Goal: Task Accomplishment & Management: Manage account settings

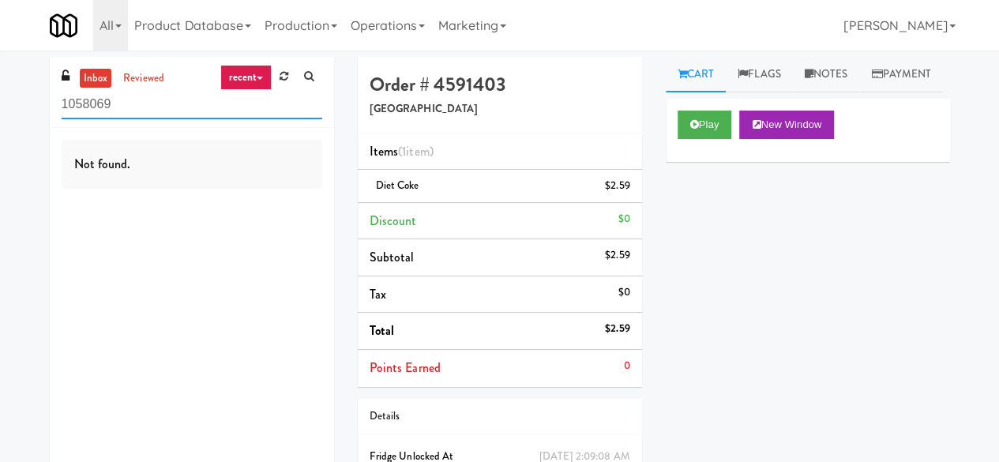
click at [160, 96] on input "1058069" at bounding box center [192, 104] width 261 height 29
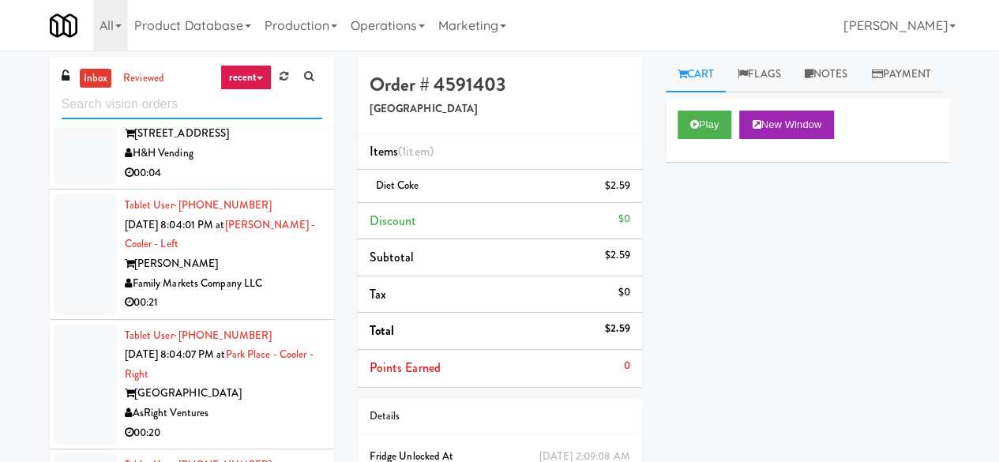
scroll to position [1106, 0]
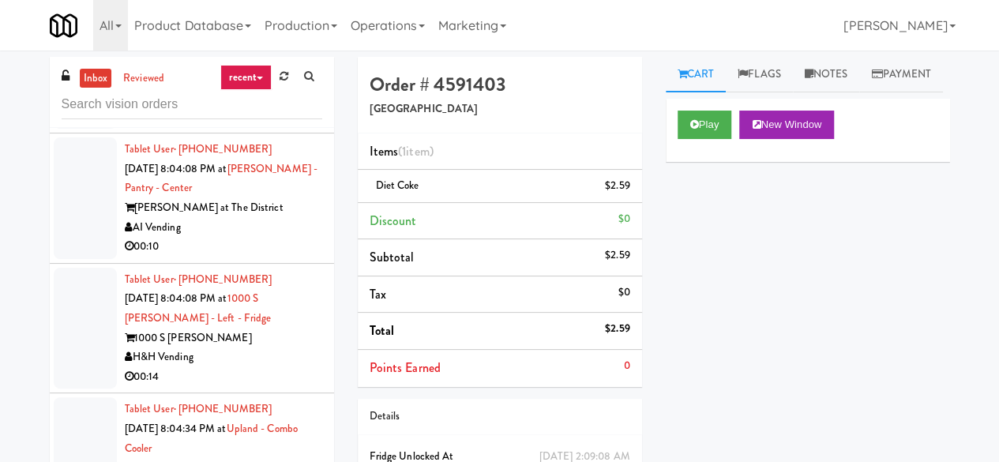
click at [252, 238] on div "AI Vending" at bounding box center [223, 228] width 197 height 20
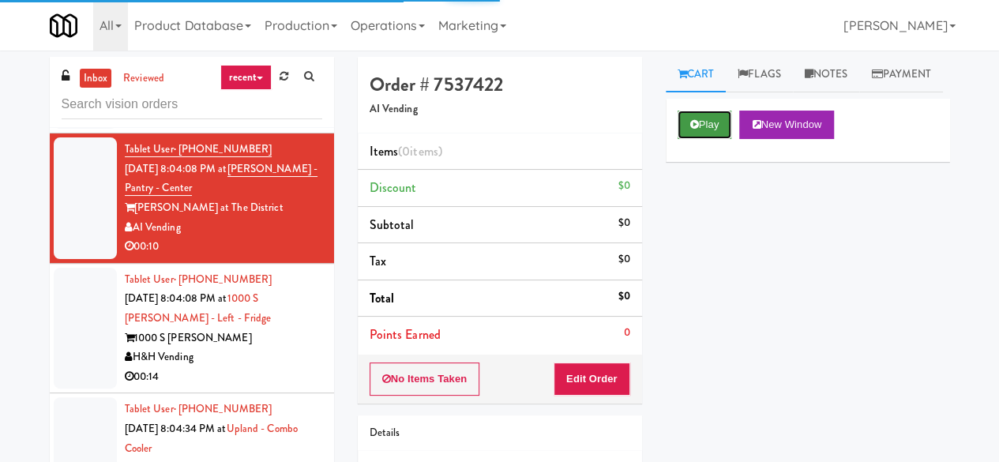
click at [709, 139] on button "Play" at bounding box center [705, 125] width 55 height 28
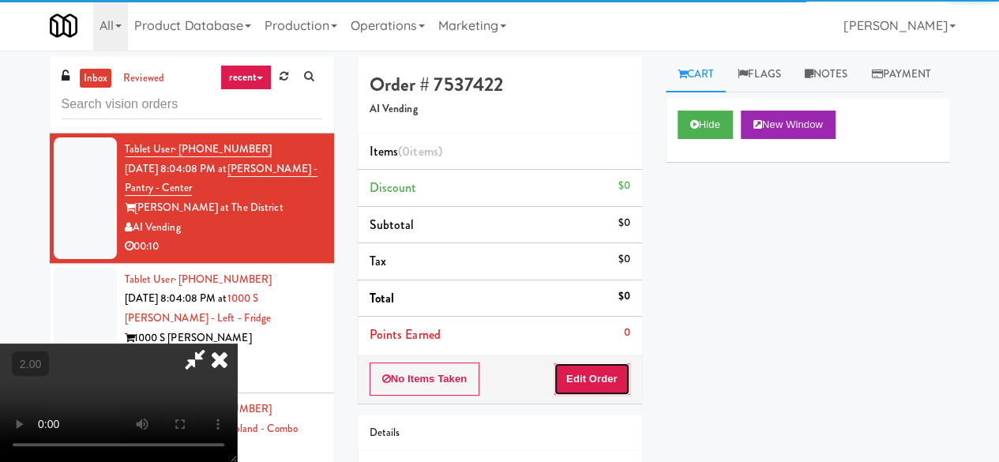
click at [605, 377] on button "Edit Order" at bounding box center [592, 379] width 77 height 33
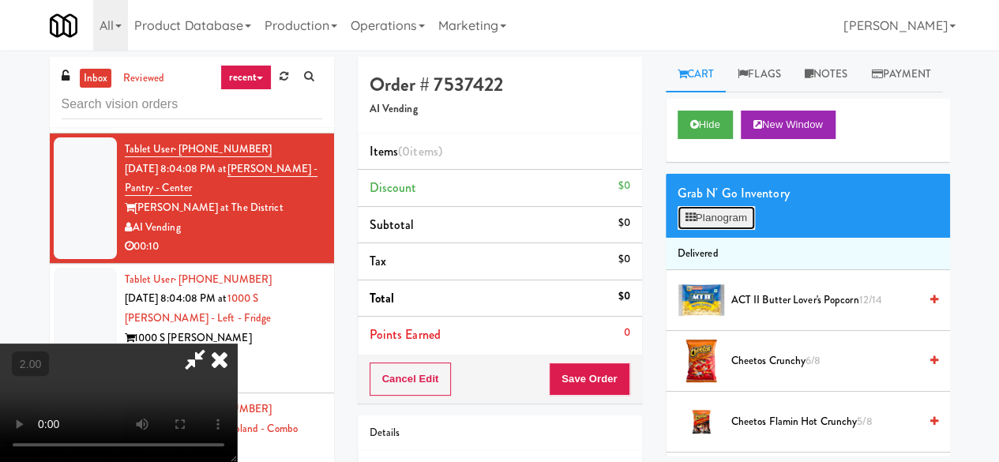
click at [697, 230] on button "Planogram" at bounding box center [716, 218] width 77 height 24
click at [0, 0] on div at bounding box center [0, 0] width 0 height 0
click at [721, 230] on button "Planogram" at bounding box center [716, 218] width 77 height 24
click at [0, 0] on div at bounding box center [0, 0] width 0 height 0
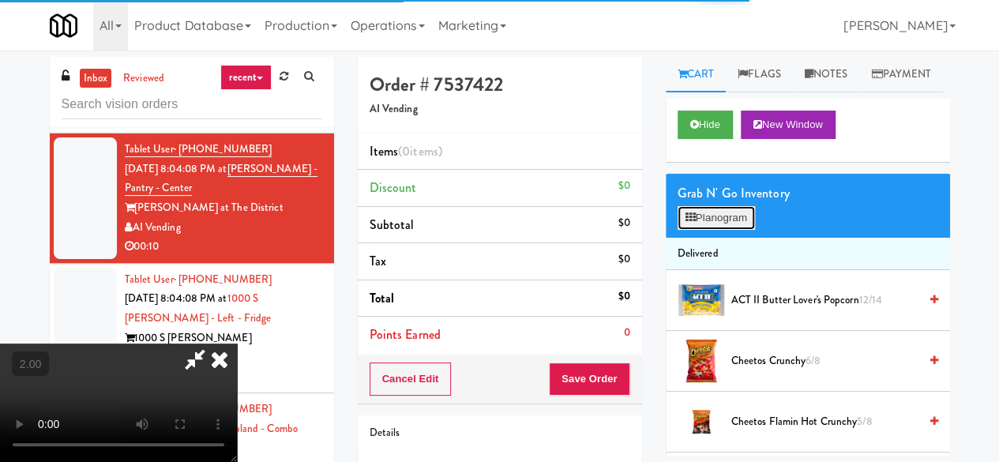
click at [722, 230] on button "Planogram" at bounding box center [716, 218] width 77 height 24
click at [0, 0] on div at bounding box center [0, 0] width 0 height 0
click at [722, 230] on button "Planogram" at bounding box center [716, 218] width 77 height 24
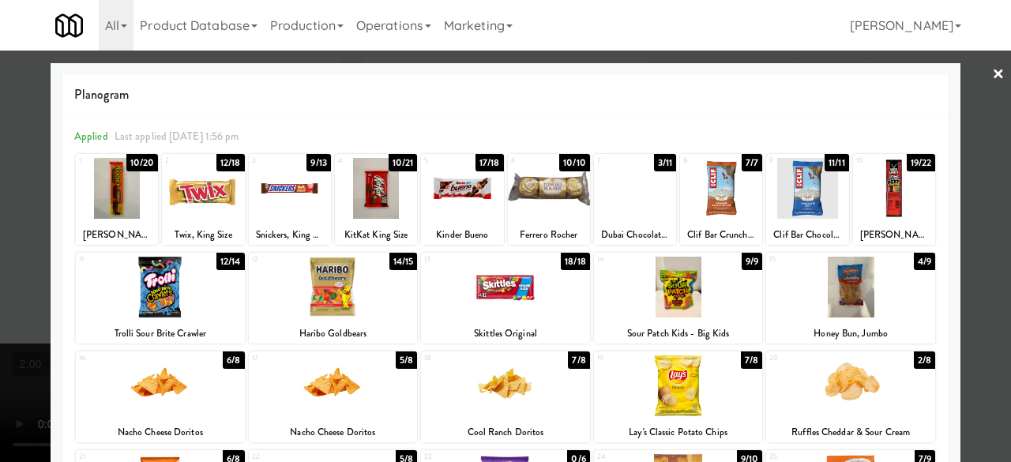
click at [327, 307] on div at bounding box center [333, 287] width 169 height 61
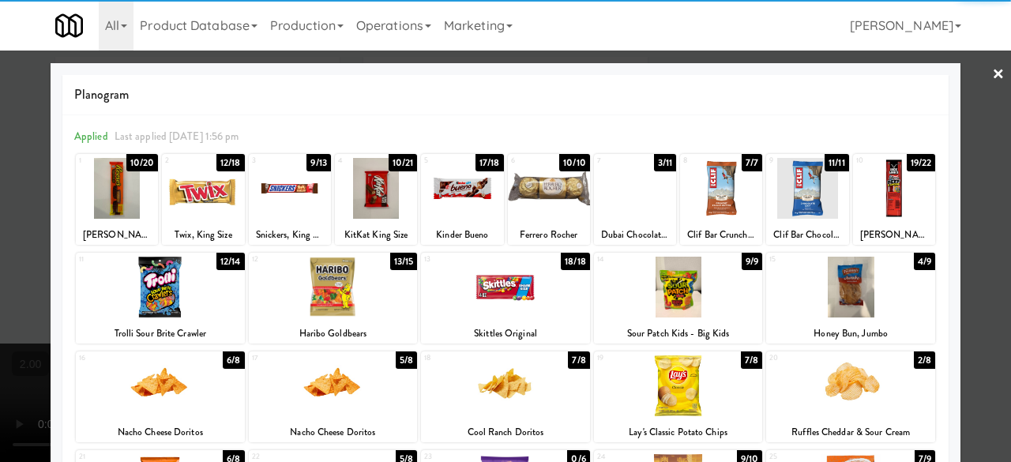
click at [103, 198] on div at bounding box center [117, 188] width 82 height 61
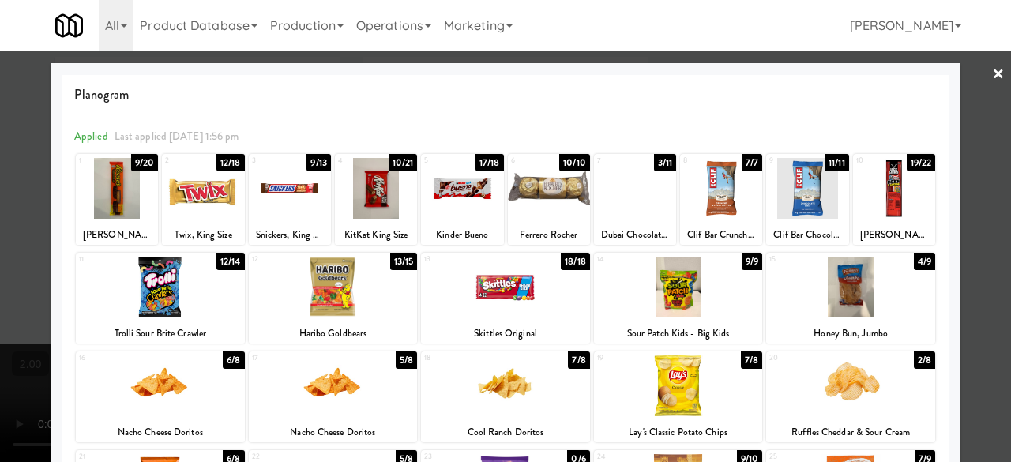
click at [304, 224] on div "3 9/13 Snickers, King Size" at bounding box center [290, 199] width 82 height 91
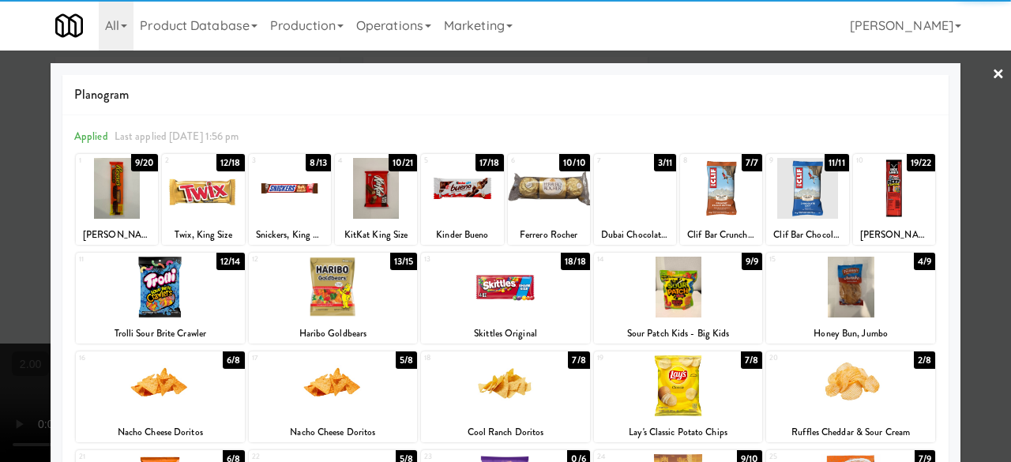
click at [986, 163] on div at bounding box center [505, 231] width 1011 height 462
click at [986, 163] on div "inbox reviewed recent all unclear take inventory issue suspicious failed recent…" at bounding box center [505, 360] width 1011 height 607
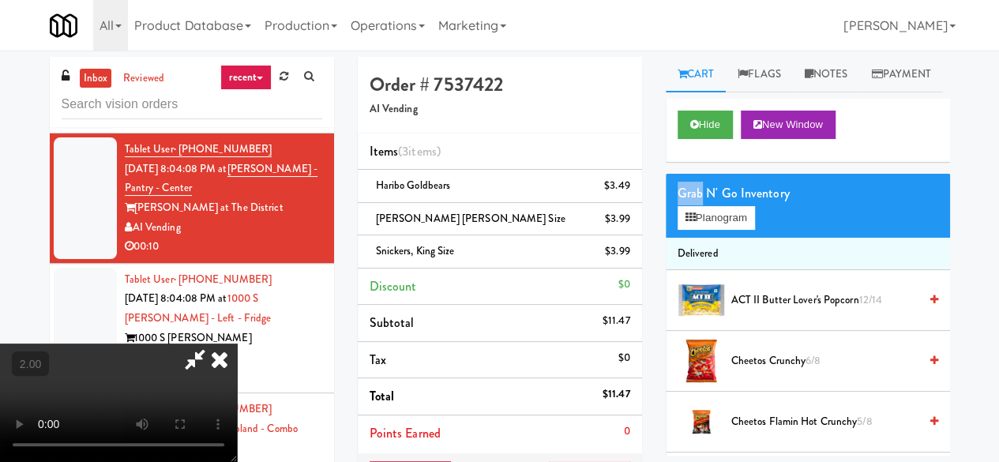
scroll to position [32, 0]
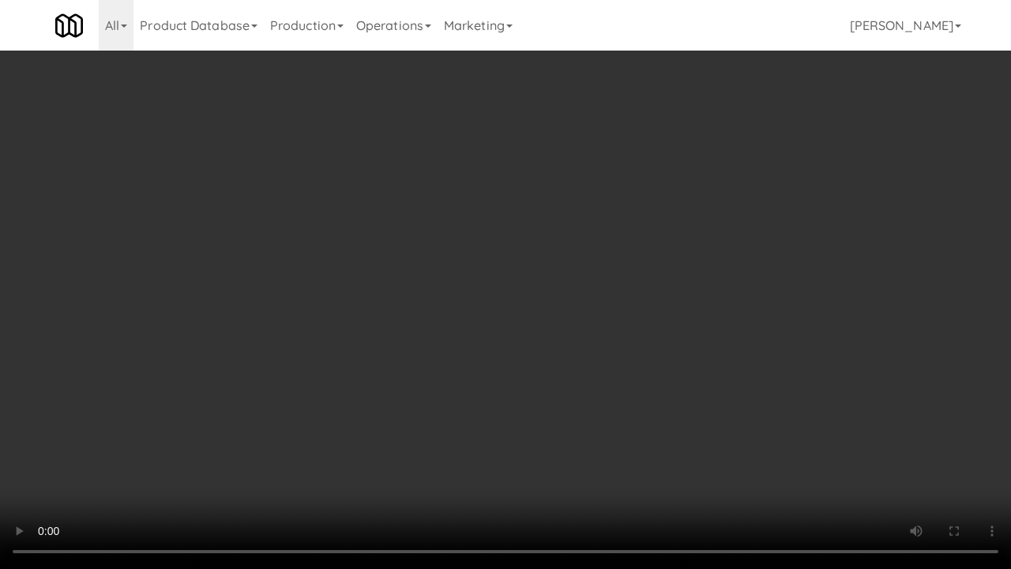
click at [433, 267] on video at bounding box center [505, 284] width 1011 height 569
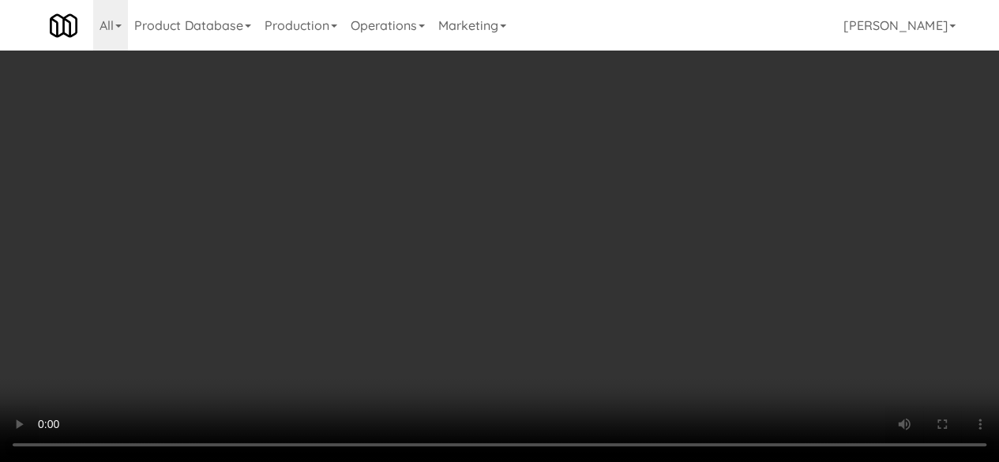
click at [630, 252] on icon at bounding box center [631, 257] width 8 height 10
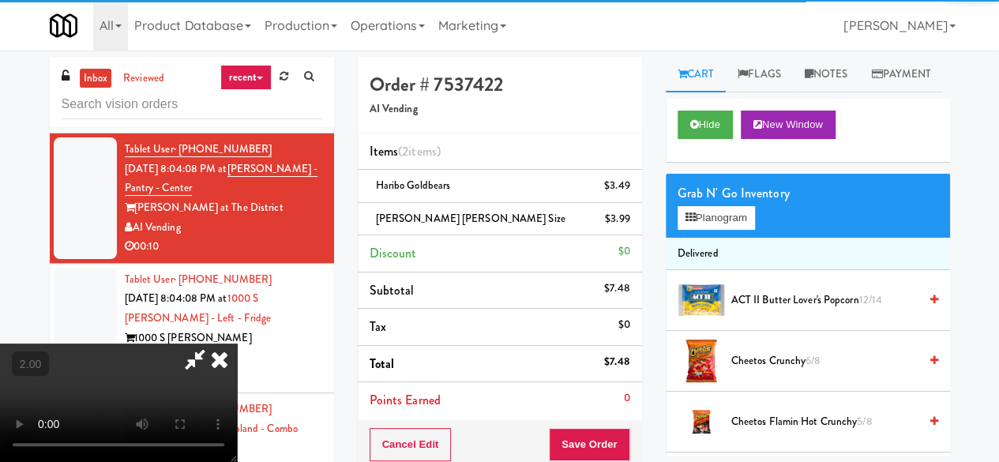
scroll to position [0, 0]
click at [213, 344] on icon at bounding box center [195, 360] width 36 height 32
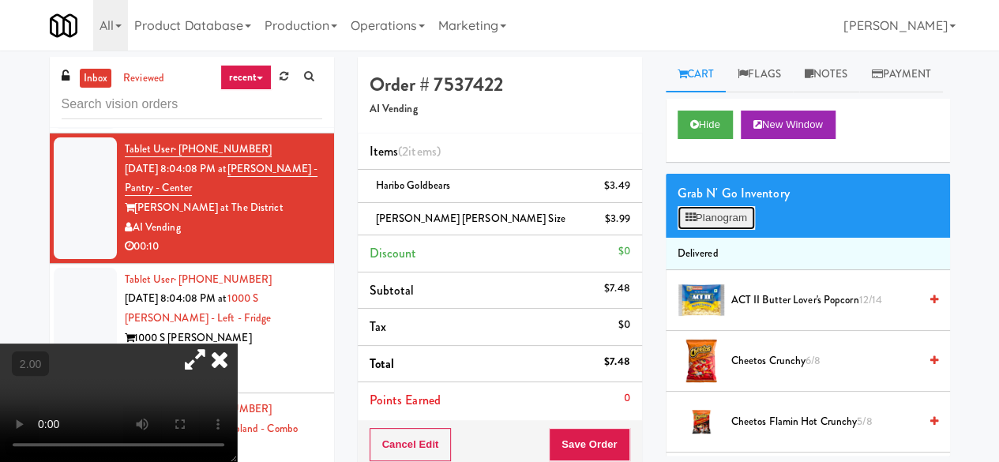
click at [731, 230] on button "Planogram" at bounding box center [716, 218] width 77 height 24
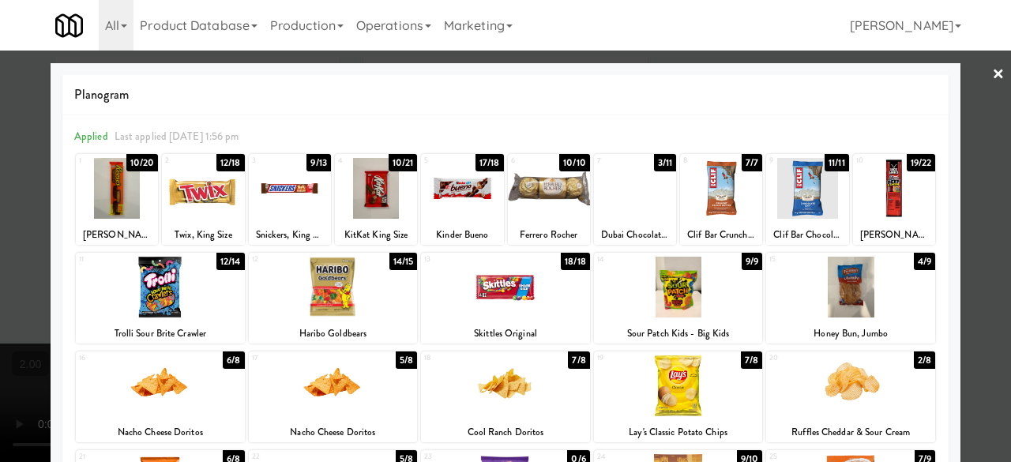
click at [387, 201] on div at bounding box center [376, 188] width 82 height 61
drag, startPoint x: 957, startPoint y: 134, endPoint x: 953, endPoint y: 150, distance: 16.3
click at [957, 134] on div at bounding box center [505, 231] width 1011 height 462
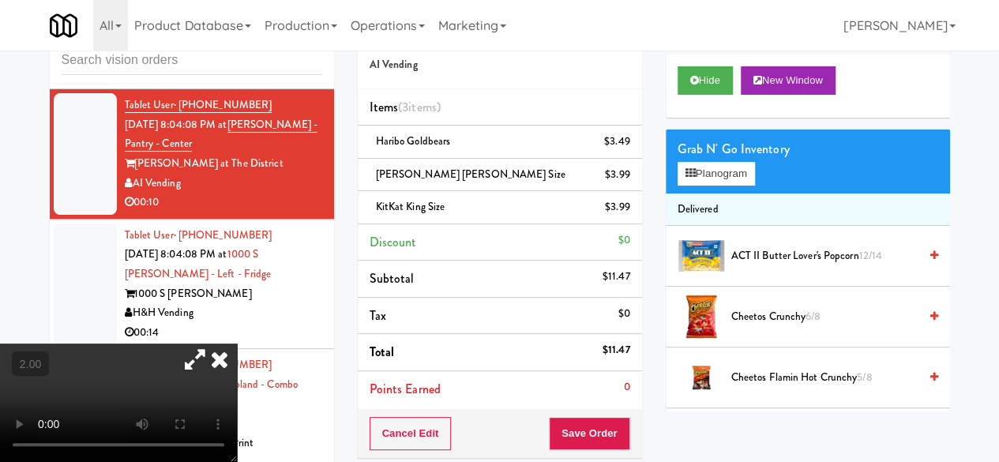
scroll to position [79, 0]
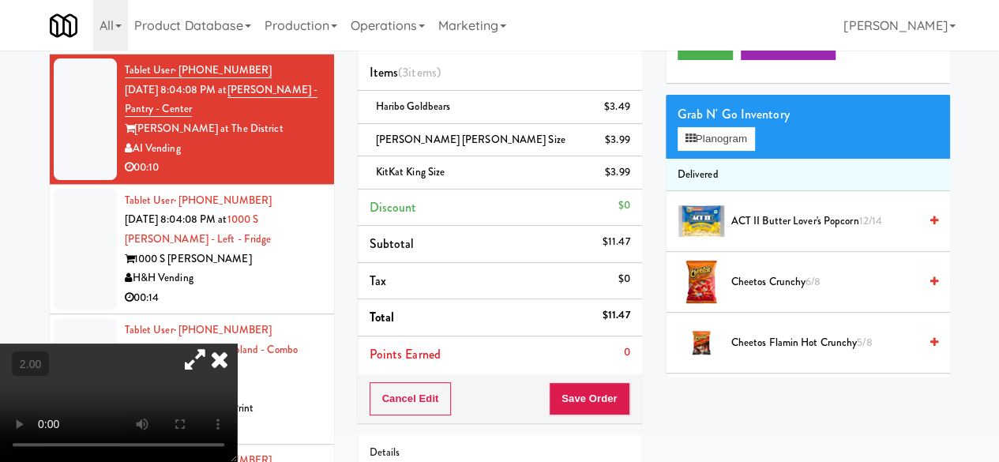
click at [579, 377] on div "Cancel Edit Save Order" at bounding box center [500, 398] width 284 height 49
click at [581, 384] on button "Save Order" at bounding box center [589, 398] width 81 height 33
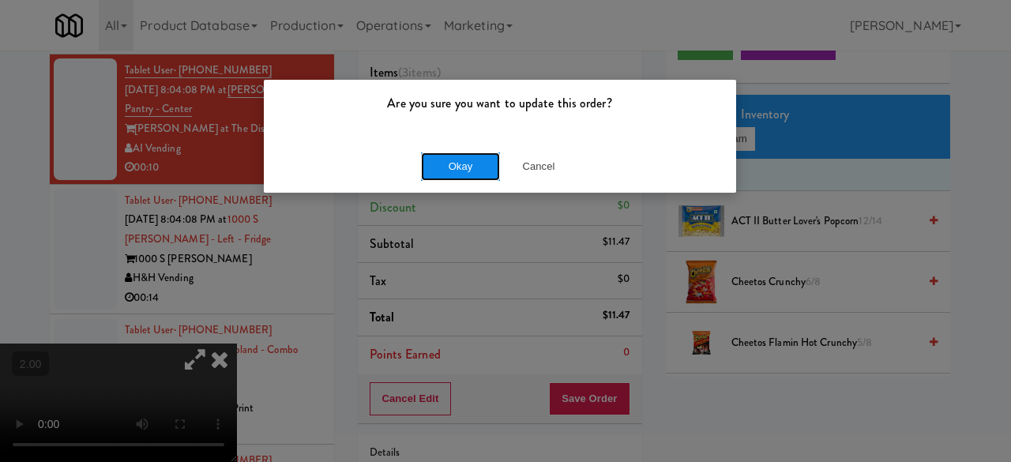
click at [447, 167] on button "Okay" at bounding box center [460, 166] width 79 height 28
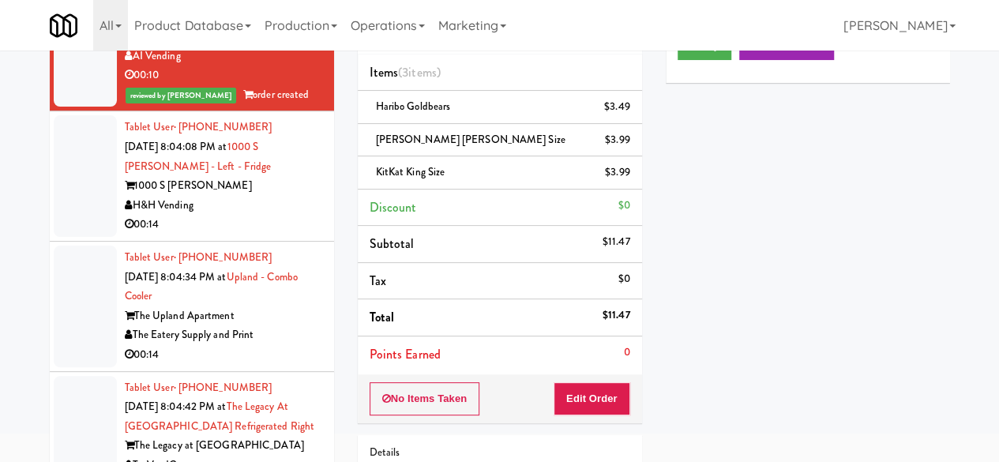
scroll to position [1264, 0]
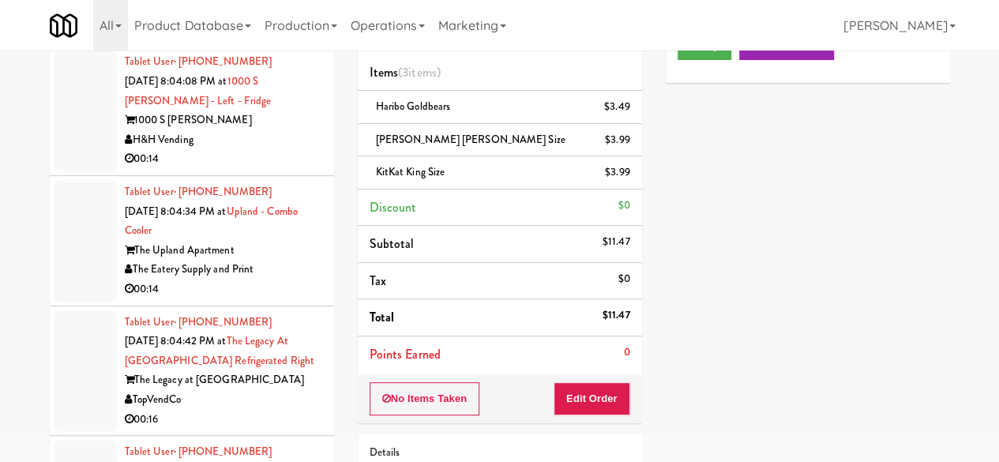
click at [262, 169] on div "00:14" at bounding box center [223, 159] width 197 height 20
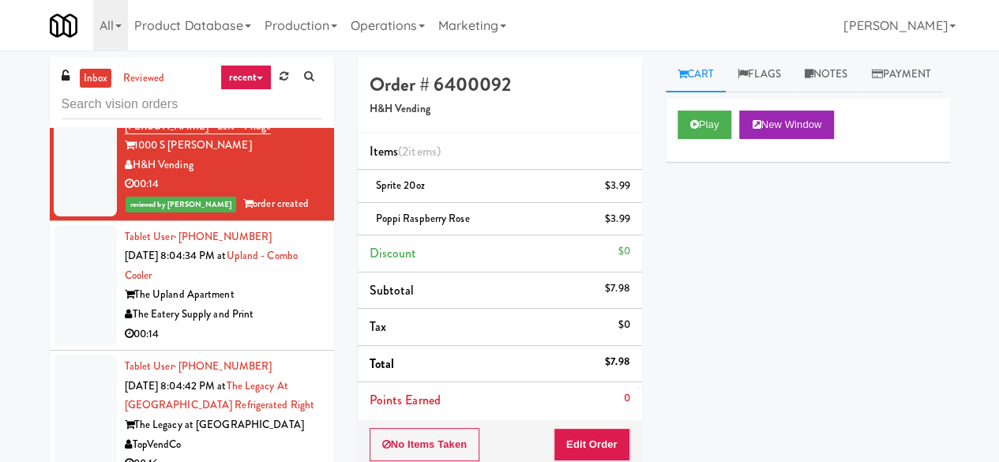
scroll to position [1343, 0]
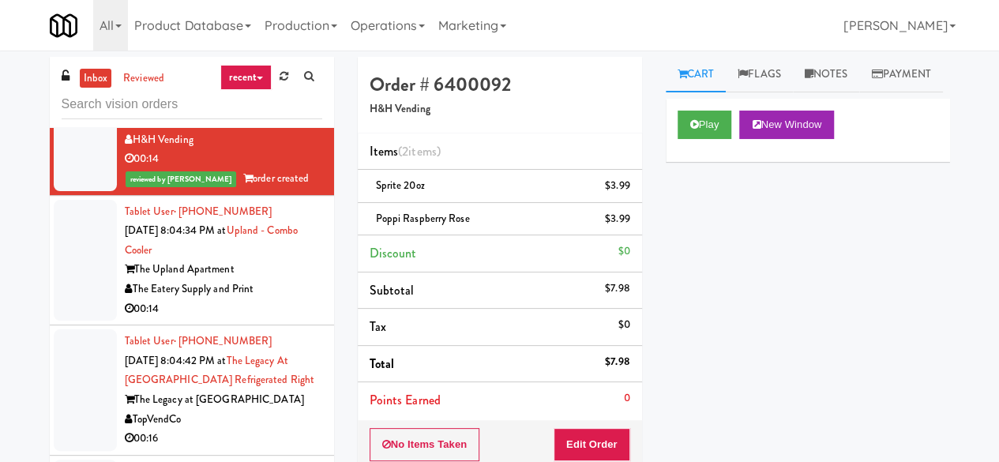
click at [284, 299] on div "The Eatery Supply and Print" at bounding box center [223, 290] width 197 height 20
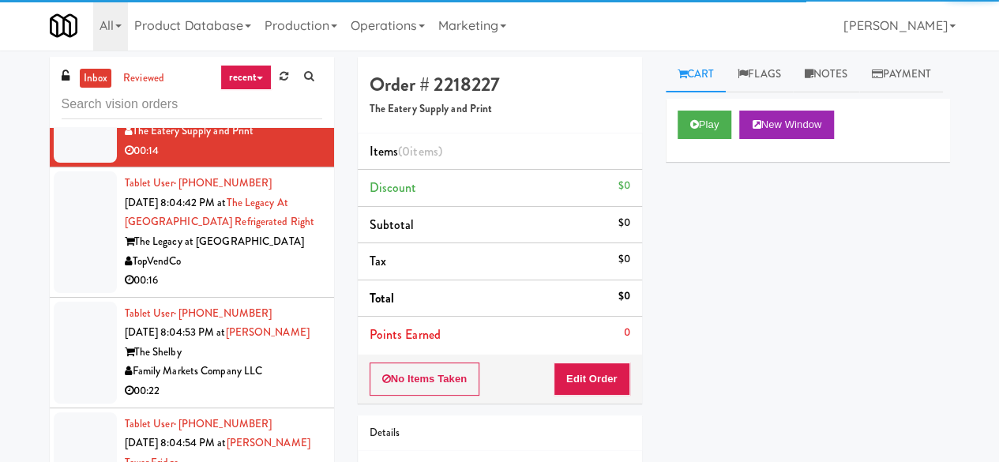
click at [278, 291] on div "00:16" at bounding box center [223, 281] width 197 height 20
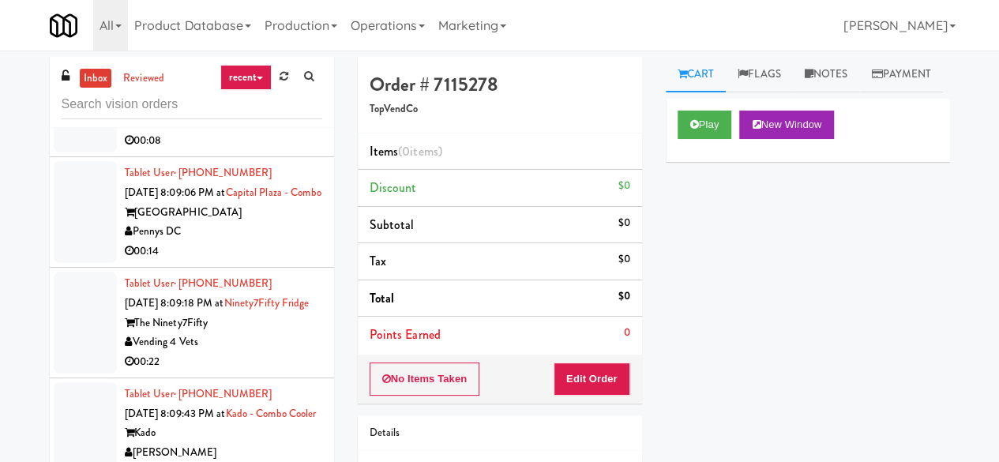
scroll to position [3160, 0]
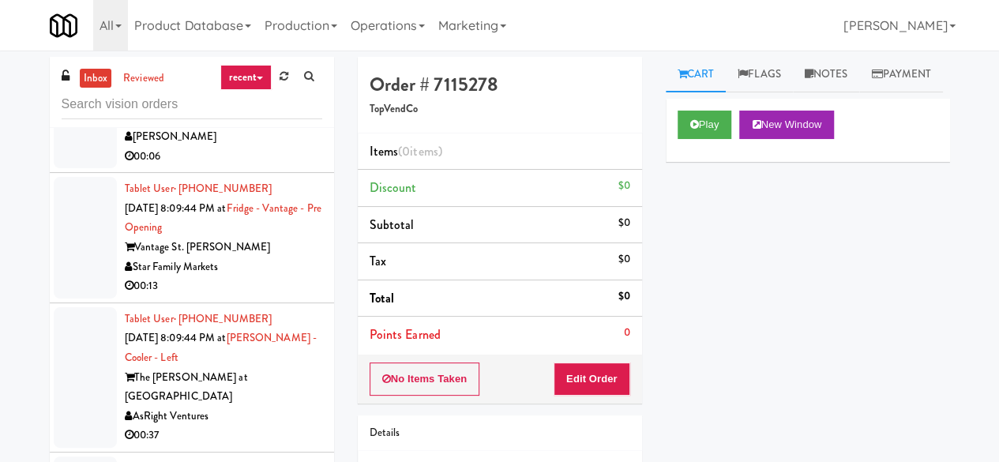
click at [235, 147] on div "[PERSON_NAME]" at bounding box center [223, 137] width 197 height 20
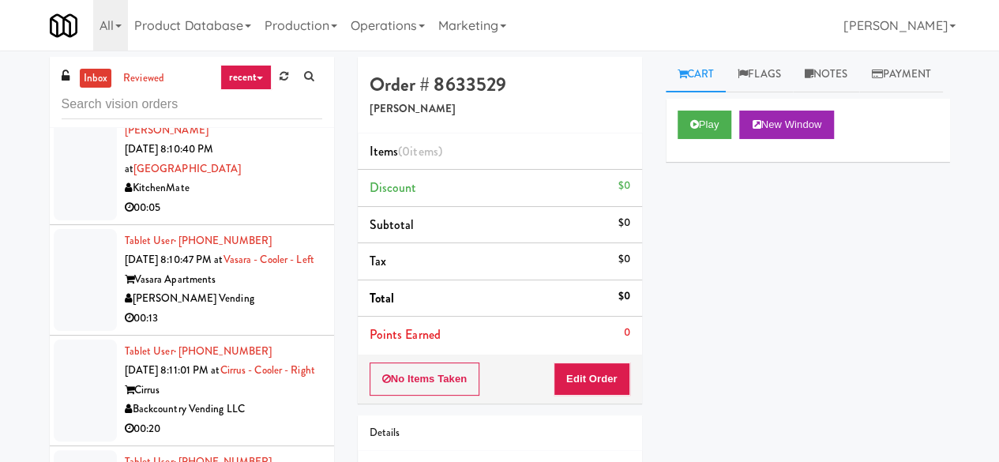
scroll to position [4108, 0]
click at [259, 89] on div "Feed The Blue" at bounding box center [223, 80] width 197 height 20
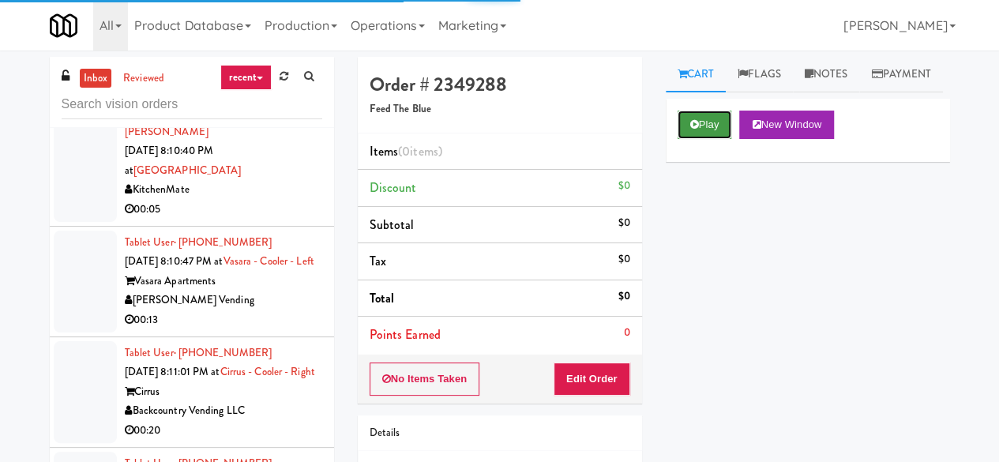
click at [727, 139] on button "Play" at bounding box center [705, 125] width 55 height 28
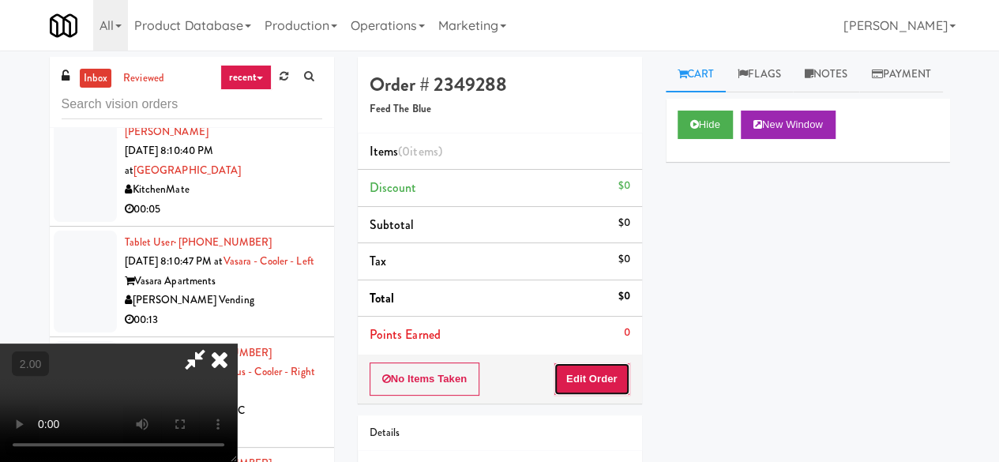
click at [591, 383] on button "Edit Order" at bounding box center [592, 379] width 77 height 33
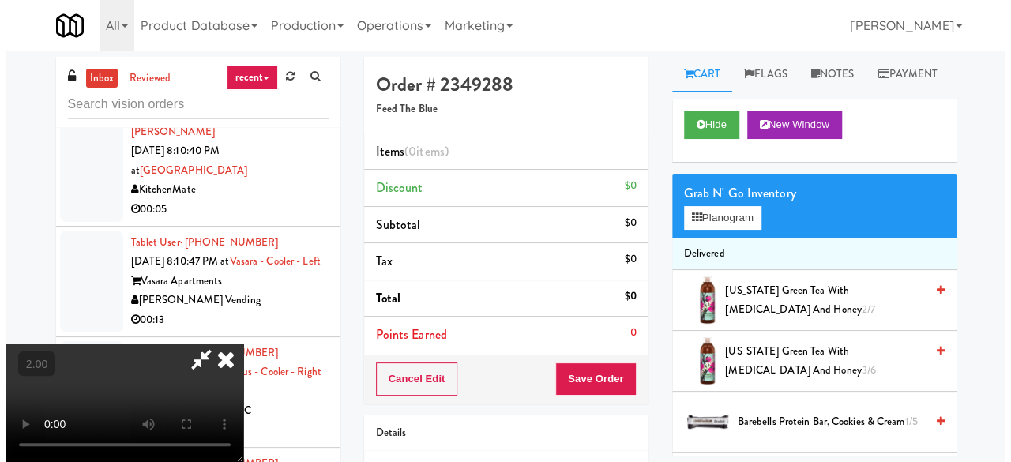
scroll to position [32, 0]
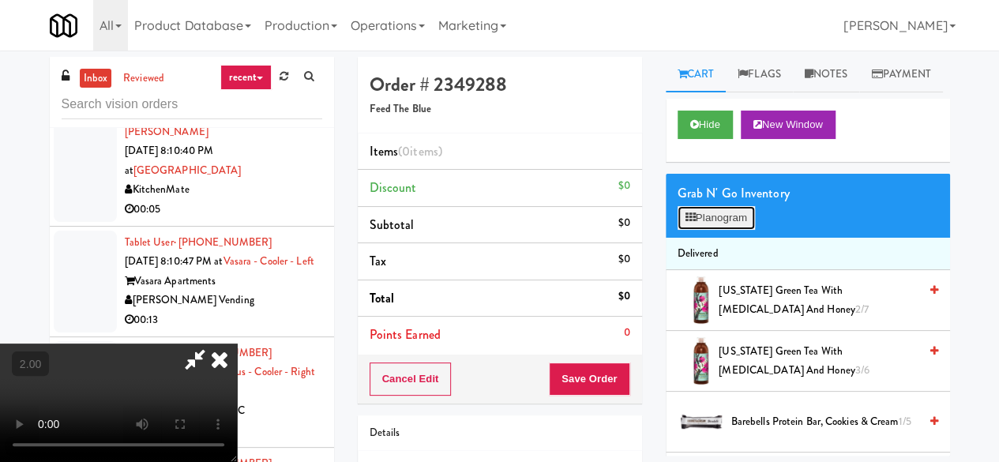
click at [737, 230] on button "Planogram" at bounding box center [716, 218] width 77 height 24
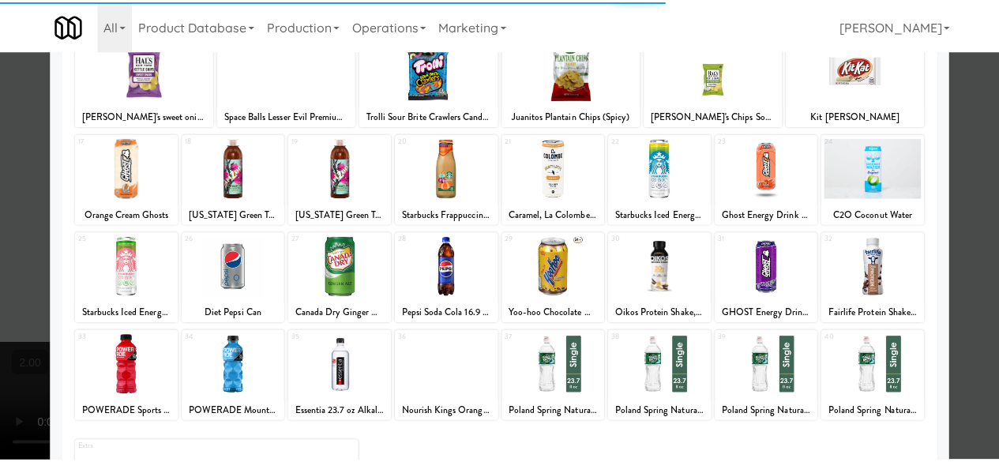
scroll to position [313, 0]
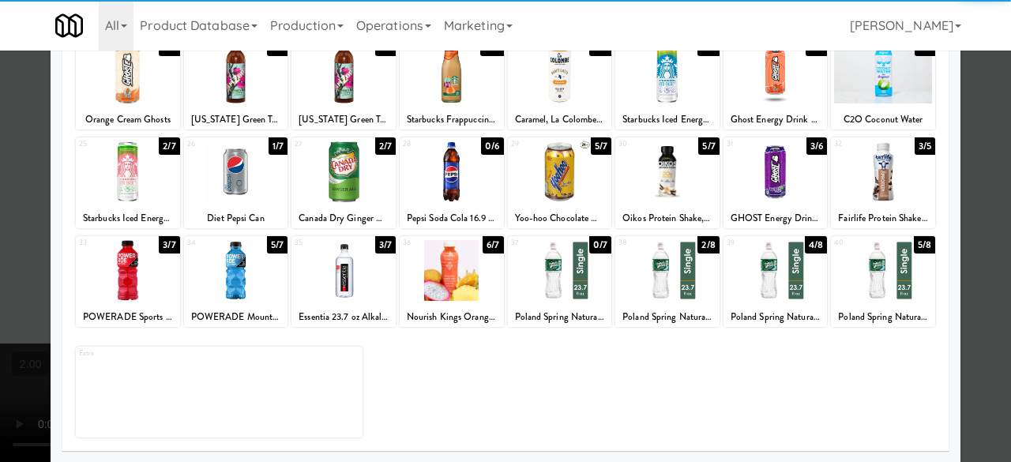
click at [347, 185] on div at bounding box center [343, 171] width 104 height 61
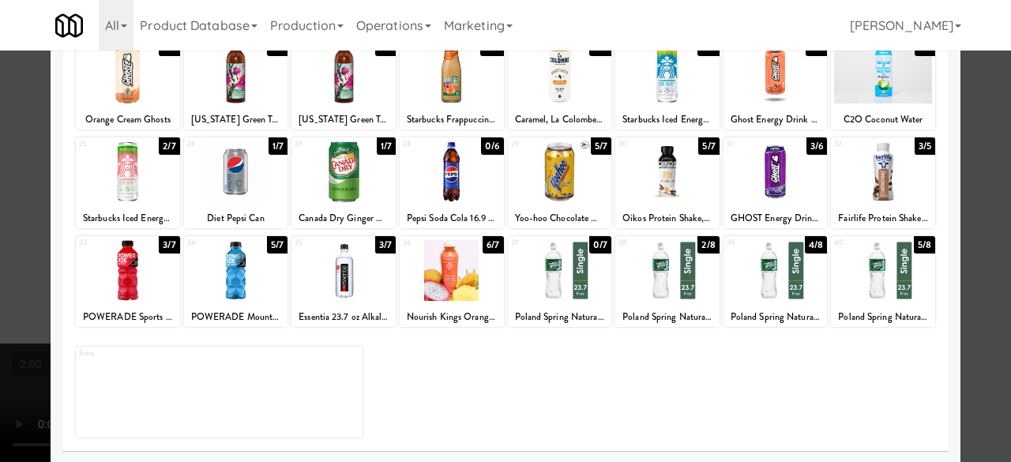
click at [979, 75] on div at bounding box center [505, 231] width 1011 height 462
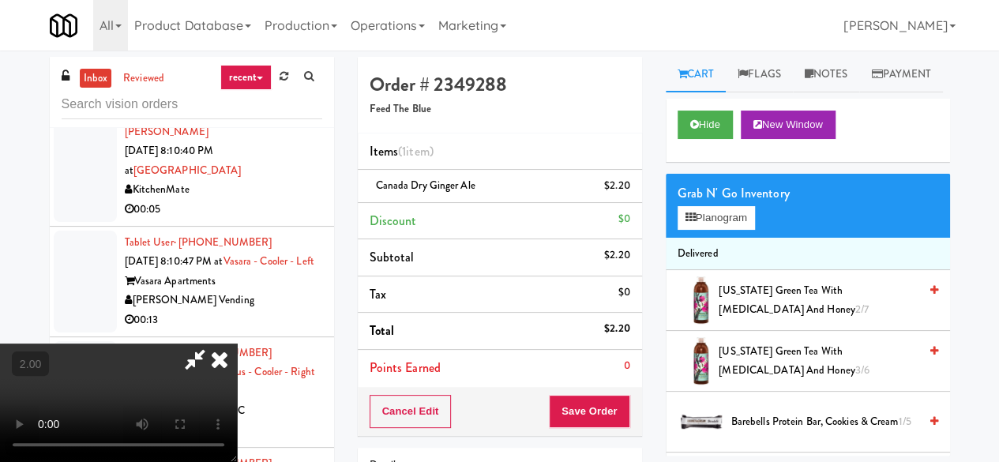
click at [213, 344] on icon at bounding box center [195, 360] width 36 height 32
click at [570, 408] on button "Save Order" at bounding box center [589, 411] width 81 height 33
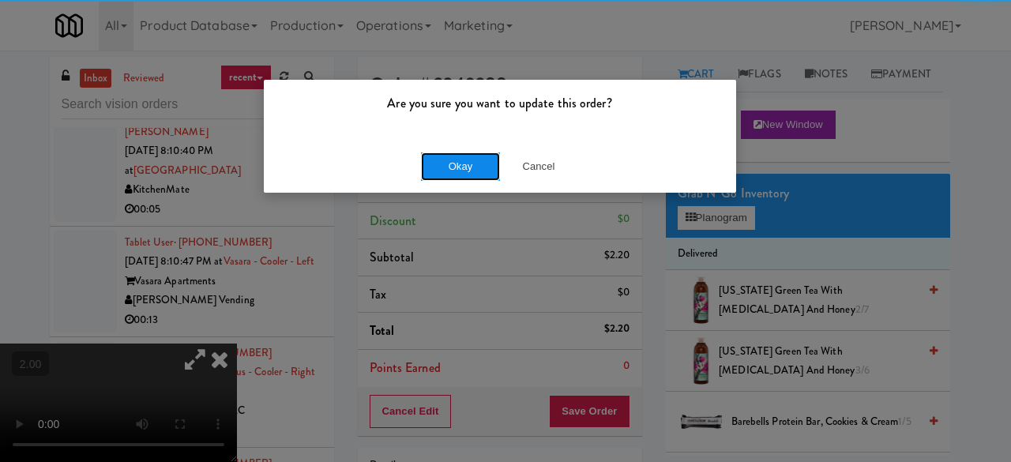
click at [454, 175] on button "Okay" at bounding box center [460, 166] width 79 height 28
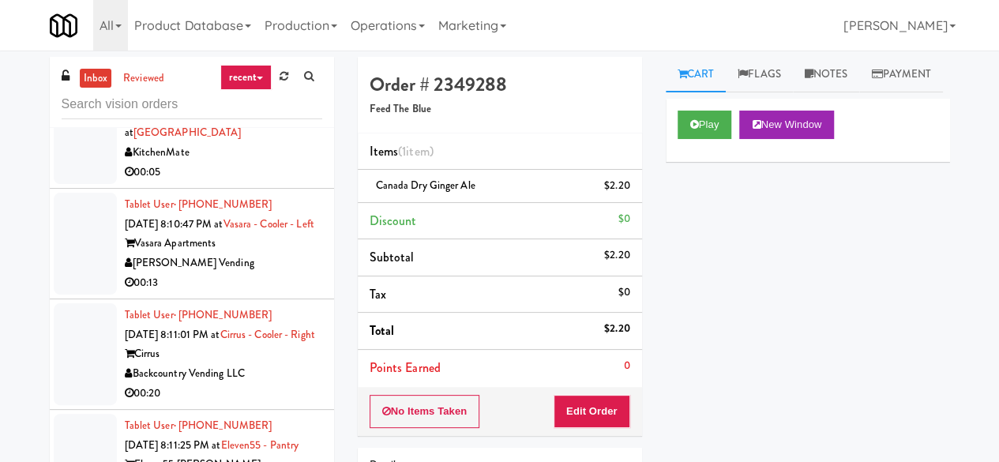
scroll to position [4345, 0]
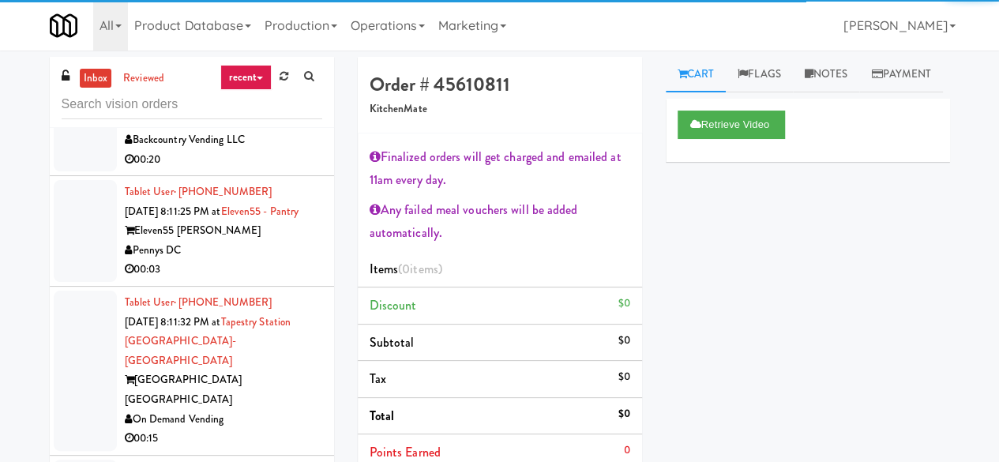
scroll to position [4424, 0]
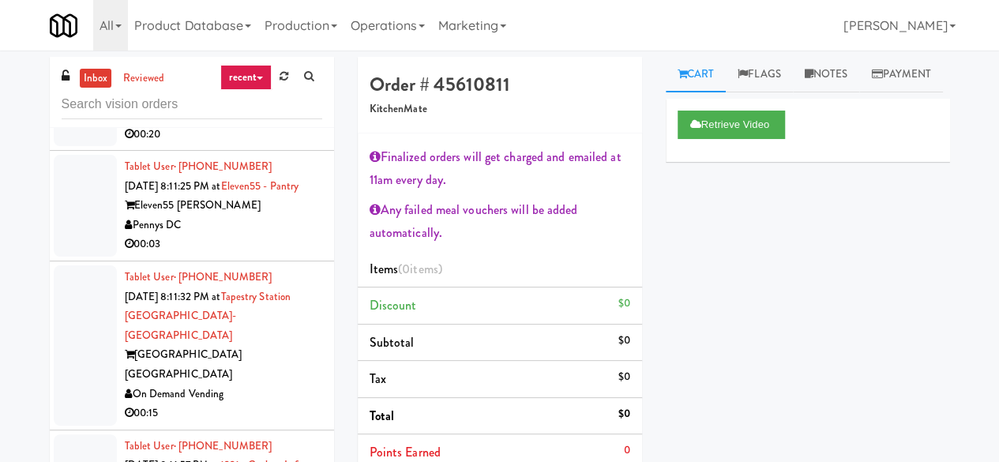
click at [271, 14] on div "[PERSON_NAME] Vending" at bounding box center [223, 4] width 197 height 20
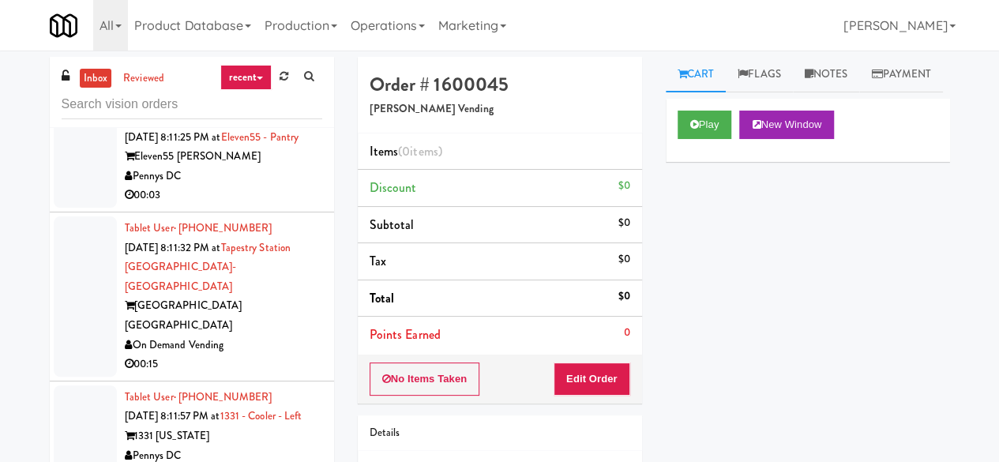
scroll to position [4400, 0]
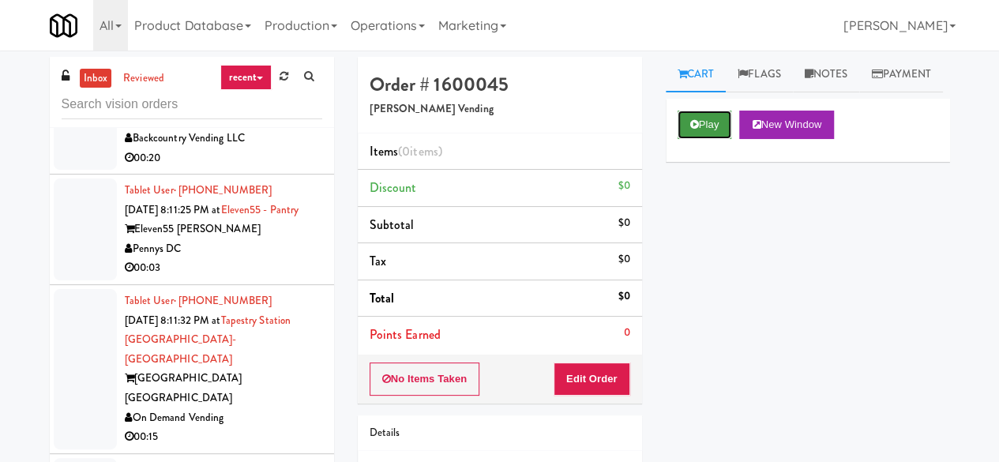
click at [709, 139] on button "Play" at bounding box center [705, 125] width 55 height 28
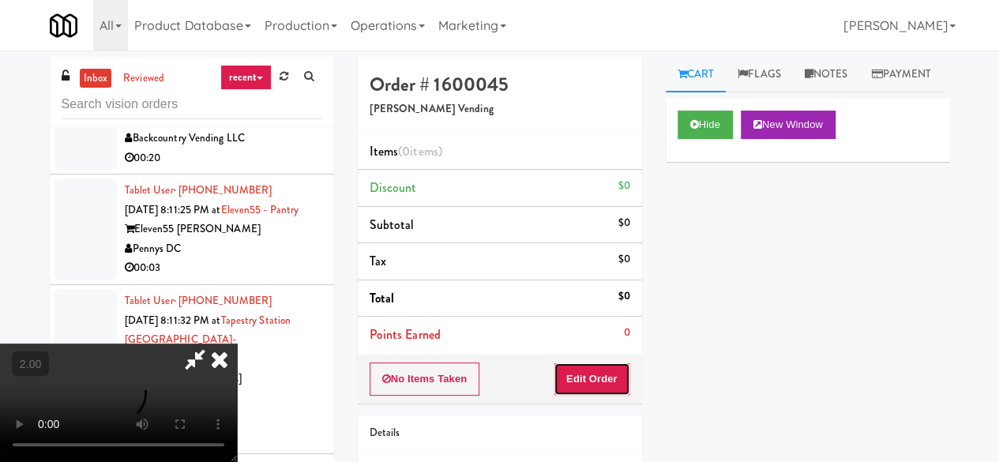
click at [611, 369] on button "Edit Order" at bounding box center [592, 379] width 77 height 33
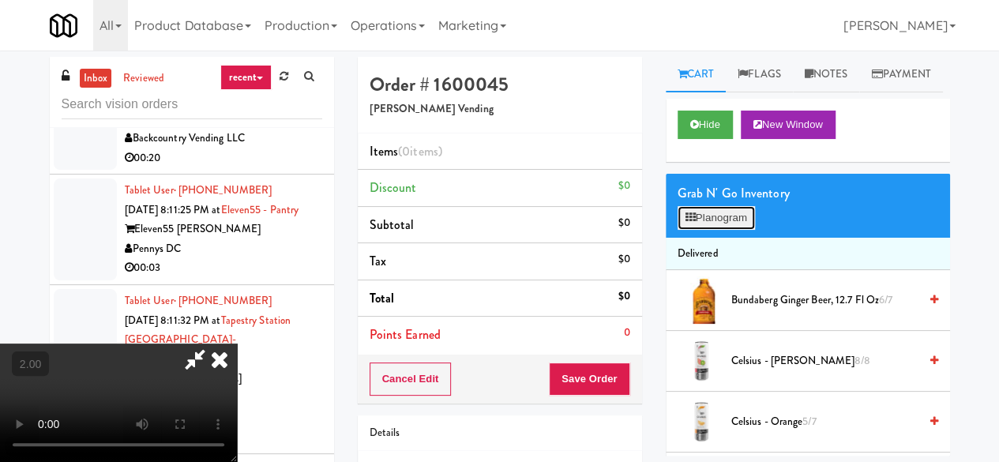
click at [724, 230] on button "Planogram" at bounding box center [716, 218] width 77 height 24
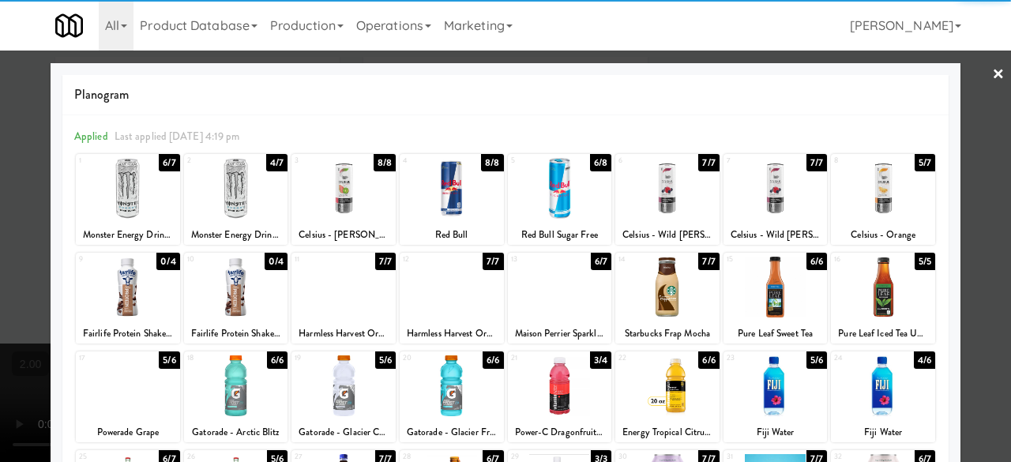
click at [337, 200] on div at bounding box center [343, 188] width 104 height 61
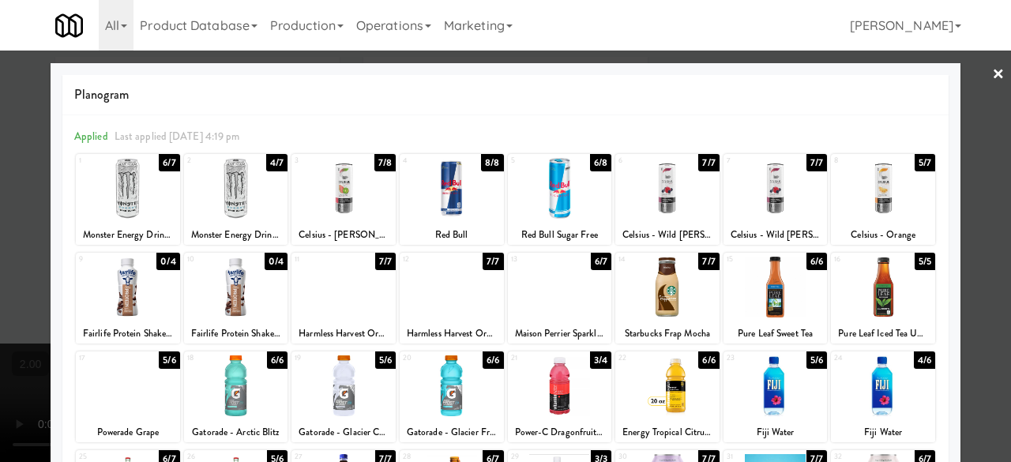
click at [984, 119] on div at bounding box center [505, 231] width 1011 height 462
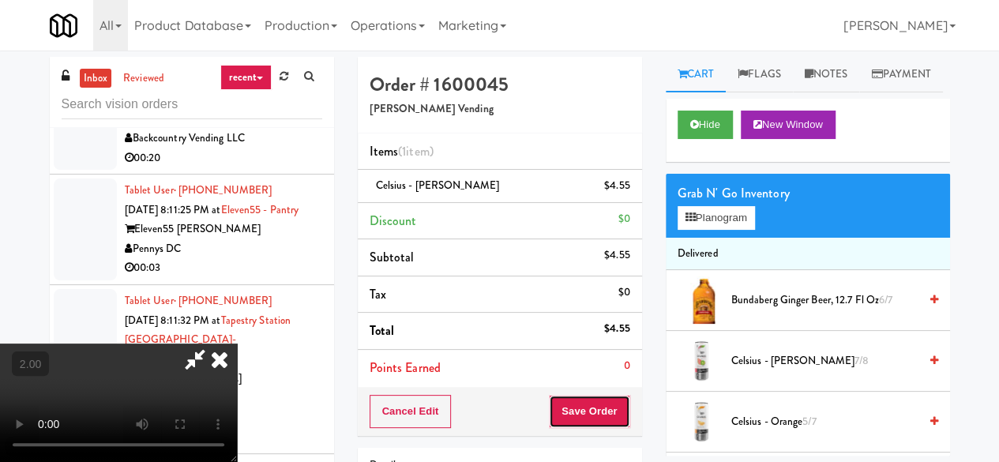
drag, startPoint x: 616, startPoint y: 410, endPoint x: 612, endPoint y: 398, distance: 12.5
click at [615, 410] on button "Save Order" at bounding box center [589, 411] width 81 height 33
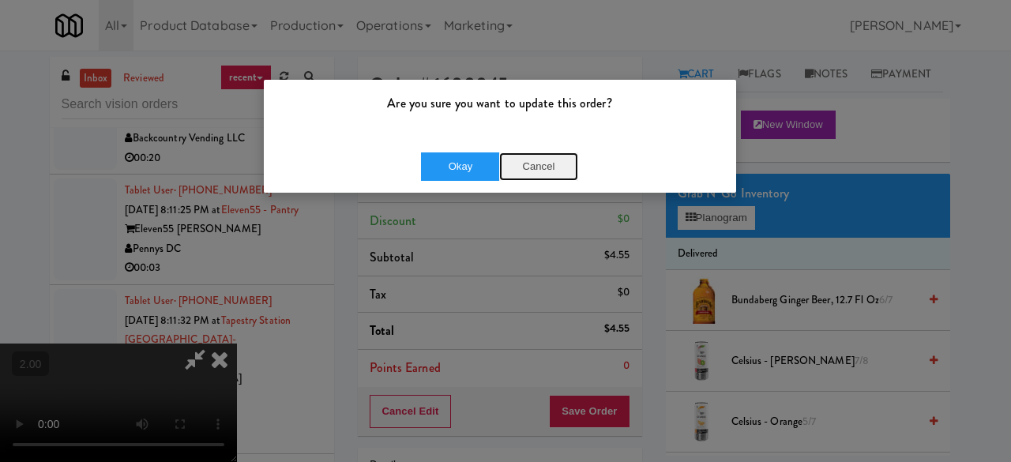
click at [547, 173] on button "Cancel" at bounding box center [538, 166] width 79 height 28
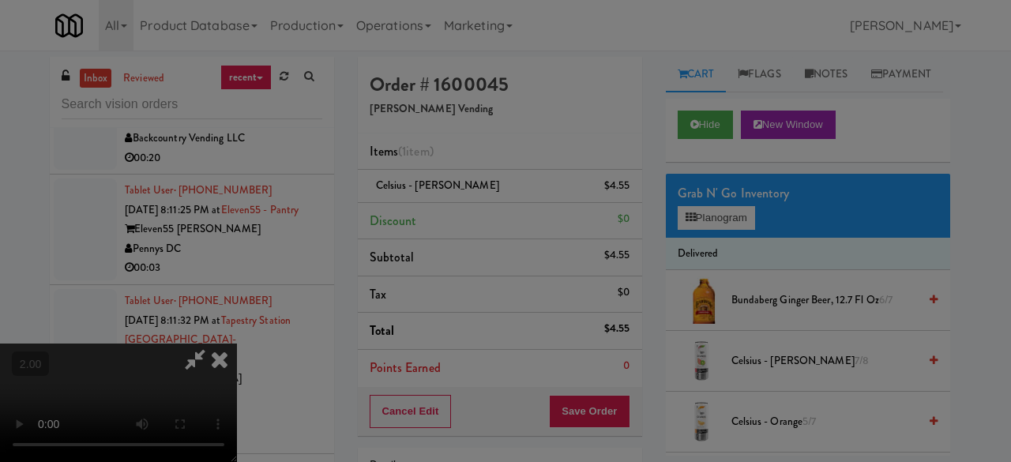
click at [547, 152] on button "Cancel" at bounding box center [538, 137] width 79 height 28
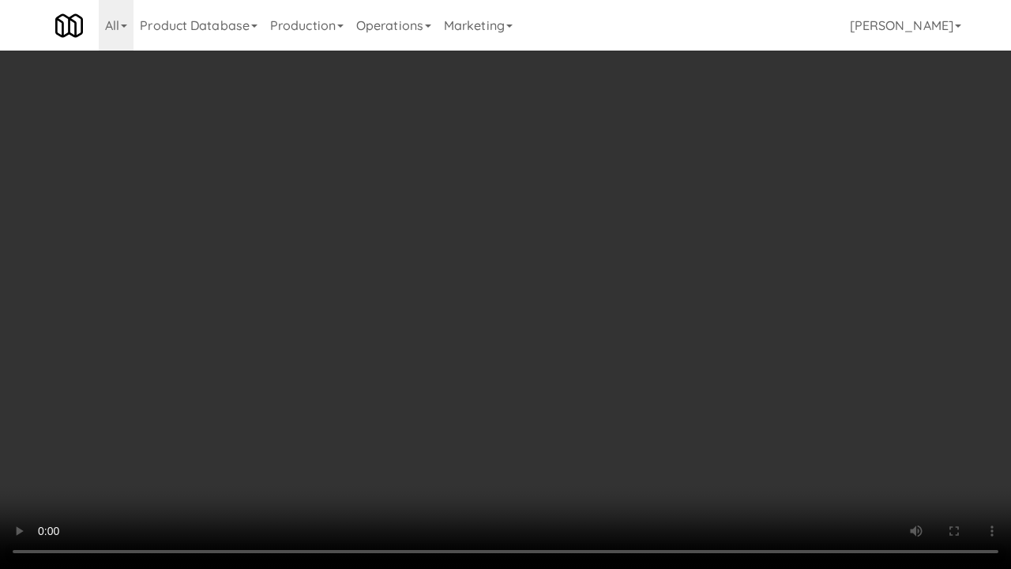
click at [613, 434] on video at bounding box center [505, 284] width 1011 height 569
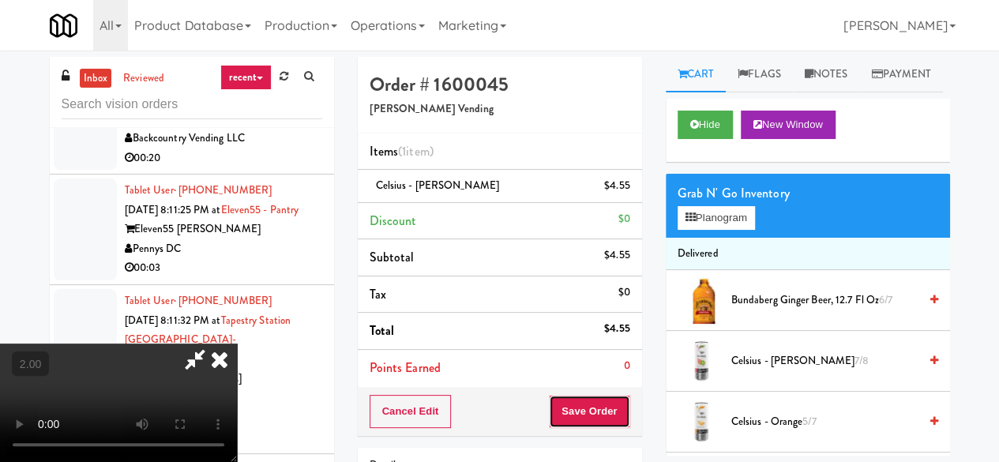
click at [622, 406] on button "Save Order" at bounding box center [589, 411] width 81 height 33
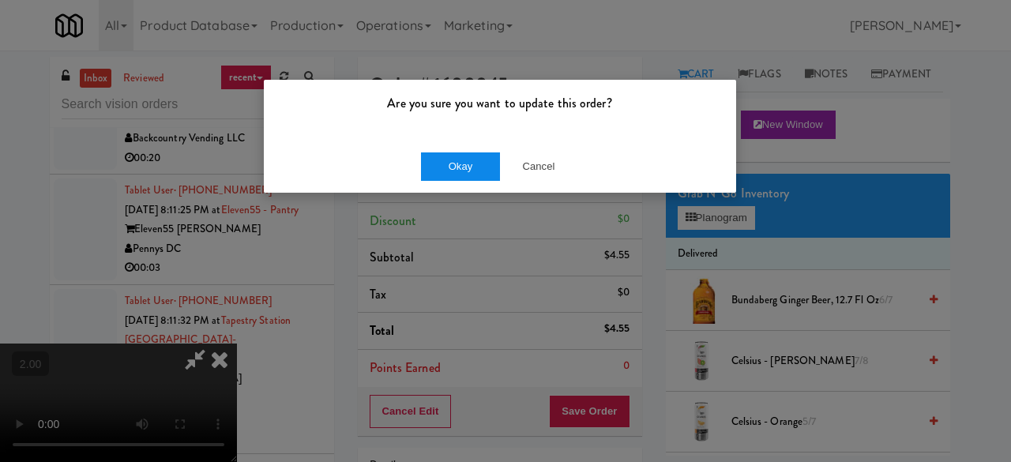
click at [468, 179] on div "Okay Cancel" at bounding box center [500, 166] width 472 height 53
click at [474, 165] on button "Okay" at bounding box center [460, 166] width 79 height 28
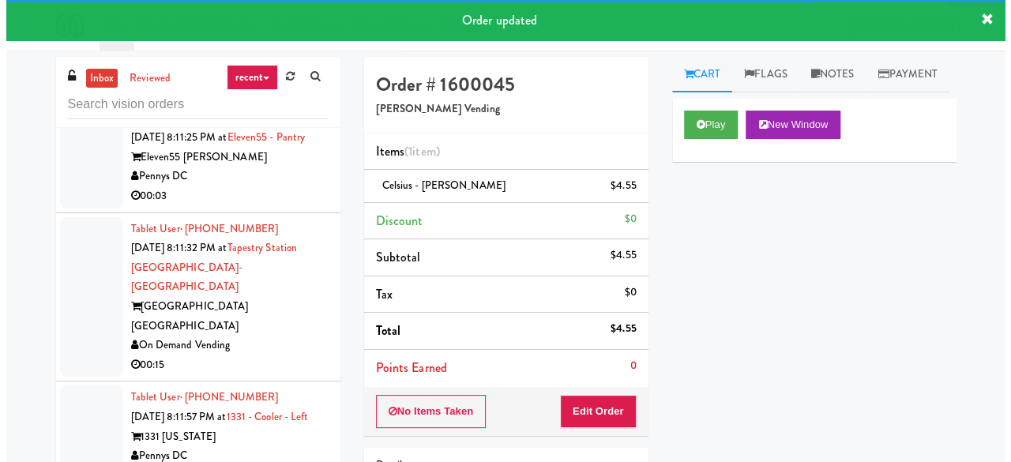
scroll to position [4637, 0]
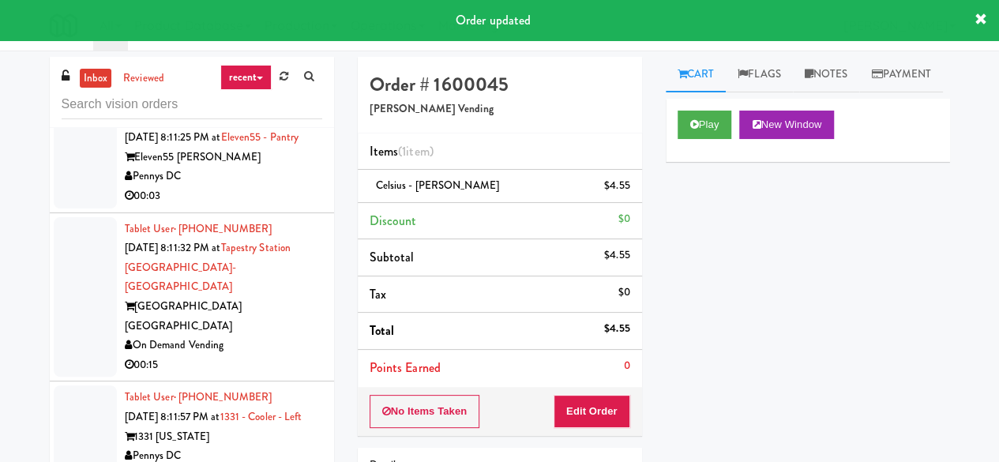
click at [285, 77] on div "Backcountry Vending LLC" at bounding box center [223, 67] width 197 height 20
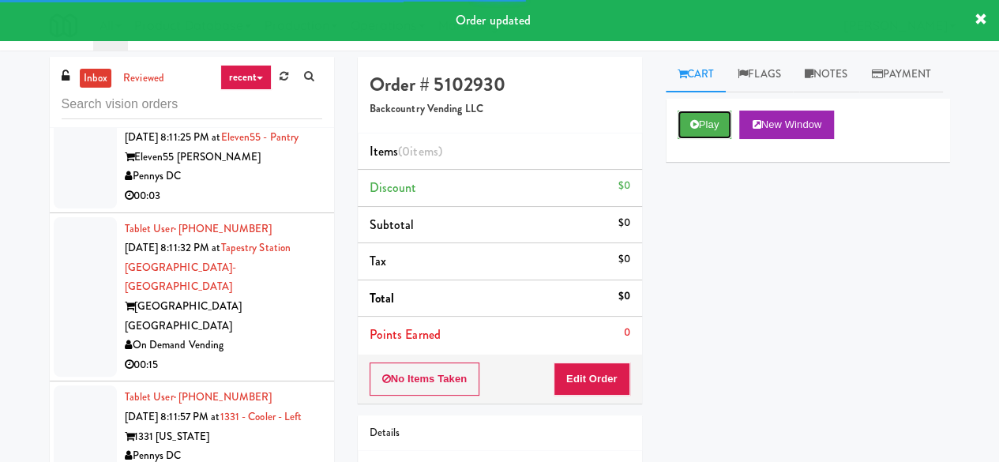
drag, startPoint x: 683, startPoint y: 162, endPoint x: 670, endPoint y: 163, distance: 12.7
click at [684, 139] on button "Play" at bounding box center [705, 125] width 55 height 28
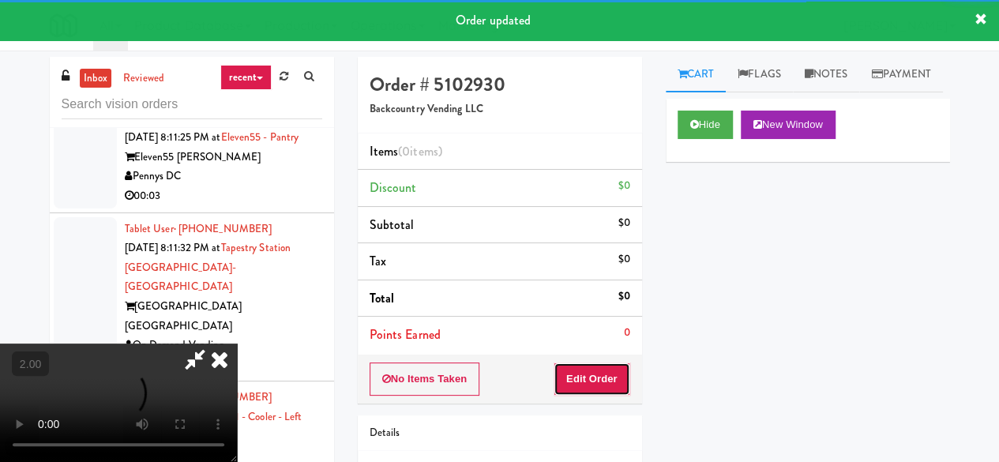
click at [582, 377] on button "Edit Order" at bounding box center [592, 379] width 77 height 33
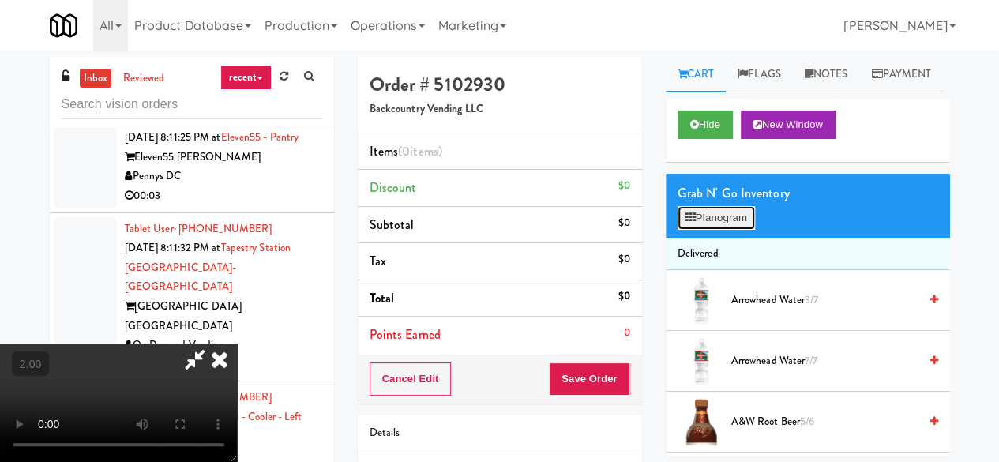
click at [724, 230] on button "Planogram" at bounding box center [716, 218] width 77 height 24
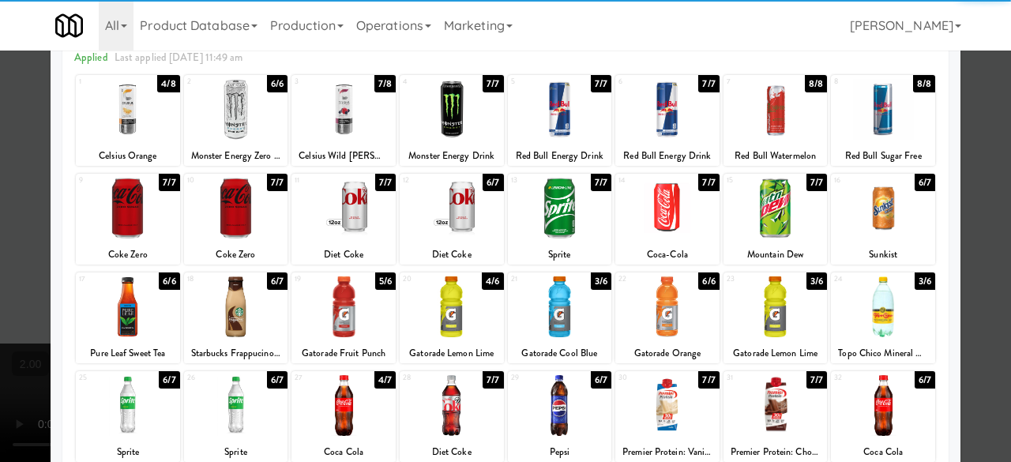
click at [459, 298] on div at bounding box center [452, 306] width 104 height 61
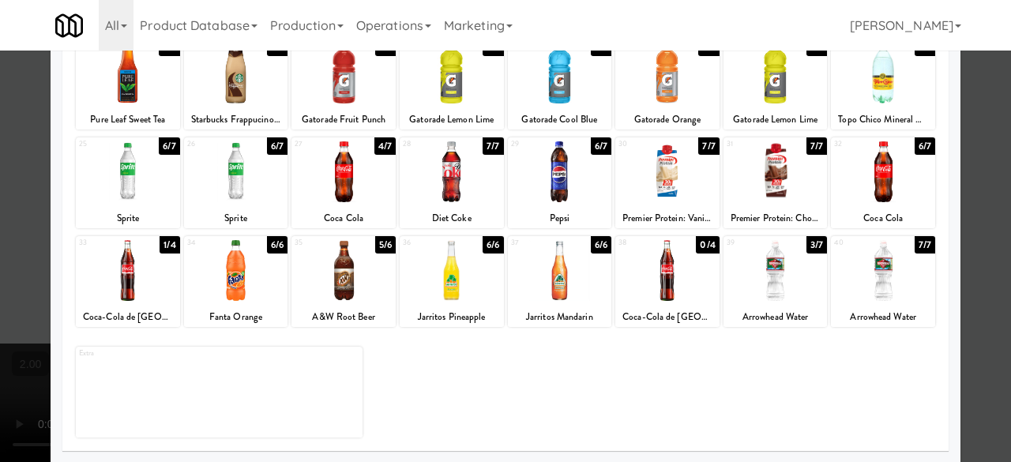
click at [141, 287] on div at bounding box center [128, 270] width 104 height 61
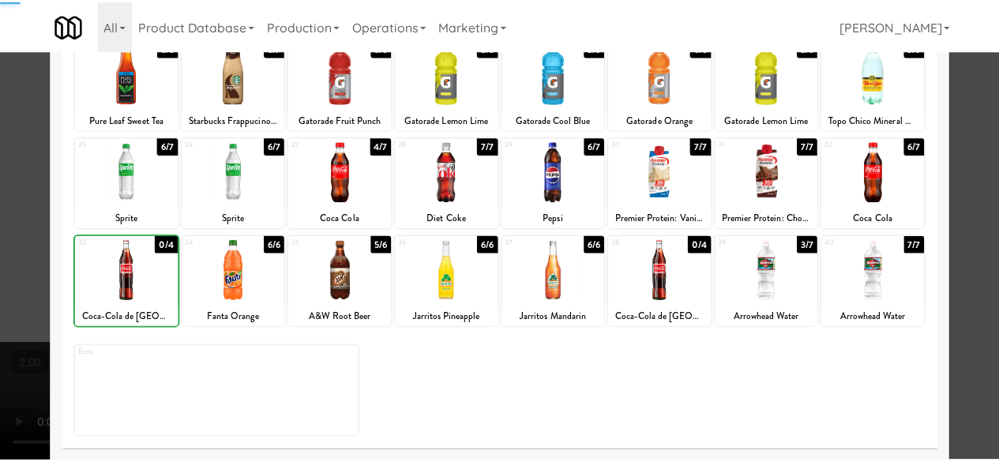
scroll to position [76, 0]
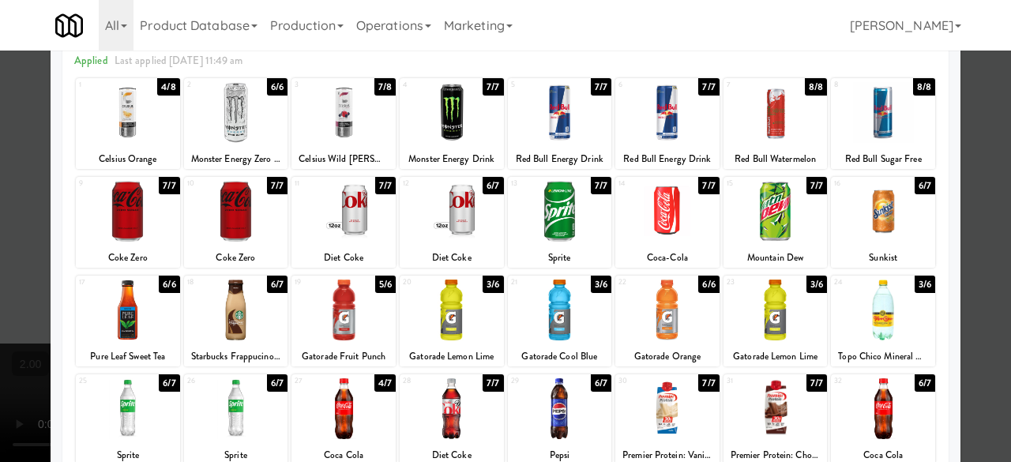
click at [967, 98] on div at bounding box center [505, 231] width 1011 height 462
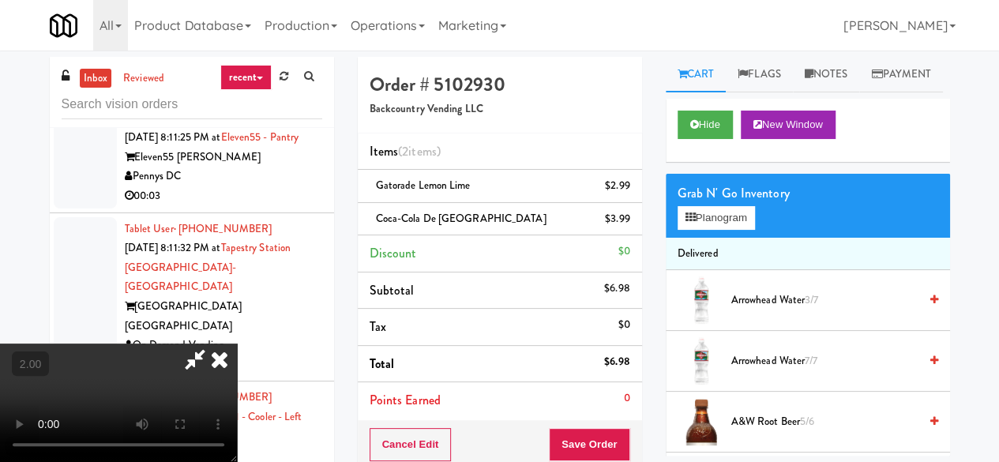
click at [213, 344] on icon at bounding box center [195, 360] width 36 height 32
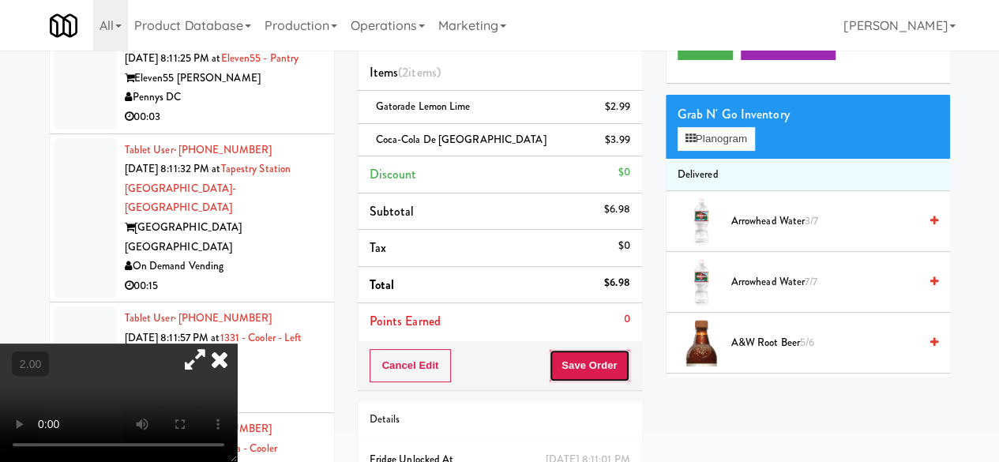
click at [587, 350] on button "Save Order" at bounding box center [589, 365] width 81 height 33
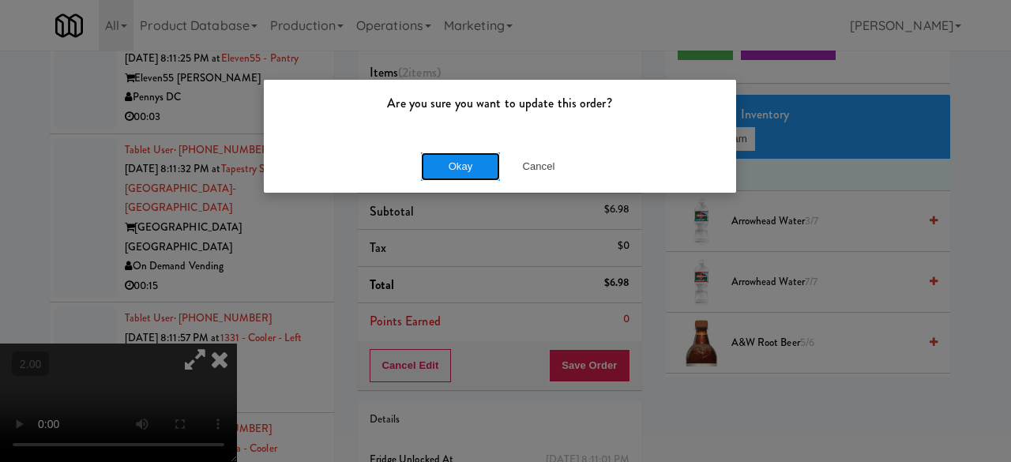
click at [461, 165] on button "Okay" at bounding box center [460, 166] width 79 height 28
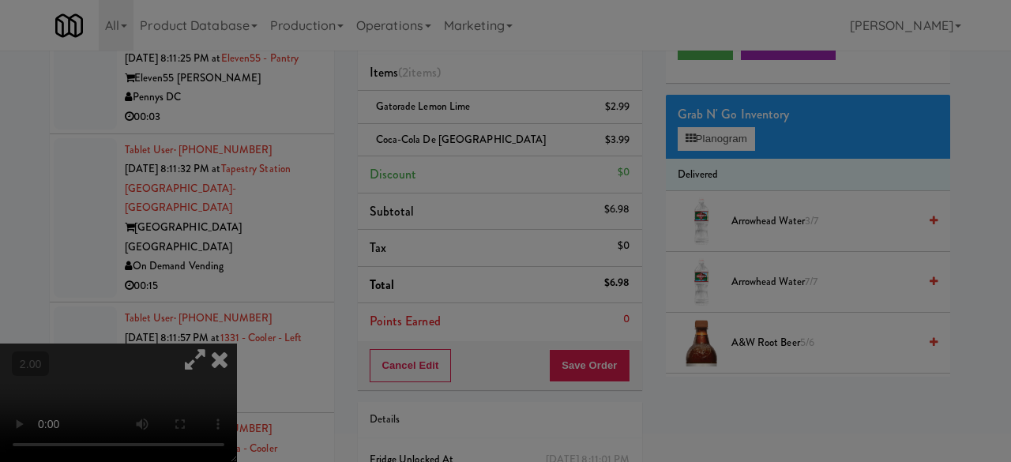
click at [461, 152] on button "Okay" at bounding box center [460, 137] width 79 height 28
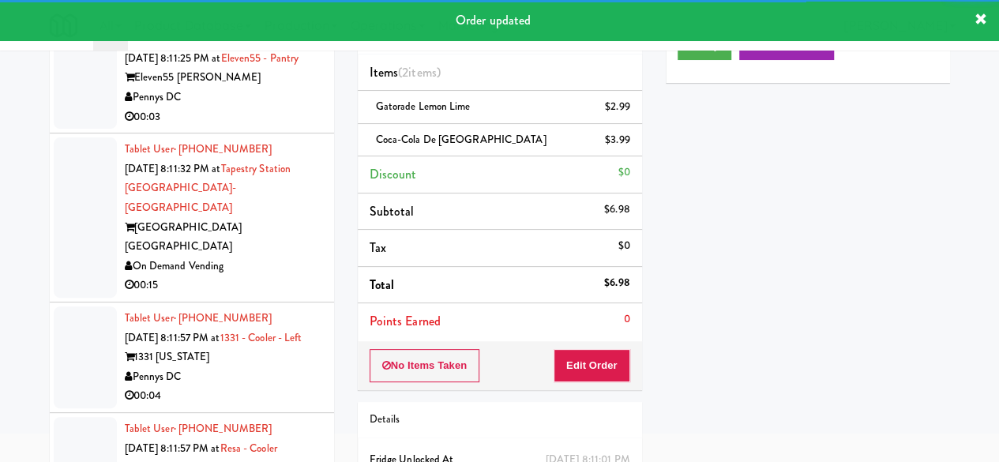
scroll to position [4755, 0]
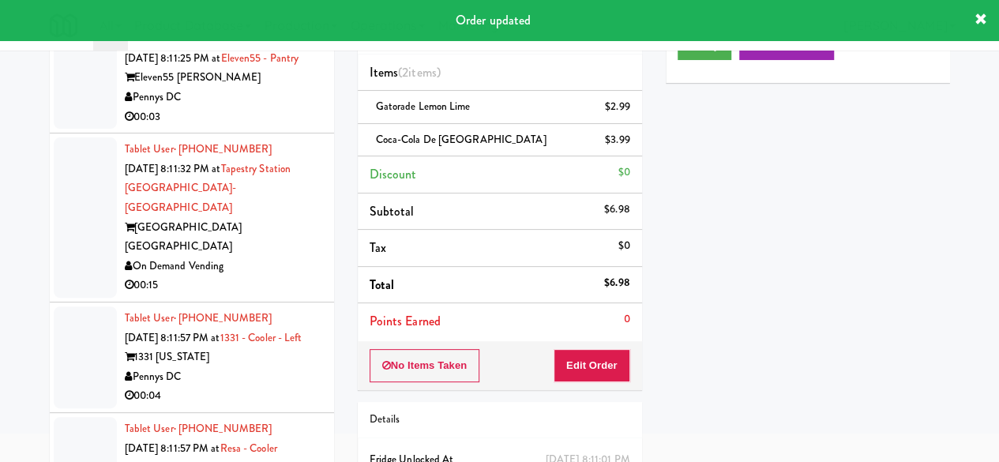
click at [244, 88] on div "Eleven55 Ripley" at bounding box center [223, 78] width 197 height 20
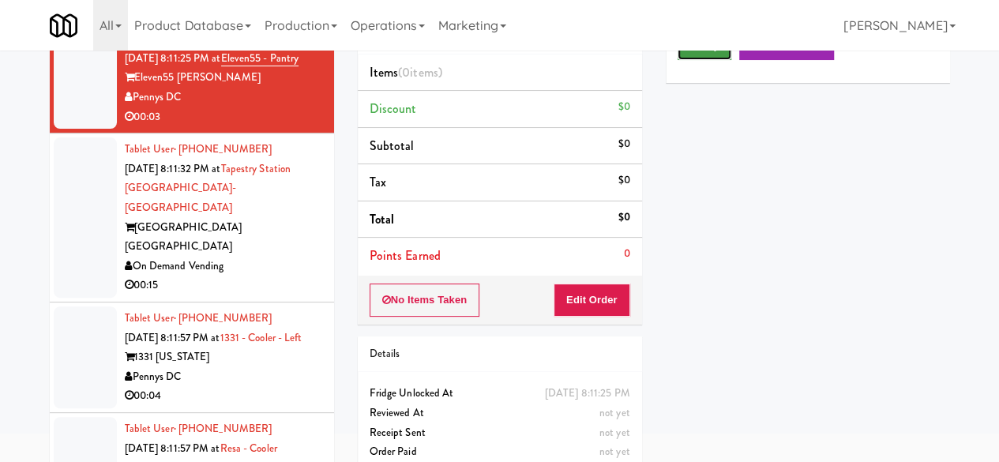
click at [690, 51] on icon at bounding box center [694, 45] width 9 height 10
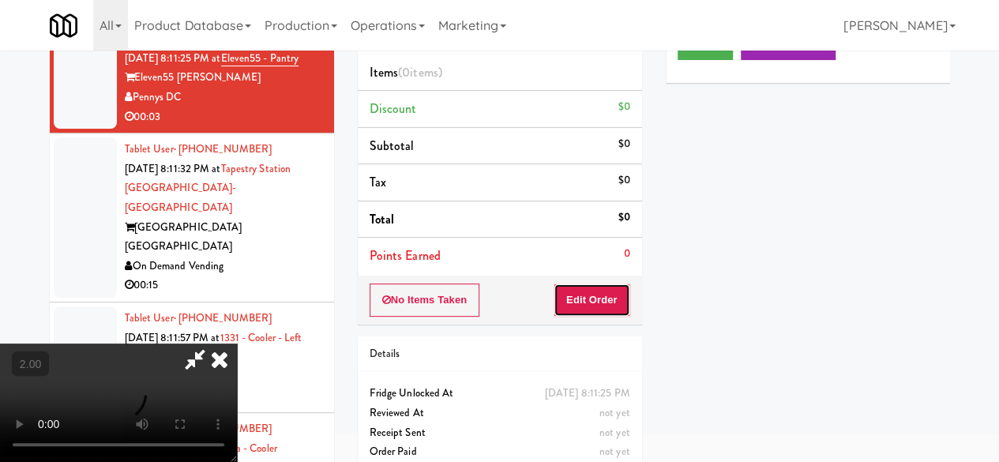
click at [570, 306] on button "Edit Order" at bounding box center [592, 300] width 77 height 33
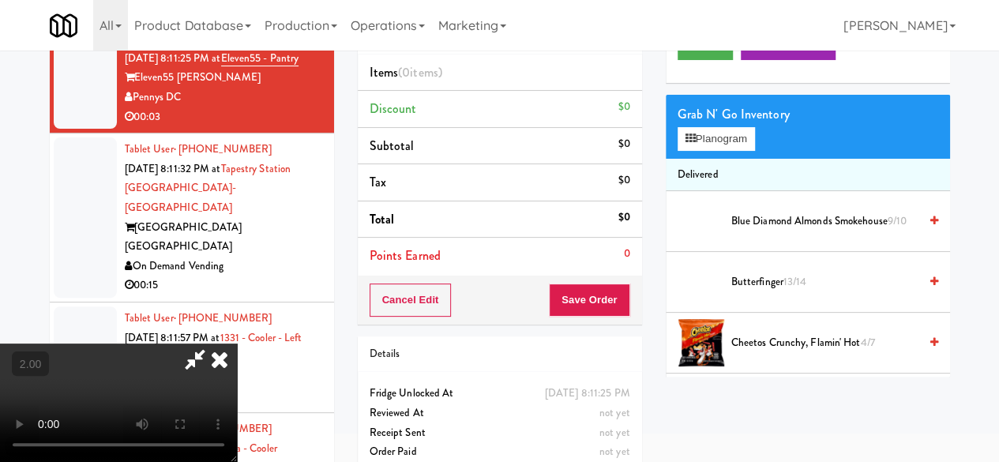
scroll to position [208, 0]
click at [237, 434] on video at bounding box center [118, 403] width 237 height 118
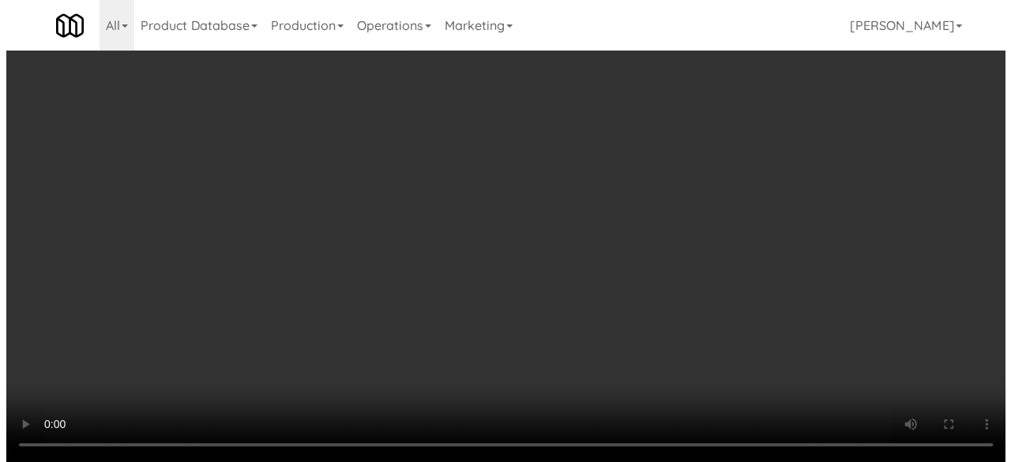
scroll to position [32, 0]
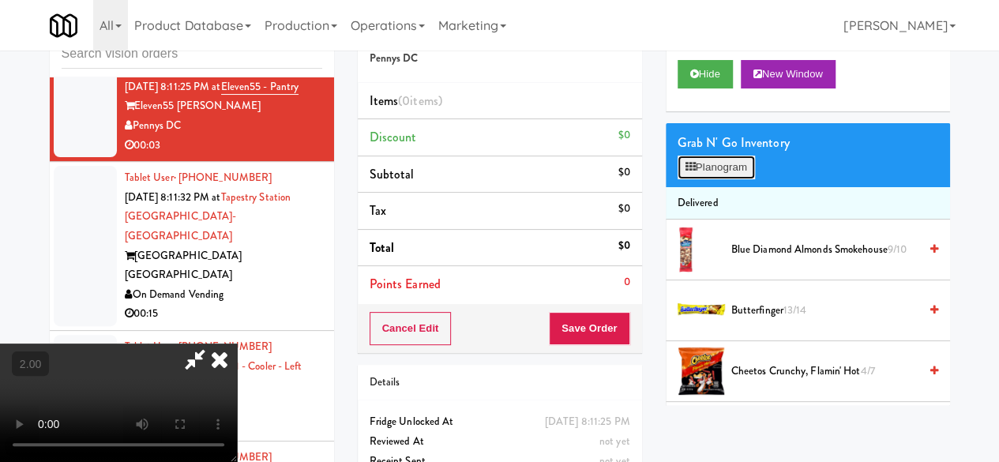
click at [731, 179] on button "Planogram" at bounding box center [716, 168] width 77 height 24
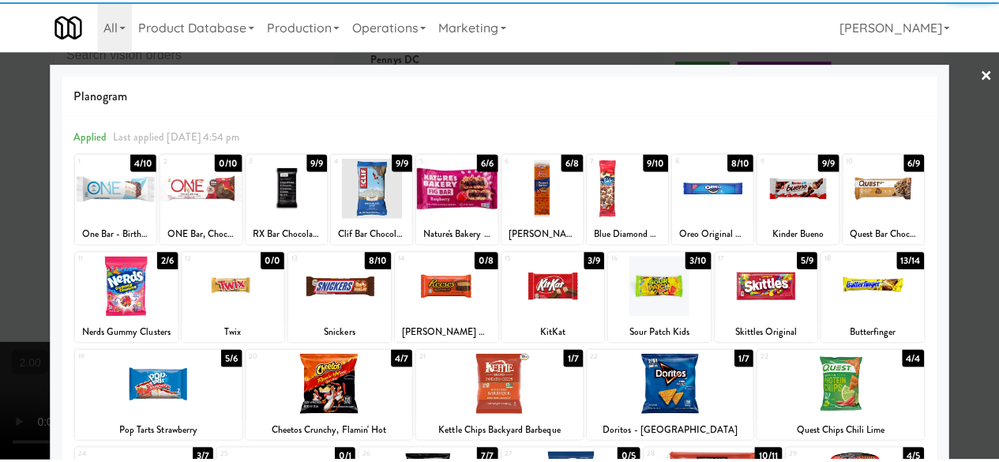
scroll to position [79, 0]
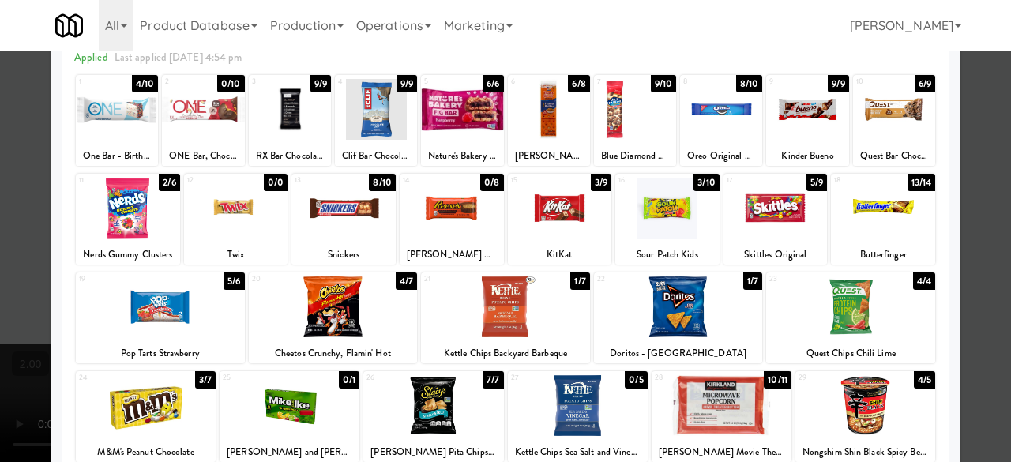
click at [668, 203] on div at bounding box center [667, 208] width 104 height 61
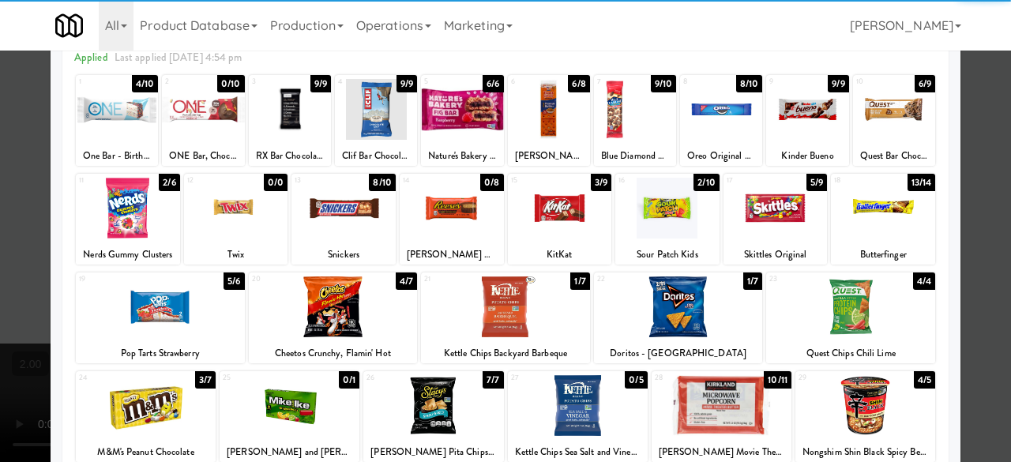
click at [972, 159] on div at bounding box center [505, 231] width 1011 height 462
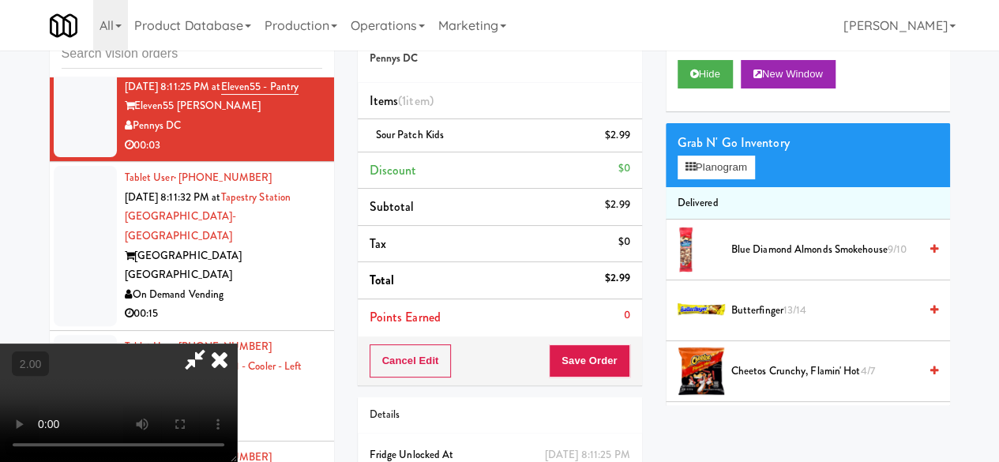
click at [213, 344] on icon at bounding box center [195, 360] width 36 height 32
click at [602, 369] on button "Save Order" at bounding box center [589, 360] width 81 height 33
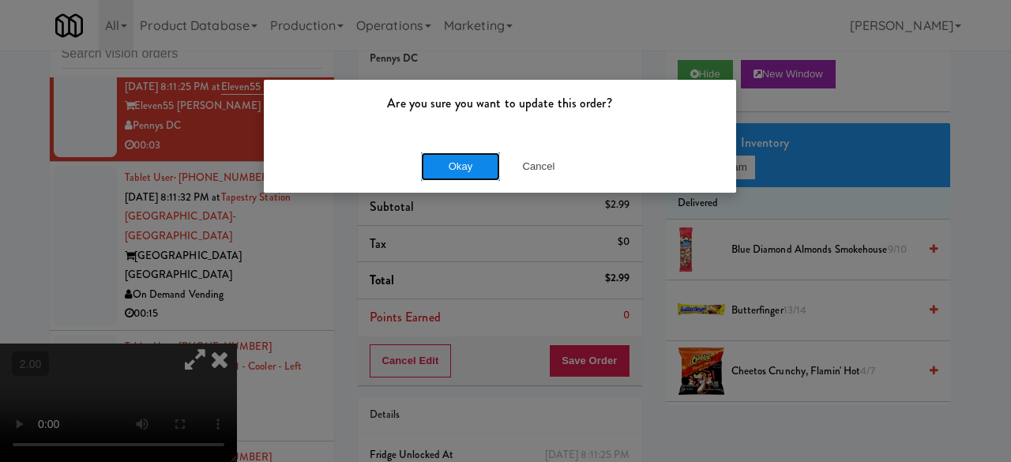
click at [447, 158] on button "Okay" at bounding box center [460, 166] width 79 height 28
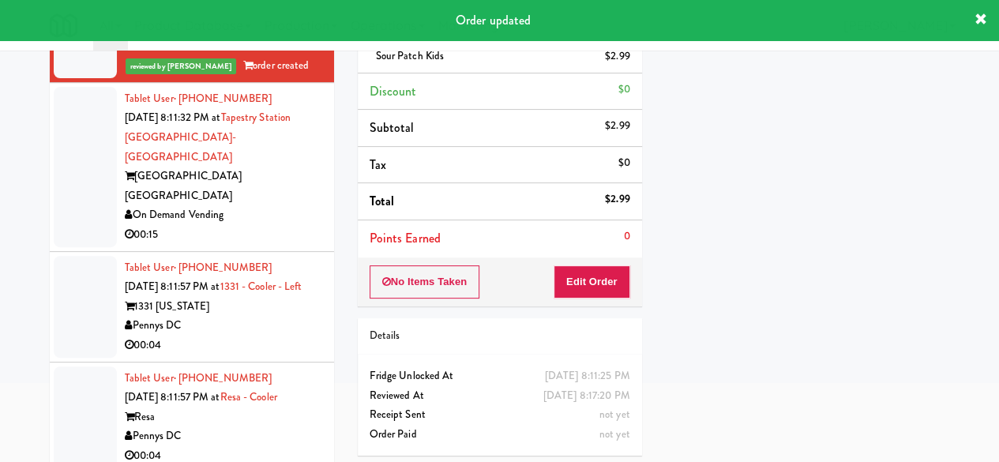
click at [267, 240] on div "00:15" at bounding box center [223, 235] width 197 height 20
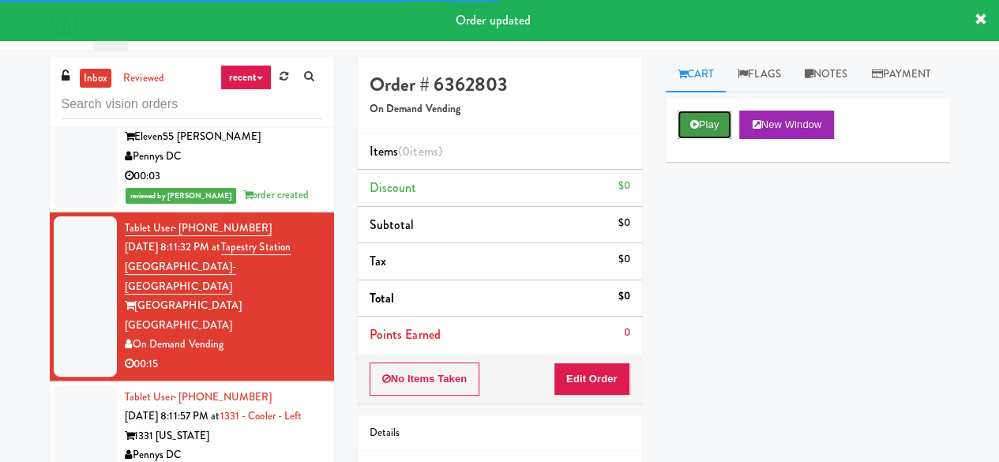
click at [716, 139] on button "Play" at bounding box center [705, 125] width 55 height 28
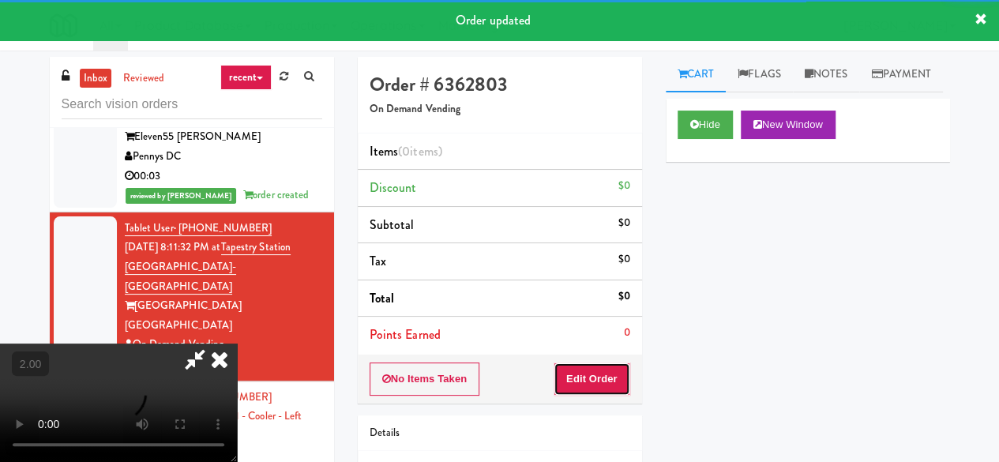
drag, startPoint x: 615, startPoint y: 363, endPoint x: 606, endPoint y: 339, distance: 25.2
click at [617, 363] on button "Edit Order" at bounding box center [592, 379] width 77 height 33
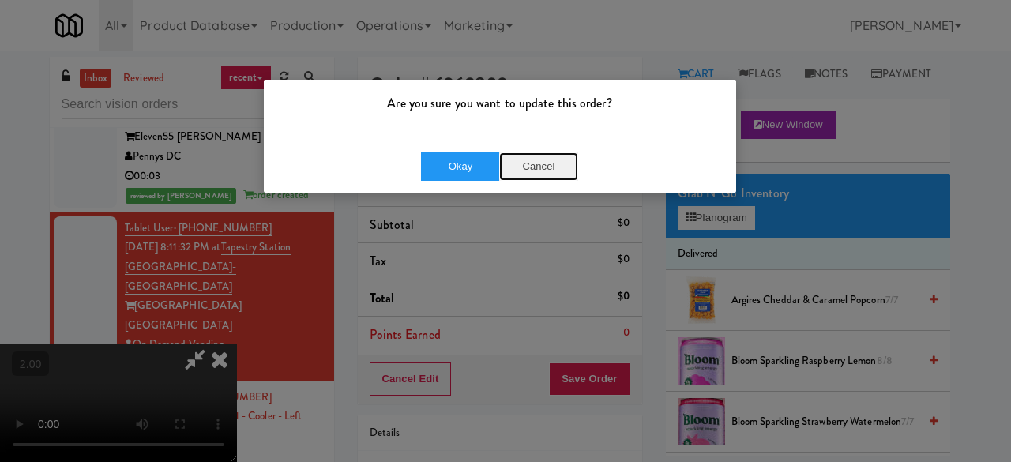
click at [550, 176] on button "Cancel" at bounding box center [538, 166] width 79 height 28
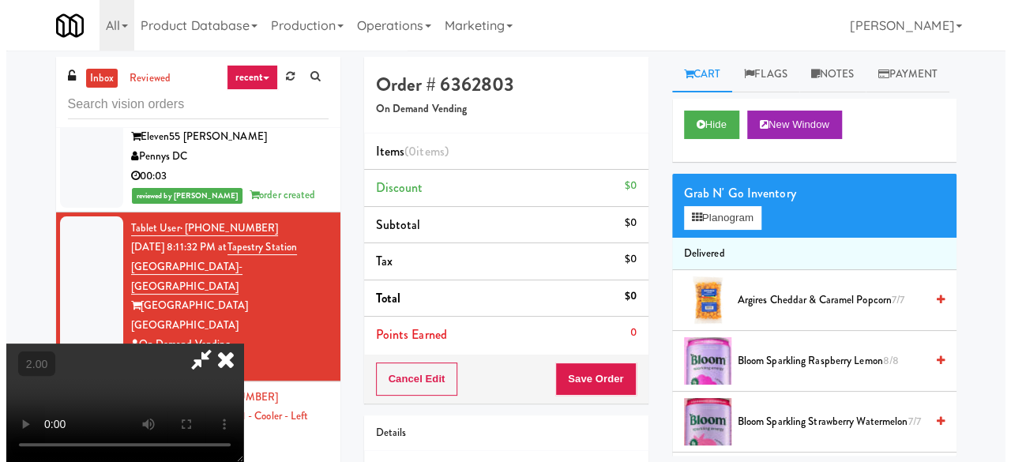
scroll to position [32, 0]
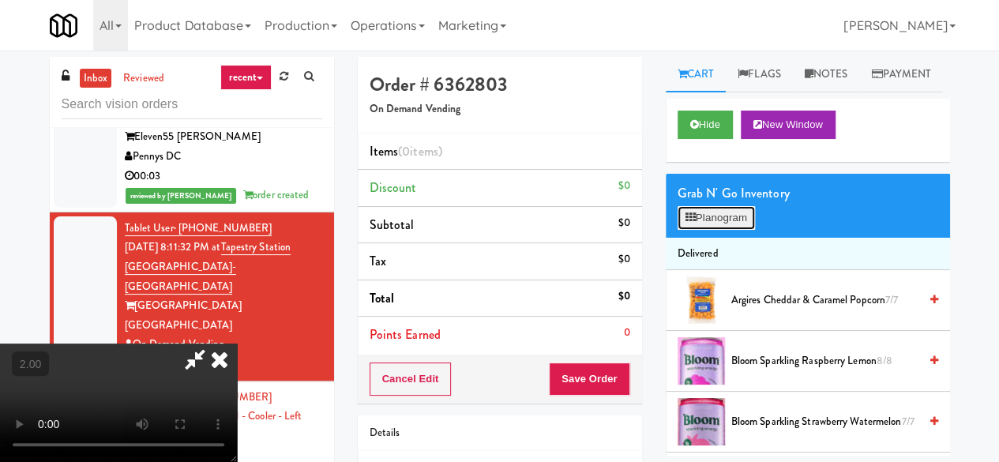
click at [706, 230] on button "Planogram" at bounding box center [716, 218] width 77 height 24
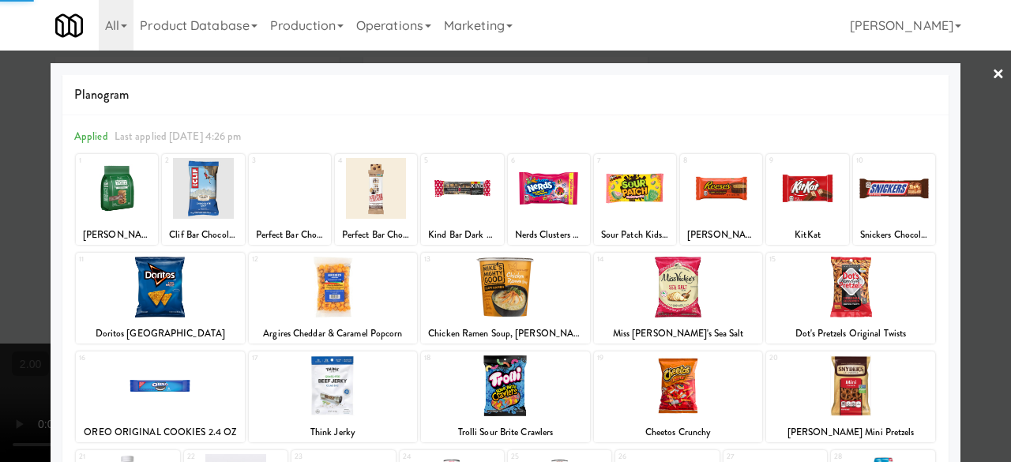
scroll to position [313, 0]
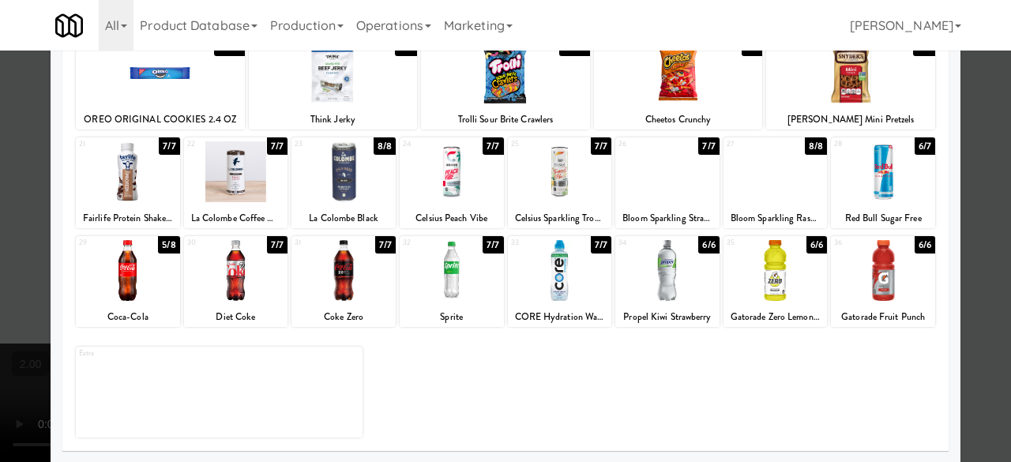
click at [353, 270] on div at bounding box center [343, 270] width 104 height 61
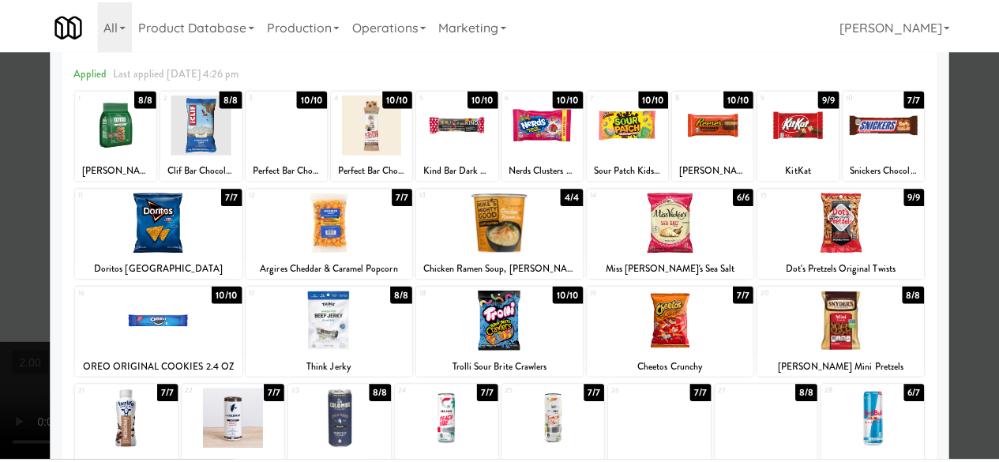
scroll to position [0, 0]
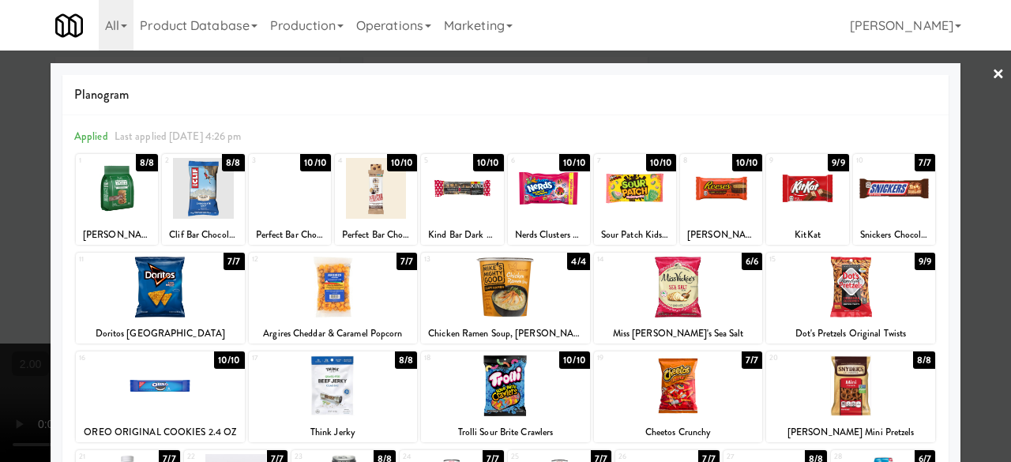
click at [376, 298] on div at bounding box center [333, 287] width 169 height 61
click at [967, 136] on div at bounding box center [505, 231] width 1011 height 462
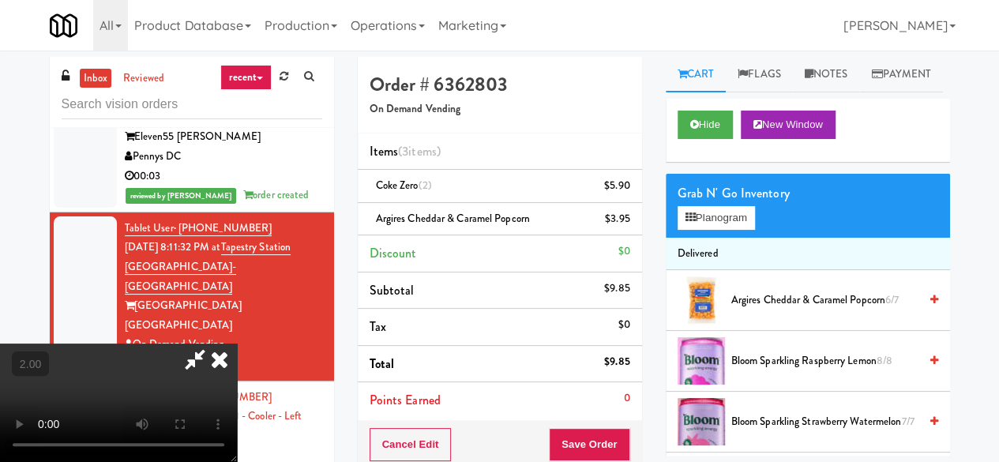
click at [213, 344] on icon at bounding box center [195, 360] width 36 height 32
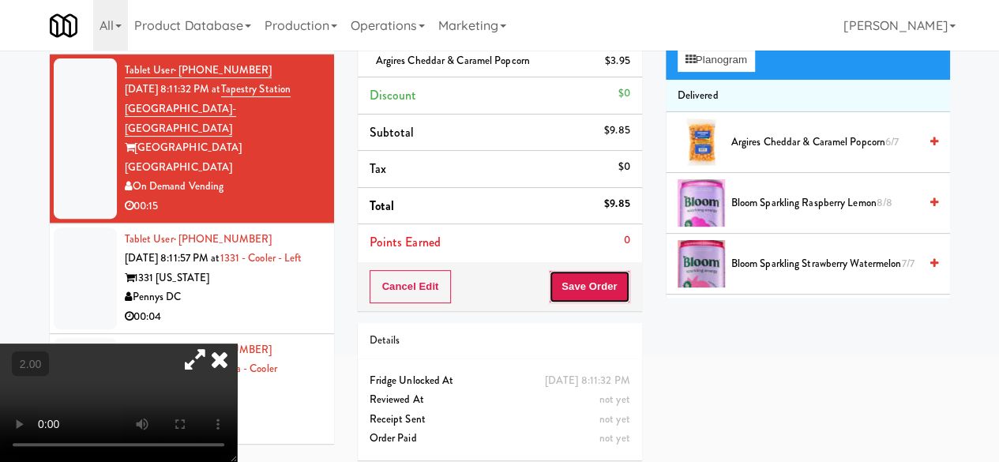
click at [581, 284] on button "Save Order" at bounding box center [589, 286] width 81 height 33
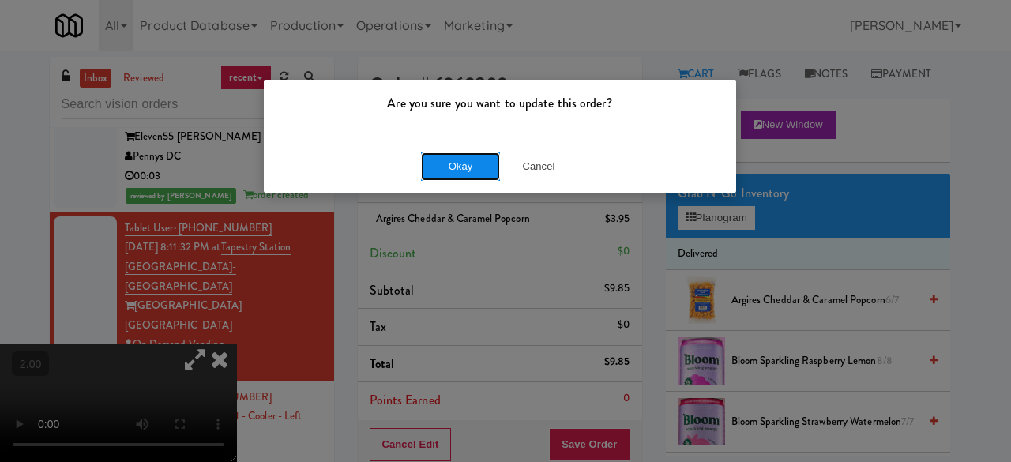
click at [445, 171] on button "Okay" at bounding box center [460, 166] width 79 height 28
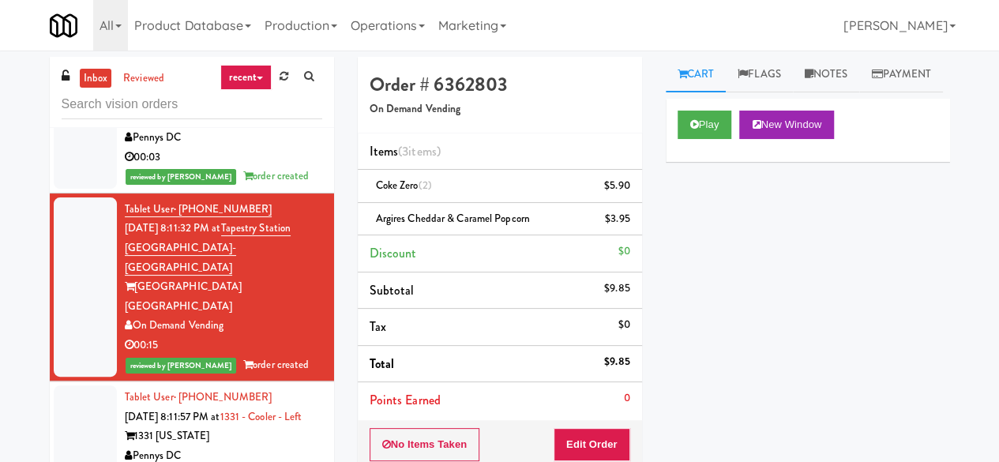
scroll to position [4794, 0]
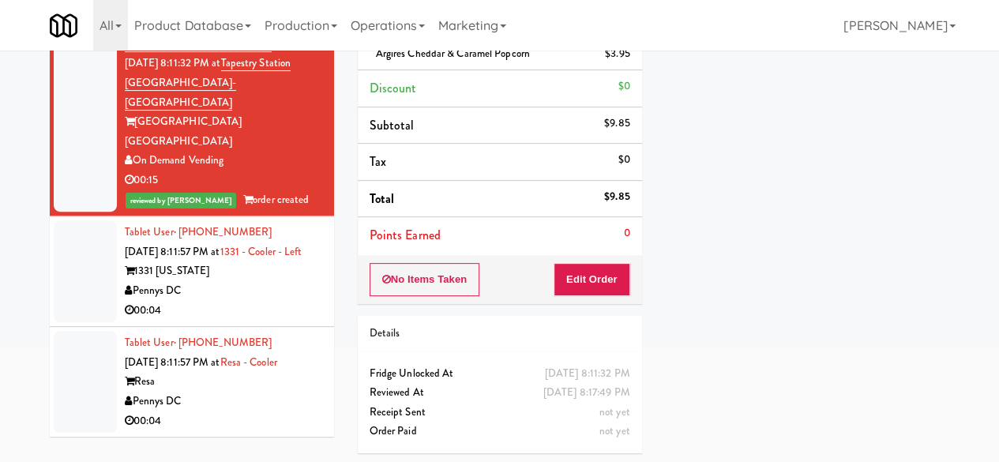
drag, startPoint x: 265, startPoint y: 295, endPoint x: 407, endPoint y: 309, distance: 142.1
click at [265, 295] on div "Pennys DC" at bounding box center [223, 291] width 197 height 20
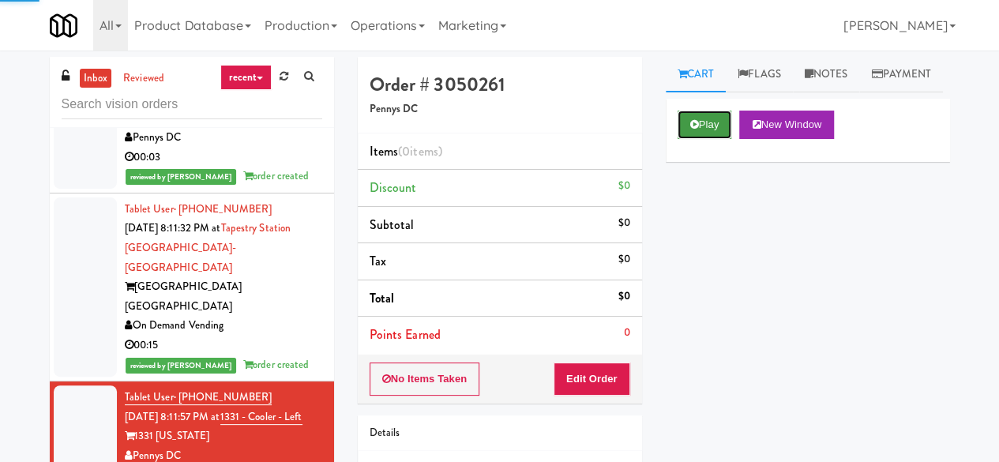
click at [713, 139] on button "Play" at bounding box center [705, 125] width 55 height 28
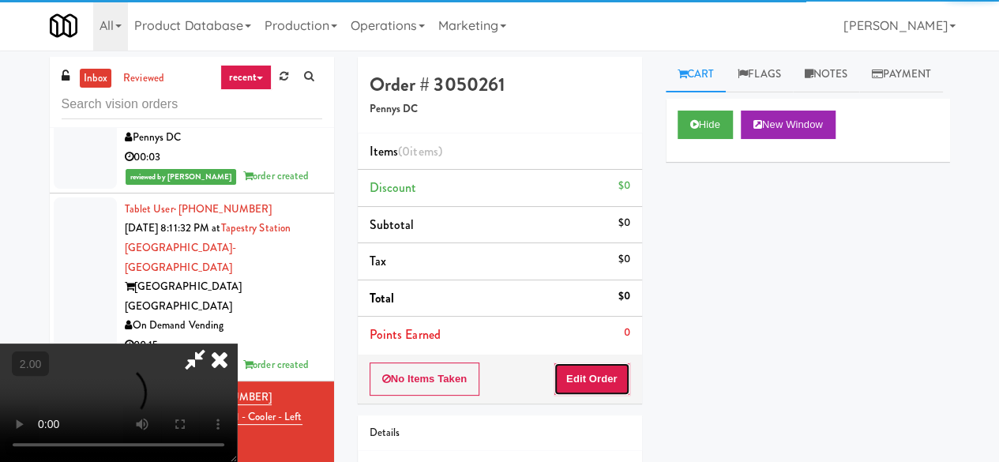
drag, startPoint x: 610, startPoint y: 382, endPoint x: 621, endPoint y: 333, distance: 51.0
click at [610, 382] on button "Edit Order" at bounding box center [592, 379] width 77 height 33
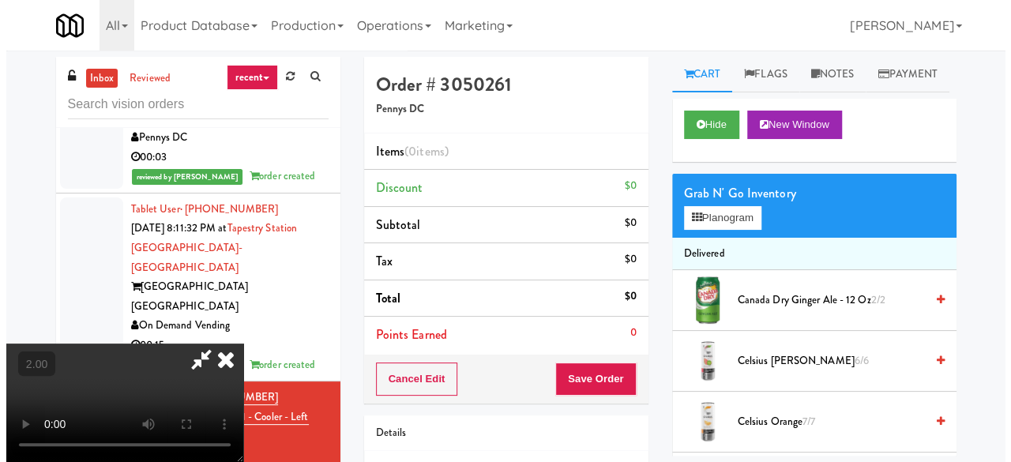
scroll to position [32, 0]
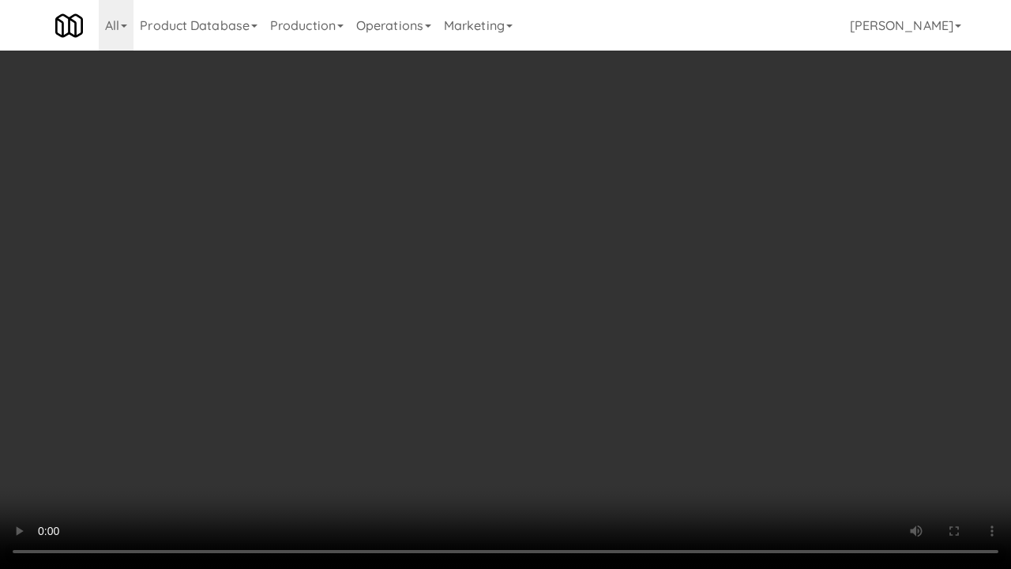
click at [645, 434] on video at bounding box center [505, 284] width 1011 height 569
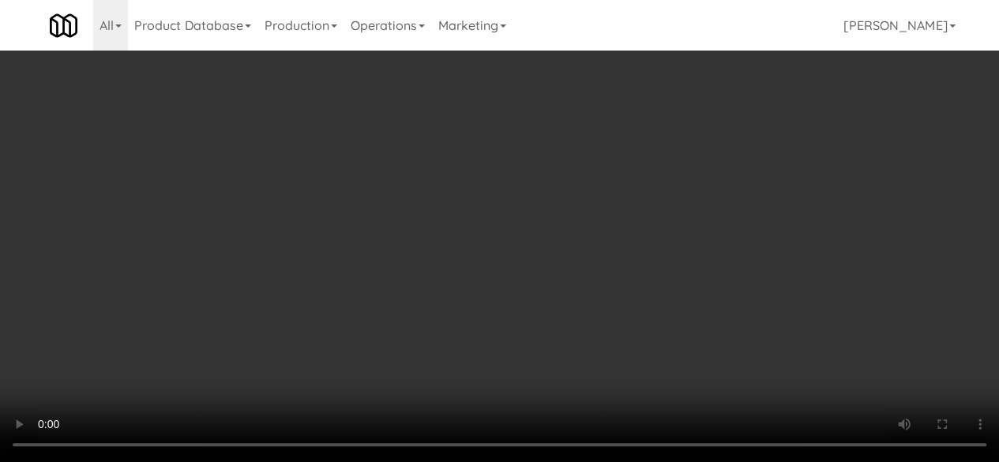
click at [456, 211] on video at bounding box center [499, 231] width 999 height 462
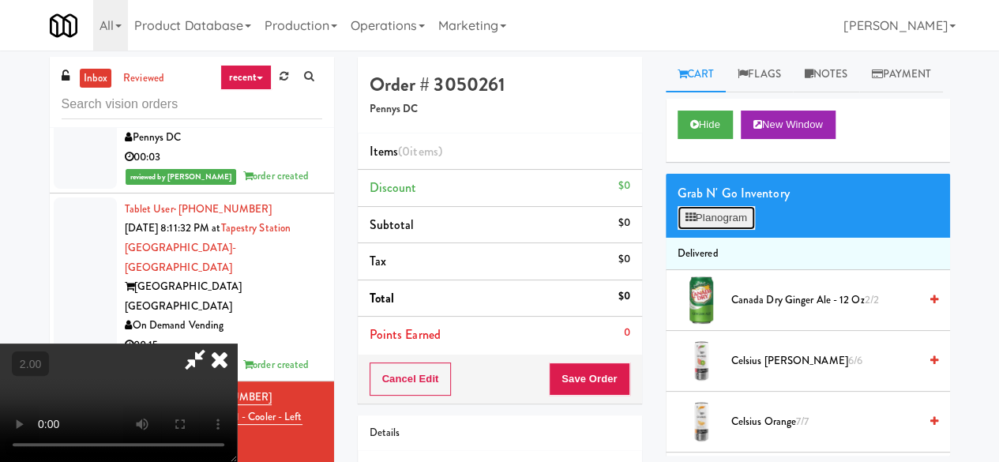
click at [732, 230] on button "Planogram" at bounding box center [716, 218] width 77 height 24
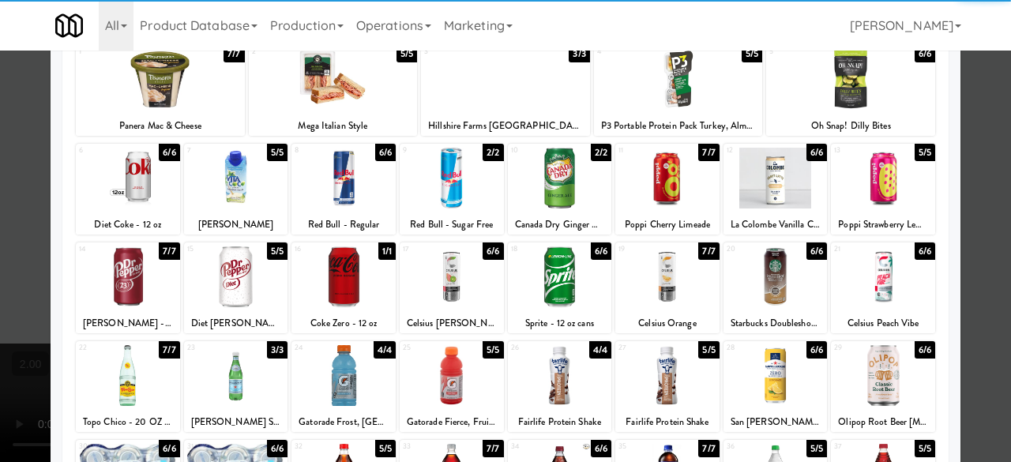
scroll to position [158, 0]
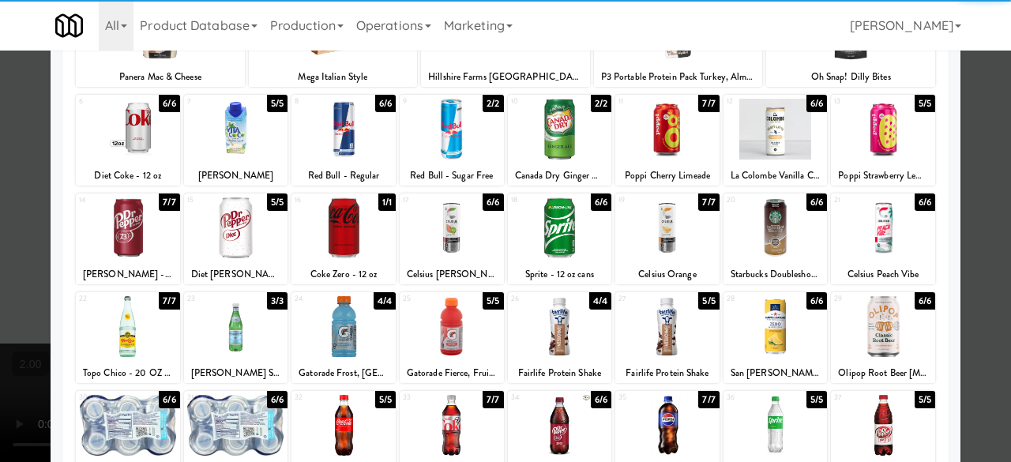
click at [578, 235] on div at bounding box center [560, 227] width 104 height 61
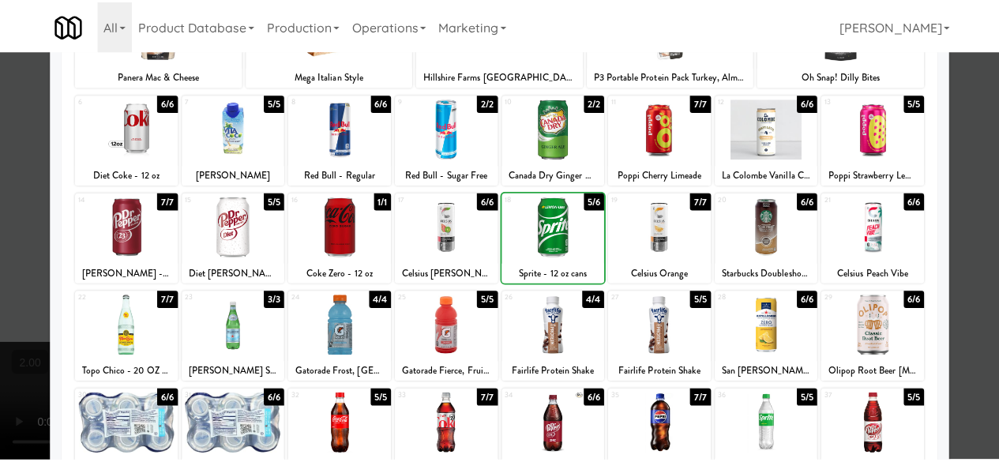
scroll to position [0, 0]
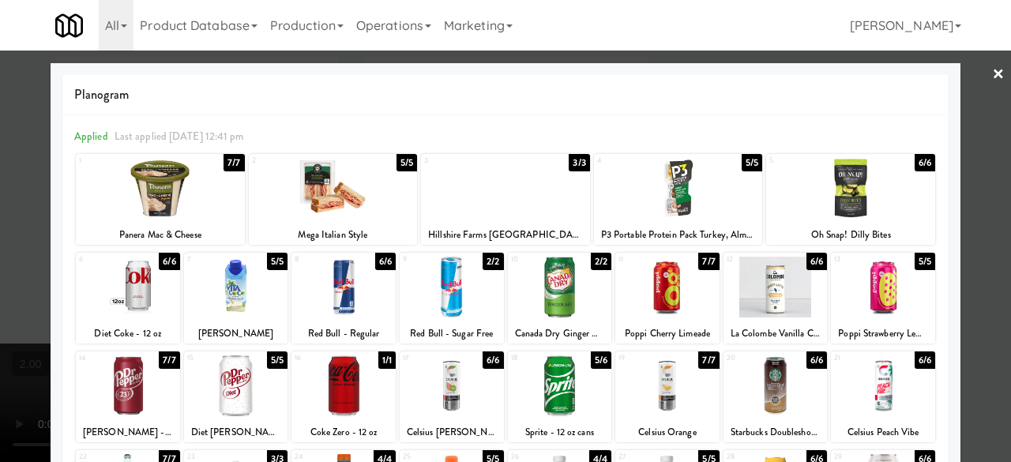
drag, startPoint x: 981, startPoint y: 76, endPoint x: 568, endPoint y: 102, distance: 414.0
click at [992, 77] on link "×" at bounding box center [998, 75] width 13 height 49
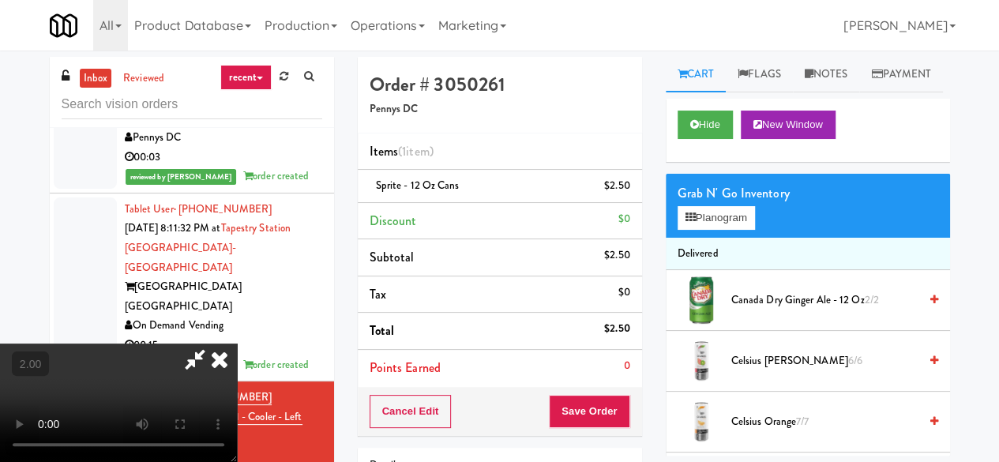
click at [213, 344] on icon at bounding box center [195, 360] width 36 height 32
click at [585, 404] on button "Save Order" at bounding box center [589, 411] width 81 height 33
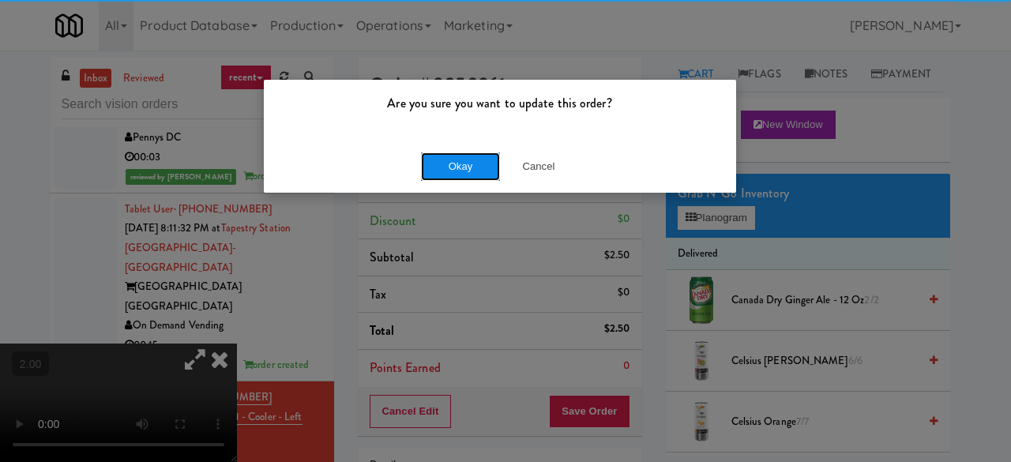
click at [445, 161] on button "Okay" at bounding box center [460, 166] width 79 height 28
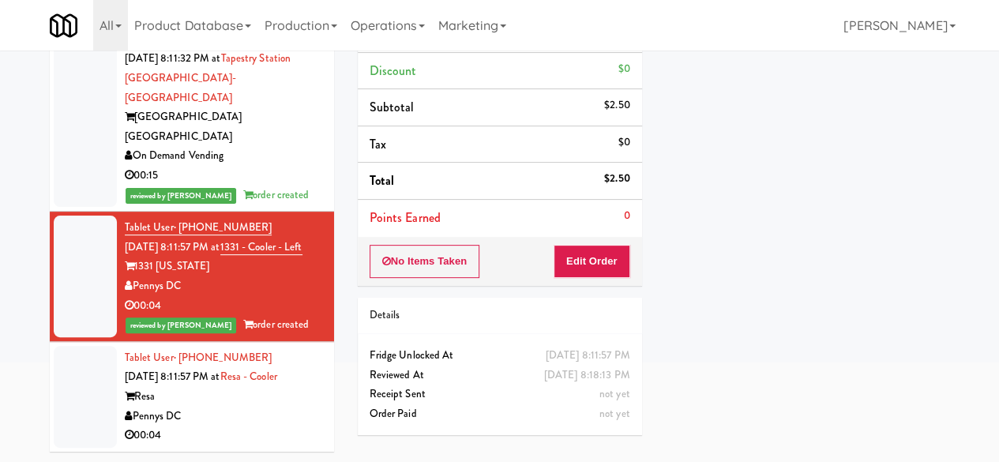
scroll to position [4814, 0]
click at [270, 419] on div "Pennys DC" at bounding box center [223, 417] width 197 height 20
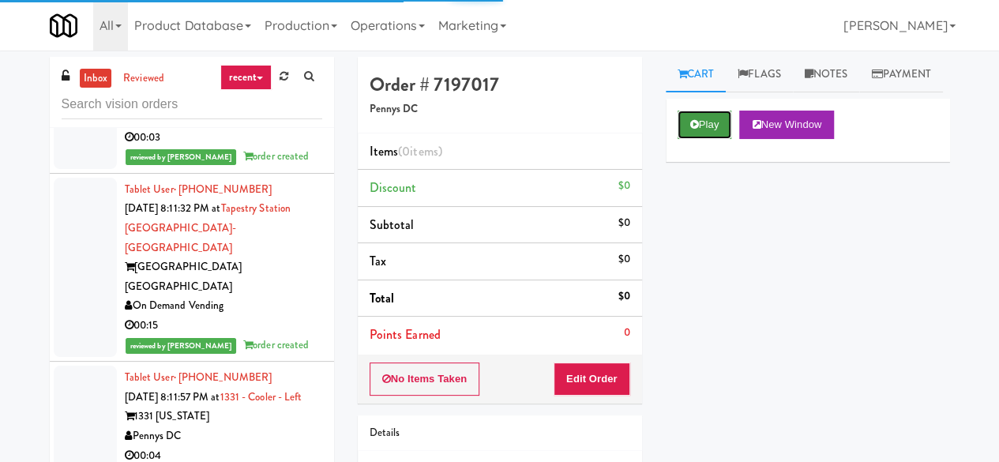
click at [679, 139] on button "Play" at bounding box center [705, 125] width 55 height 28
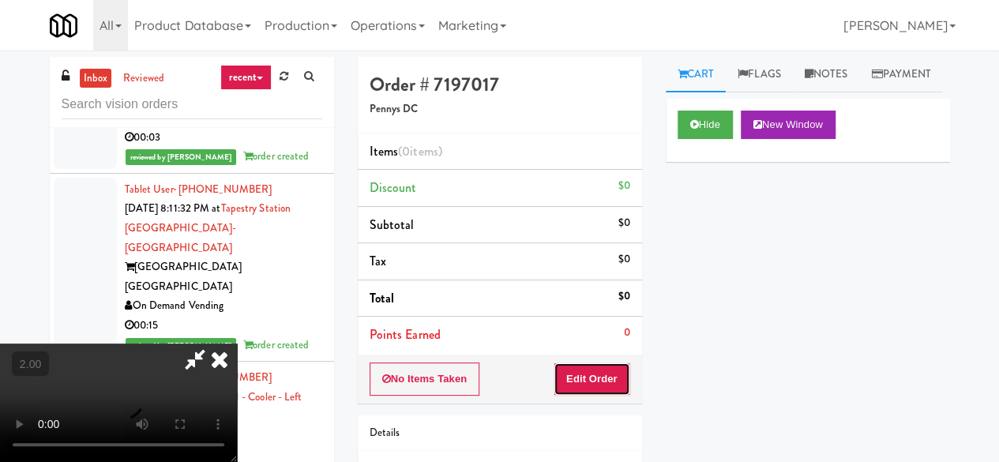
click at [616, 367] on button "Edit Order" at bounding box center [592, 379] width 77 height 33
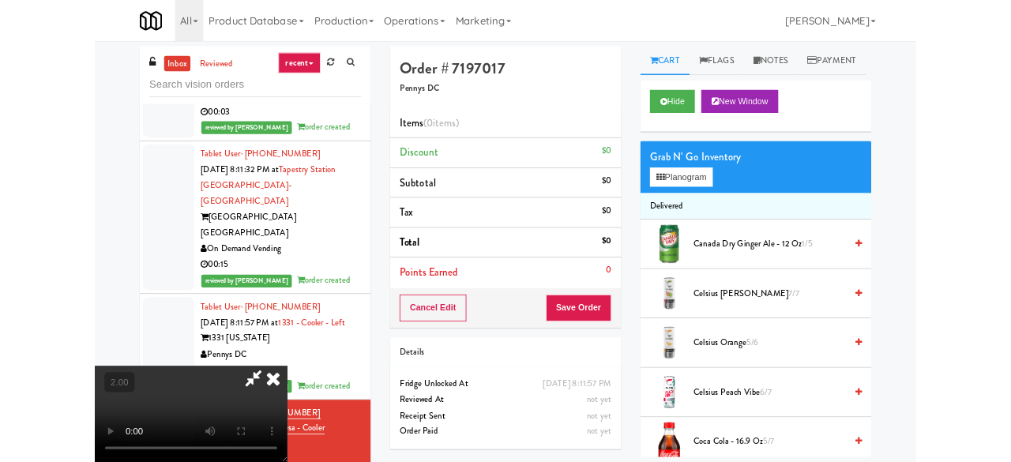
scroll to position [32, 0]
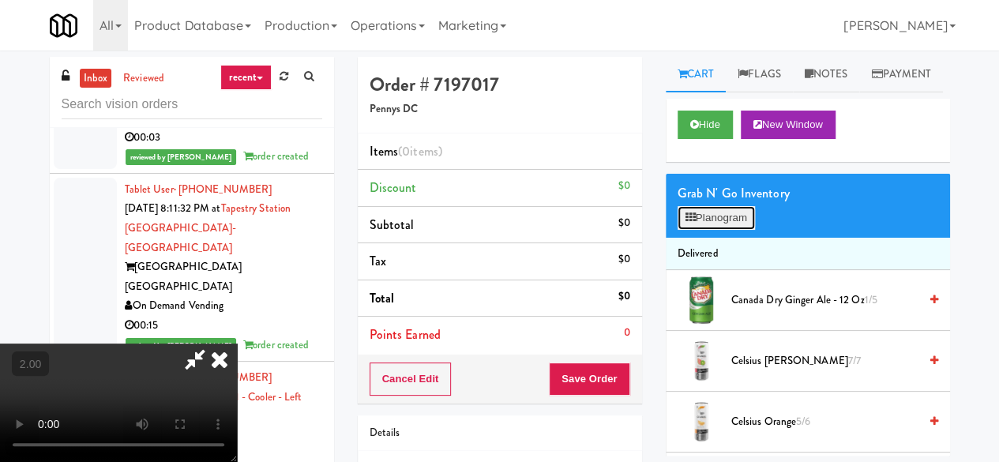
click at [715, 230] on button "Planogram" at bounding box center [716, 218] width 77 height 24
click at [0, 0] on div at bounding box center [0, 0] width 0 height 0
click at [711, 230] on button "Planogram" at bounding box center [716, 218] width 77 height 24
click at [0, 0] on div at bounding box center [0, 0] width 0 height 0
click at [720, 230] on button "Planogram" at bounding box center [716, 218] width 77 height 24
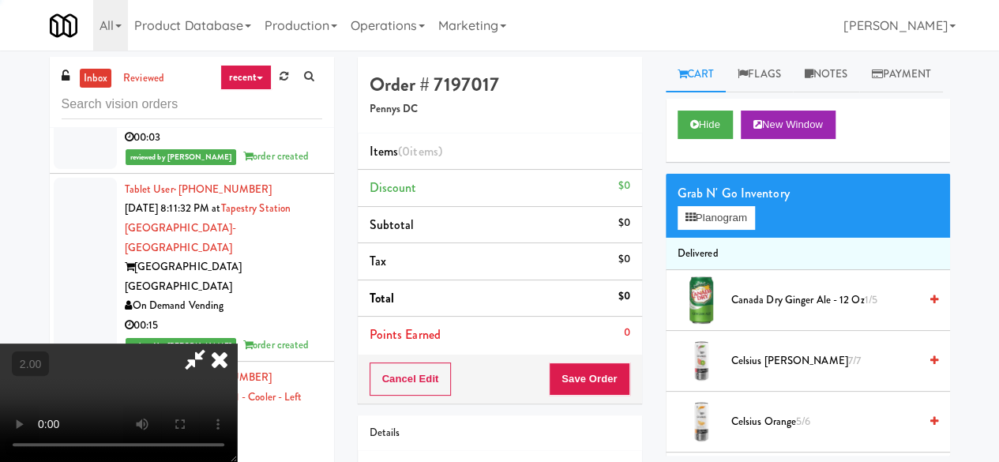
click at [0, 0] on div at bounding box center [0, 0] width 0 height 0
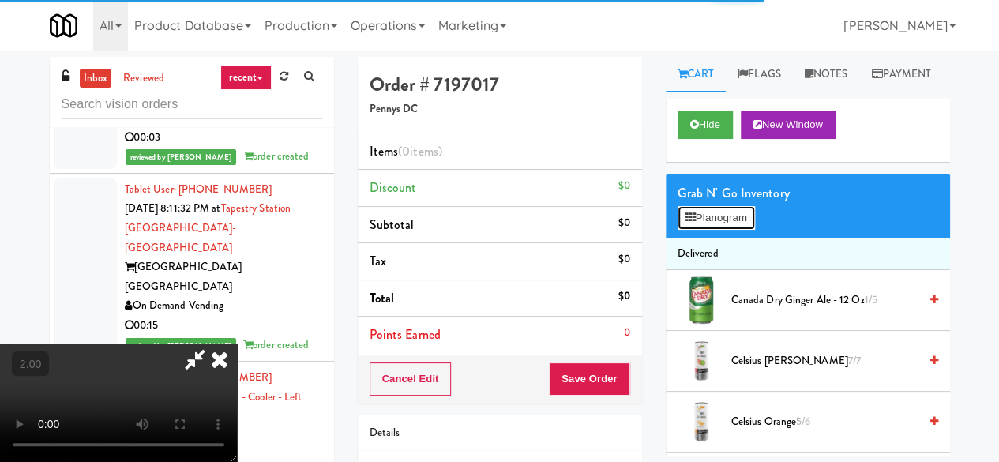
click at [720, 230] on button "Planogram" at bounding box center [716, 218] width 77 height 24
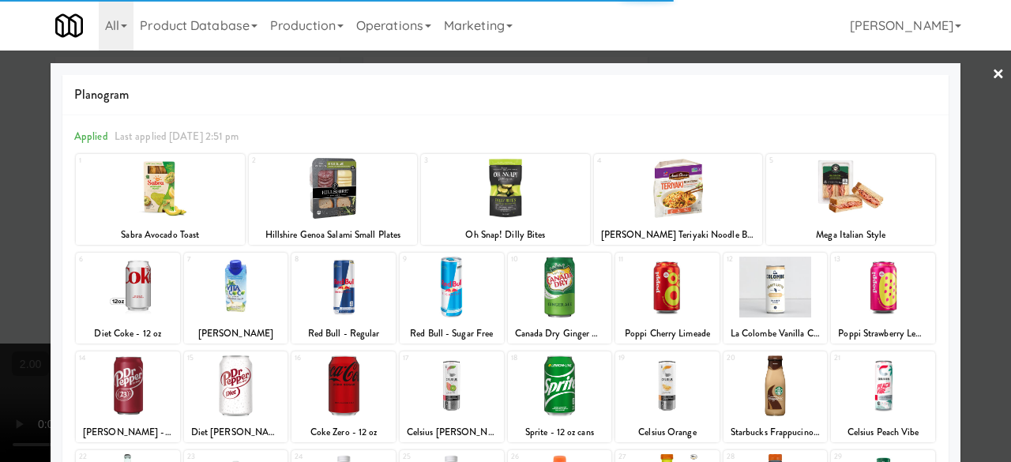
scroll to position [313, 0]
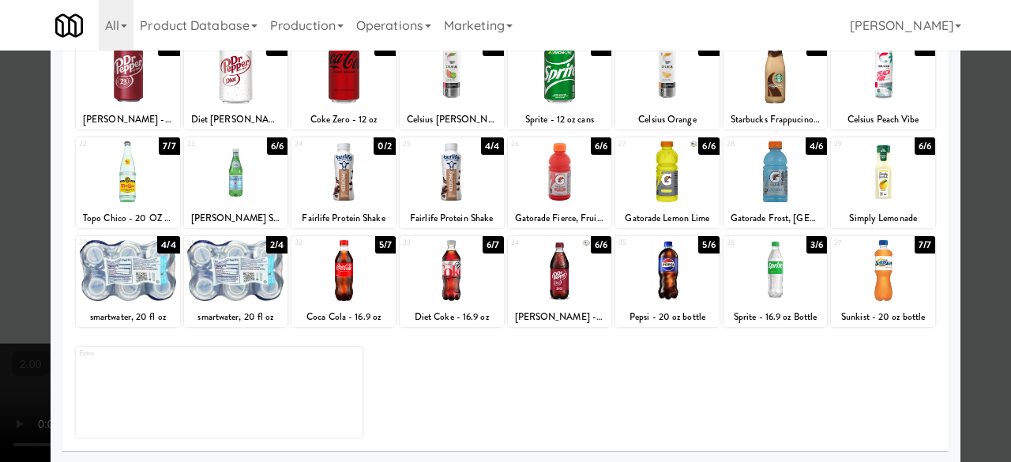
click at [449, 183] on div at bounding box center [452, 171] width 104 height 61
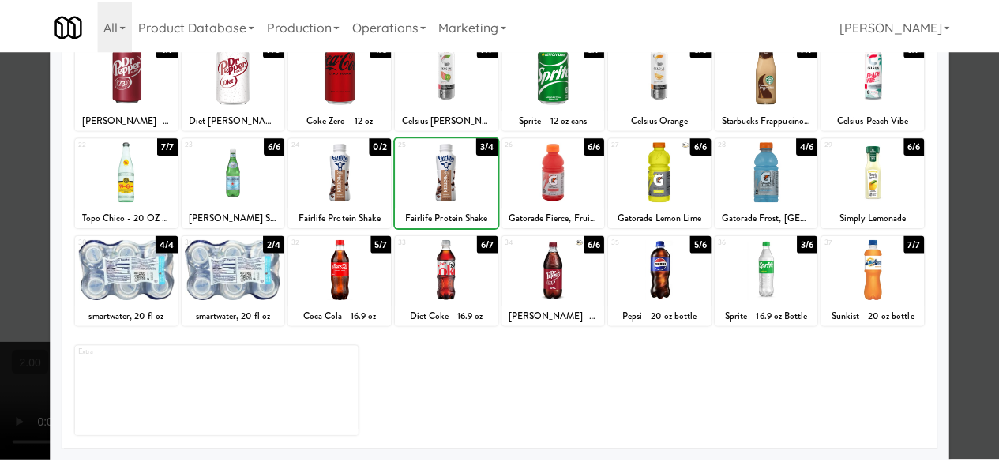
scroll to position [0, 0]
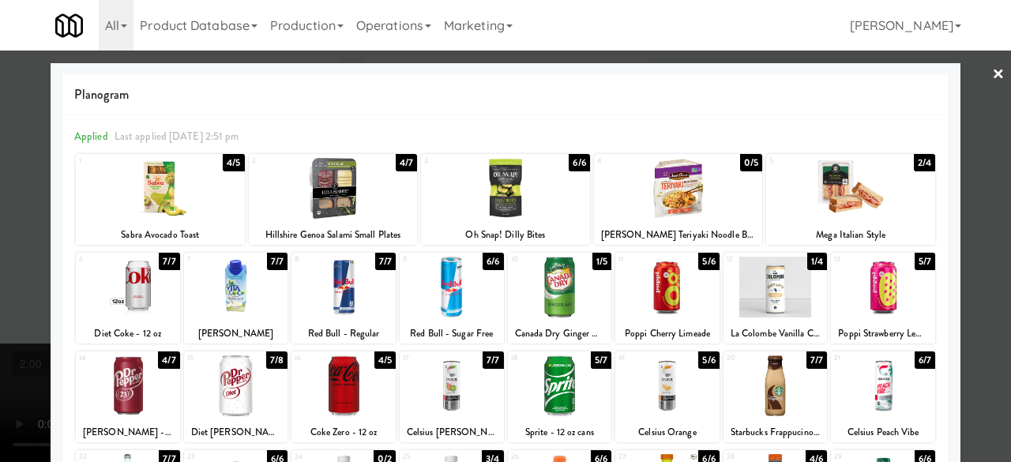
click at [949, 80] on div "Planogram Applied Last applied Friday 2:51 pm 1 4/5 Sabra Avocado Toast 2 4/7 H…" at bounding box center [506, 419] width 910 height 713
click at [992, 85] on link "×" at bounding box center [998, 75] width 13 height 49
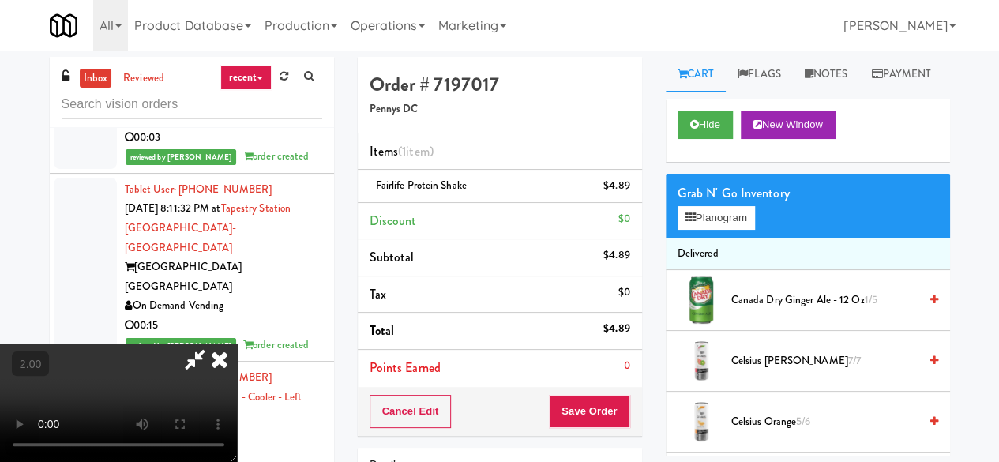
click at [213, 344] on icon at bounding box center [195, 360] width 36 height 32
click at [567, 426] on div "Cancel Edit Save Order" at bounding box center [500, 411] width 284 height 49
click at [567, 424] on div "Cancel Edit Save Order" at bounding box center [500, 411] width 284 height 49
click at [567, 423] on button "Save Order" at bounding box center [589, 411] width 81 height 33
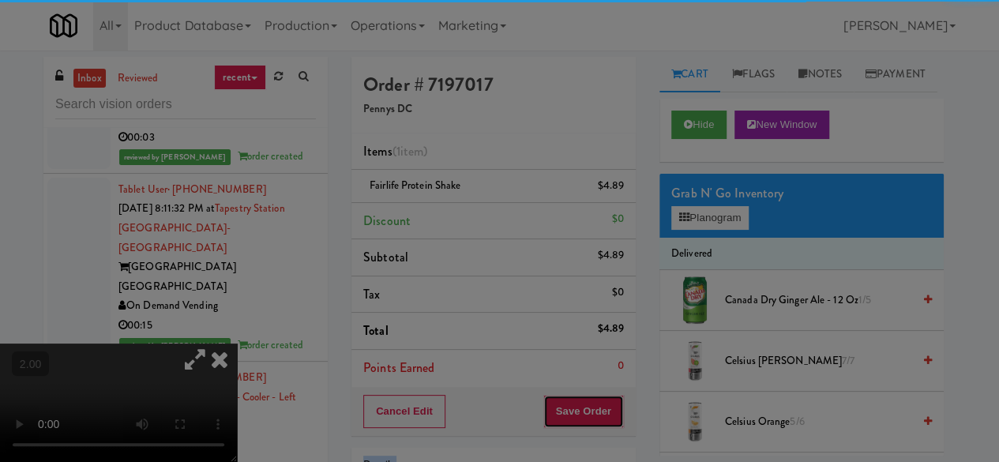
click at [572, 415] on body "Are you sure you want to update this order? Okay Cancel Okay Are you sure you w…" at bounding box center [499, 282] width 999 height 462
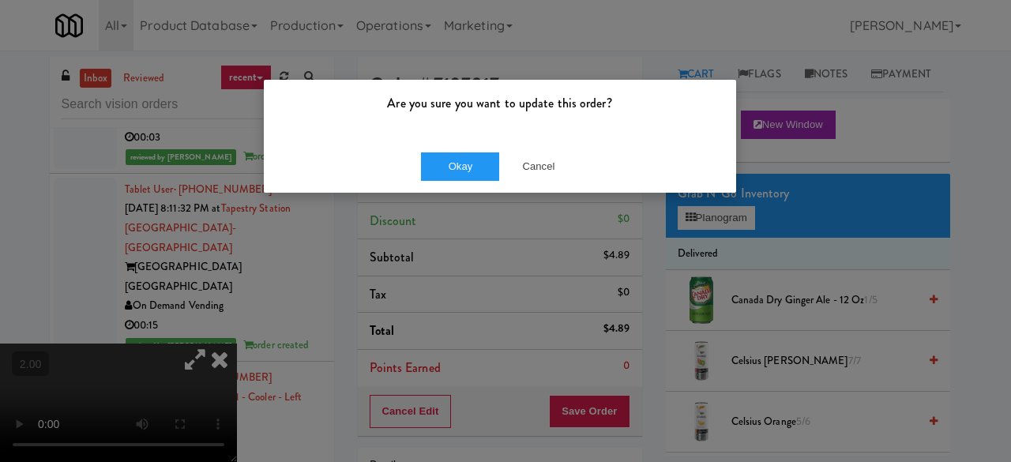
click at [461, 150] on div "Okay Cancel" at bounding box center [500, 166] width 472 height 53
drag, startPoint x: 462, startPoint y: 168, endPoint x: 450, endPoint y: 164, distance: 12.8
click at [461, 169] on button "Okay" at bounding box center [460, 166] width 79 height 28
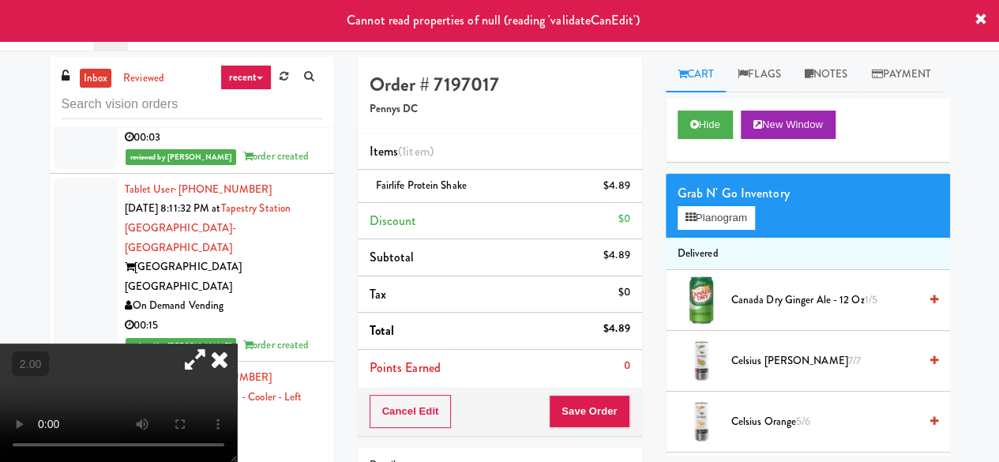
click at [237, 344] on icon at bounding box center [219, 360] width 35 height 32
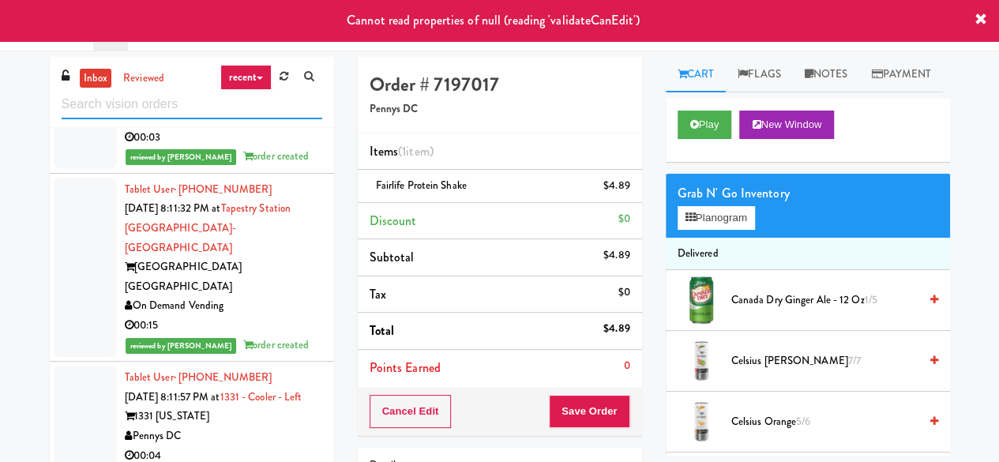
click at [147, 94] on input "text" at bounding box center [192, 104] width 261 height 29
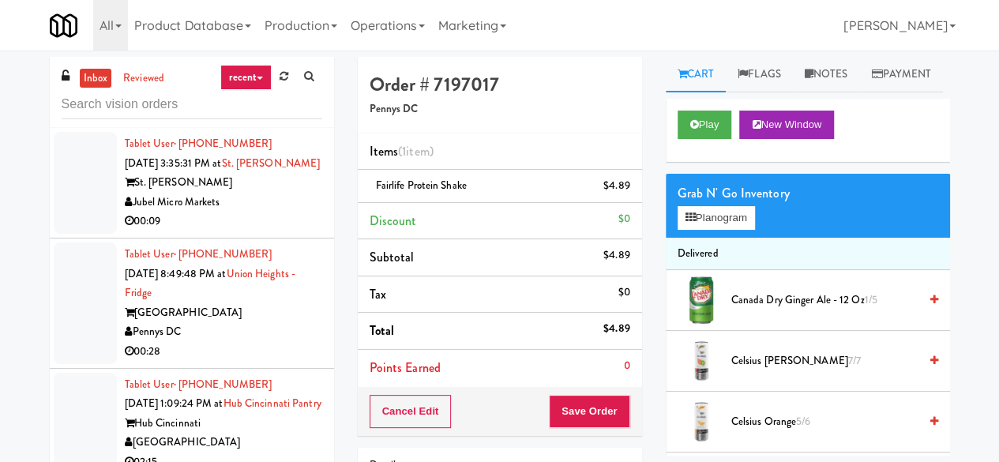
click at [261, 362] on div "00:28" at bounding box center [223, 352] width 197 height 20
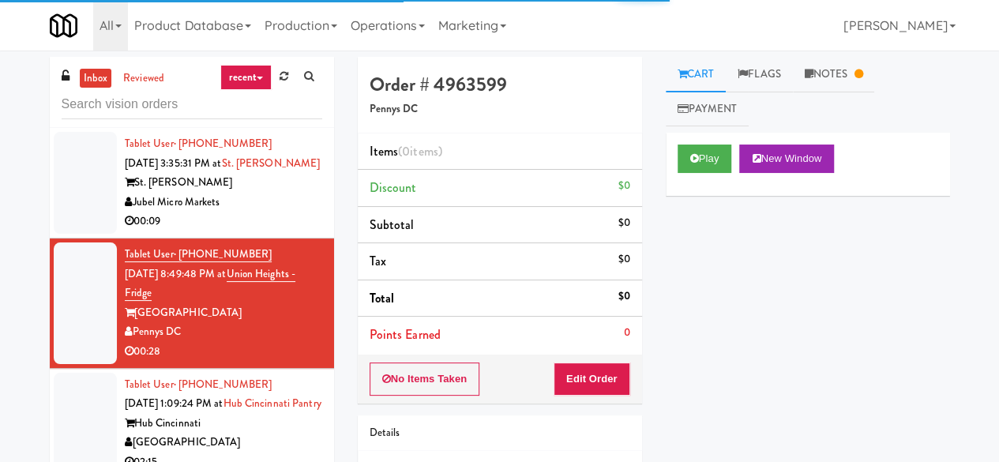
drag, startPoint x: 822, startPoint y: 78, endPoint x: 630, endPoint y: 125, distance: 196.8
click at [822, 78] on link "Notes" at bounding box center [834, 75] width 82 height 36
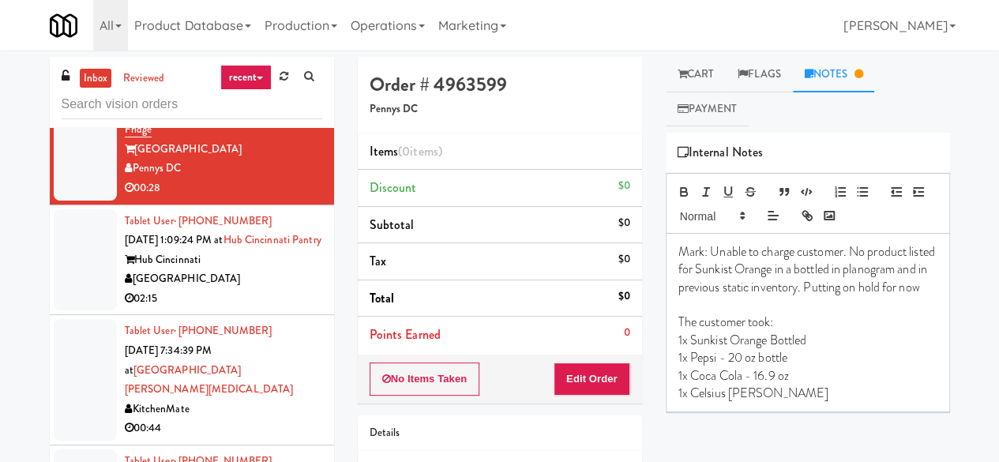
scroll to position [158, 0]
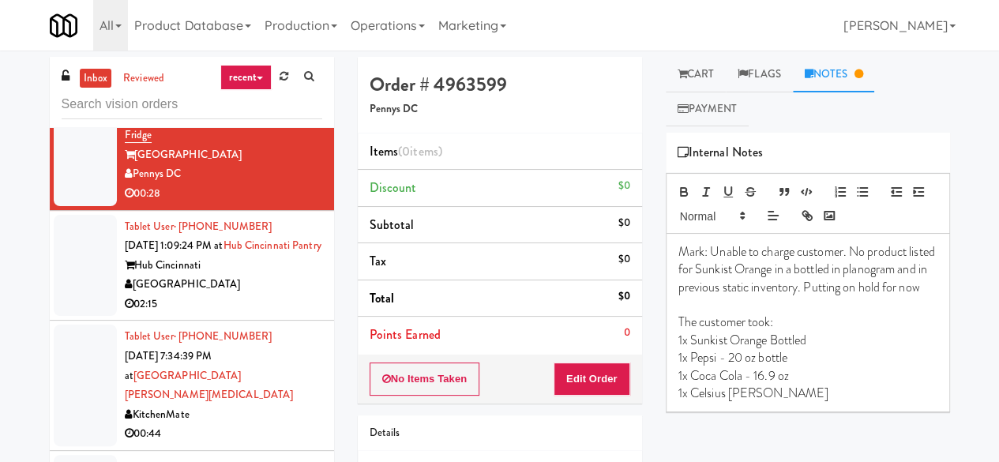
click at [238, 276] on div "Hub Cincinnati" at bounding box center [223, 266] width 197 height 20
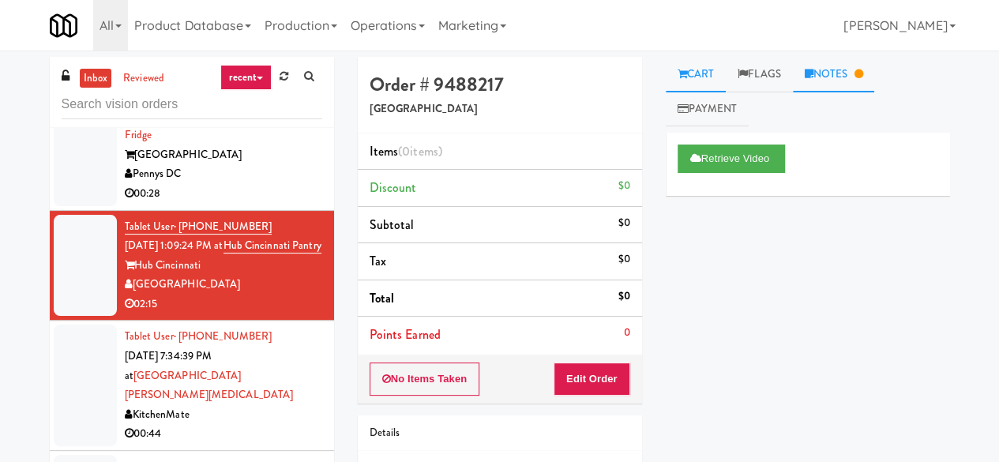
click at [859, 69] on link "Notes" at bounding box center [834, 75] width 82 height 36
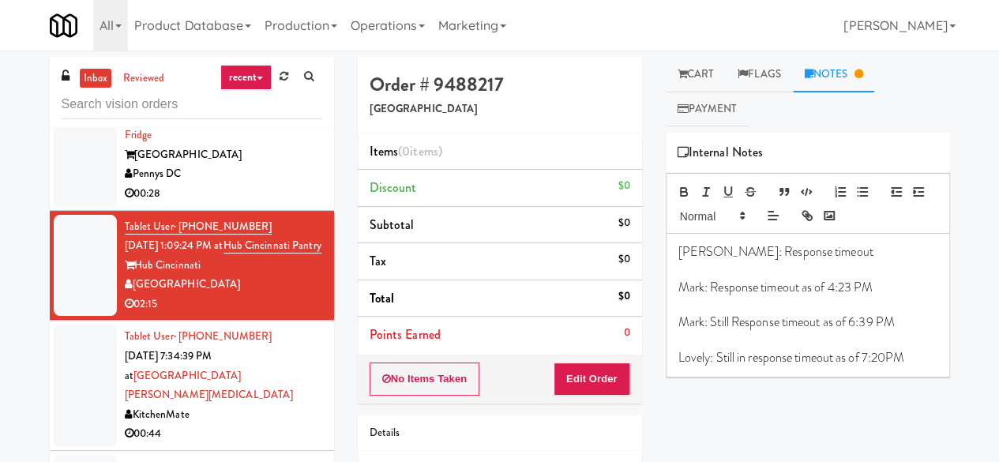
scroll to position [316, 0]
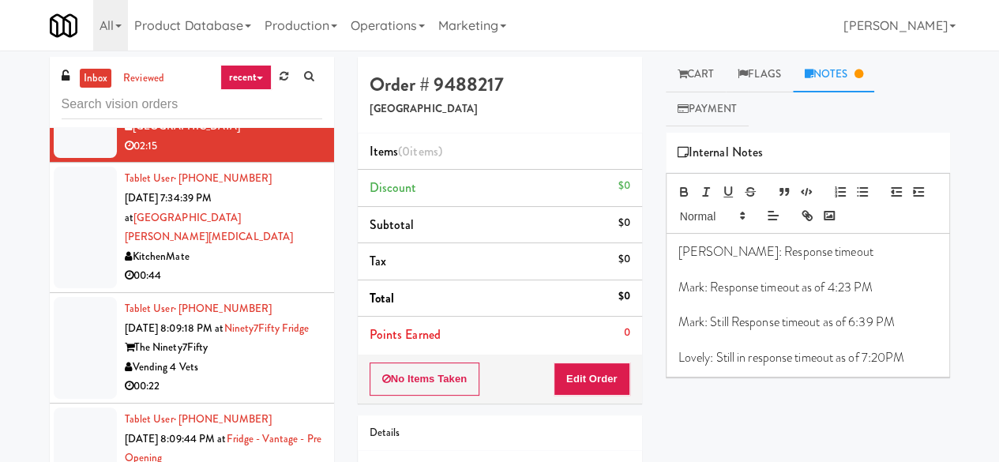
click at [248, 267] on div "KitchenMate" at bounding box center [223, 257] width 197 height 20
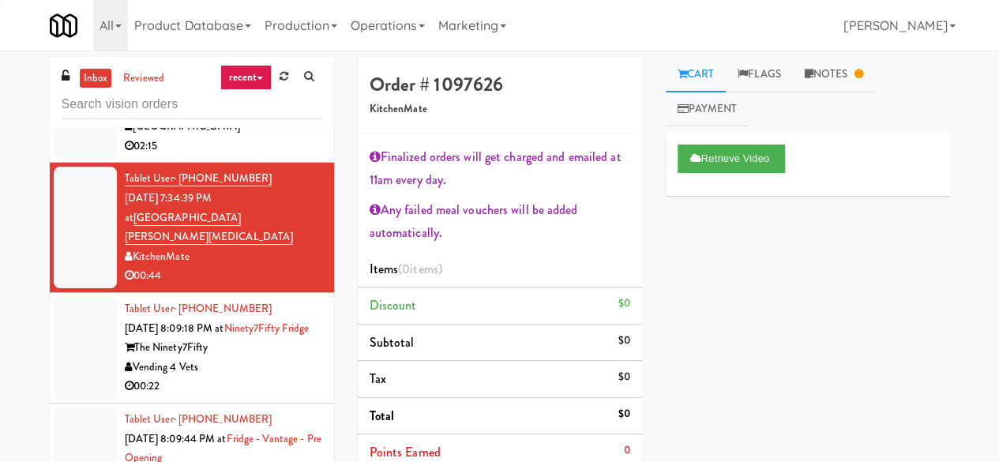
scroll to position [395, 0]
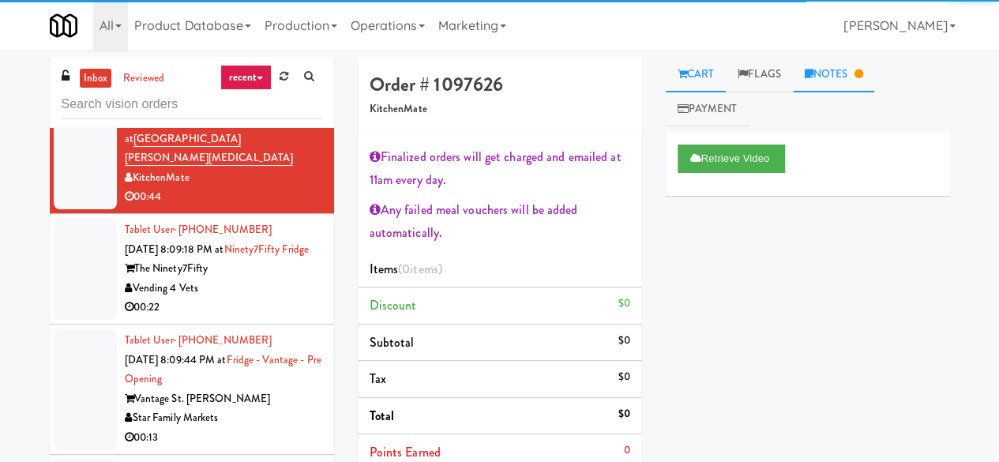
click at [850, 81] on link "Notes" at bounding box center [834, 75] width 82 height 36
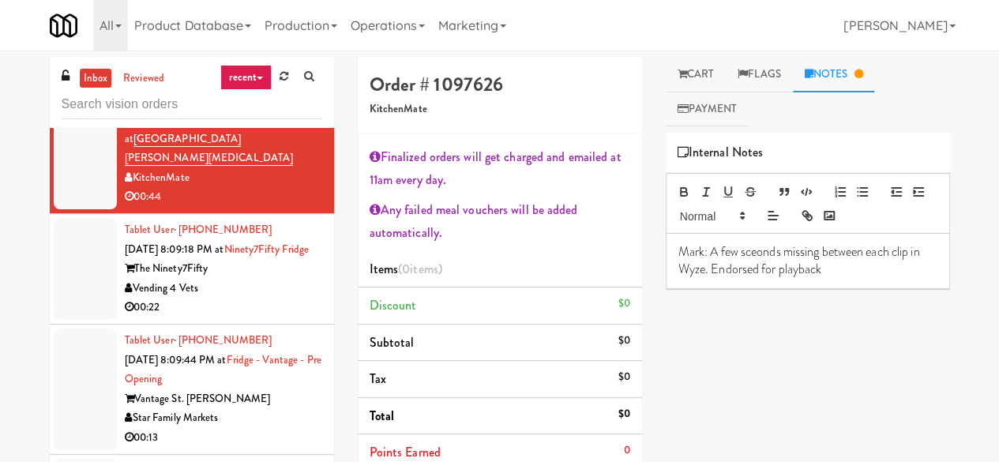
click at [269, 279] on div "The Ninety7Fifty" at bounding box center [223, 269] width 197 height 20
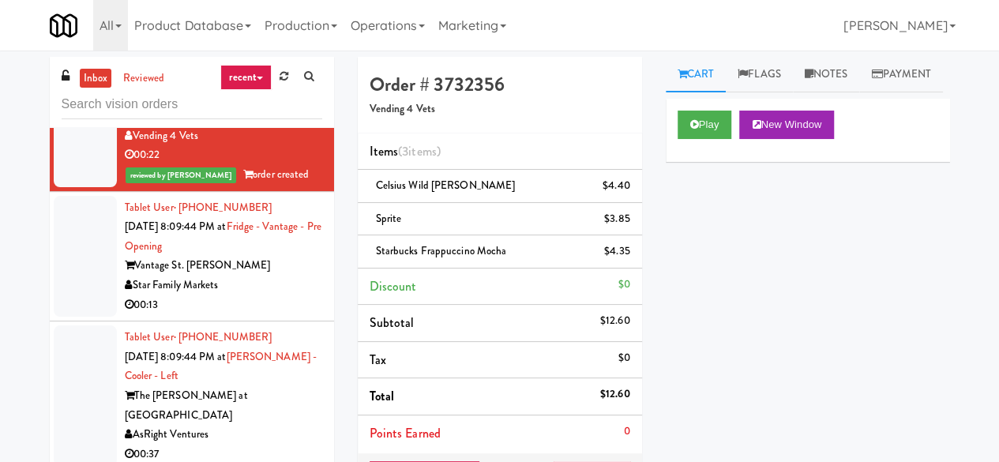
scroll to position [553, 0]
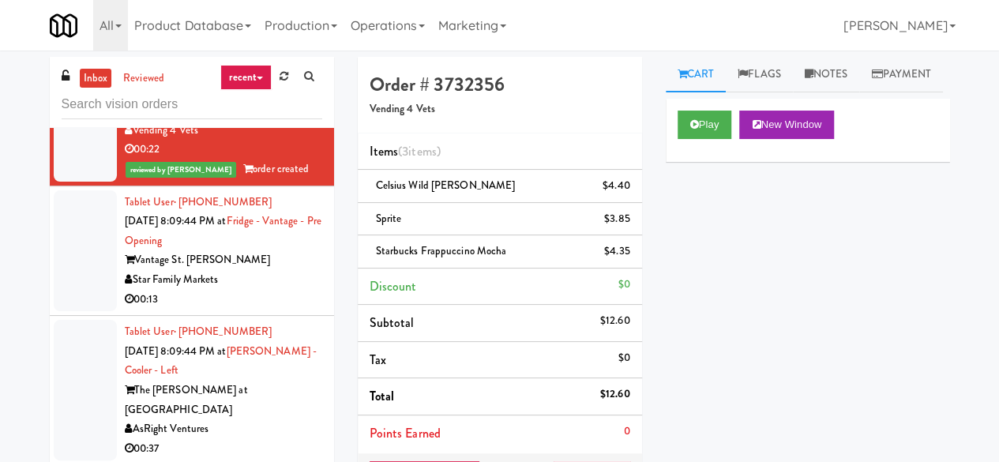
click at [235, 270] on div "Vantage St. Pete" at bounding box center [223, 260] width 197 height 20
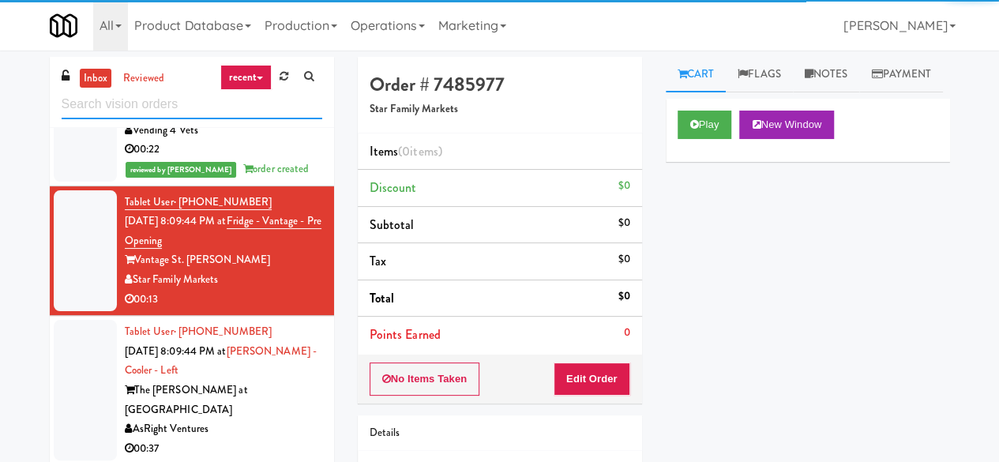
click at [179, 111] on input "text" at bounding box center [192, 104] width 261 height 29
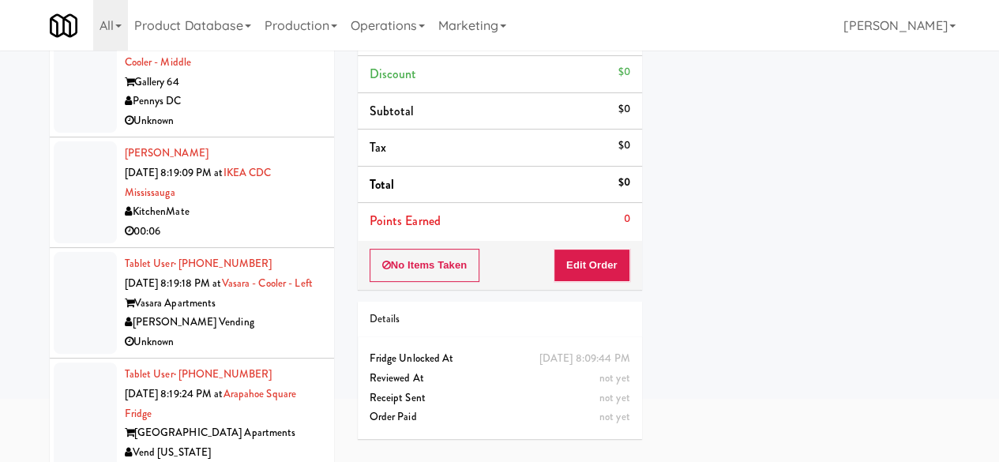
scroll to position [150, 0]
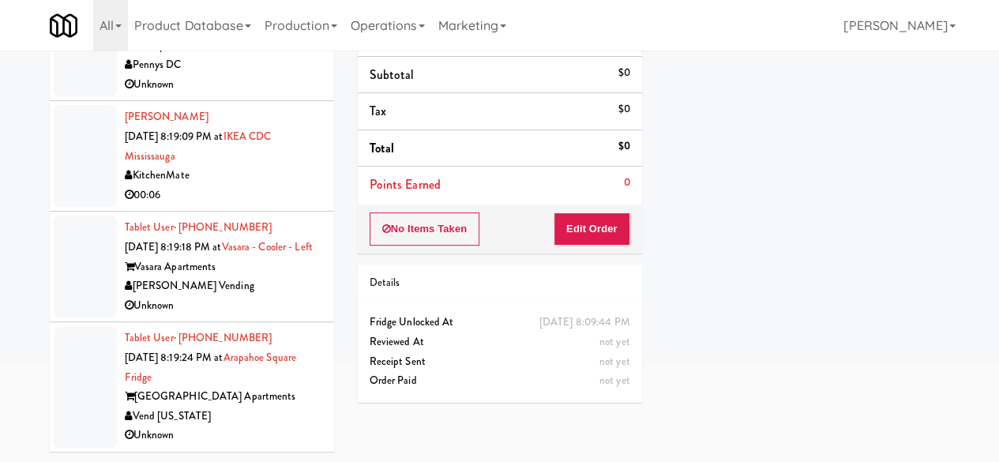
click at [278, 302] on div "Unknown" at bounding box center [223, 306] width 197 height 20
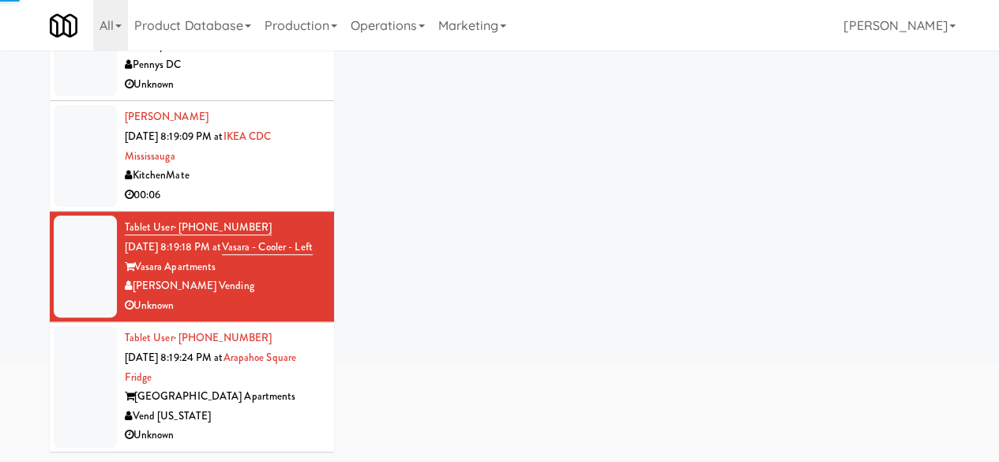
scroll to position [3721, 0]
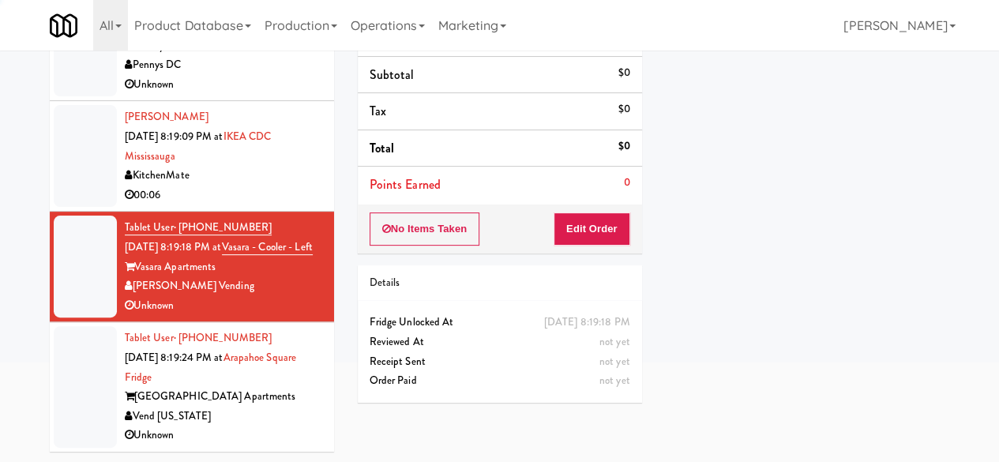
click at [276, 205] on div "00:06" at bounding box center [223, 196] width 197 height 20
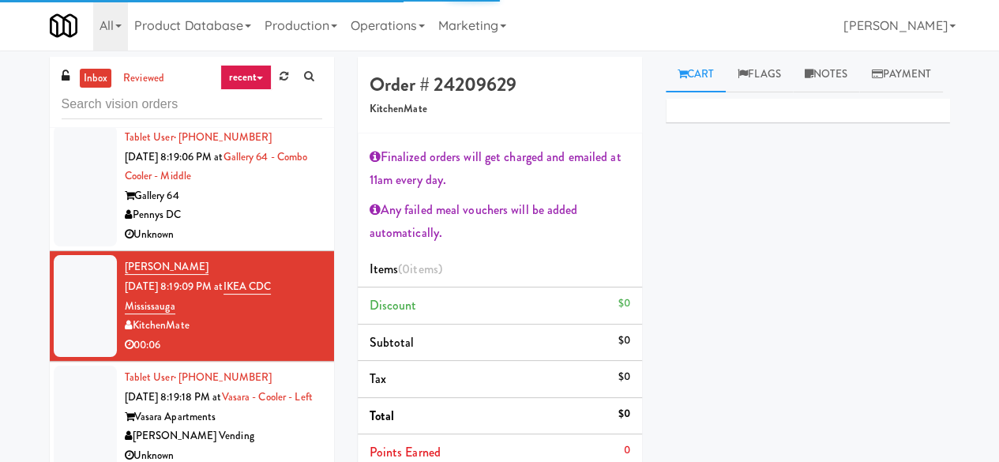
click at [262, 206] on div "Gallery 64" at bounding box center [223, 196] width 197 height 20
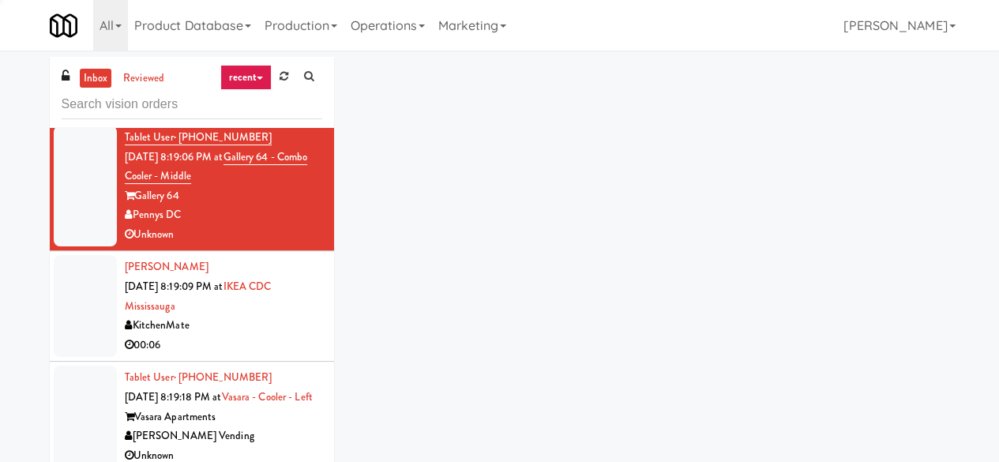
scroll to position [3563, 0]
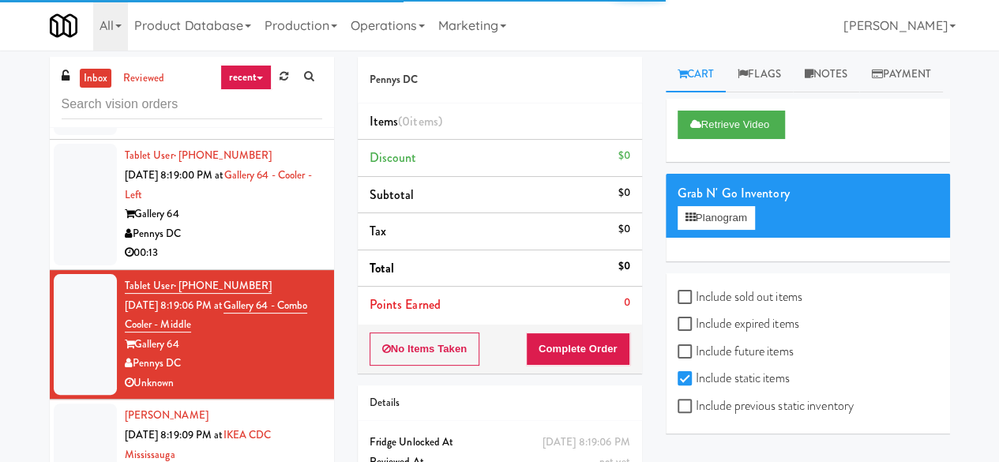
click at [255, 244] on div "Pennys DC" at bounding box center [223, 234] width 197 height 20
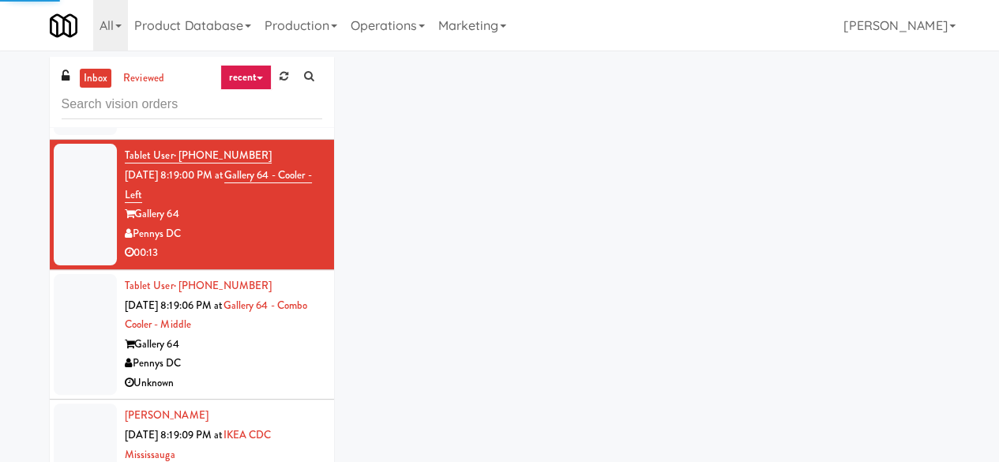
scroll to position [3405, 0]
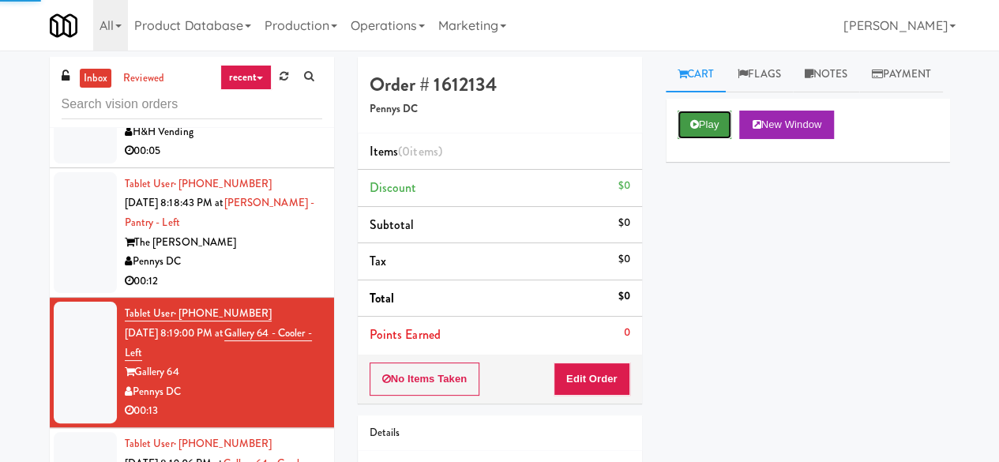
click at [692, 139] on button "Play" at bounding box center [705, 125] width 55 height 28
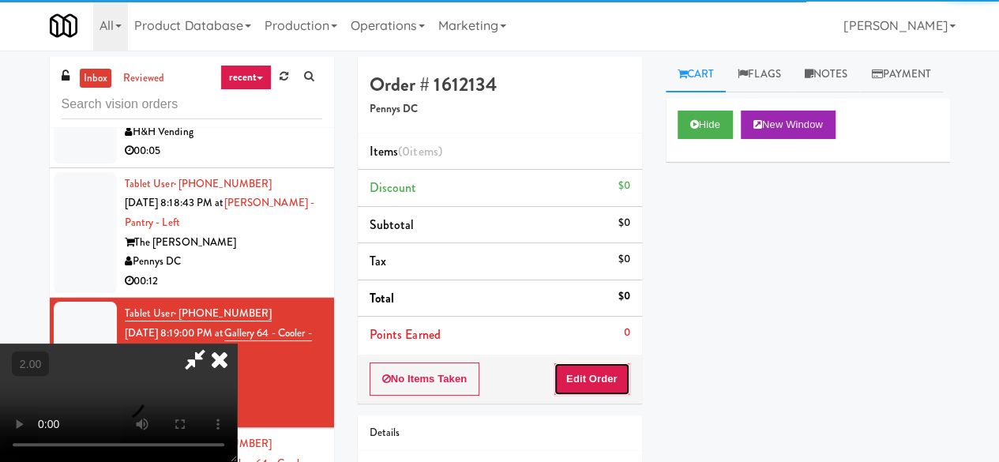
click at [602, 365] on button "Edit Order" at bounding box center [592, 379] width 77 height 33
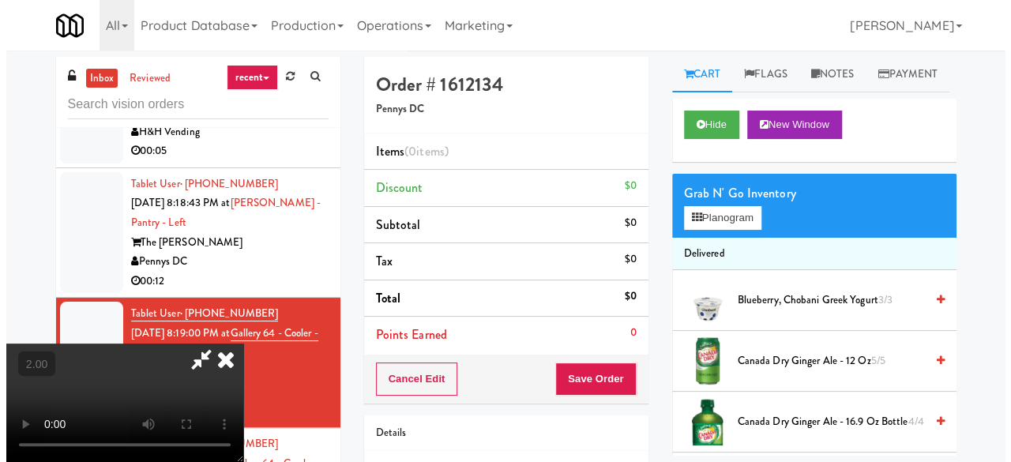
scroll to position [32, 0]
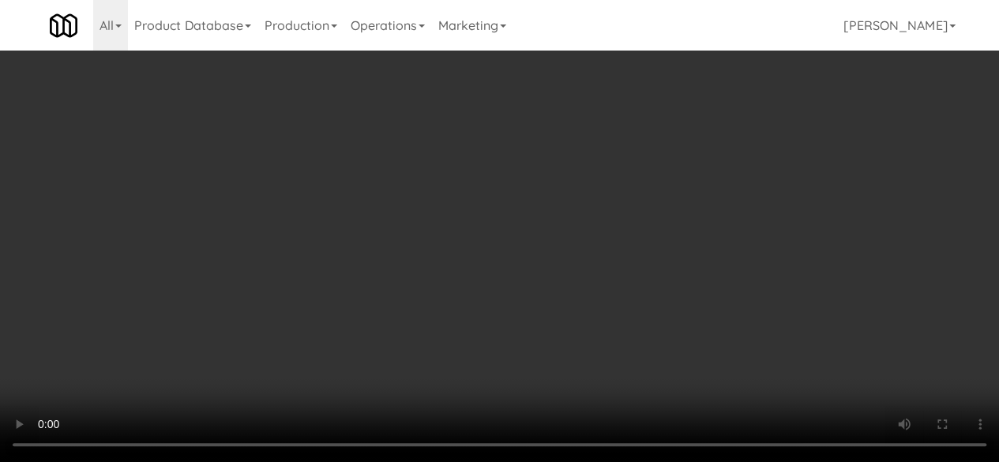
click at [724, 238] on div "Grab N' Go Inventory Planogram" at bounding box center [808, 206] width 284 height 64
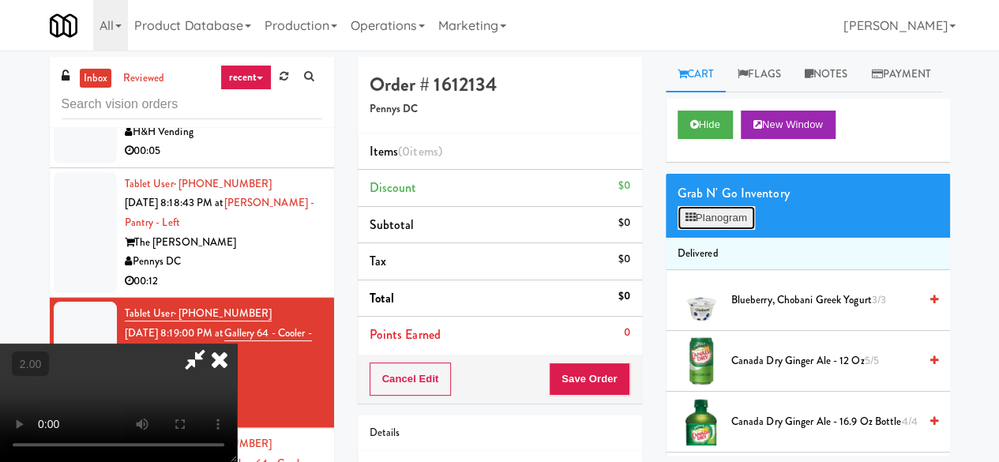
click at [727, 230] on button "Planogram" at bounding box center [716, 218] width 77 height 24
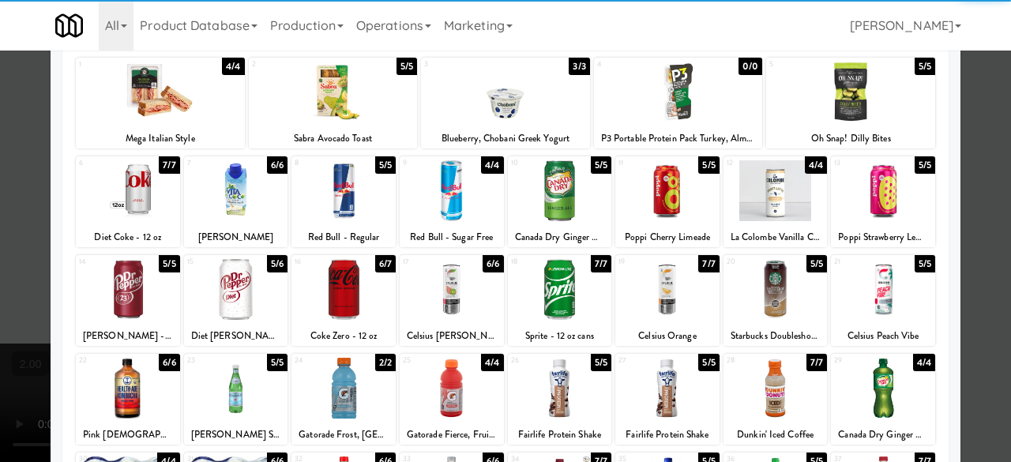
scroll to position [158, 0]
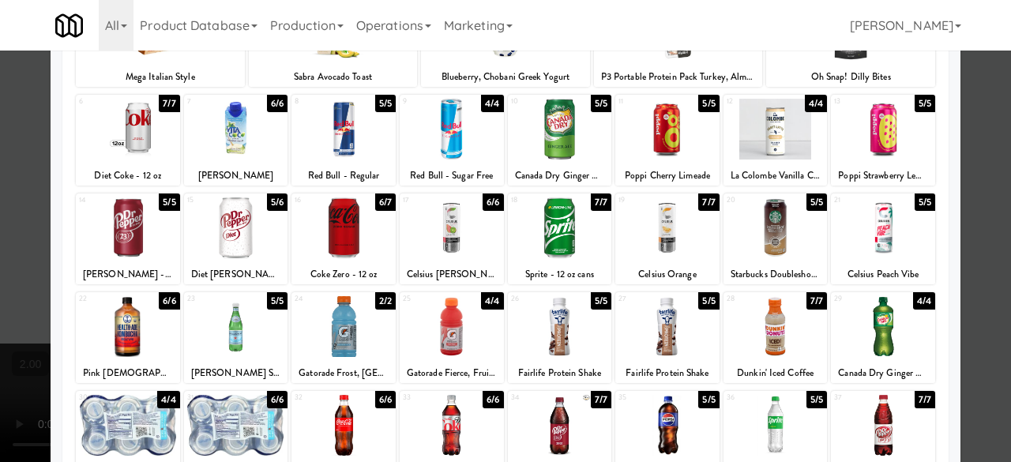
drag, startPoint x: 360, startPoint y: 246, endPoint x: 210, endPoint y: 210, distance: 154.4
click at [355, 244] on div at bounding box center [343, 227] width 104 height 61
click at [145, 151] on div at bounding box center [128, 129] width 104 height 61
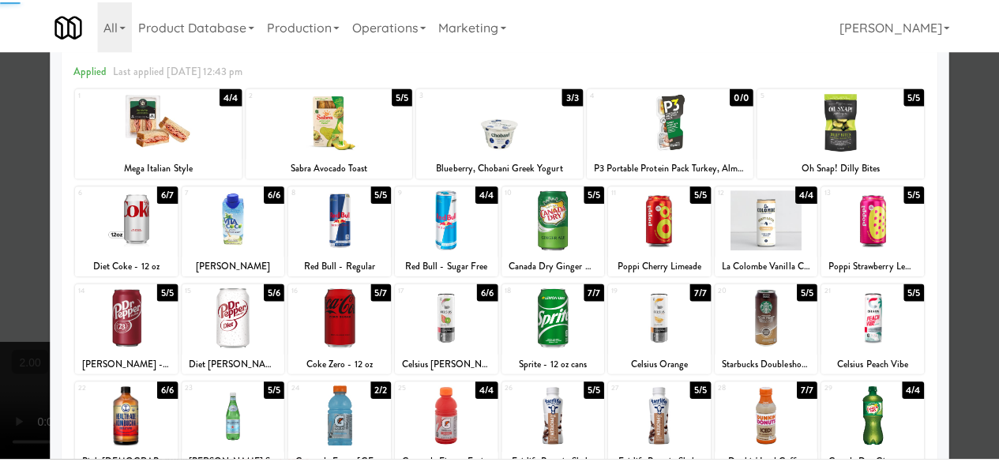
scroll to position [0, 0]
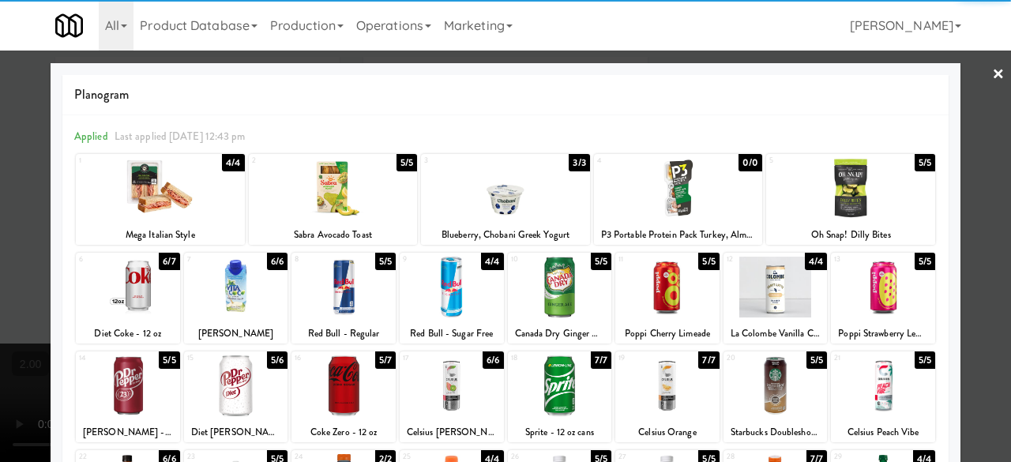
drag, startPoint x: 981, startPoint y: 87, endPoint x: 762, endPoint y: 103, distance: 219.4
click at [992, 87] on link "×" at bounding box center [998, 75] width 13 height 49
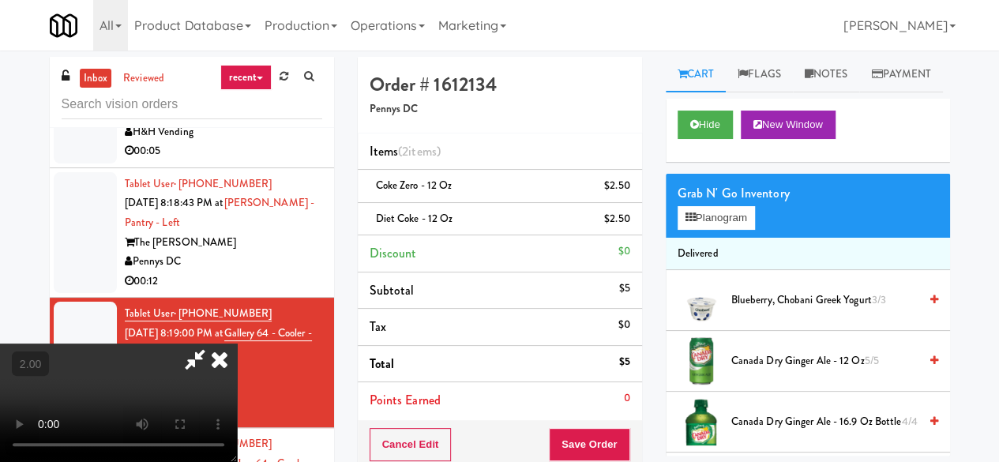
click at [213, 344] on icon at bounding box center [195, 360] width 36 height 32
click at [592, 434] on button "Save Order" at bounding box center [589, 444] width 81 height 33
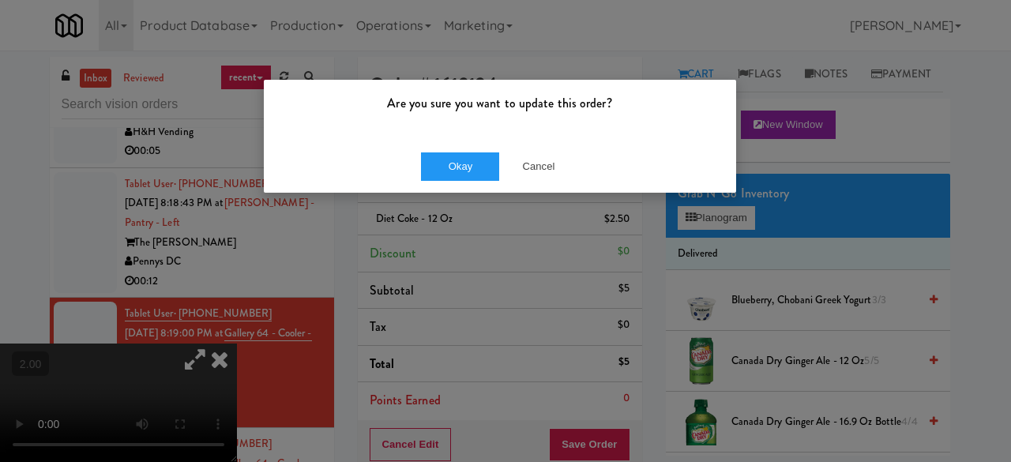
click at [441, 149] on div "Okay Cancel" at bounding box center [500, 166] width 472 height 53
click at [441, 164] on button "Okay" at bounding box center [460, 166] width 79 height 28
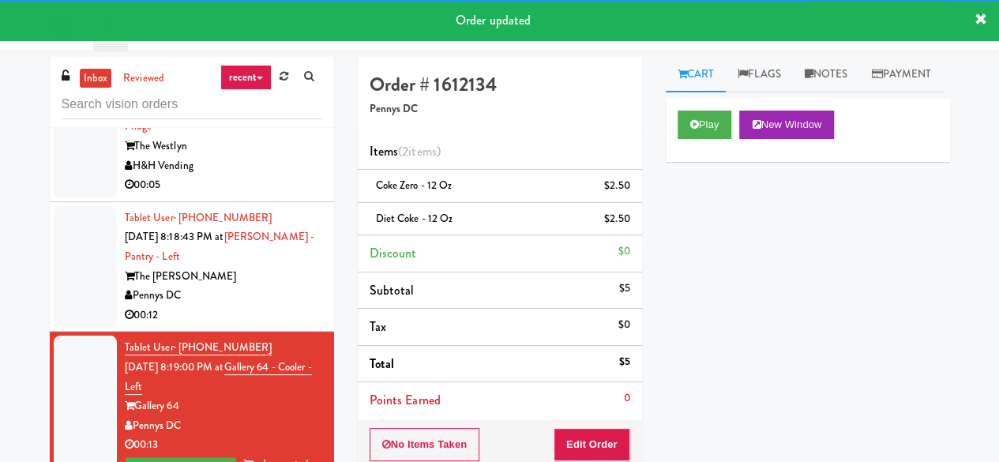
scroll to position [3405, 0]
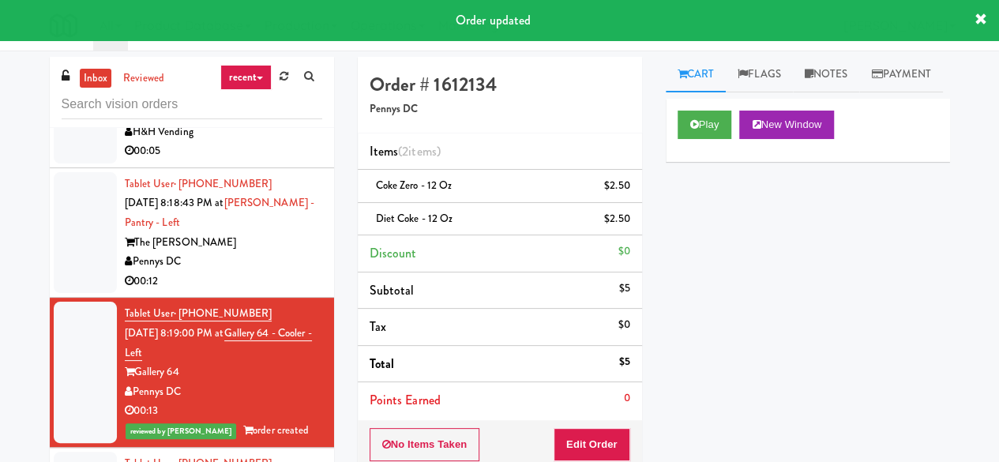
click at [220, 272] on div "Pennys DC" at bounding box center [223, 262] width 197 height 20
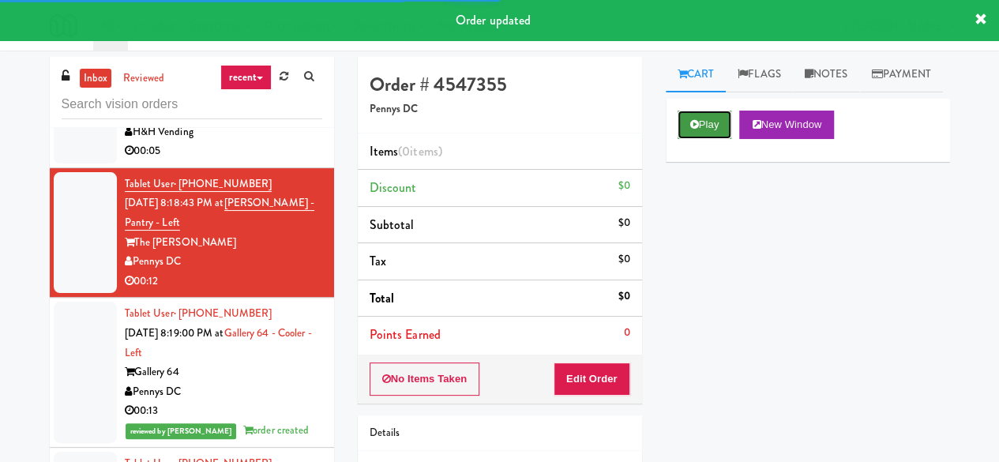
click at [711, 139] on button "Play" at bounding box center [705, 125] width 55 height 28
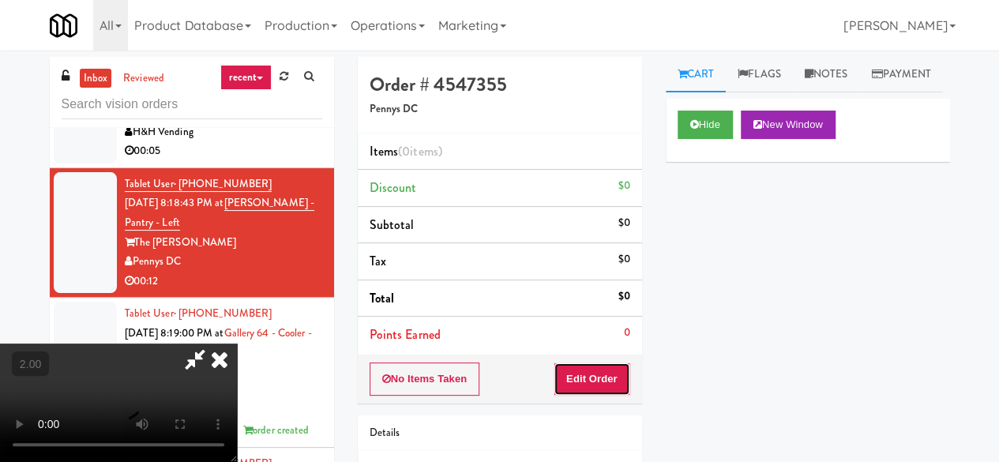
click at [622, 367] on button "Edit Order" at bounding box center [592, 379] width 77 height 33
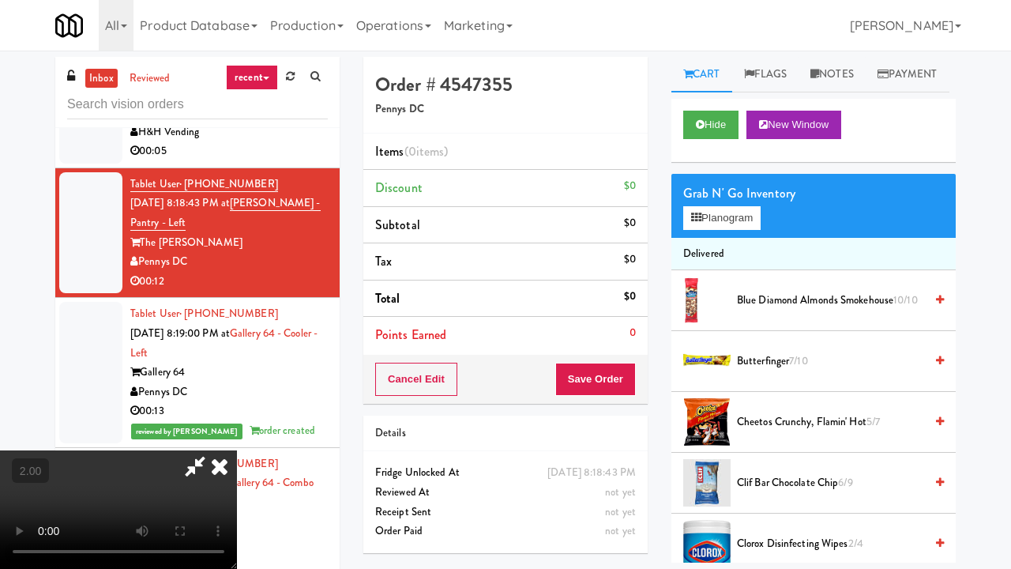
click at [948, 434] on div "Cart Flags Notes Payment Hide New Window Grab N' Go Inventory Planogram Deliver…" at bounding box center [814, 310] width 308 height 506
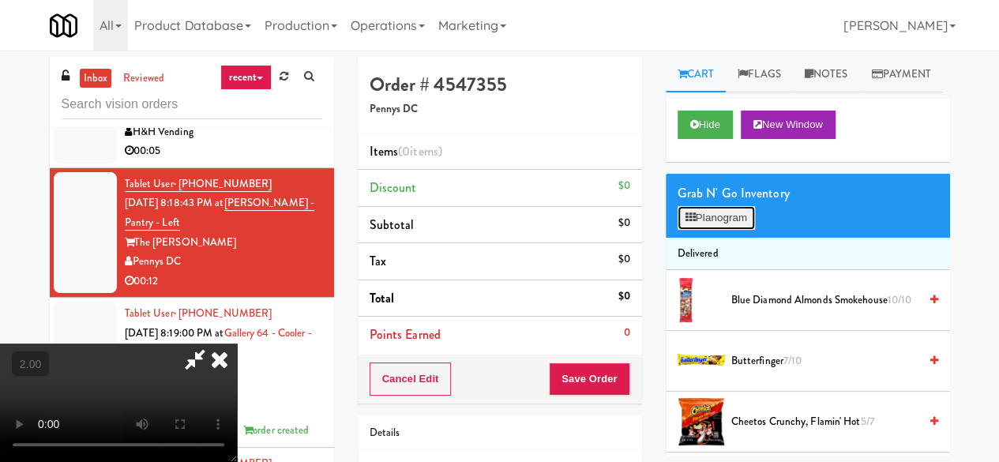
click at [698, 230] on button "Planogram" at bounding box center [716, 218] width 77 height 24
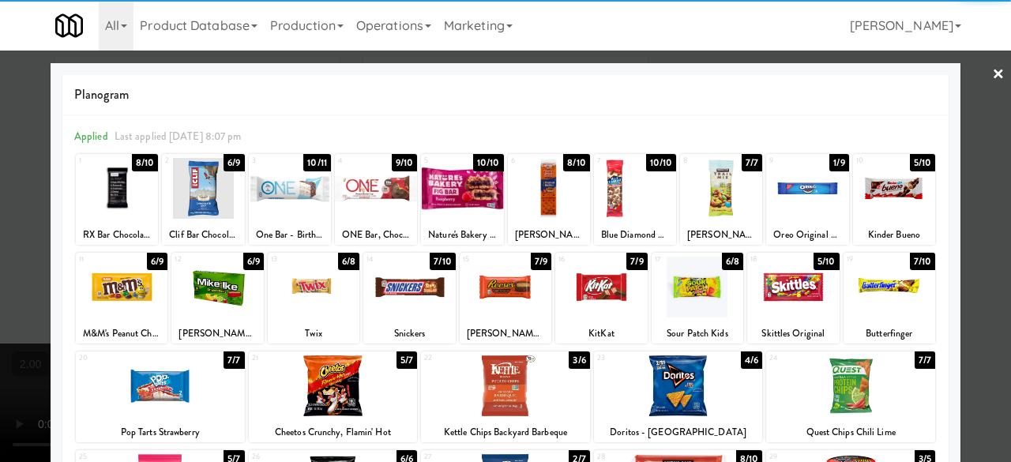
click at [304, 306] on div at bounding box center [314, 287] width 92 height 61
click at [799, 197] on div at bounding box center [807, 188] width 82 height 61
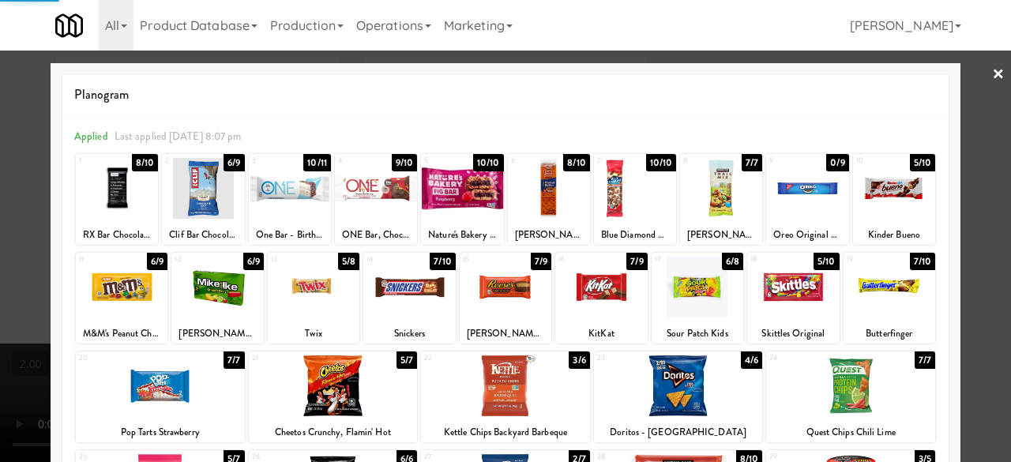
click at [995, 81] on div at bounding box center [505, 231] width 1011 height 462
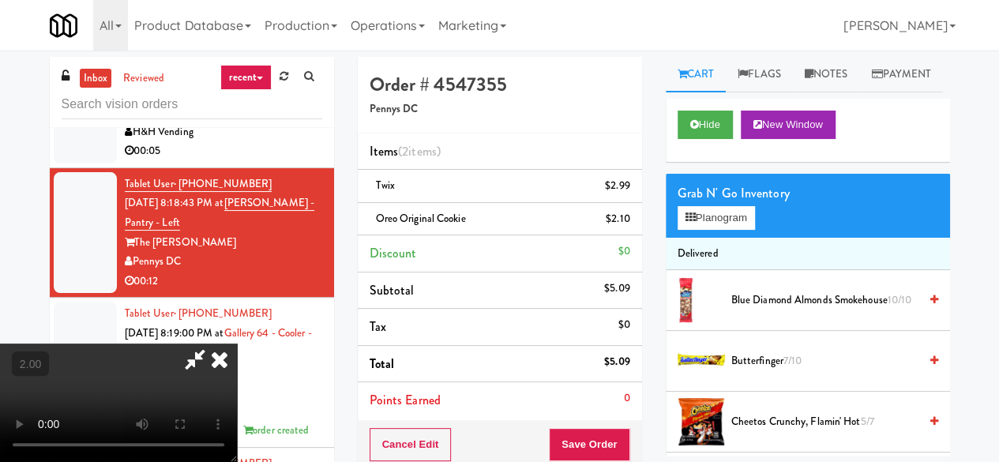
click at [213, 344] on icon at bounding box center [195, 360] width 36 height 32
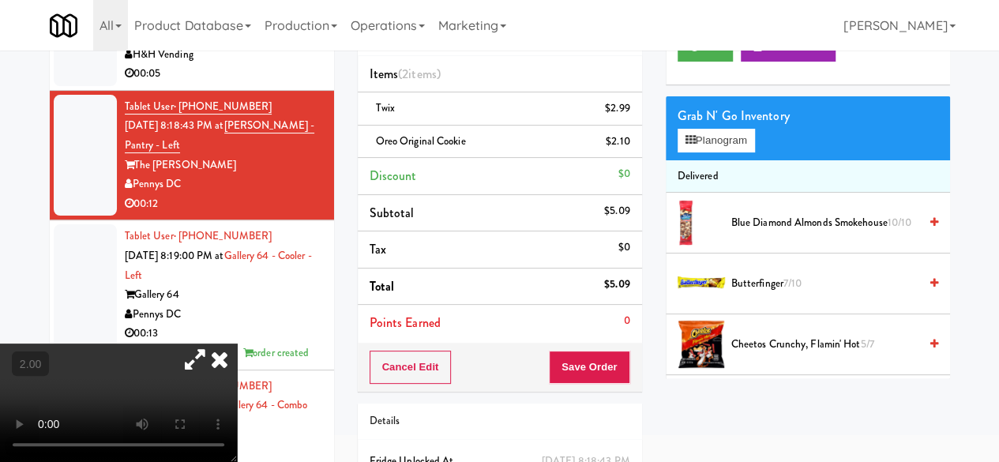
scroll to position [184, 0]
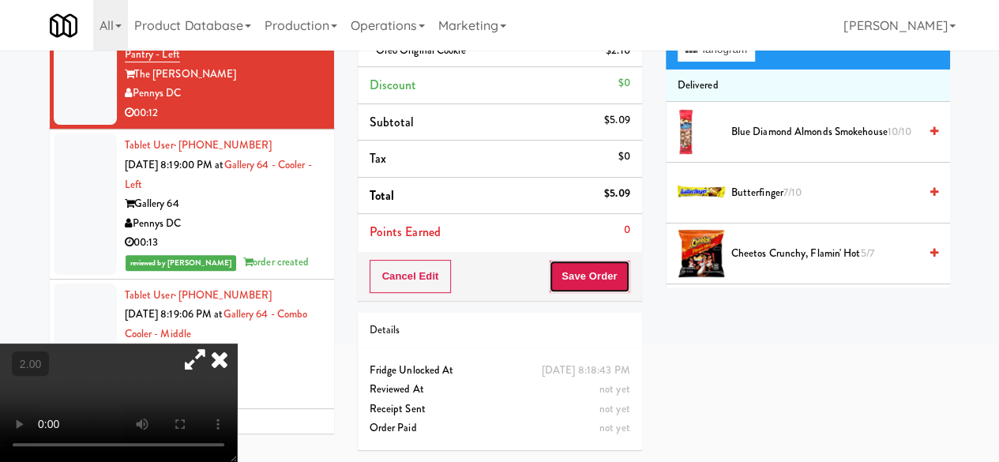
click at [564, 261] on button "Save Order" at bounding box center [589, 276] width 81 height 33
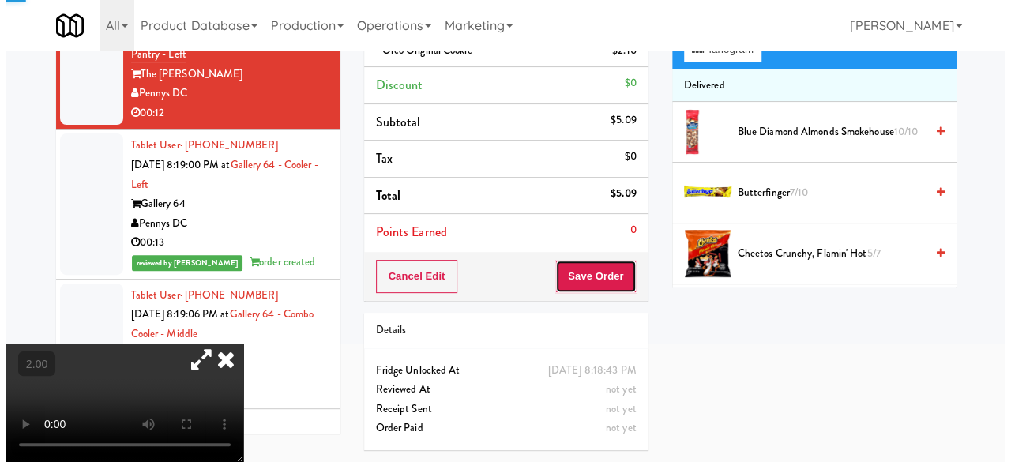
scroll to position [0, 0]
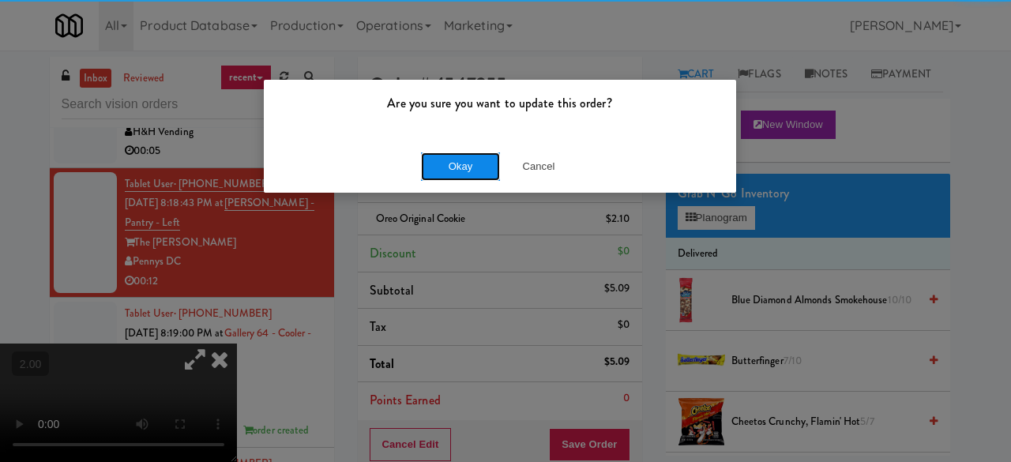
drag, startPoint x: 442, startPoint y: 161, endPoint x: 457, endPoint y: 159, distance: 16.0
click at [442, 161] on button "Okay" at bounding box center [460, 166] width 79 height 28
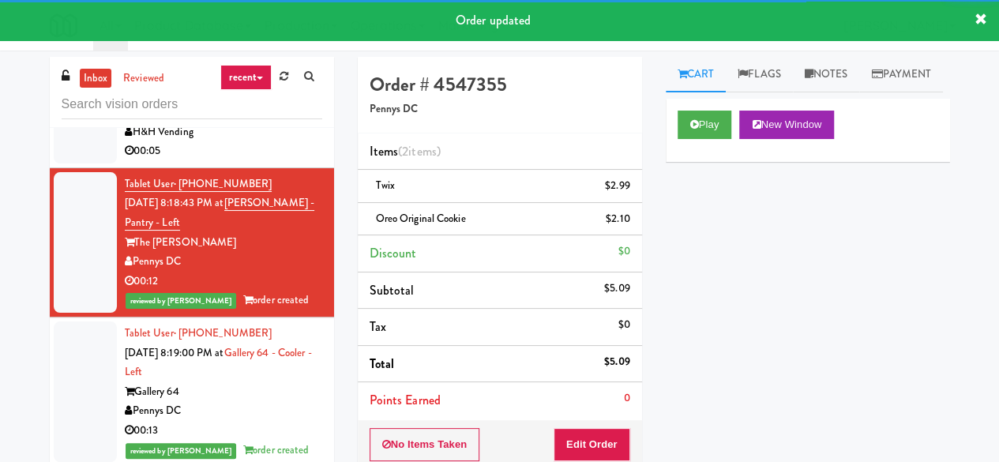
click at [260, 142] on div "H&H Vending" at bounding box center [223, 132] width 197 height 20
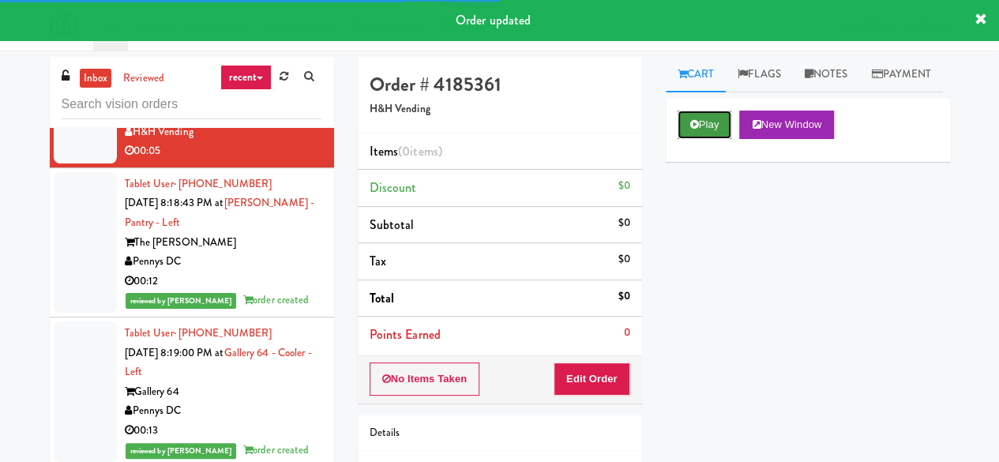
click at [684, 139] on button "Play" at bounding box center [705, 125] width 55 height 28
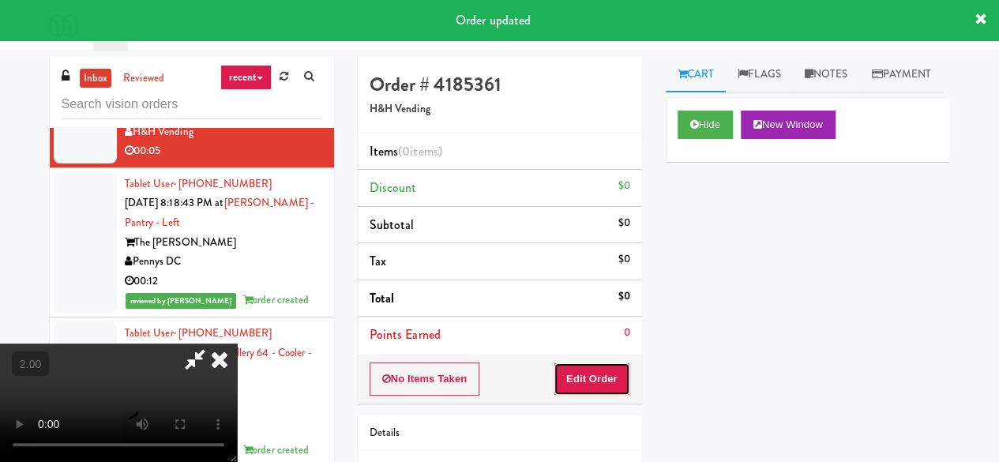
click at [622, 369] on button "Edit Order" at bounding box center [592, 379] width 77 height 33
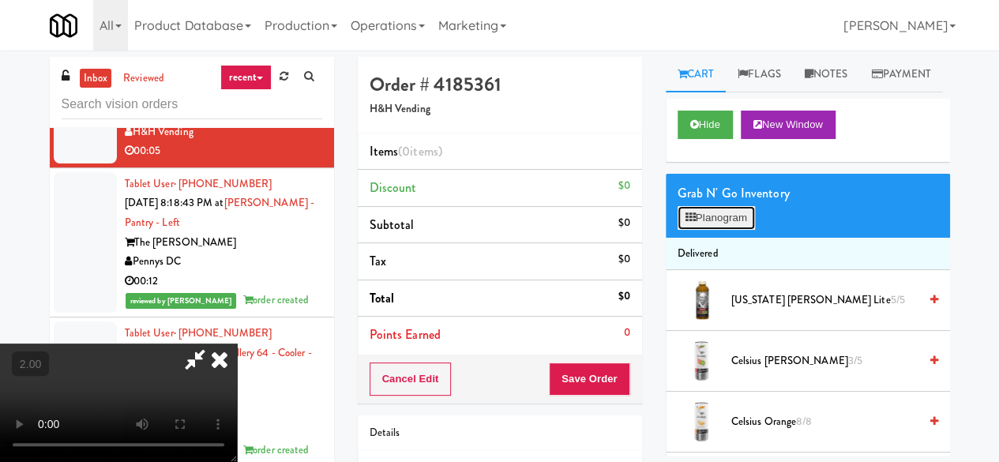
click at [700, 230] on button "Planogram" at bounding box center [716, 218] width 77 height 24
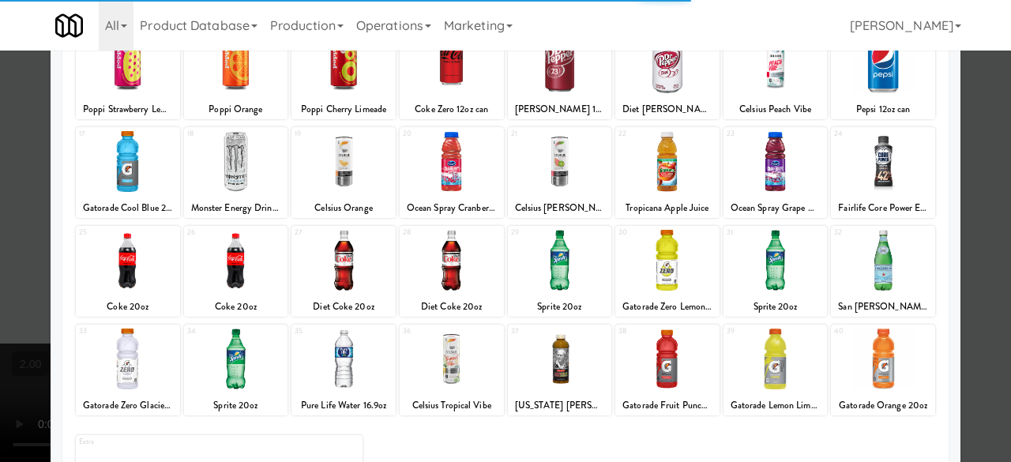
scroll to position [313, 0]
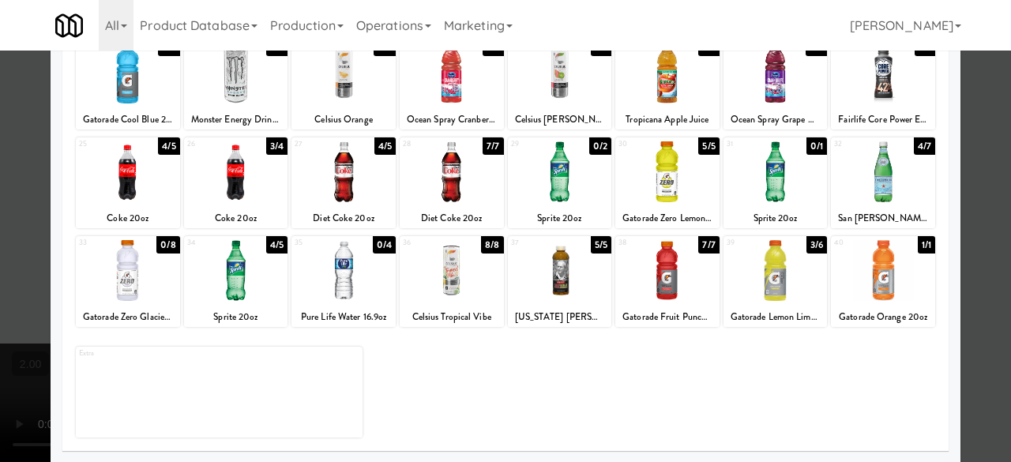
click at [219, 273] on div at bounding box center [236, 270] width 104 height 61
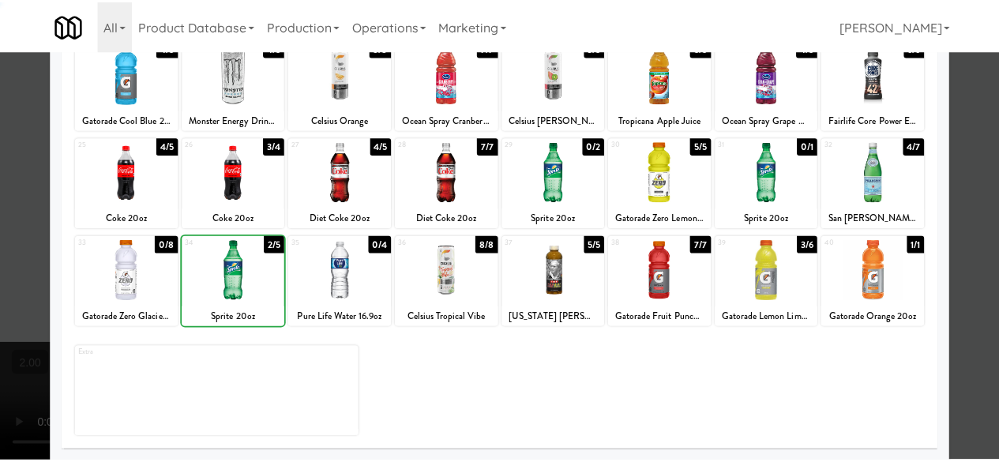
scroll to position [0, 0]
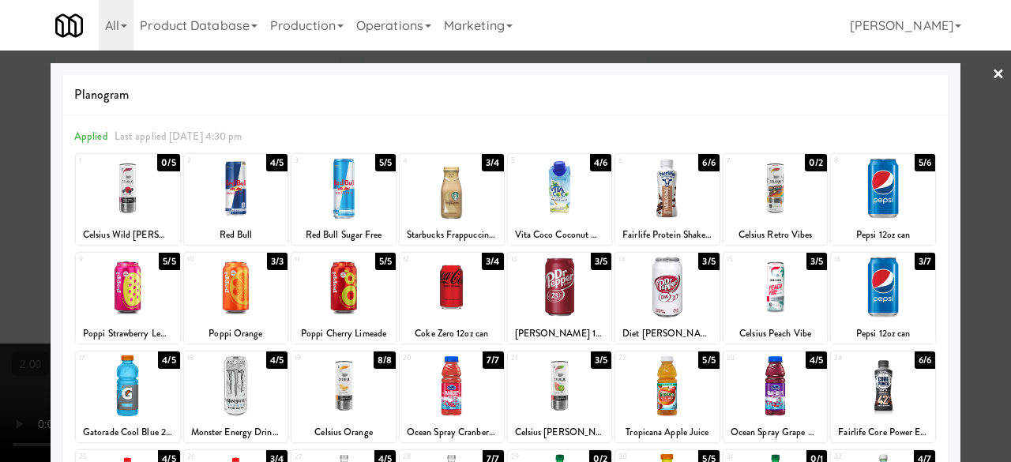
drag, startPoint x: 979, startPoint y: 92, endPoint x: 792, endPoint y: 92, distance: 187.2
click at [978, 92] on div at bounding box center [505, 231] width 1011 height 462
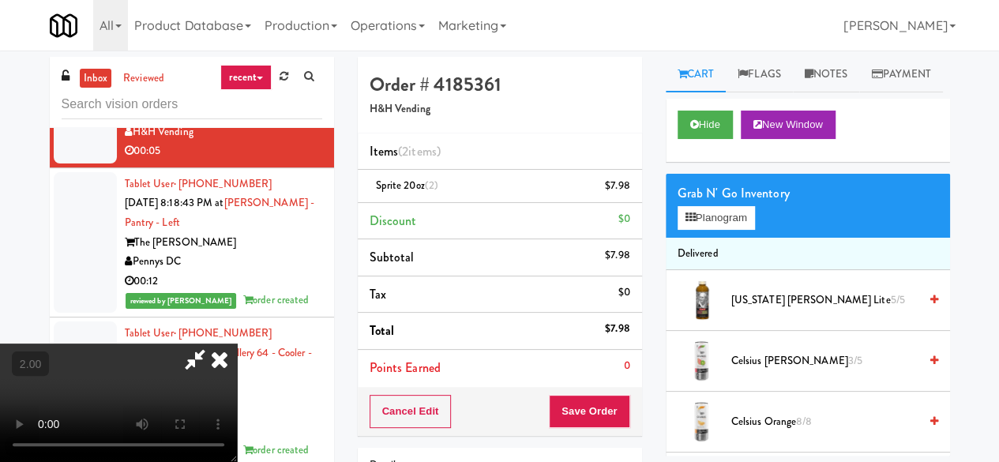
click at [213, 344] on icon at bounding box center [195, 360] width 36 height 32
click at [587, 407] on button "Save Order" at bounding box center [589, 411] width 81 height 33
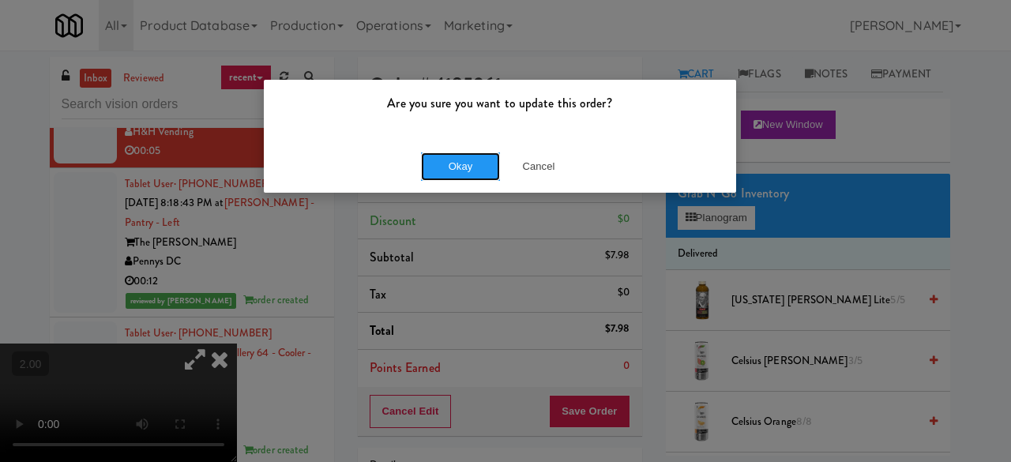
drag, startPoint x: 483, startPoint y: 170, endPoint x: 371, endPoint y: 167, distance: 112.2
click at [482, 168] on button "Okay" at bounding box center [460, 166] width 79 height 28
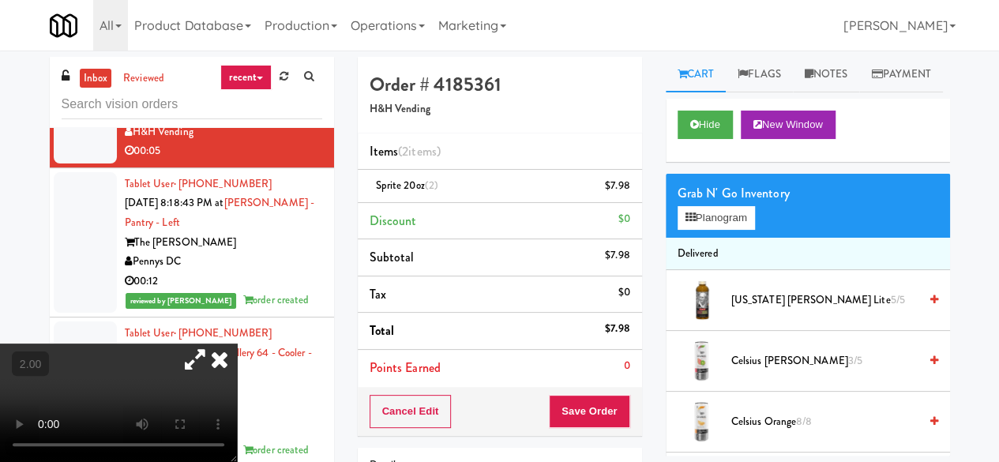
click at [259, 12] on div "Feed The Blue" at bounding box center [223, 2] width 197 height 20
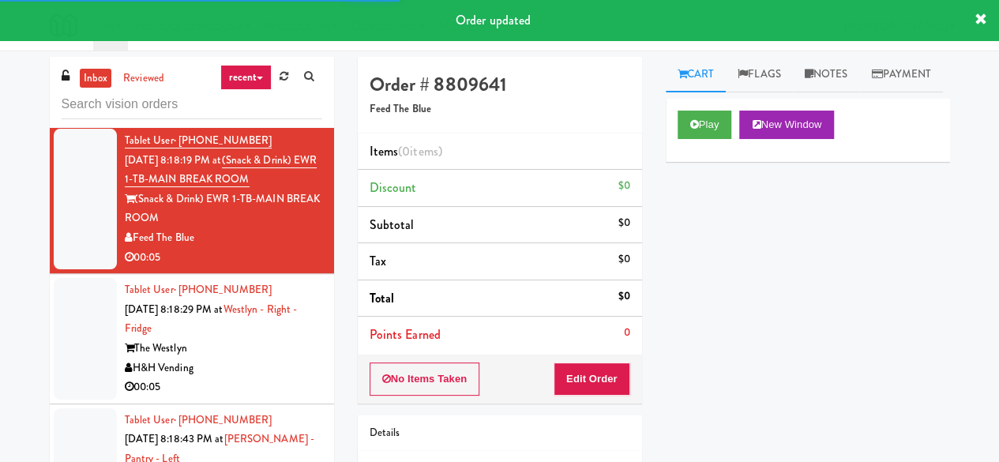
scroll to position [3168, 0]
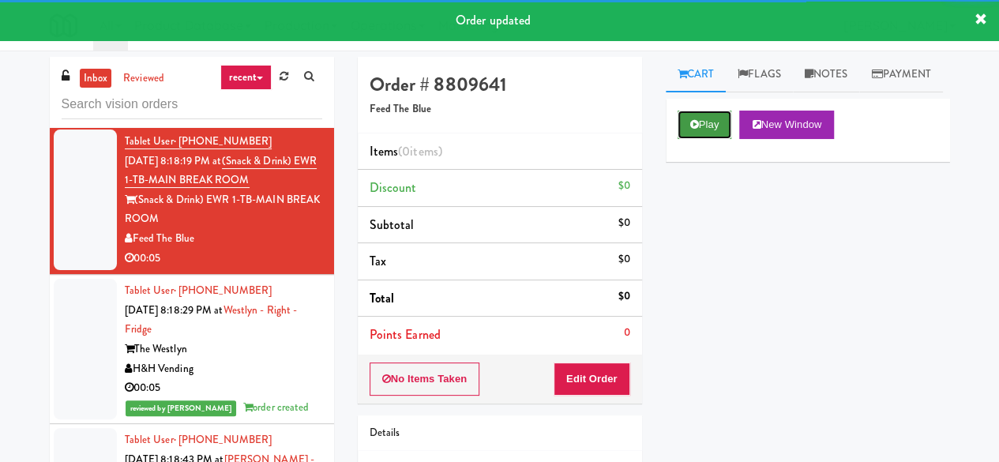
drag, startPoint x: 712, startPoint y: 152, endPoint x: 692, endPoint y: 161, distance: 21.6
click at [712, 139] on button "Play" at bounding box center [705, 125] width 55 height 28
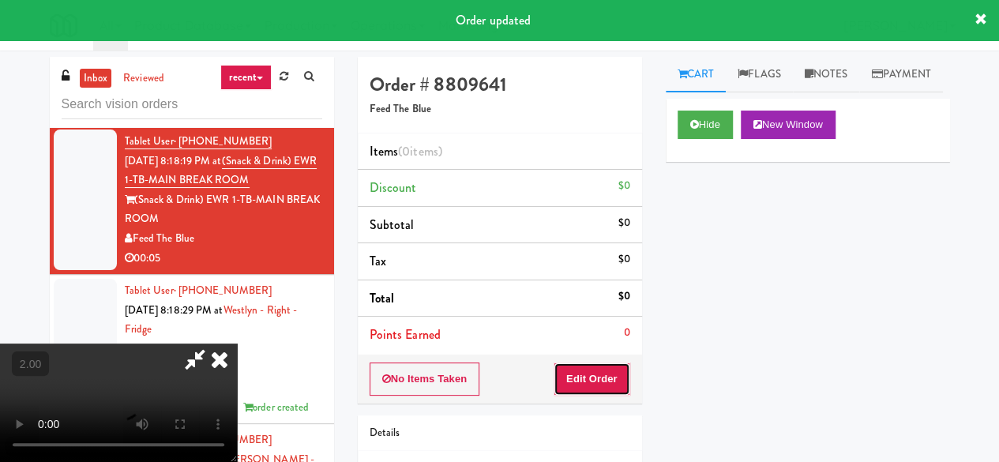
click at [578, 377] on button "Edit Order" at bounding box center [592, 379] width 77 height 33
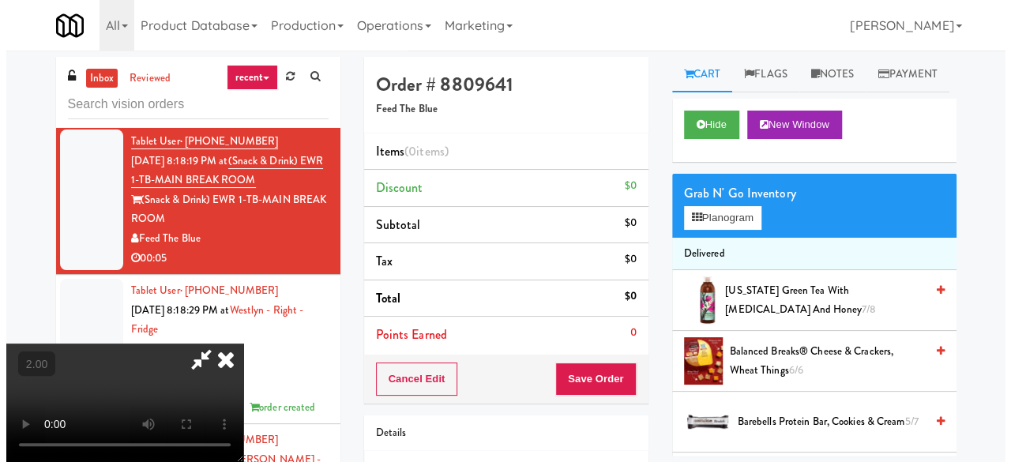
scroll to position [32, 0]
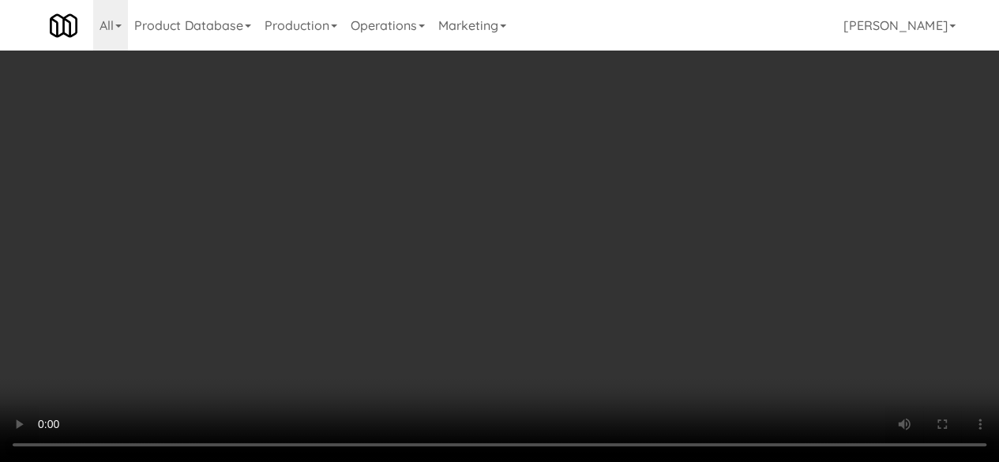
click at [698, 230] on button "Planogram" at bounding box center [716, 218] width 77 height 24
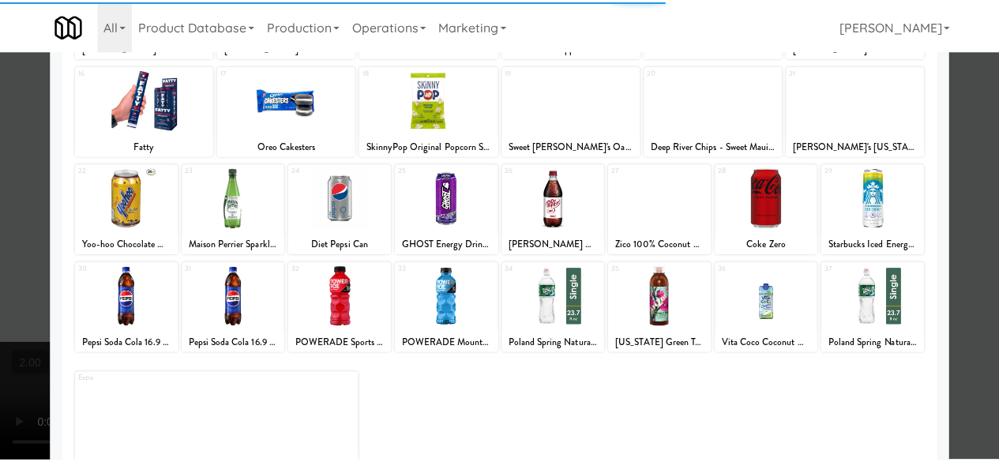
scroll to position [313, 0]
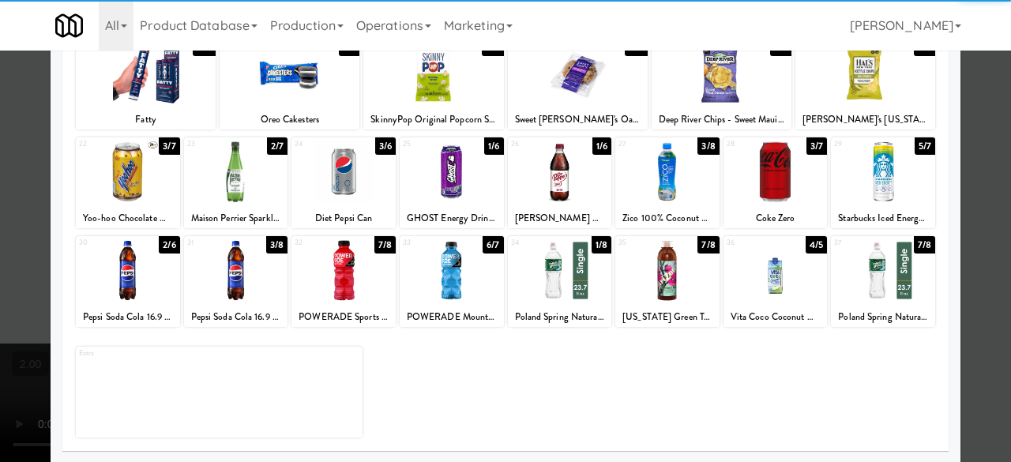
click at [652, 285] on div at bounding box center [667, 270] width 104 height 61
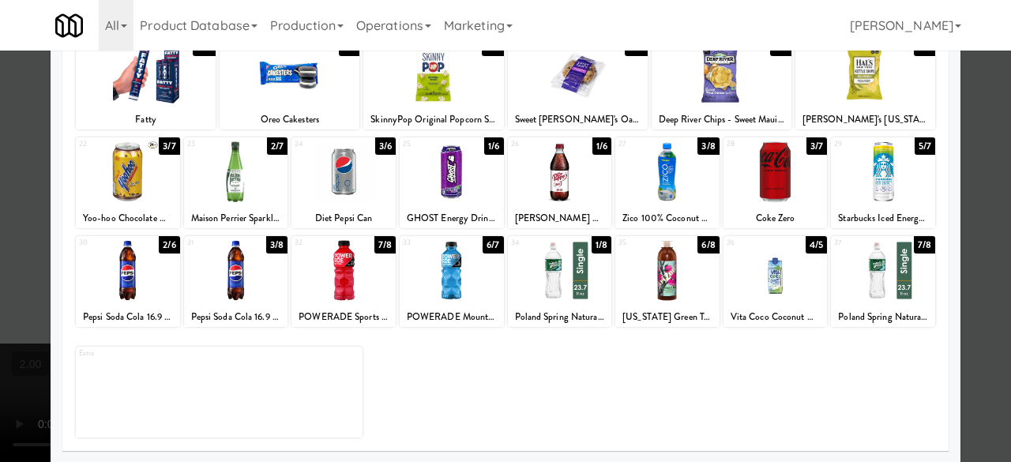
drag, startPoint x: 995, startPoint y: 153, endPoint x: 883, endPoint y: 170, distance: 112.6
click at [994, 152] on div at bounding box center [505, 231] width 1011 height 462
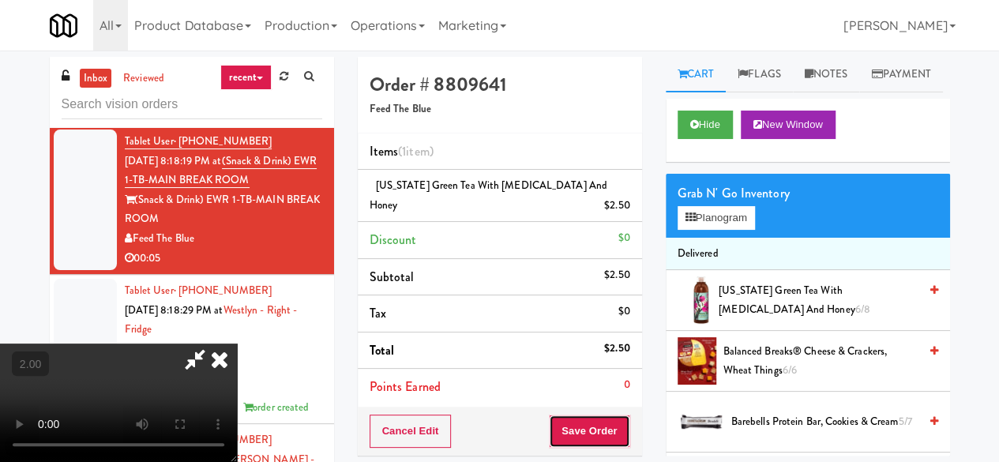
click at [613, 415] on button "Save Order" at bounding box center [589, 431] width 81 height 33
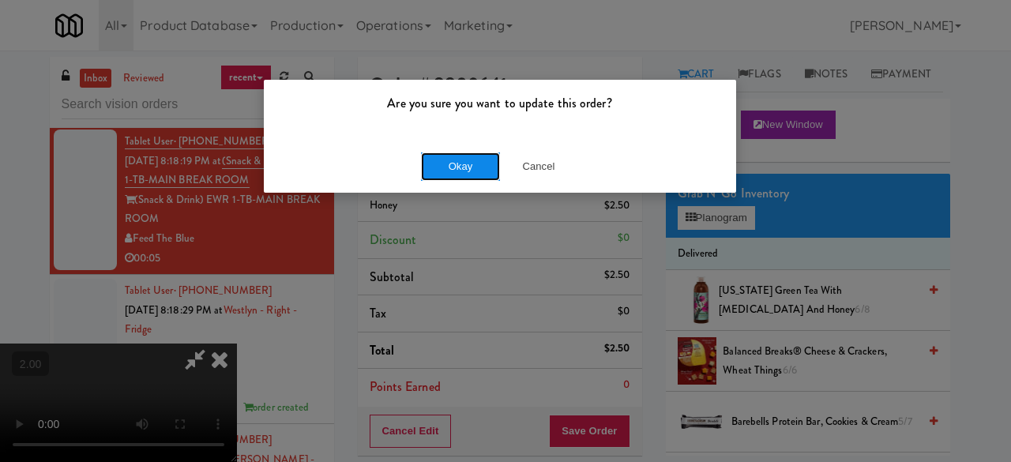
click at [429, 175] on button "Okay" at bounding box center [460, 166] width 79 height 28
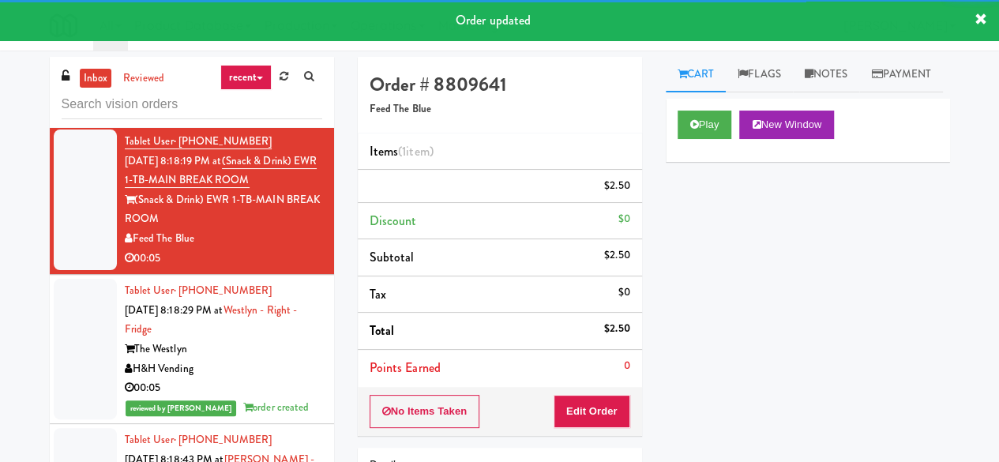
scroll to position [3089, 0]
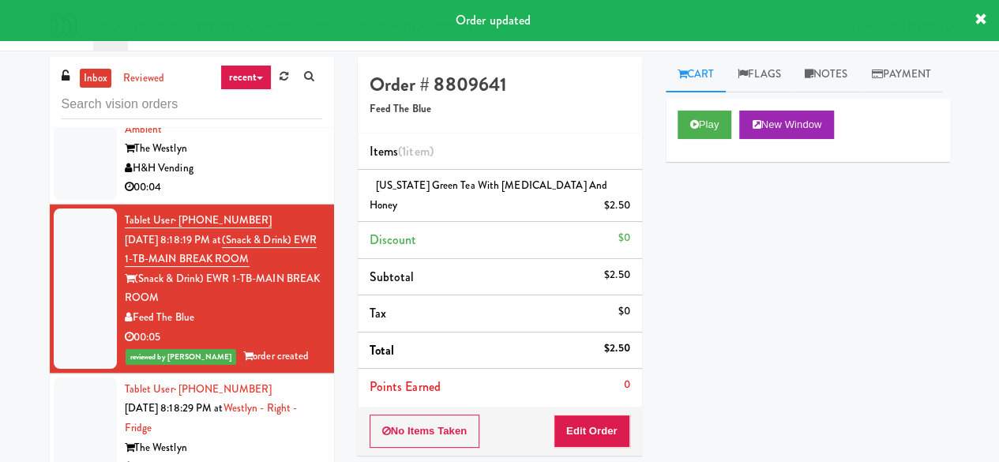
click at [231, 197] on div "00:04" at bounding box center [223, 188] width 197 height 20
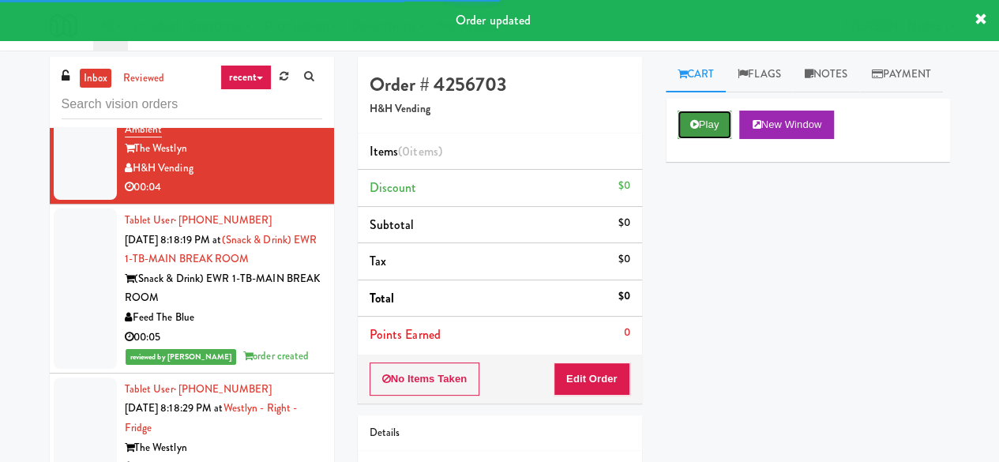
click at [686, 139] on button "Play" at bounding box center [705, 125] width 55 height 28
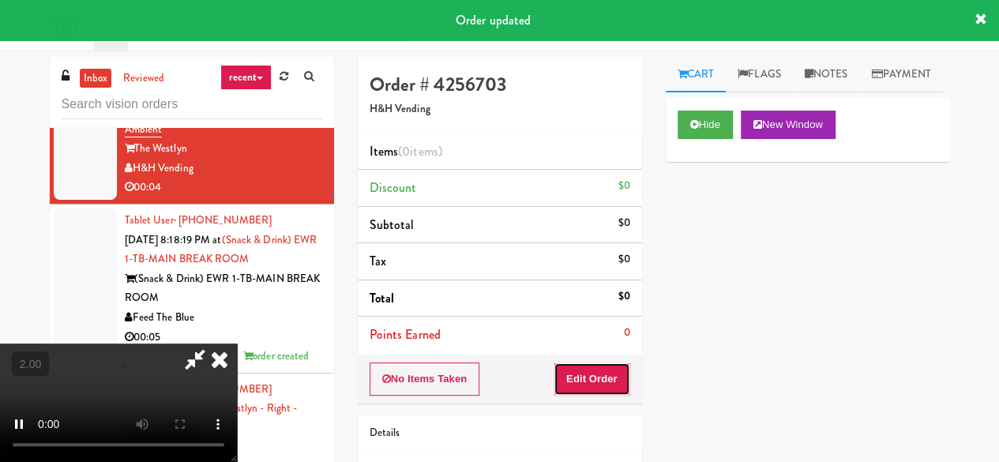
click at [619, 382] on button "Edit Order" at bounding box center [592, 379] width 77 height 33
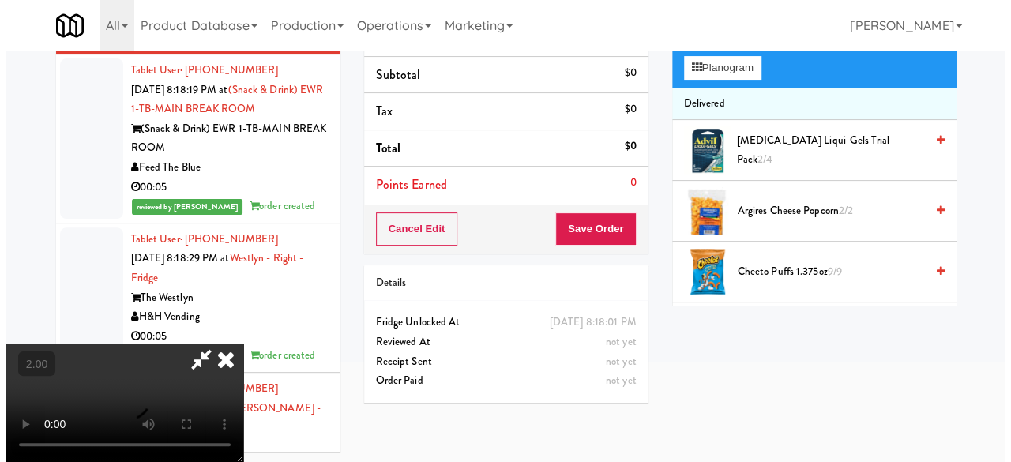
scroll to position [51, 0]
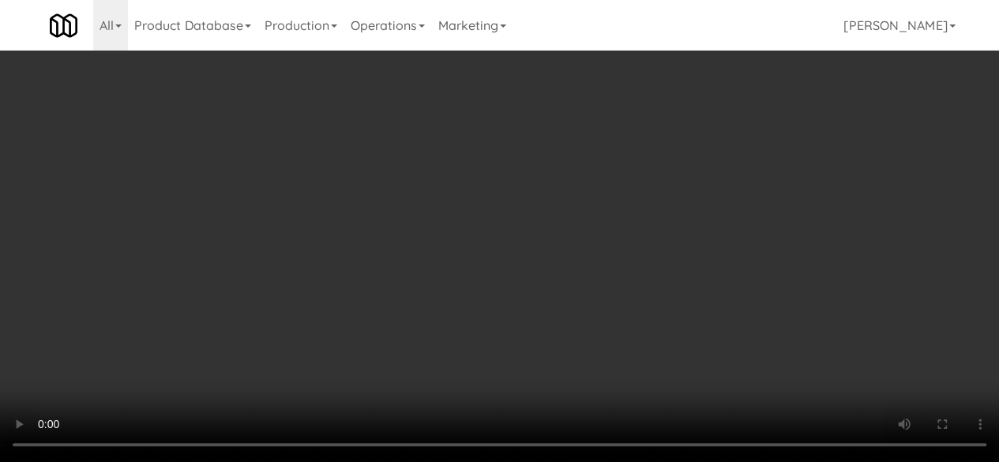
drag, startPoint x: 708, startPoint y: 206, endPoint x: 712, endPoint y: 189, distance: 17.8
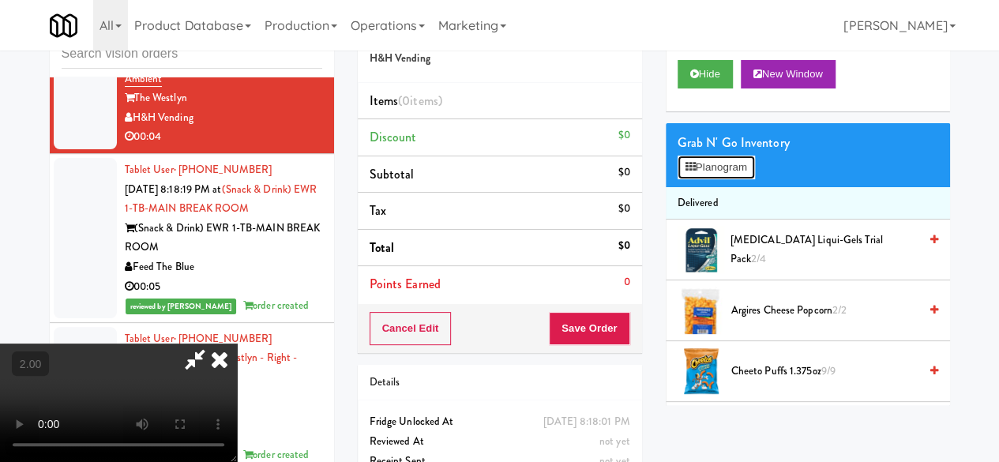
click at [707, 179] on button "Planogram" at bounding box center [716, 168] width 77 height 24
click at [0, 0] on div at bounding box center [0, 0] width 0 height 0
click at [716, 179] on button "Planogram" at bounding box center [716, 168] width 77 height 24
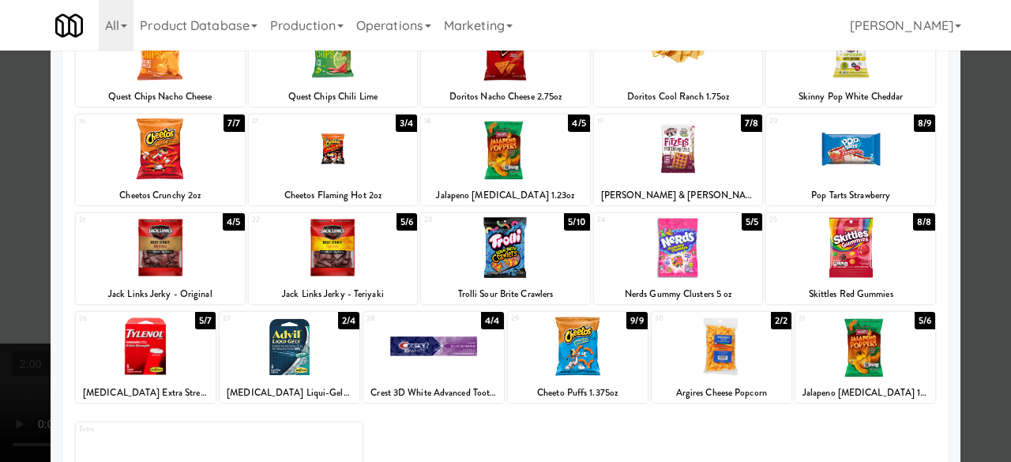
click at [531, 237] on div at bounding box center [505, 247] width 169 height 61
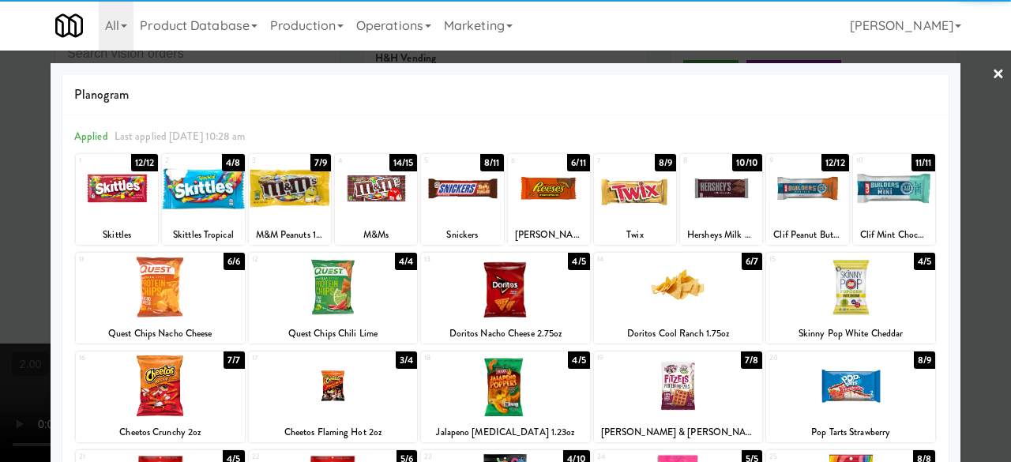
click at [961, 104] on div at bounding box center [505, 231] width 1011 height 462
click at [961, 104] on div "inbox reviewed recent all unclear take inventory issue suspicious failed recent…" at bounding box center [505, 284] width 1011 height 557
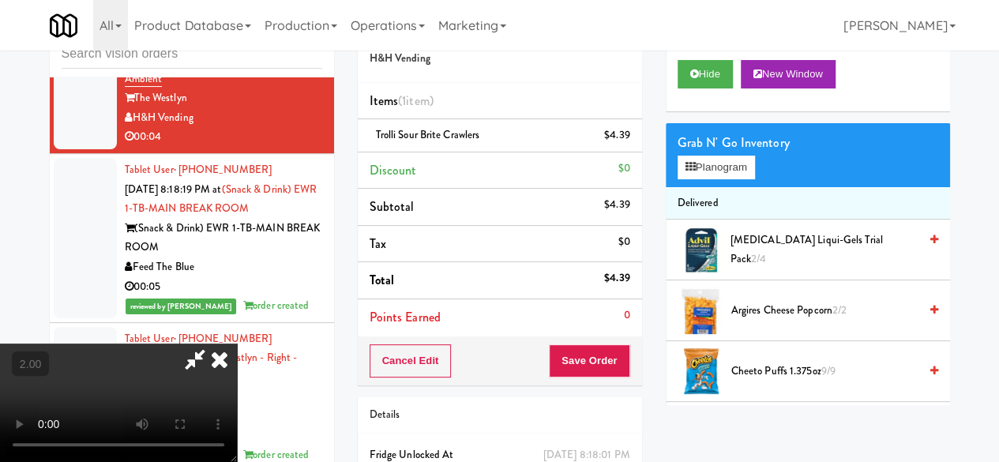
click at [213, 344] on icon at bounding box center [195, 360] width 36 height 32
click at [578, 359] on button "Save Order" at bounding box center [589, 360] width 81 height 33
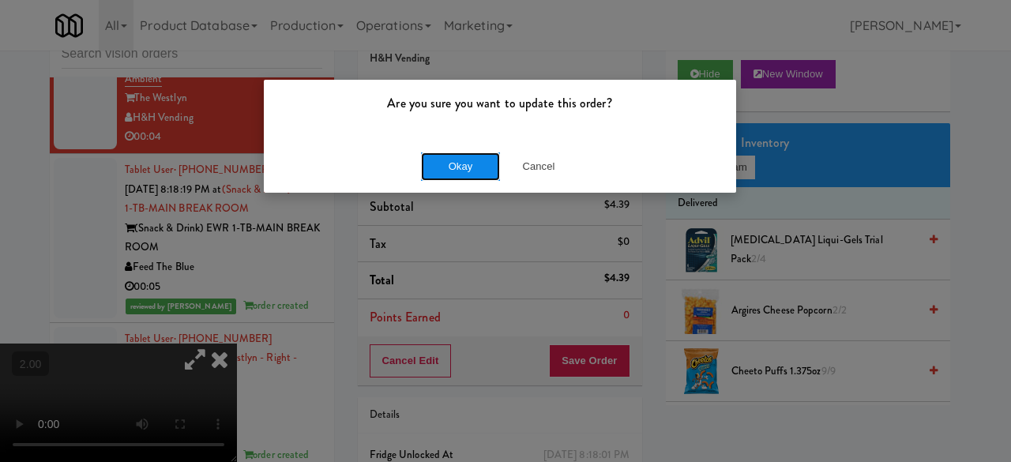
click at [476, 175] on button "Okay" at bounding box center [460, 166] width 79 height 28
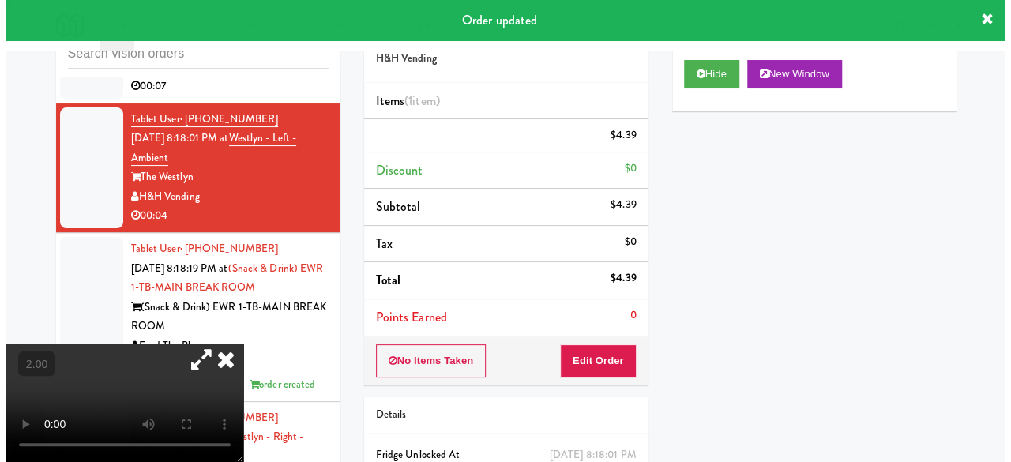
scroll to position [2931, 0]
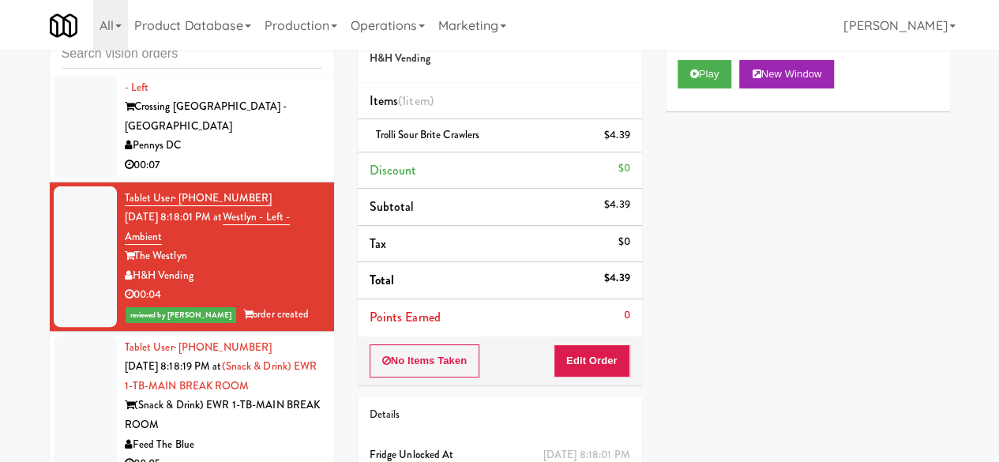
click at [280, 156] on div "Pennys DC" at bounding box center [223, 146] width 197 height 20
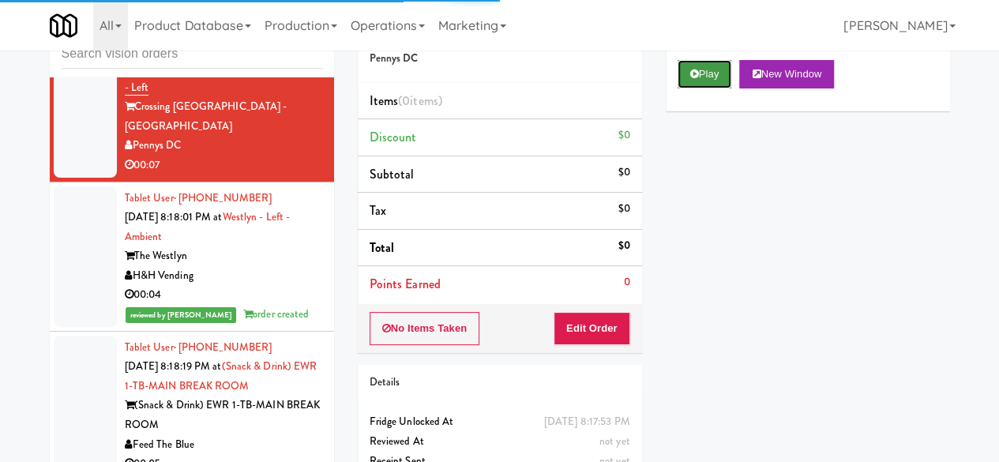
click at [709, 88] on button "Play" at bounding box center [705, 74] width 55 height 28
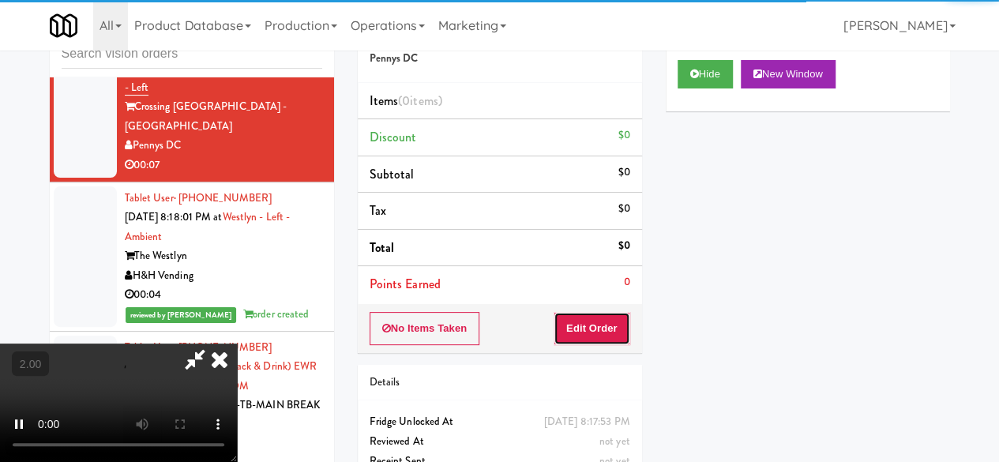
click at [615, 312] on button "Edit Order" at bounding box center [592, 328] width 77 height 33
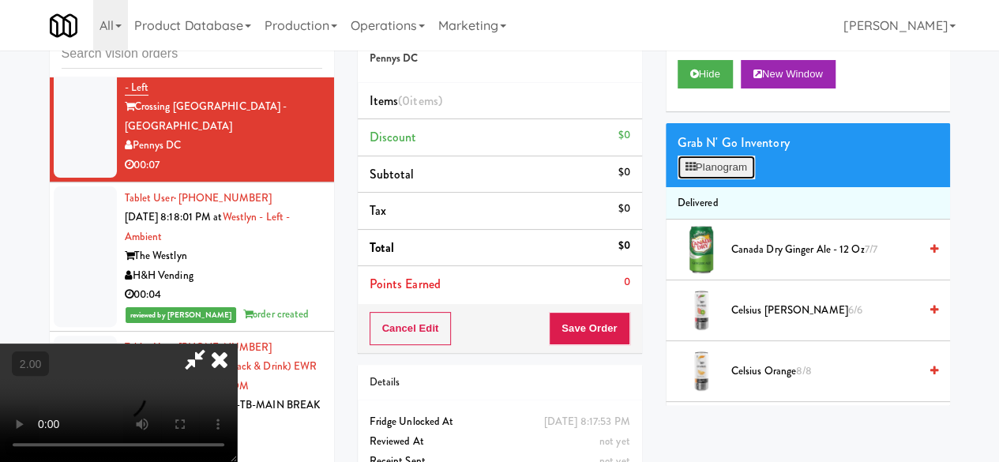
click at [714, 179] on button "Planogram" at bounding box center [716, 168] width 77 height 24
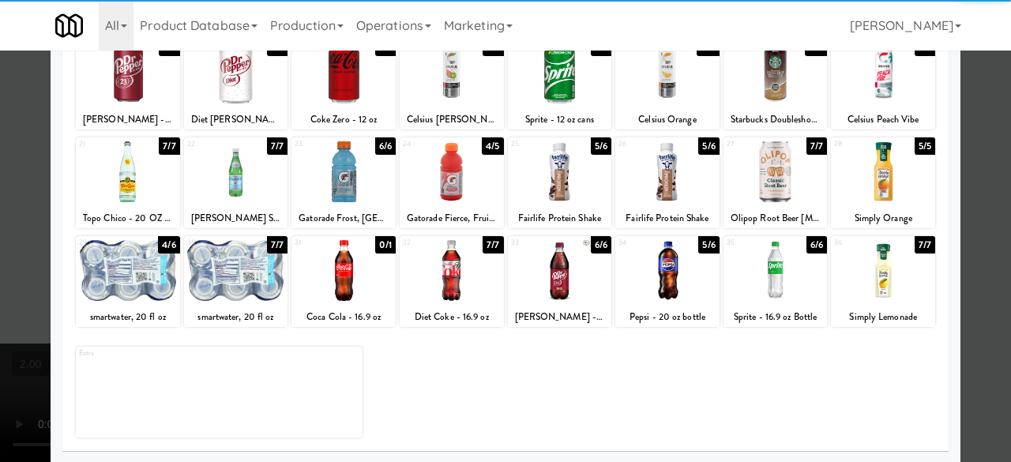
click at [114, 284] on div at bounding box center [128, 270] width 104 height 61
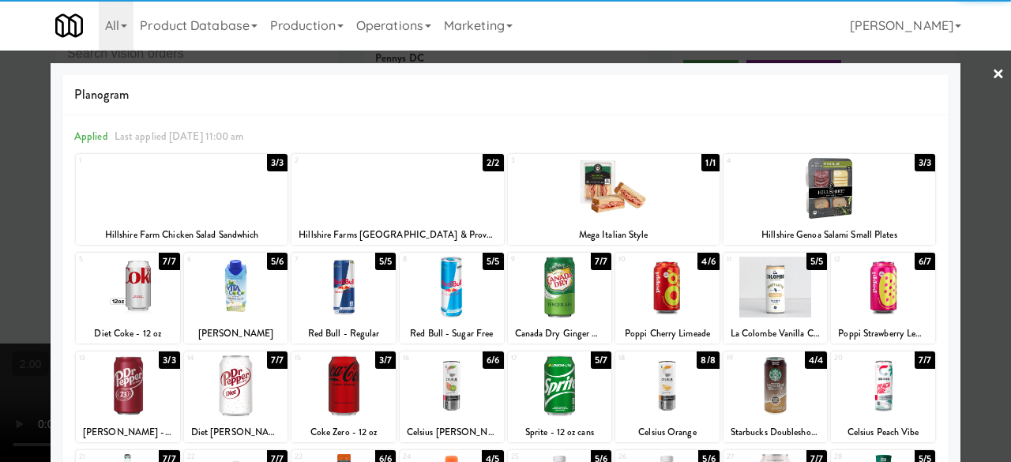
drag, startPoint x: 973, startPoint y: 164, endPoint x: 915, endPoint y: 167, distance: 58.5
click at [972, 164] on div at bounding box center [505, 231] width 1011 height 462
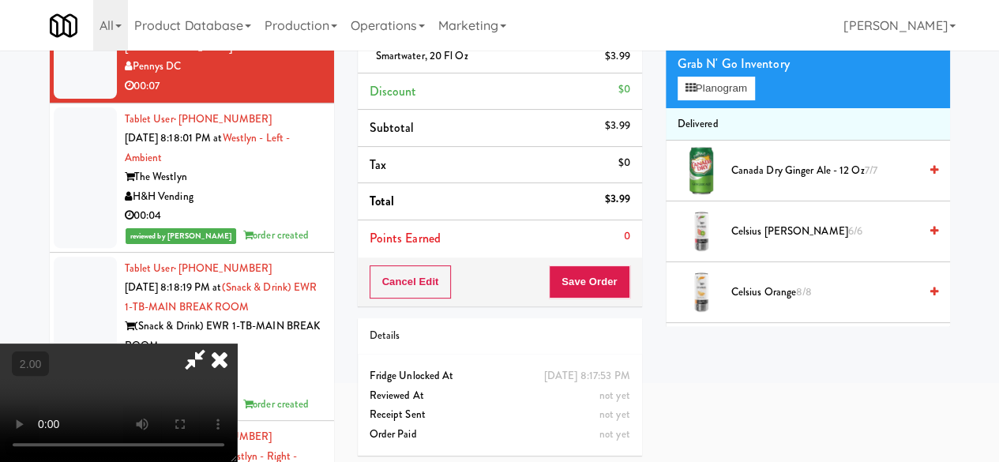
scroll to position [51, 0]
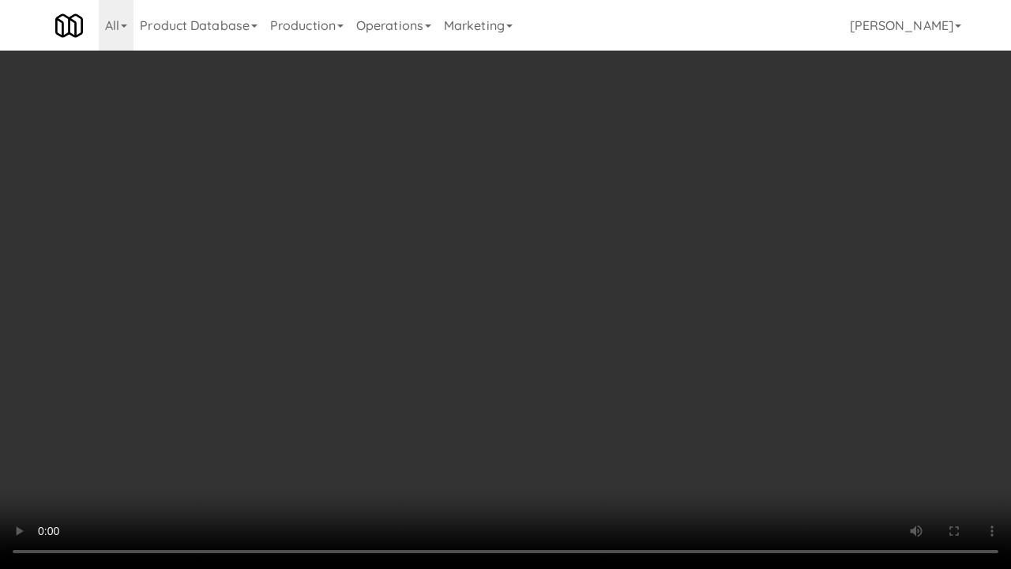
click at [477, 404] on video at bounding box center [505, 284] width 1011 height 569
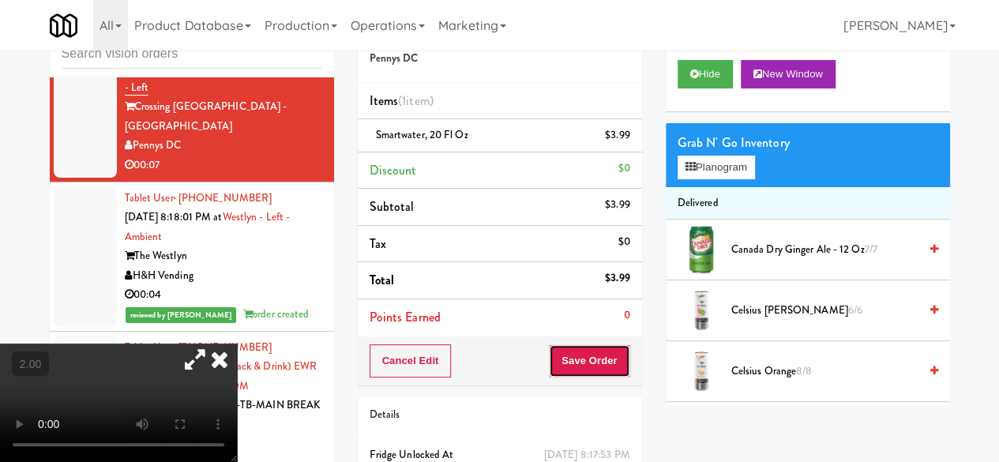
click at [576, 345] on button "Save Order" at bounding box center [589, 360] width 81 height 33
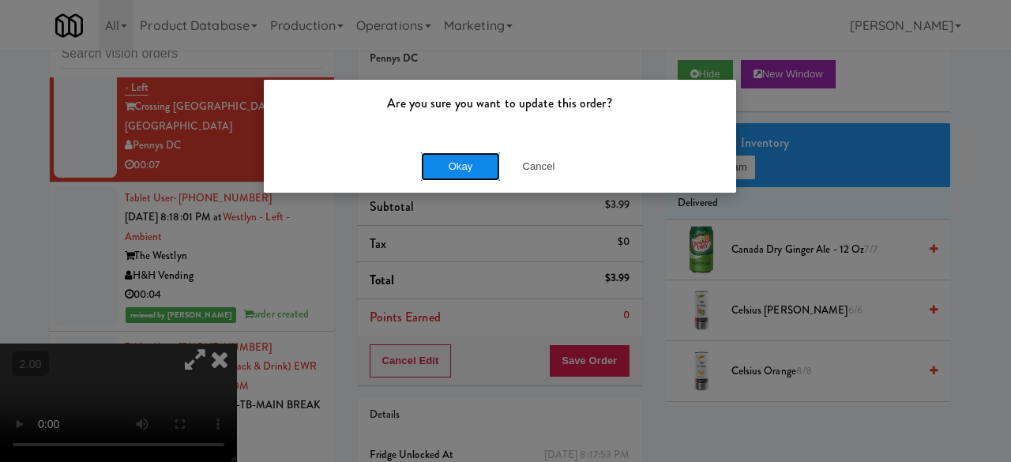
click at [431, 161] on button "Okay" at bounding box center [460, 166] width 79 height 28
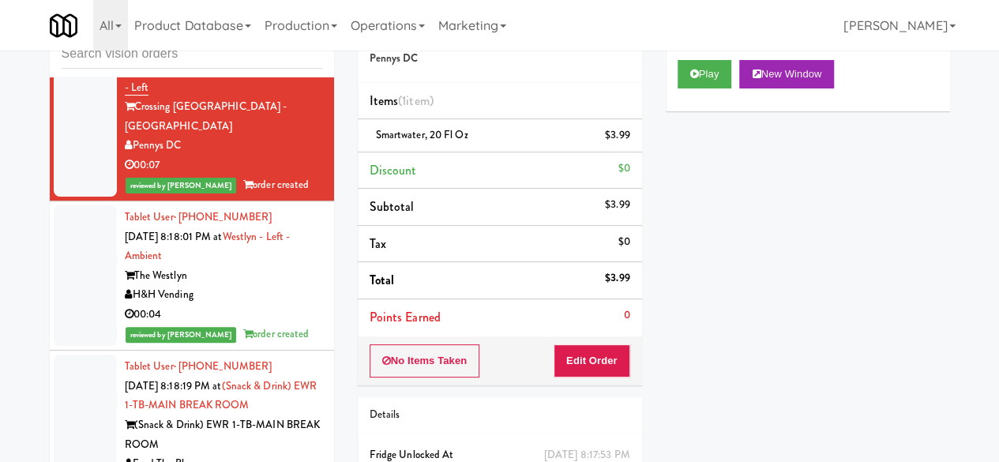
scroll to position [0, 0]
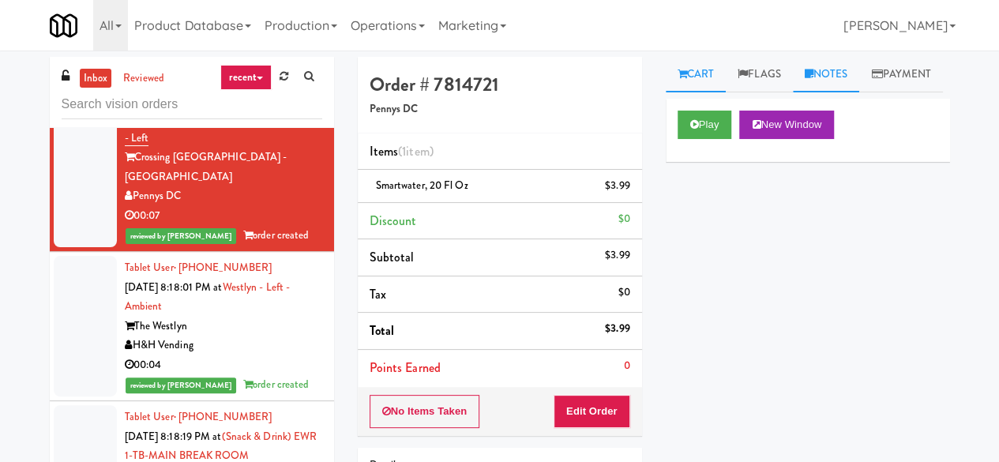
click at [837, 87] on link "Notes" at bounding box center [826, 75] width 67 height 36
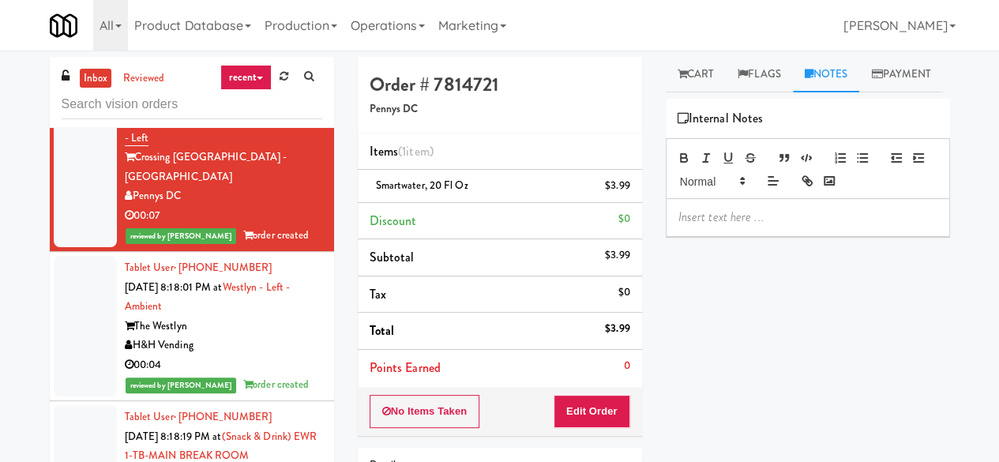
click at [778, 226] on p at bounding box center [808, 217] width 259 height 17
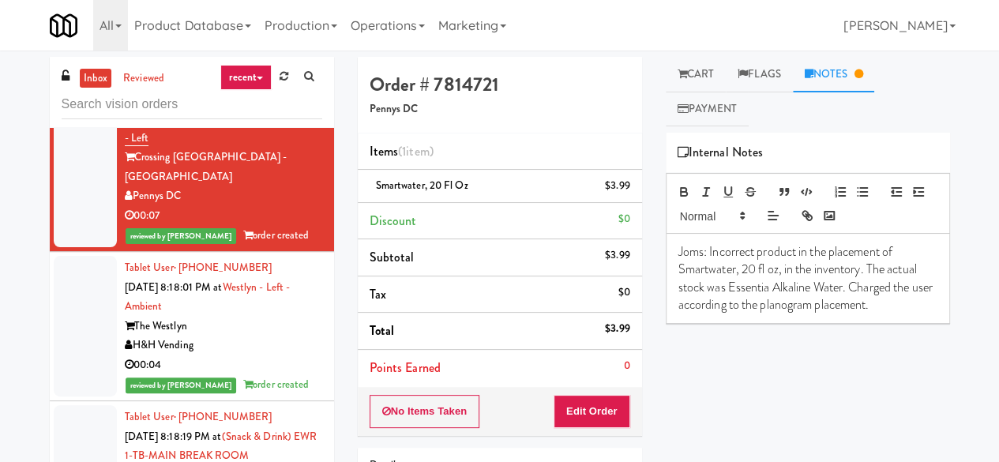
click at [254, 38] on div "640 N [PERSON_NAME]" at bounding box center [223, 28] width 197 height 20
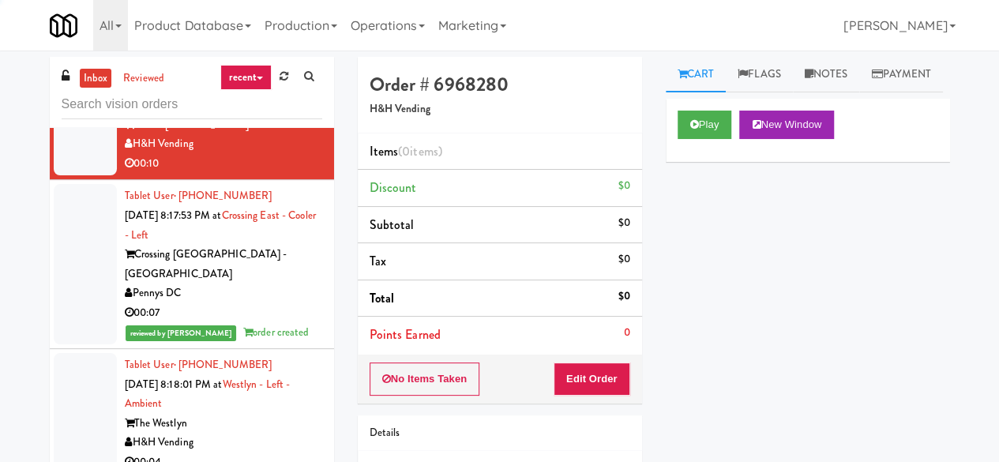
scroll to position [2773, 0]
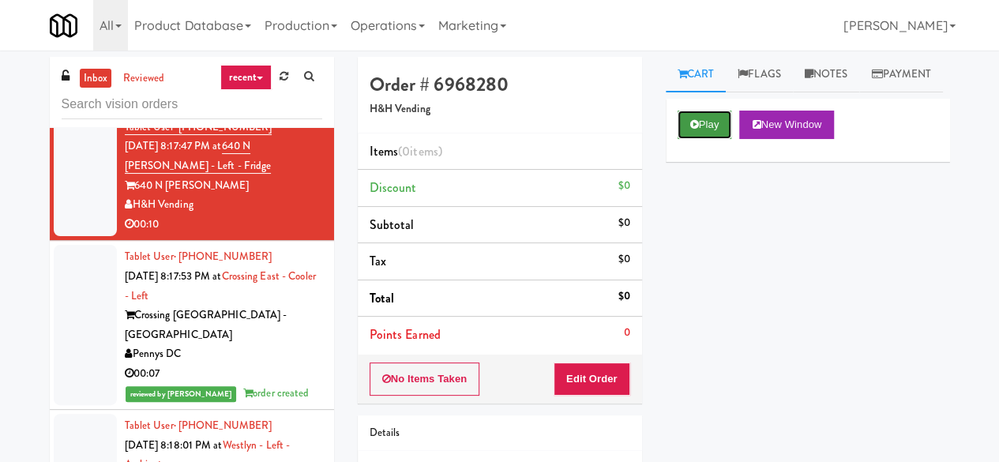
click at [701, 139] on button "Play" at bounding box center [705, 125] width 55 height 28
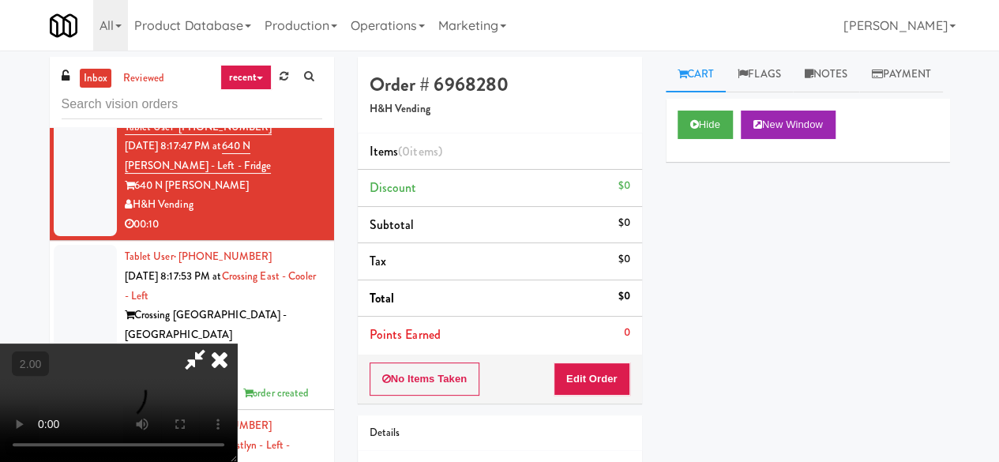
scroll to position [32, 0]
click at [606, 385] on button "Edit Order" at bounding box center [592, 379] width 77 height 33
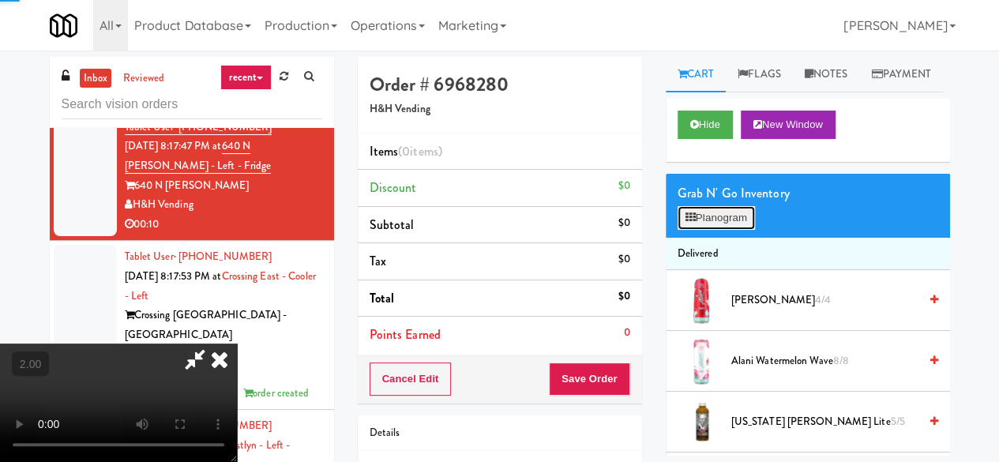
click at [690, 230] on button "Planogram" at bounding box center [716, 218] width 77 height 24
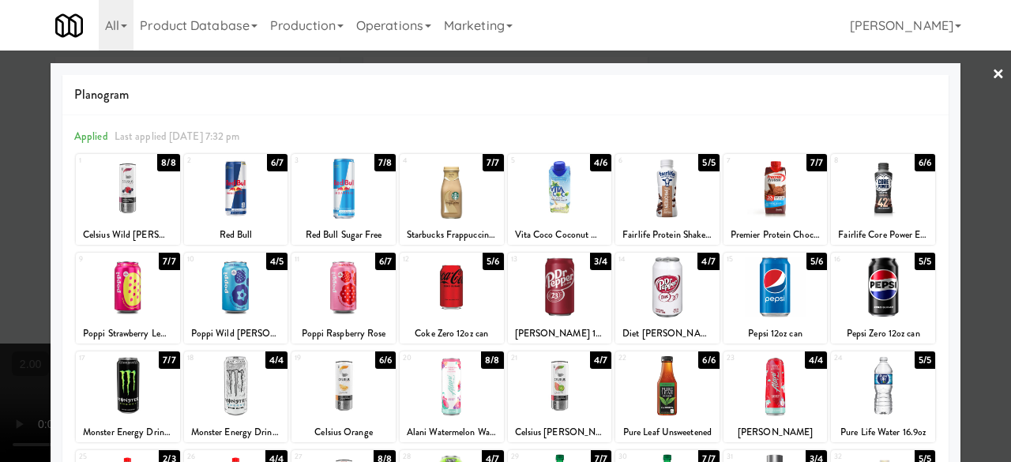
click at [447, 292] on div at bounding box center [452, 287] width 104 height 61
click at [650, 291] on div at bounding box center [667, 287] width 104 height 61
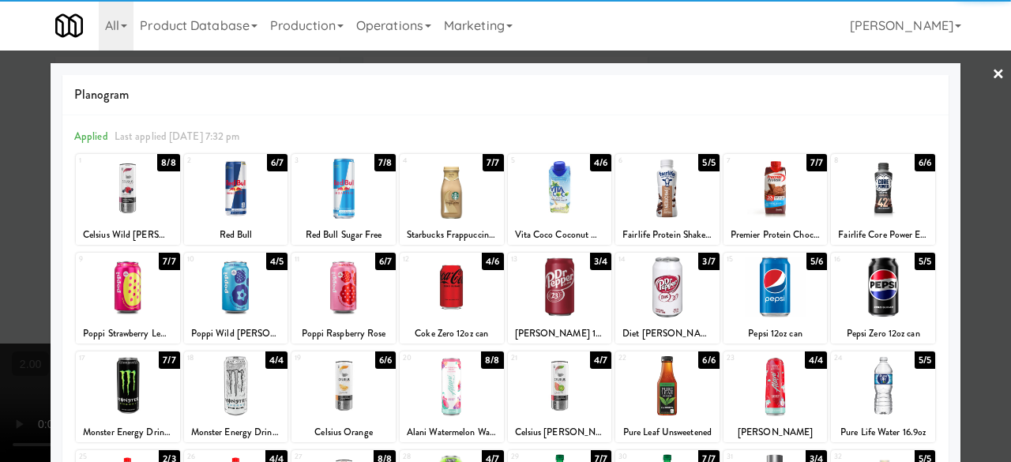
click at [968, 178] on div at bounding box center [505, 231] width 1011 height 462
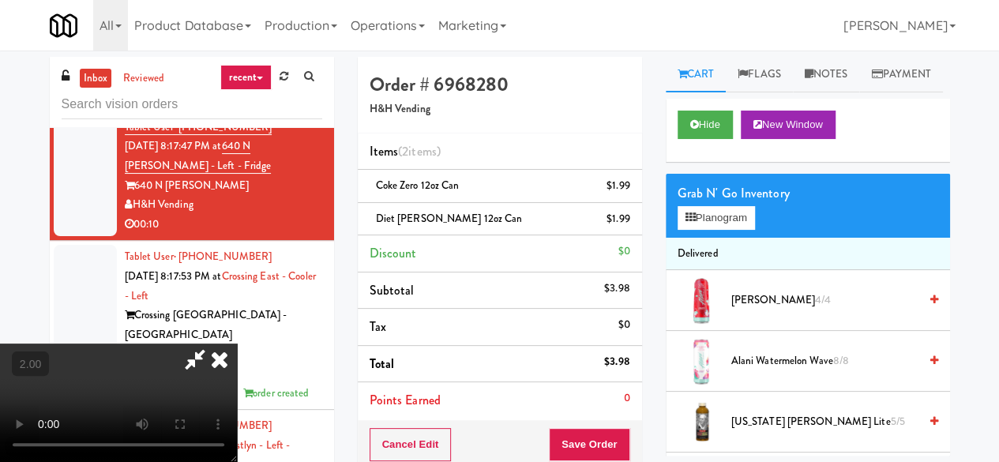
click at [213, 344] on icon at bounding box center [195, 360] width 36 height 32
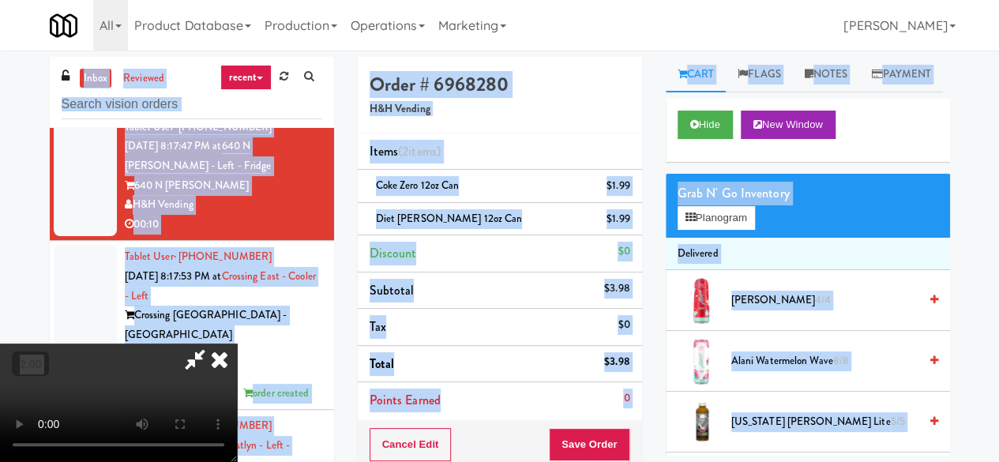
click at [213, 344] on icon at bounding box center [195, 360] width 36 height 32
click at [536, 73] on div "Order # 6968280 H&H Vending Items (2 items ) Coke Zero 12oz can $1.99 Diet Dr P…" at bounding box center [654, 343] width 592 height 573
click at [585, 434] on button "Save Order" at bounding box center [589, 444] width 81 height 33
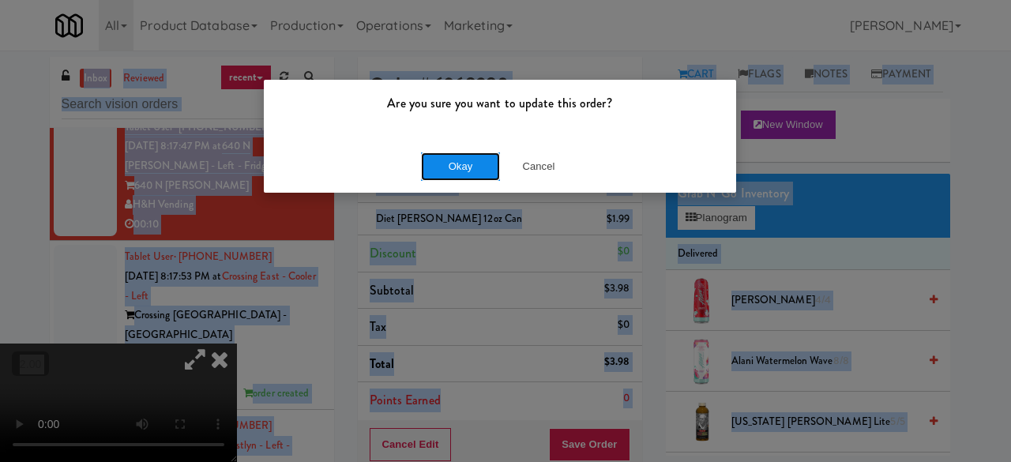
click at [469, 179] on button "Okay" at bounding box center [460, 166] width 79 height 28
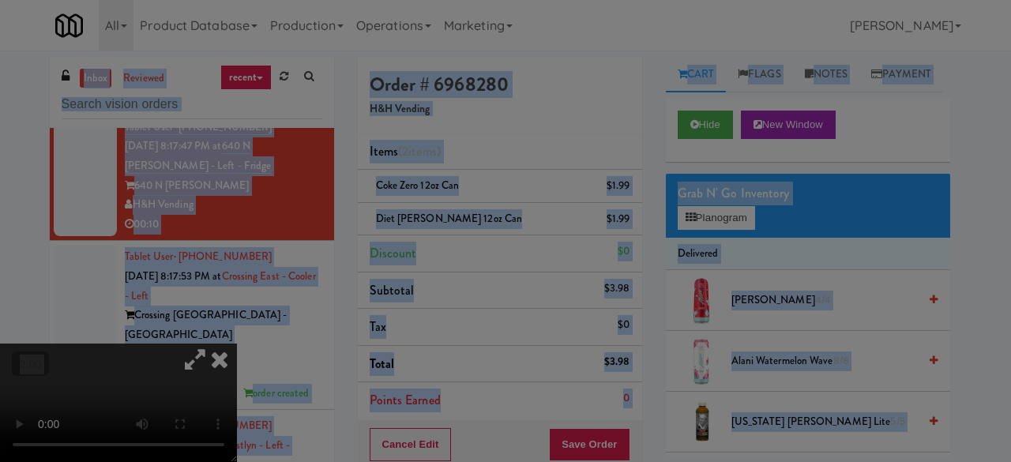
click at [468, 152] on button "Okay" at bounding box center [460, 137] width 79 height 28
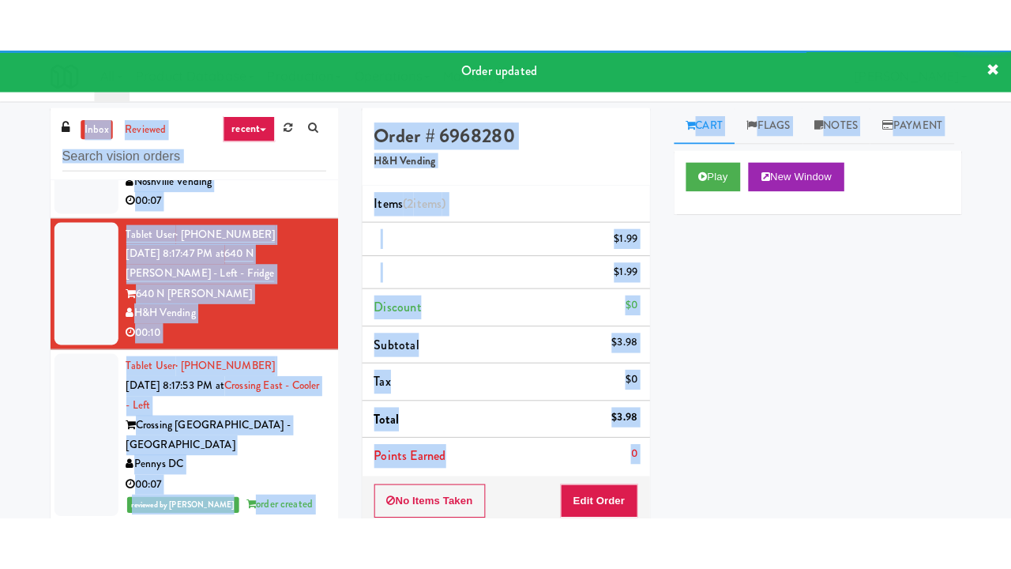
scroll to position [2694, 0]
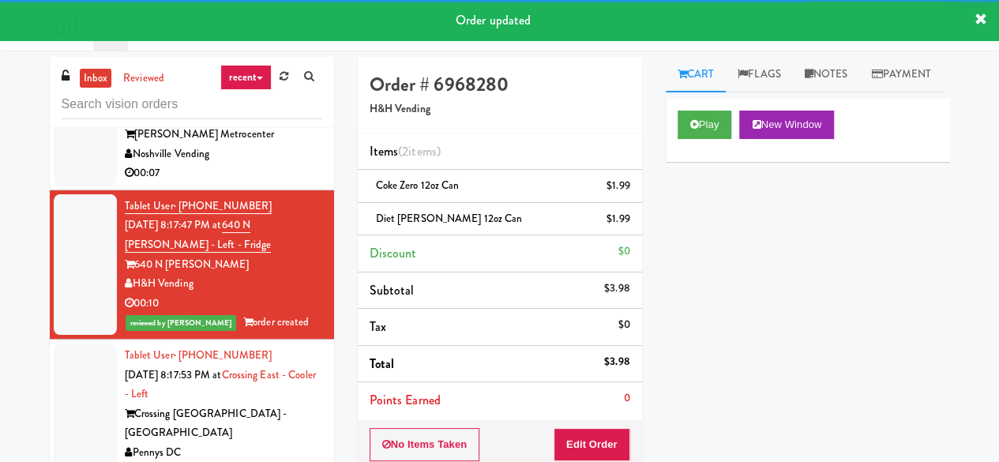
click at [251, 145] on div "Knox Metrocenter" at bounding box center [223, 135] width 197 height 20
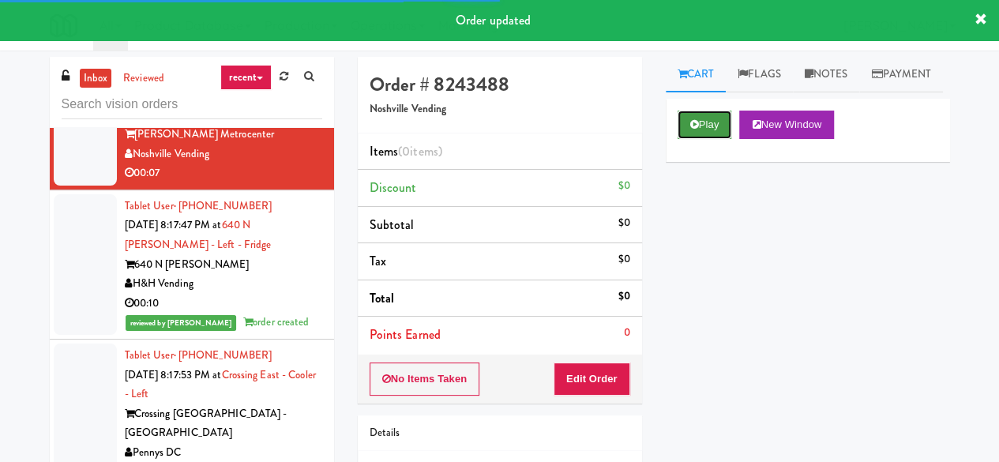
click at [690, 130] on icon at bounding box center [694, 124] width 9 height 10
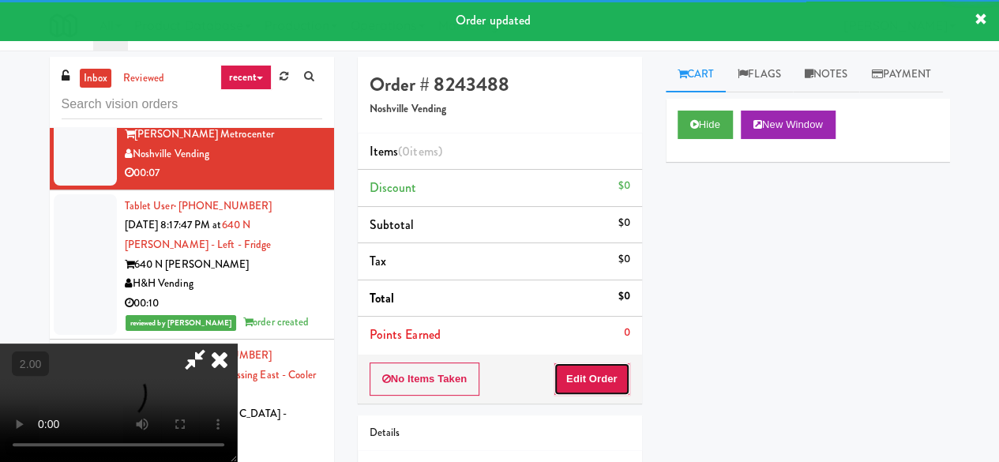
click at [597, 367] on button "Edit Order" at bounding box center [592, 379] width 77 height 33
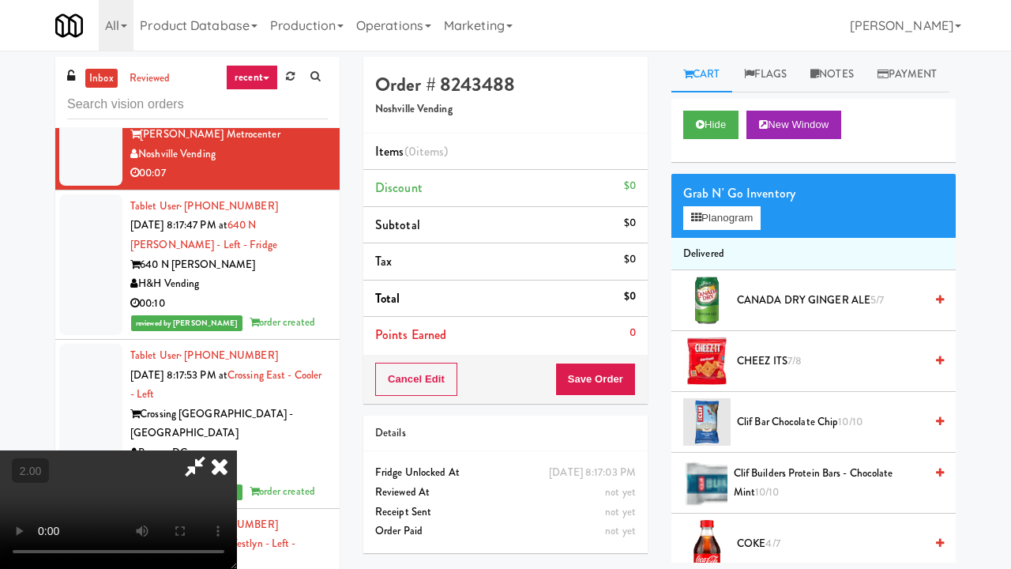
click at [968, 434] on div "inbox reviewed recent all unclear take inventory issue suspicious failed recent…" at bounding box center [505, 335] width 1011 height 557
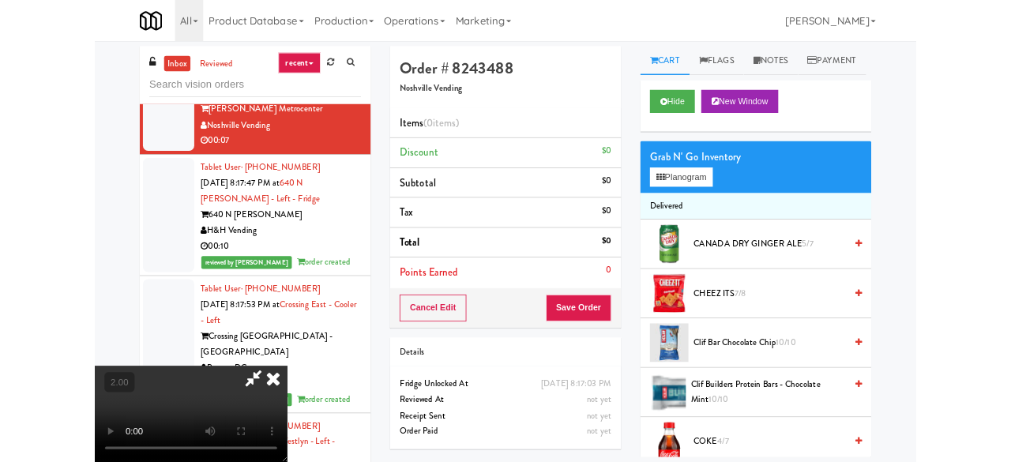
scroll to position [31, 0]
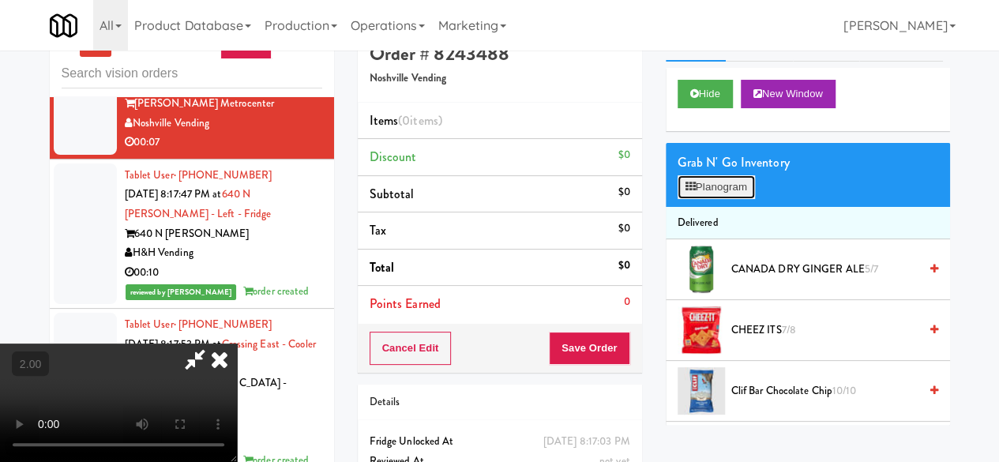
click at [720, 199] on button "Planogram" at bounding box center [716, 187] width 77 height 24
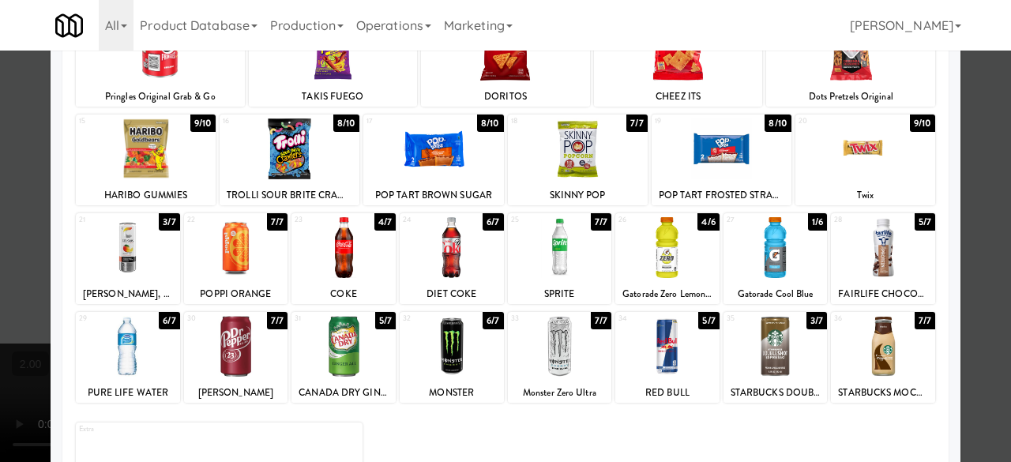
click at [264, 243] on div at bounding box center [236, 247] width 104 height 61
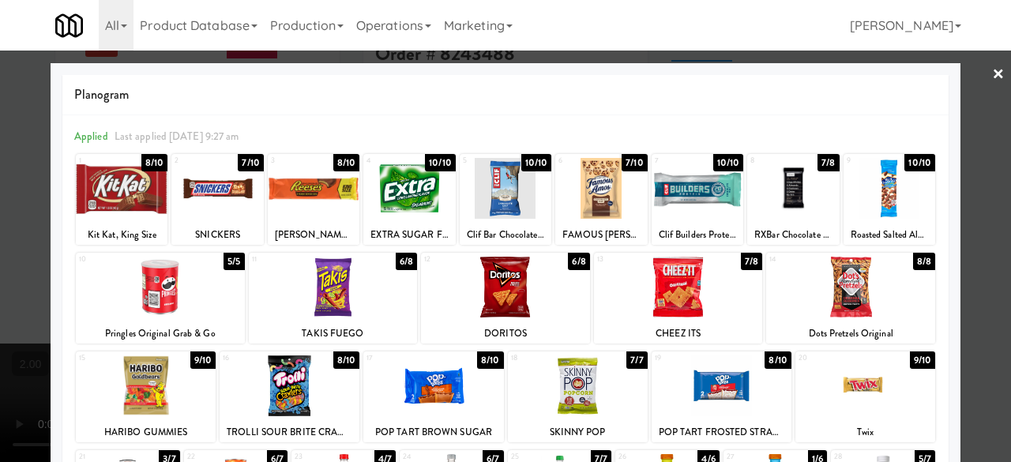
click at [981, 108] on div at bounding box center [505, 231] width 1011 height 462
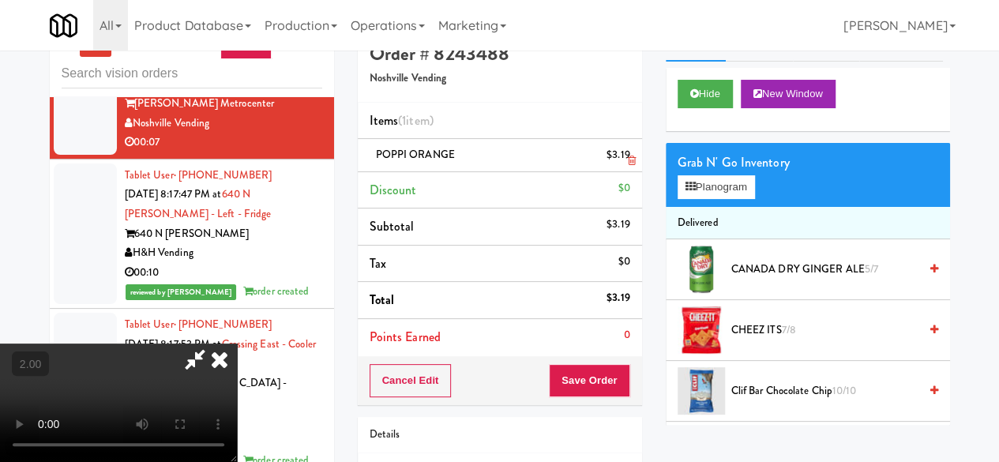
drag, startPoint x: 566, startPoint y: 132, endPoint x: 561, endPoint y: 149, distance: 18.0
click at [213, 344] on icon at bounding box center [195, 360] width 36 height 32
click at [564, 134] on div "Order # 8243488 Noshville Vending Items (1 item ) POPPI ORANGE $3.19 Discount $…" at bounding box center [654, 296] width 592 height 540
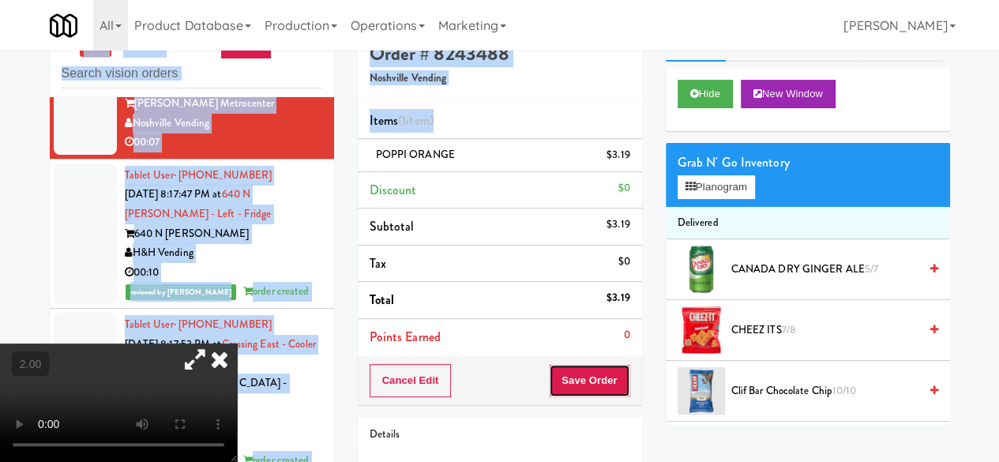
click at [588, 376] on button "Save Order" at bounding box center [589, 380] width 81 height 33
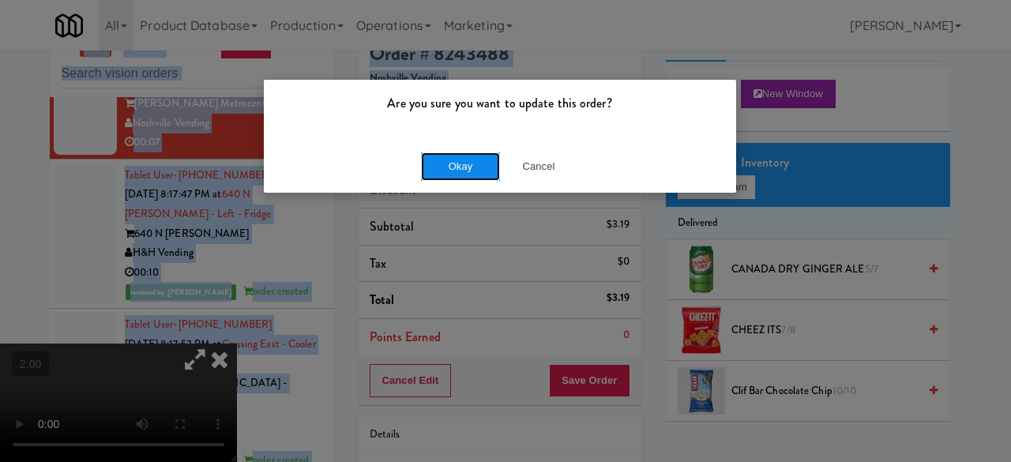
click at [473, 162] on button "Okay" at bounding box center [460, 166] width 79 height 28
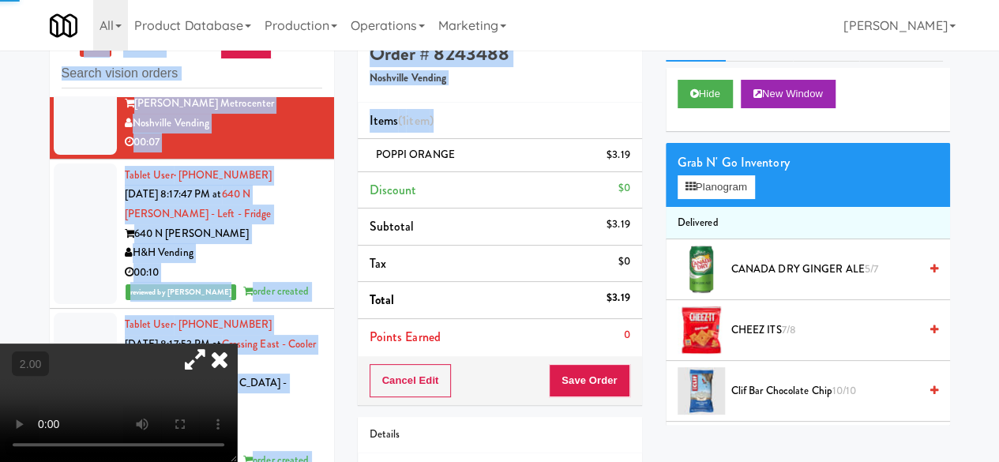
click at [640, 179] on li "Discount $0" at bounding box center [500, 190] width 284 height 37
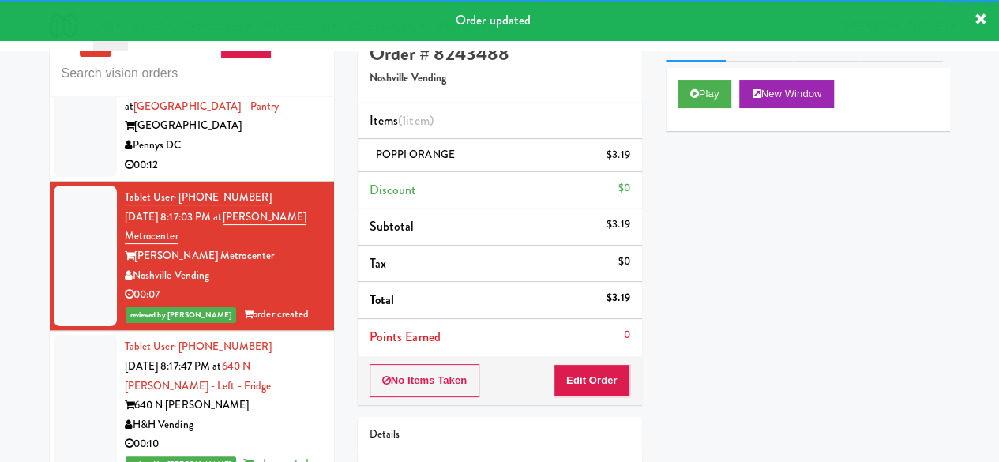
scroll to position [2537, 0]
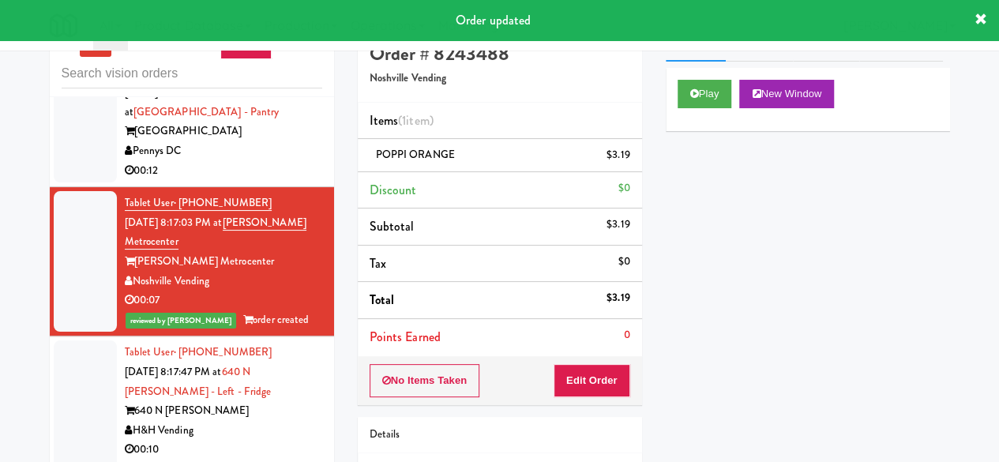
click at [245, 161] on div "Pennys DC" at bounding box center [223, 151] width 197 height 20
drag, startPoint x: 245, startPoint y: 316, endPoint x: 261, endPoint y: 322, distance: 17.0
click at [245, 161] on div "Pennys DC" at bounding box center [223, 151] width 197 height 20
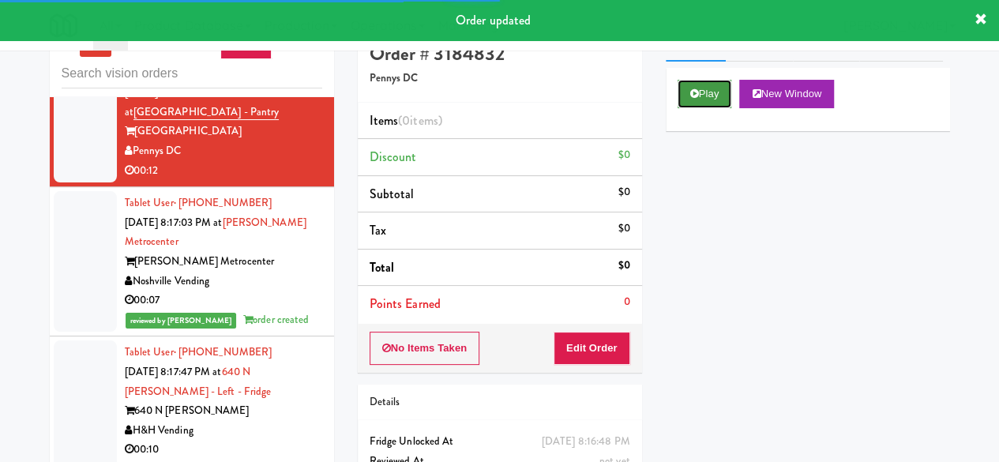
click at [707, 108] on button "Play" at bounding box center [705, 94] width 55 height 28
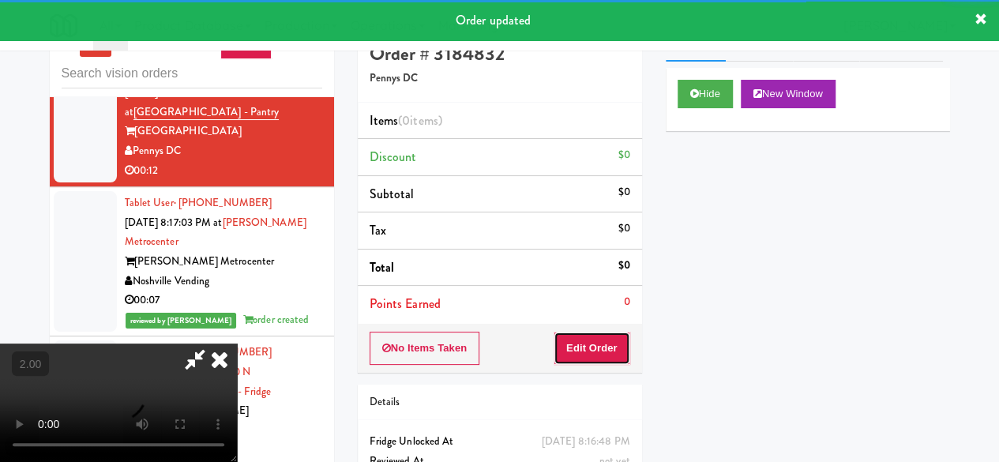
click at [585, 350] on button "Edit Order" at bounding box center [592, 348] width 77 height 33
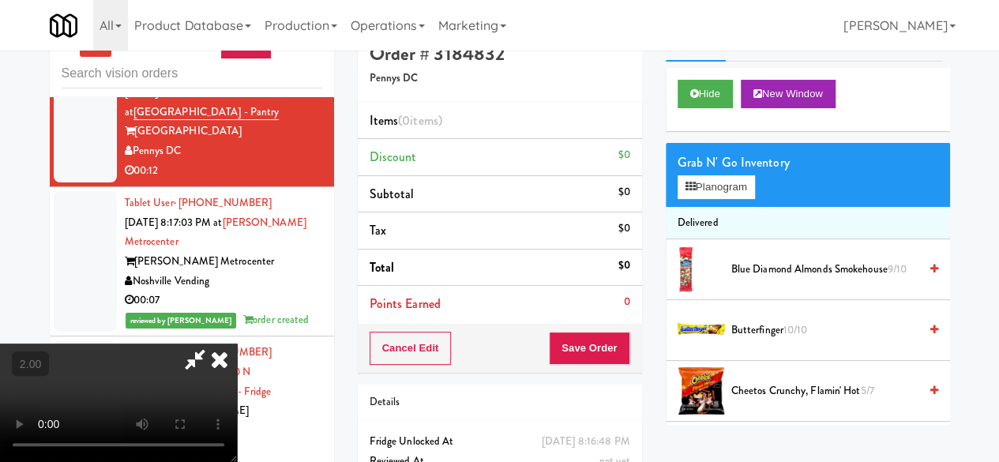
scroll to position [32, 0]
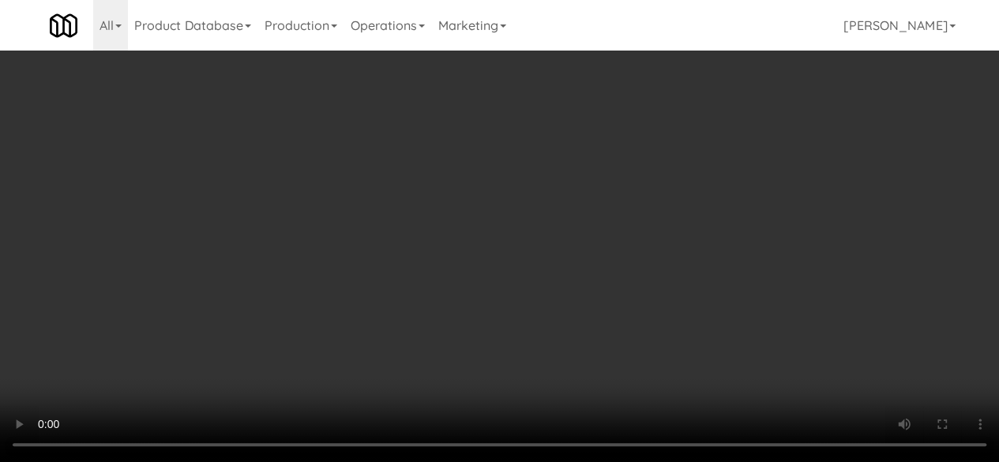
click at [719, 207] on div "Grab N' Go Inventory Planogram" at bounding box center [808, 175] width 284 height 64
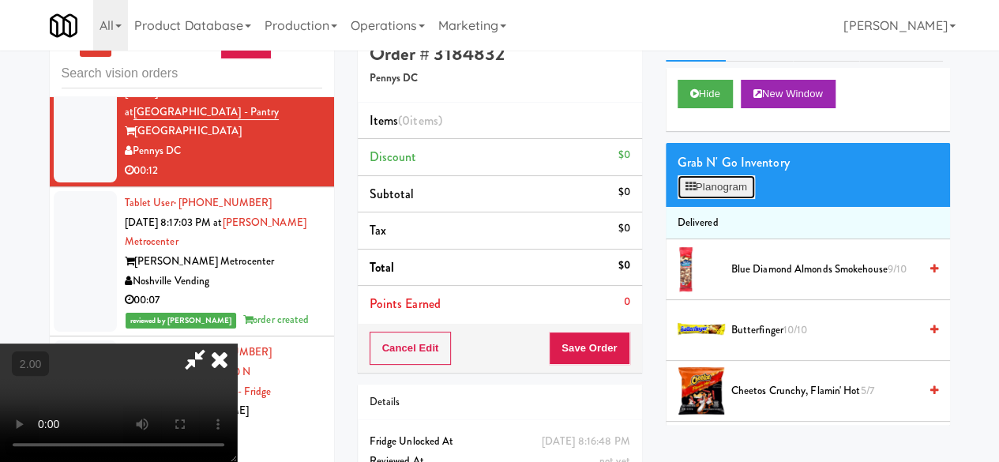
click at [719, 199] on button "Planogram" at bounding box center [716, 187] width 77 height 24
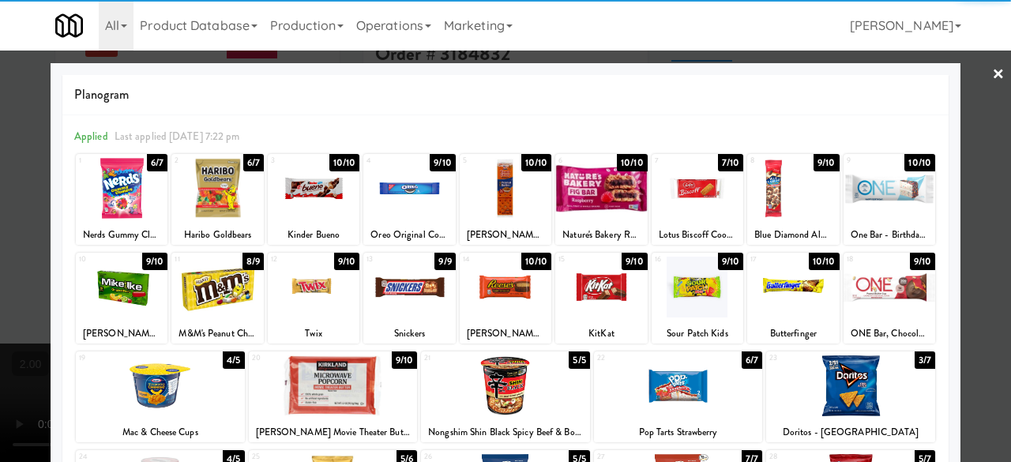
click at [500, 306] on div at bounding box center [506, 287] width 92 height 61
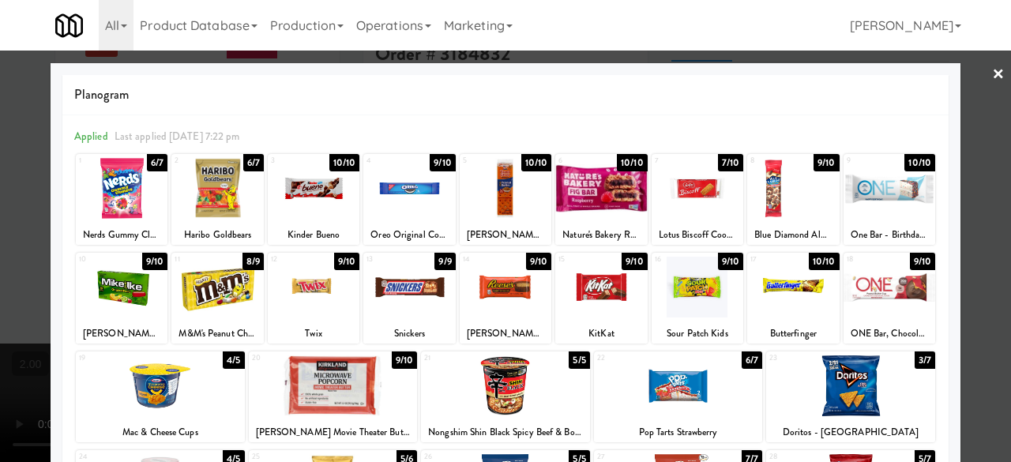
click at [980, 154] on div at bounding box center [505, 231] width 1011 height 462
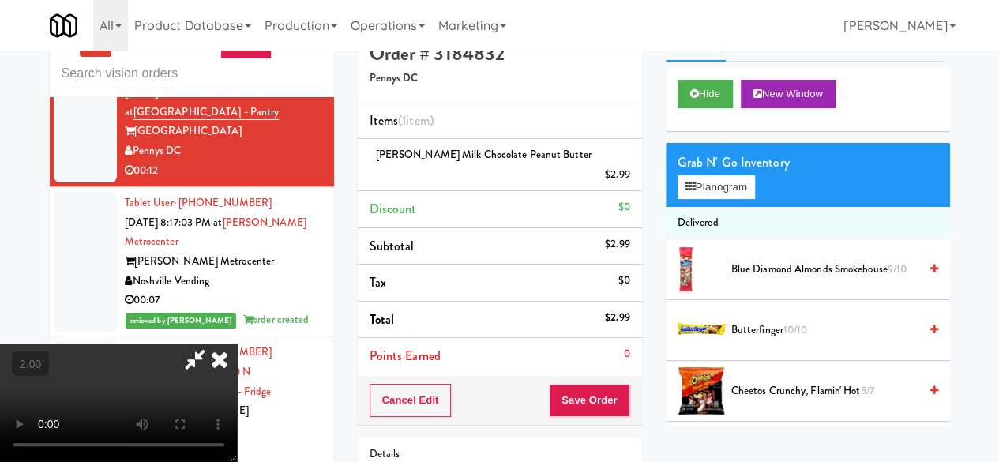
click at [237, 434] on video at bounding box center [118, 403] width 237 height 118
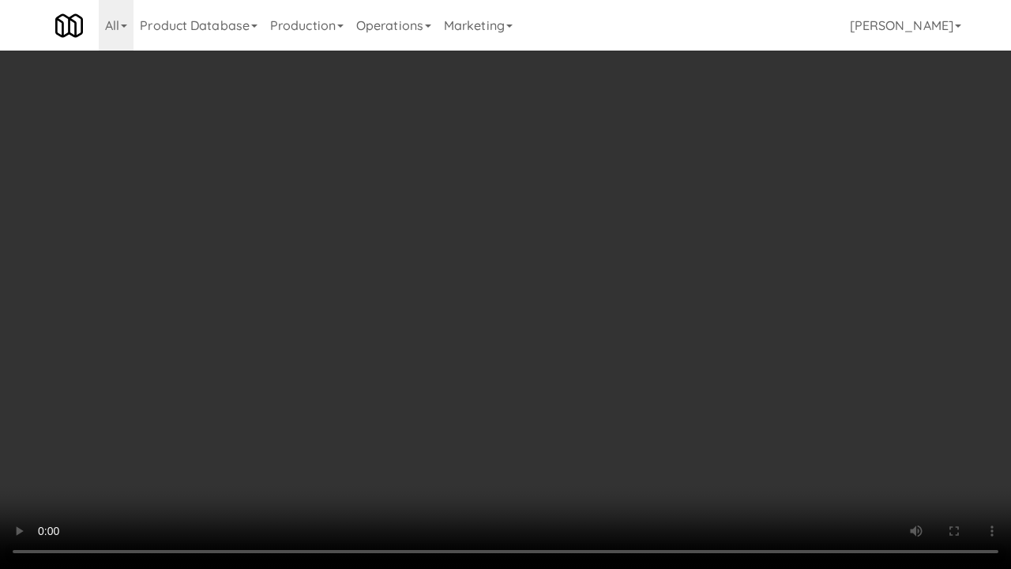
click at [630, 374] on video at bounding box center [505, 284] width 1011 height 569
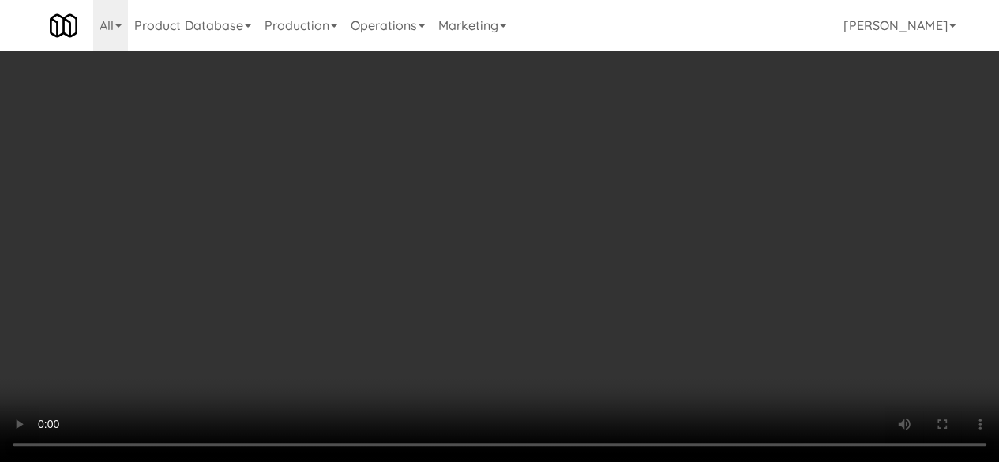
scroll to position [0, 0]
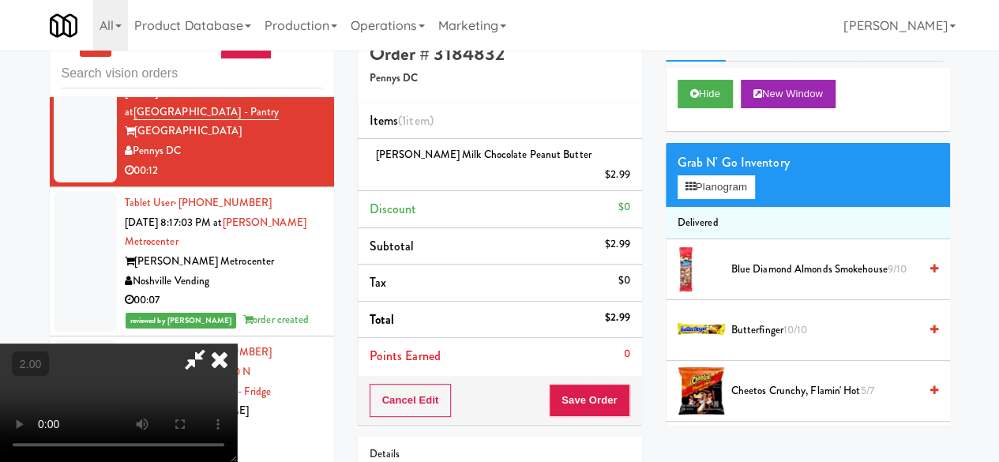
click at [213, 344] on icon at bounding box center [195, 360] width 36 height 32
click at [588, 384] on button "Save Order" at bounding box center [589, 400] width 81 height 33
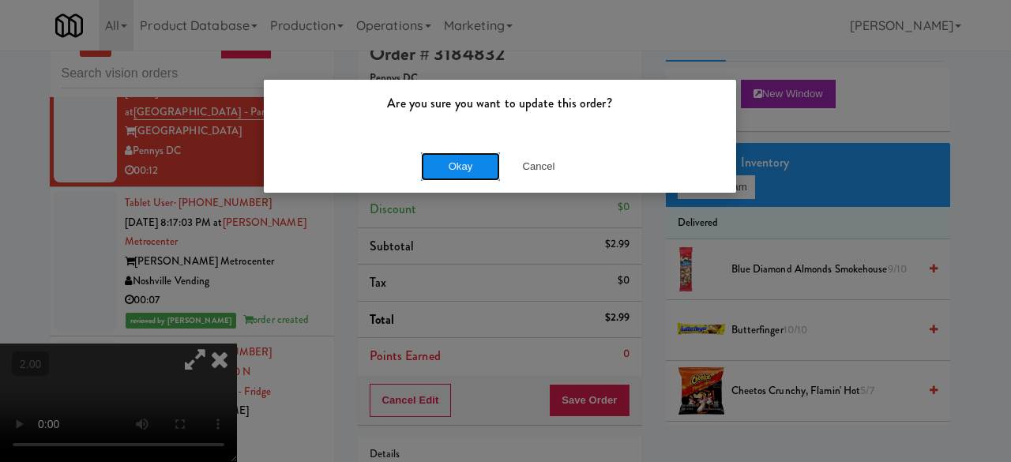
click at [434, 173] on button "Okay" at bounding box center [460, 166] width 79 height 28
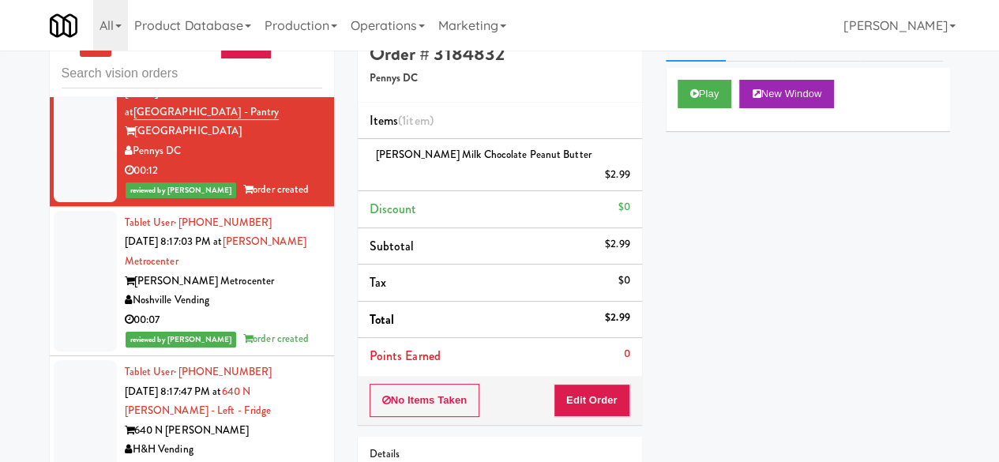
click at [284, 51] on div "00:06" at bounding box center [223, 41] width 197 height 20
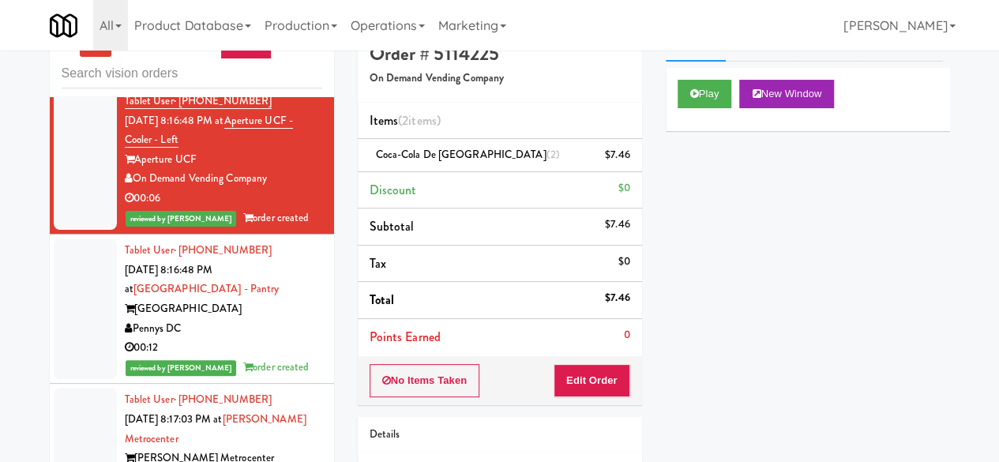
click at [242, 79] on div "Unknown" at bounding box center [223, 69] width 197 height 20
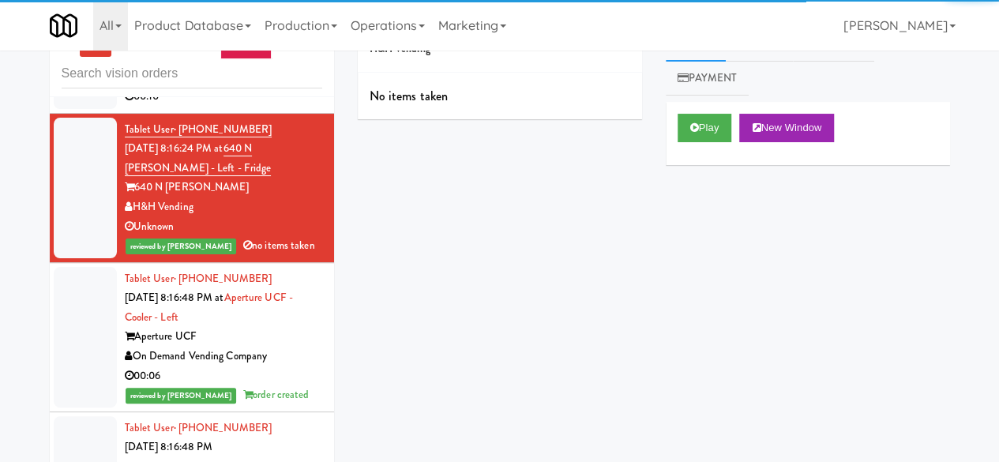
click at [253, 87] on div "Pennys DC" at bounding box center [223, 77] width 197 height 20
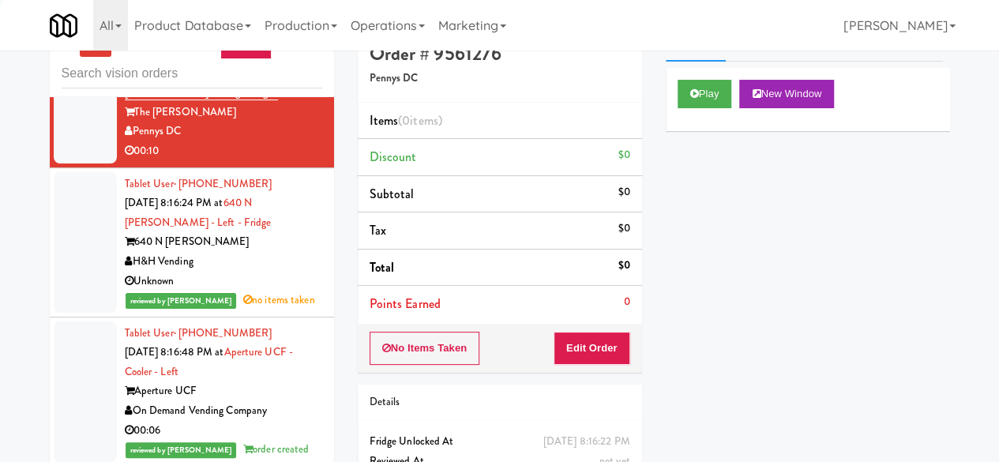
scroll to position [2142, 0]
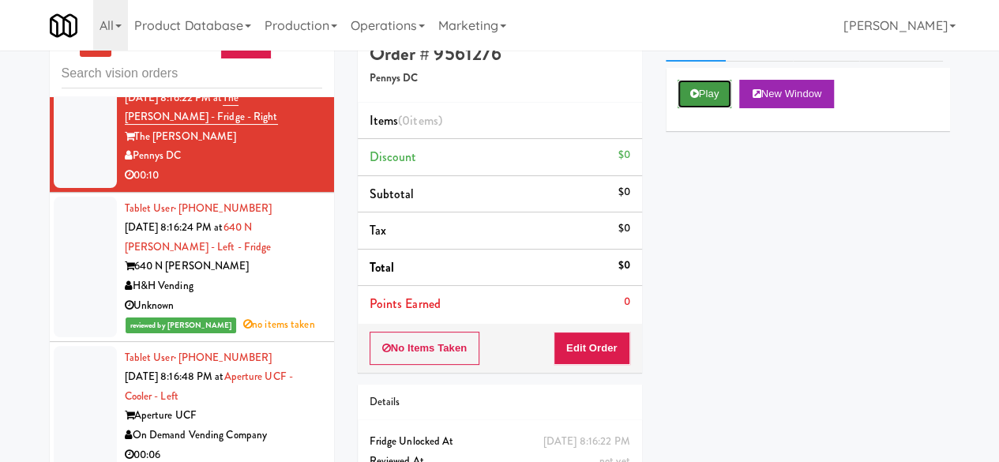
click at [711, 108] on button "Play" at bounding box center [705, 94] width 55 height 28
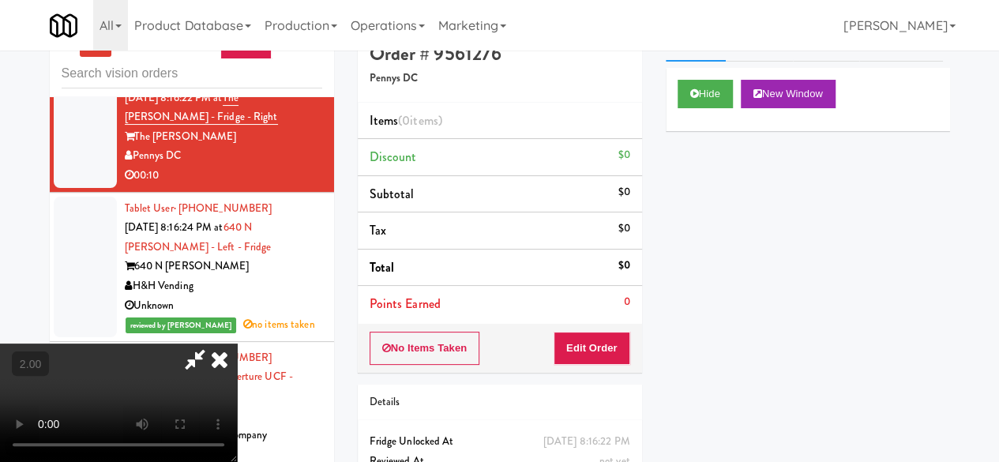
click at [613, 324] on div "No Items Taken Edit Order" at bounding box center [500, 348] width 284 height 49
drag, startPoint x: 611, startPoint y: 335, endPoint x: 594, endPoint y: 301, distance: 37.8
click at [610, 336] on button "Edit Order" at bounding box center [592, 348] width 77 height 33
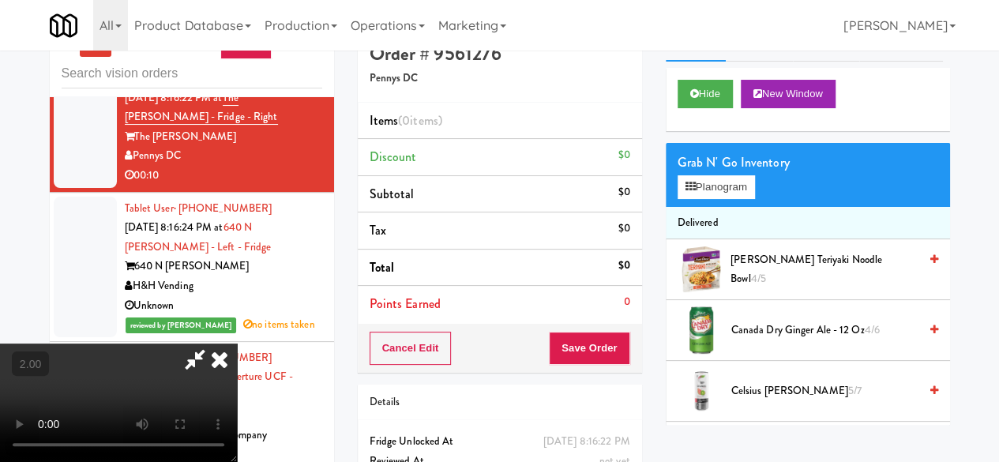
scroll to position [0, 0]
click at [237, 344] on icon at bounding box center [219, 360] width 35 height 32
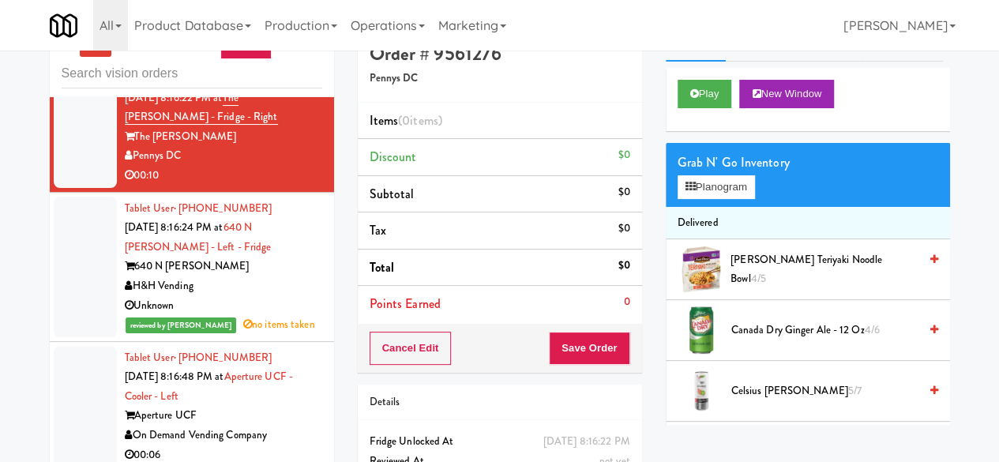
click at [276, 36] on div "On Demand Vending" at bounding box center [223, 27] width 197 height 20
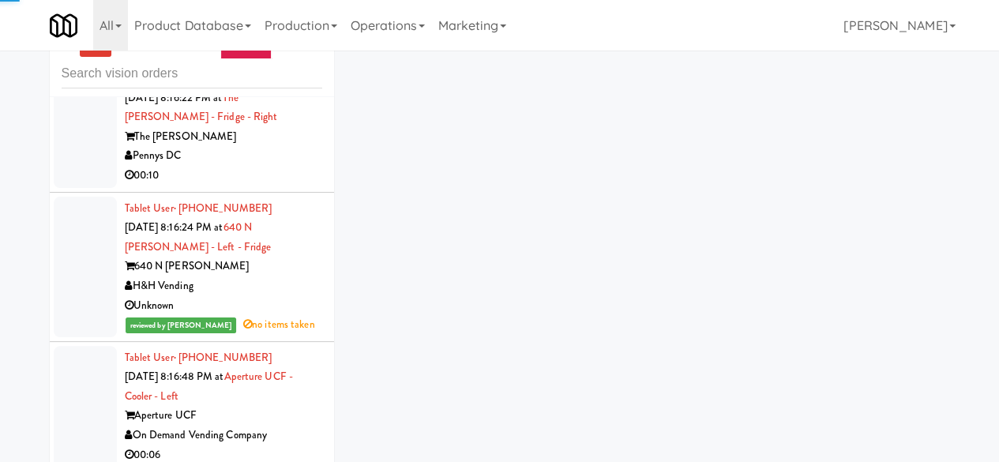
click at [258, 166] on div "Pennys DC" at bounding box center [223, 156] width 197 height 20
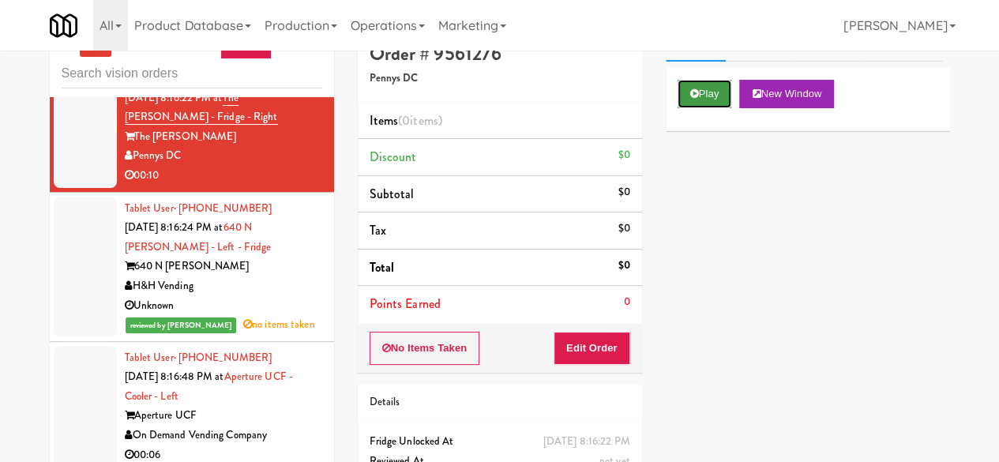
click at [710, 108] on button "Play" at bounding box center [705, 94] width 55 height 28
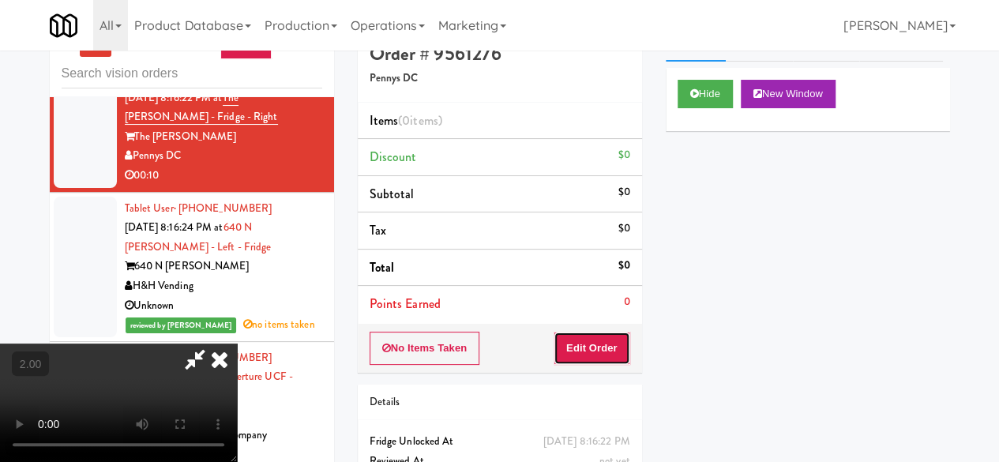
click at [606, 344] on button "Edit Order" at bounding box center [592, 348] width 77 height 33
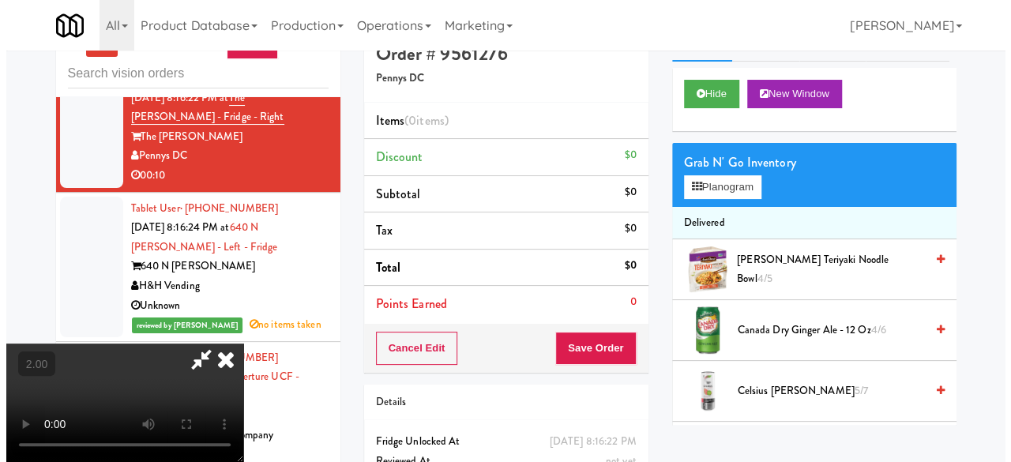
scroll to position [32, 0]
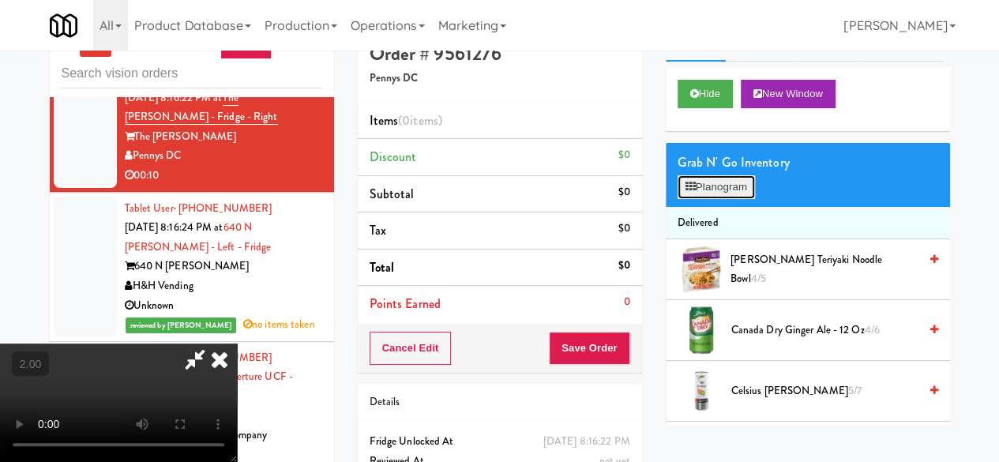
click at [745, 199] on button "Planogram" at bounding box center [716, 187] width 77 height 24
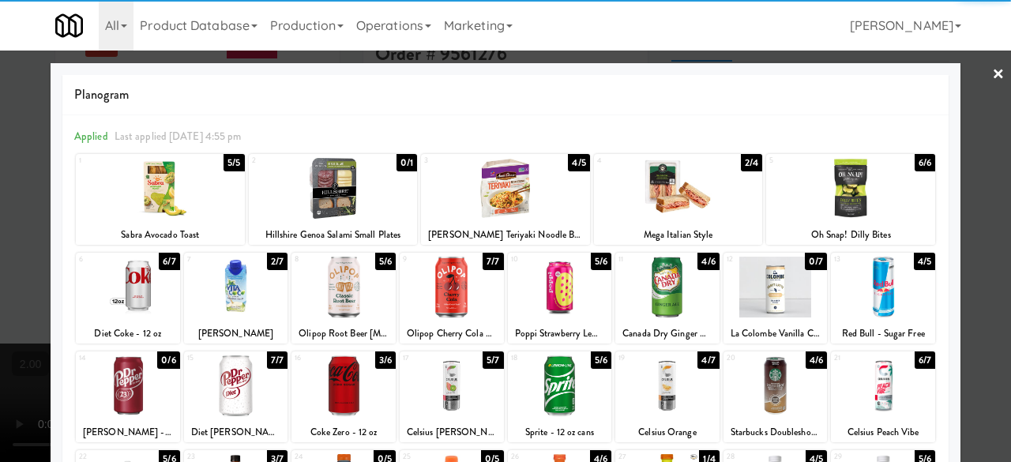
click at [333, 373] on div at bounding box center [343, 385] width 104 height 61
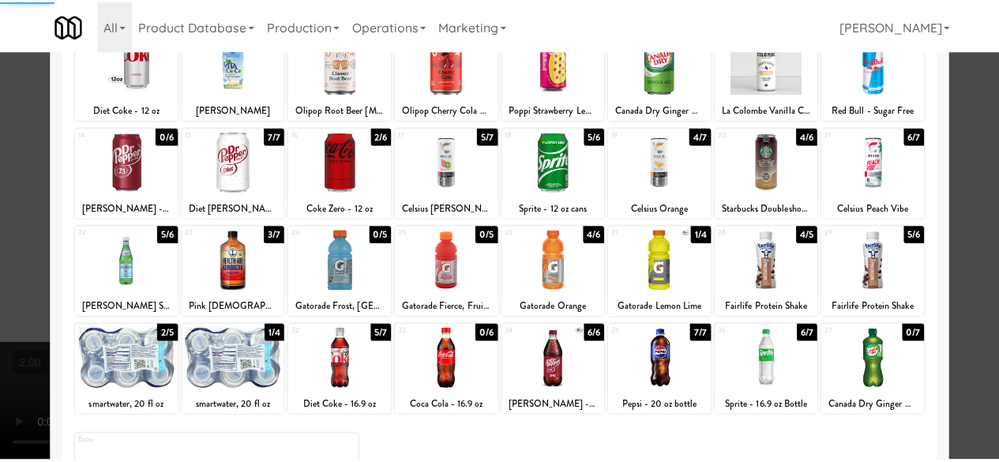
scroll to position [237, 0]
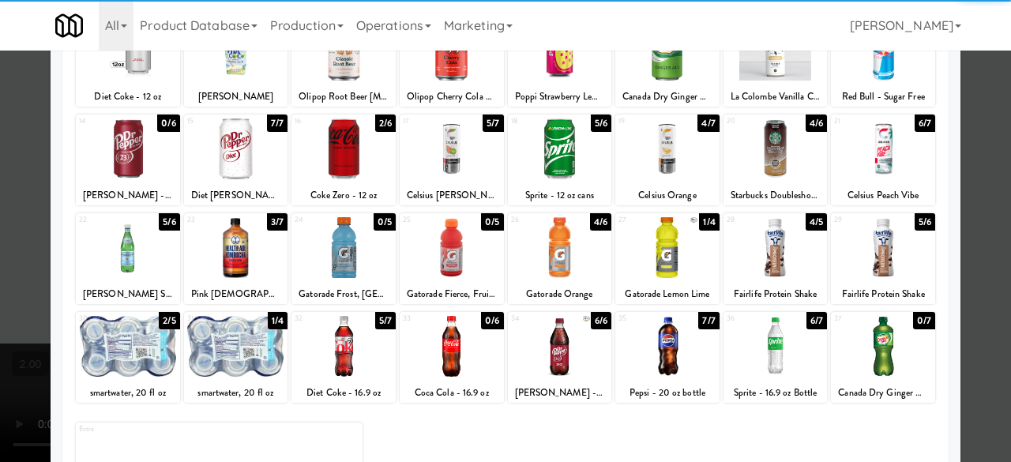
click at [695, 347] on div at bounding box center [667, 346] width 104 height 61
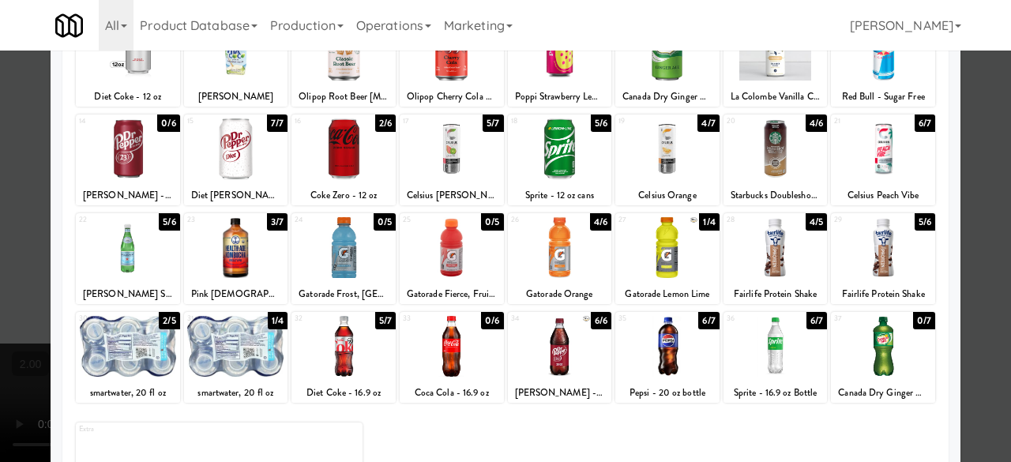
click at [965, 174] on div at bounding box center [505, 231] width 1011 height 462
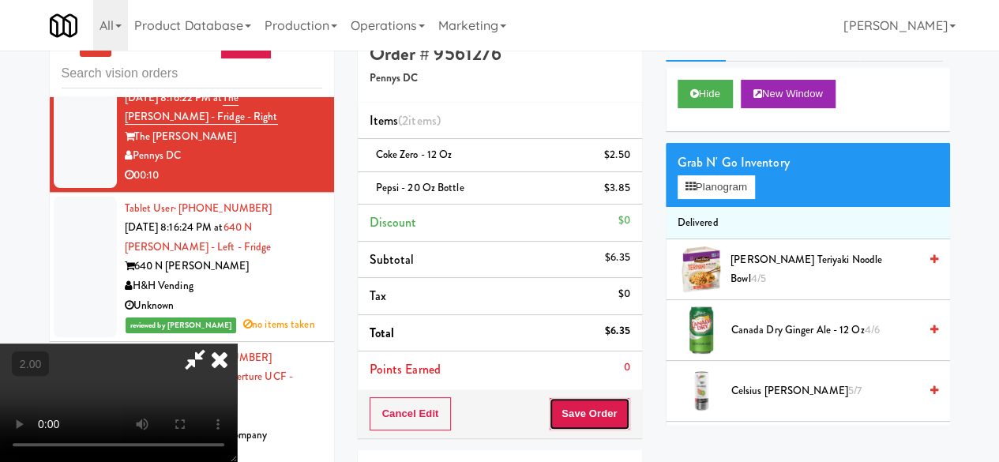
click at [611, 422] on button "Save Order" at bounding box center [589, 413] width 81 height 33
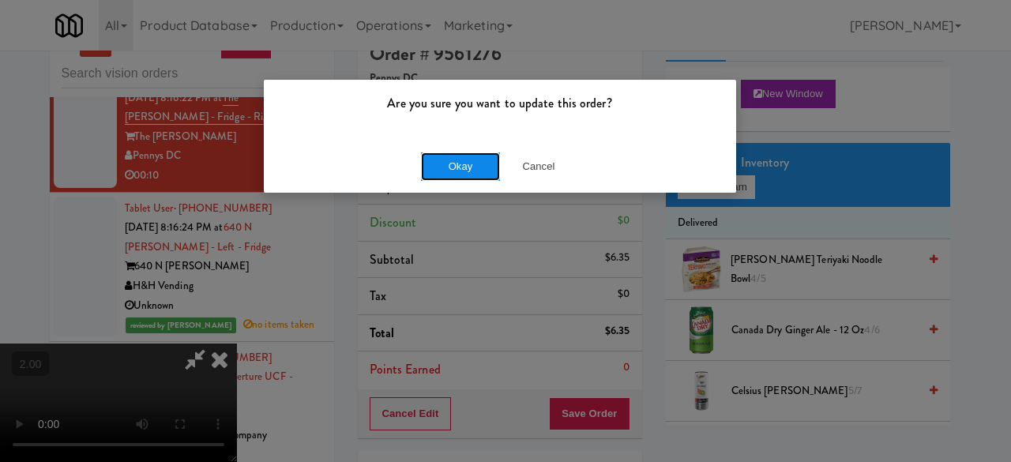
click at [435, 159] on button "Okay" at bounding box center [460, 166] width 79 height 28
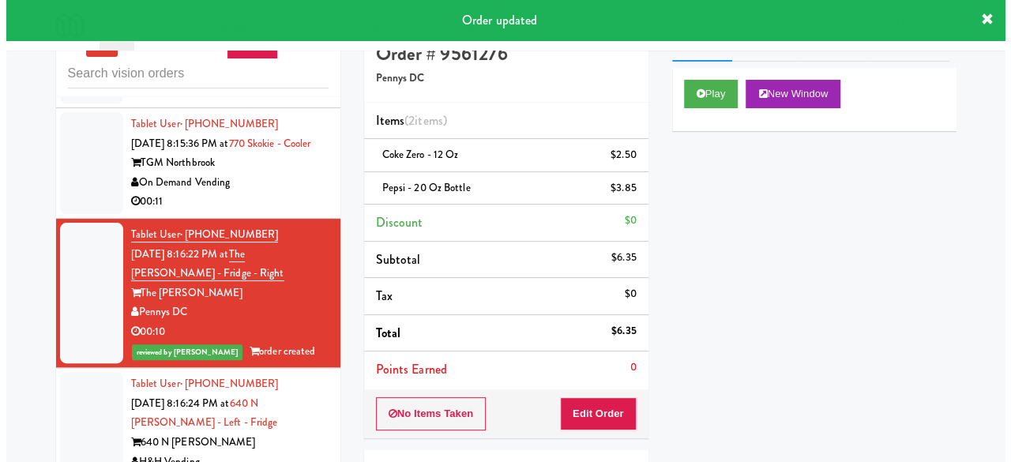
scroll to position [1984, 0]
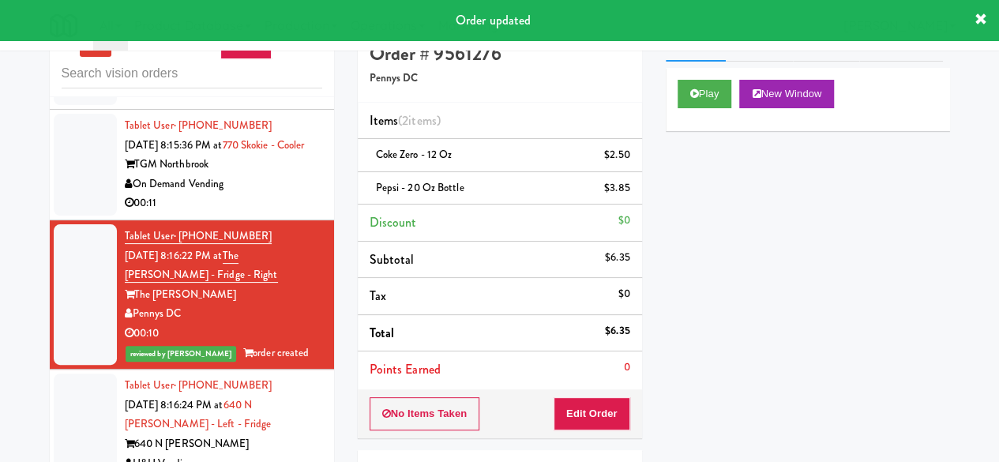
click at [242, 194] on div "On Demand Vending" at bounding box center [223, 185] width 197 height 20
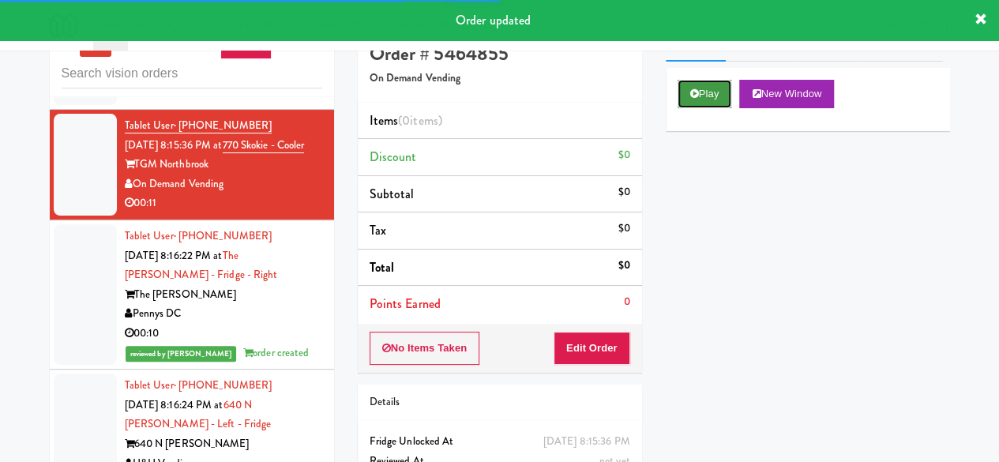
click at [702, 108] on button "Play" at bounding box center [705, 94] width 55 height 28
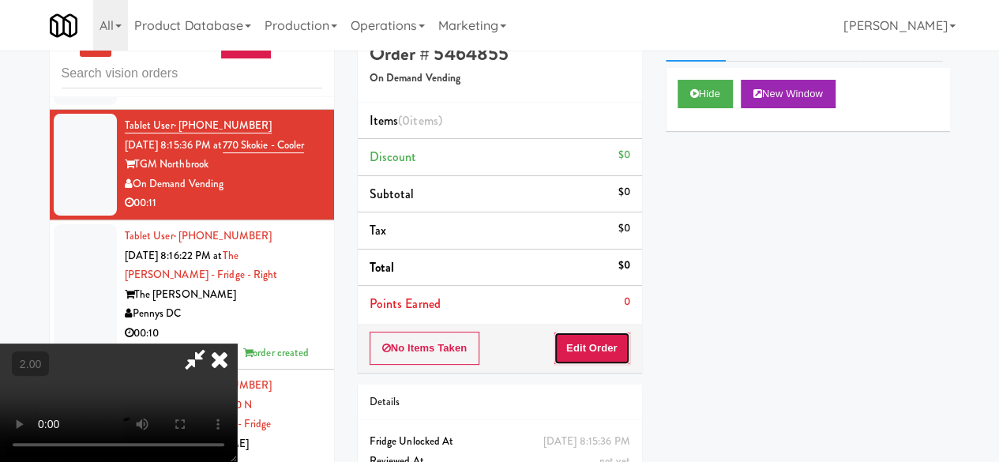
click at [585, 339] on button "Edit Order" at bounding box center [592, 348] width 77 height 33
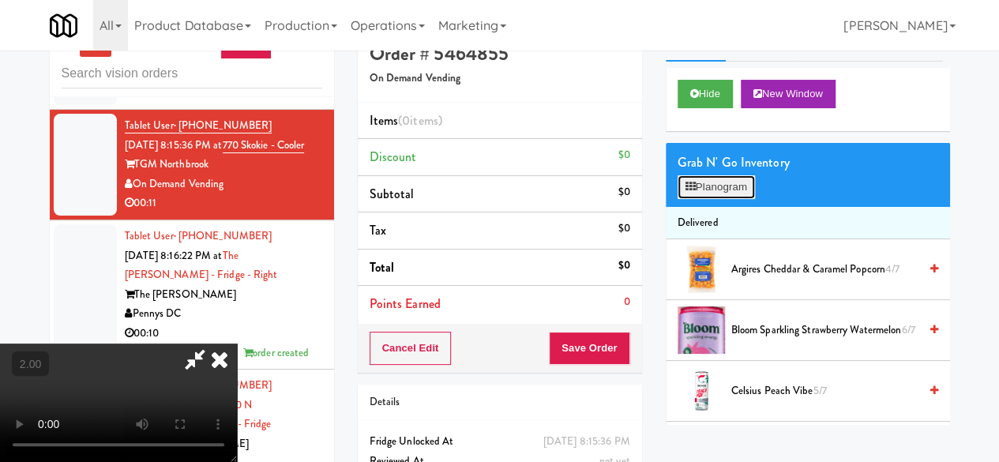
click at [715, 199] on button "Planogram" at bounding box center [716, 187] width 77 height 24
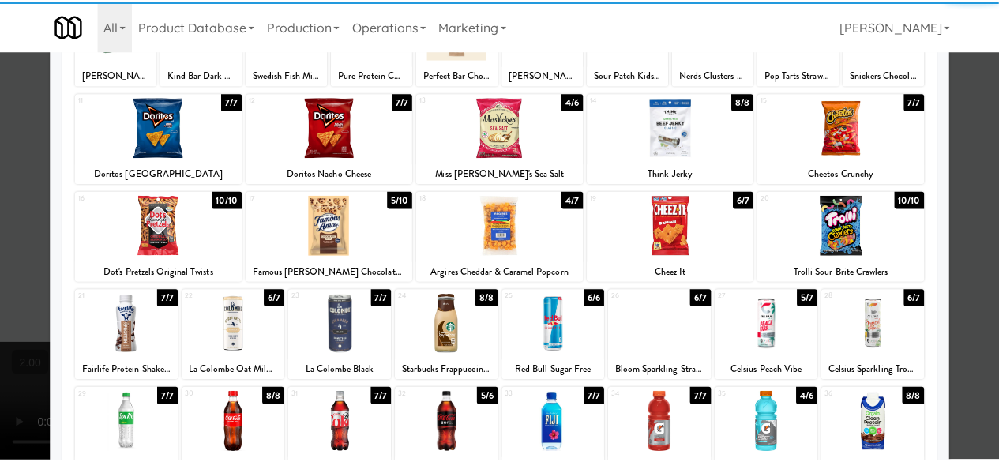
scroll to position [155, 0]
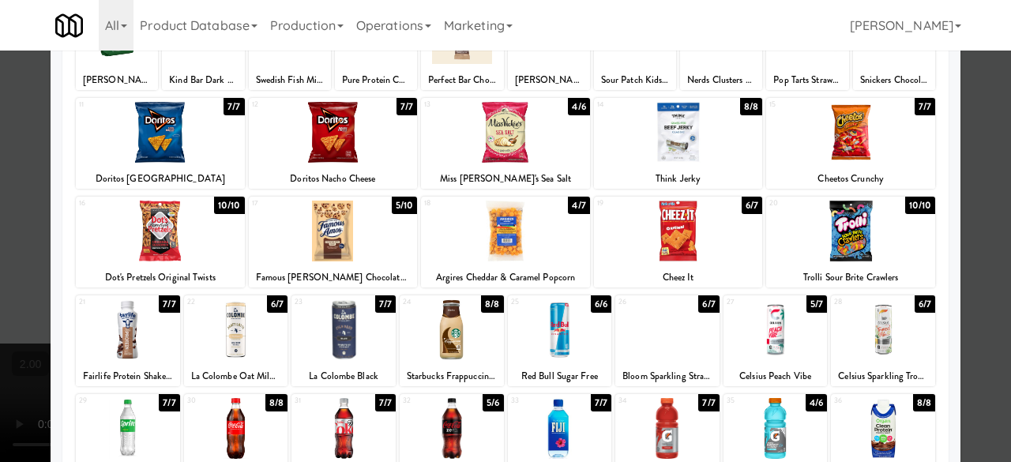
drag, startPoint x: 852, startPoint y: 249, endPoint x: 931, endPoint y: 243, distance: 78.5
click at [855, 249] on div at bounding box center [850, 231] width 169 height 61
click at [962, 202] on div at bounding box center [505, 231] width 1011 height 462
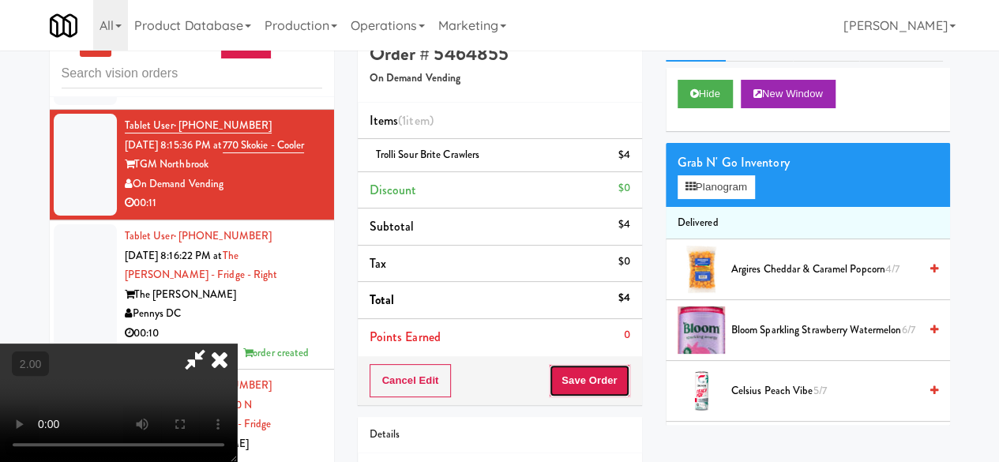
click at [623, 374] on button "Save Order" at bounding box center [589, 380] width 81 height 33
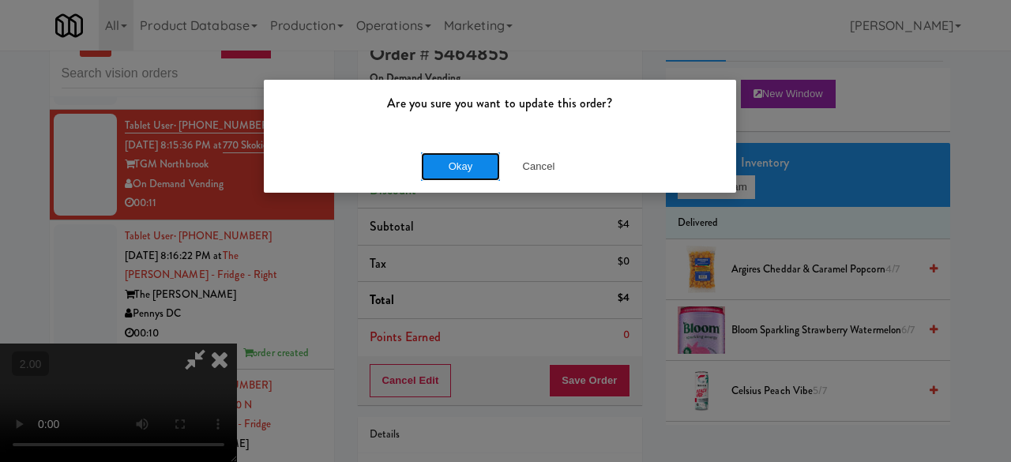
click at [463, 171] on button "Okay" at bounding box center [460, 166] width 79 height 28
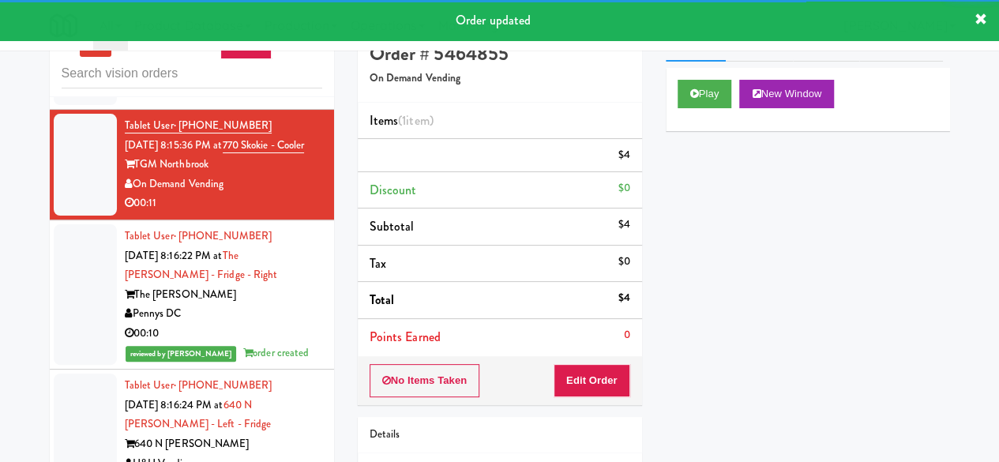
scroll to position [1905, 0]
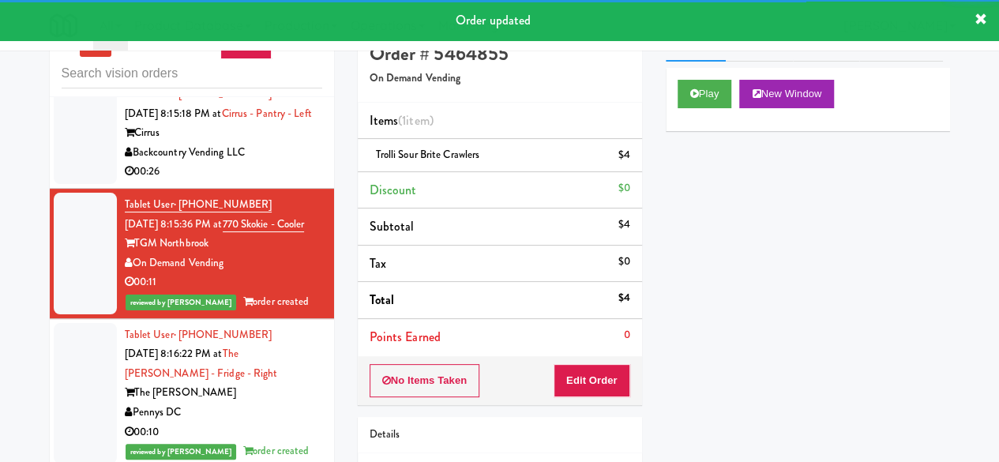
click at [267, 163] on div "Backcountry Vending LLC" at bounding box center [223, 153] width 197 height 20
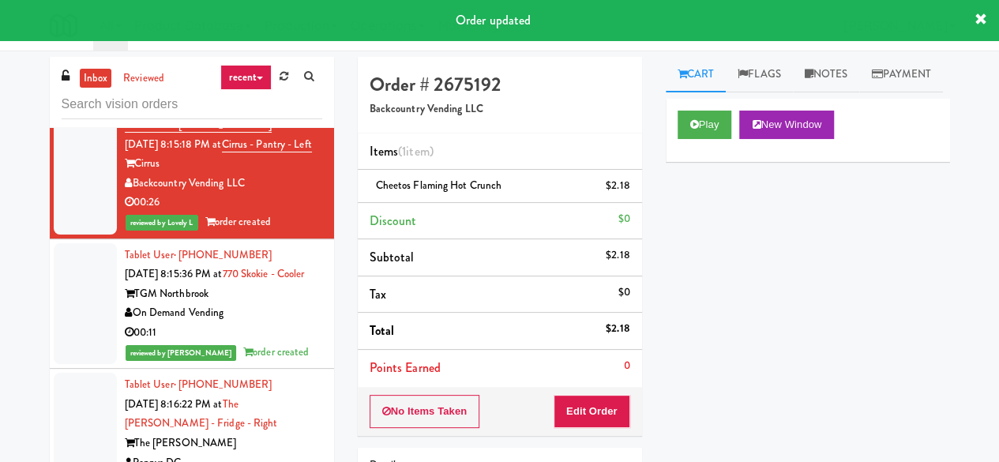
click at [289, 102] on div "00:09" at bounding box center [223, 92] width 197 height 20
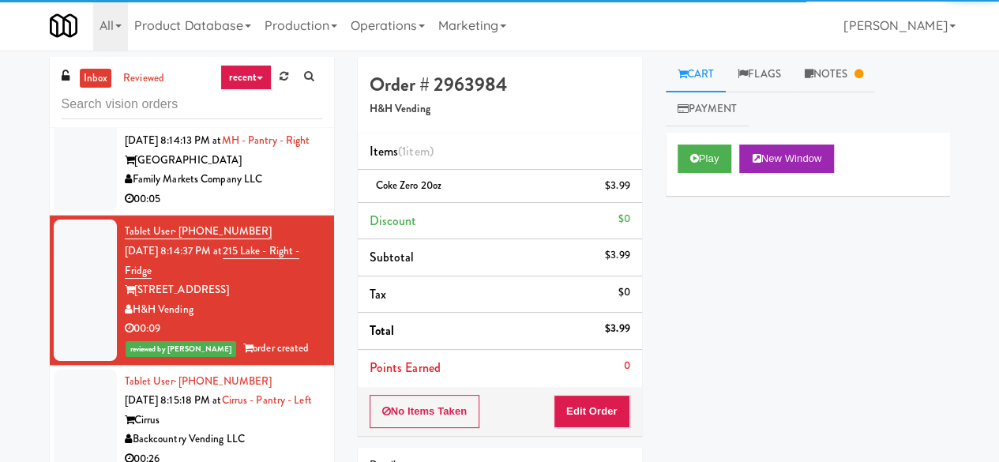
click at [256, 171] on div "[GEOGRAPHIC_DATA]" at bounding box center [223, 161] width 197 height 20
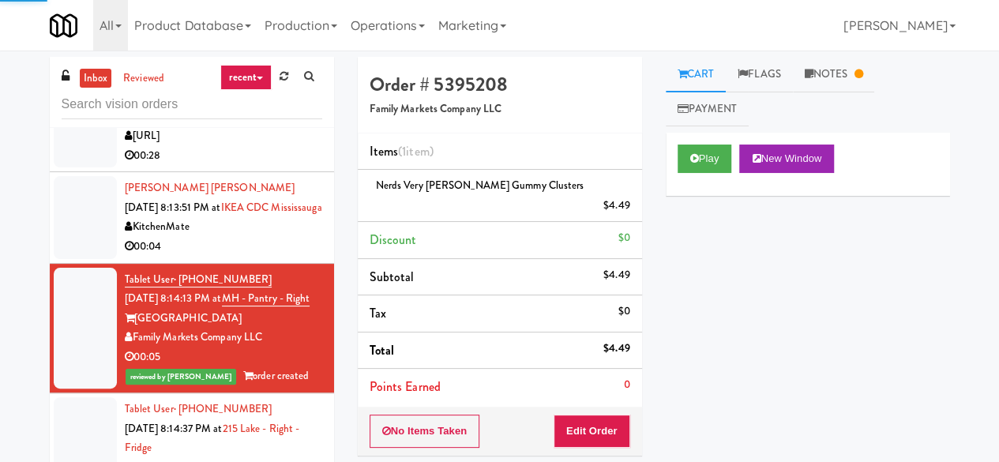
click at [250, 257] on div "00:04" at bounding box center [223, 247] width 197 height 20
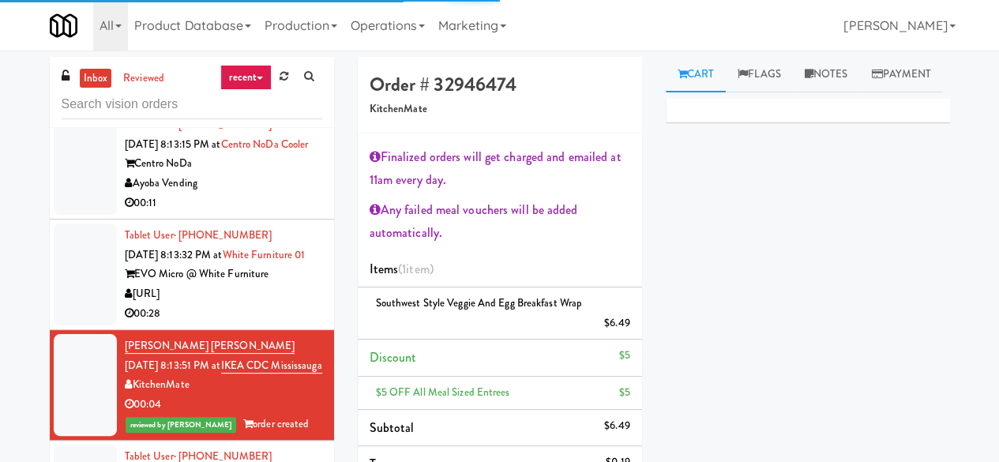
click at [259, 304] on div "[URL]" at bounding box center [223, 294] width 197 height 20
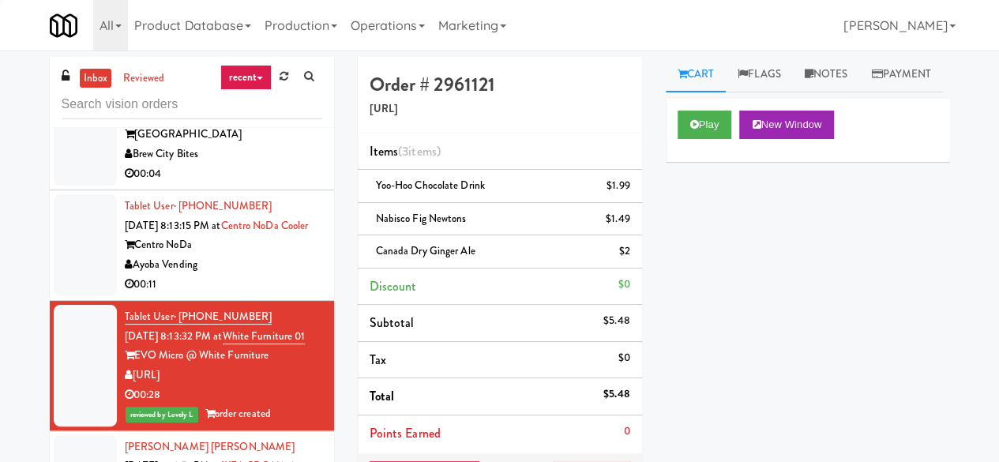
scroll to position [1194, 0]
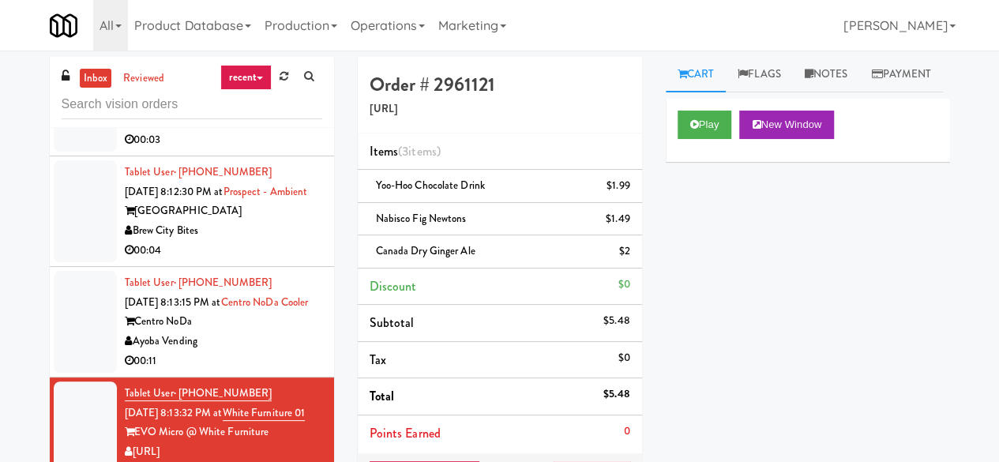
click at [261, 352] on div "Ayoba Vending" at bounding box center [223, 342] width 197 height 20
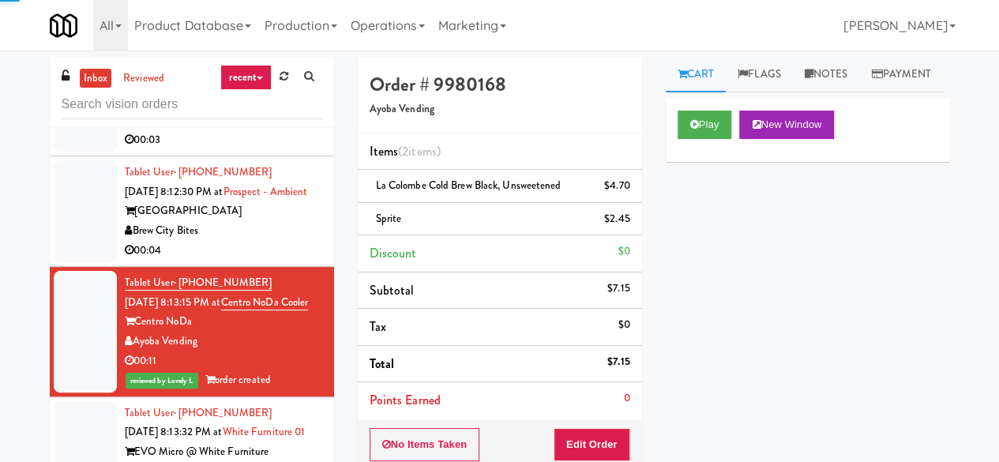
click at [288, 241] on div "Brew City Bites" at bounding box center [223, 231] width 197 height 20
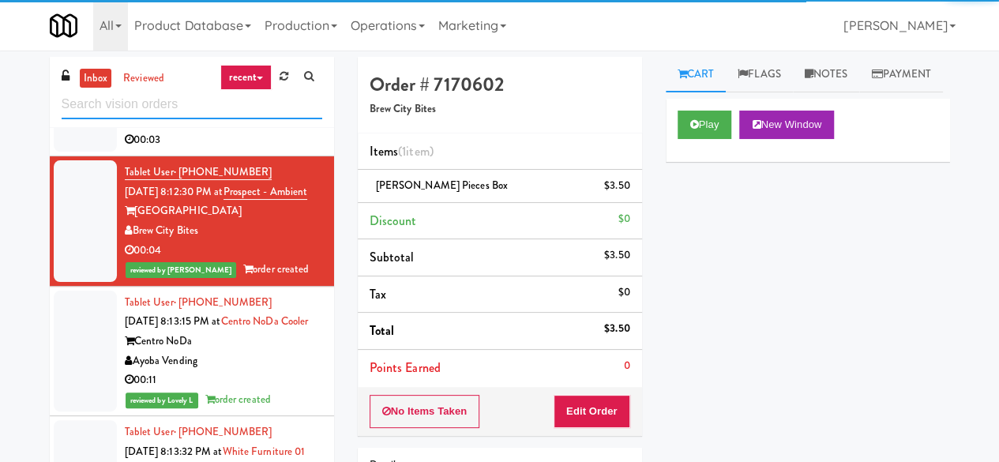
click at [150, 98] on input "text" at bounding box center [192, 104] width 261 height 29
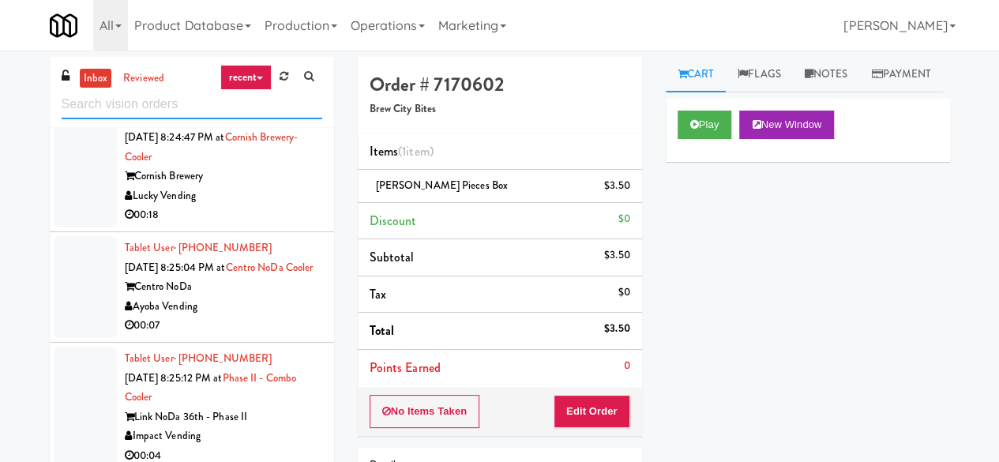
scroll to position [3191, 0]
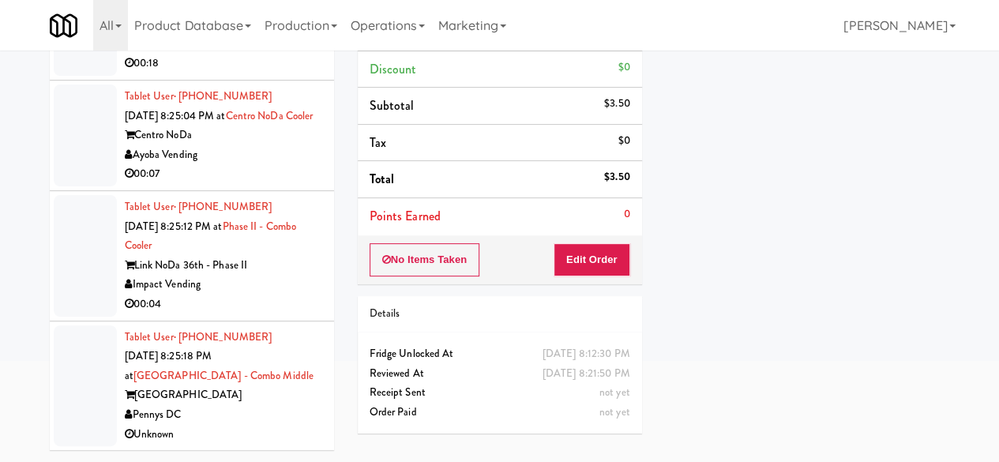
click at [282, 288] on div "Impact Vending" at bounding box center [223, 285] width 197 height 20
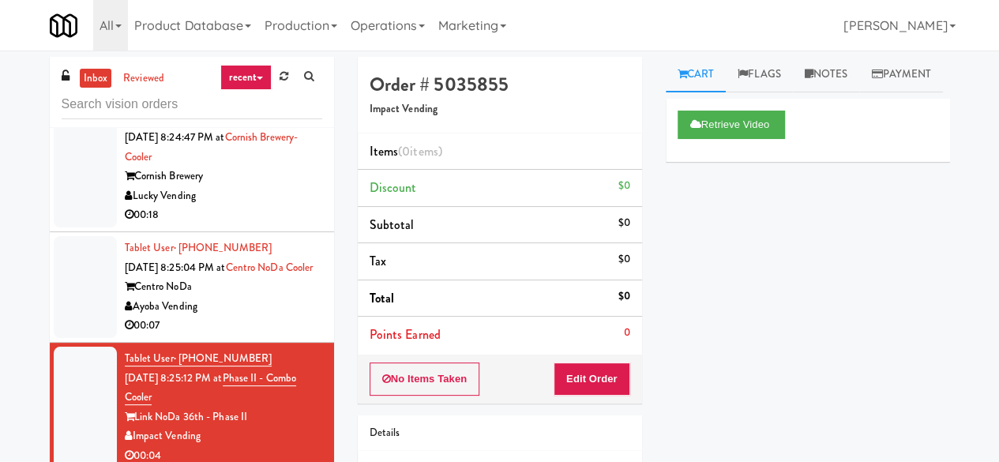
click at [250, 320] on div "00:07" at bounding box center [223, 326] width 197 height 20
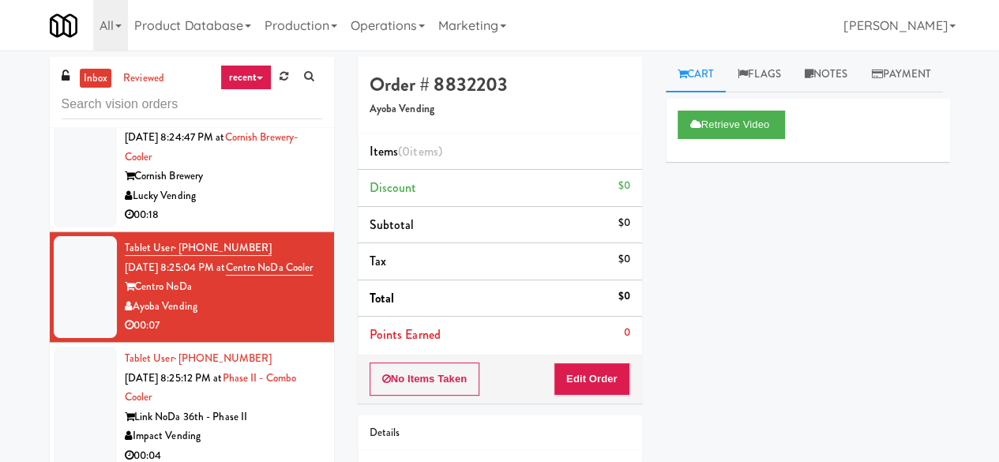
click at [197, 205] on div "00:18" at bounding box center [223, 215] width 197 height 20
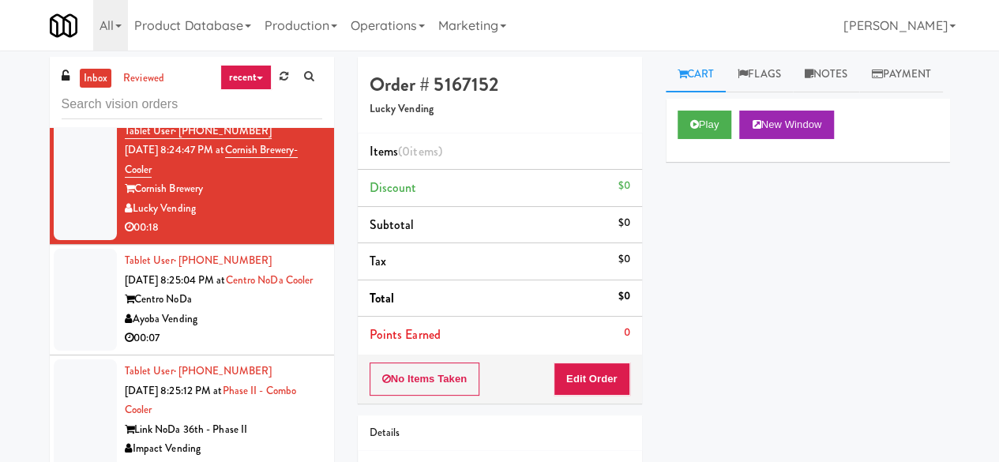
scroll to position [3033, 0]
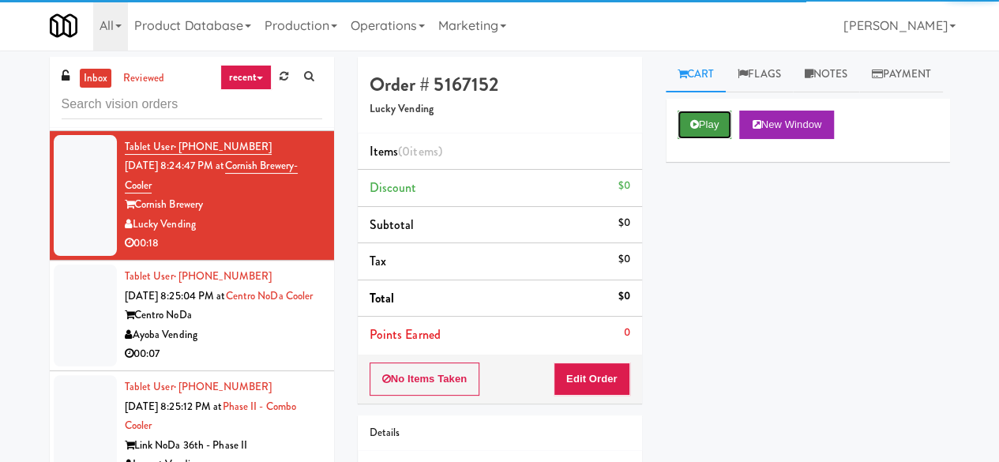
click at [719, 139] on button "Play" at bounding box center [705, 125] width 55 height 28
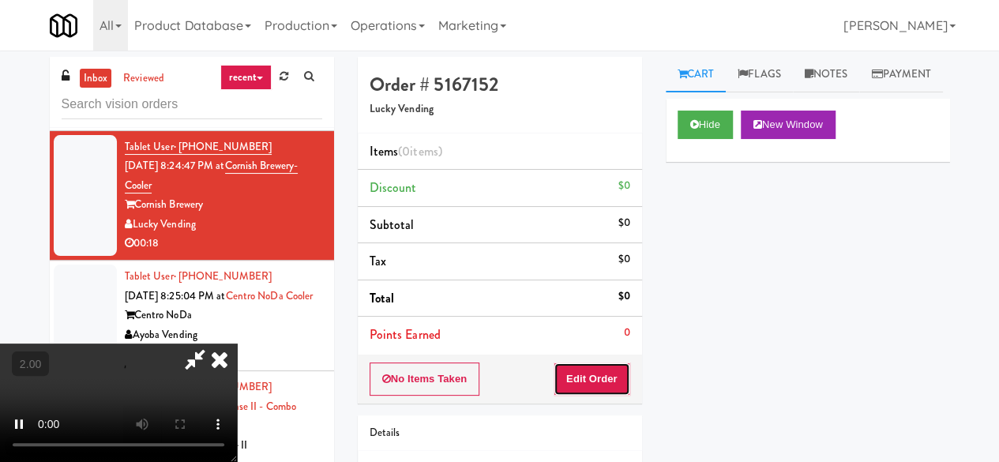
click at [604, 385] on button "Edit Order" at bounding box center [592, 379] width 77 height 33
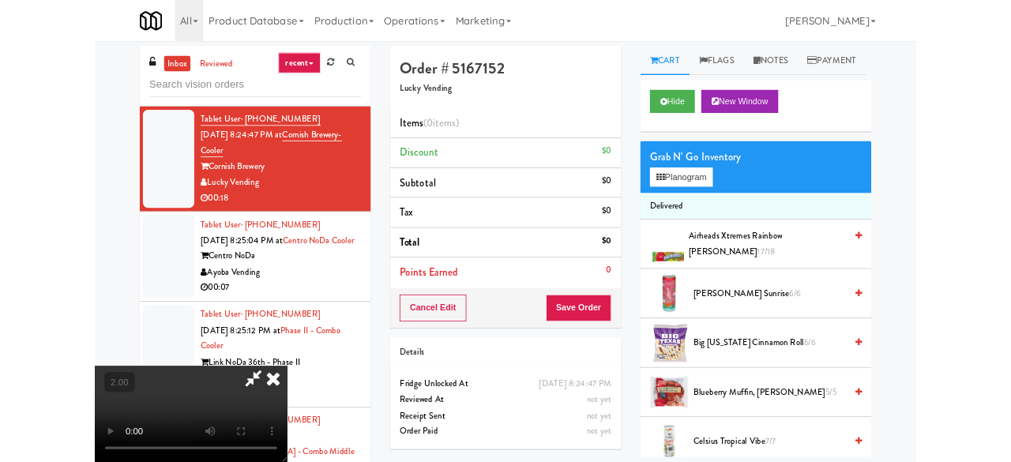
scroll to position [32, 0]
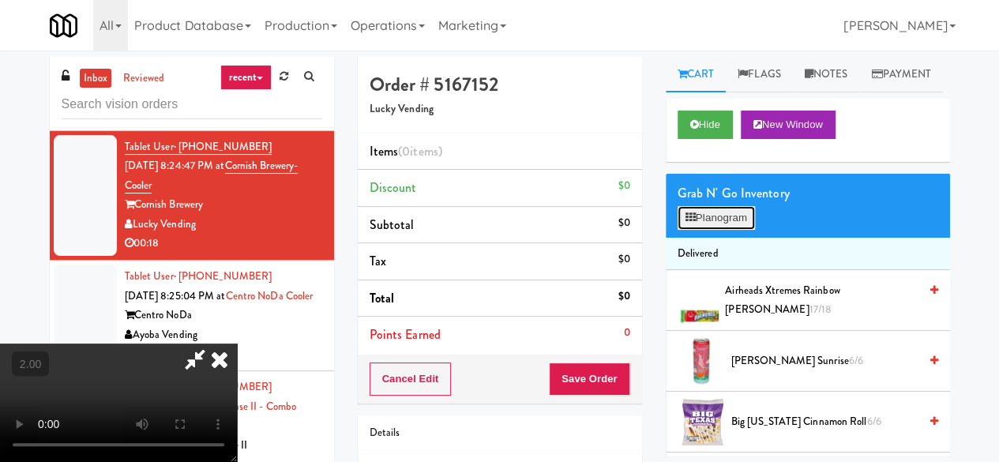
click at [731, 230] on button "Planogram" at bounding box center [716, 218] width 77 height 24
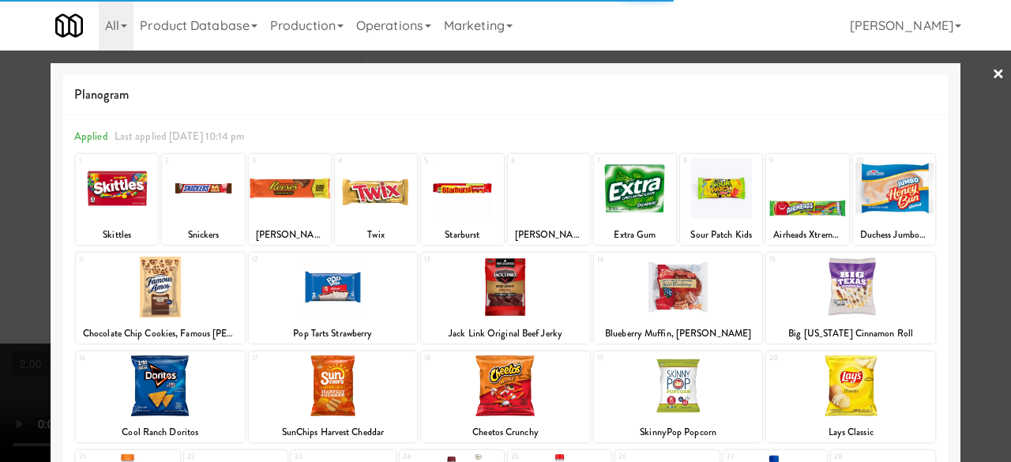
click at [163, 286] on div at bounding box center [160, 287] width 169 height 61
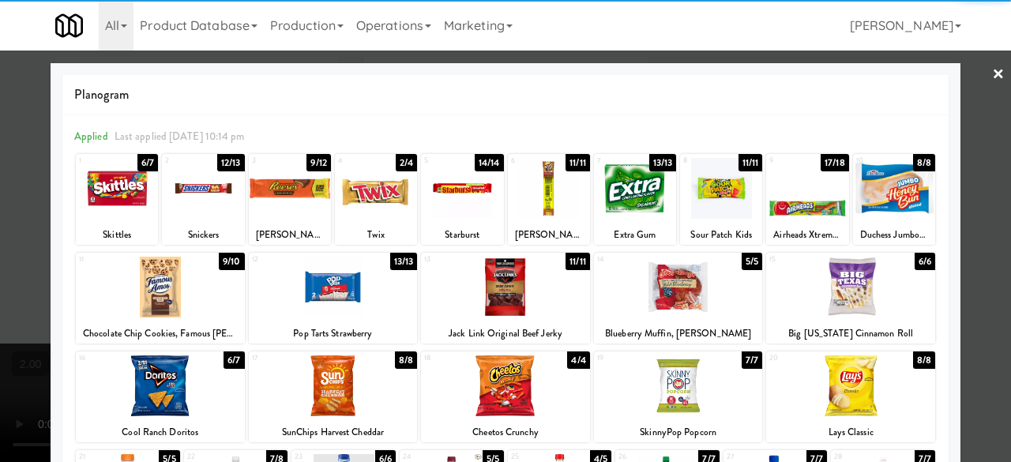
click at [808, 386] on div at bounding box center [850, 385] width 169 height 61
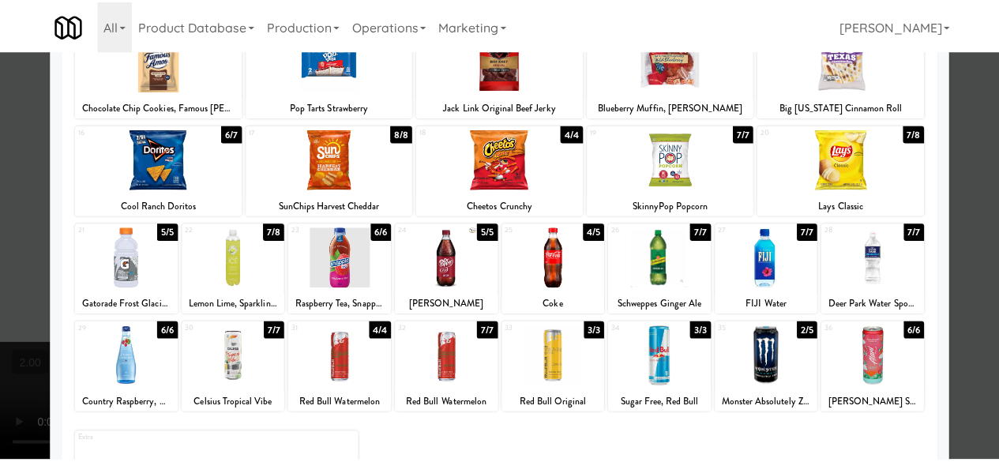
scroll to position [313, 0]
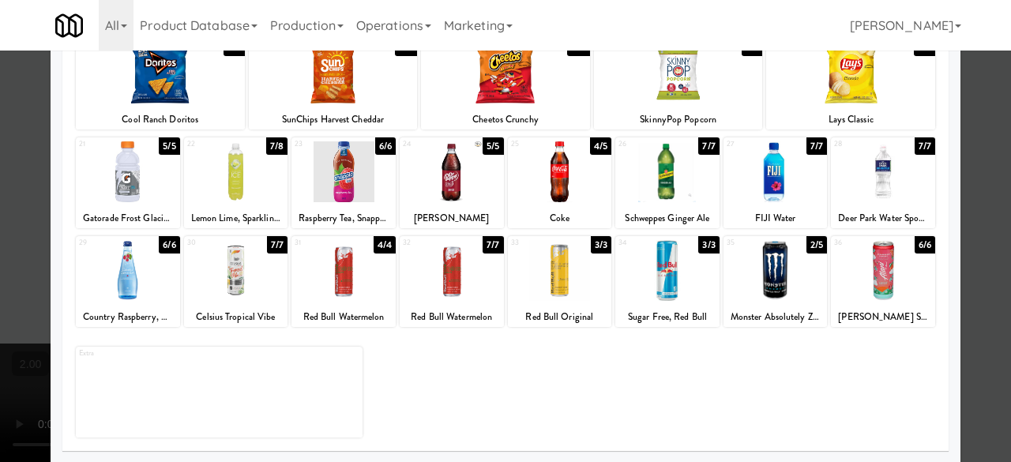
click at [454, 189] on div at bounding box center [452, 171] width 104 height 61
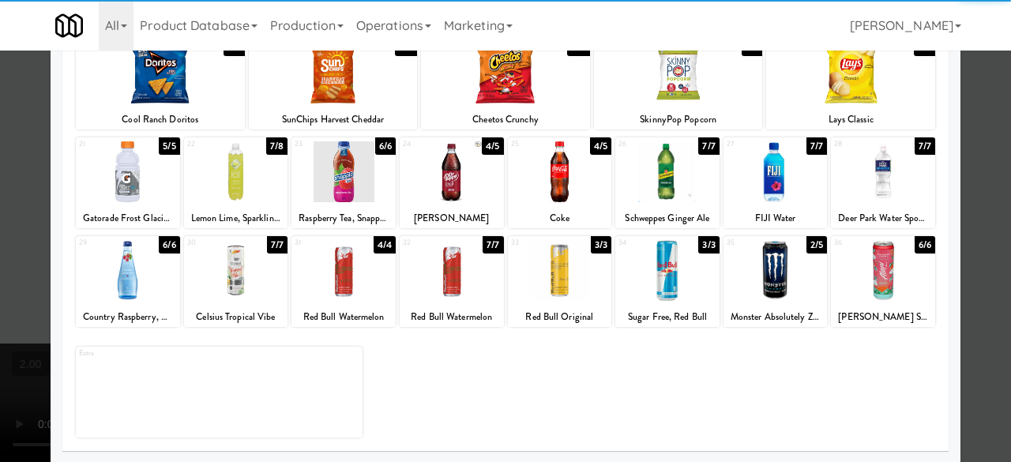
click at [976, 126] on div at bounding box center [505, 231] width 1011 height 462
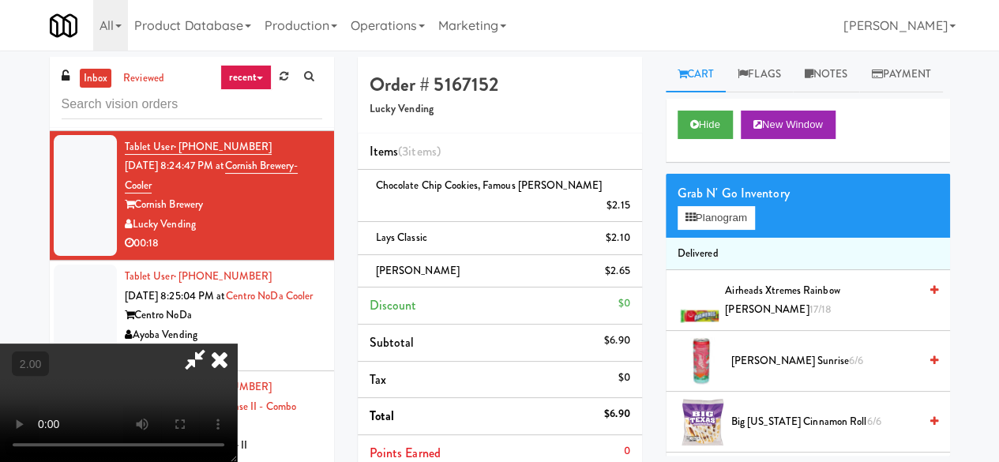
scroll to position [32, 0]
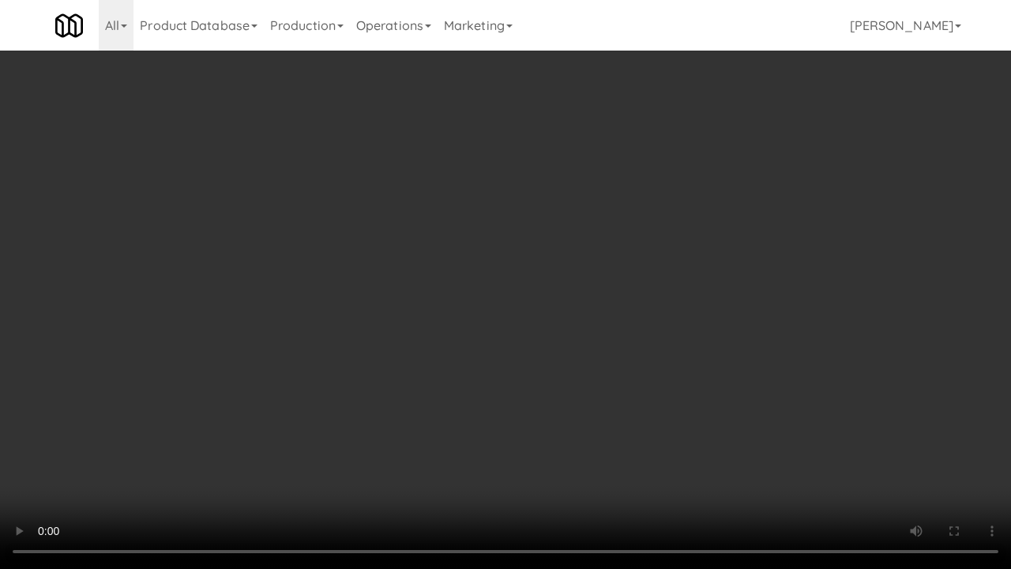
click at [348, 424] on video at bounding box center [505, 284] width 1011 height 569
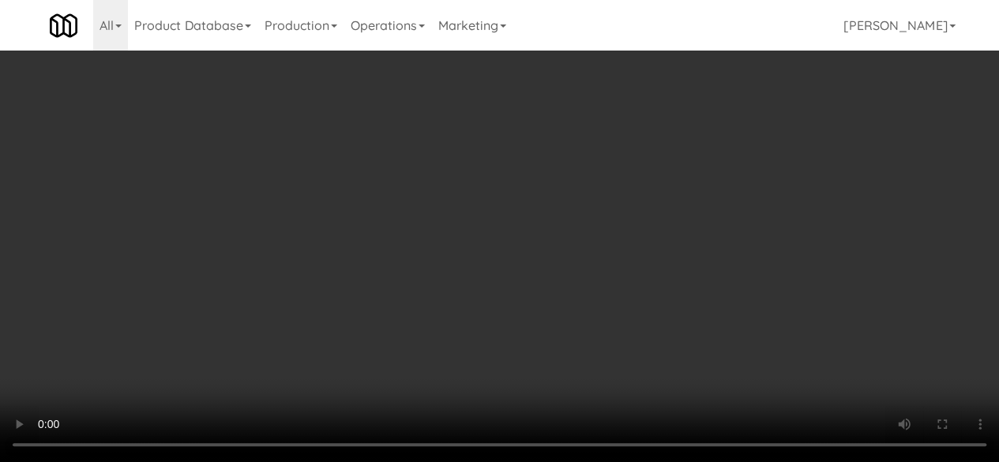
scroll to position [0, 0]
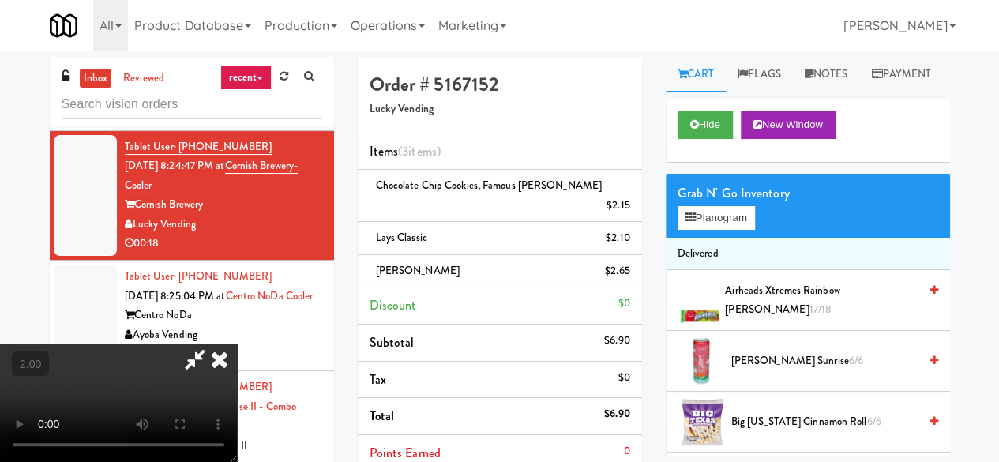
click at [213, 344] on icon at bounding box center [195, 360] width 36 height 32
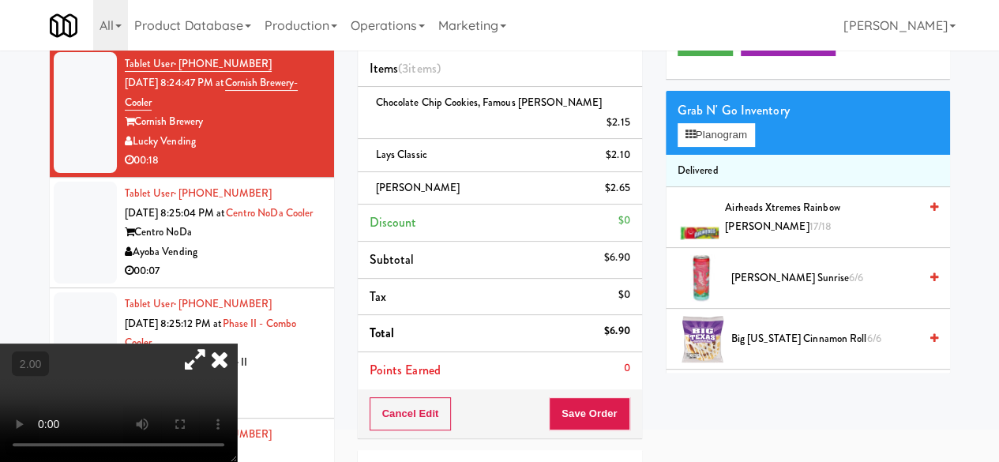
scroll to position [158, 0]
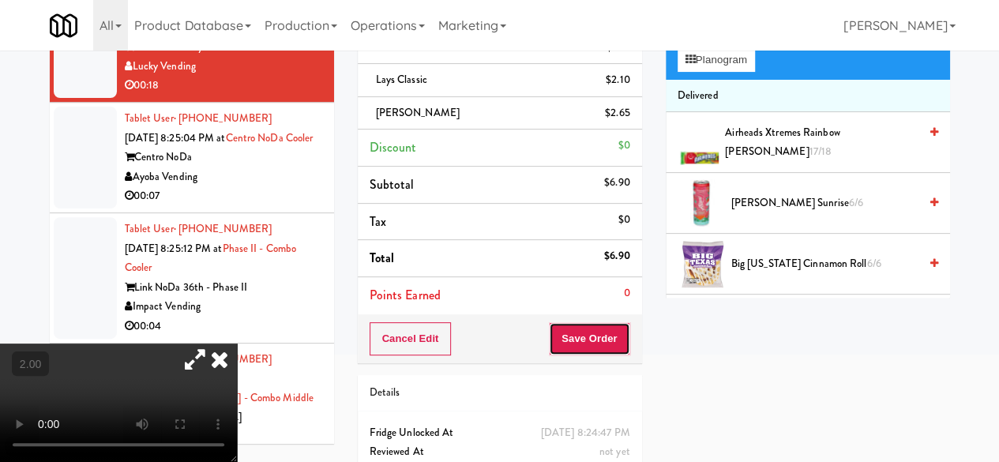
click at [578, 322] on button "Save Order" at bounding box center [589, 338] width 81 height 33
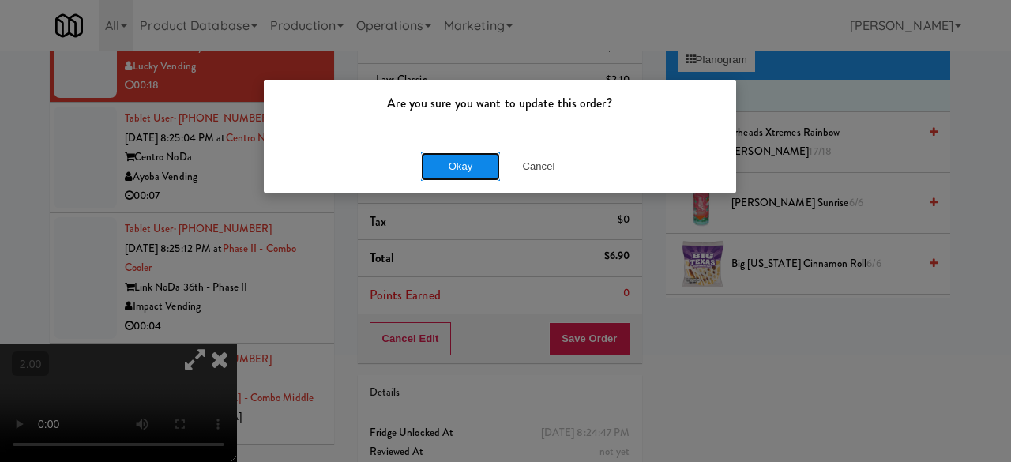
click at [475, 162] on button "Okay" at bounding box center [460, 166] width 79 height 28
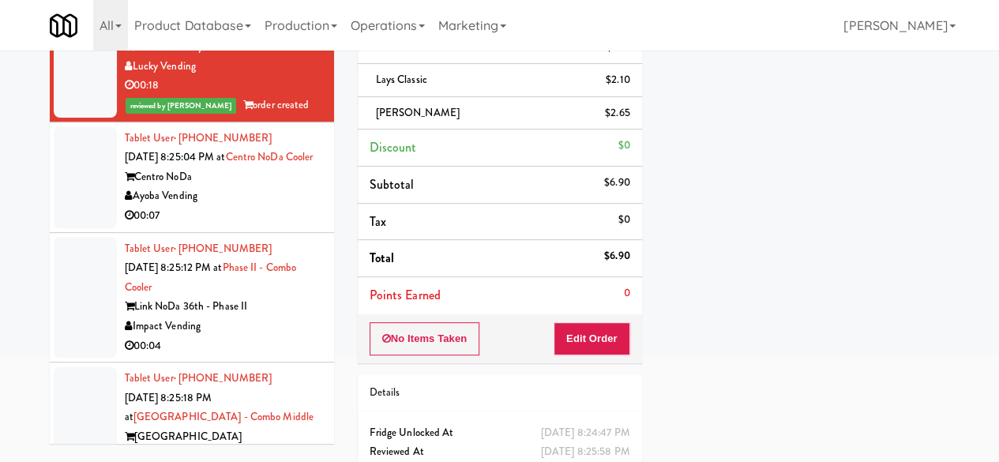
click at [683, 148] on div "Play New Window Primary Flag Clear Flag if unable to determine what was taken o…" at bounding box center [808, 237] width 284 height 592
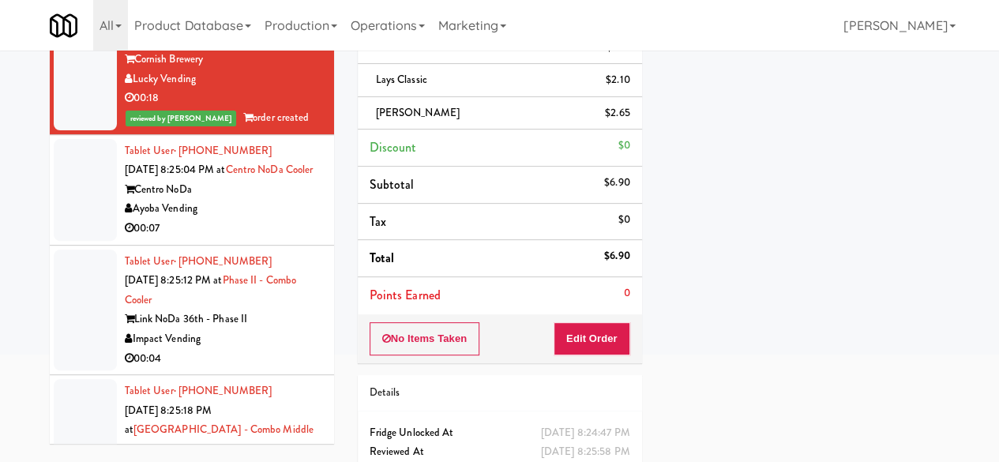
scroll to position [3033, 0]
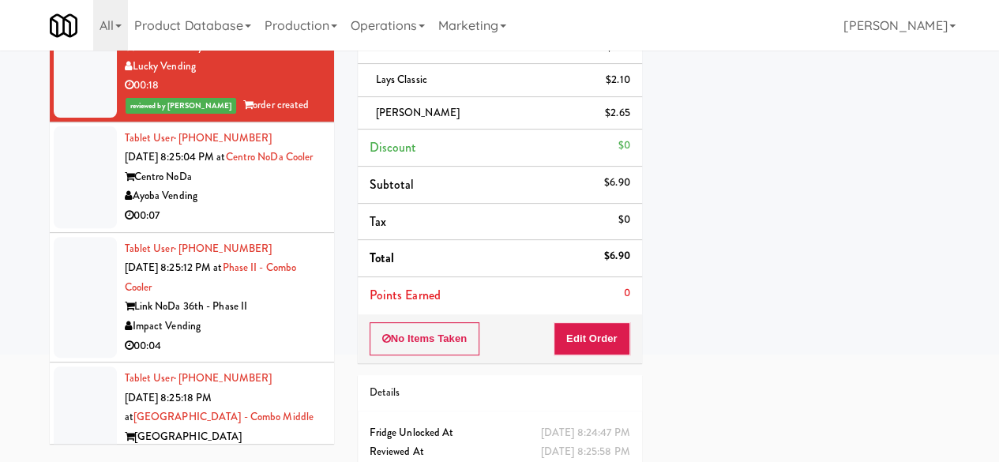
click at [259, 226] on div "Tablet User · (980) 318-0141 Sep 21, 2025 8:25:04 PM at Centro NoDa Cooler Cent…" at bounding box center [223, 177] width 197 height 97
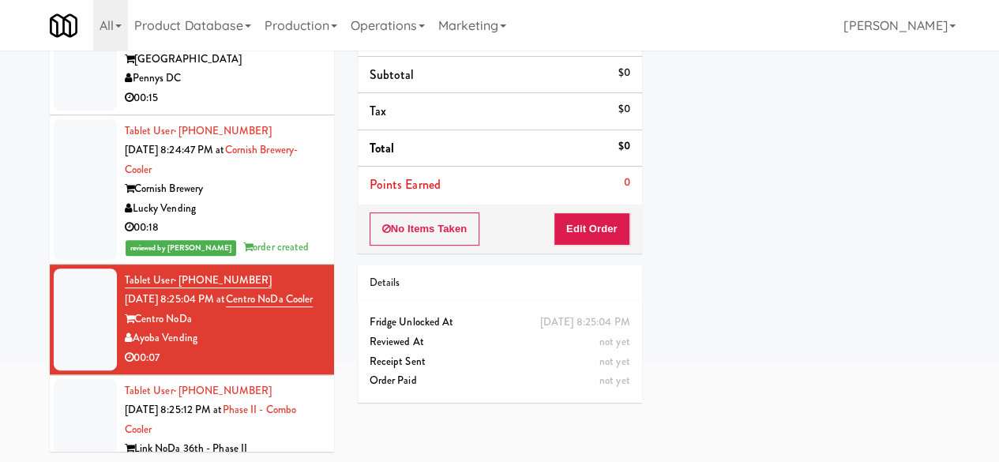
scroll to position [2796, 0]
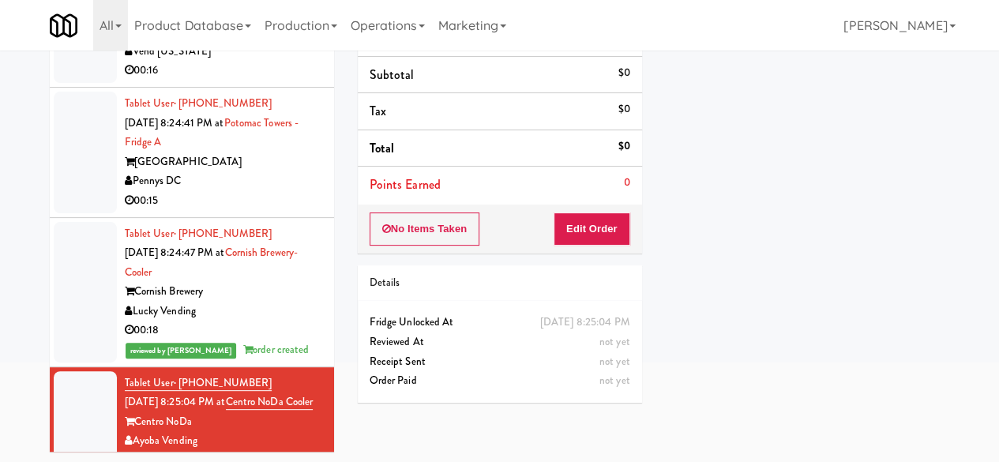
click at [256, 211] on div "00:15" at bounding box center [223, 201] width 197 height 20
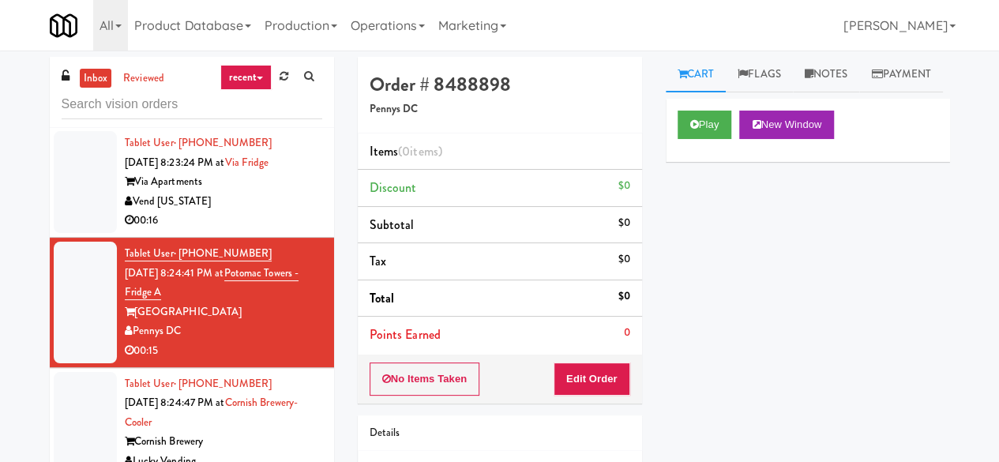
click at [673, 162] on div "Play New Window" at bounding box center [808, 130] width 284 height 63
click at [713, 139] on button "Play" at bounding box center [705, 125] width 55 height 28
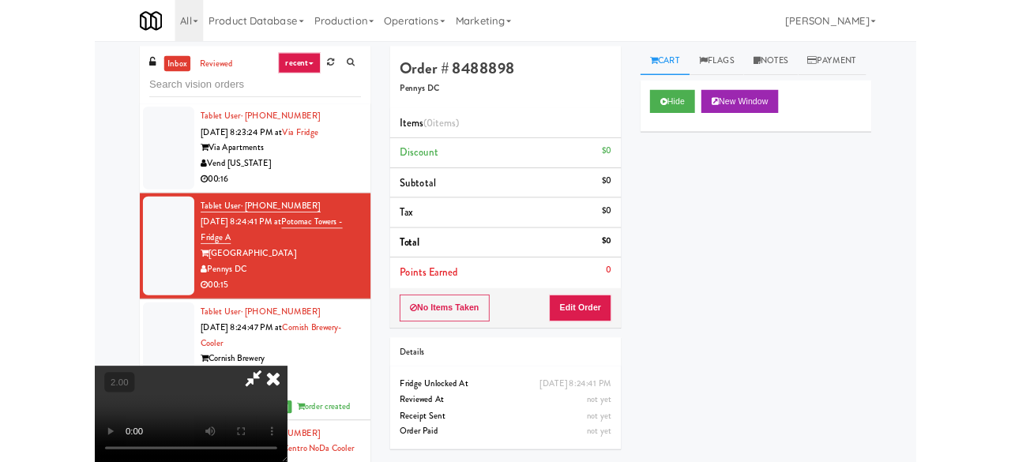
scroll to position [32, 0]
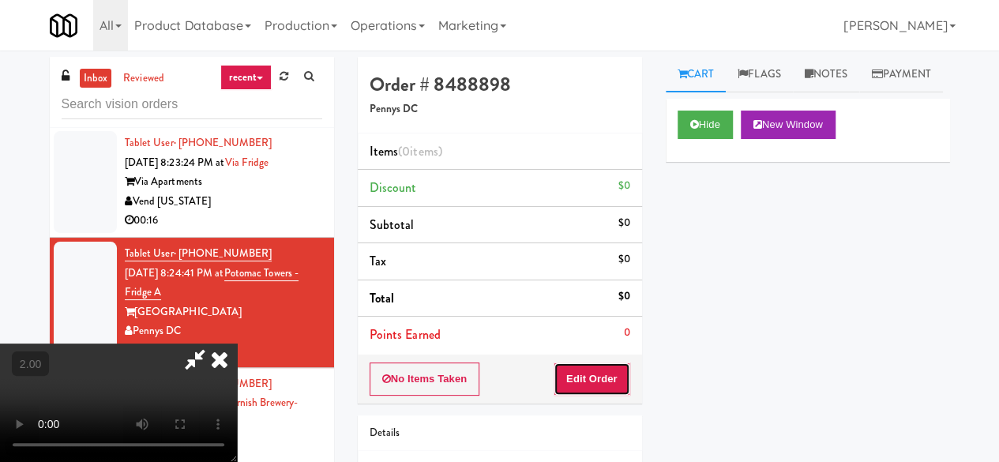
click at [617, 374] on button "Edit Order" at bounding box center [592, 379] width 77 height 33
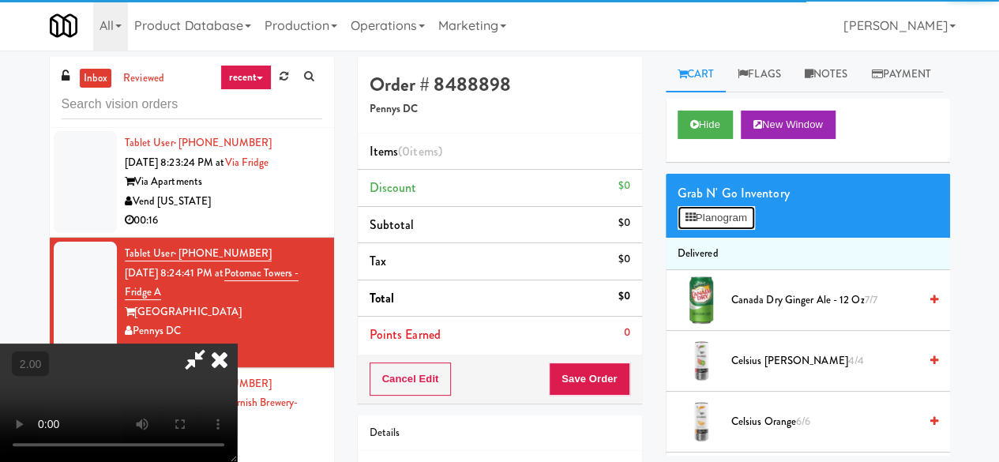
click at [689, 223] on icon at bounding box center [691, 217] width 10 height 10
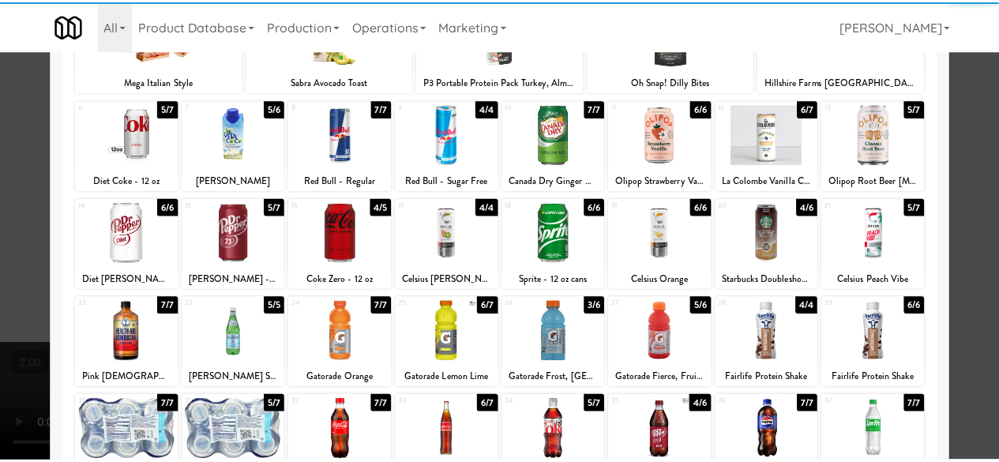
scroll to position [313, 0]
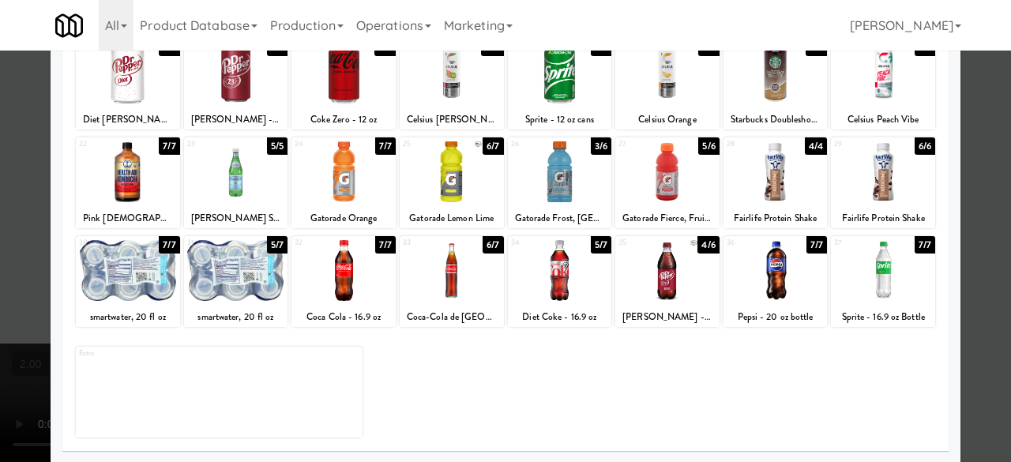
click at [743, 179] on div at bounding box center [776, 171] width 104 height 61
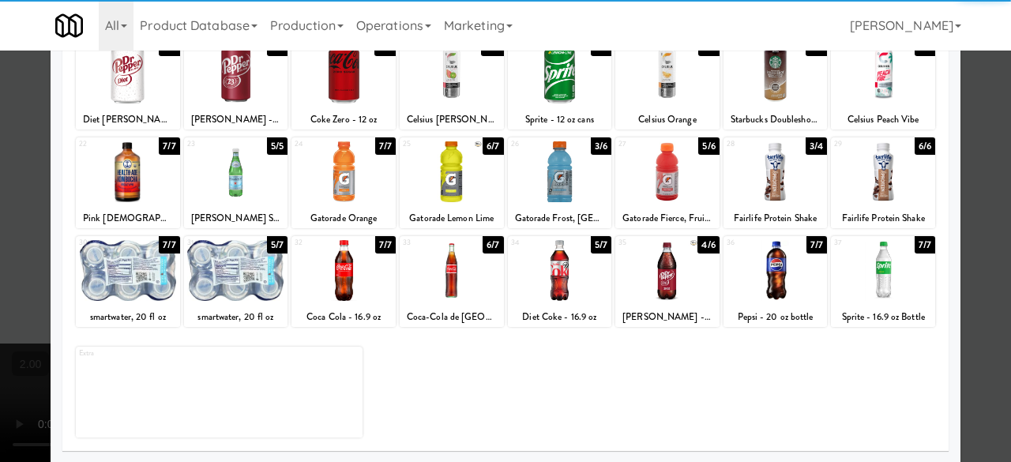
click at [553, 279] on div at bounding box center [560, 270] width 104 height 61
drag, startPoint x: 975, startPoint y: 160, endPoint x: 889, endPoint y: 195, distance: 92.9
click at [973, 160] on div at bounding box center [505, 231] width 1011 height 462
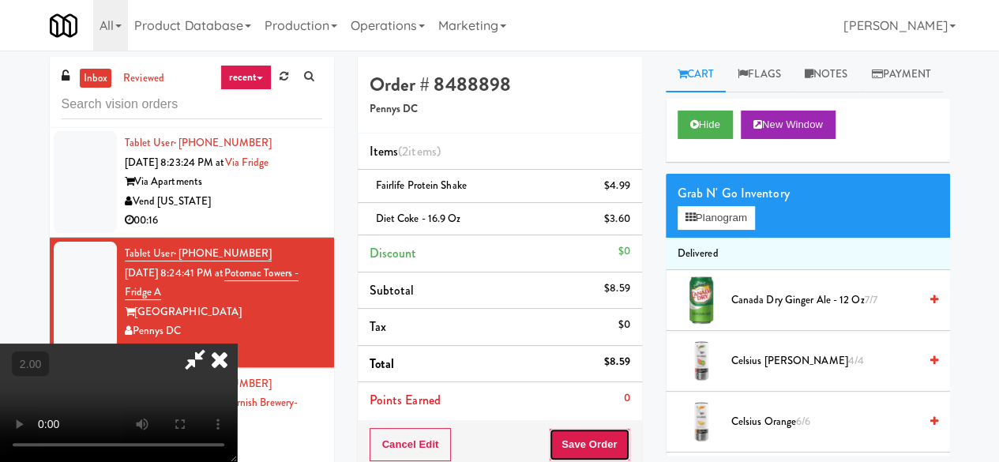
click at [619, 434] on button "Save Order" at bounding box center [589, 444] width 81 height 33
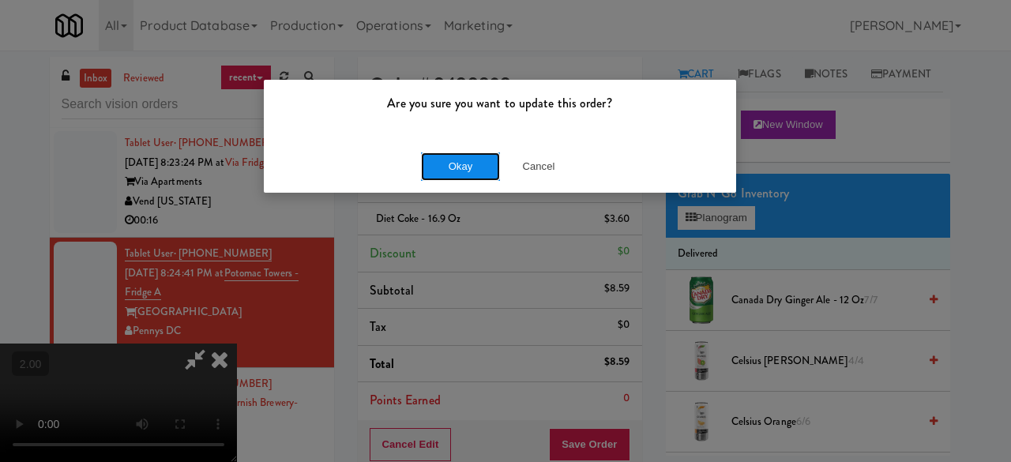
click at [438, 161] on button "Okay" at bounding box center [460, 166] width 79 height 28
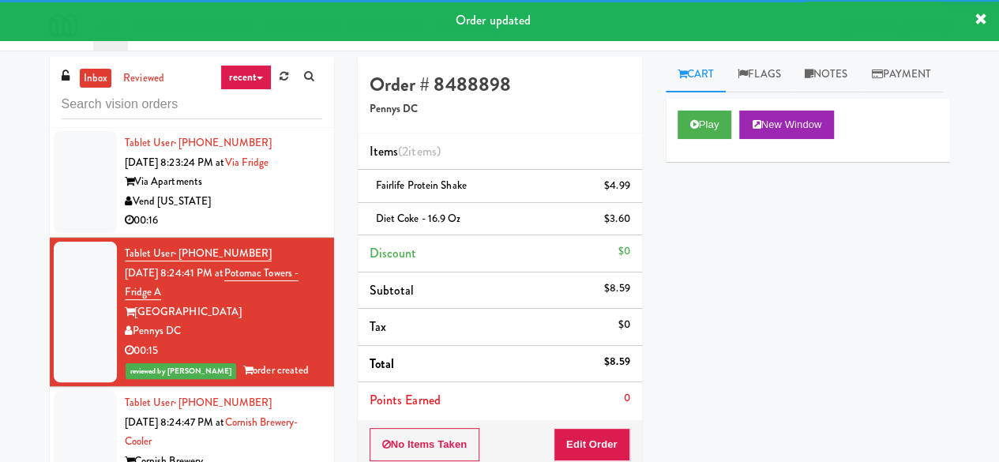
click at [284, 212] on div "Vend [US_STATE]" at bounding box center [223, 202] width 197 height 20
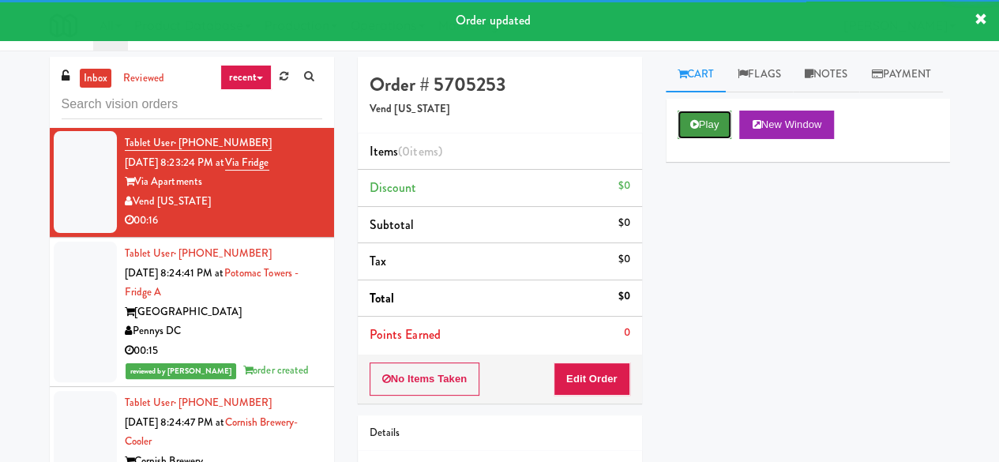
click at [695, 130] on icon at bounding box center [694, 124] width 9 height 10
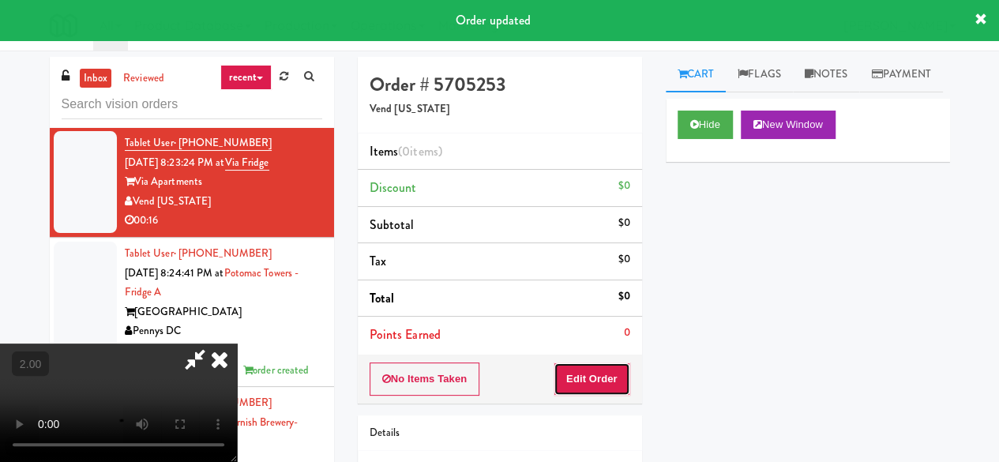
click at [608, 371] on button "Edit Order" at bounding box center [592, 379] width 77 height 33
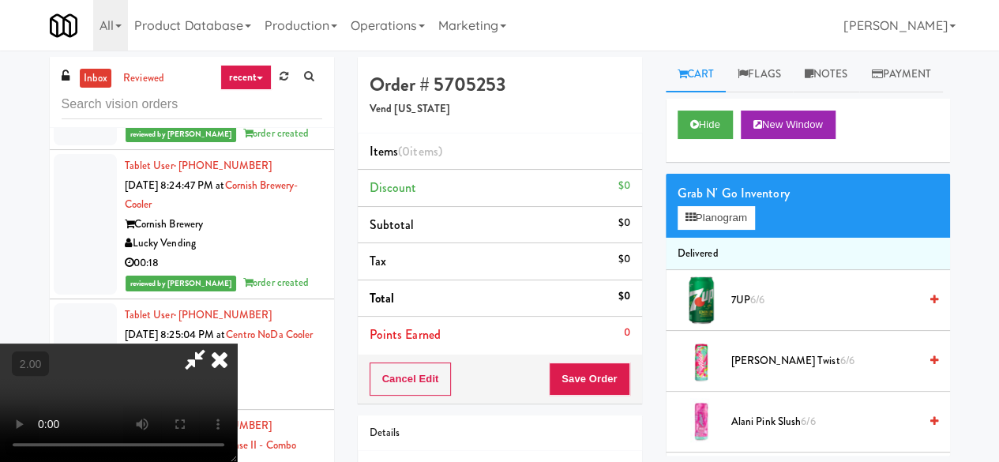
scroll to position [32, 0]
click at [671, 238] on div "Grab N' Go Inventory Planogram" at bounding box center [808, 206] width 284 height 64
click at [728, 230] on button "Planogram" at bounding box center [716, 218] width 77 height 24
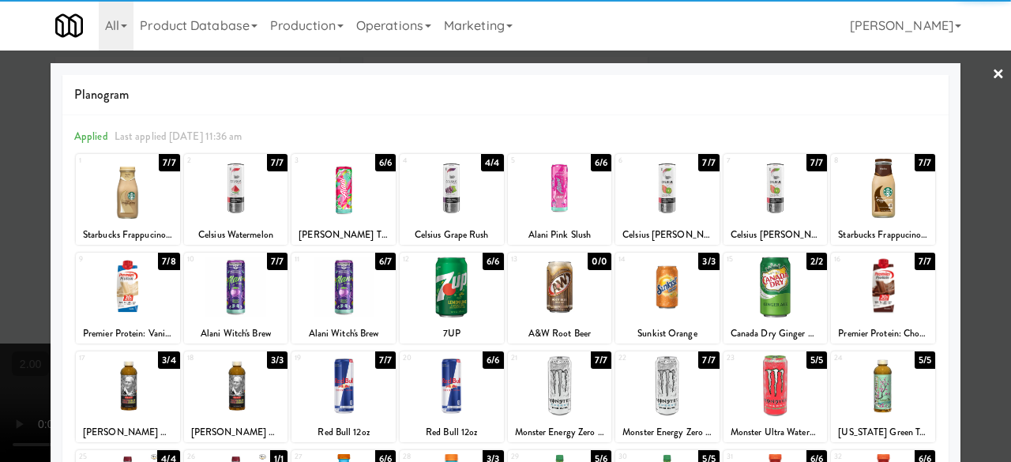
click at [250, 309] on div at bounding box center [236, 287] width 104 height 61
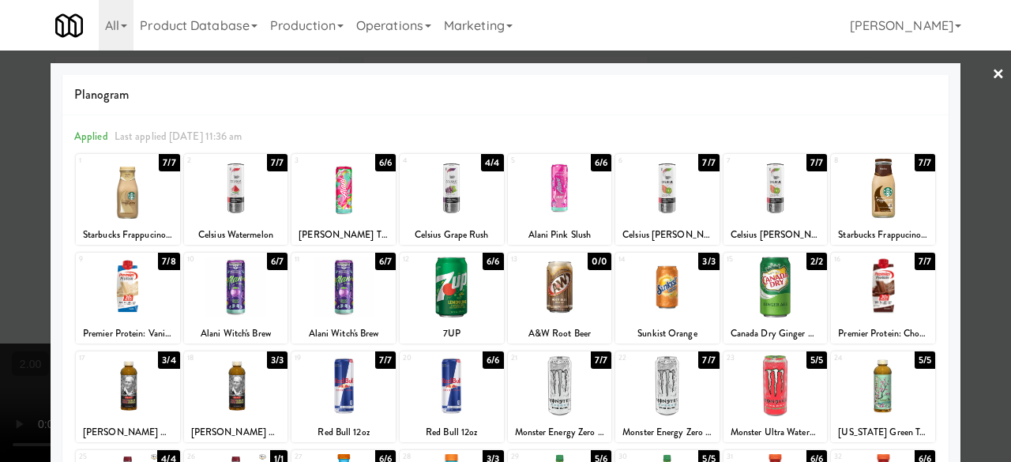
click at [985, 168] on div at bounding box center [505, 231] width 1011 height 462
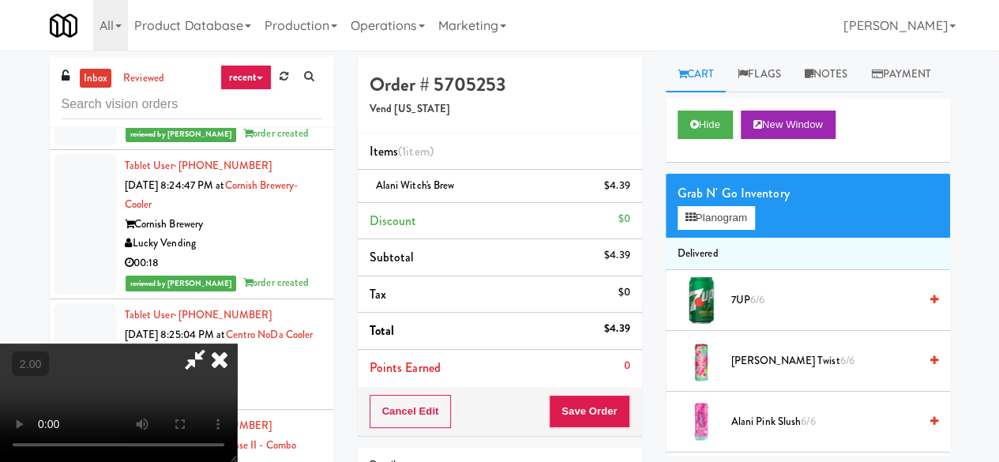
click at [213, 344] on icon at bounding box center [195, 360] width 36 height 32
click at [585, 419] on button "Save Order" at bounding box center [589, 411] width 81 height 33
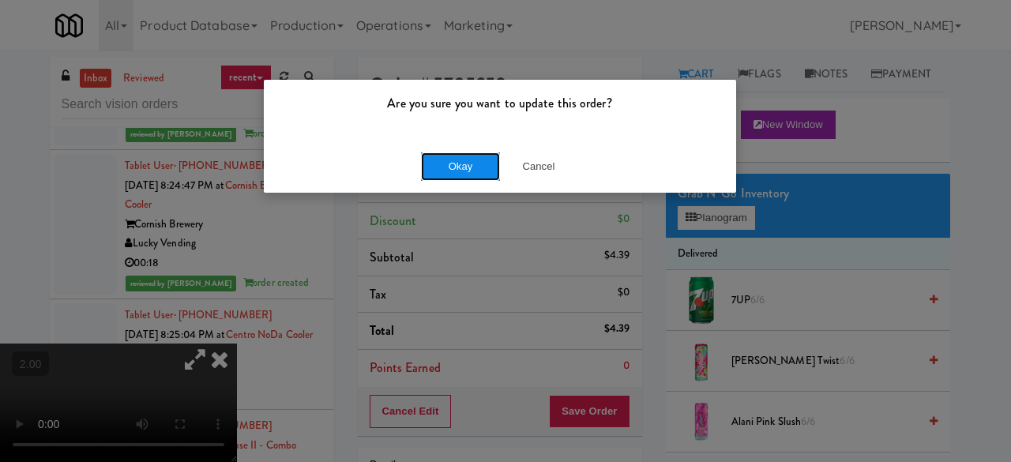
drag, startPoint x: 465, startPoint y: 177, endPoint x: 468, endPoint y: 169, distance: 8.2
click at [465, 176] on button "Okay" at bounding box center [460, 166] width 79 height 28
click at [465, 174] on button "Okay" at bounding box center [460, 166] width 79 height 28
click at [466, 170] on button "Okay" at bounding box center [460, 166] width 79 height 28
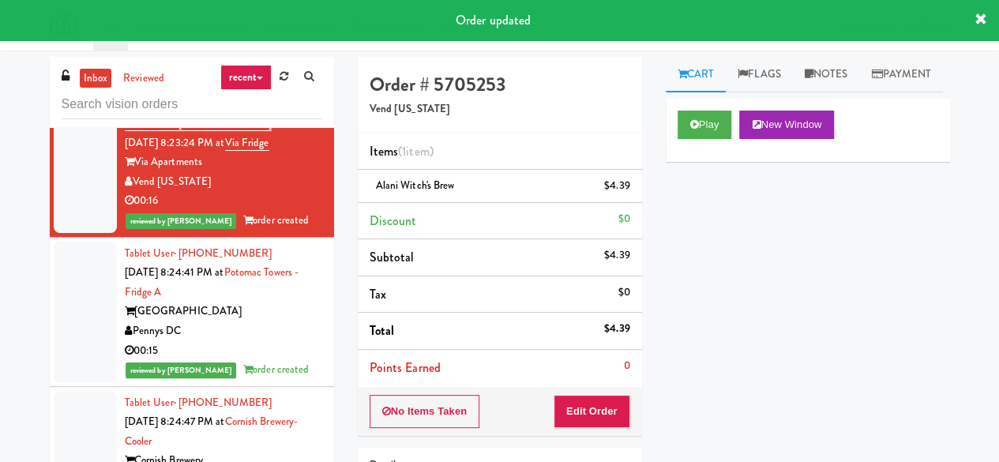
scroll to position [2658, 0]
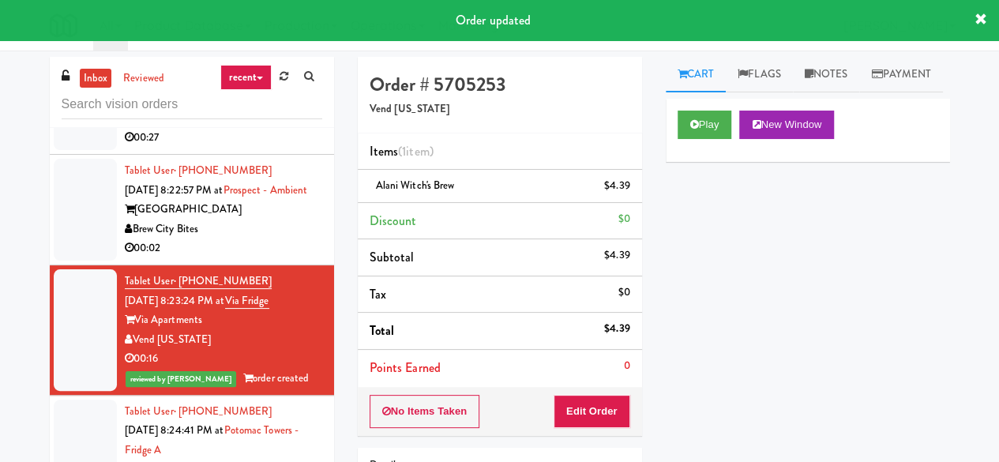
click at [260, 239] on div "Brew City Bites" at bounding box center [223, 230] width 197 height 20
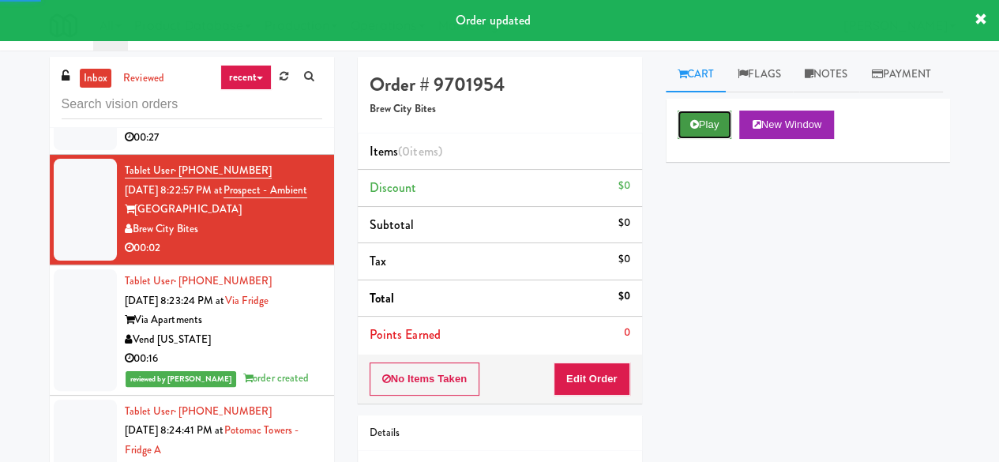
click at [685, 139] on button "Play" at bounding box center [705, 125] width 55 height 28
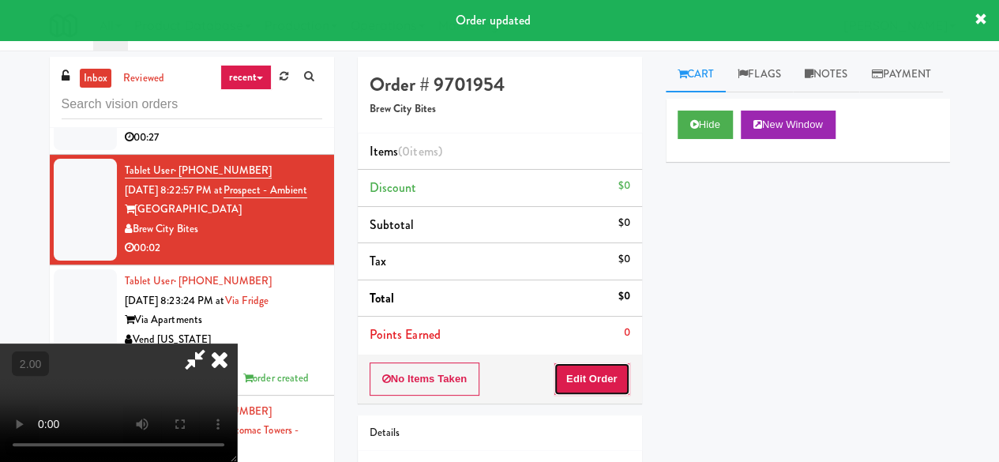
click at [592, 385] on button "Edit Order" at bounding box center [592, 379] width 77 height 33
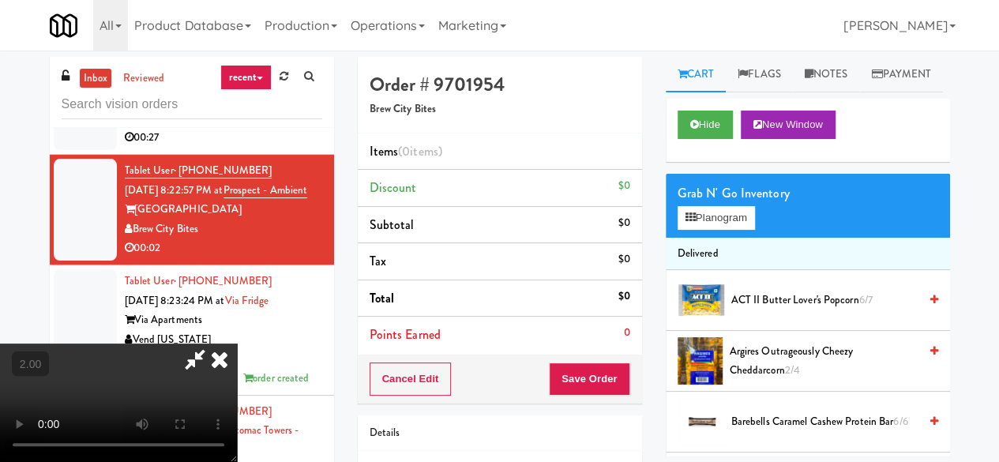
scroll to position [32, 0]
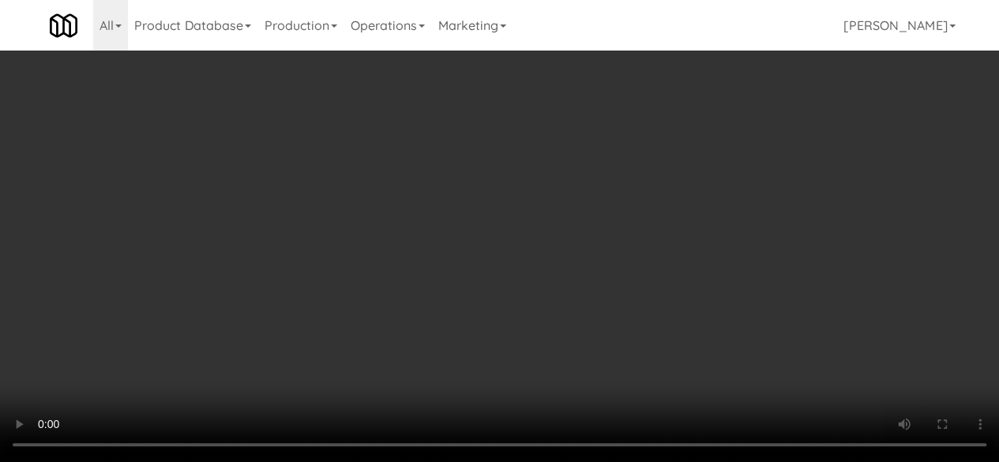
click at [713, 238] on div "Grab N' Go Inventory Planogram" at bounding box center [808, 206] width 284 height 64
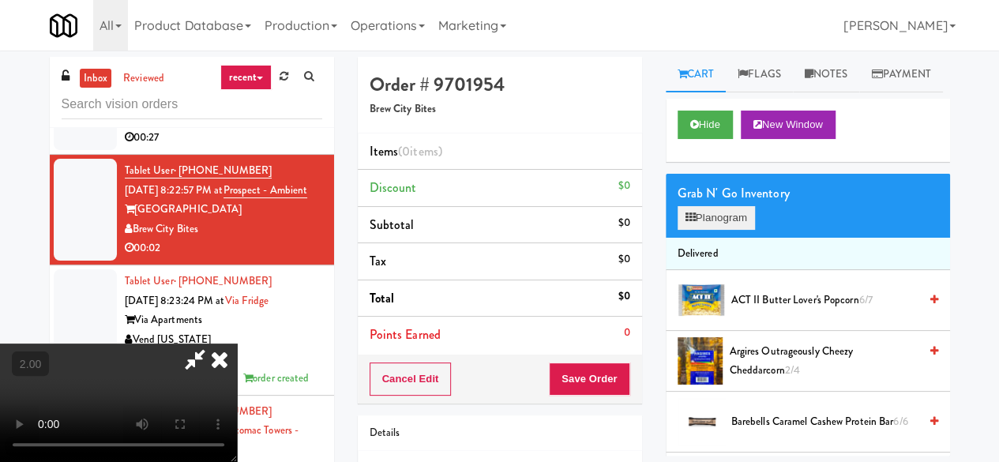
click at [713, 238] on div "Grab N' Go Inventory Planogram" at bounding box center [808, 206] width 284 height 64
click at [705, 230] on button "Planogram" at bounding box center [716, 218] width 77 height 24
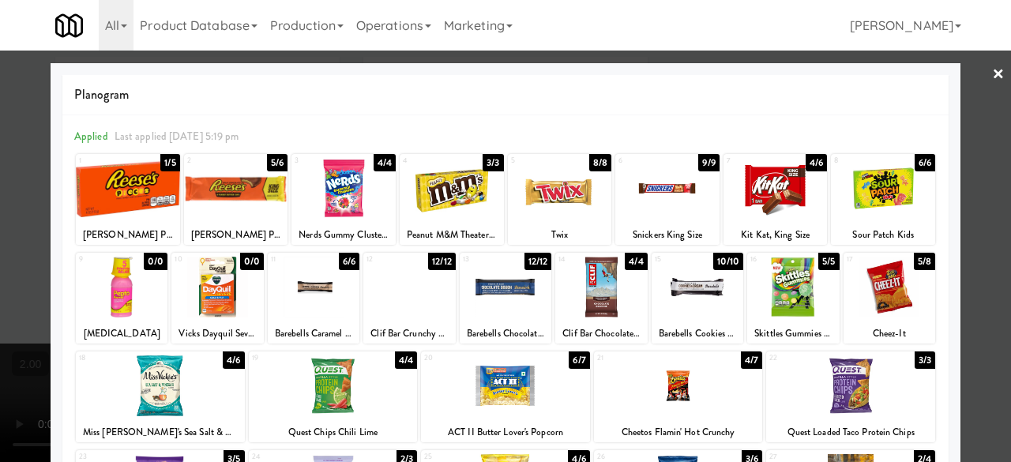
click at [140, 195] on div at bounding box center [128, 188] width 104 height 61
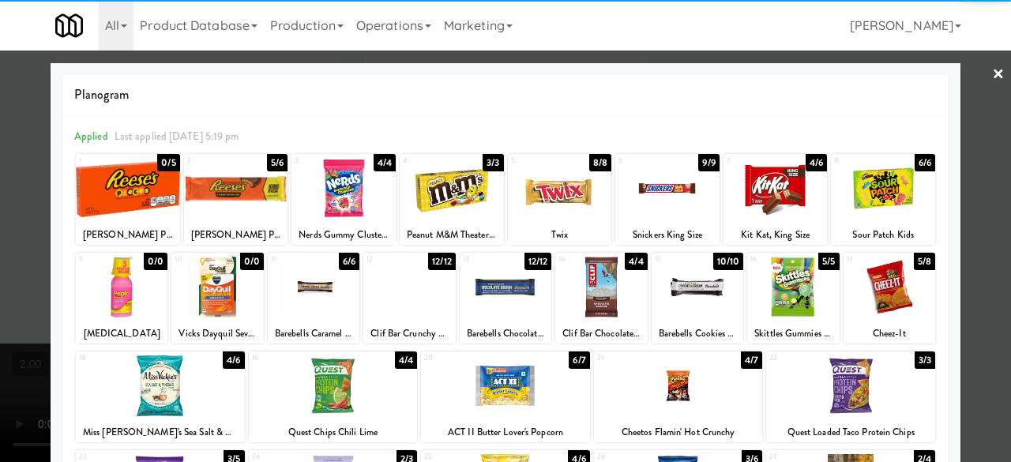
click at [972, 126] on div at bounding box center [505, 231] width 1011 height 462
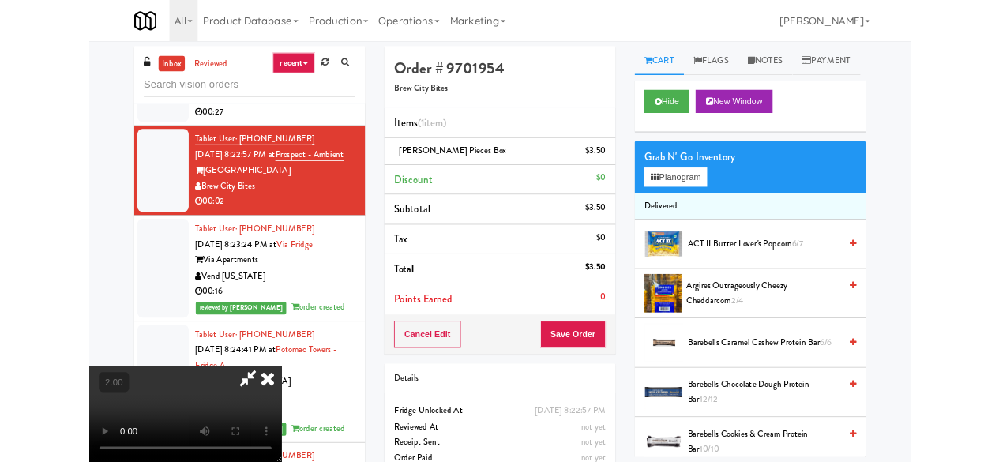
scroll to position [32, 0]
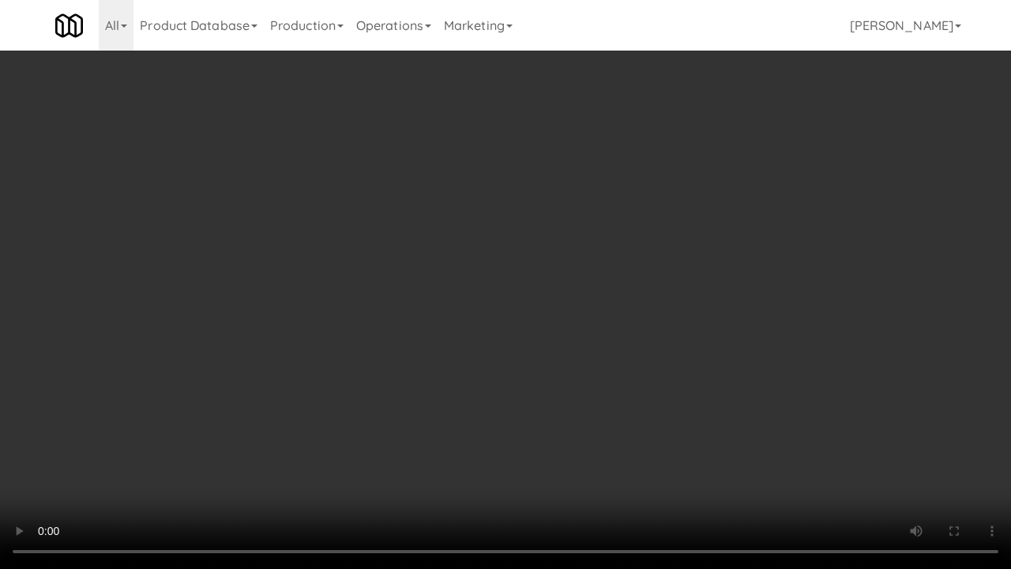
click at [601, 434] on video at bounding box center [505, 284] width 1011 height 569
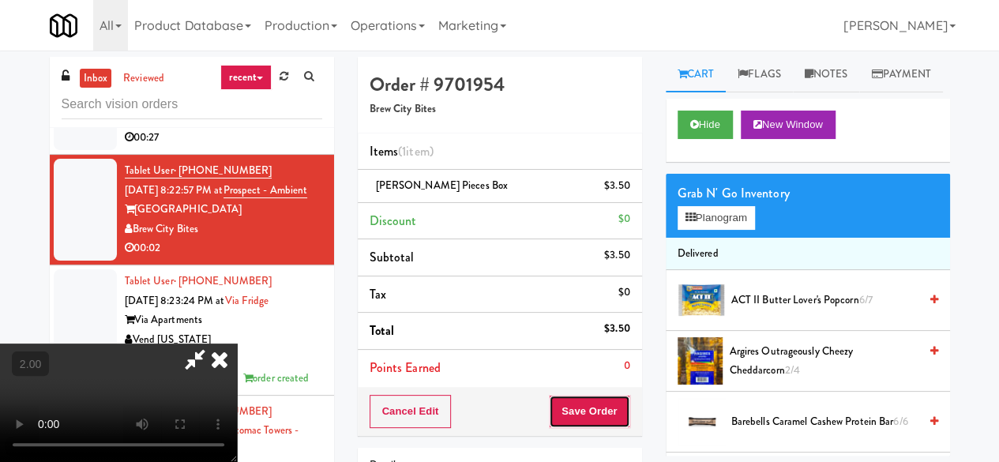
click at [600, 406] on button "Save Order" at bounding box center [589, 411] width 81 height 33
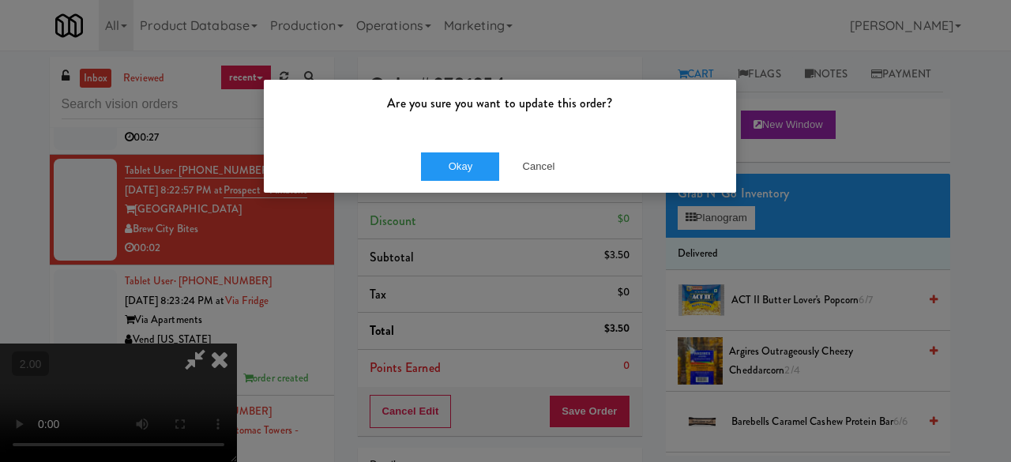
click at [467, 182] on div "Okay Cancel" at bounding box center [500, 166] width 472 height 53
click at [466, 174] on button "Okay" at bounding box center [460, 166] width 79 height 28
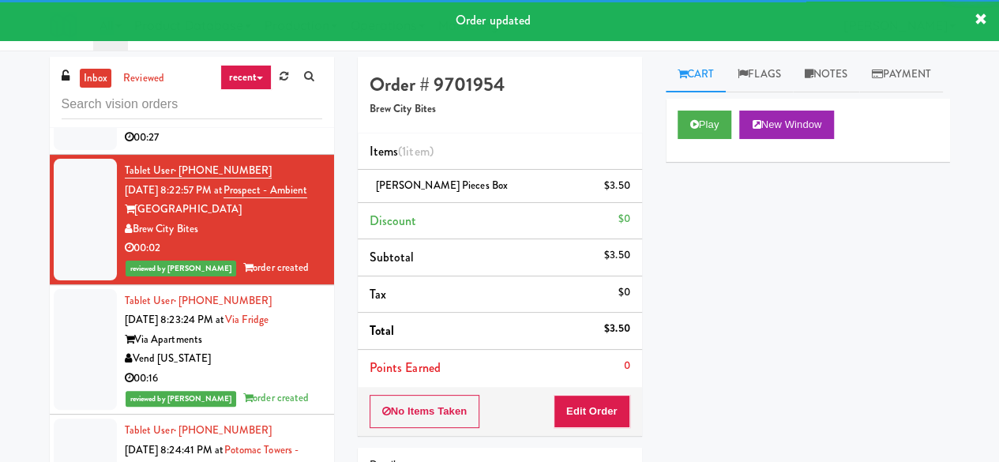
scroll to position [2342, 0]
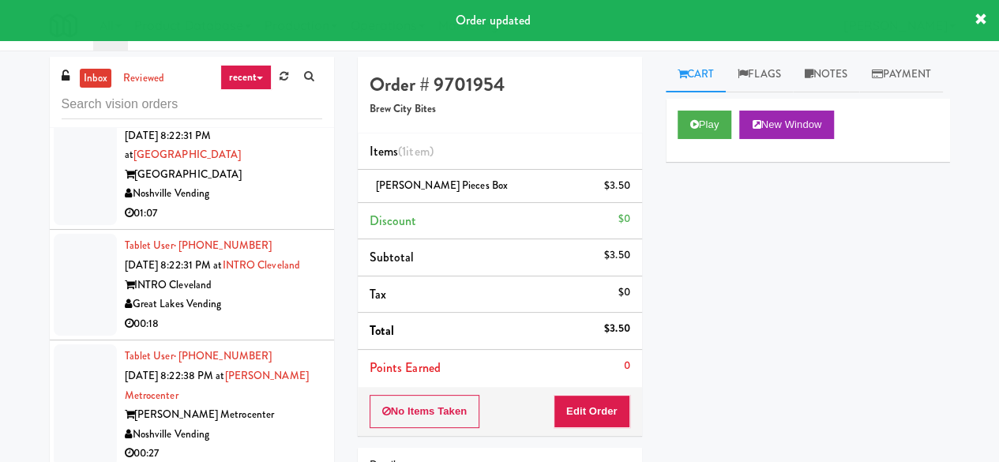
click at [272, 224] on div "01:07" at bounding box center [223, 214] width 197 height 20
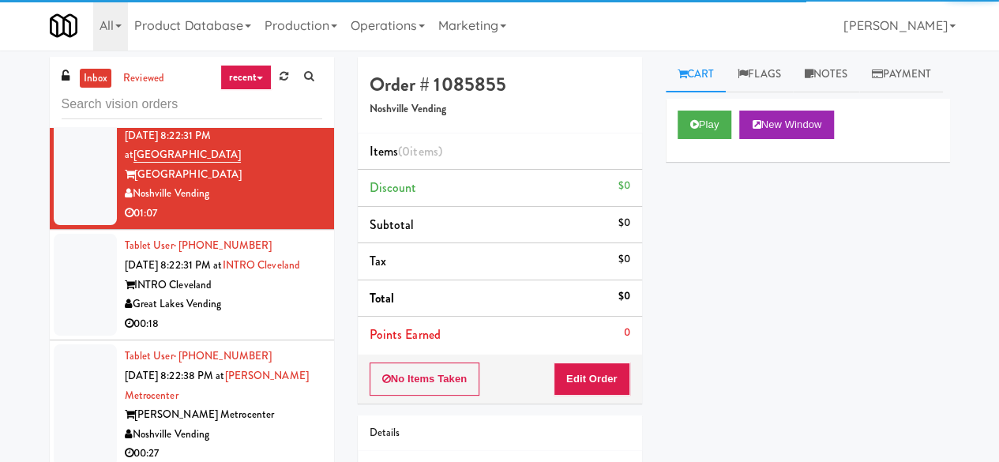
click at [235, 314] on div "Great Lakes Vending" at bounding box center [223, 305] width 197 height 20
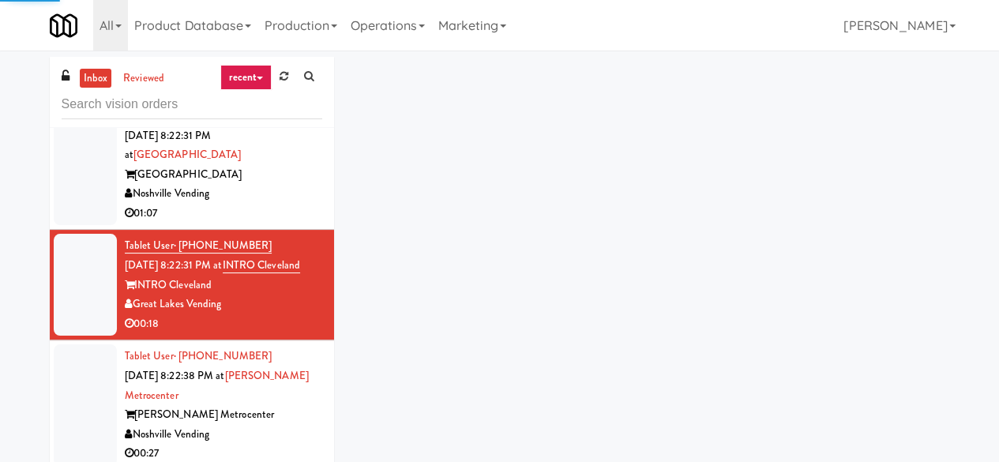
scroll to position [2579, 0]
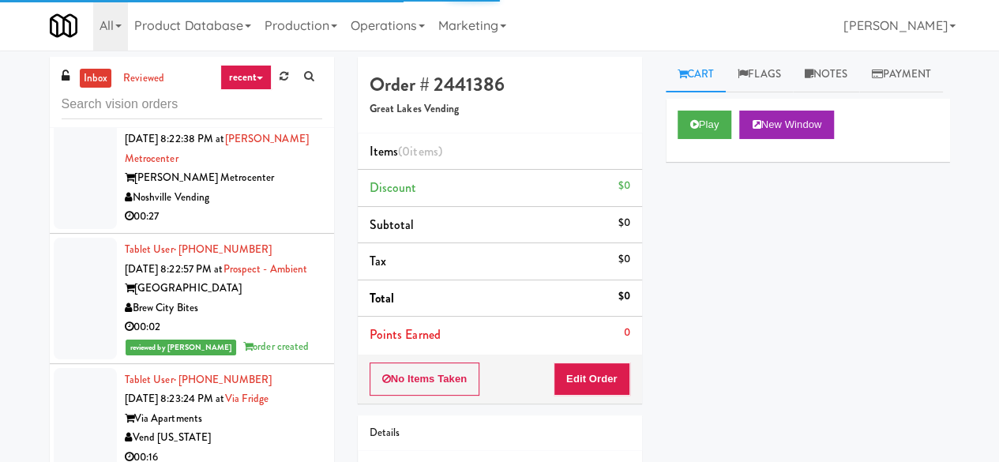
click at [269, 227] on div "00:27" at bounding box center [223, 217] width 197 height 20
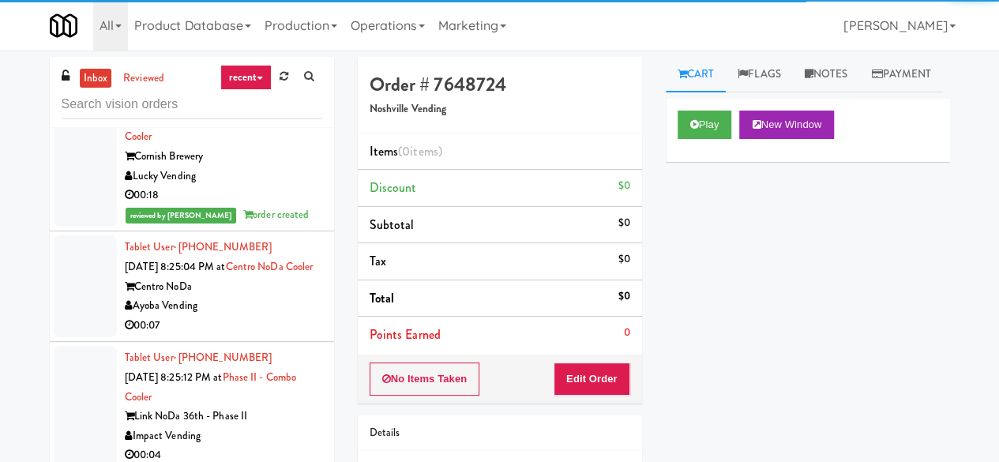
scroll to position [3269, 0]
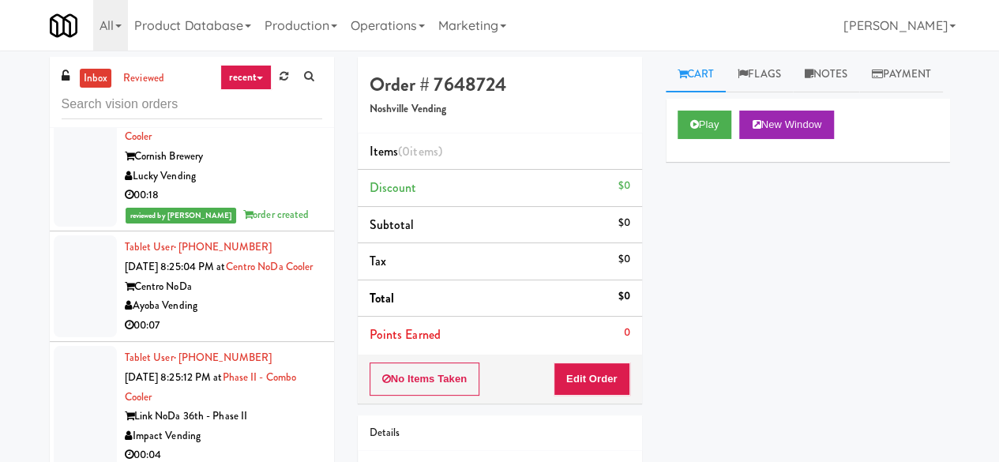
click at [266, 301] on div "Ayoba Vending" at bounding box center [223, 306] width 197 height 20
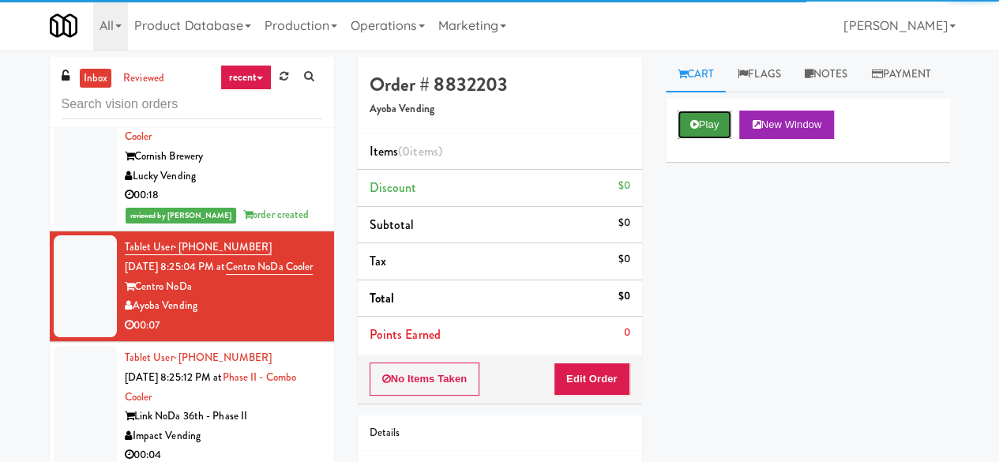
click at [694, 130] on icon at bounding box center [694, 124] width 9 height 10
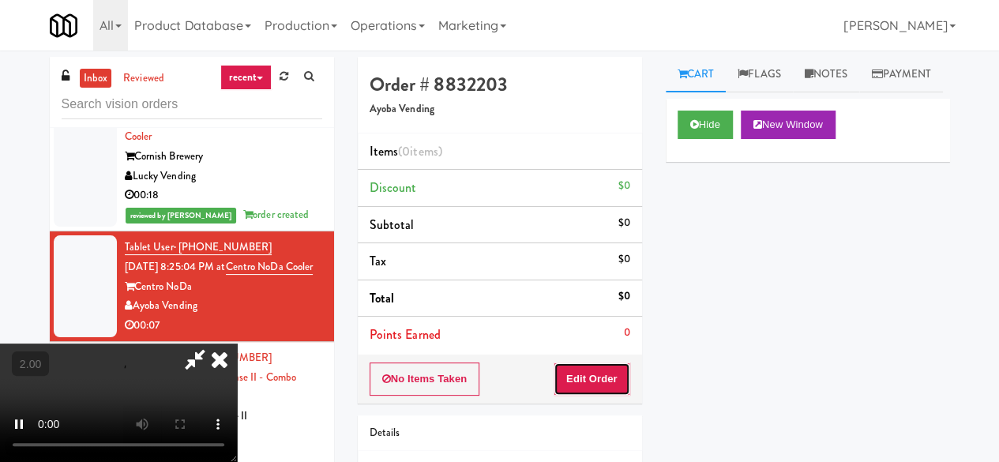
click at [608, 376] on button "Edit Order" at bounding box center [592, 379] width 77 height 33
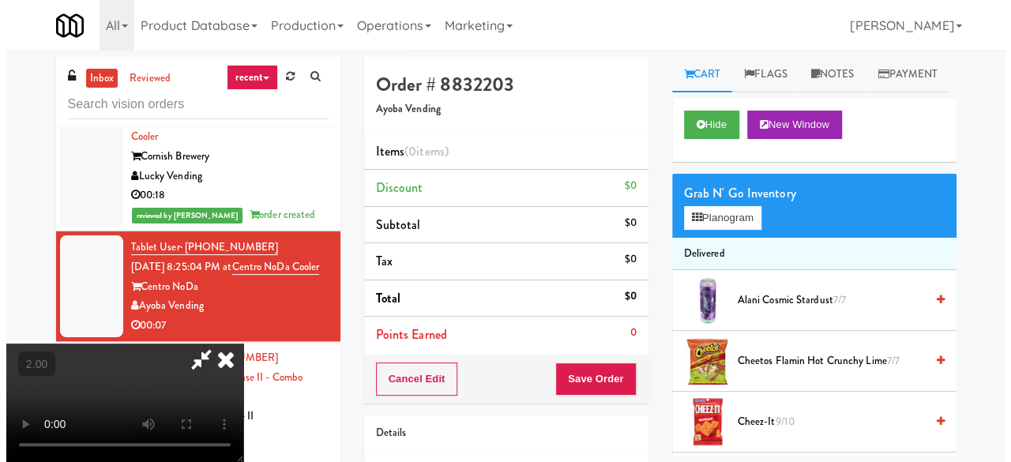
scroll to position [32, 0]
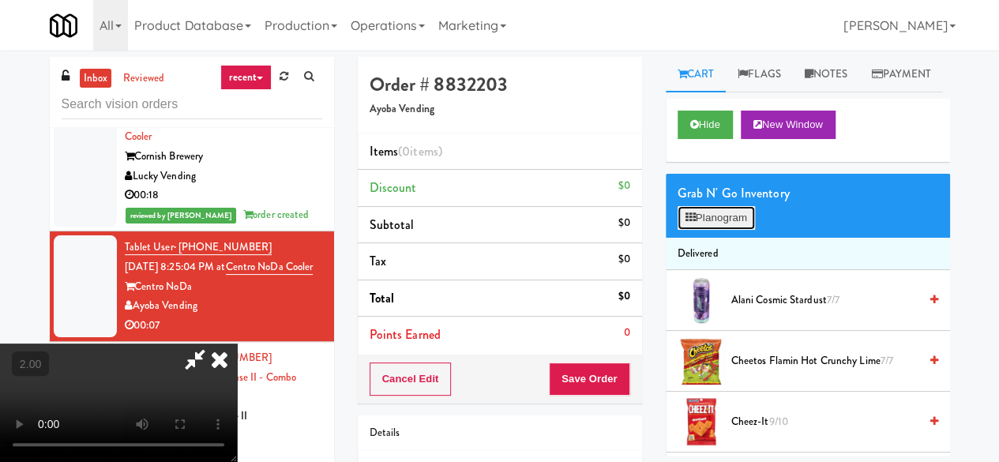
click at [724, 230] on button "Planogram" at bounding box center [716, 218] width 77 height 24
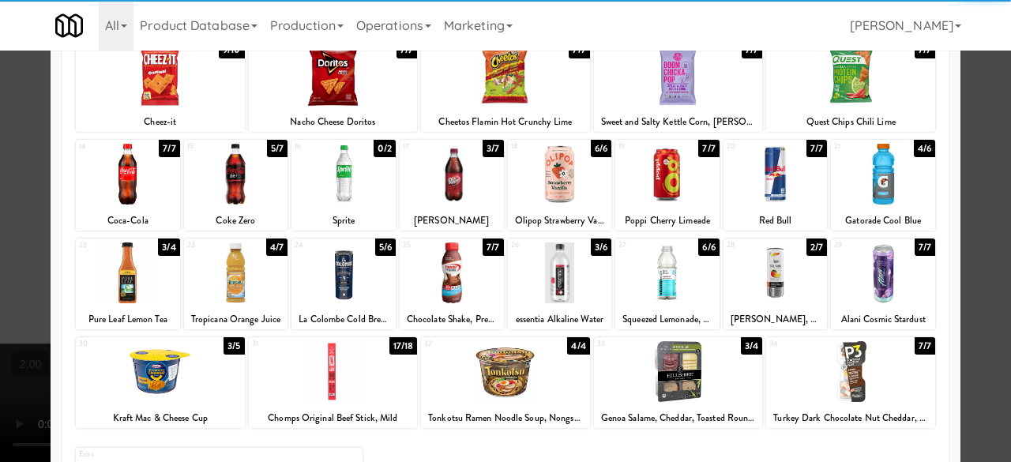
scroll to position [237, 0]
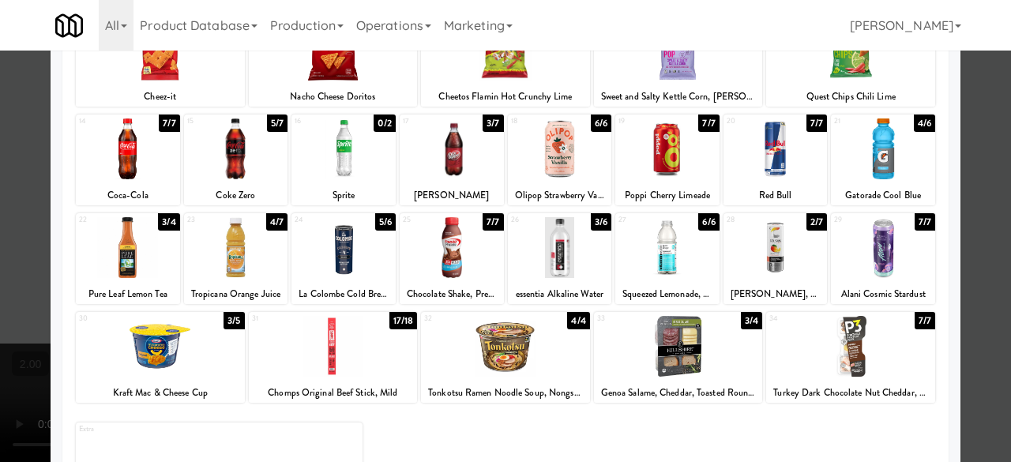
click at [661, 255] on div at bounding box center [667, 247] width 104 height 61
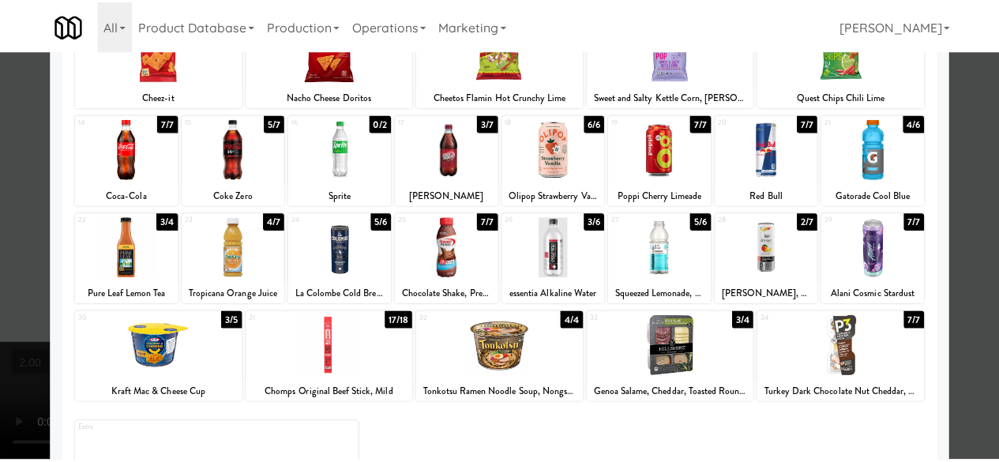
scroll to position [158, 0]
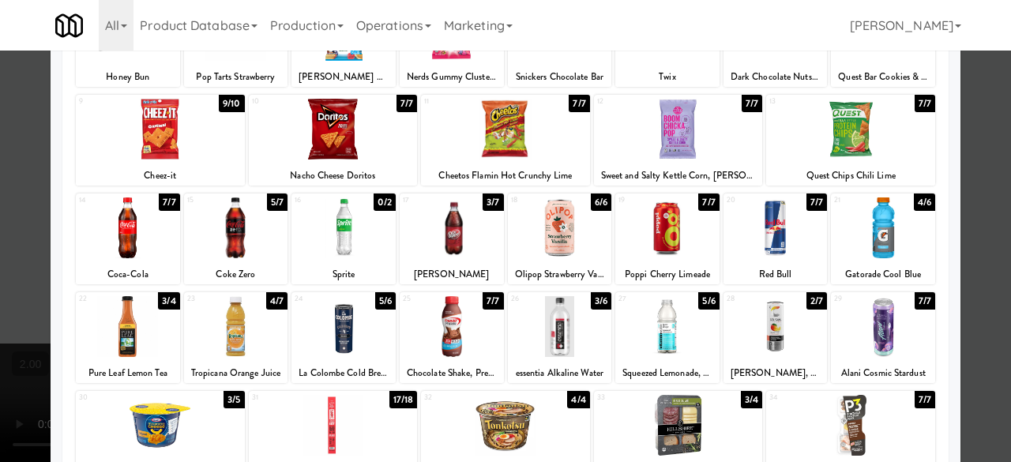
click at [449, 250] on div at bounding box center [452, 227] width 104 height 61
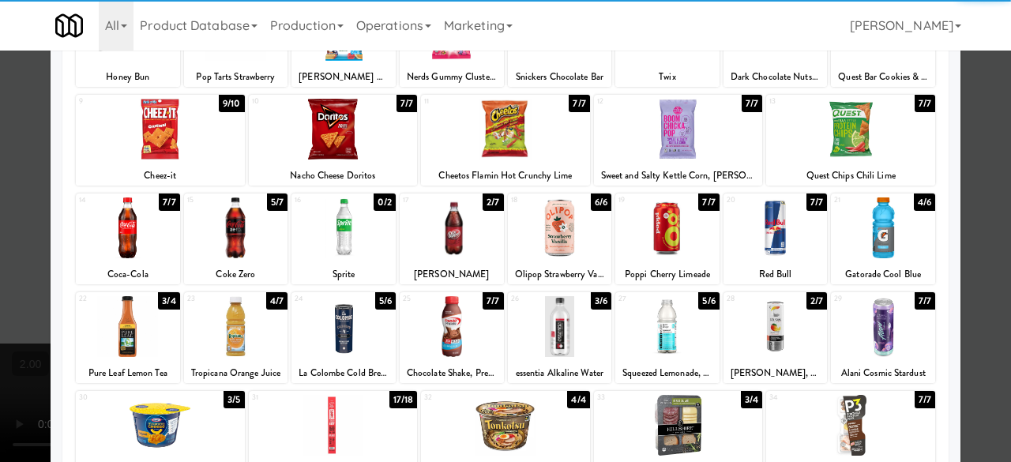
click at [976, 195] on div at bounding box center [505, 231] width 1011 height 462
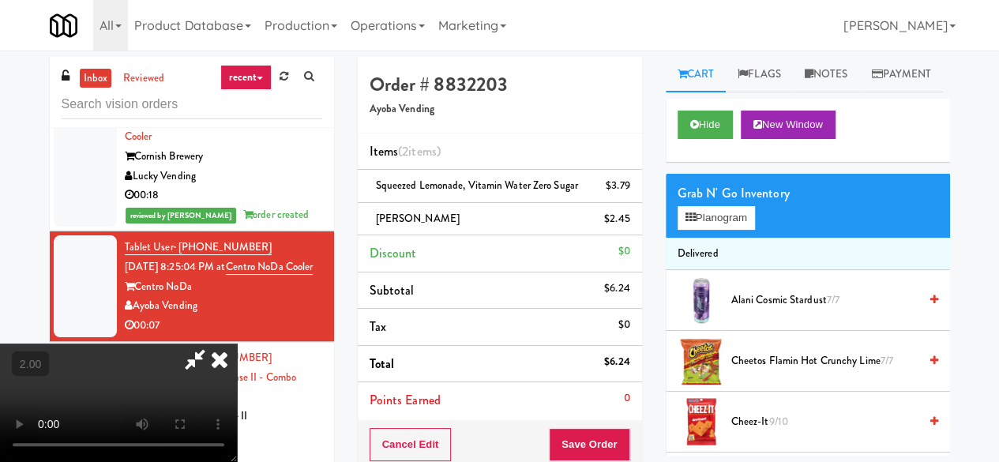
scroll to position [32, 0]
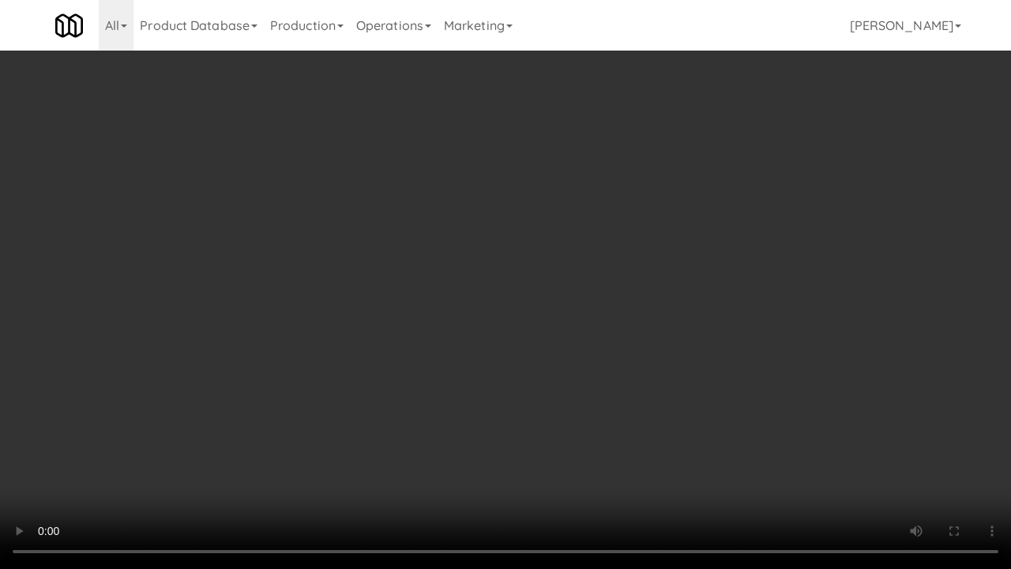
click at [479, 368] on video at bounding box center [505, 284] width 1011 height 569
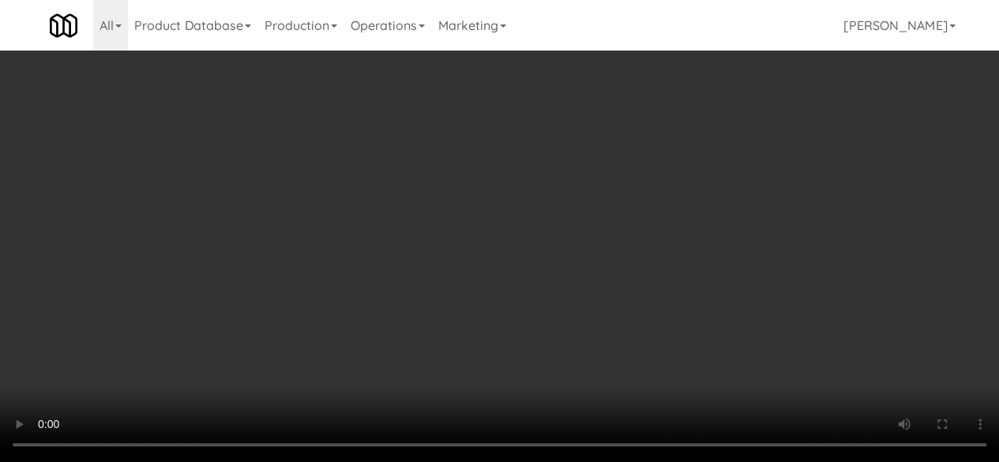
scroll to position [0, 0]
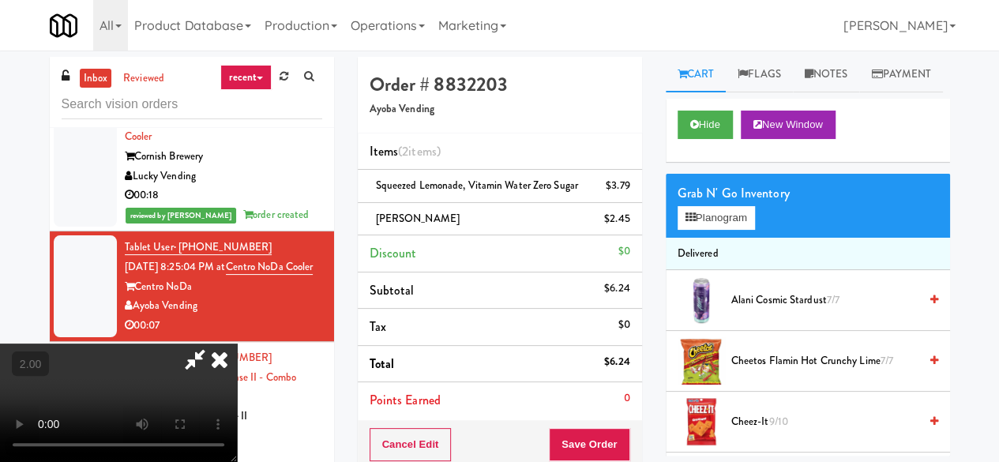
click at [213, 344] on icon at bounding box center [195, 360] width 36 height 32
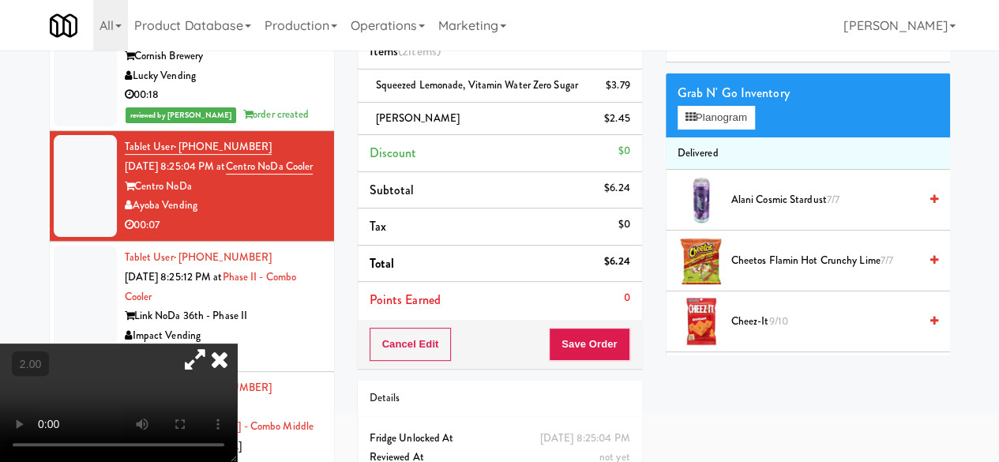
scroll to position [184, 0]
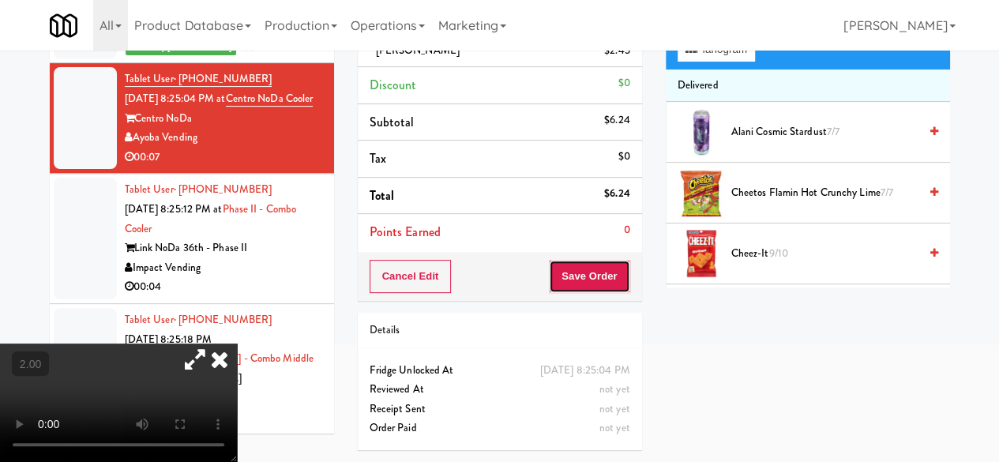
click at [604, 268] on button "Save Order" at bounding box center [589, 276] width 81 height 33
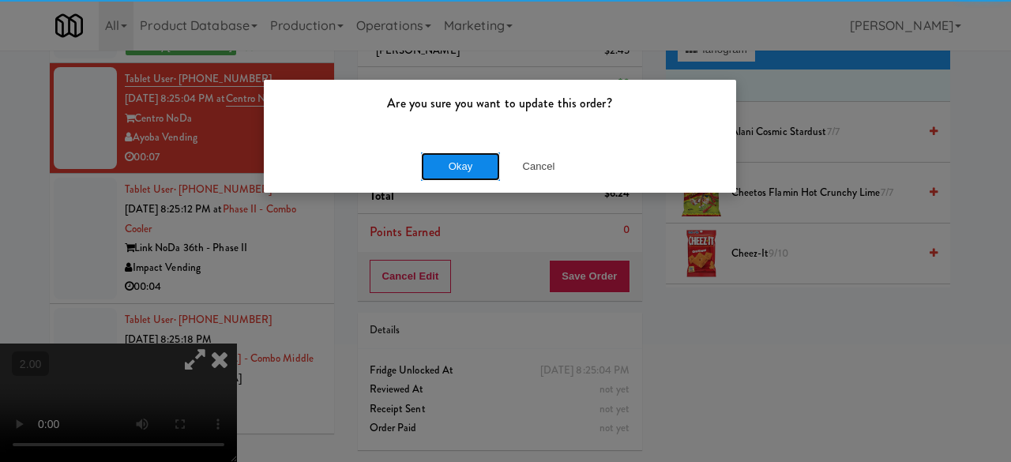
click at [493, 155] on button "Okay" at bounding box center [460, 166] width 79 height 28
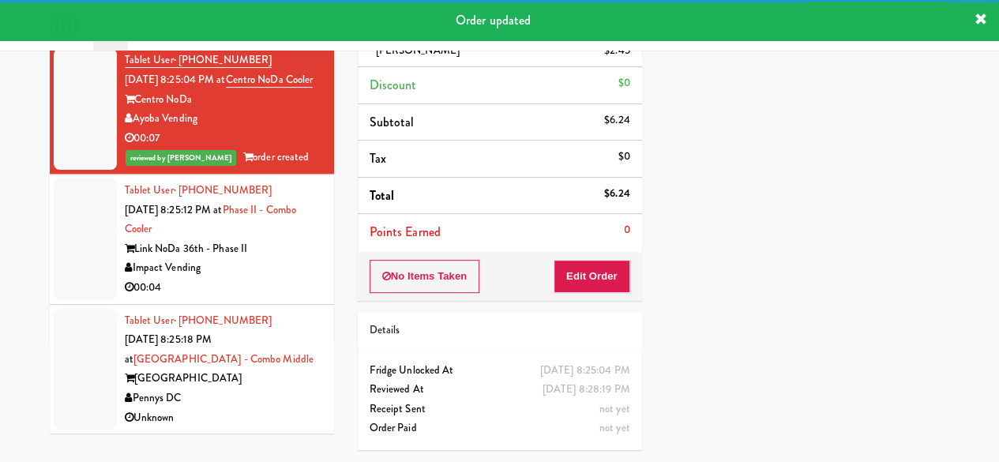
click at [278, 271] on div "Impact Vending" at bounding box center [223, 268] width 197 height 20
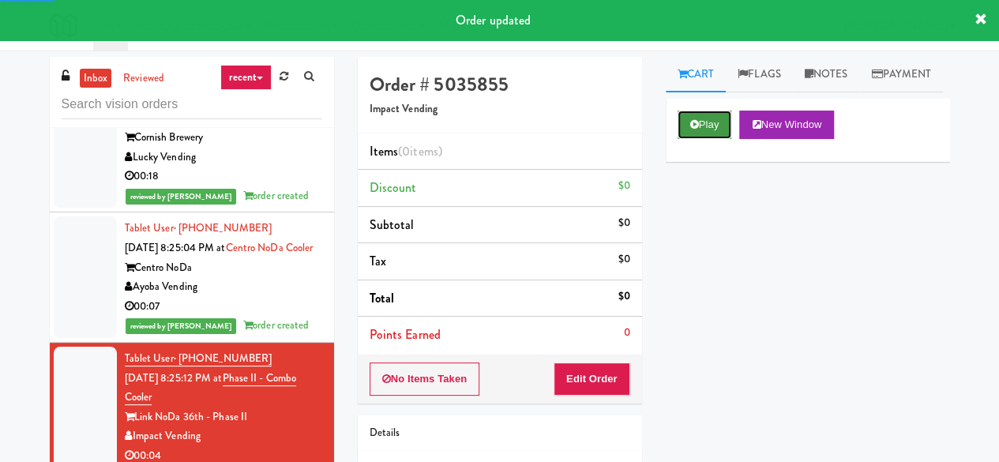
click at [708, 139] on button "Play" at bounding box center [705, 125] width 55 height 28
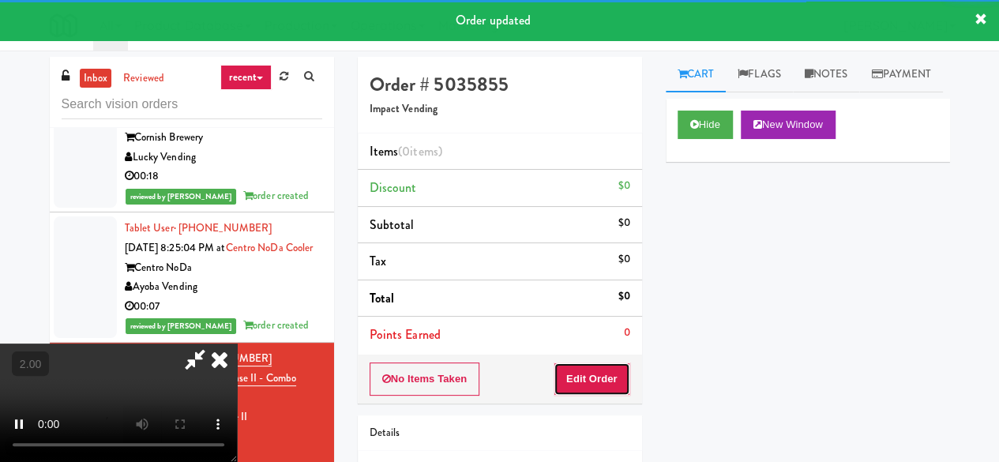
click at [608, 378] on button "Edit Order" at bounding box center [592, 379] width 77 height 33
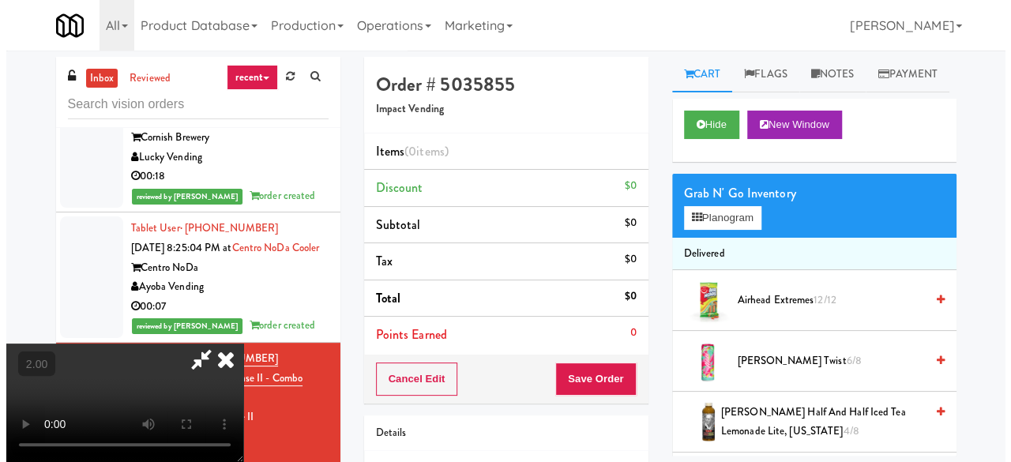
scroll to position [32, 0]
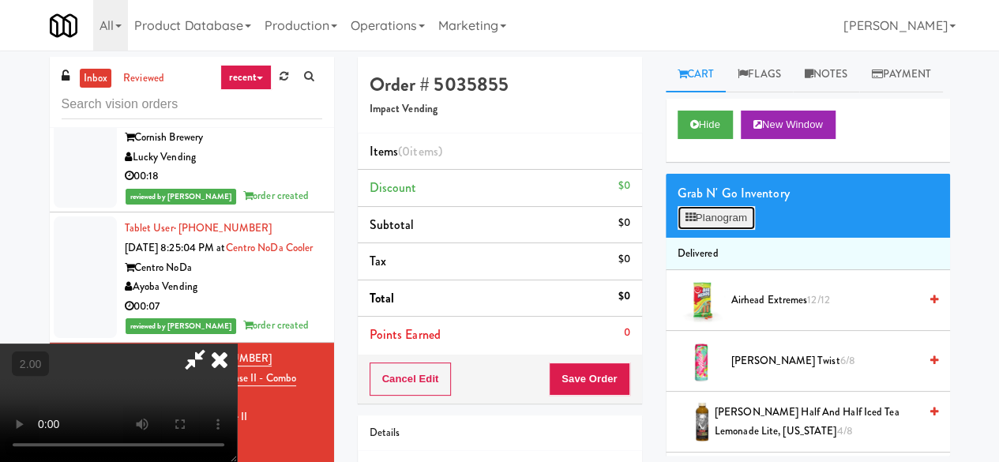
click at [754, 230] on button "Planogram" at bounding box center [716, 218] width 77 height 24
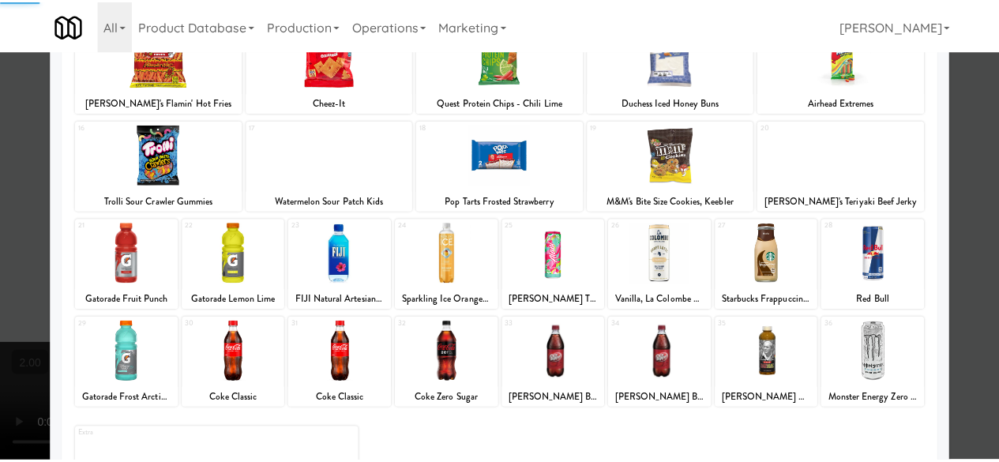
scroll to position [313, 0]
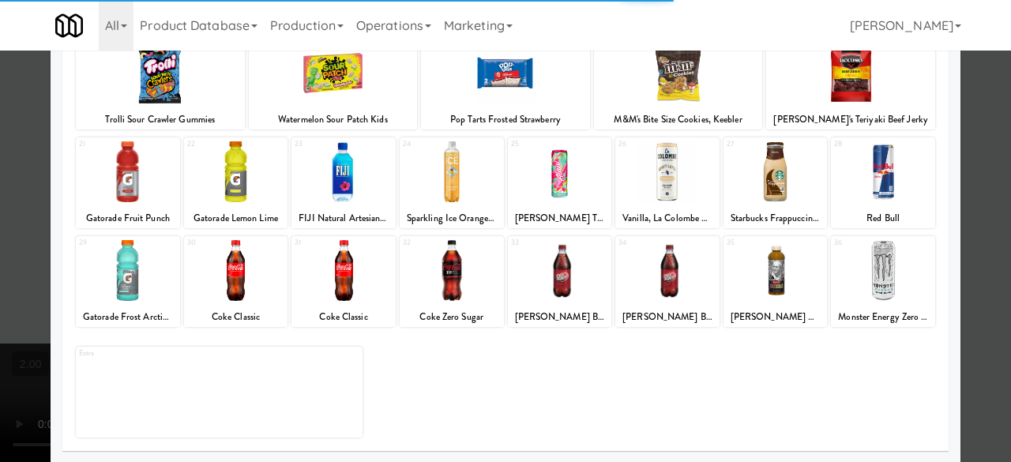
click at [886, 174] on div at bounding box center [883, 171] width 104 height 61
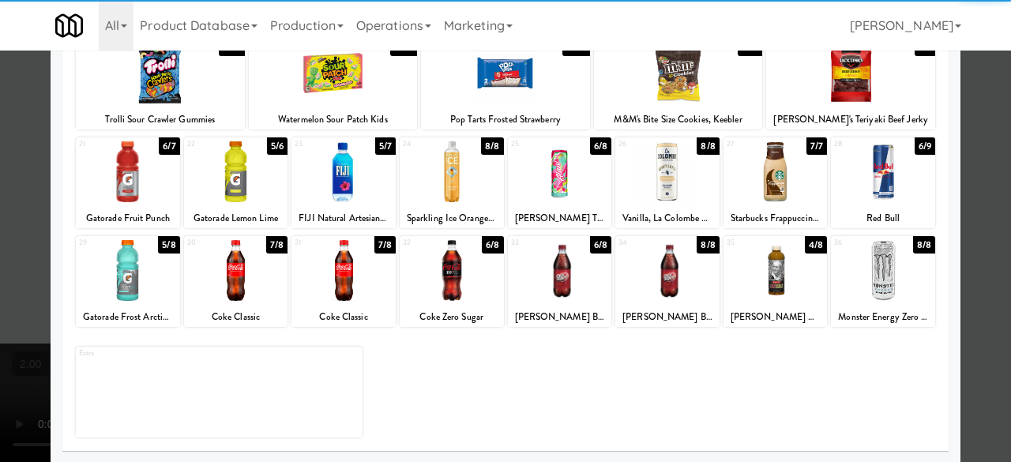
drag, startPoint x: 861, startPoint y: 178, endPoint x: 872, endPoint y: 179, distance: 11.2
click at [861, 179] on div at bounding box center [883, 171] width 104 height 61
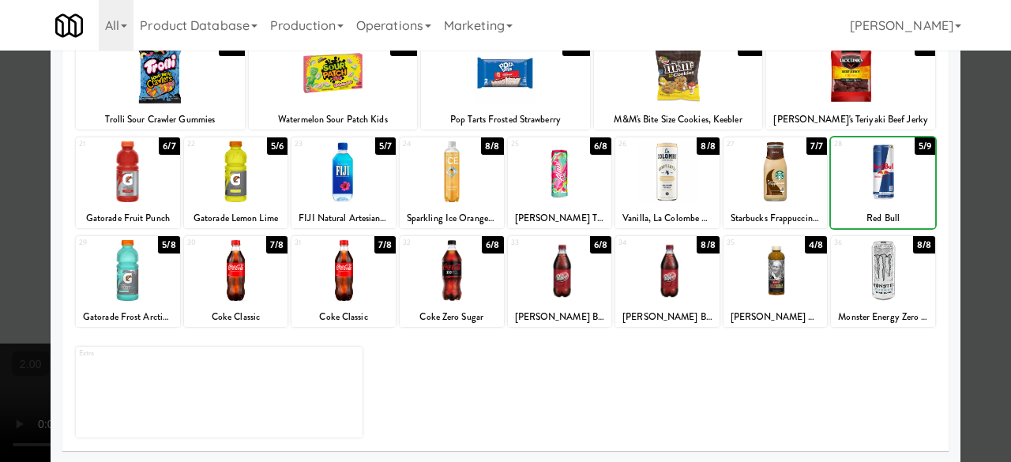
drag, startPoint x: 974, startPoint y: 130, endPoint x: 840, endPoint y: 133, distance: 134.3
click at [975, 130] on div at bounding box center [505, 231] width 1011 height 462
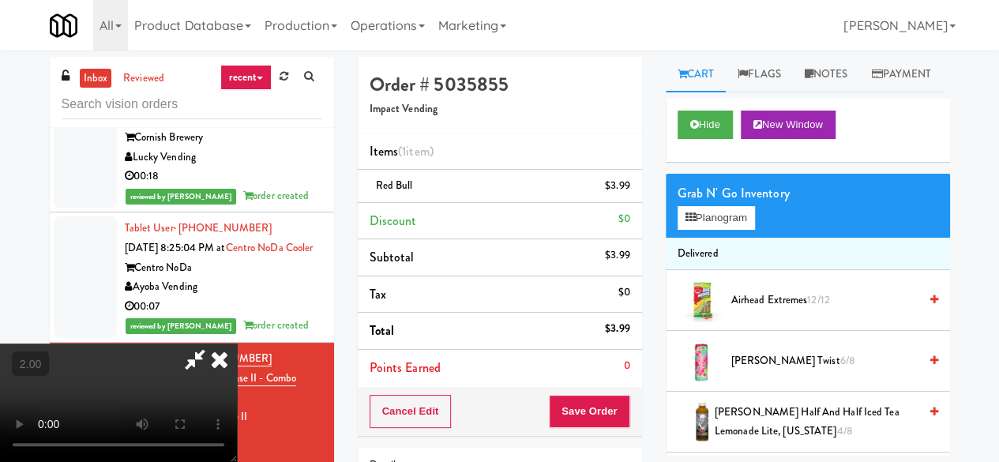
click at [213, 344] on icon at bounding box center [195, 360] width 36 height 32
click at [575, 421] on button "Save Order" at bounding box center [589, 411] width 81 height 33
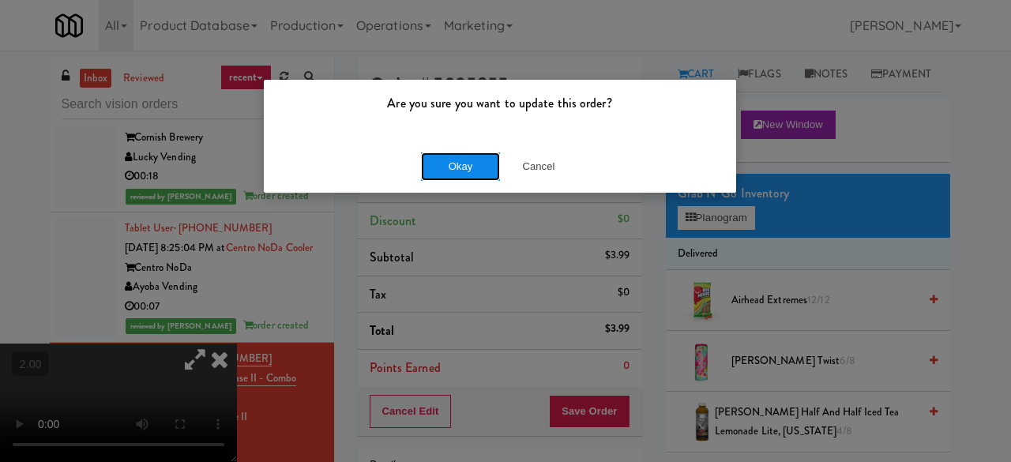
click at [463, 171] on button "Okay" at bounding box center [460, 166] width 79 height 28
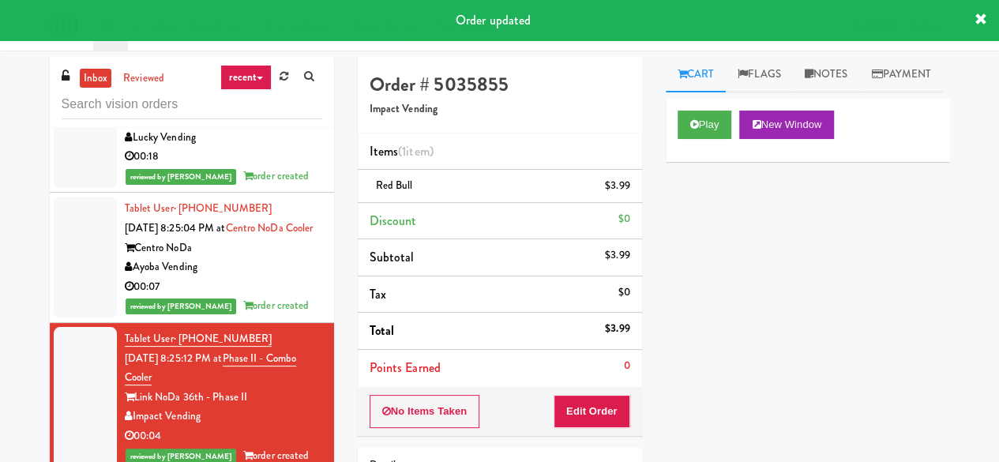
scroll to position [3308, 0]
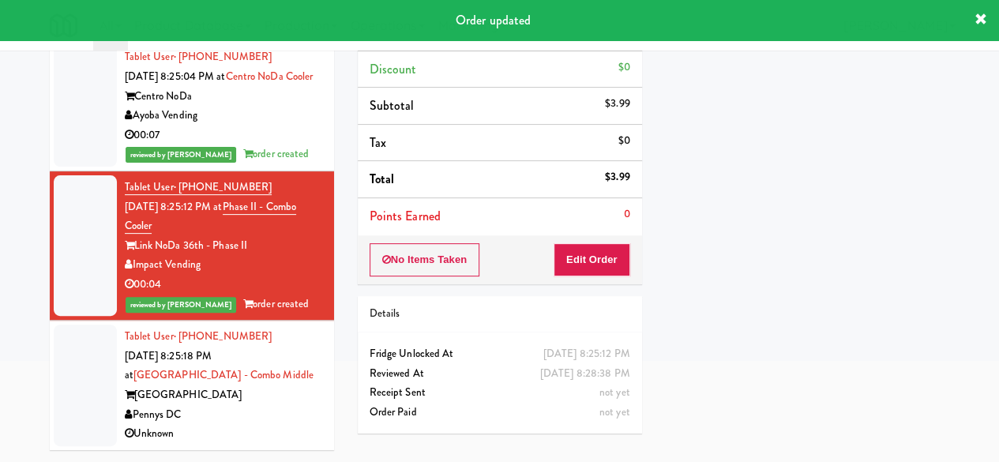
drag, startPoint x: 249, startPoint y: 430, endPoint x: 259, endPoint y: 431, distance: 10.3
click at [250, 432] on div "Unknown" at bounding box center [223, 434] width 197 height 20
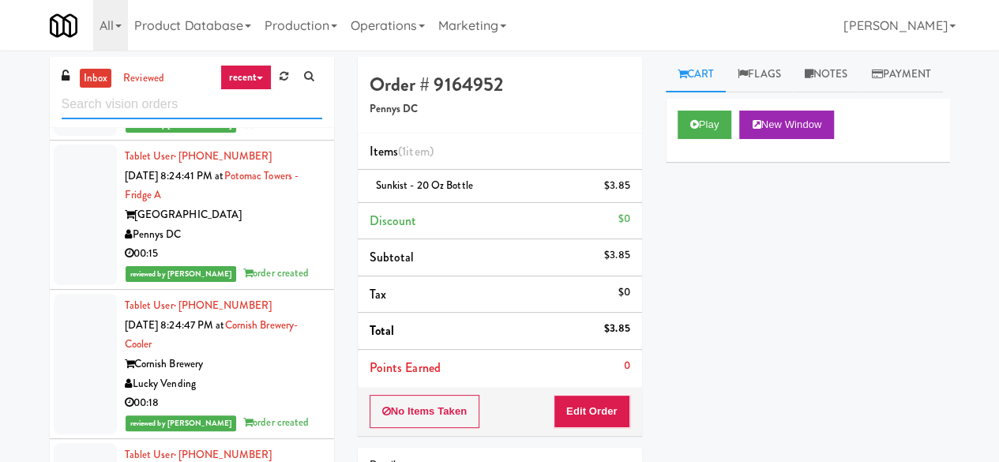
click at [194, 110] on input "text" at bounding box center [192, 104] width 261 height 29
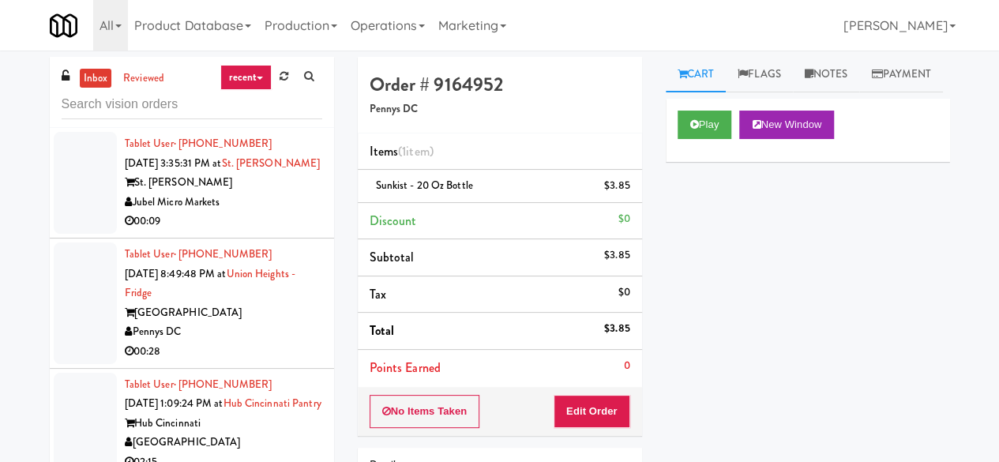
click at [234, 212] on div "Jubel Micro Markets" at bounding box center [223, 203] width 197 height 20
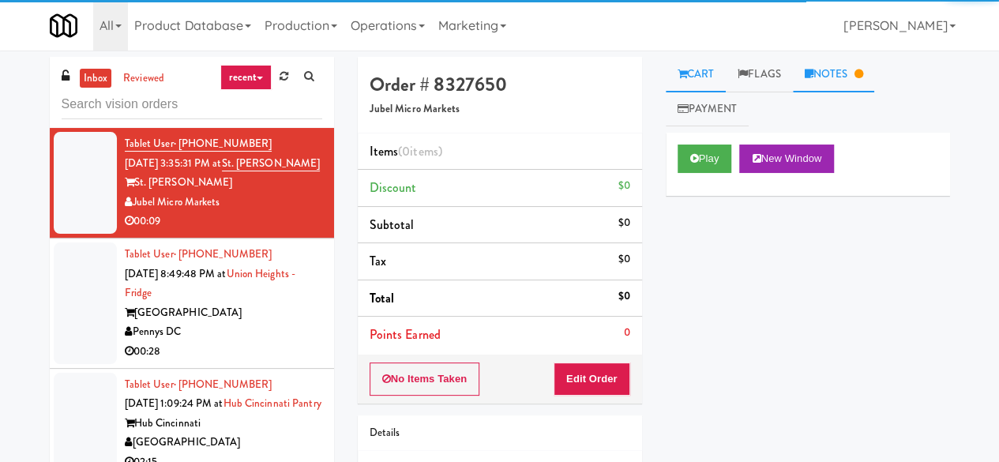
click at [865, 63] on link "Notes" at bounding box center [834, 75] width 82 height 36
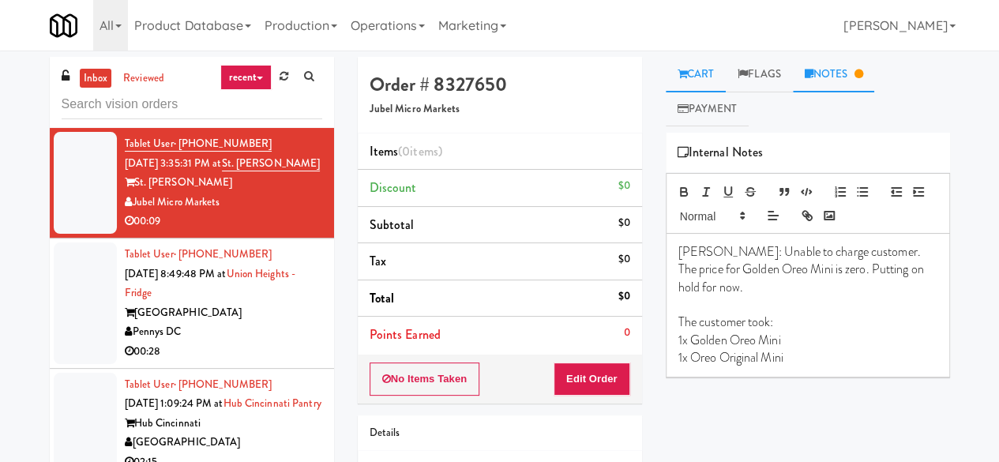
click at [694, 74] on link "Cart" at bounding box center [696, 75] width 61 height 36
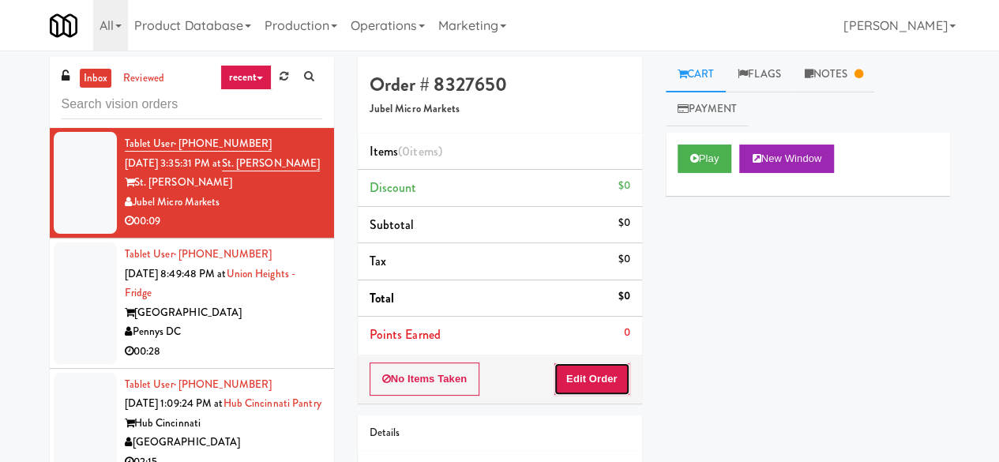
click at [607, 374] on button "Edit Order" at bounding box center [592, 379] width 77 height 33
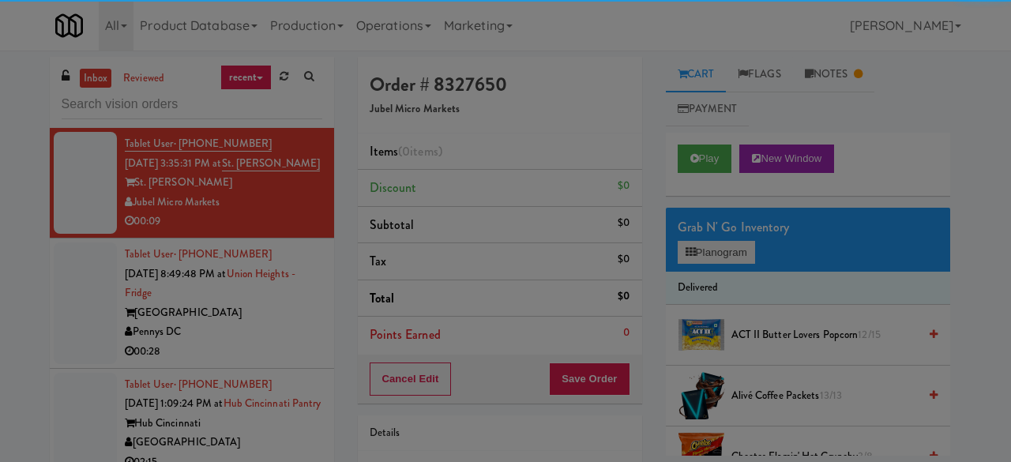
click at [726, 255] on div at bounding box center [505, 231] width 1011 height 462
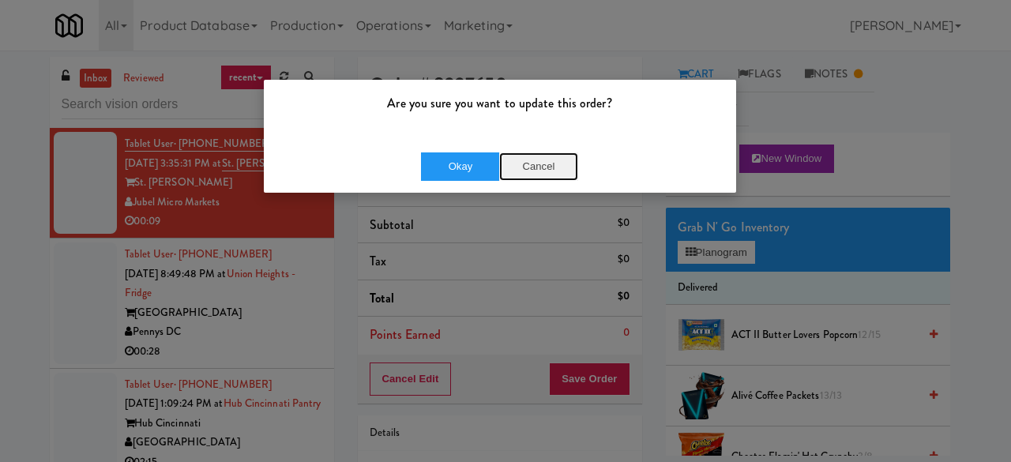
click at [542, 167] on button "Cancel" at bounding box center [538, 166] width 79 height 28
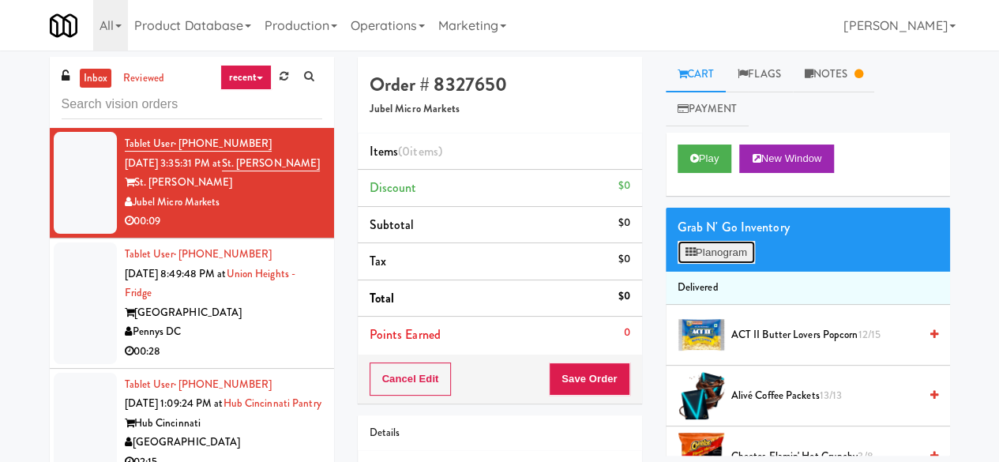
click at [722, 246] on button "Planogram" at bounding box center [716, 253] width 77 height 24
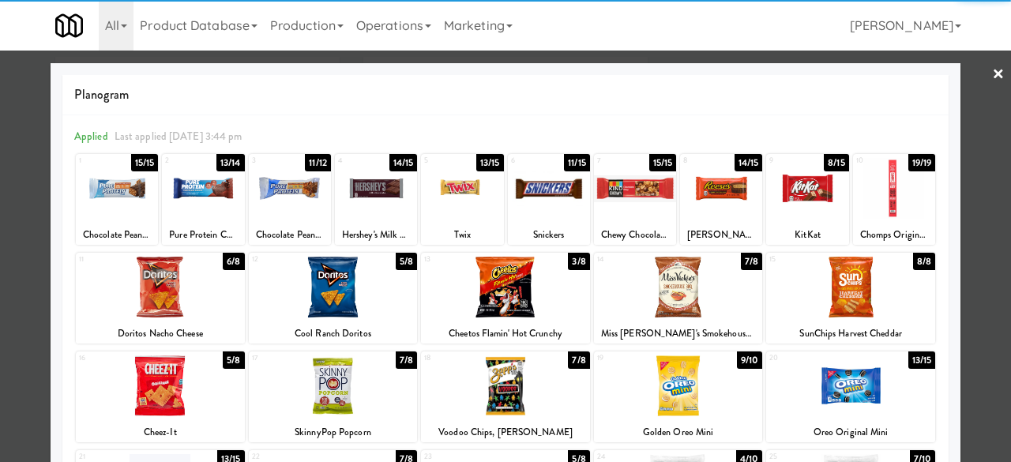
click at [680, 375] on div at bounding box center [678, 385] width 169 height 61
click at [970, 63] on div at bounding box center [505, 231] width 1011 height 462
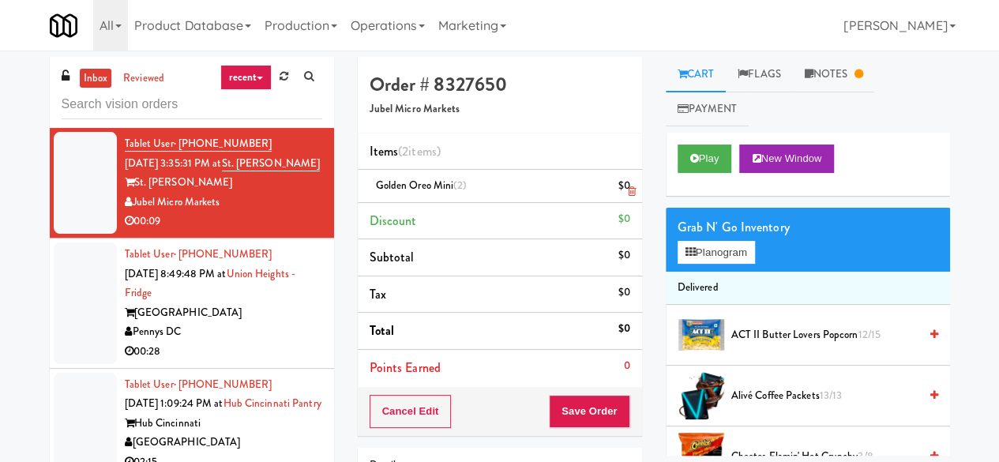
click at [632, 192] on icon at bounding box center [631, 191] width 8 height 10
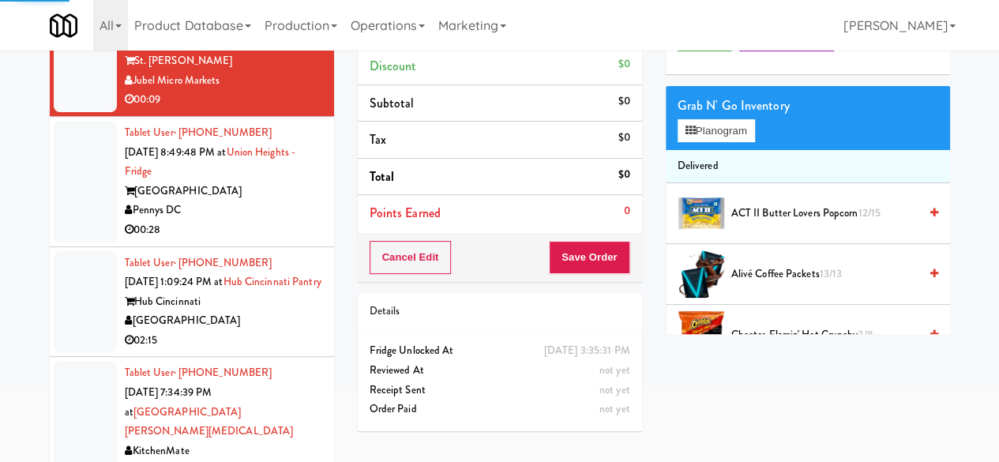
scroll to position [150, 0]
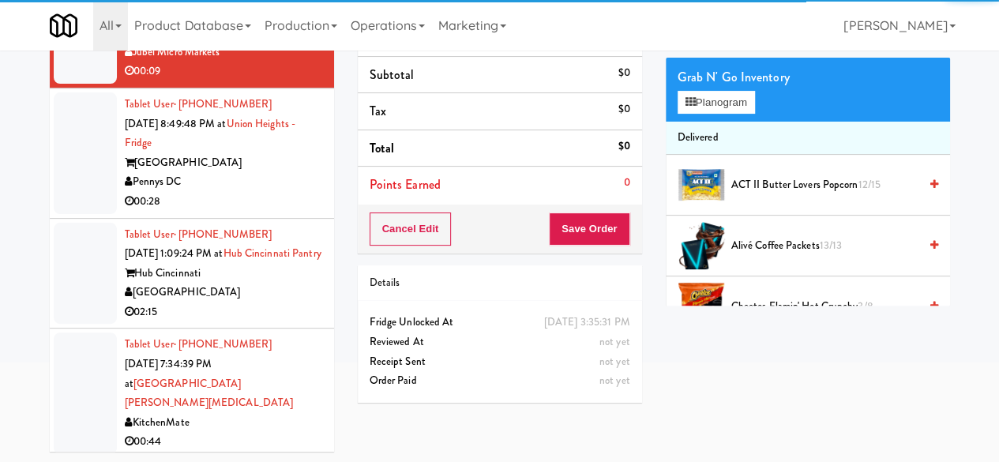
click at [246, 192] on div "Pennys DC" at bounding box center [223, 182] width 197 height 20
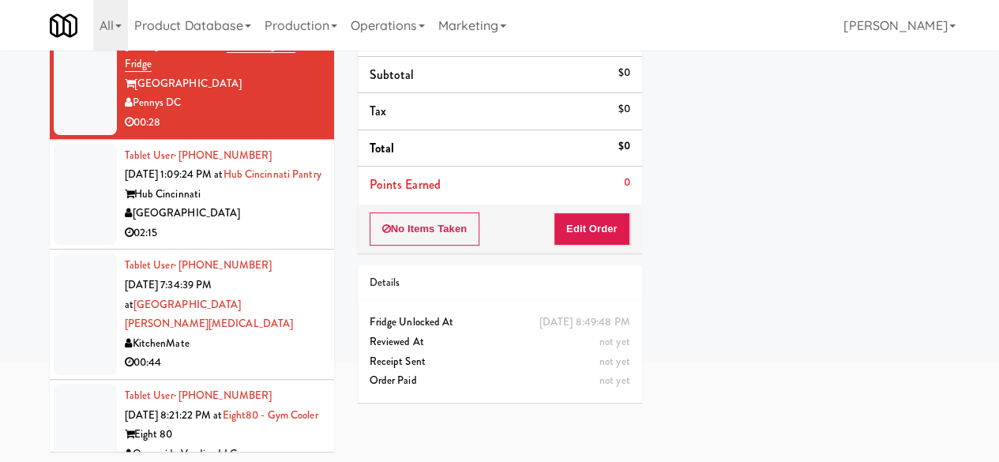
click at [294, 224] on div "[GEOGRAPHIC_DATA]" at bounding box center [223, 214] width 197 height 20
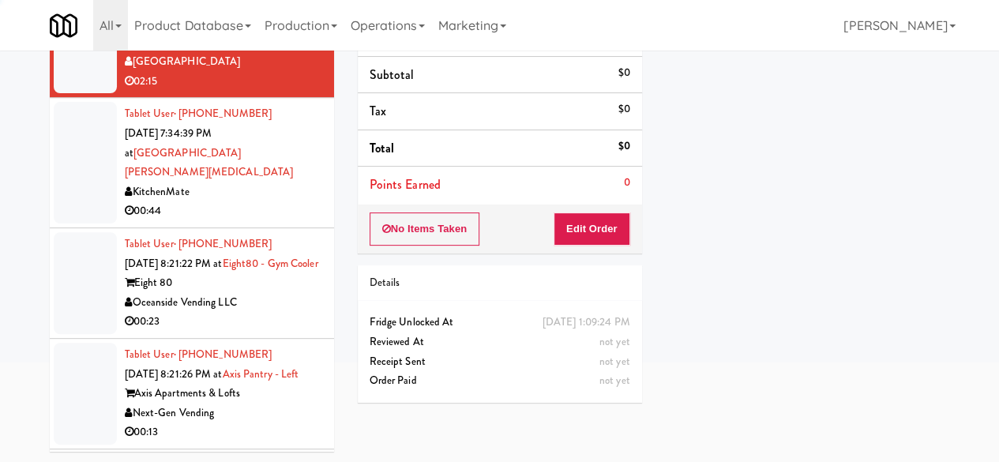
scroll to position [237, 0]
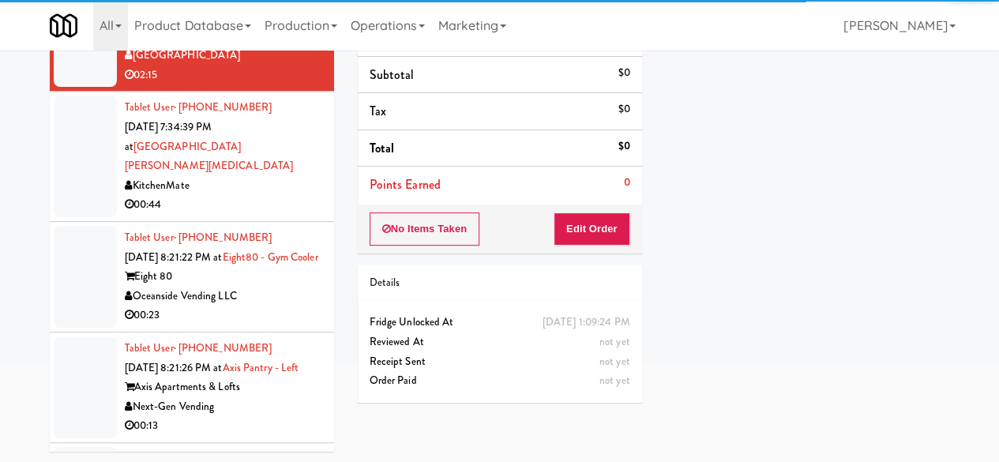
click at [291, 196] on div "KitchenMate" at bounding box center [223, 186] width 197 height 20
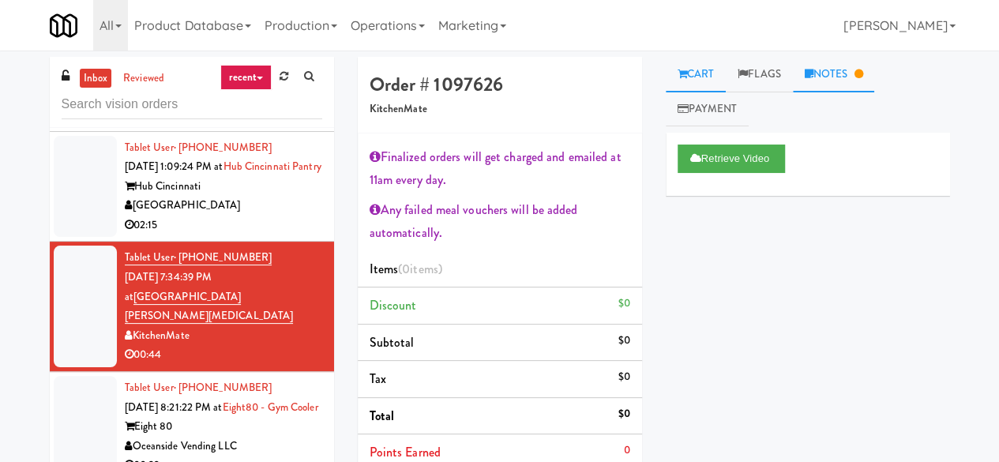
click at [805, 83] on link "Notes" at bounding box center [834, 75] width 82 height 36
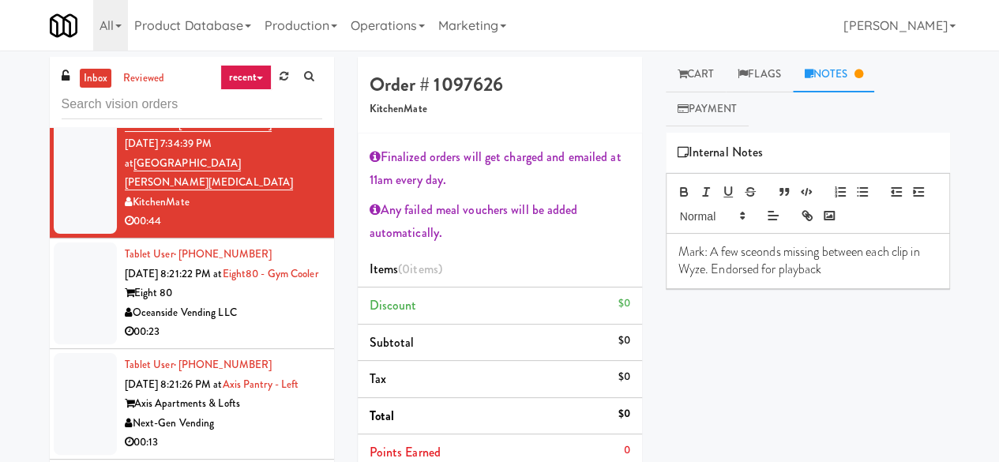
scroll to position [395, 0]
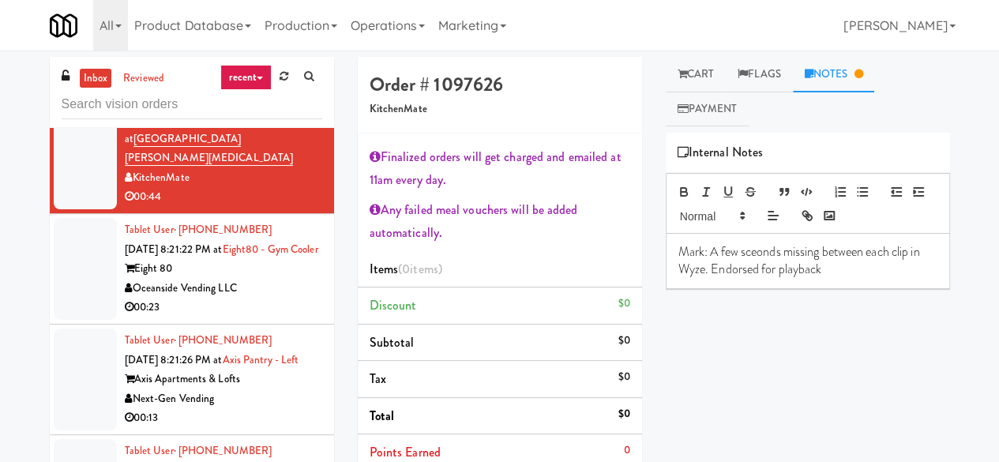
click at [278, 279] on div "Eight 80" at bounding box center [223, 269] width 197 height 20
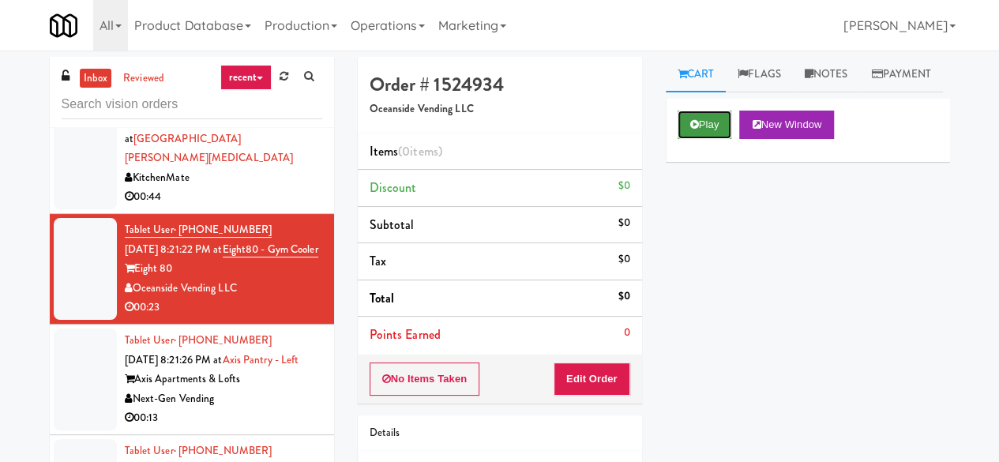
click at [703, 139] on button "Play" at bounding box center [705, 125] width 55 height 28
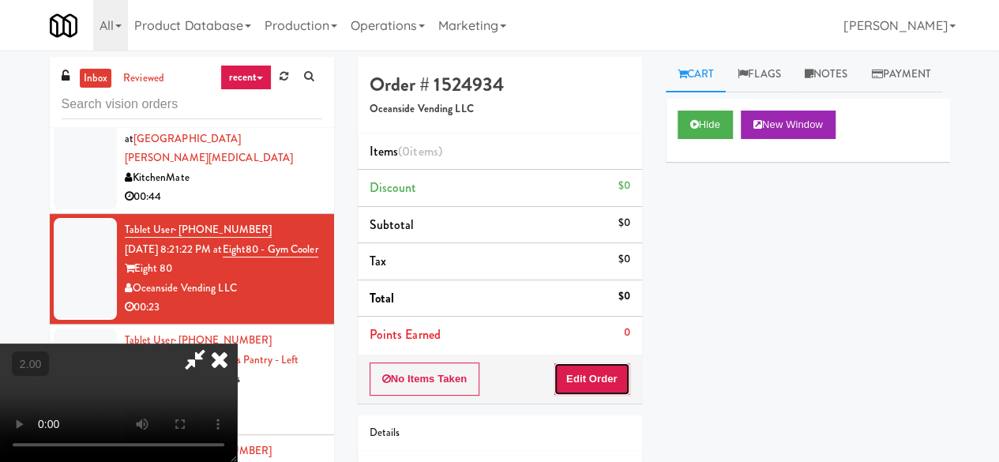
click at [625, 380] on button "Edit Order" at bounding box center [592, 379] width 77 height 33
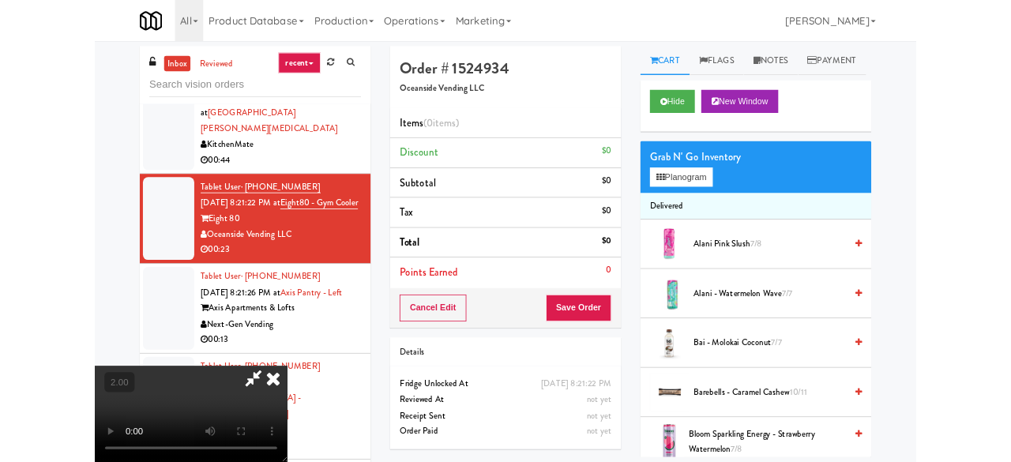
scroll to position [32, 0]
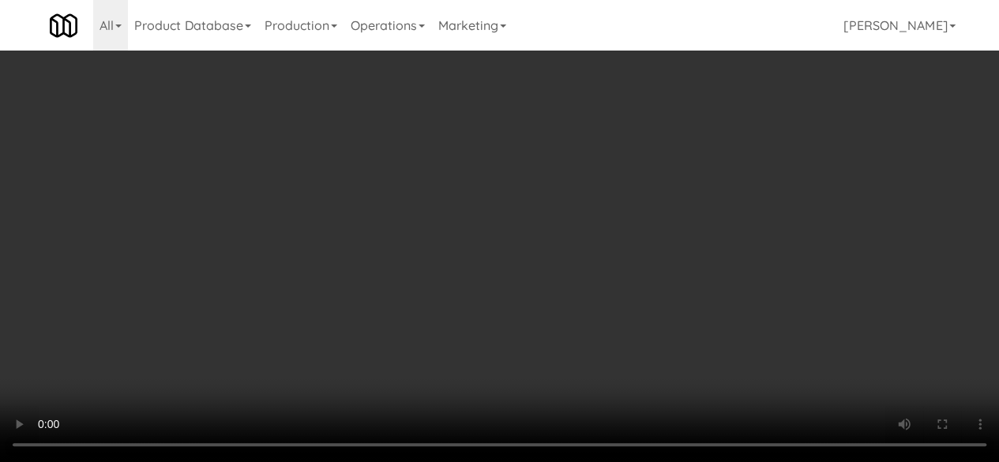
click at [652, 310] on div "Order # 1524934 Oceanside Vending LLC Items (0 items ) Discount $0 Subtotal $0 …" at bounding box center [500, 311] width 308 height 508
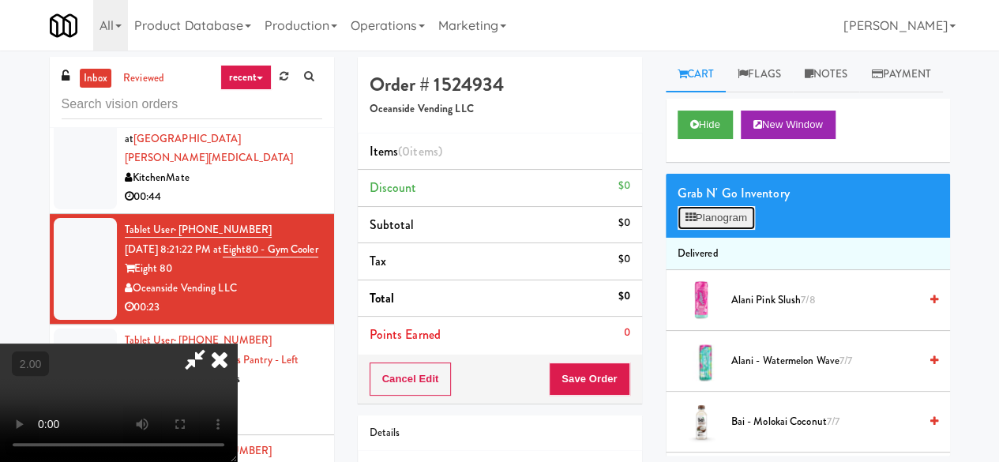
click at [694, 230] on button "Planogram" at bounding box center [716, 218] width 77 height 24
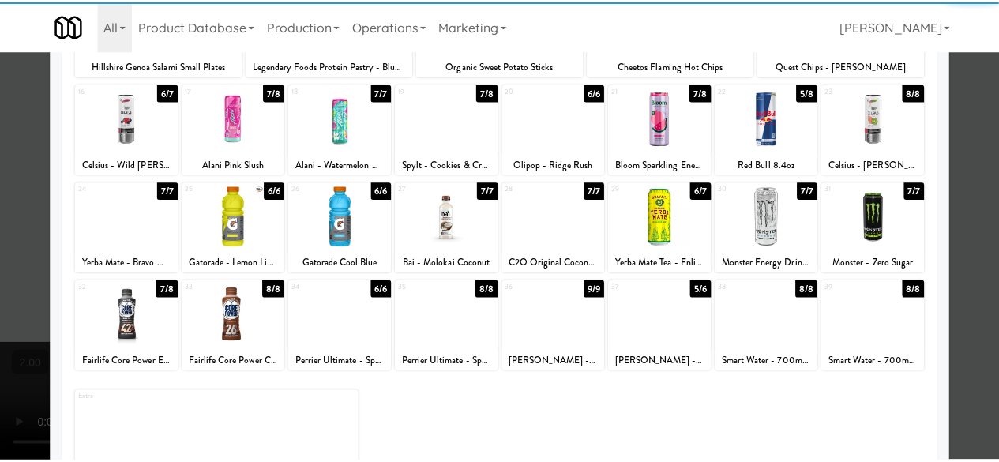
scroll to position [313, 0]
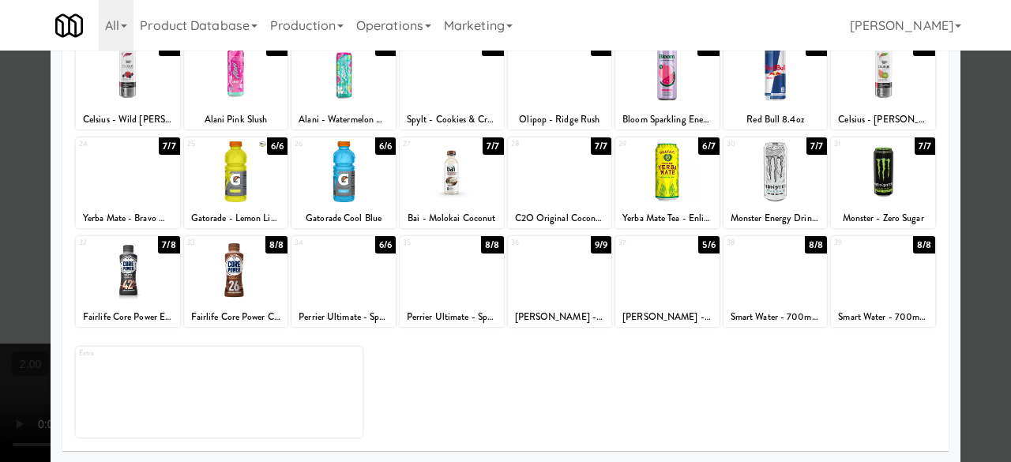
click at [558, 271] on div at bounding box center [560, 270] width 104 height 61
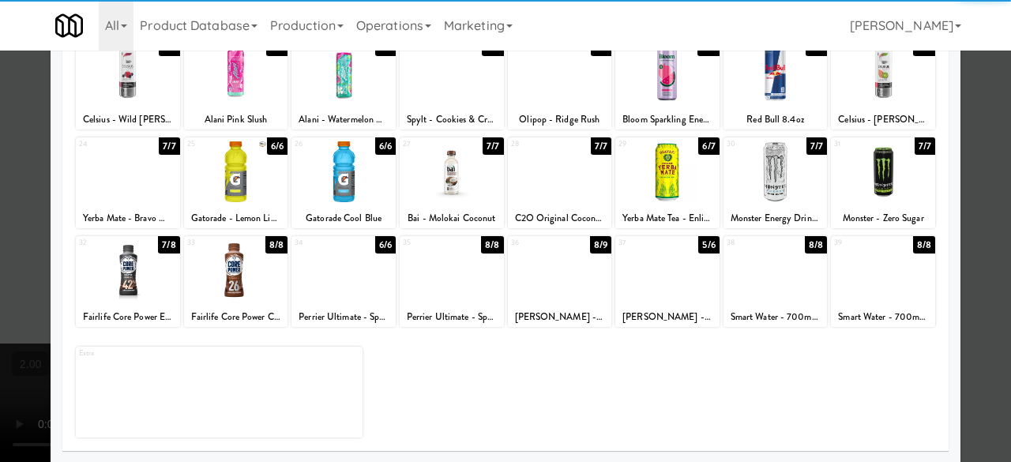
click at [962, 134] on div at bounding box center [505, 231] width 1011 height 462
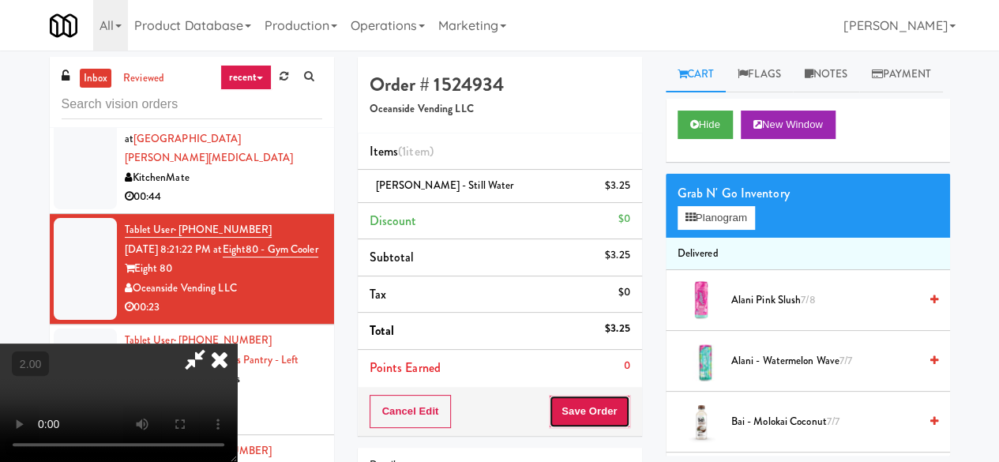
click at [613, 408] on button "Save Order" at bounding box center [589, 411] width 81 height 33
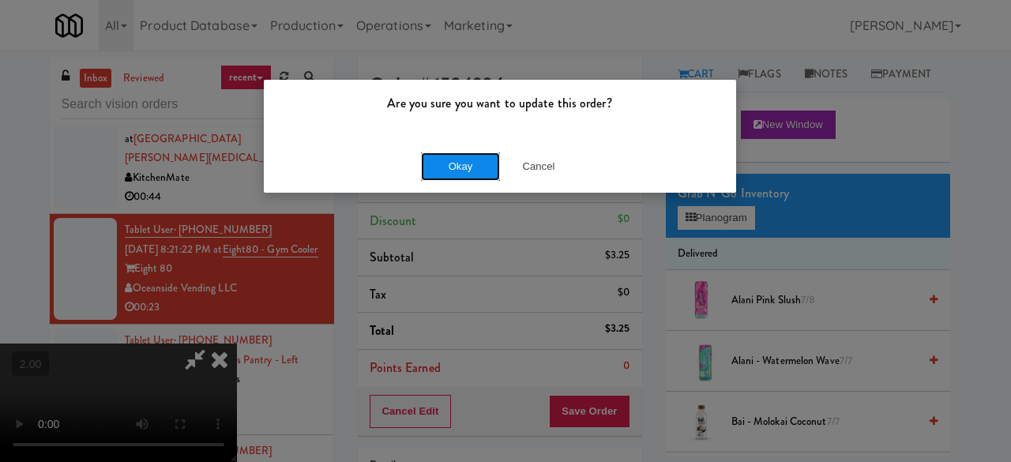
click at [479, 168] on button "Okay" at bounding box center [460, 166] width 79 height 28
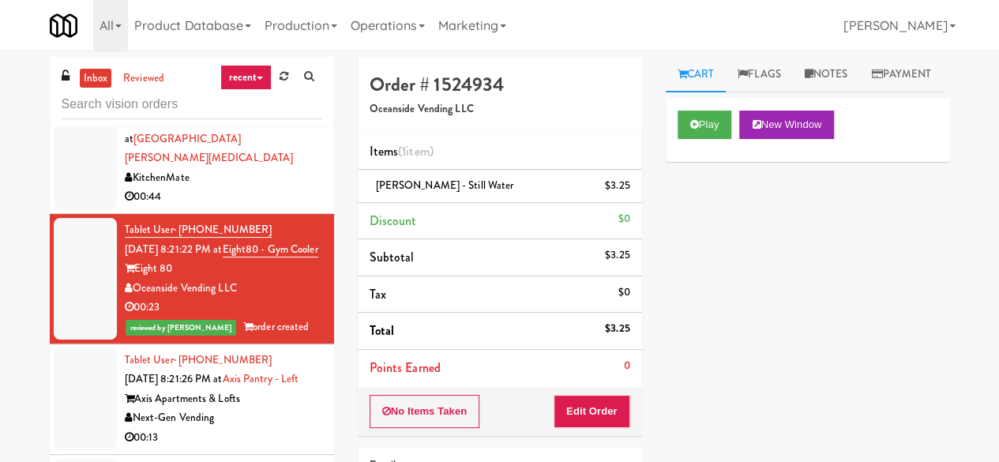
scroll to position [632, 0]
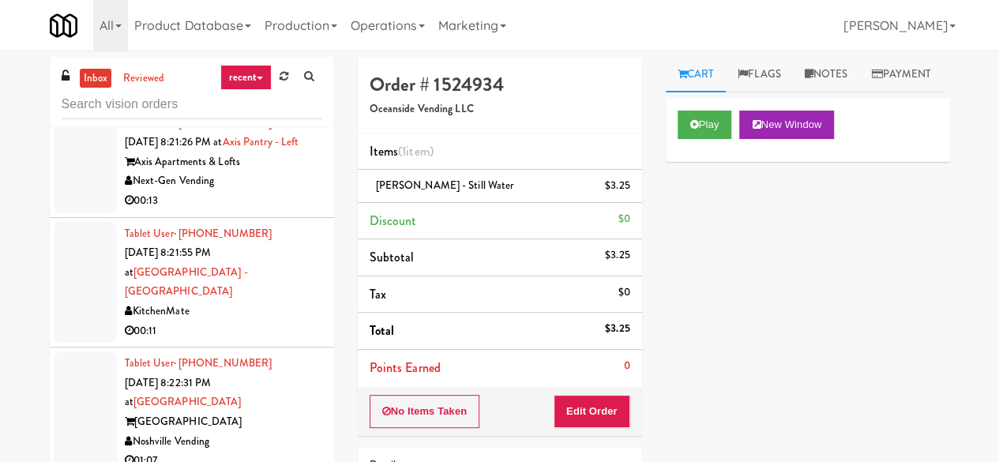
click at [284, 172] on div "Axis Apartments & Lofts" at bounding box center [223, 162] width 197 height 20
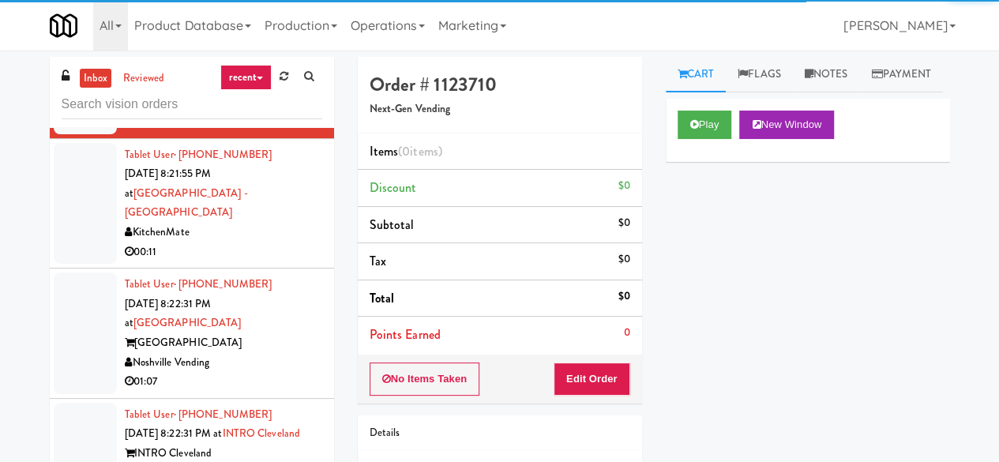
scroll to position [869, 0]
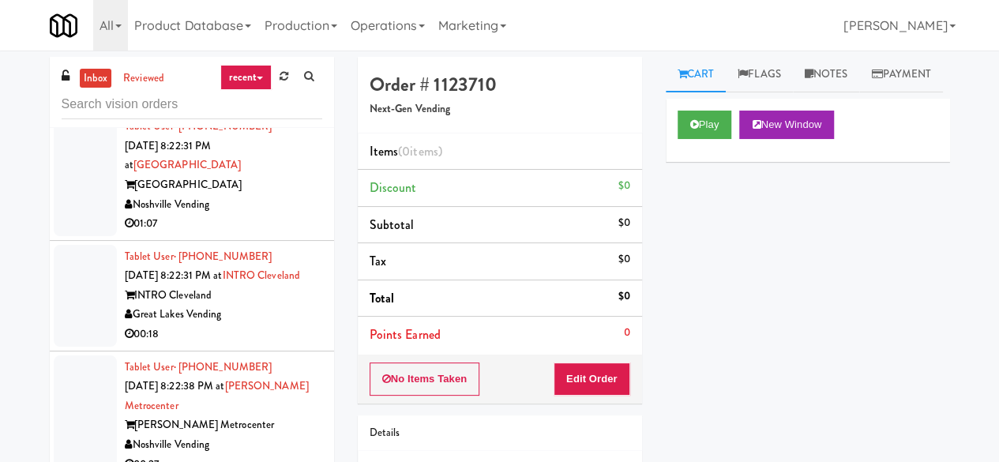
click at [242, 234] on div "01:07" at bounding box center [223, 224] width 197 height 20
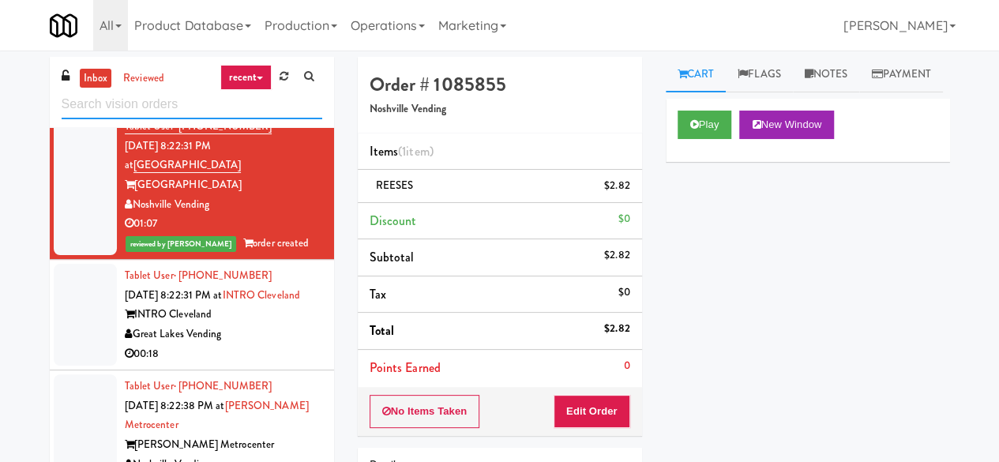
click at [230, 91] on input "text" at bounding box center [192, 104] width 261 height 29
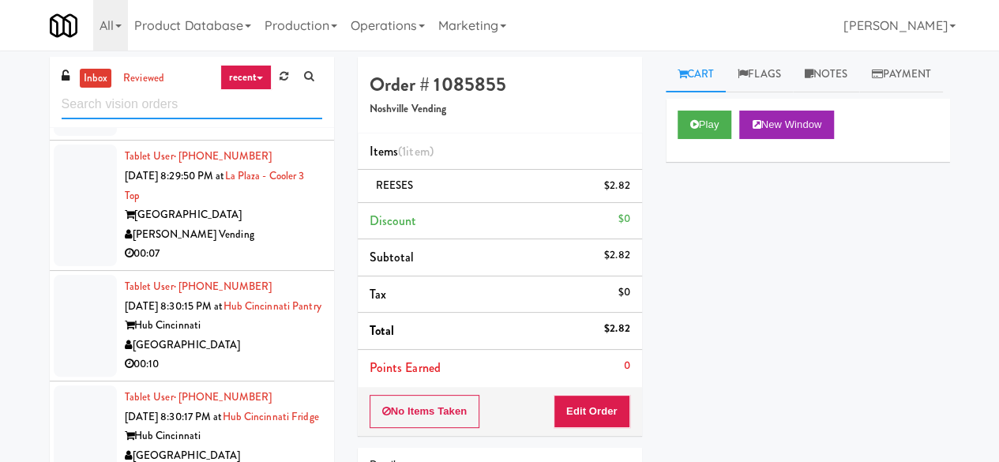
scroll to position [152, 0]
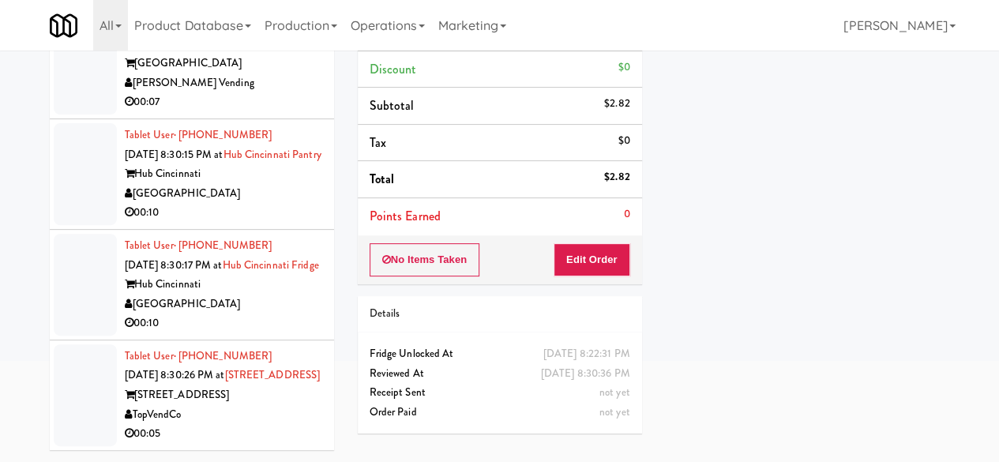
click at [262, 406] on div "TopVendCo" at bounding box center [223, 415] width 197 height 20
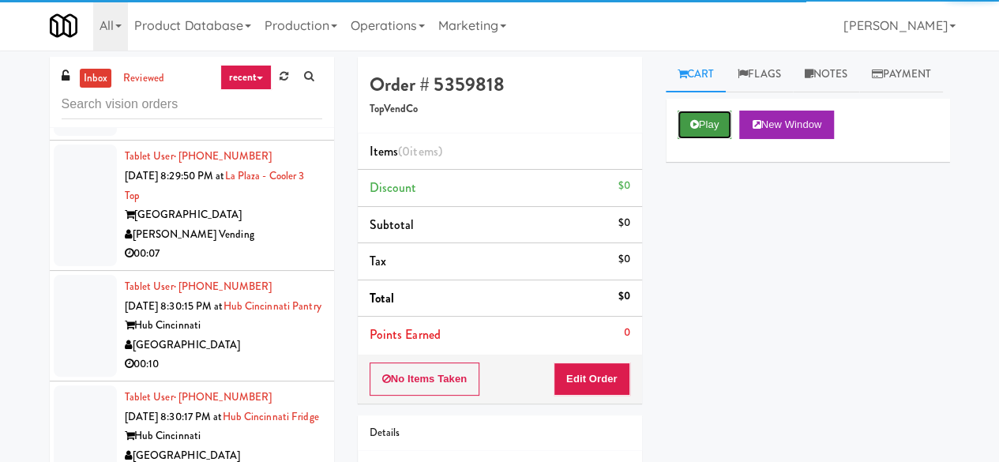
click at [700, 139] on button "Play" at bounding box center [705, 125] width 55 height 28
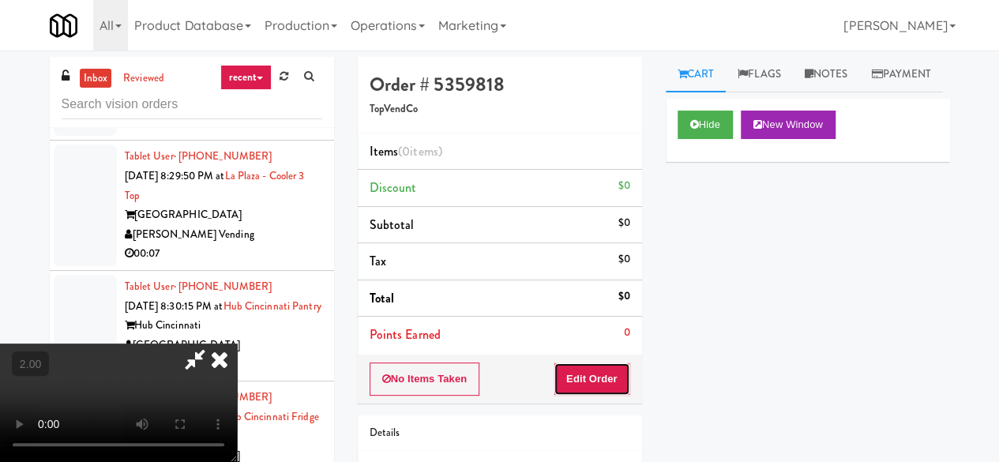
click at [602, 374] on button "Edit Order" at bounding box center [592, 379] width 77 height 33
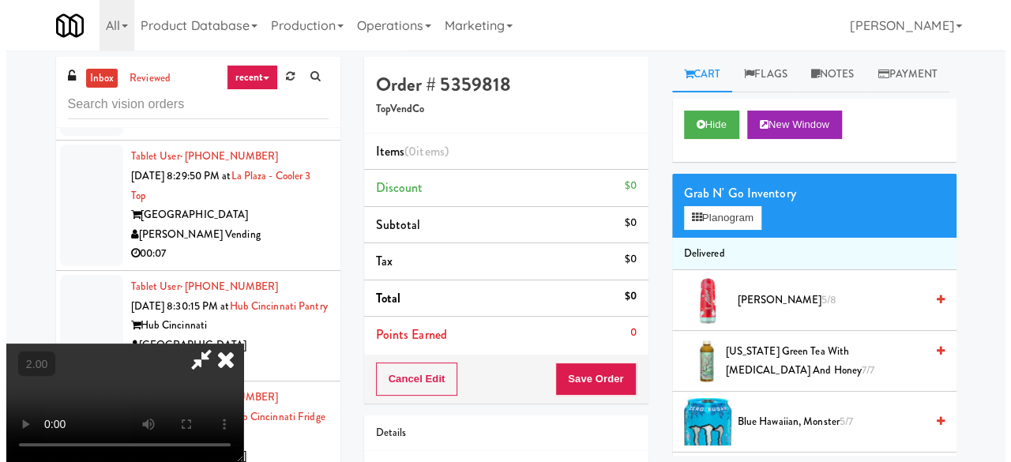
scroll to position [32, 0]
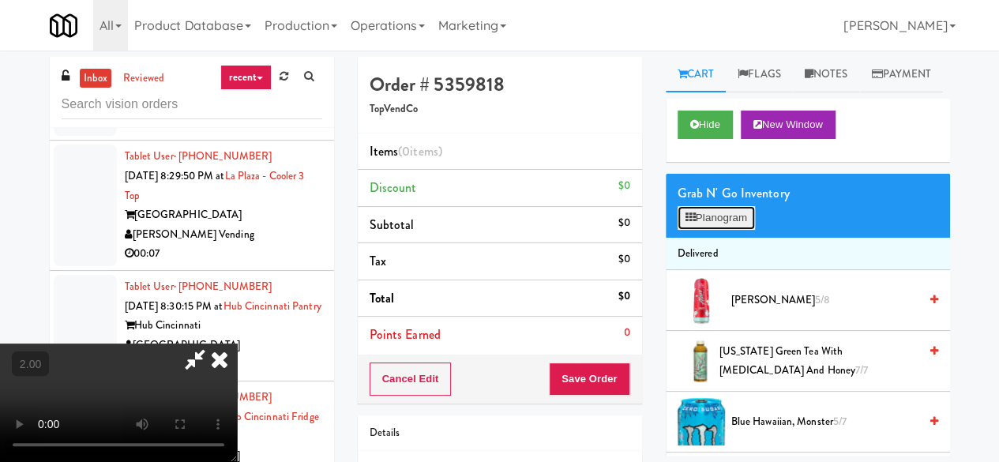
click at [723, 230] on button "Planogram" at bounding box center [716, 218] width 77 height 24
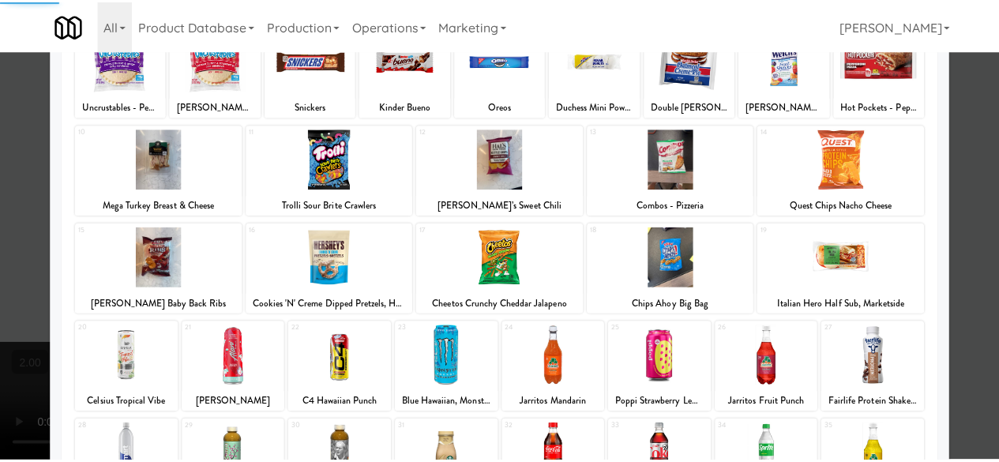
scroll to position [313, 0]
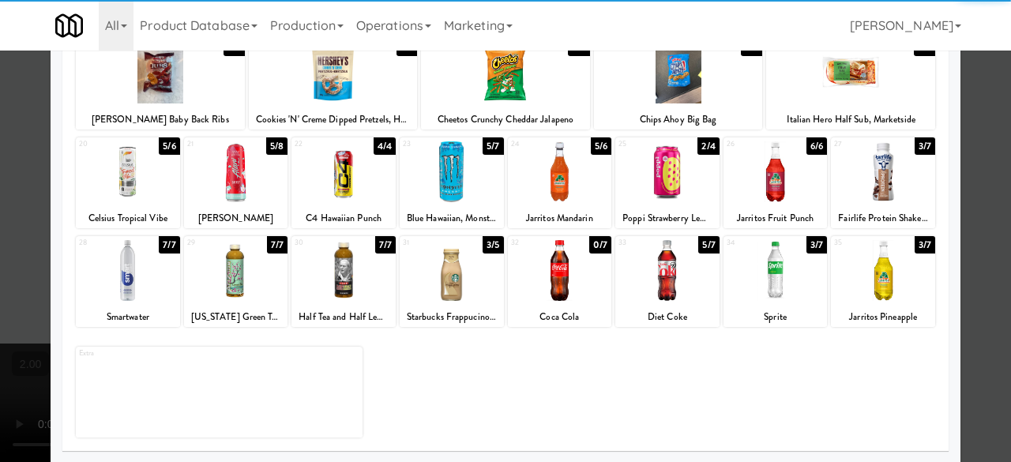
click at [757, 288] on div at bounding box center [776, 270] width 104 height 61
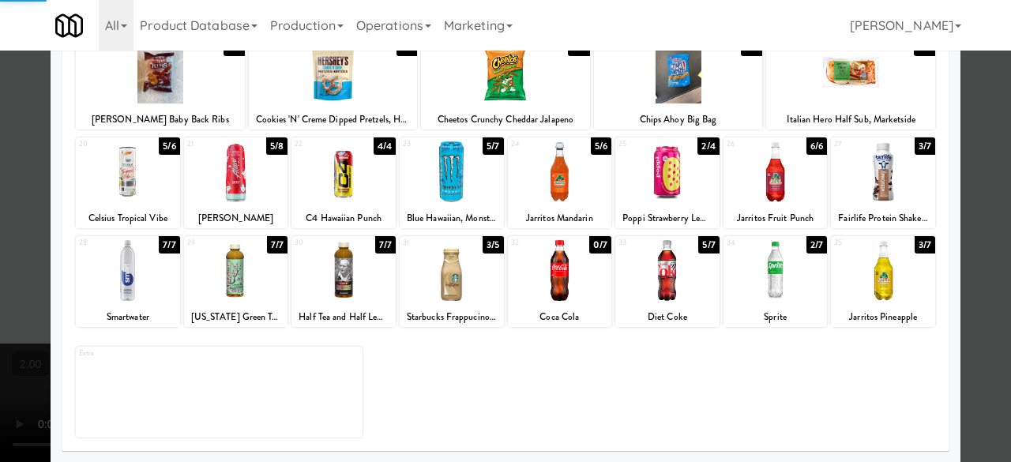
click at [980, 136] on div at bounding box center [505, 231] width 1011 height 462
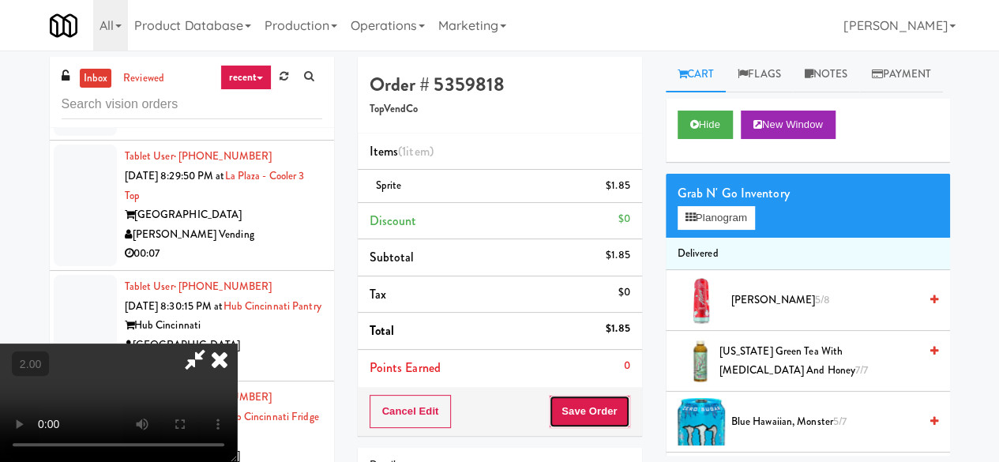
click at [613, 413] on button "Save Order" at bounding box center [589, 411] width 81 height 33
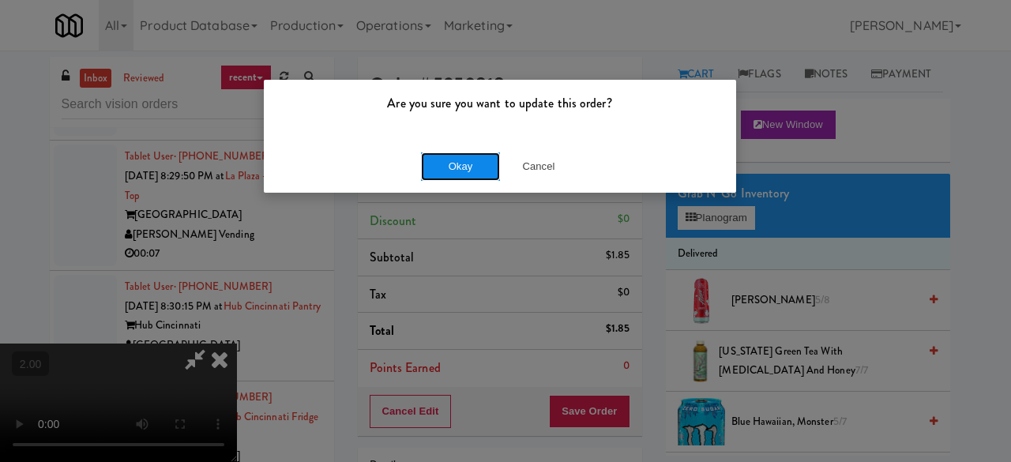
click at [469, 179] on button "Okay" at bounding box center [460, 166] width 79 height 28
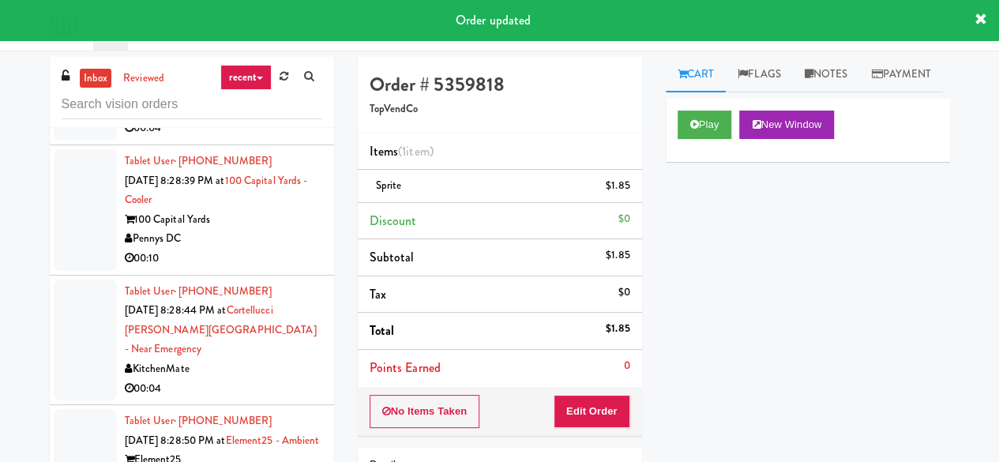
scroll to position [850, 0]
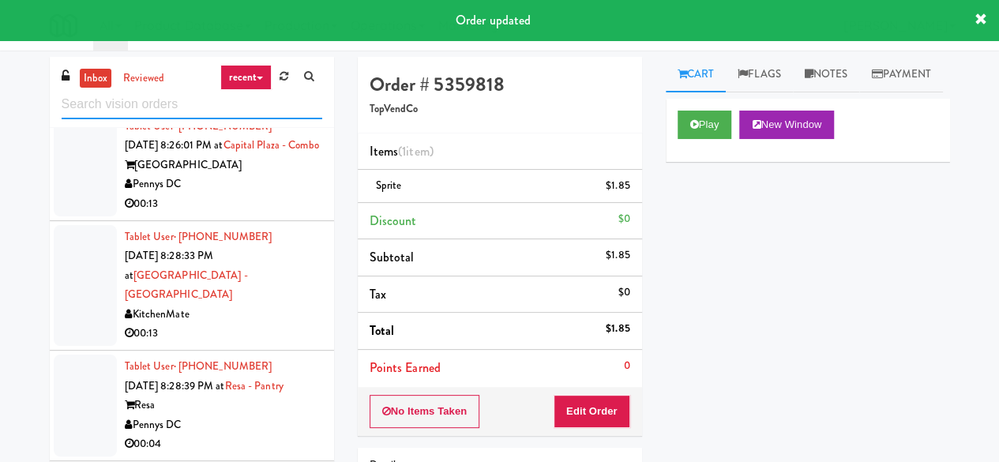
click at [208, 102] on input "text" at bounding box center [192, 104] width 261 height 29
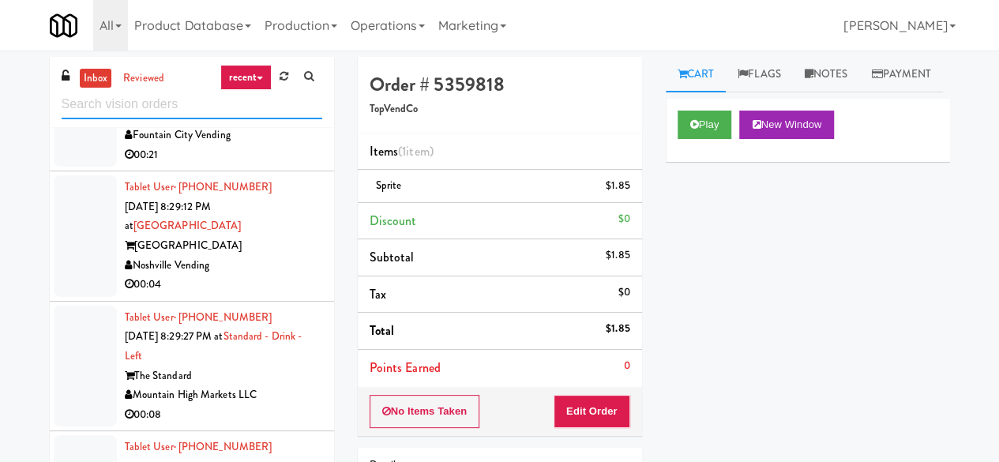
scroll to position [1580, 0]
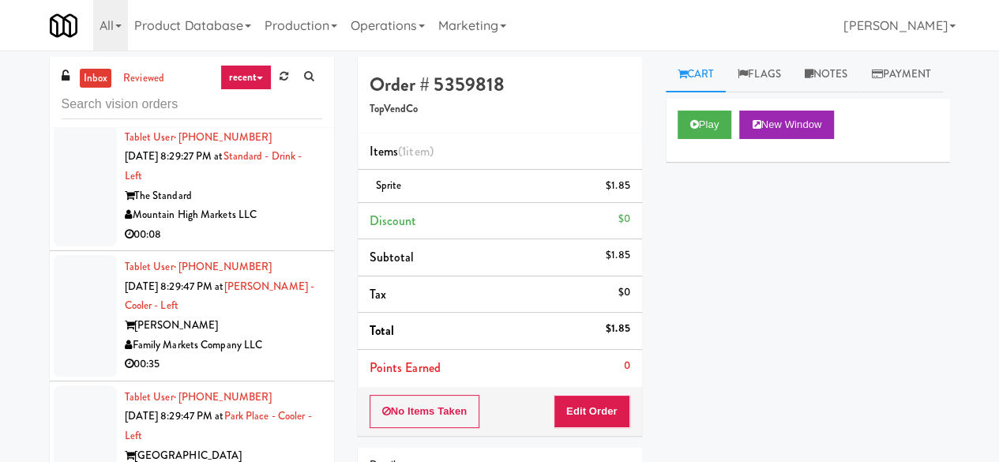
click at [221, 119] on div "inbox reviewed recent all unclear take inventory issue suspicious failed recent…" at bounding box center [192, 92] width 284 height 71
click at [215, 115] on input "text" at bounding box center [192, 104] width 261 height 29
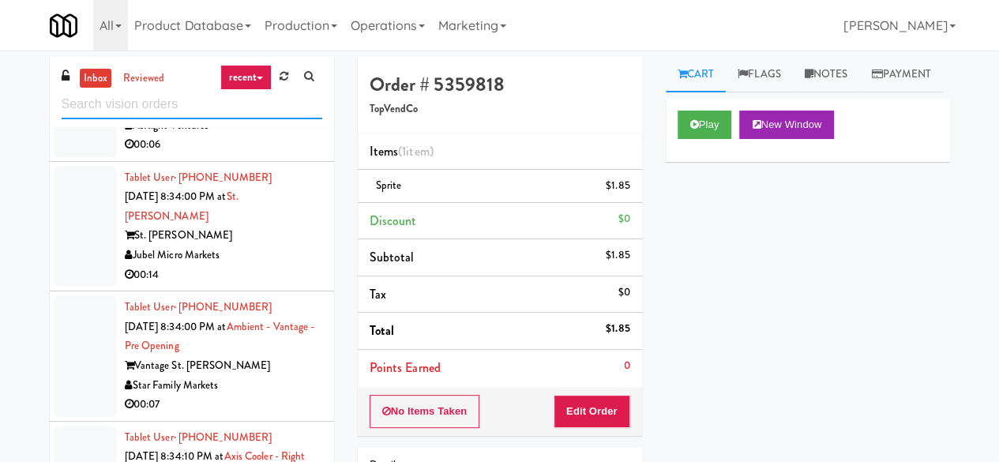
scroll to position [1106, 0]
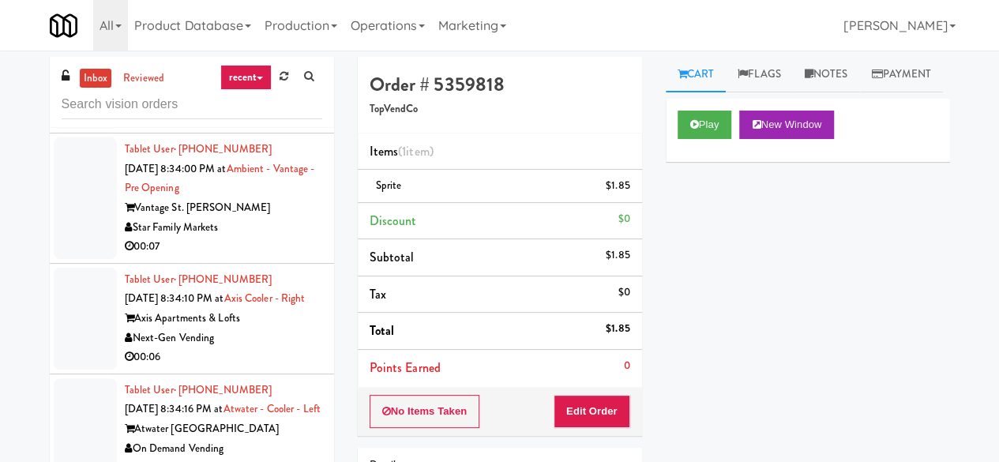
click at [275, 238] on div "Star Family Markets" at bounding box center [223, 228] width 197 height 20
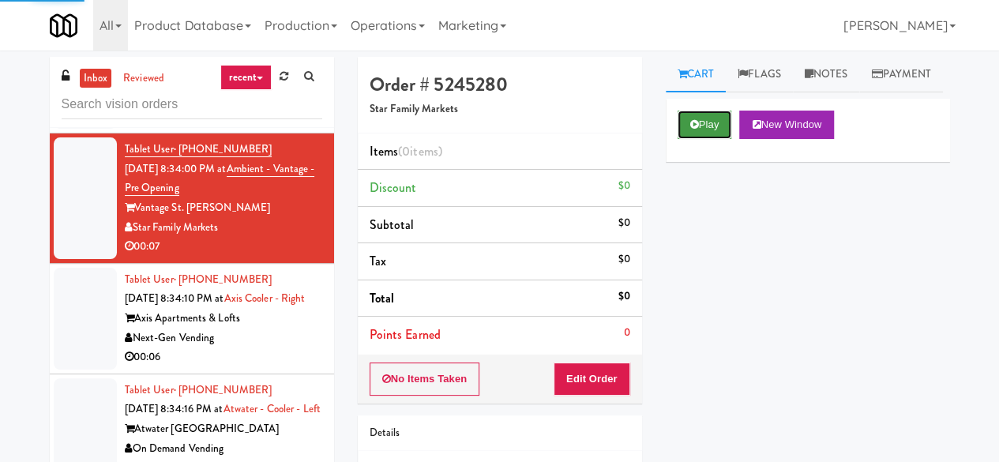
click at [681, 139] on button "Play" at bounding box center [705, 125] width 55 height 28
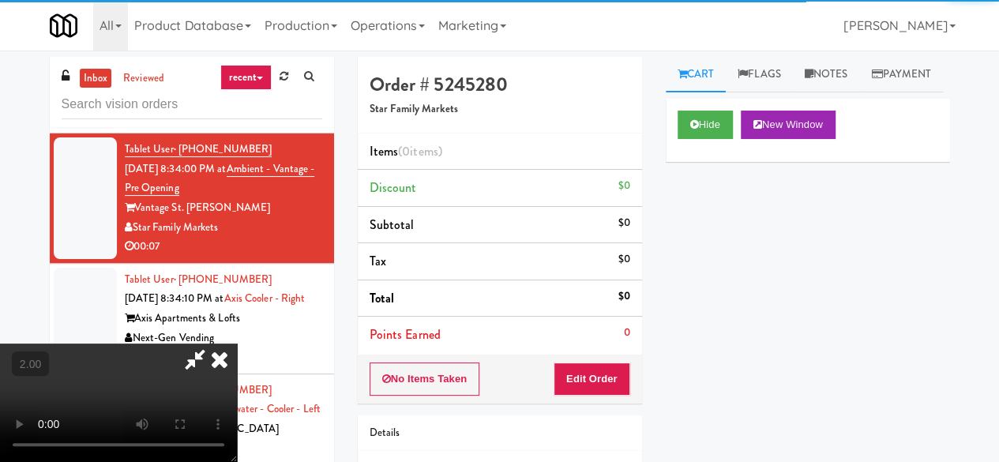
click at [607, 359] on div "No Items Taken Edit Order" at bounding box center [500, 379] width 284 height 49
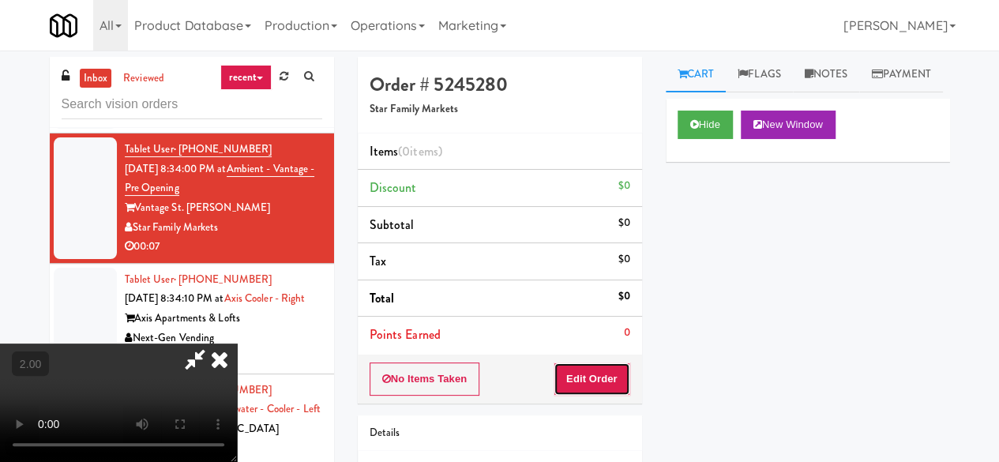
click at [604, 366] on button "Edit Order" at bounding box center [592, 379] width 77 height 33
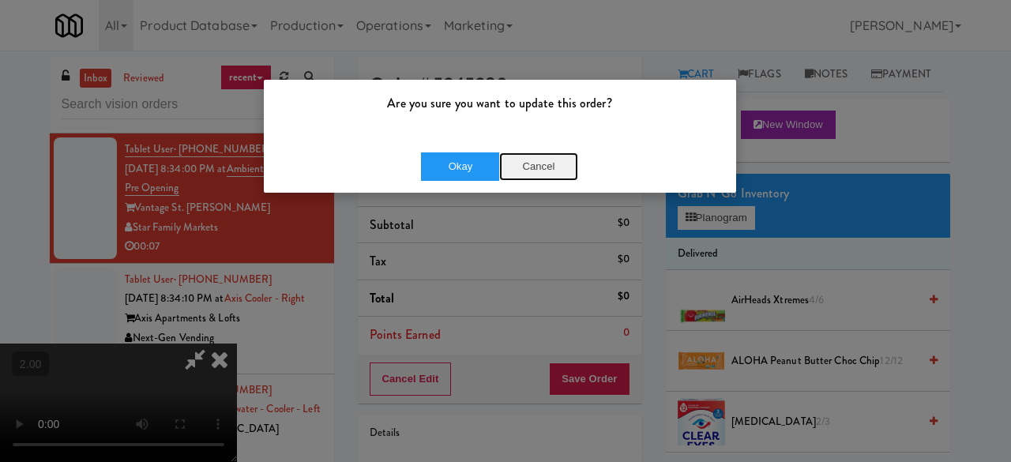
click at [532, 175] on button "Cancel" at bounding box center [538, 166] width 79 height 28
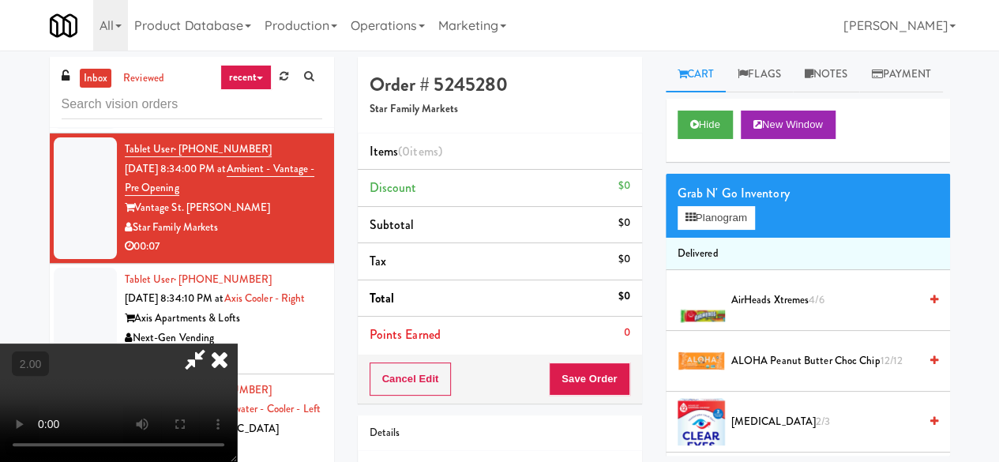
click at [237, 434] on video at bounding box center [118, 403] width 237 height 118
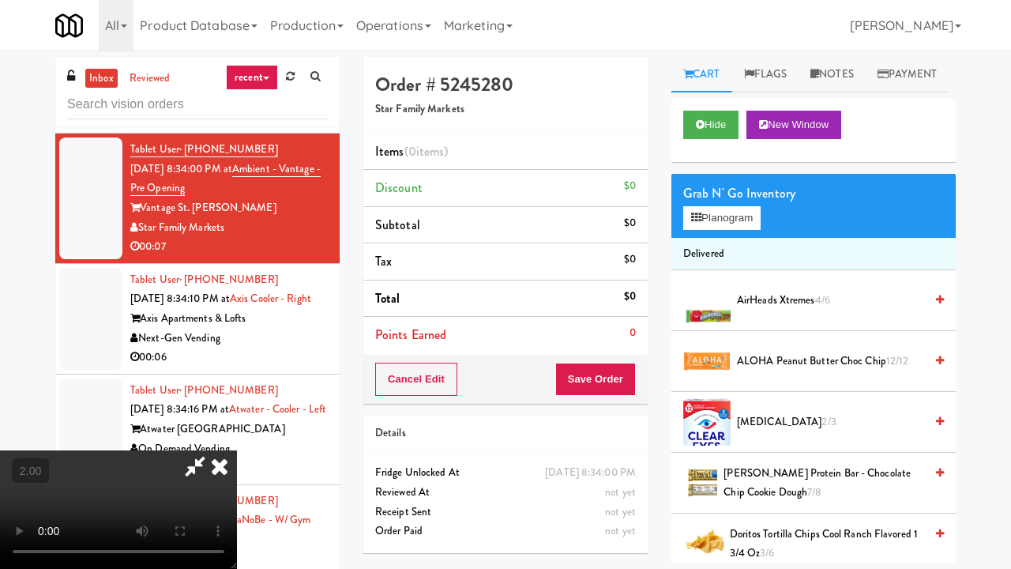
click at [950, 434] on div "Order # 5245280 Star Family Markets Items (0 items ) Discount $0 Subtotal $0 Ta…" at bounding box center [660, 311] width 616 height 508
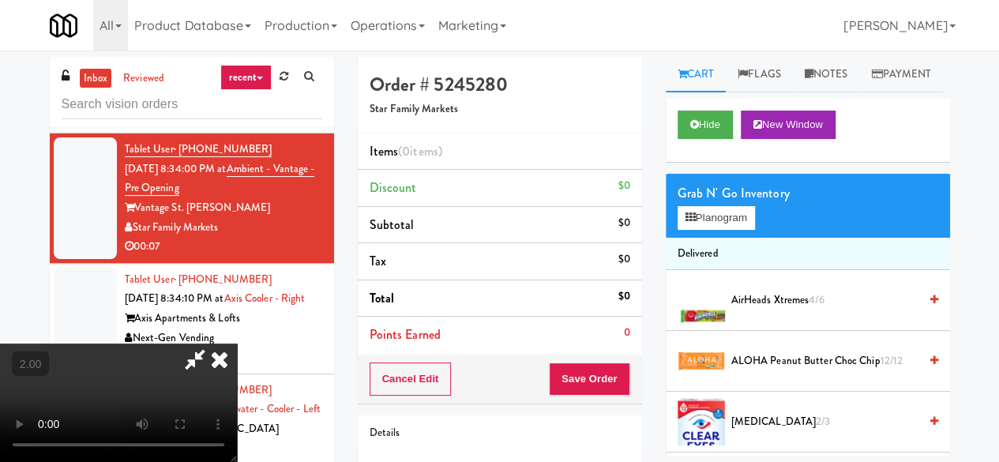
click at [738, 205] on div "Grab N' Go Inventory" at bounding box center [808, 194] width 261 height 24
click at [739, 230] on button "Planogram" at bounding box center [716, 218] width 77 height 24
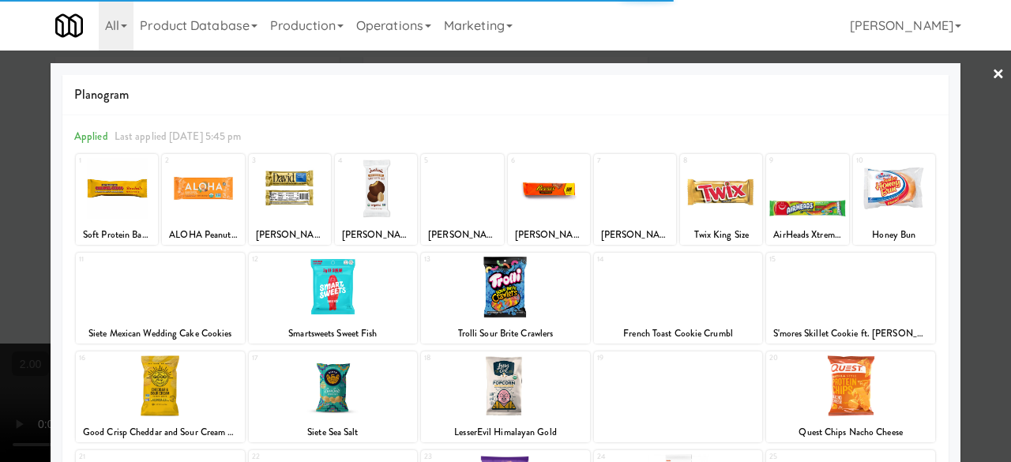
click at [331, 297] on div at bounding box center [333, 287] width 169 height 61
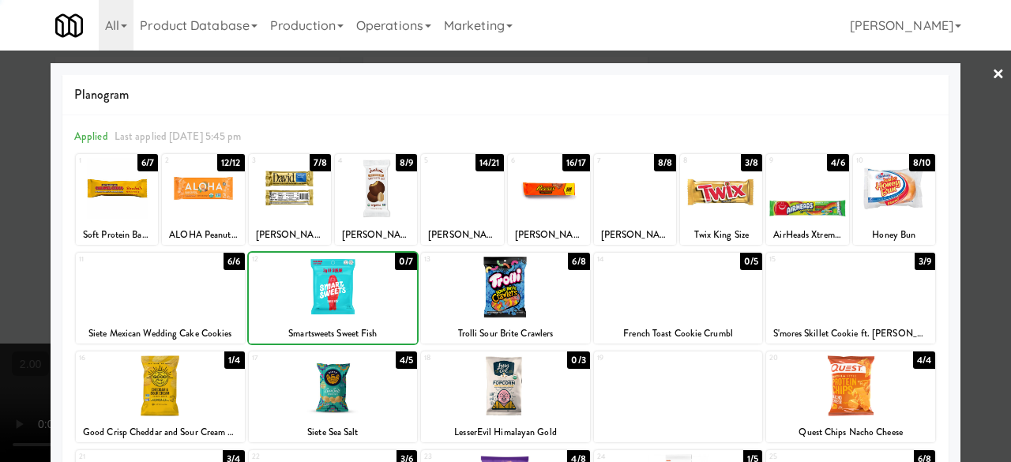
click at [331, 297] on div at bounding box center [333, 287] width 169 height 61
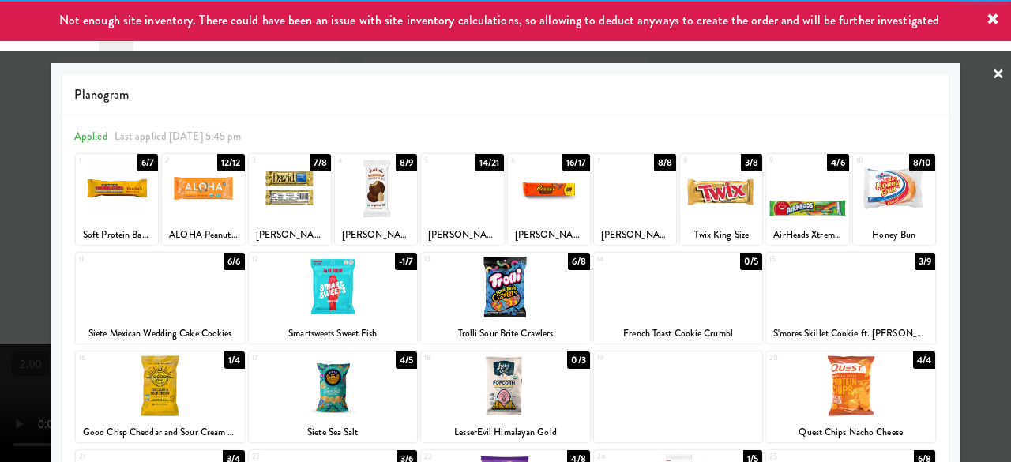
click at [946, 138] on div "Planogram Applied Last applied Thursday 5:45 pm 1 6/7 Soft Protein Bar Caramel …" at bounding box center [506, 419] width 910 height 713
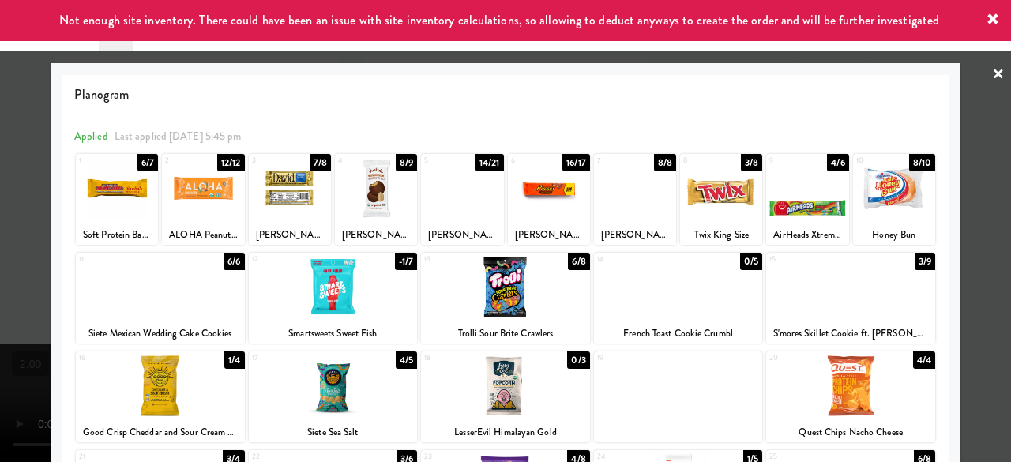
click at [987, 122] on div at bounding box center [505, 231] width 1011 height 462
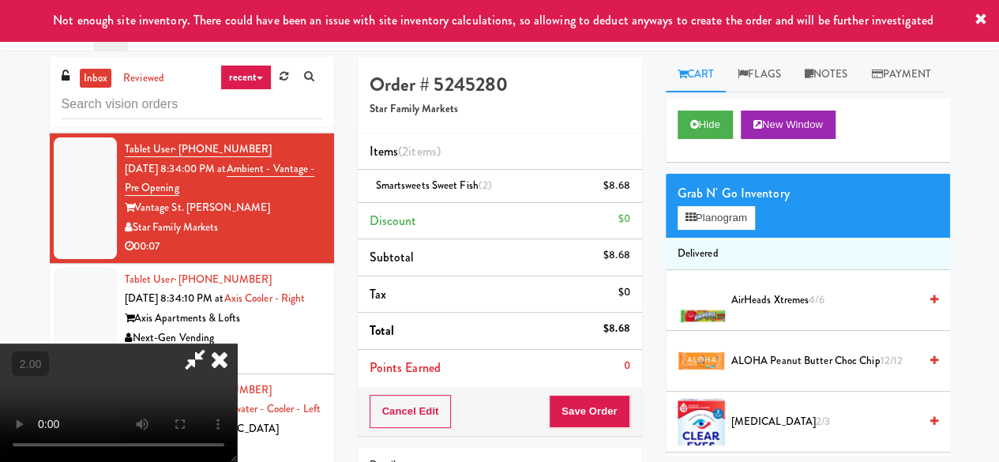
click at [213, 344] on icon at bounding box center [195, 360] width 36 height 32
click at [600, 408] on button "Save Order" at bounding box center [589, 411] width 81 height 33
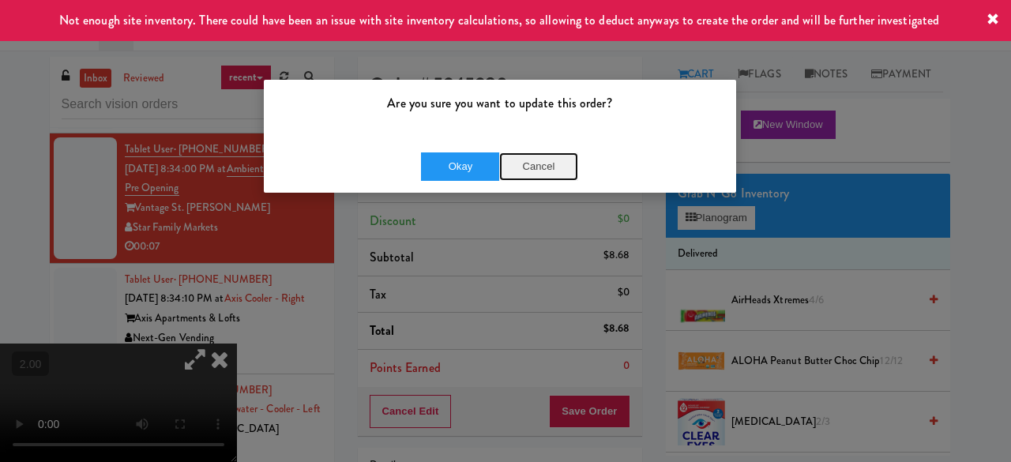
click at [530, 157] on button "Cancel" at bounding box center [538, 166] width 79 height 28
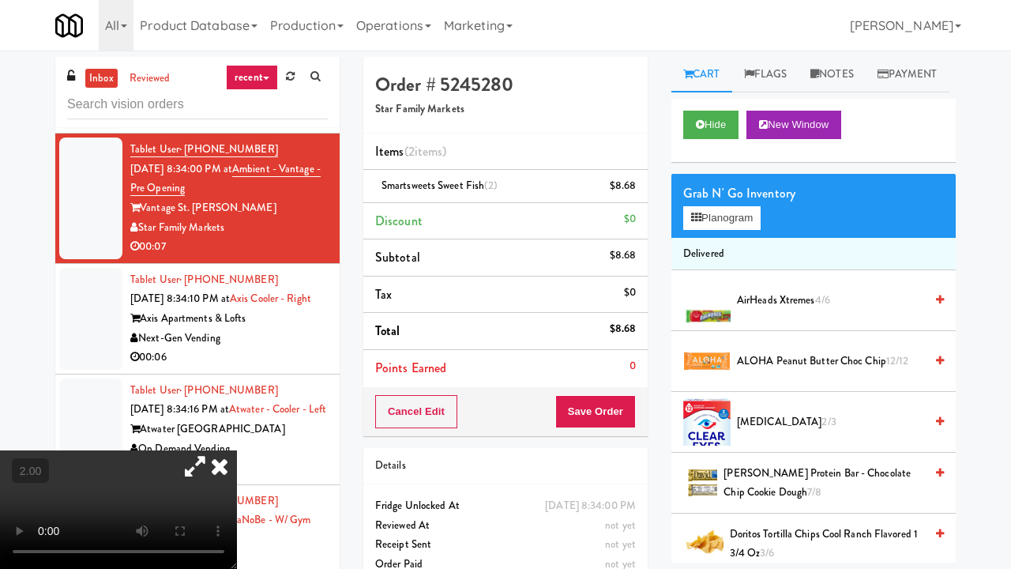
click at [237, 434] on video at bounding box center [118, 509] width 237 height 118
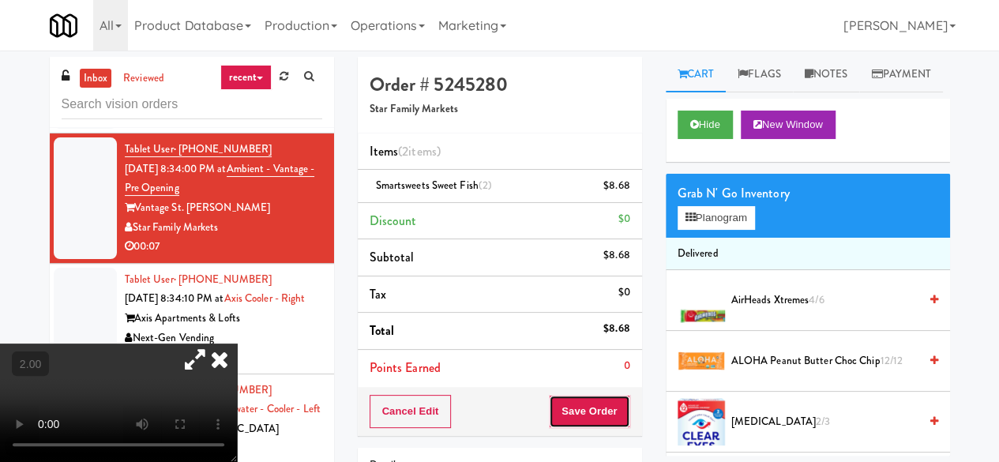
click at [582, 412] on button "Save Order" at bounding box center [589, 411] width 81 height 33
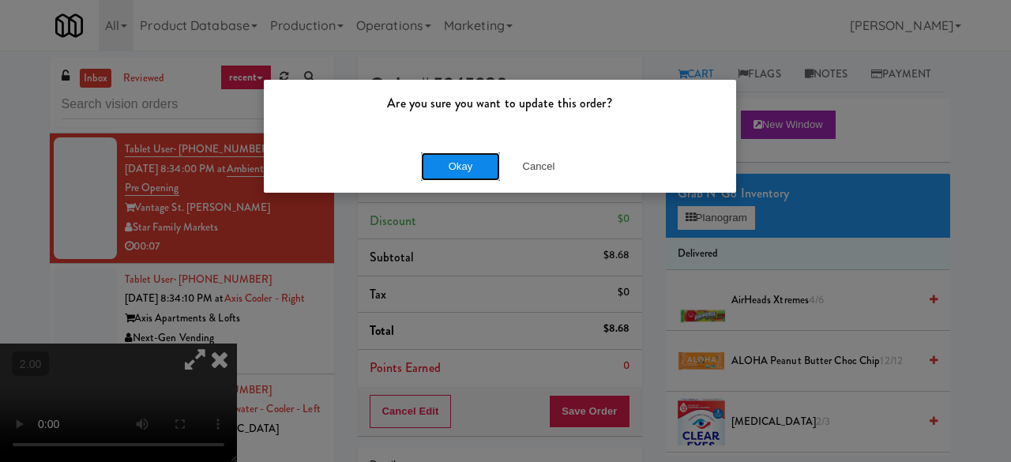
click at [450, 170] on button "Okay" at bounding box center [460, 166] width 79 height 28
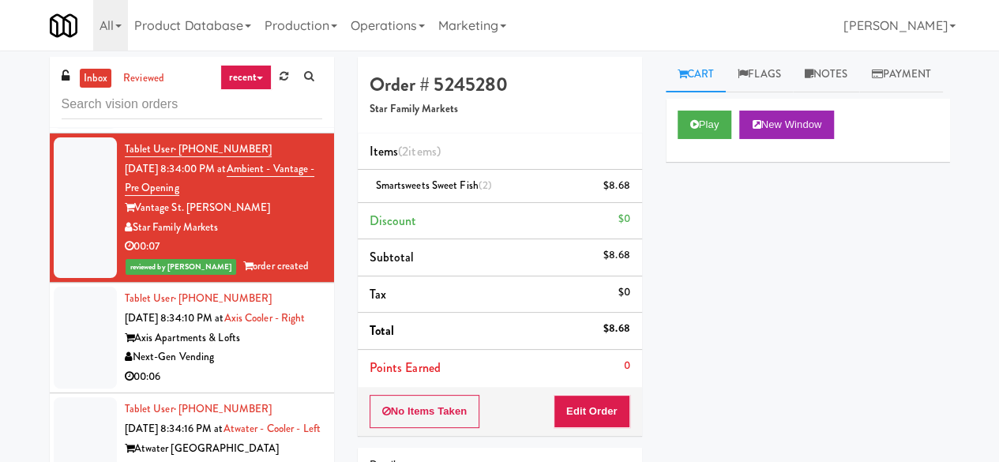
scroll to position [1185, 0]
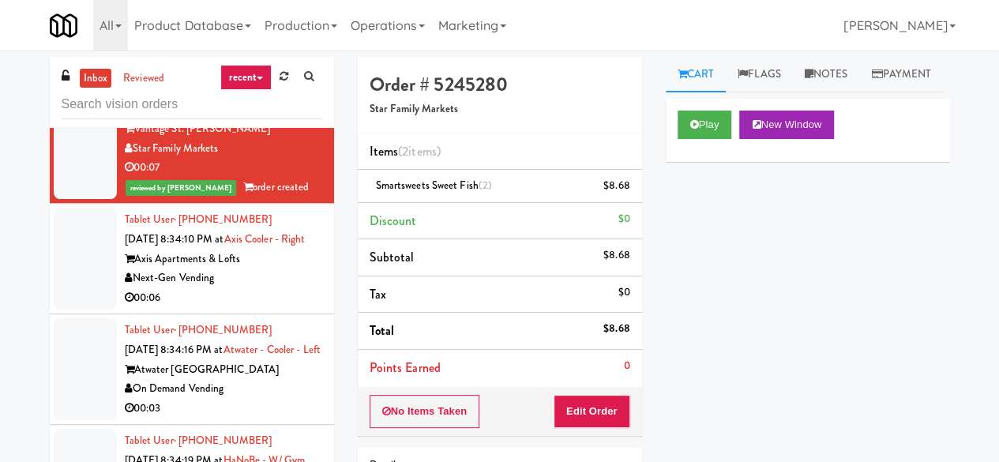
click at [273, 288] on div "Next-Gen Vending" at bounding box center [223, 279] width 197 height 20
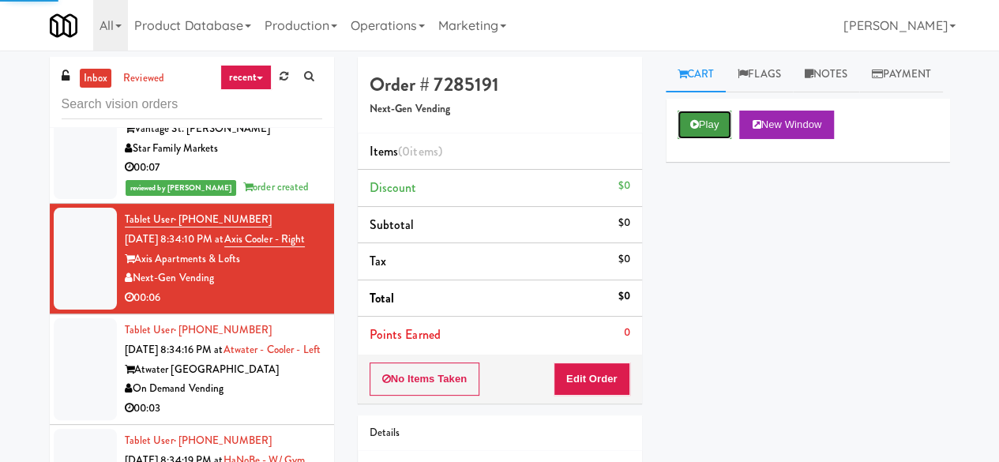
click at [710, 139] on button "Play" at bounding box center [705, 125] width 55 height 28
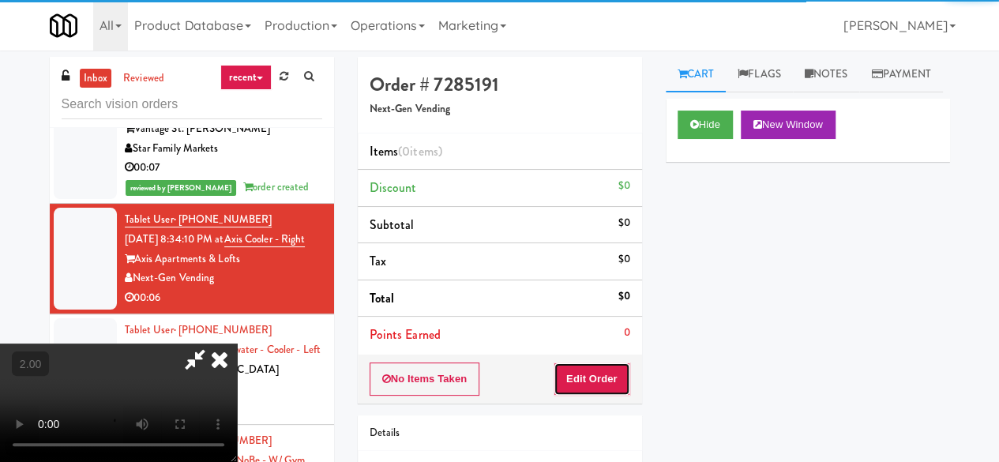
click at [607, 382] on button "Edit Order" at bounding box center [592, 379] width 77 height 33
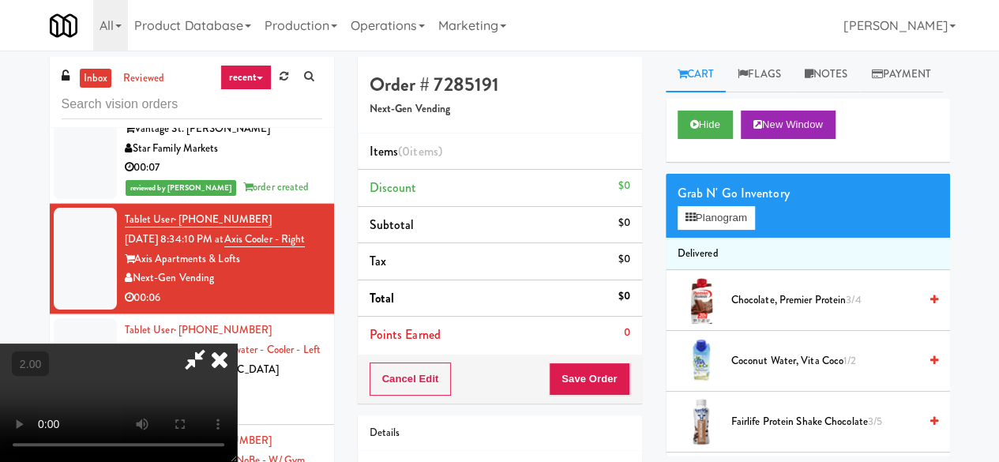
scroll to position [32, 0]
click at [736, 230] on button "Planogram" at bounding box center [716, 218] width 77 height 24
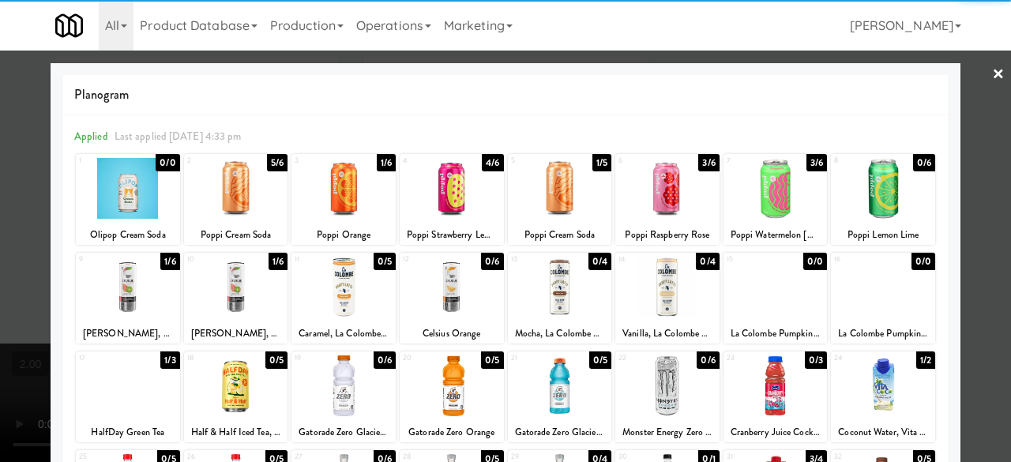
click at [760, 193] on div at bounding box center [776, 188] width 104 height 61
drag, startPoint x: 971, startPoint y: 75, endPoint x: 956, endPoint y: 89, distance: 20.7
click at [972, 77] on div at bounding box center [505, 231] width 1011 height 462
click at [972, 80] on div "inbox reviewed recent all unclear take inventory issue suspicious failed recent…" at bounding box center [505, 335] width 1011 height 557
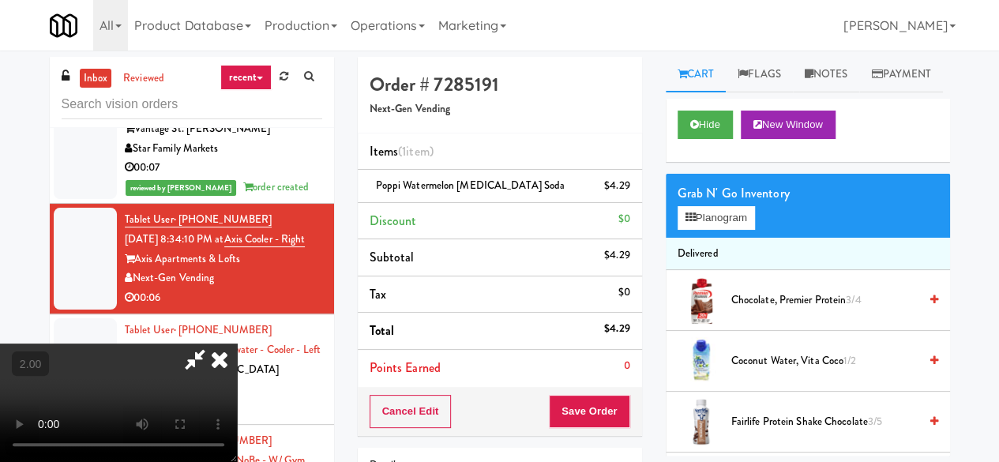
click at [213, 344] on icon at bounding box center [195, 360] width 36 height 32
click at [582, 405] on button "Save Order" at bounding box center [589, 411] width 81 height 33
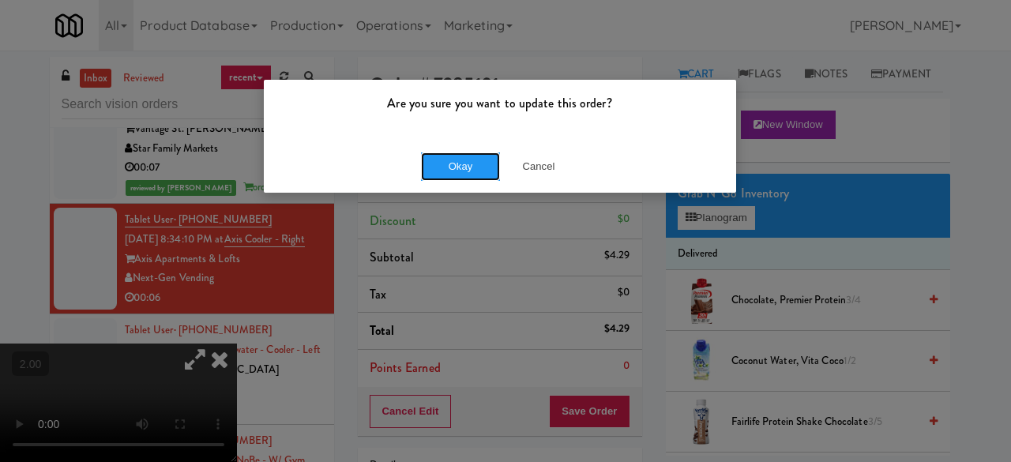
click at [456, 168] on button "Okay" at bounding box center [460, 166] width 79 height 28
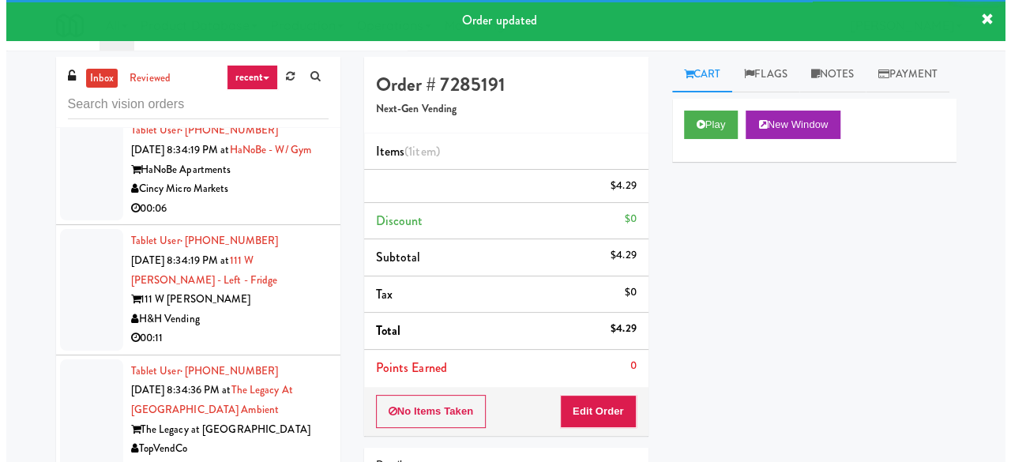
scroll to position [1520, 0]
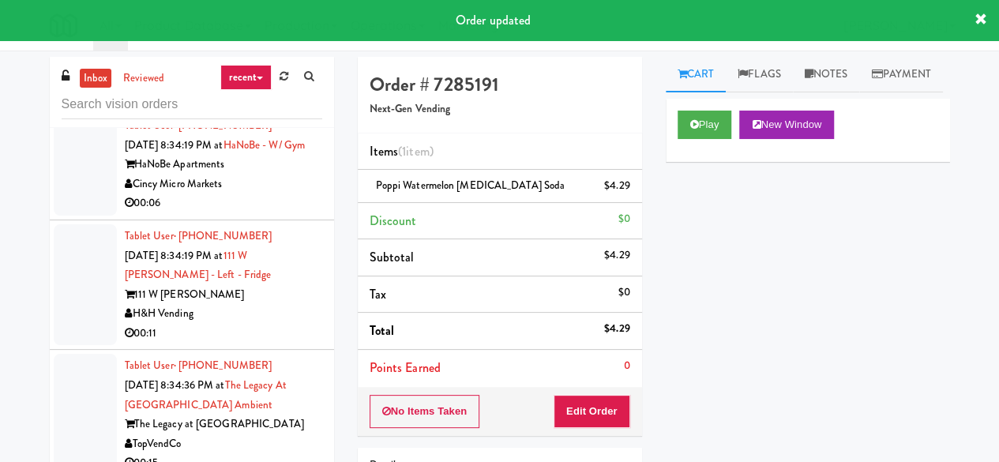
click at [276, 103] on div "00:03" at bounding box center [223, 93] width 197 height 20
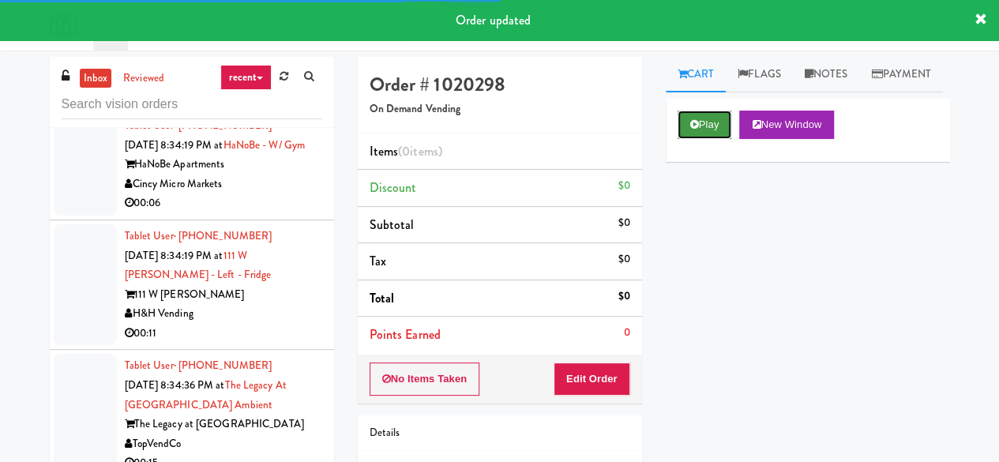
click at [695, 139] on button "Play" at bounding box center [705, 125] width 55 height 28
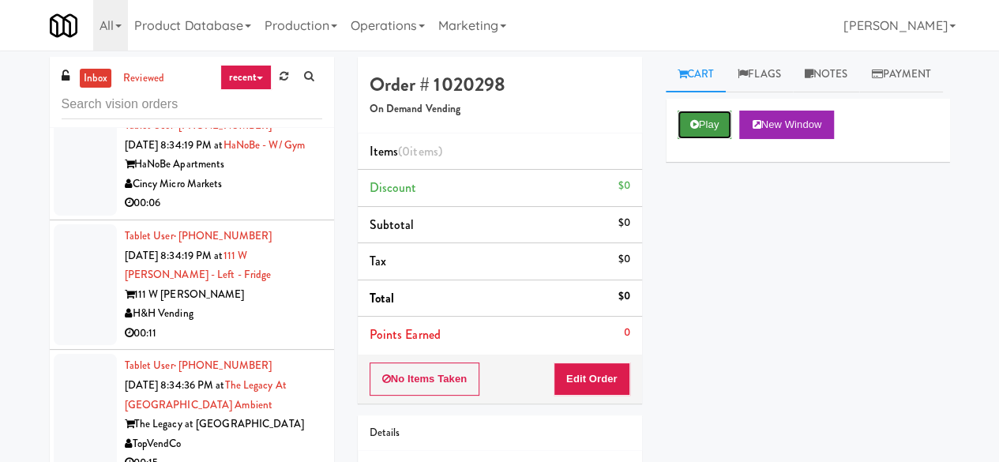
click at [682, 139] on button "Play" at bounding box center [705, 125] width 55 height 28
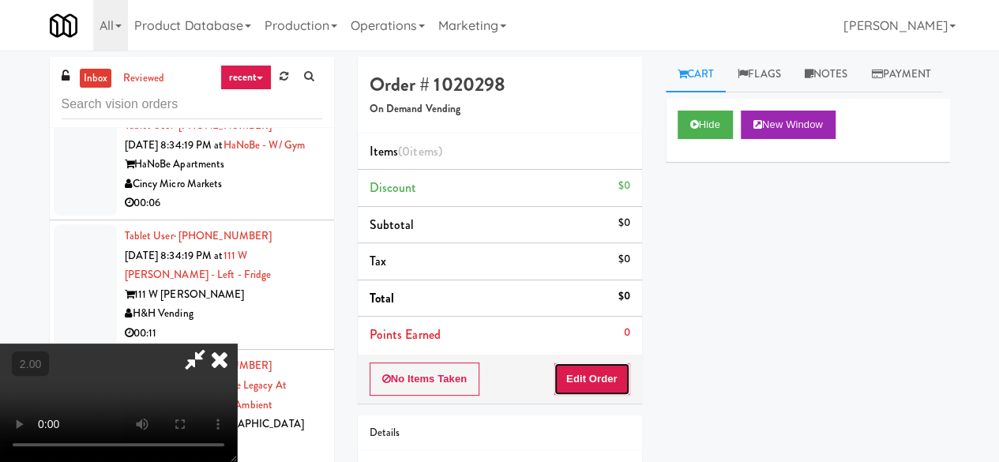
click at [614, 370] on button "Edit Order" at bounding box center [592, 379] width 77 height 33
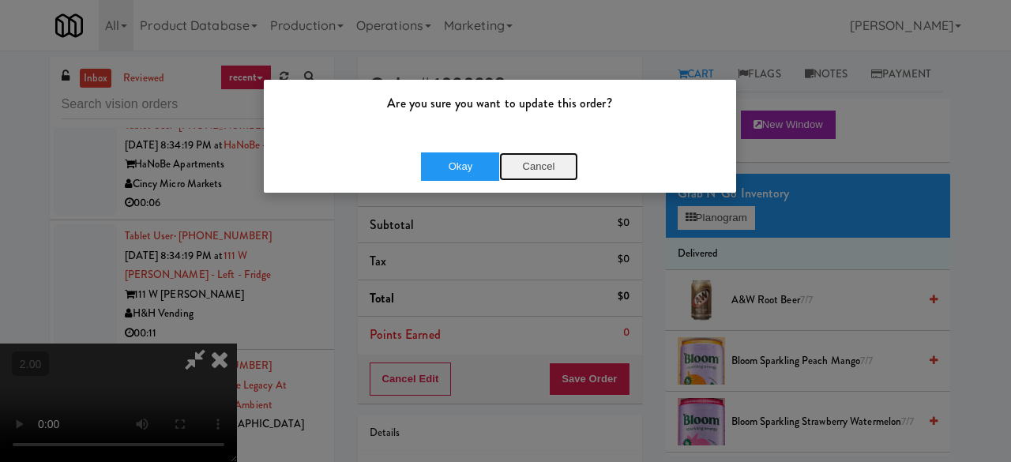
click at [533, 162] on button "Cancel" at bounding box center [538, 166] width 79 height 28
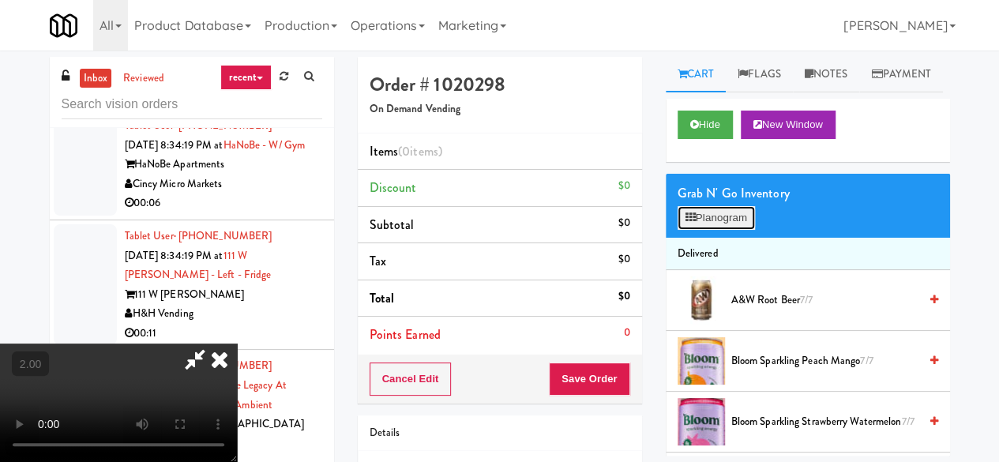
click at [728, 230] on button "Planogram" at bounding box center [716, 218] width 77 height 24
click at [0, 0] on div at bounding box center [0, 0] width 0 height 0
click at [727, 230] on button "Planogram" at bounding box center [716, 218] width 77 height 24
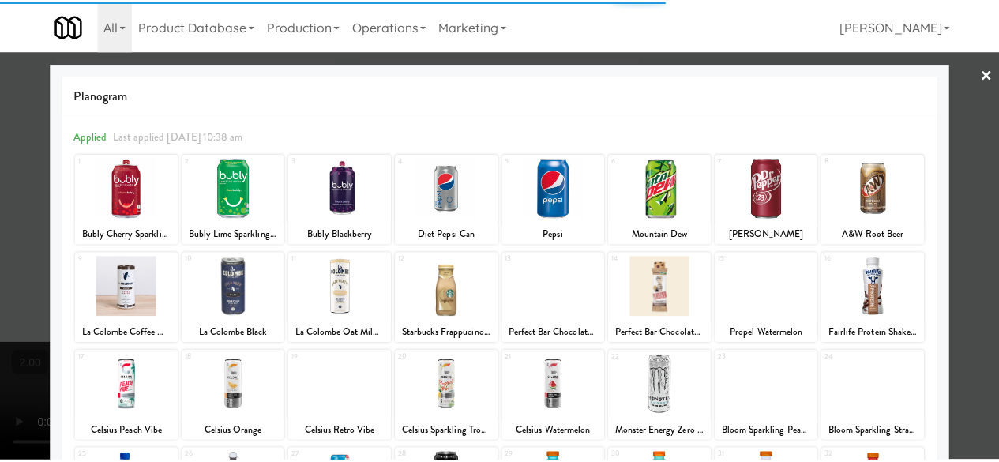
scroll to position [313, 0]
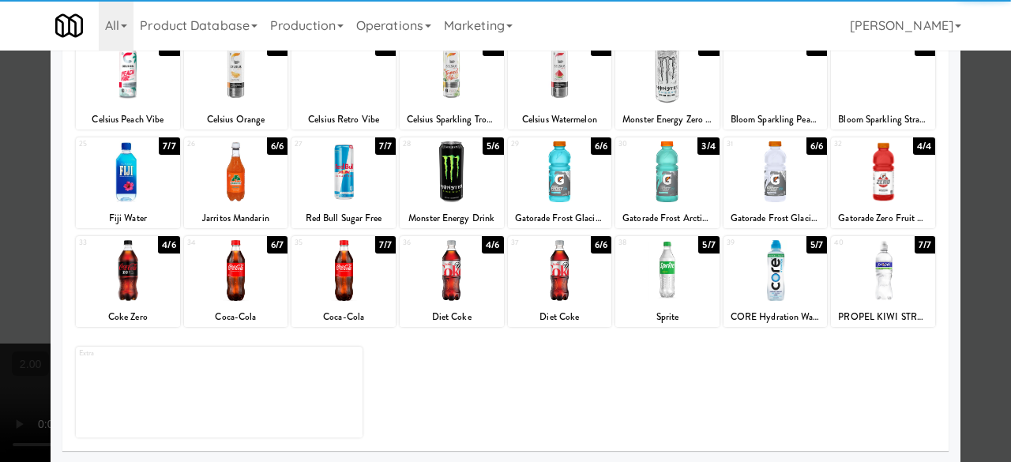
click at [346, 269] on div at bounding box center [343, 270] width 104 height 61
click at [967, 94] on div at bounding box center [505, 231] width 1011 height 462
click at [967, 94] on div "inbox reviewed recent all unclear take inventory issue suspicious failed recent…" at bounding box center [505, 335] width 1011 height 557
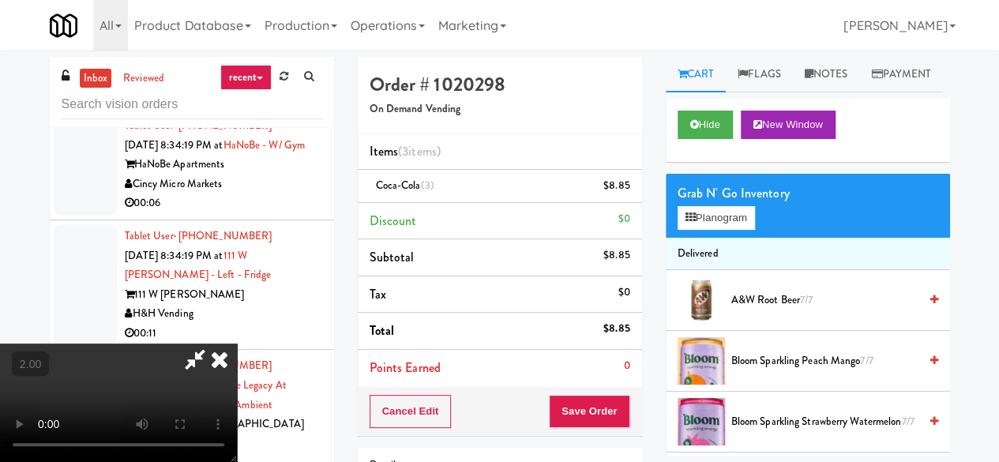
click at [213, 344] on icon at bounding box center [195, 360] width 36 height 32
click at [589, 419] on button "Save Order" at bounding box center [589, 411] width 81 height 33
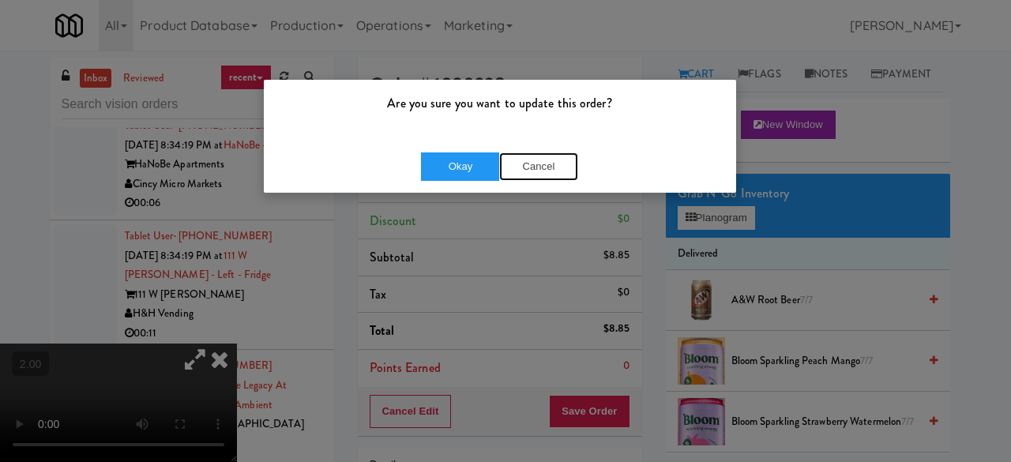
drag, startPoint x: 526, startPoint y: 173, endPoint x: 586, endPoint y: 156, distance: 62.5
click at [528, 171] on button "Cancel" at bounding box center [538, 166] width 79 height 28
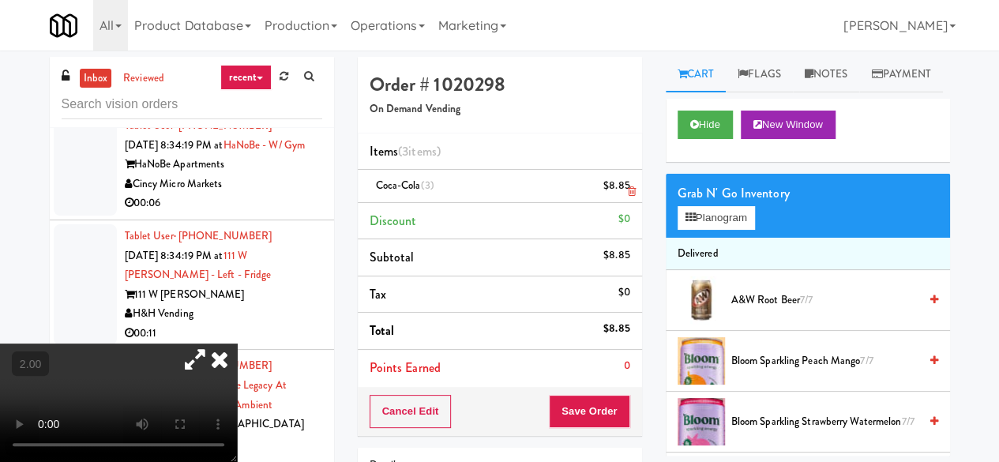
click at [629, 196] on link at bounding box center [628, 192] width 14 height 20
click at [629, 196] on icon at bounding box center [631, 191] width 8 height 10
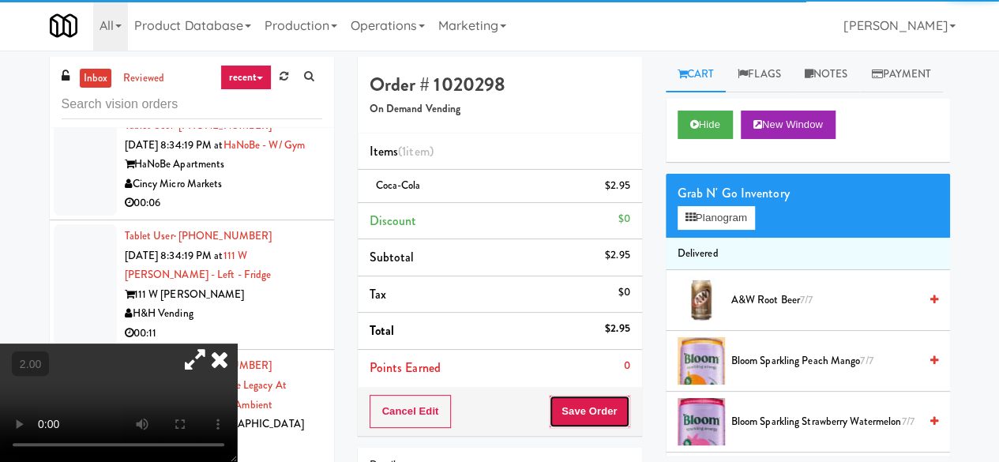
click at [585, 412] on button "Save Order" at bounding box center [589, 411] width 81 height 33
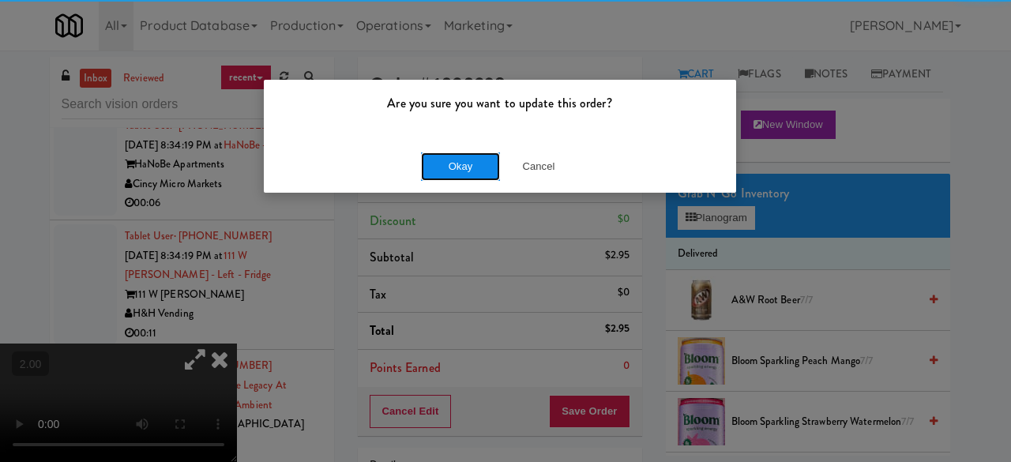
click at [453, 162] on button "Okay" at bounding box center [460, 166] width 79 height 28
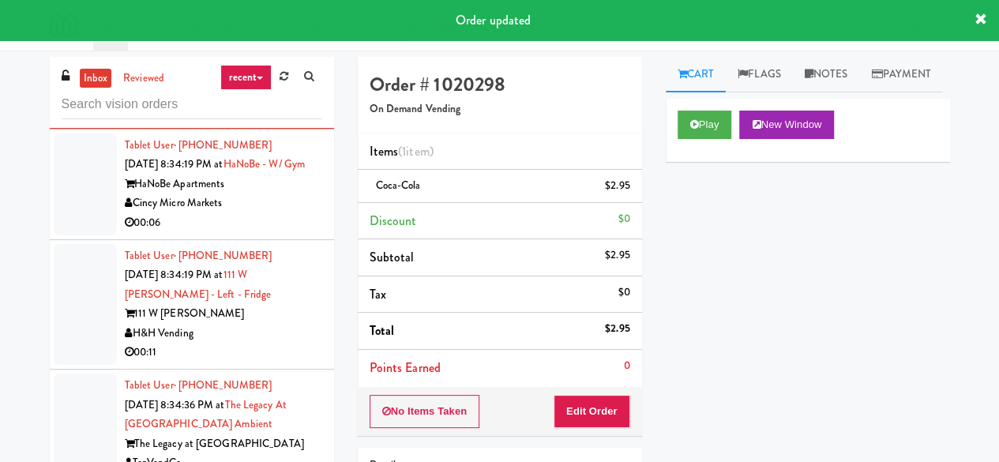
click at [283, 233] on div "00:06" at bounding box center [223, 223] width 197 height 20
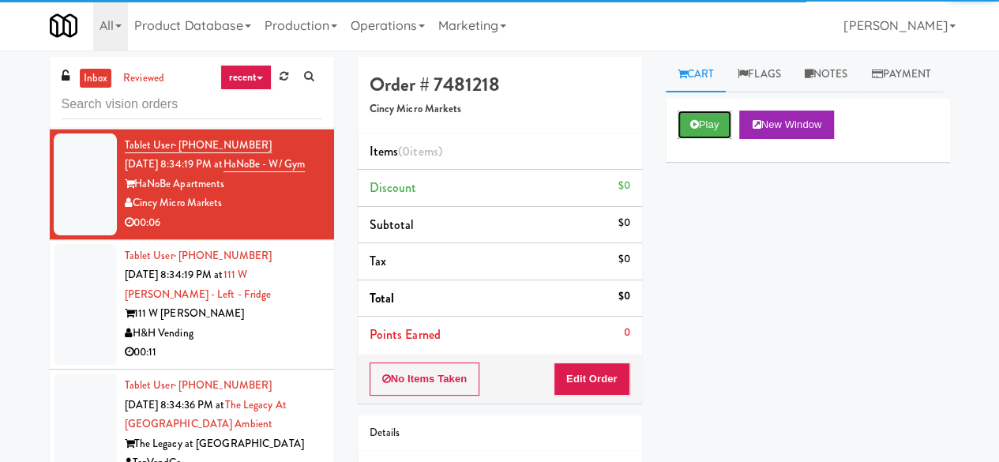
drag, startPoint x: 709, startPoint y: 151, endPoint x: 671, endPoint y: 261, distance: 116.9
click at [709, 139] on button "Play" at bounding box center [705, 125] width 55 height 28
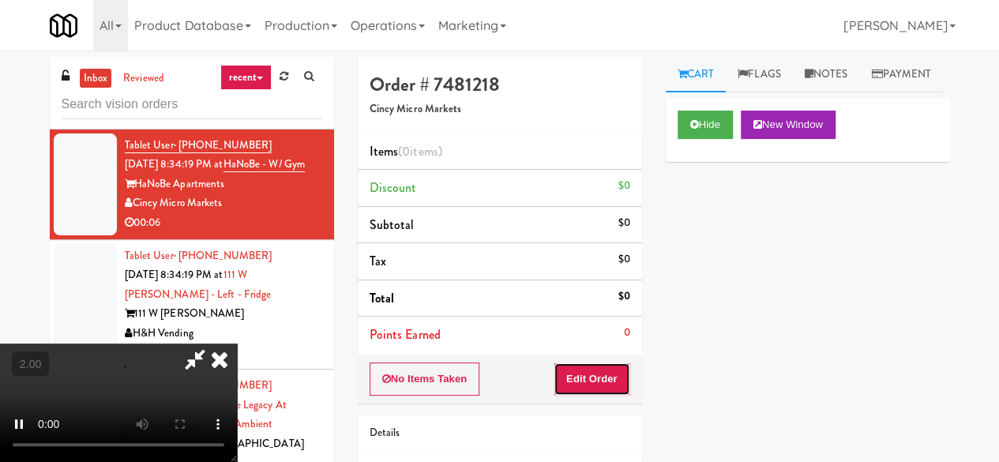
click at [604, 371] on button "Edit Order" at bounding box center [592, 379] width 77 height 33
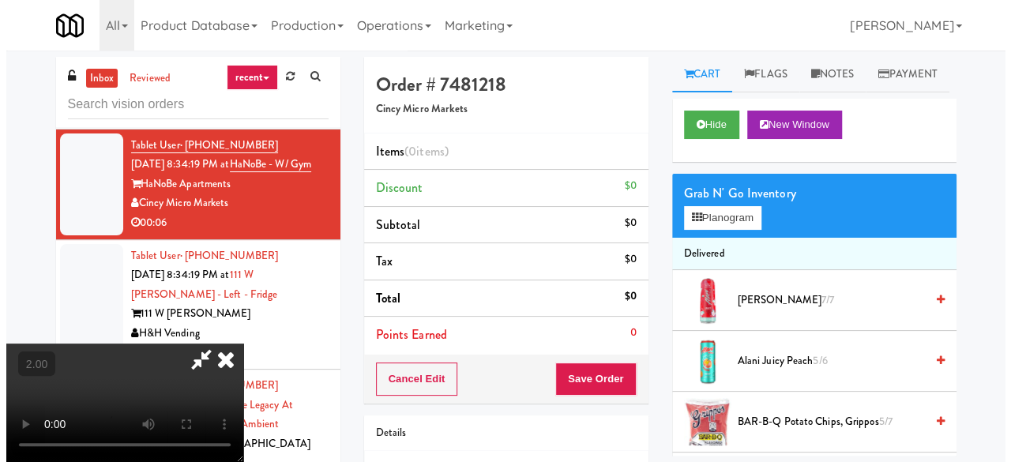
scroll to position [208, 0]
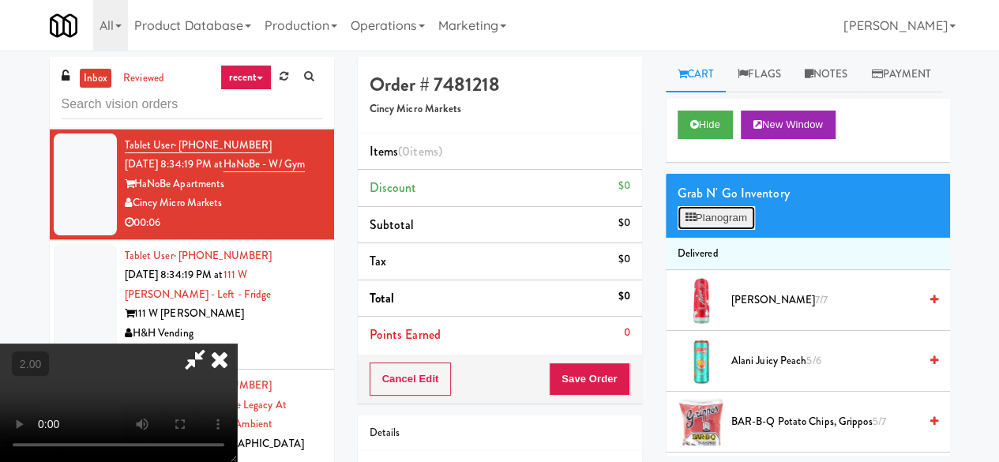
click at [708, 230] on button "Planogram" at bounding box center [716, 218] width 77 height 24
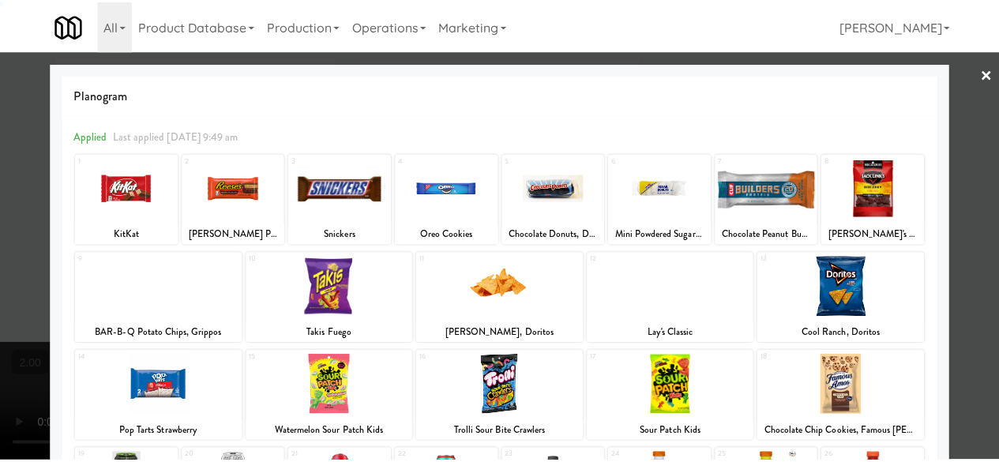
scroll to position [313, 0]
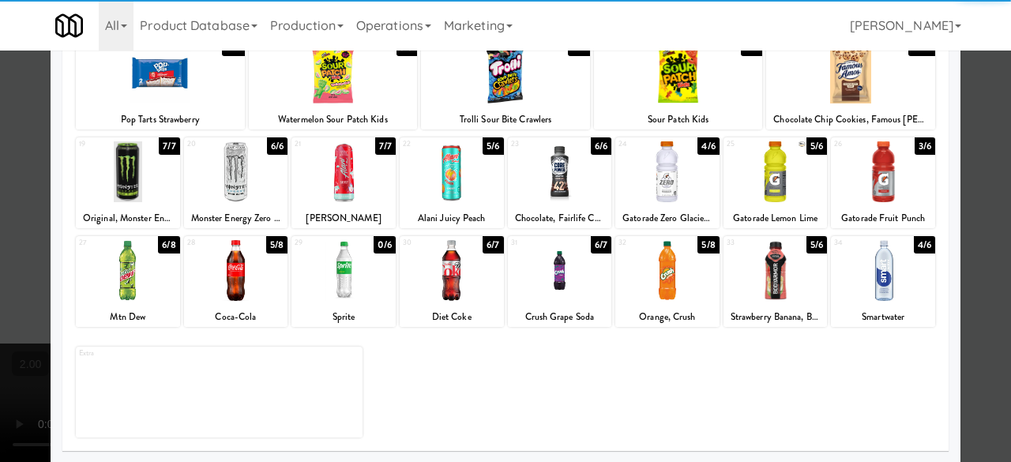
click at [340, 284] on div at bounding box center [343, 270] width 104 height 61
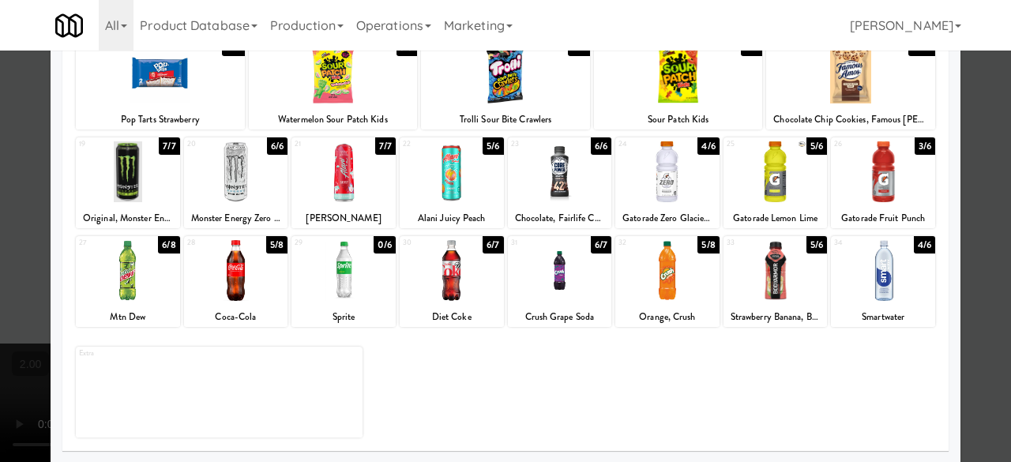
click at [660, 172] on div at bounding box center [667, 171] width 104 height 61
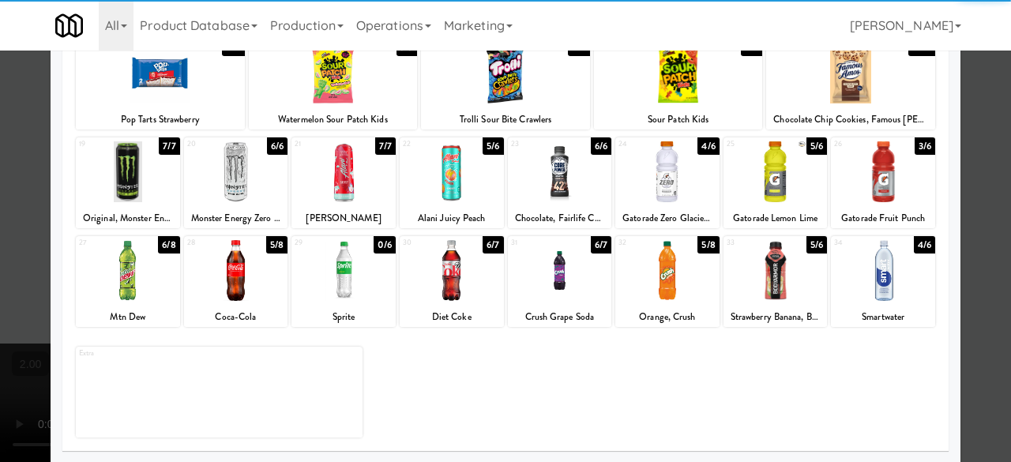
click at [985, 118] on div at bounding box center [505, 231] width 1011 height 462
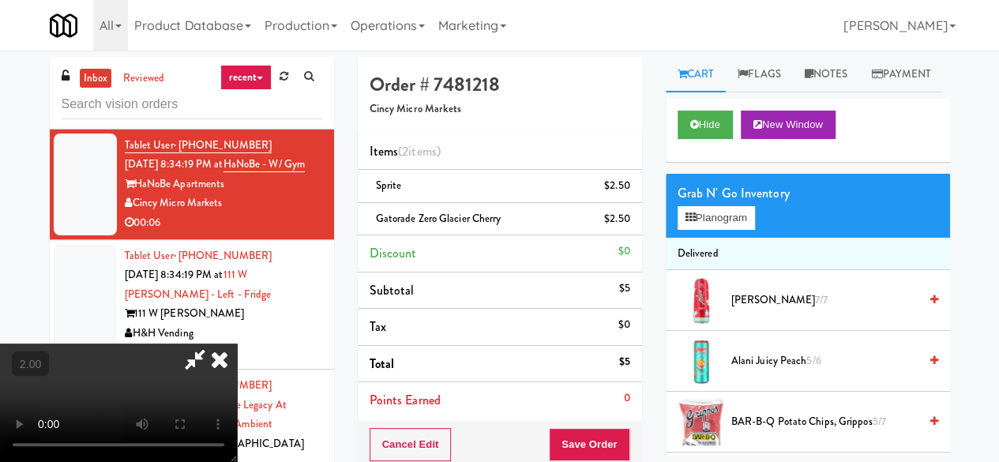
click at [237, 344] on icon at bounding box center [219, 360] width 35 height 32
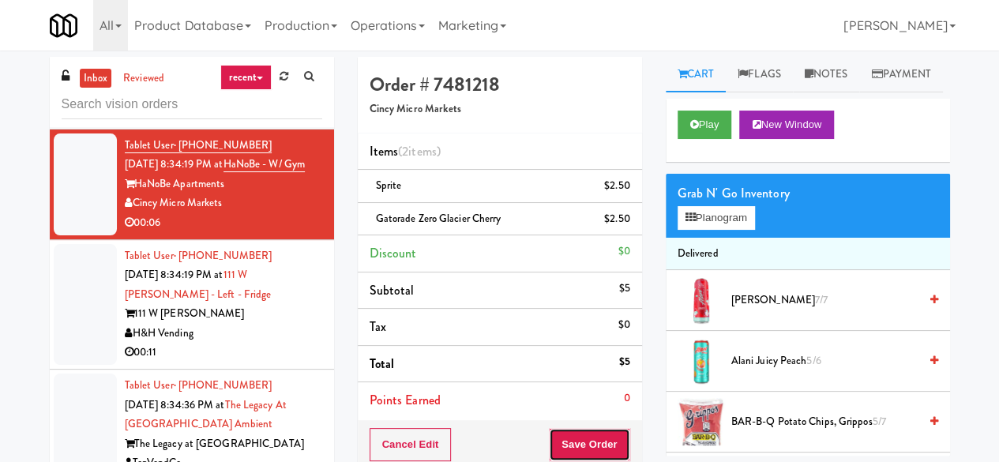
click at [600, 434] on button "Save Order" at bounding box center [589, 444] width 81 height 33
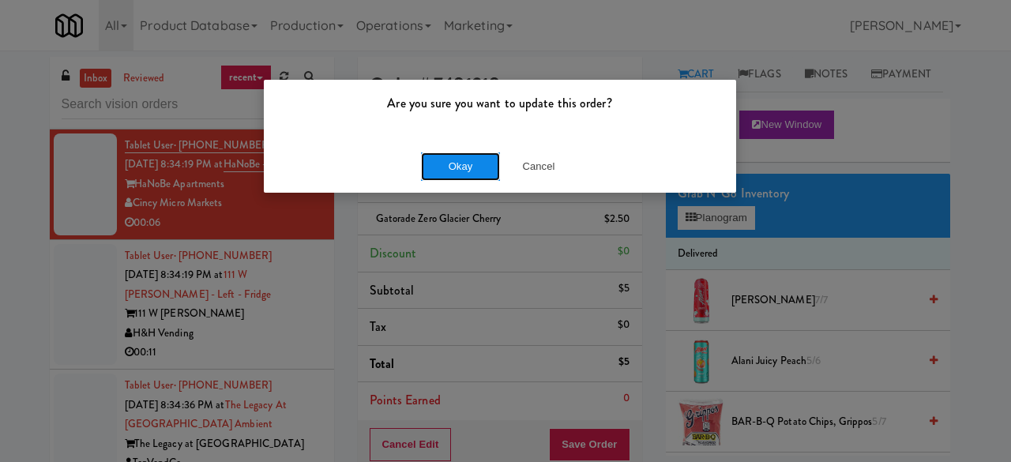
click at [466, 157] on button "Okay" at bounding box center [460, 166] width 79 height 28
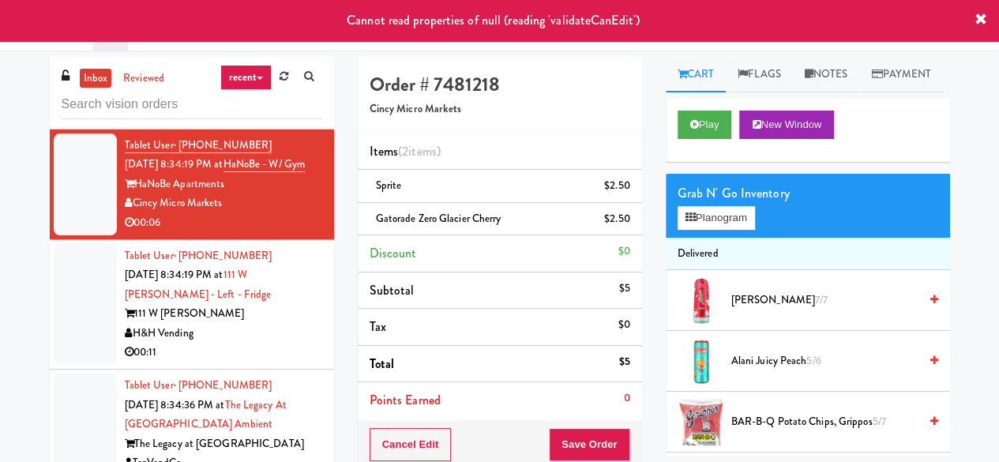
drag, startPoint x: 267, startPoint y: 418, endPoint x: 267, endPoint y: 392, distance: 26.1
click at [268, 344] on div "H&H Vending" at bounding box center [223, 334] width 197 height 20
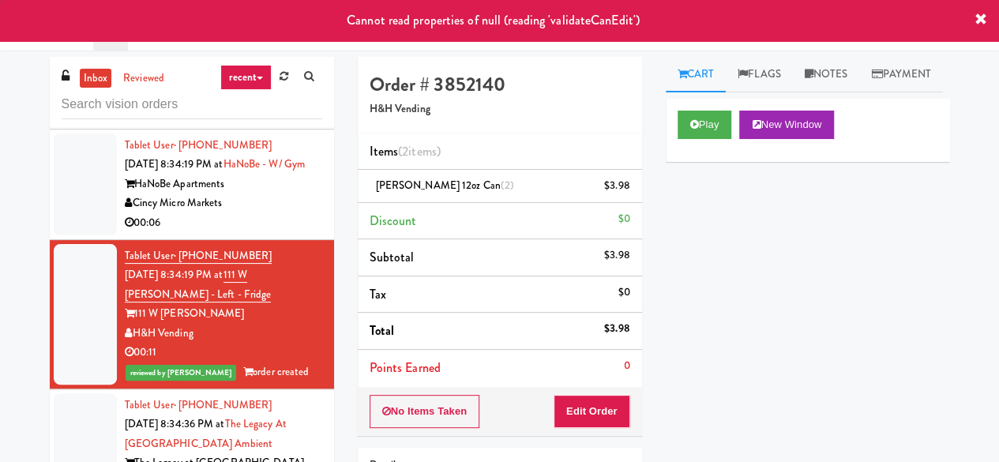
click at [270, 233] on div "00:06" at bounding box center [223, 223] width 197 height 20
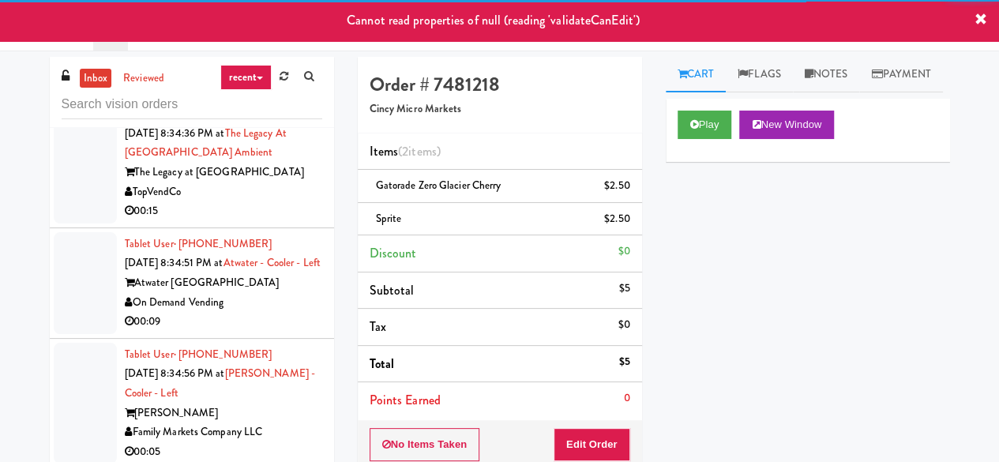
scroll to position [1836, 0]
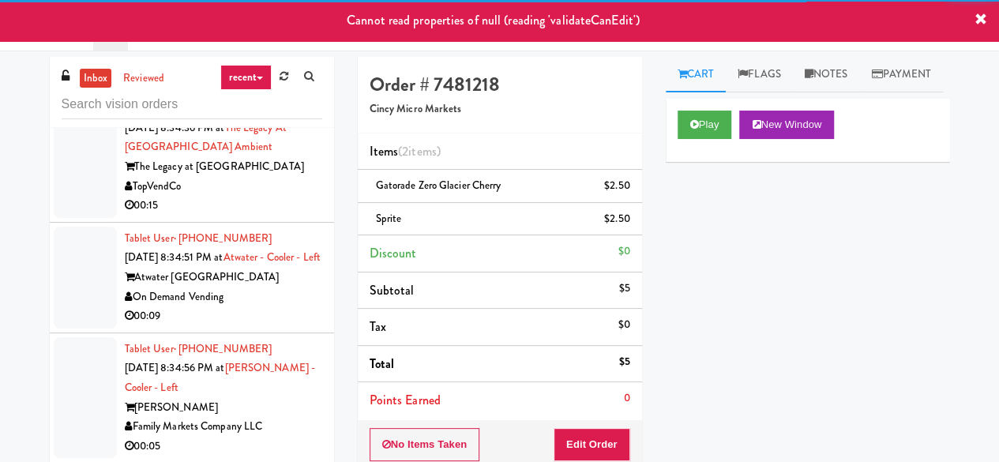
click at [273, 197] on div "TopVendCo" at bounding box center [223, 187] width 197 height 20
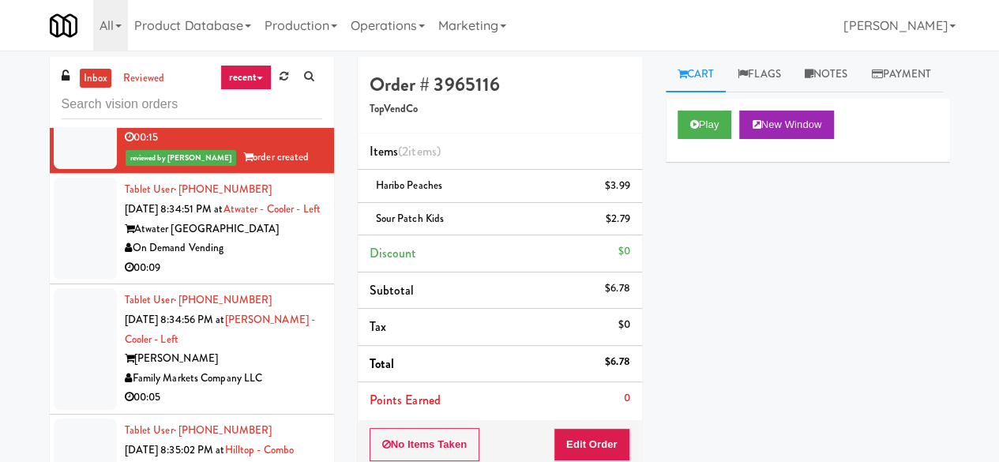
scroll to position [1994, 0]
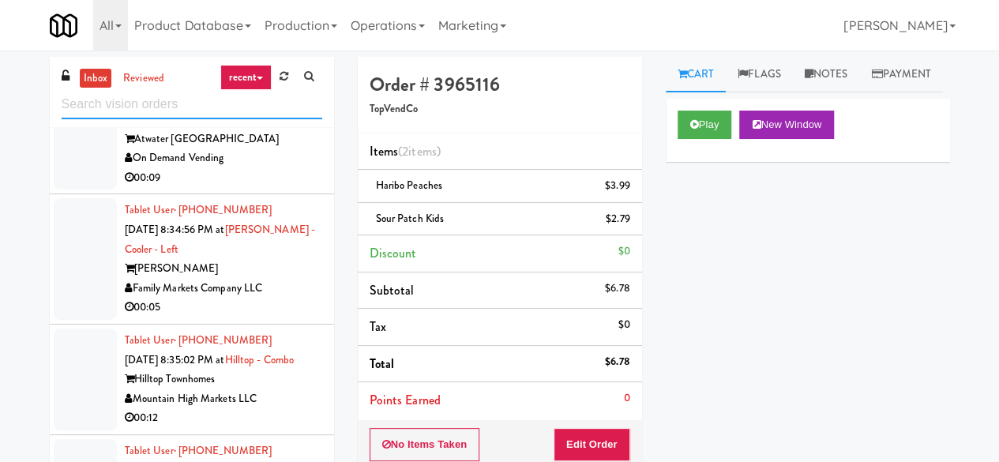
click at [189, 115] on input "text" at bounding box center [192, 104] width 261 height 29
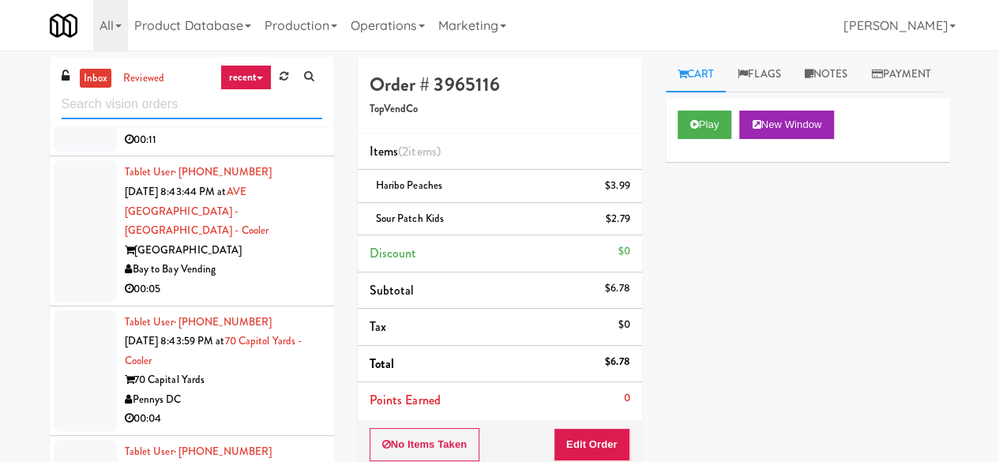
scroll to position [1580, 0]
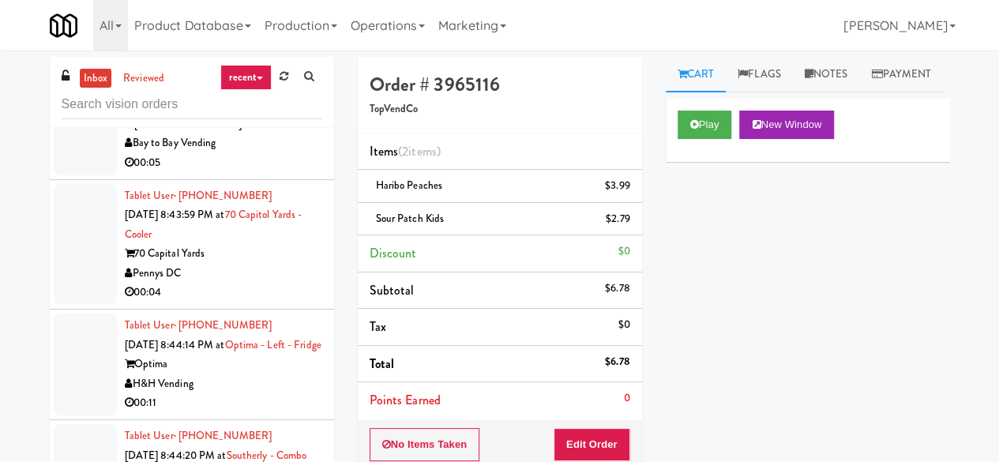
click at [259, 283] on div "00:04" at bounding box center [223, 293] width 197 height 20
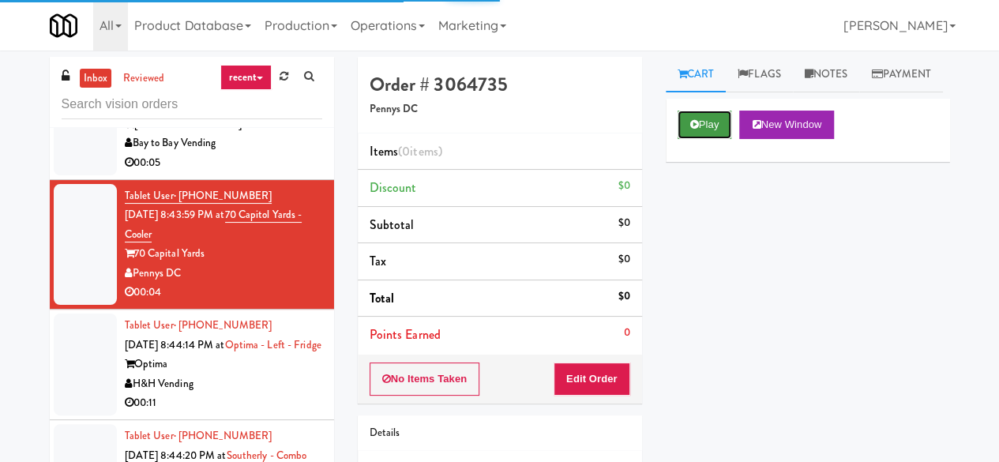
click at [709, 139] on button "Play" at bounding box center [705, 125] width 55 height 28
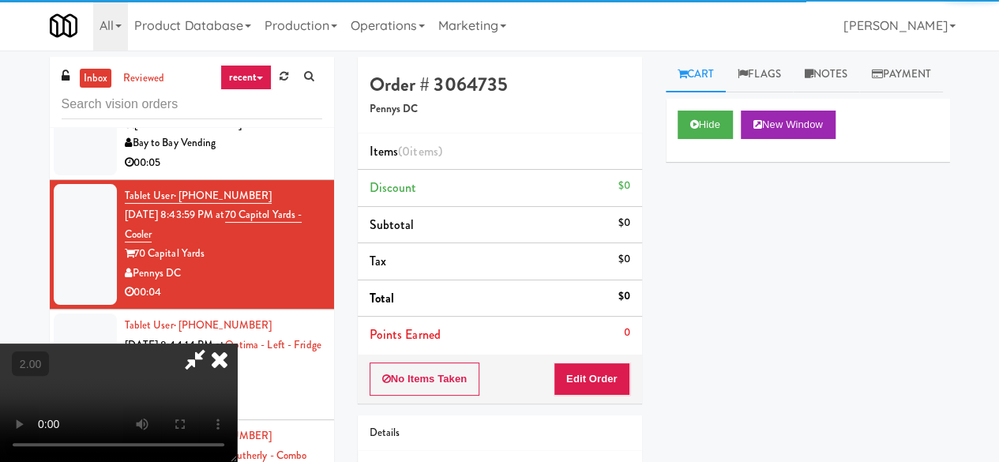
click at [606, 355] on div "No Items Taken Edit Order" at bounding box center [500, 379] width 284 height 49
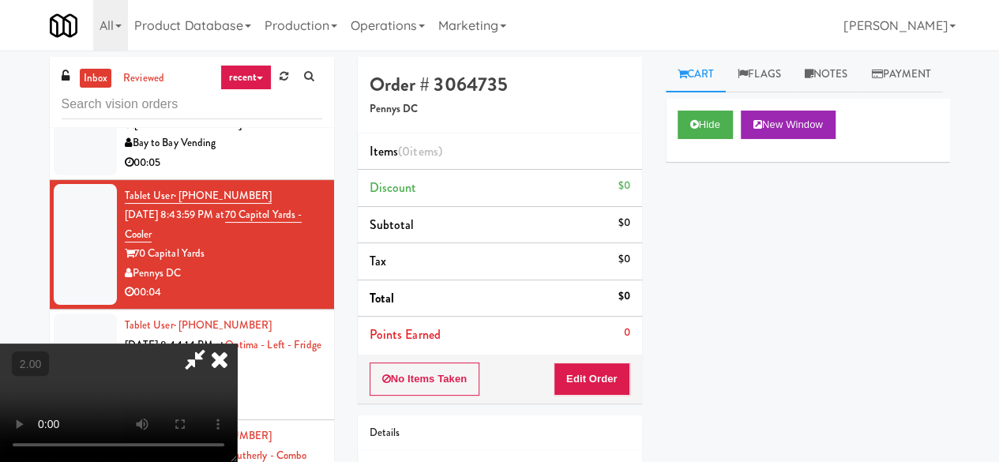
click at [609, 359] on div "No Items Taken Edit Order" at bounding box center [500, 379] width 284 height 49
click at [607, 371] on button "Edit Order" at bounding box center [592, 379] width 77 height 33
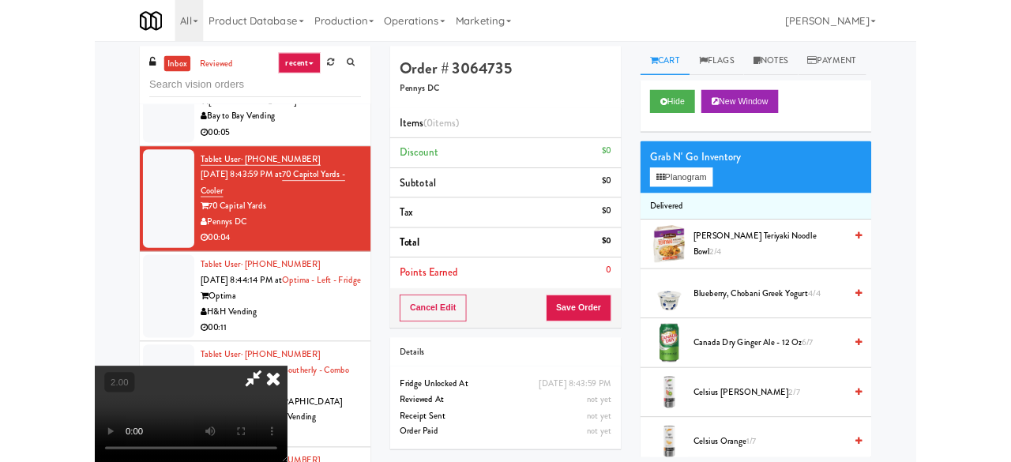
scroll to position [32, 0]
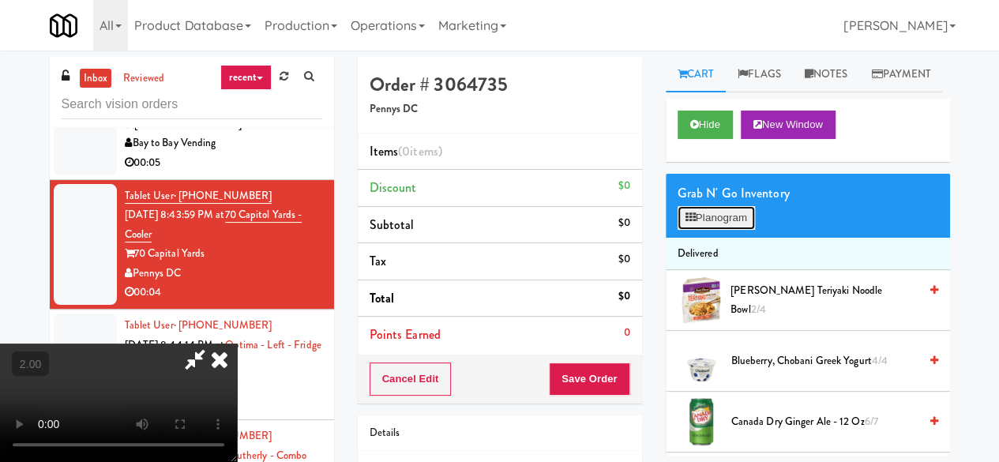
click at [719, 230] on button "Planogram" at bounding box center [716, 218] width 77 height 24
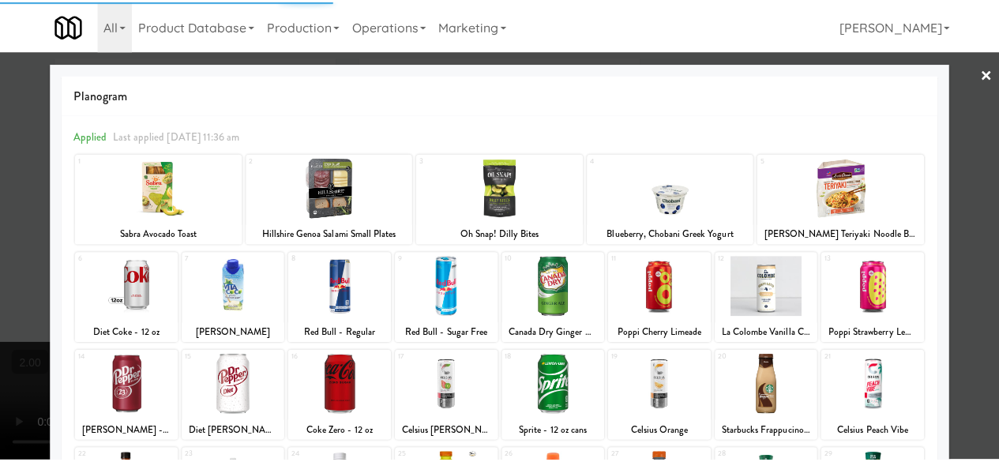
scroll to position [313, 0]
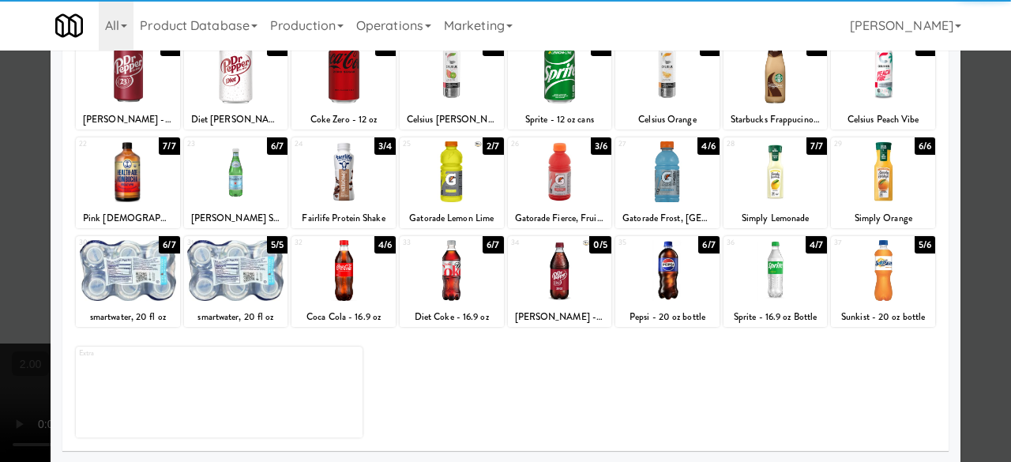
click at [333, 287] on div at bounding box center [343, 270] width 104 height 61
click at [983, 127] on div at bounding box center [505, 231] width 1011 height 462
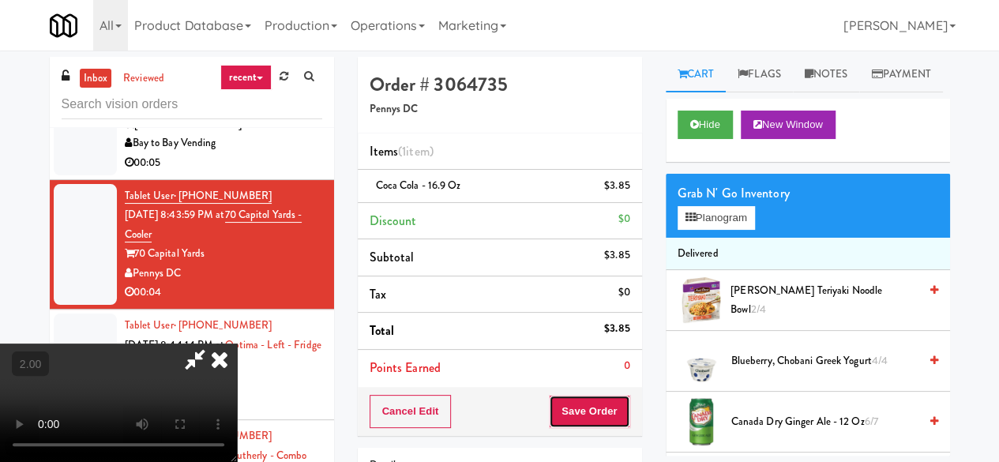
click at [610, 410] on button "Save Order" at bounding box center [589, 411] width 81 height 33
click at [611, 410] on button "Save Order" at bounding box center [589, 411] width 81 height 33
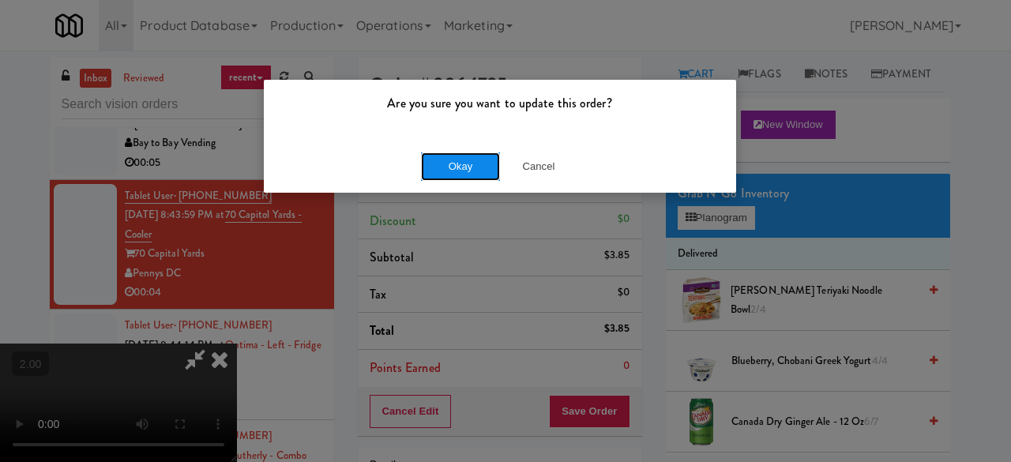
click at [471, 163] on button "Okay" at bounding box center [460, 166] width 79 height 28
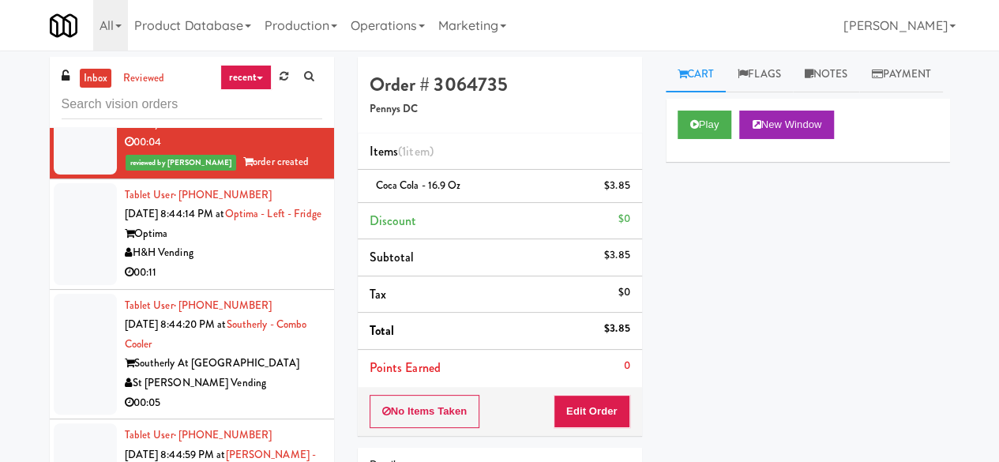
scroll to position [1738, 0]
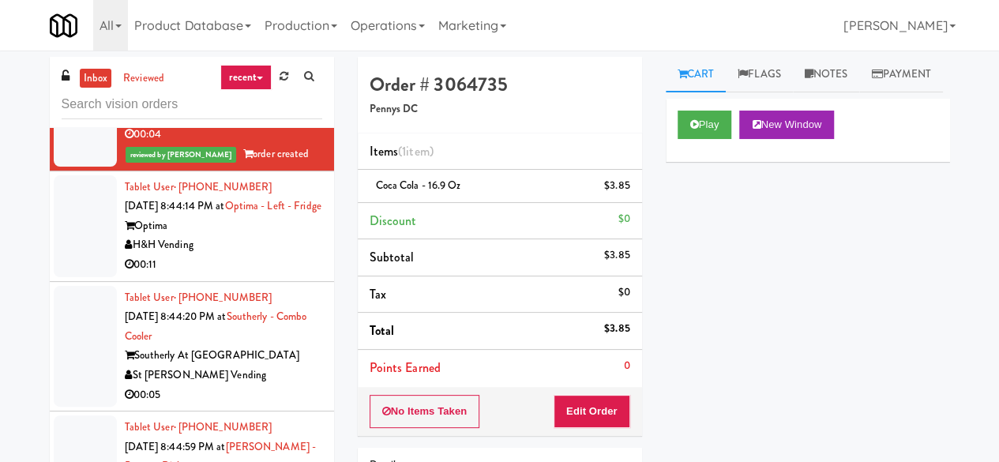
click at [273, 236] on div "Optima" at bounding box center [223, 226] width 197 height 20
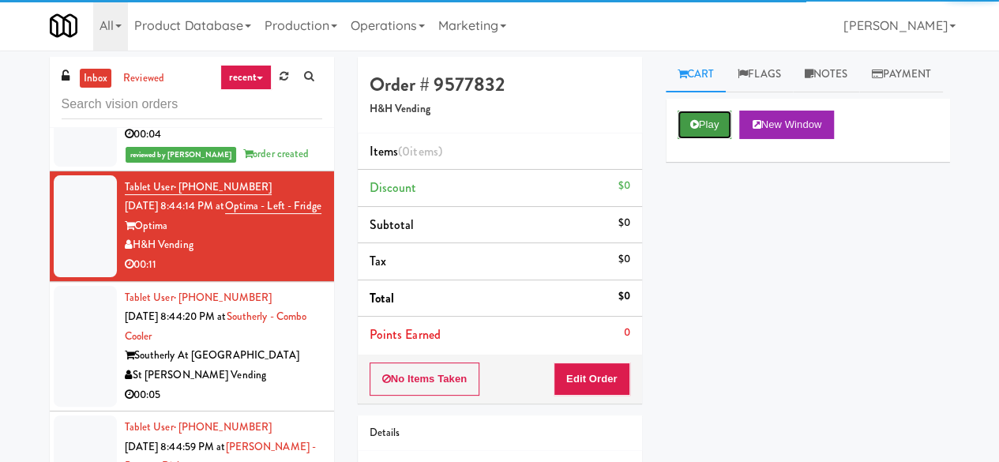
click at [709, 139] on button "Play" at bounding box center [705, 125] width 55 height 28
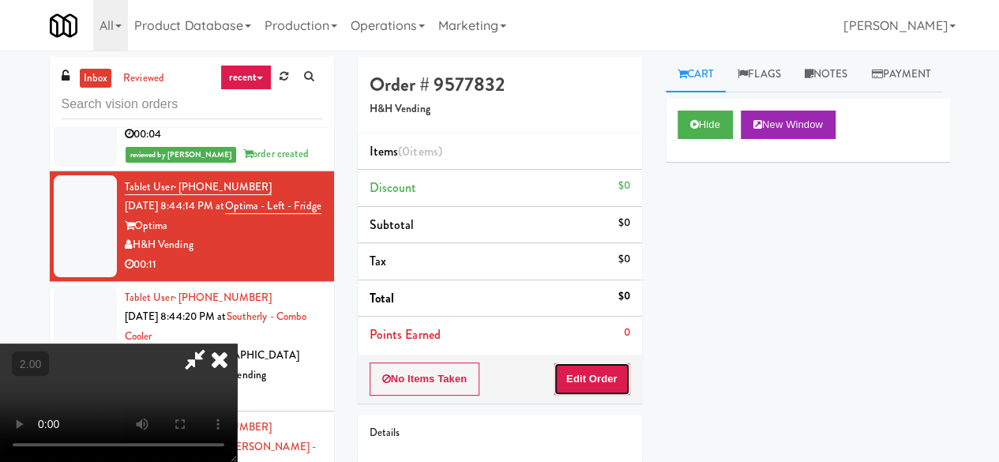
click at [619, 380] on button "Edit Order" at bounding box center [592, 379] width 77 height 33
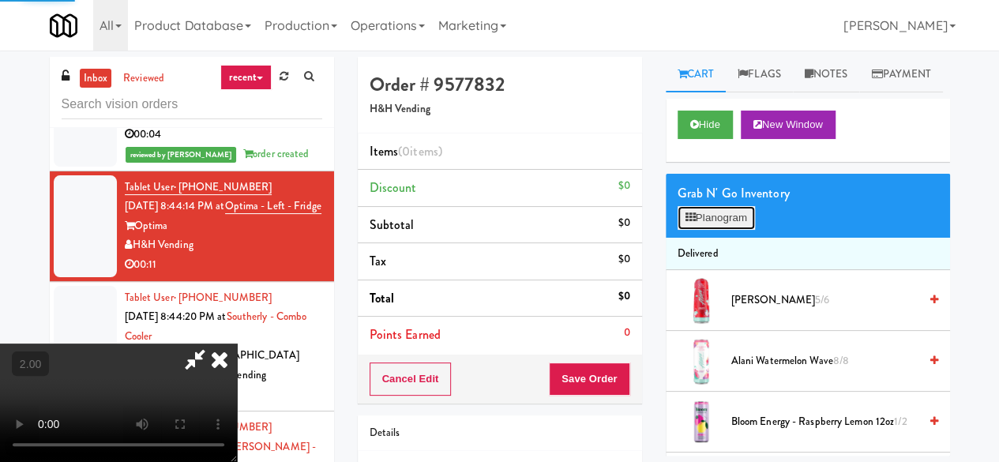
click at [707, 230] on button "Planogram" at bounding box center [716, 218] width 77 height 24
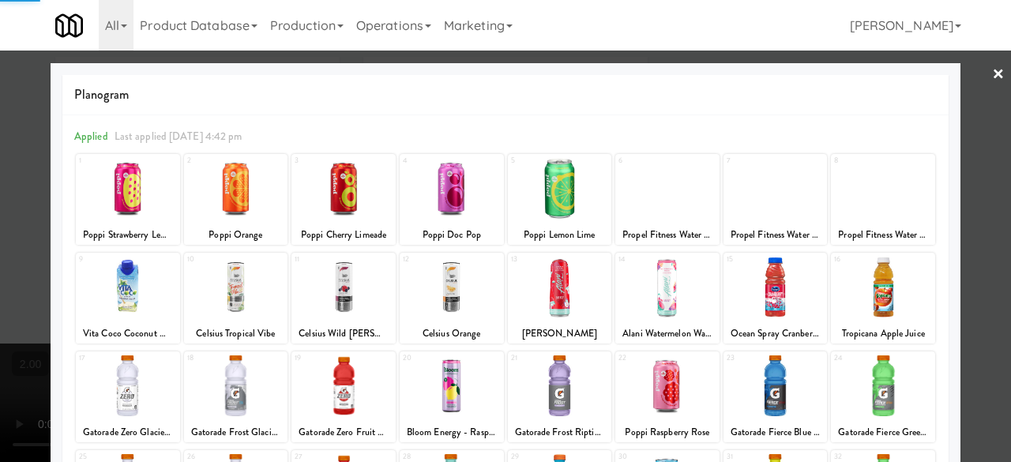
click at [131, 190] on div at bounding box center [128, 188] width 104 height 61
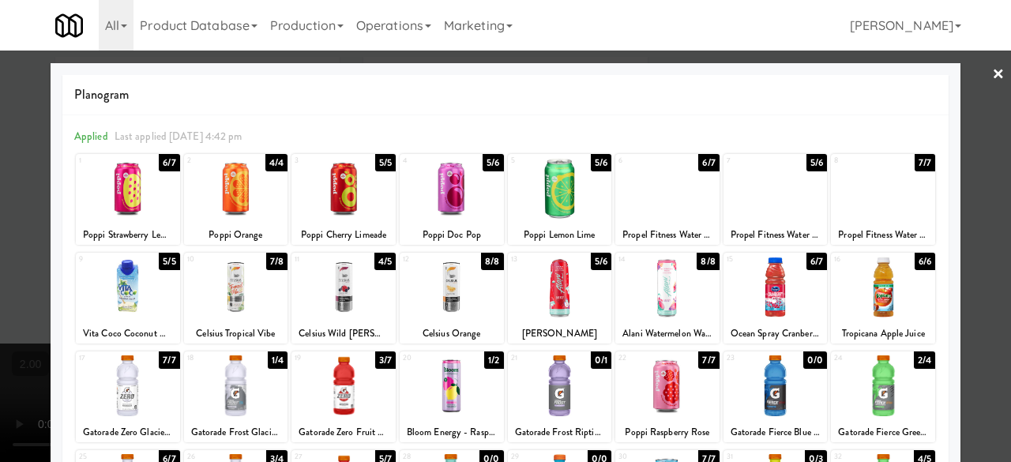
click at [992, 89] on link "×" at bounding box center [998, 75] width 13 height 49
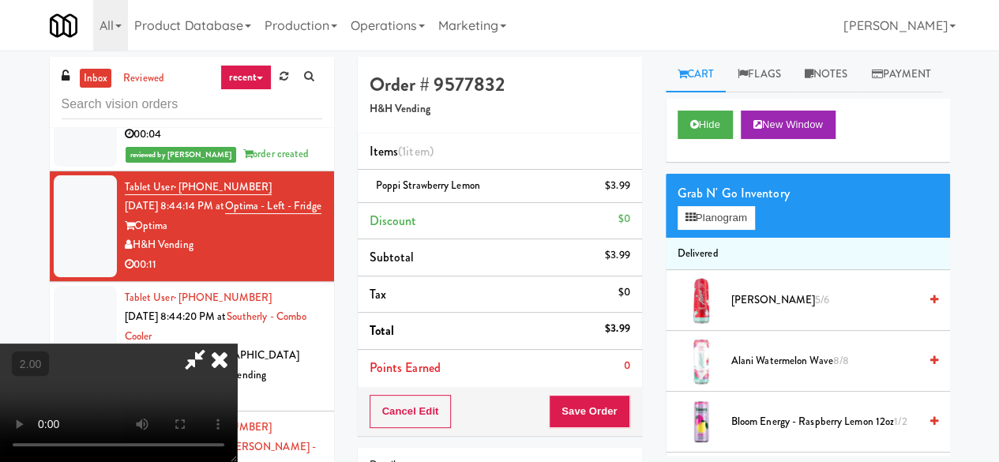
click at [213, 344] on icon at bounding box center [195, 360] width 36 height 32
click at [589, 397] on button "Save Order" at bounding box center [589, 411] width 81 height 33
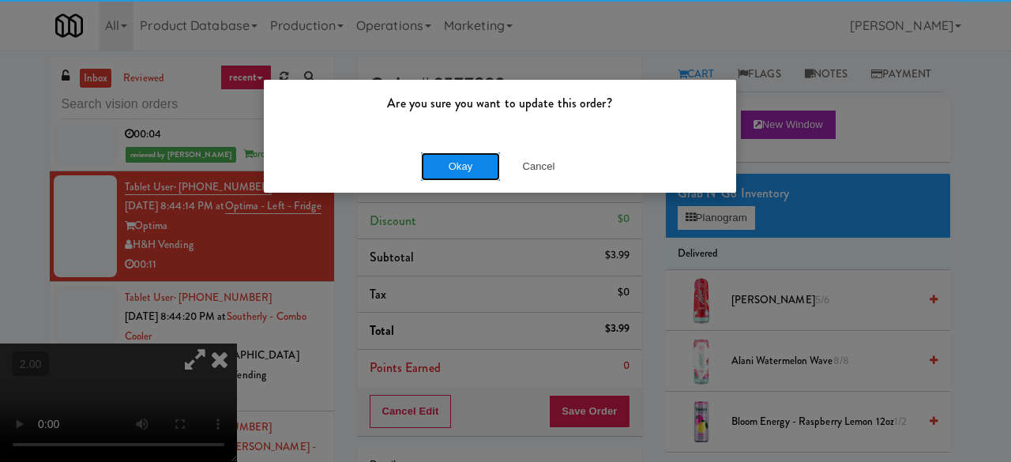
click at [429, 171] on button "Okay" at bounding box center [460, 166] width 79 height 28
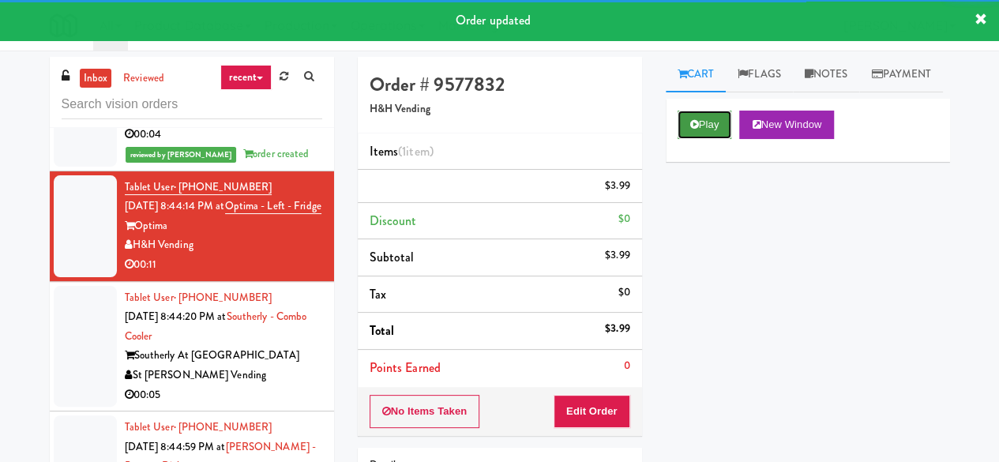
click at [679, 139] on button "Play" at bounding box center [705, 125] width 55 height 28
click at [680, 139] on button "Play" at bounding box center [705, 125] width 55 height 28
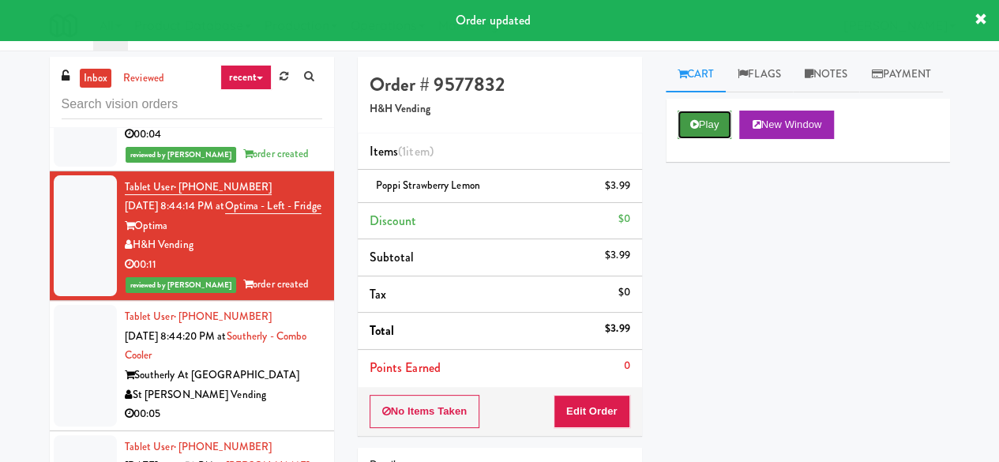
click at [698, 139] on button "Play" at bounding box center [705, 125] width 55 height 28
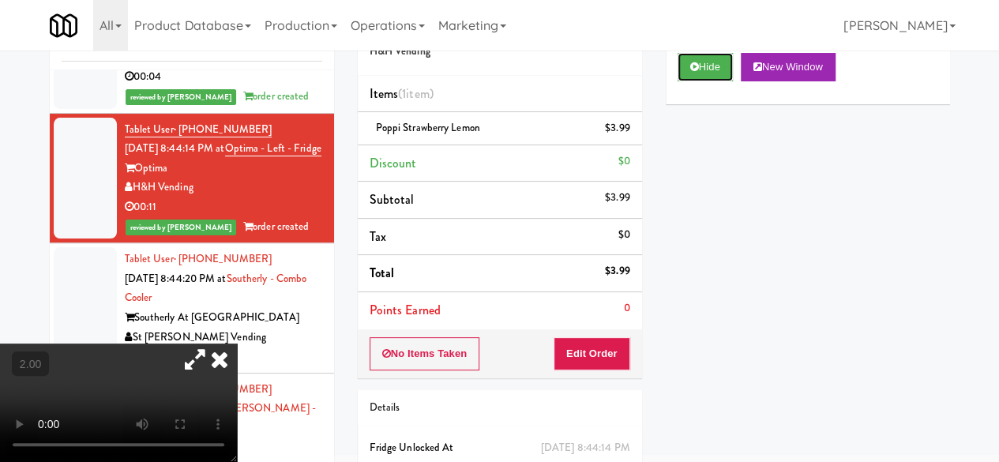
scroll to position [152, 0]
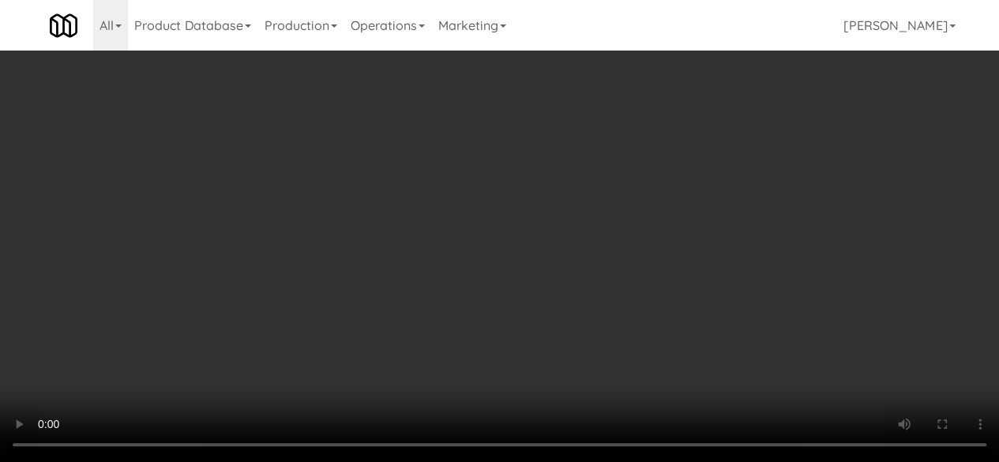
click at [300, 434] on video at bounding box center [499, 231] width 999 height 462
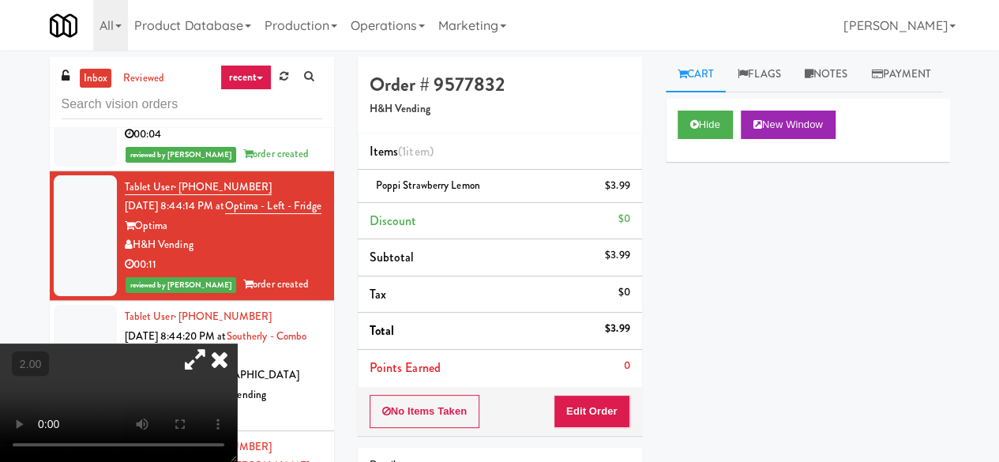
drag, startPoint x: 343, startPoint y: 278, endPoint x: 309, endPoint y: 243, distance: 48.6
click at [237, 344] on icon at bounding box center [219, 360] width 35 height 32
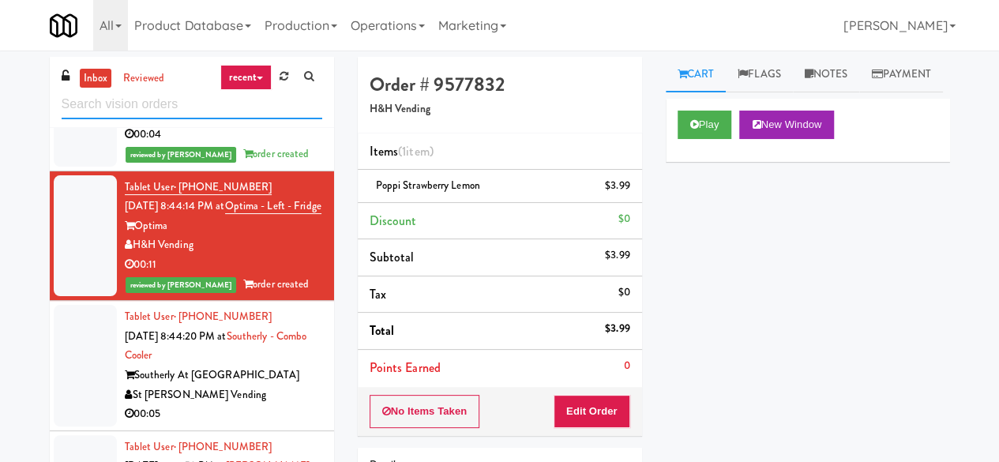
click at [215, 111] on input "text" at bounding box center [192, 104] width 261 height 29
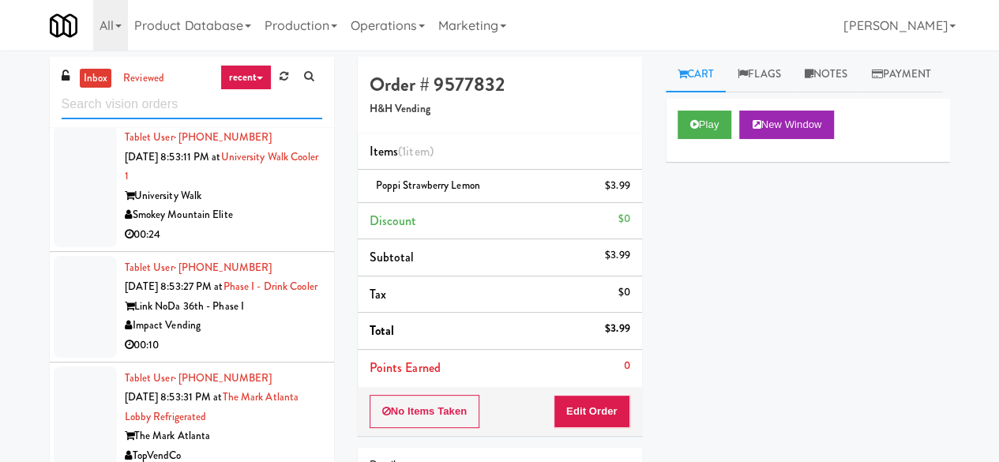
scroll to position [3989, 0]
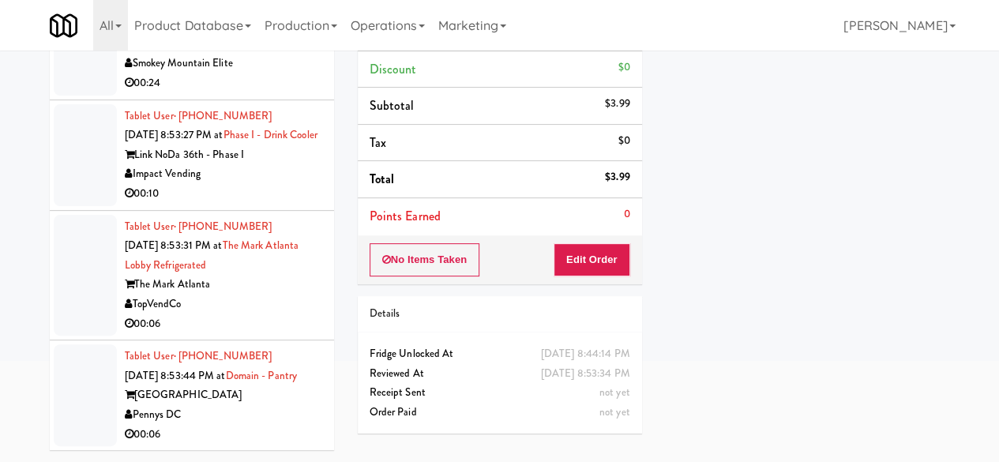
click at [268, 419] on div "Pennys DC" at bounding box center [223, 415] width 197 height 20
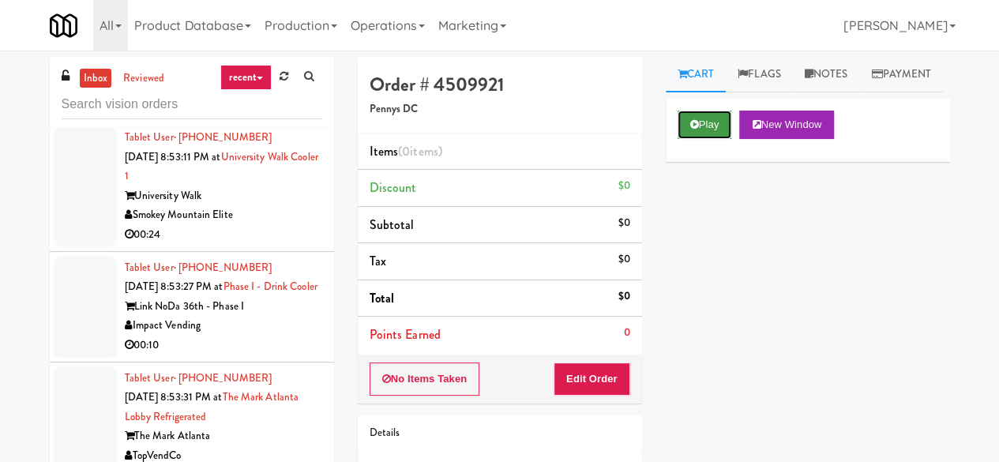
click at [693, 130] on icon at bounding box center [694, 124] width 9 height 10
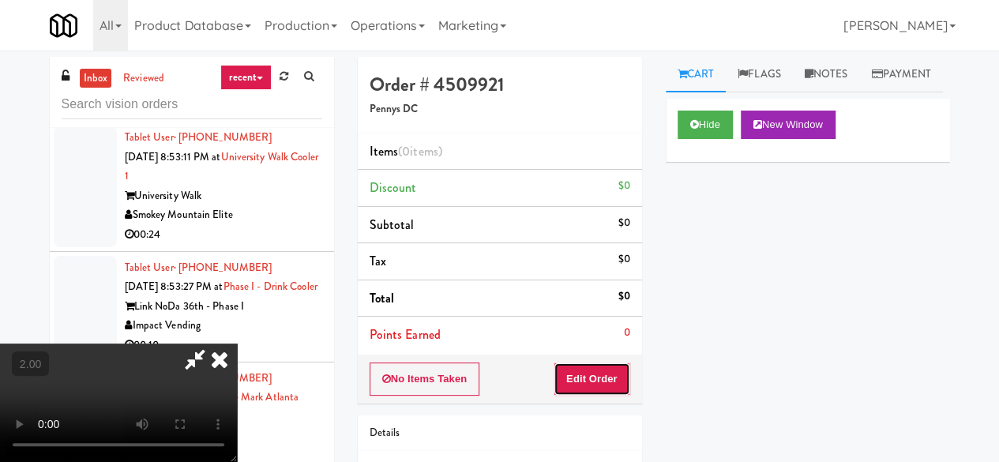
click at [615, 383] on button "Edit Order" at bounding box center [592, 379] width 77 height 33
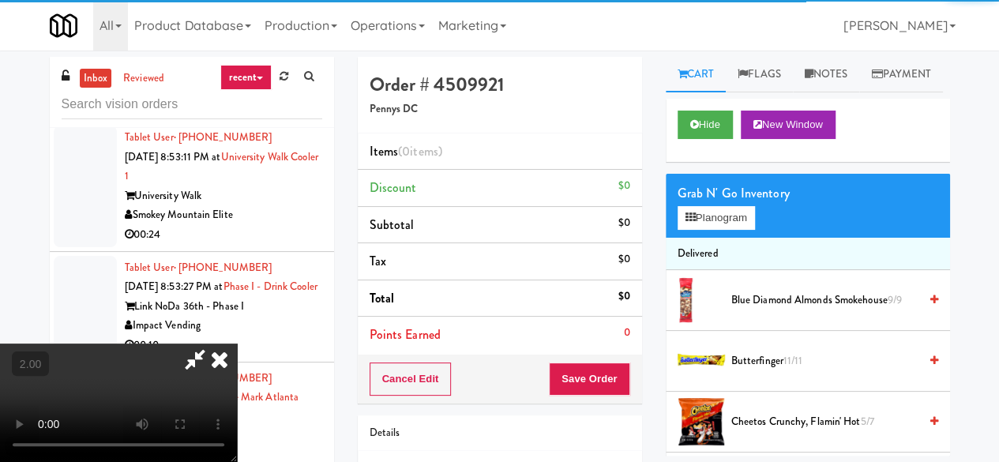
click at [701, 238] on div "Grab N' Go Inventory Planogram" at bounding box center [808, 206] width 284 height 64
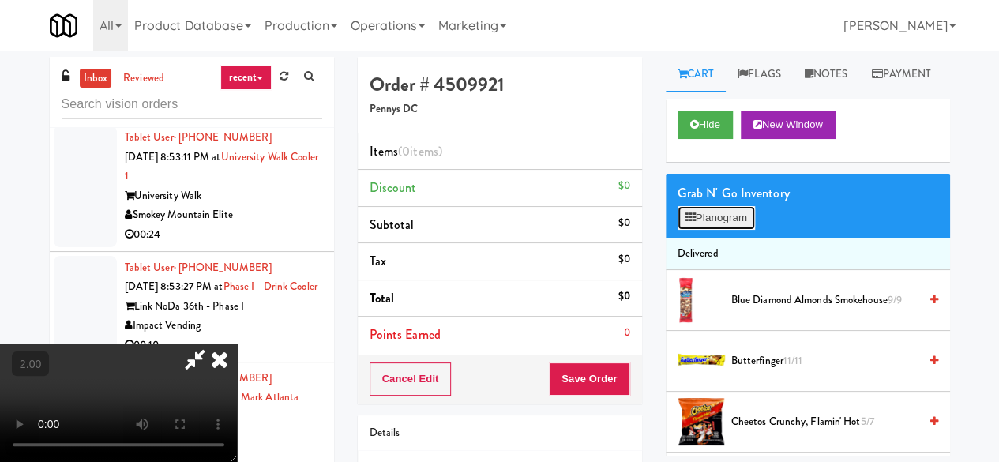
click at [706, 230] on button "Planogram" at bounding box center [716, 218] width 77 height 24
click at [0, 0] on div at bounding box center [0, 0] width 0 height 0
drag, startPoint x: 718, startPoint y: 250, endPoint x: 906, endPoint y: 217, distance: 190.9
click at [721, 230] on button "Planogram" at bounding box center [716, 218] width 77 height 24
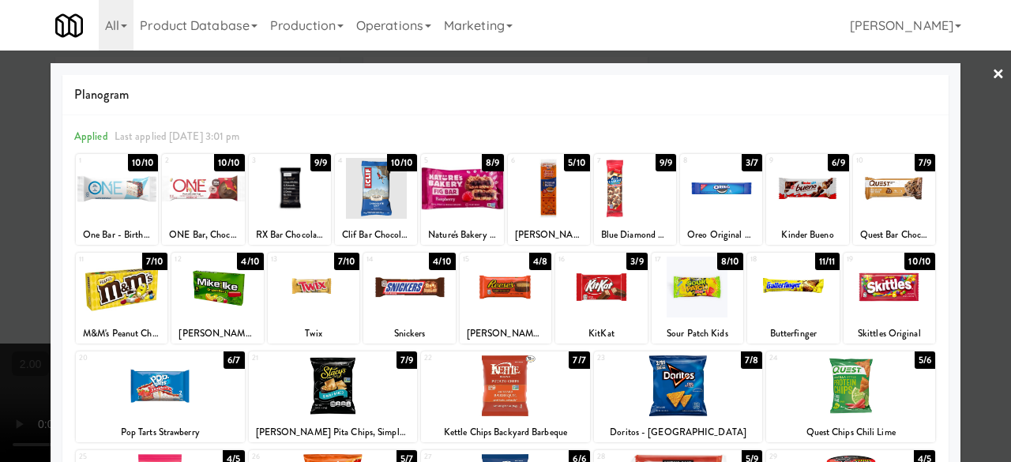
click at [683, 181] on div at bounding box center [721, 188] width 82 height 61
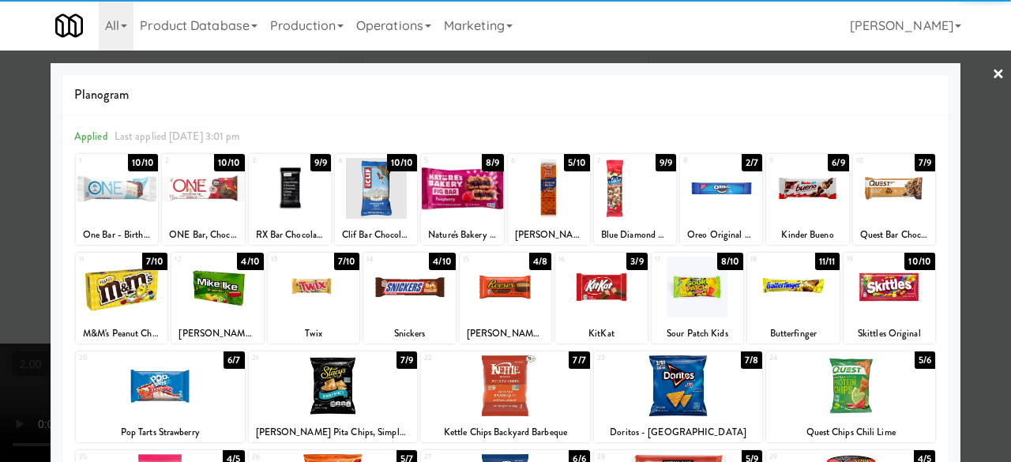
drag, startPoint x: 939, startPoint y: 107, endPoint x: 959, endPoint y: 110, distance: 20.0
click at [940, 107] on div "Planogram Applied Last applied Thursday 3:01 pm 1 10/10 One Bar - Birthday Cake…" at bounding box center [506, 419] width 910 height 713
click at [962, 110] on div at bounding box center [505, 231] width 1011 height 462
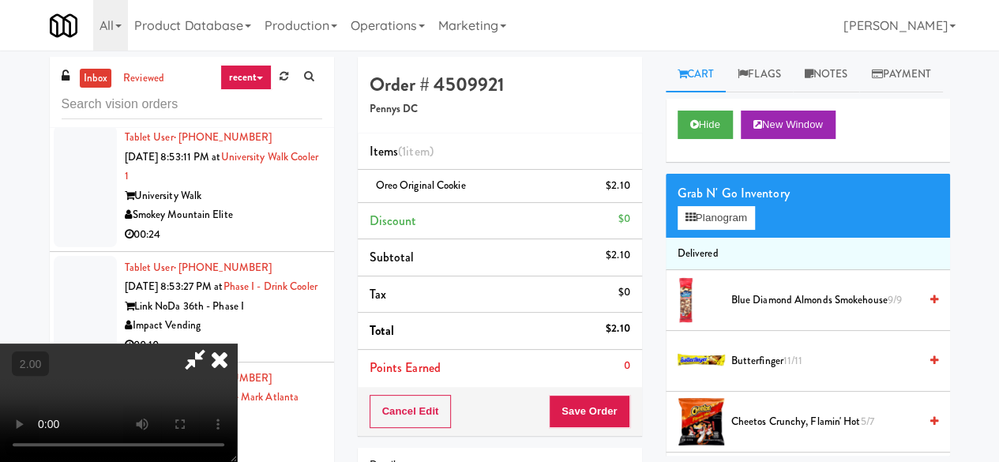
click at [237, 344] on video at bounding box center [118, 403] width 237 height 118
click at [213, 344] on icon at bounding box center [195, 360] width 36 height 32
click at [567, 404] on button "Save Order" at bounding box center [589, 411] width 81 height 33
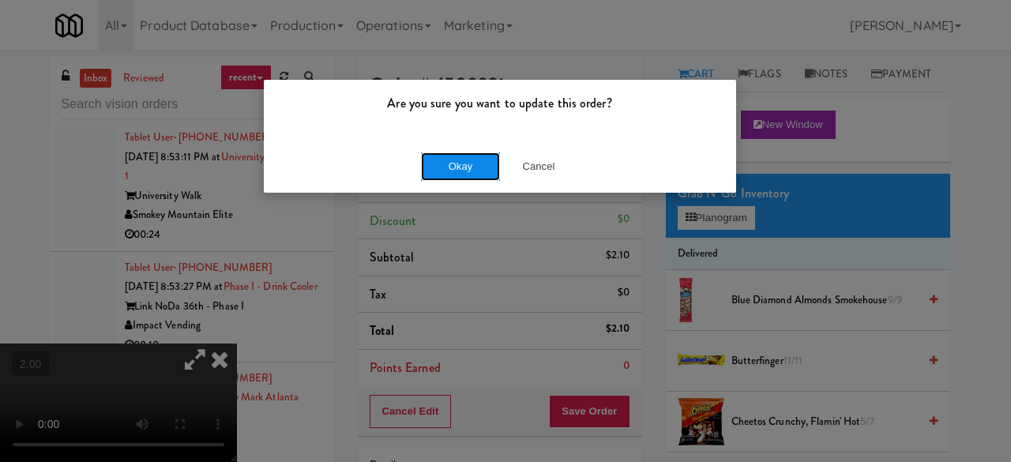
click at [469, 168] on button "Okay" at bounding box center [460, 166] width 79 height 28
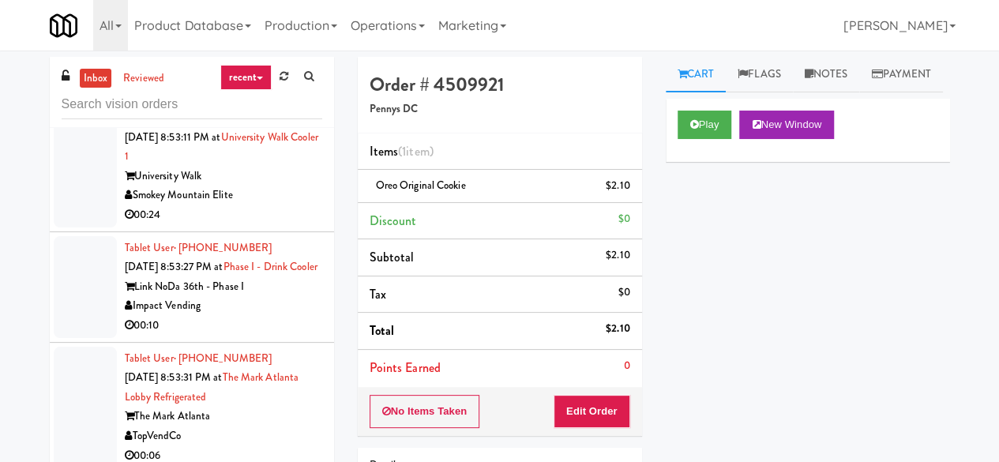
scroll to position [4009, 0]
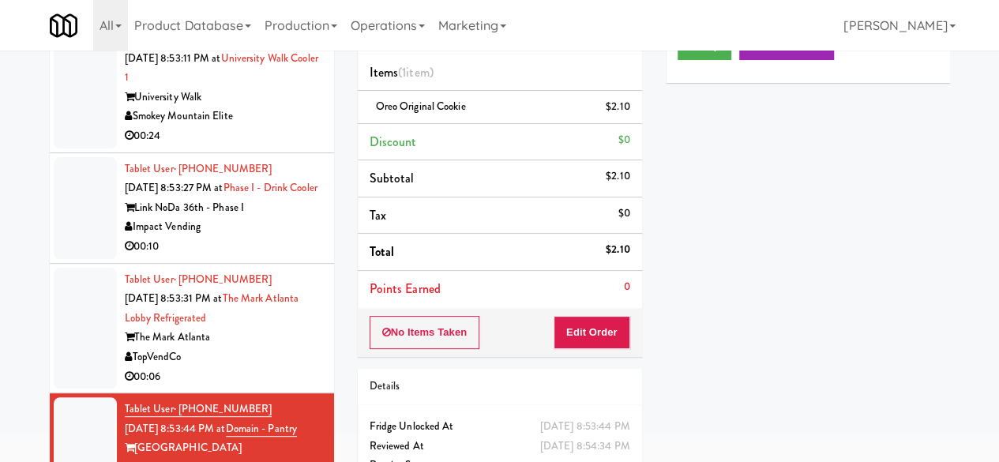
drag, startPoint x: 254, startPoint y: 359, endPoint x: 267, endPoint y: 355, distance: 13.5
click at [254, 367] on div "00:06" at bounding box center [223, 377] width 197 height 20
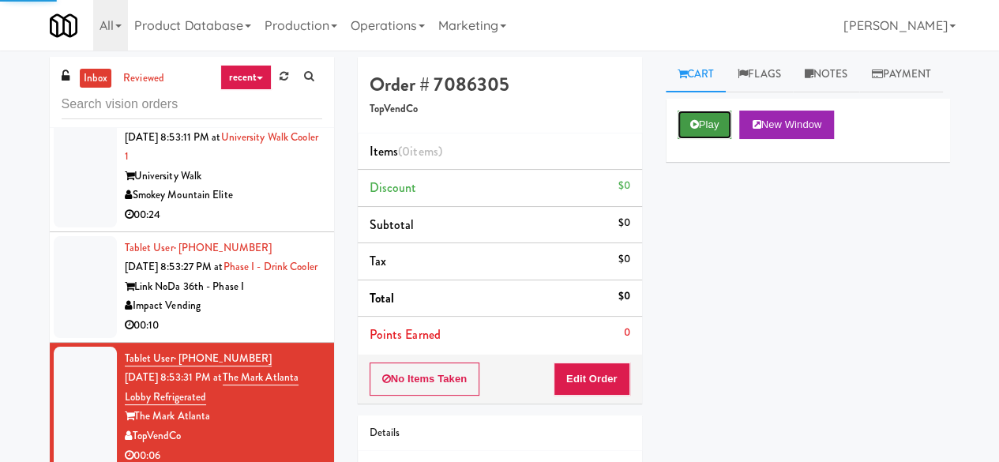
click at [700, 139] on button "Play" at bounding box center [705, 125] width 55 height 28
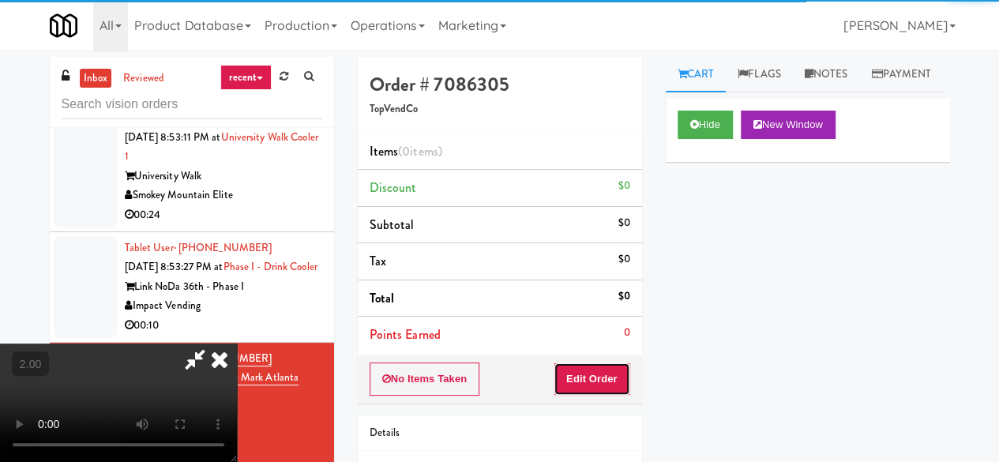
click at [611, 381] on button "Edit Order" at bounding box center [592, 379] width 77 height 33
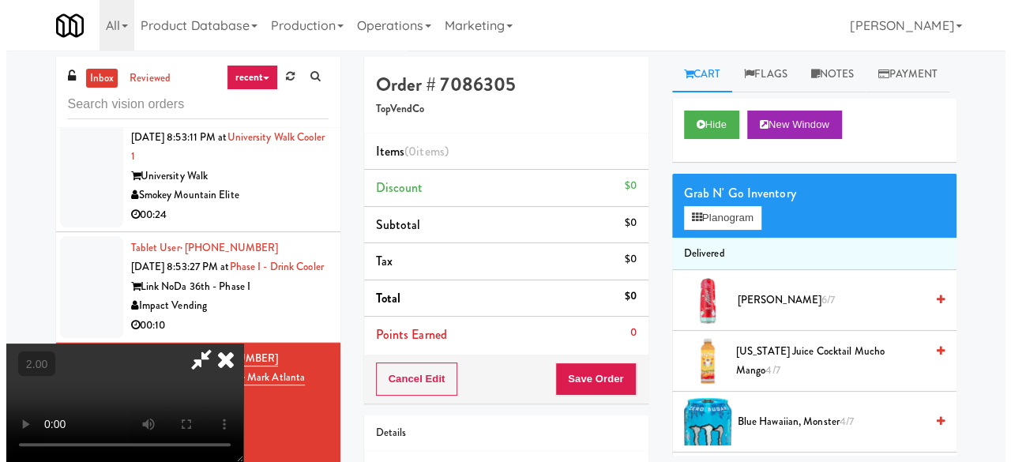
scroll to position [32, 0]
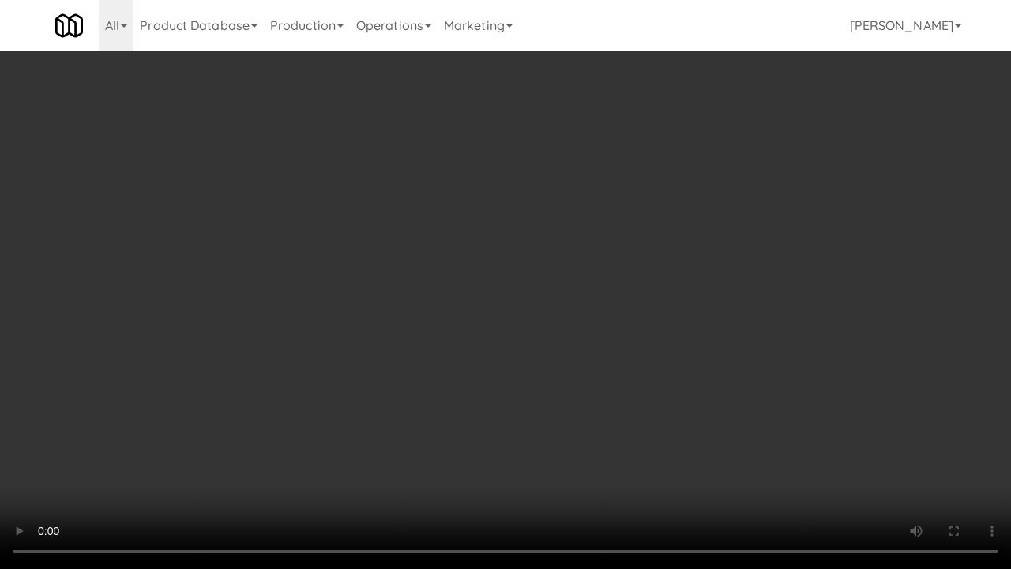
click at [956, 434] on div "Order # 7086305 TopVendCo Items (0 items ) Discount $0 Subtotal $0 Tax $0 Total…" at bounding box center [660, 311] width 616 height 508
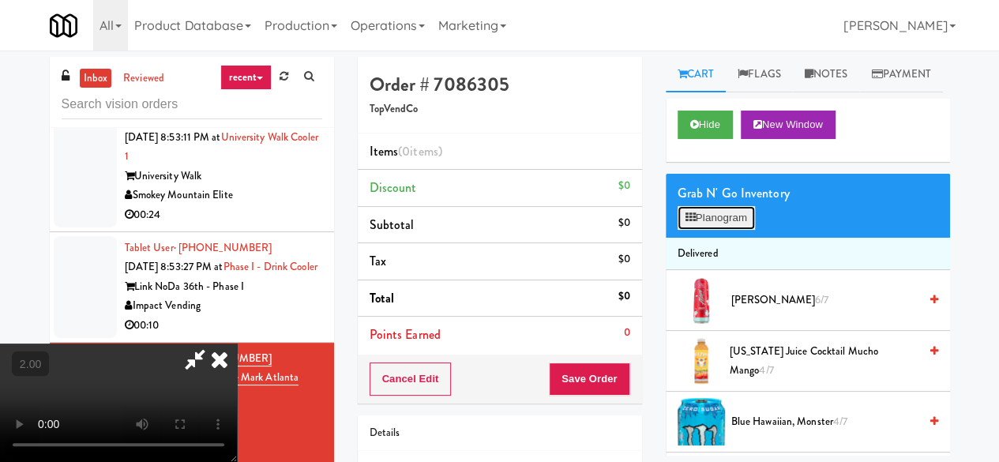
click at [730, 230] on button "Planogram" at bounding box center [716, 218] width 77 height 24
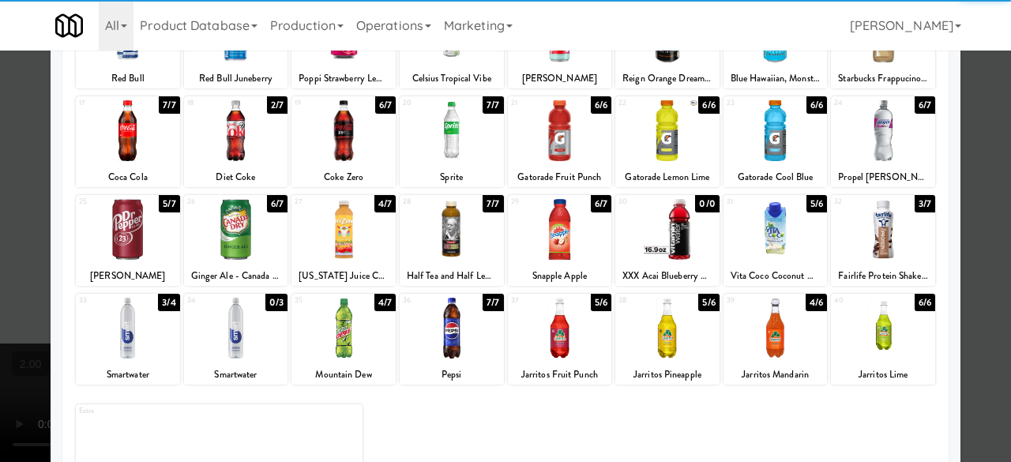
scroll to position [313, 0]
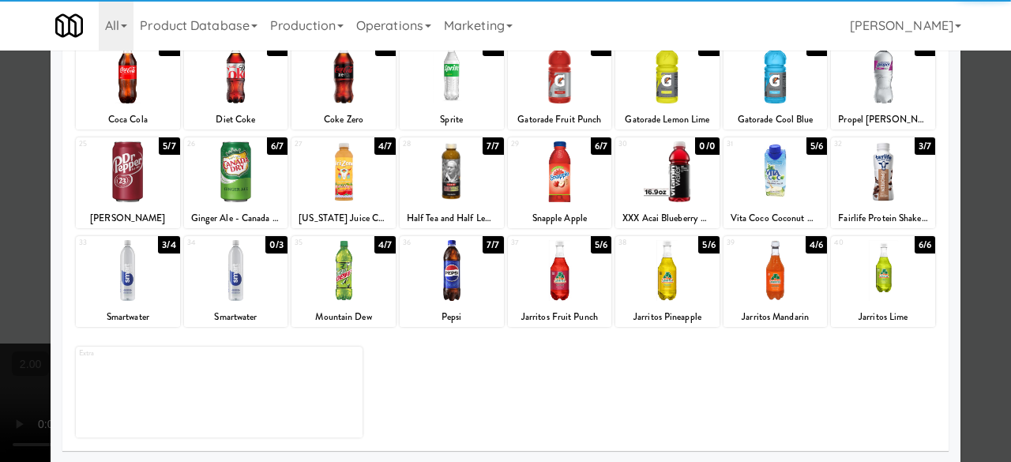
click at [774, 181] on div at bounding box center [776, 171] width 104 height 61
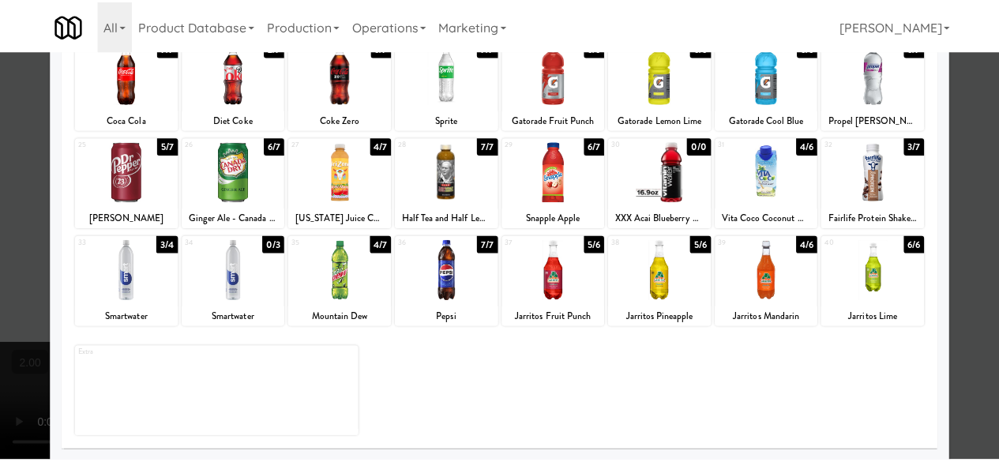
scroll to position [0, 0]
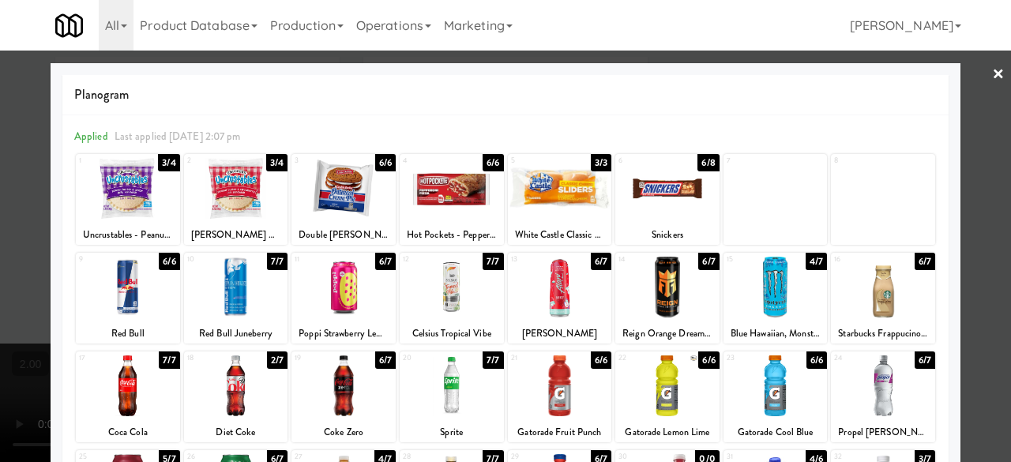
click at [951, 141] on div at bounding box center [505, 231] width 1011 height 462
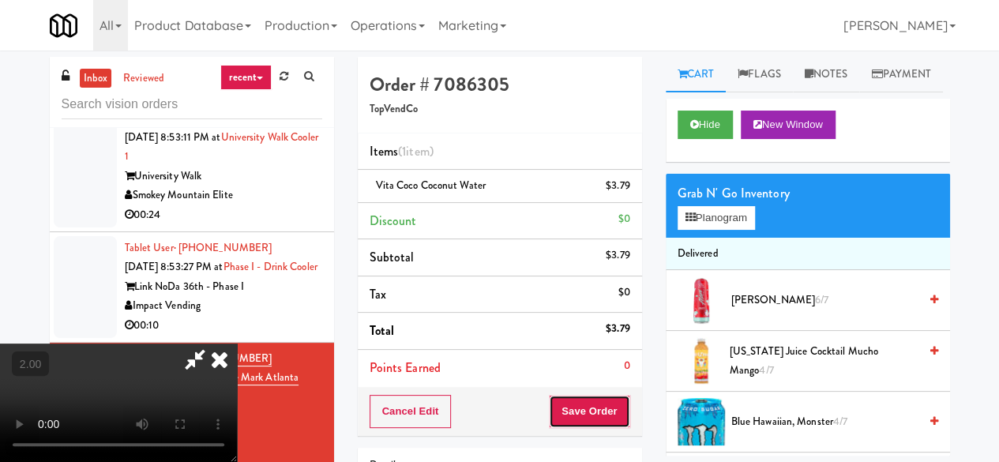
click at [616, 409] on button "Save Order" at bounding box center [589, 411] width 81 height 33
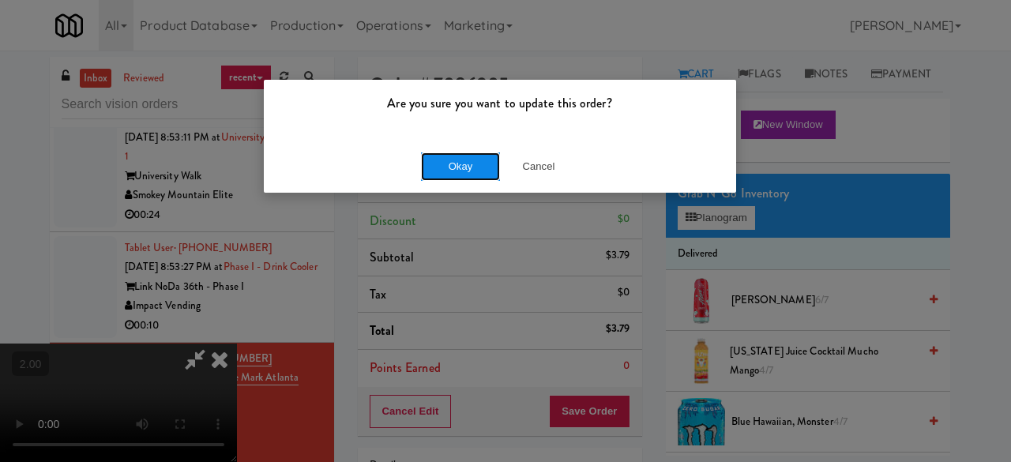
click at [465, 171] on button "Okay" at bounding box center [460, 166] width 79 height 28
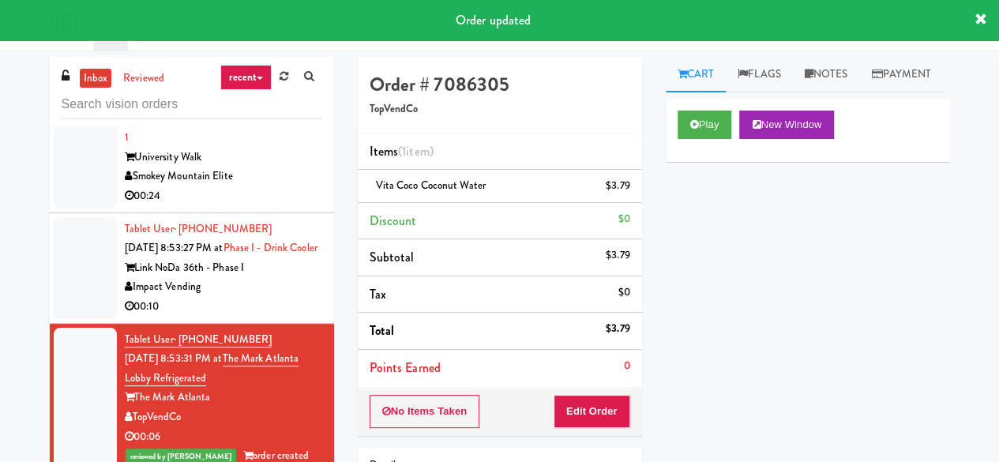
click at [251, 314] on div "00:10" at bounding box center [223, 307] width 197 height 20
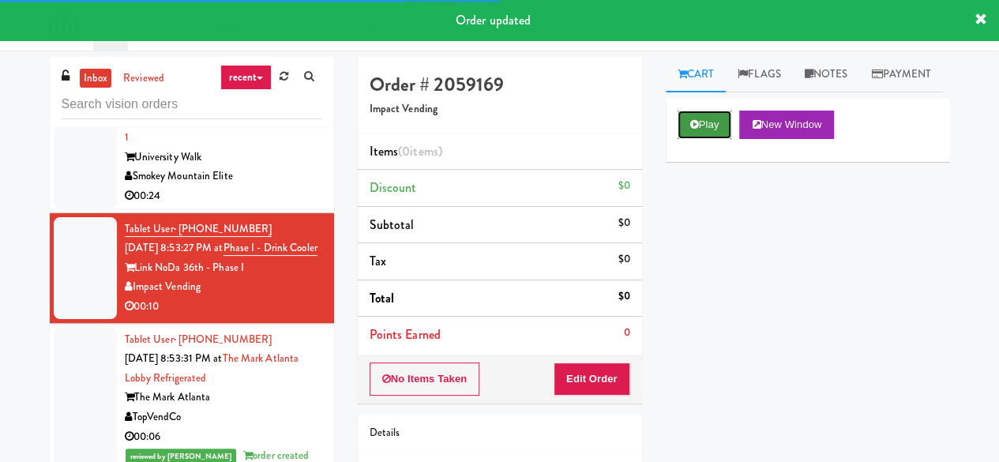
click at [715, 139] on button "Play" at bounding box center [705, 125] width 55 height 28
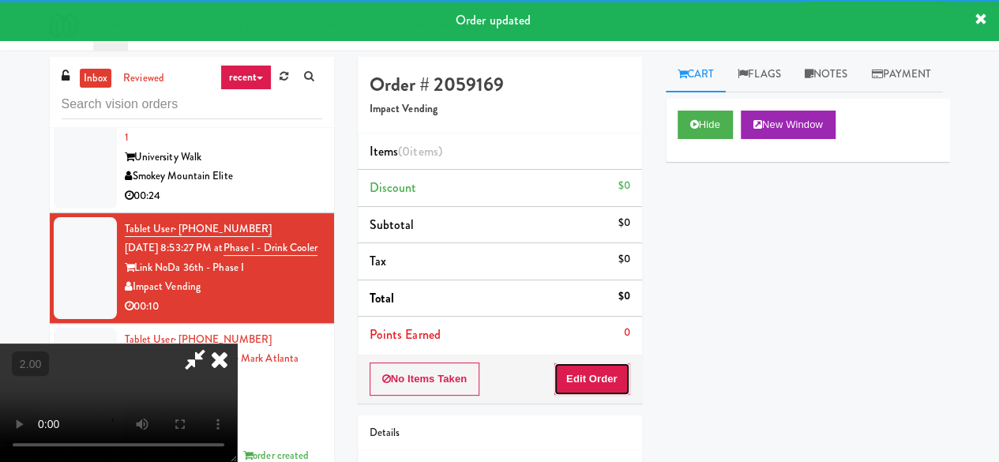
click at [611, 380] on button "Edit Order" at bounding box center [592, 379] width 77 height 33
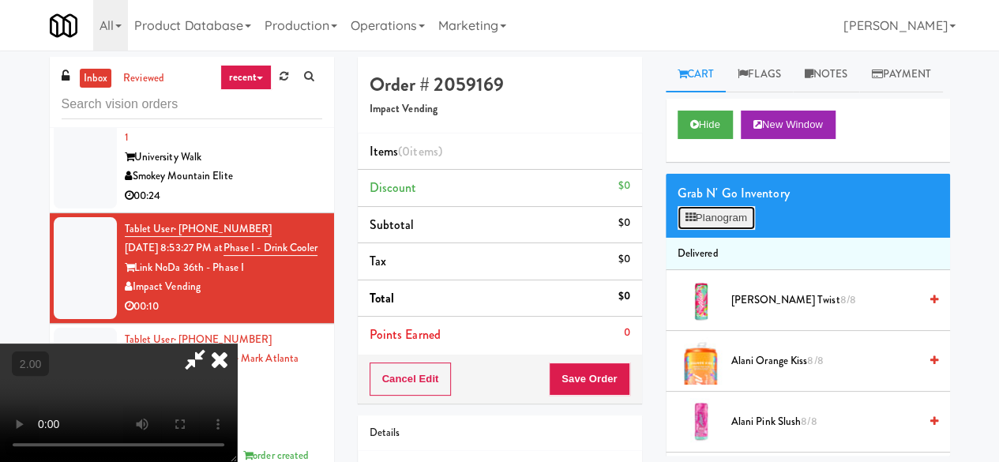
click at [724, 230] on button "Planogram" at bounding box center [716, 218] width 77 height 24
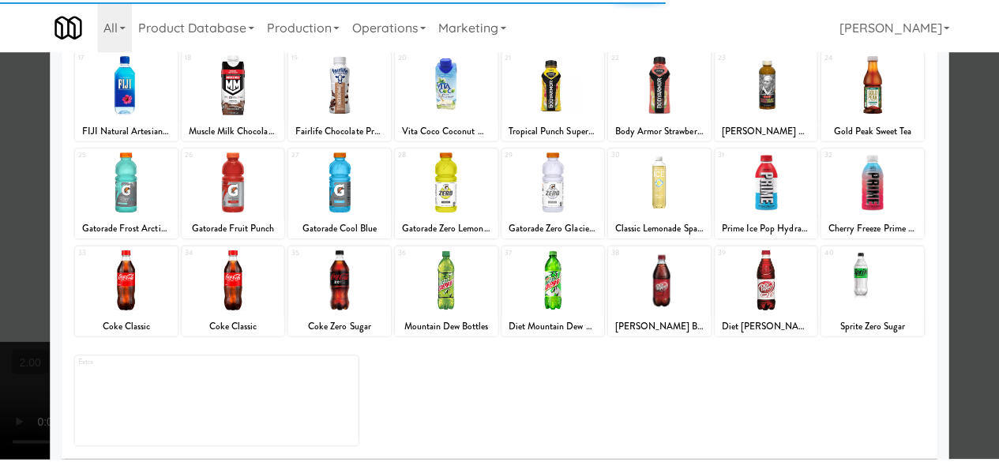
scroll to position [313, 0]
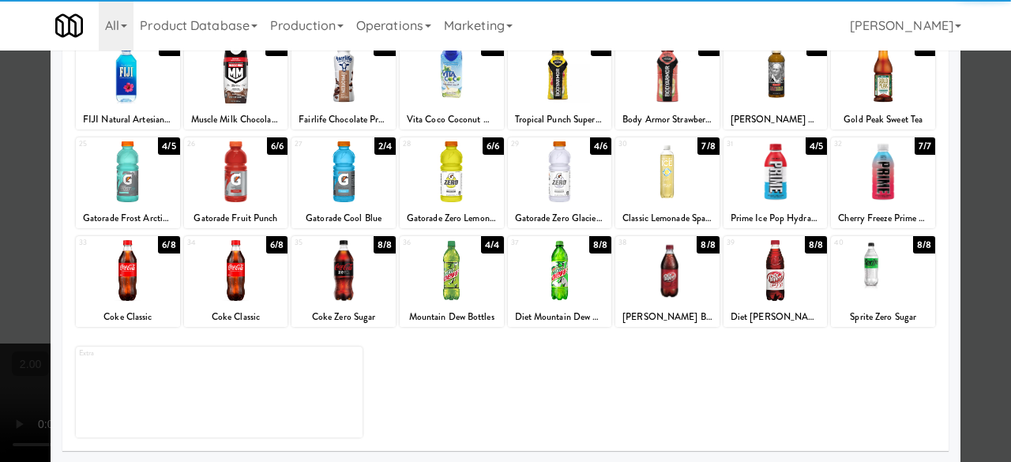
click at [329, 279] on div at bounding box center [343, 270] width 104 height 61
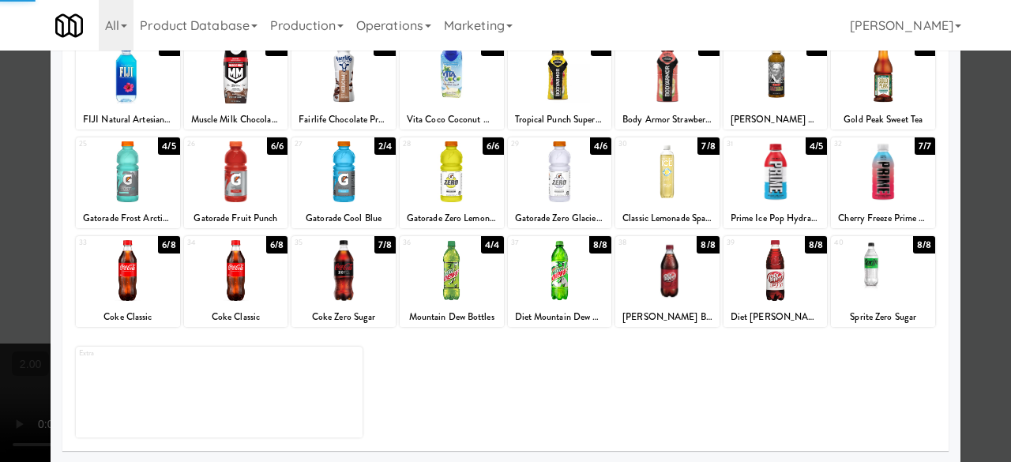
click at [984, 134] on div at bounding box center [505, 231] width 1011 height 462
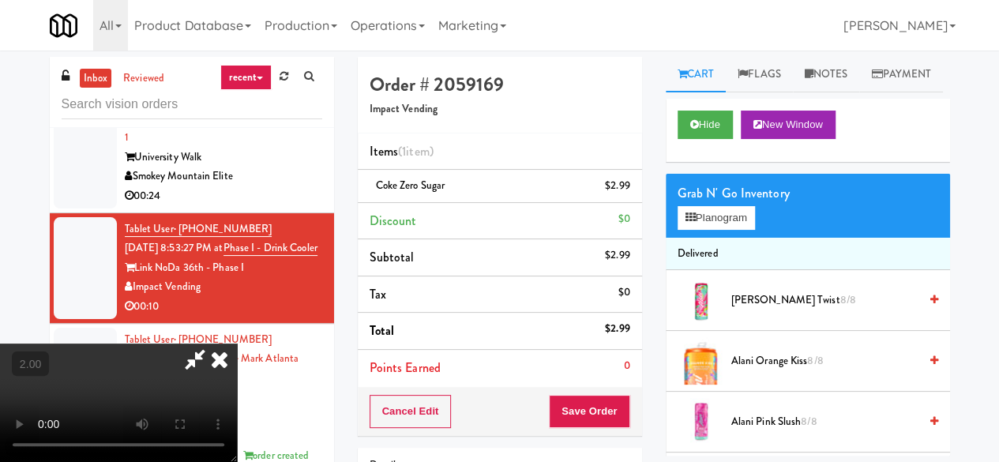
click at [213, 344] on icon at bounding box center [195, 360] width 36 height 32
click at [589, 413] on button "Save Order" at bounding box center [589, 411] width 81 height 33
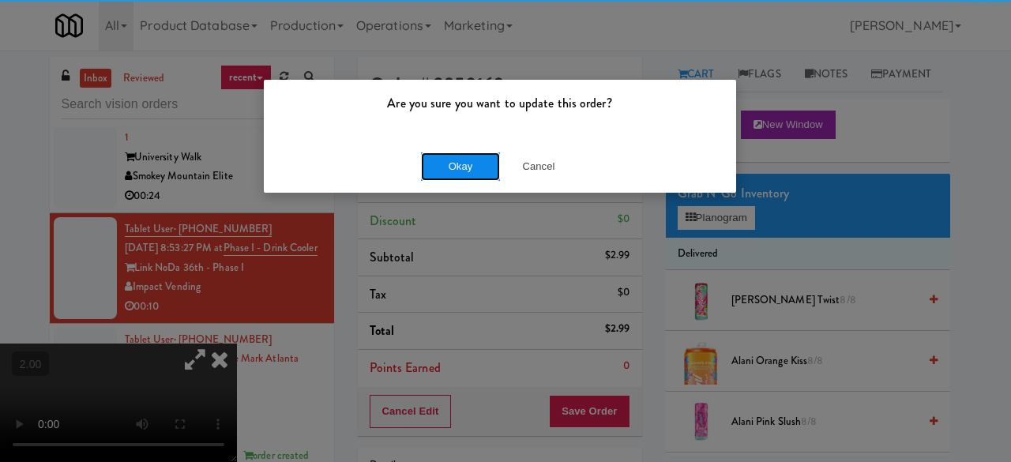
click at [469, 160] on button "Okay" at bounding box center [460, 166] width 79 height 28
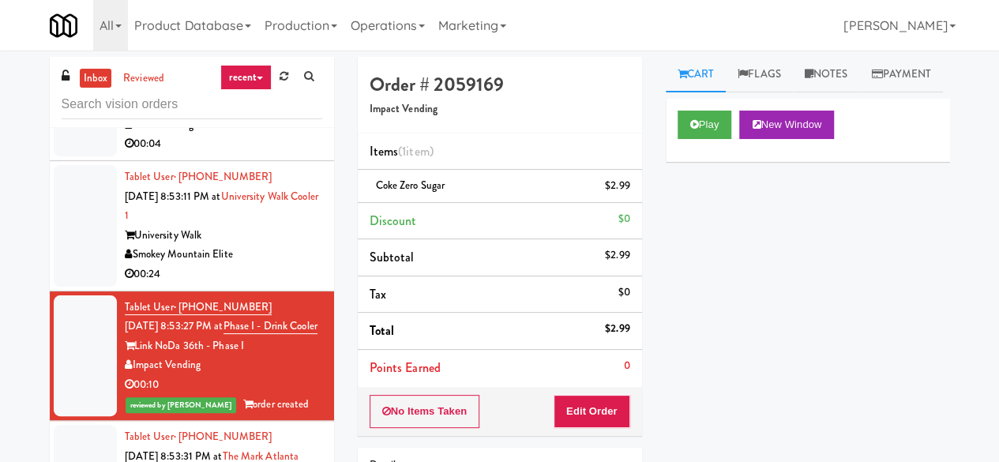
scroll to position [4009, 0]
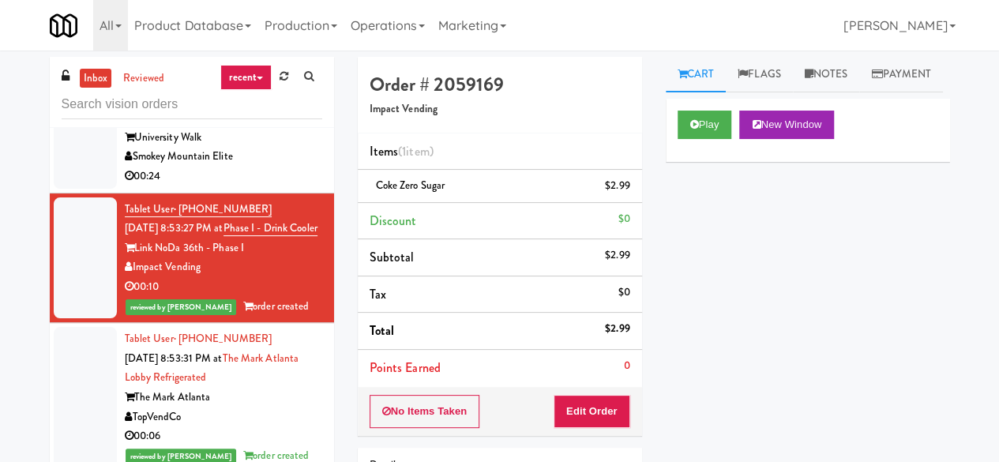
click at [269, 169] on div "00:24" at bounding box center [223, 177] width 197 height 20
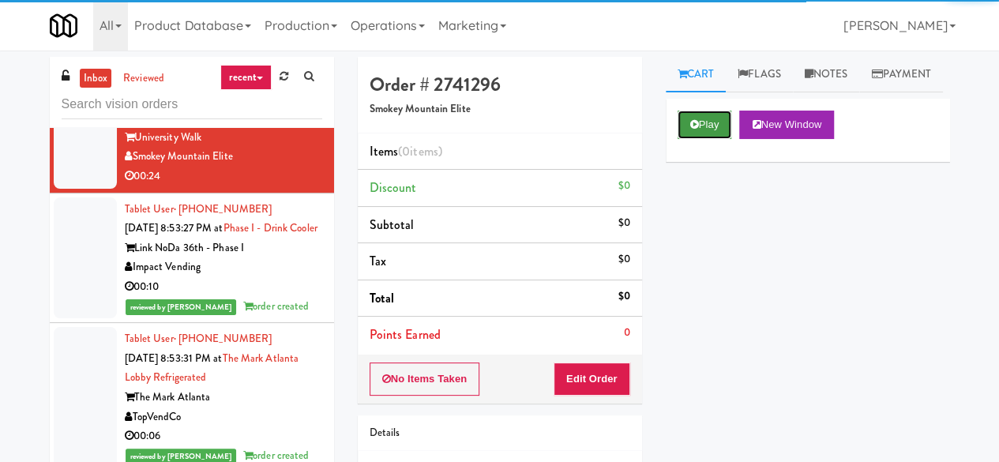
click at [680, 139] on button "Play" at bounding box center [705, 125] width 55 height 28
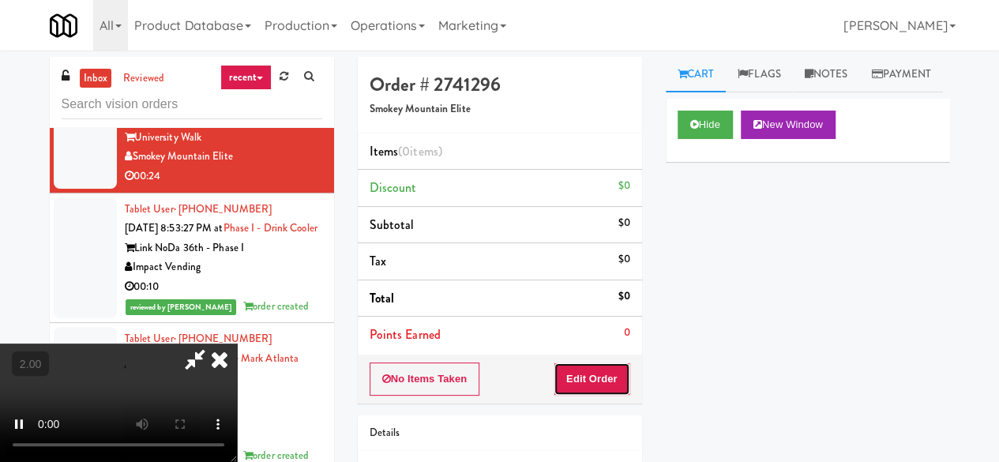
click at [612, 377] on button "Edit Order" at bounding box center [592, 379] width 77 height 33
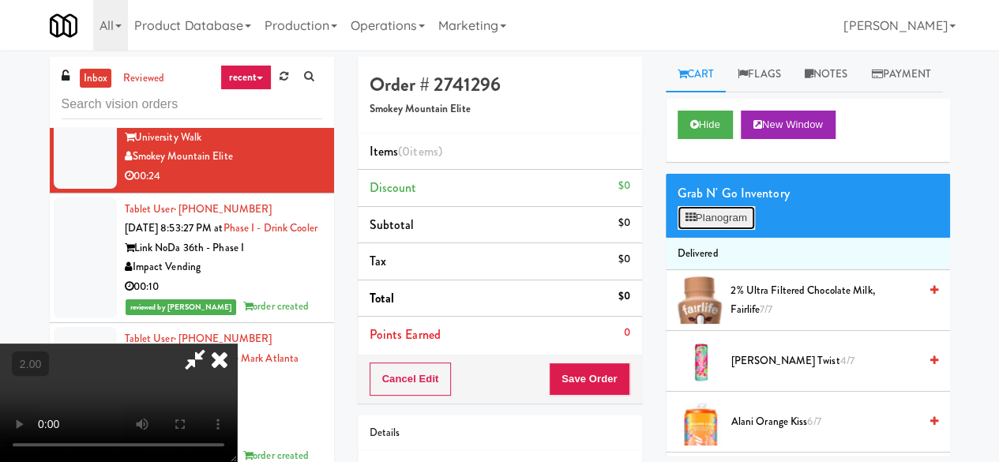
click at [733, 230] on button "Planogram" at bounding box center [716, 218] width 77 height 24
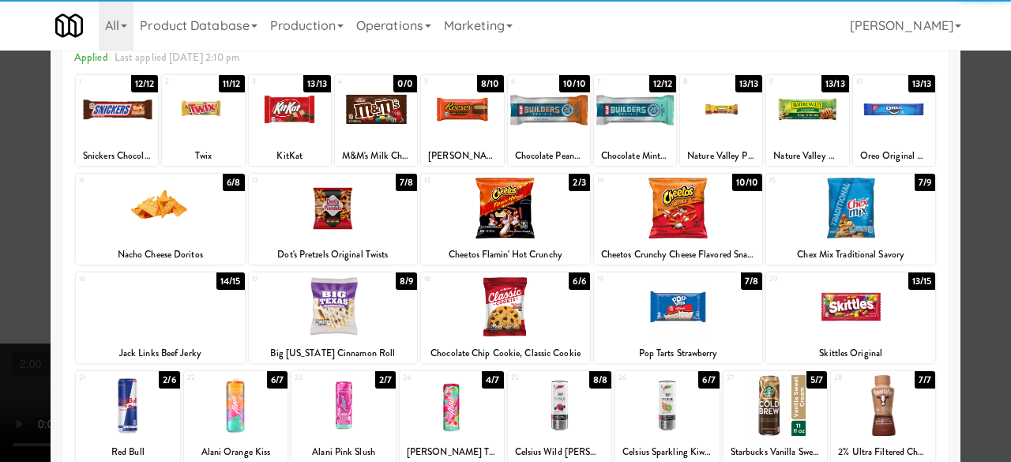
click at [501, 305] on div at bounding box center [505, 306] width 169 height 61
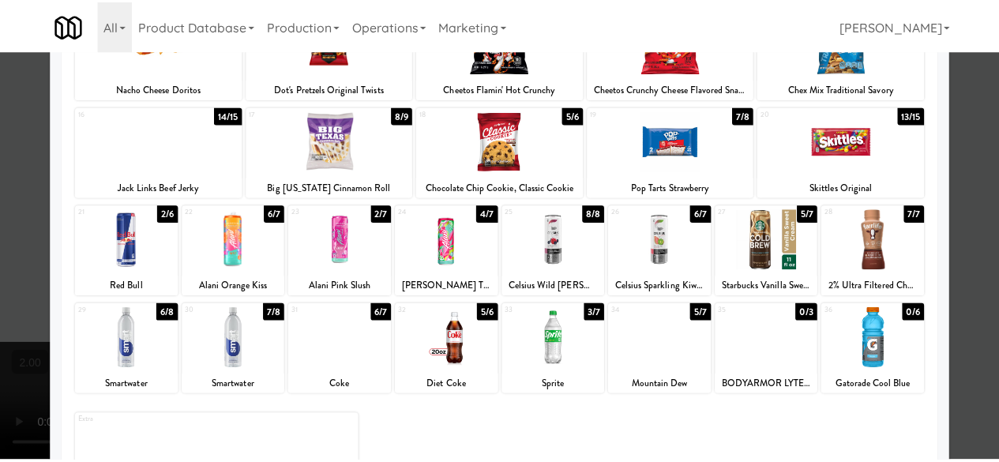
scroll to position [313, 0]
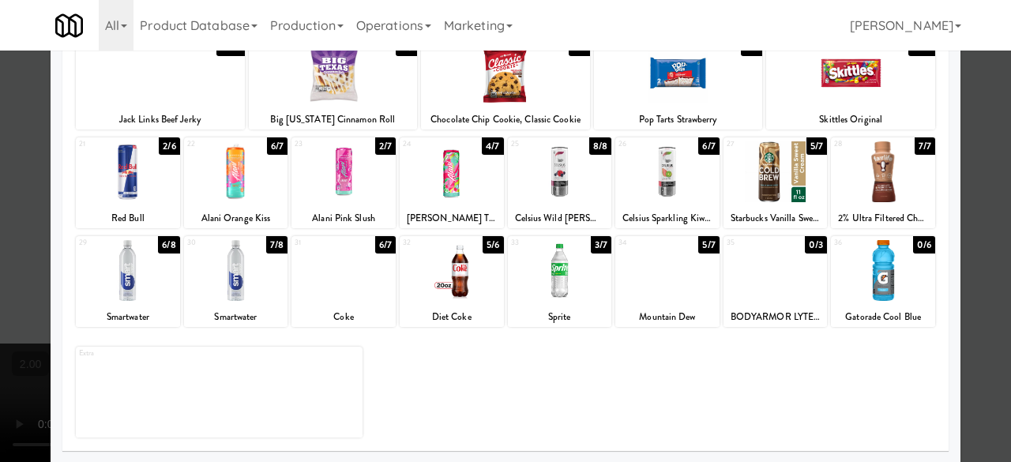
drag, startPoint x: 141, startPoint y: 302, endPoint x: 666, endPoint y: 303, distance: 525.3
click at [142, 300] on div "29 6/8 Smartwater" at bounding box center [128, 281] width 104 height 91
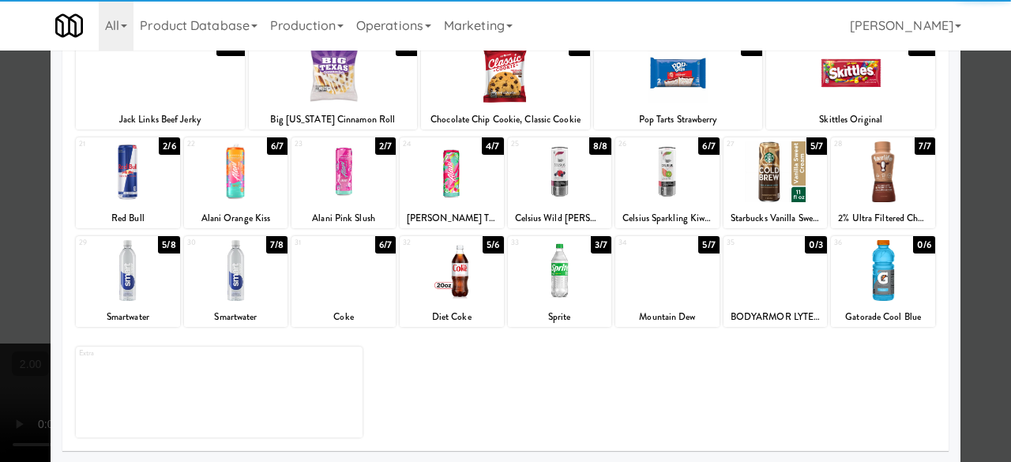
click at [972, 153] on div at bounding box center [505, 231] width 1011 height 462
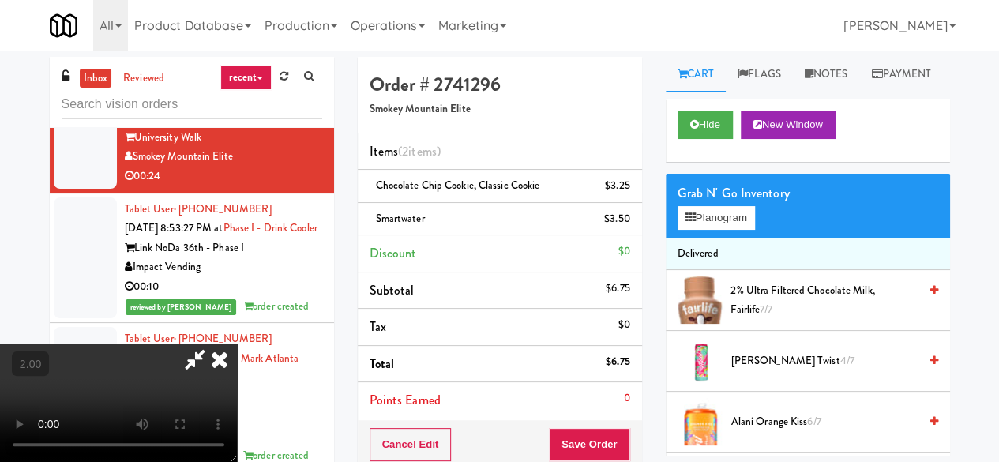
click at [213, 344] on icon at bounding box center [195, 360] width 36 height 32
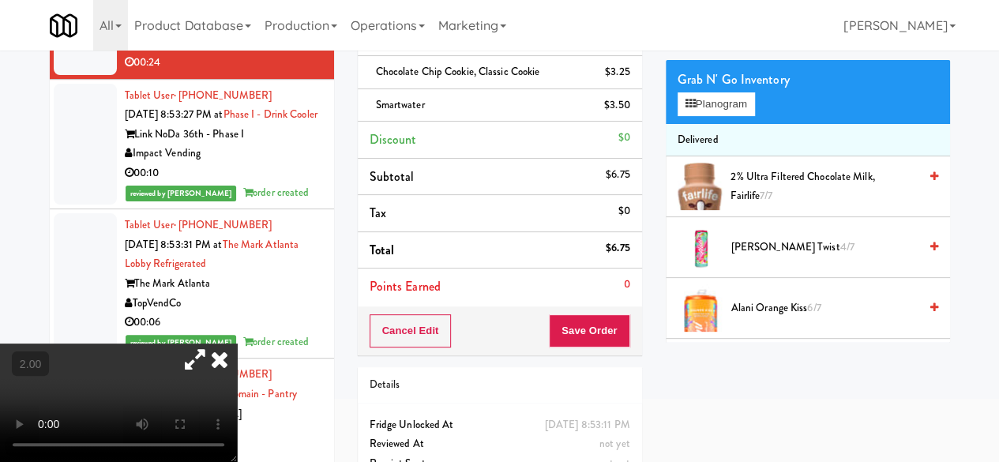
scroll to position [165, 0]
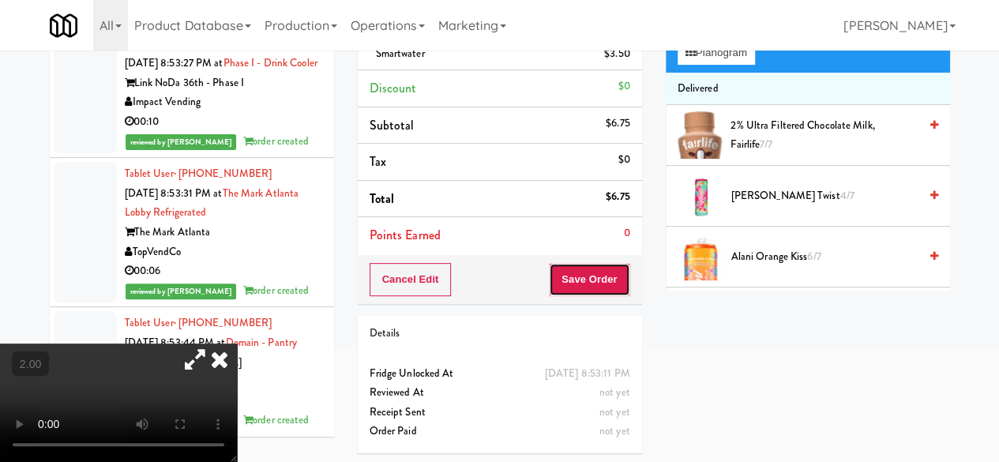
click at [570, 277] on button "Save Order" at bounding box center [589, 279] width 81 height 33
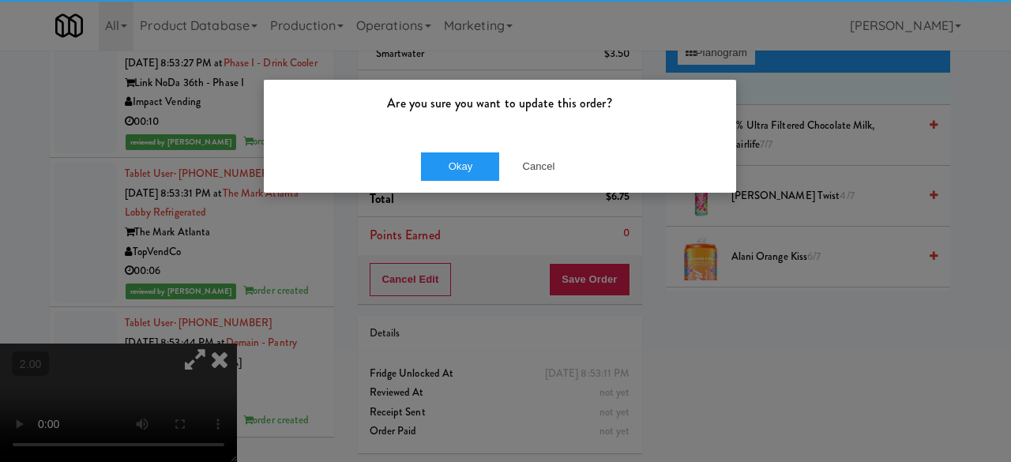
click at [447, 148] on div "Okay Cancel" at bounding box center [500, 166] width 472 height 53
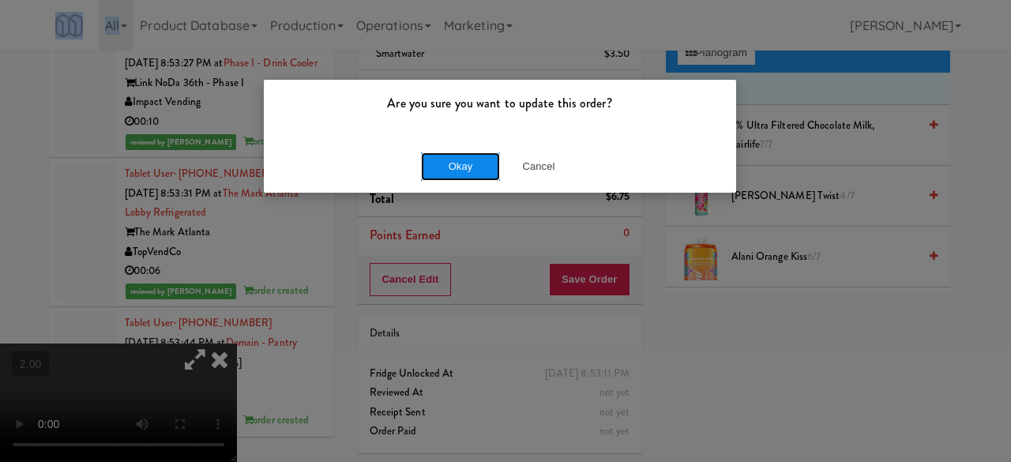
click at [452, 160] on button "Okay" at bounding box center [460, 166] width 79 height 28
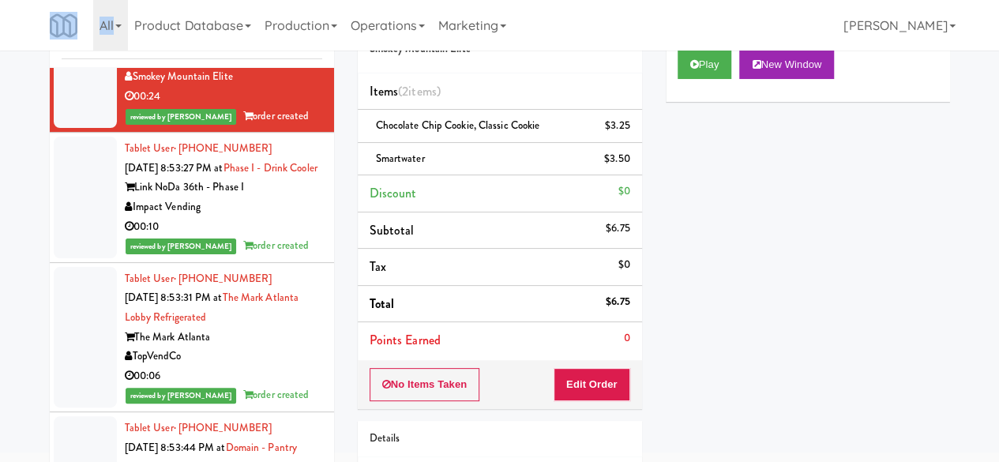
scroll to position [0, 0]
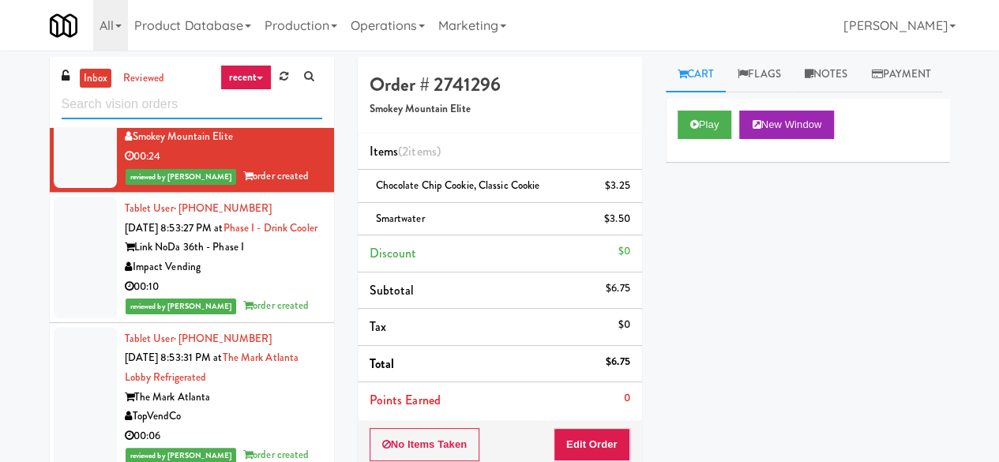
click at [190, 106] on input "text" at bounding box center [192, 104] width 261 height 29
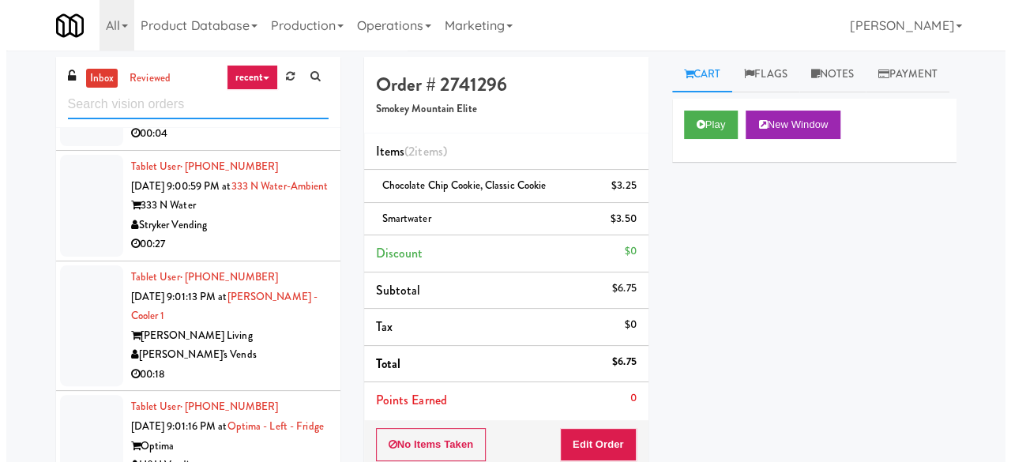
scroll to position [711, 0]
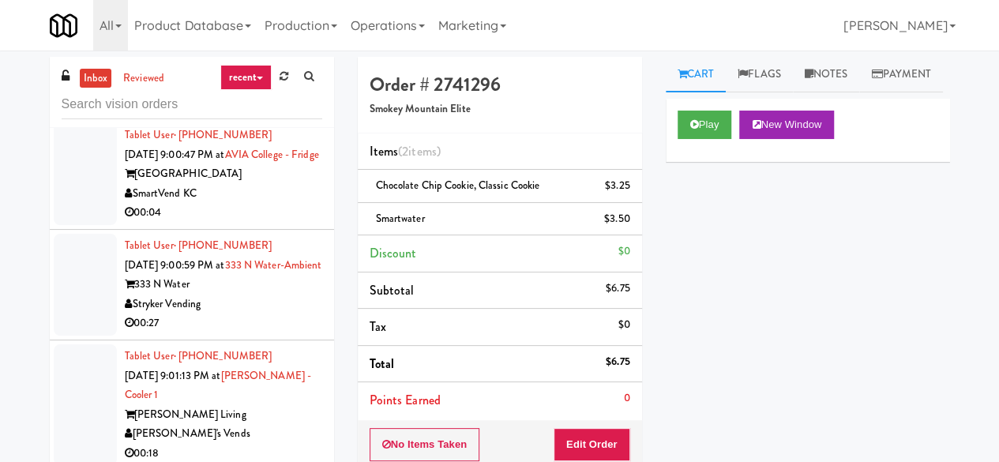
click at [264, 223] on div "00:04" at bounding box center [223, 213] width 197 height 20
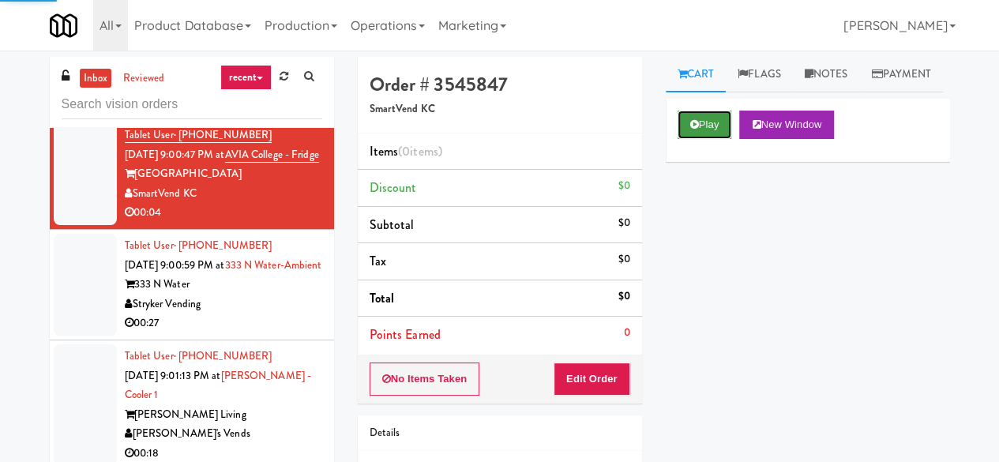
click at [709, 139] on button "Play" at bounding box center [705, 125] width 55 height 28
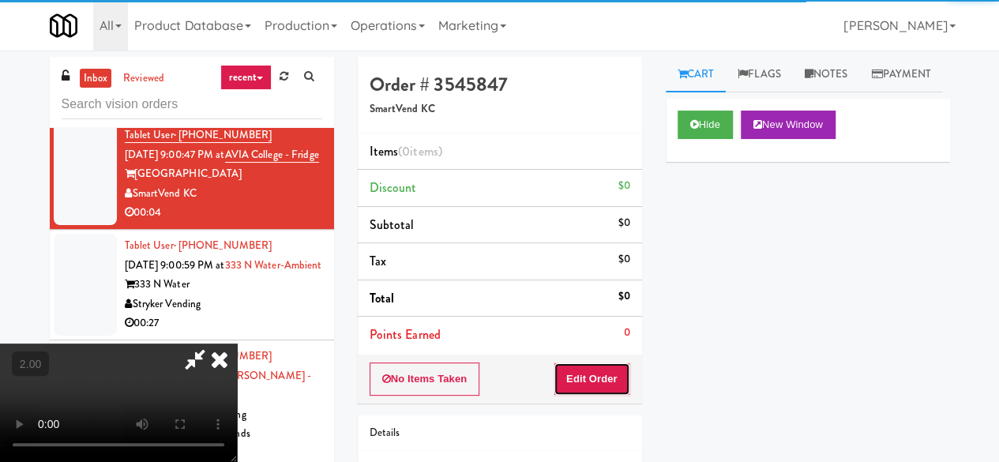
click at [618, 372] on button "Edit Order" at bounding box center [592, 379] width 77 height 33
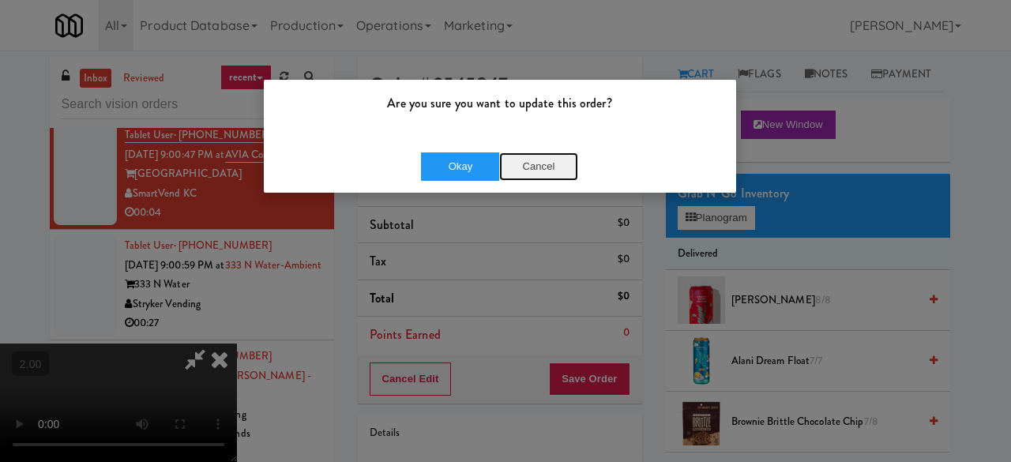
click at [528, 160] on button "Cancel" at bounding box center [538, 166] width 79 height 28
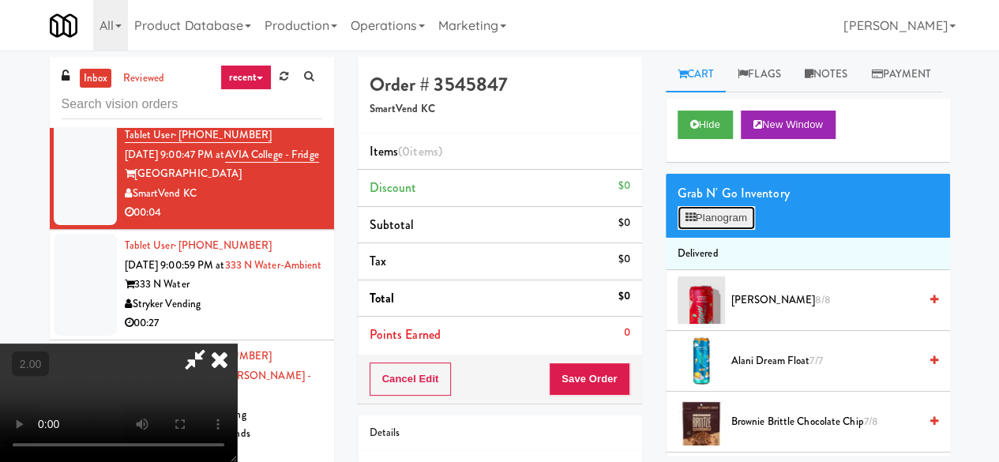
click at [727, 230] on button "Planogram" at bounding box center [716, 218] width 77 height 24
click at [0, 0] on div at bounding box center [0, 0] width 0 height 0
click at [725, 230] on button "Planogram" at bounding box center [716, 218] width 77 height 24
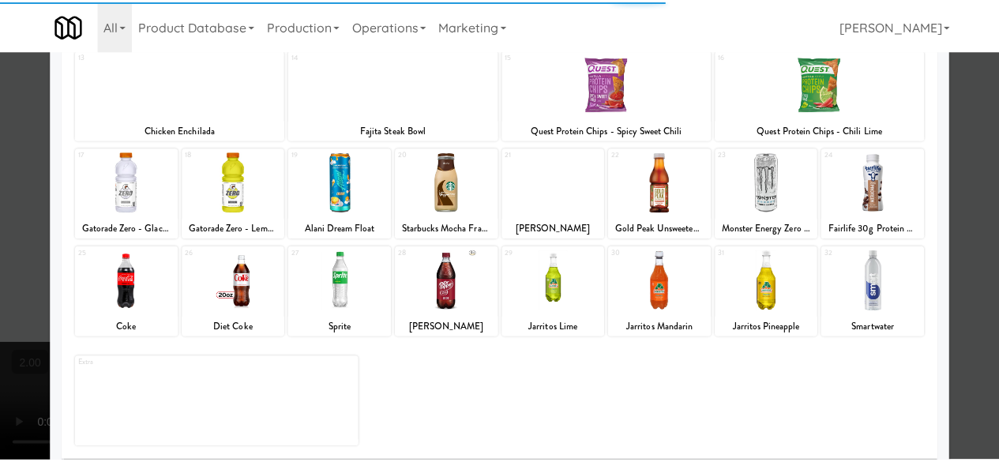
scroll to position [313, 0]
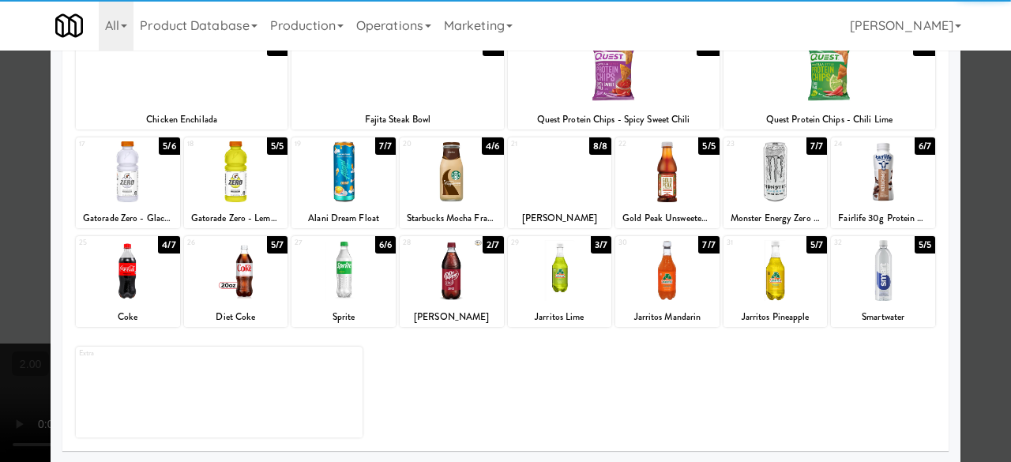
click at [236, 294] on div at bounding box center [236, 270] width 104 height 61
click at [983, 140] on div at bounding box center [505, 231] width 1011 height 462
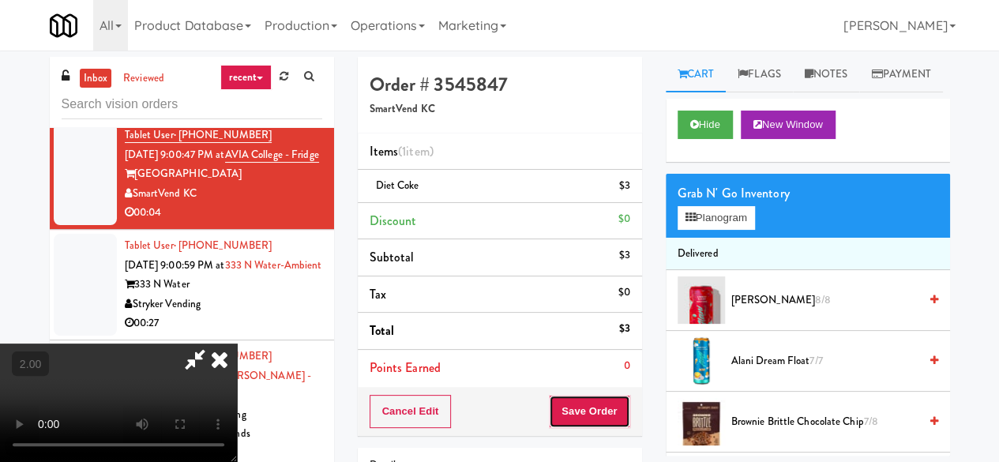
click at [622, 396] on button "Save Order" at bounding box center [589, 411] width 81 height 33
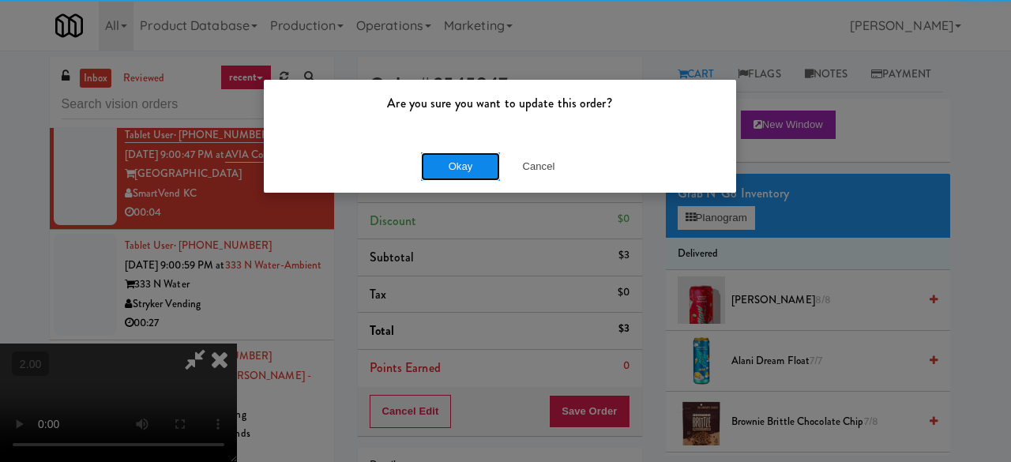
click at [457, 165] on button "Okay" at bounding box center [460, 166] width 79 height 28
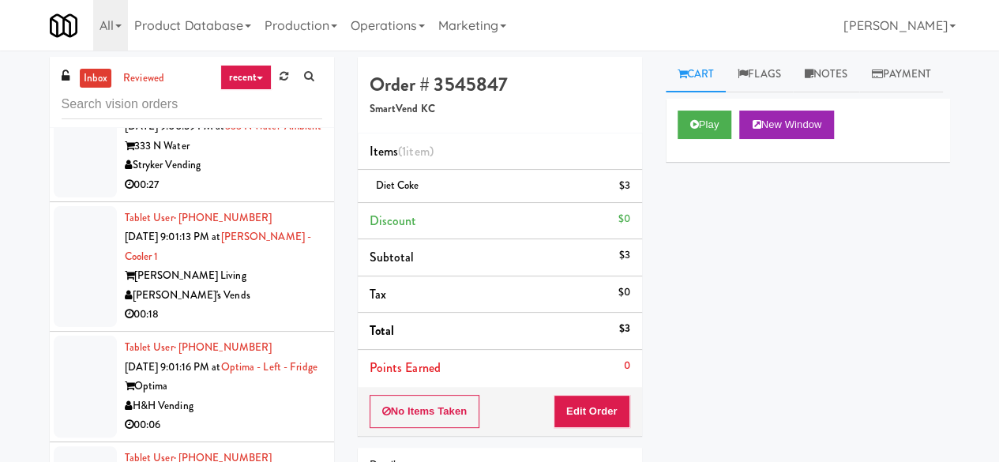
click at [246, 195] on div "00:27" at bounding box center [223, 185] width 197 height 20
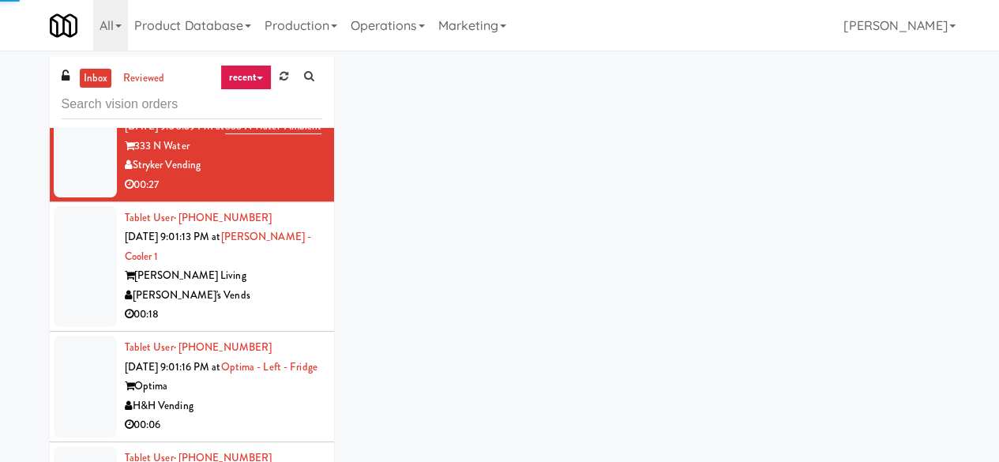
scroll to position [632, 0]
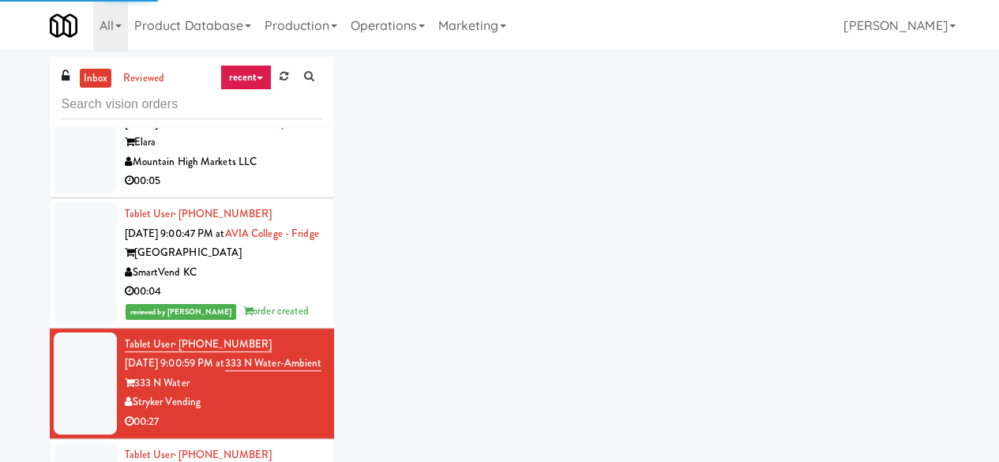
click at [255, 191] on div "00:05" at bounding box center [223, 181] width 197 height 20
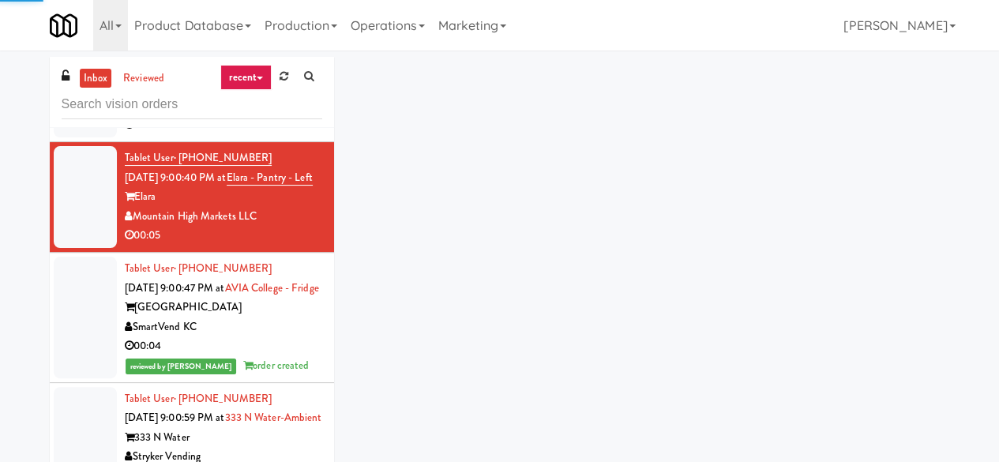
scroll to position [553, 0]
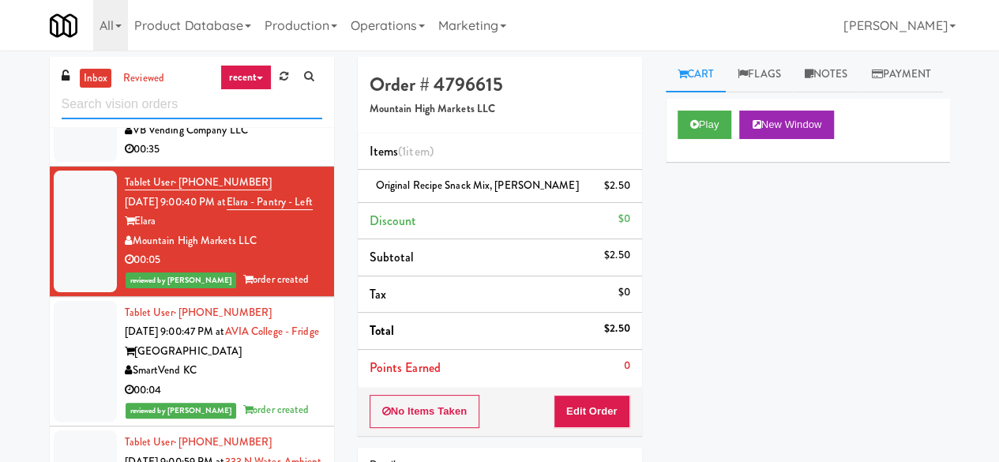
click at [152, 91] on input "text" at bounding box center [192, 104] width 261 height 29
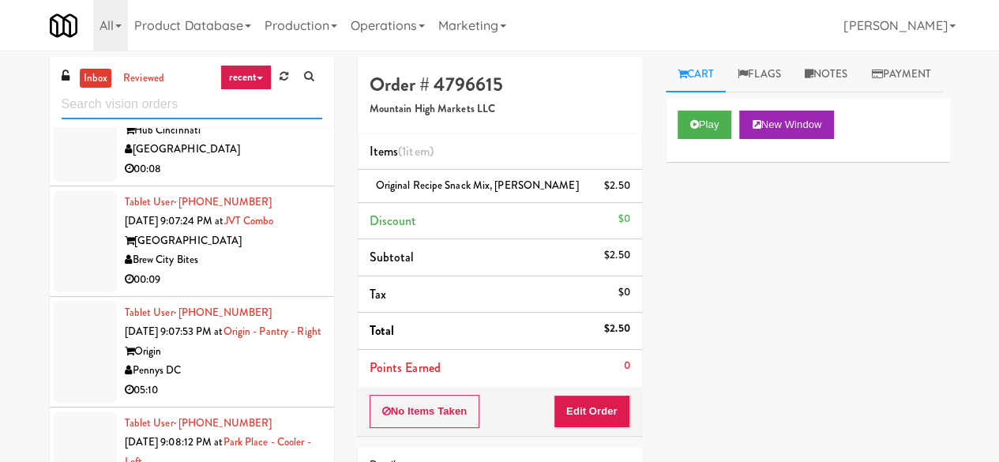
scroll to position [1027, 0]
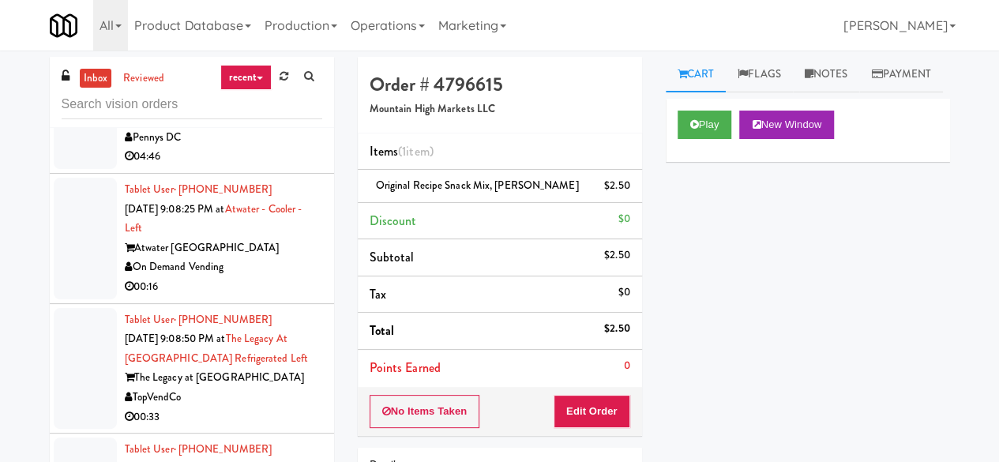
click at [277, 297] on div "00:16" at bounding box center [223, 287] width 197 height 20
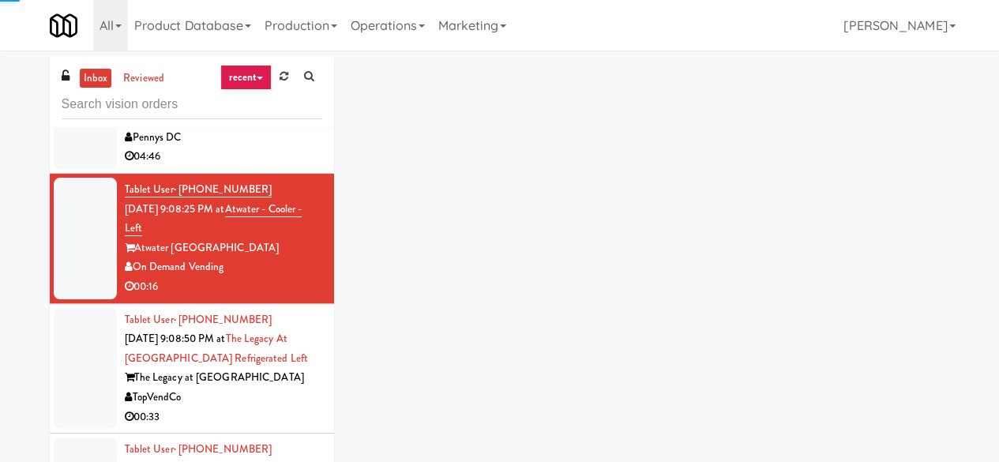
scroll to position [1264, 0]
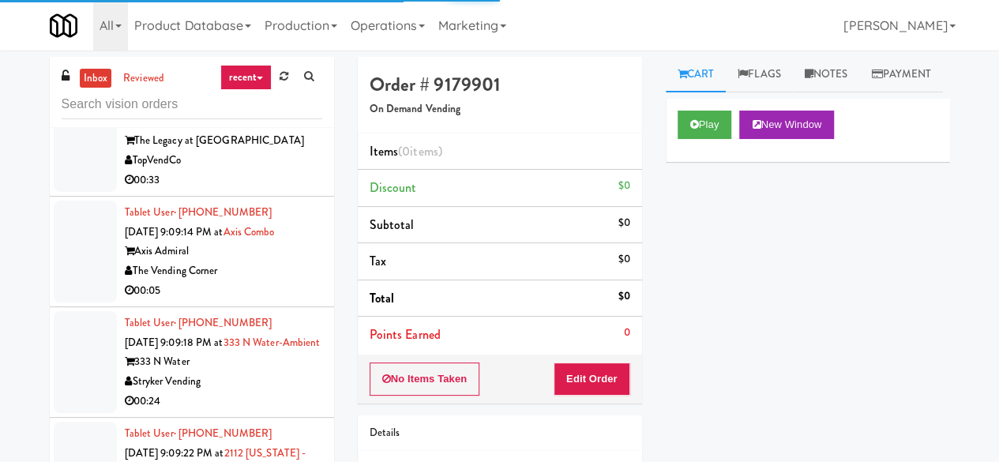
click at [261, 281] on div "The Vending Corner" at bounding box center [223, 271] width 197 height 20
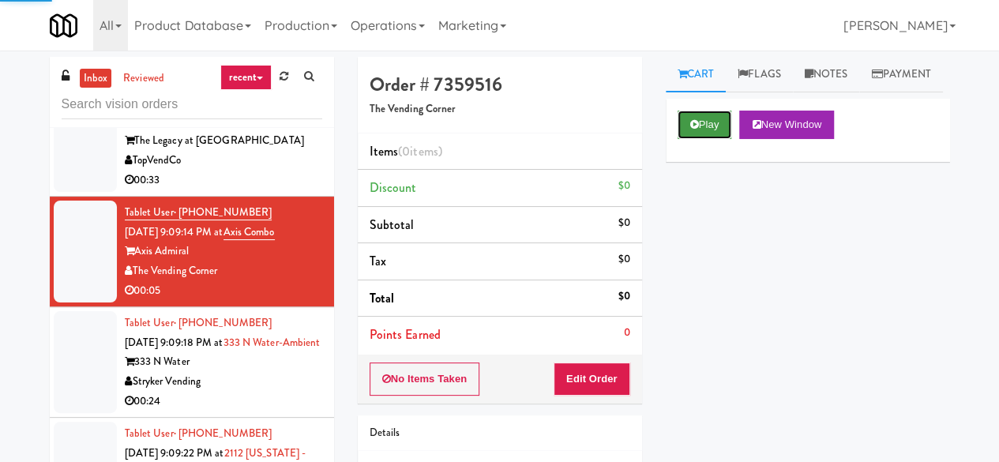
click at [692, 139] on button "Play" at bounding box center [705, 125] width 55 height 28
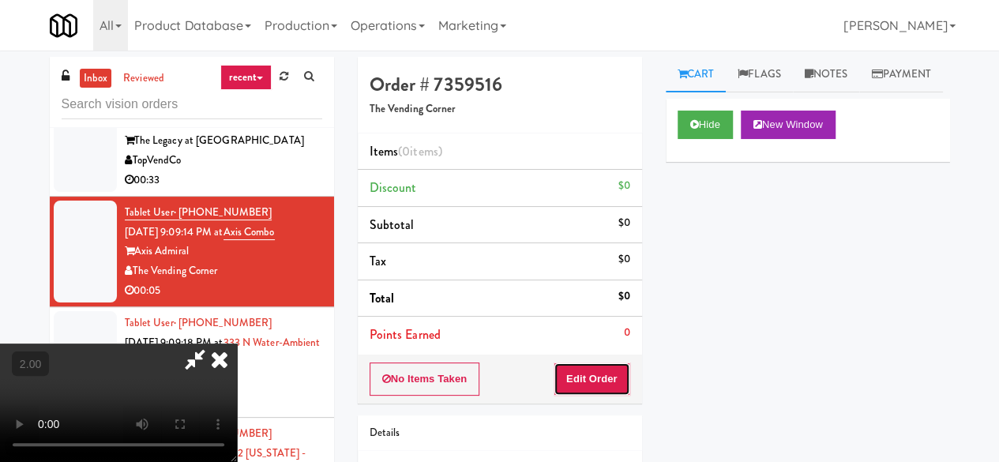
click at [587, 385] on button "Edit Order" at bounding box center [592, 379] width 77 height 33
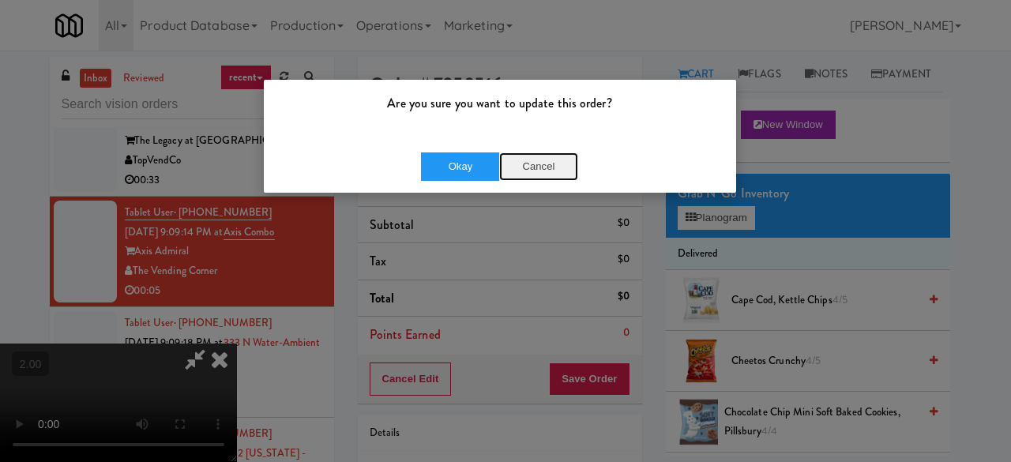
click at [542, 156] on button "Cancel" at bounding box center [538, 166] width 79 height 28
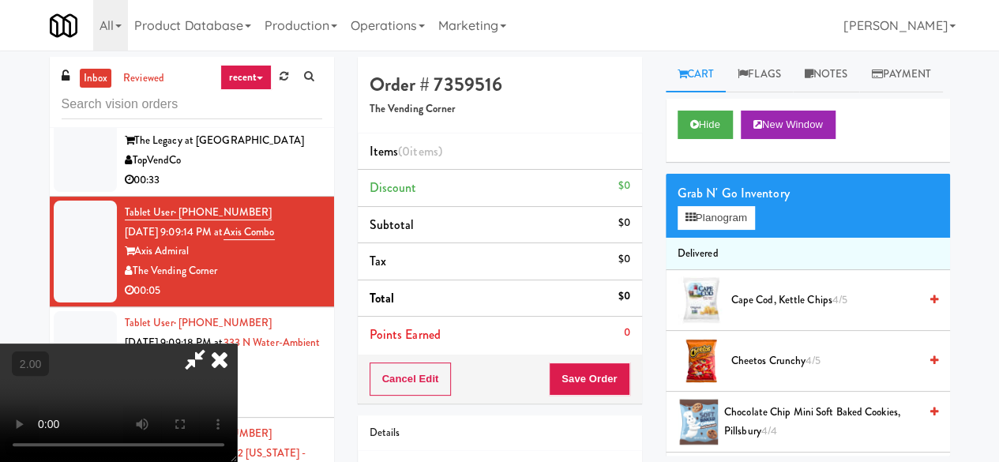
scroll to position [32, 0]
click at [694, 238] on div "Grab N' Go Inventory Planogram" at bounding box center [808, 206] width 284 height 64
click at [694, 230] on button "Planogram" at bounding box center [716, 218] width 77 height 24
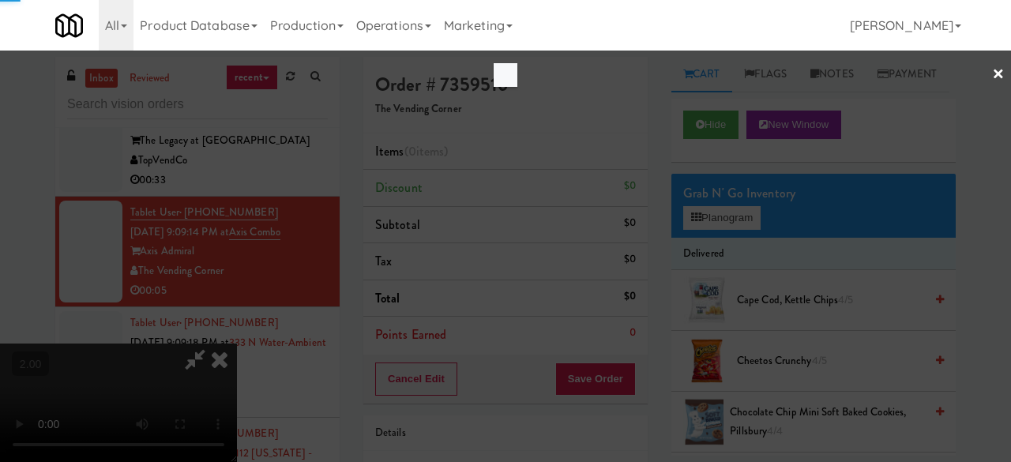
click at [700, 254] on div at bounding box center [505, 231] width 1011 height 462
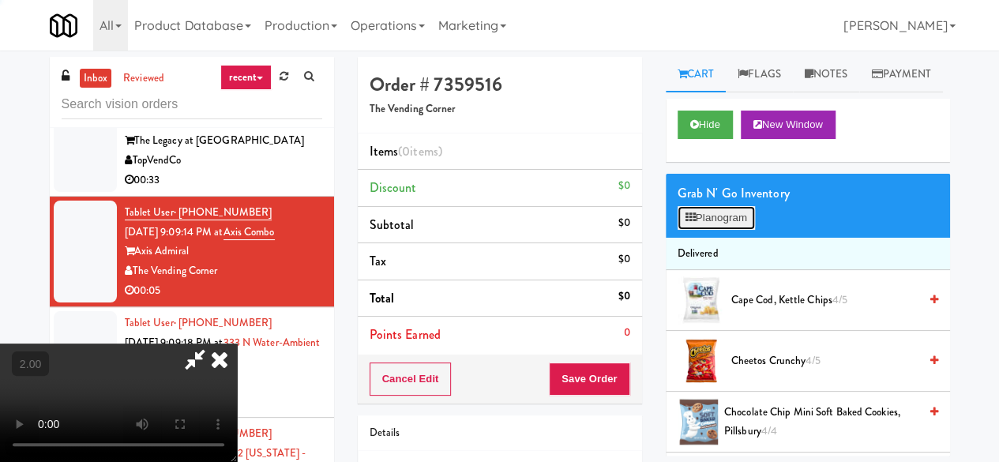
click at [700, 230] on button "Planogram" at bounding box center [716, 218] width 77 height 24
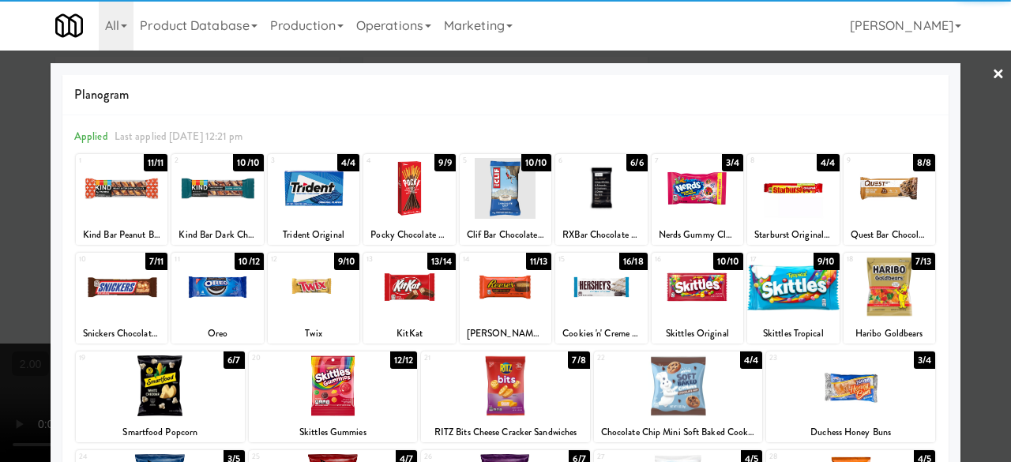
click at [904, 294] on div at bounding box center [890, 287] width 92 height 61
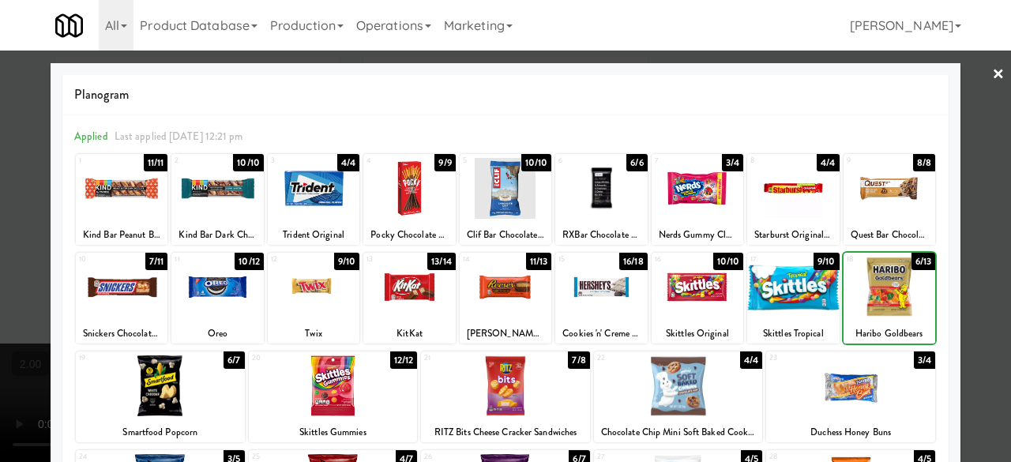
click at [956, 206] on div at bounding box center [505, 231] width 1011 height 462
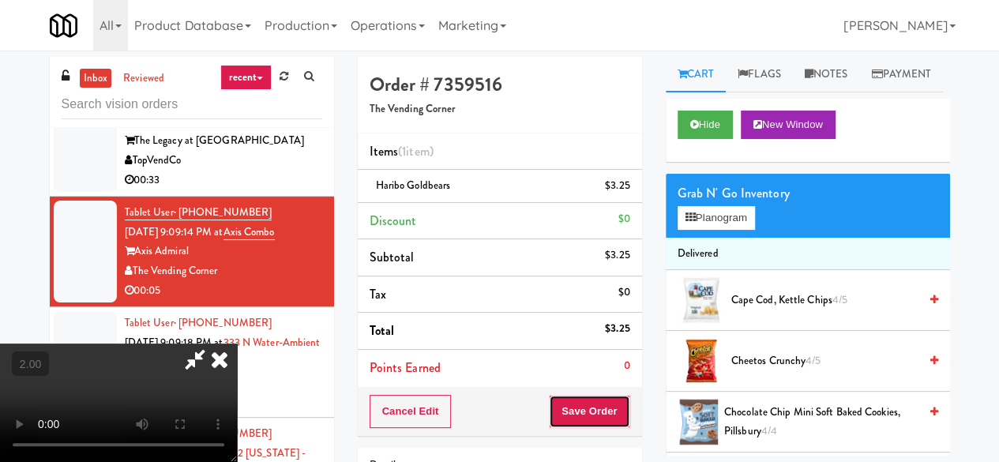
click at [611, 401] on button "Save Order" at bounding box center [589, 411] width 81 height 33
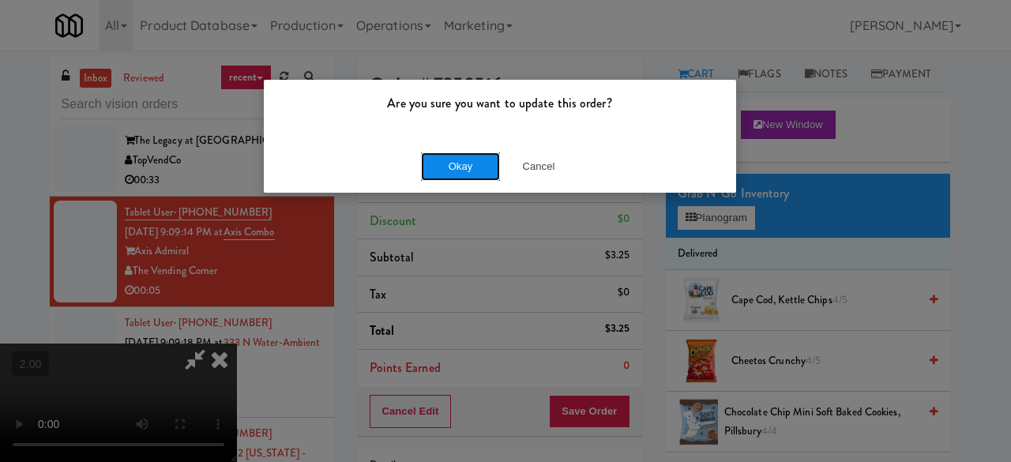
click at [452, 160] on button "Okay" at bounding box center [460, 166] width 79 height 28
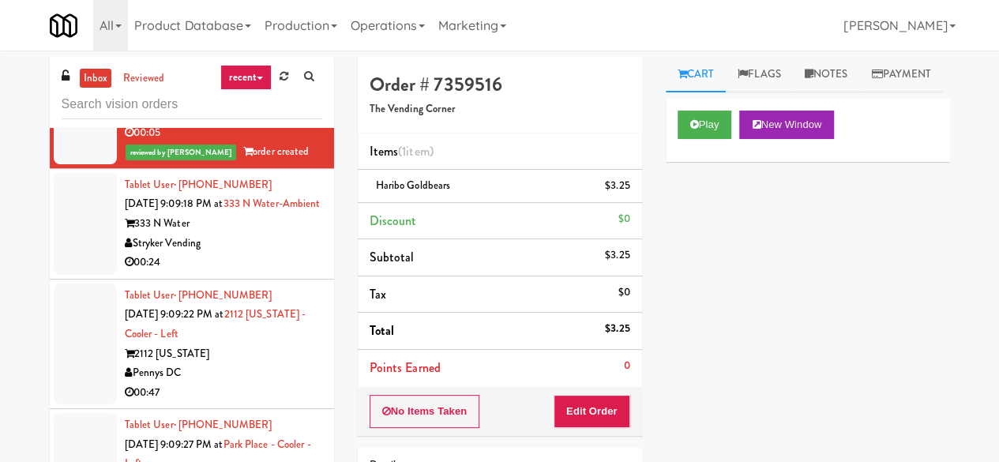
click at [257, 234] on div "333 N Water" at bounding box center [223, 224] width 197 height 20
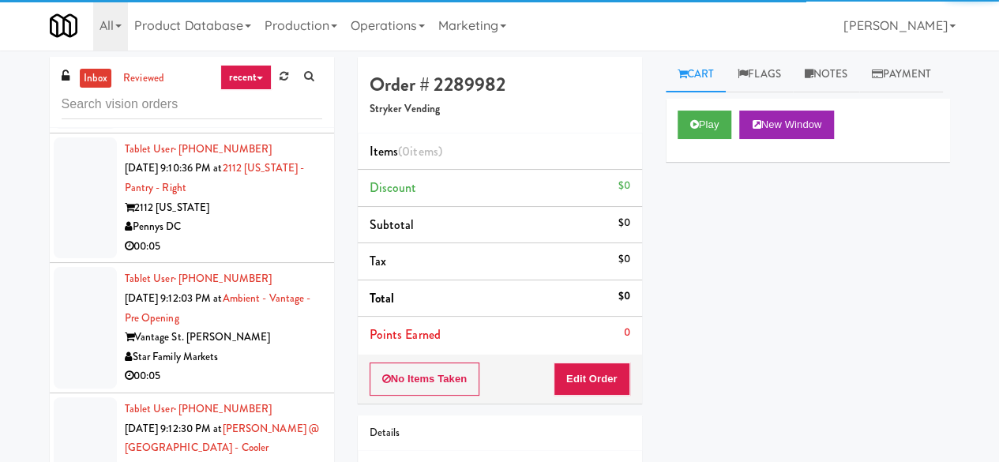
scroll to position [1975, 0]
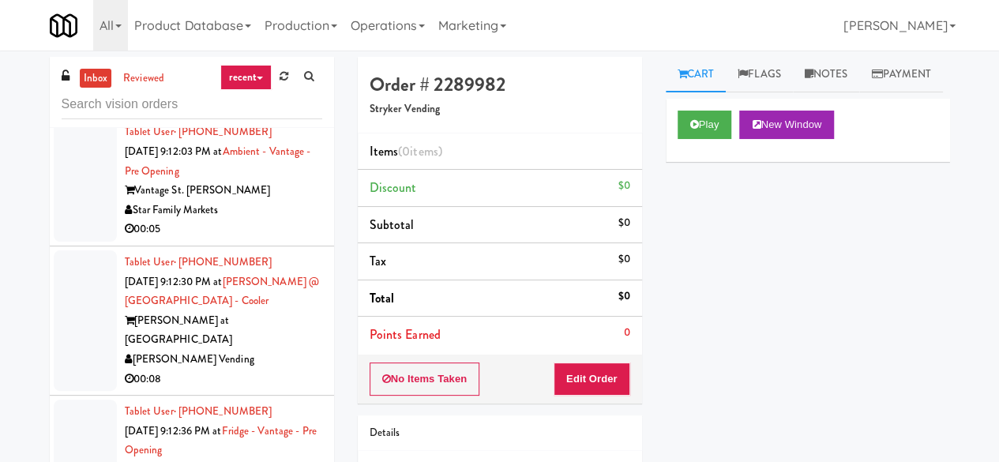
click at [261, 220] on div "Star Family Markets" at bounding box center [223, 211] width 197 height 20
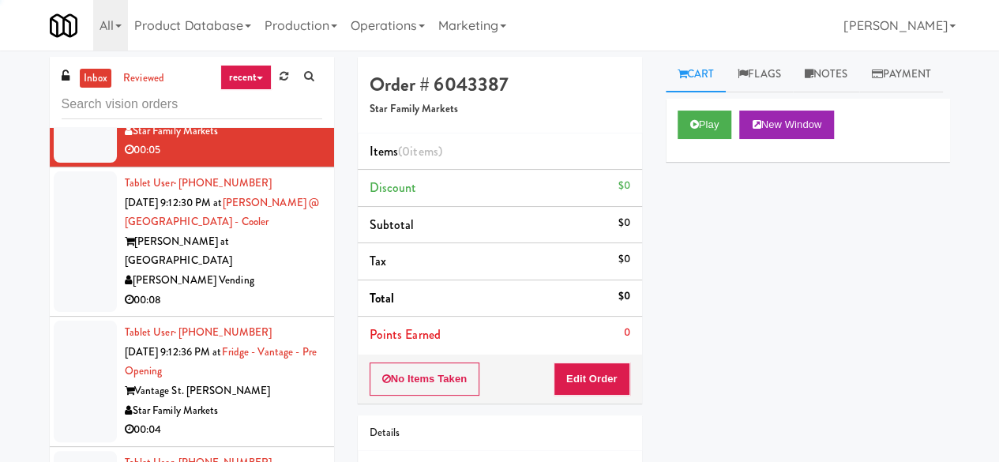
scroll to position [2133, 0]
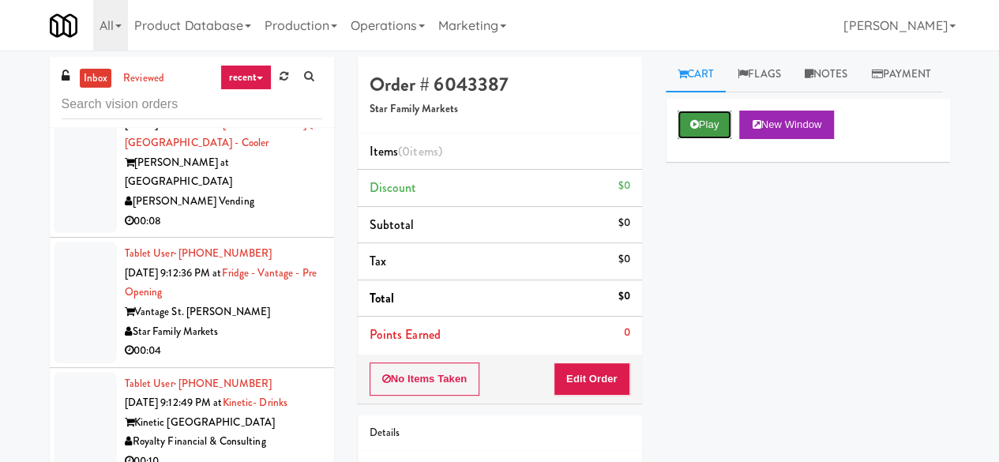
click at [702, 139] on button "Play" at bounding box center [705, 125] width 55 height 28
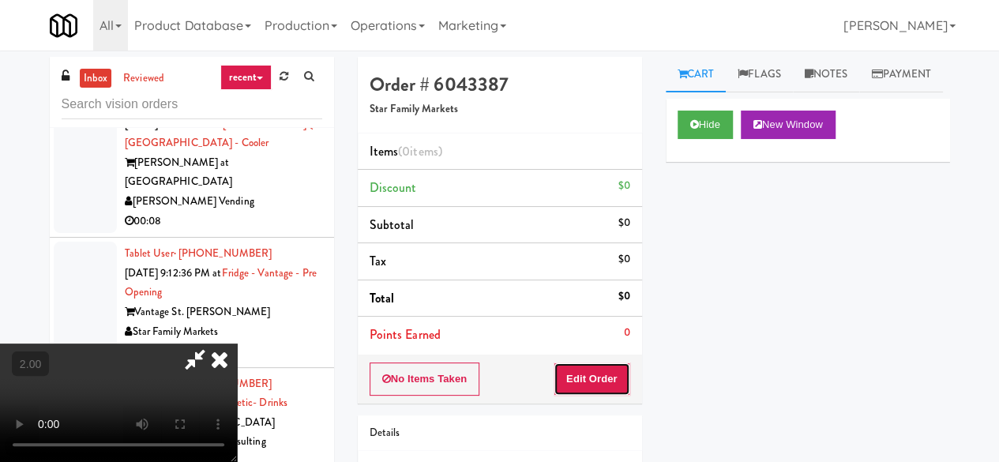
click at [605, 368] on button "Edit Order" at bounding box center [592, 379] width 77 height 33
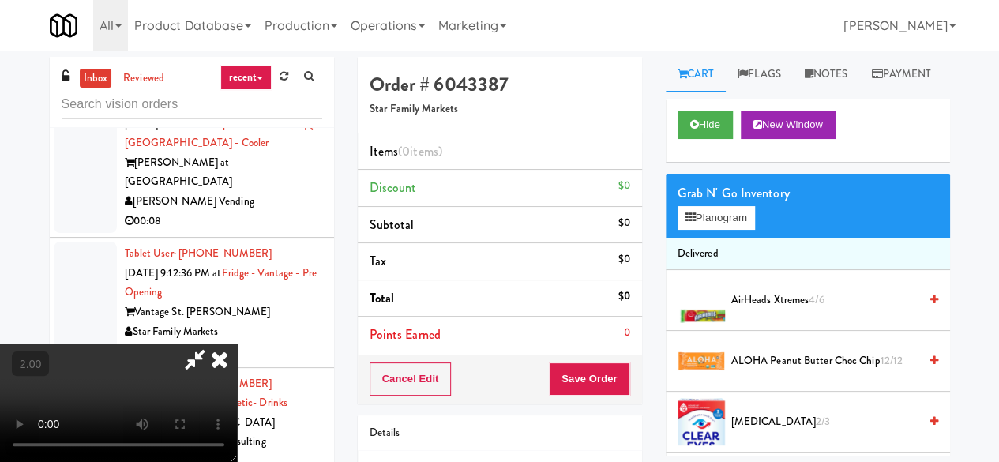
click at [237, 434] on video at bounding box center [118, 403] width 237 height 118
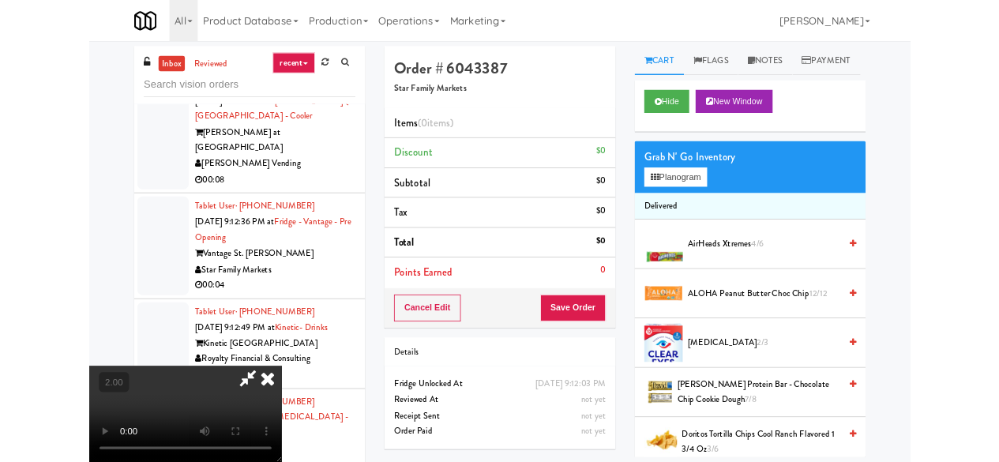
scroll to position [32, 0]
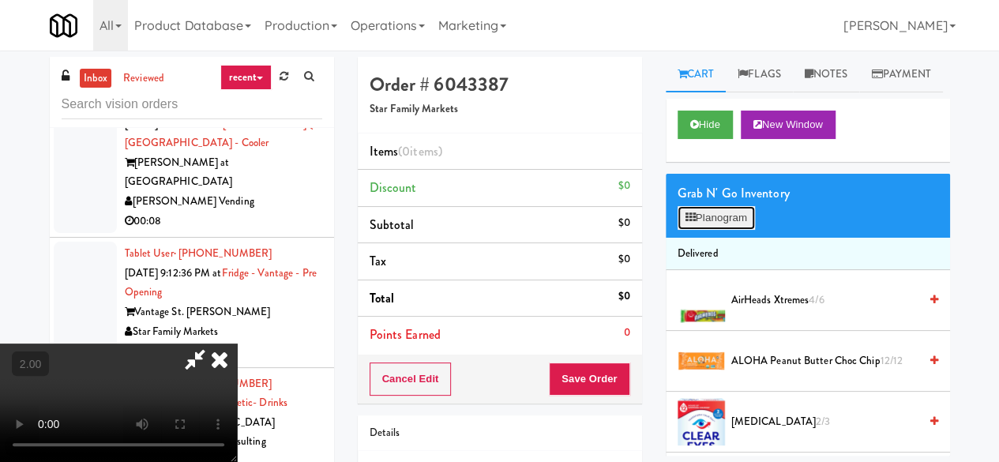
click at [738, 230] on button "Planogram" at bounding box center [716, 218] width 77 height 24
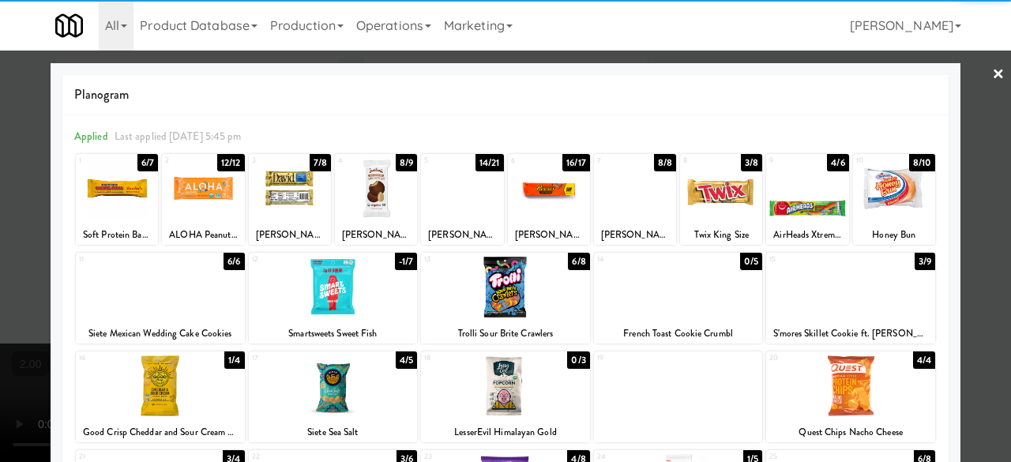
click at [803, 214] on div at bounding box center [807, 188] width 82 height 61
drag, startPoint x: 965, startPoint y: 149, endPoint x: 872, endPoint y: 174, distance: 96.6
click at [966, 149] on div at bounding box center [505, 231] width 1011 height 462
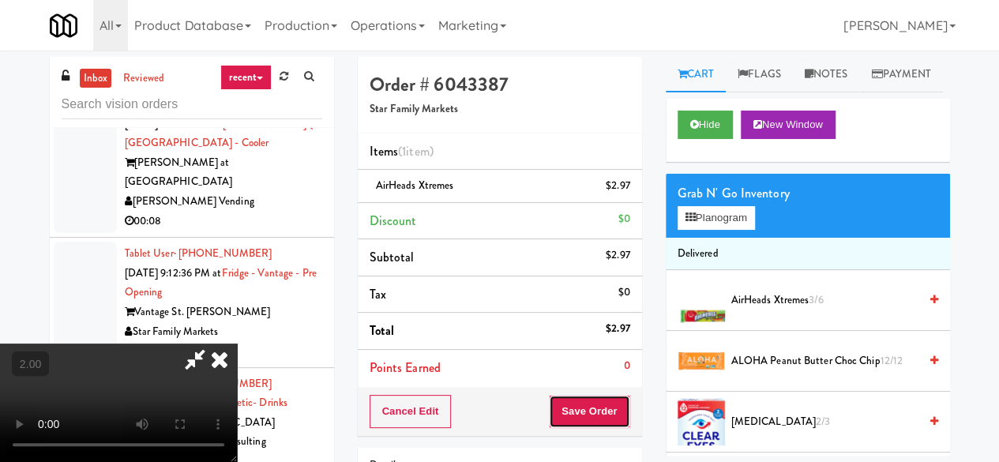
drag, startPoint x: 615, startPoint y: 420, endPoint x: 610, endPoint y: 411, distance: 10.6
click at [615, 419] on button "Save Order" at bounding box center [589, 411] width 81 height 33
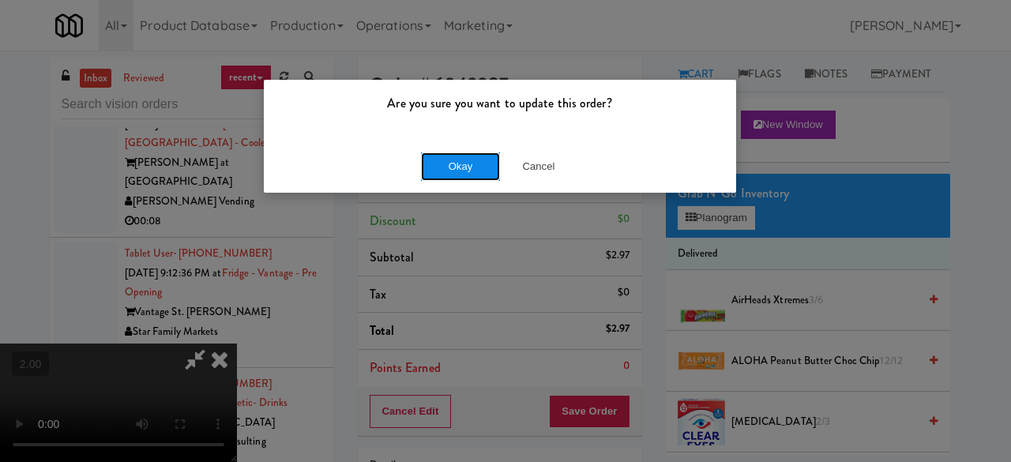
click at [462, 157] on button "Okay" at bounding box center [460, 166] width 79 height 28
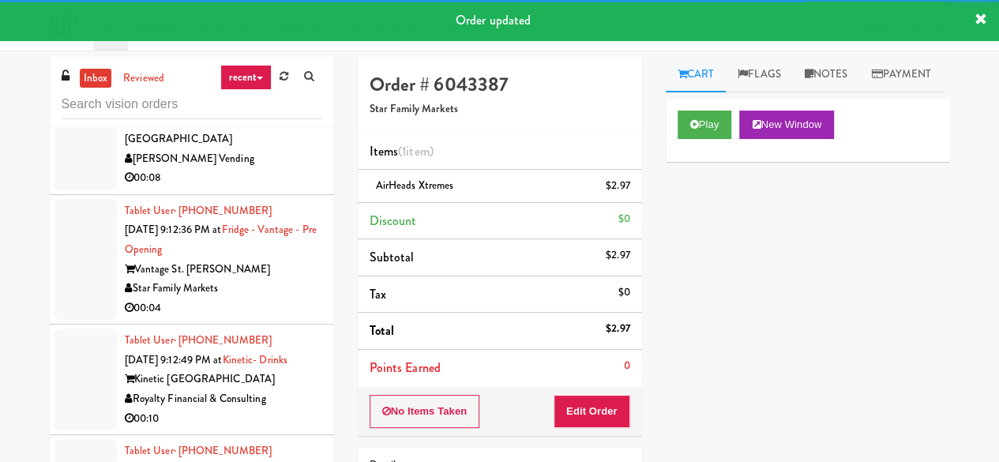
scroll to position [2231, 0]
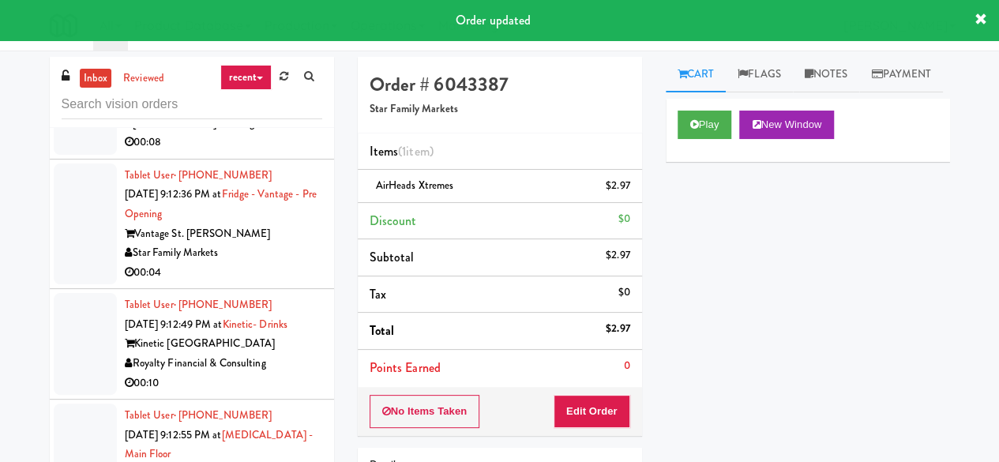
click at [278, 152] on div "00:08" at bounding box center [223, 143] width 197 height 20
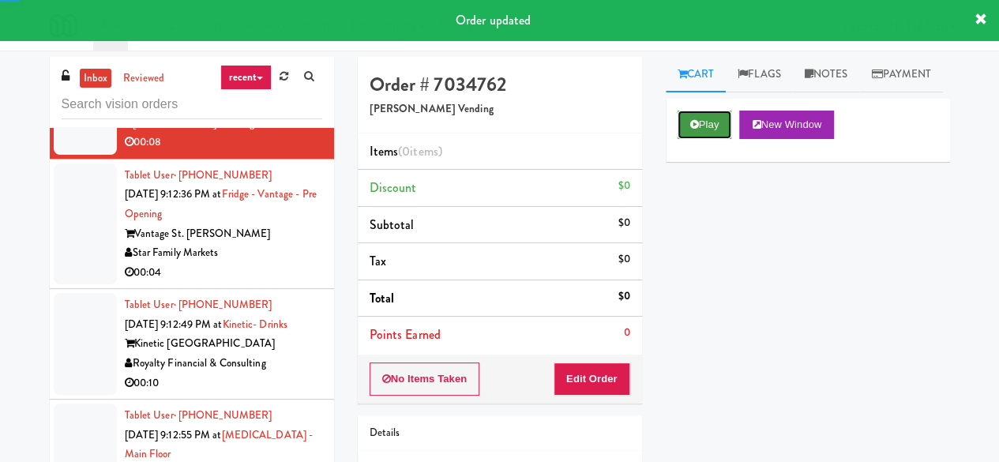
click at [713, 139] on button "Play" at bounding box center [705, 125] width 55 height 28
click at [703, 139] on button "Play" at bounding box center [705, 125] width 55 height 28
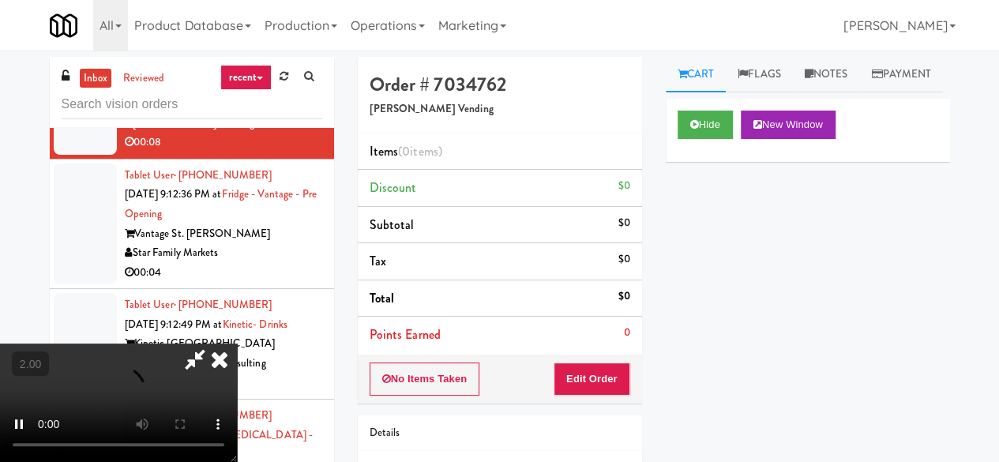
click at [613, 359] on div "No Items Taken Edit Order" at bounding box center [500, 379] width 284 height 49
click at [611, 364] on button "Edit Order" at bounding box center [592, 379] width 77 height 33
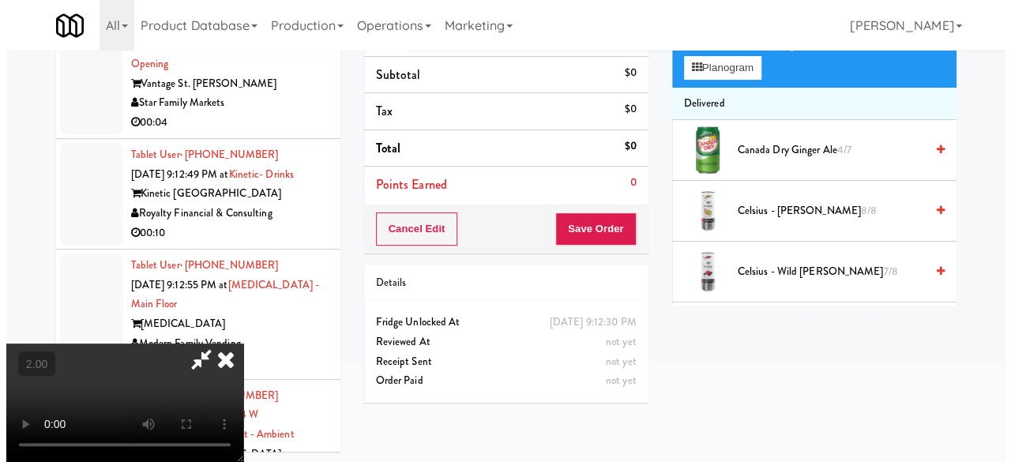
scroll to position [51, 0]
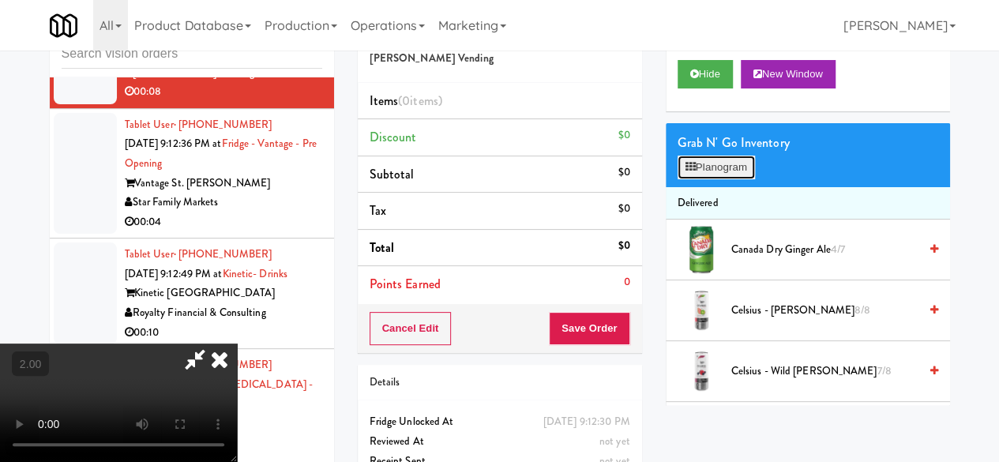
click at [687, 172] on icon at bounding box center [691, 167] width 10 height 10
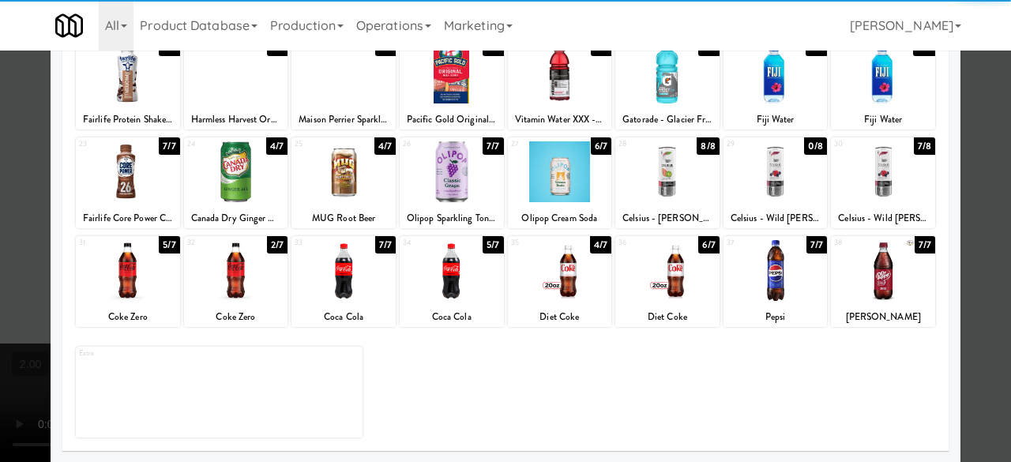
click at [142, 280] on div at bounding box center [128, 270] width 104 height 61
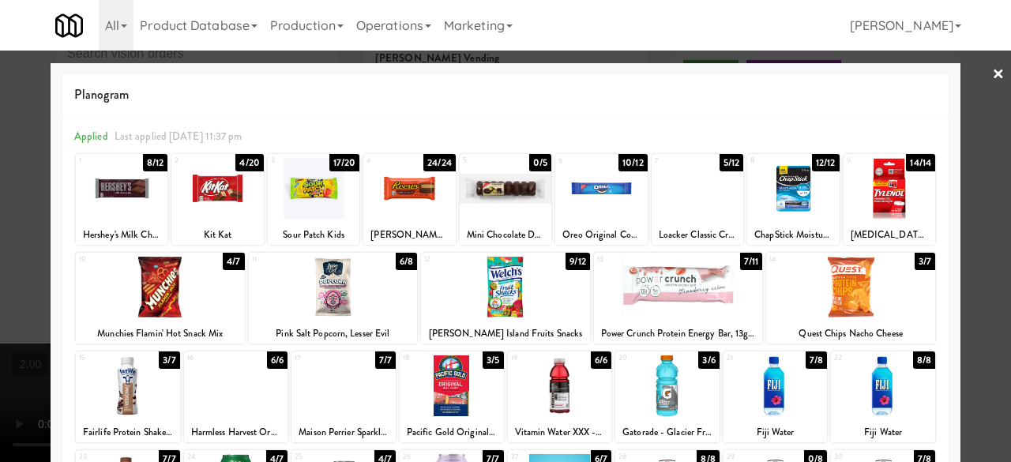
drag, startPoint x: 990, startPoint y: 55, endPoint x: 980, endPoint y: 71, distance: 19.5
click at [992, 57] on link "×" at bounding box center [998, 75] width 13 height 49
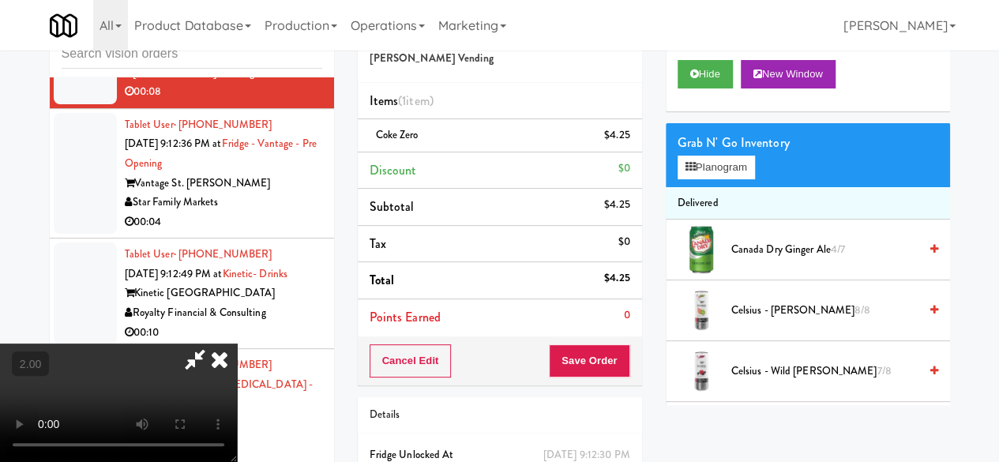
click at [213, 344] on icon at bounding box center [195, 360] width 36 height 32
click at [605, 351] on button "Save Order" at bounding box center [589, 360] width 81 height 33
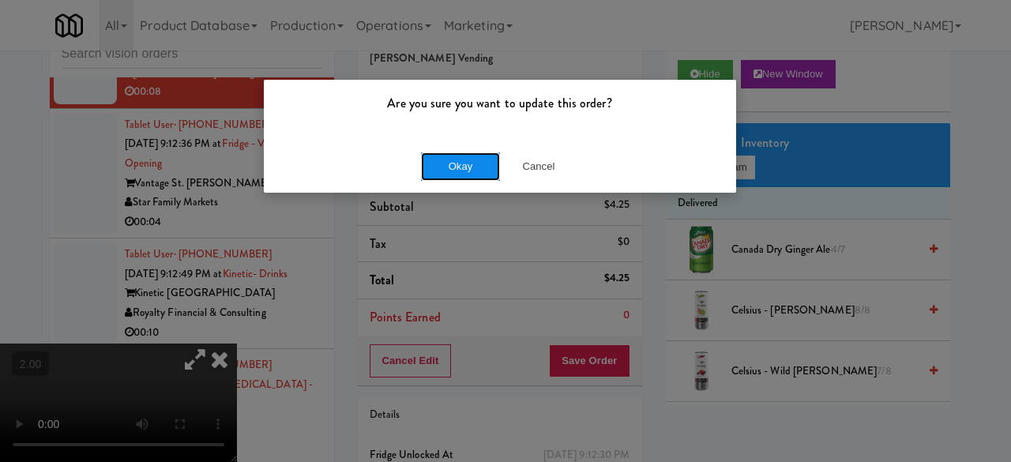
click at [466, 169] on button "Okay" at bounding box center [460, 166] width 79 height 28
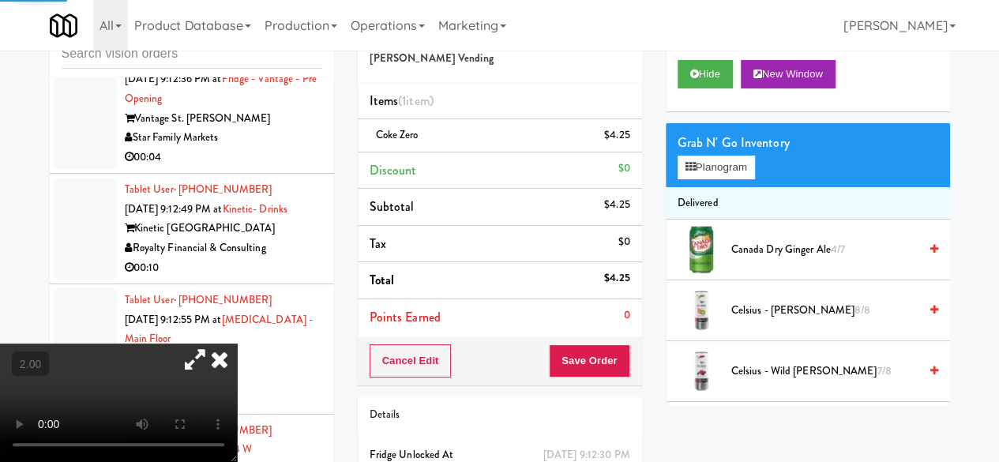
scroll to position [2310, 0]
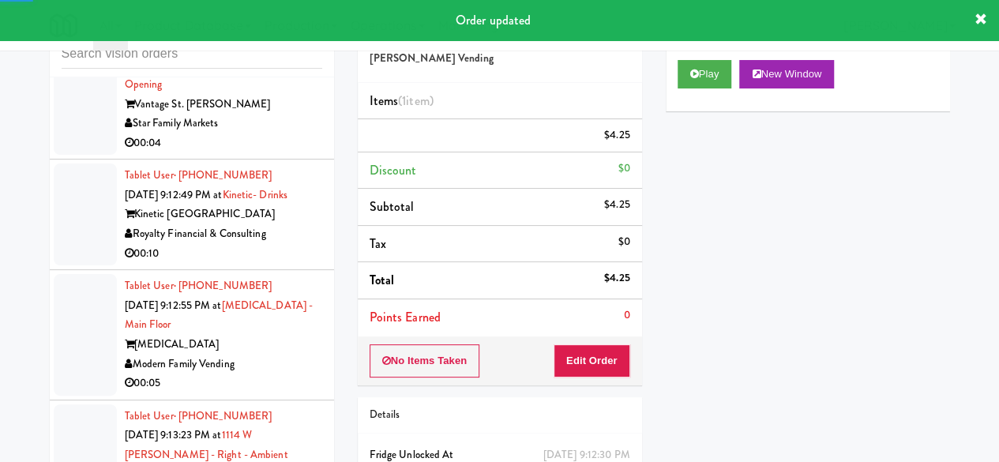
click at [251, 153] on div "00:04" at bounding box center [223, 144] width 197 height 20
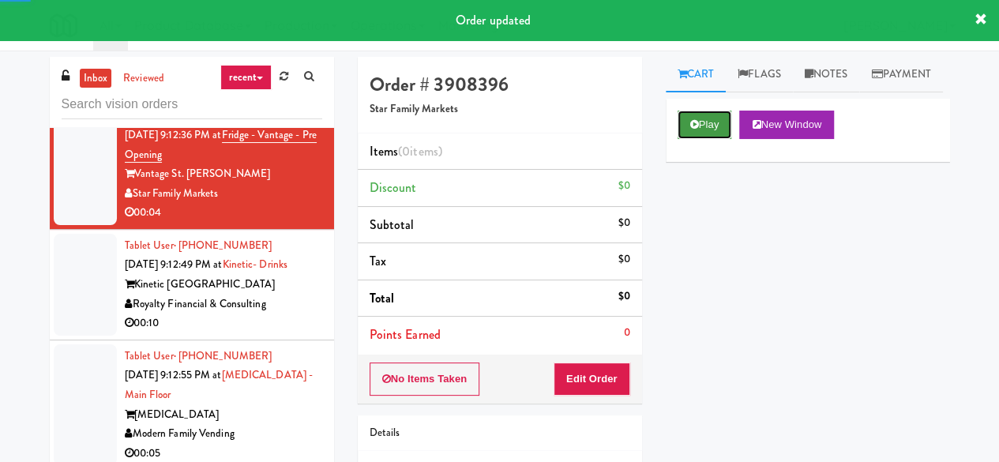
click at [711, 139] on button "Play" at bounding box center [705, 125] width 55 height 28
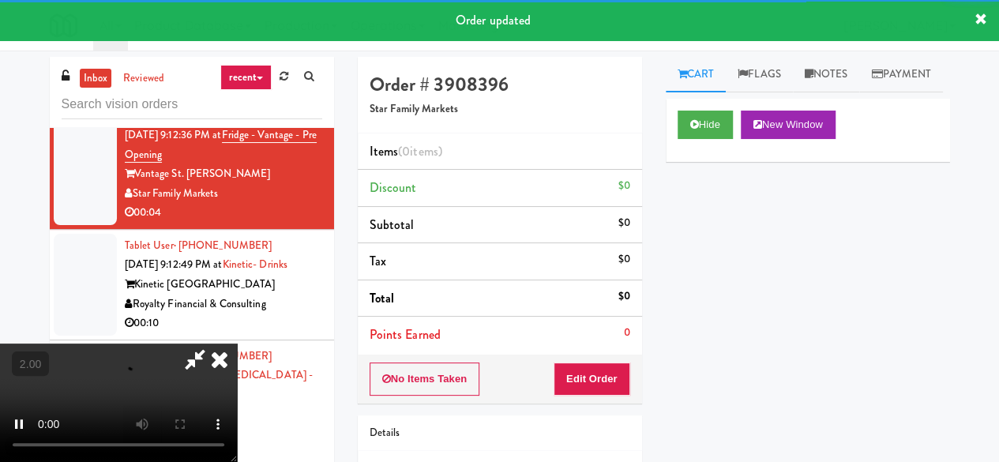
click at [577, 405] on div "Order # 3908396 Star Family Markets Items (0 items ) Discount $0 Subtotal $0 Ta…" at bounding box center [500, 311] width 308 height 508
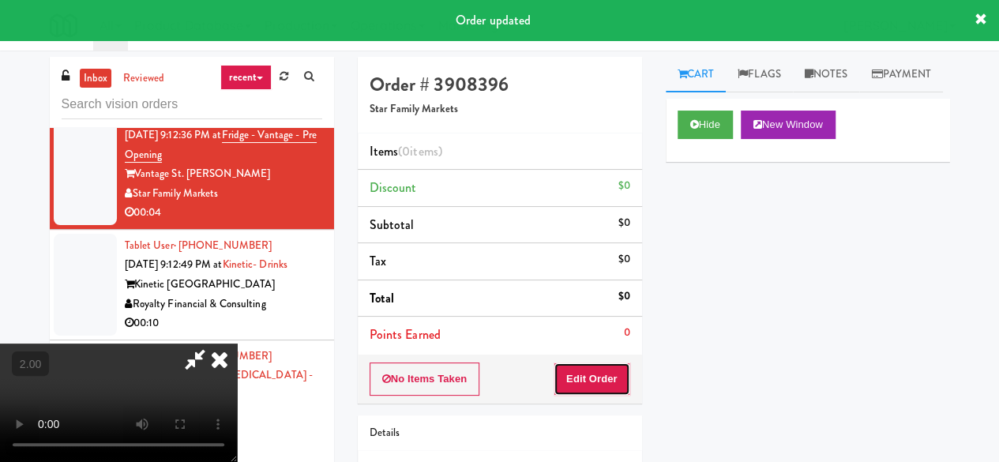
click at [579, 373] on button "Edit Order" at bounding box center [592, 379] width 77 height 33
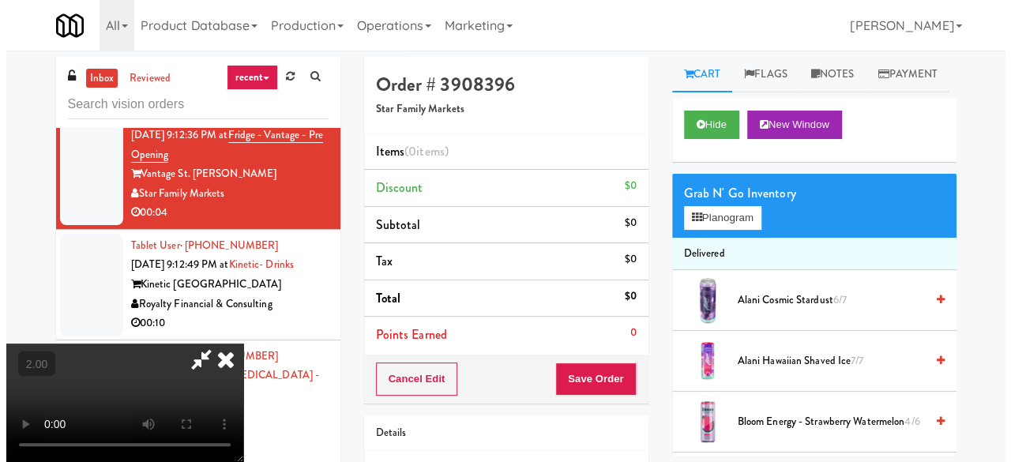
scroll to position [32, 0]
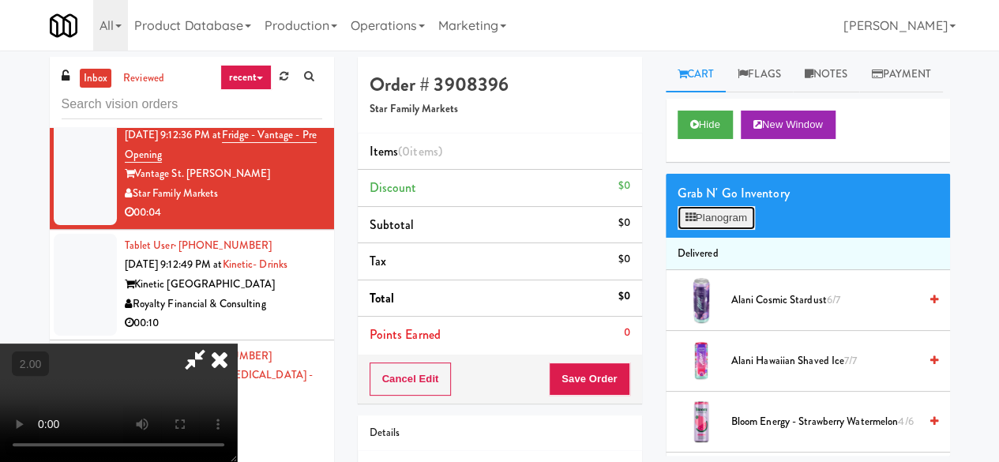
click at [717, 230] on button "Planogram" at bounding box center [716, 218] width 77 height 24
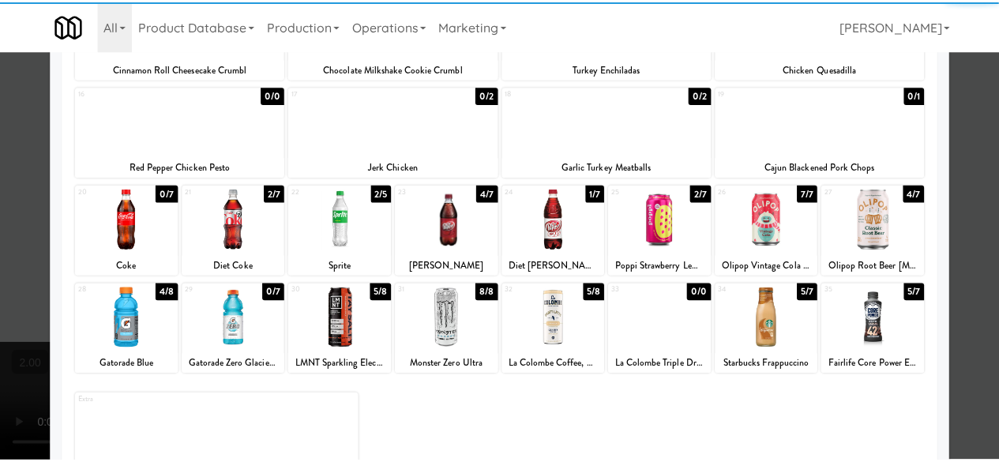
scroll to position [412, 0]
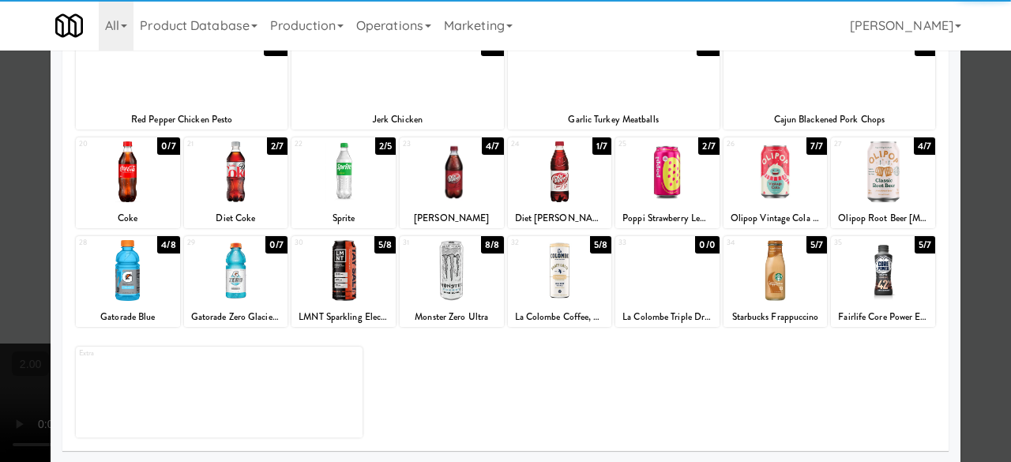
drag, startPoint x: 145, startPoint y: 304, endPoint x: 197, endPoint y: 303, distance: 52.1
click at [144, 302] on div "28 4/8 Gatorade Blue" at bounding box center [128, 281] width 104 height 91
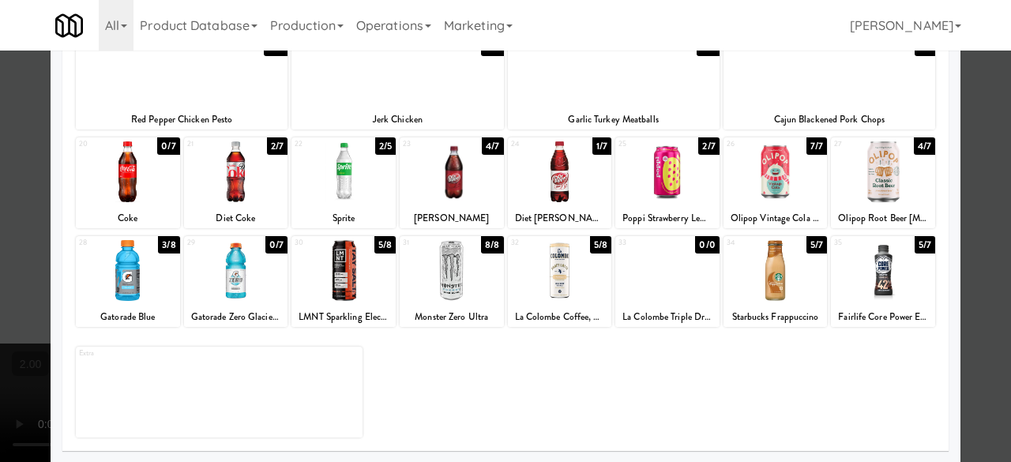
click at [996, 132] on div at bounding box center [505, 231] width 1011 height 462
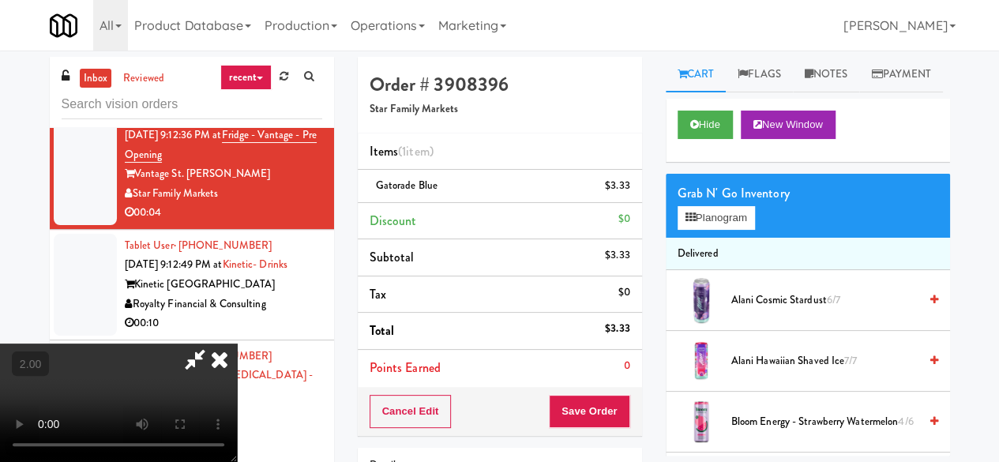
drag, startPoint x: 626, startPoint y: 386, endPoint x: 624, endPoint y: 396, distance: 9.6
click at [626, 389] on div "Order # 3908396 Star Family Markets Items (1 item ) Gatorade Blue $3.33 Discoun…" at bounding box center [500, 246] width 284 height 379
click at [618, 400] on button "Save Order" at bounding box center [589, 411] width 81 height 33
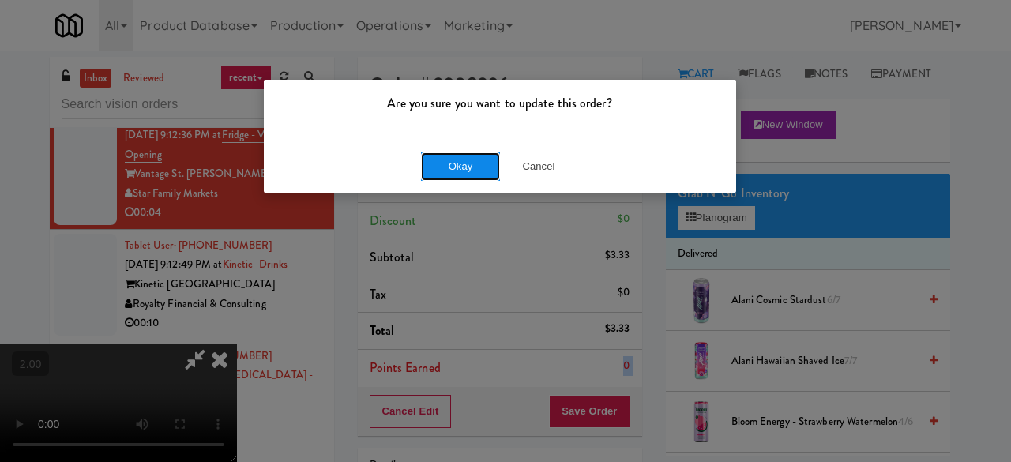
click at [443, 169] on button "Okay" at bounding box center [460, 166] width 79 height 28
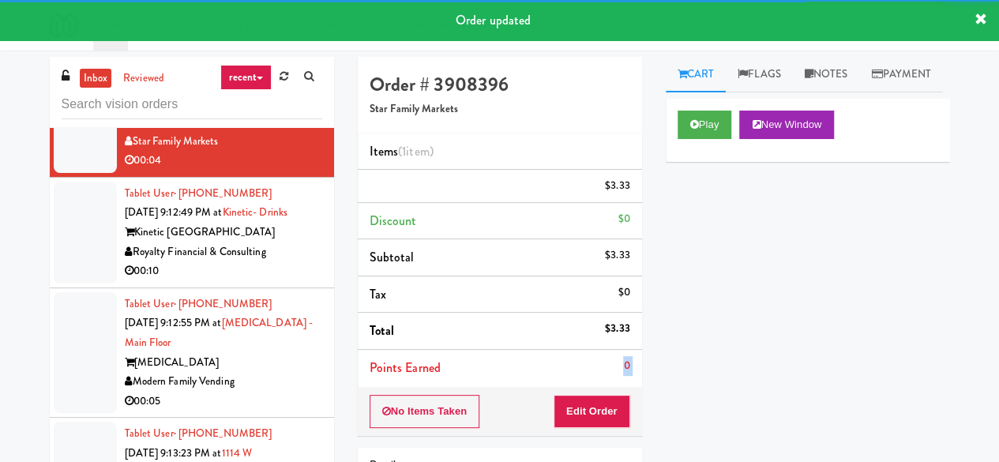
scroll to position [2468, 0]
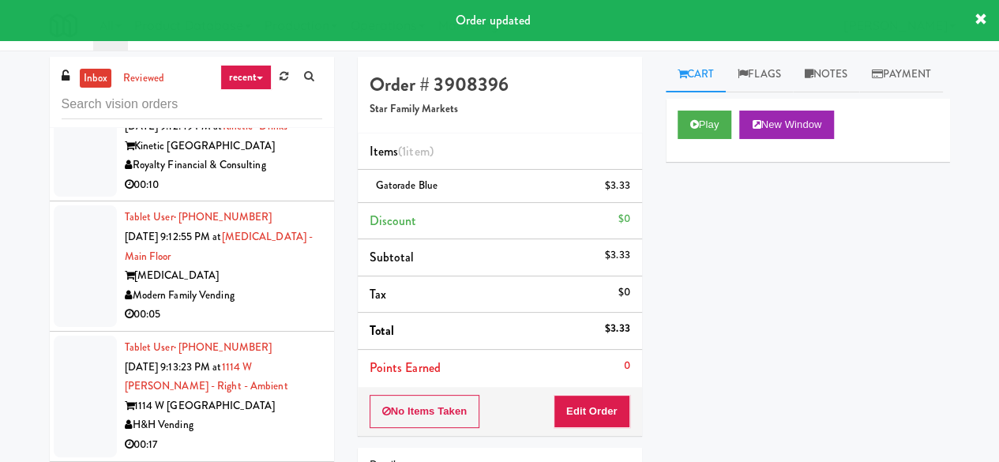
click at [288, 156] on div "Kinetic [GEOGRAPHIC_DATA]" at bounding box center [223, 147] width 197 height 20
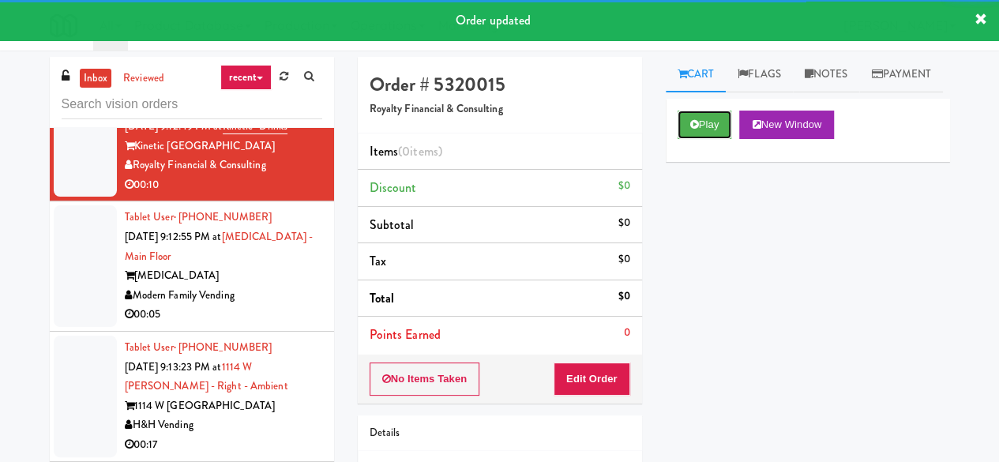
drag, startPoint x: 697, startPoint y: 159, endPoint x: 690, endPoint y: 201, distance: 42.3
click at [698, 130] on icon at bounding box center [694, 124] width 9 height 10
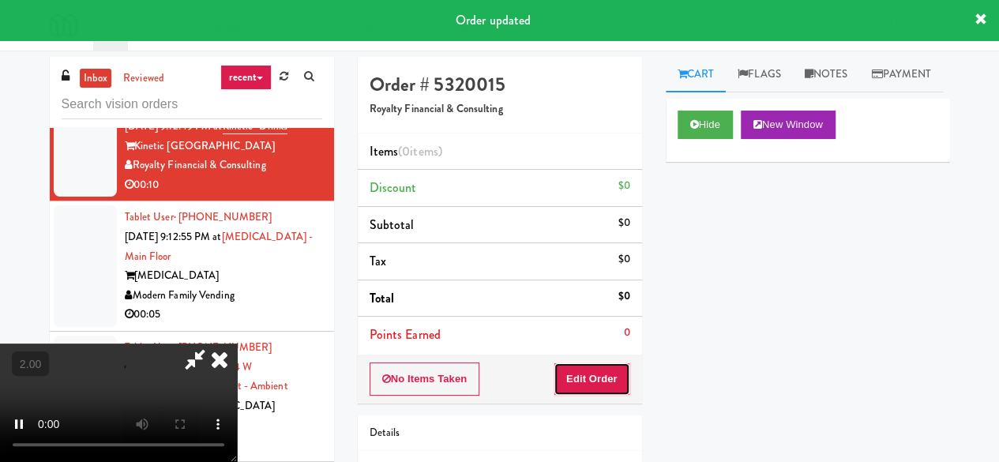
click at [622, 376] on button "Edit Order" at bounding box center [592, 379] width 77 height 33
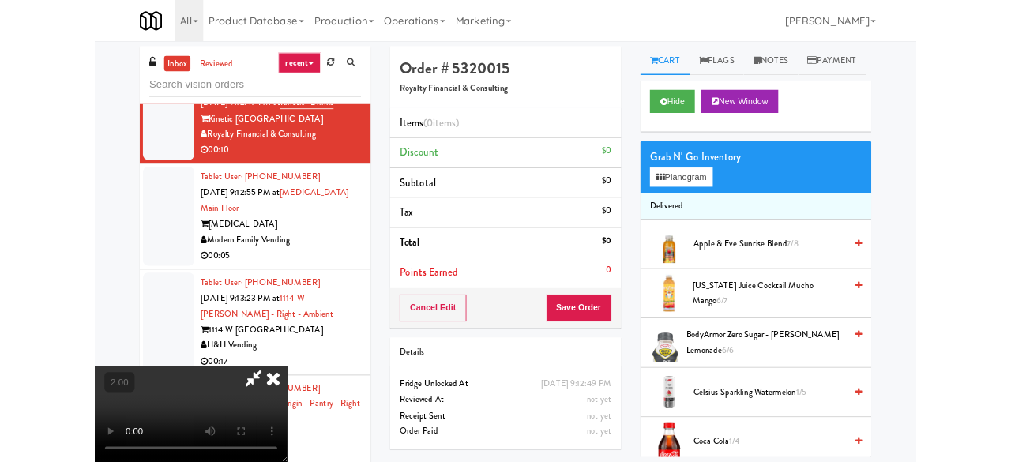
scroll to position [32, 0]
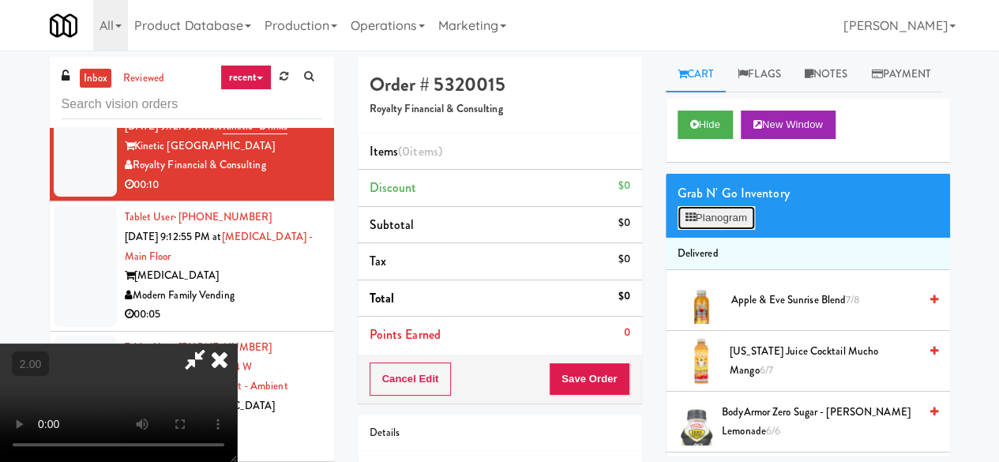
click at [708, 230] on button "Planogram" at bounding box center [716, 218] width 77 height 24
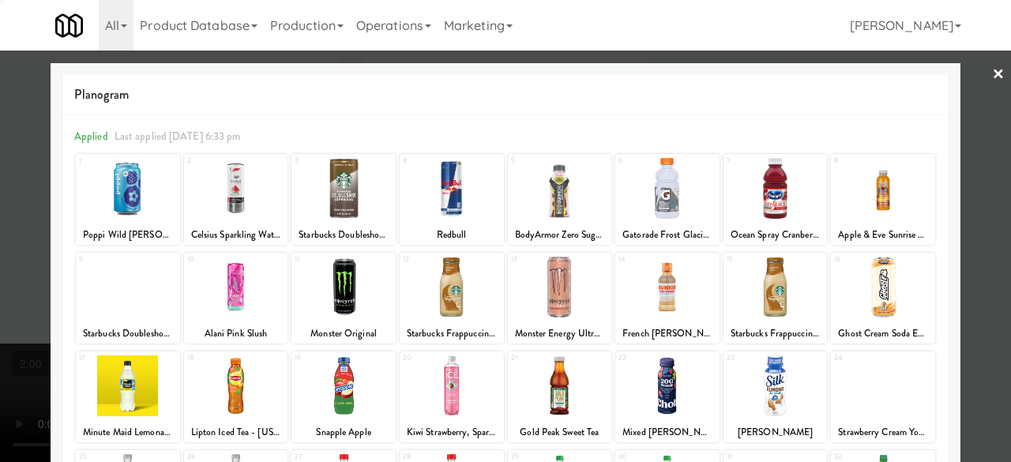
scroll to position [313, 0]
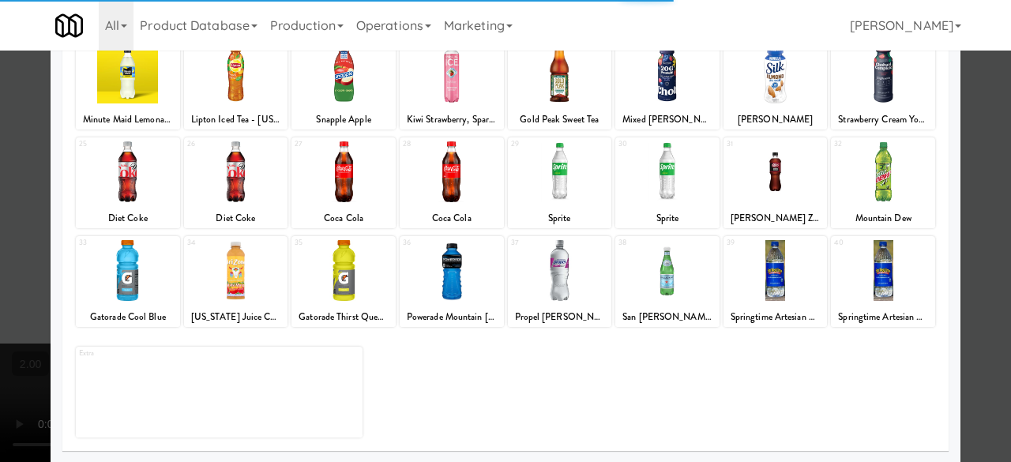
click at [651, 287] on div at bounding box center [667, 270] width 104 height 61
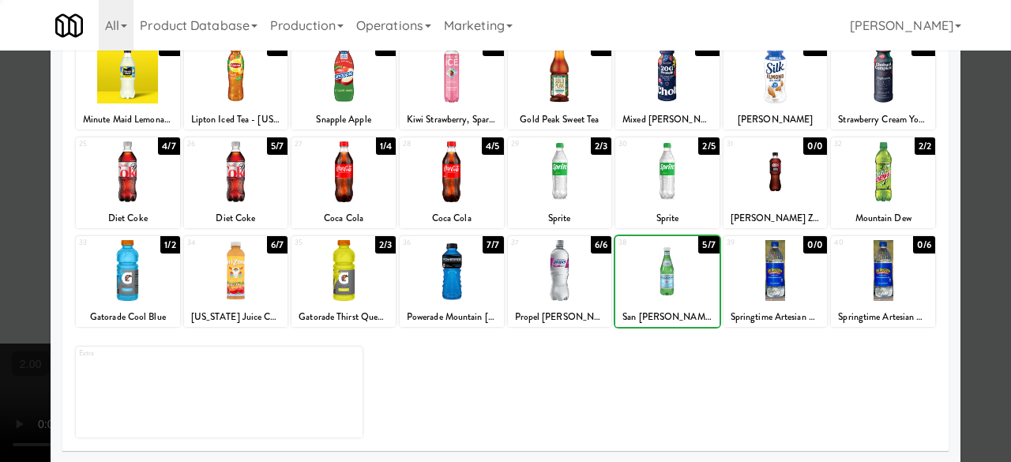
click at [651, 287] on div at bounding box center [667, 270] width 104 height 61
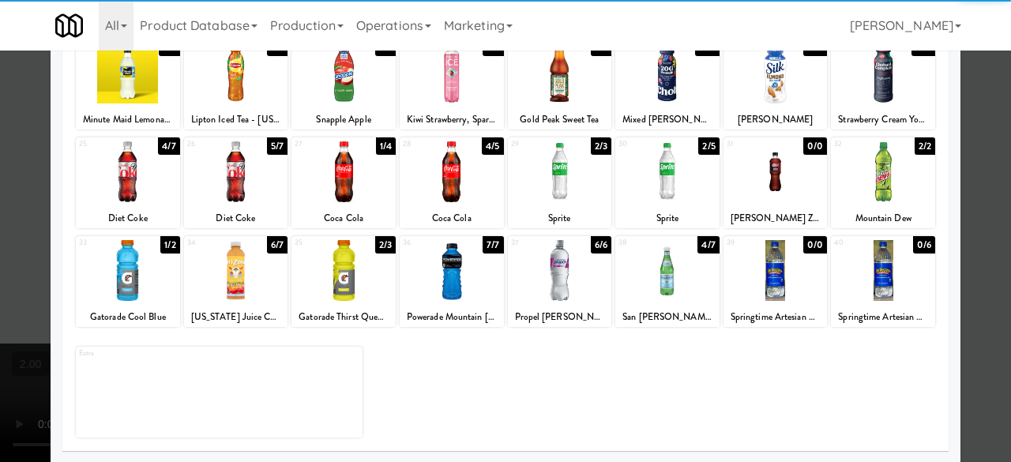
click at [651, 287] on div at bounding box center [667, 270] width 104 height 61
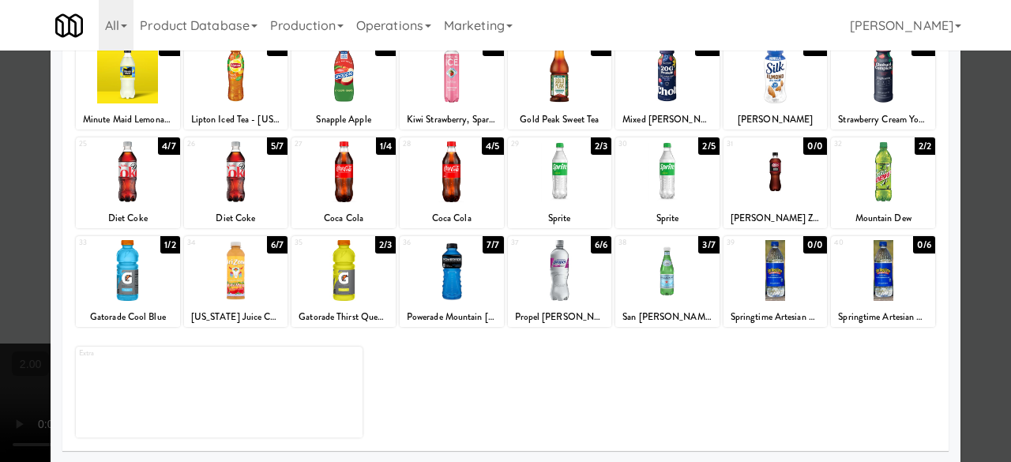
drag, startPoint x: 647, startPoint y: 277, endPoint x: 768, endPoint y: 244, distance: 125.3
click at [648, 277] on div at bounding box center [667, 270] width 104 height 61
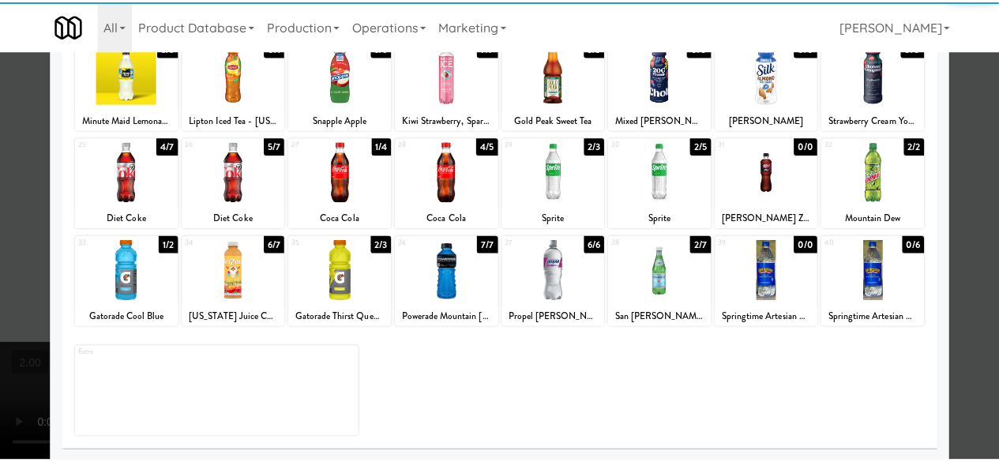
scroll to position [0, 0]
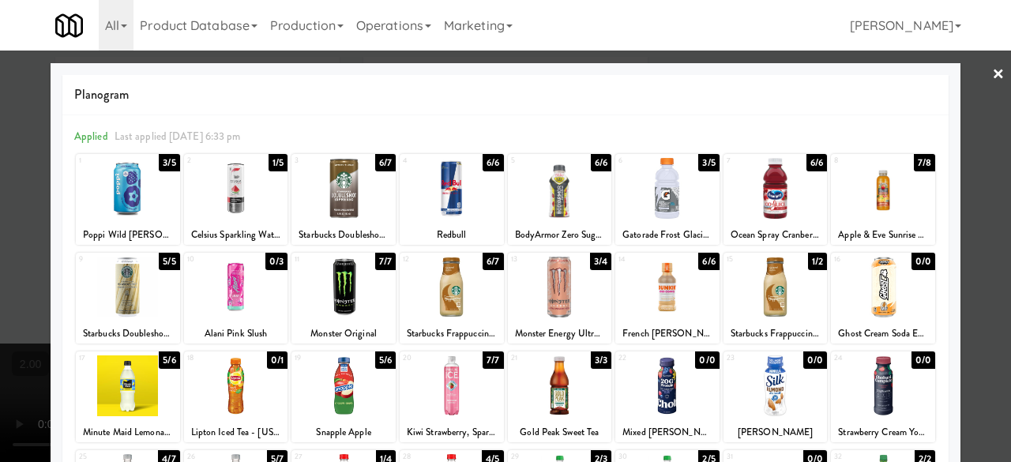
click at [970, 103] on div at bounding box center [505, 231] width 1011 height 462
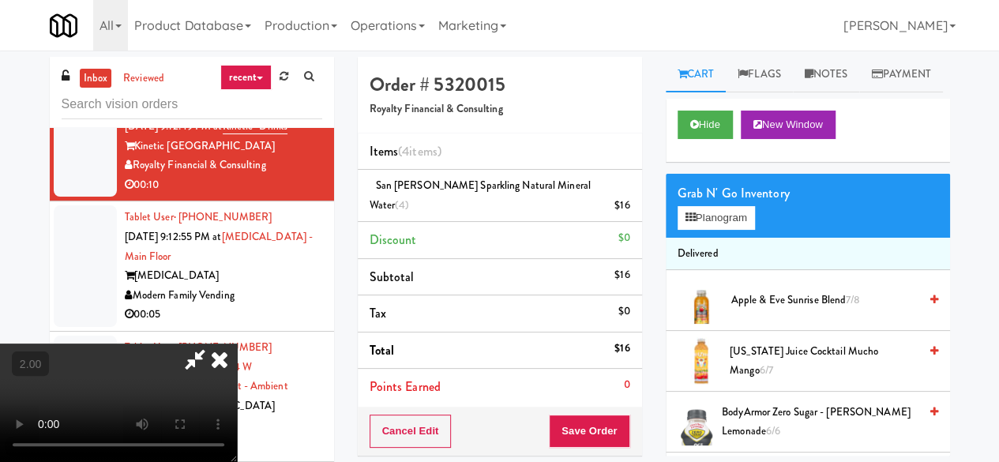
click at [213, 344] on icon at bounding box center [195, 360] width 36 height 32
click at [627, 206] on icon at bounding box center [631, 211] width 8 height 10
click at [629, 206] on icon at bounding box center [631, 211] width 8 height 10
click at [573, 415] on button "Save Order" at bounding box center [589, 431] width 81 height 33
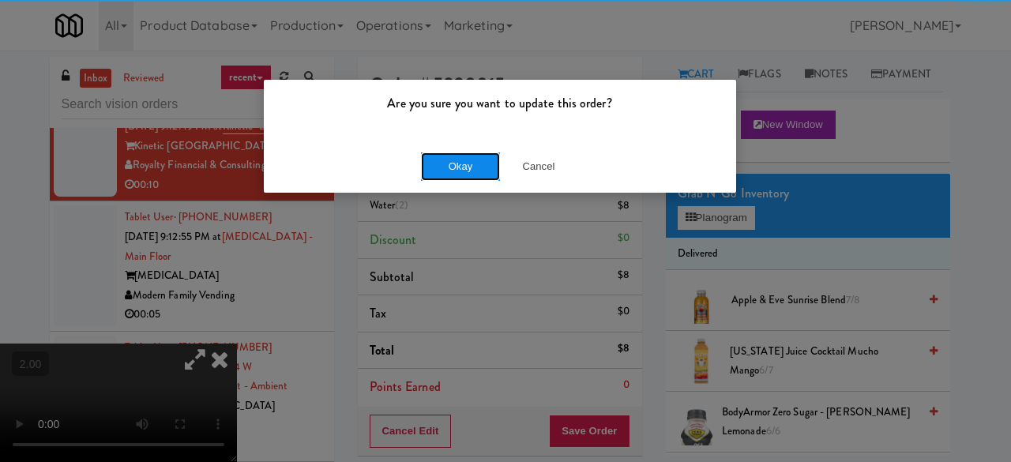
click at [461, 157] on button "Okay" at bounding box center [460, 166] width 79 height 28
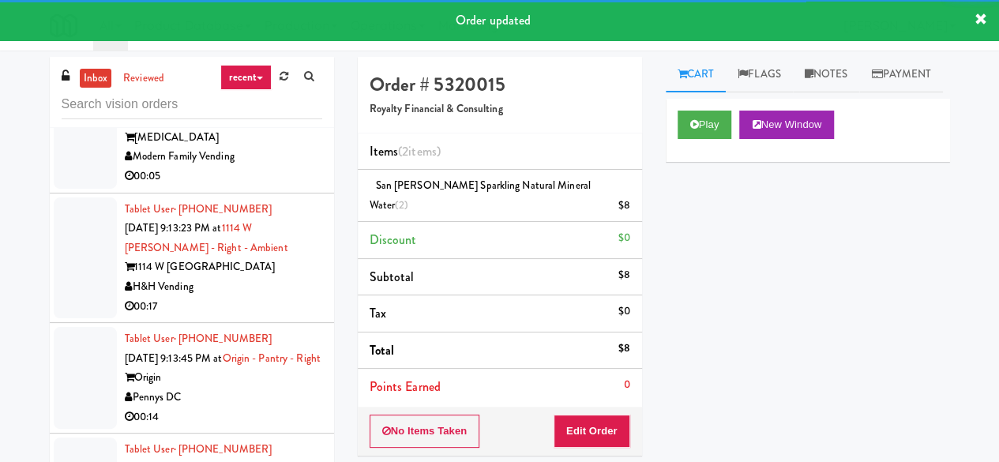
scroll to position [2646, 0]
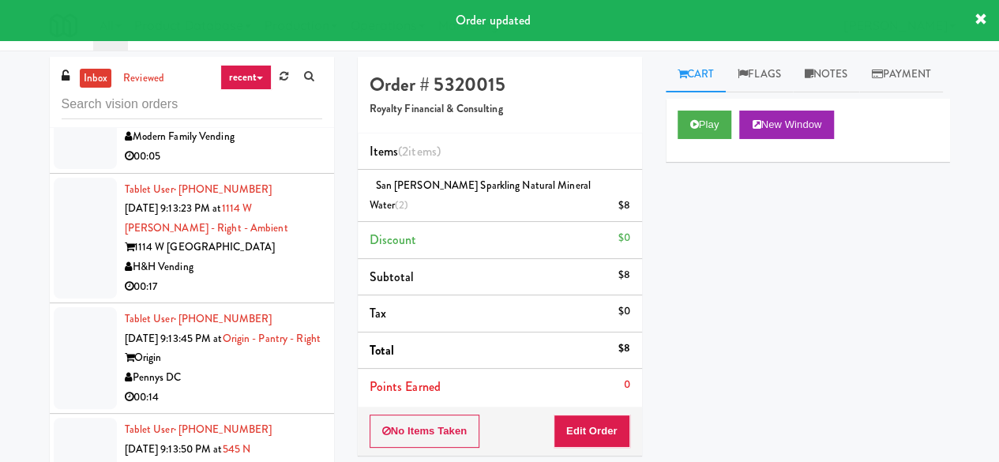
click at [268, 167] on div "Tablet User · (775) 502-6940 Sep 21, 2025 9:12:55 PM at MUSE - Main Floor MUSE …" at bounding box center [223, 108] width 197 height 117
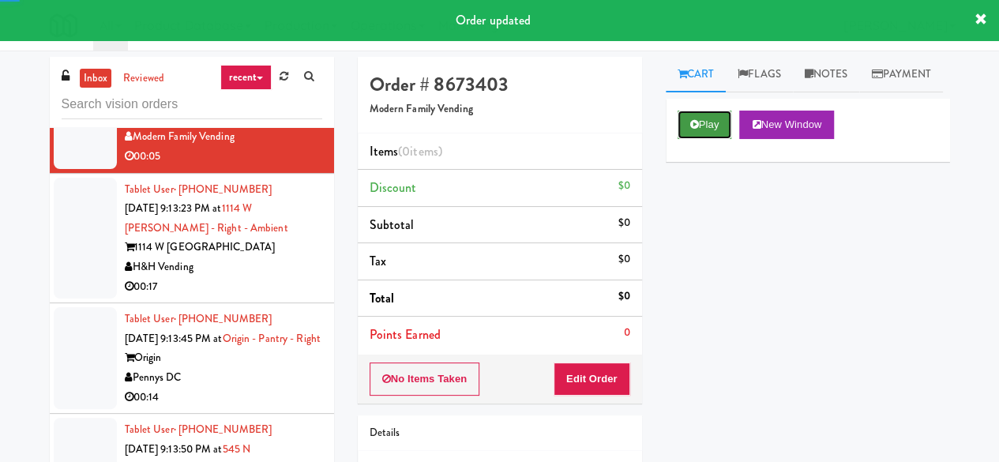
click at [722, 139] on button "Play" at bounding box center [705, 125] width 55 height 28
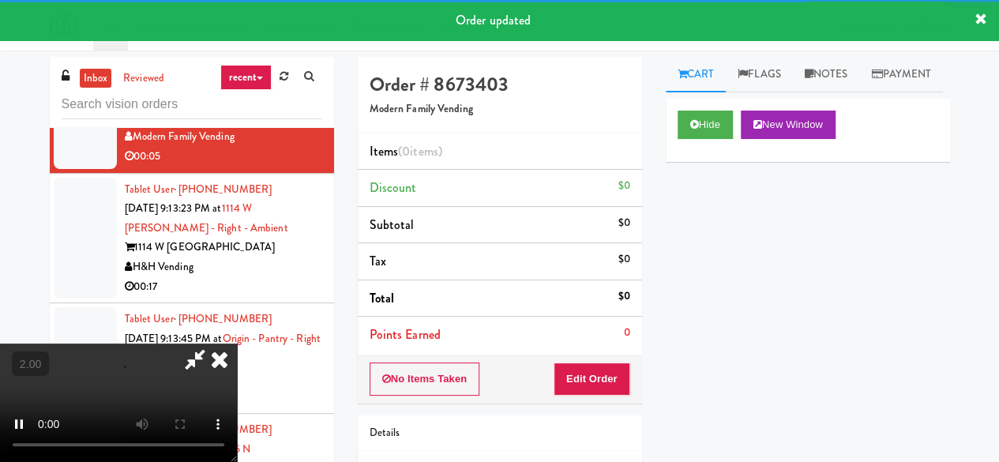
click at [594, 401] on div "Order # 8673403 Modern Family Vending Items (0 items ) Discount $0 Subtotal $0 …" at bounding box center [500, 311] width 308 height 508
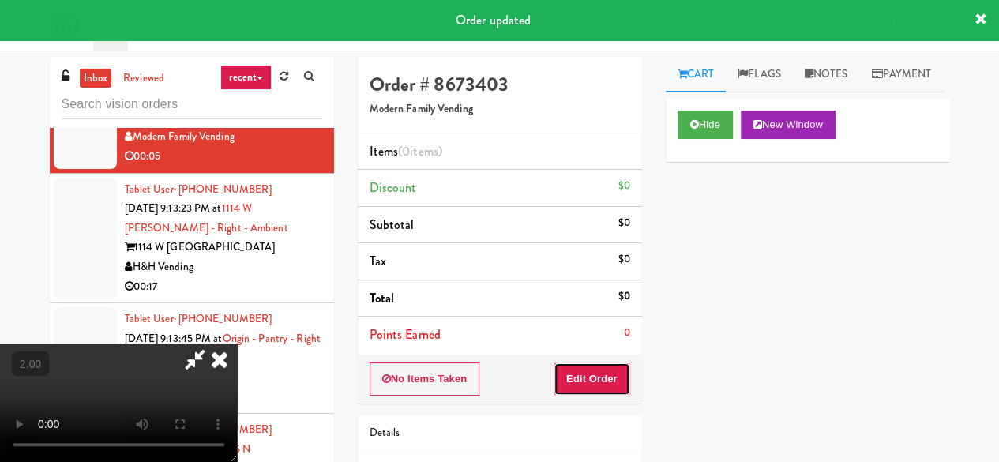
click at [593, 385] on button "Edit Order" at bounding box center [592, 379] width 77 height 33
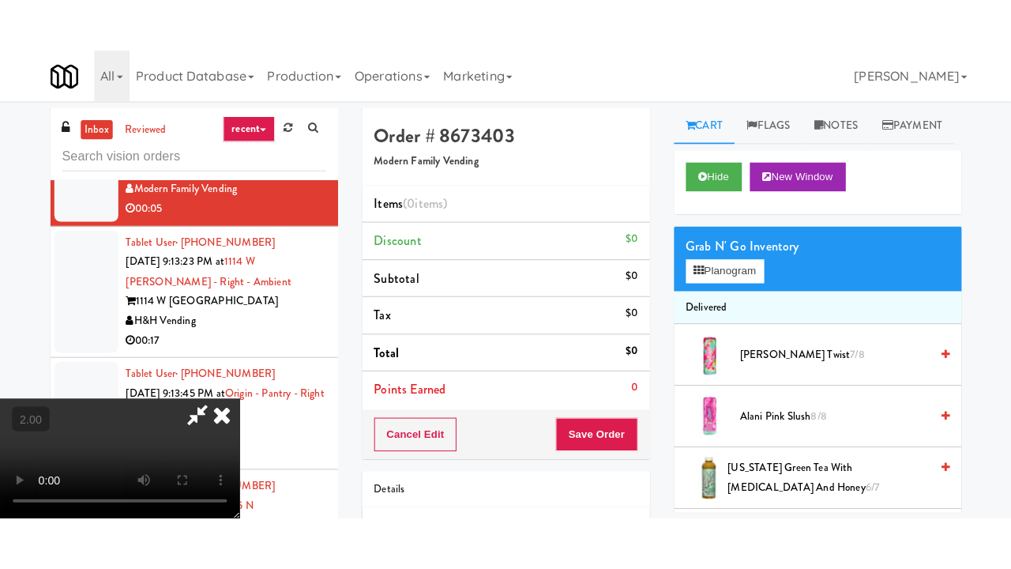
scroll to position [32, 0]
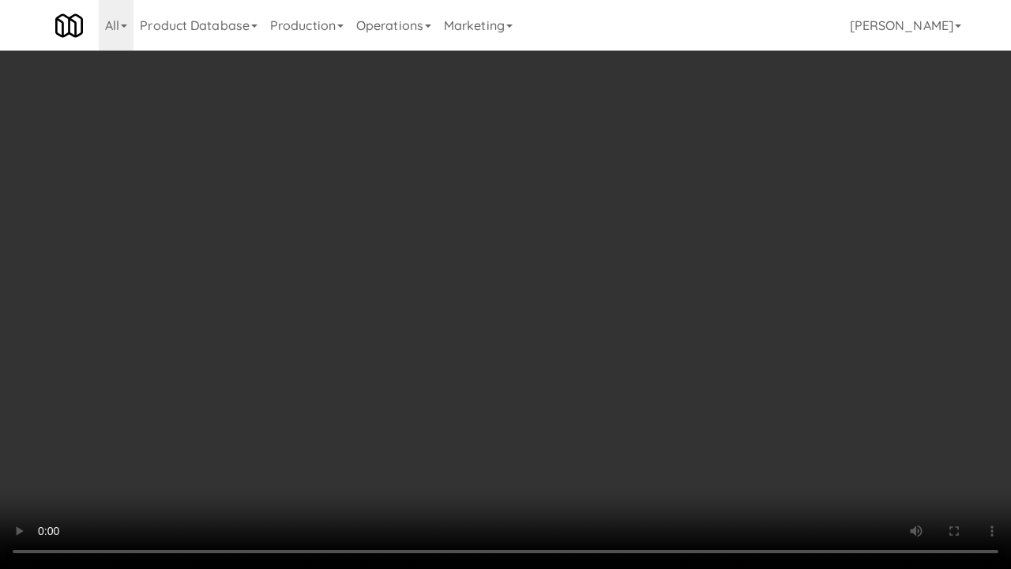
click at [955, 434] on div "Order # 8673403 Modern Family Vending Items (0 items ) Discount $0 Subtotal $0 …" at bounding box center [660, 311] width 616 height 508
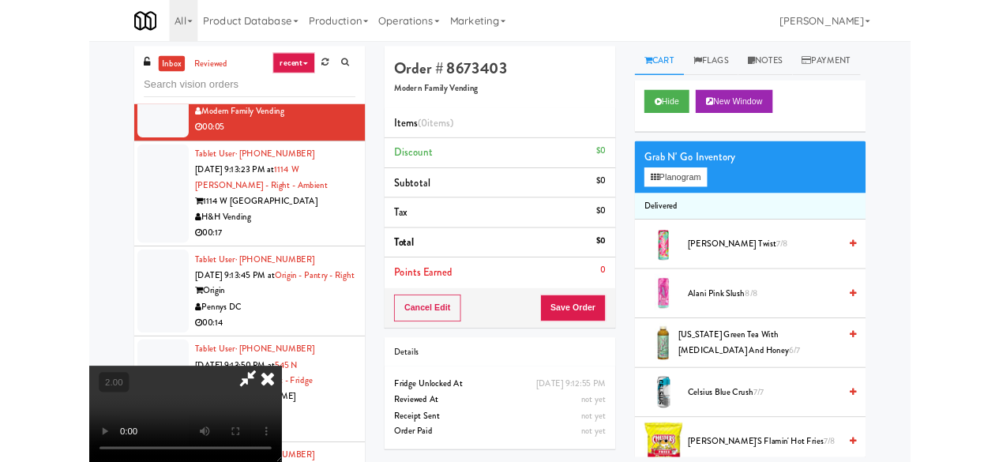
scroll to position [13, 0]
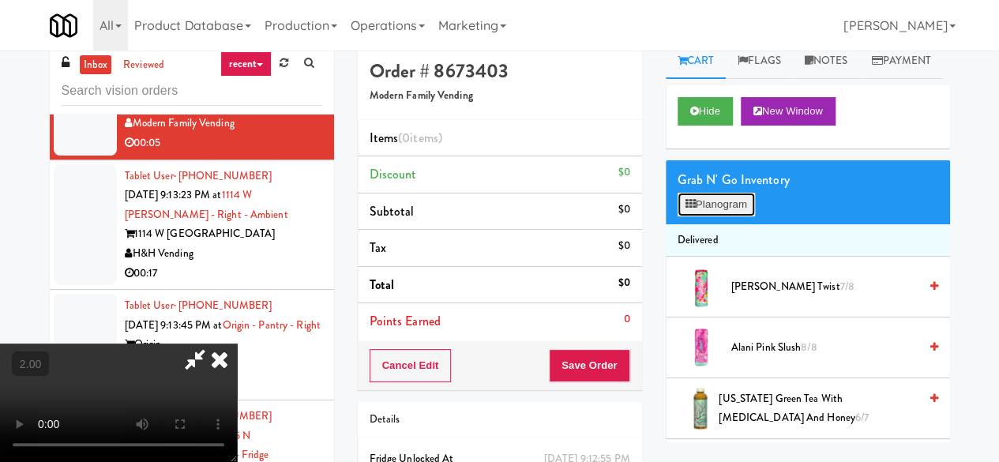
click at [725, 216] on button "Planogram" at bounding box center [716, 205] width 77 height 24
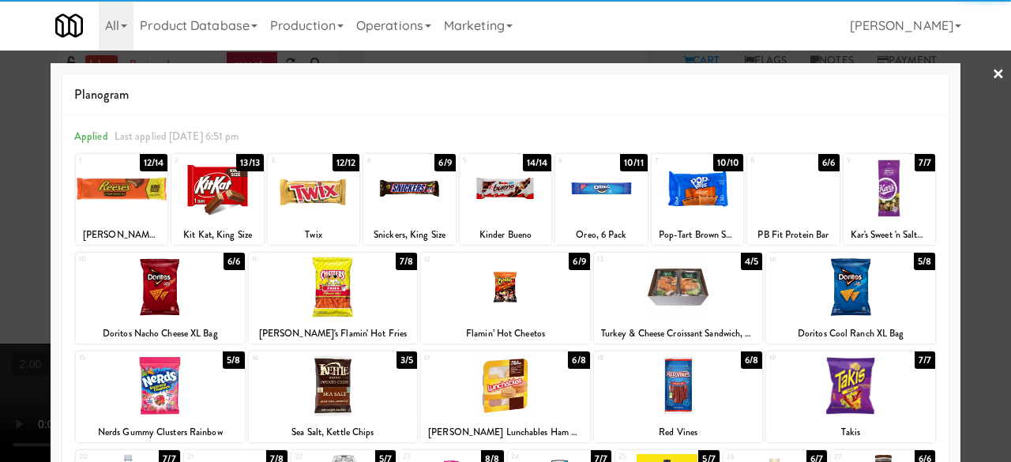
click at [788, 187] on div at bounding box center [793, 188] width 92 height 61
click at [980, 62] on div at bounding box center [505, 231] width 1011 height 462
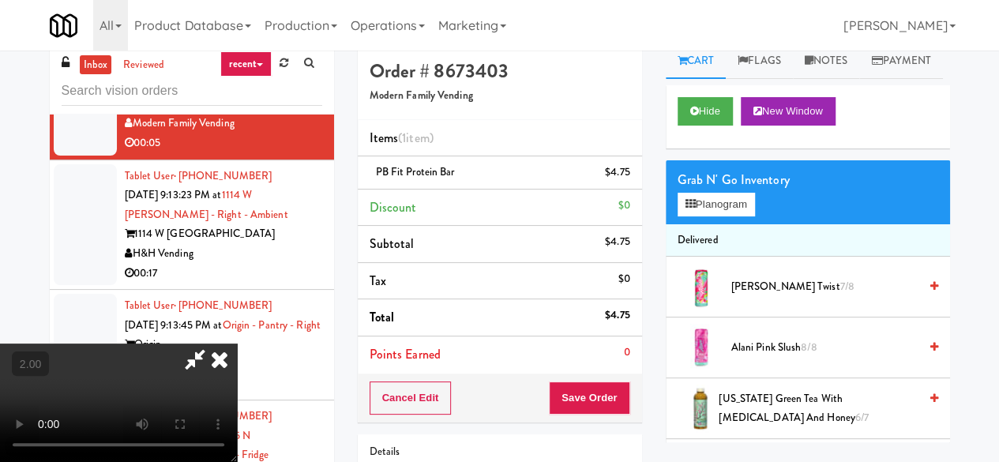
click at [213, 344] on icon at bounding box center [195, 360] width 36 height 32
click at [577, 391] on button "Save Order" at bounding box center [589, 398] width 81 height 33
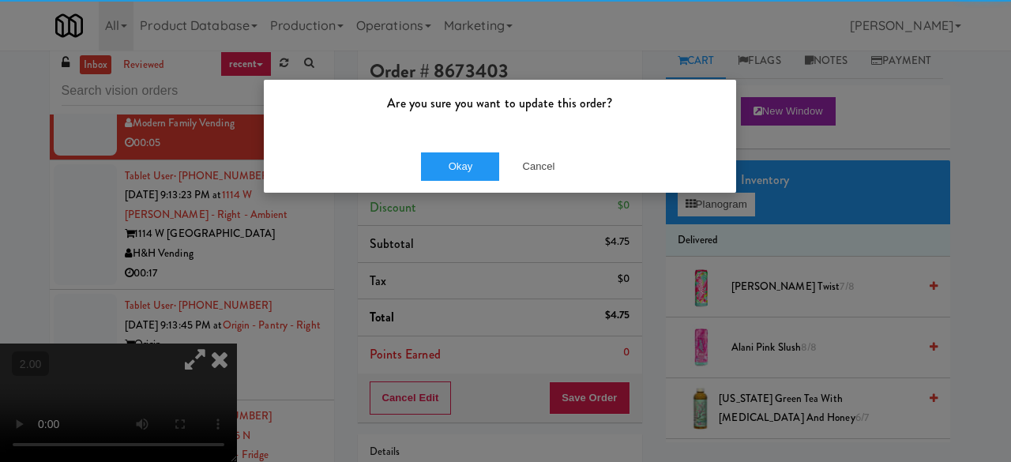
drag, startPoint x: 435, startPoint y: 145, endPoint x: 438, endPoint y: 159, distance: 14.6
click at [435, 145] on div "Okay Cancel" at bounding box center [500, 166] width 472 height 53
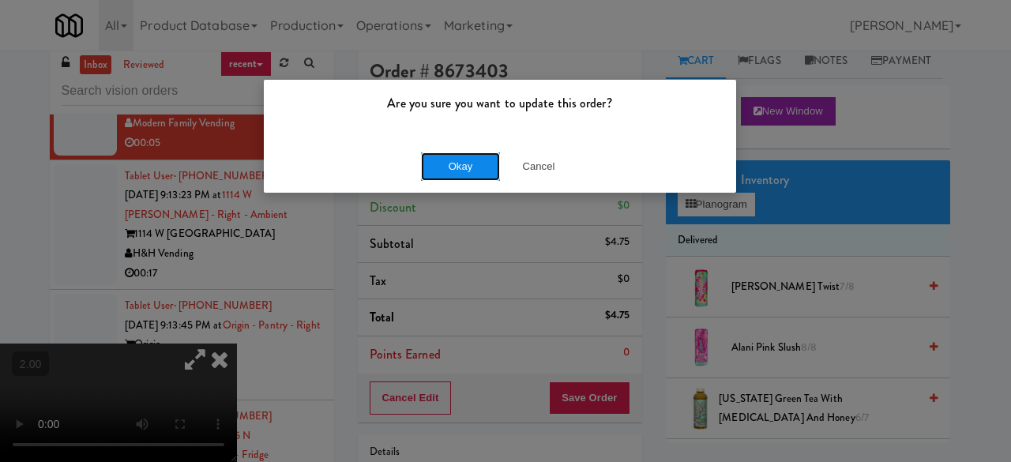
click at [439, 160] on button "Okay" at bounding box center [460, 166] width 79 height 28
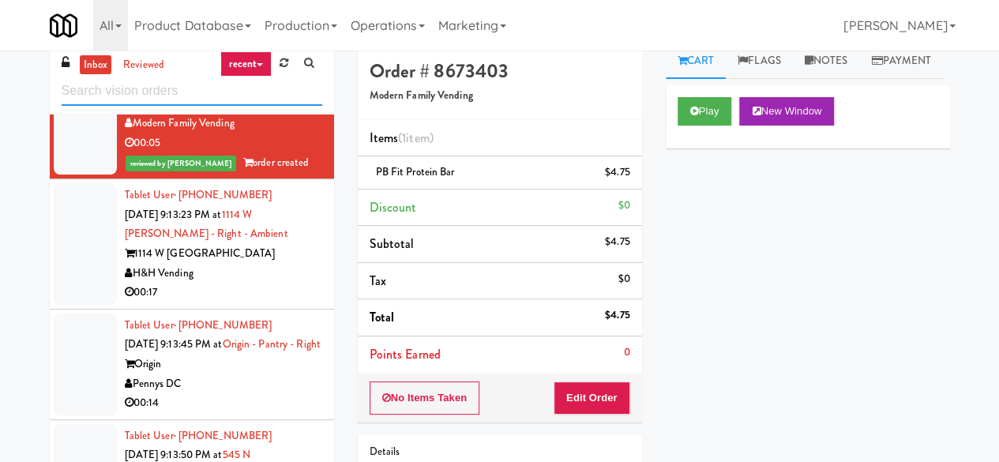
click at [183, 87] on input "text" at bounding box center [192, 91] width 261 height 29
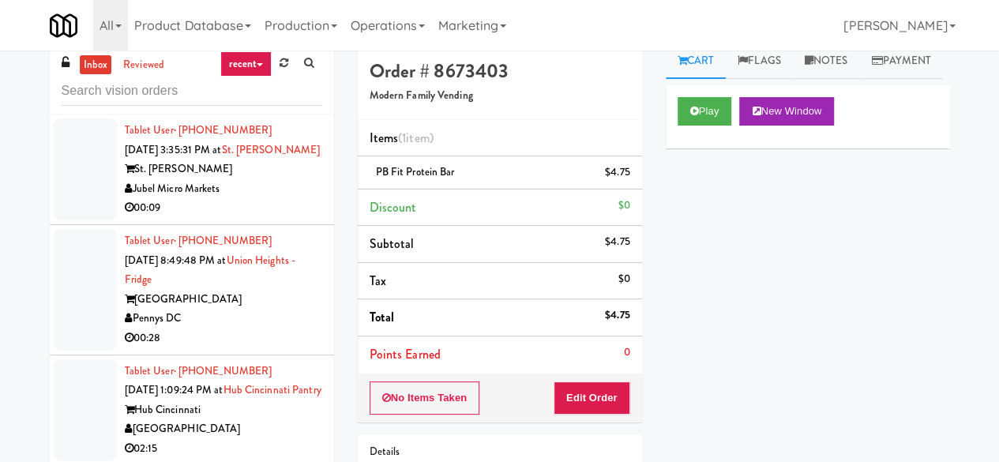
click at [273, 204] on div "Tablet User · (305) 928-0970 Sep 19, 2025 3:35:31 PM at St. James Snack Fridge …" at bounding box center [192, 352] width 284 height 474
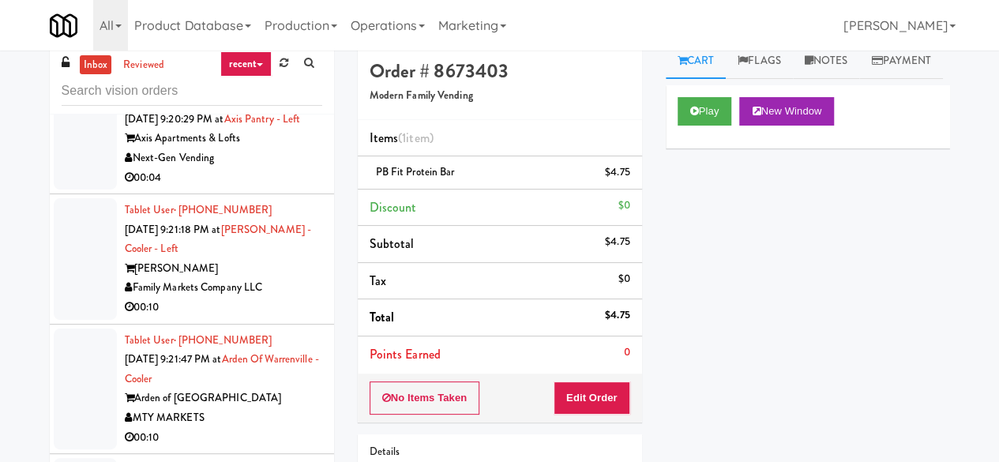
scroll to position [4503, 0]
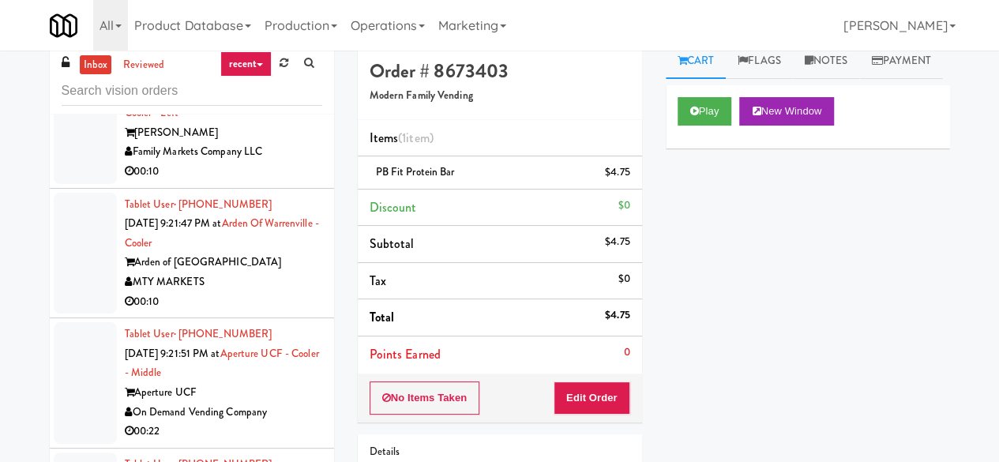
click at [247, 32] on div "Next-Gen Vending" at bounding box center [223, 23] width 197 height 20
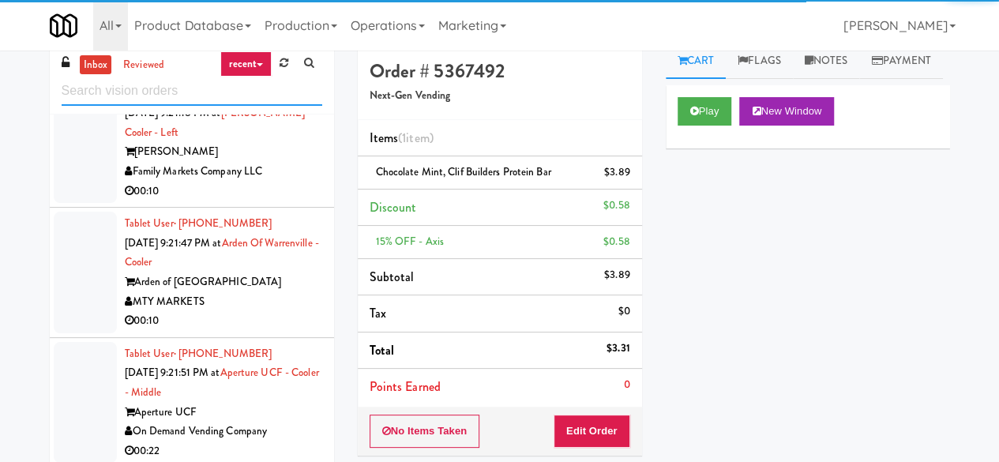
click at [234, 96] on input "text" at bounding box center [192, 91] width 261 height 29
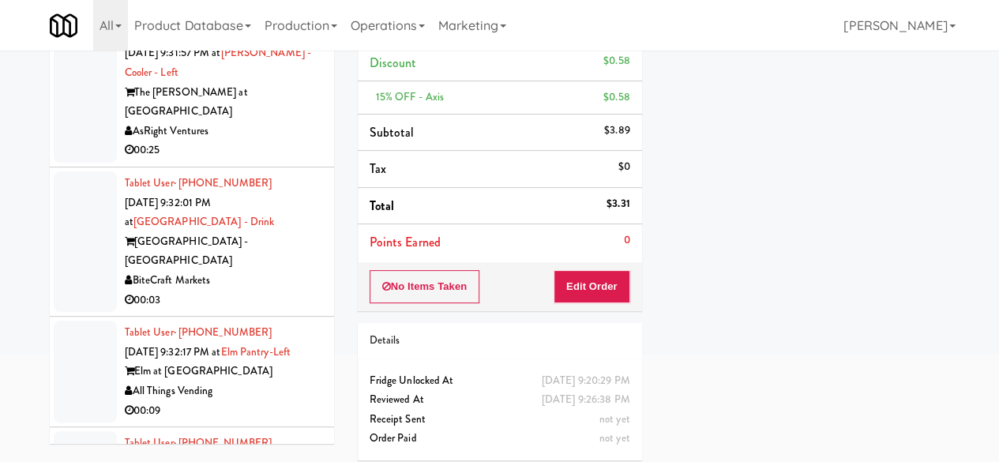
scroll to position [2133, 0]
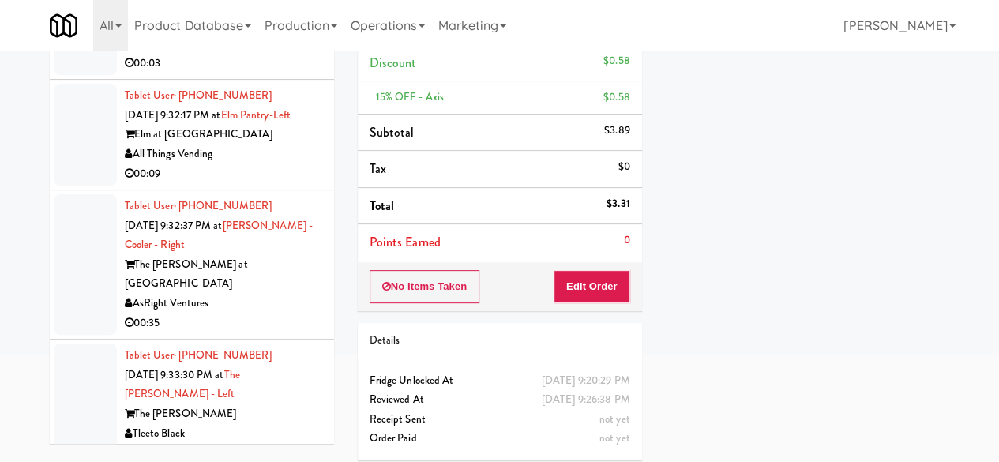
click at [293, 54] on div "BiteCraft Markets" at bounding box center [223, 44] width 197 height 20
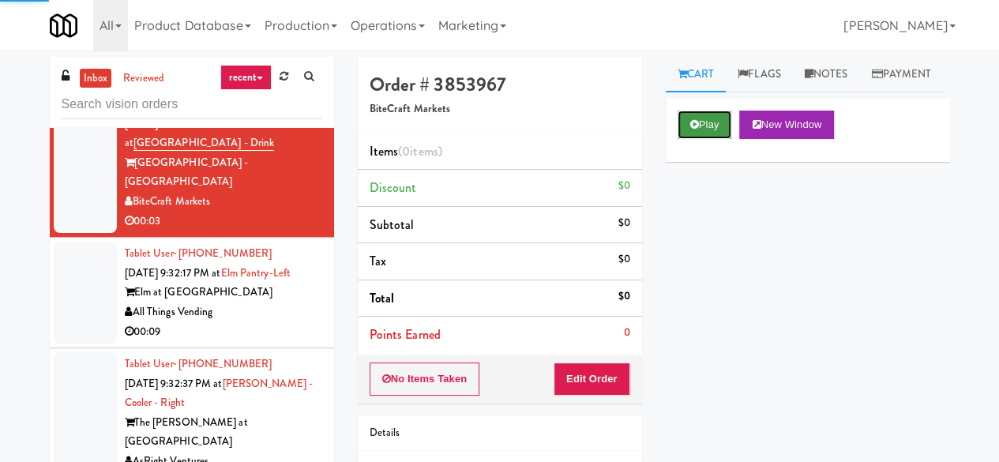
click at [710, 139] on button "Play" at bounding box center [705, 125] width 55 height 28
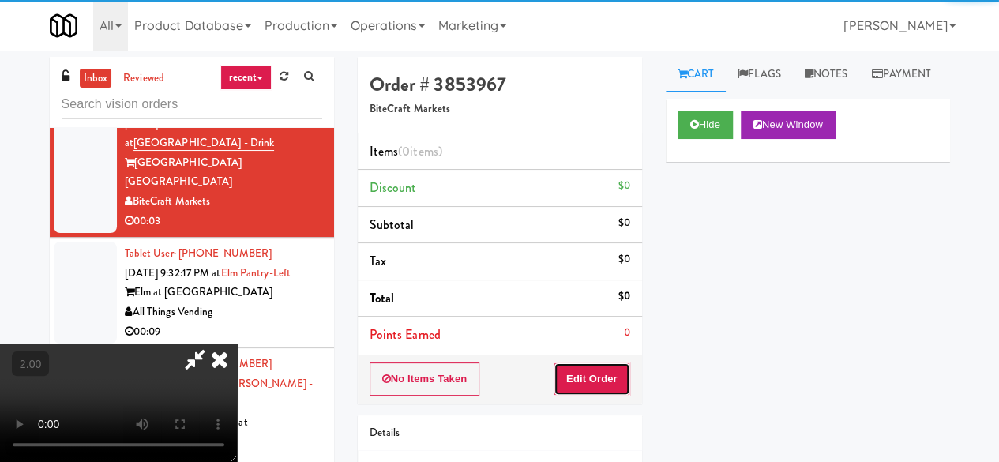
click at [600, 374] on button "Edit Order" at bounding box center [592, 379] width 77 height 33
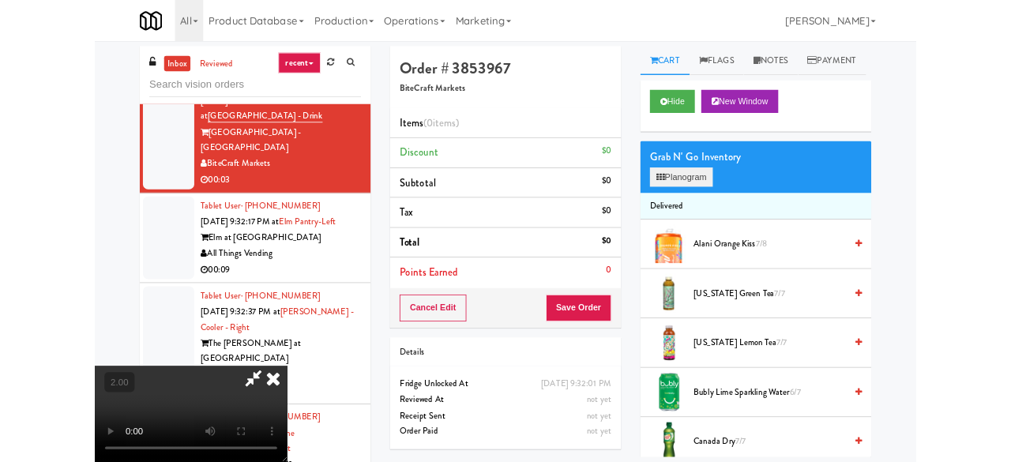
scroll to position [28, 0]
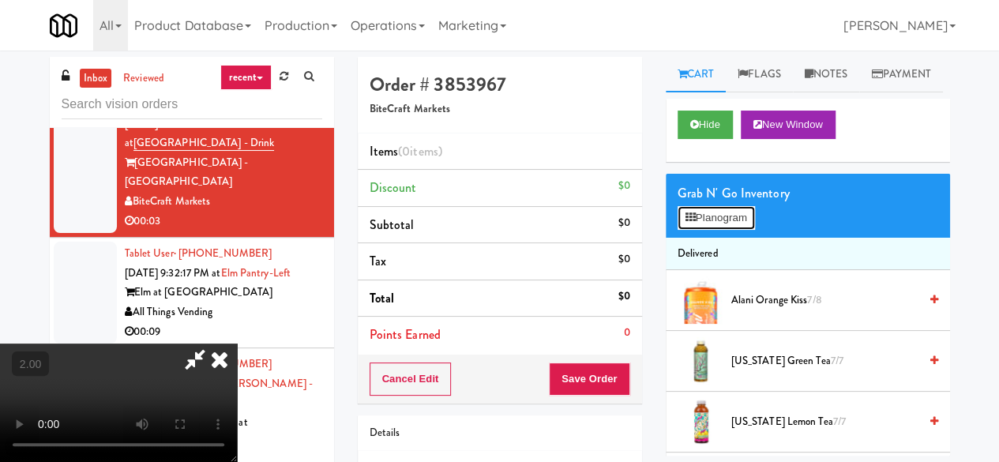
click at [685, 230] on button "Planogram" at bounding box center [716, 218] width 77 height 24
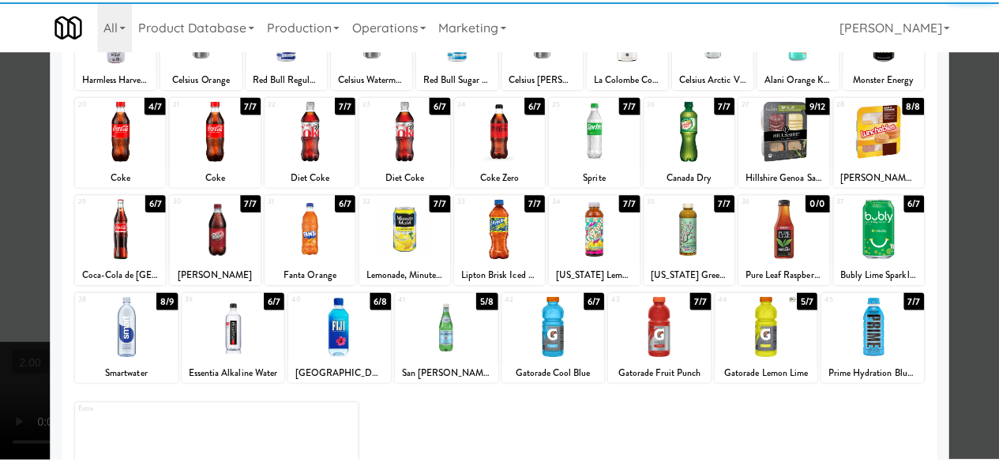
scroll to position [313, 0]
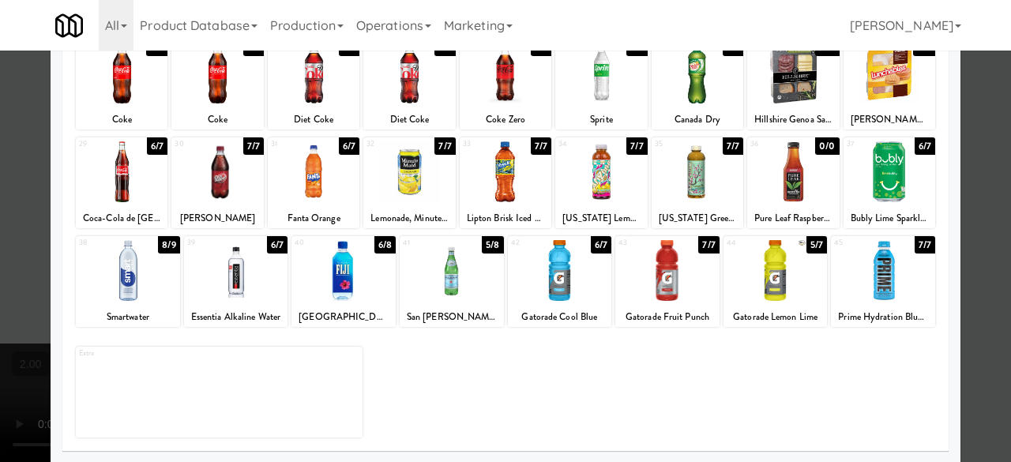
click at [136, 184] on div at bounding box center [122, 171] width 92 height 61
click at [976, 105] on div at bounding box center [505, 231] width 1011 height 462
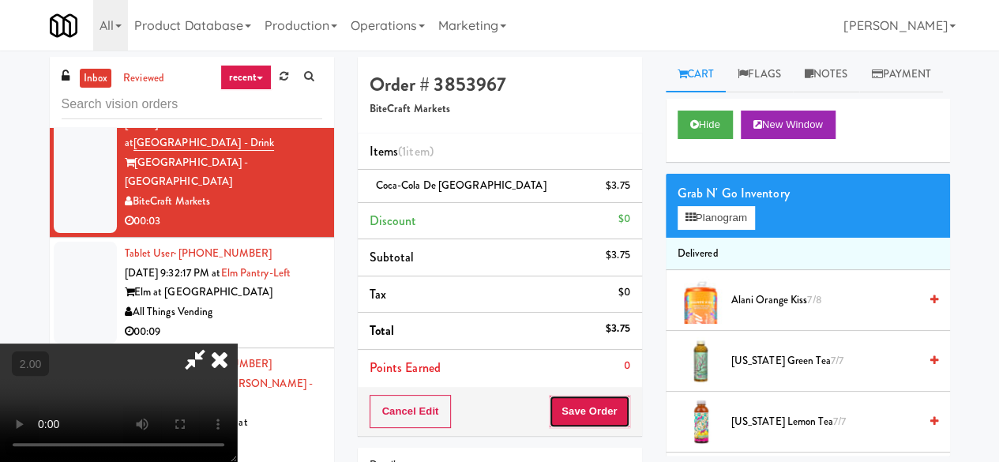
click at [613, 406] on button "Save Order" at bounding box center [589, 411] width 81 height 33
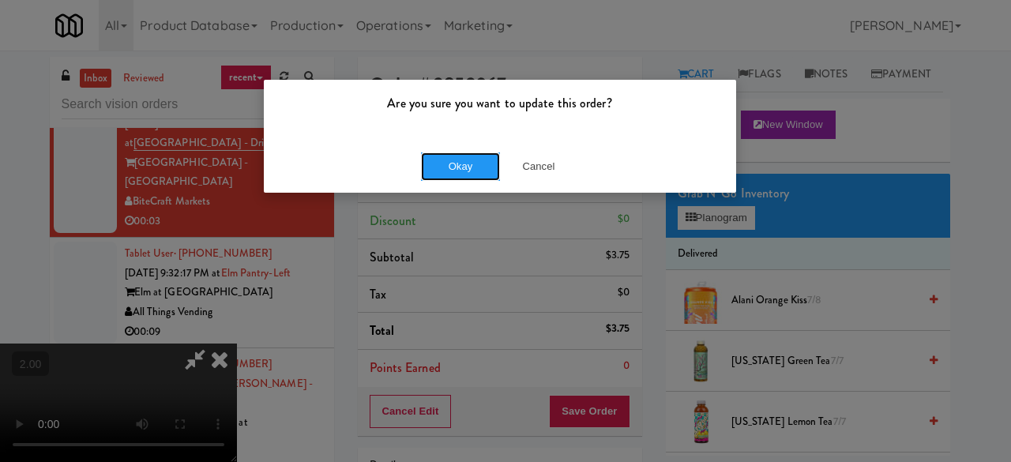
click at [452, 167] on button "Okay" at bounding box center [460, 166] width 79 height 28
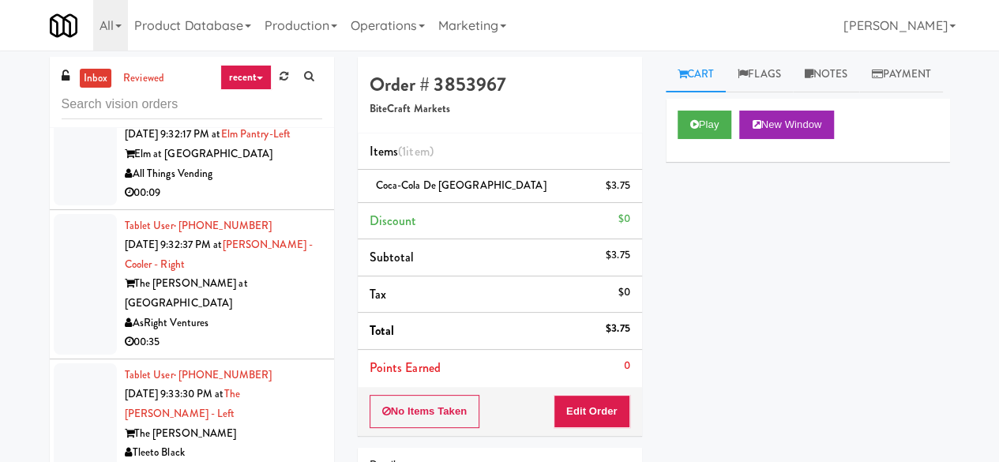
click at [270, 184] on div "All Things Vending" at bounding box center [223, 174] width 197 height 20
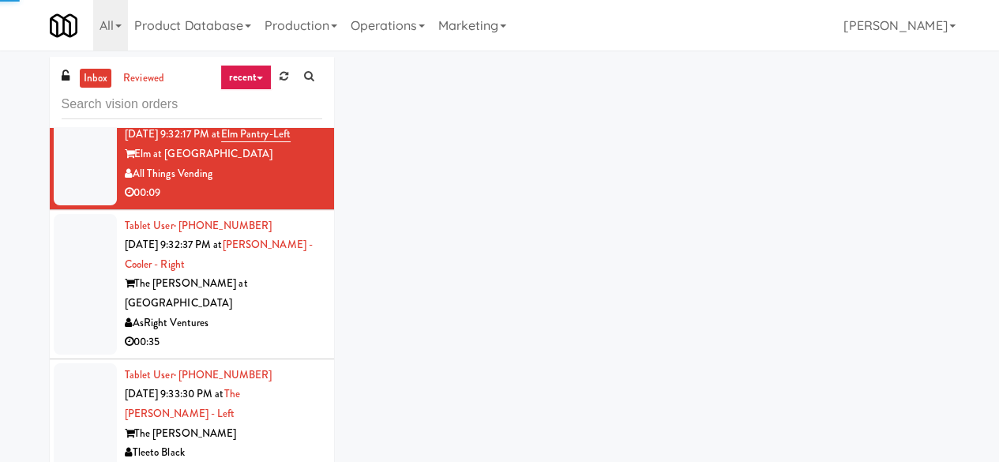
scroll to position [2370, 0]
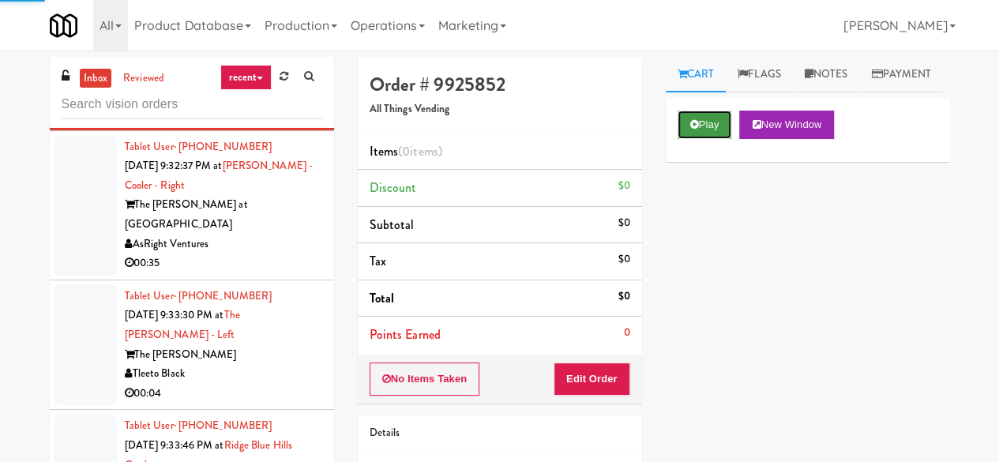
drag, startPoint x: 690, startPoint y: 151, endPoint x: 678, endPoint y: 170, distance: 22.8
click at [691, 139] on button "Play" at bounding box center [705, 125] width 55 height 28
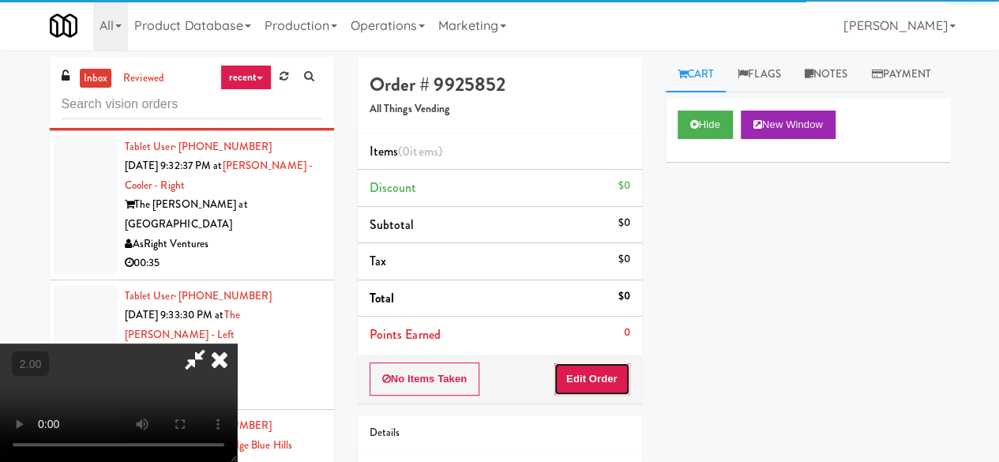
click at [588, 378] on button "Edit Order" at bounding box center [592, 379] width 77 height 33
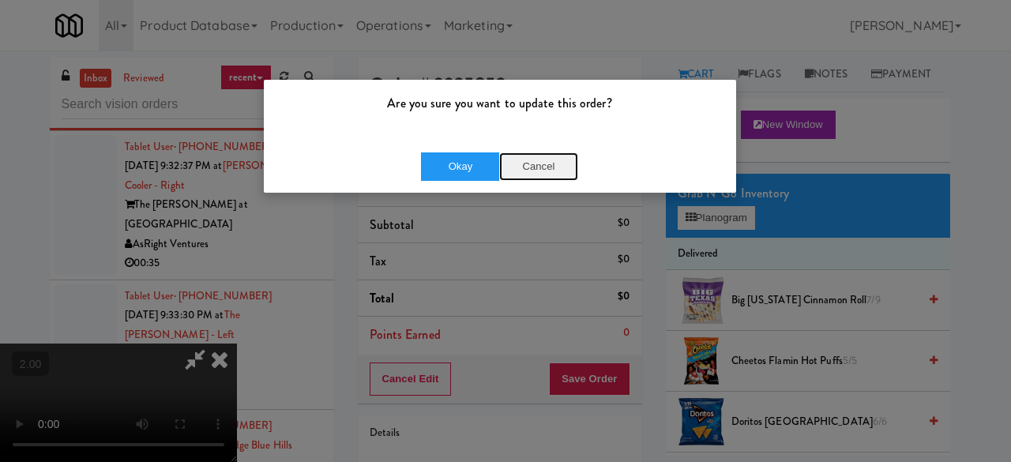
click at [528, 162] on button "Cancel" at bounding box center [538, 166] width 79 height 28
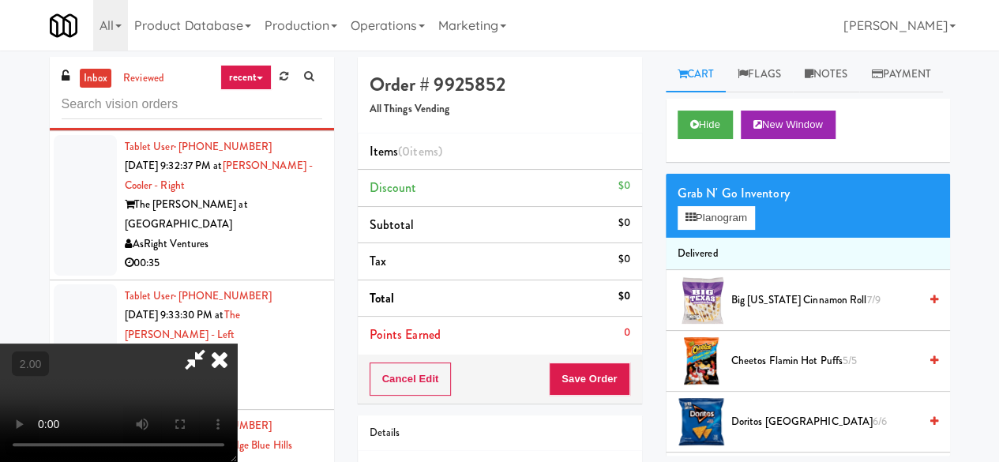
scroll to position [0, 0]
click at [237, 344] on icon at bounding box center [219, 360] width 35 height 32
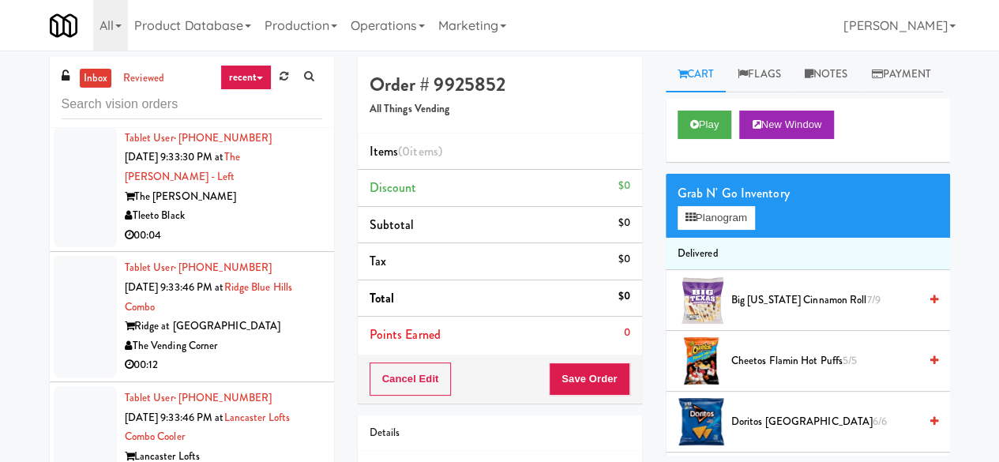
click at [273, 226] on div "Tleeto Black" at bounding box center [223, 216] width 197 height 20
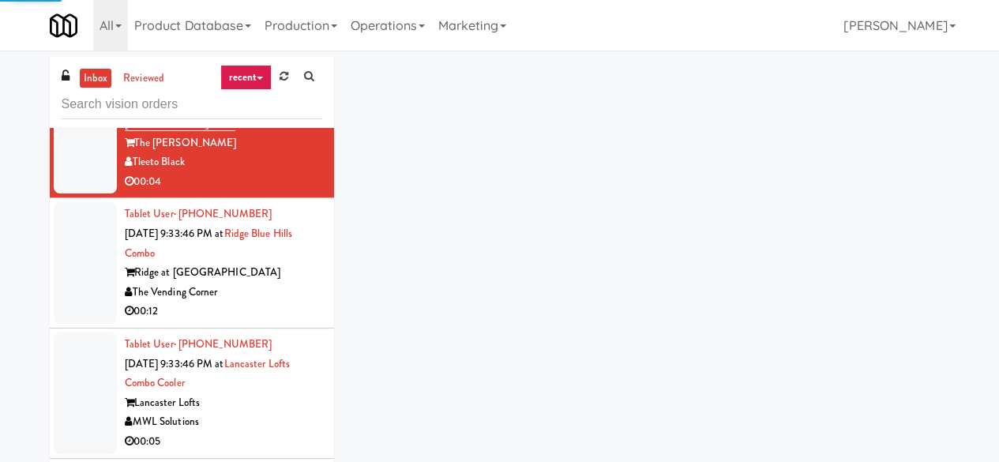
scroll to position [2607, 0]
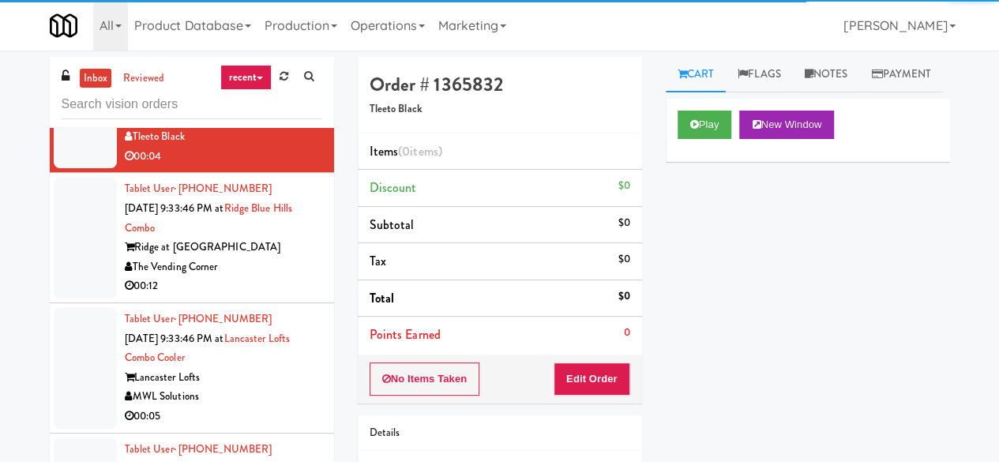
click at [704, 143] on div "Play New Window" at bounding box center [808, 130] width 284 height 63
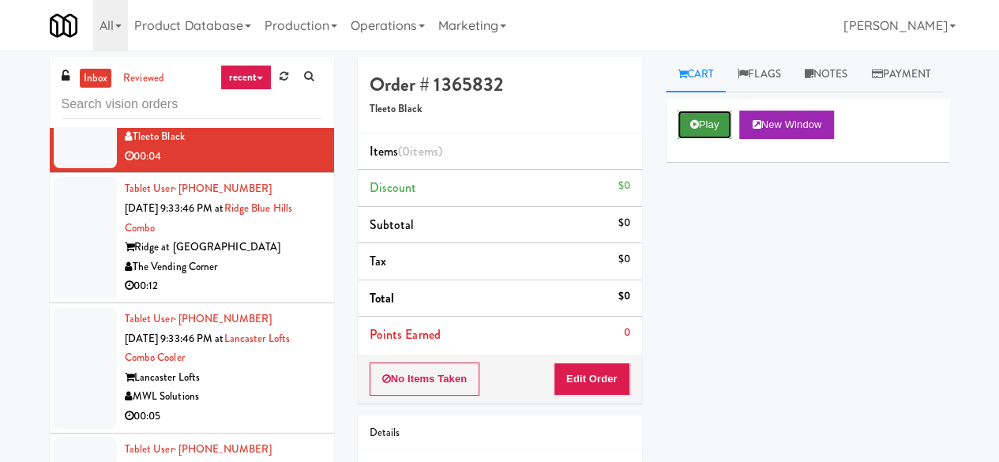
click at [719, 139] on button "Play" at bounding box center [705, 125] width 55 height 28
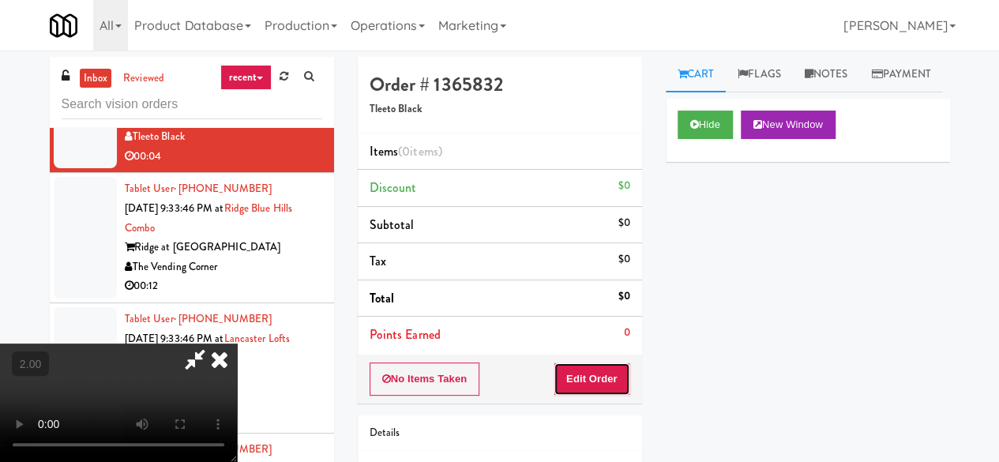
click at [608, 388] on button "Edit Order" at bounding box center [592, 379] width 77 height 33
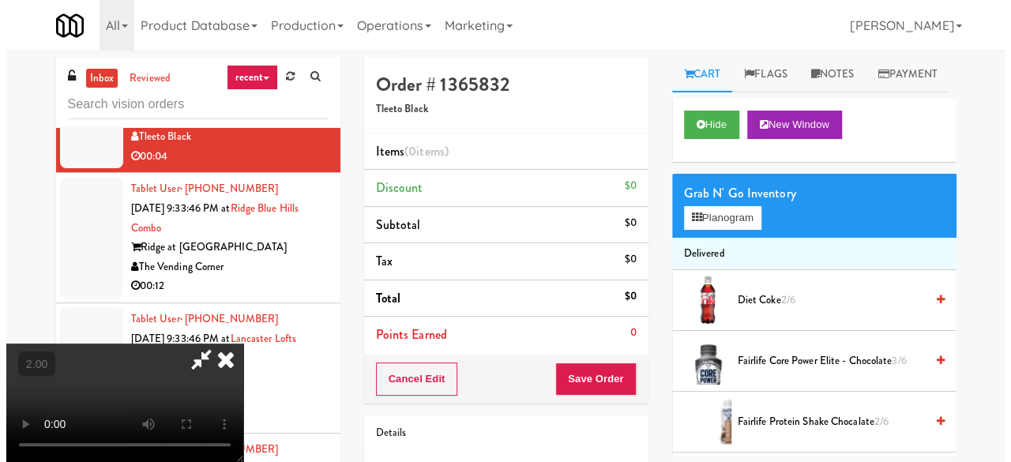
scroll to position [32, 0]
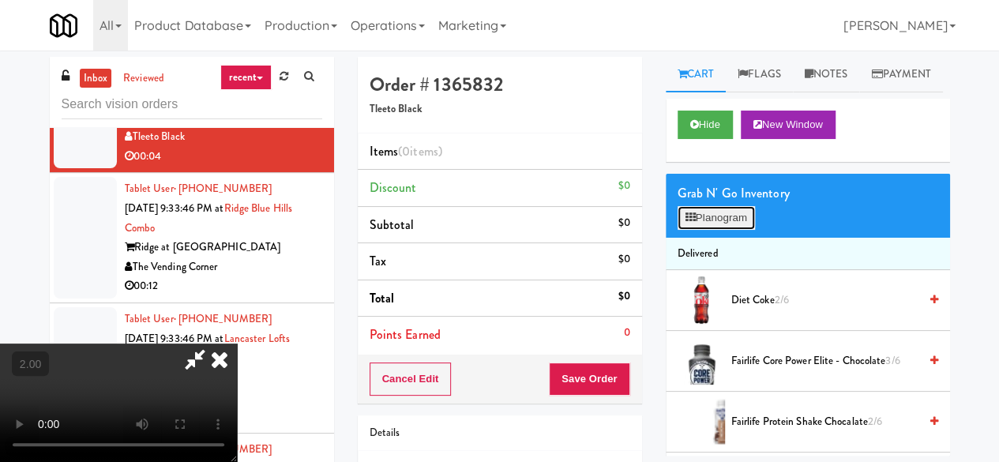
click at [705, 230] on button "Planogram" at bounding box center [716, 218] width 77 height 24
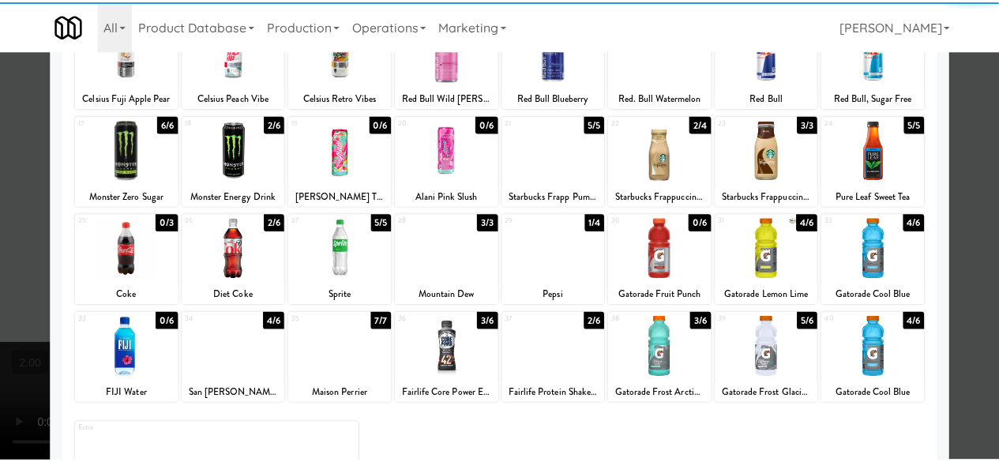
scroll to position [237, 0]
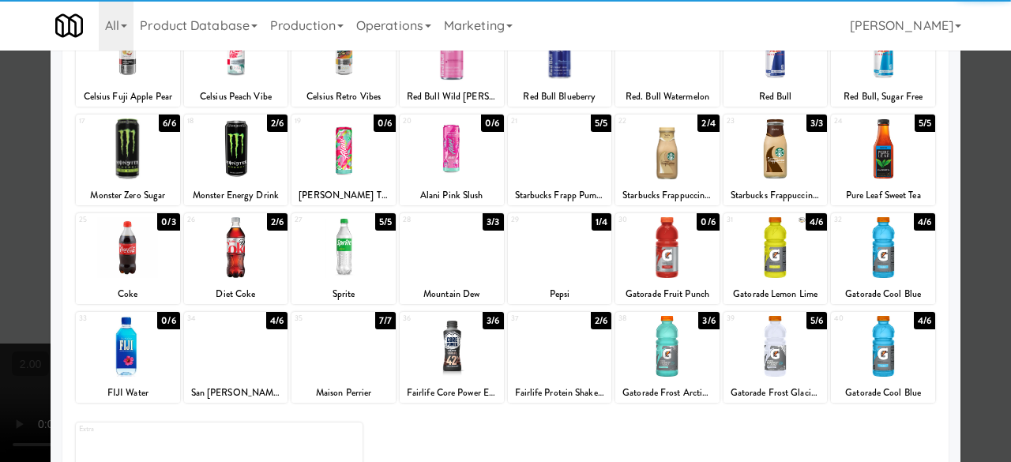
click at [237, 276] on div at bounding box center [236, 247] width 104 height 61
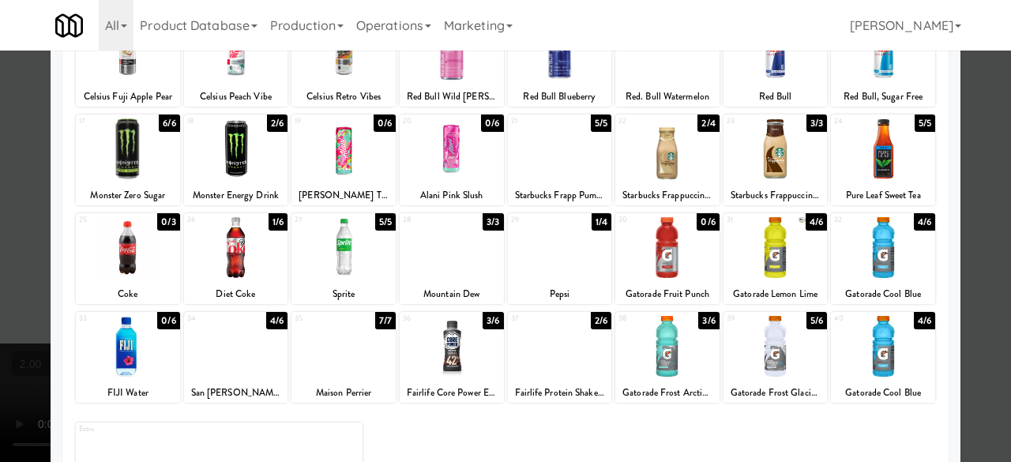
click at [971, 141] on div at bounding box center [505, 231] width 1011 height 462
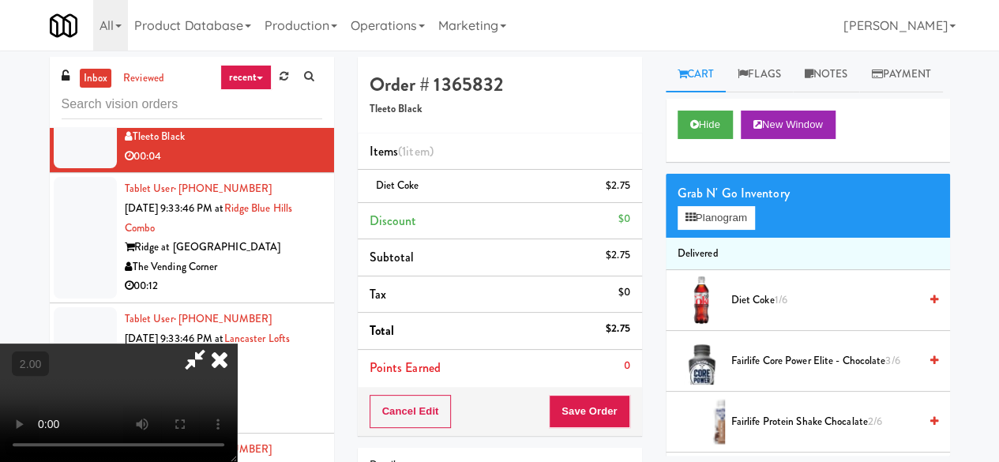
scroll to position [208, 0]
click at [611, 409] on button "Save Order" at bounding box center [589, 411] width 81 height 33
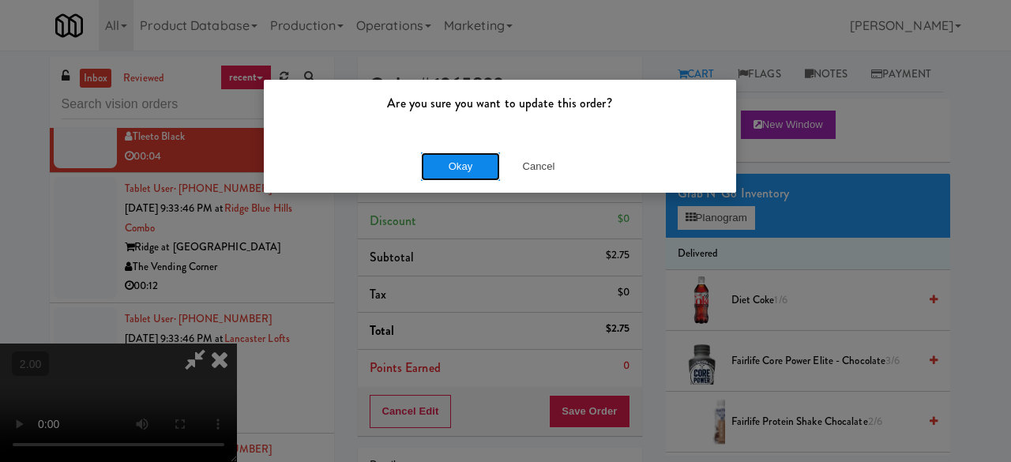
click at [423, 163] on button "Okay" at bounding box center [460, 166] width 79 height 28
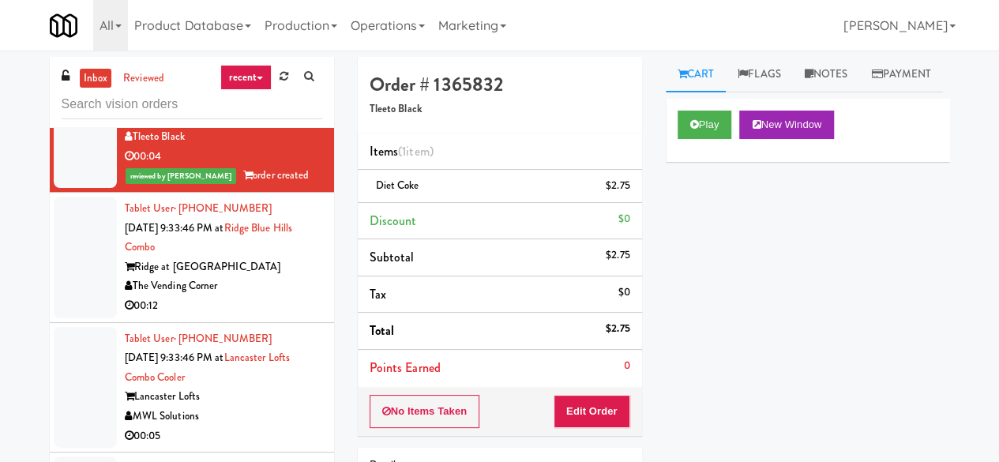
scroll to position [0, 0]
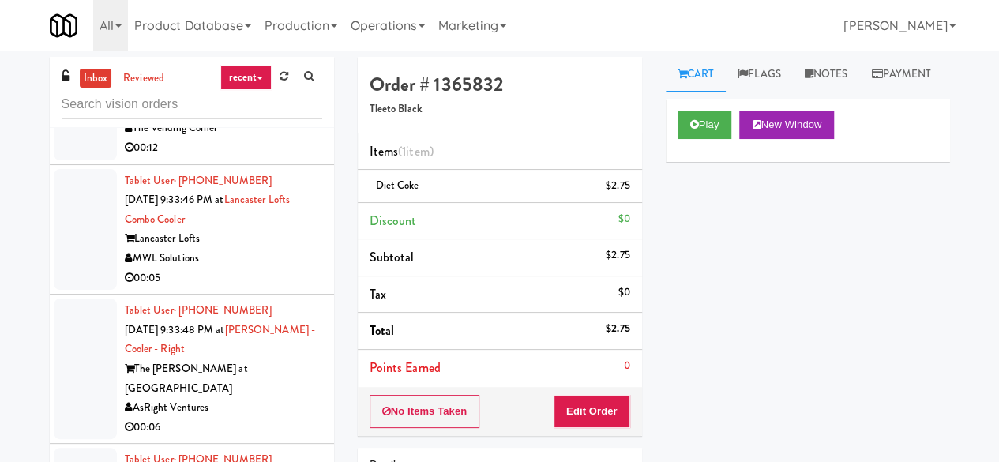
click at [269, 158] on div "00:12" at bounding box center [223, 148] width 197 height 20
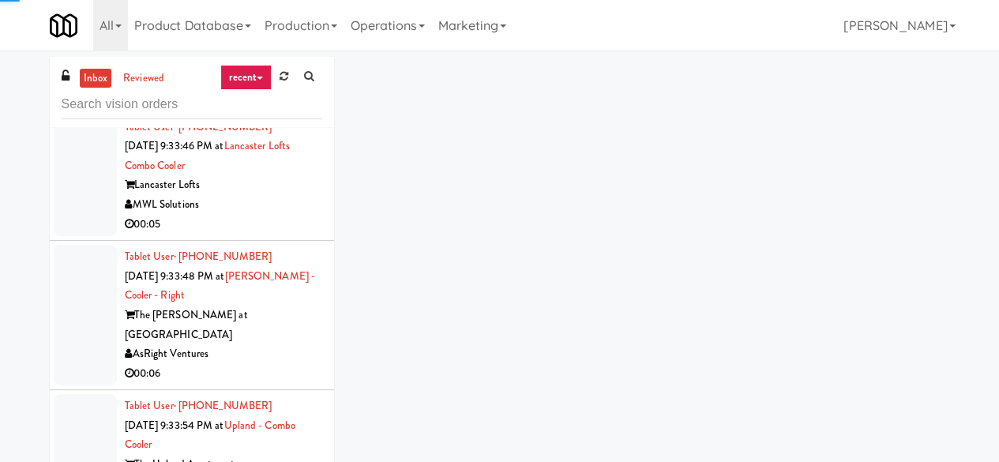
scroll to position [2844, 0]
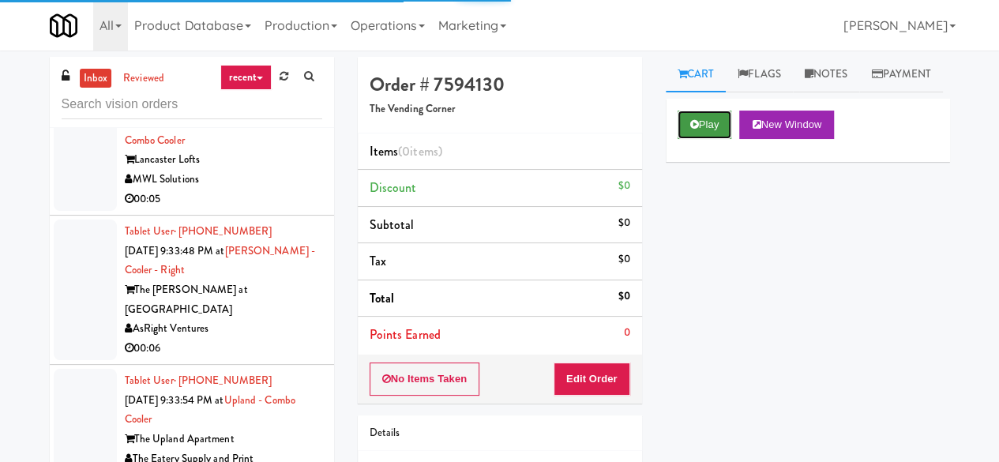
click at [690, 139] on button "Play" at bounding box center [705, 125] width 55 height 28
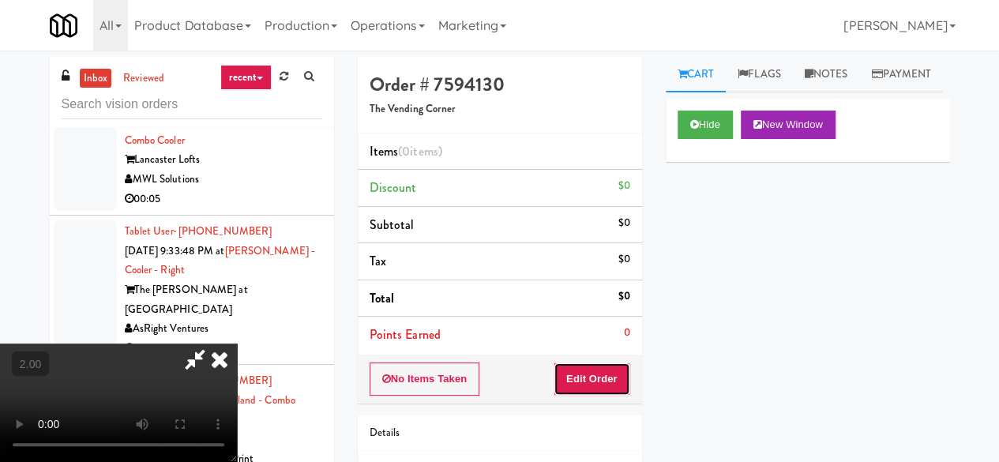
click at [597, 378] on button "Edit Order" at bounding box center [592, 379] width 77 height 33
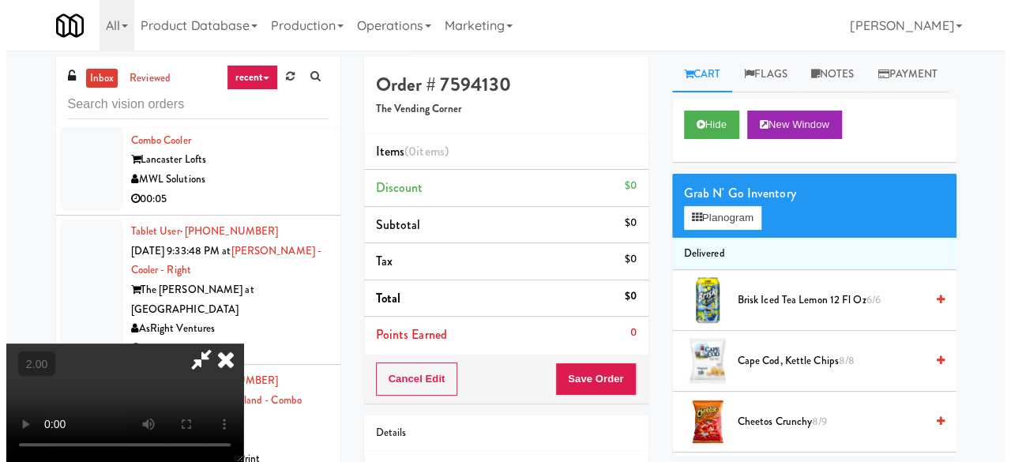
scroll to position [0, 0]
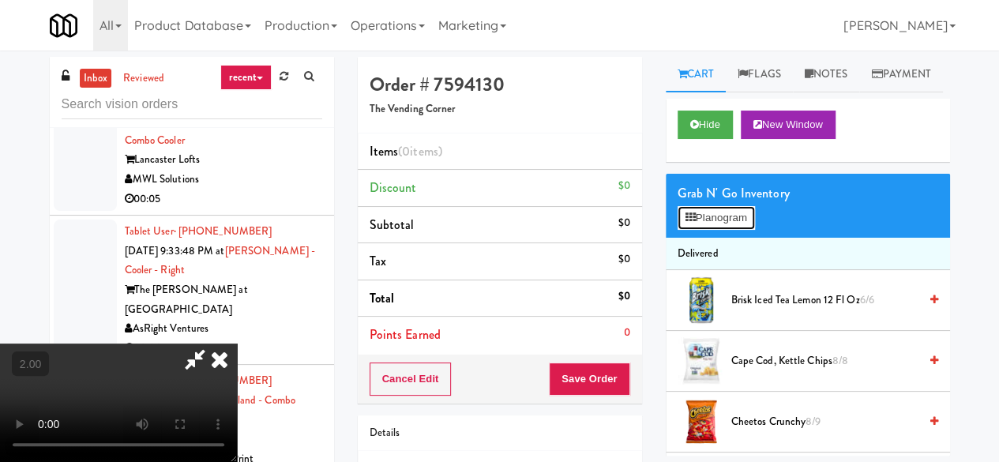
click at [695, 230] on button "Planogram" at bounding box center [716, 218] width 77 height 24
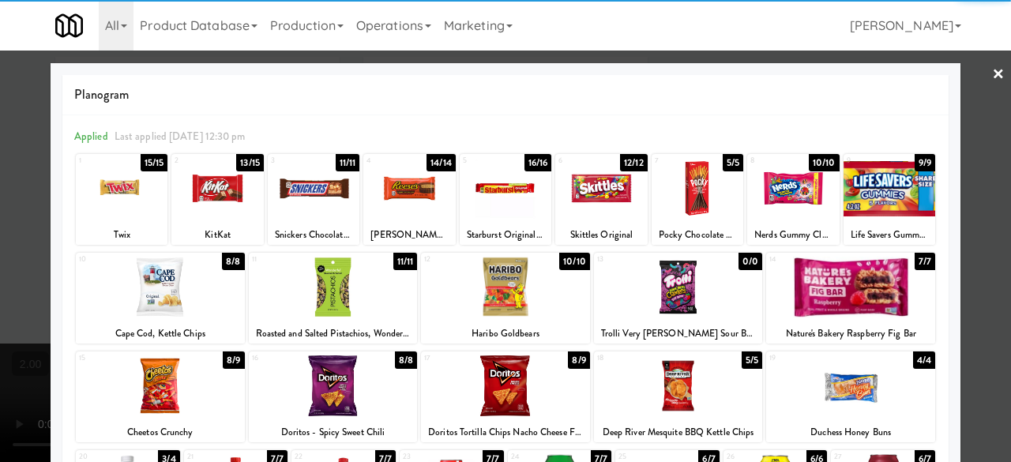
scroll to position [79, 0]
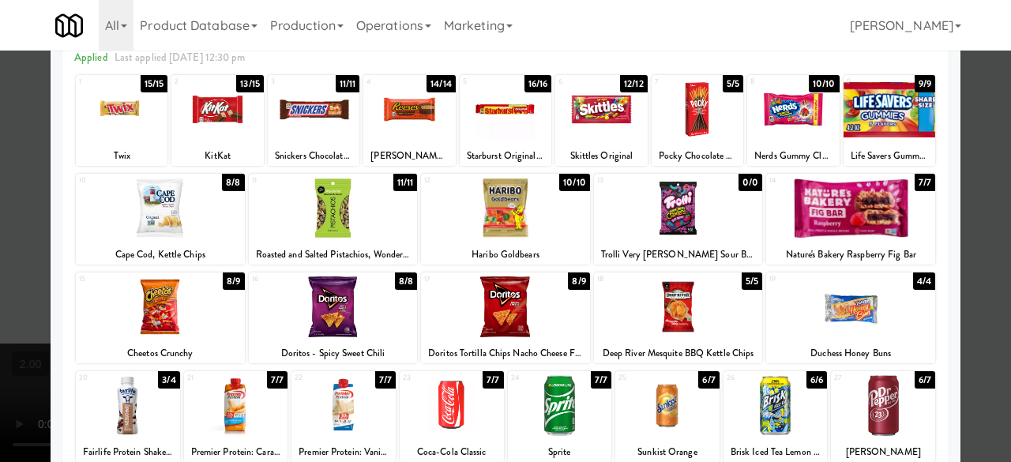
drag, startPoint x: 517, startPoint y: 303, endPoint x: 502, endPoint y: 306, distance: 15.2
click at [518, 303] on div at bounding box center [505, 306] width 169 height 61
click at [196, 322] on div at bounding box center [160, 306] width 169 height 61
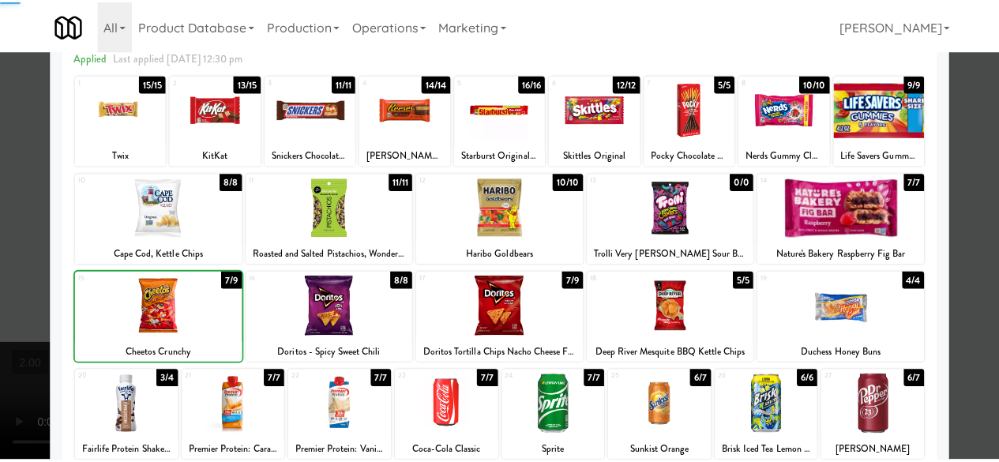
scroll to position [0, 0]
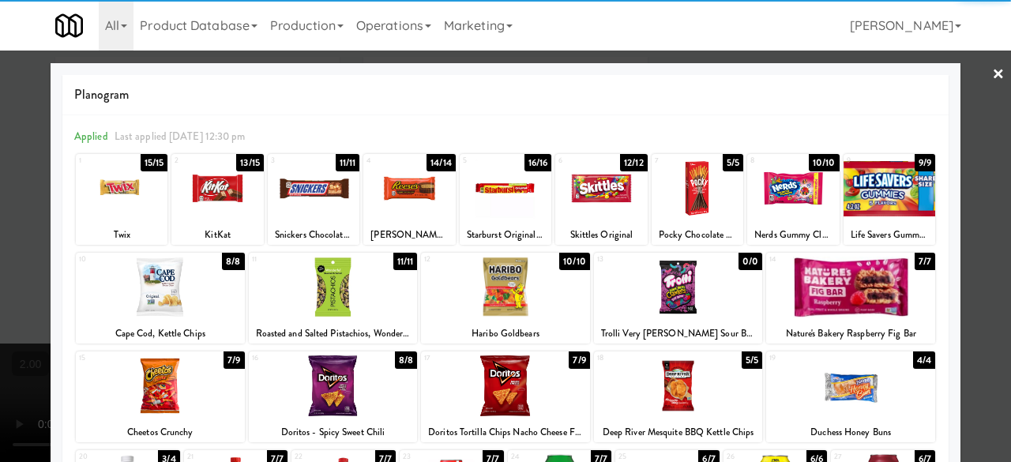
click at [223, 195] on div at bounding box center [217, 188] width 92 height 61
click at [983, 160] on div at bounding box center [505, 231] width 1011 height 462
drag, startPoint x: 983, startPoint y: 160, endPoint x: 945, endPoint y: 171, distance: 39.7
click at [981, 160] on div "inbox reviewed recent all unclear take inventory issue suspicious failed recent…" at bounding box center [505, 370] width 1011 height 626
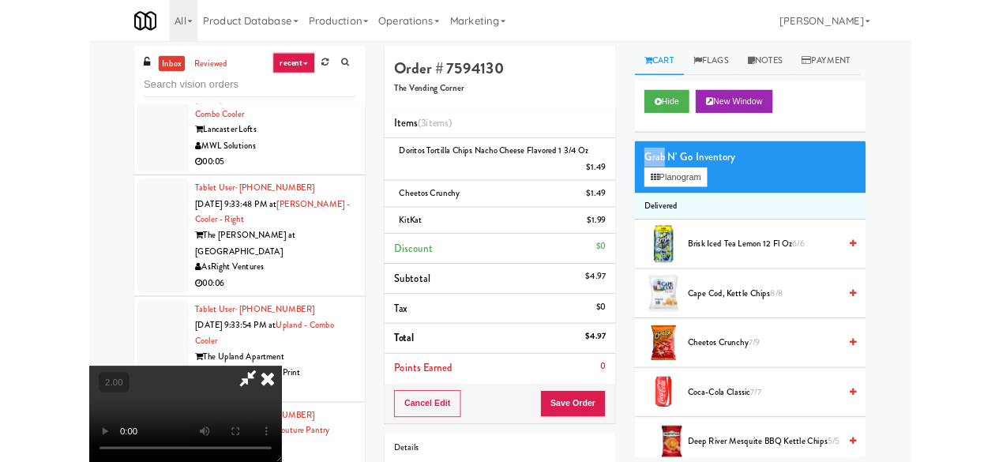
scroll to position [32, 0]
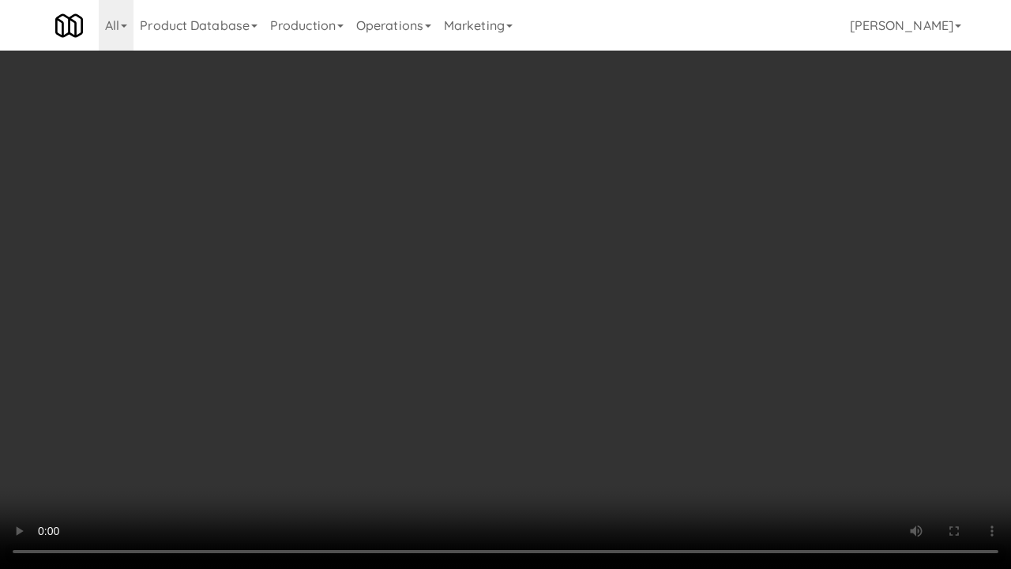
click at [431, 362] on video at bounding box center [505, 284] width 1011 height 569
click at [352, 414] on video at bounding box center [505, 284] width 1011 height 569
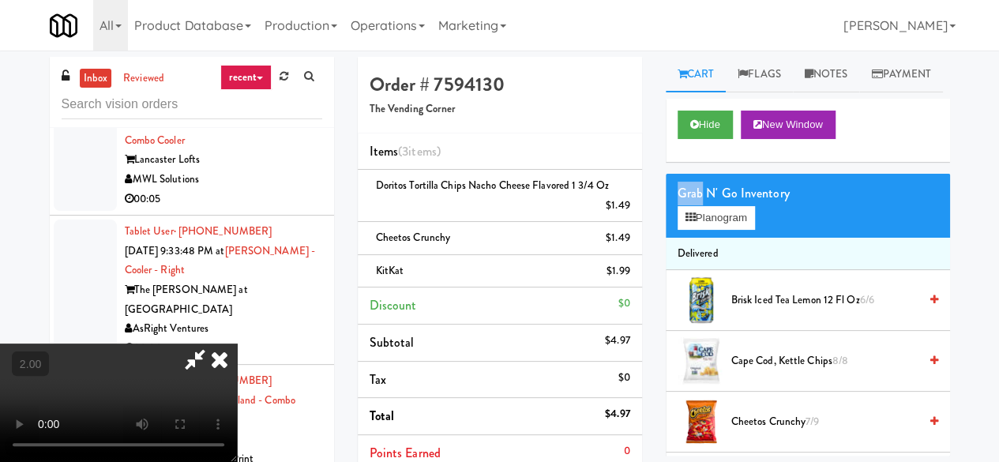
scroll to position [0, 0]
click at [237, 344] on icon at bounding box center [219, 360] width 35 height 32
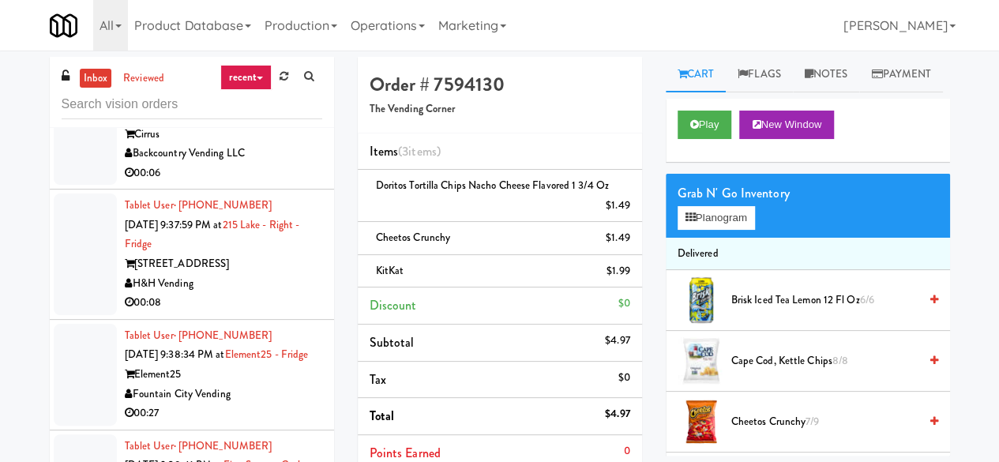
scroll to position [4582, 0]
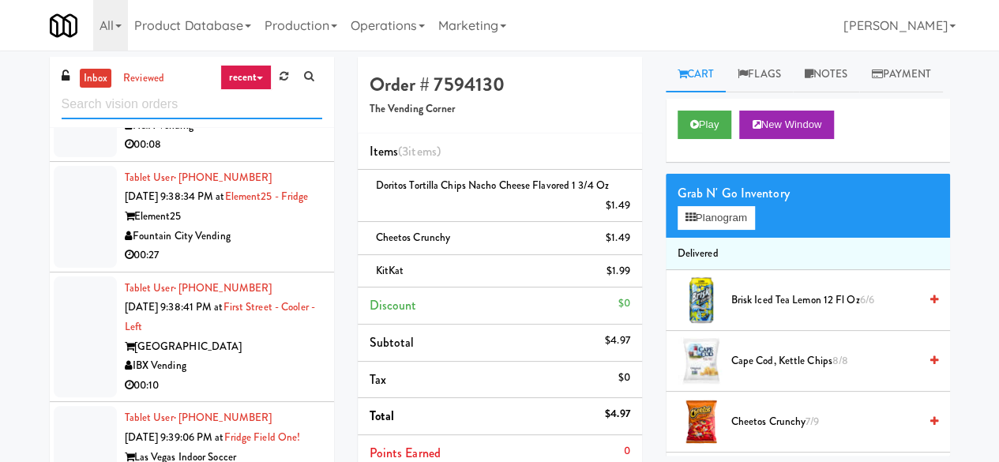
click at [166, 111] on input "text" at bounding box center [192, 104] width 261 height 29
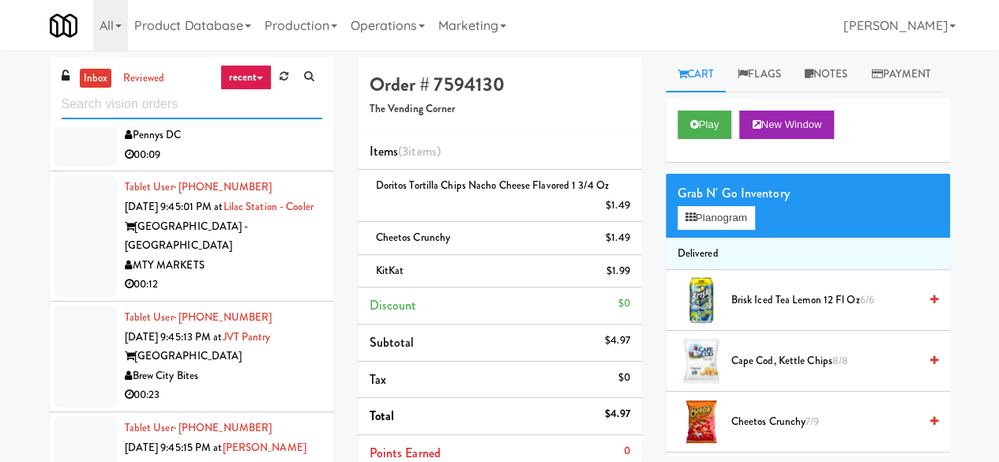
scroll to position [5195, 0]
click at [258, 55] on div "00:04" at bounding box center [223, 46] width 197 height 20
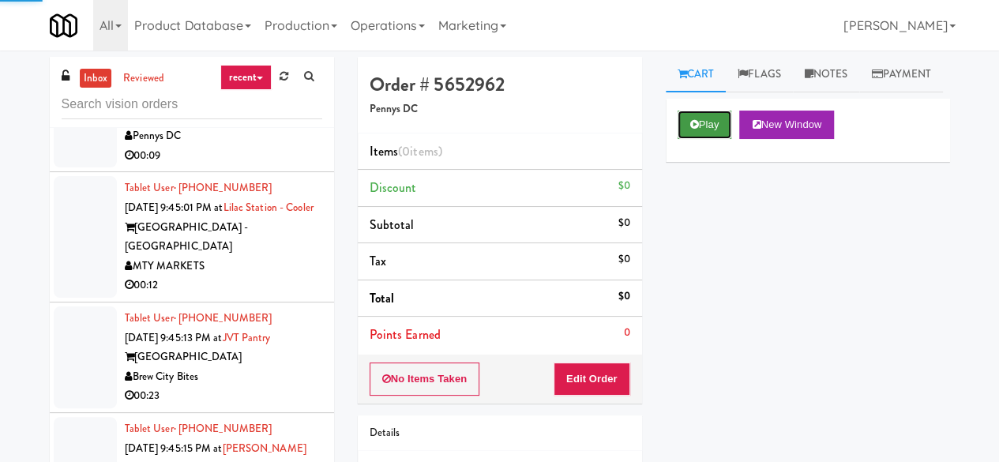
click at [705, 139] on button "Play" at bounding box center [705, 125] width 55 height 28
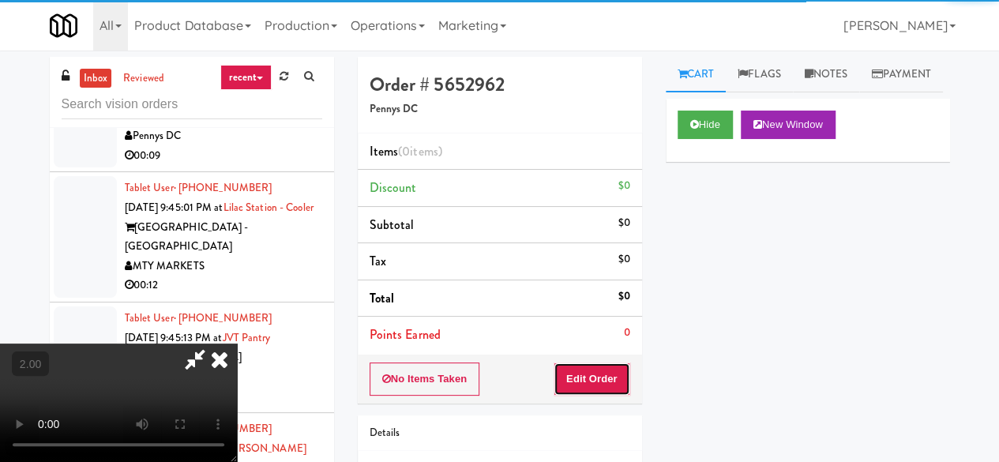
click at [598, 382] on button "Edit Order" at bounding box center [592, 379] width 77 height 33
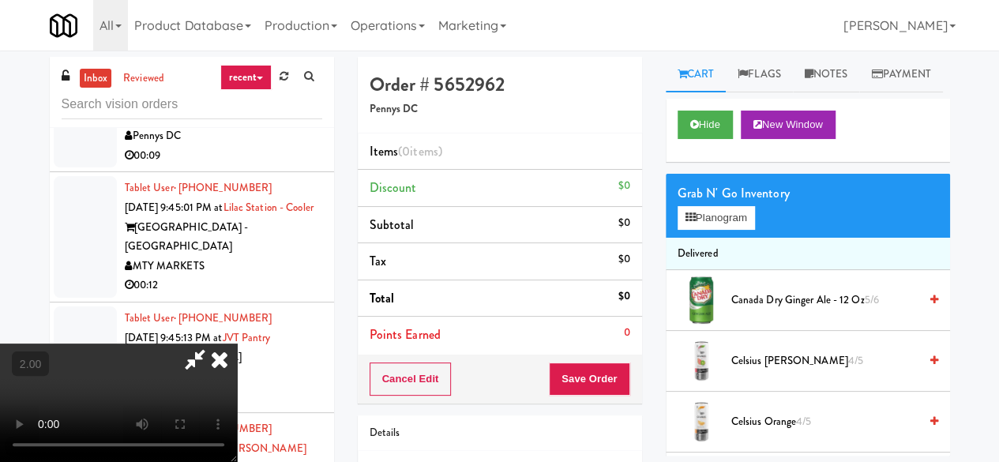
click at [237, 434] on video at bounding box center [118, 403] width 237 height 118
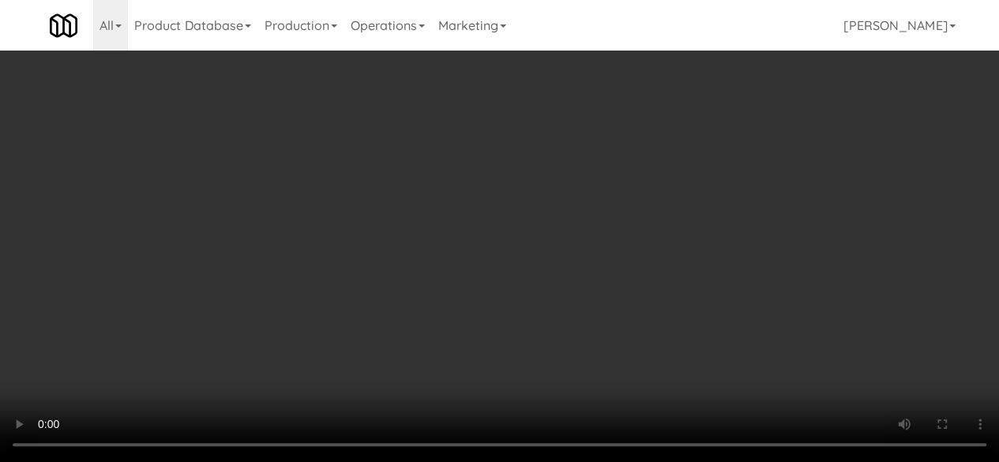
click at [708, 205] on div "Grab N' Go Inventory" at bounding box center [808, 194] width 261 height 24
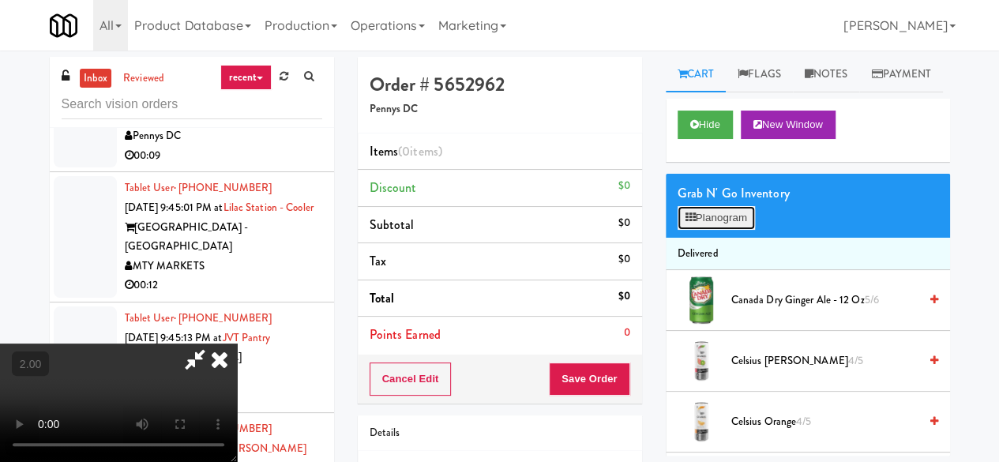
click at [710, 230] on button "Planogram" at bounding box center [716, 218] width 77 height 24
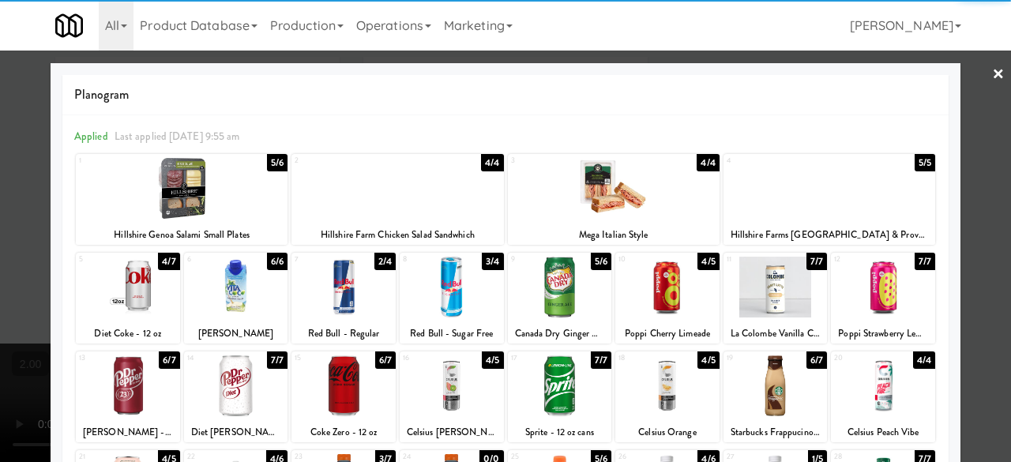
click at [658, 290] on div at bounding box center [667, 287] width 104 height 61
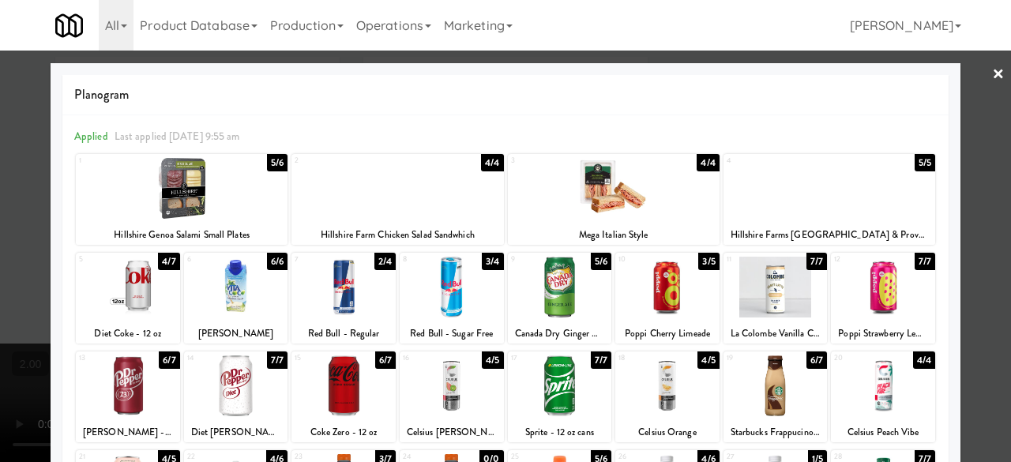
click at [973, 80] on div at bounding box center [505, 231] width 1011 height 462
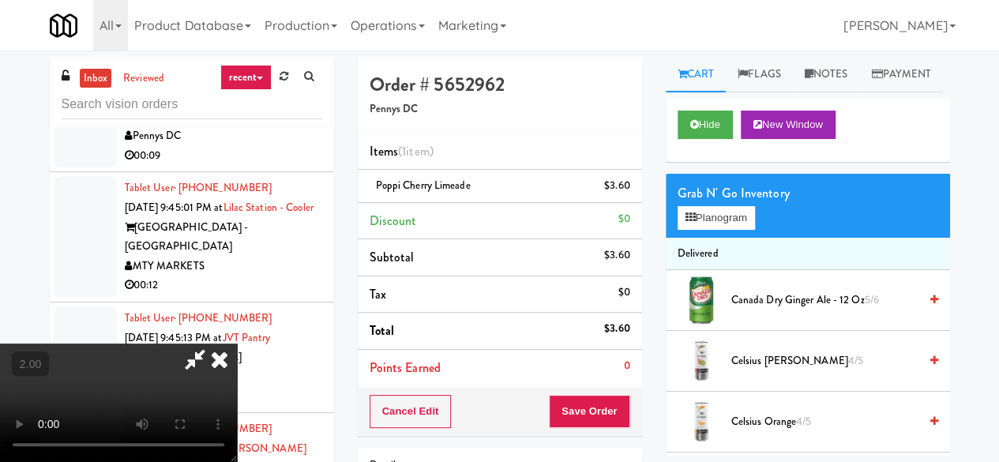
click at [213, 344] on icon at bounding box center [195, 360] width 36 height 32
click at [576, 412] on button "Save Order" at bounding box center [589, 411] width 81 height 33
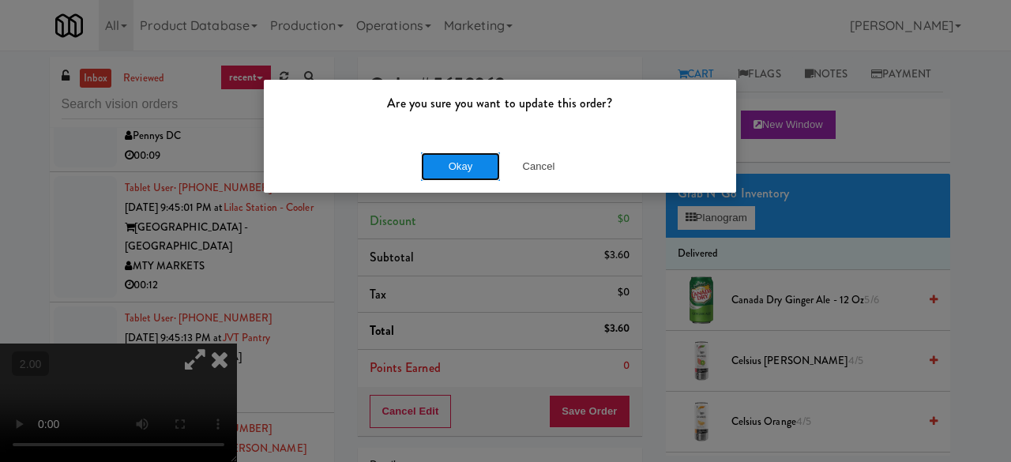
click at [462, 162] on button "Okay" at bounding box center [460, 166] width 79 height 28
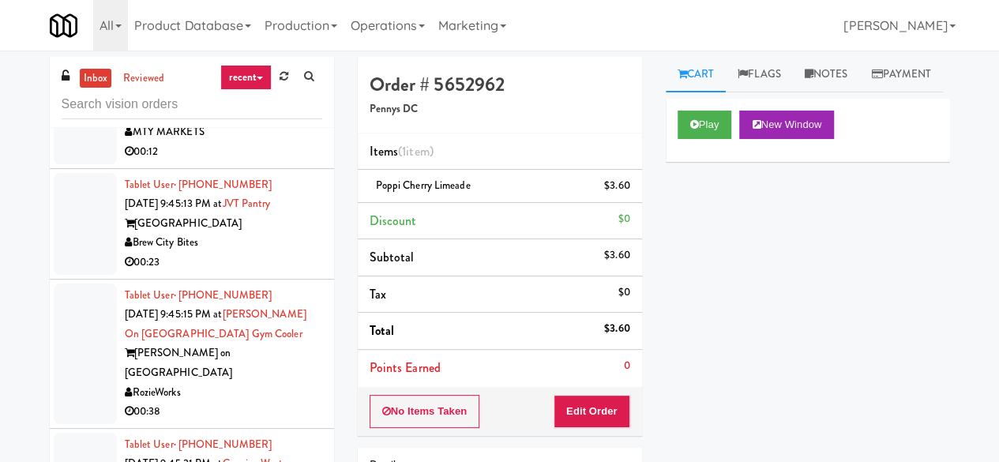
scroll to position [5353, 0]
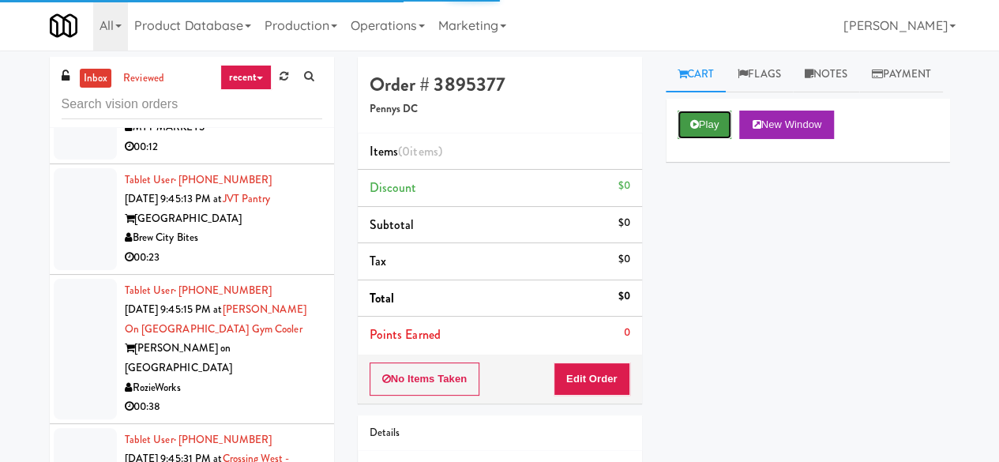
click at [713, 139] on button "Play" at bounding box center [705, 125] width 55 height 28
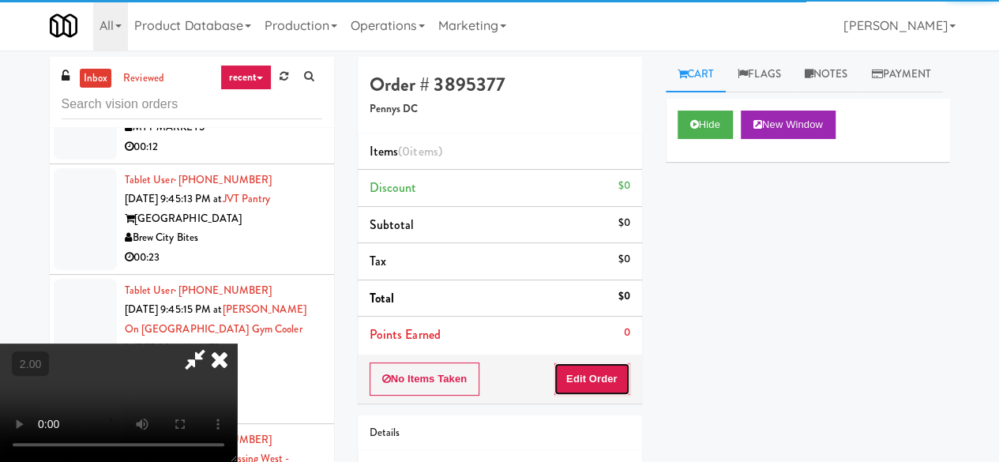
click at [603, 383] on button "Edit Order" at bounding box center [592, 379] width 77 height 33
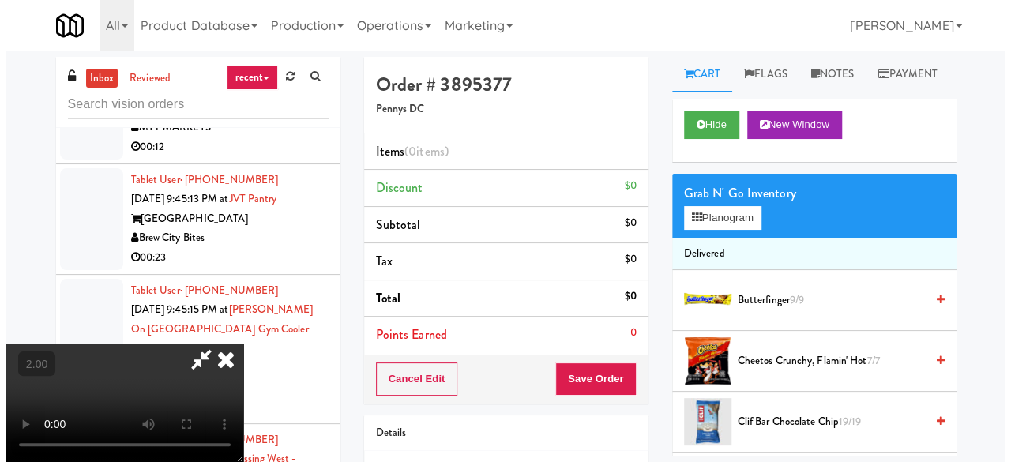
scroll to position [32, 0]
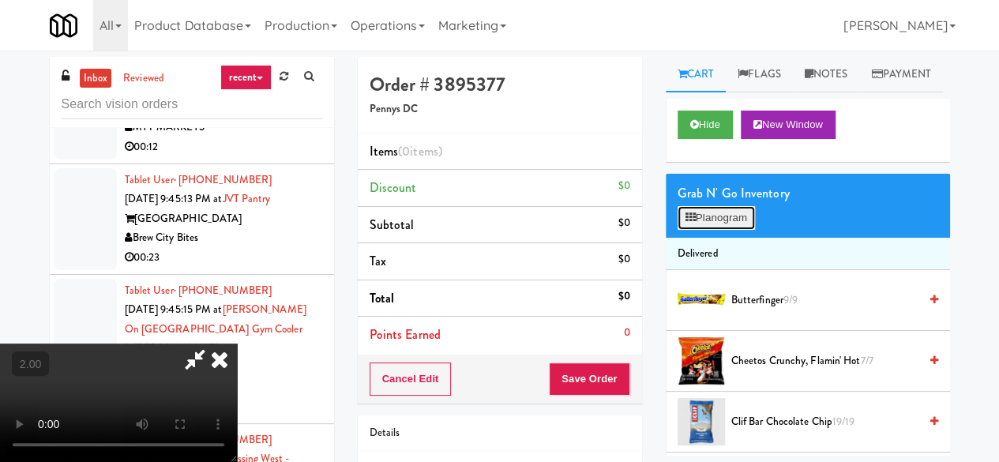
click at [698, 230] on button "Planogram" at bounding box center [716, 218] width 77 height 24
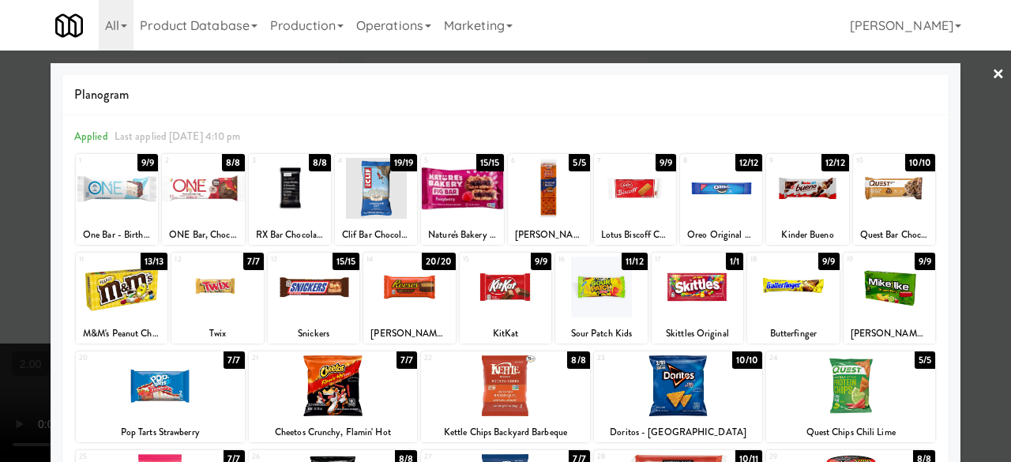
click at [314, 299] on div at bounding box center [314, 287] width 92 height 61
click at [545, 195] on div at bounding box center [549, 188] width 82 height 61
click at [611, 194] on div at bounding box center [635, 188] width 82 height 61
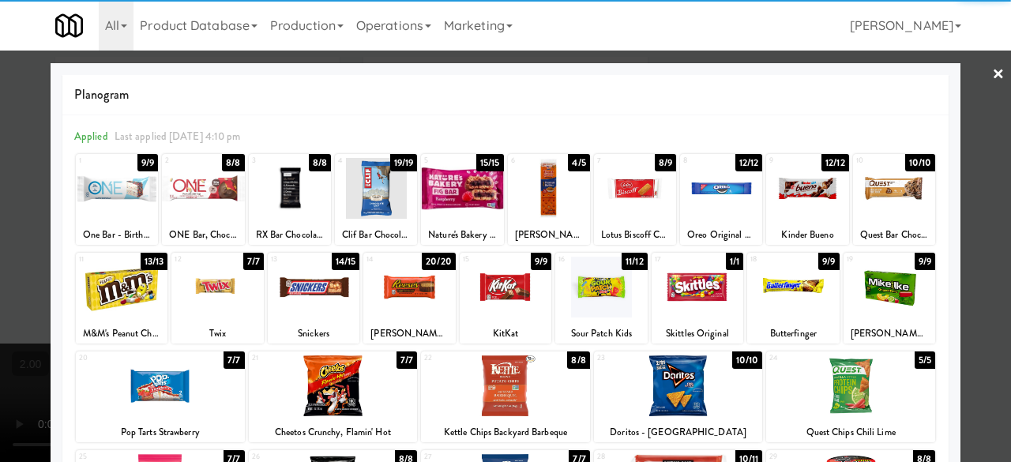
click at [995, 81] on div at bounding box center [505, 231] width 1011 height 462
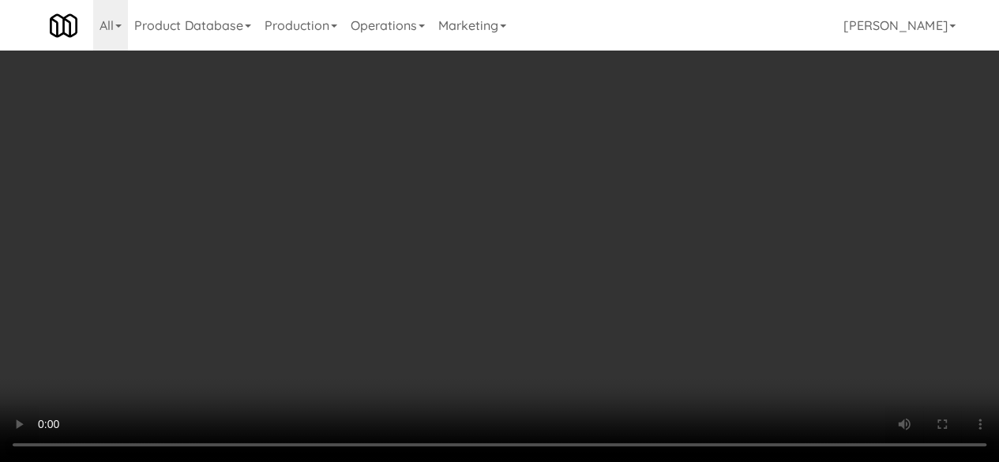
scroll to position [158, 0]
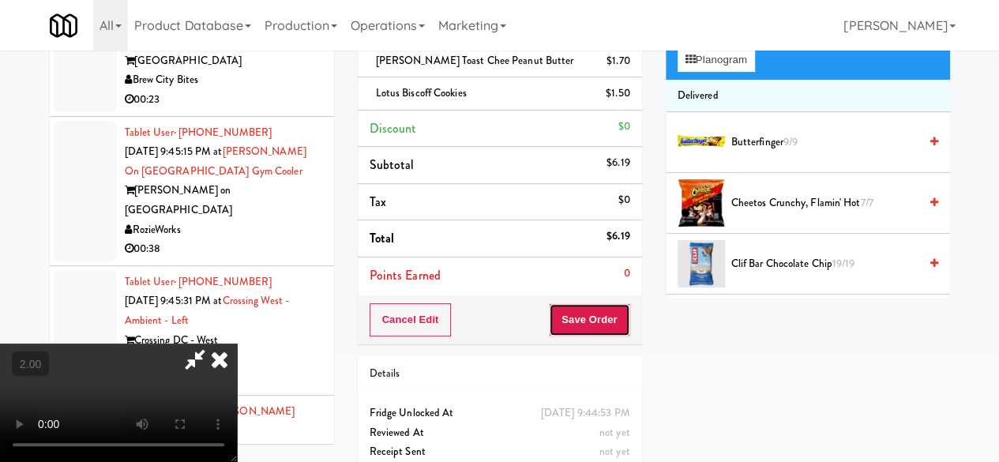
click at [619, 318] on button "Save Order" at bounding box center [589, 319] width 81 height 33
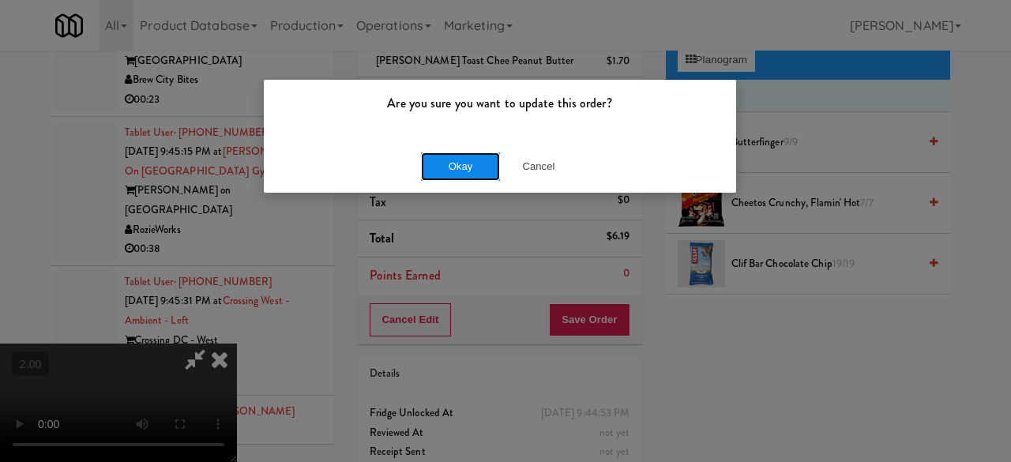
click at [464, 175] on button "Okay" at bounding box center [460, 166] width 79 height 28
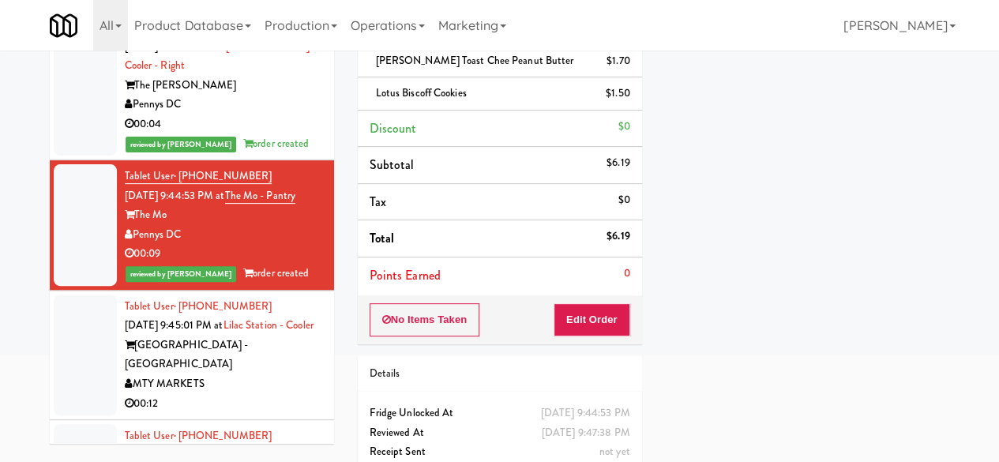
scroll to position [4800, 0]
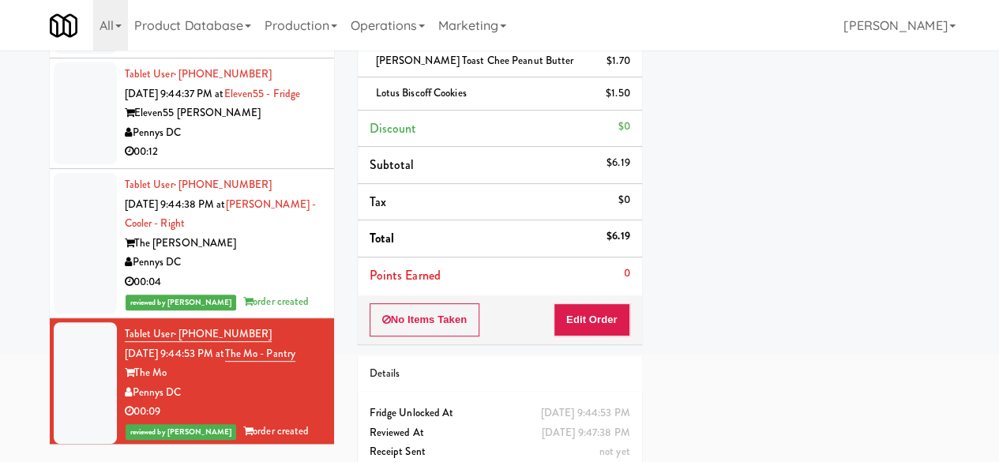
click at [265, 32] on div "H&H Vending" at bounding box center [223, 23] width 197 height 20
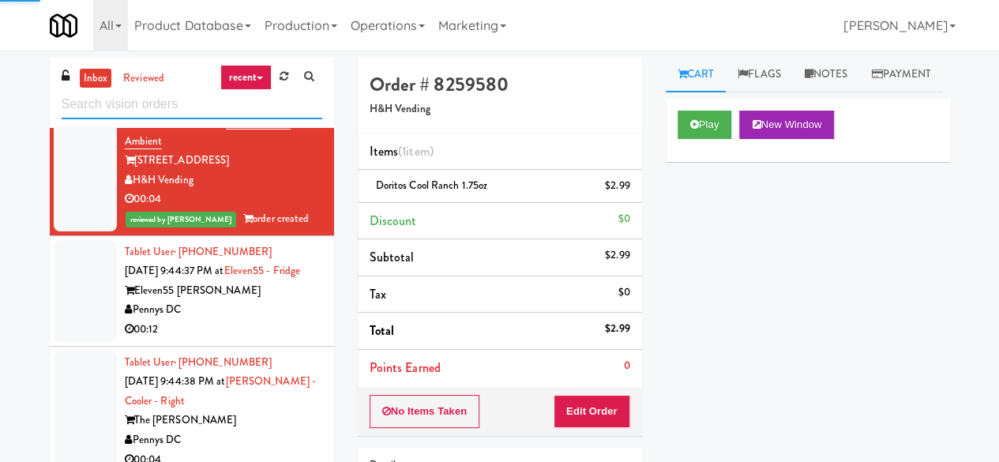
click at [182, 112] on input "text" at bounding box center [192, 104] width 261 height 29
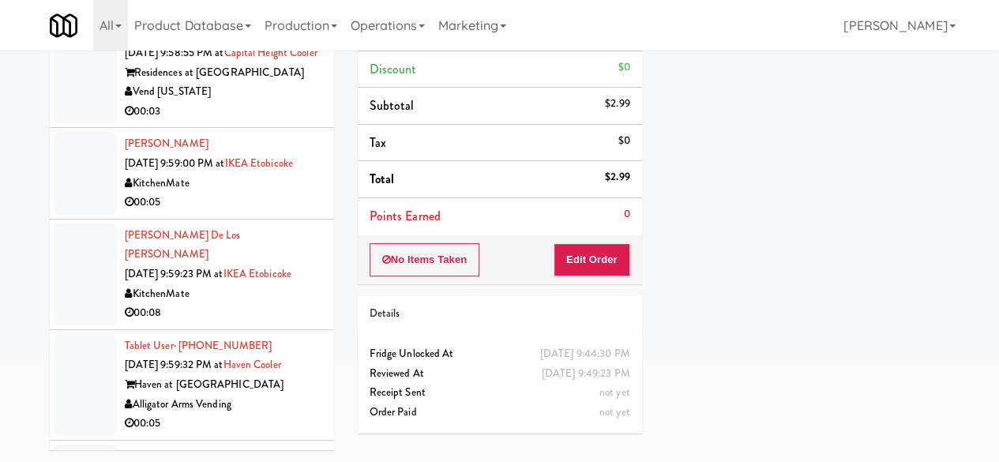
scroll to position [2449, 0]
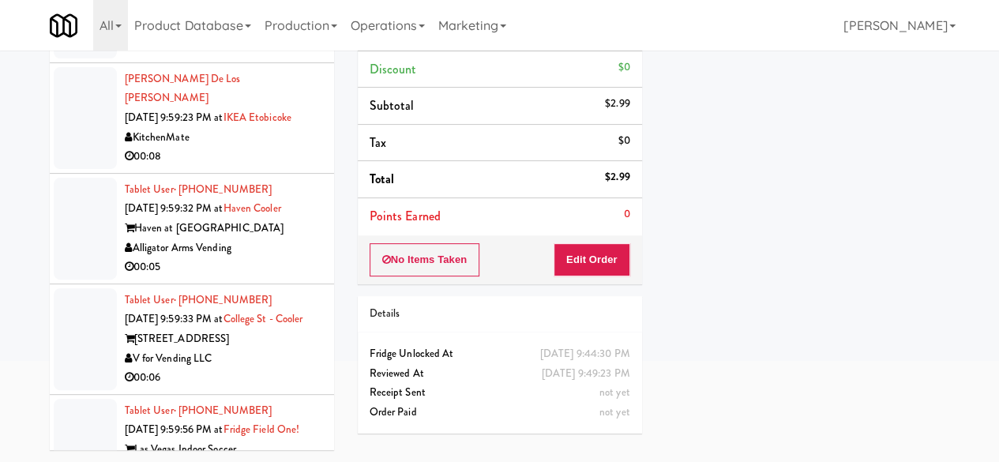
click at [258, 258] on div "Alligator Arms Vending" at bounding box center [223, 249] width 197 height 20
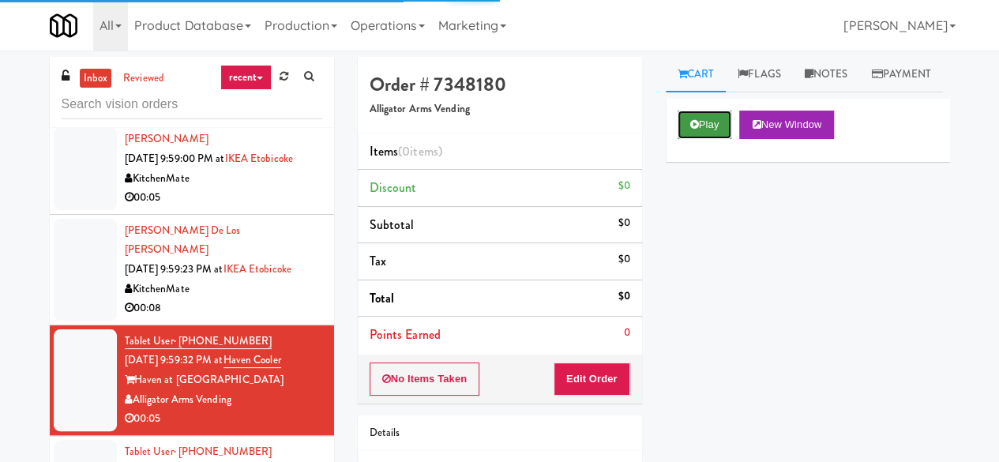
click at [681, 139] on button "Play" at bounding box center [705, 125] width 55 height 28
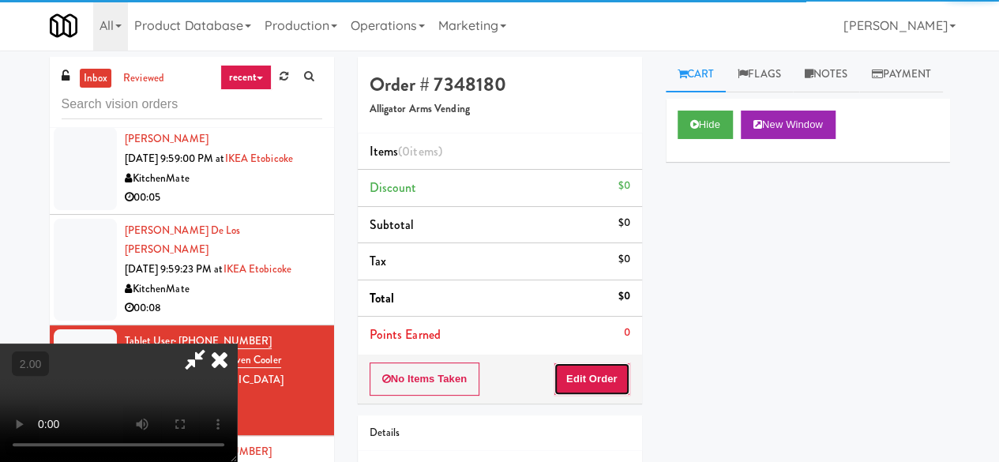
click at [604, 368] on button "Edit Order" at bounding box center [592, 379] width 77 height 33
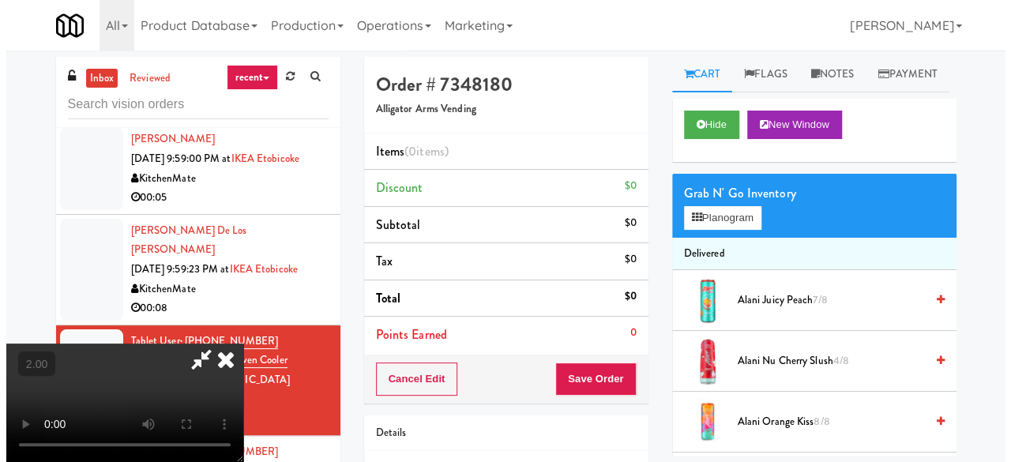
scroll to position [32, 0]
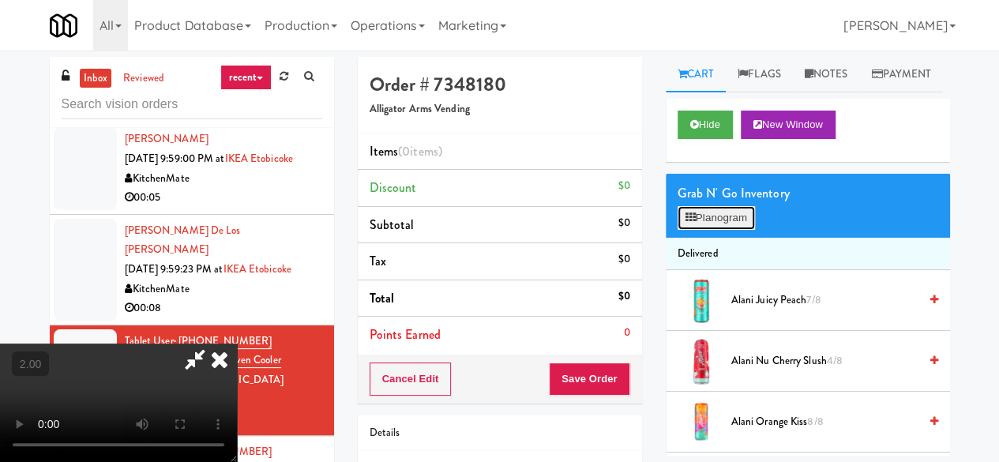
click at [715, 230] on button "Planogram" at bounding box center [716, 218] width 77 height 24
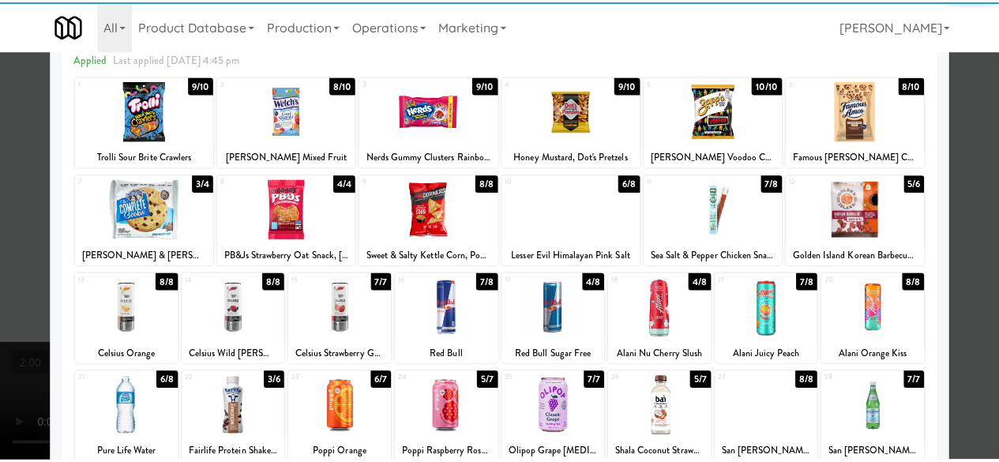
scroll to position [79, 0]
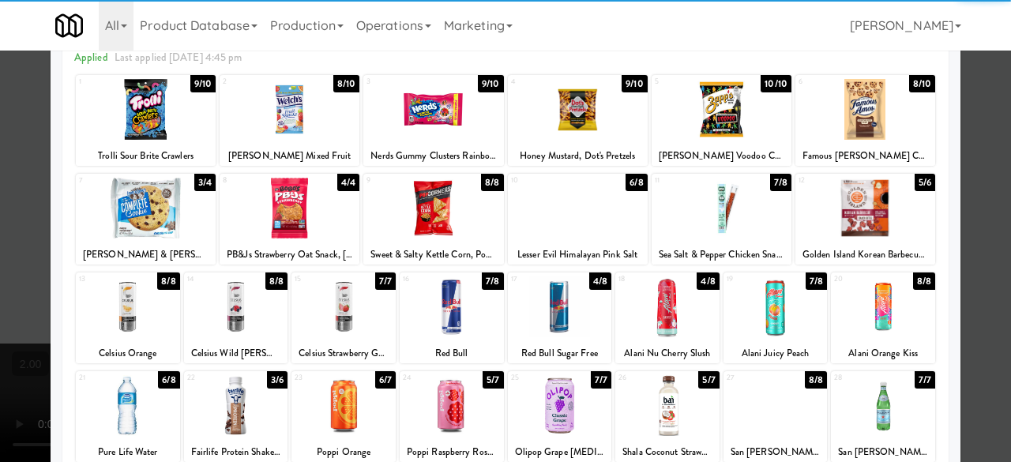
click at [328, 295] on div at bounding box center [343, 306] width 104 height 61
drag, startPoint x: 981, startPoint y: 134, endPoint x: 674, endPoint y: 151, distance: 307.8
click at [980, 134] on div at bounding box center [505, 231] width 1011 height 462
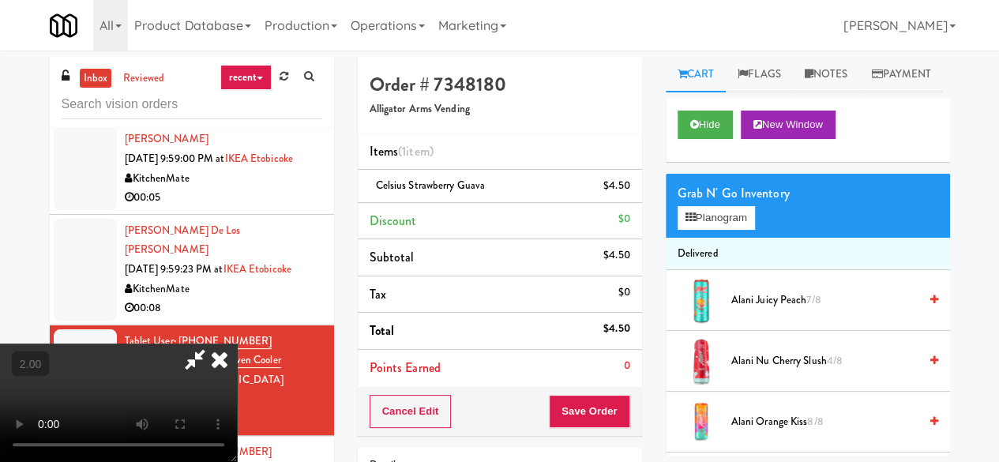
click at [213, 344] on icon at bounding box center [195, 360] width 36 height 32
click at [598, 434] on div "Order # 7348180 Alligator Arms Vending Items (1 item ) Celsius Strawberry Guava…" at bounding box center [500, 327] width 308 height 540
click at [596, 416] on button "Save Order" at bounding box center [589, 411] width 81 height 33
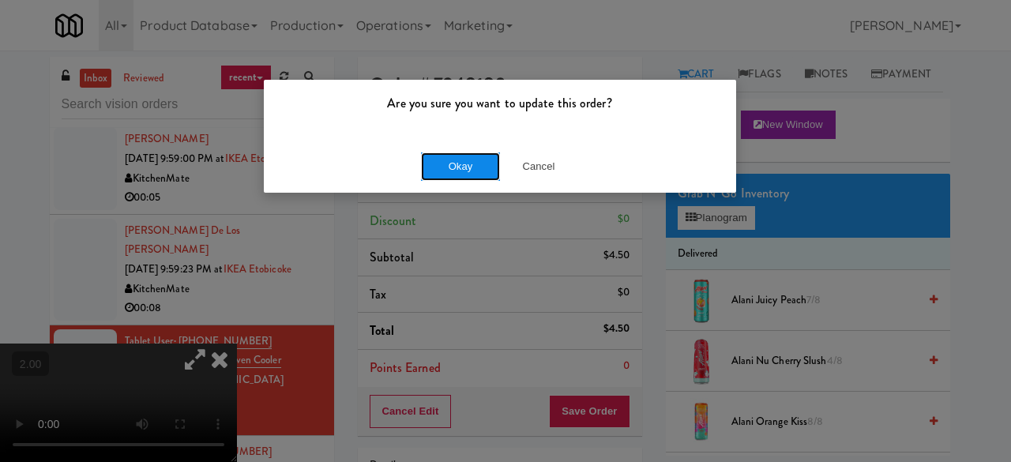
click at [454, 167] on button "Okay" at bounding box center [460, 166] width 79 height 28
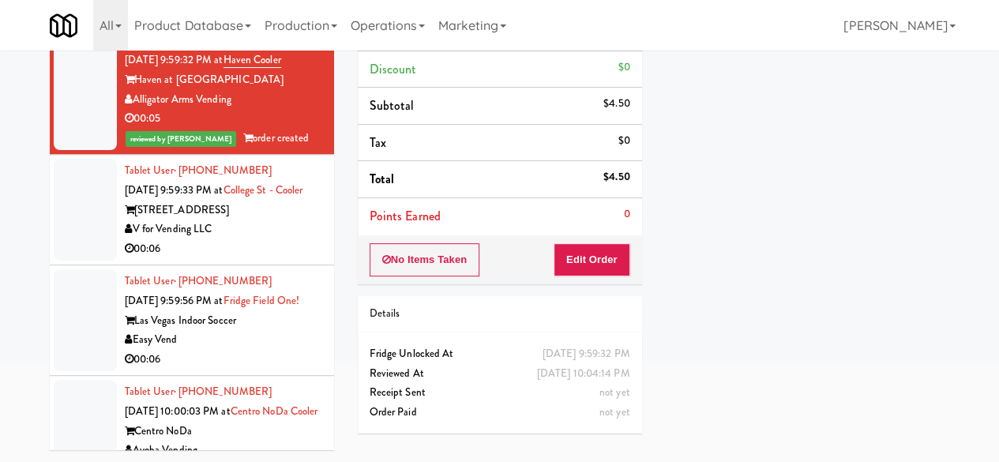
scroll to position [2607, 0]
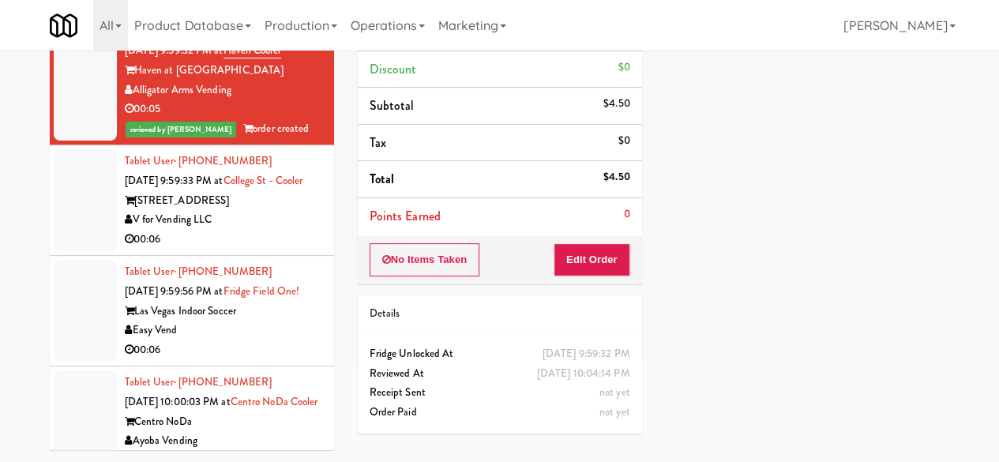
click at [262, 250] on div "00:06" at bounding box center [223, 240] width 197 height 20
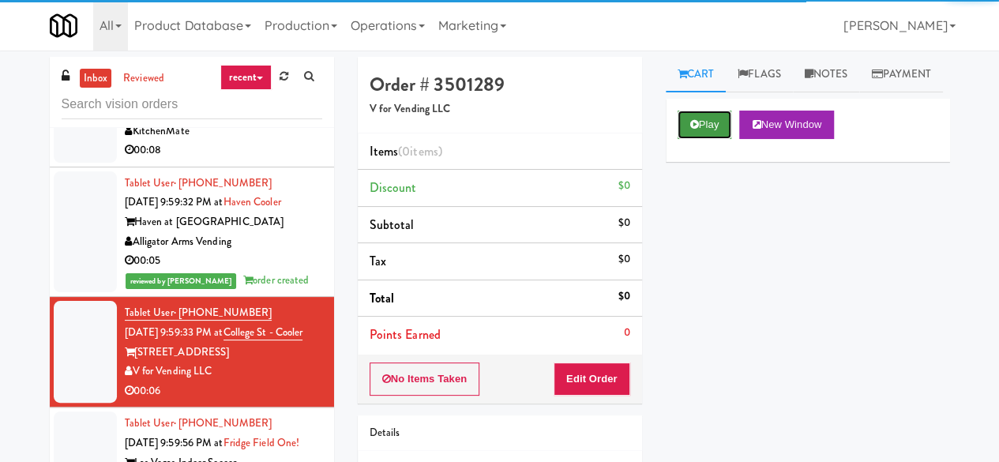
click at [715, 139] on button "Play" at bounding box center [705, 125] width 55 height 28
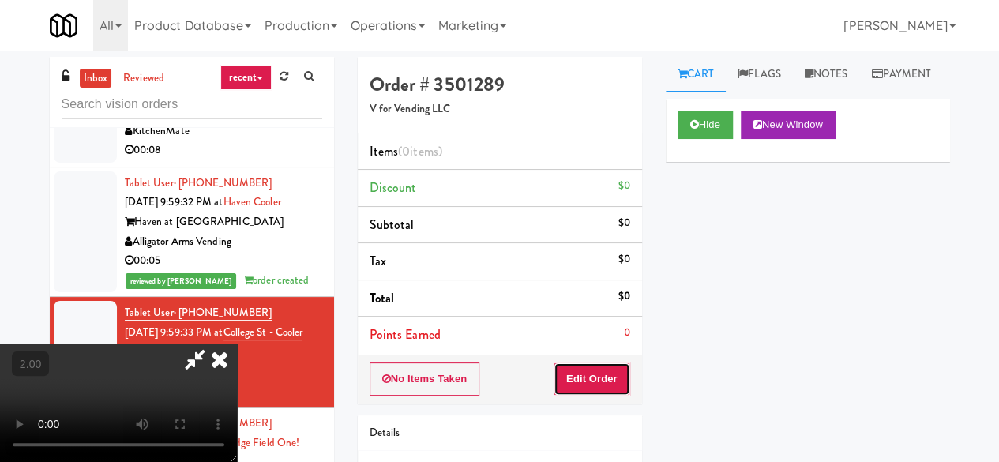
click at [602, 364] on button "Edit Order" at bounding box center [592, 379] width 77 height 33
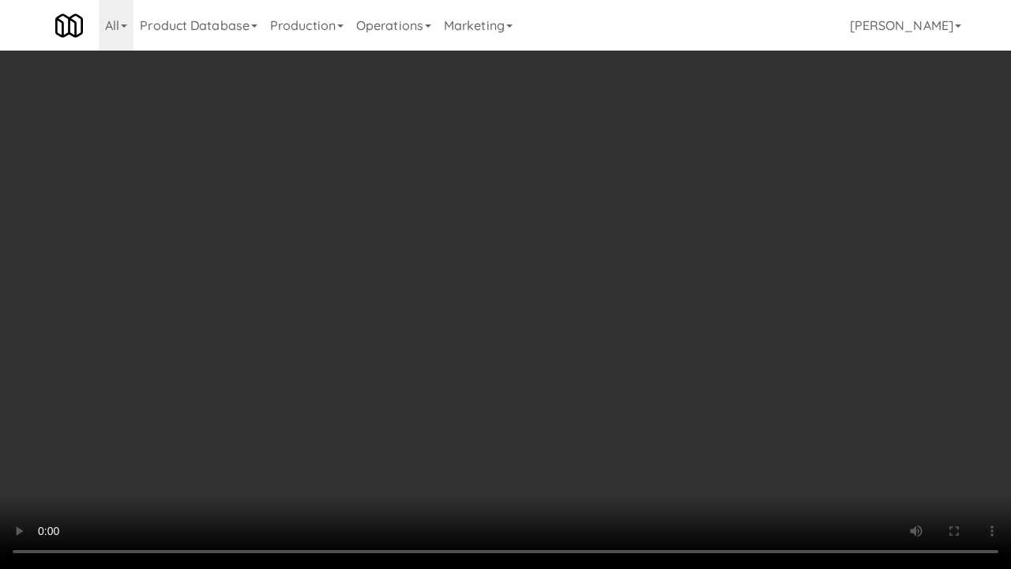
click at [384, 300] on video at bounding box center [505, 284] width 1011 height 569
click at [446, 292] on video at bounding box center [505, 284] width 1011 height 569
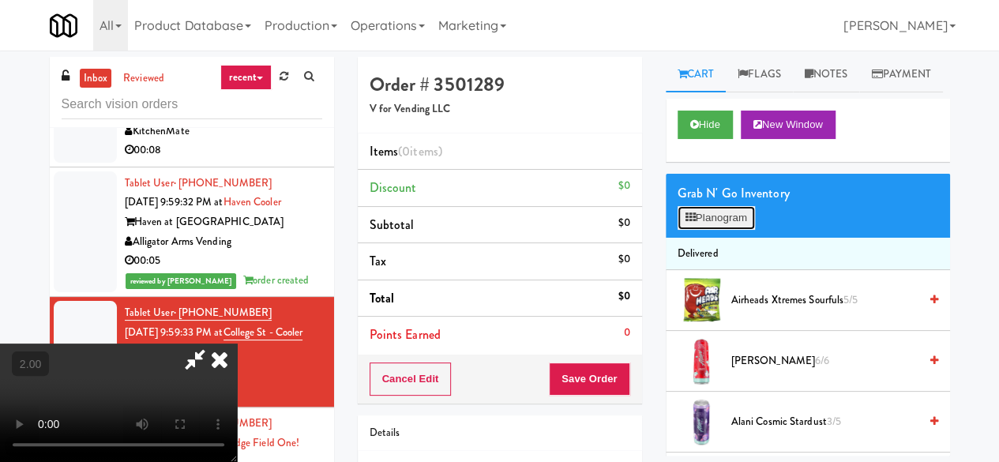
click at [691, 223] on icon at bounding box center [691, 217] width 10 height 10
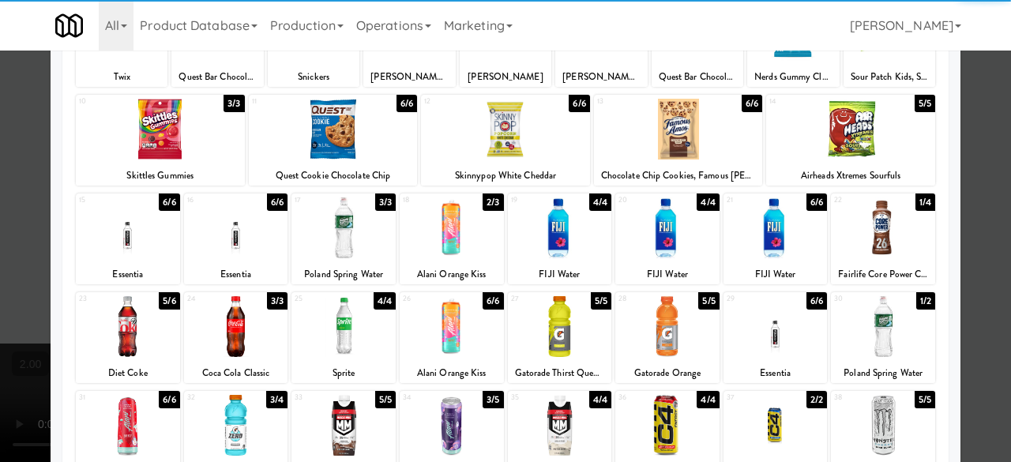
click at [126, 336] on div at bounding box center [128, 326] width 104 height 61
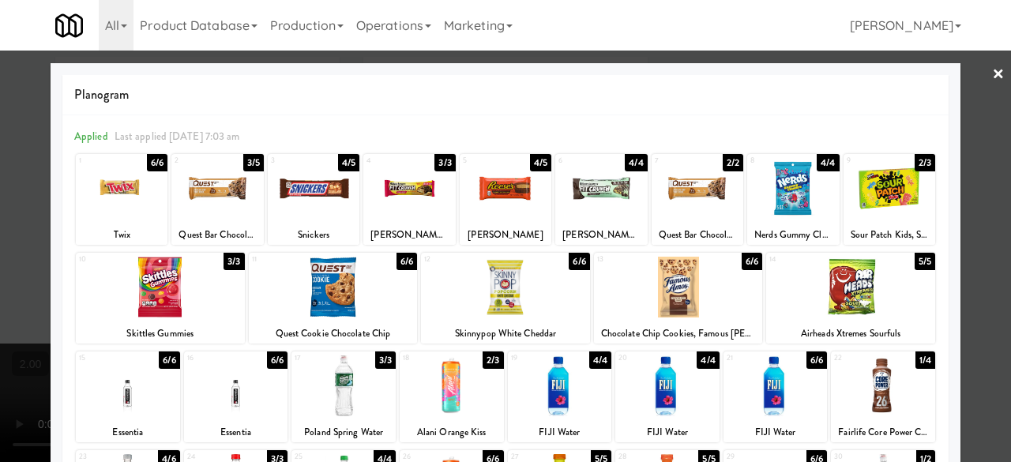
drag, startPoint x: 216, startPoint y: 209, endPoint x: 213, endPoint y: 219, distance: 10.0
click at [216, 209] on div at bounding box center [217, 188] width 92 height 61
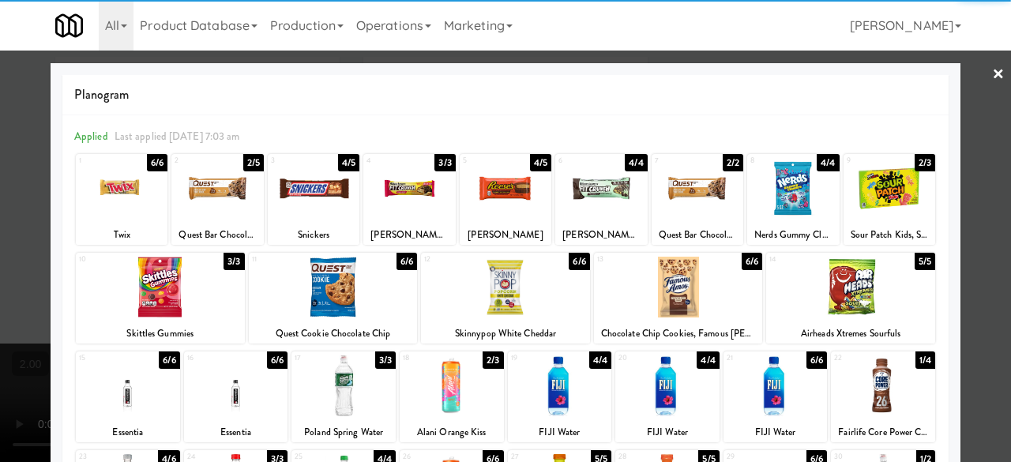
drag, startPoint x: 976, startPoint y: 130, endPoint x: 560, endPoint y: 121, distance: 415.6
click at [974, 130] on div at bounding box center [505, 231] width 1011 height 462
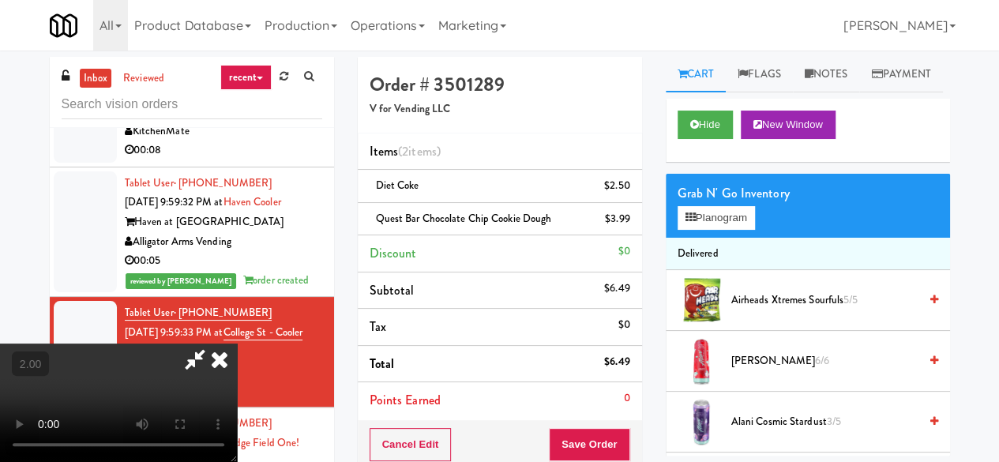
click at [213, 344] on icon at bounding box center [195, 360] width 36 height 32
click at [591, 432] on button "Save Order" at bounding box center [589, 444] width 81 height 33
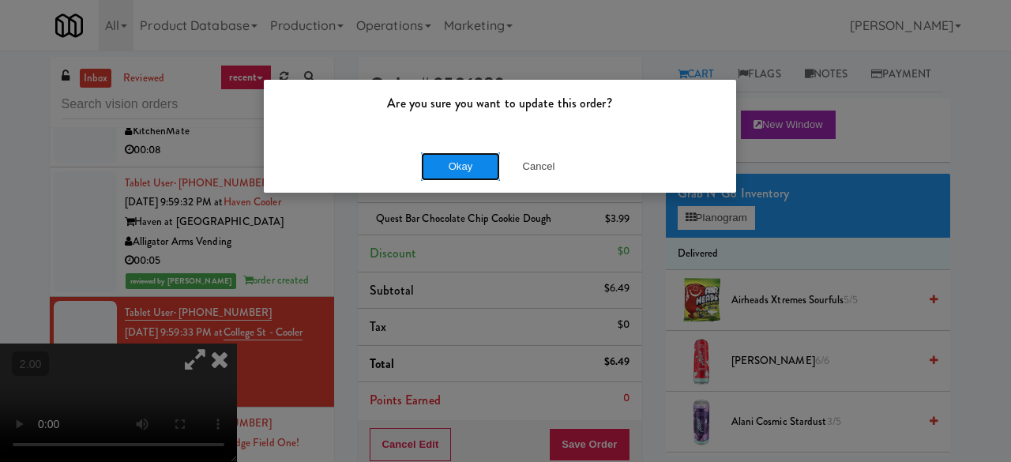
click at [464, 174] on button "Okay" at bounding box center [460, 166] width 79 height 28
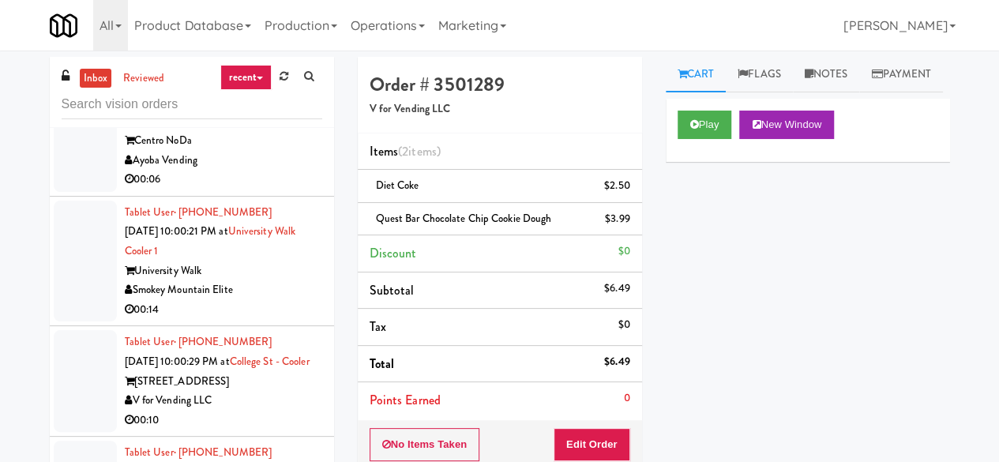
scroll to position [3081, 0]
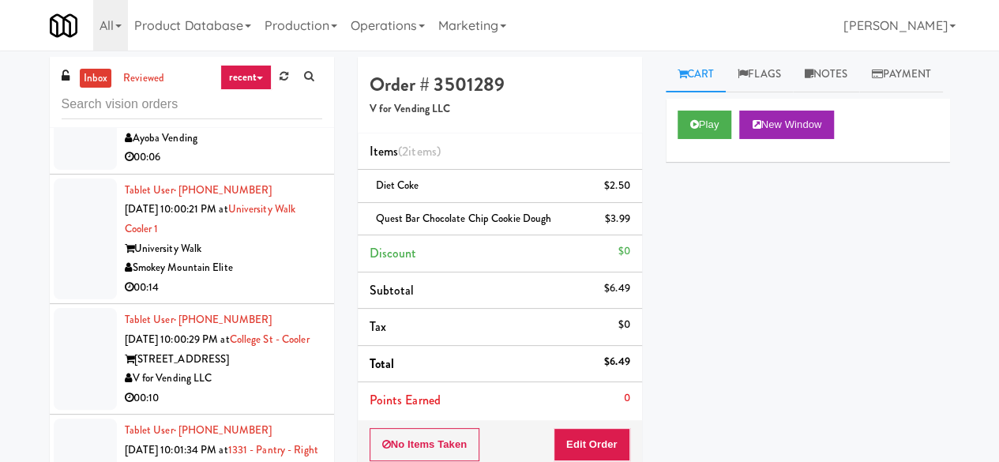
click at [251, 167] on div "Tablet User · (704) 796-7748 Sep 21, 2025 10:00:03 PM at Centro NoDa Cooler Cen…" at bounding box center [223, 118] width 197 height 97
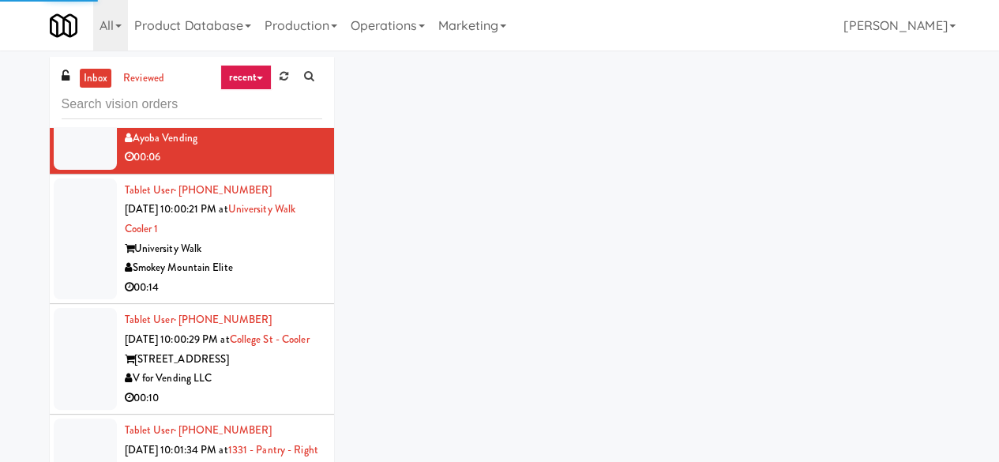
click at [269, 57] on div "00:06" at bounding box center [223, 47] width 197 height 20
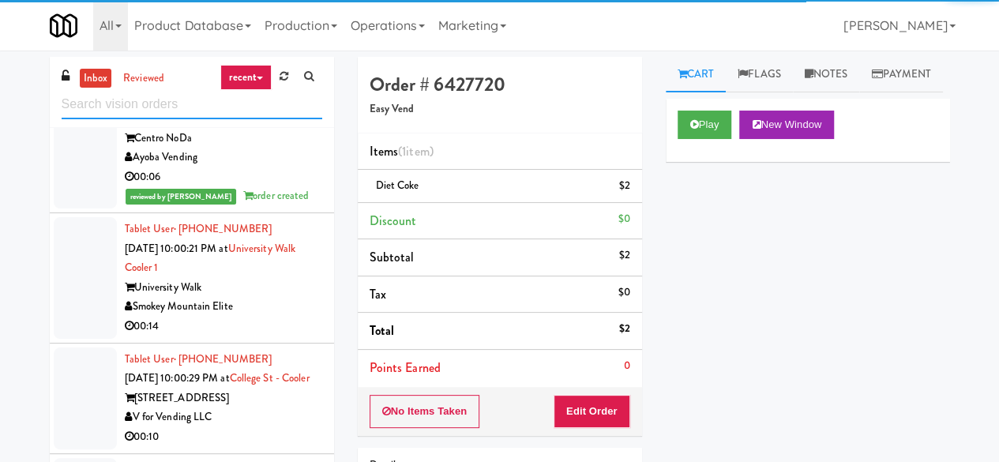
click at [207, 103] on input "text" at bounding box center [192, 104] width 261 height 29
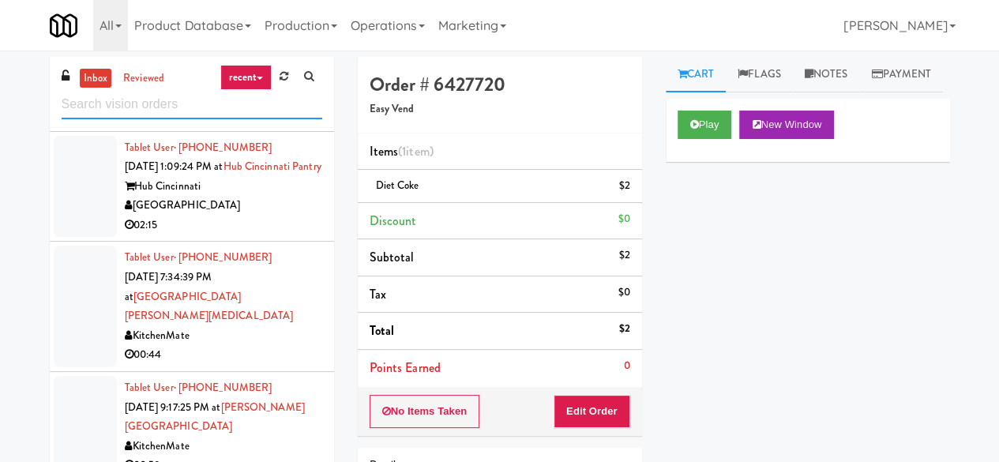
scroll to position [395, 0]
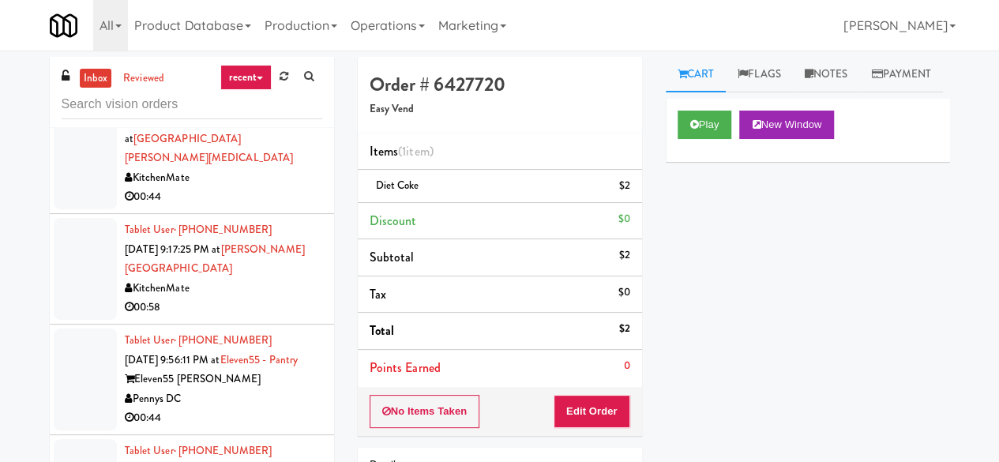
click at [252, 207] on div "00:44" at bounding box center [223, 197] width 197 height 20
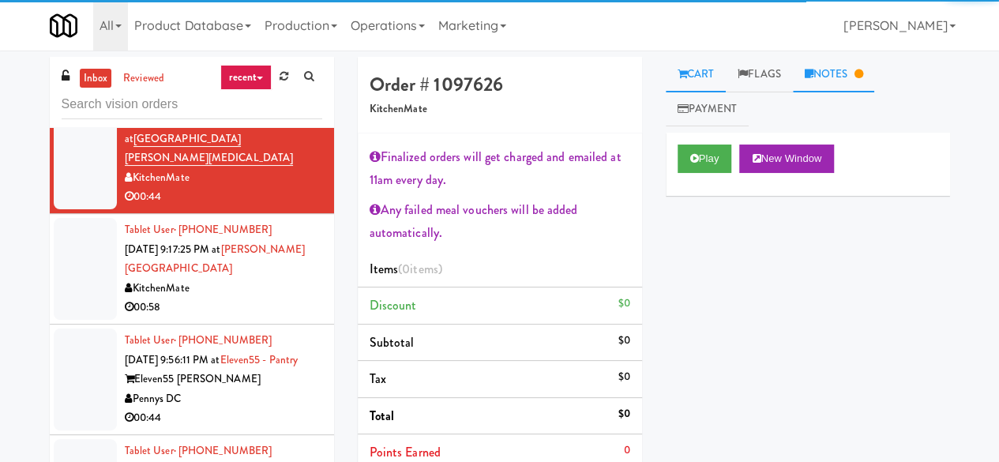
click at [815, 86] on link "Notes" at bounding box center [834, 75] width 82 height 36
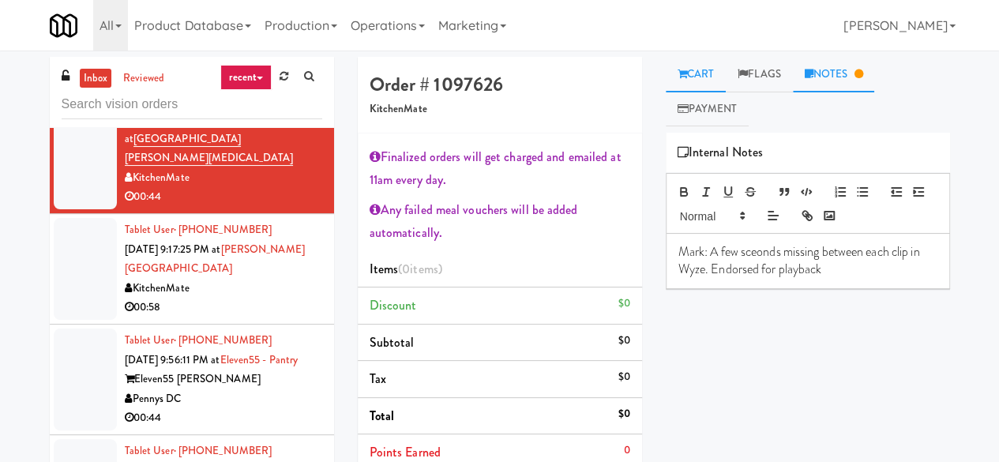
click at [715, 70] on link "Cart" at bounding box center [696, 75] width 61 height 36
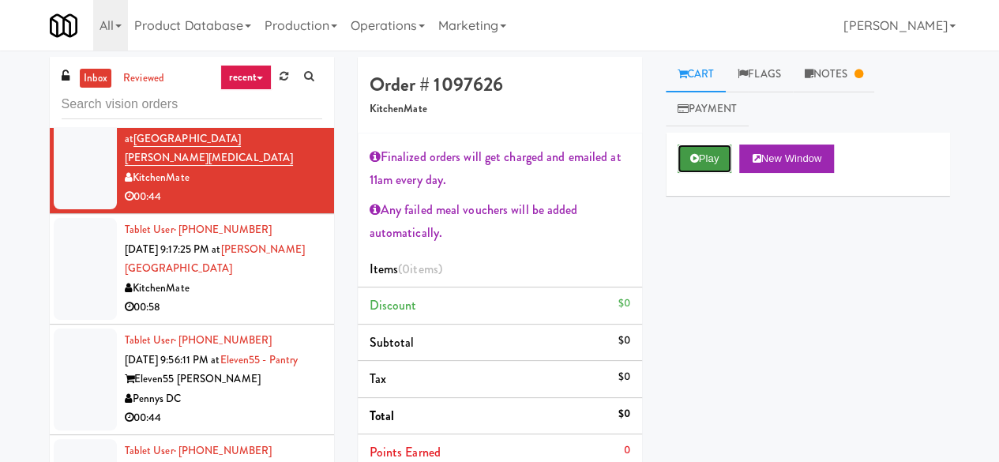
click at [698, 151] on button "Play" at bounding box center [705, 159] width 55 height 28
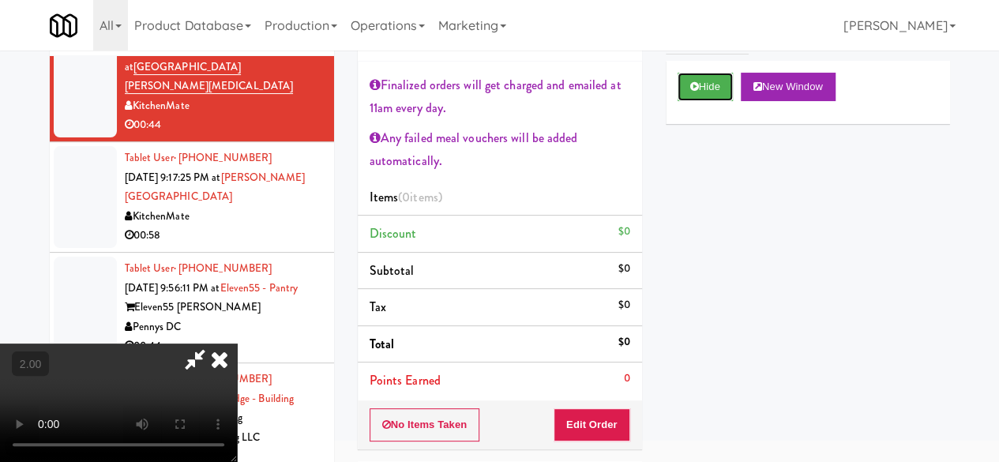
scroll to position [158, 0]
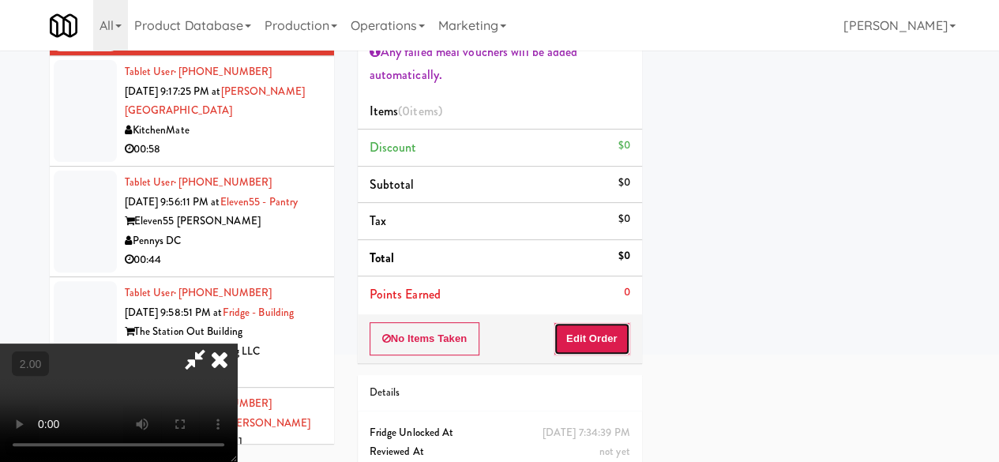
click at [600, 336] on button "Edit Order" at bounding box center [592, 338] width 77 height 33
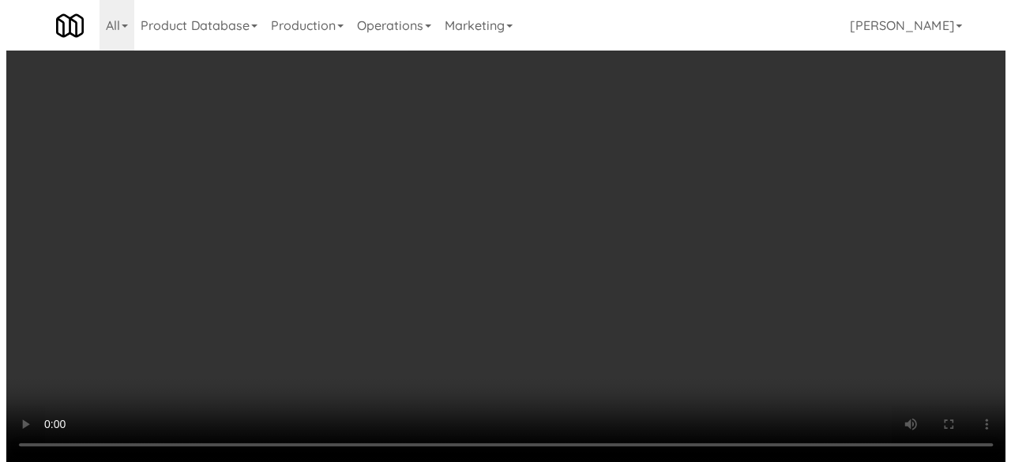
scroll to position [32, 0]
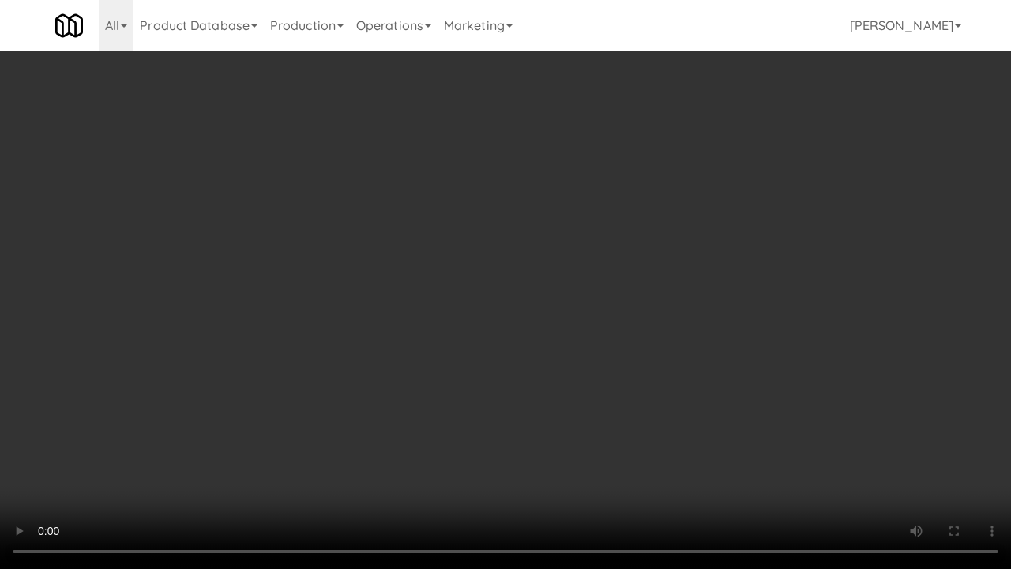
click at [408, 358] on video at bounding box center [505, 284] width 1011 height 569
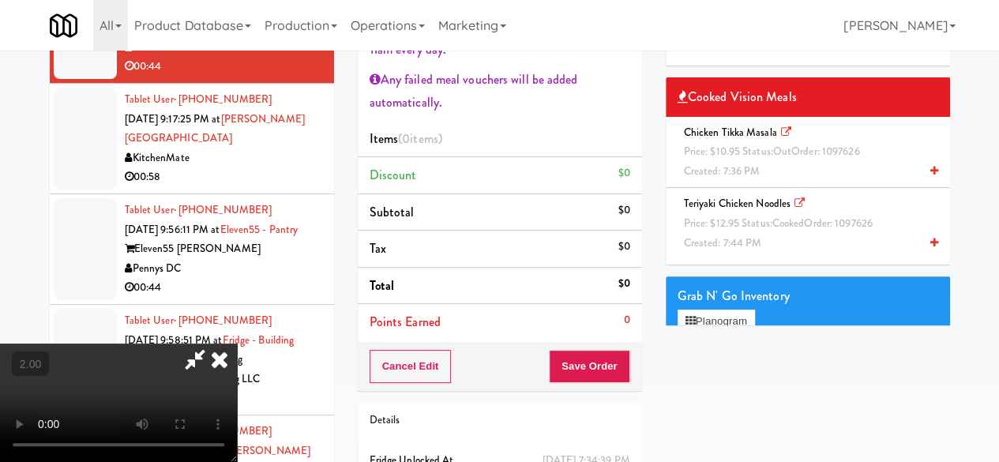
click at [738, 300] on div "Grab N' Go Inventory" at bounding box center [808, 296] width 261 height 24
click at [738, 315] on button "Planogram" at bounding box center [716, 322] width 77 height 24
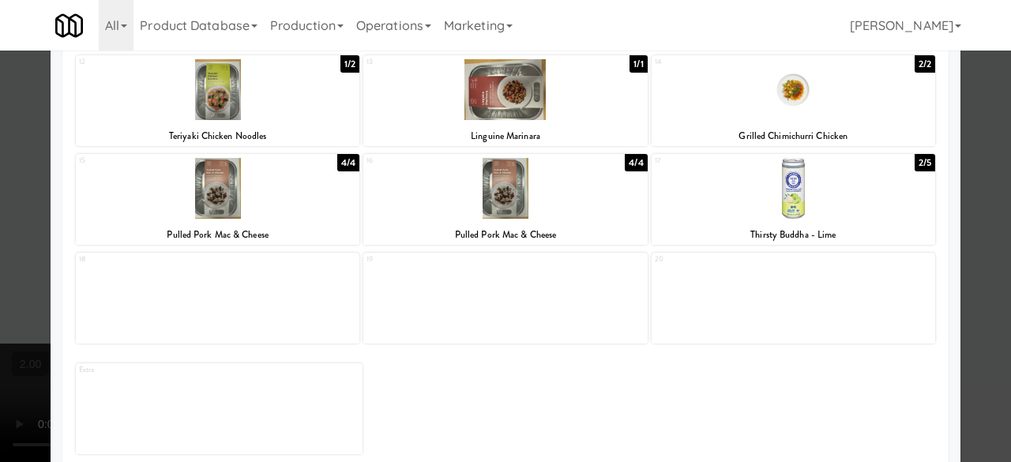
scroll to position [316, 0]
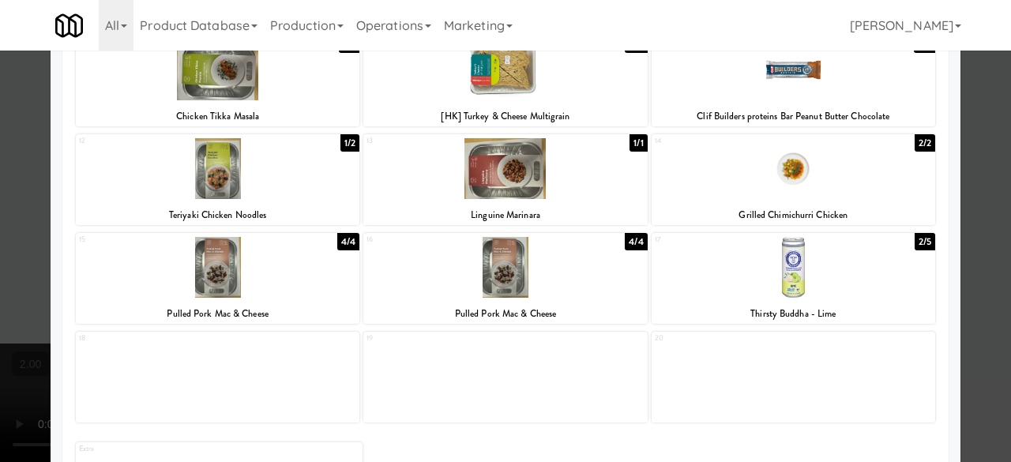
click at [267, 189] on div at bounding box center [218, 168] width 284 height 61
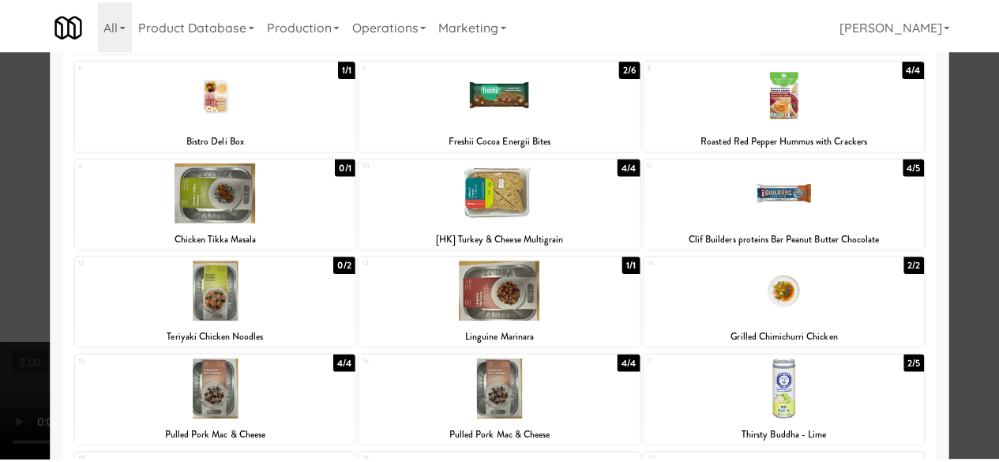
scroll to position [158, 0]
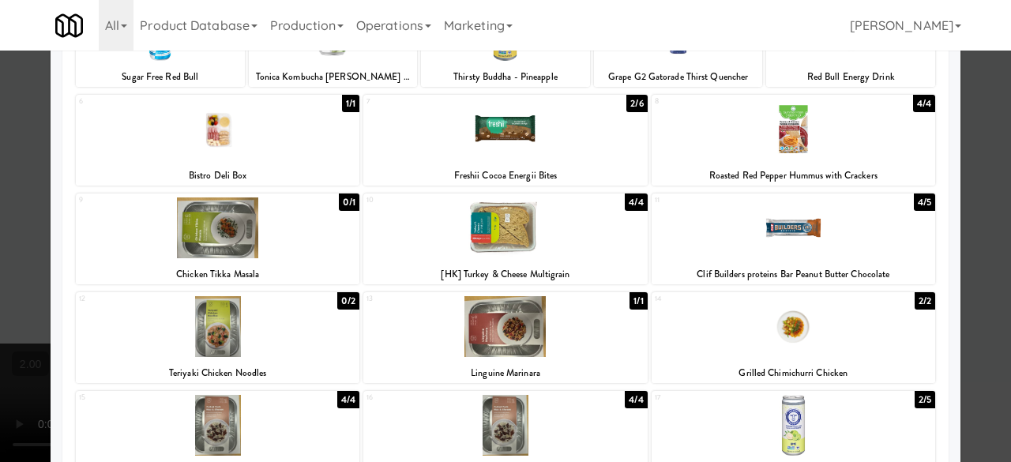
click at [982, 184] on div at bounding box center [505, 231] width 1011 height 462
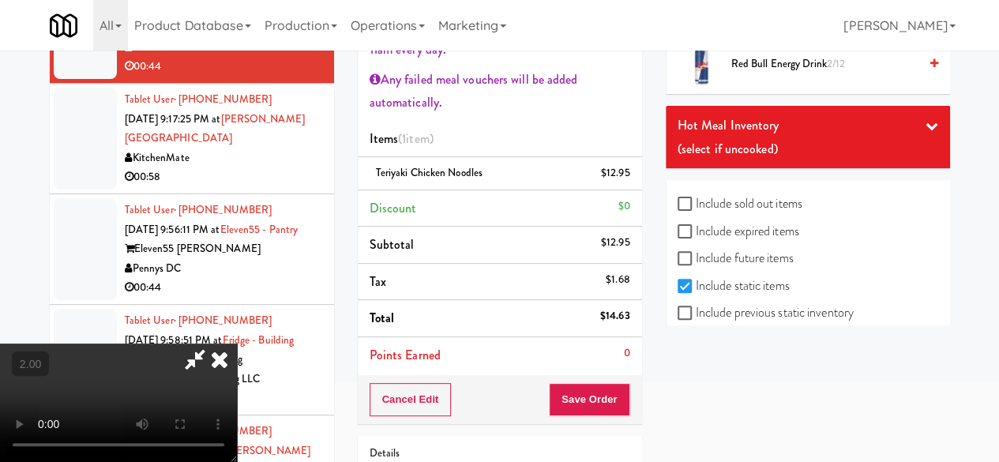
scroll to position [1927, 0]
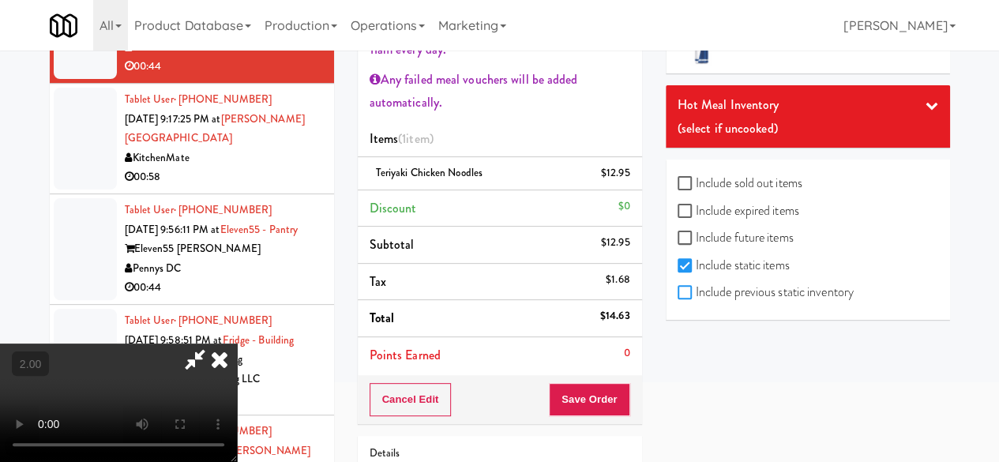
click at [683, 287] on input "Include previous static inventory" at bounding box center [687, 293] width 18 height 13
checkbox input "true"
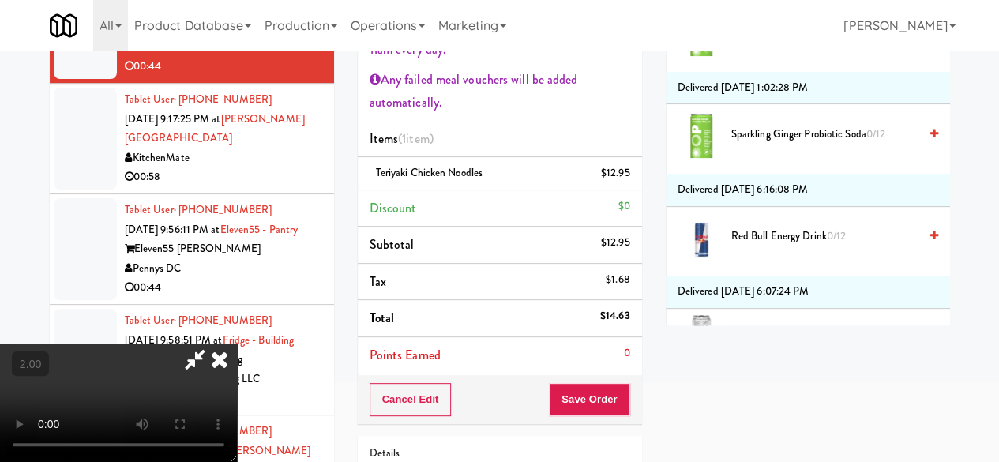
scroll to position [3204, 0]
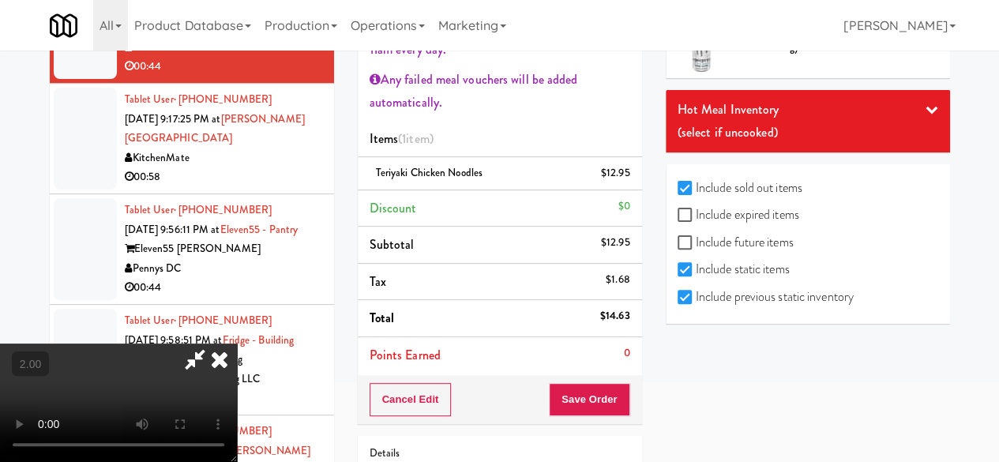
click at [754, 121] on div "(select if uncooked)" at bounding box center [808, 133] width 261 height 24
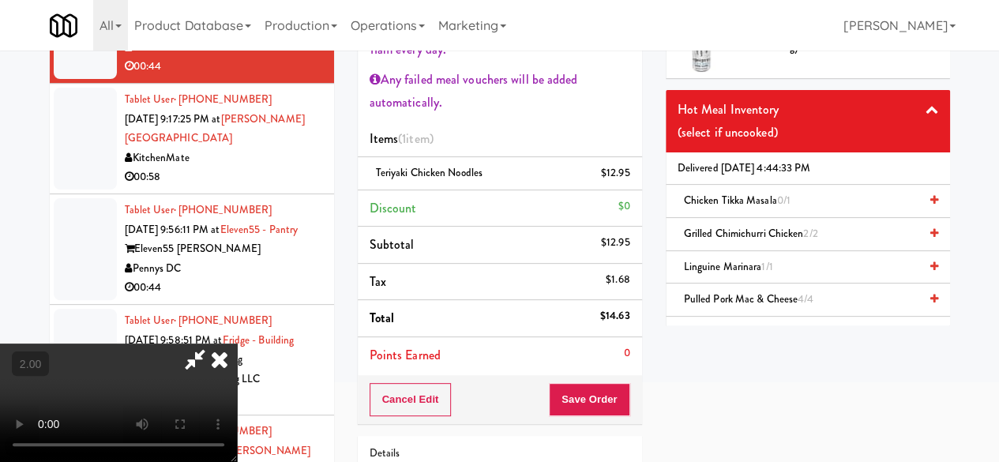
click at [757, 193] on span "Chicken Tikka Masala 0/1" at bounding box center [737, 200] width 107 height 15
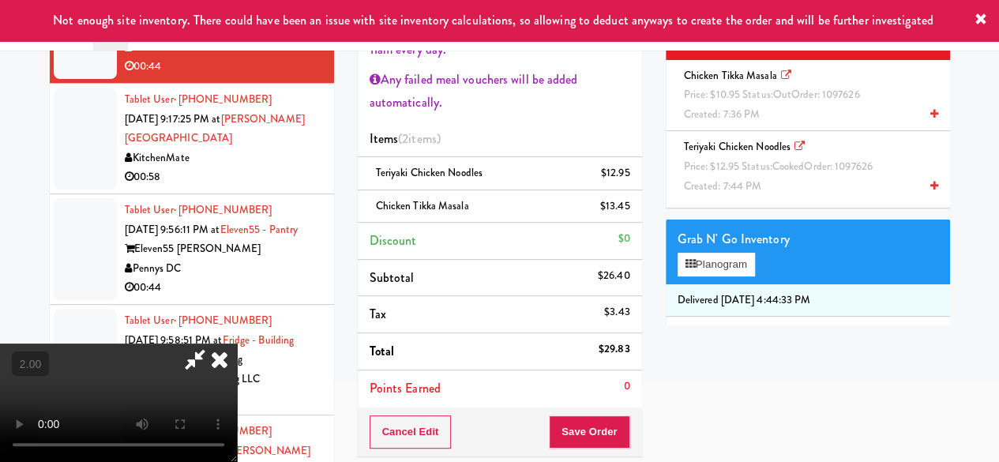
scroll to position [0, 0]
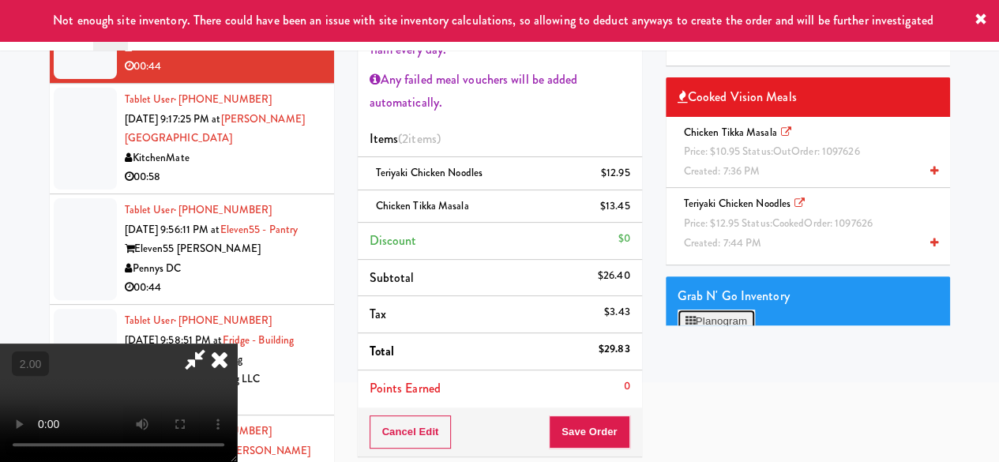
click at [709, 315] on button "Planogram" at bounding box center [716, 322] width 77 height 24
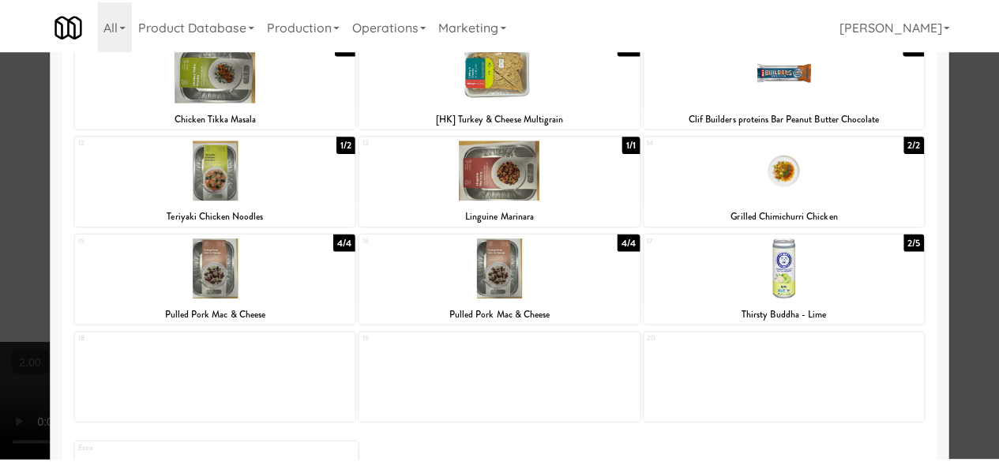
scroll to position [412, 0]
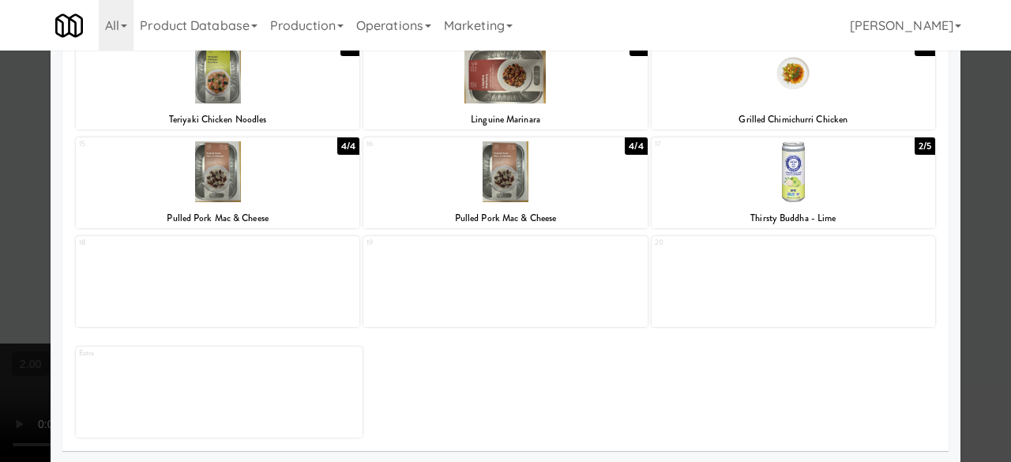
click at [814, 159] on div at bounding box center [794, 171] width 284 height 61
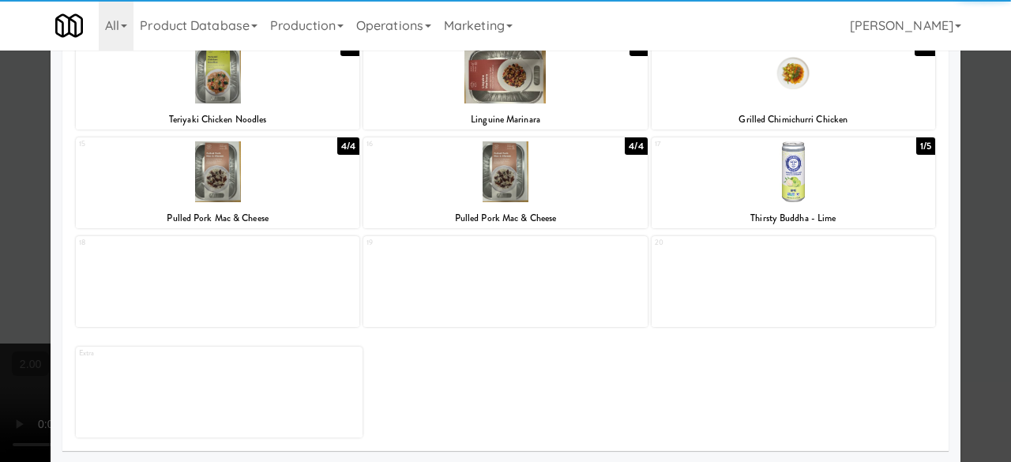
drag, startPoint x: 977, startPoint y: 116, endPoint x: 528, endPoint y: 171, distance: 452.8
click at [976, 116] on div at bounding box center [505, 231] width 1011 height 462
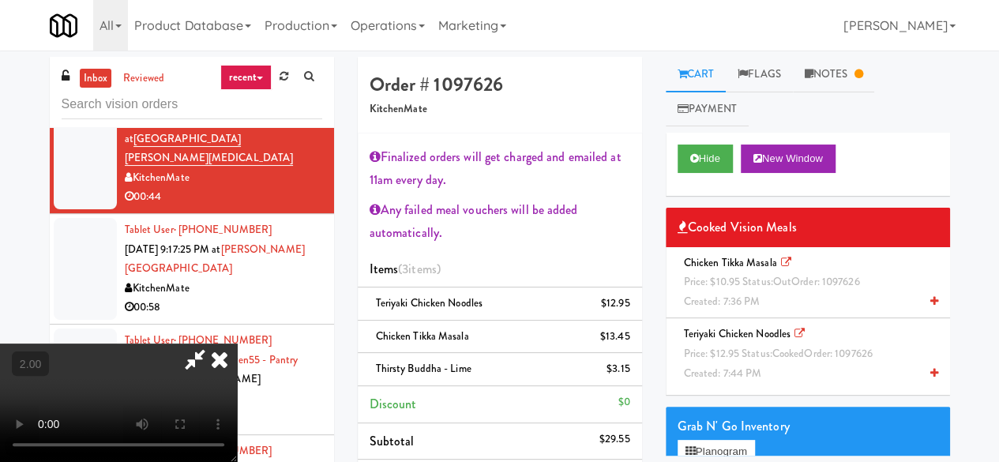
click at [237, 344] on video at bounding box center [118, 403] width 237 height 118
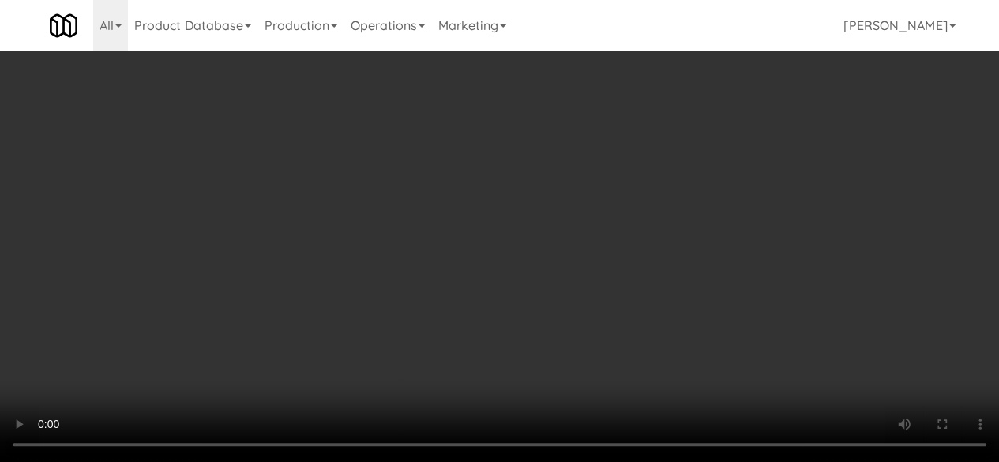
scroll to position [948, 0]
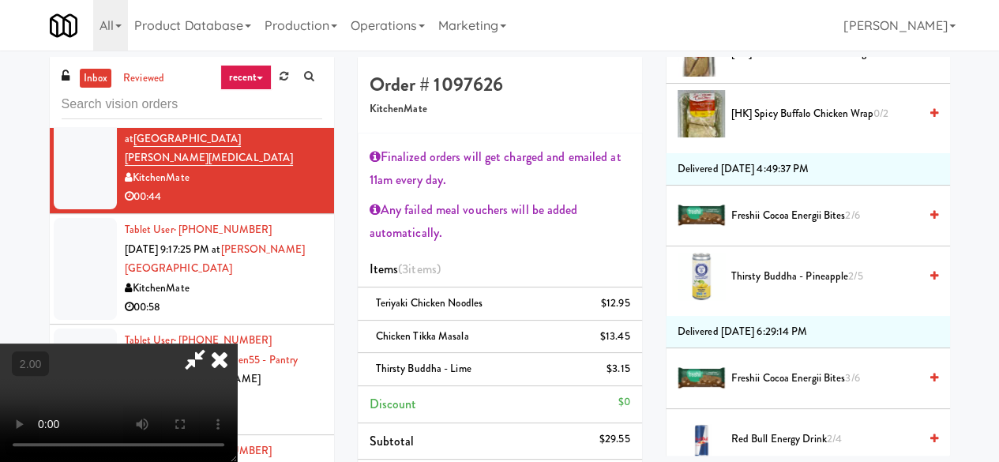
click at [787, 269] on span "Thirsty Buddha - Pineapple 2/5" at bounding box center [824, 277] width 187 height 20
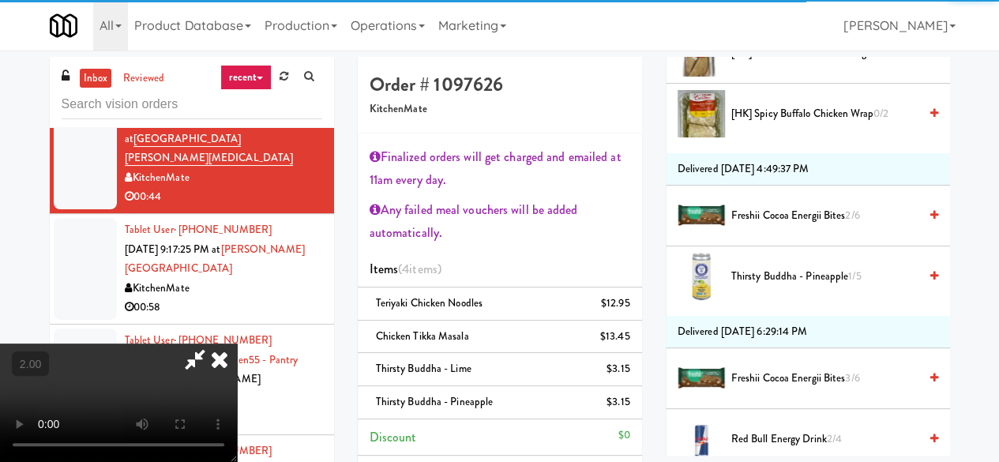
scroll to position [0, 0]
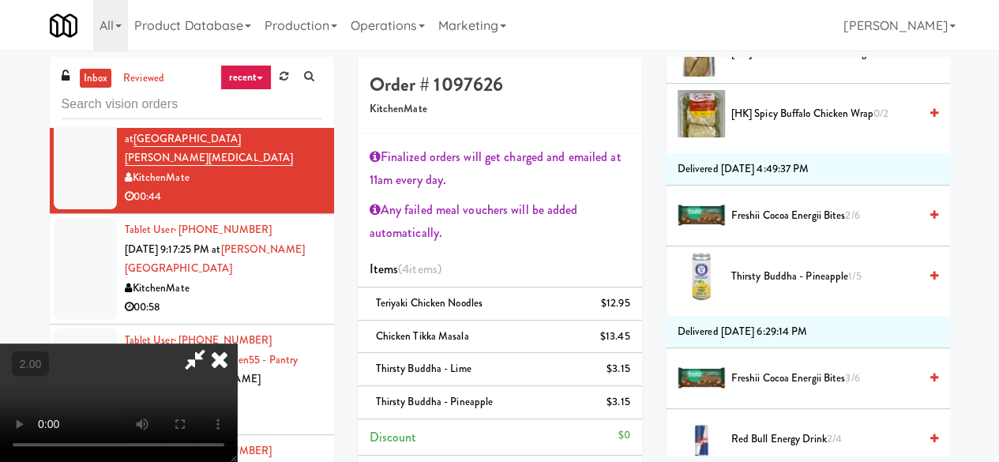
click at [213, 344] on icon at bounding box center [195, 360] width 36 height 32
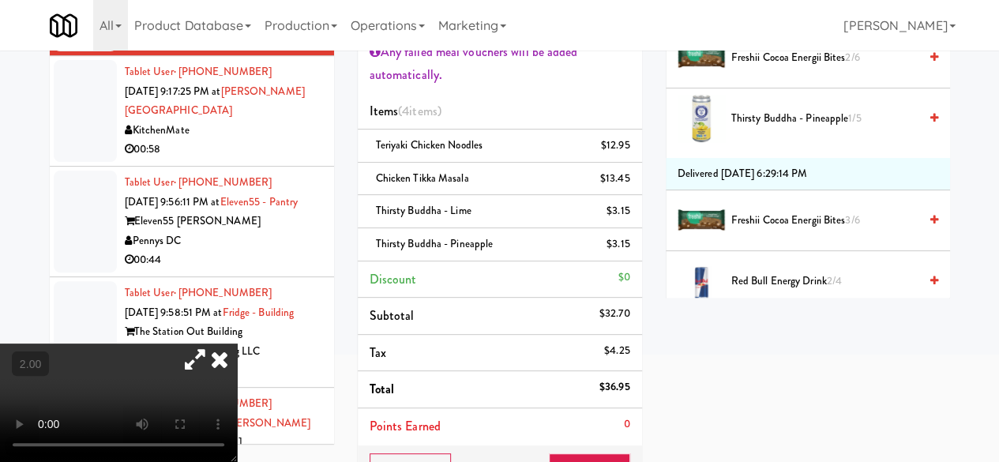
scroll to position [32, 0]
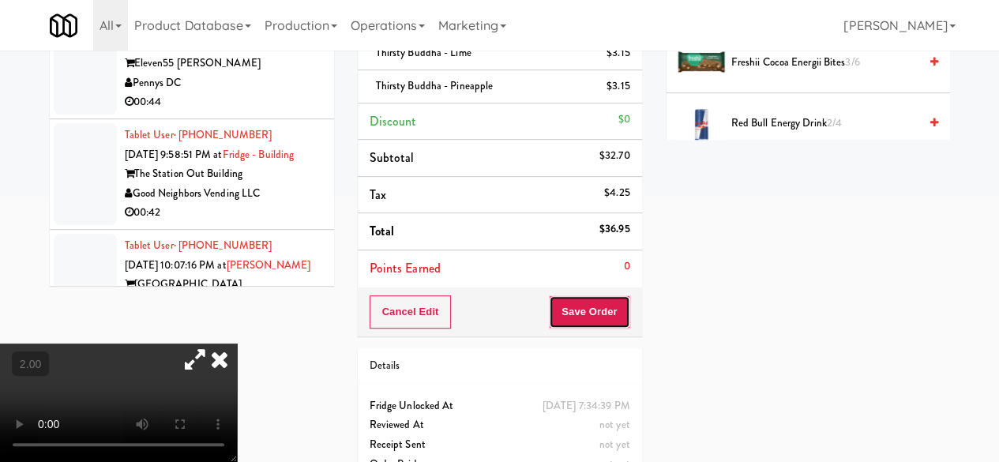
click at [575, 309] on button "Save Order" at bounding box center [589, 311] width 81 height 33
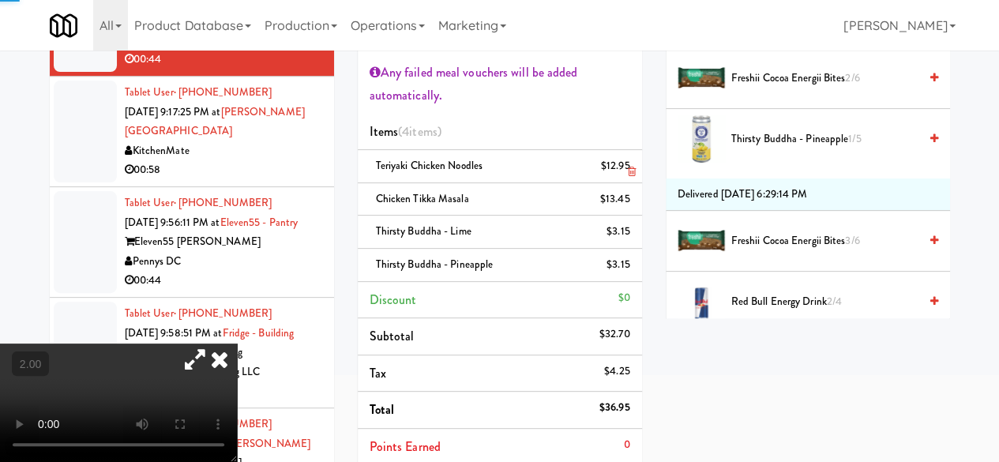
scroll to position [0, 0]
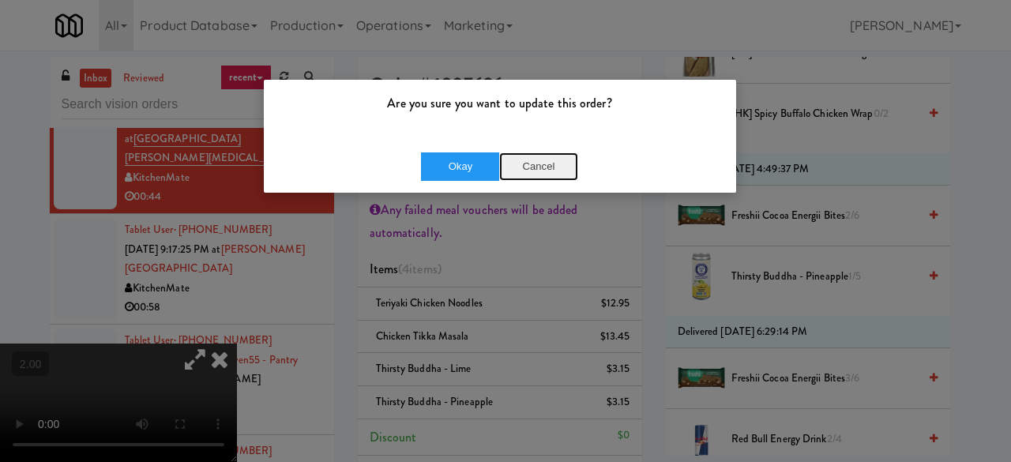
click at [532, 173] on button "Cancel" at bounding box center [538, 166] width 79 height 28
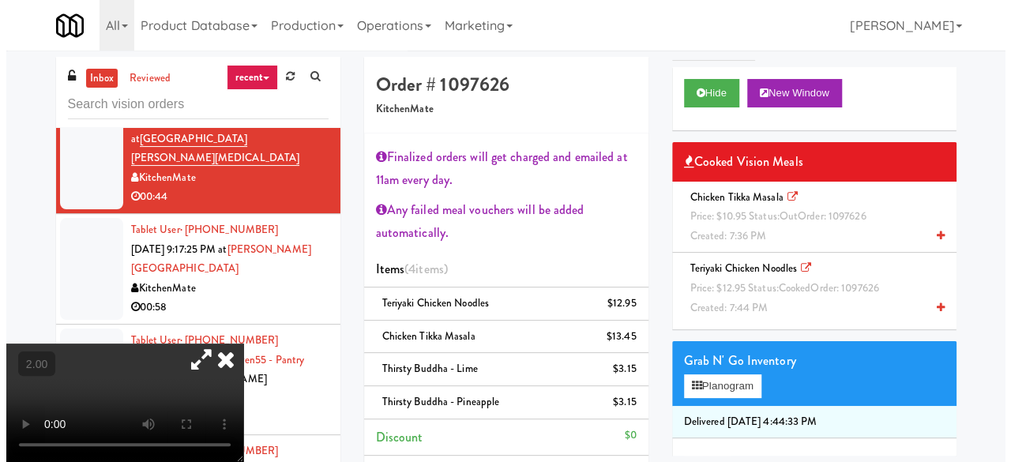
scroll to position [158, 0]
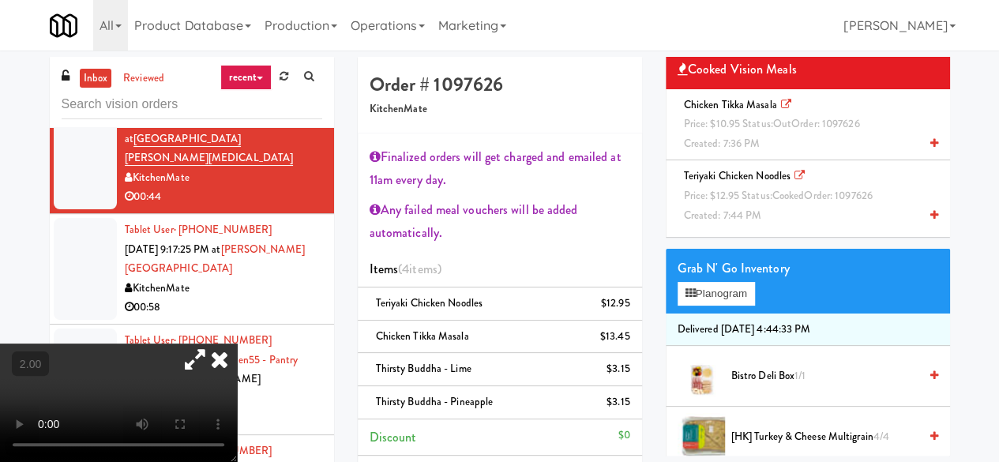
click at [704, 279] on div "Grab N' Go Inventory" at bounding box center [808, 269] width 261 height 24
click at [713, 289] on button "Planogram" at bounding box center [716, 294] width 77 height 24
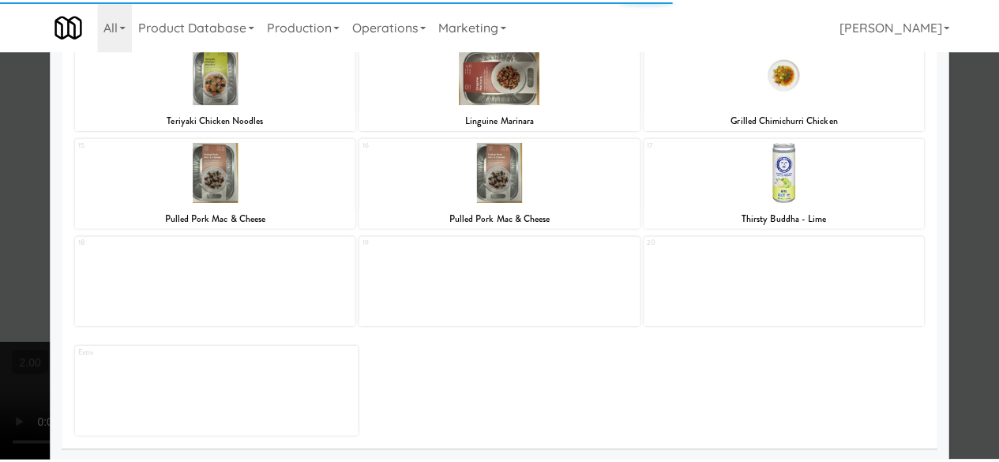
scroll to position [412, 0]
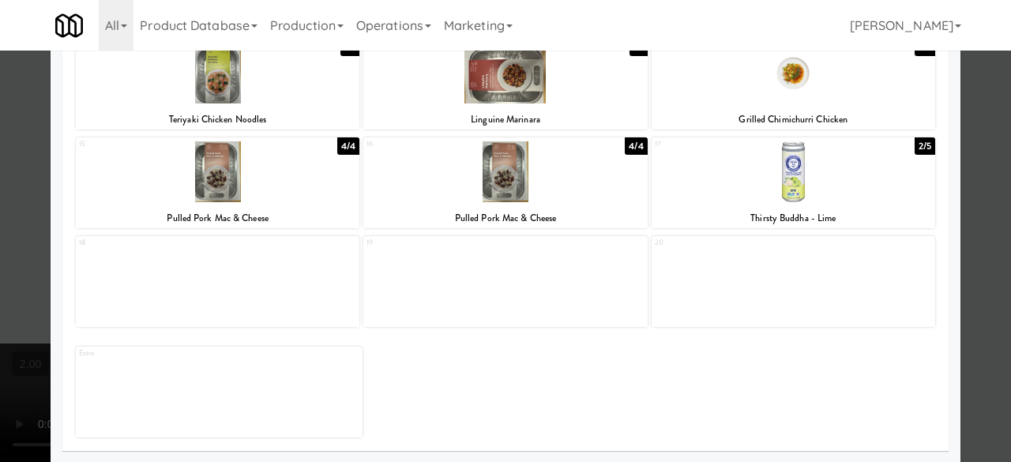
drag, startPoint x: 957, startPoint y: 152, endPoint x: 878, endPoint y: 182, distance: 84.2
click at [957, 152] on div at bounding box center [505, 231] width 1011 height 462
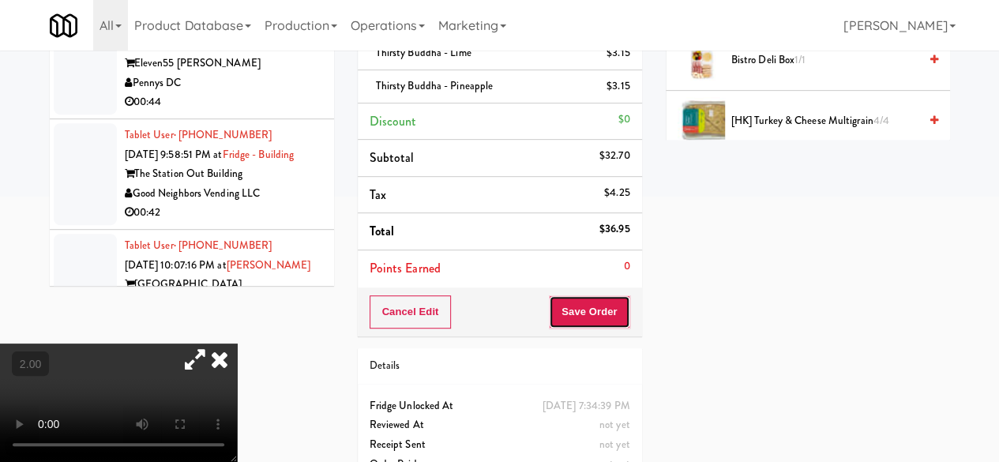
click at [591, 304] on button "Save Order" at bounding box center [589, 311] width 81 height 33
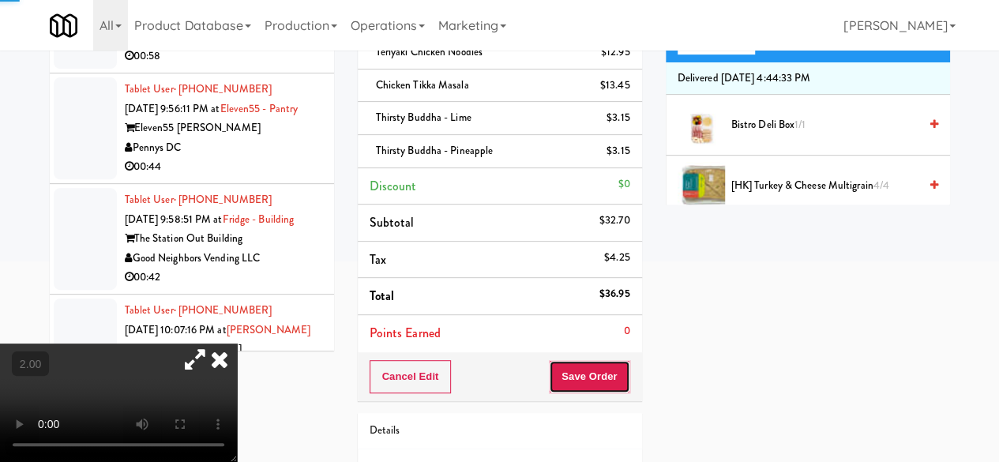
scroll to position [158, 0]
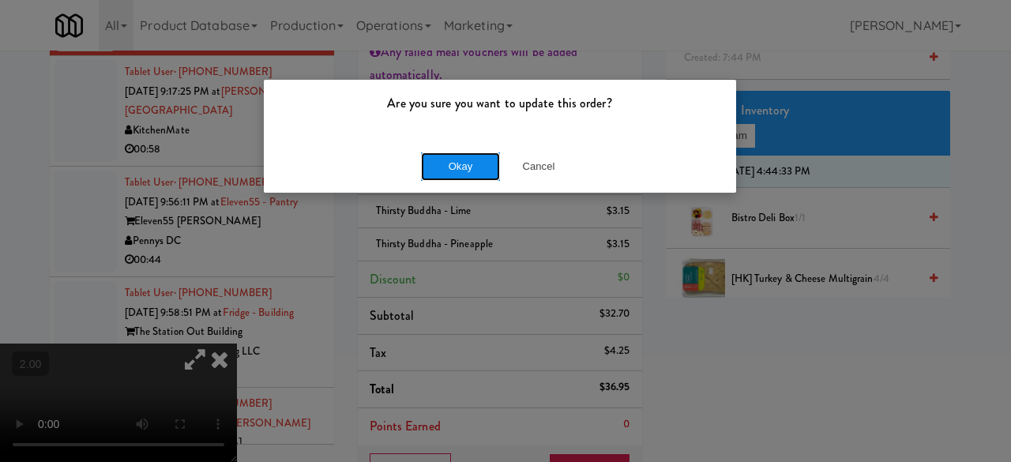
click at [463, 172] on button "Okay" at bounding box center [460, 166] width 79 height 28
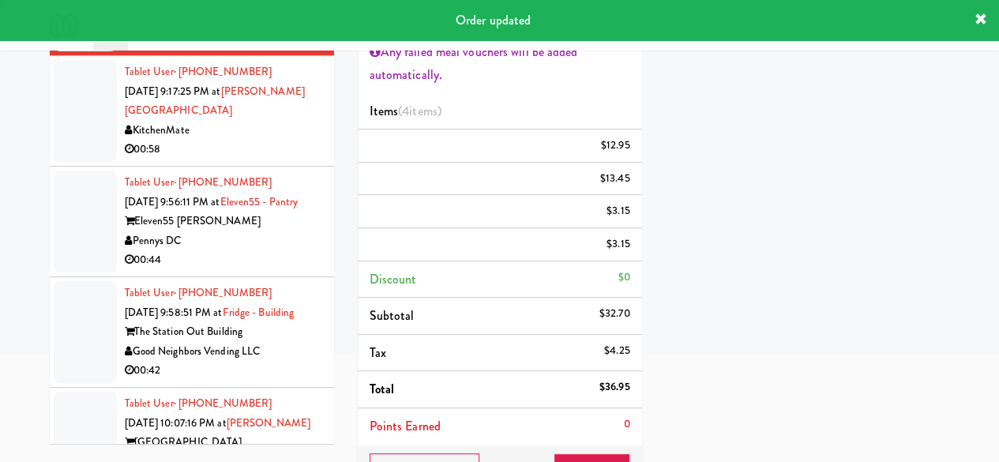
scroll to position [0, 0]
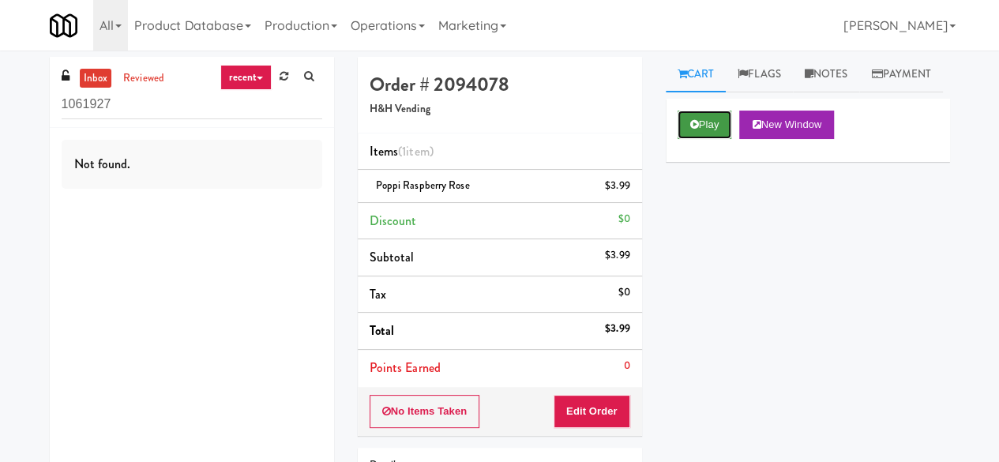
click at [698, 130] on icon at bounding box center [694, 124] width 9 height 10
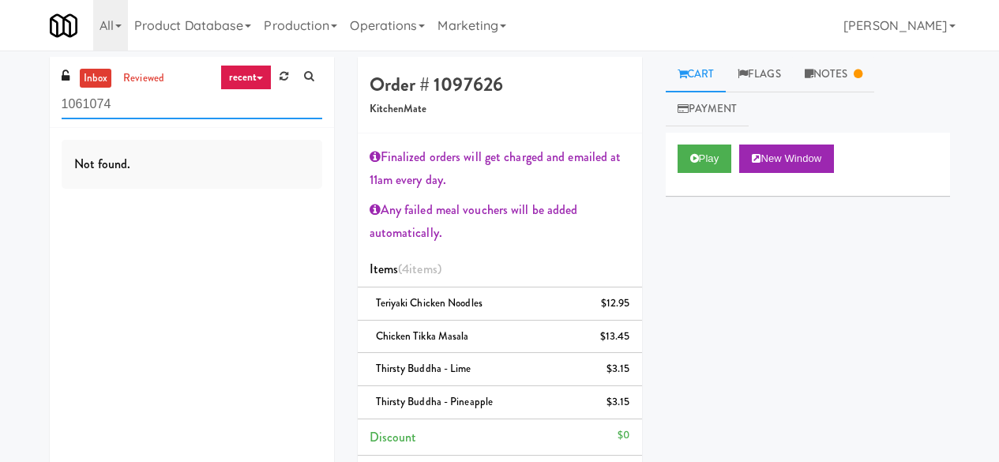
scroll to position [51, 0]
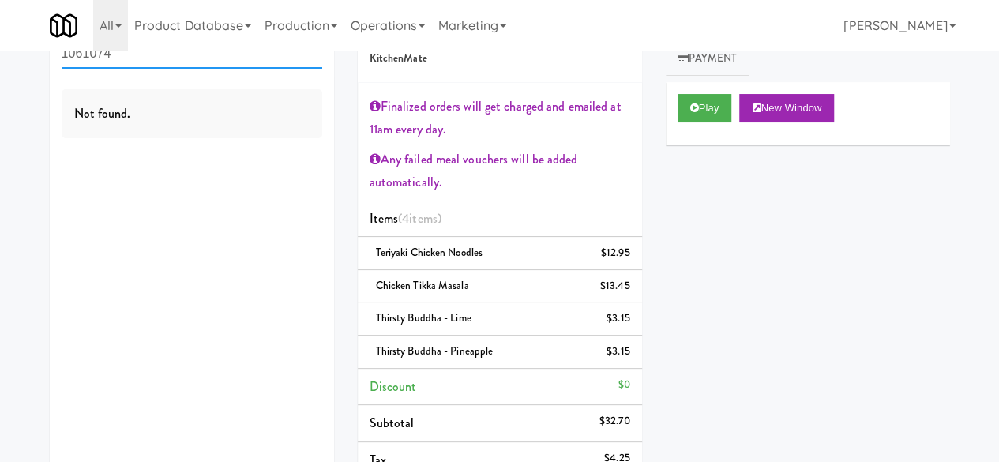
click at [153, 64] on input "1061074" at bounding box center [192, 53] width 261 height 29
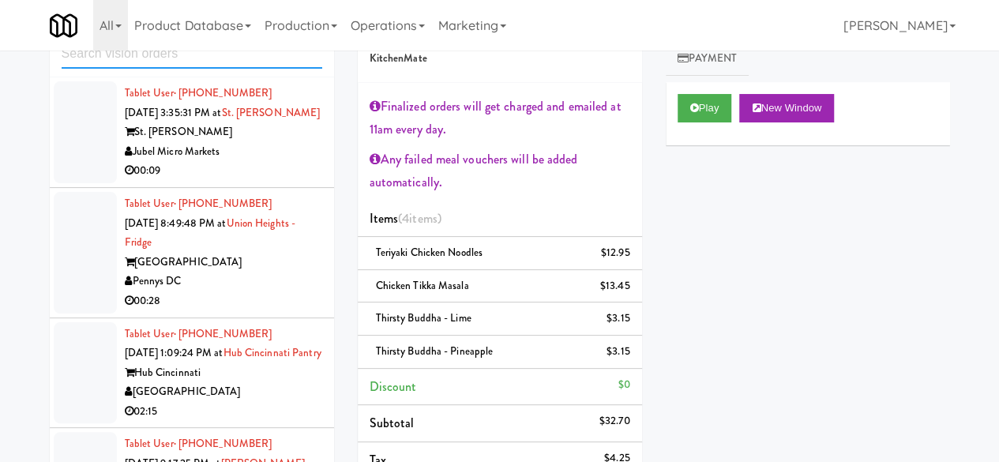
paste input "Park on First - Mailroom 2 - Cooler"
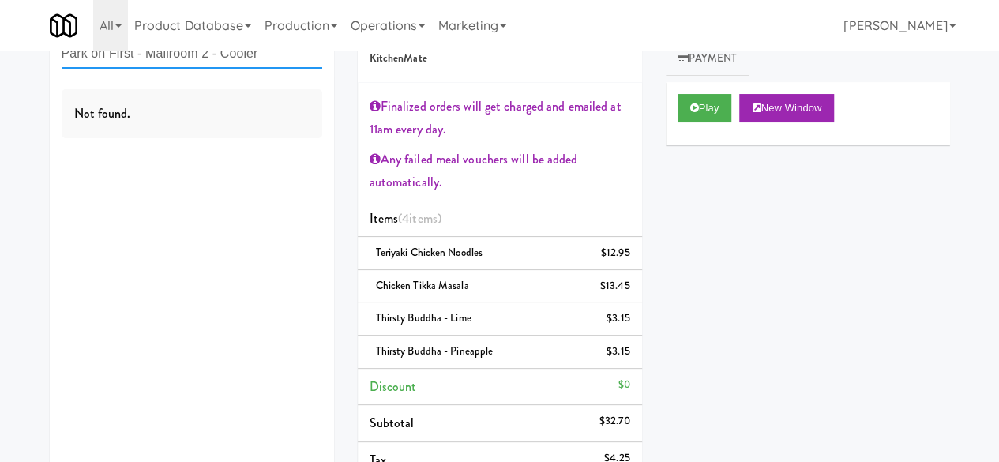
click at [171, 62] on input "Park on First - Mailroom 2 - Cooler" at bounding box center [192, 53] width 261 height 29
paste input "1 - Cooler"
click at [159, 50] on link "Product Database" at bounding box center [193, 25] width 130 height 51
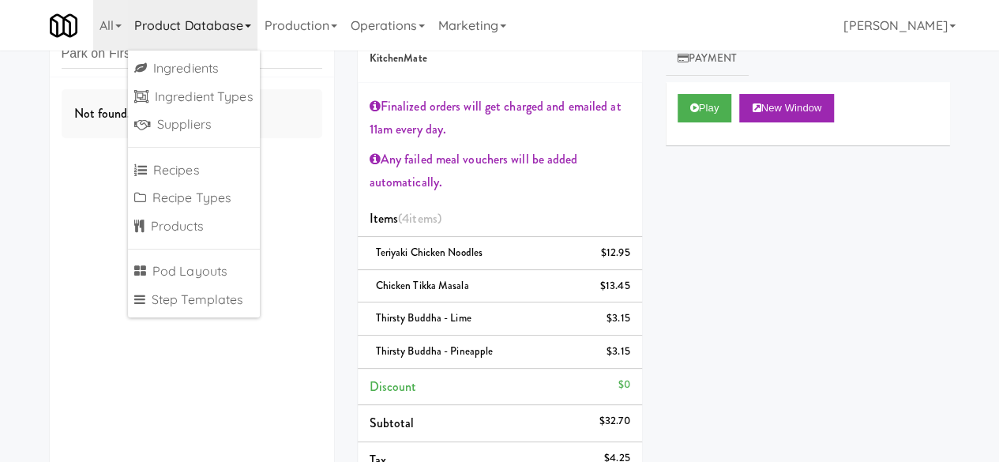
click at [85, 72] on div "inbox reviewed recent all unclear take inventory issue suspicious failed recent…" at bounding box center [192, 41] width 284 height 71
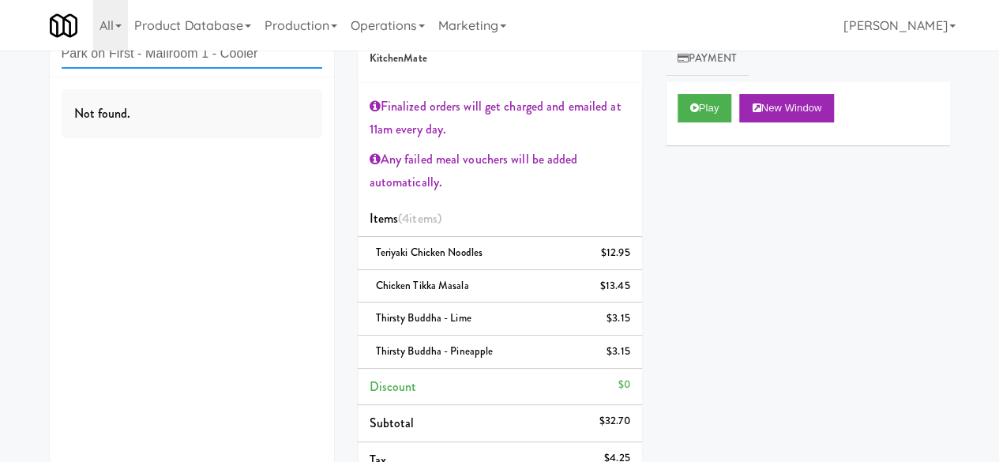
click at [87, 66] on input "Park on First - Mailroom 1 - Cooler" at bounding box center [192, 53] width 261 height 29
paste input "usic Lounge - Cooler"
click at [118, 58] on input "Park on First - Music Lounge - Cooler" at bounding box center [192, 53] width 261 height 29
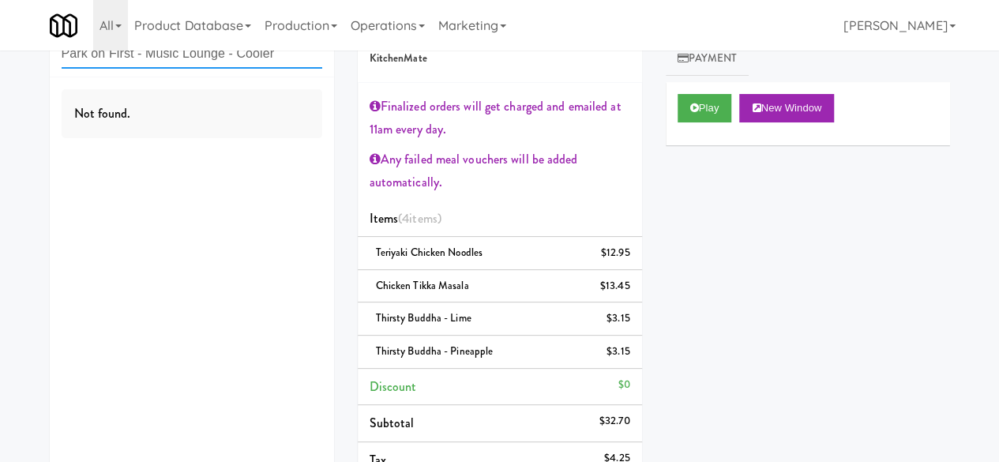
click at [118, 58] on input "Park on First - Music Lounge - Cooler" at bounding box center [192, 53] width 261 height 29
paste input "text"
type input "Park on First - Music Lounge - Cooler"
click at [257, 56] on input "Park on First - Music Lounge - Cooler" at bounding box center [192, 53] width 261 height 29
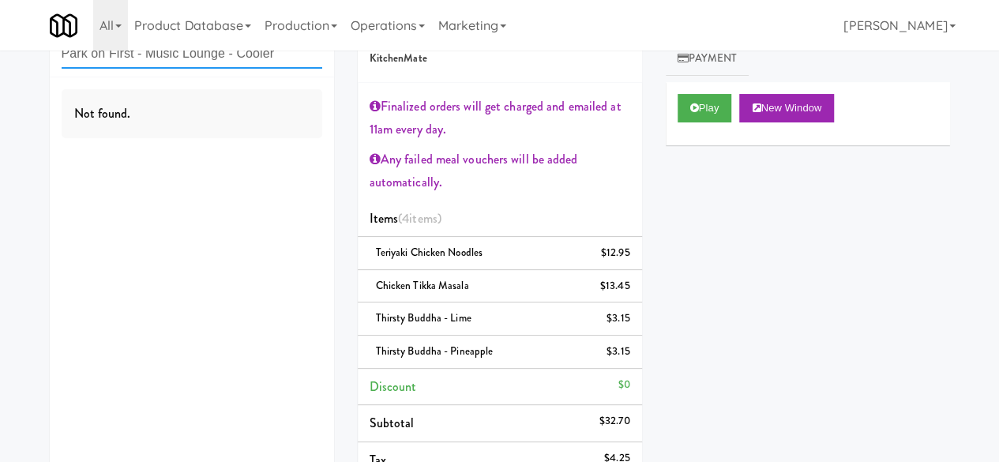
click at [257, 56] on input "Park on First - Music Lounge - Cooler" at bounding box center [192, 53] width 261 height 29
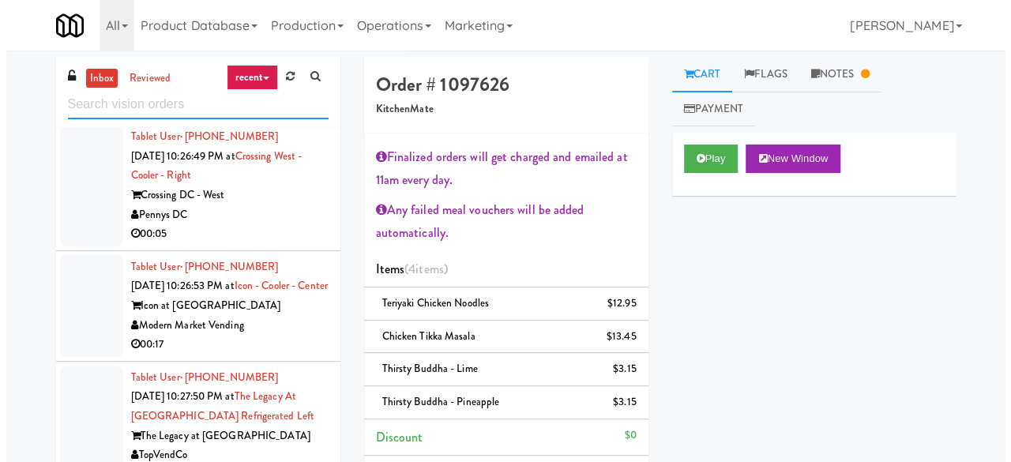
scroll to position [2054, 0]
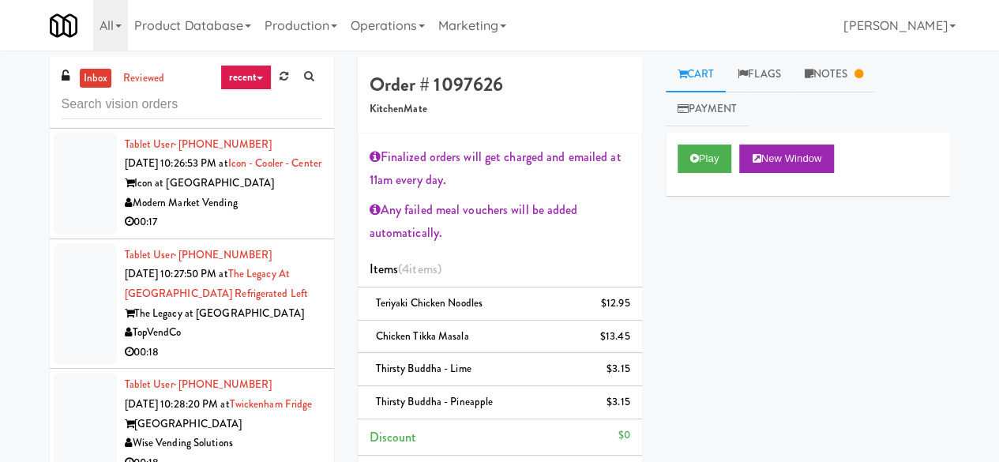
click at [277, 122] on div "00:05" at bounding box center [223, 112] width 197 height 20
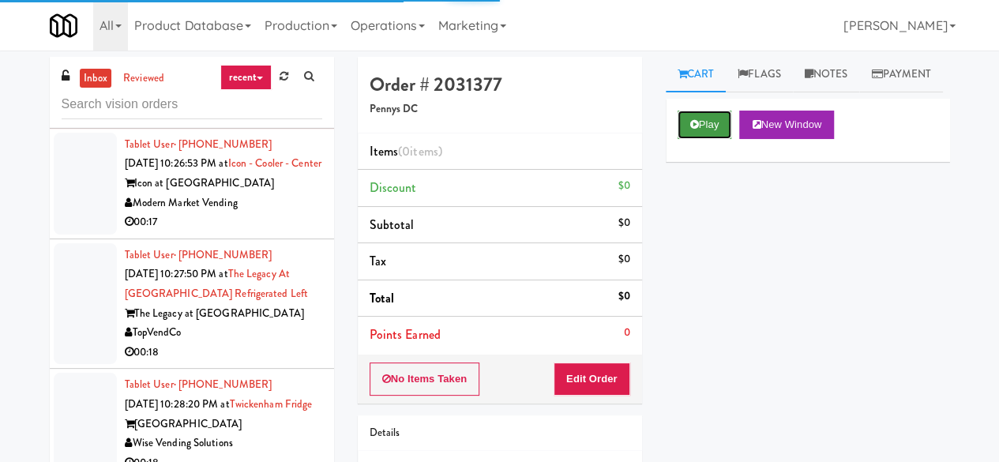
click at [691, 130] on icon at bounding box center [694, 124] width 9 height 10
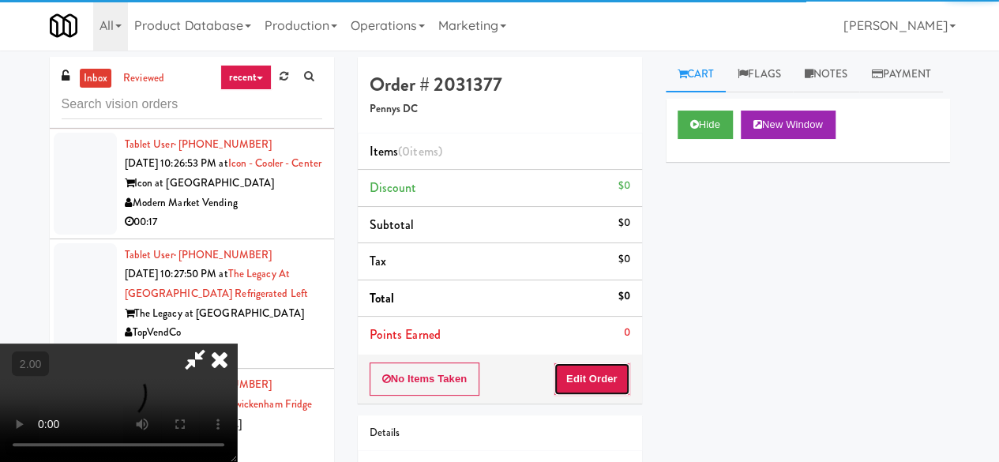
click at [600, 366] on button "Edit Order" at bounding box center [592, 379] width 77 height 33
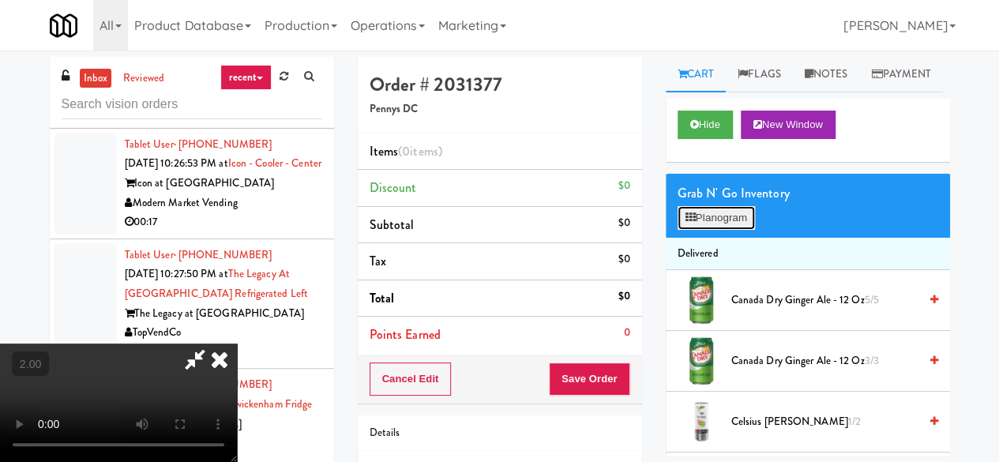
click at [709, 230] on button "Planogram" at bounding box center [716, 218] width 77 height 24
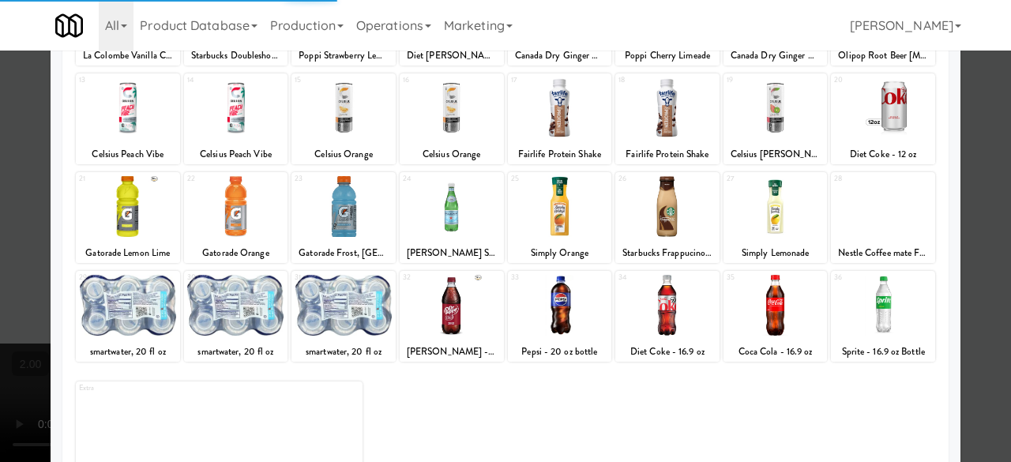
scroll to position [313, 0]
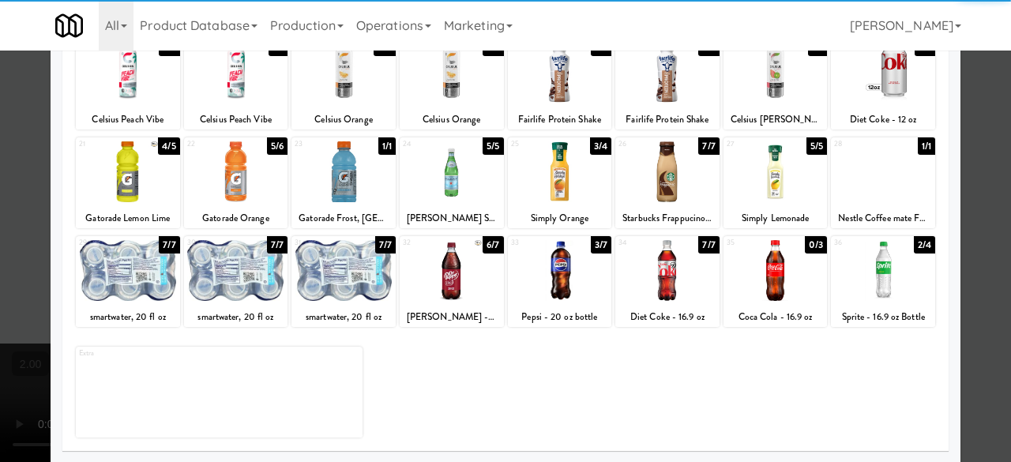
click at [217, 195] on div at bounding box center [236, 171] width 104 height 61
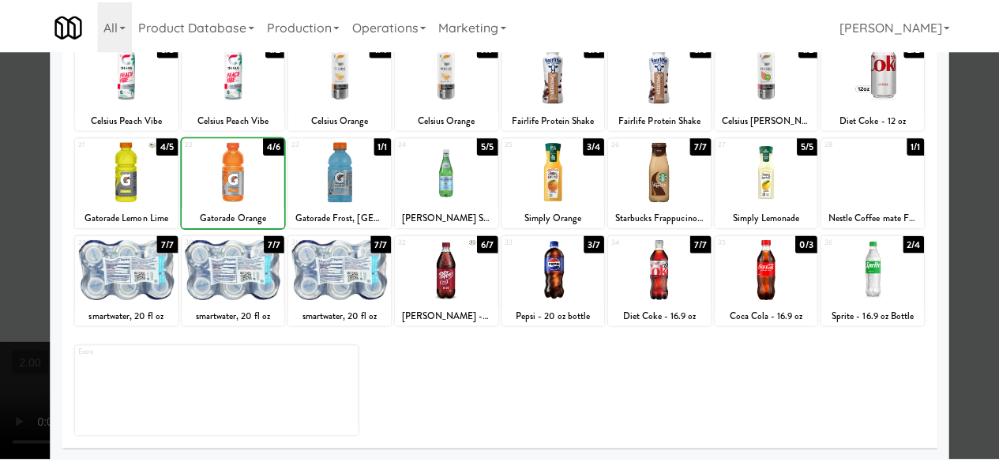
scroll to position [0, 0]
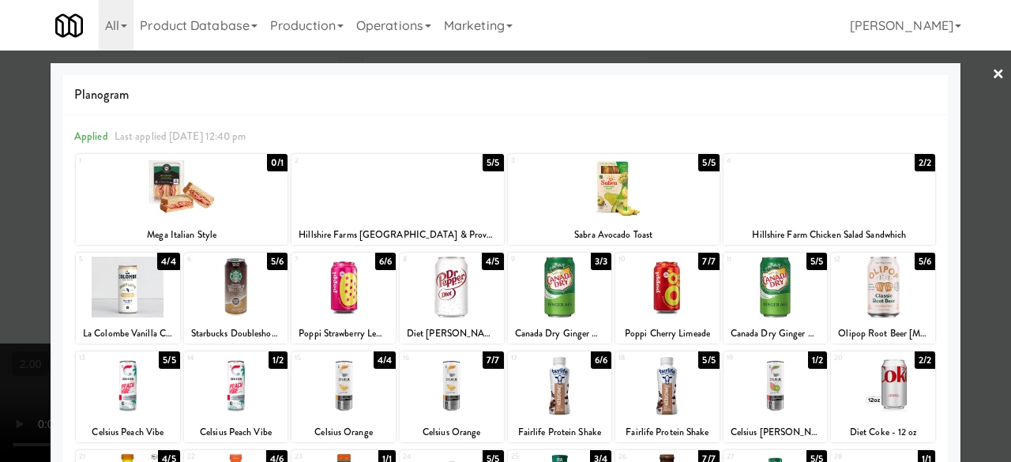
click at [965, 102] on div at bounding box center [505, 231] width 1011 height 462
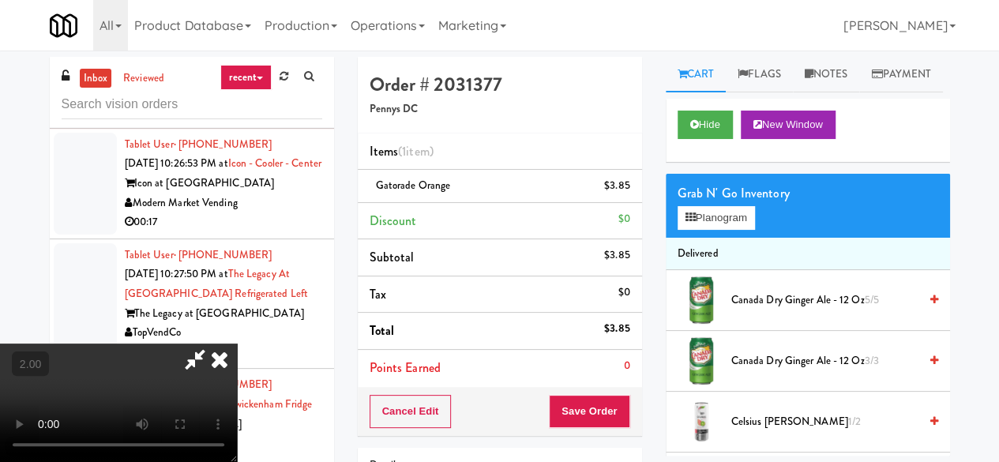
click at [213, 344] on icon at bounding box center [195, 360] width 36 height 32
drag, startPoint x: 609, startPoint y: 405, endPoint x: 591, endPoint y: 375, distance: 35.1
click at [609, 407] on button "Save Order" at bounding box center [589, 411] width 81 height 33
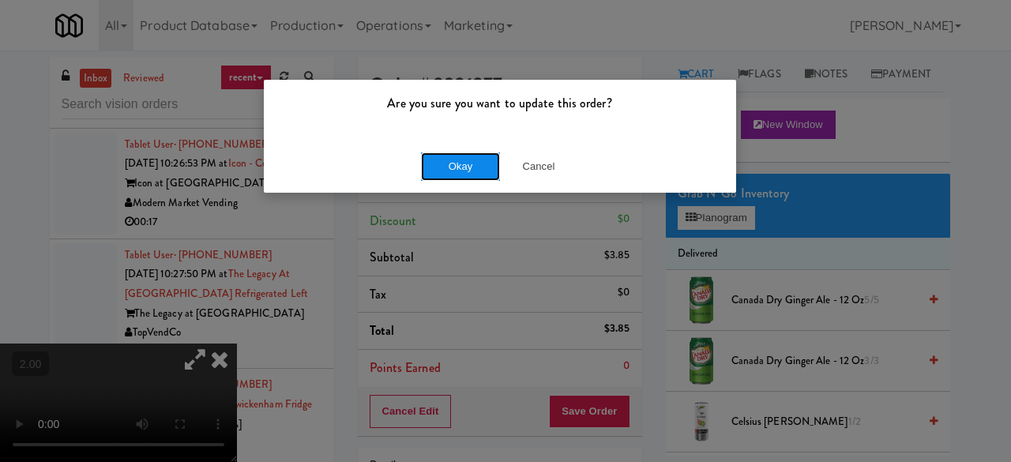
click at [457, 169] on button "Okay" at bounding box center [460, 166] width 79 height 28
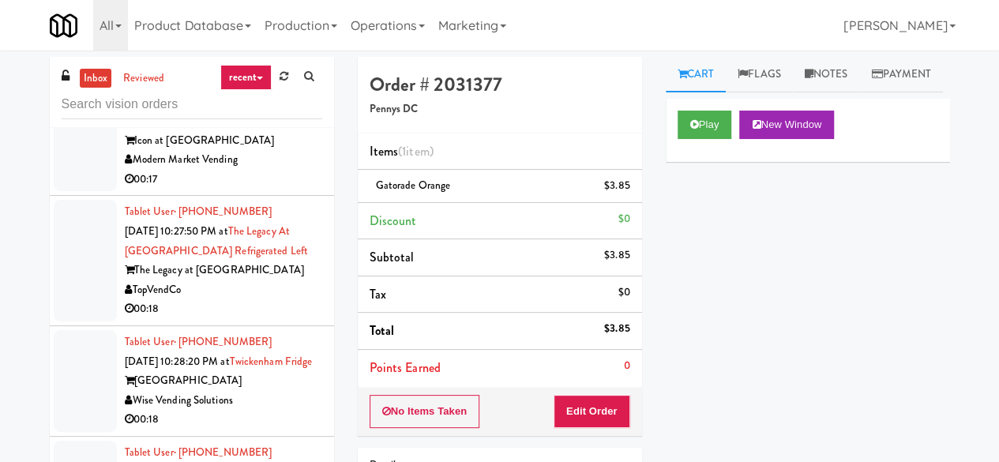
scroll to position [2212, 0]
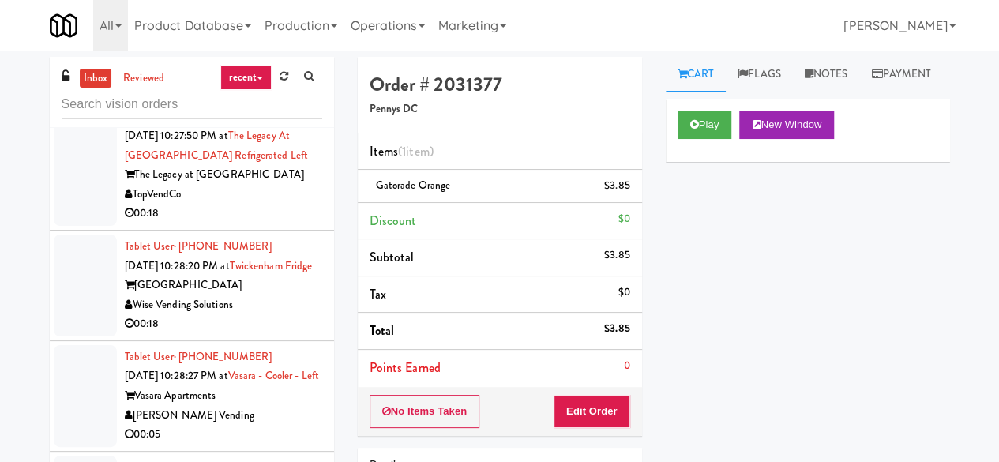
click at [280, 94] on div "00:17" at bounding box center [223, 84] width 197 height 20
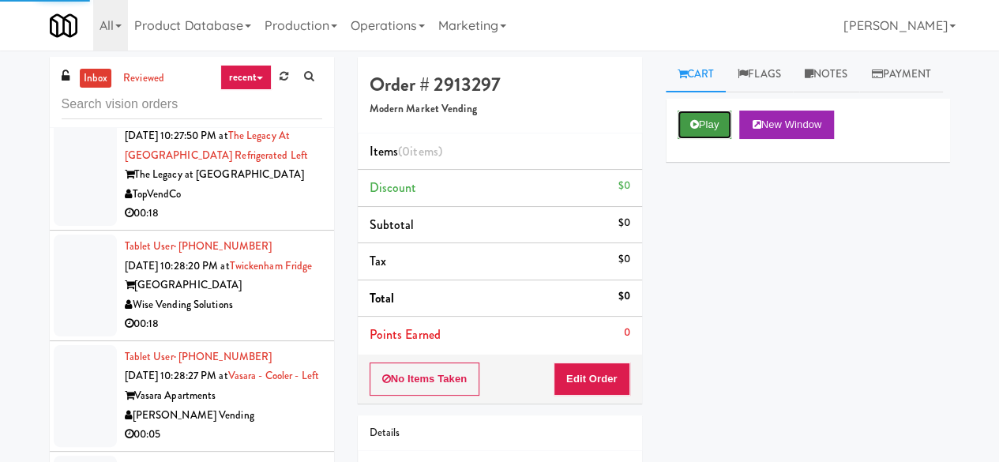
click at [698, 130] on icon at bounding box center [694, 124] width 9 height 10
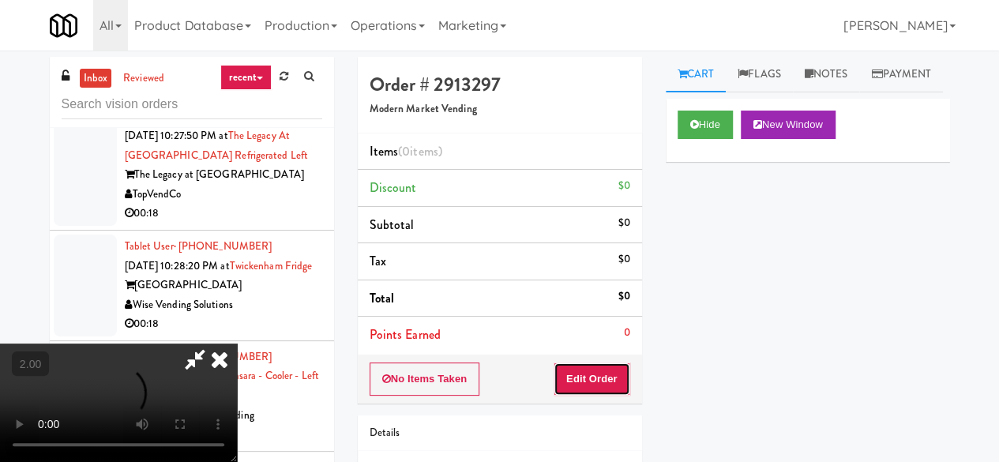
click at [588, 382] on button "Edit Order" at bounding box center [592, 379] width 77 height 33
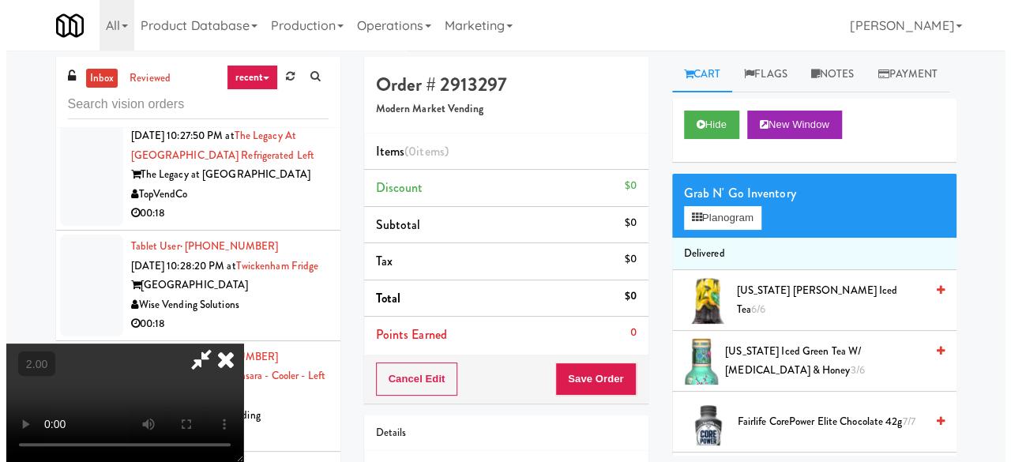
scroll to position [32, 0]
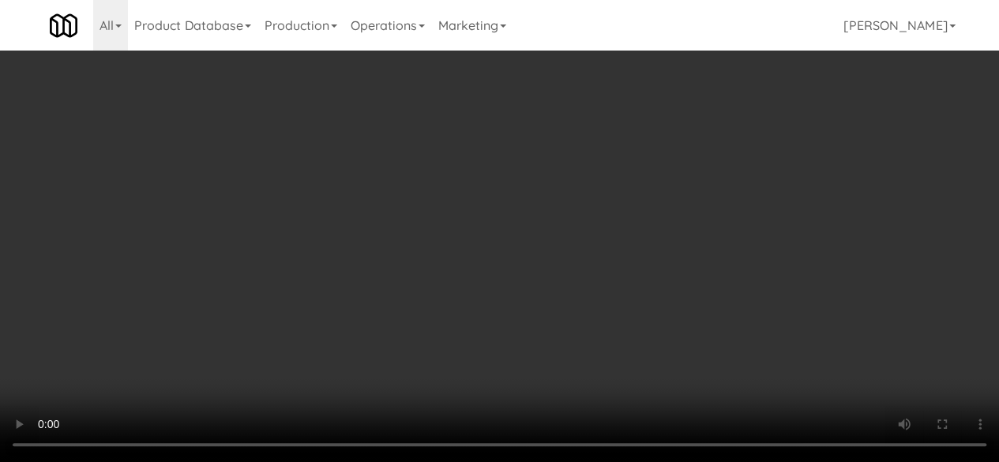
click at [718, 238] on div "Grab N' Go Inventory Planogram" at bounding box center [808, 206] width 284 height 64
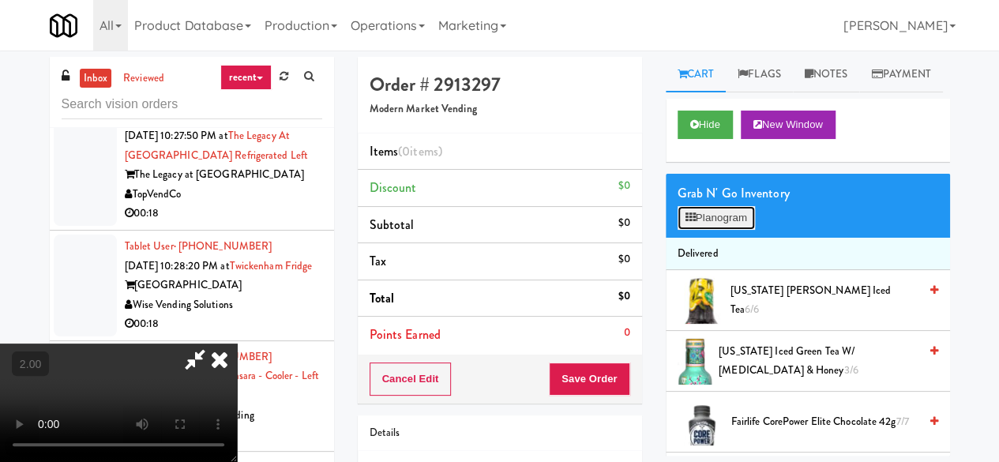
click at [725, 230] on button "Planogram" at bounding box center [716, 218] width 77 height 24
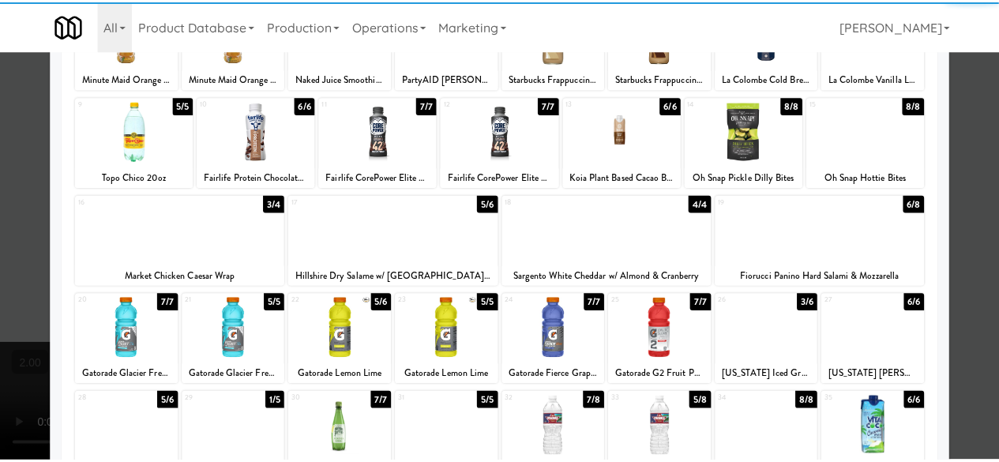
scroll to position [158, 0]
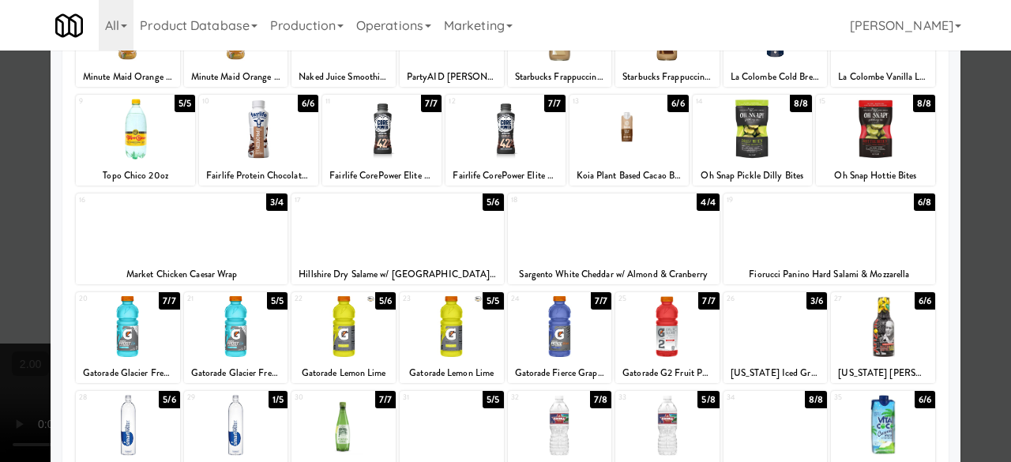
click at [825, 234] on div at bounding box center [830, 227] width 212 height 61
click at [966, 178] on div at bounding box center [505, 231] width 1011 height 462
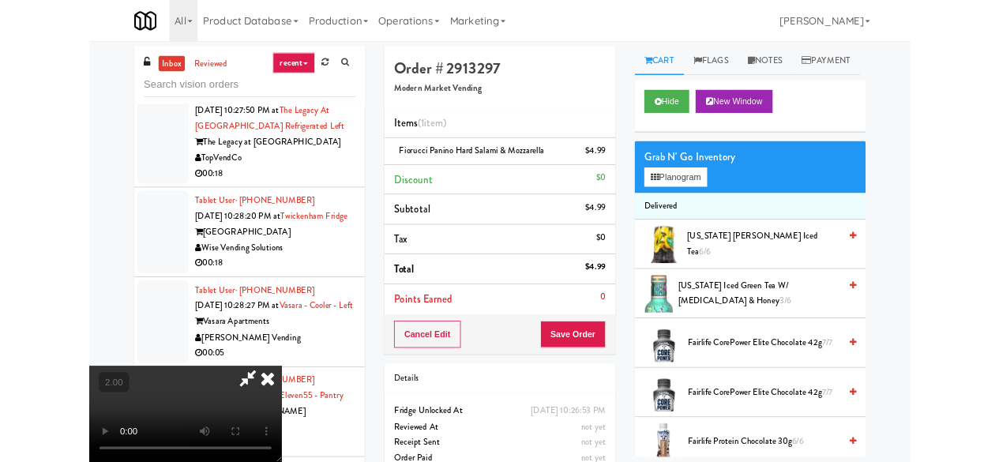
scroll to position [32, 0]
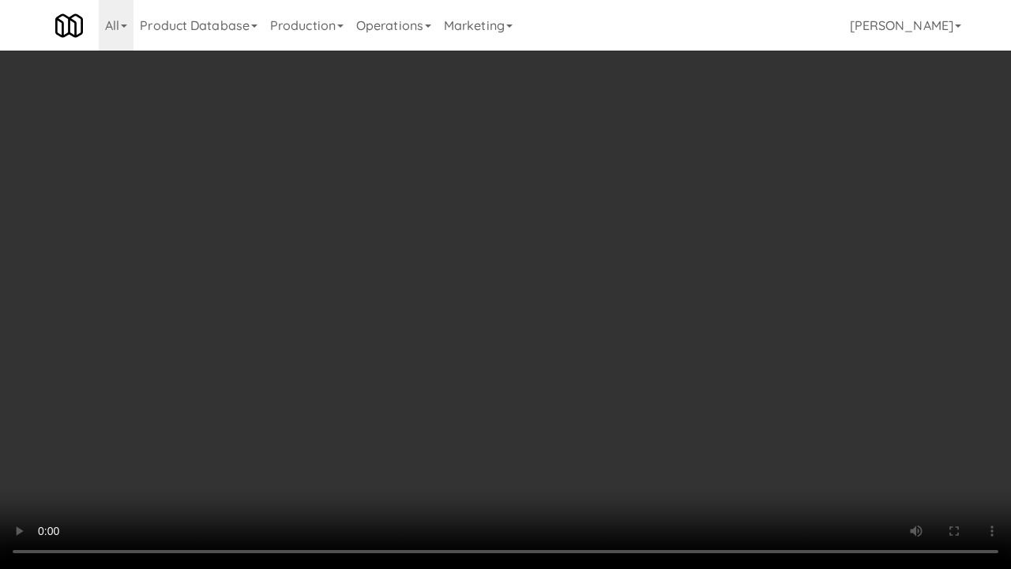
click at [630, 404] on video at bounding box center [505, 284] width 1011 height 569
click at [632, 363] on video at bounding box center [505, 284] width 1011 height 569
click at [620, 372] on video at bounding box center [505, 284] width 1011 height 569
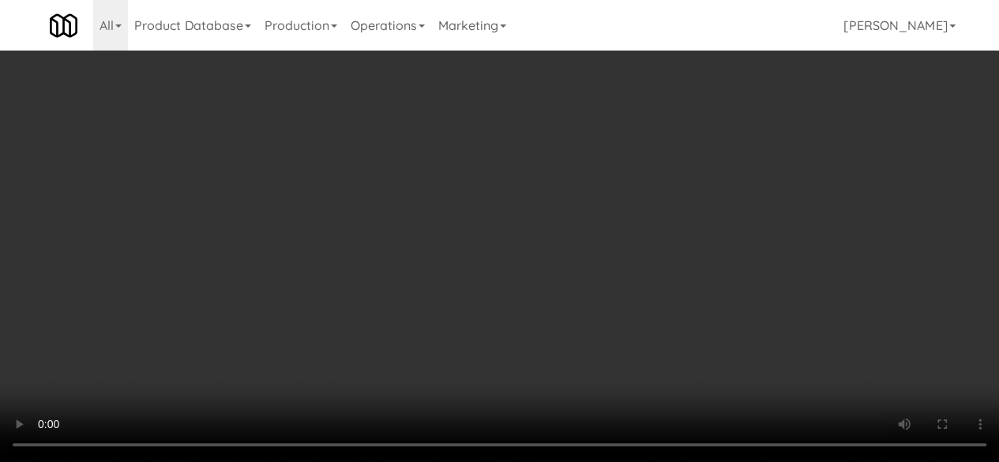
scroll to position [0, 0]
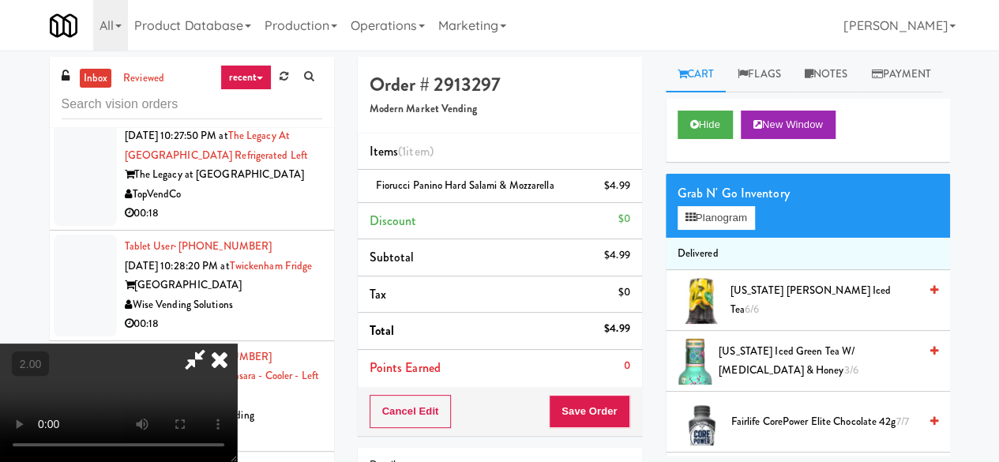
click at [213, 344] on icon at bounding box center [195, 360] width 36 height 32
click at [449, 182] on span "Fiorucci Panino Hard Salami & Mozzarella" at bounding box center [465, 185] width 179 height 15
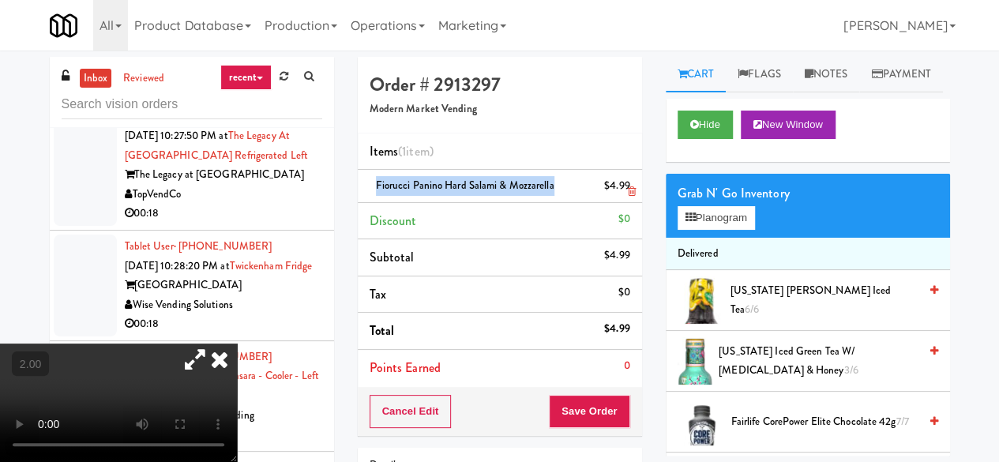
click at [449, 182] on span "Fiorucci Panino Hard Salami & Mozzarella" at bounding box center [465, 185] width 179 height 15
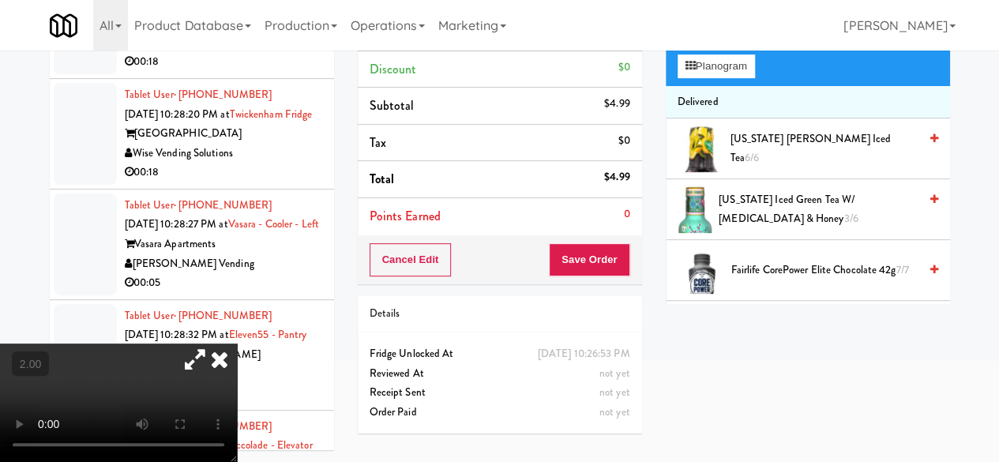
drag, startPoint x: 595, startPoint y: 230, endPoint x: 600, endPoint y: 238, distance: 9.2
click at [598, 235] on div "Order # 2913297 Modern Market Vending Items (1 item ) Fiorucci Panino Hard Sala…" at bounding box center [500, 94] width 284 height 379
click at [600, 243] on button "Save Order" at bounding box center [589, 259] width 81 height 33
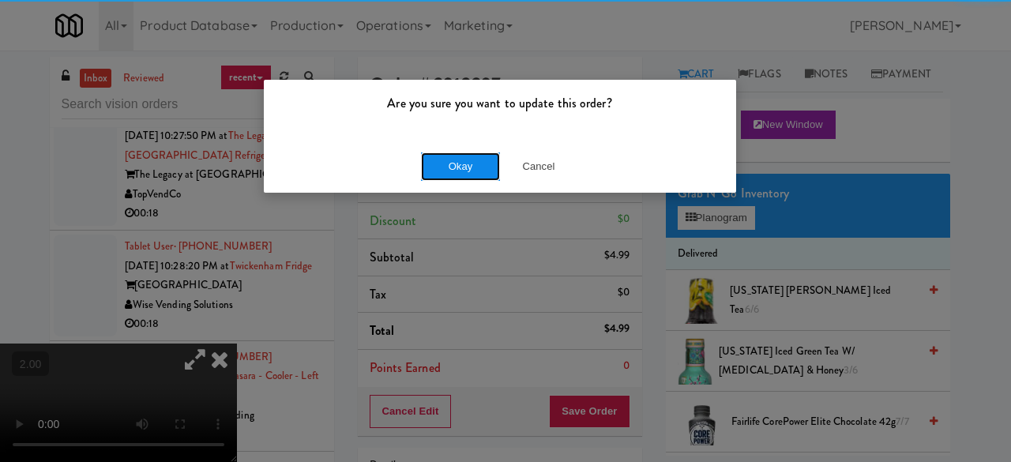
click at [447, 170] on button "Okay" at bounding box center [460, 166] width 79 height 28
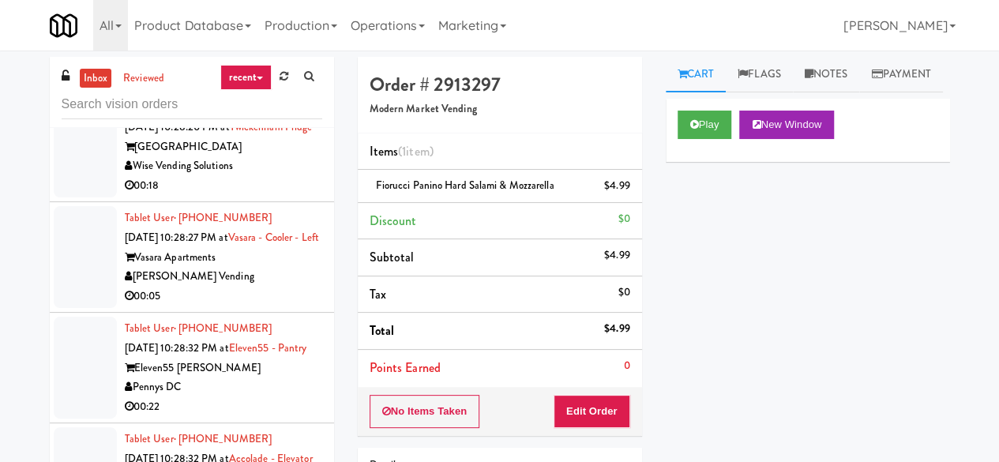
click at [283, 85] on div "00:18" at bounding box center [223, 76] width 197 height 20
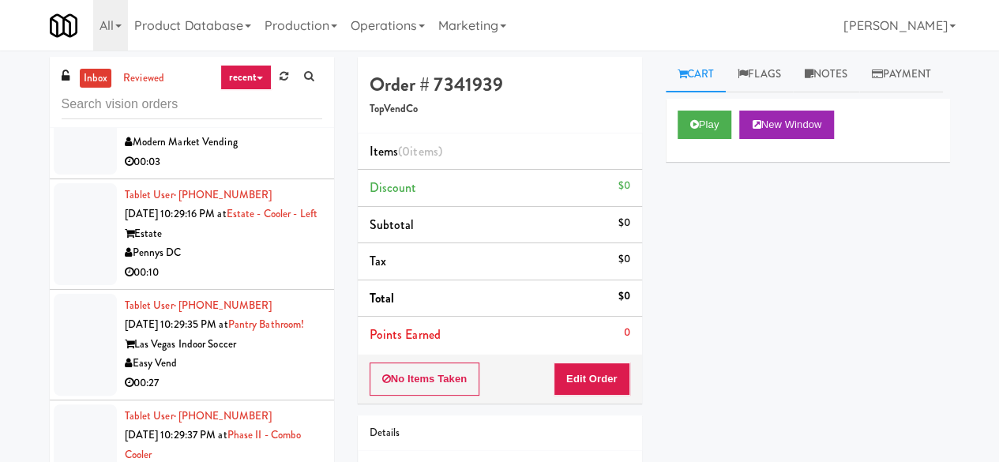
scroll to position [3318, 0]
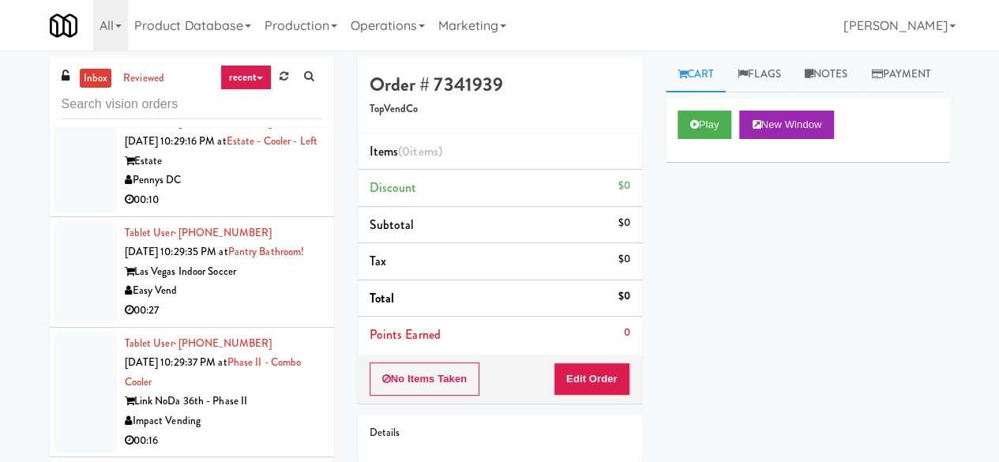
click at [281, 80] on div "Modern Market Vending" at bounding box center [223, 70] width 197 height 20
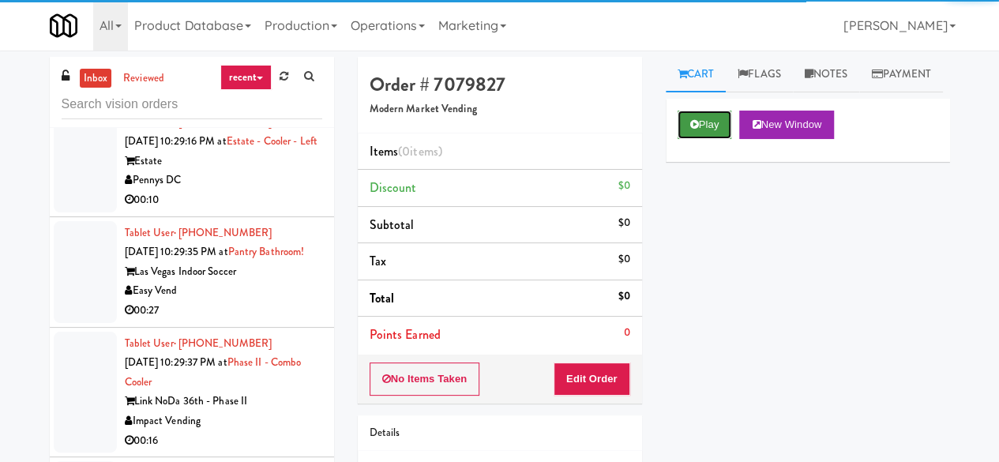
click at [690, 130] on icon at bounding box center [694, 124] width 9 height 10
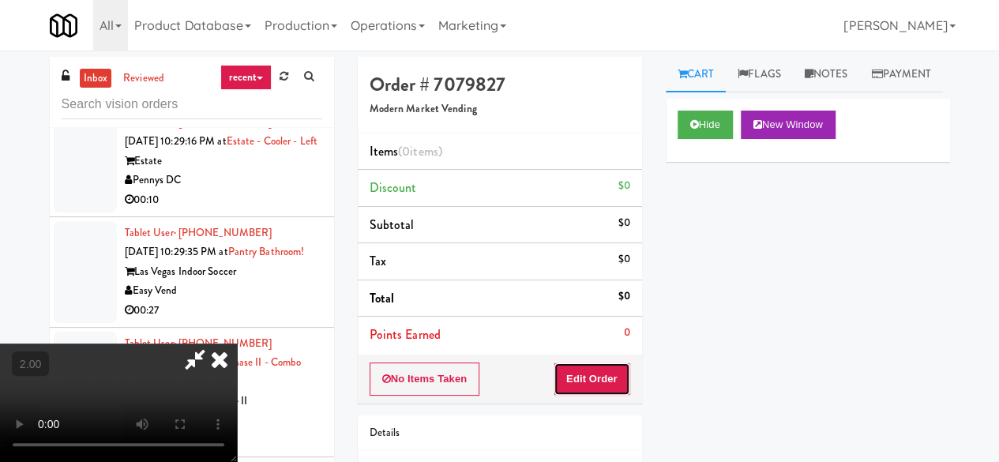
click at [621, 378] on button "Edit Order" at bounding box center [592, 379] width 77 height 33
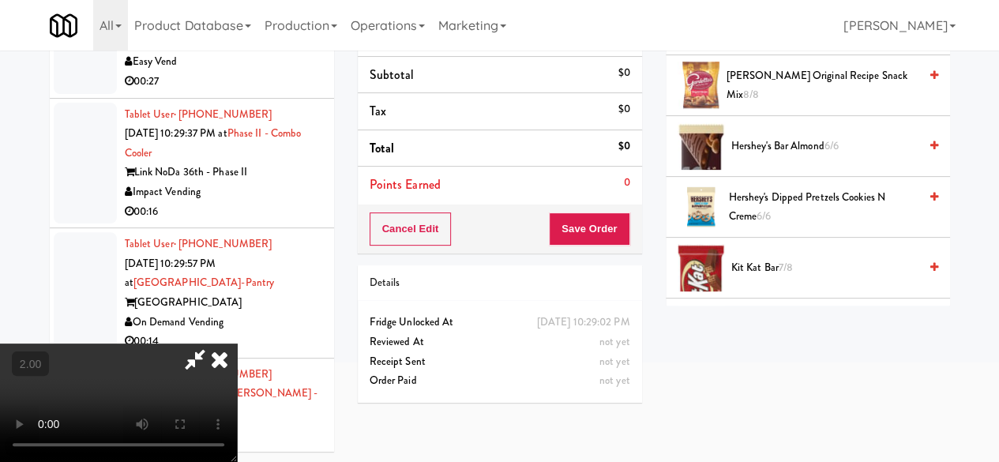
scroll to position [553, 0]
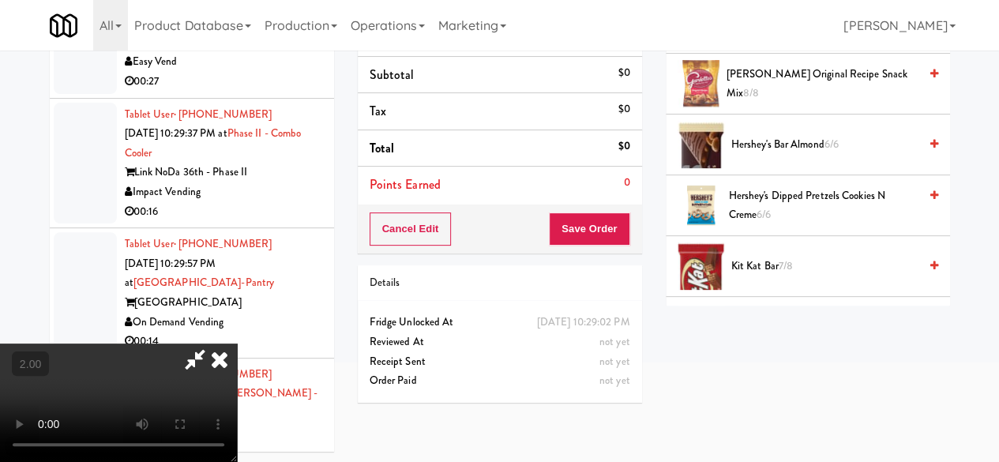
click at [758, 225] on span "Hershey's Dipped Pretzels Cookies N Creme 6/6" at bounding box center [823, 205] width 190 height 39
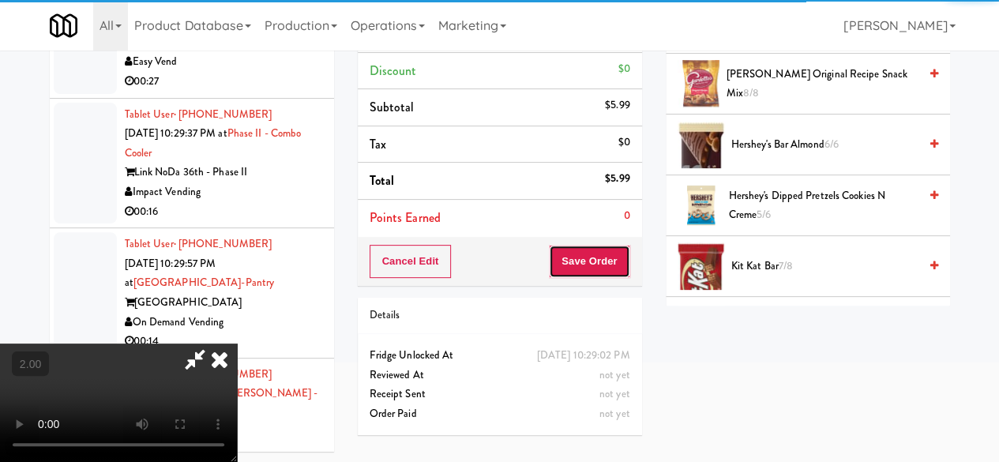
click at [607, 270] on button "Save Order" at bounding box center [589, 261] width 81 height 33
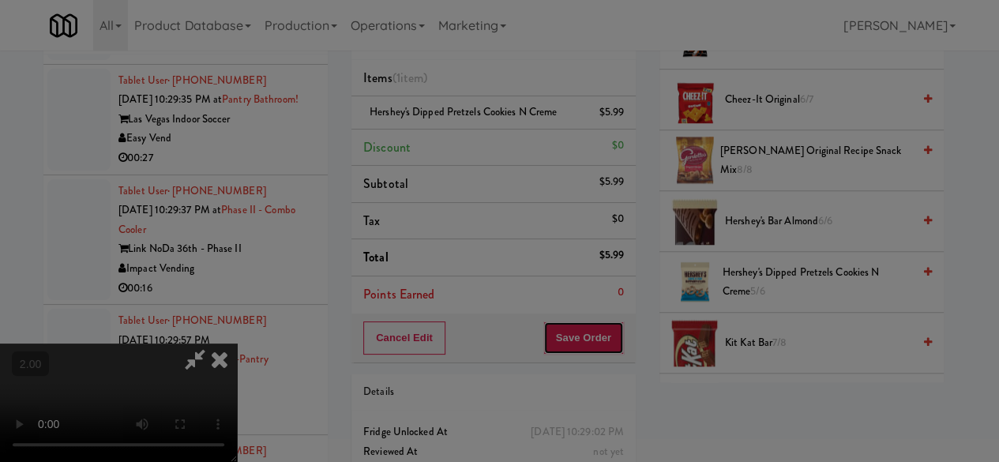
scroll to position [0, 0]
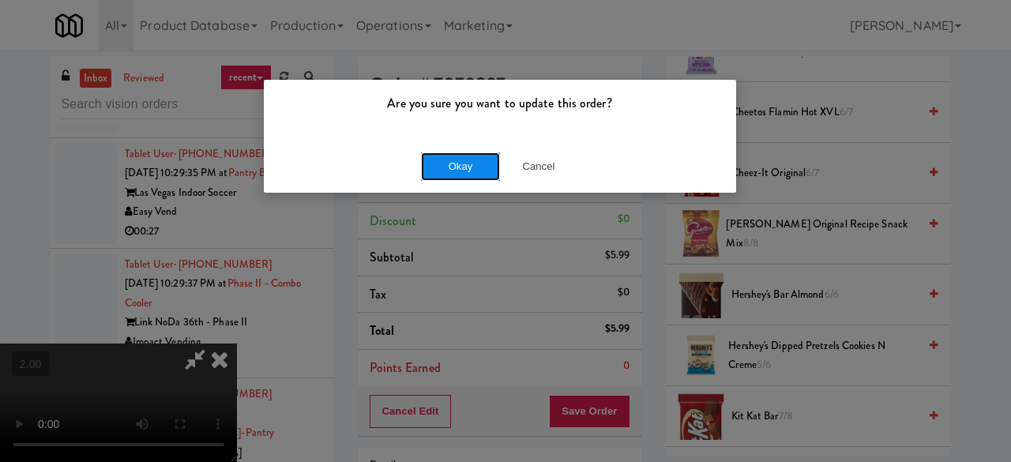
click at [449, 161] on button "Okay" at bounding box center [460, 166] width 79 height 28
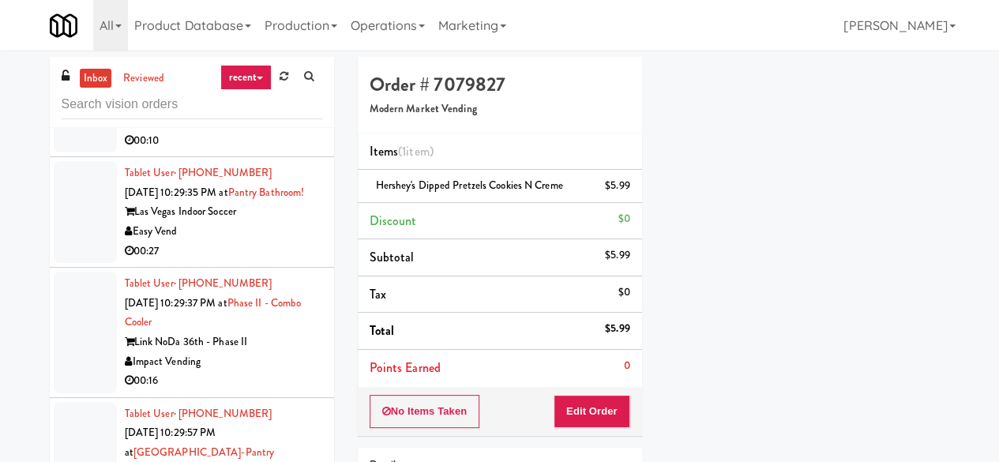
scroll to position [3555, 0]
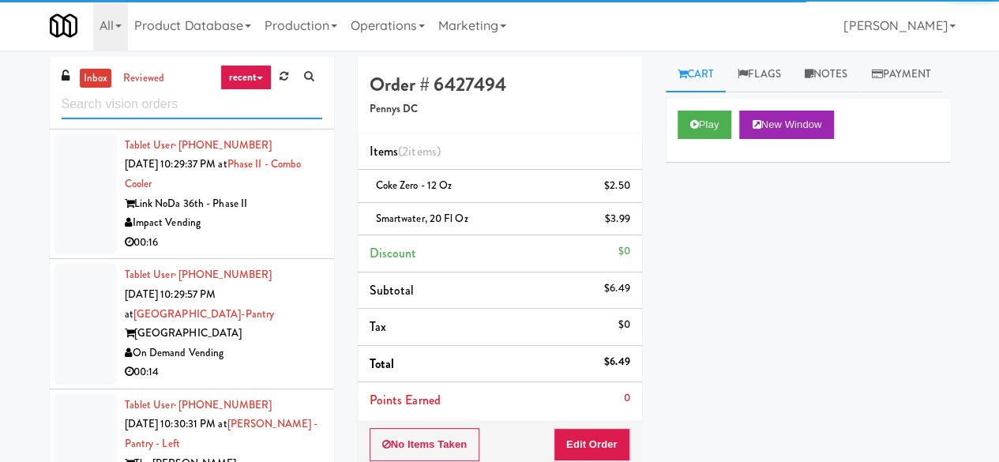
click at [182, 102] on input "text" at bounding box center [192, 104] width 261 height 29
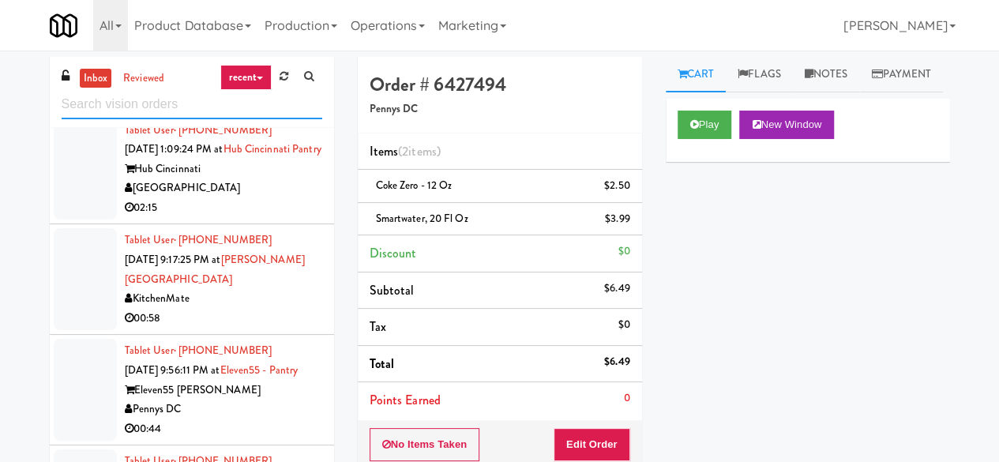
scroll to position [395, 0]
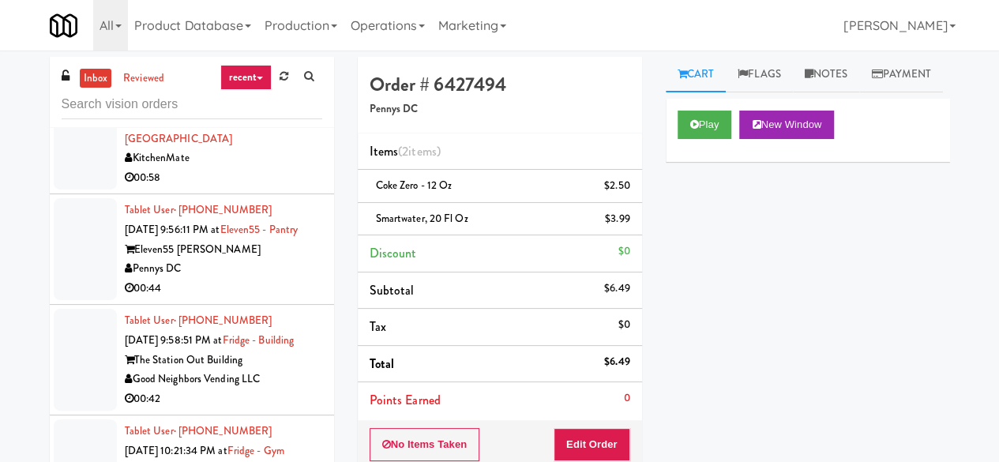
click at [262, 168] on div "KitchenMate" at bounding box center [223, 159] width 197 height 20
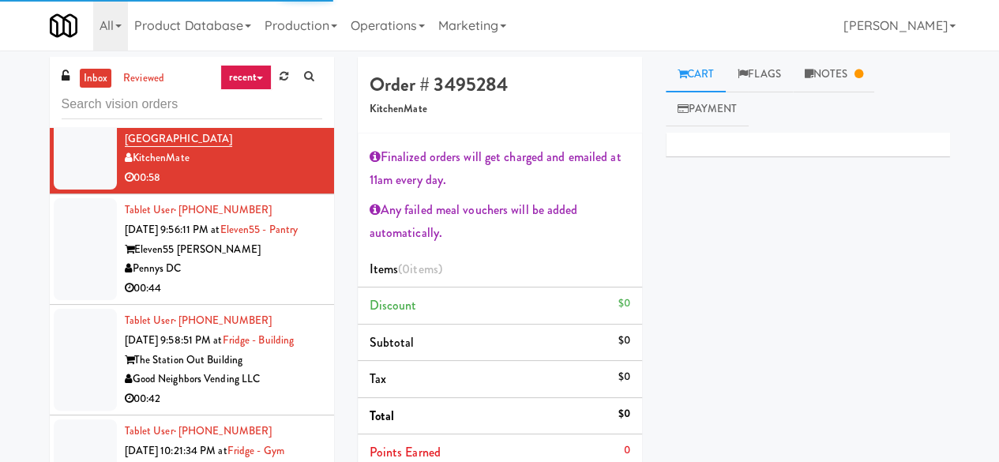
scroll to position [474, 0]
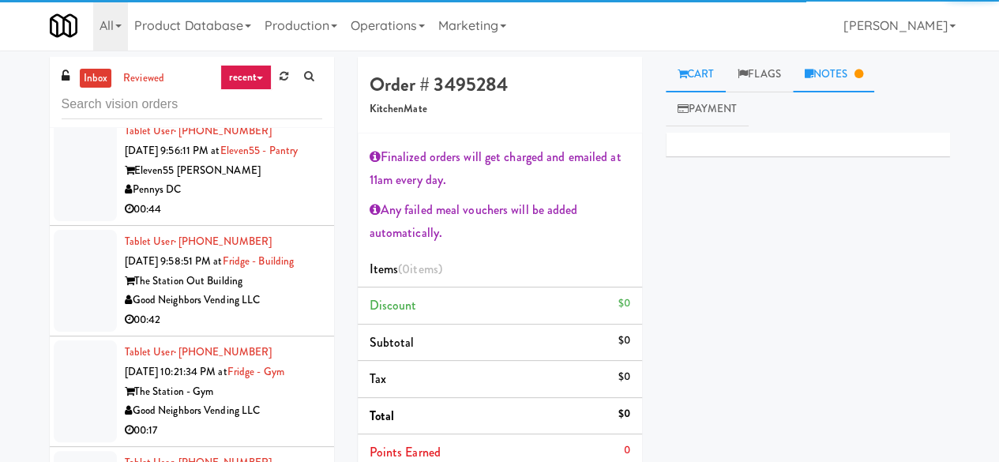
click at [823, 88] on link "Notes" at bounding box center [834, 75] width 82 height 36
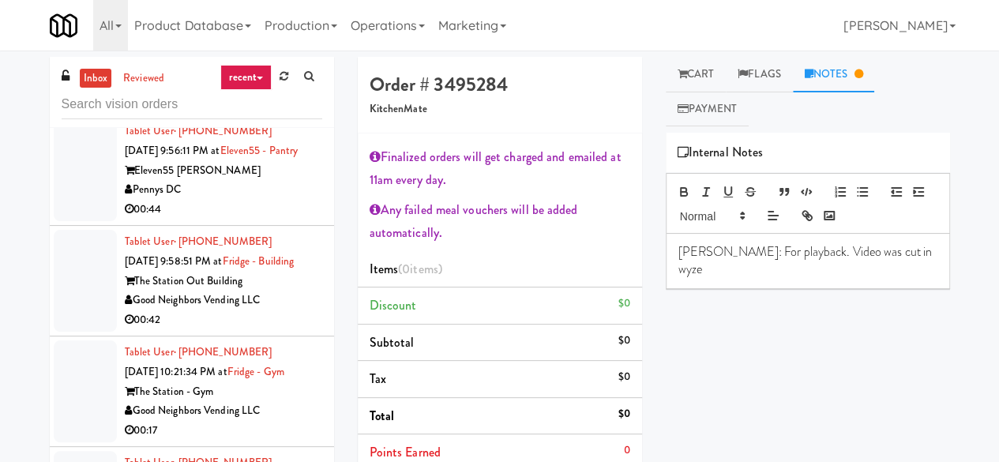
click at [271, 200] on div "Pennys DC" at bounding box center [223, 190] width 197 height 20
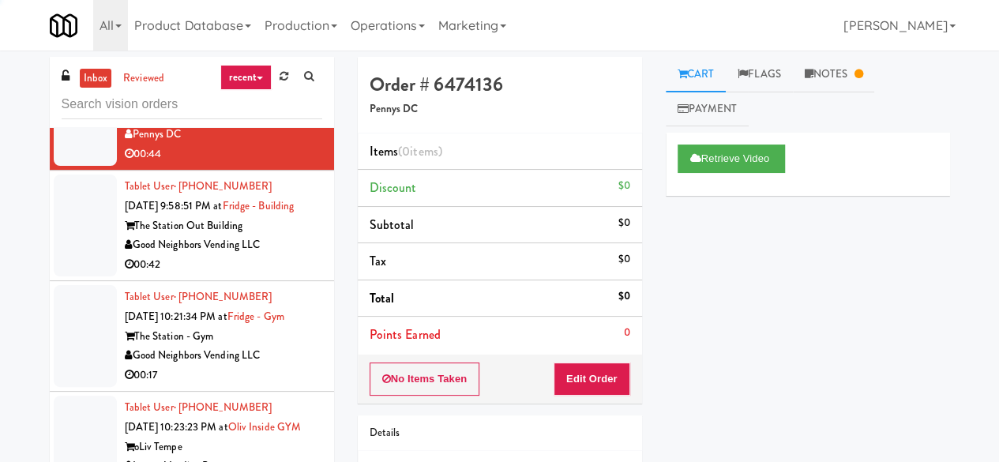
scroll to position [553, 0]
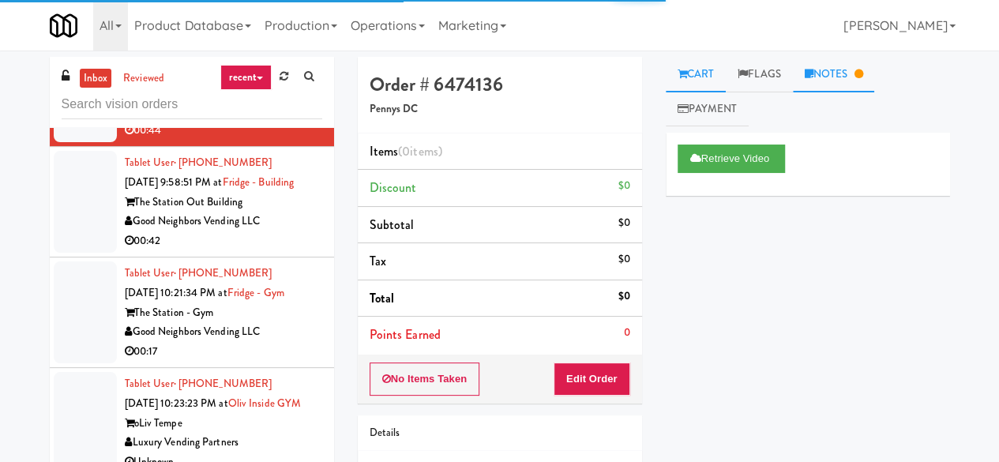
drag, startPoint x: 853, startPoint y: 76, endPoint x: 221, endPoint y: 268, distance: 660.5
click at [852, 75] on link "Notes" at bounding box center [834, 75] width 82 height 36
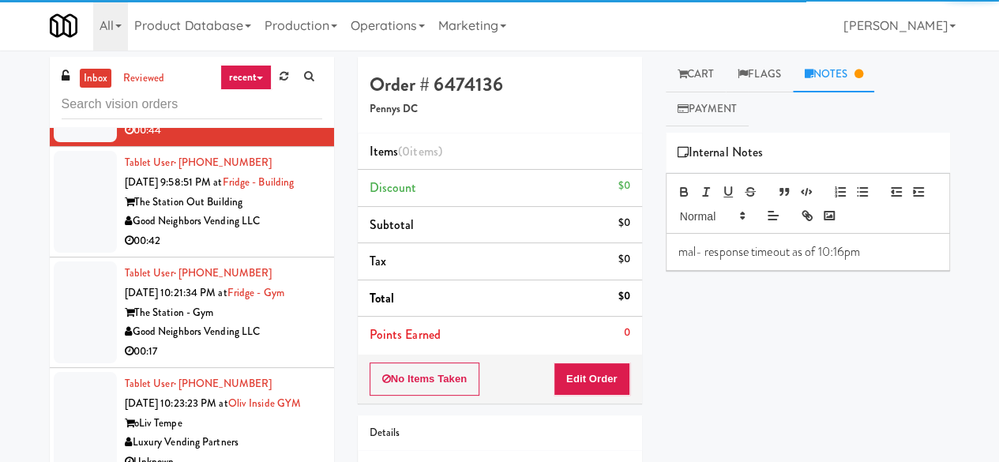
click at [241, 251] on div "00:42" at bounding box center [223, 241] width 197 height 20
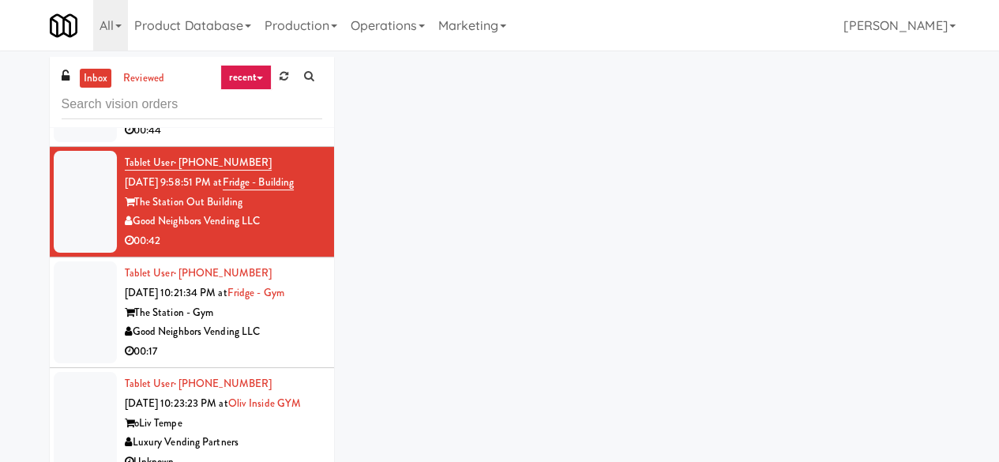
scroll to position [790, 0]
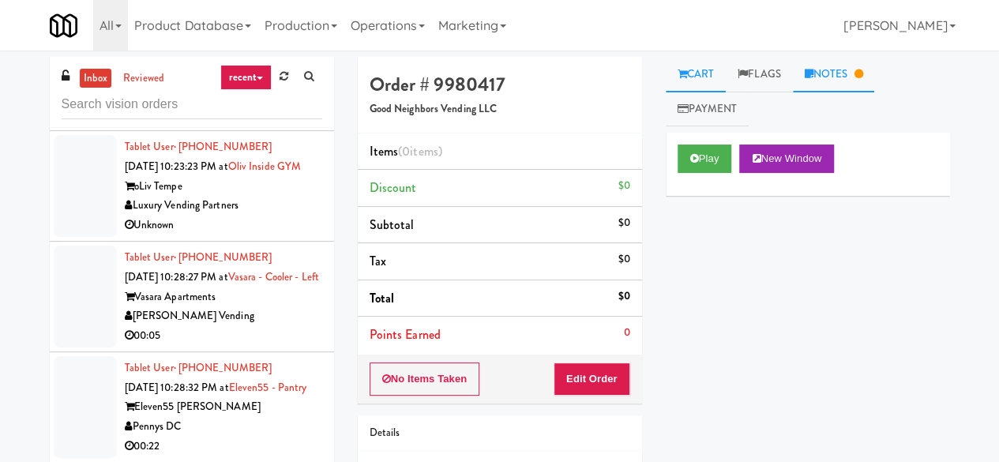
click at [828, 73] on link "Notes" at bounding box center [834, 75] width 82 height 36
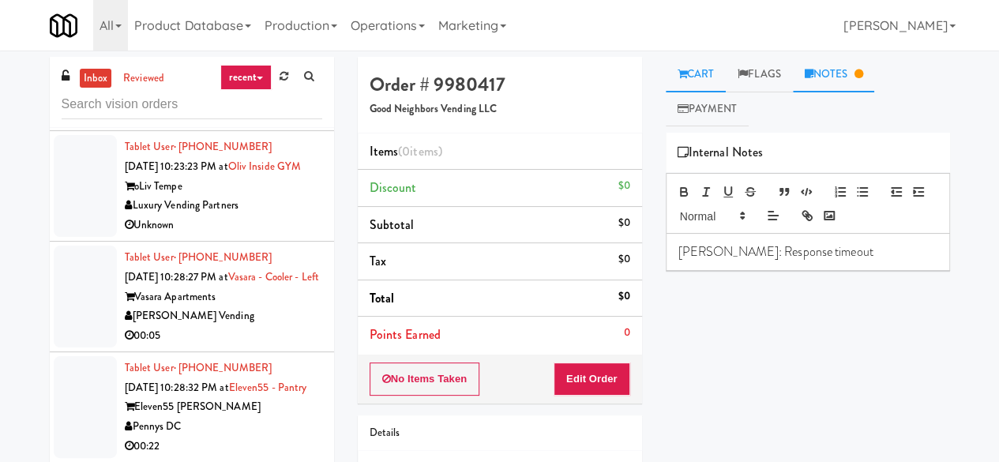
click at [699, 71] on link "Cart" at bounding box center [696, 75] width 61 height 36
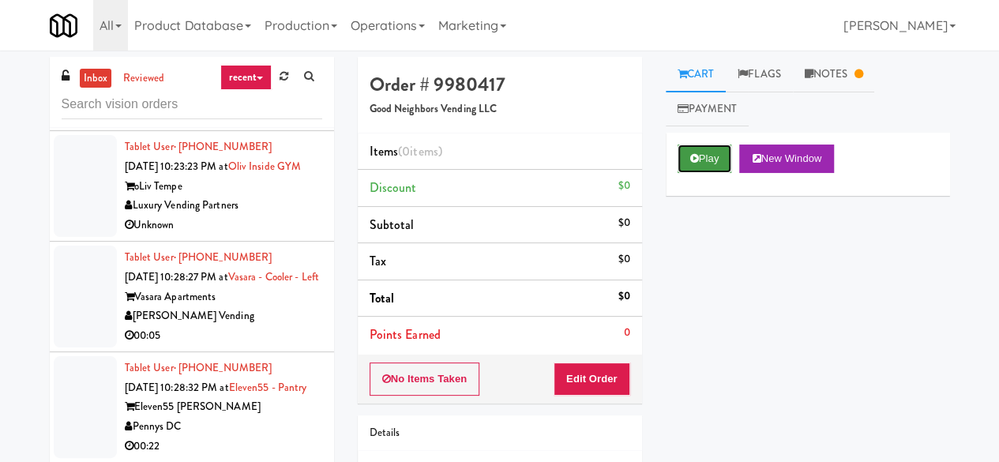
click at [716, 159] on button "Play" at bounding box center [705, 159] width 55 height 28
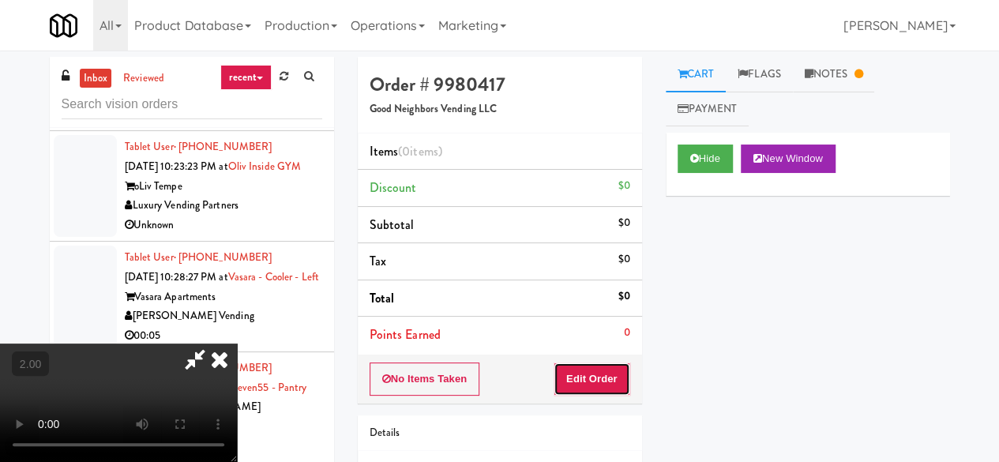
click at [605, 387] on button "Edit Order" at bounding box center [592, 379] width 77 height 33
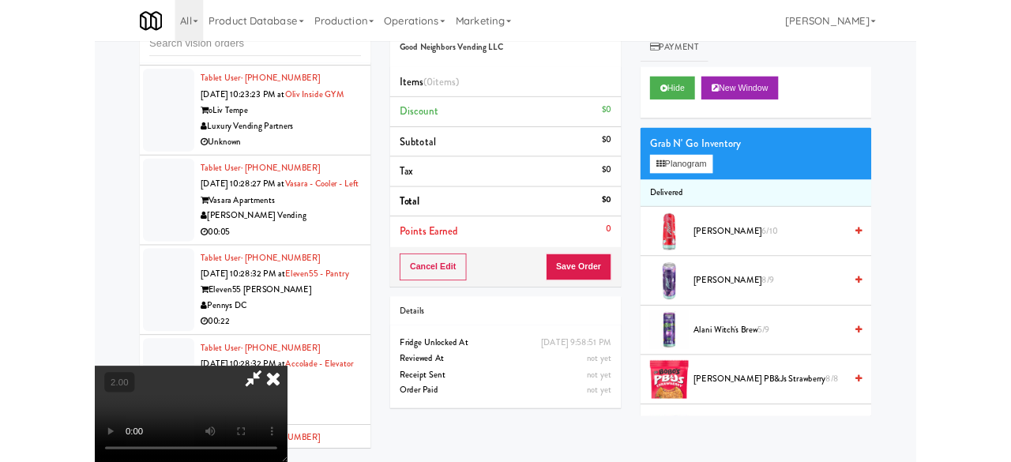
scroll to position [150, 0]
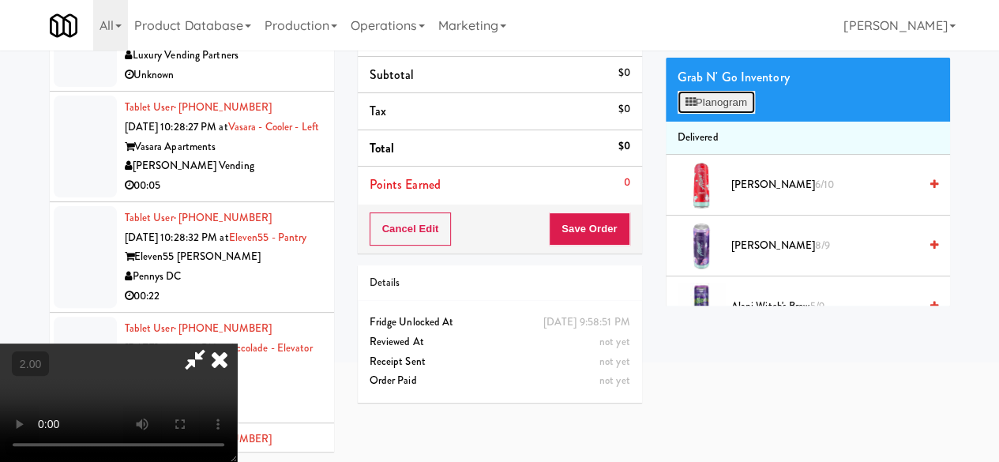
click at [704, 107] on button "Planogram" at bounding box center [716, 103] width 77 height 24
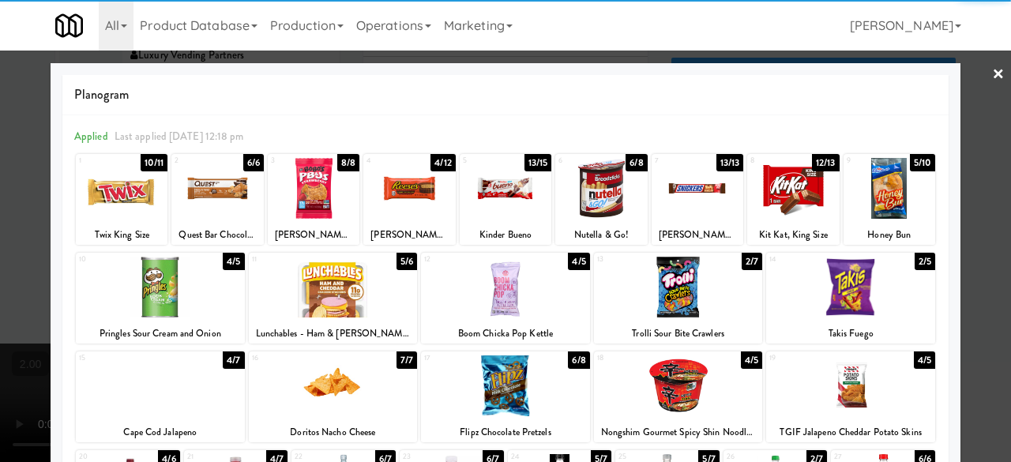
click at [122, 202] on div at bounding box center [122, 188] width 92 height 61
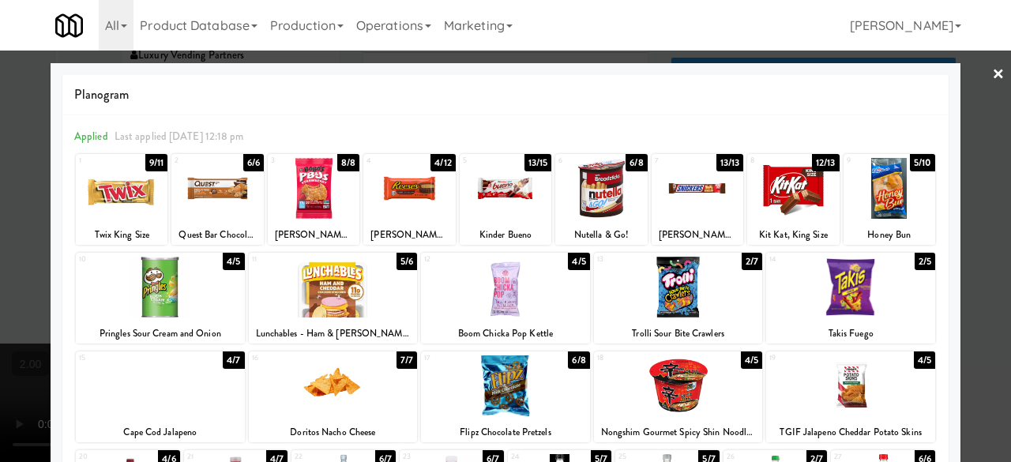
click at [510, 385] on div at bounding box center [505, 385] width 169 height 61
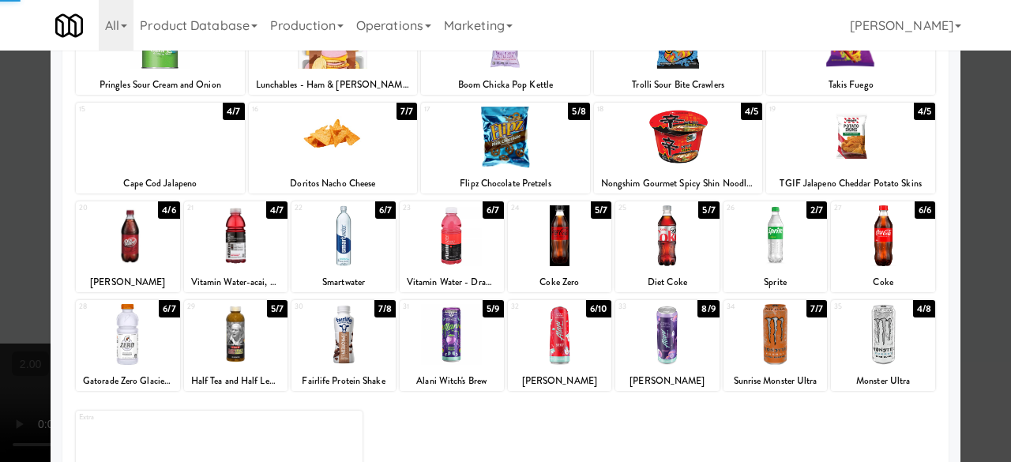
scroll to position [313, 0]
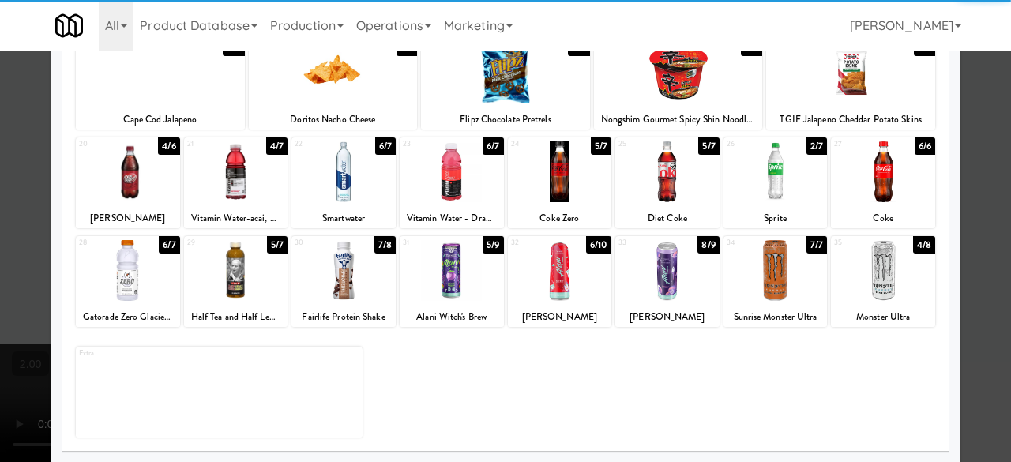
click at [212, 273] on div at bounding box center [236, 270] width 104 height 61
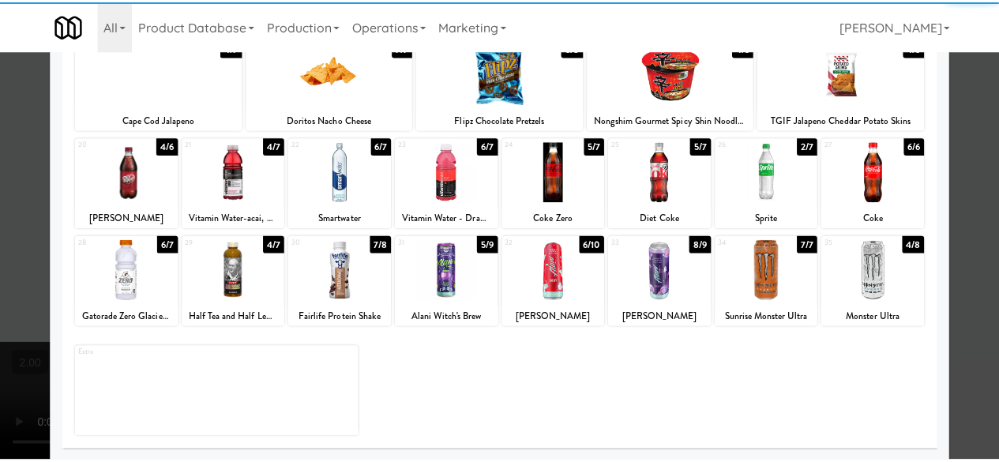
scroll to position [0, 0]
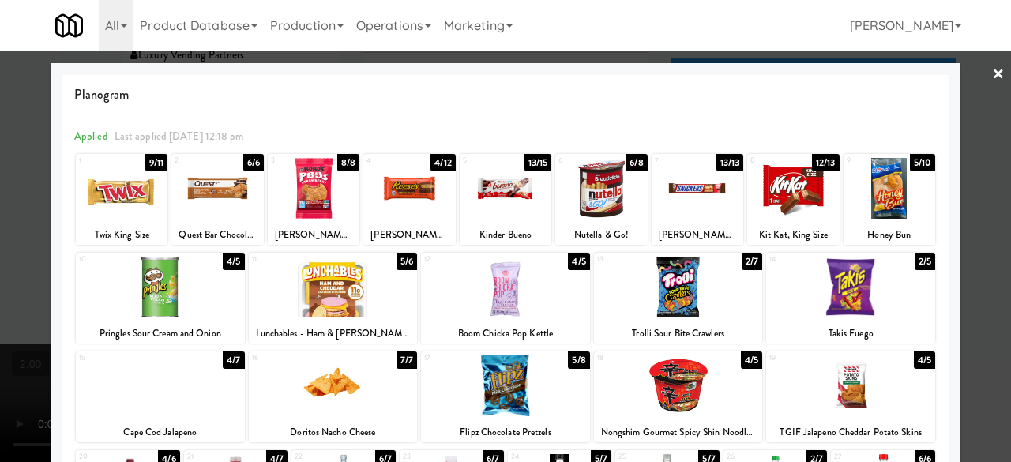
click at [962, 80] on div at bounding box center [505, 231] width 1011 height 462
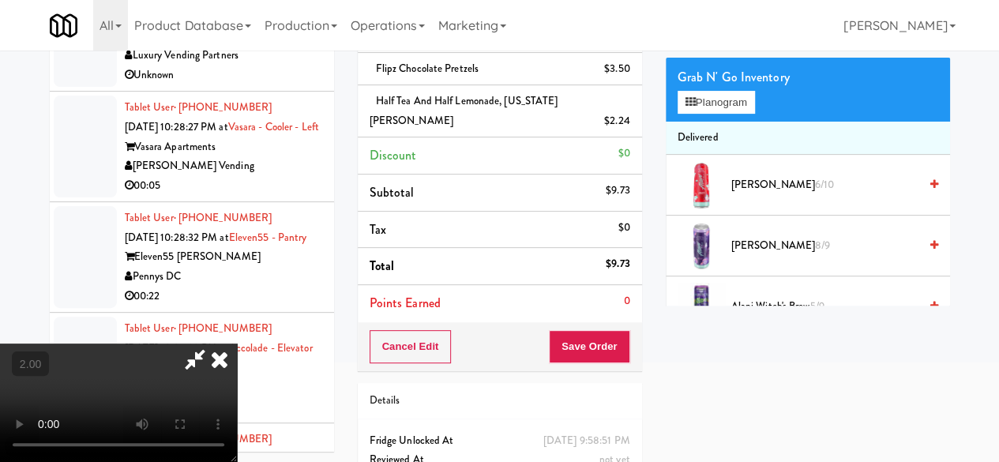
click at [213, 344] on icon at bounding box center [195, 360] width 36 height 32
click at [597, 344] on button "Save Order" at bounding box center [589, 346] width 81 height 33
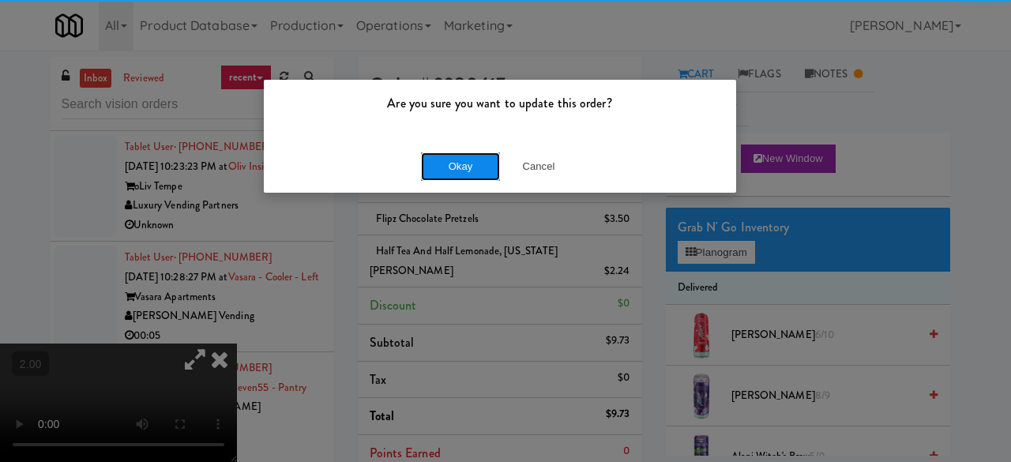
click at [453, 172] on button "Okay" at bounding box center [460, 166] width 79 height 28
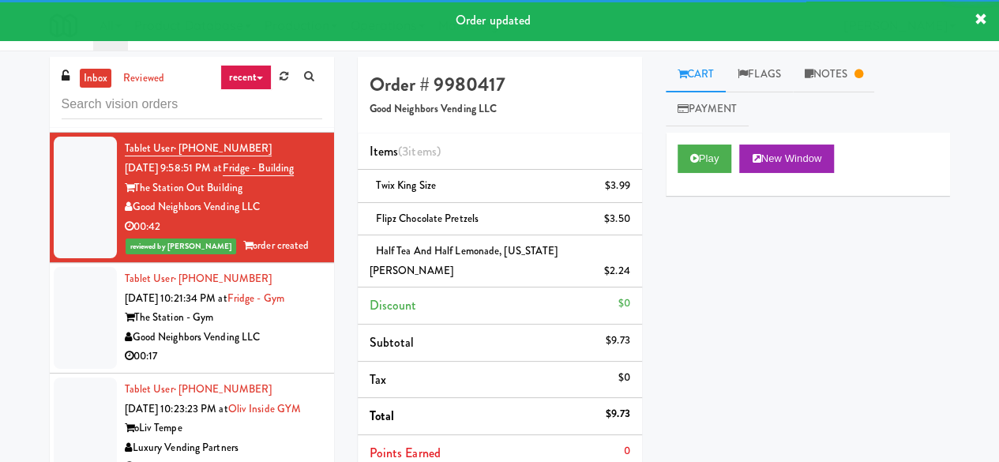
scroll to position [553, 0]
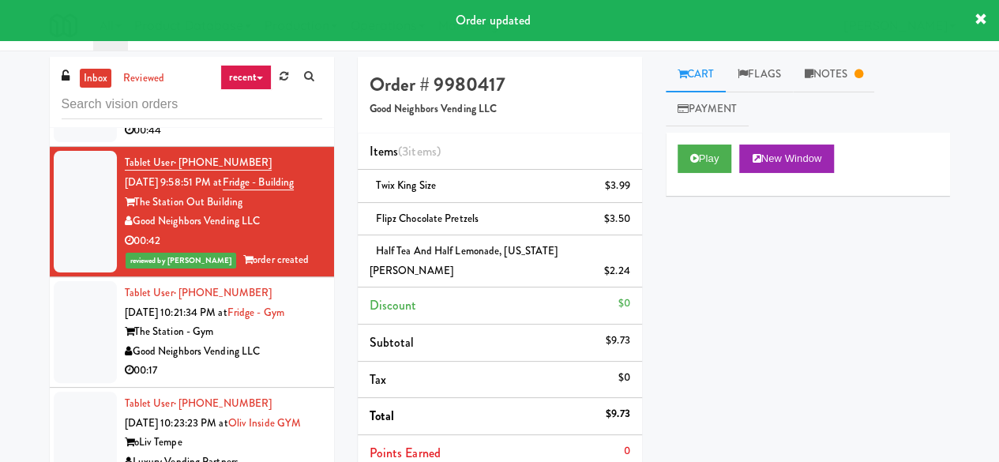
click at [237, 141] on div "00:44" at bounding box center [223, 131] width 197 height 20
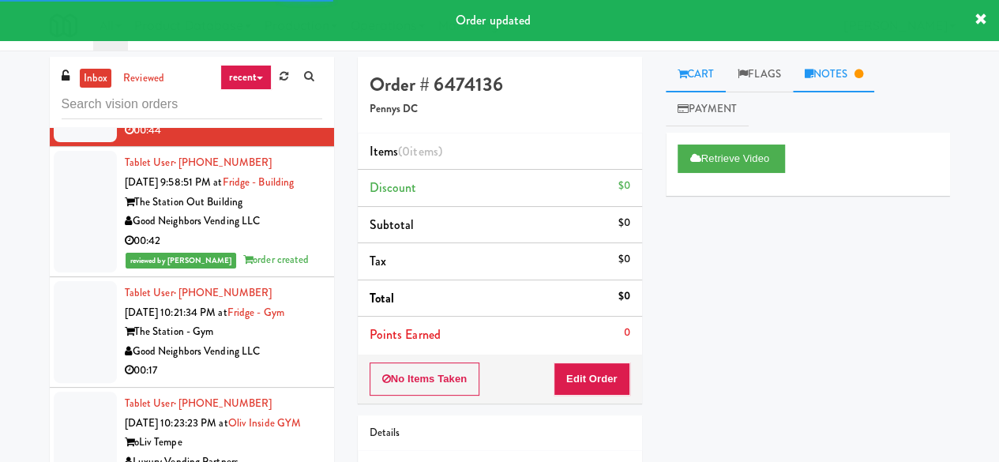
click at [849, 80] on link "Notes" at bounding box center [834, 75] width 82 height 36
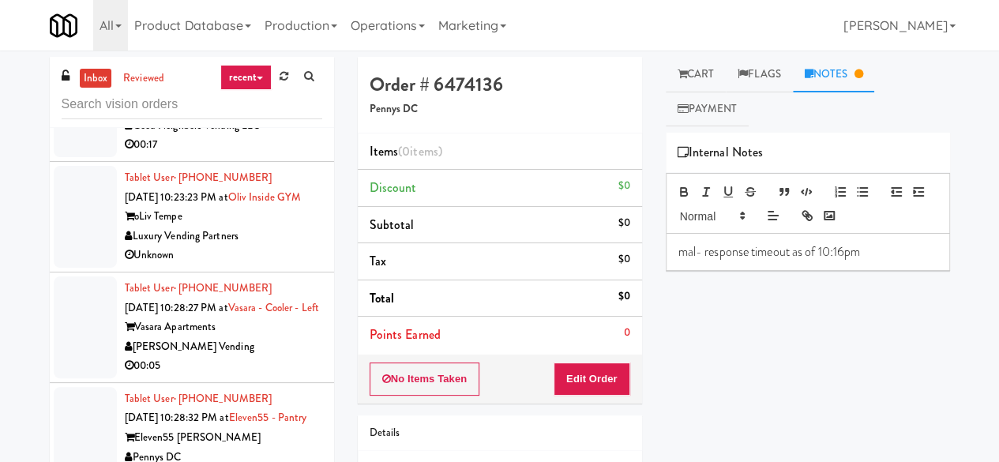
scroll to position [790, 0]
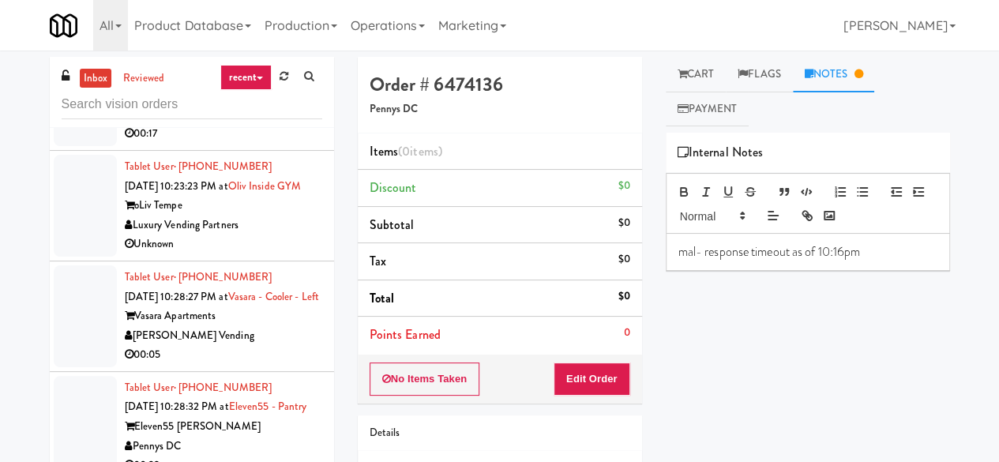
click at [272, 125] on div "Good Neighbors Vending LLC" at bounding box center [223, 115] width 197 height 20
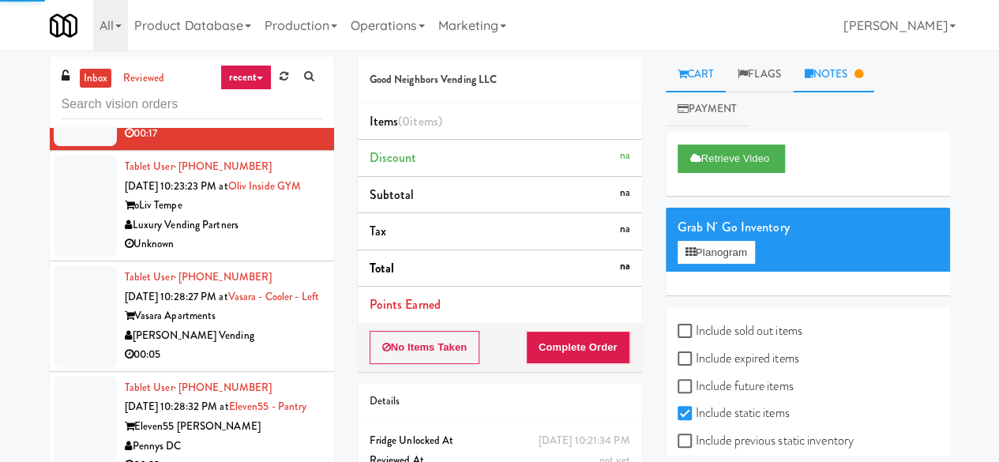
click at [833, 79] on link "Notes" at bounding box center [834, 75] width 82 height 36
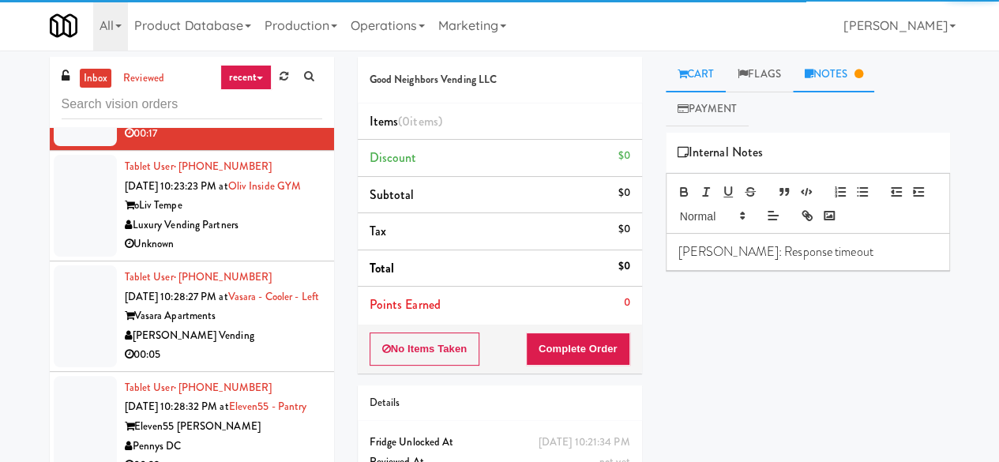
click at [698, 72] on link "Cart" at bounding box center [696, 75] width 61 height 36
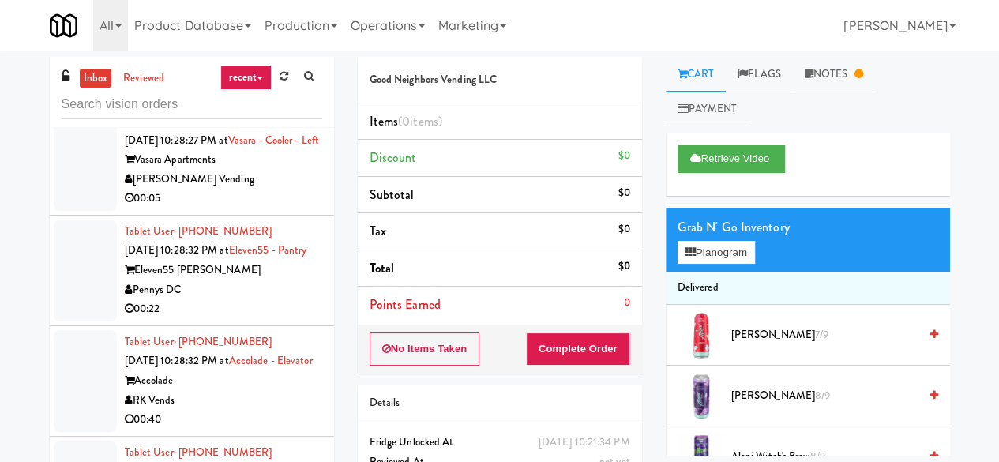
scroll to position [948, 0]
click at [266, 96] on div "Unknown" at bounding box center [223, 87] width 197 height 20
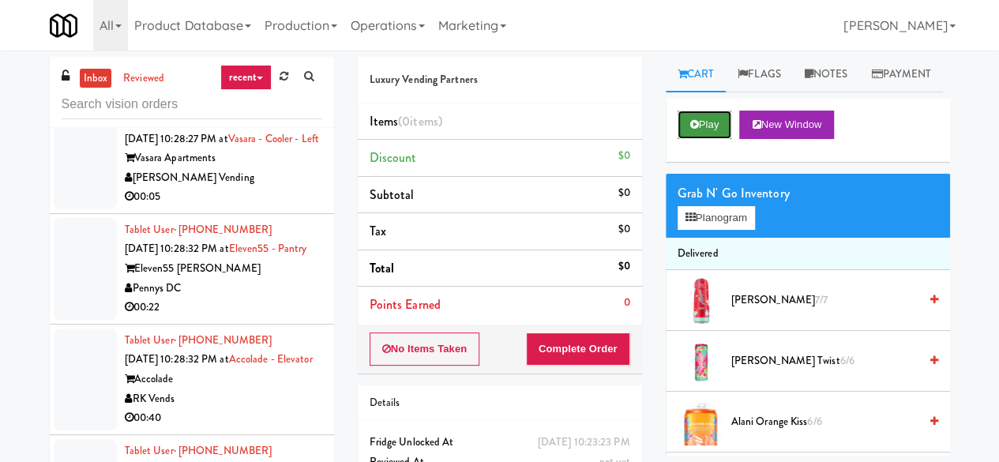
click at [711, 139] on button "Play" at bounding box center [705, 125] width 55 height 28
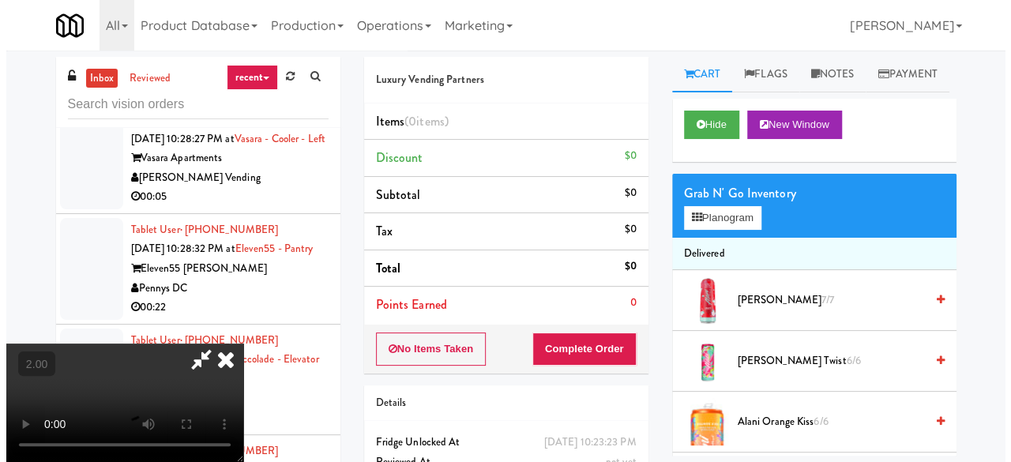
scroll to position [32, 0]
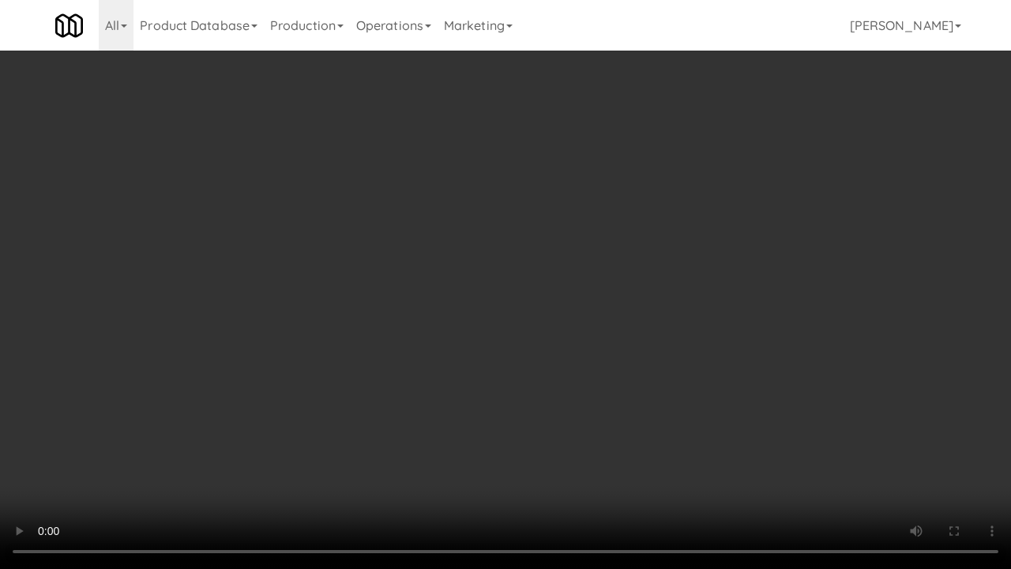
click at [630, 460] on video at bounding box center [505, 284] width 1011 height 569
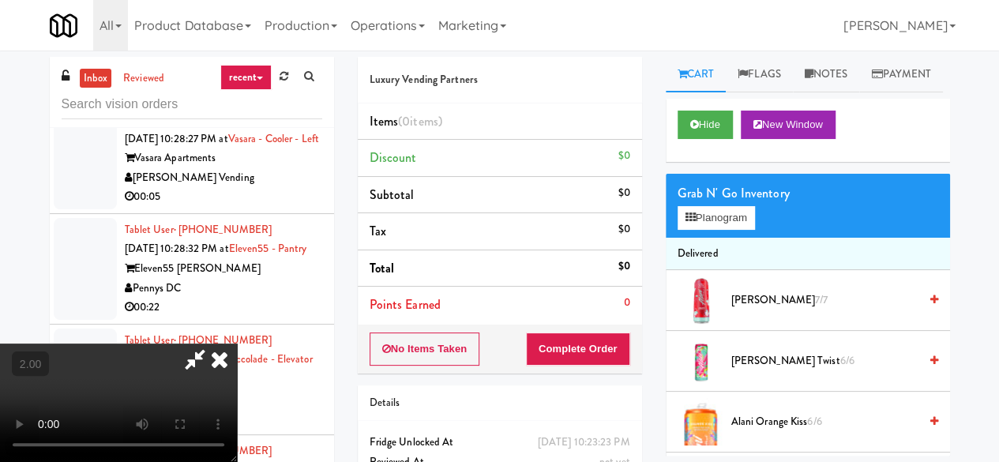
click at [736, 238] on div "Grab N' Go Inventory Planogram" at bounding box center [808, 206] width 284 height 64
click at [737, 230] on button "Planogram" at bounding box center [716, 218] width 77 height 24
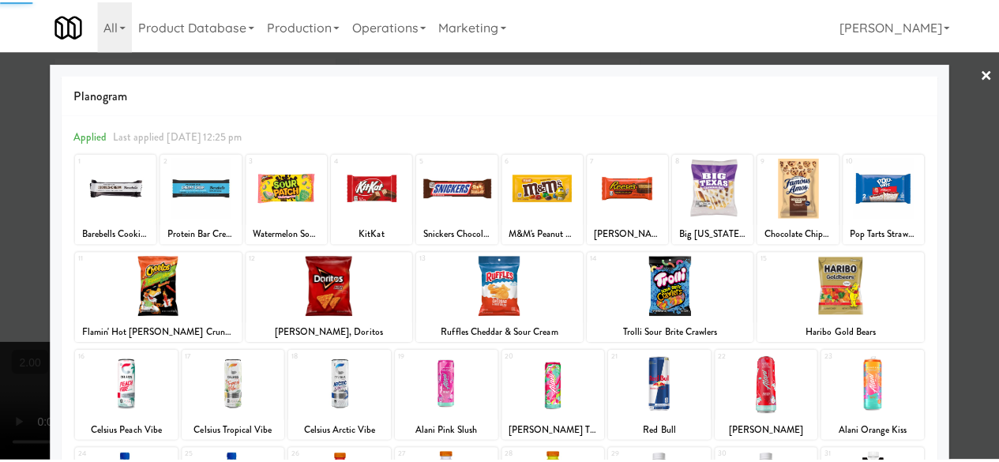
scroll to position [313, 0]
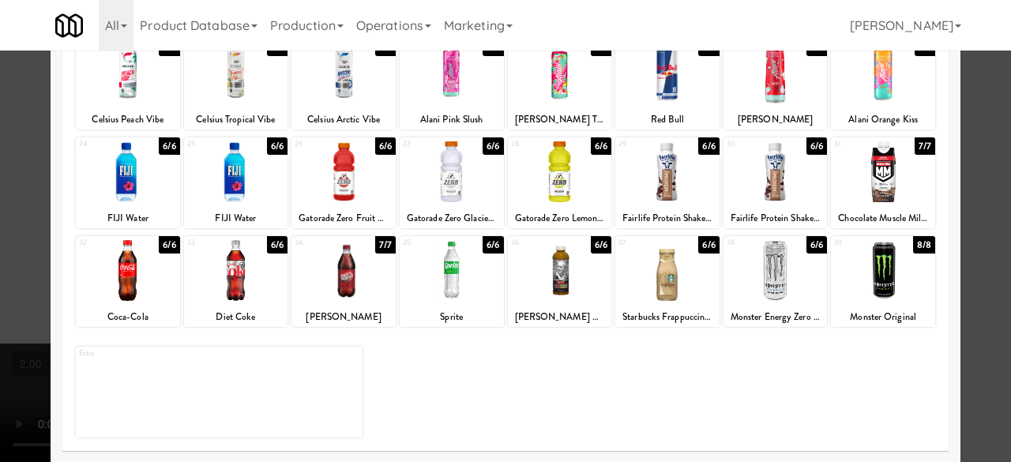
click at [787, 284] on div at bounding box center [776, 270] width 104 height 61
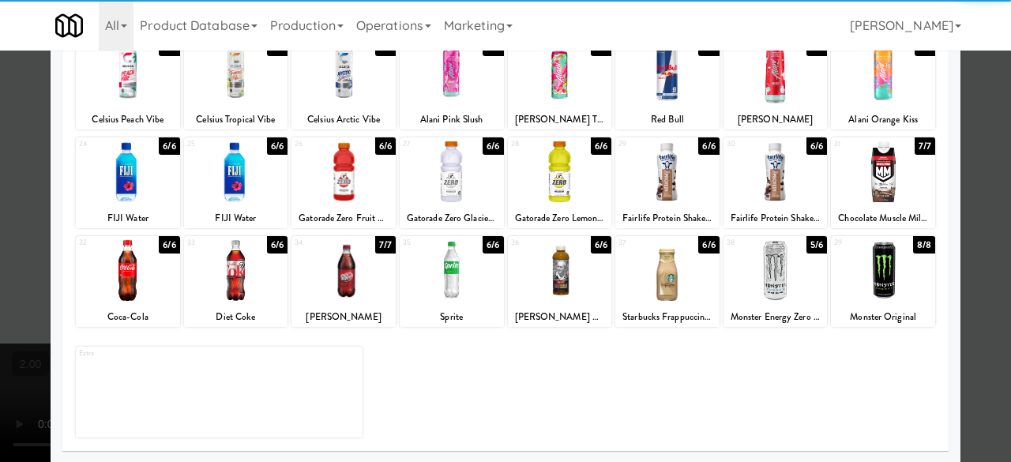
drag, startPoint x: 987, startPoint y: 202, endPoint x: 943, endPoint y: 212, distance: 45.4
click at [986, 201] on div at bounding box center [505, 231] width 1011 height 462
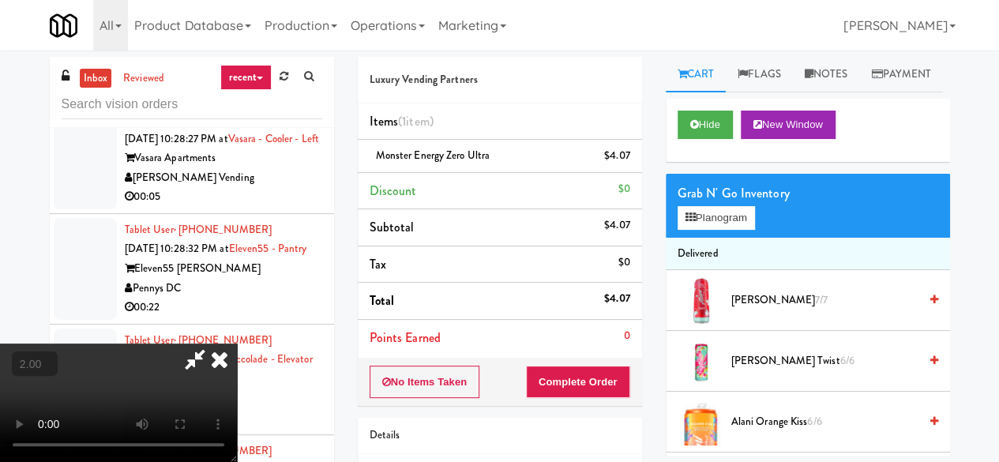
click at [32, 357] on span "2.00" at bounding box center [30, 365] width 31 height 16
click at [0, 0] on button "+" at bounding box center [0, 0] width 0 height 0
click at [213, 344] on icon at bounding box center [195, 360] width 36 height 32
click at [569, 375] on button "Complete Order" at bounding box center [578, 382] width 104 height 33
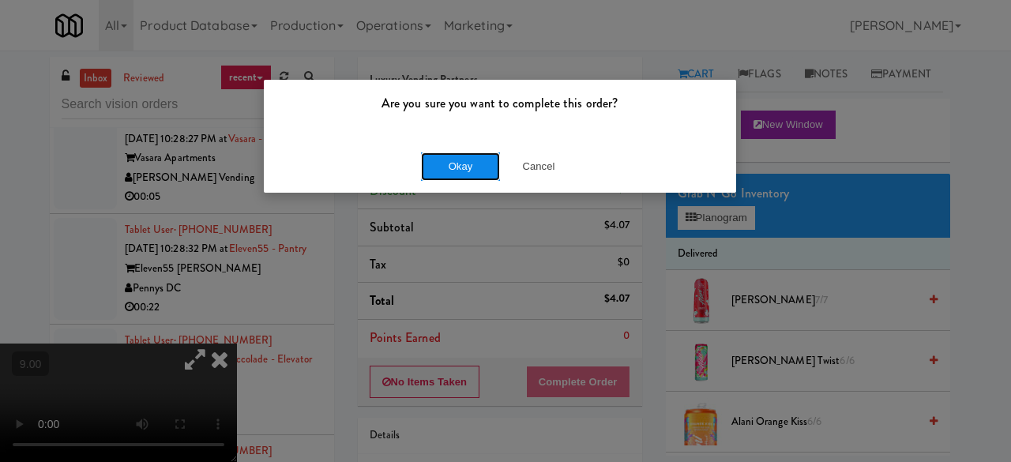
click at [441, 167] on button "Okay" at bounding box center [460, 166] width 79 height 28
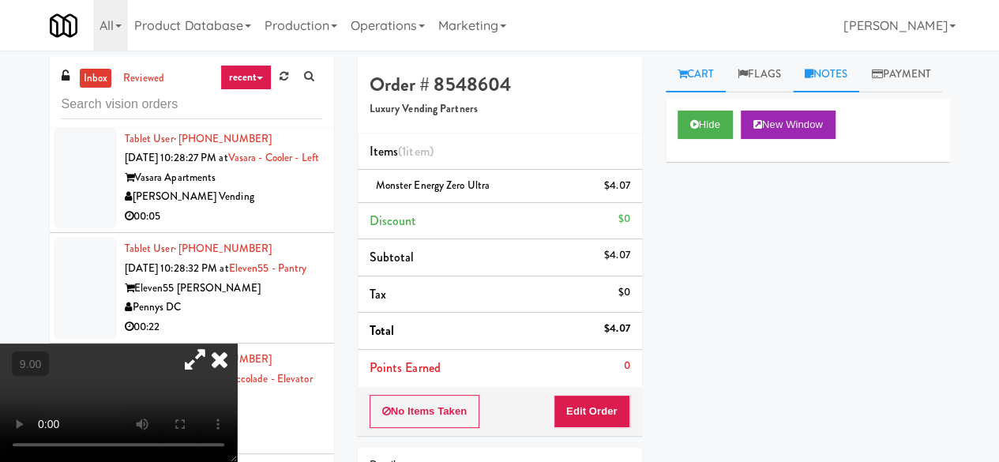
click at [839, 66] on link "Notes" at bounding box center [826, 75] width 67 height 36
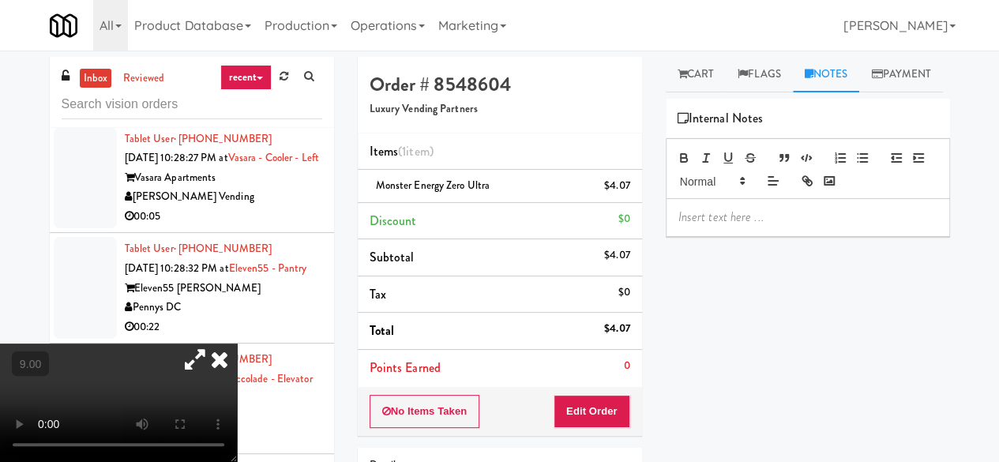
click at [735, 226] on p at bounding box center [808, 217] width 259 height 17
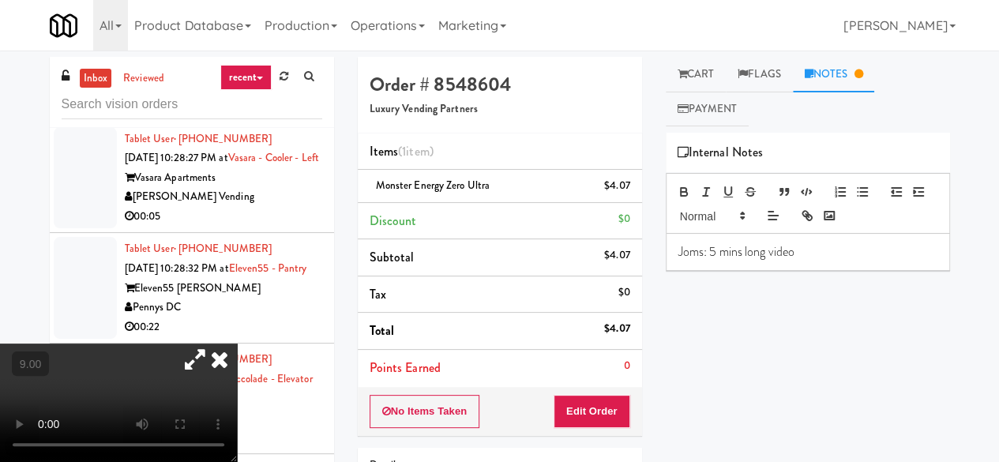
click at [237, 344] on icon at bounding box center [219, 360] width 35 height 32
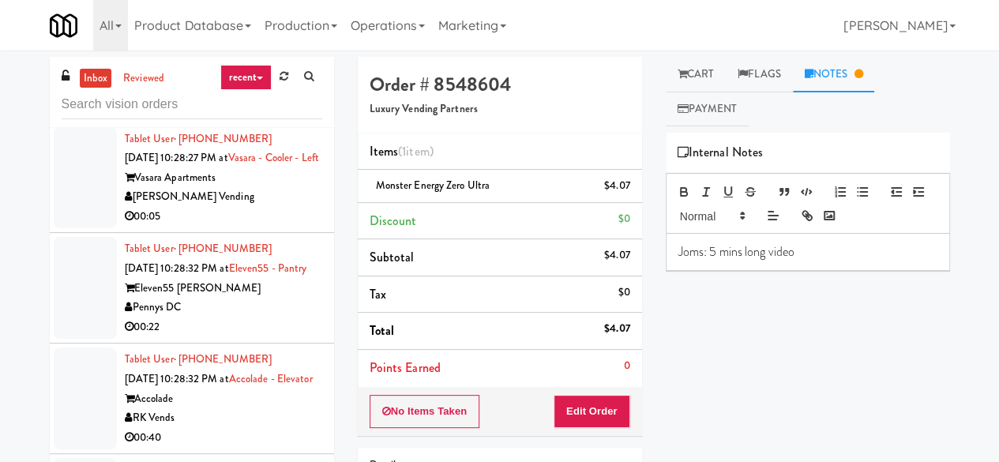
scroll to position [1027, 0]
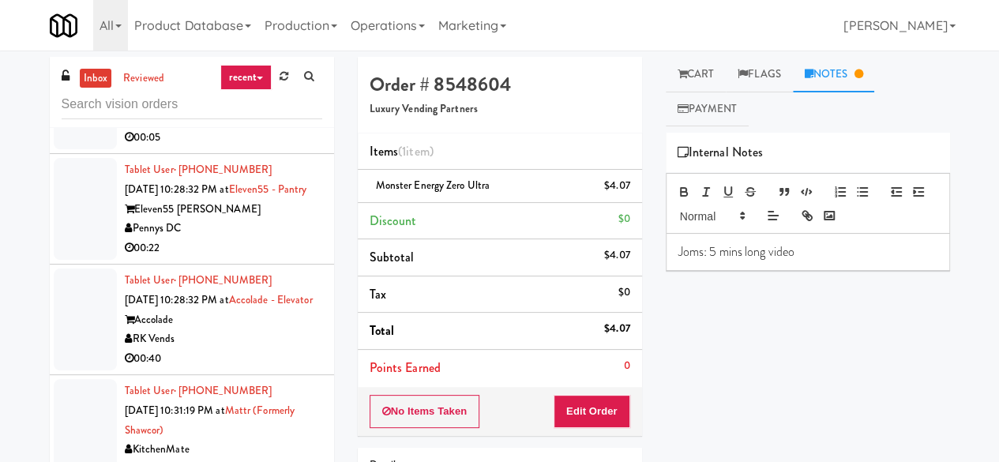
click at [232, 128] on div "[PERSON_NAME] Vending" at bounding box center [223, 118] width 197 height 20
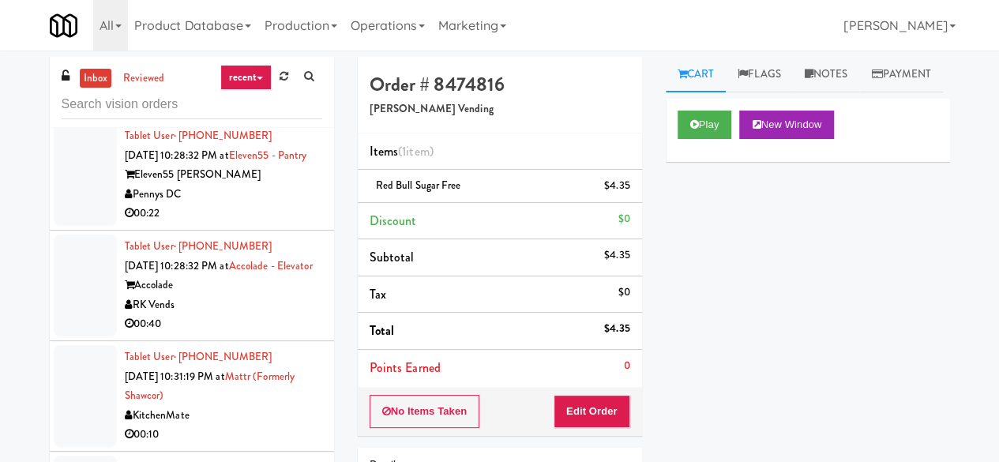
scroll to position [1106, 0]
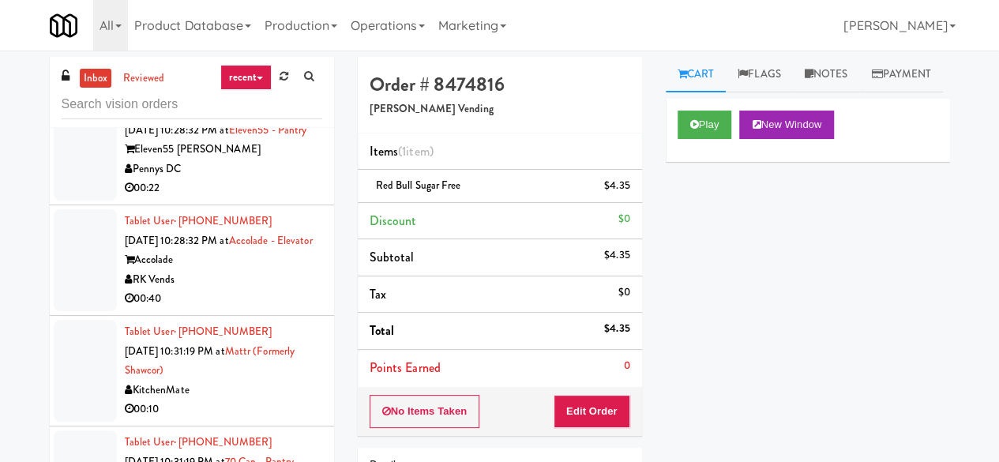
click at [256, 179] on div "Pennys DC" at bounding box center [223, 170] width 197 height 20
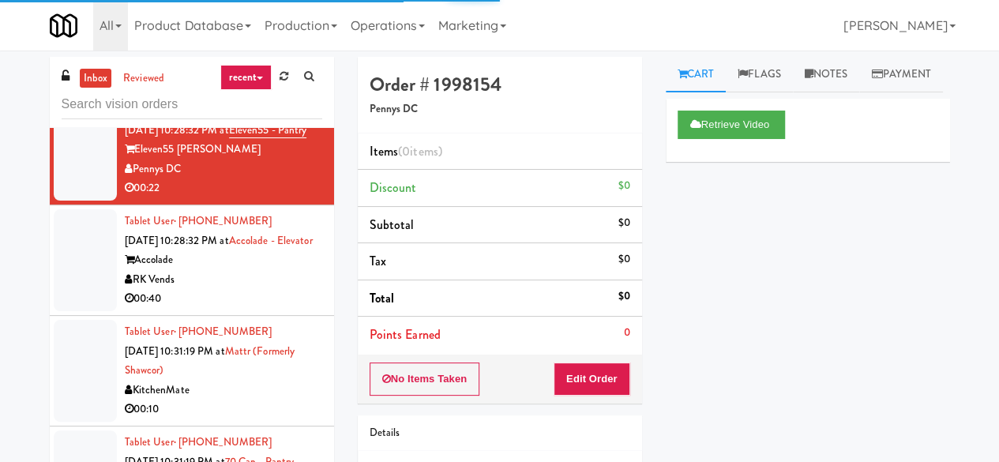
scroll to position [1185, 0]
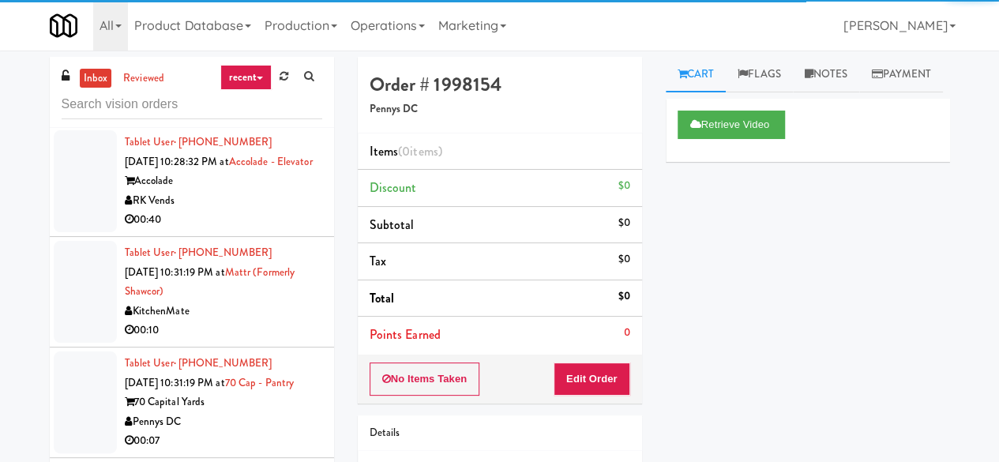
click at [261, 191] on div "Accolade" at bounding box center [223, 181] width 197 height 20
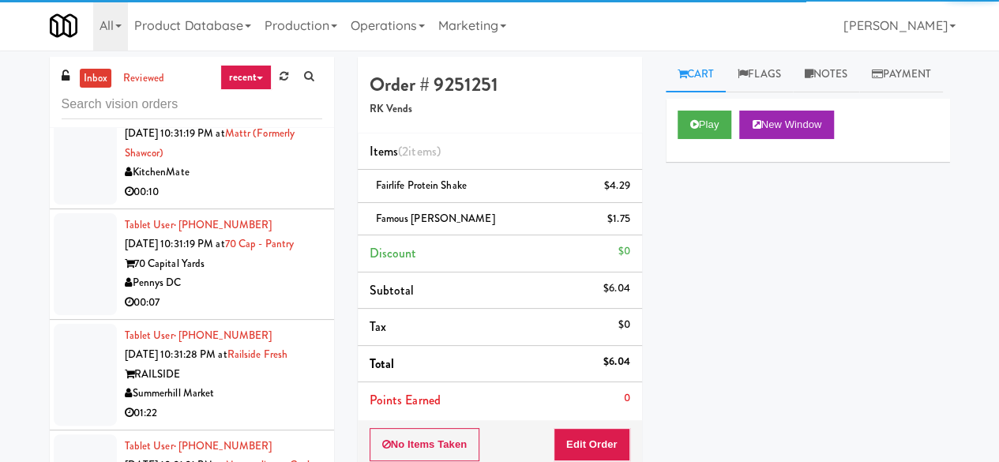
click at [261, 182] on div "KitchenMate" at bounding box center [223, 173] width 197 height 20
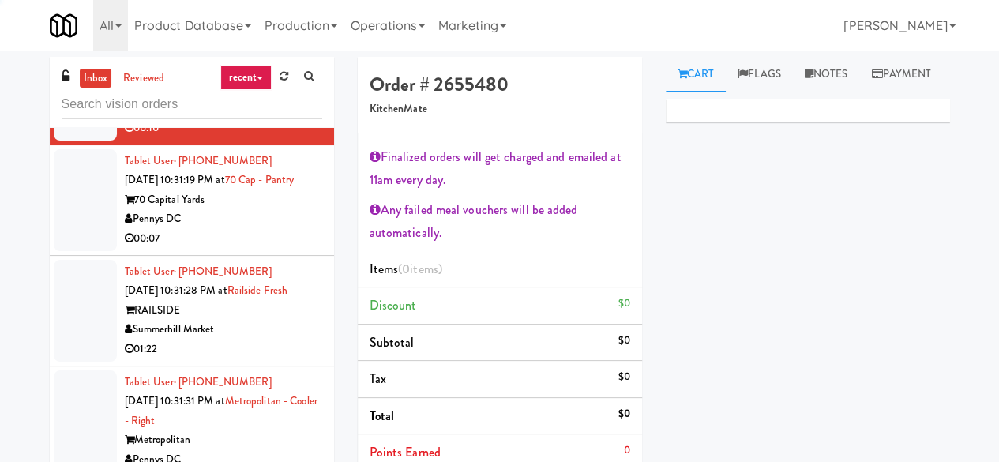
scroll to position [1422, 0]
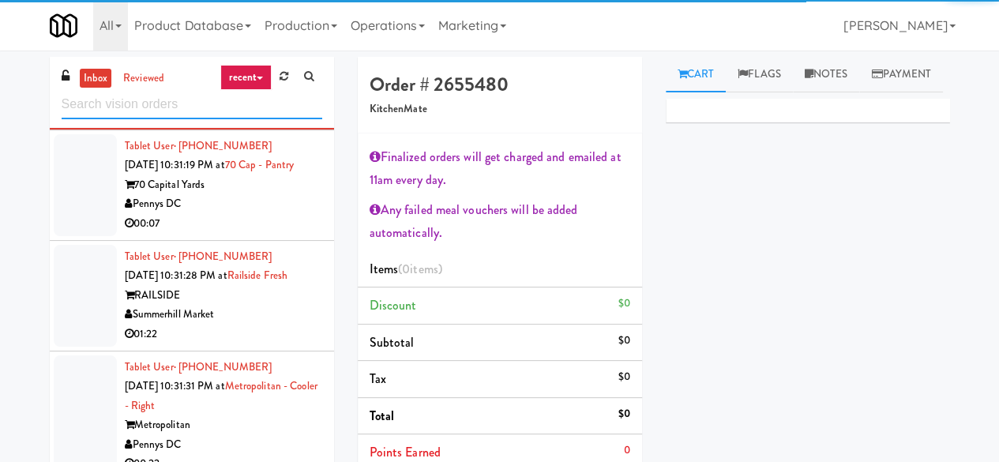
click at [222, 113] on input "text" at bounding box center [192, 104] width 261 height 29
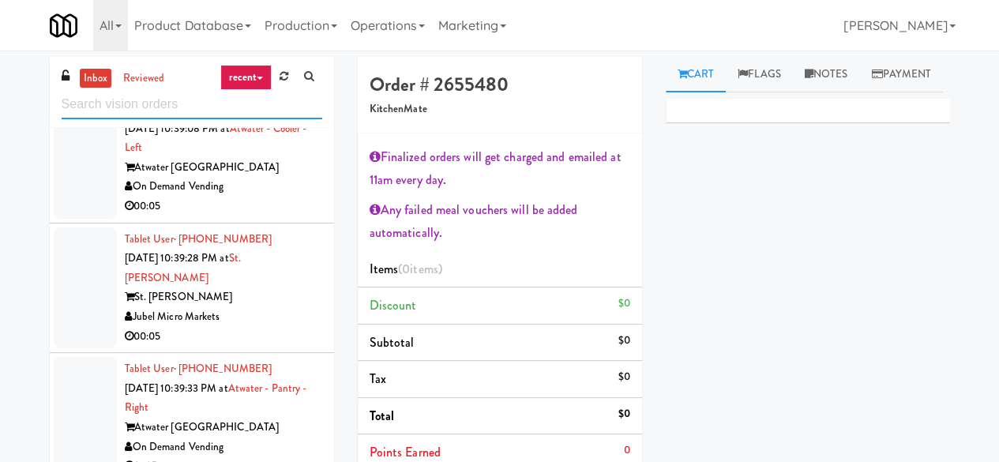
scroll to position [2433, 0]
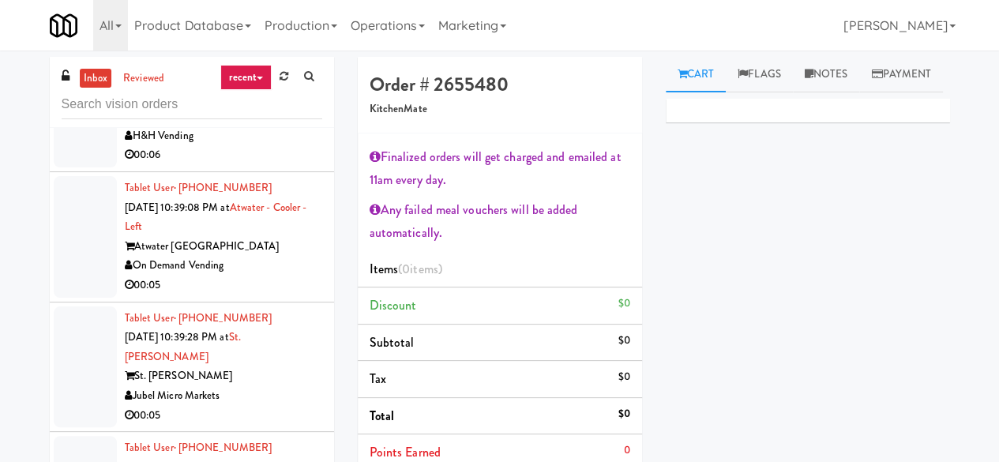
click at [264, 146] on div "H&H Vending" at bounding box center [223, 136] width 197 height 20
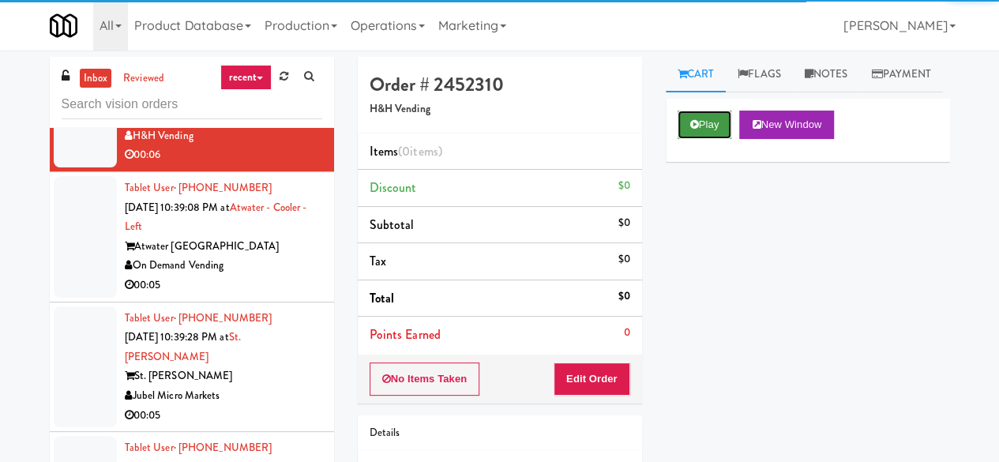
click at [686, 139] on button "Play" at bounding box center [705, 125] width 55 height 28
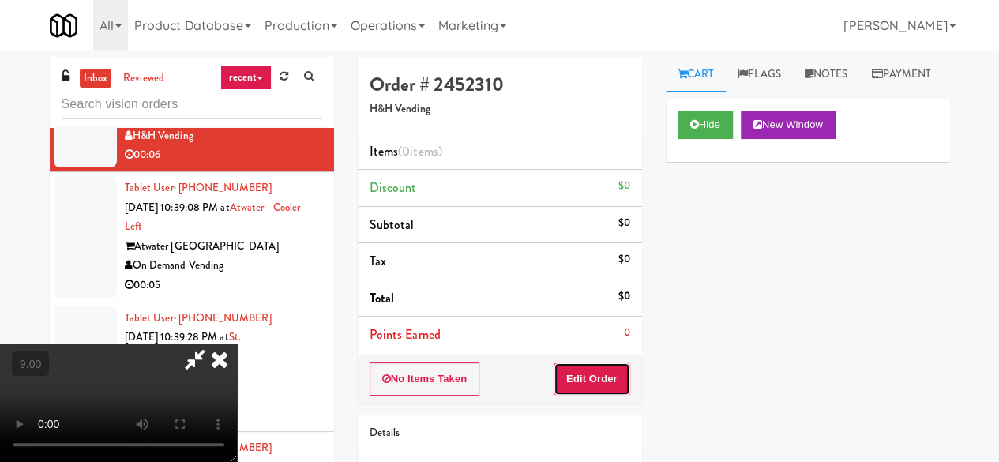
click at [607, 367] on button "Edit Order" at bounding box center [592, 379] width 77 height 33
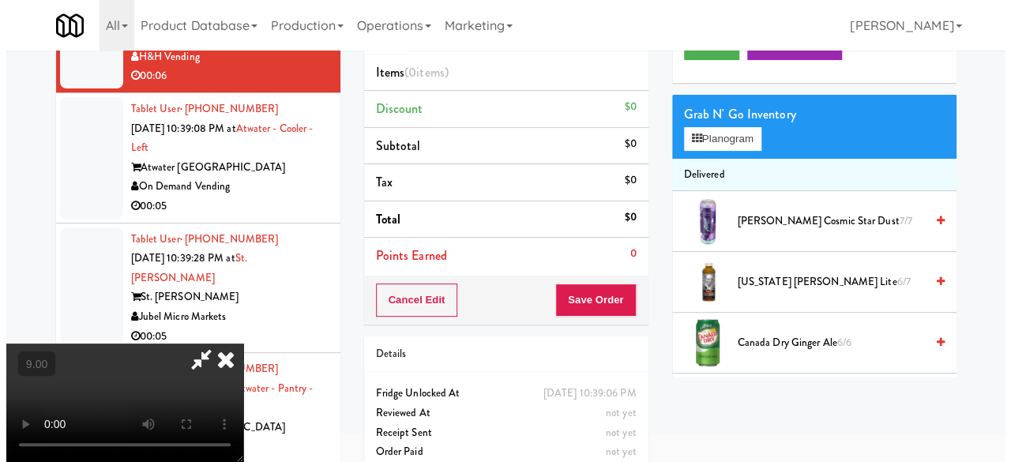
scroll to position [51, 0]
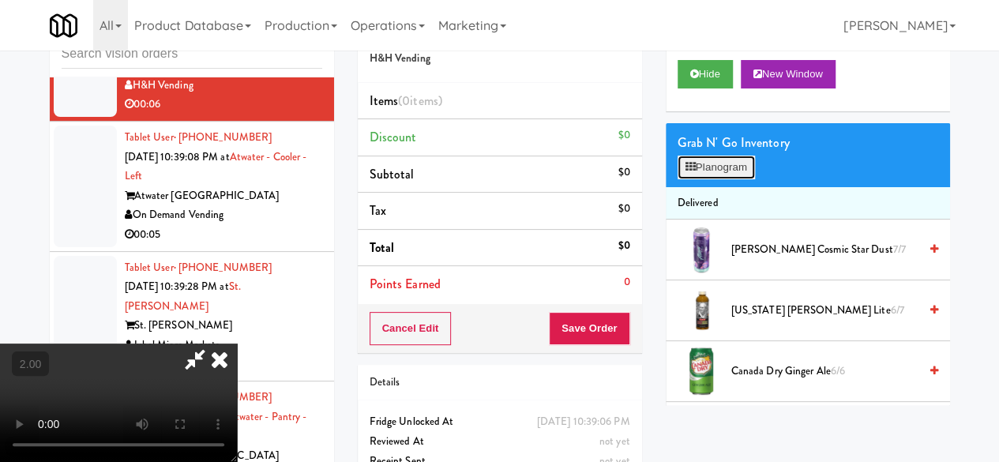
click at [698, 179] on button "Planogram" at bounding box center [716, 168] width 77 height 24
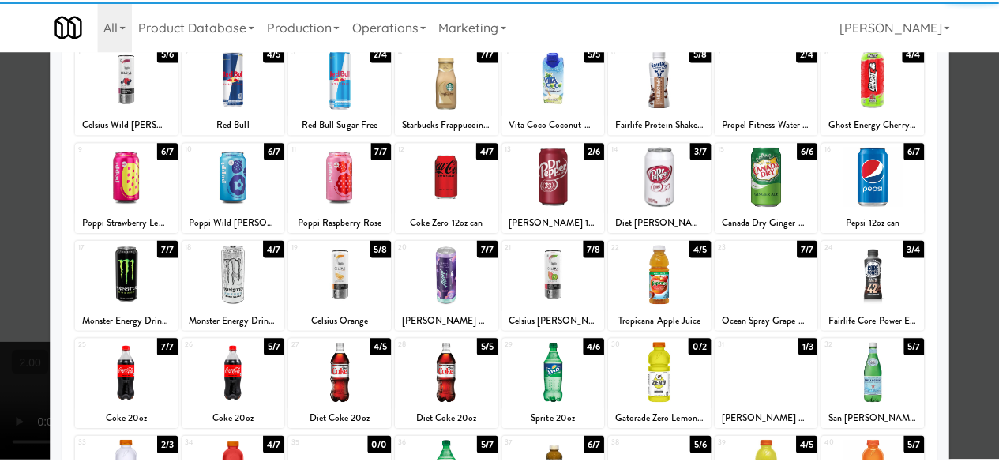
scroll to position [158, 0]
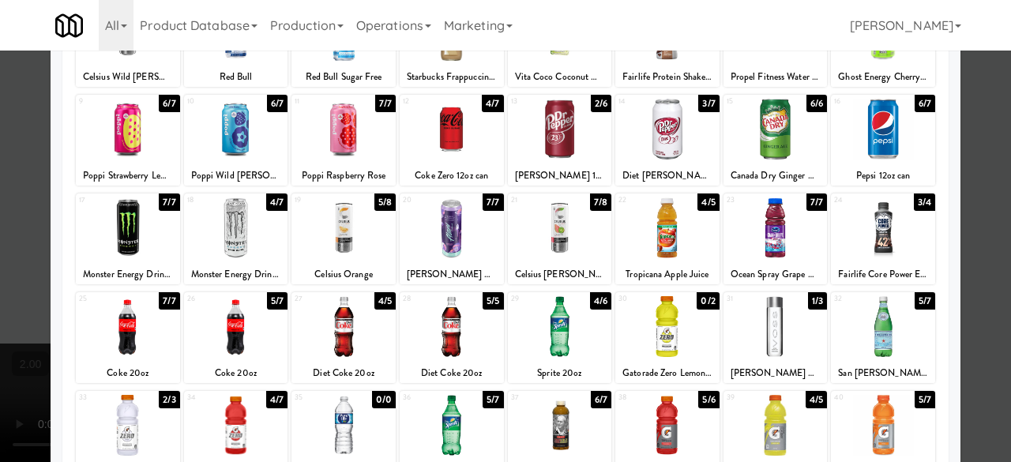
click at [699, 249] on div at bounding box center [667, 227] width 104 height 61
click at [964, 164] on div at bounding box center [505, 231] width 1011 height 462
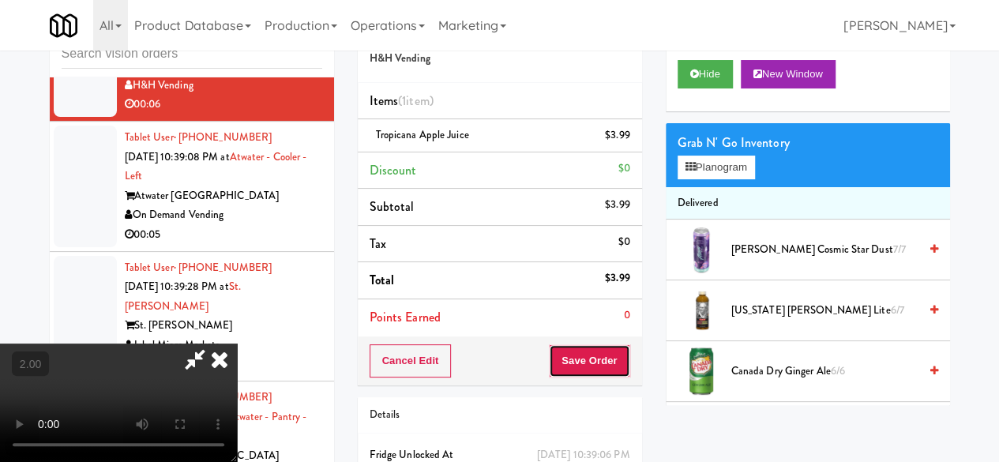
click at [618, 372] on button "Save Order" at bounding box center [589, 360] width 81 height 33
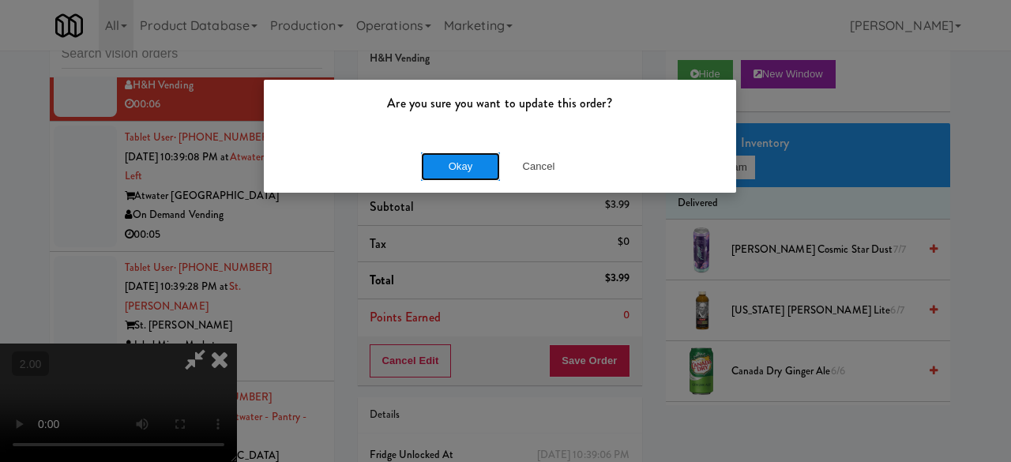
click at [452, 179] on button "Okay" at bounding box center [460, 166] width 79 height 28
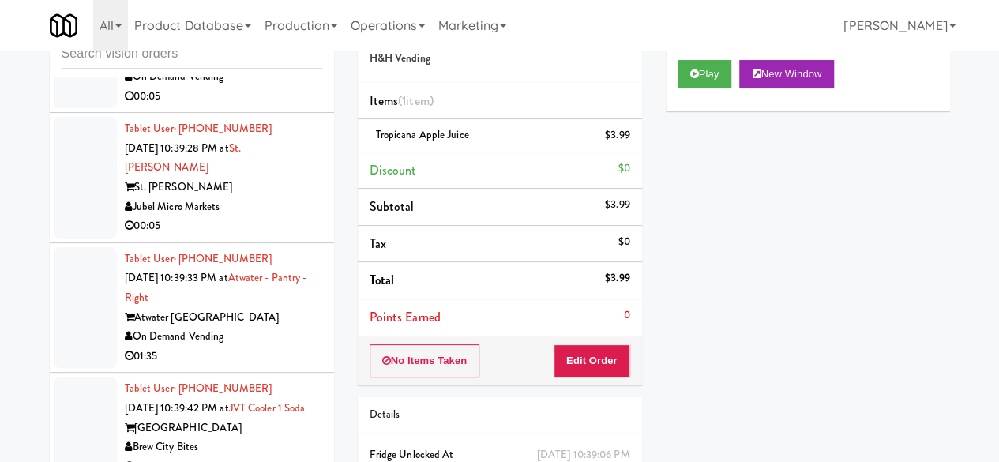
click at [281, 107] on div "00:05" at bounding box center [223, 97] width 197 height 20
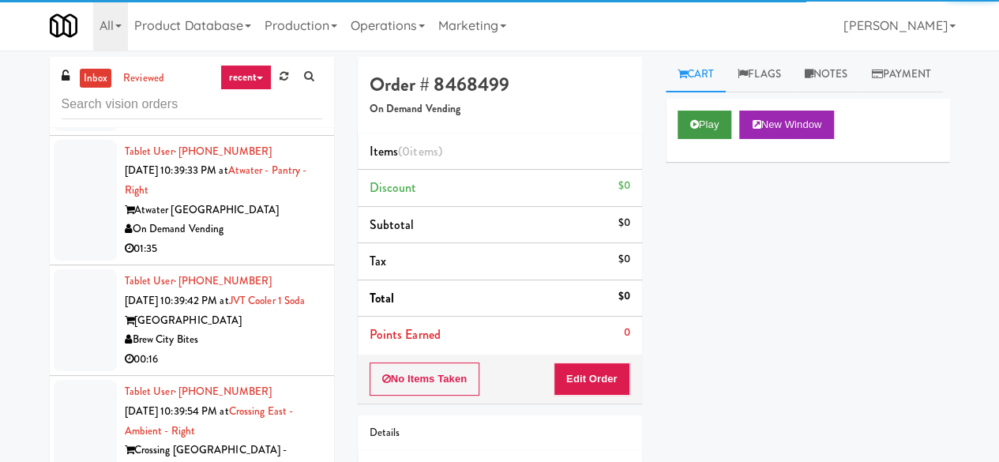
click at [686, 140] on div "Play New Window" at bounding box center [808, 130] width 284 height 63
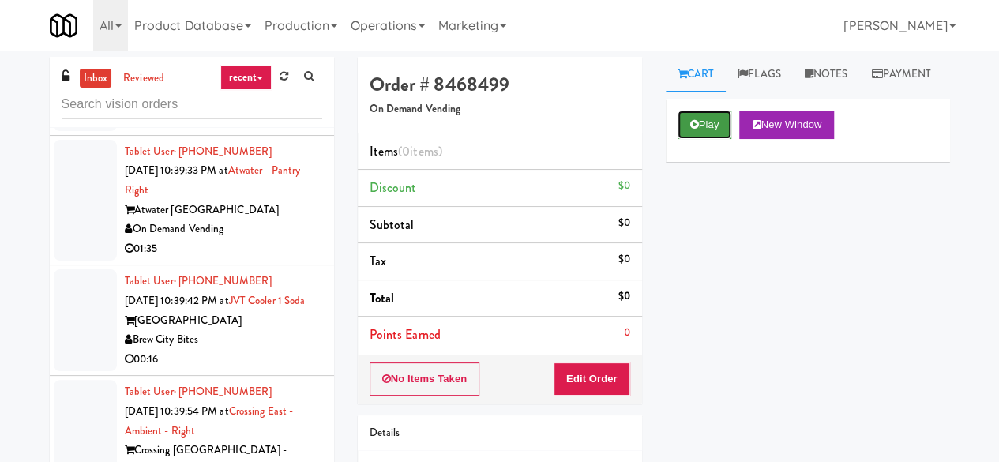
click at [690, 130] on icon at bounding box center [694, 124] width 9 height 10
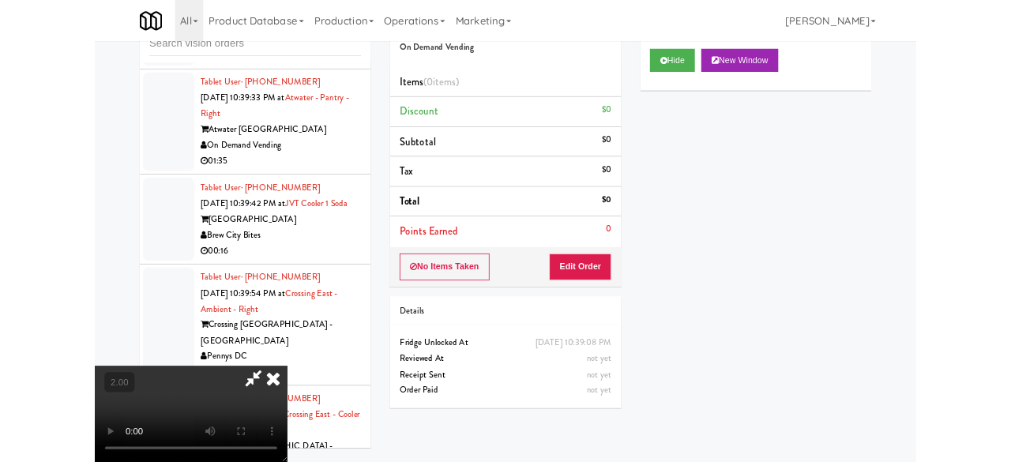
scroll to position [150, 0]
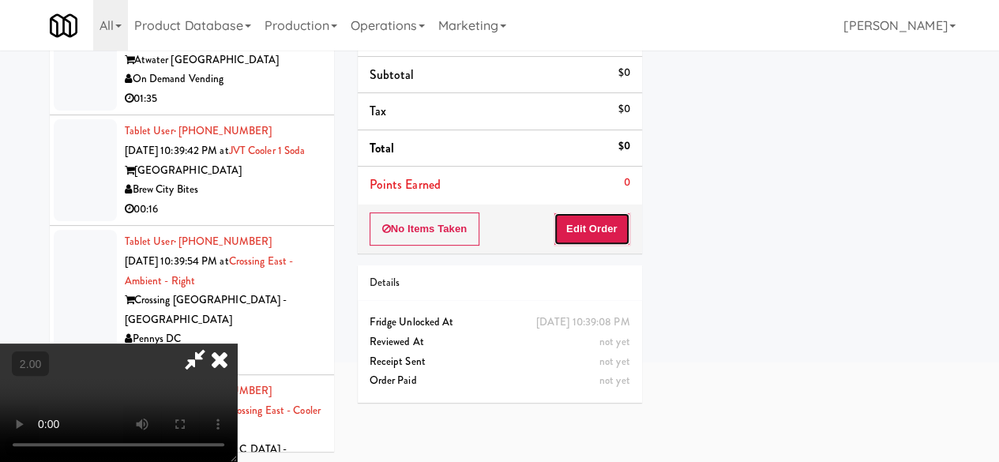
click at [615, 228] on button "Edit Order" at bounding box center [592, 228] width 77 height 33
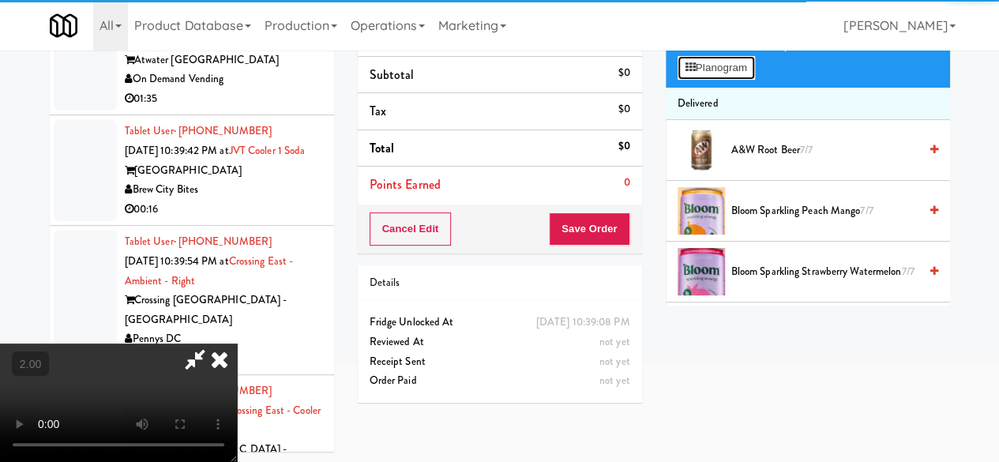
click at [722, 80] on button "Planogram" at bounding box center [716, 68] width 77 height 24
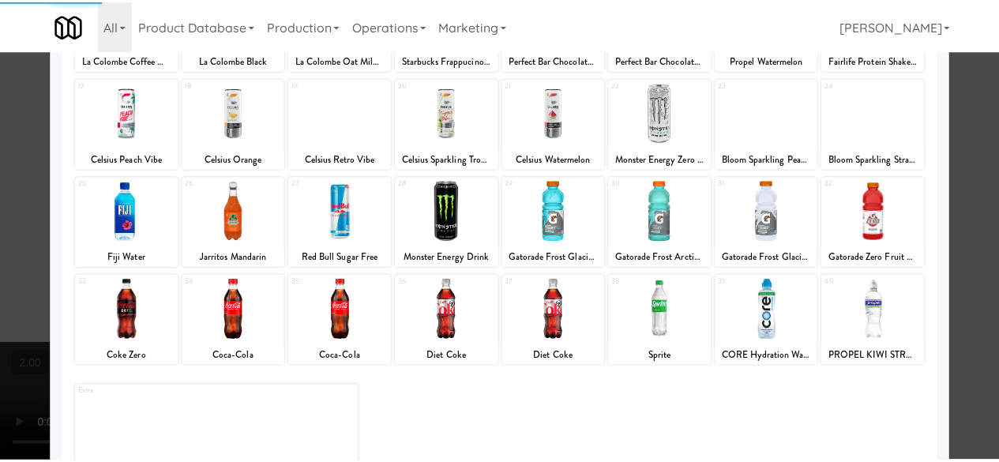
scroll to position [313, 0]
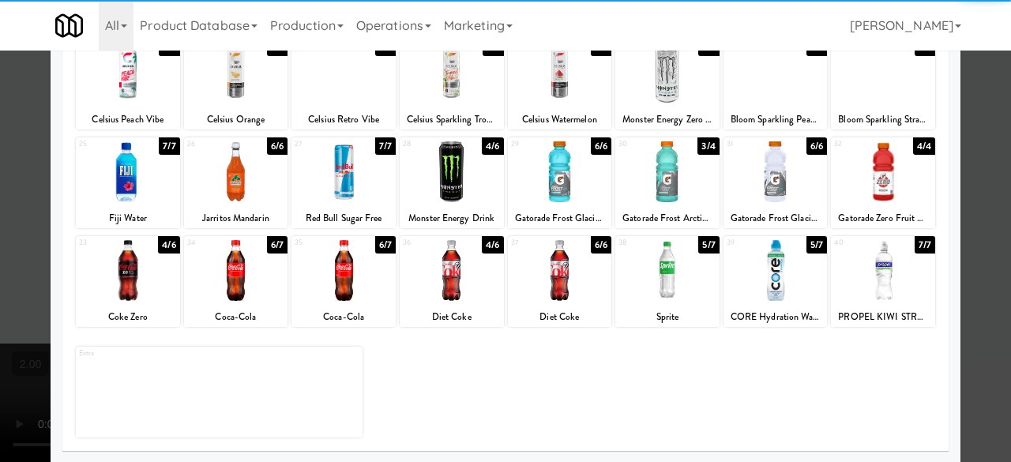
click at [447, 305] on div "36 4/6 Diet Coke" at bounding box center [452, 281] width 104 height 91
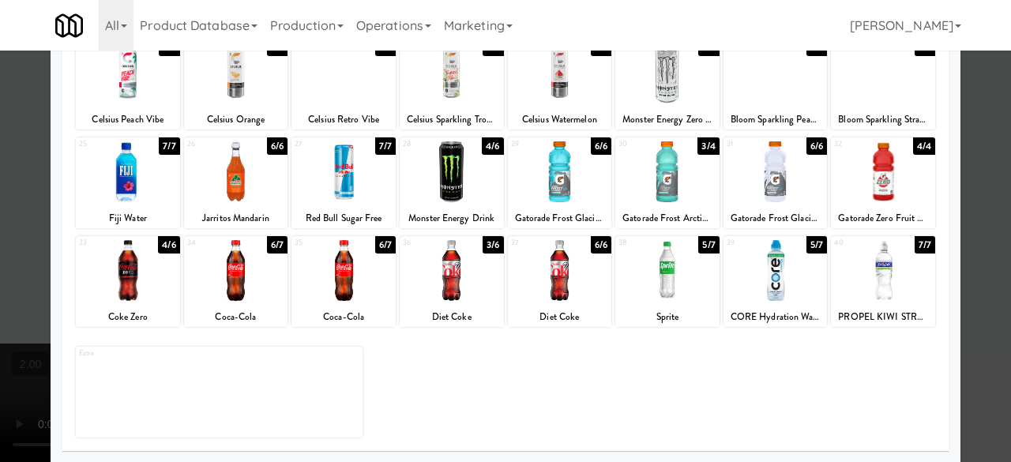
drag, startPoint x: 973, startPoint y: 156, endPoint x: 649, endPoint y: 155, distance: 324.7
click at [972, 156] on div at bounding box center [505, 231] width 1011 height 462
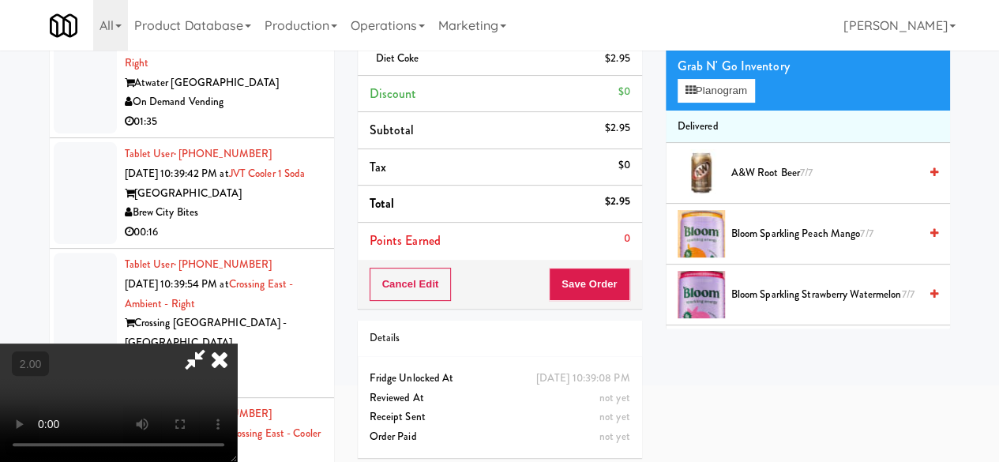
scroll to position [71, 0]
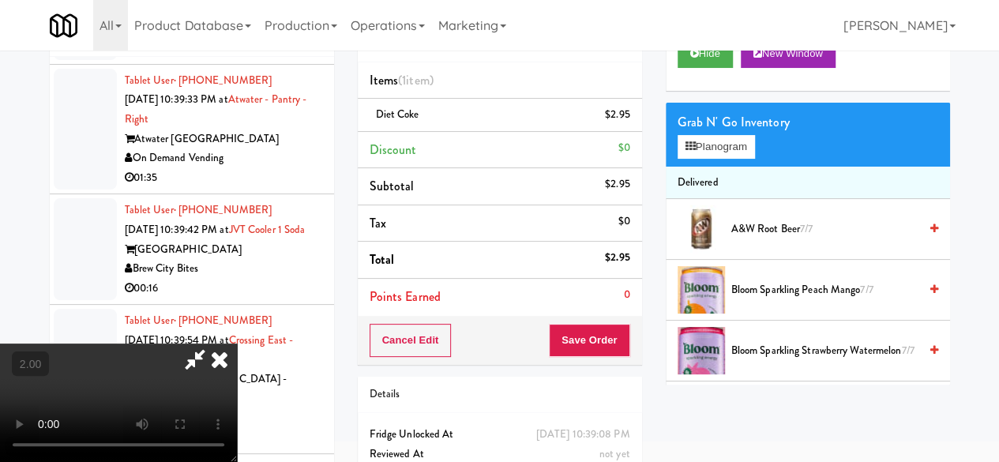
click at [213, 344] on icon at bounding box center [195, 360] width 36 height 32
click at [578, 344] on button "Save Order" at bounding box center [589, 340] width 81 height 33
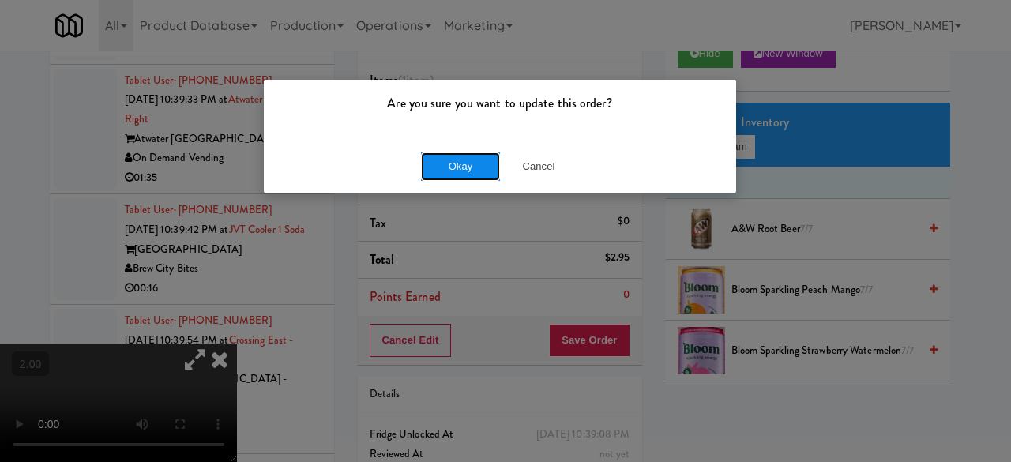
click at [465, 171] on button "Okay" at bounding box center [460, 166] width 79 height 28
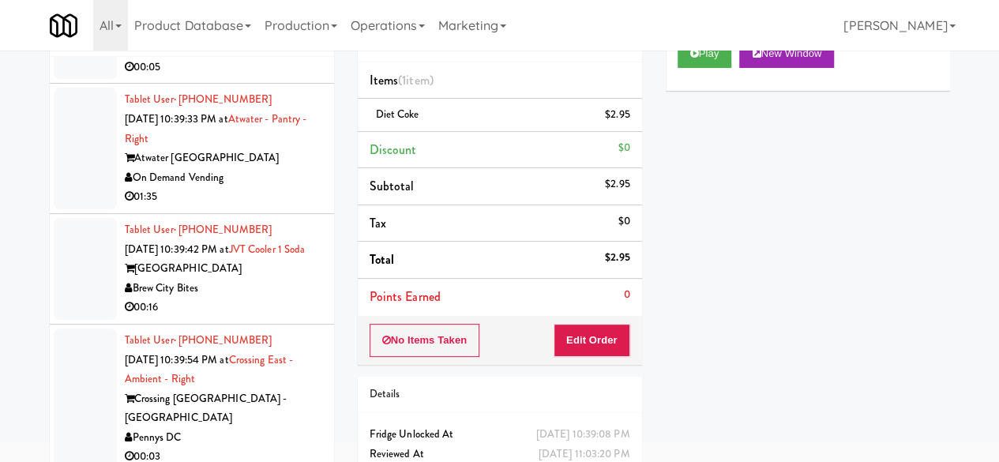
click at [269, 58] on div "Jubel Micro Markets" at bounding box center [223, 48] width 197 height 20
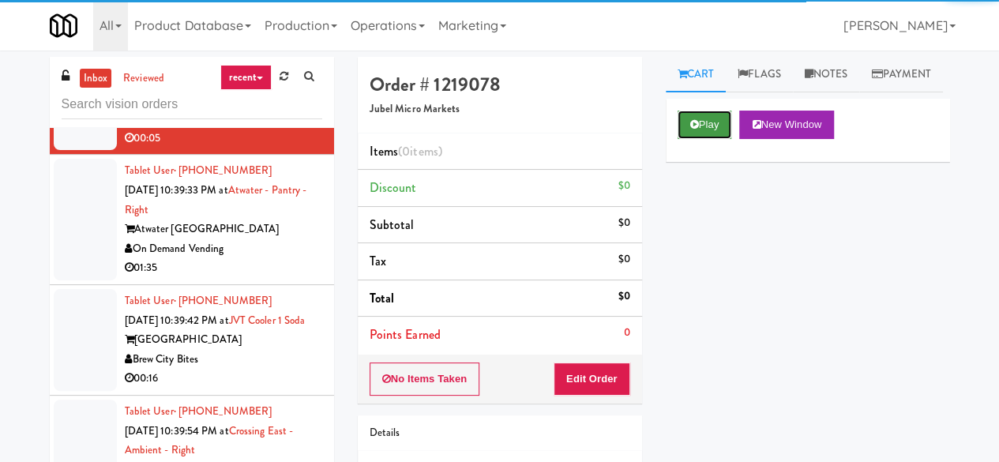
click at [690, 130] on icon at bounding box center [694, 124] width 9 height 10
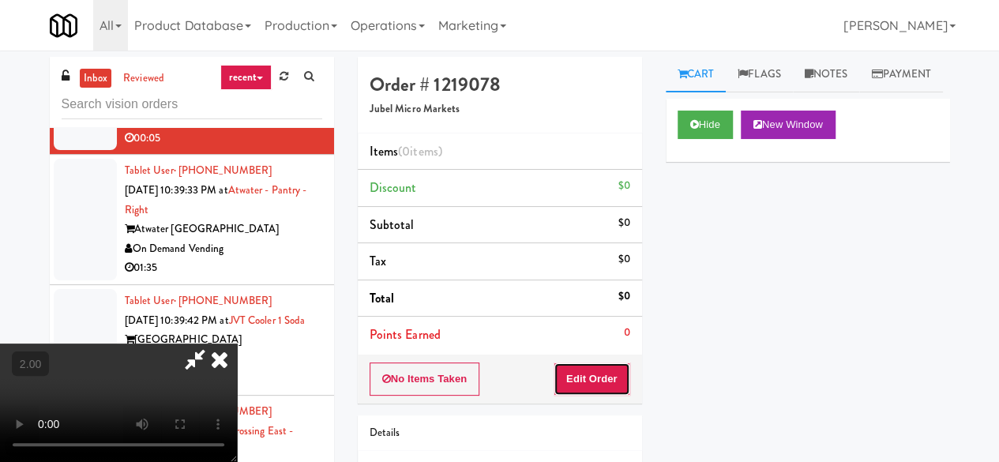
click at [610, 364] on button "Edit Order" at bounding box center [592, 379] width 77 height 33
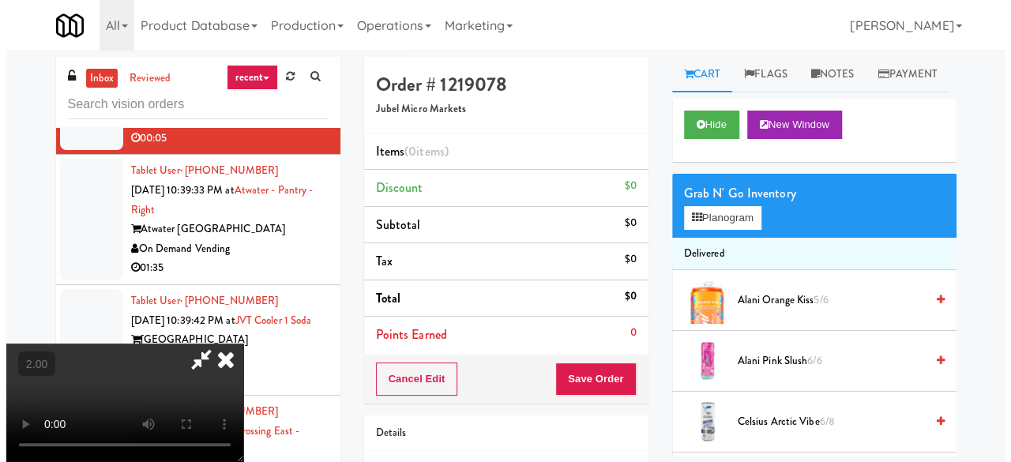
scroll to position [32, 0]
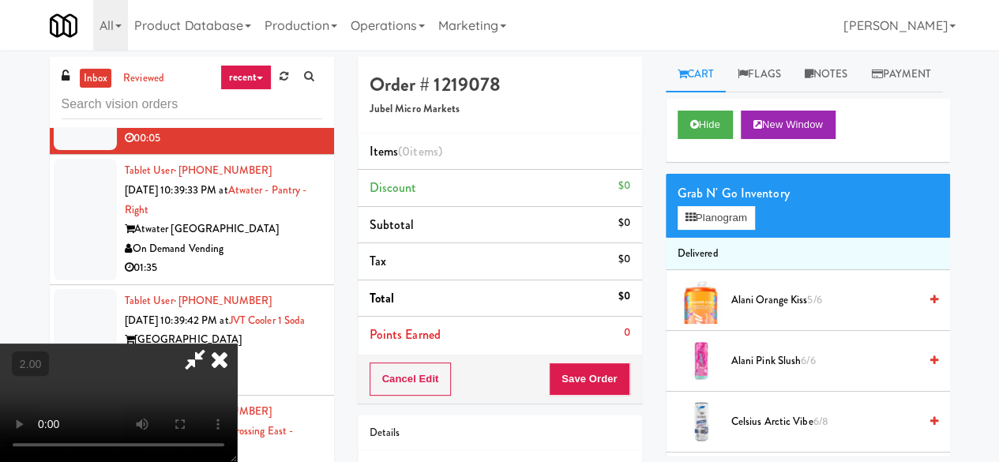
click at [717, 238] on div "Grab N' Go Inventory Planogram" at bounding box center [808, 206] width 284 height 64
click at [717, 230] on button "Planogram" at bounding box center [716, 218] width 77 height 24
click at [0, 0] on div at bounding box center [0, 0] width 0 height 0
click at [716, 230] on button "Planogram" at bounding box center [716, 218] width 77 height 24
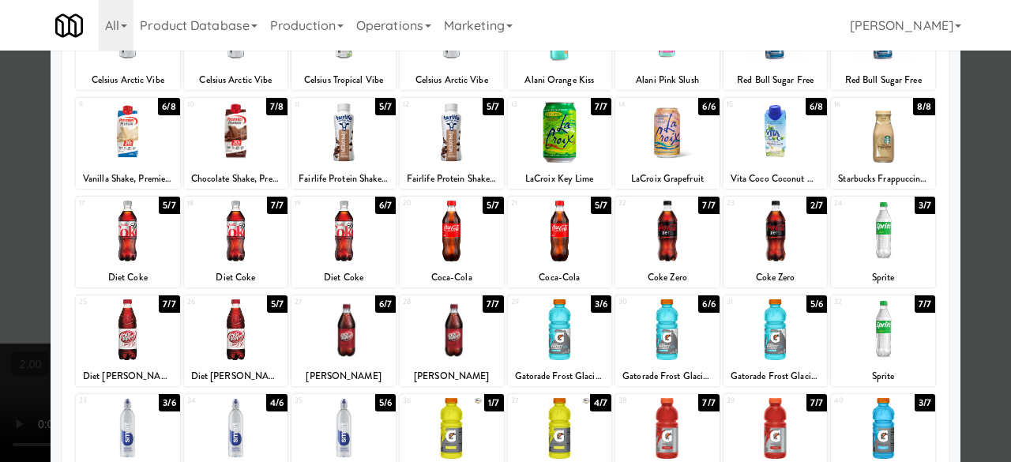
click at [350, 250] on div at bounding box center [343, 231] width 104 height 61
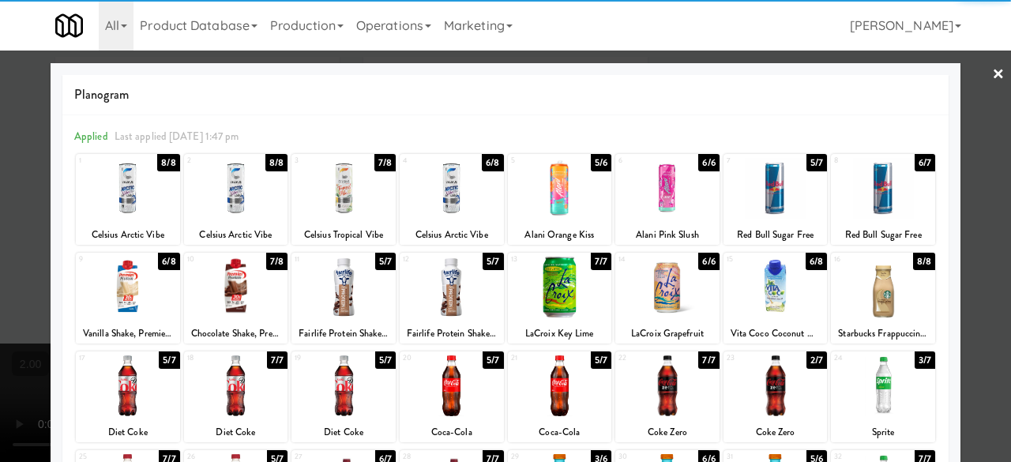
click at [955, 108] on div at bounding box center [505, 231] width 1011 height 462
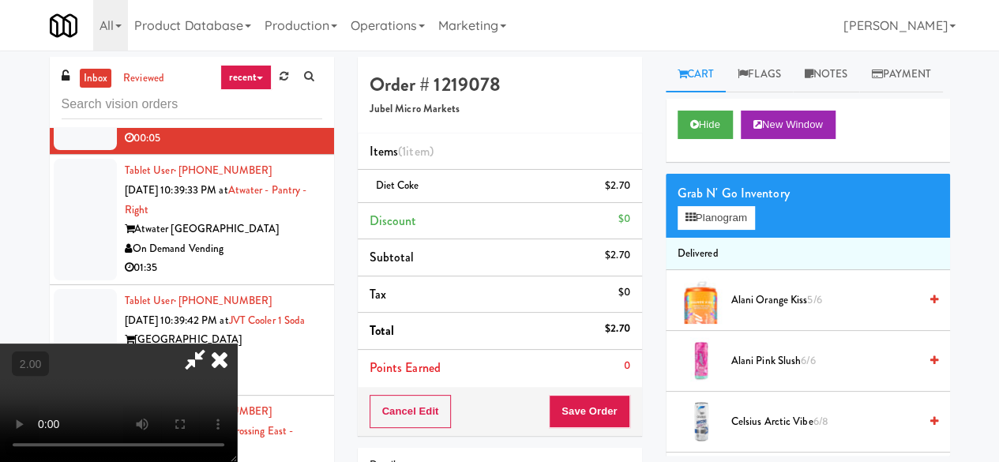
click at [213, 344] on icon at bounding box center [195, 360] width 36 height 32
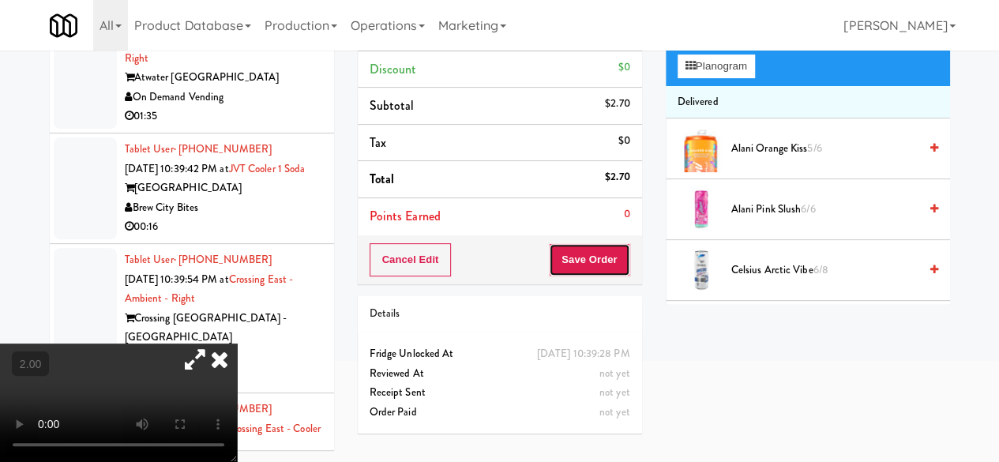
click at [585, 261] on button "Save Order" at bounding box center [589, 259] width 81 height 33
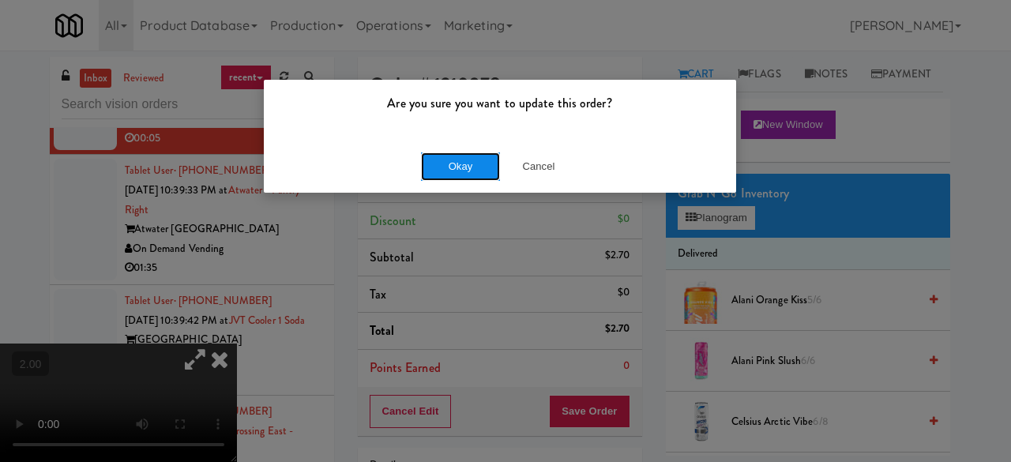
click at [461, 168] on button "Okay" at bounding box center [460, 166] width 79 height 28
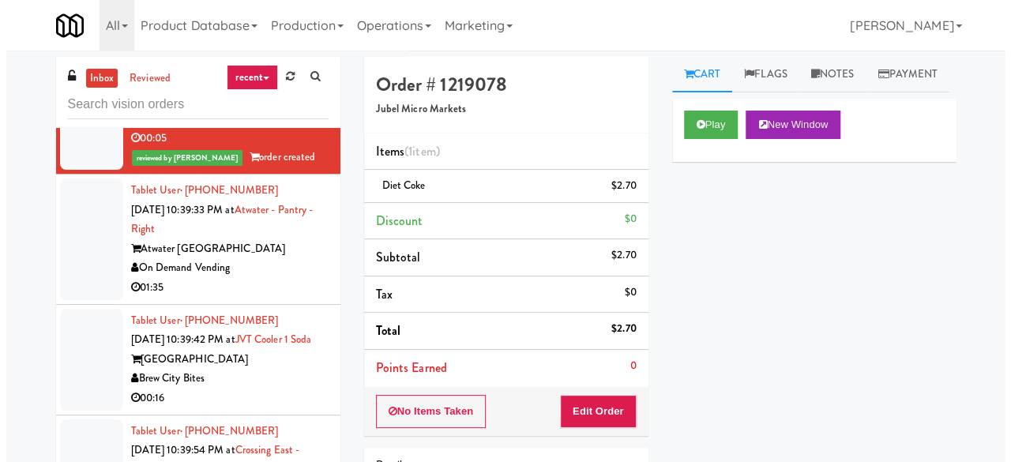
scroll to position [2907, 0]
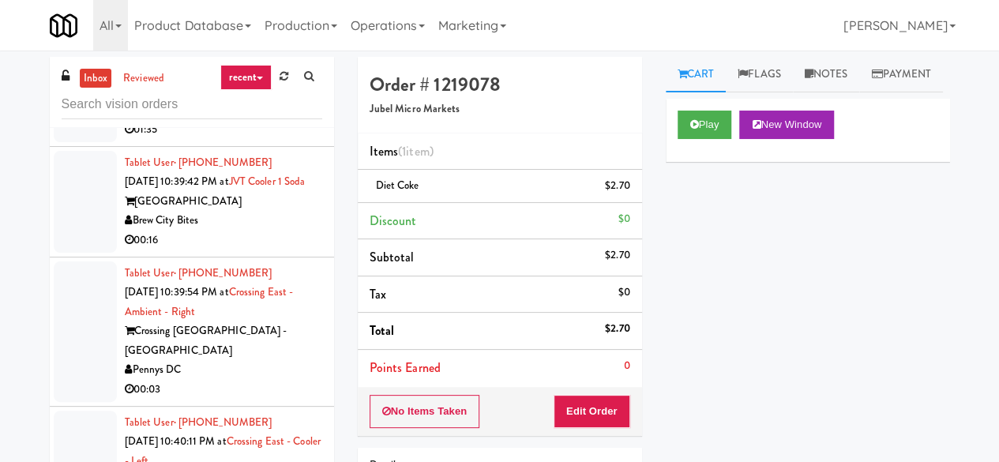
click at [254, 140] on div "01:35" at bounding box center [223, 130] width 197 height 20
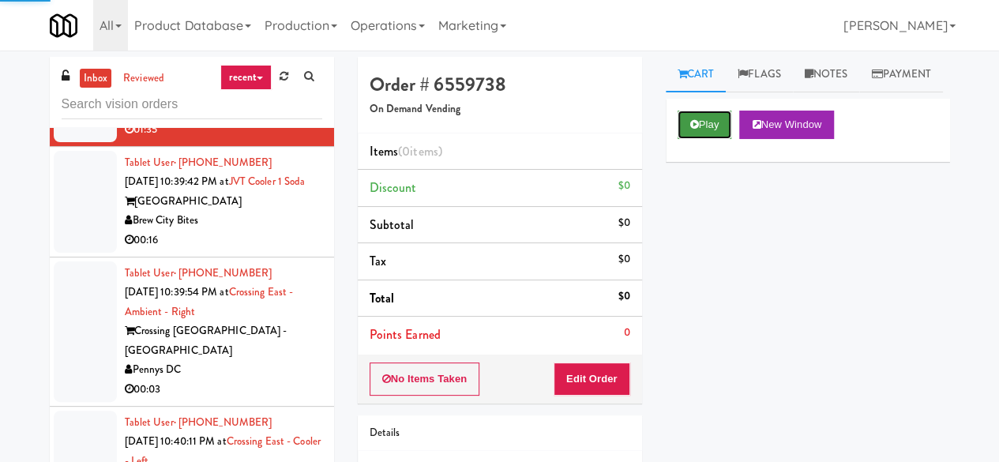
click at [700, 139] on button "Play" at bounding box center [705, 125] width 55 height 28
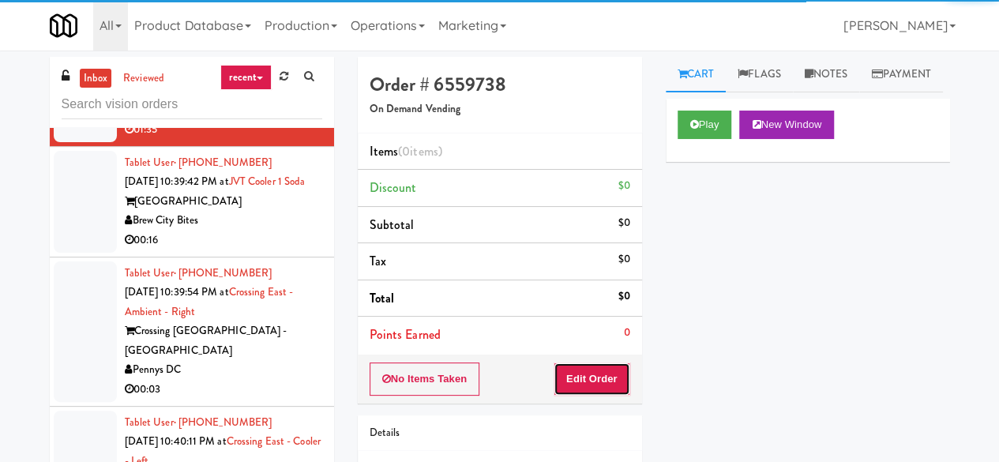
click at [607, 369] on button "Edit Order" at bounding box center [592, 379] width 77 height 33
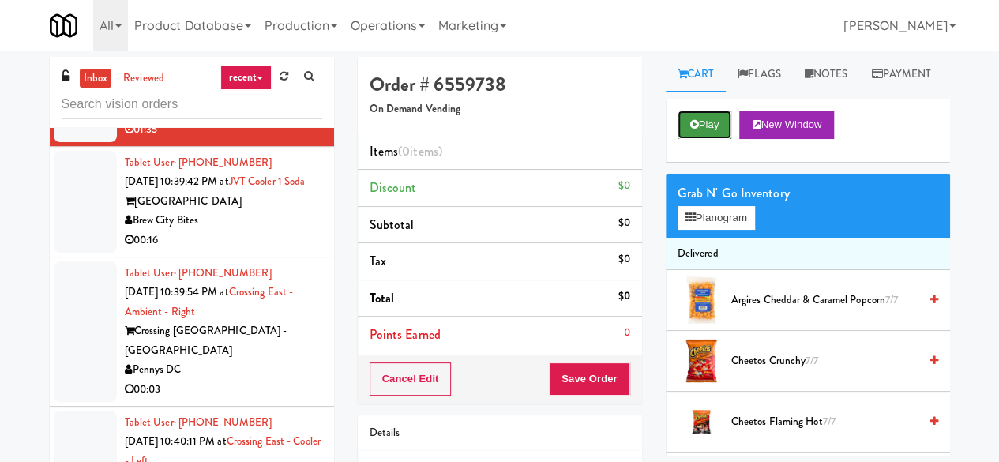
click at [709, 139] on button "Play" at bounding box center [705, 125] width 55 height 28
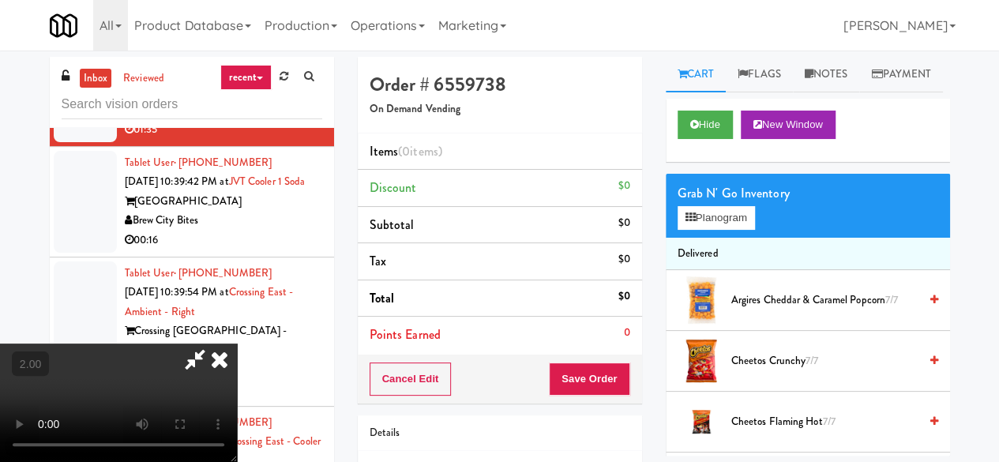
click at [697, 205] on div "Grab N' Go Inventory" at bounding box center [808, 194] width 261 height 24
click at [705, 230] on button "Planogram" at bounding box center [716, 218] width 77 height 24
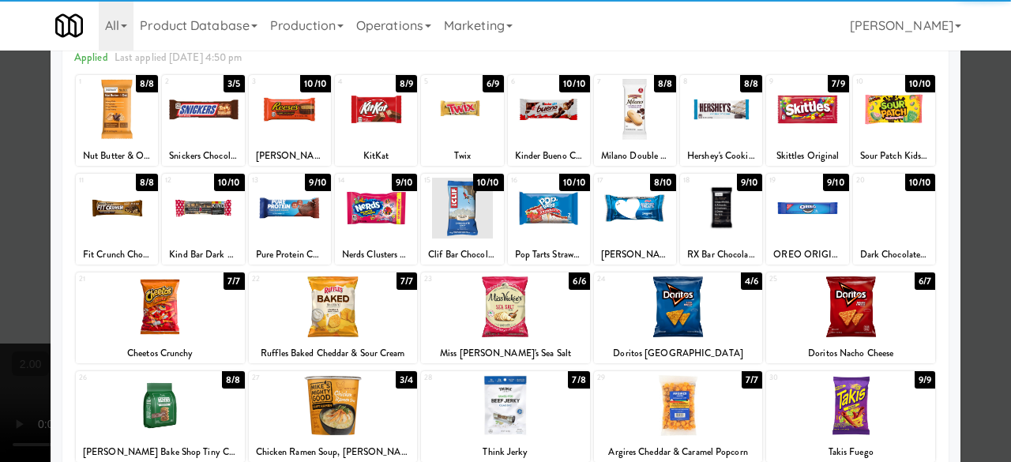
click at [543, 217] on div at bounding box center [549, 208] width 82 height 61
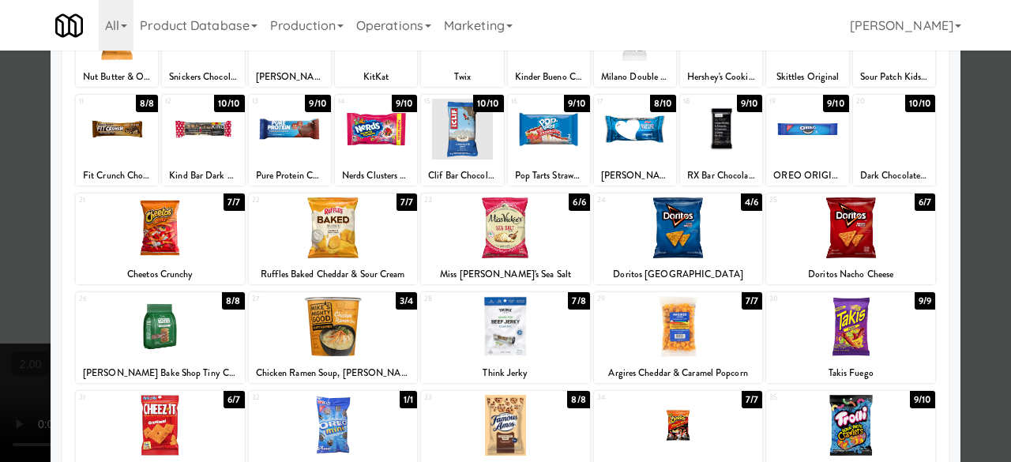
click at [158, 326] on div at bounding box center [160, 326] width 169 height 61
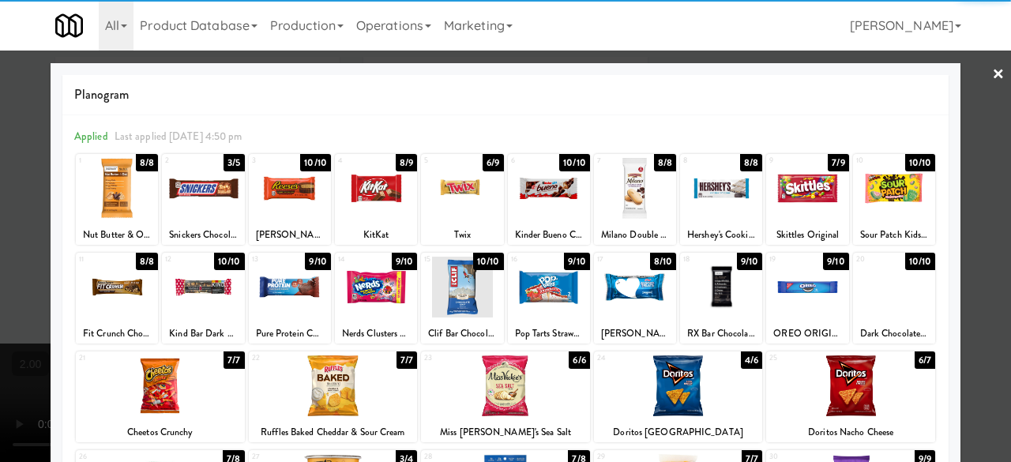
click at [950, 79] on div at bounding box center [505, 231] width 1011 height 462
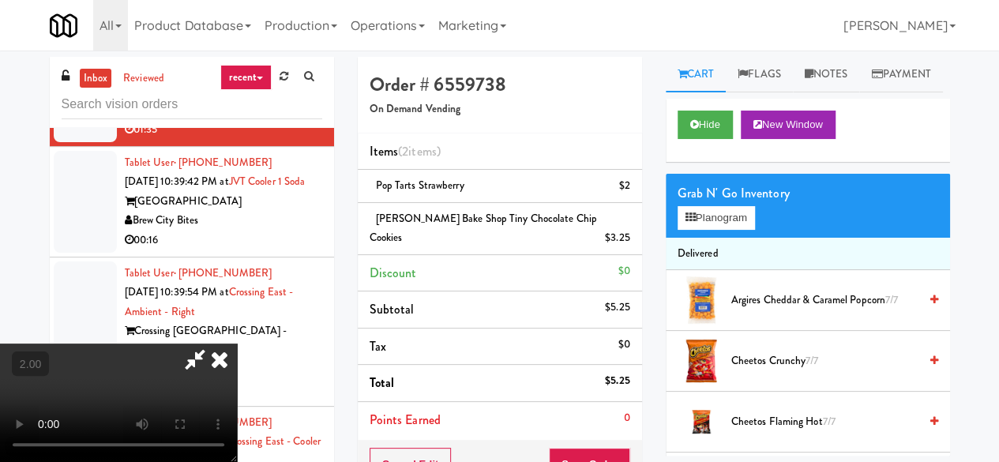
click at [213, 344] on icon at bounding box center [195, 360] width 36 height 32
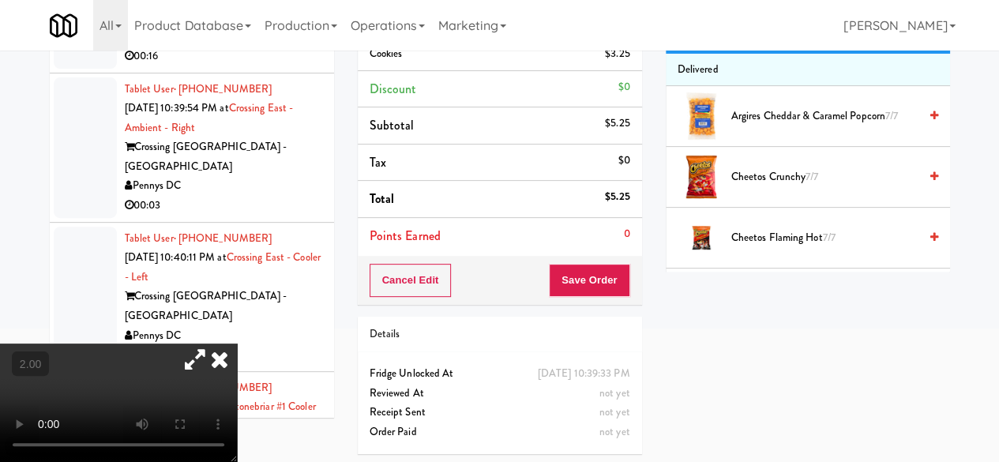
drag, startPoint x: 582, startPoint y: 235, endPoint x: 590, endPoint y: 256, distance: 22.7
click at [583, 256] on div "Cancel Edit Save Order" at bounding box center [500, 280] width 284 height 49
click at [585, 264] on button "Save Order" at bounding box center [589, 280] width 81 height 33
click at [599, 271] on button "Save Order" at bounding box center [589, 280] width 81 height 33
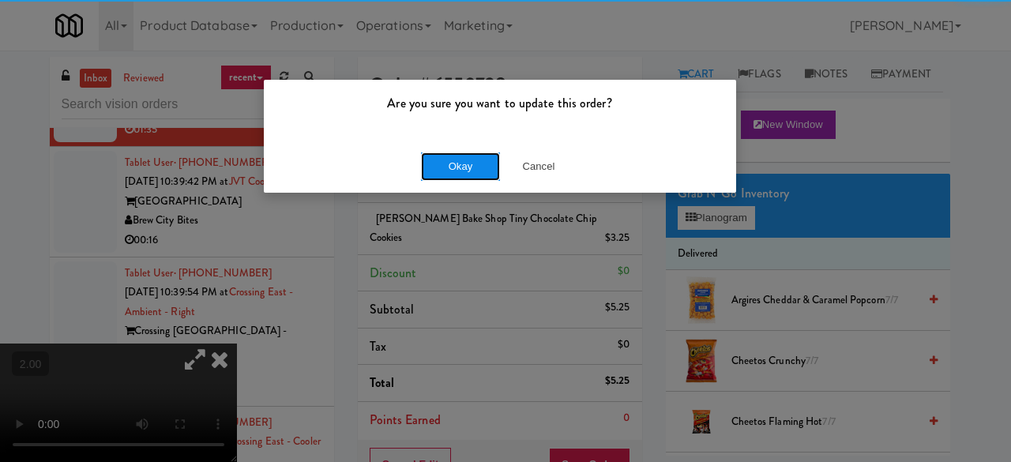
click at [434, 156] on button "Okay" at bounding box center [460, 166] width 79 height 28
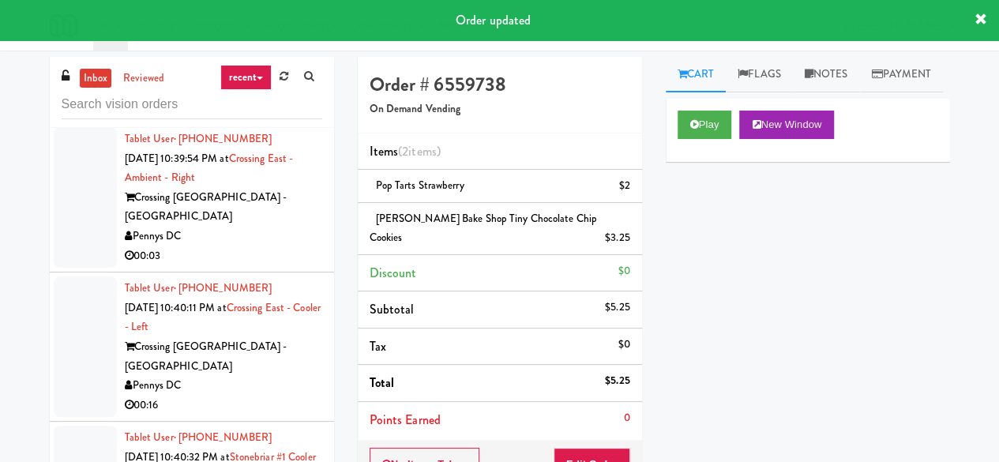
scroll to position [3065, 0]
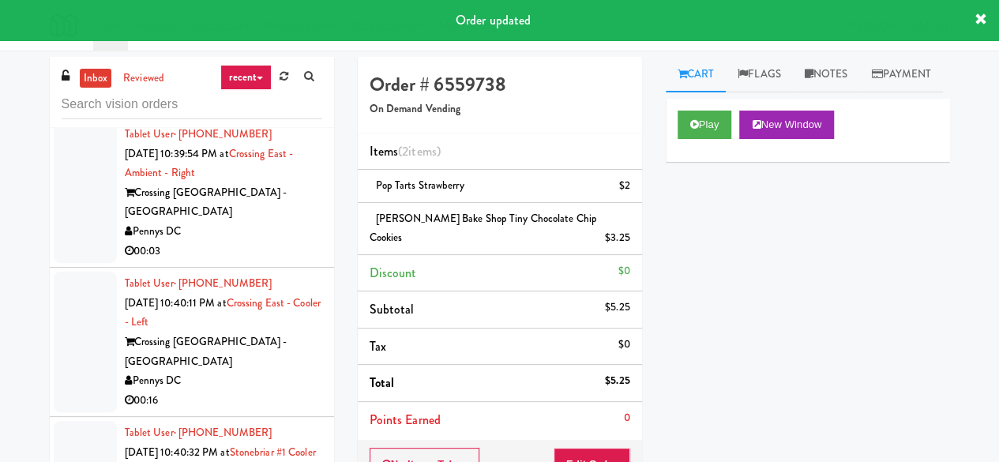
click at [256, 92] on div "Brew City Bites" at bounding box center [223, 83] width 197 height 20
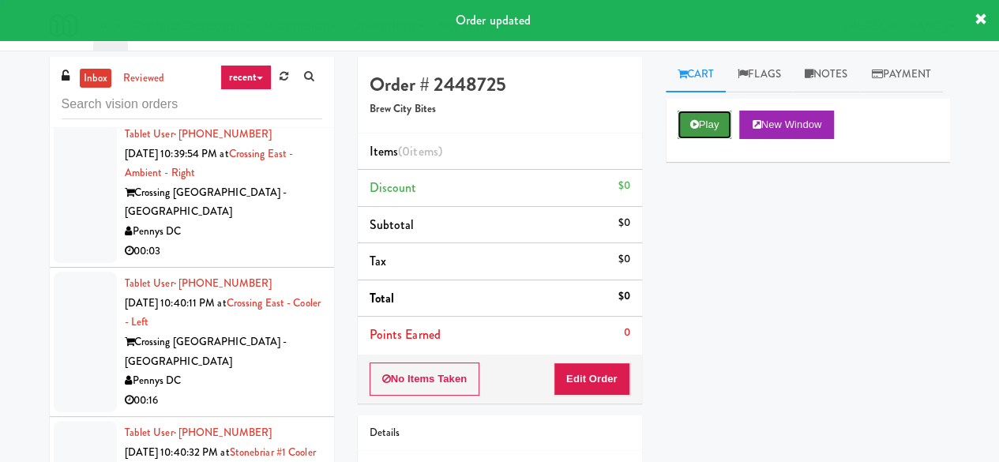
click at [720, 139] on button "Play" at bounding box center [705, 125] width 55 height 28
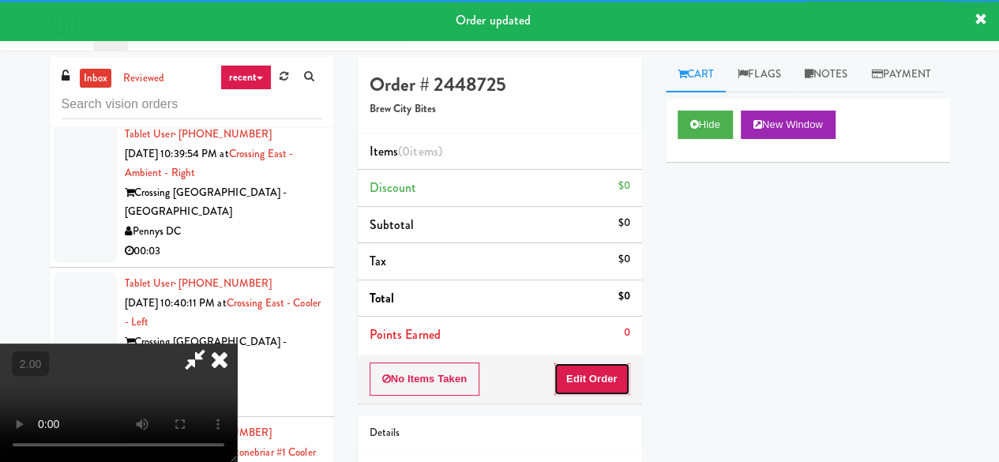
click at [617, 377] on button "Edit Order" at bounding box center [592, 379] width 77 height 33
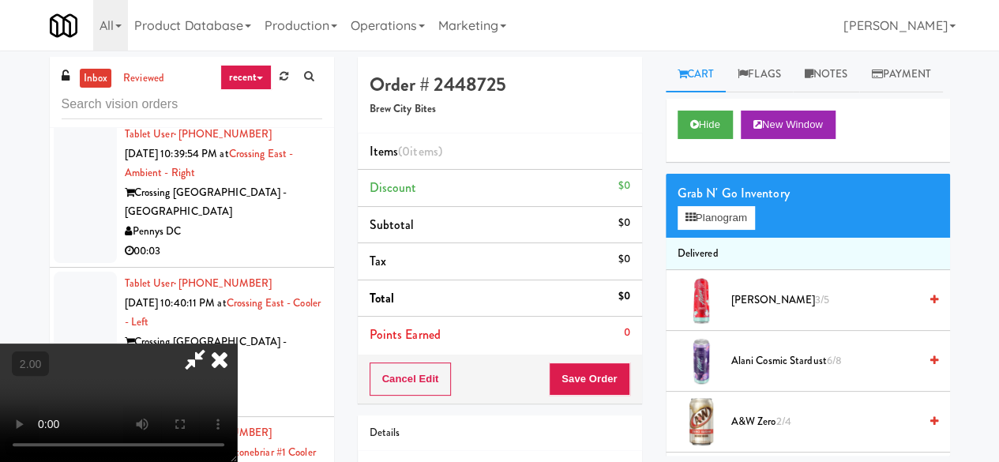
scroll to position [32, 0]
click at [720, 230] on button "Planogram" at bounding box center [716, 218] width 77 height 24
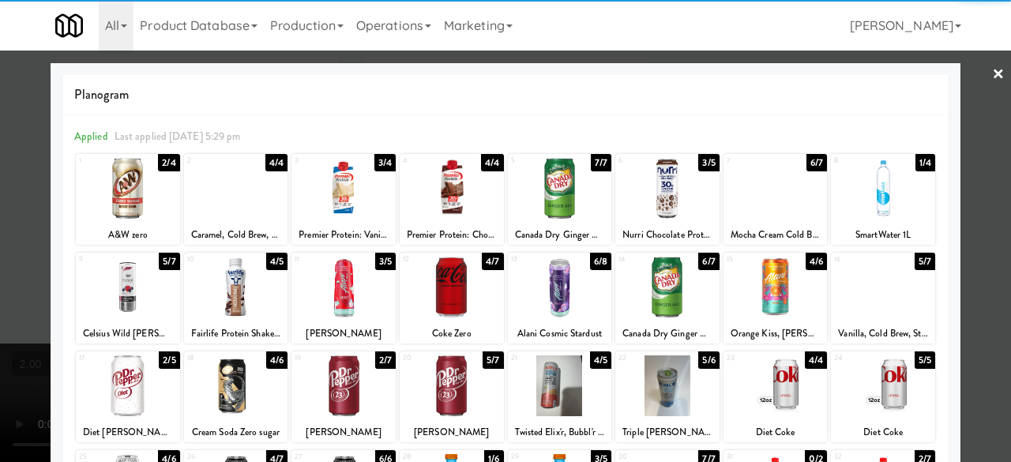
click at [643, 194] on div at bounding box center [667, 188] width 104 height 61
click at [965, 91] on div at bounding box center [505, 231] width 1011 height 462
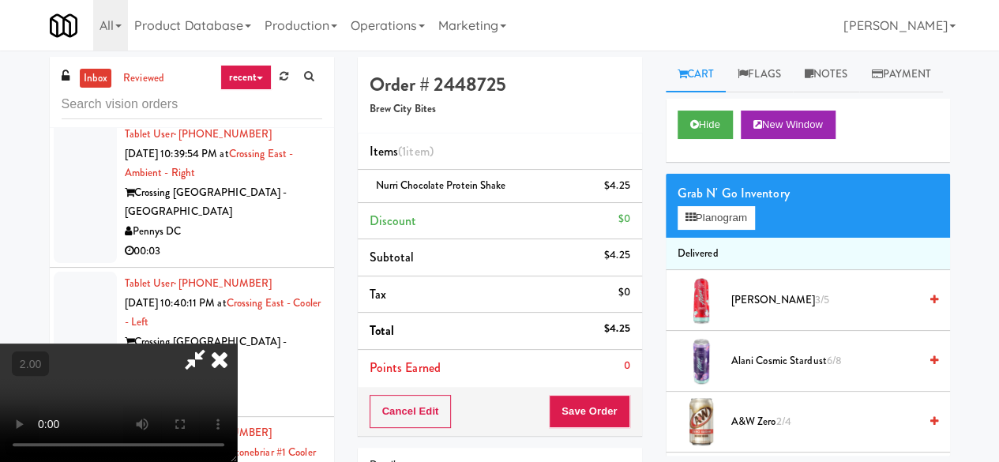
click at [237, 344] on video at bounding box center [118, 403] width 237 height 118
click at [213, 344] on icon at bounding box center [195, 360] width 36 height 32
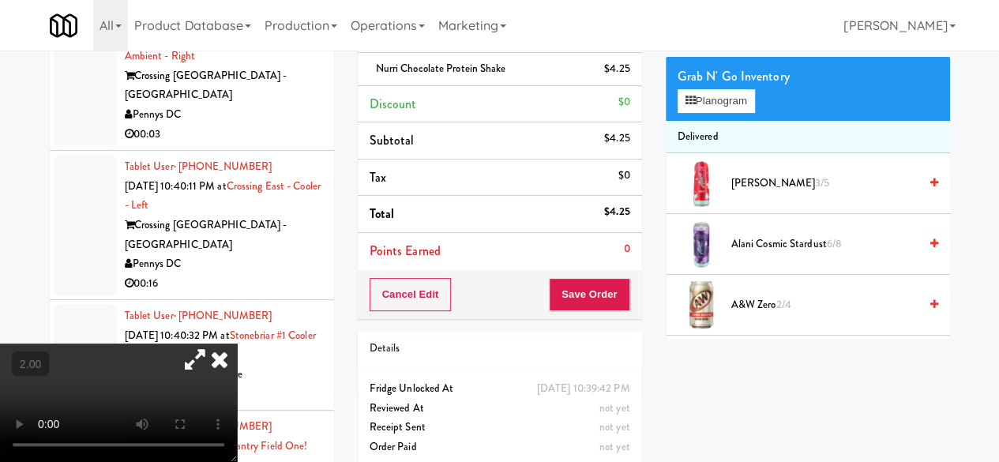
scroll to position [152, 0]
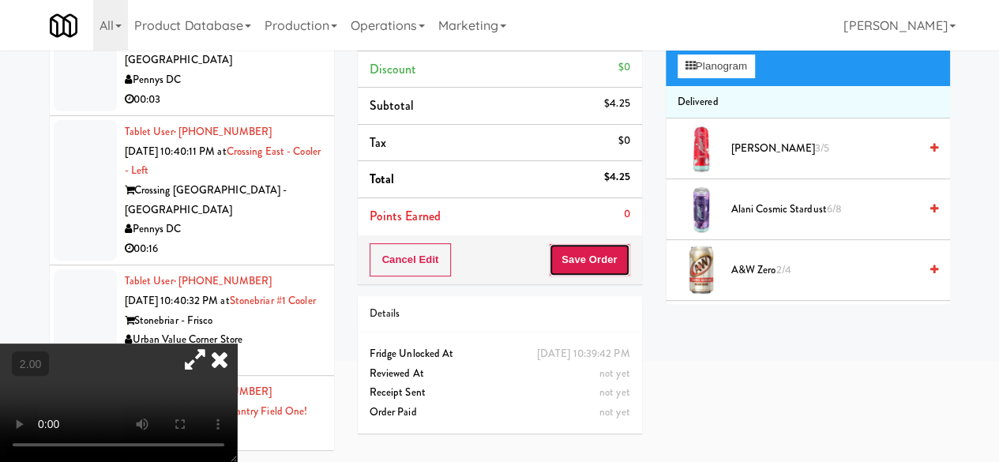
click at [581, 255] on button "Save Order" at bounding box center [589, 259] width 81 height 33
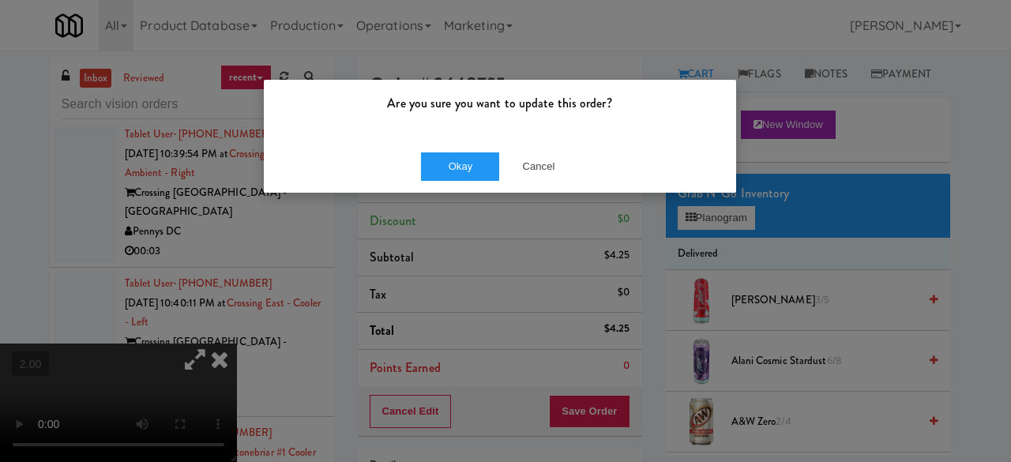
click at [464, 181] on div "Okay Cancel" at bounding box center [500, 166] width 472 height 53
click at [464, 175] on button "Okay" at bounding box center [460, 166] width 79 height 28
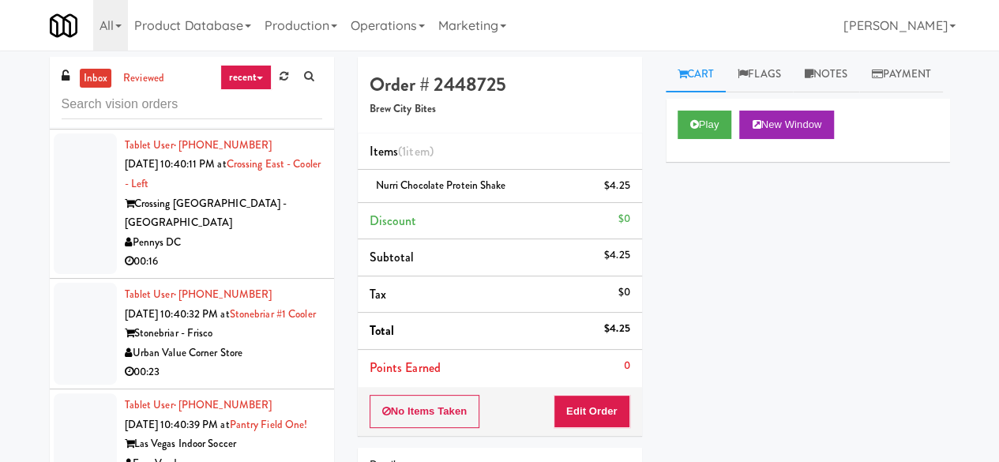
click at [299, 103] on div "Pennys DC" at bounding box center [223, 94] width 197 height 20
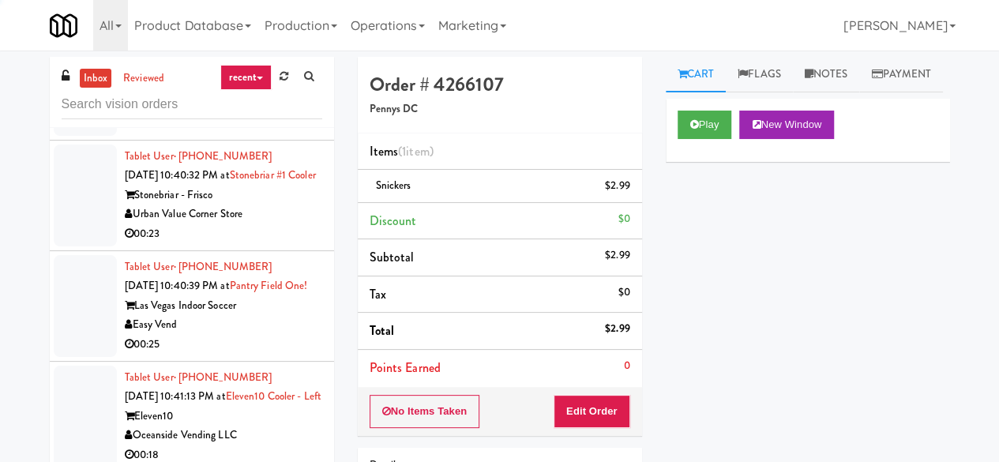
scroll to position [3400, 0]
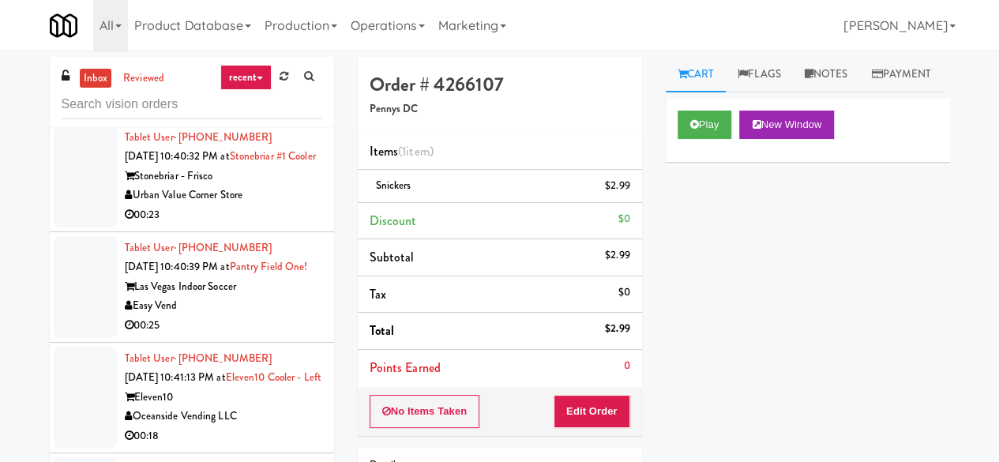
click at [254, 95] on div "Pennys DC" at bounding box center [223, 85] width 197 height 20
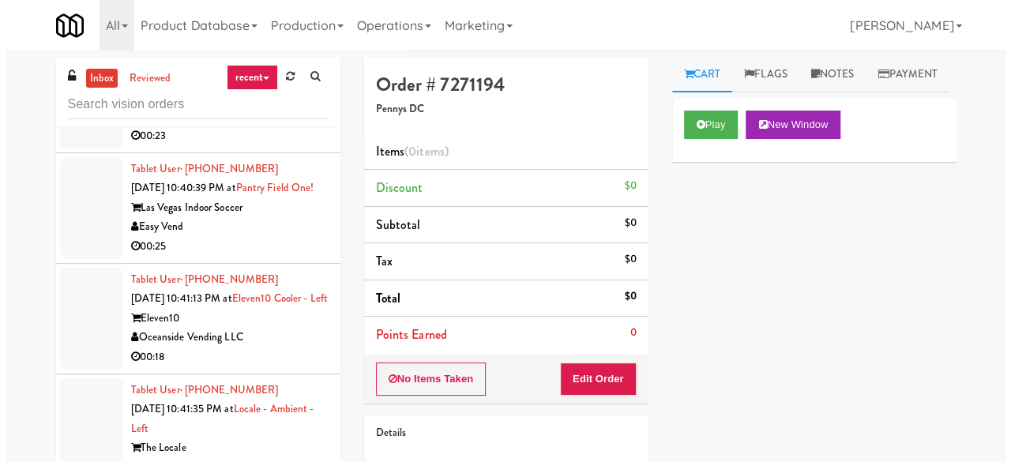
scroll to position [3637, 0]
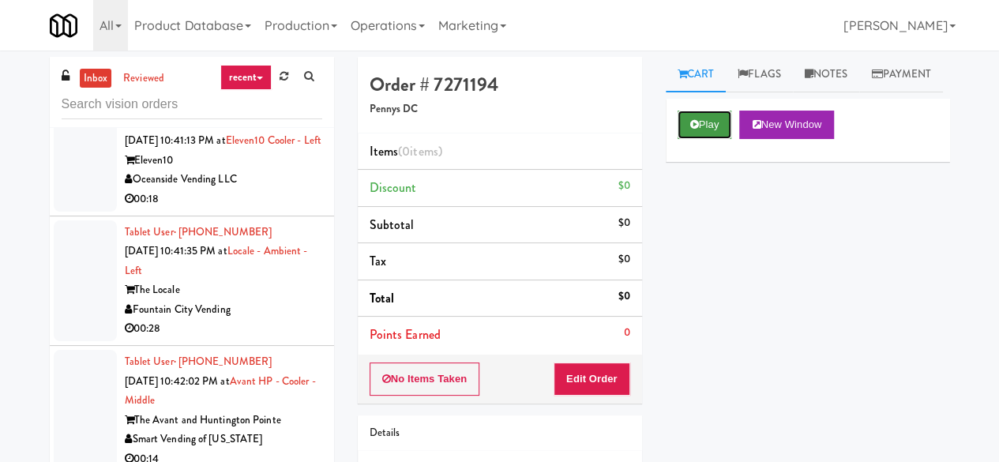
click at [709, 139] on button "Play" at bounding box center [705, 125] width 55 height 28
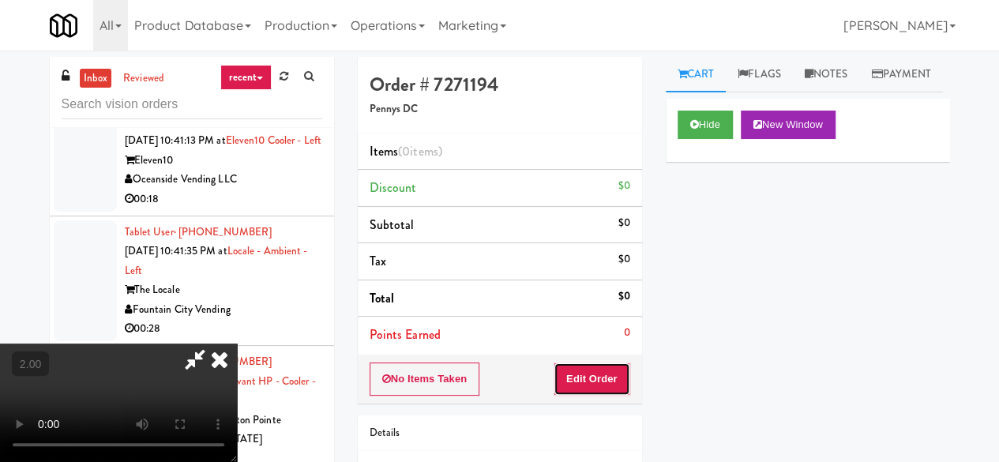
click at [608, 383] on button "Edit Order" at bounding box center [592, 379] width 77 height 33
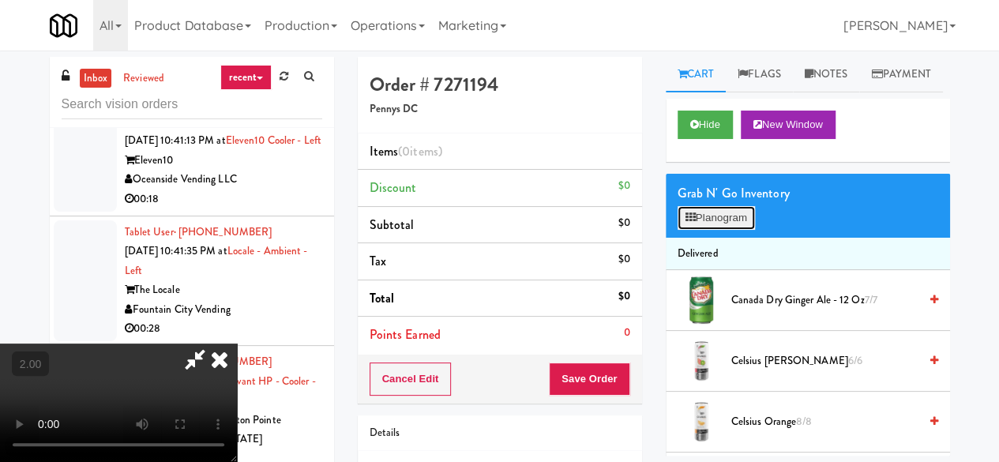
click at [746, 230] on button "Planogram" at bounding box center [716, 218] width 77 height 24
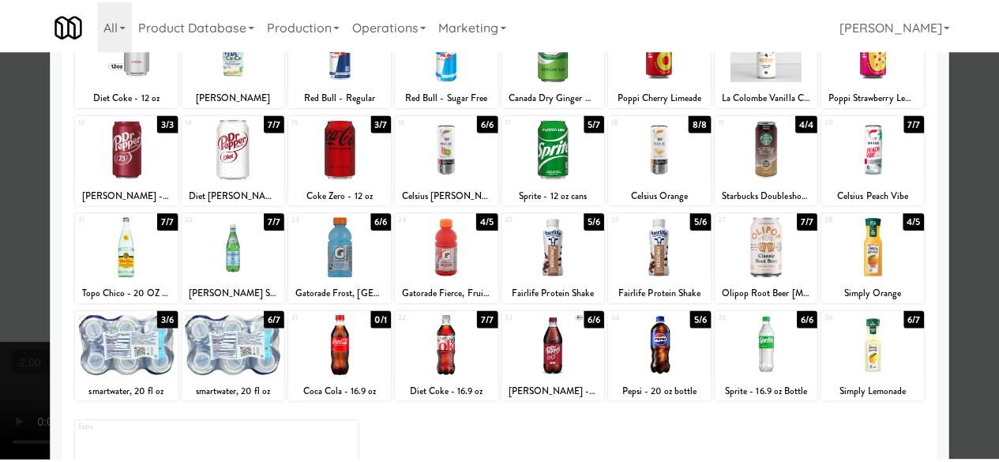
scroll to position [79, 0]
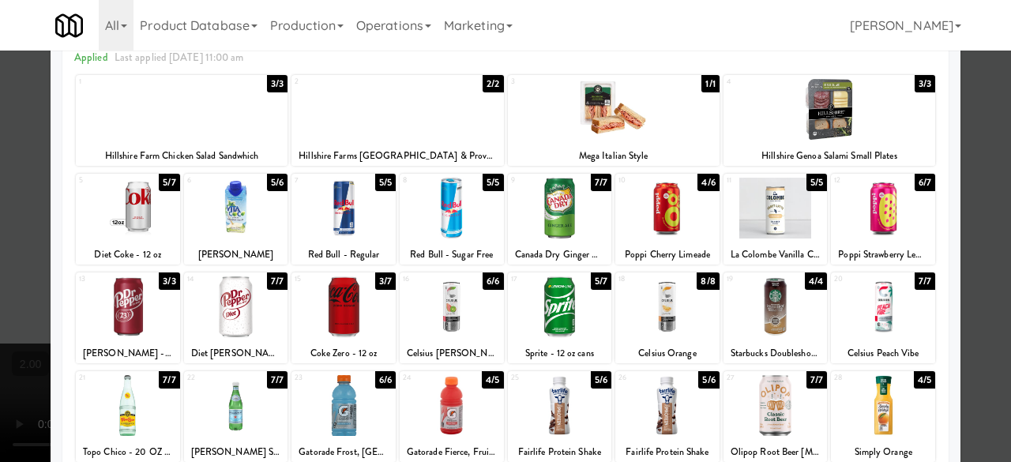
click at [253, 304] on div at bounding box center [236, 306] width 104 height 61
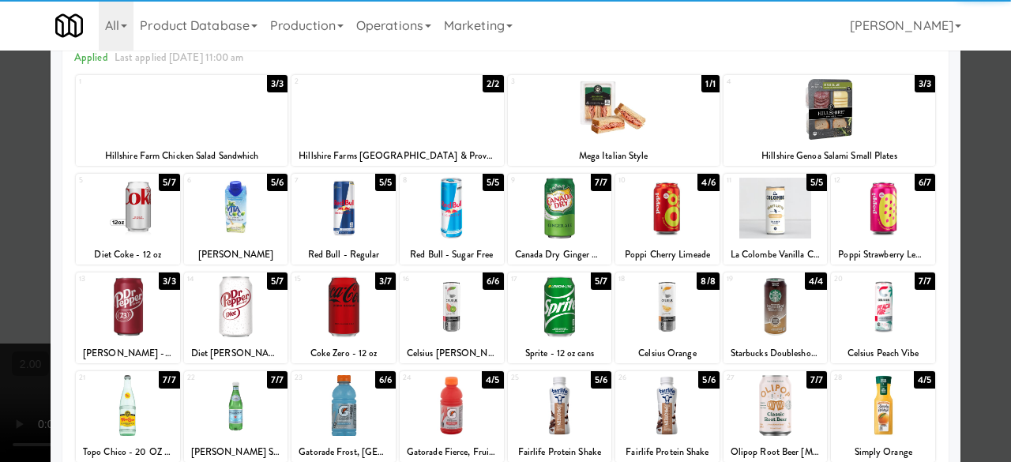
click at [976, 142] on div at bounding box center [505, 231] width 1011 height 462
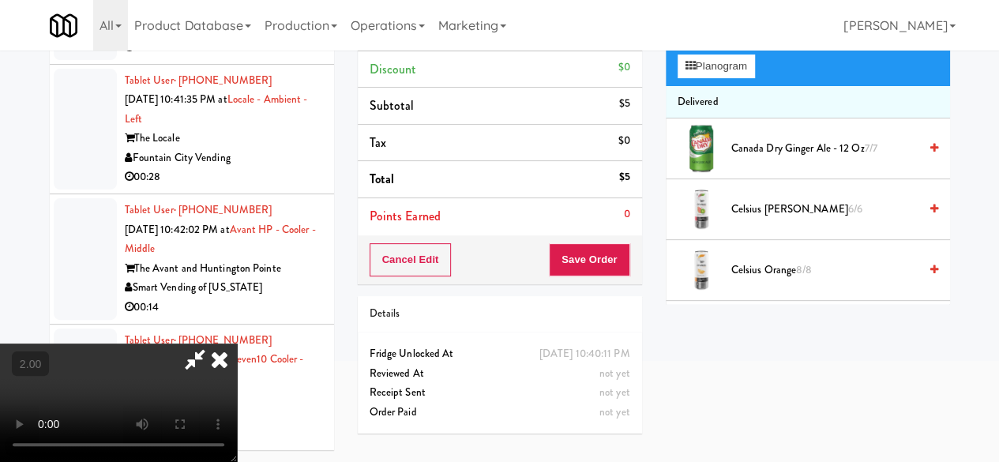
scroll to position [51, 0]
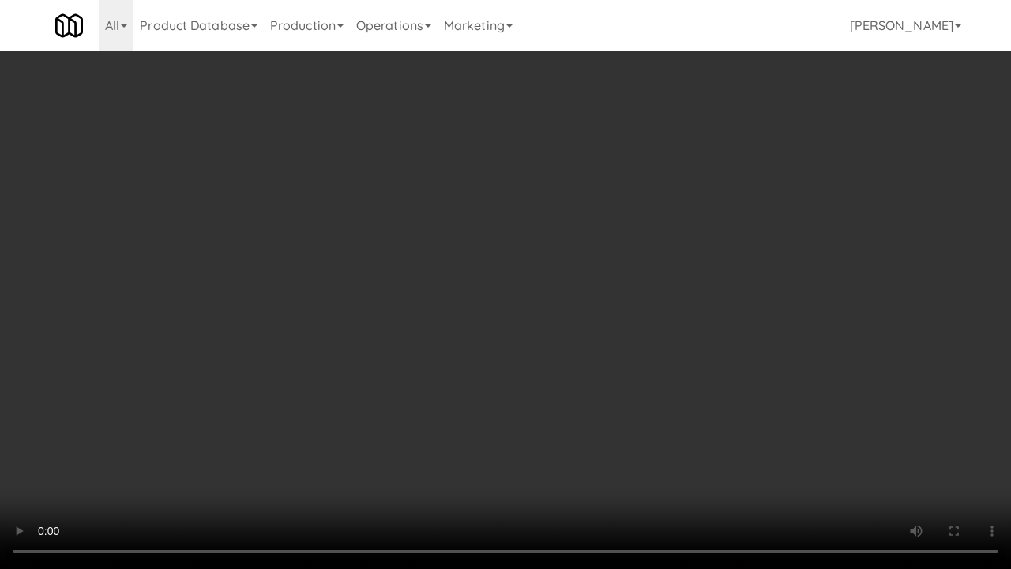
click at [548, 434] on video at bounding box center [505, 284] width 1011 height 569
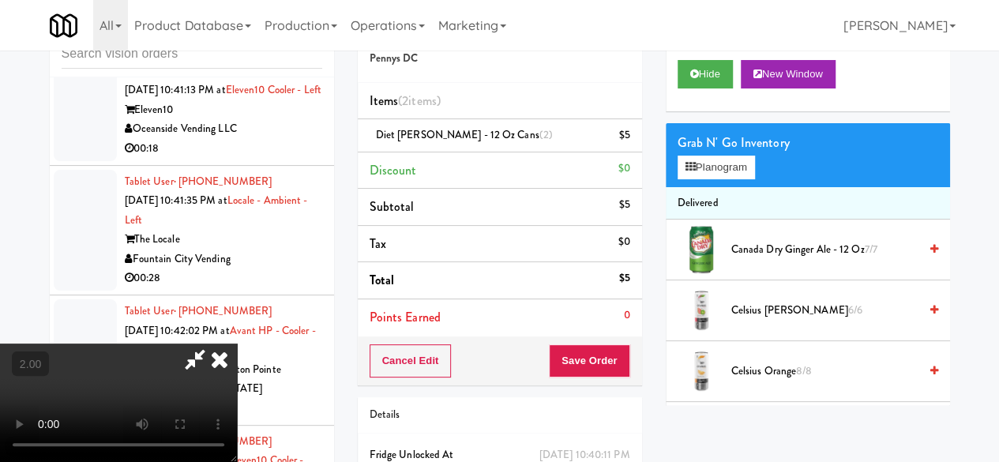
click at [213, 344] on icon at bounding box center [195, 360] width 36 height 32
click at [569, 342] on div "Cancel Edit Save Order" at bounding box center [500, 361] width 284 height 49
click at [585, 358] on button "Save Order" at bounding box center [589, 360] width 81 height 33
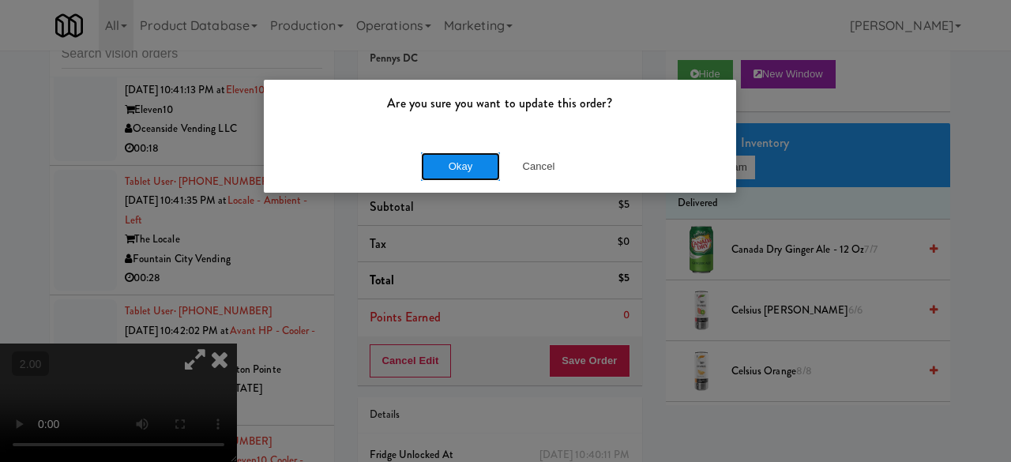
click at [479, 173] on button "Okay" at bounding box center [460, 166] width 79 height 28
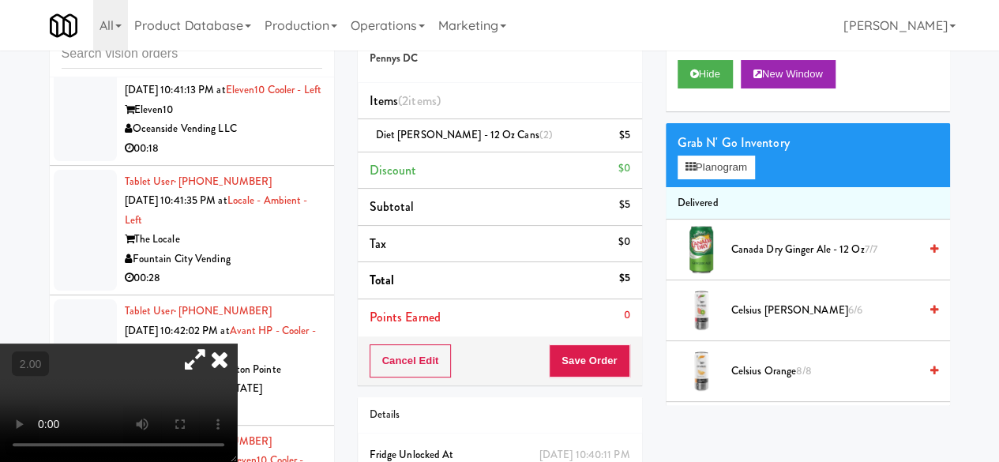
click at [237, 344] on icon at bounding box center [219, 360] width 35 height 32
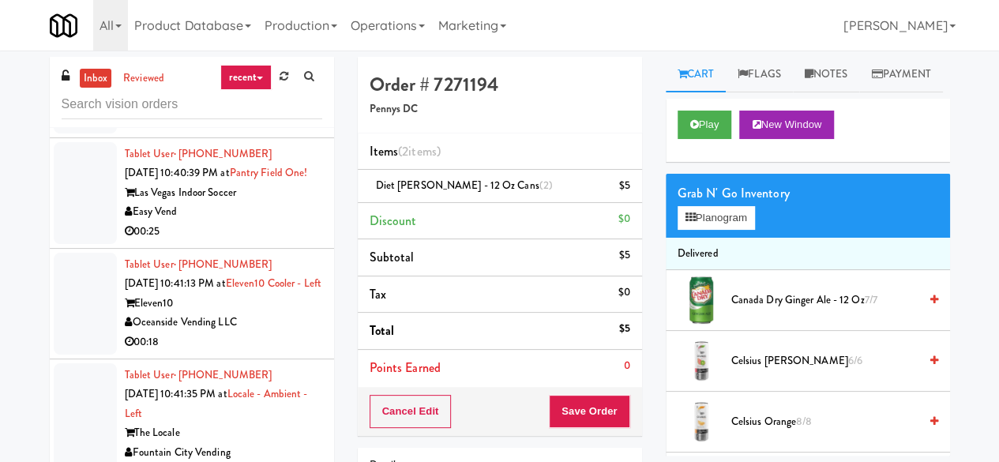
scroll to position [3400, 0]
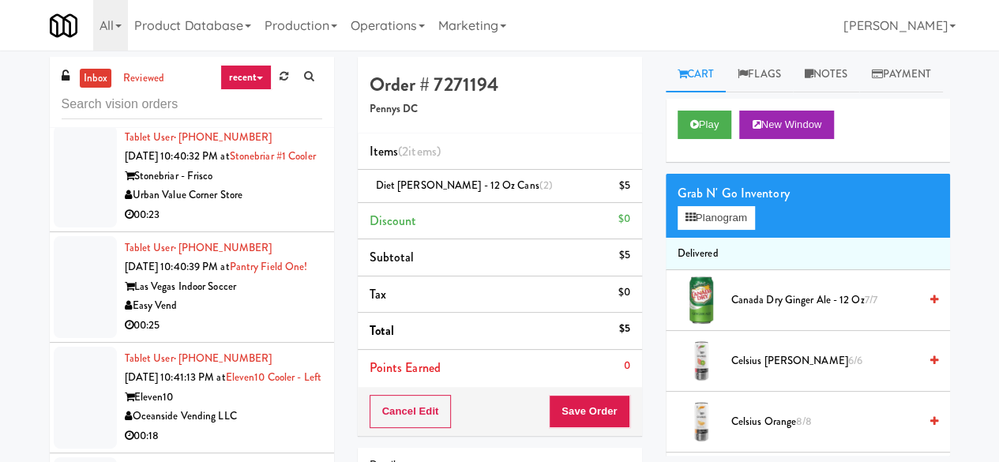
click at [258, 186] on div "Stonebriar - Frisco" at bounding box center [223, 177] width 197 height 20
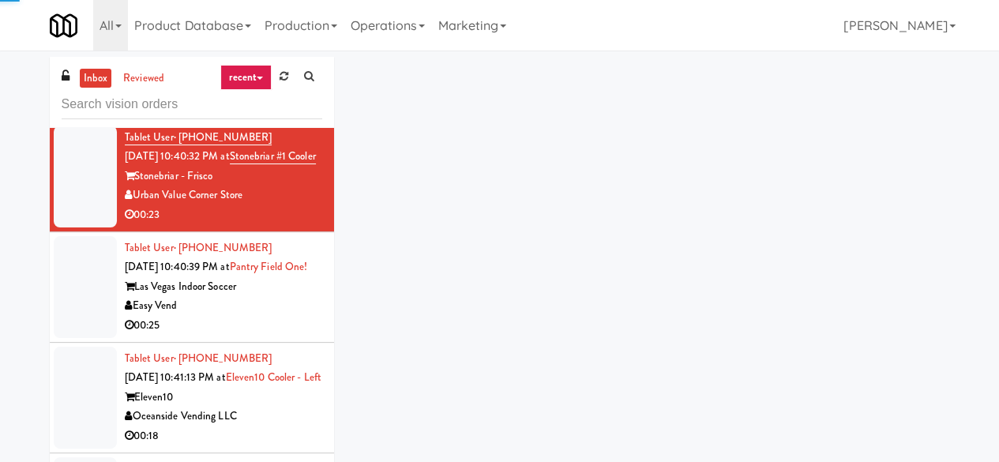
click at [254, 95] on div "Pennys DC" at bounding box center [223, 85] width 197 height 20
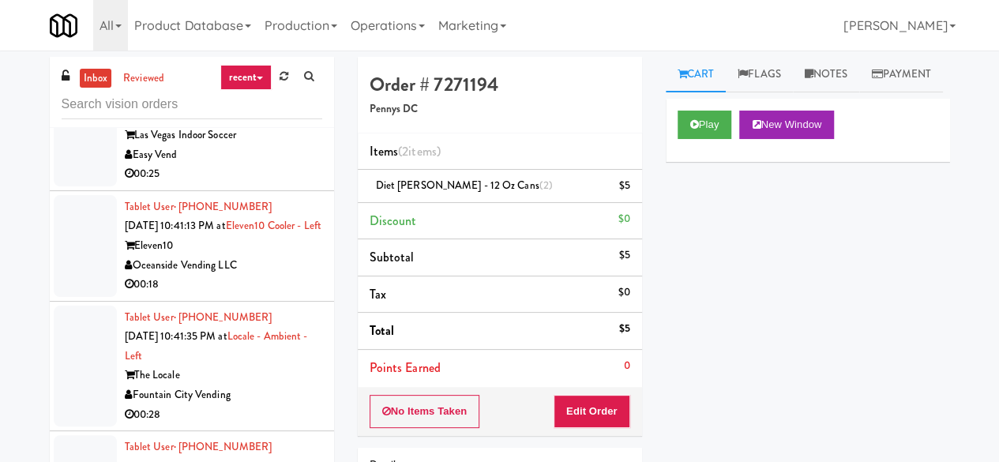
scroll to position [3637, 0]
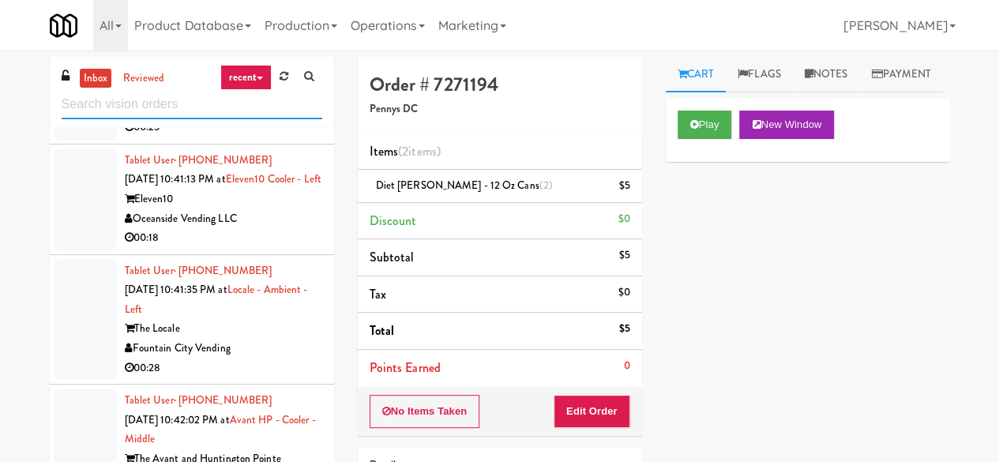
click at [196, 109] on input "text" at bounding box center [192, 104] width 261 height 29
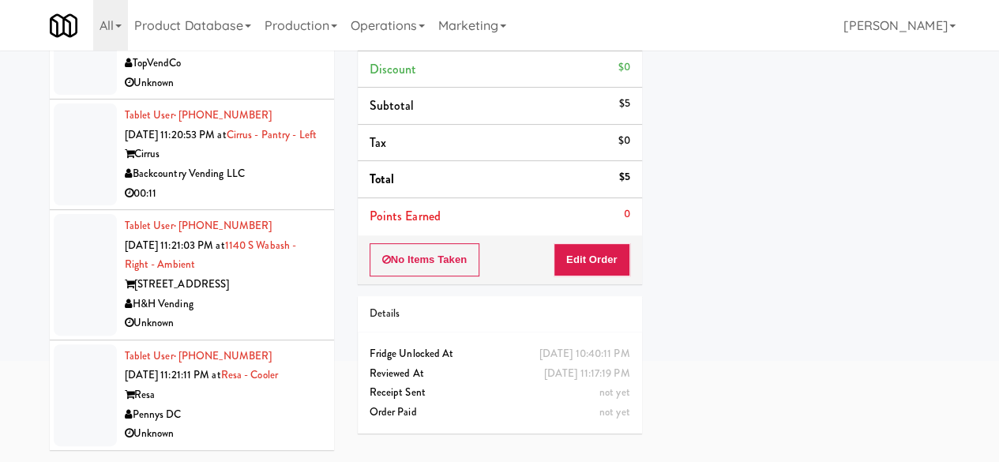
scroll to position [13228, 0]
click at [295, 203] on div "Tablet User · (904) 235-3053 Sep 21, 2025 11:20:53 PM at Cirrus - Pantry - Left…" at bounding box center [223, 154] width 197 height 97
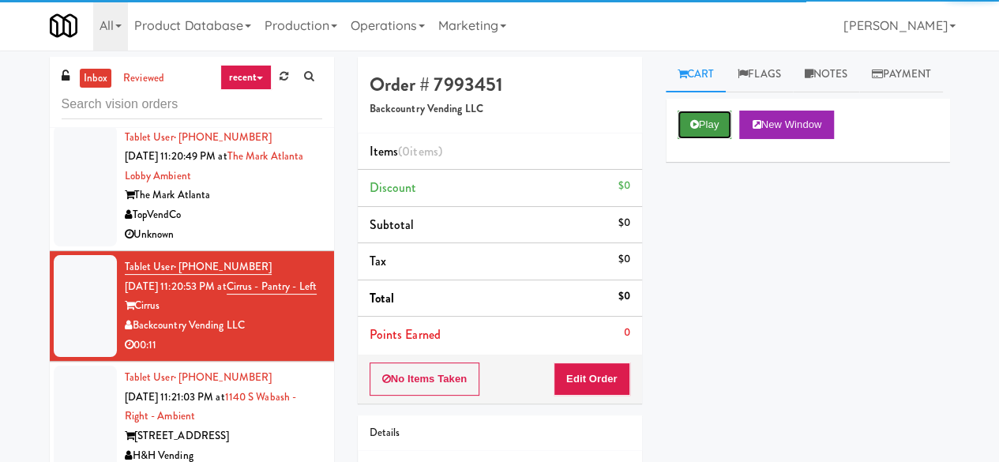
click at [701, 139] on button "Play" at bounding box center [705, 125] width 55 height 28
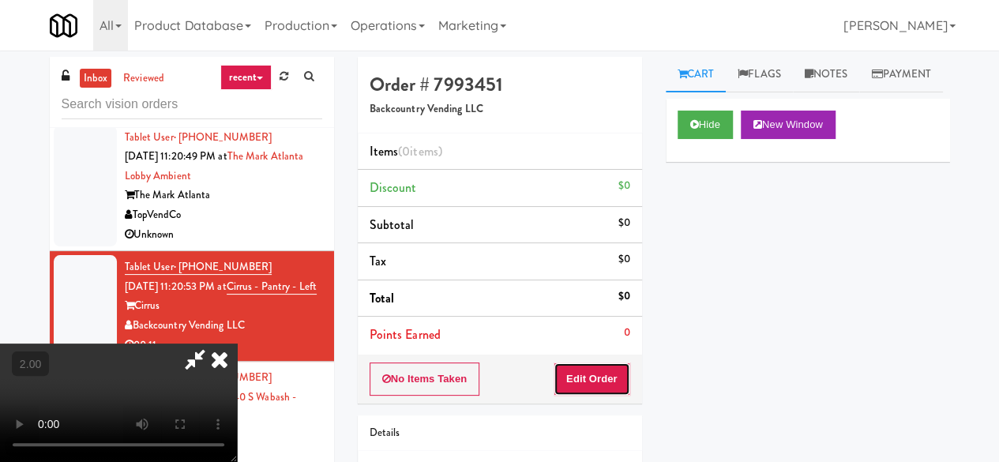
click at [588, 385] on button "Edit Order" at bounding box center [592, 379] width 77 height 33
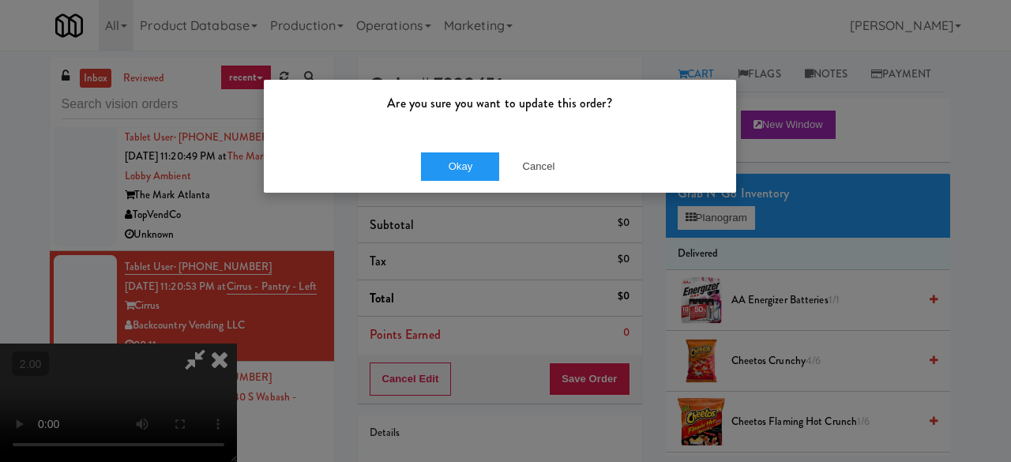
click at [516, 148] on div "Okay Cancel" at bounding box center [500, 166] width 472 height 53
click at [525, 164] on button "Cancel" at bounding box center [538, 166] width 79 height 28
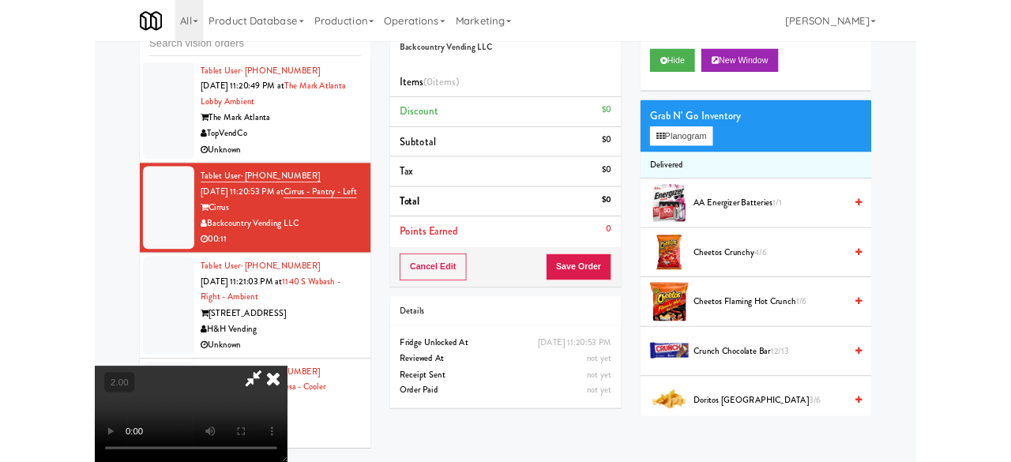
scroll to position [79, 0]
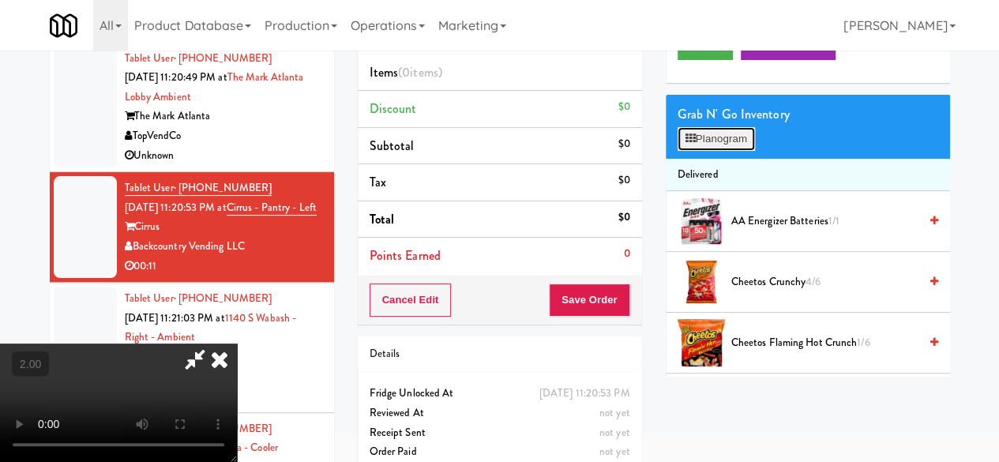
click at [743, 151] on button "Planogram" at bounding box center [716, 139] width 77 height 24
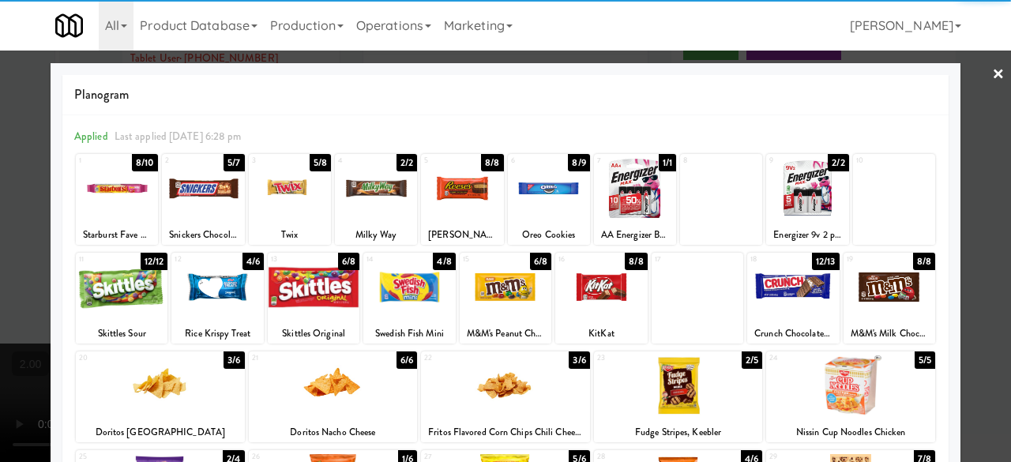
click at [211, 206] on div at bounding box center [203, 188] width 82 height 61
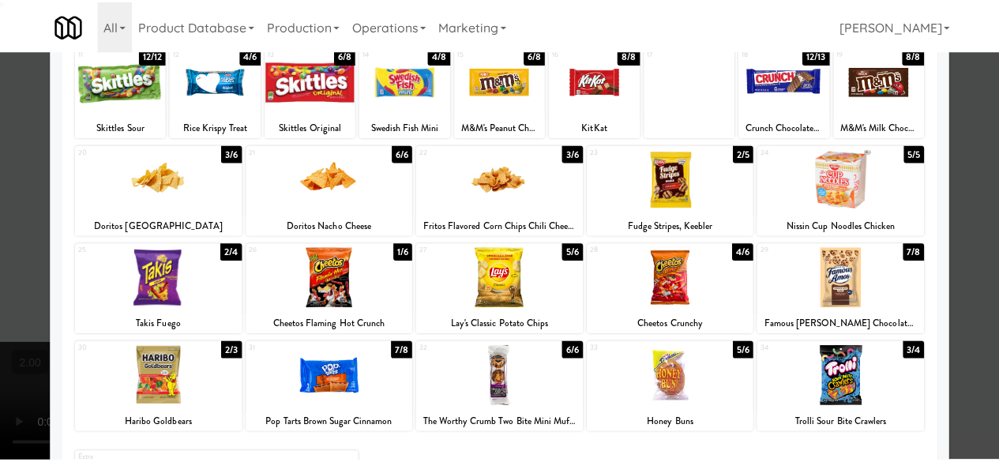
scroll to position [313, 0]
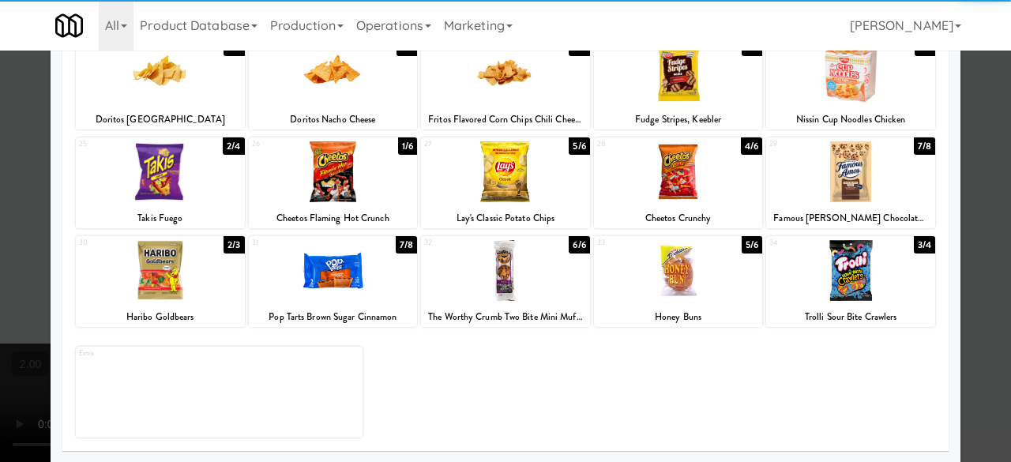
click at [878, 175] on div at bounding box center [850, 171] width 169 height 61
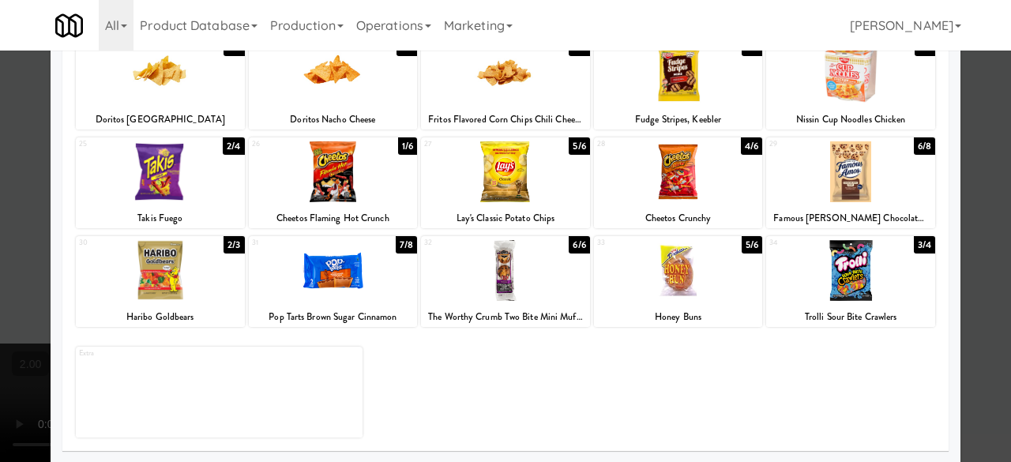
click at [962, 149] on div at bounding box center [505, 231] width 1011 height 462
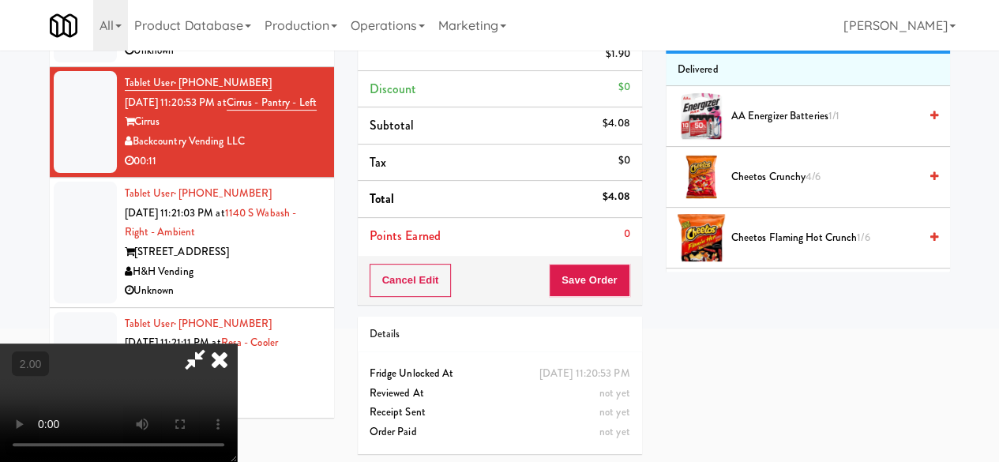
scroll to position [77, 0]
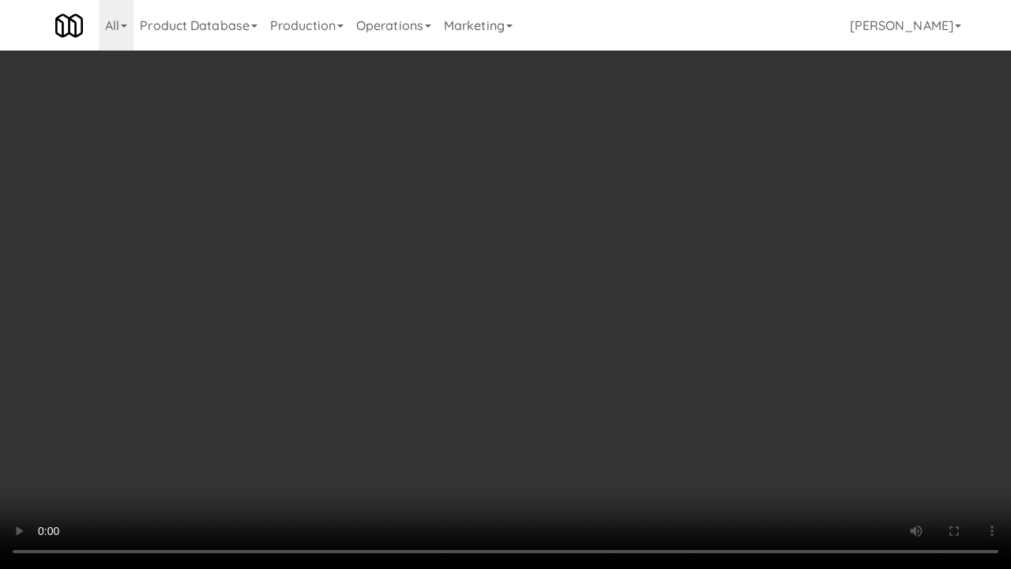
click at [513, 461] on video at bounding box center [505, 284] width 1011 height 569
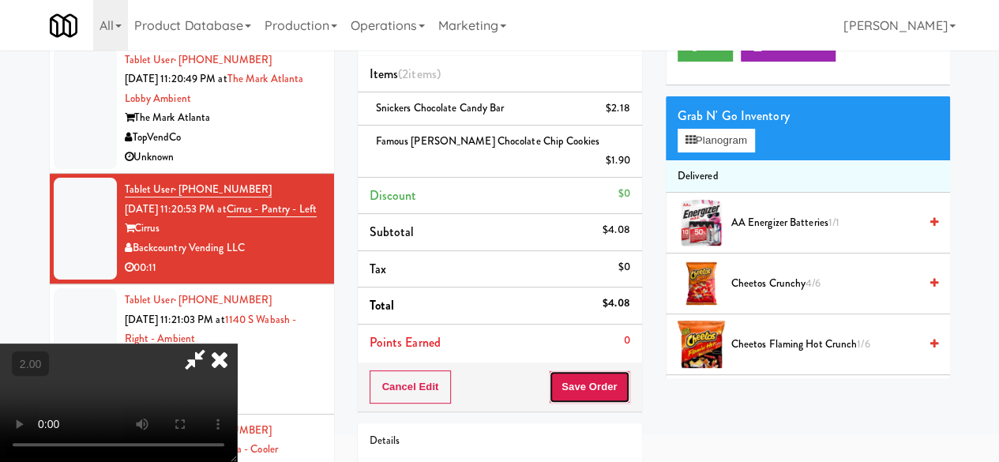
click at [626, 370] on button "Save Order" at bounding box center [589, 386] width 81 height 33
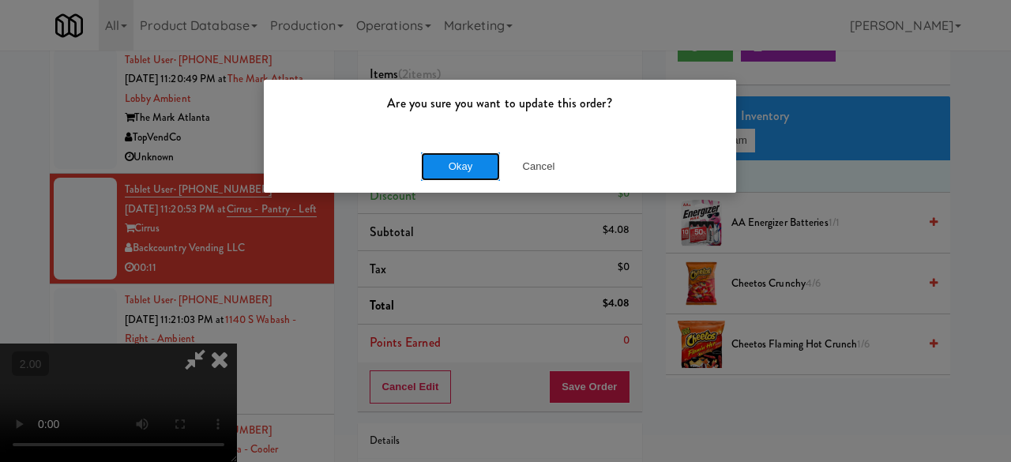
click at [470, 157] on button "Okay" at bounding box center [460, 166] width 79 height 28
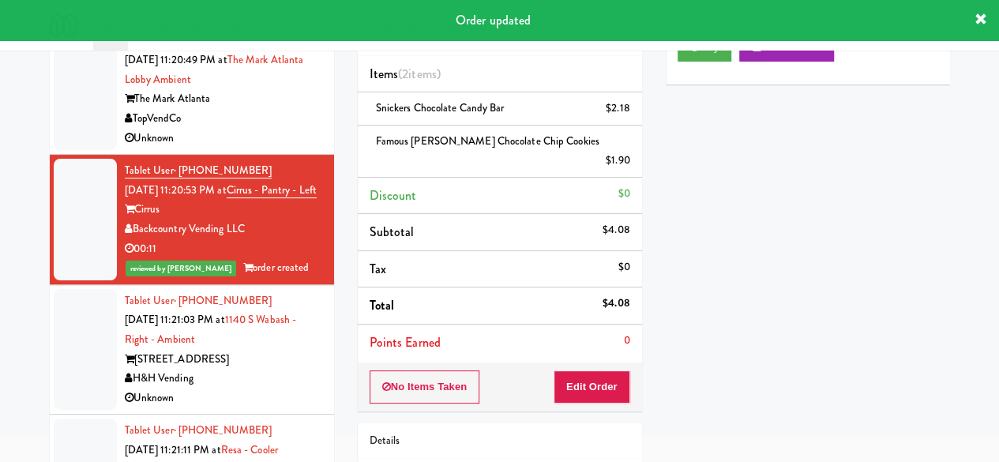
scroll to position [13307, 0]
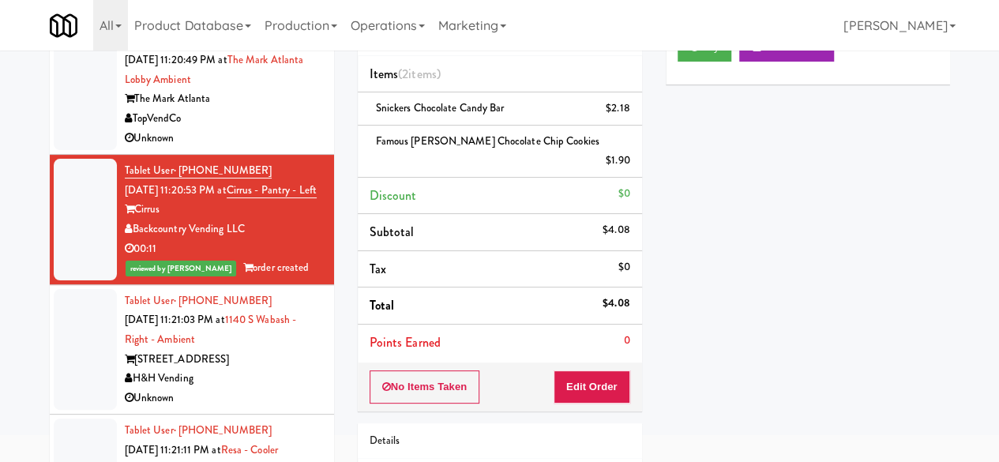
click at [294, 149] on div "Unknown" at bounding box center [223, 139] width 197 height 20
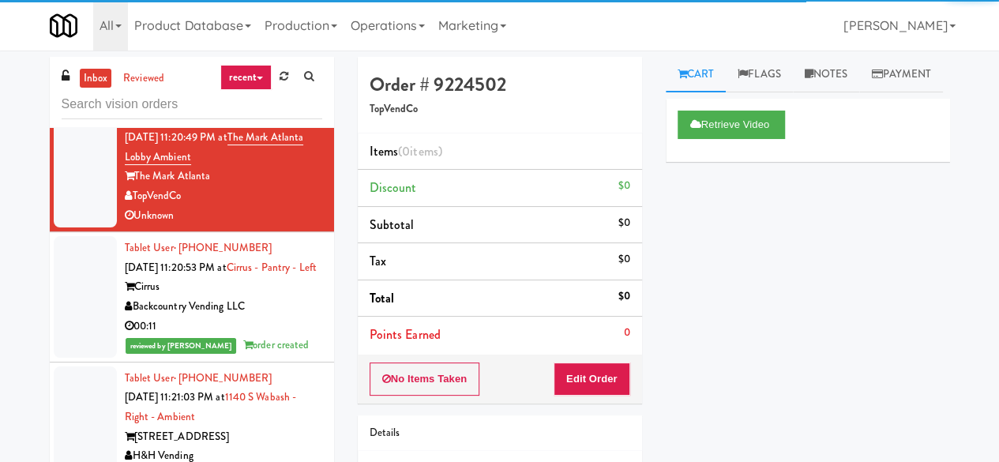
click at [306, 103] on li "Tablet User · (917) 497-8709 Sep 21, 2025 11:20:06 PM at (Snack & Drink) EWR 3-…" at bounding box center [192, 37] width 284 height 130
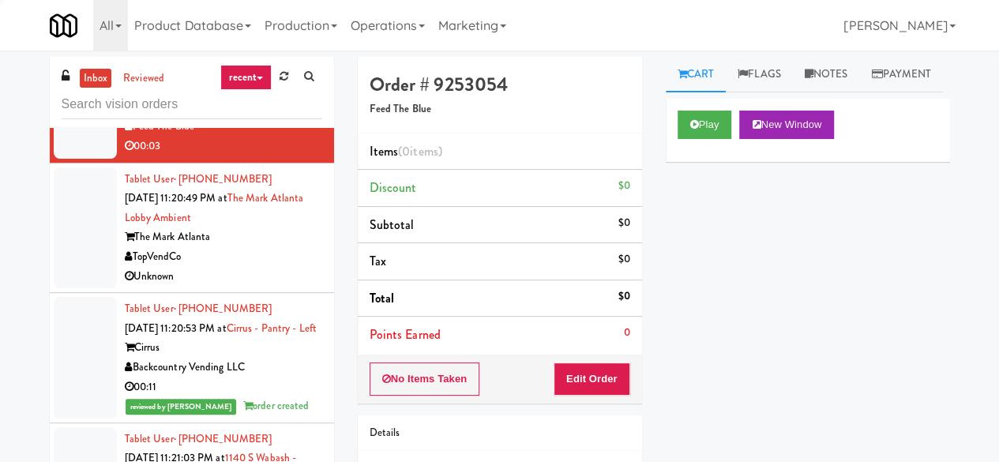
scroll to position [12991, 0]
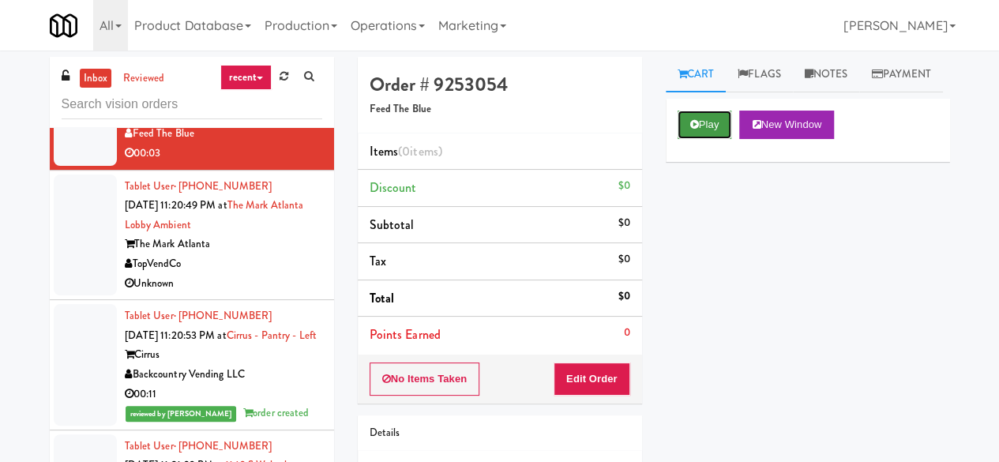
click at [706, 139] on button "Play" at bounding box center [705, 125] width 55 height 28
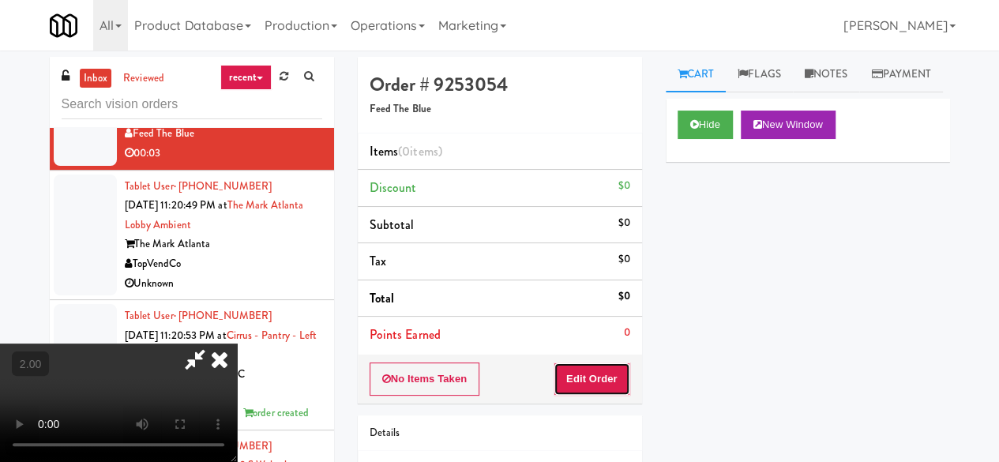
click at [592, 376] on button "Edit Order" at bounding box center [592, 379] width 77 height 33
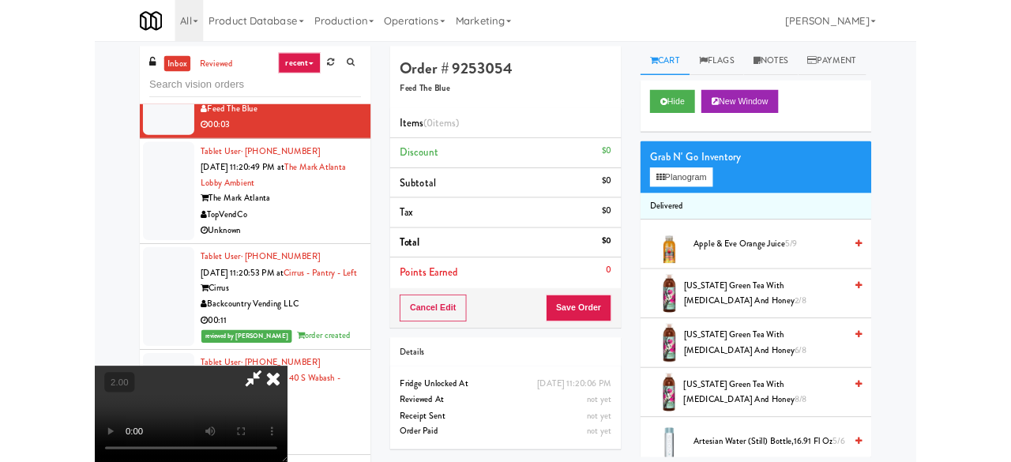
scroll to position [32, 0]
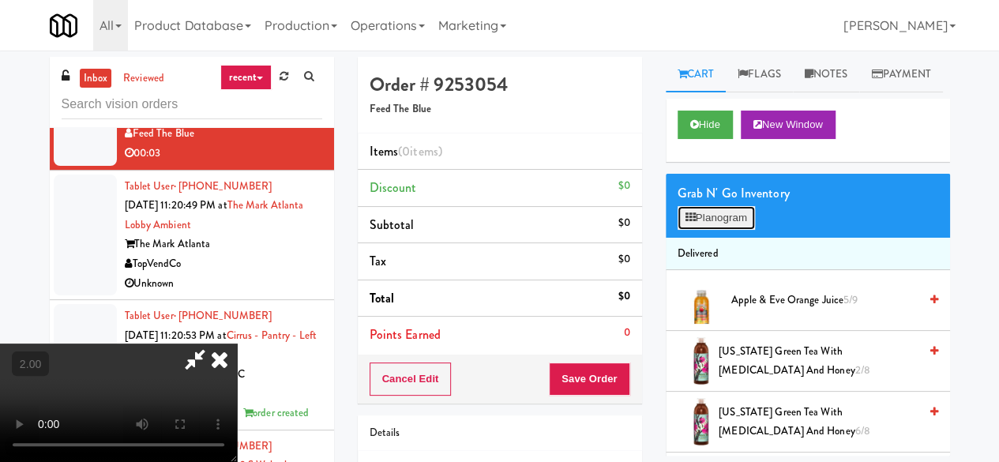
click at [735, 230] on button "Planogram" at bounding box center [716, 218] width 77 height 24
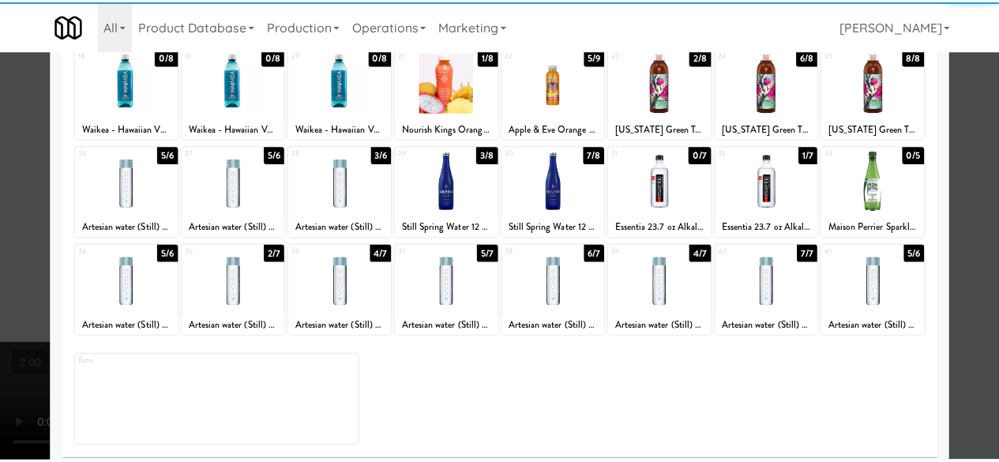
scroll to position [313, 0]
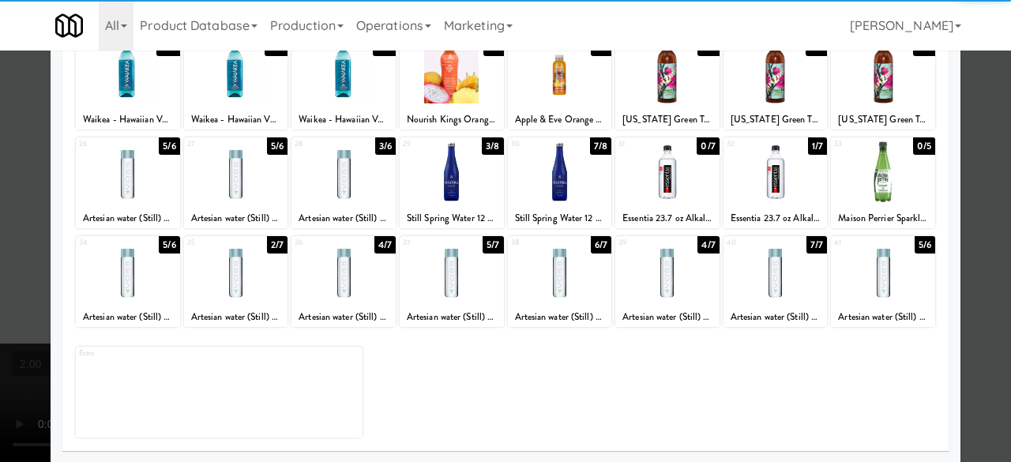
click at [218, 290] on div at bounding box center [236, 270] width 104 height 61
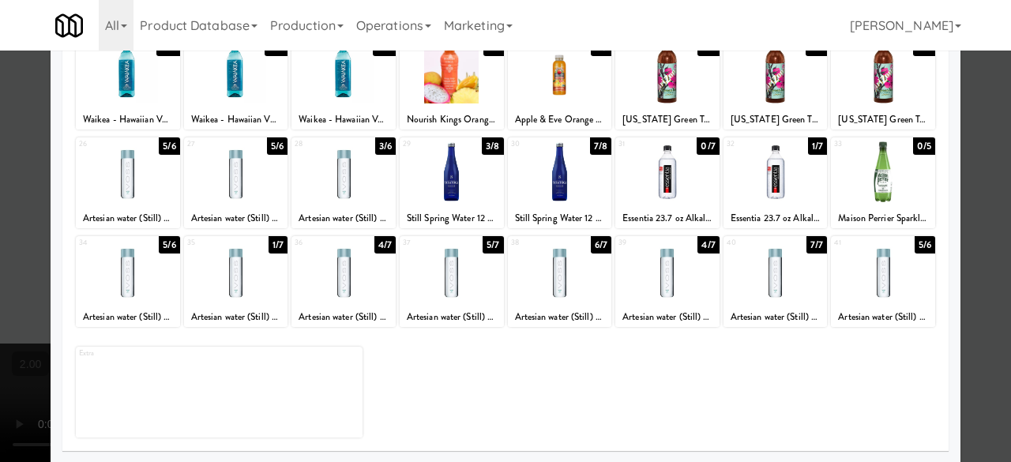
drag, startPoint x: 966, startPoint y: 162, endPoint x: 769, endPoint y: 236, distance: 211.0
click at [965, 161] on div at bounding box center [505, 231] width 1011 height 462
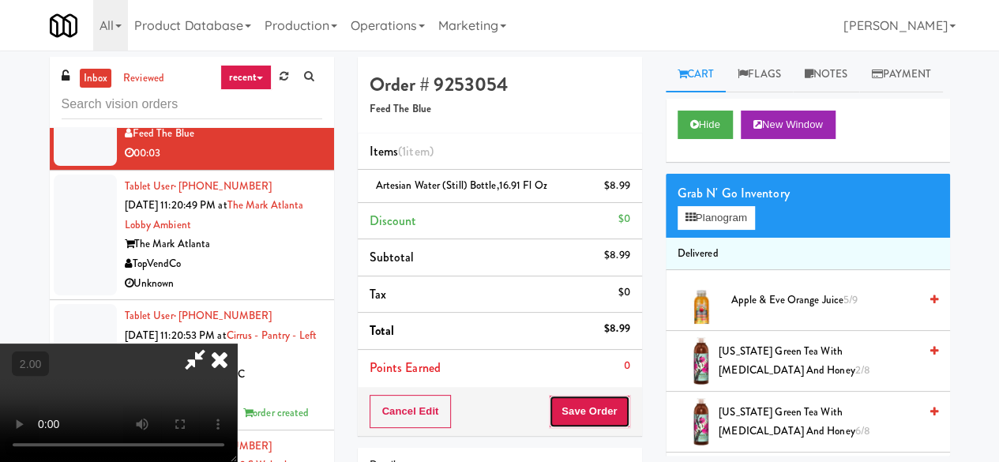
click at [615, 408] on button "Save Order" at bounding box center [589, 411] width 81 height 33
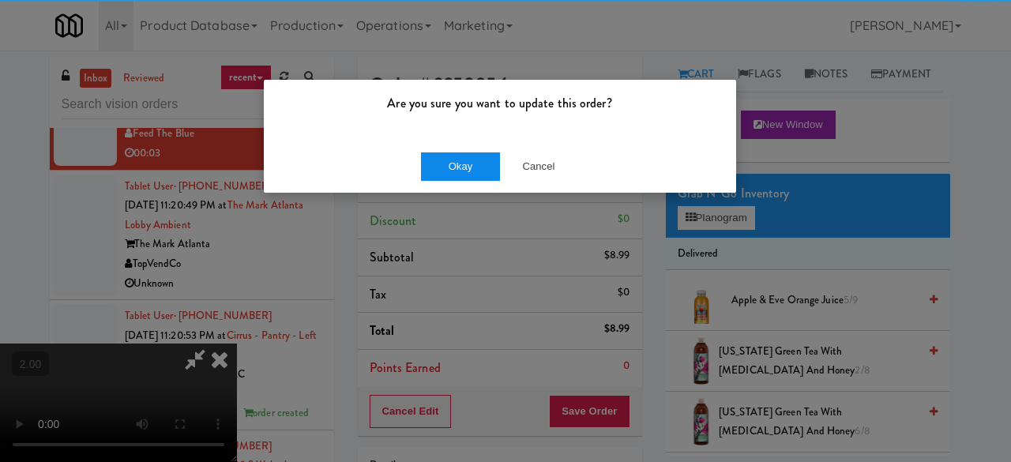
drag, startPoint x: 398, startPoint y: 168, endPoint x: 455, endPoint y: 167, distance: 56.9
click at [403, 168] on div "Okay Cancel" at bounding box center [500, 166] width 472 height 53
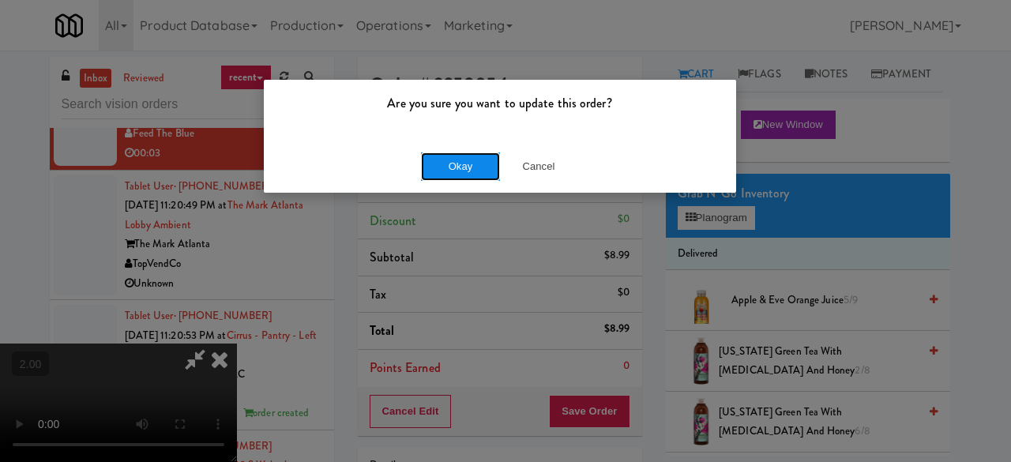
click at [455, 167] on button "Okay" at bounding box center [460, 166] width 79 height 28
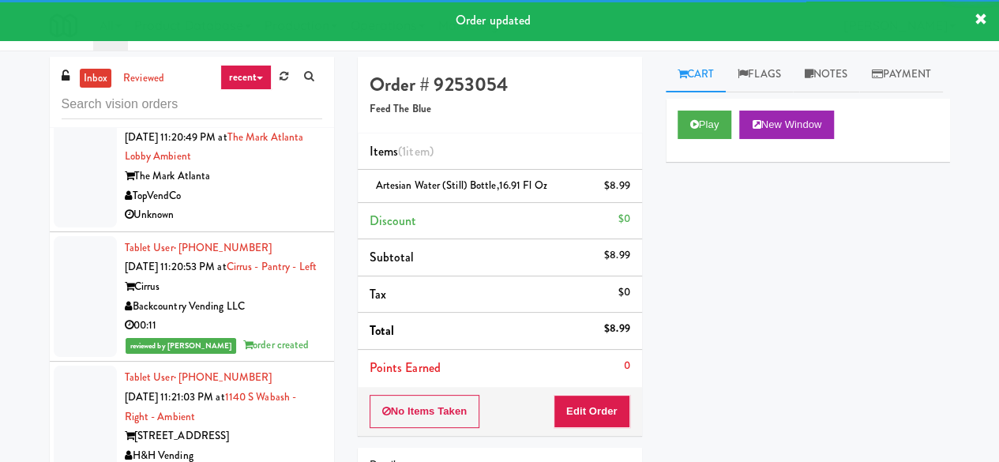
scroll to position [13228, 0]
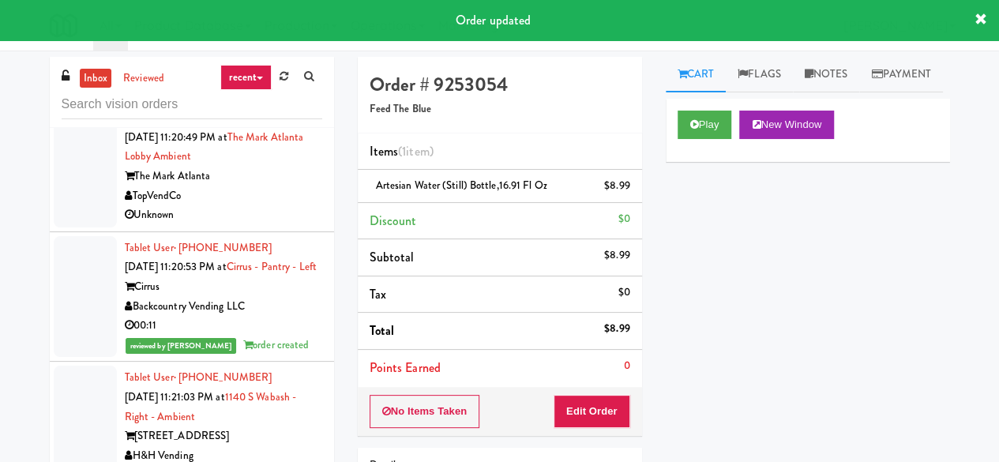
click at [239, 186] on div "The Mark Atlanta" at bounding box center [223, 177] width 197 height 20
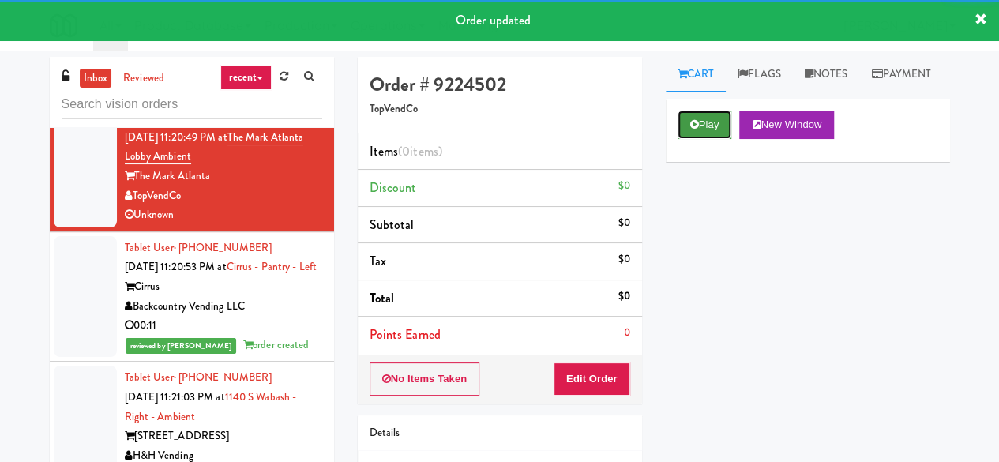
click at [724, 139] on button "Play" at bounding box center [705, 125] width 55 height 28
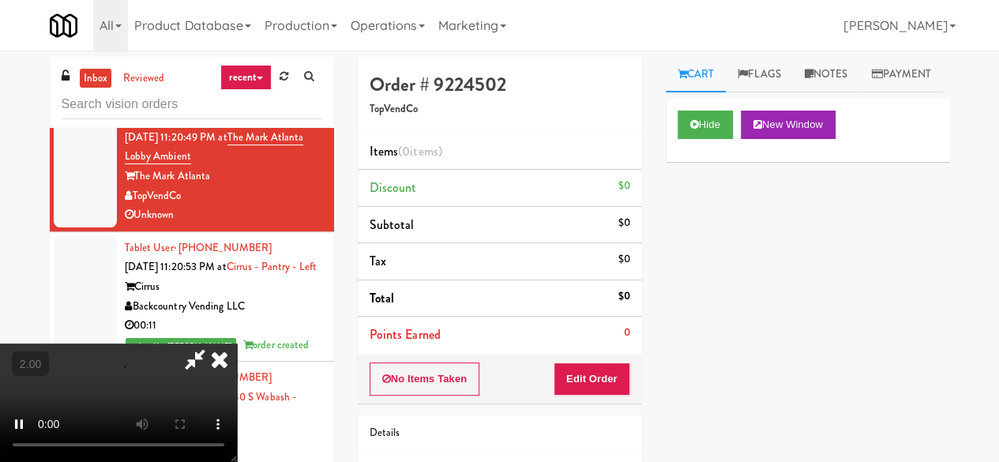
click at [562, 396] on div "No Items Taken Edit Order" at bounding box center [500, 379] width 284 height 49
click at [604, 363] on button "Edit Order" at bounding box center [592, 379] width 77 height 33
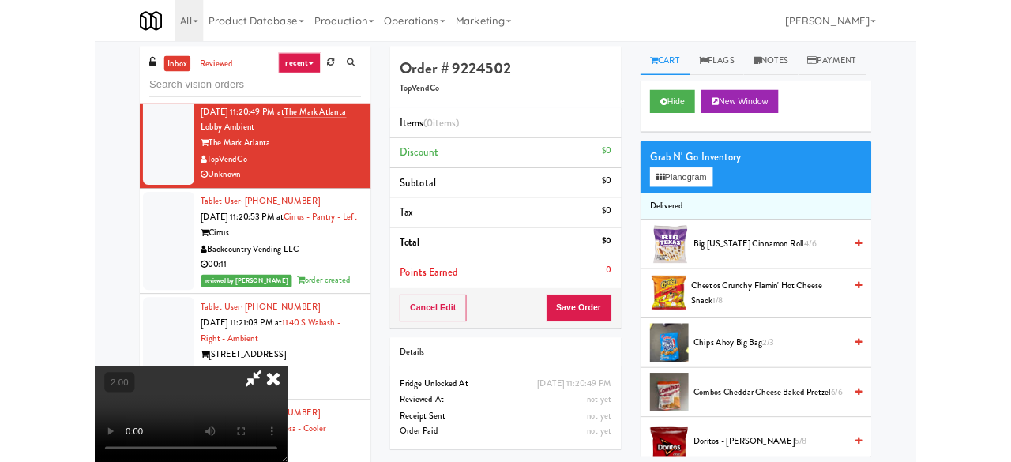
scroll to position [32, 0]
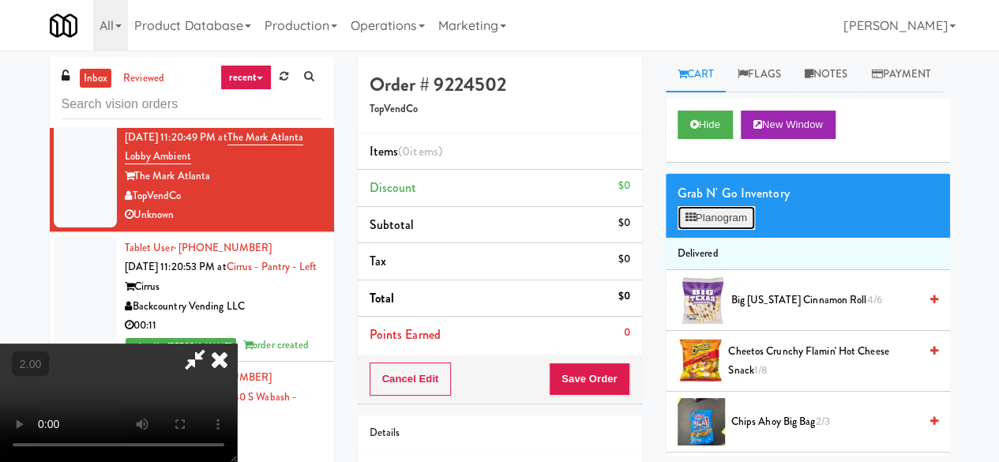
click at [740, 230] on button "Planogram" at bounding box center [716, 218] width 77 height 24
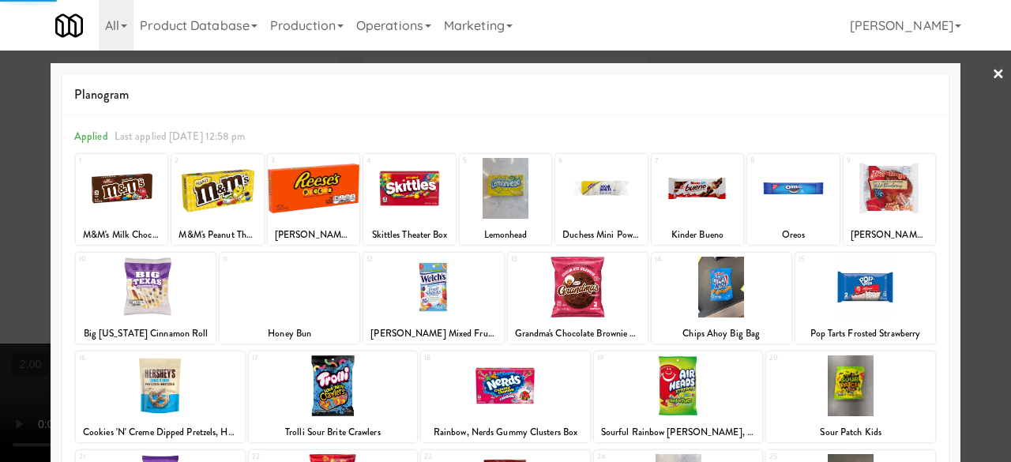
scroll to position [313, 0]
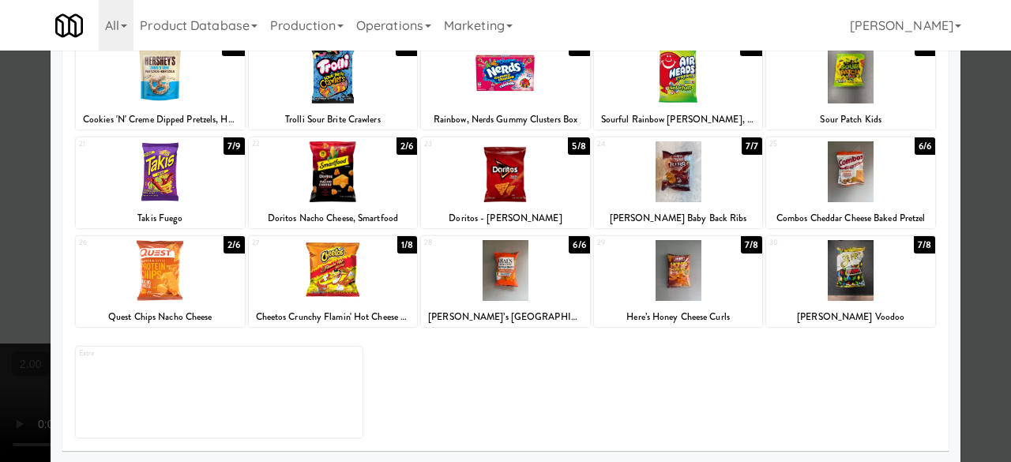
drag, startPoint x: 325, startPoint y: 188, endPoint x: 355, endPoint y: 191, distance: 30.2
click at [325, 188] on div at bounding box center [333, 171] width 169 height 61
drag, startPoint x: 476, startPoint y: 190, endPoint x: 518, endPoint y: 205, distance: 45.2
click at [479, 192] on div at bounding box center [505, 171] width 169 height 61
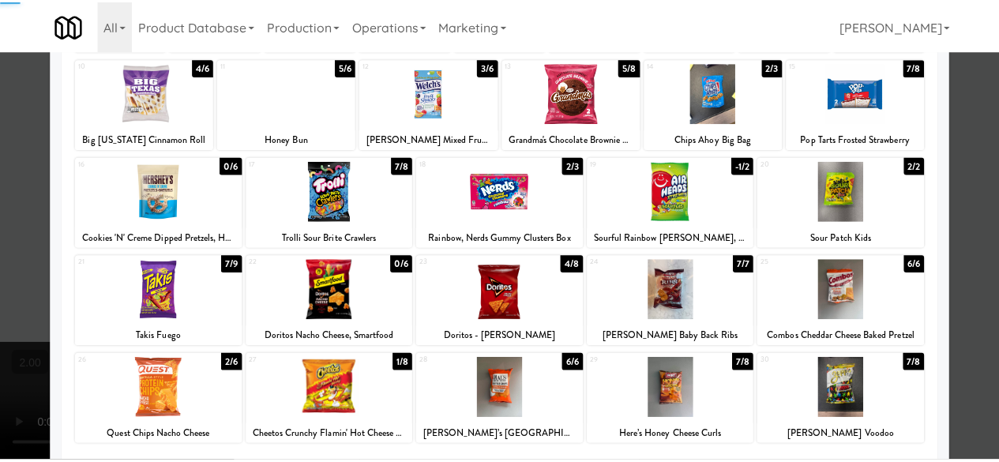
scroll to position [0, 0]
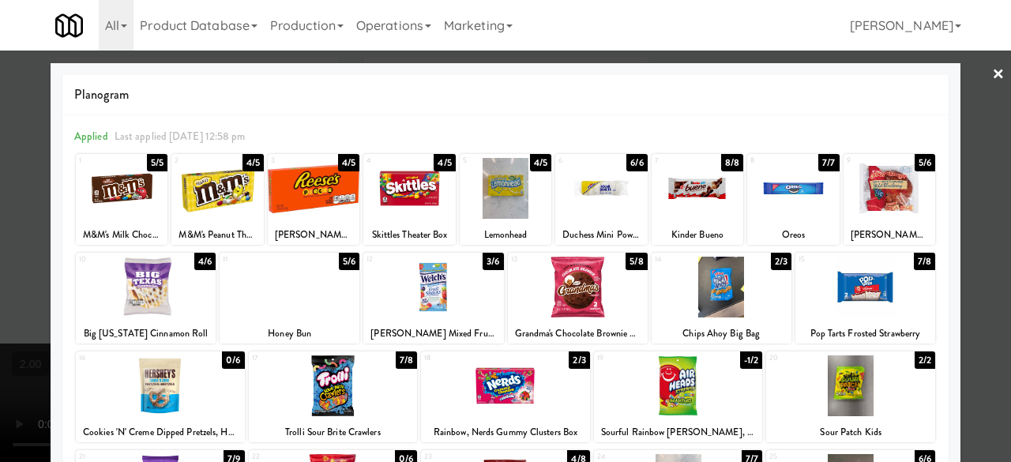
click at [961, 88] on div at bounding box center [505, 231] width 1011 height 462
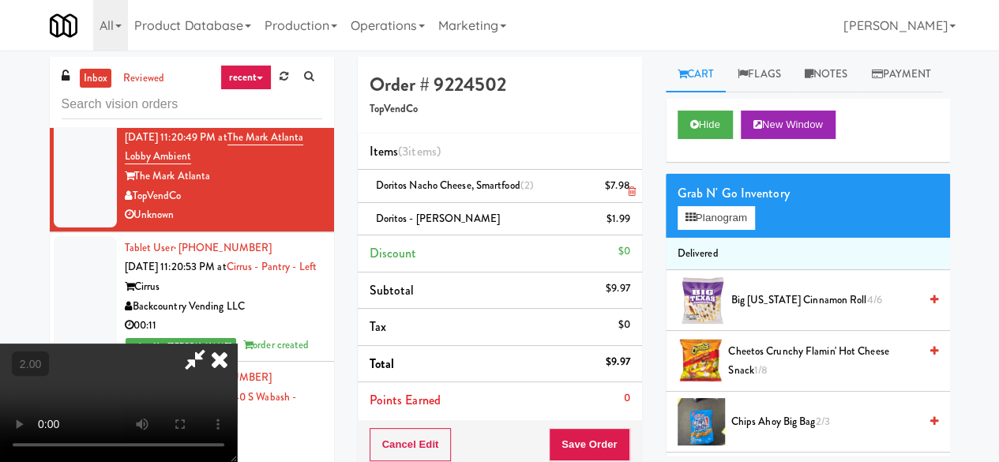
drag, startPoint x: 632, startPoint y: 188, endPoint x: 624, endPoint y: 189, distance: 7.9
click at [631, 189] on icon at bounding box center [631, 191] width 8 height 10
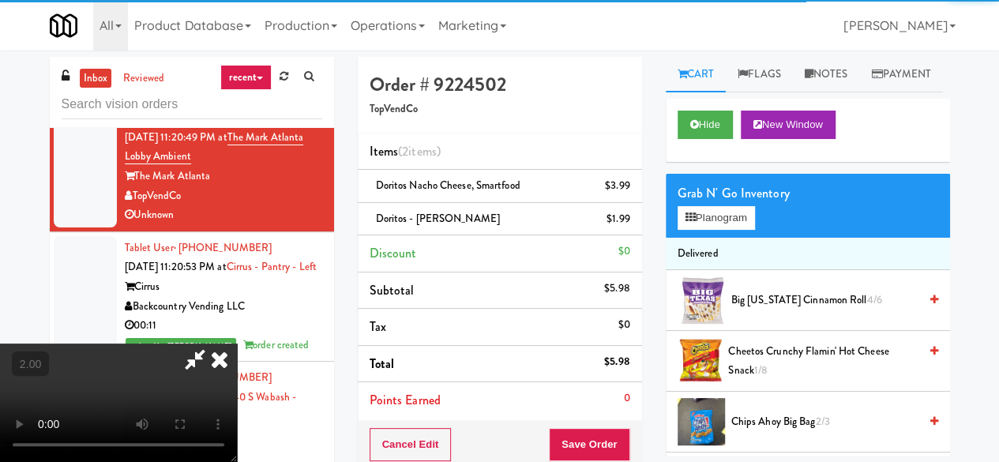
click at [213, 344] on icon at bounding box center [195, 360] width 36 height 32
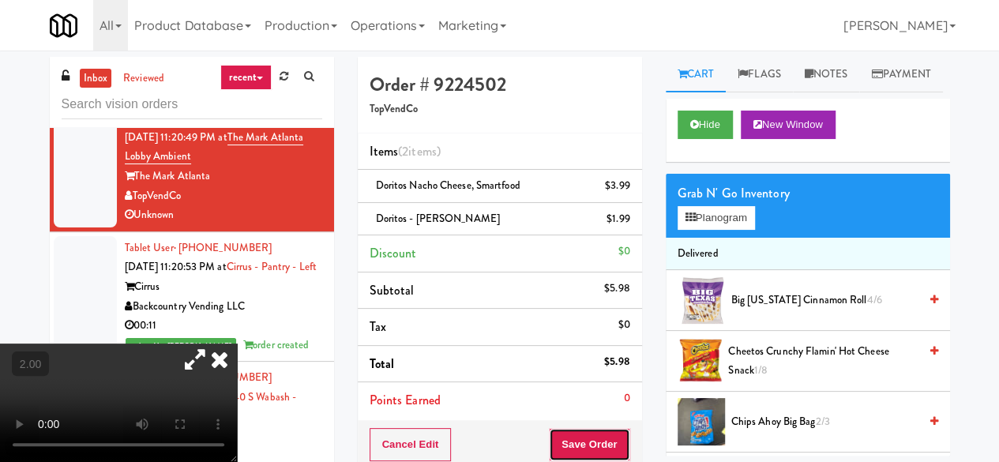
click at [589, 431] on button "Save Order" at bounding box center [589, 444] width 81 height 33
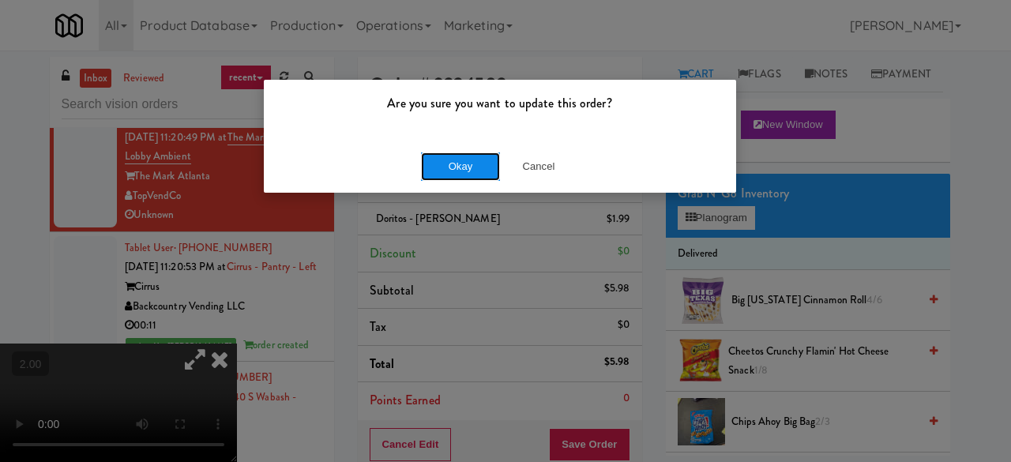
click at [468, 170] on button "Okay" at bounding box center [460, 166] width 79 height 28
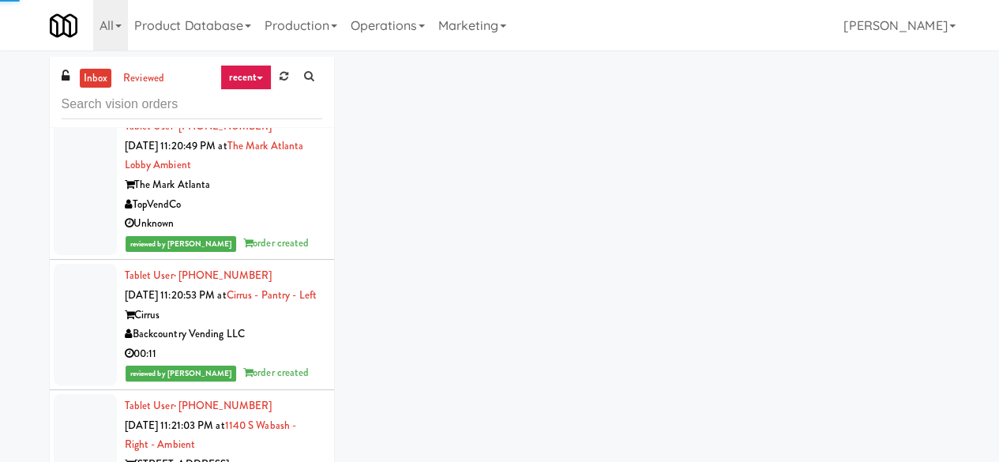
scroll to position [12991, 0]
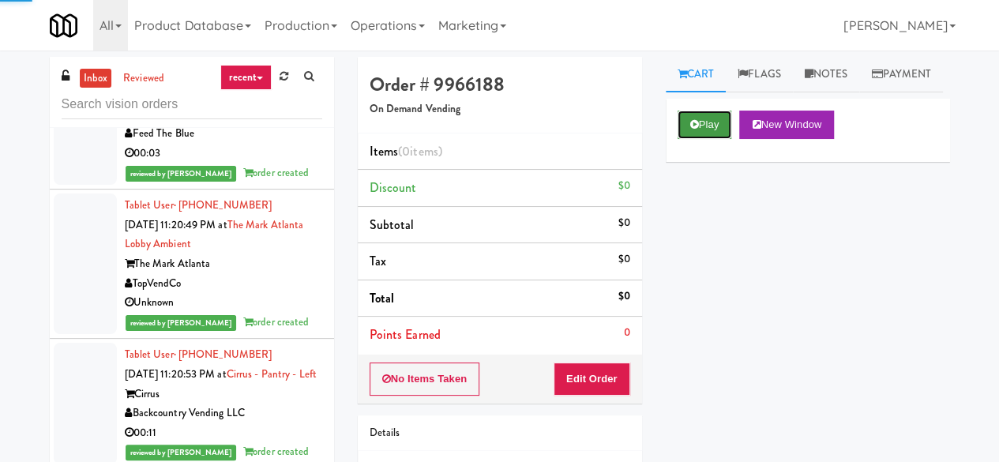
click at [700, 139] on button "Play" at bounding box center [705, 125] width 55 height 28
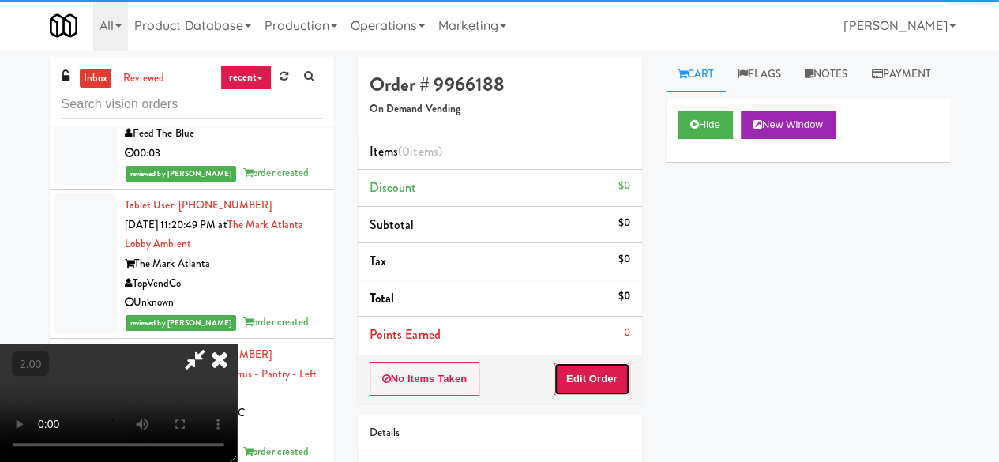
click at [599, 373] on button "Edit Order" at bounding box center [592, 379] width 77 height 33
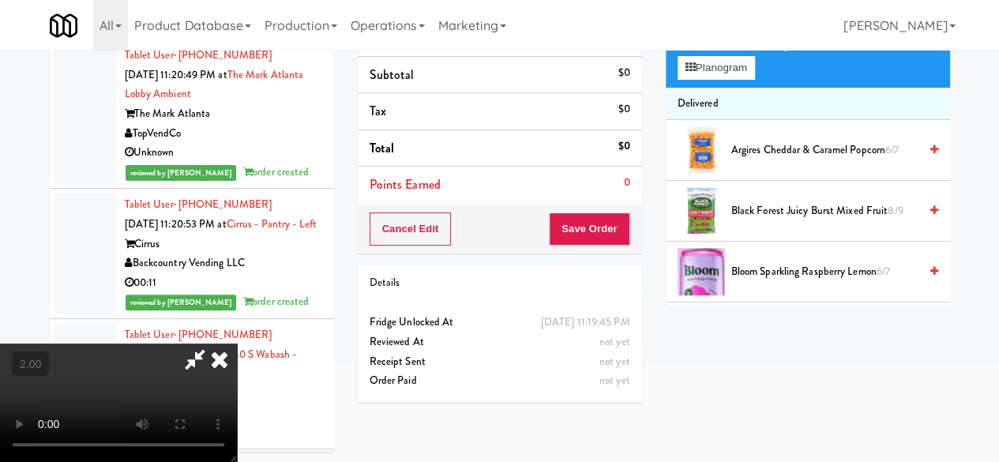
scroll to position [51, 0]
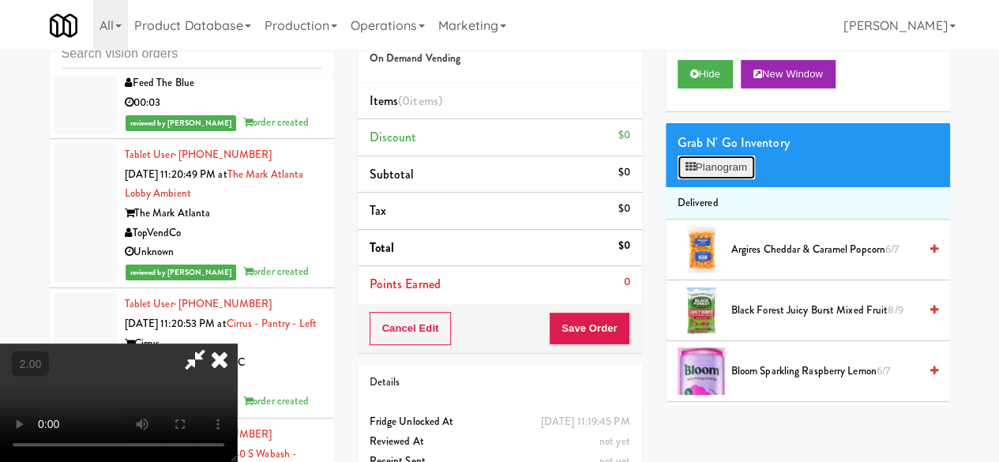
click at [707, 179] on button "Planogram" at bounding box center [716, 168] width 77 height 24
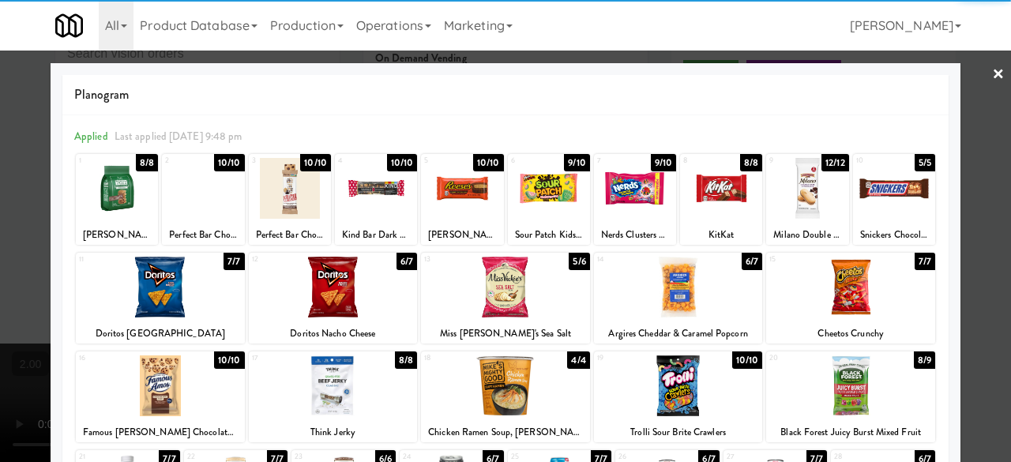
click at [903, 197] on div at bounding box center [894, 188] width 82 height 61
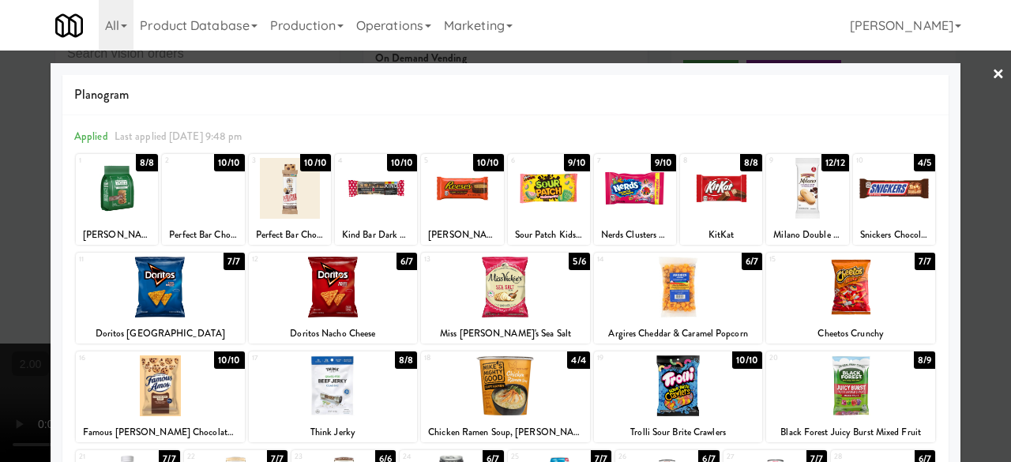
click at [450, 198] on div at bounding box center [462, 188] width 82 height 61
click at [964, 77] on div at bounding box center [505, 231] width 1011 height 462
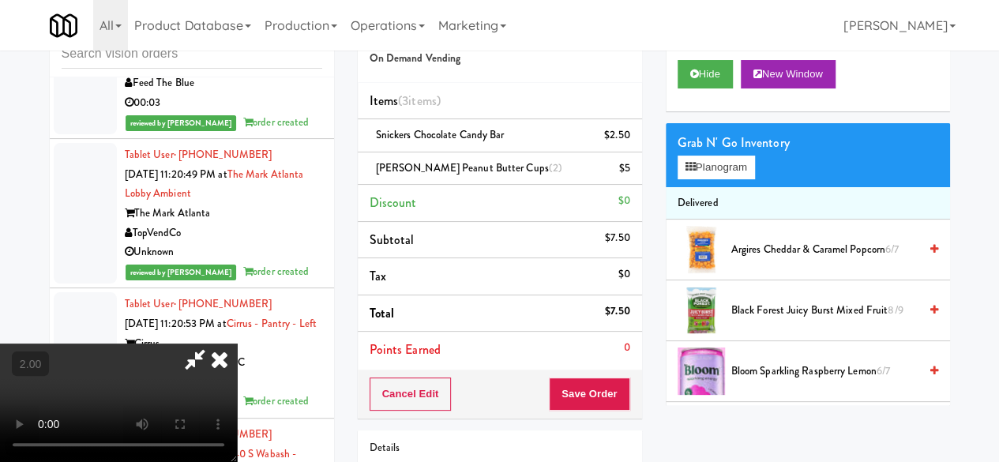
click at [213, 344] on icon at bounding box center [195, 360] width 36 height 32
click at [632, 169] on icon at bounding box center [631, 174] width 8 height 10
click at [597, 371] on div "Cancel Edit Save Order" at bounding box center [500, 394] width 284 height 49
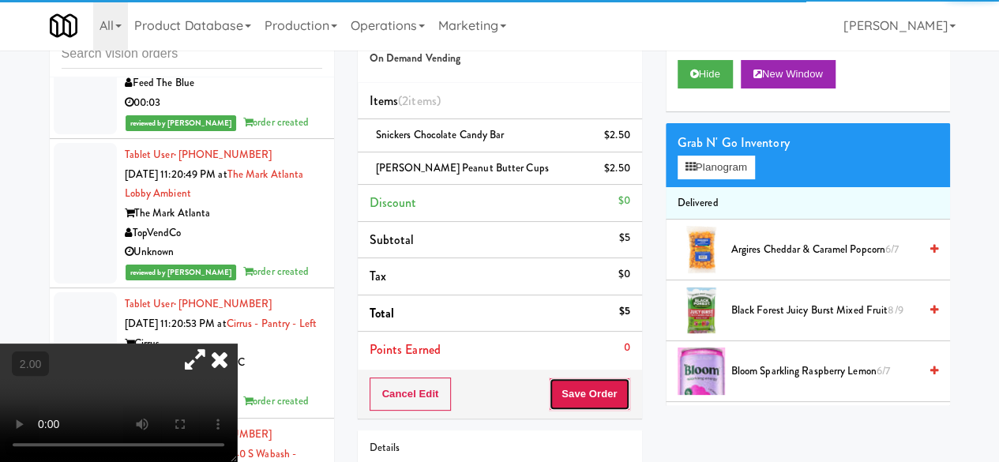
click at [596, 391] on button "Save Order" at bounding box center [589, 394] width 81 height 33
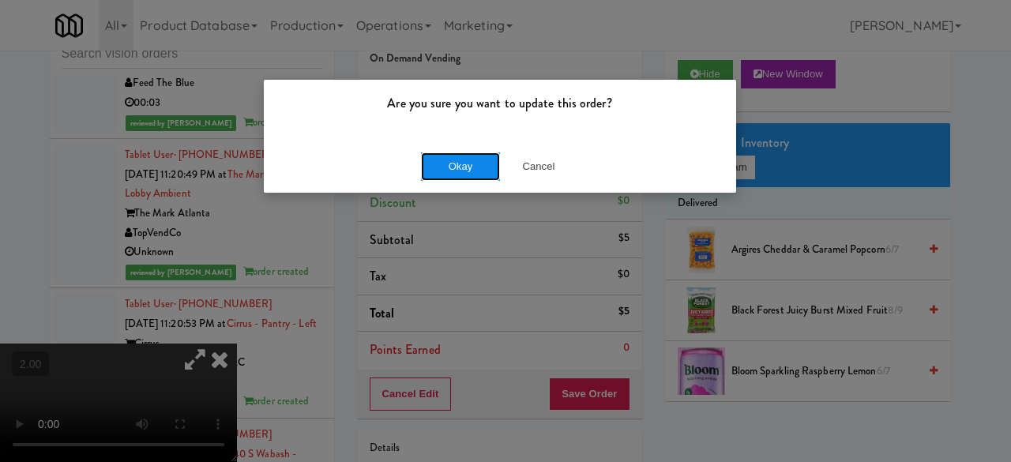
click at [481, 164] on button "Okay" at bounding box center [460, 166] width 79 height 28
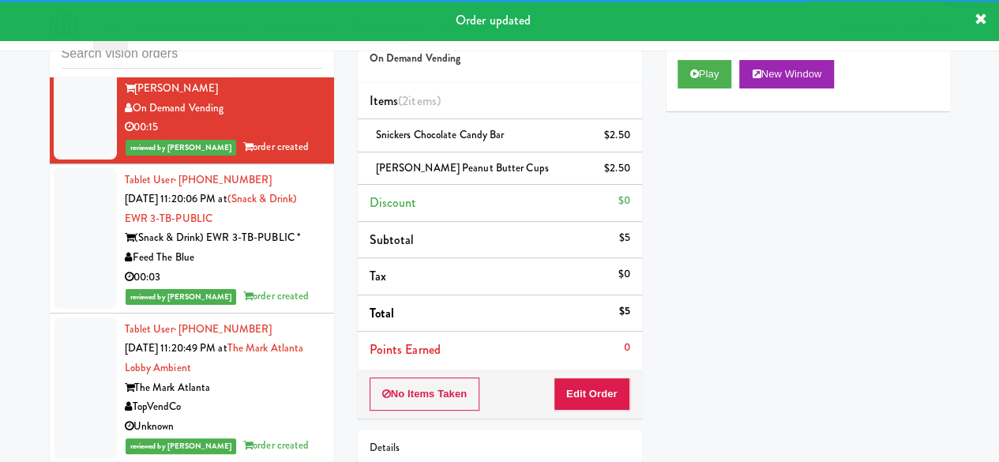
scroll to position [12833, 0]
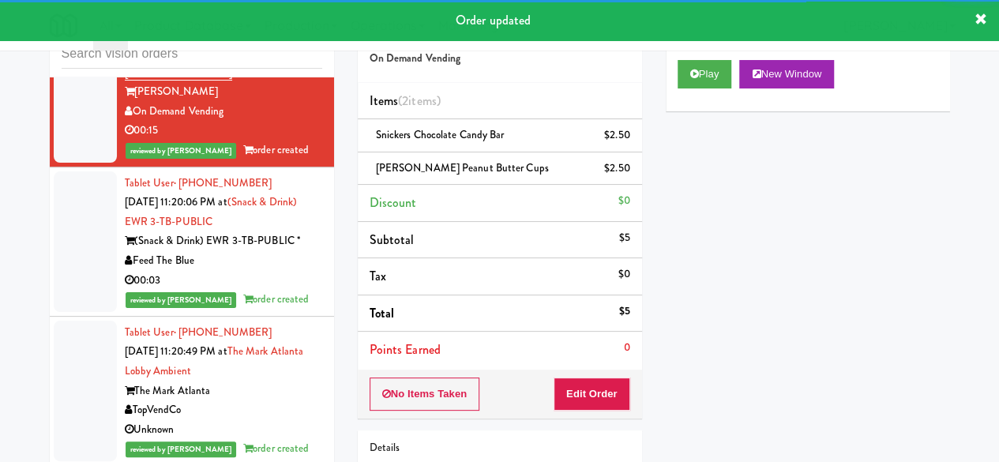
click at [279, 11] on div "Unknown" at bounding box center [223, 1] width 197 height 20
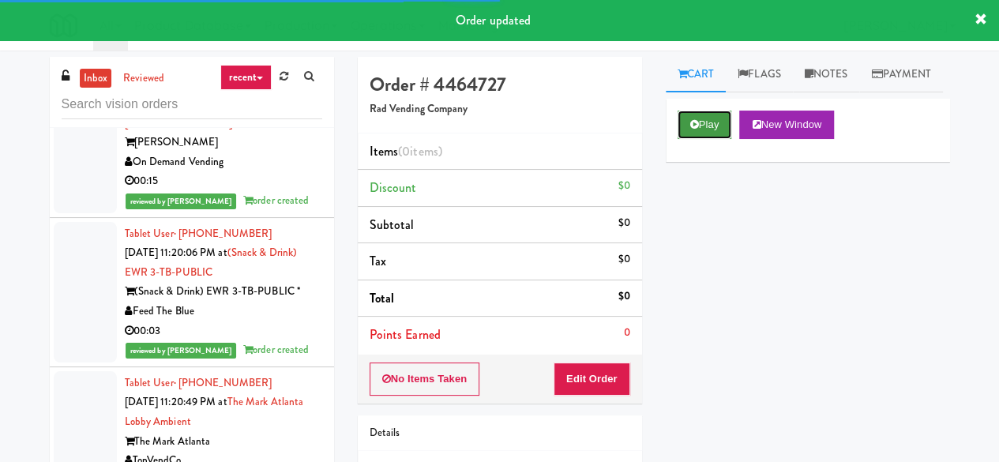
click at [691, 130] on icon at bounding box center [694, 124] width 9 height 10
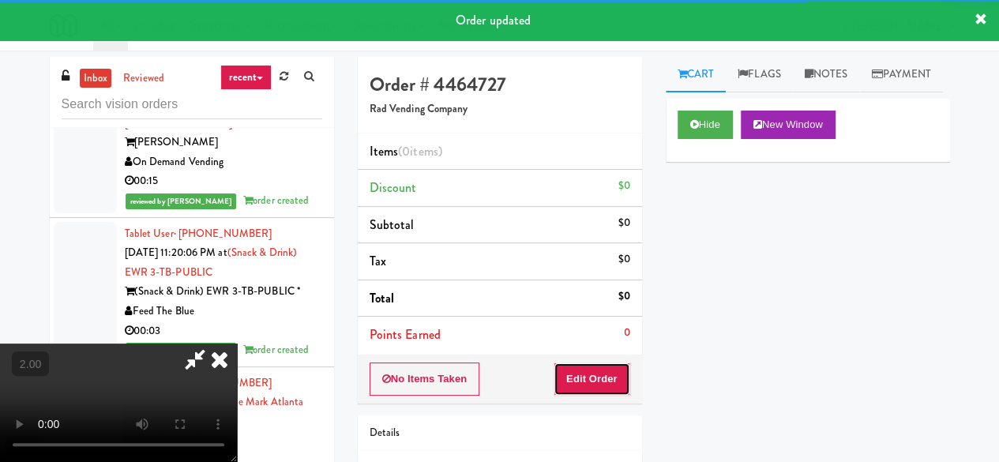
click at [607, 378] on button "Edit Order" at bounding box center [592, 379] width 77 height 33
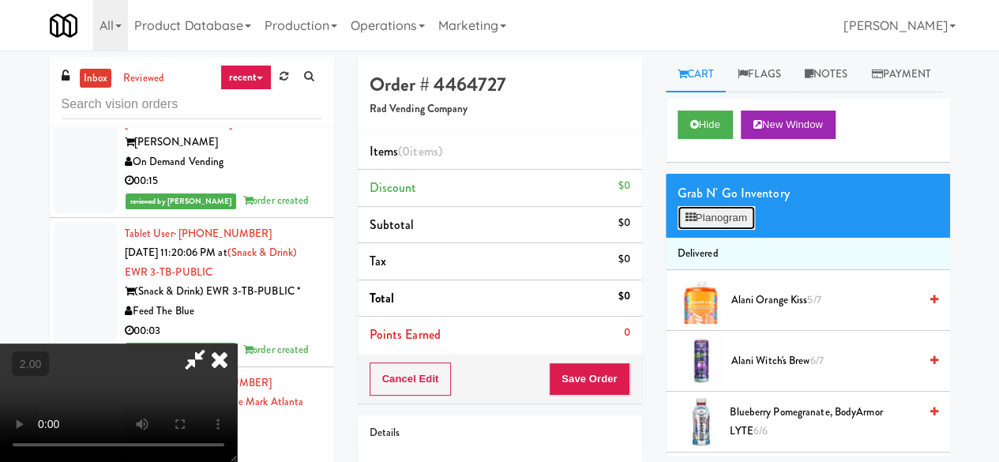
click at [728, 230] on button "Planogram" at bounding box center [716, 218] width 77 height 24
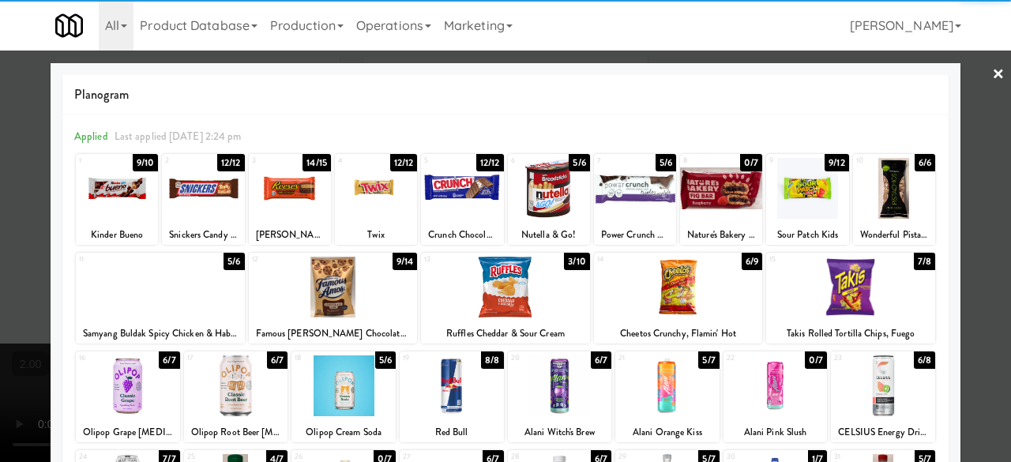
click at [350, 301] on div at bounding box center [333, 287] width 169 height 61
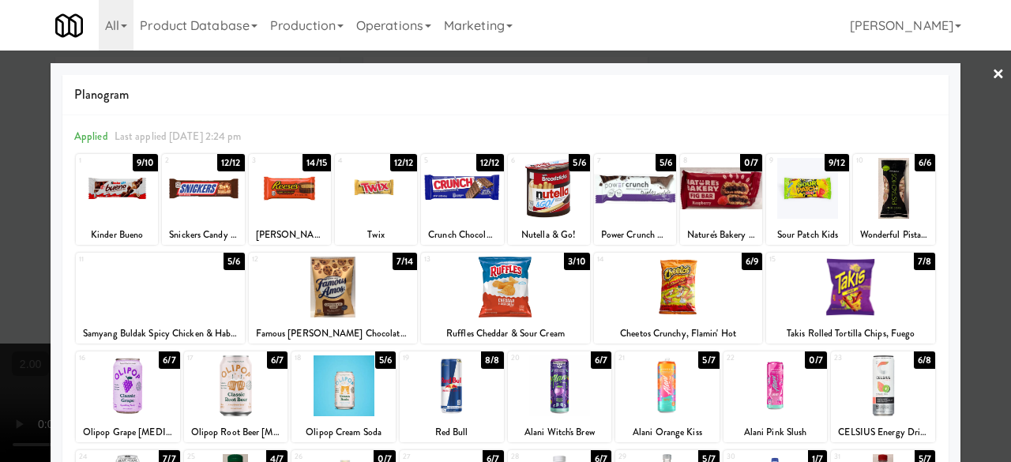
click at [566, 192] on div at bounding box center [549, 188] width 82 height 61
click at [984, 119] on div at bounding box center [505, 231] width 1011 height 462
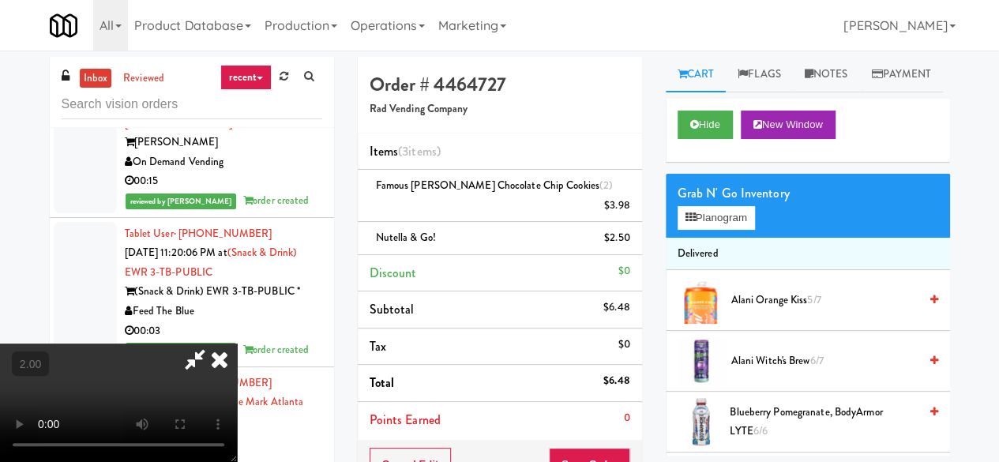
click at [213, 344] on icon at bounding box center [195, 360] width 36 height 32
click at [629, 206] on icon at bounding box center [631, 211] width 8 height 10
click at [726, 230] on button "Planogram" at bounding box center [716, 218] width 77 height 24
click at [0, 0] on div at bounding box center [0, 0] width 0 height 0
click at [733, 205] on div "Grab N' Go Inventory" at bounding box center [808, 194] width 261 height 24
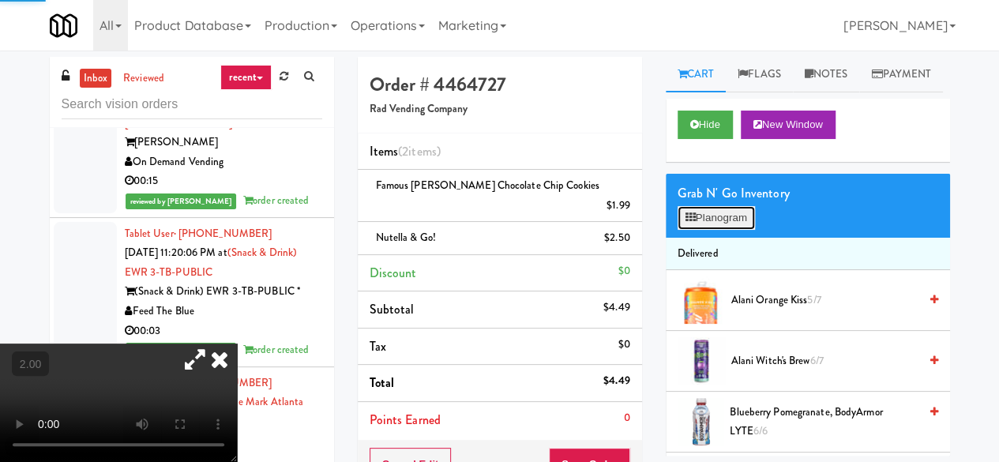
click at [724, 230] on button "Planogram" at bounding box center [716, 218] width 77 height 24
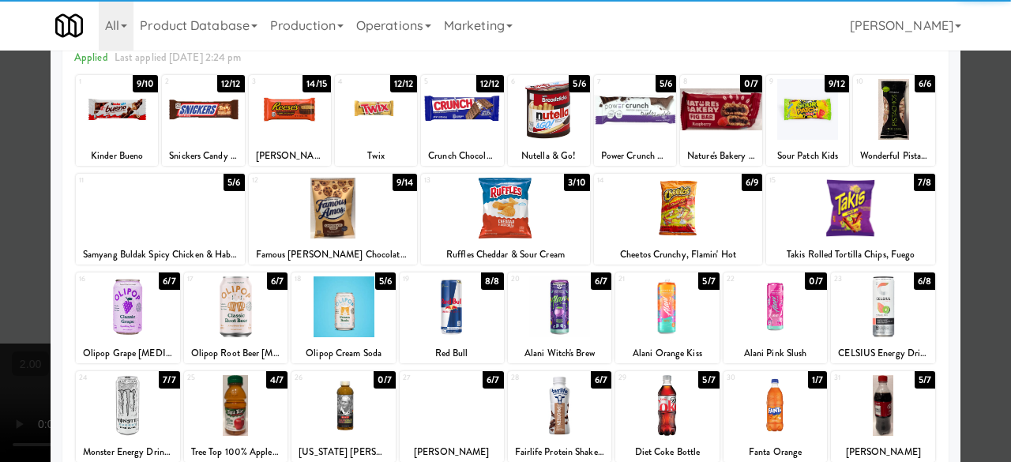
click at [499, 211] on div at bounding box center [505, 208] width 169 height 61
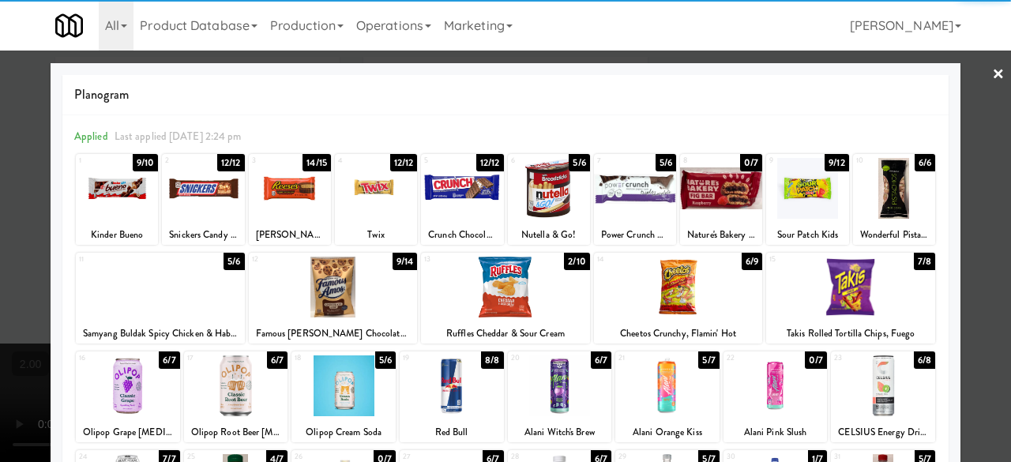
click at [942, 126] on div "Planogram Applied Last applied Tuesday 2:24 pm 1 9/10 Kinder Bueno 2 12/12 Snic…" at bounding box center [506, 419] width 910 height 713
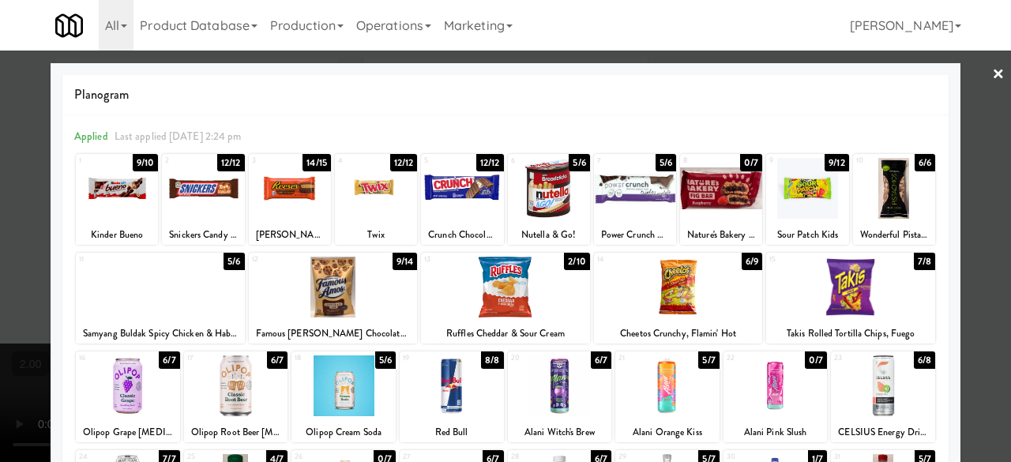
click at [964, 119] on div at bounding box center [505, 231] width 1011 height 462
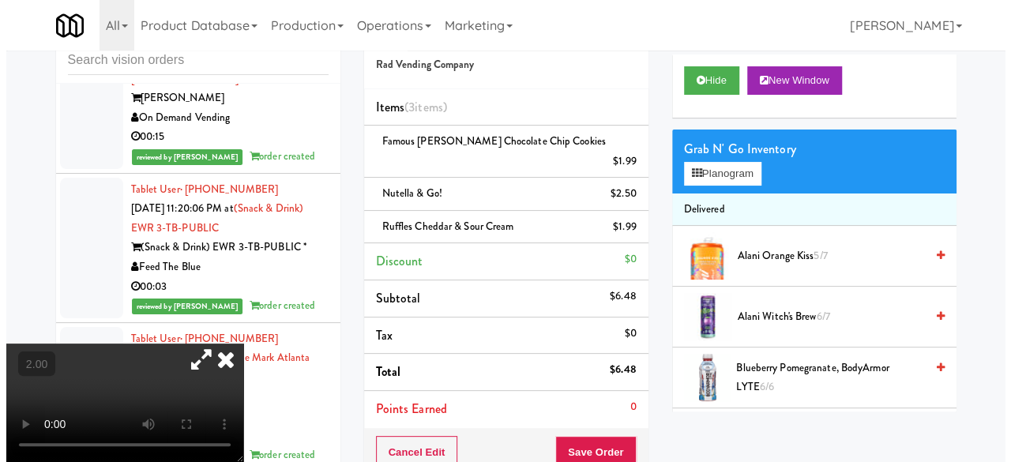
scroll to position [79, 0]
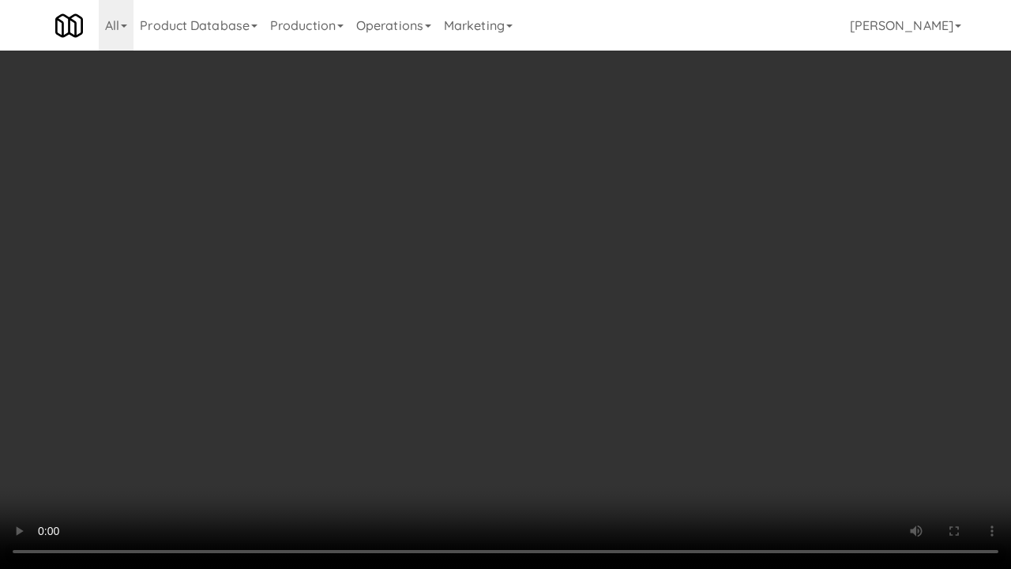
click at [627, 269] on video at bounding box center [505, 284] width 1011 height 569
drag, startPoint x: 627, startPoint y: 269, endPoint x: 707, endPoint y: 351, distance: 114.5
click at [626, 269] on video at bounding box center [505, 284] width 1011 height 569
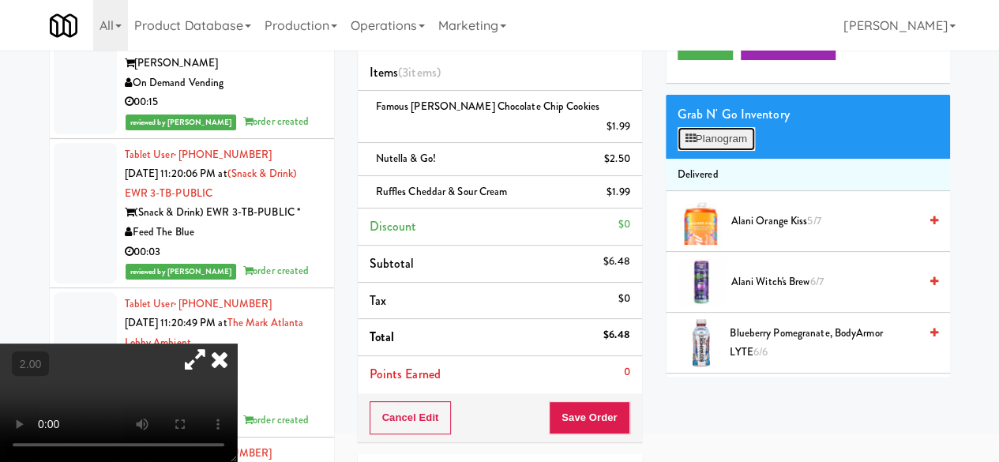
click at [724, 151] on button "Planogram" at bounding box center [716, 139] width 77 height 24
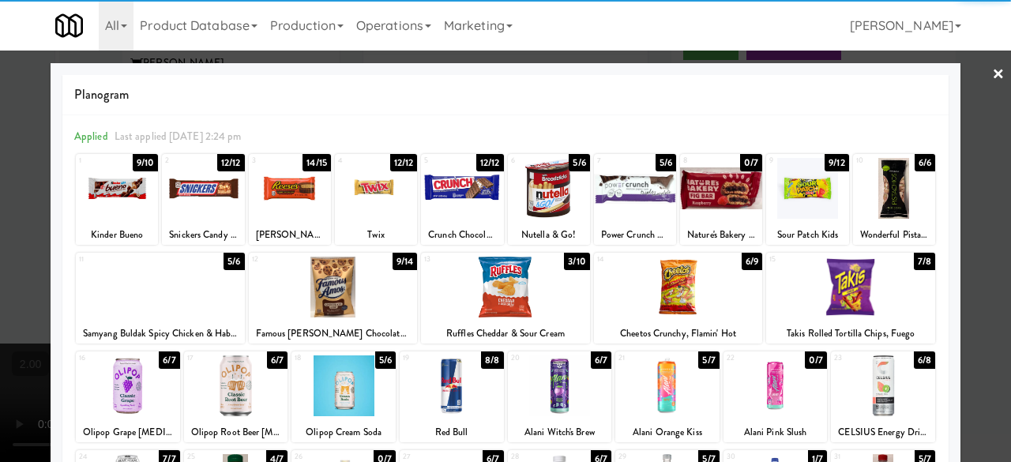
click at [214, 205] on div at bounding box center [203, 188] width 82 height 61
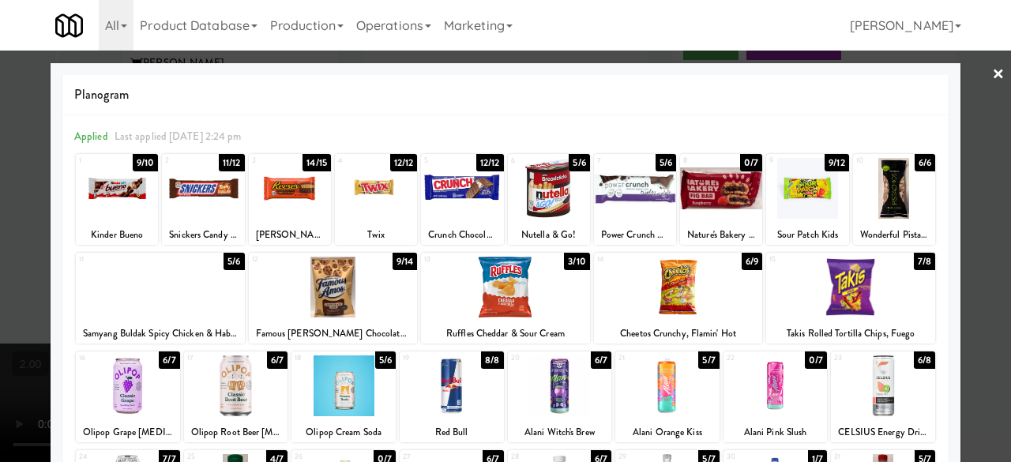
click at [991, 80] on div "× Planogram Applied Last applied Tuesday 2:24 pm 1 9/10 Kinder Bueno 2 11/12 Sn…" at bounding box center [505, 231] width 1011 height 462
click at [976, 66] on div at bounding box center [505, 231] width 1011 height 462
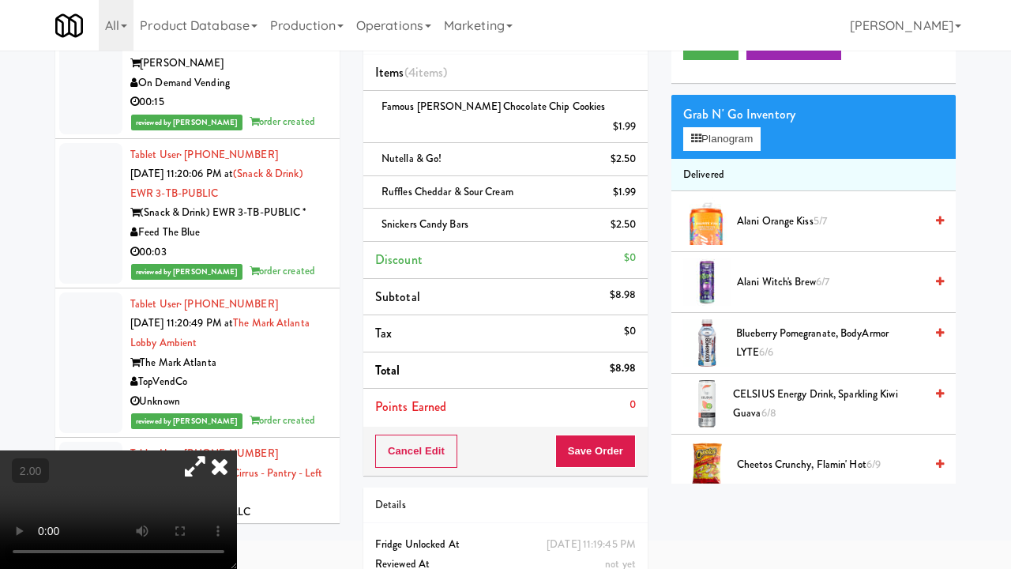
click at [237, 461] on video at bounding box center [118, 509] width 237 height 118
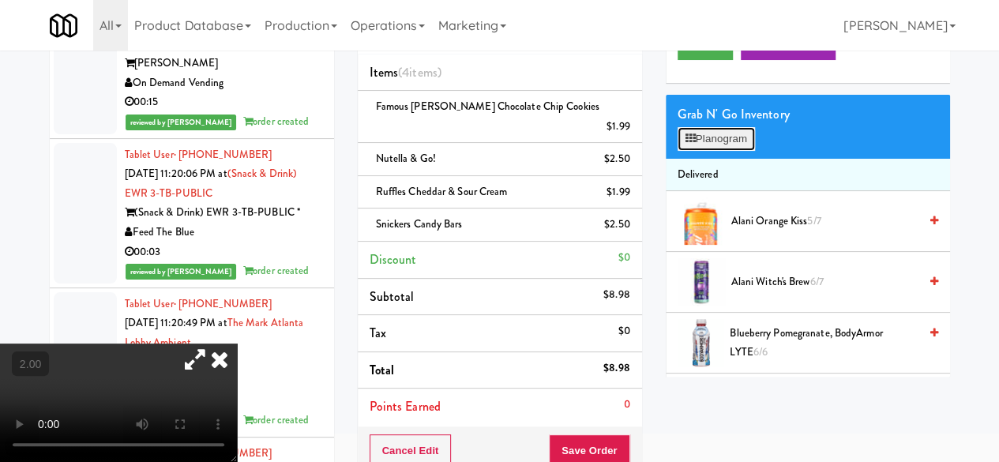
click at [721, 151] on button "Planogram" at bounding box center [716, 139] width 77 height 24
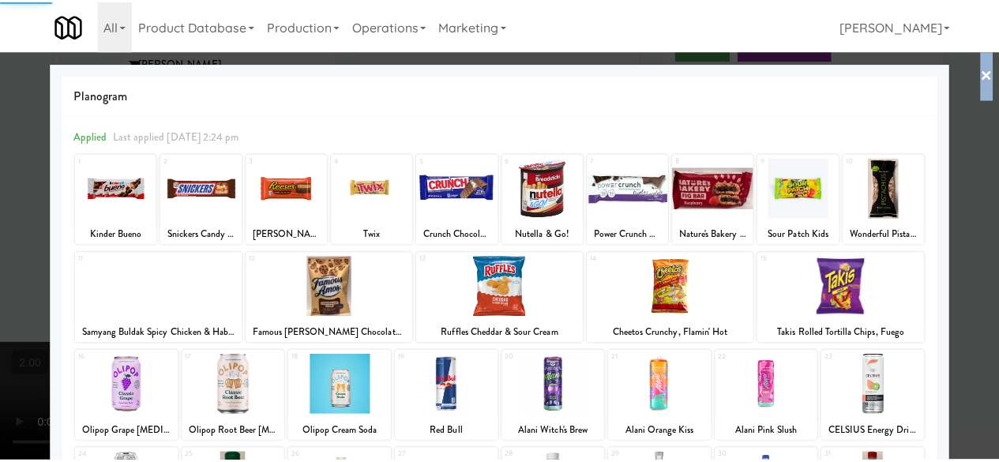
scroll to position [313, 0]
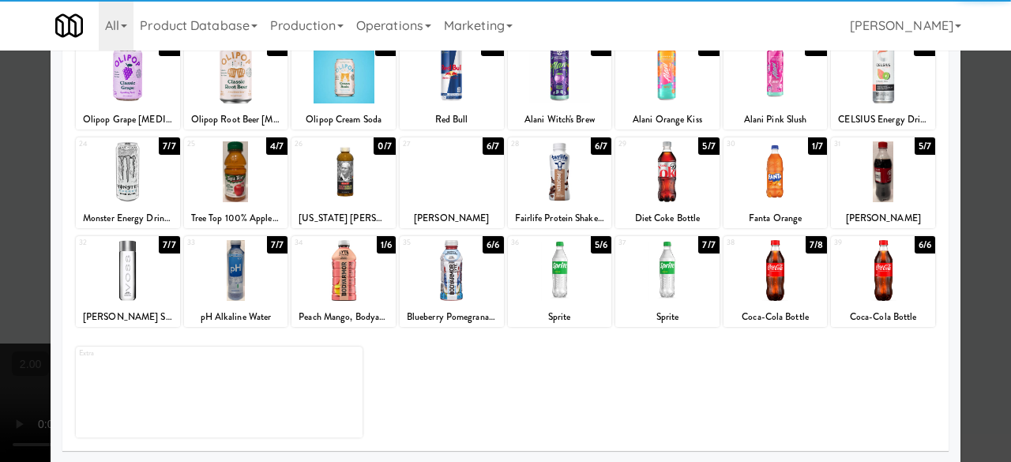
click at [670, 184] on div at bounding box center [667, 171] width 104 height 61
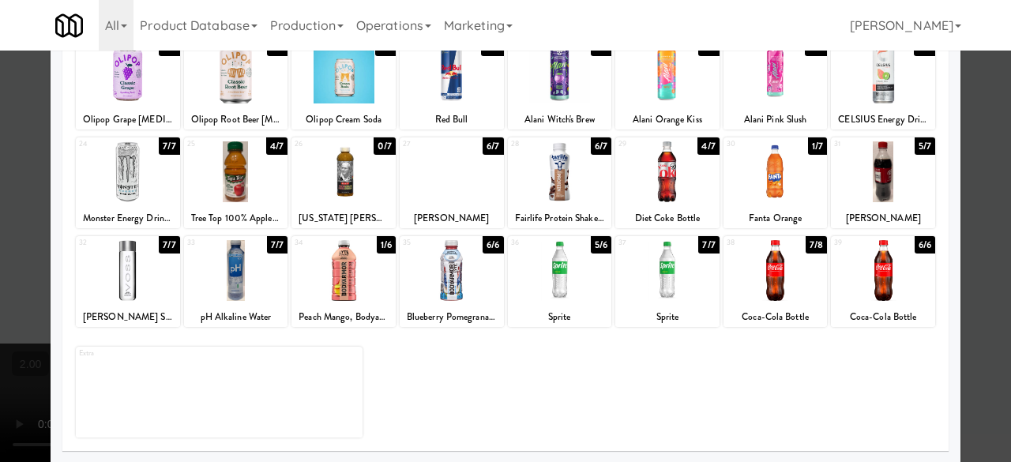
drag, startPoint x: 971, startPoint y: 91, endPoint x: 916, endPoint y: 135, distance: 70.8
click at [972, 91] on div at bounding box center [505, 231] width 1011 height 462
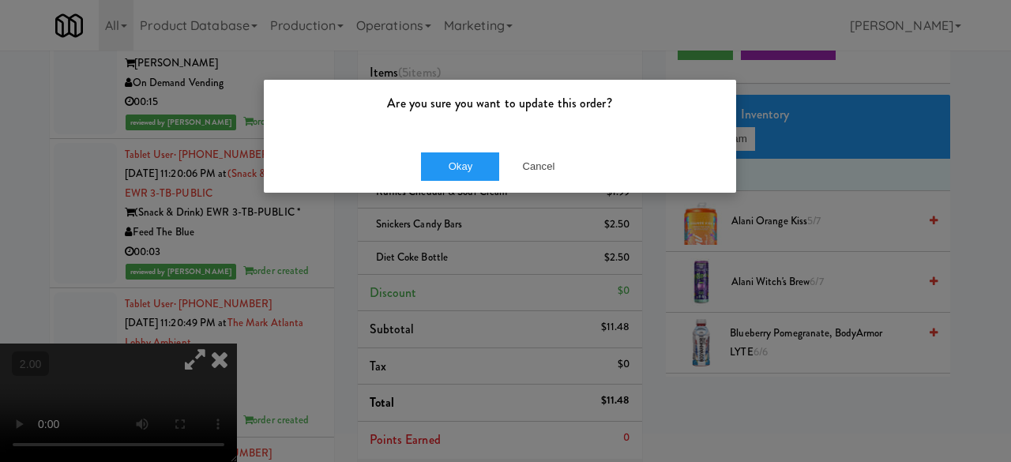
click at [453, 180] on div "Okay Cancel" at bounding box center [500, 166] width 472 height 53
click at [463, 173] on button "Okay" at bounding box center [460, 166] width 79 height 28
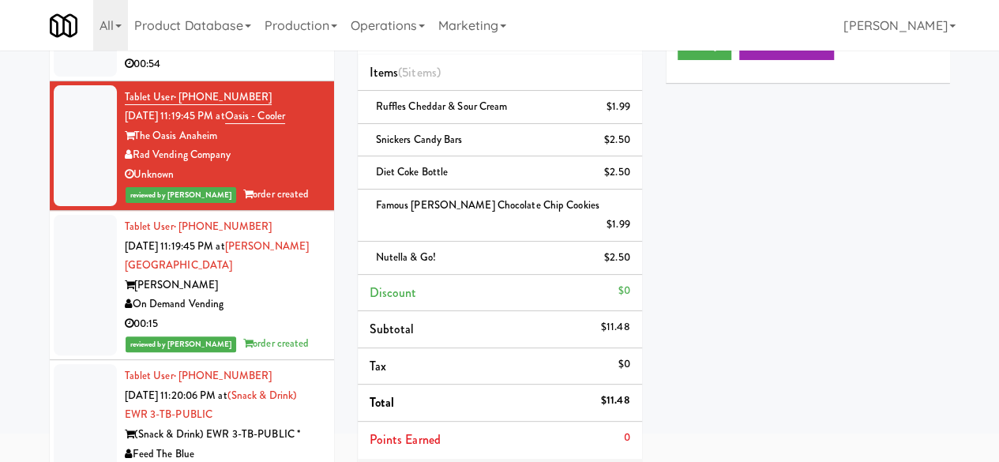
scroll to position [12675, 0]
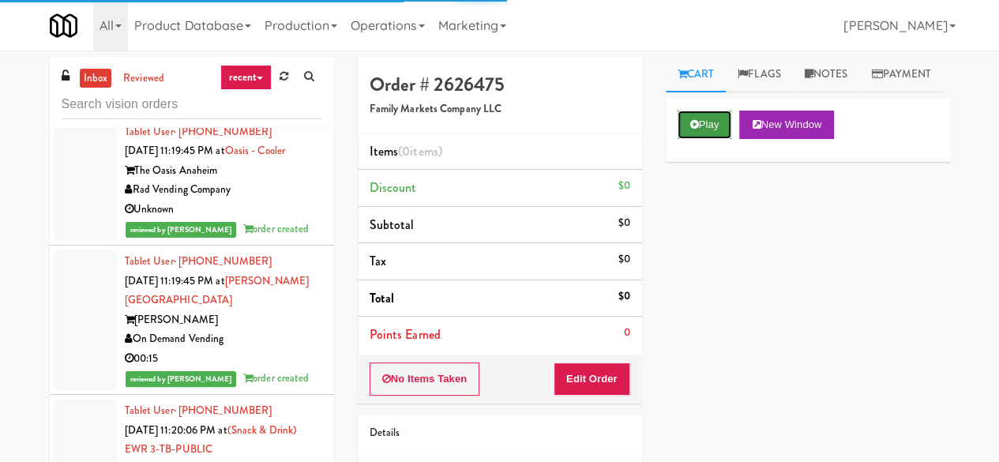
click at [689, 139] on button "Play" at bounding box center [705, 125] width 55 height 28
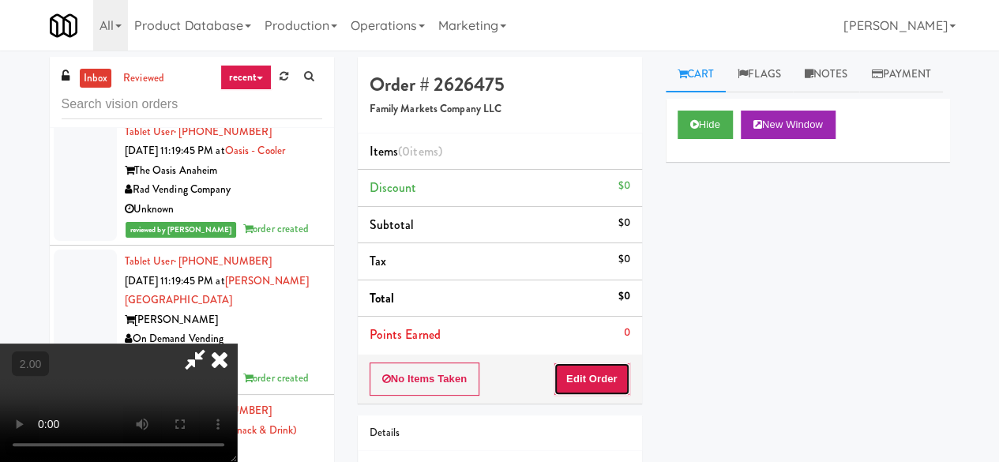
click at [600, 380] on button "Edit Order" at bounding box center [592, 379] width 77 height 33
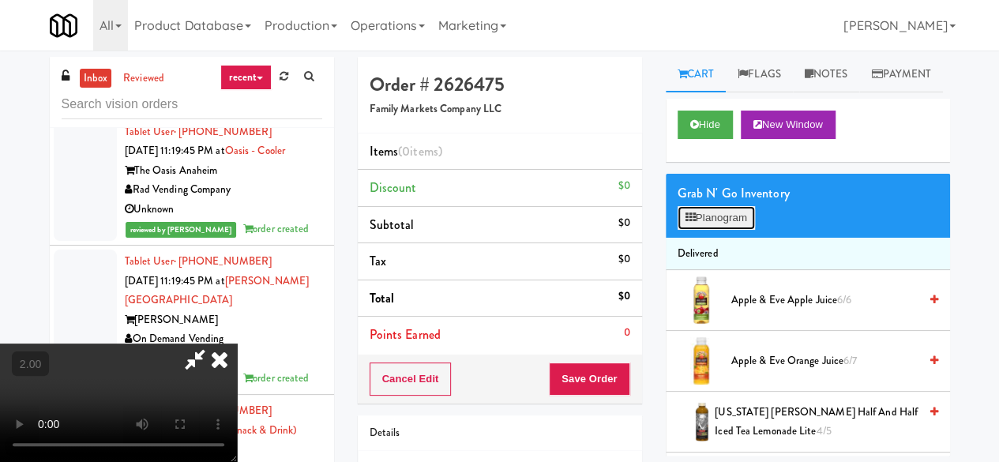
click at [734, 230] on button "Planogram" at bounding box center [716, 218] width 77 height 24
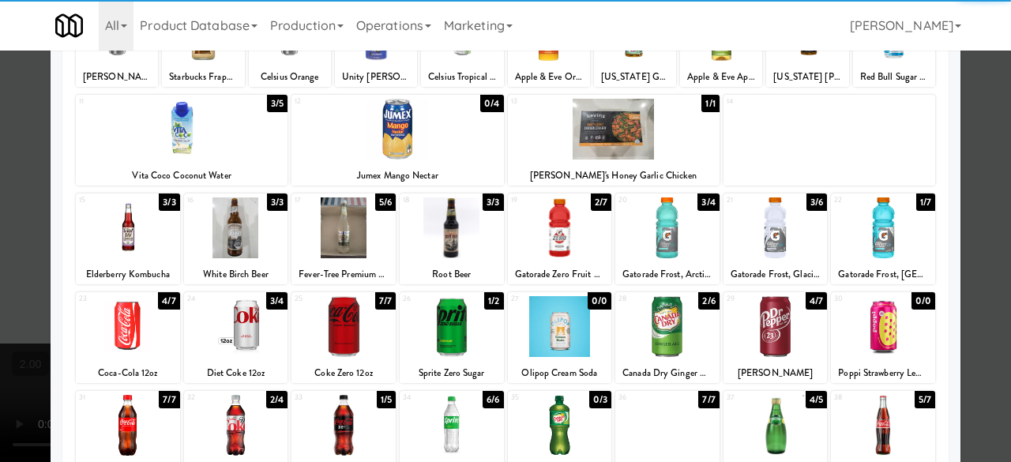
click at [449, 244] on div at bounding box center [452, 227] width 104 height 61
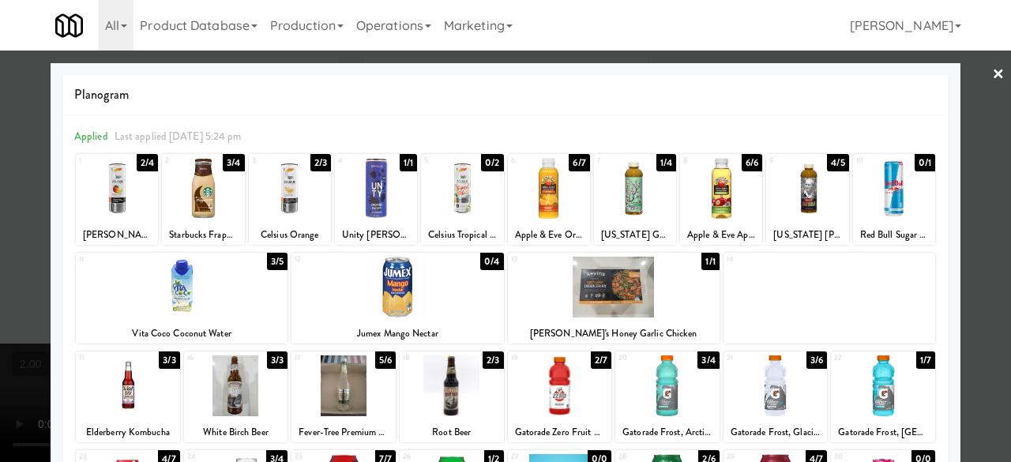
click at [989, 140] on div at bounding box center [505, 231] width 1011 height 462
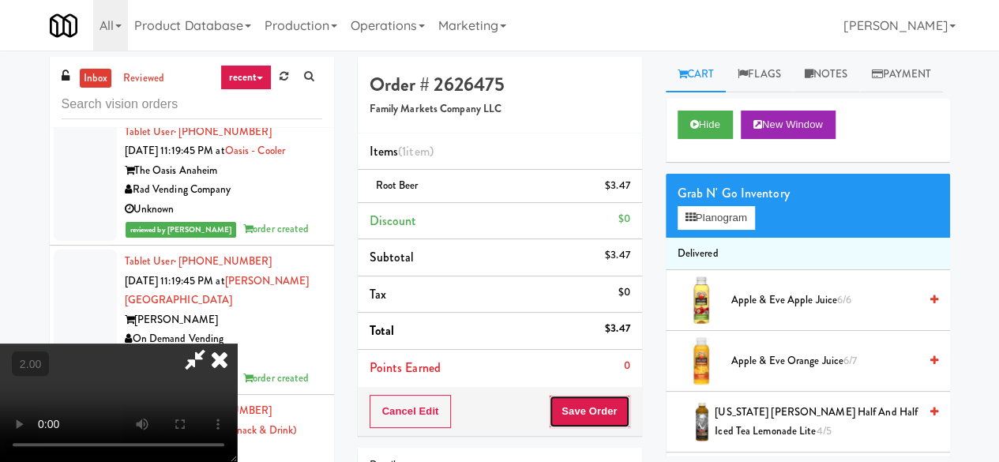
click at [619, 405] on button "Save Order" at bounding box center [589, 411] width 81 height 33
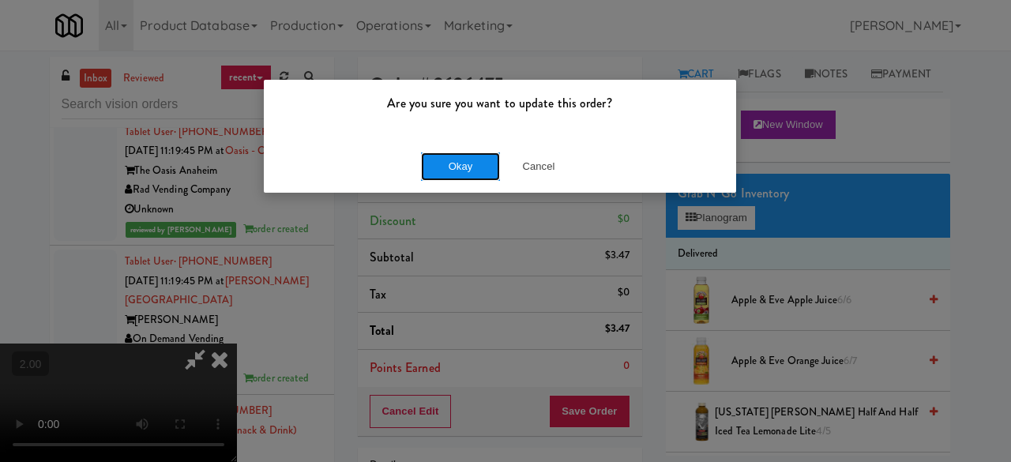
click at [465, 175] on button "Okay" at bounding box center [460, 166] width 79 height 28
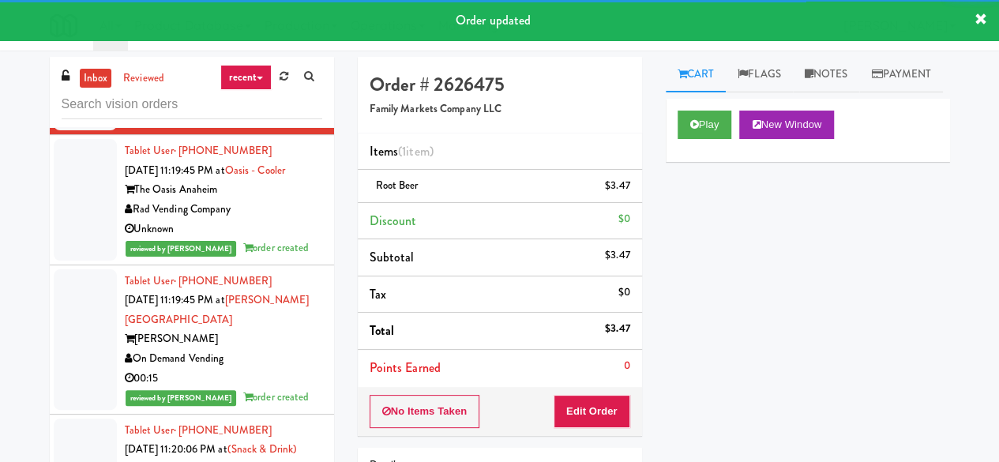
scroll to position [12596, 0]
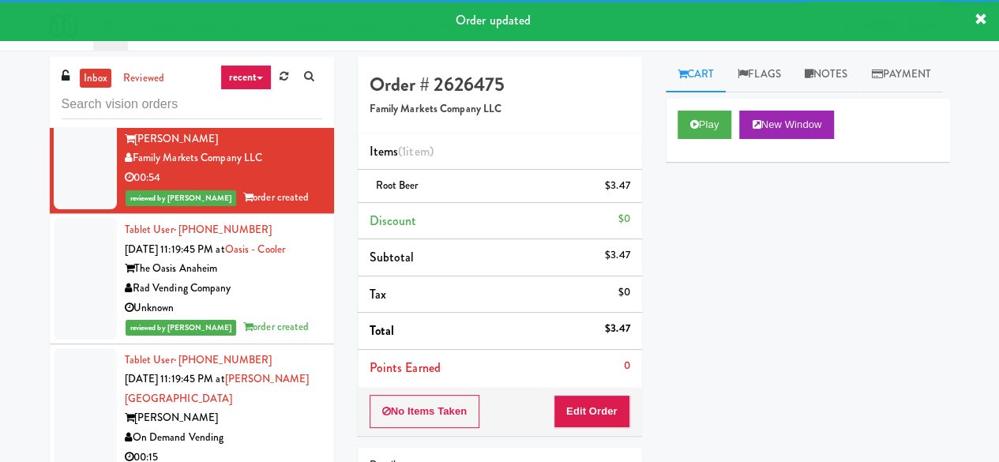
click at [273, 19] on div "[GEOGRAPHIC_DATA]" at bounding box center [223, 9] width 197 height 20
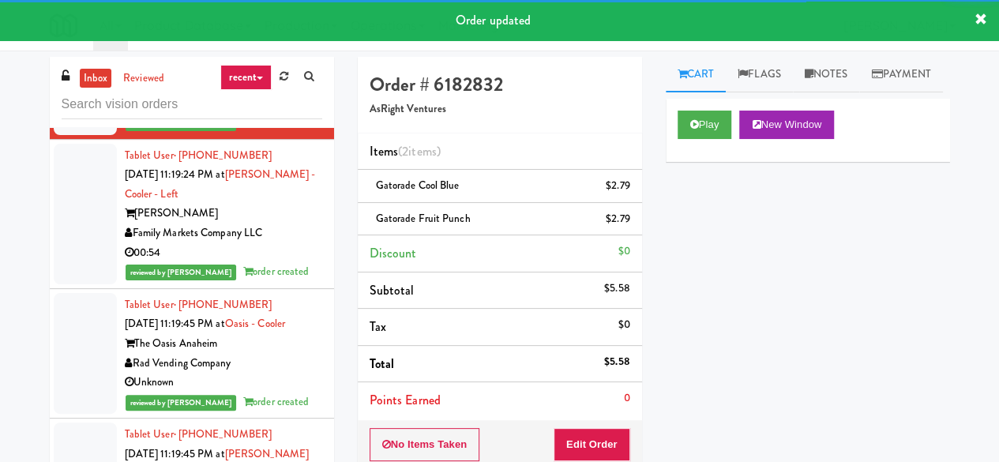
scroll to position [12517, 0]
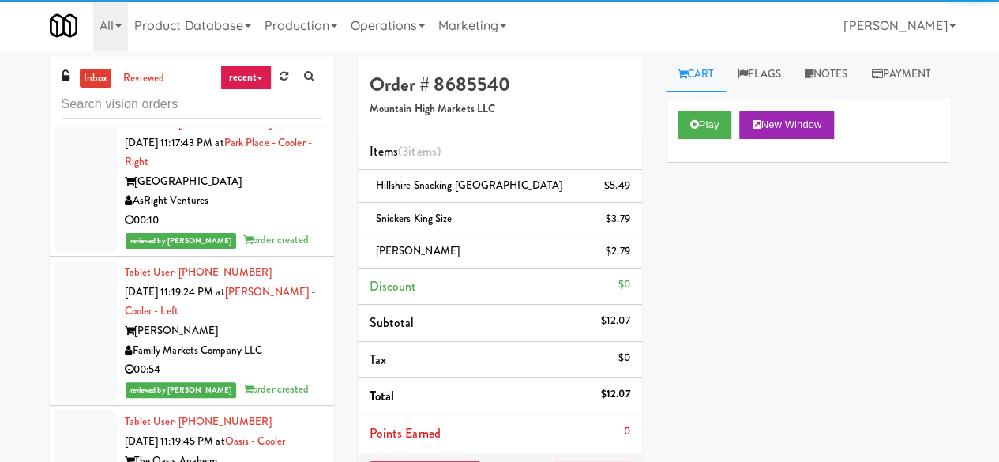
scroll to position [12359, 0]
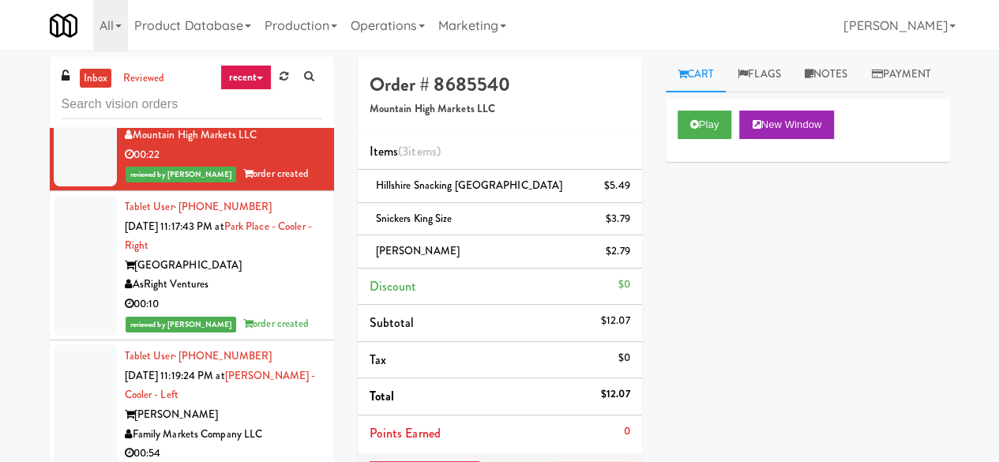
click at [267, 16] on div "Pennys DC" at bounding box center [223, 6] width 197 height 20
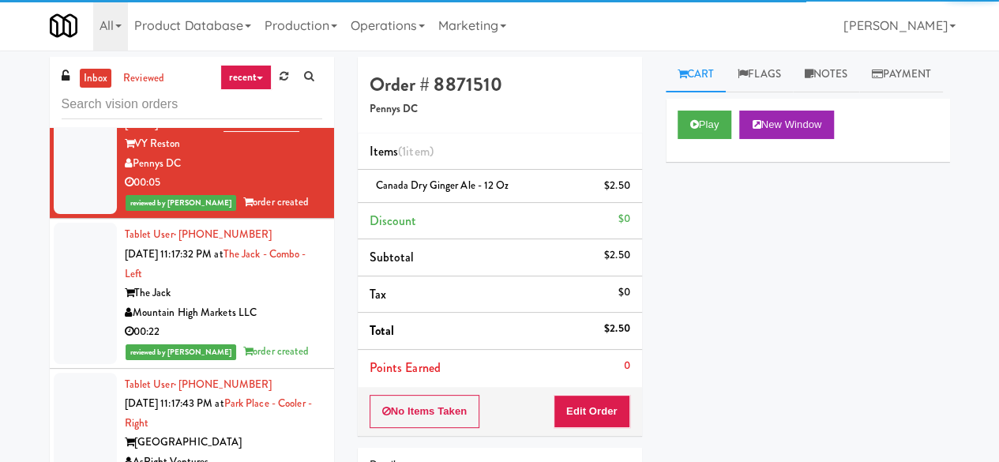
click at [271, 63] on div "Fountain City Vending" at bounding box center [223, 53] width 197 height 20
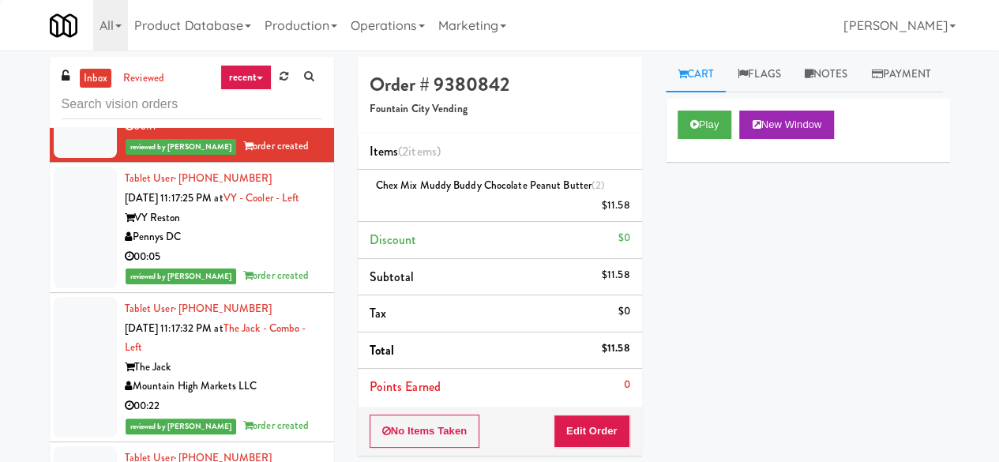
scroll to position [12122, 0]
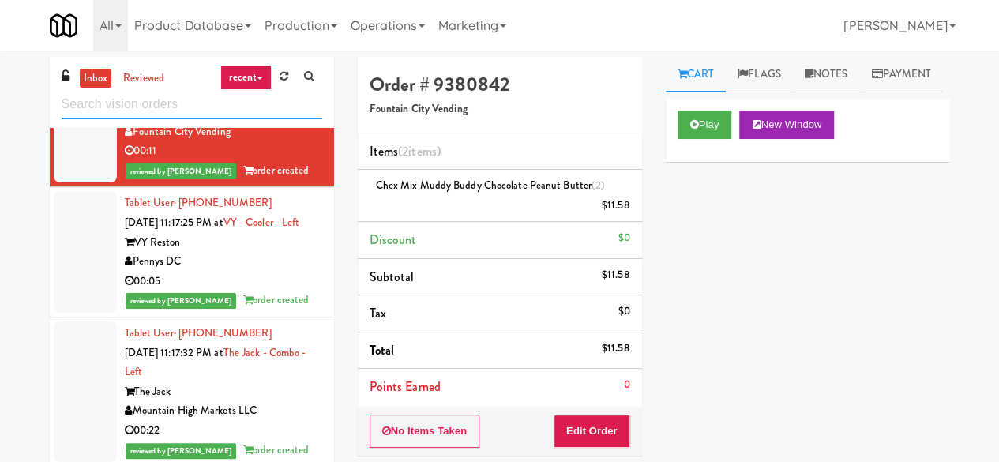
click at [200, 112] on input "text" at bounding box center [192, 104] width 261 height 29
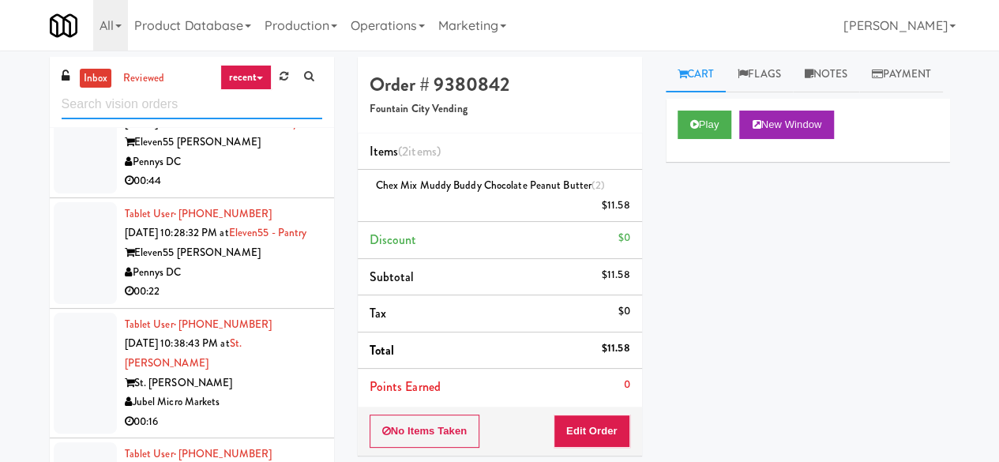
scroll to position [237, 0]
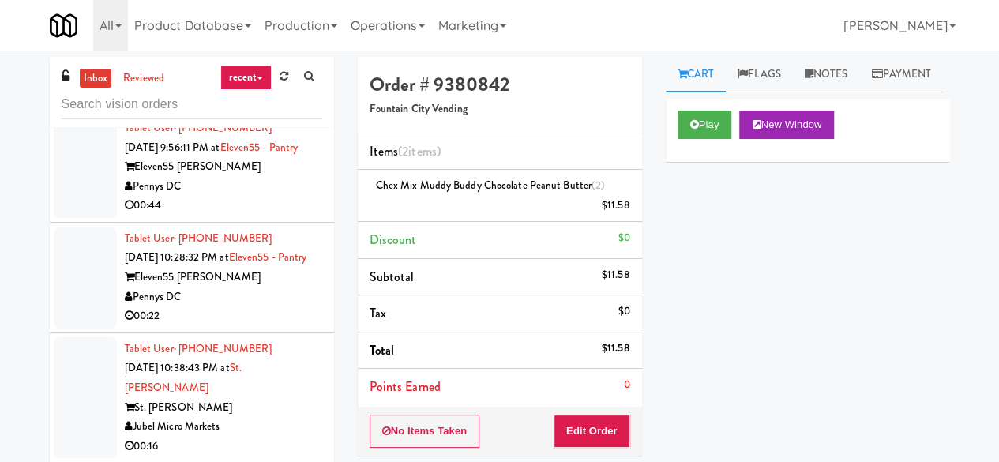
click at [273, 197] on div "Pennys DC" at bounding box center [223, 187] width 197 height 20
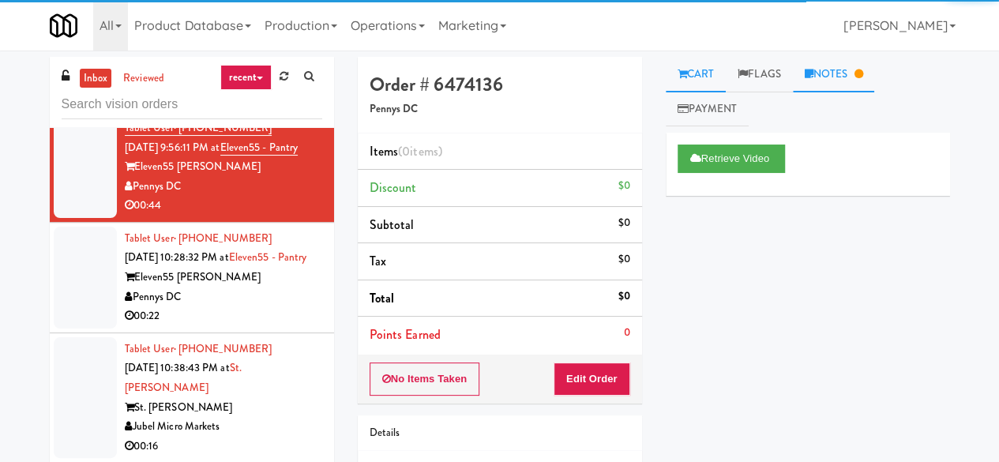
click at [818, 85] on link "Notes" at bounding box center [834, 75] width 82 height 36
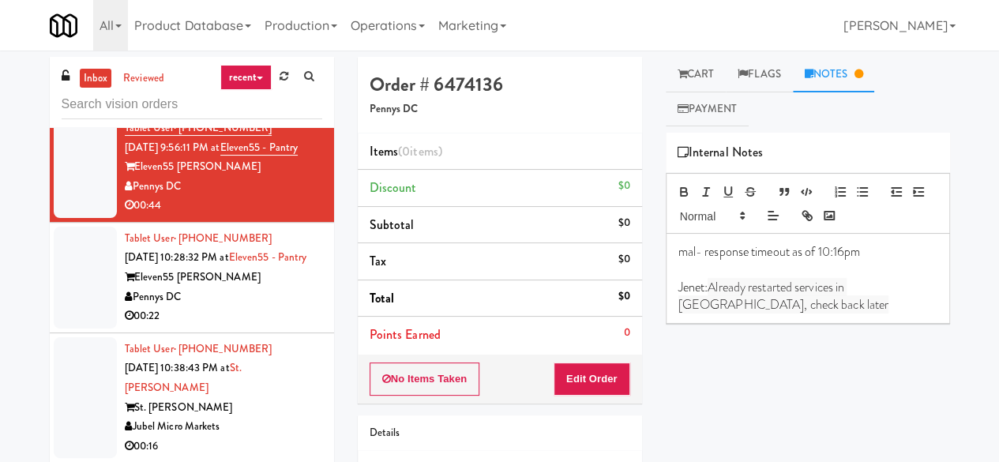
scroll to position [316, 0]
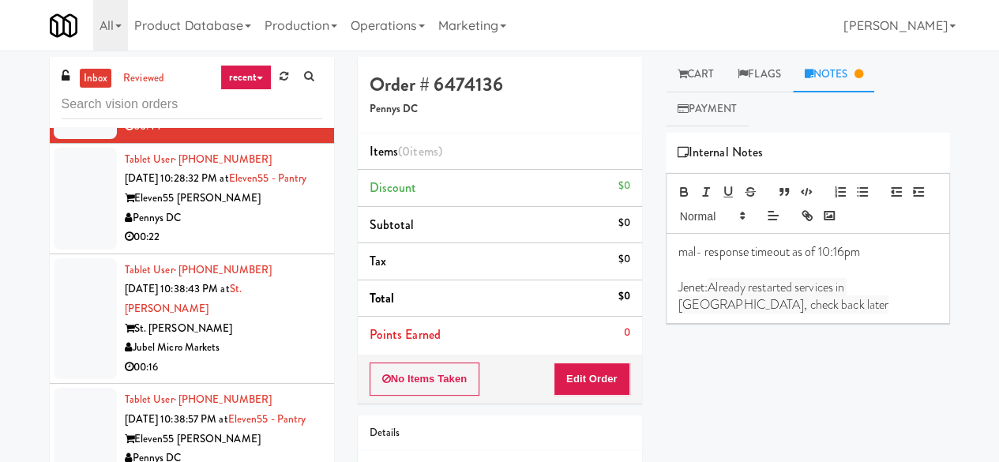
click at [231, 228] on div "Pennys DC" at bounding box center [223, 219] width 197 height 20
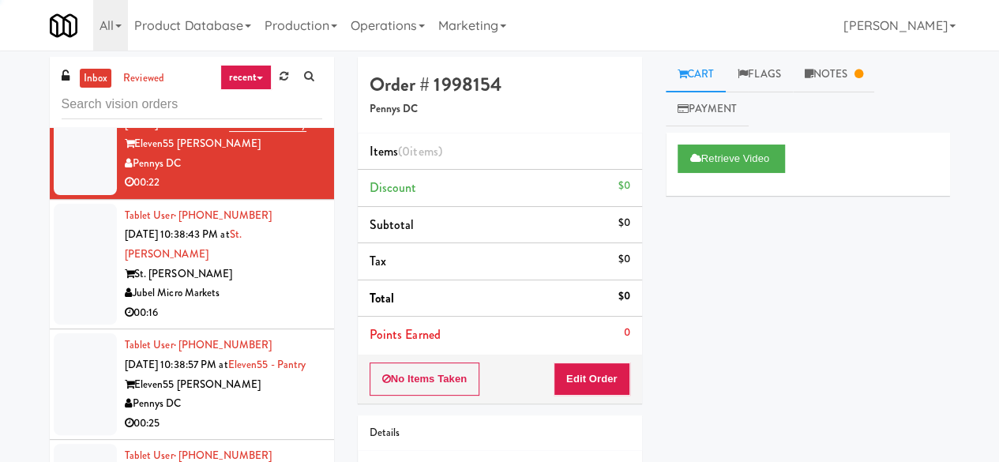
scroll to position [395, 0]
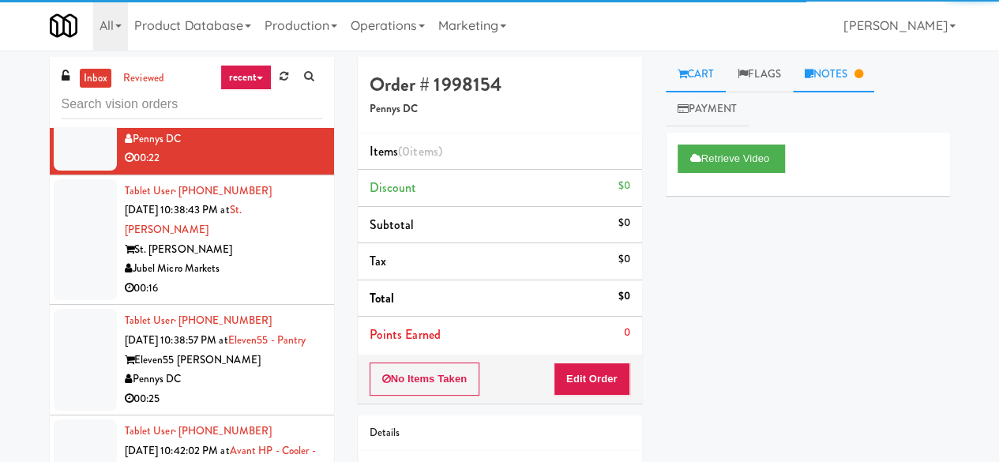
click at [814, 85] on link "Notes" at bounding box center [834, 75] width 82 height 36
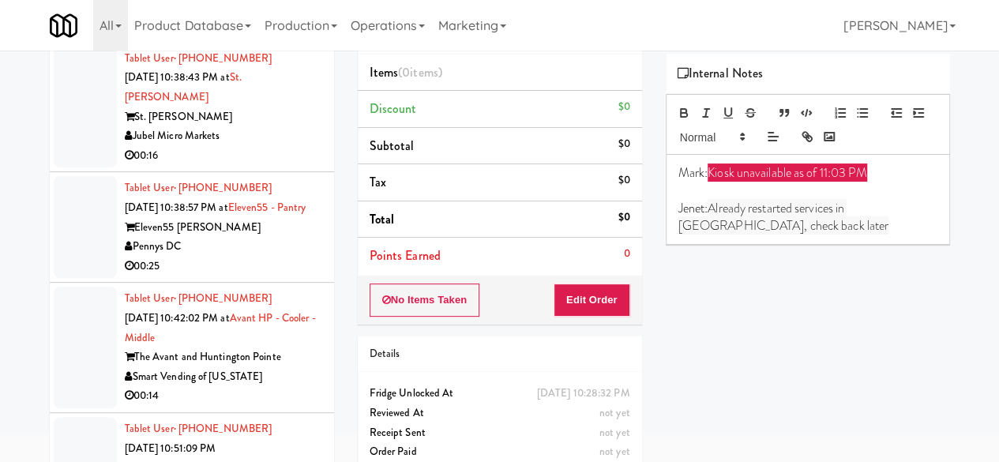
scroll to position [474, 0]
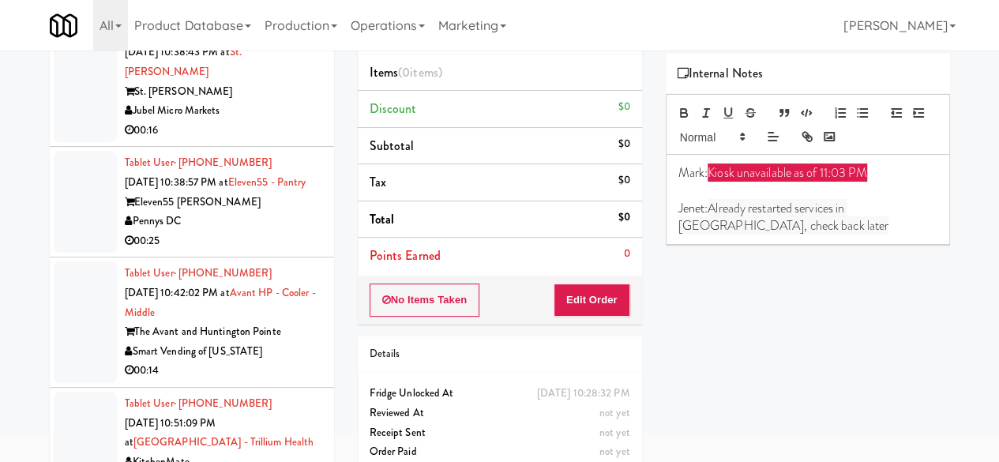
click at [273, 121] on div "Jubel Micro Markets" at bounding box center [223, 111] width 197 height 20
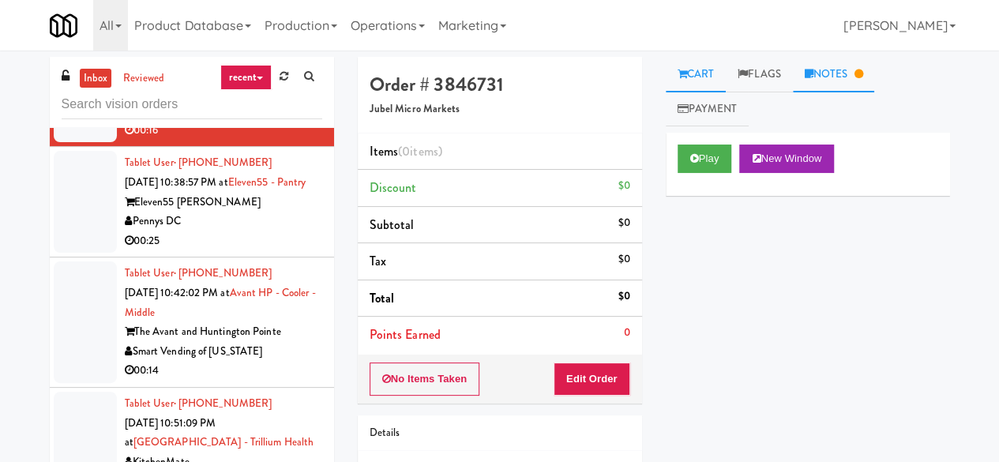
click at [807, 85] on link "Notes" at bounding box center [834, 75] width 82 height 36
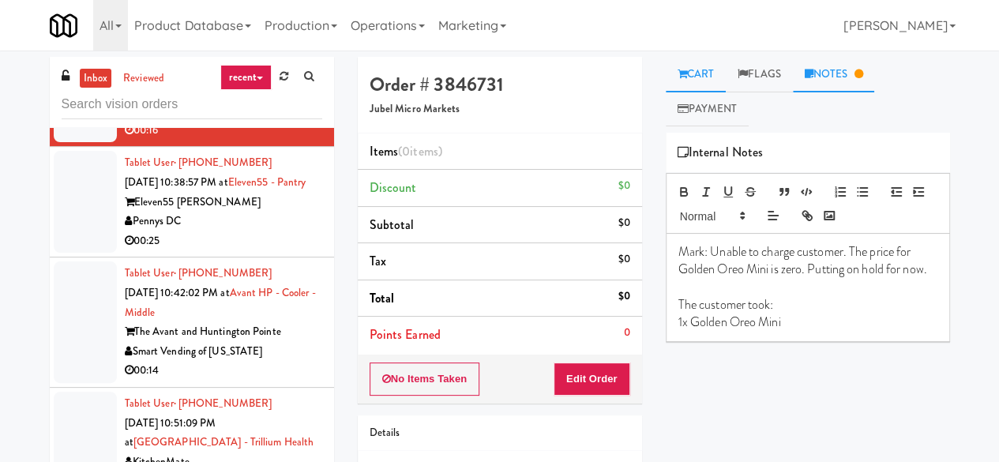
click at [696, 63] on link "Cart" at bounding box center [696, 75] width 61 height 36
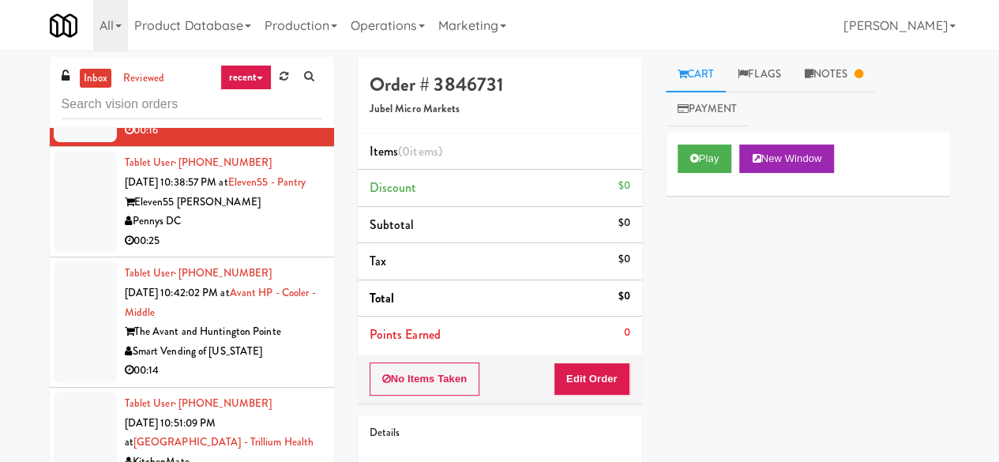
click at [604, 394] on div "No Items Taken Edit Order" at bounding box center [500, 379] width 284 height 49
click at [622, 377] on button "Edit Order" at bounding box center [592, 379] width 77 height 33
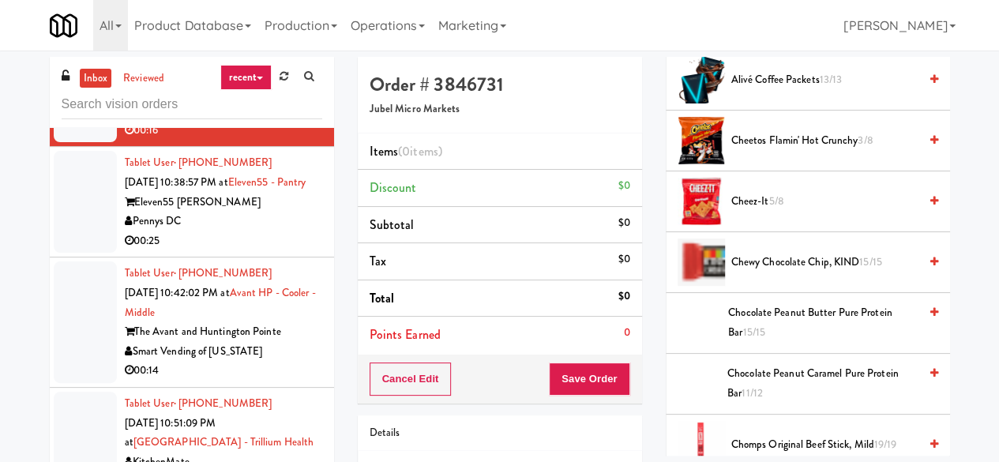
scroll to position [632, 0]
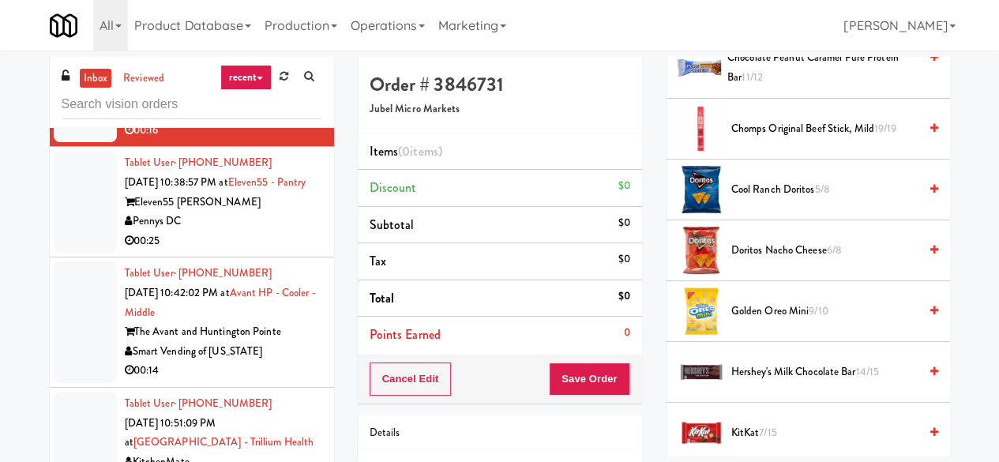
click at [791, 307] on span "Golden Oreo Mini 9/10" at bounding box center [824, 312] width 187 height 20
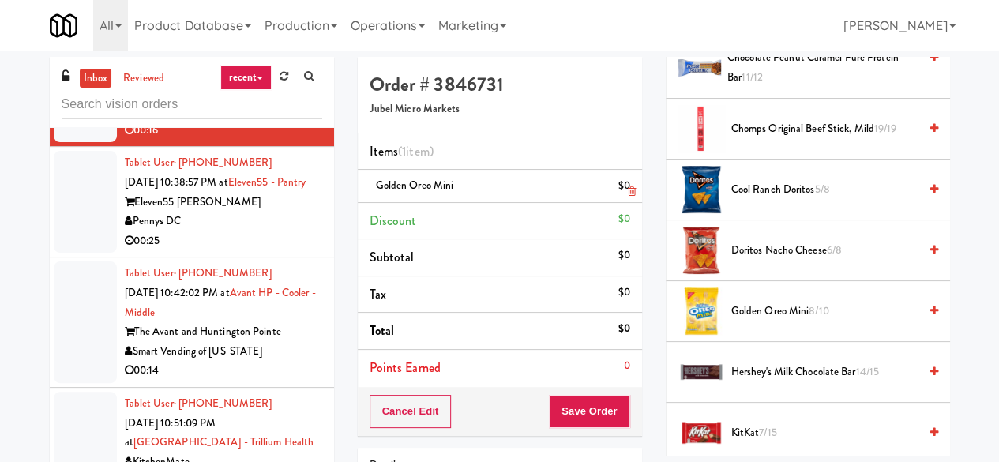
click at [622, 193] on link at bounding box center [628, 192] width 14 height 20
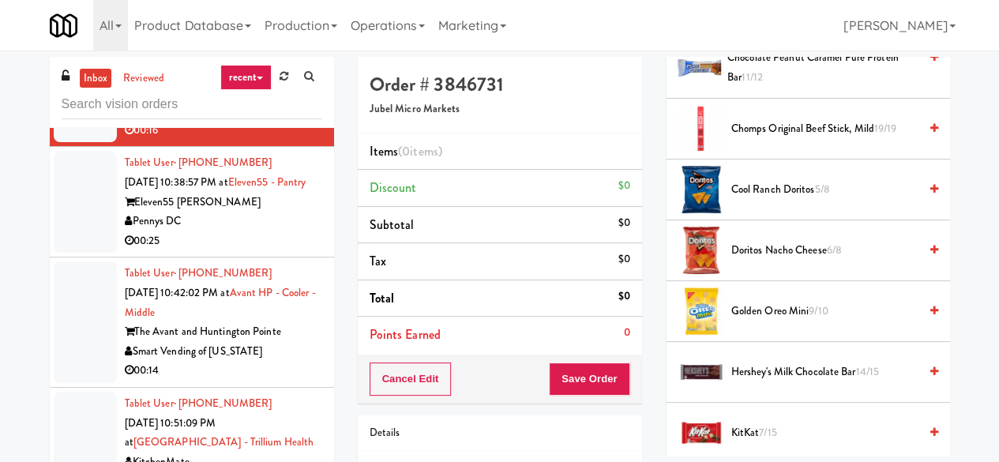
click at [289, 212] on div "Eleven55 Ripley" at bounding box center [223, 203] width 197 height 20
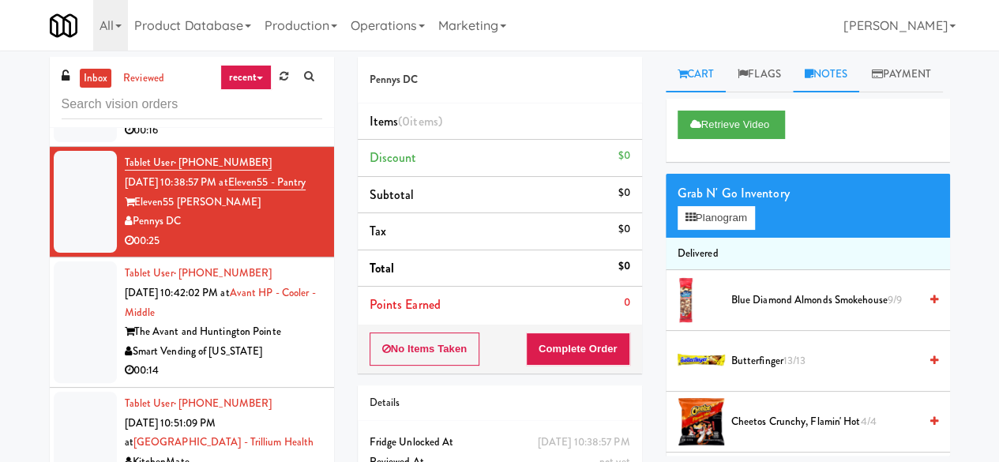
click at [845, 72] on link "Notes" at bounding box center [826, 75] width 67 height 36
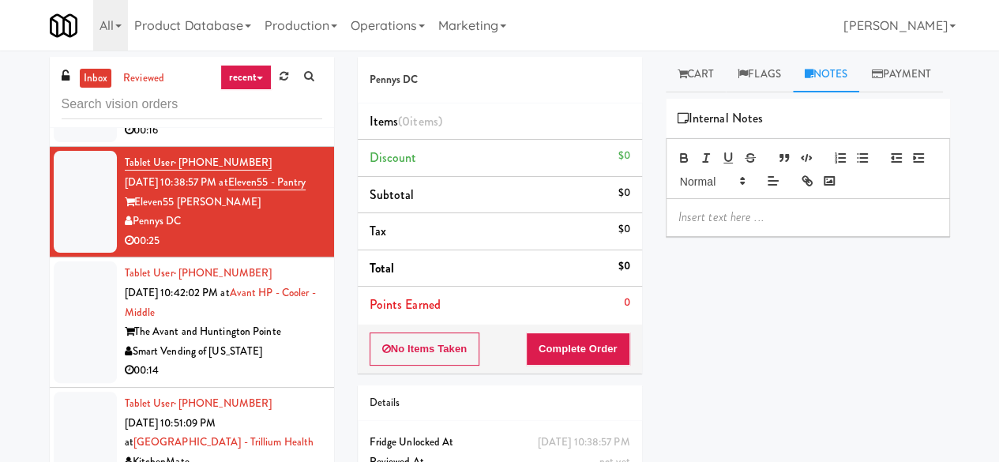
click at [711, 226] on p at bounding box center [808, 217] width 259 height 17
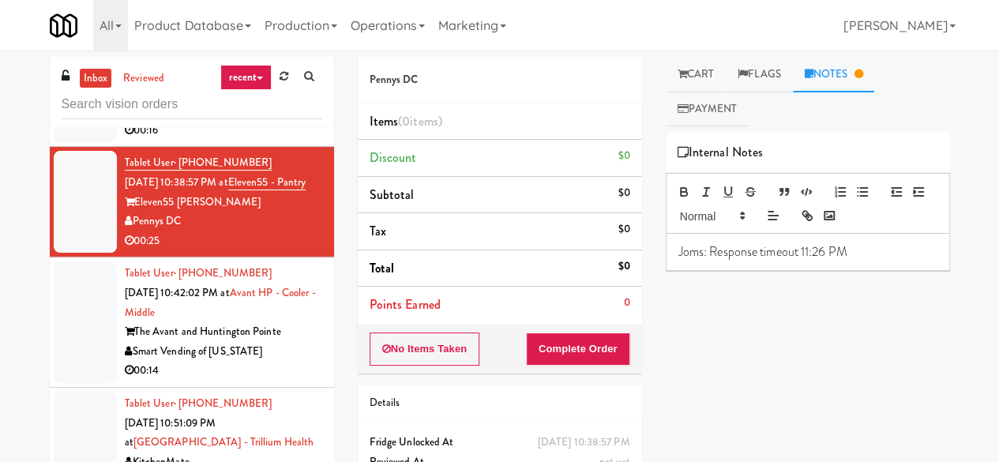
scroll to position [316, 0]
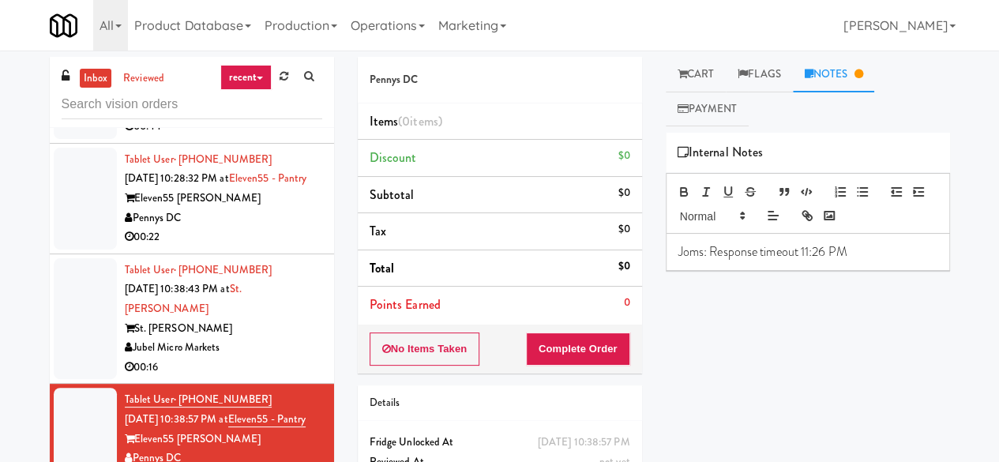
click at [258, 137] on div "00:44" at bounding box center [223, 127] width 197 height 20
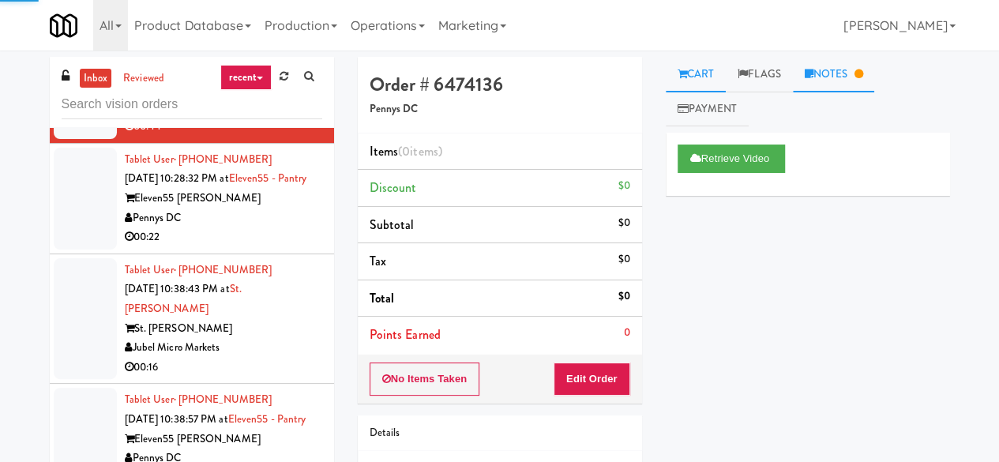
click at [829, 83] on link "Notes" at bounding box center [834, 75] width 82 height 36
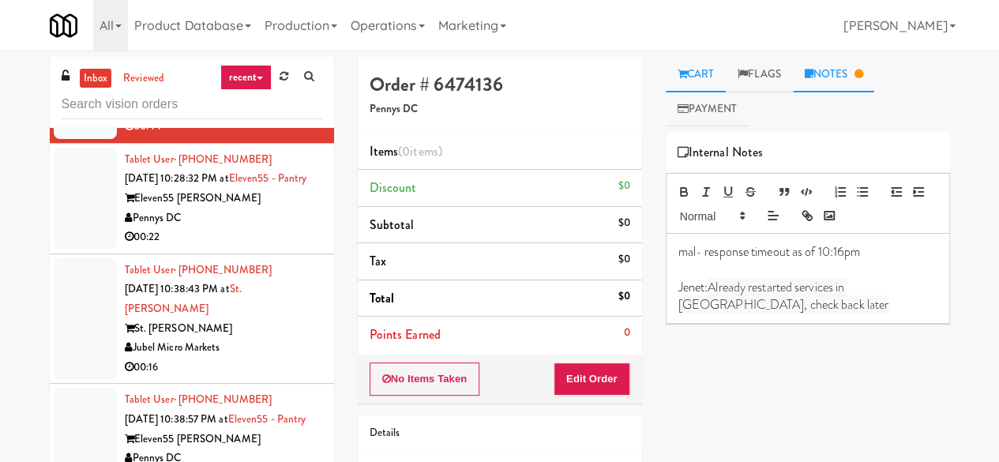
click at [705, 74] on link "Cart" at bounding box center [696, 75] width 61 height 36
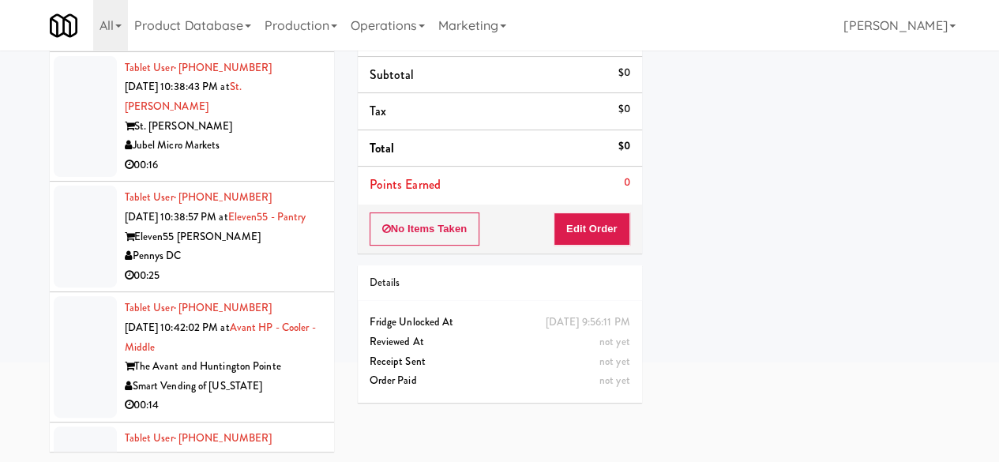
scroll to position [474, 0]
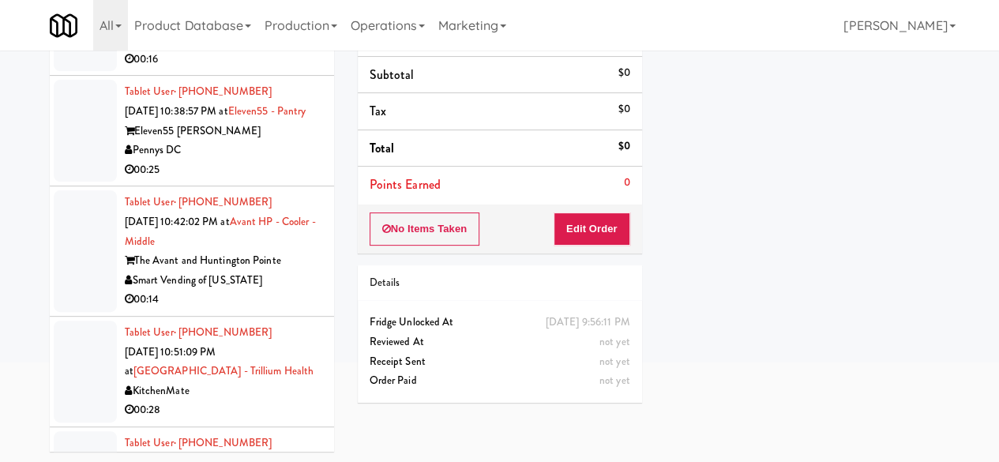
click at [258, 70] on div "00:16" at bounding box center [223, 60] width 197 height 20
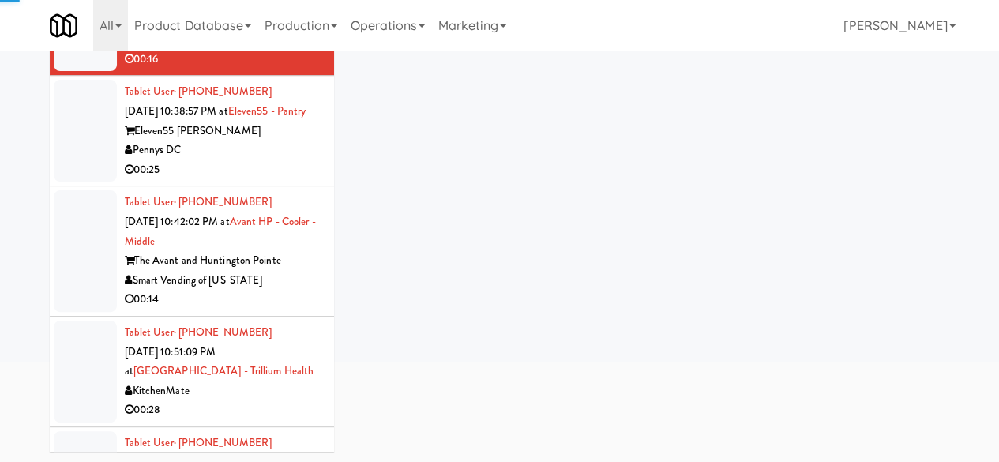
click at [217, 160] on div "Pennys DC" at bounding box center [223, 151] width 197 height 20
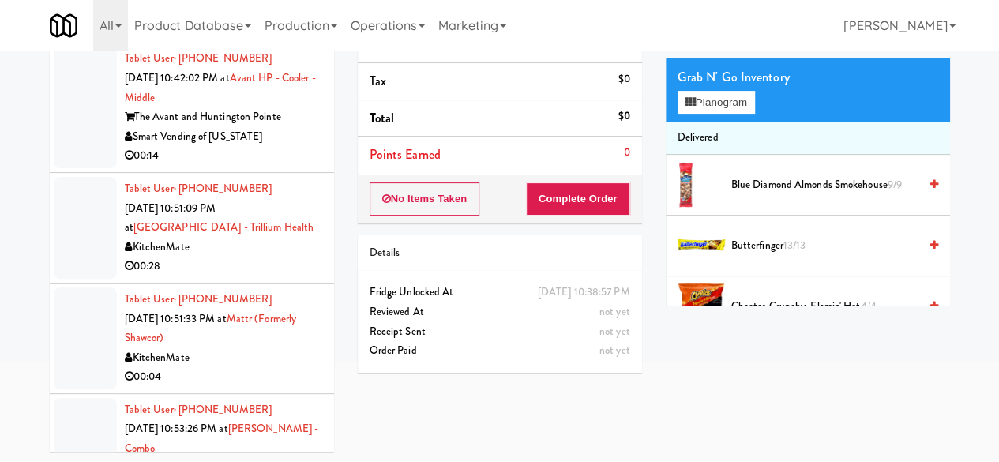
scroll to position [632, 0]
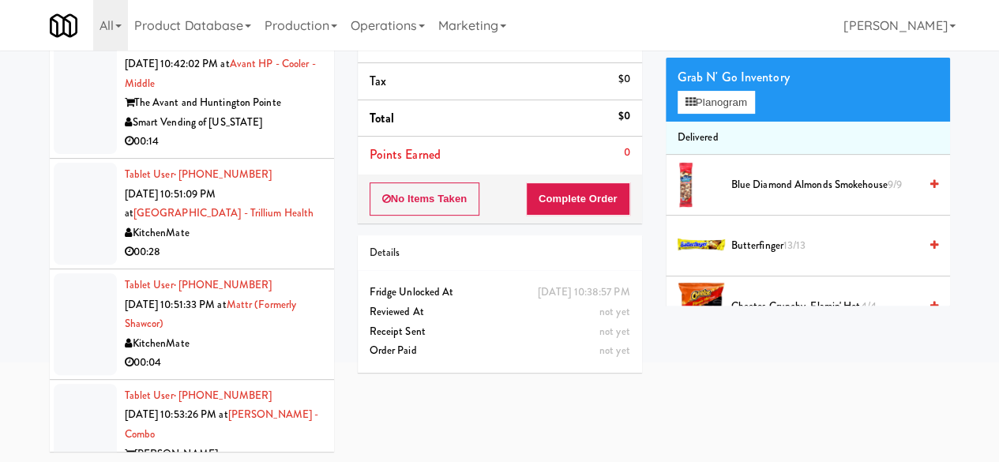
click at [280, 133] on div "Smart Vending of [US_STATE]" at bounding box center [223, 123] width 197 height 20
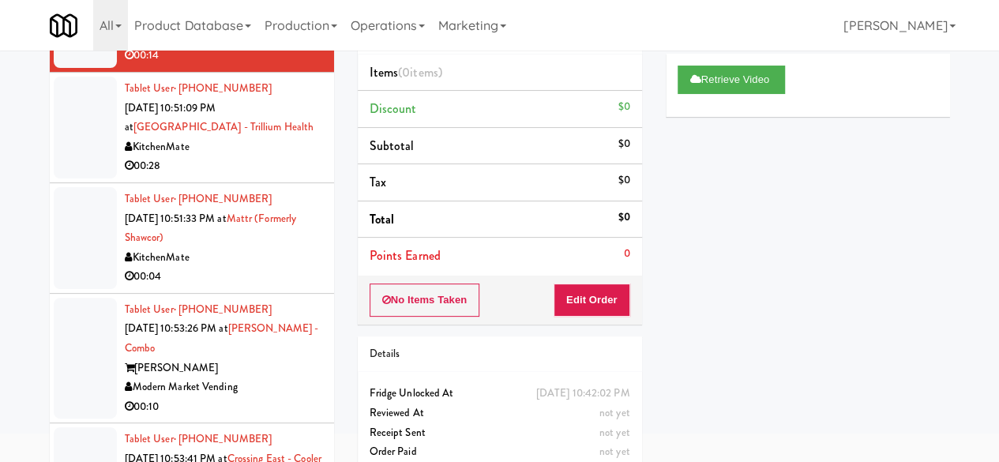
scroll to position [790, 0]
click at [265, 175] on div "00:28" at bounding box center [223, 166] width 197 height 20
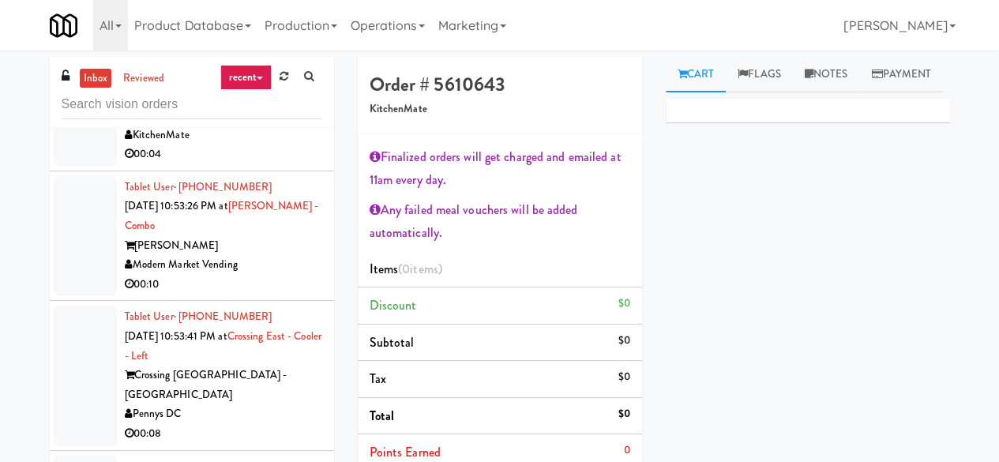
scroll to position [869, 0]
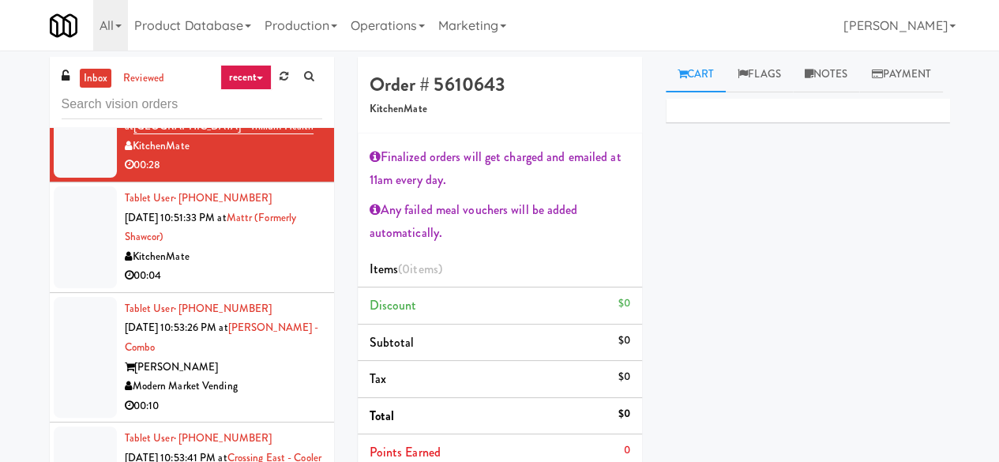
click at [294, 286] on div "00:04" at bounding box center [223, 276] width 197 height 20
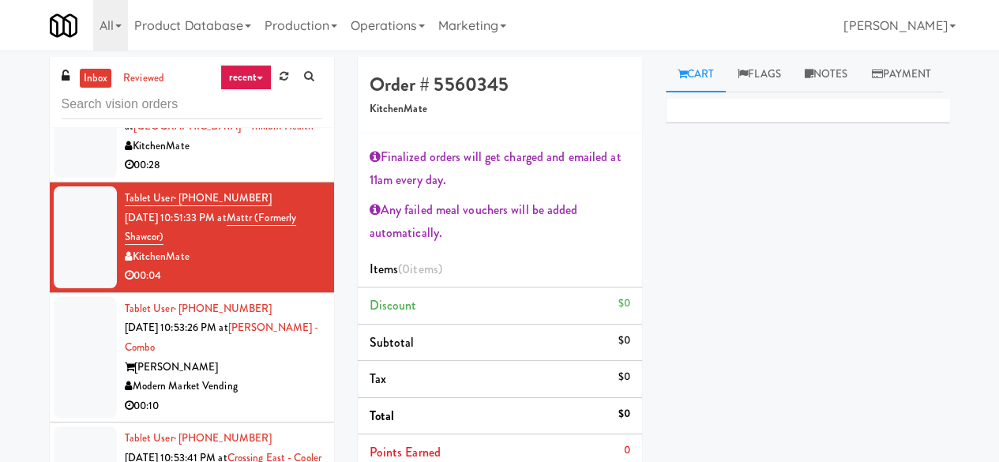
click at [280, 156] on div "KitchenMate" at bounding box center [223, 147] width 197 height 20
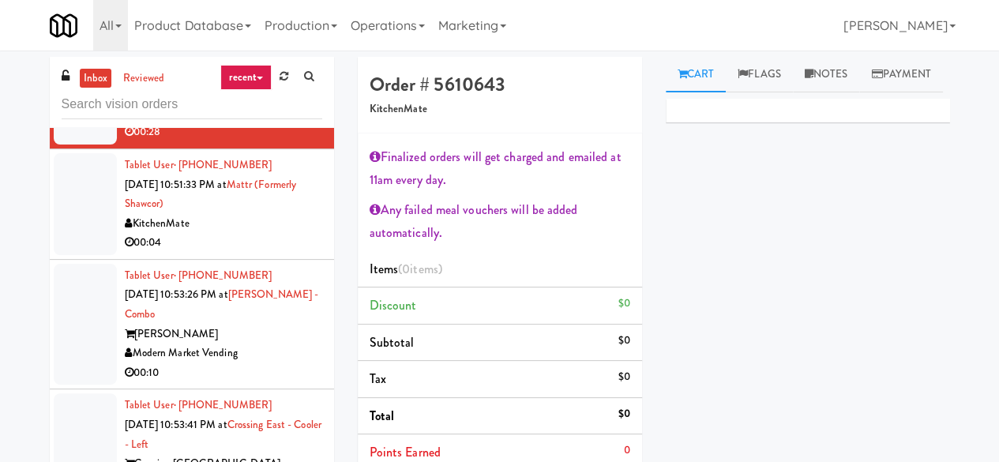
scroll to position [948, 0]
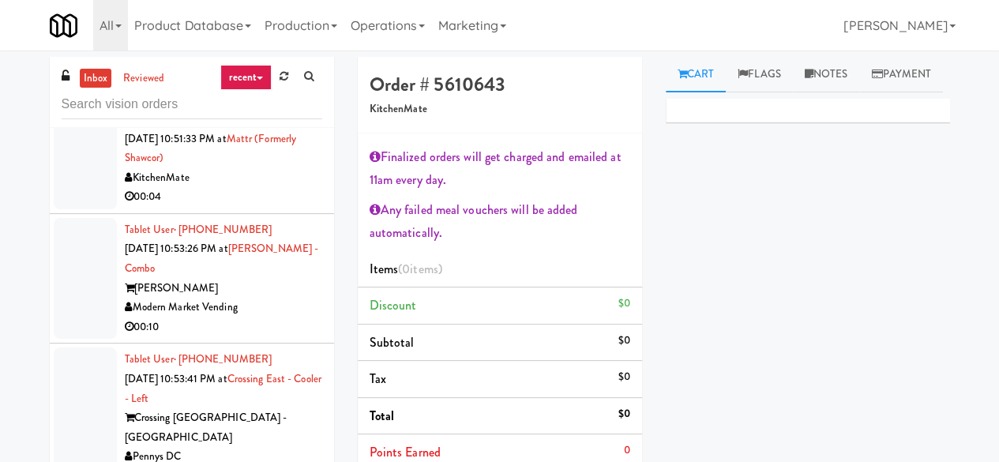
click at [224, 188] on div "KitchenMate" at bounding box center [223, 178] width 197 height 20
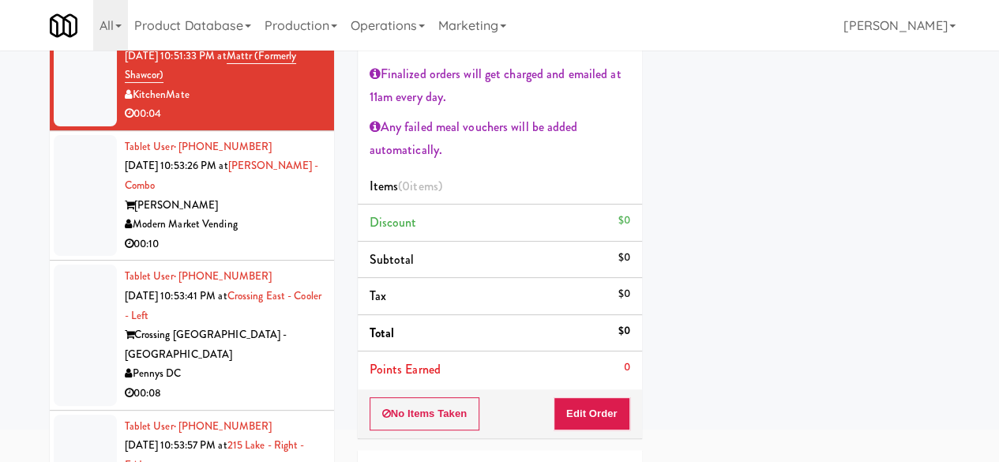
scroll to position [158, 0]
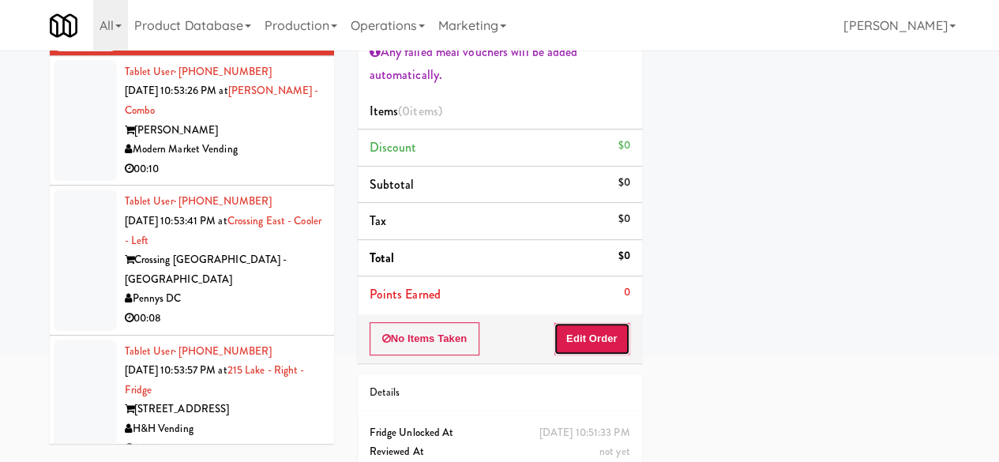
click at [594, 333] on button "Edit Order" at bounding box center [592, 338] width 77 height 33
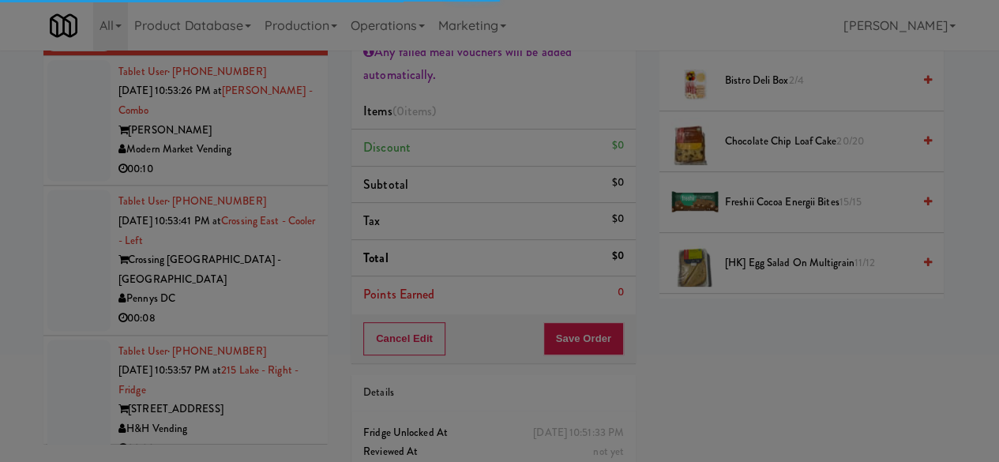
scroll to position [0, 0]
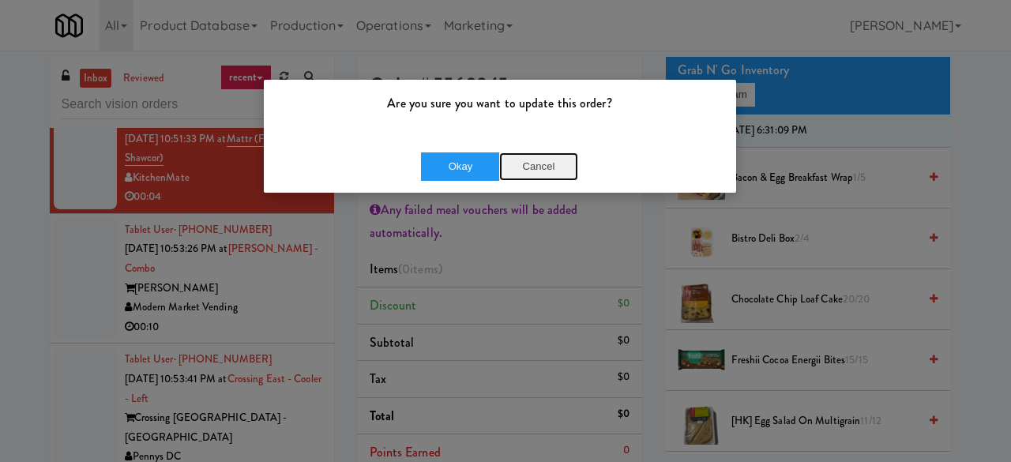
click at [534, 152] on button "Cancel" at bounding box center [538, 166] width 79 height 28
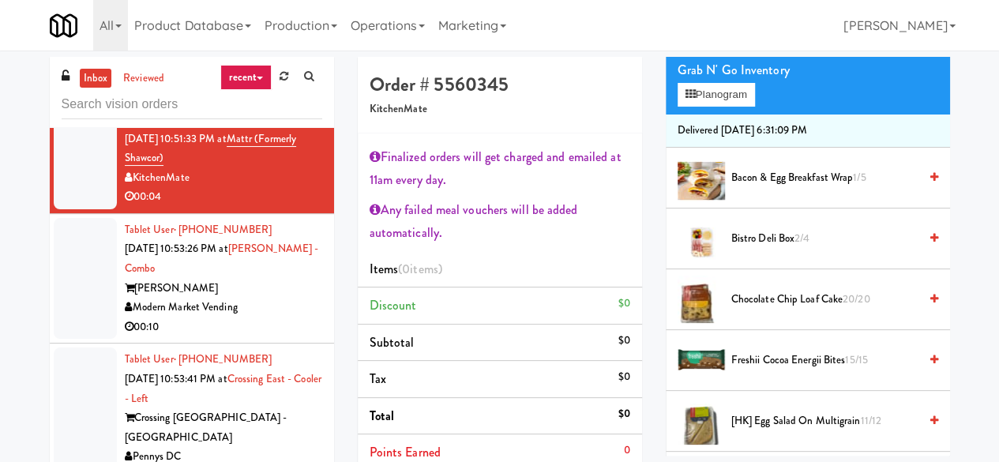
click at [228, 96] on div "00:28" at bounding box center [223, 87] width 197 height 20
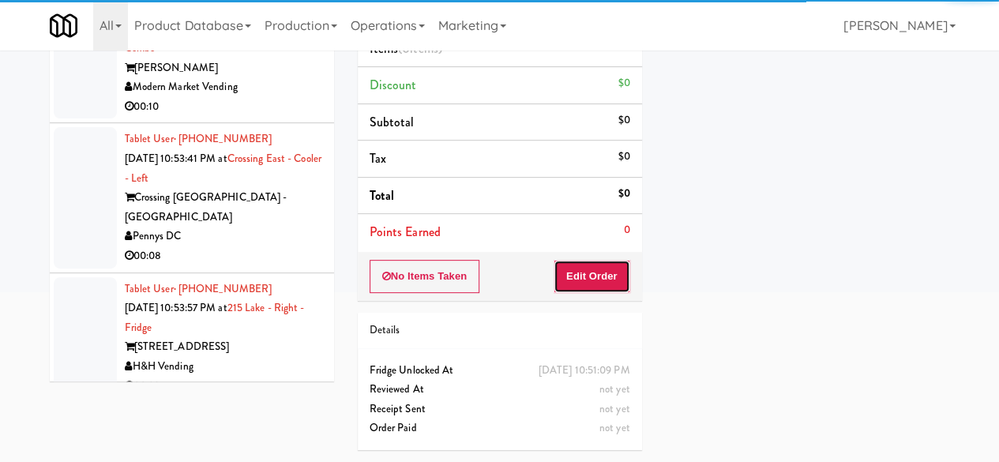
click at [591, 267] on button "Edit Order" at bounding box center [592, 276] width 77 height 33
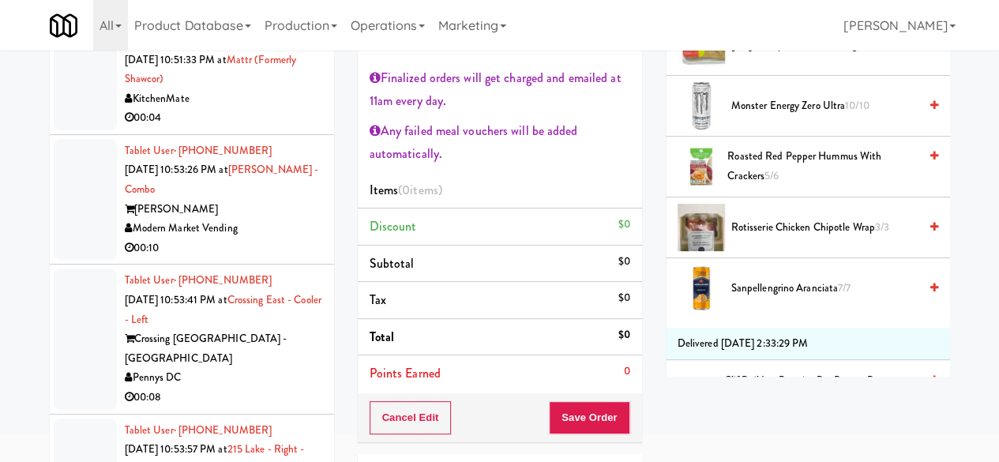
scroll to position [553, 0]
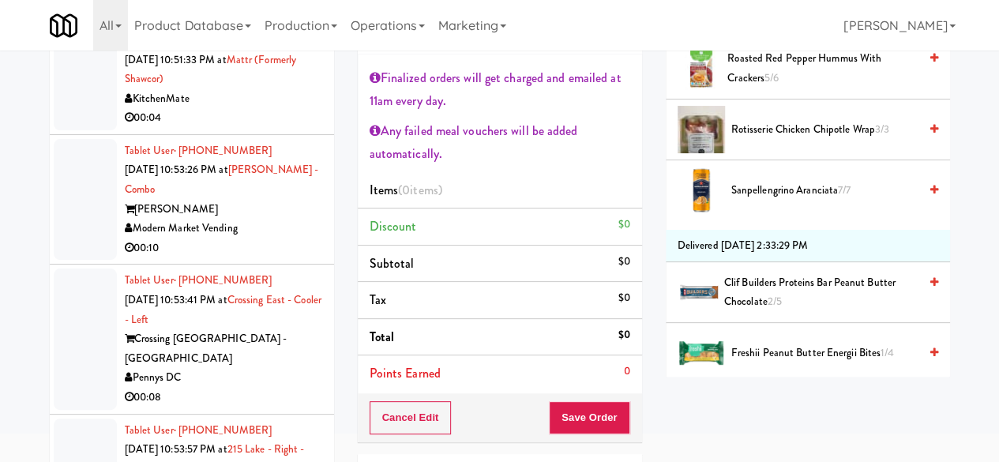
click at [774, 140] on span "Rotisserie Chicken Chipotle Wrap 3/3" at bounding box center [824, 130] width 187 height 20
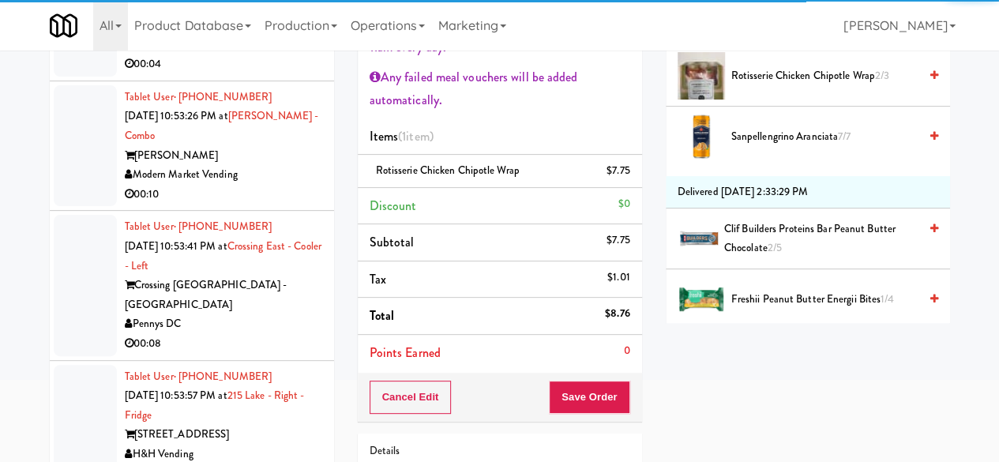
scroll to position [158, 0]
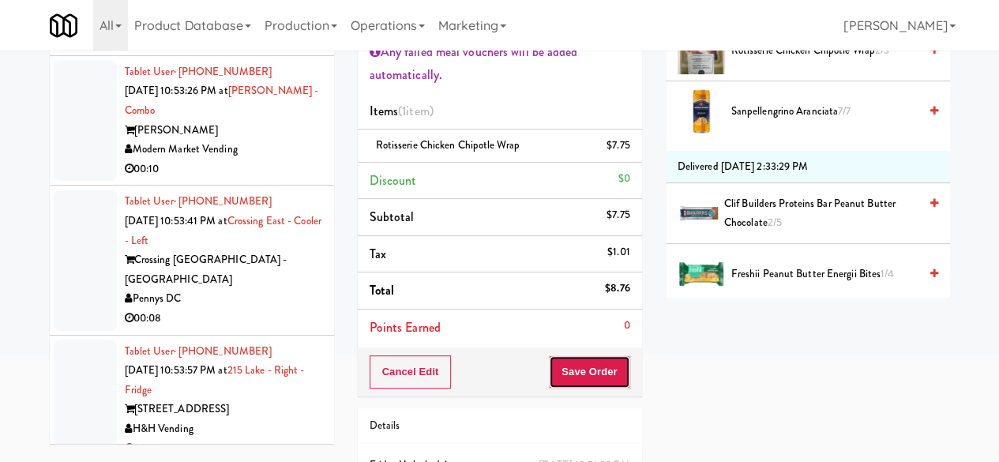
click at [568, 364] on button "Save Order" at bounding box center [589, 371] width 81 height 33
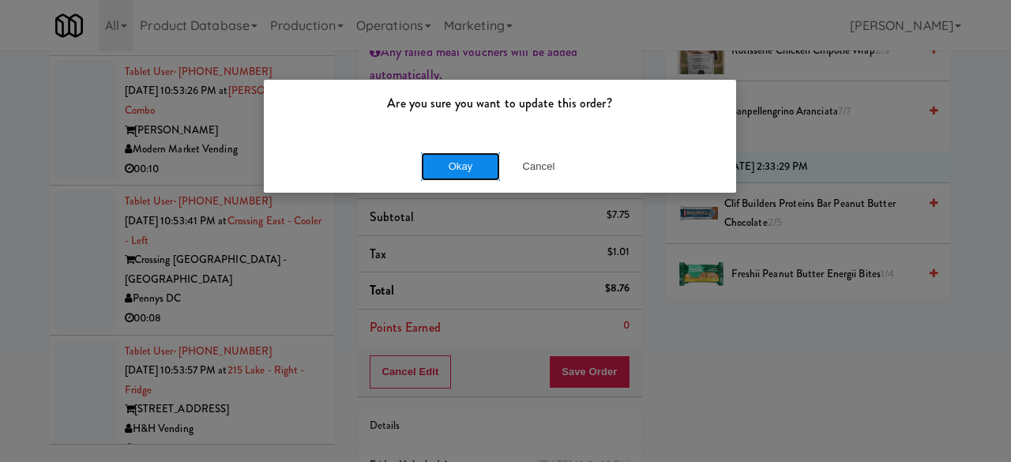
click at [485, 163] on button "Okay" at bounding box center [460, 166] width 79 height 28
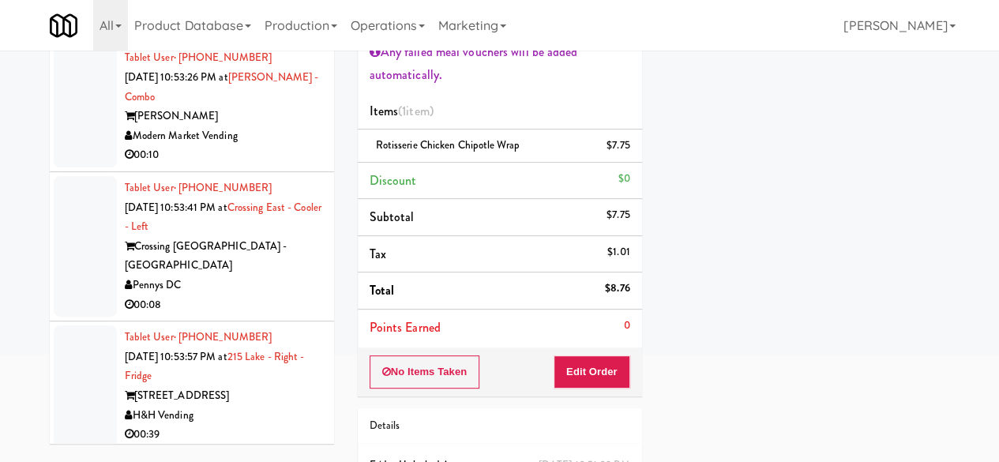
scroll to position [948, 0]
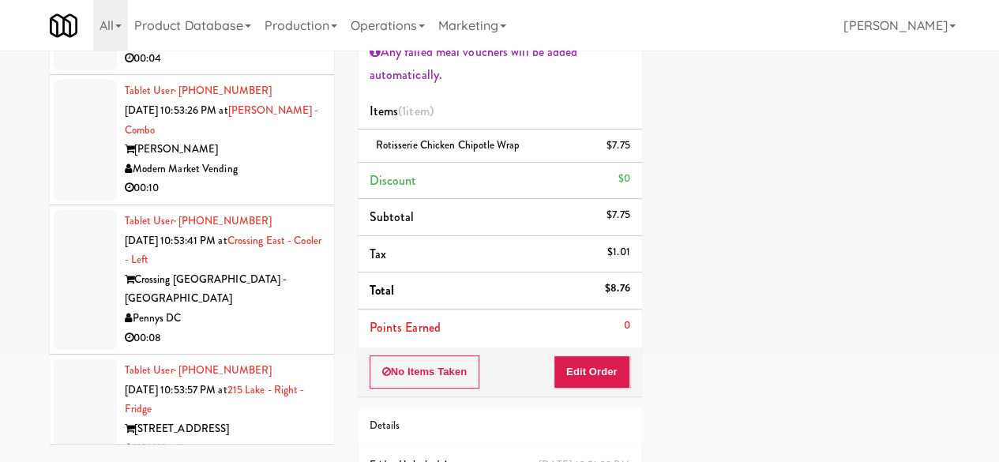
click at [280, 69] on div "00:04" at bounding box center [223, 59] width 197 height 20
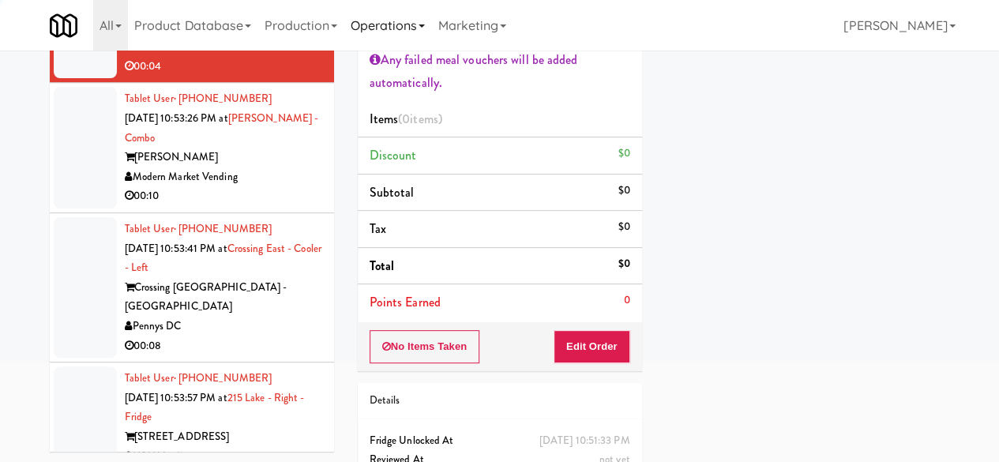
scroll to position [158, 0]
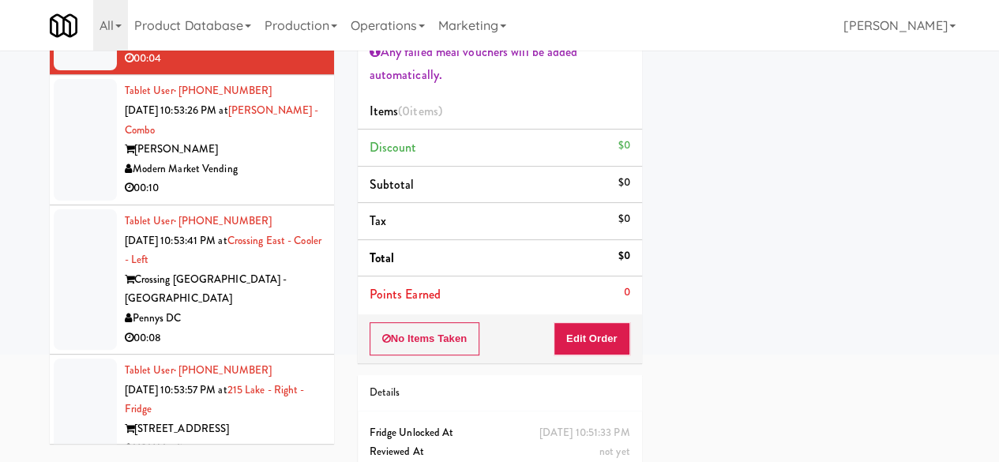
drag, startPoint x: 273, startPoint y: 227, endPoint x: 273, endPoint y: 214, distance: 12.6
click at [273, 198] on div "Tablet User · (281) 253-7204 Sep 21, 2025 10:53:26 PM at Ella Parkside - Combo …" at bounding box center [223, 139] width 197 height 117
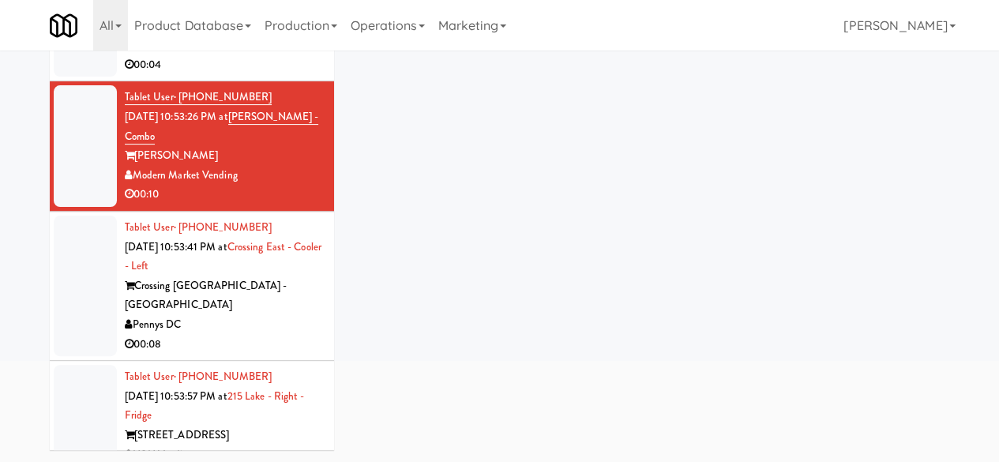
scroll to position [150, 0]
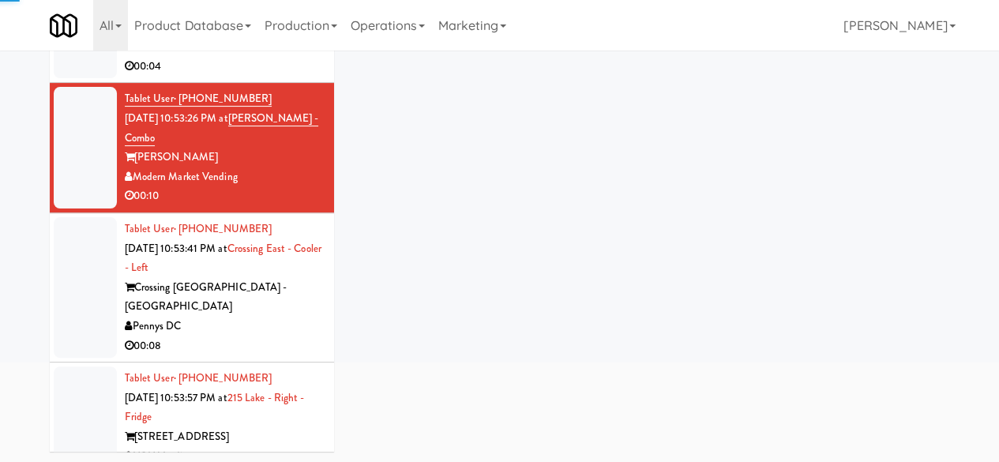
click at [288, 77] on div "Tablet User · (647) 804-2121 Sep 21, 2025 10:51:33 PM at Mattr (formerly Shawco…" at bounding box center [223, 27] width 197 height 97
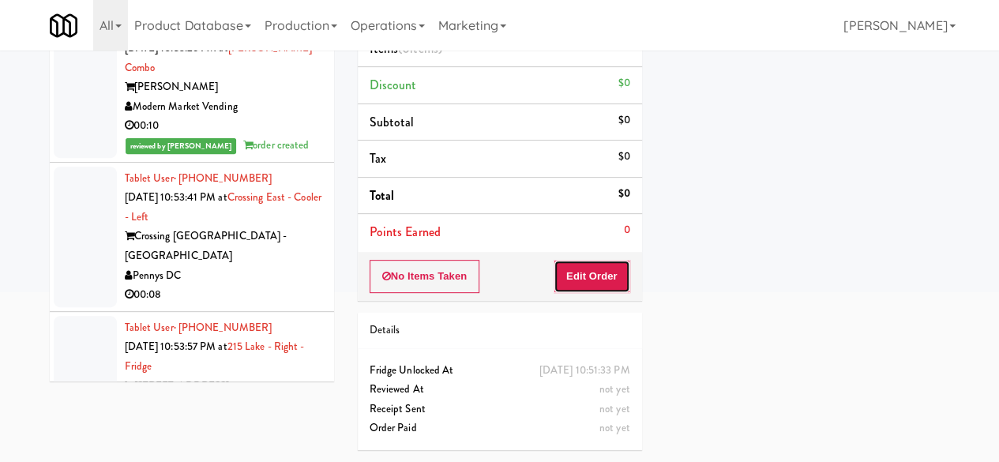
click at [584, 260] on button "Edit Order" at bounding box center [592, 276] width 77 height 33
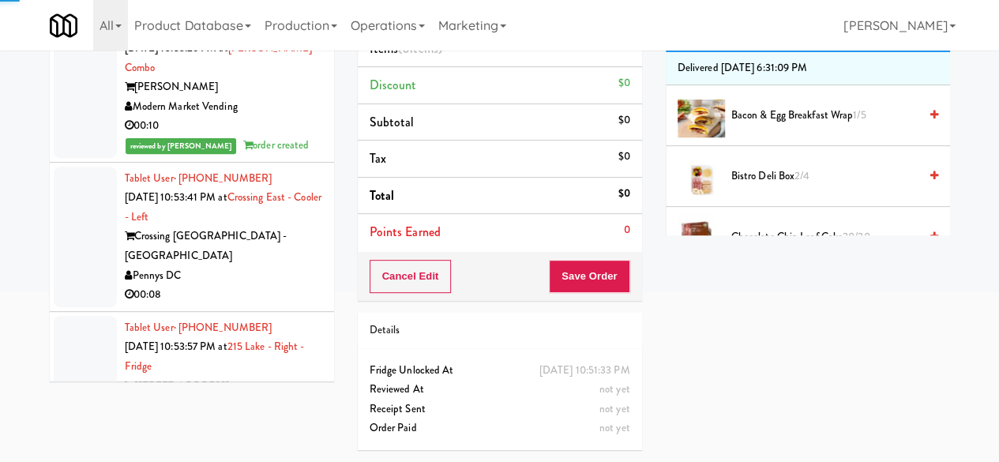
scroll to position [71, 0]
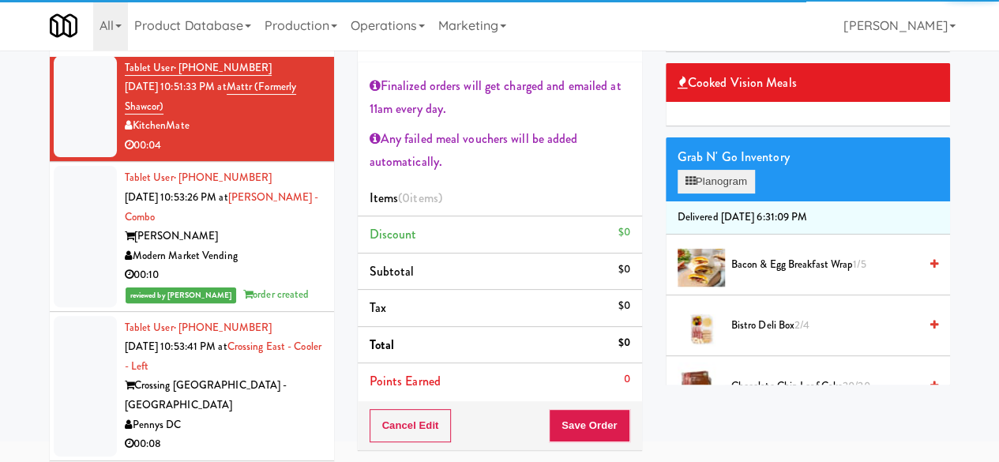
click at [720, 201] on div "Grab N' Go Inventory Planogram" at bounding box center [808, 169] width 284 height 64
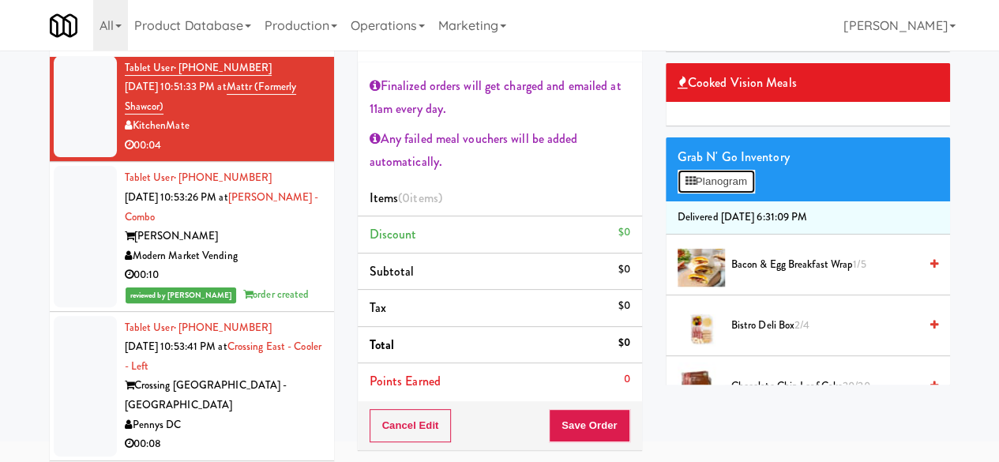
click at [719, 194] on button "Planogram" at bounding box center [716, 182] width 77 height 24
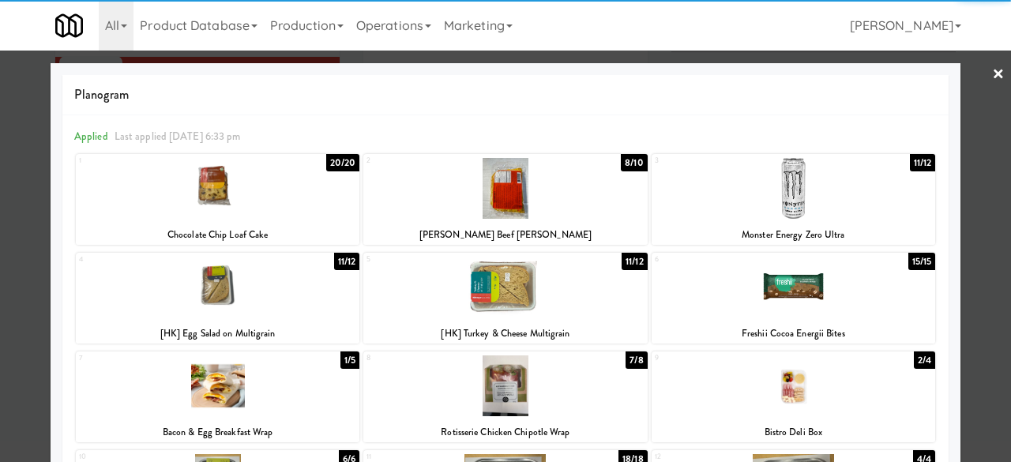
click at [771, 214] on div at bounding box center [794, 188] width 284 height 61
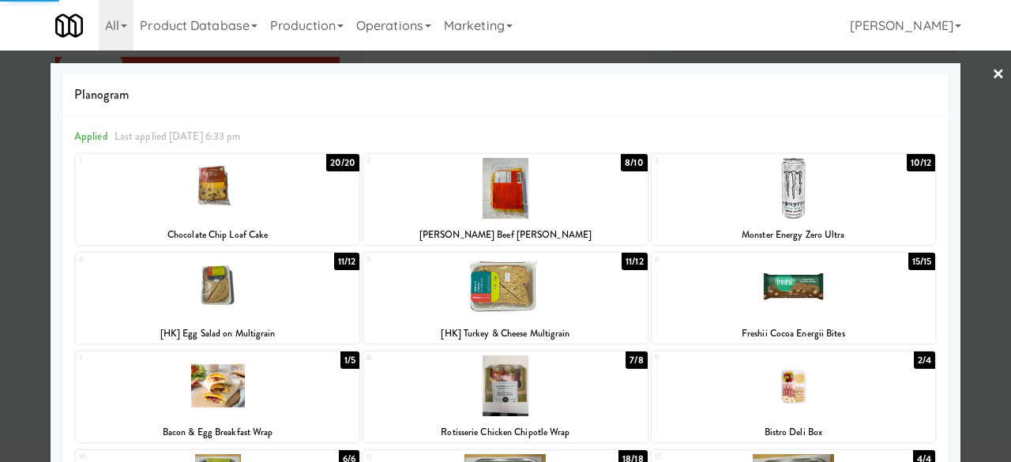
drag, startPoint x: 983, startPoint y: 81, endPoint x: 927, endPoint y: 81, distance: 55.3
click at [992, 80] on link "×" at bounding box center [998, 75] width 13 height 49
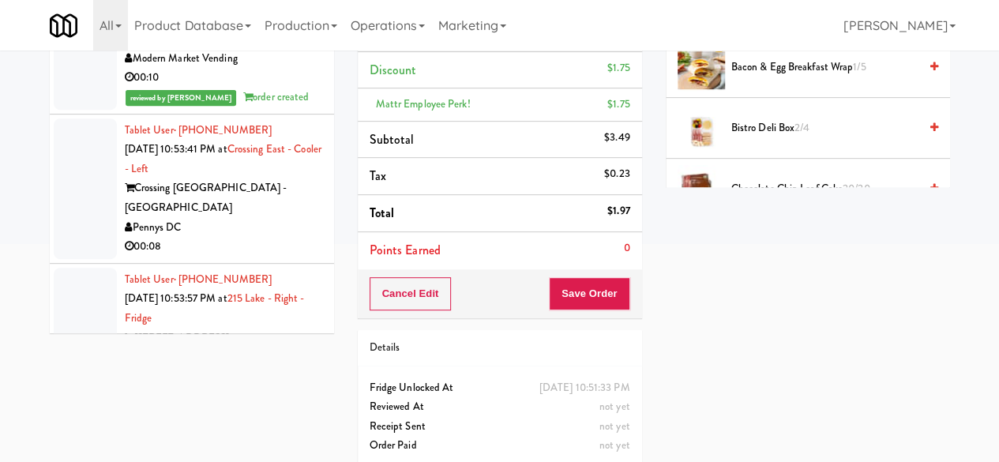
scroll to position [302, 0]
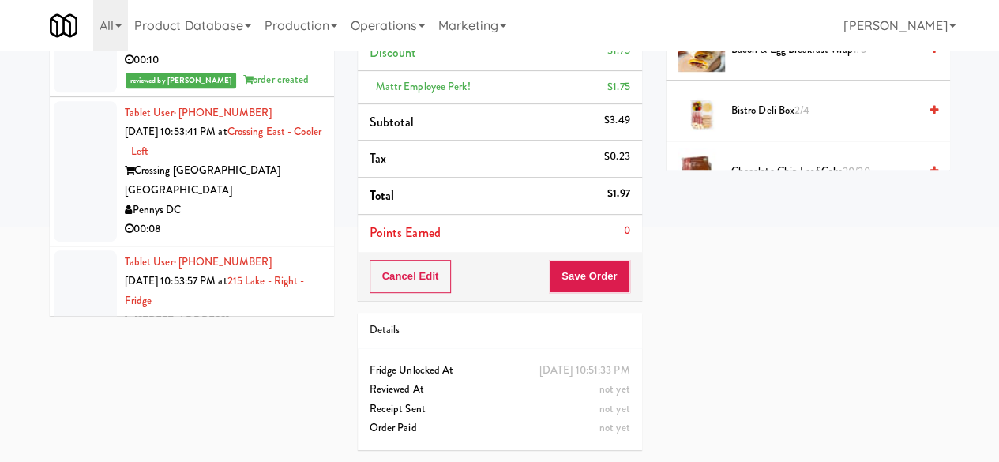
click at [587, 288] on div "Order # 5560345 KitchenMate Finalized orders will get charged and emailed at 11…" at bounding box center [500, 116] width 308 height 691
click at [585, 260] on button "Save Order" at bounding box center [589, 276] width 81 height 33
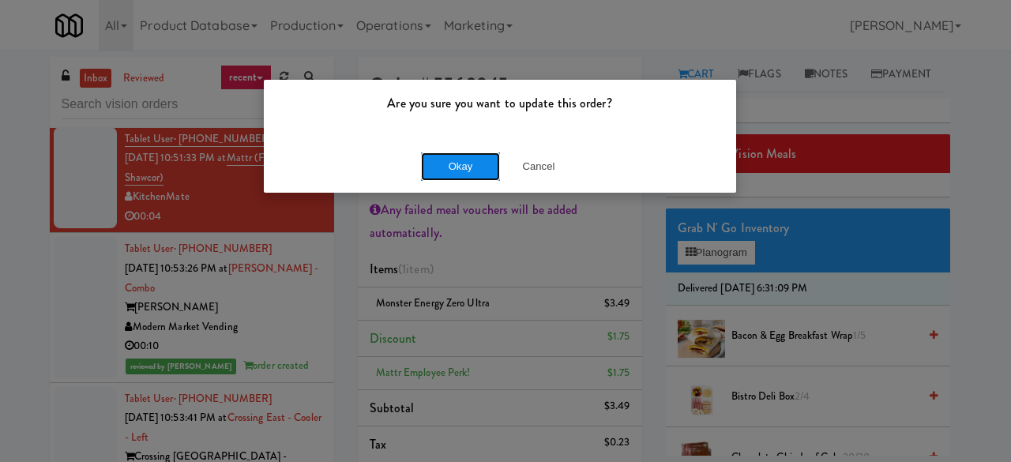
click at [454, 167] on button "Okay" at bounding box center [460, 166] width 79 height 28
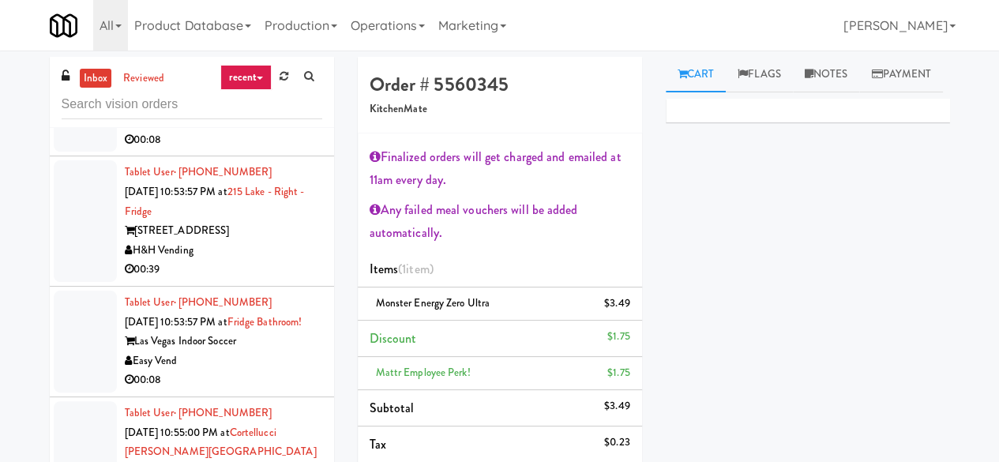
scroll to position [1264, 0]
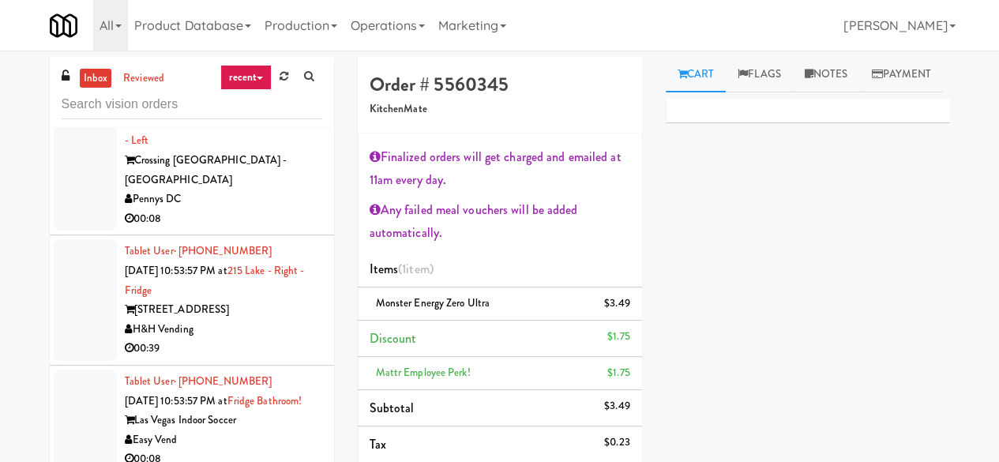
click at [260, 190] on div "Crossing [GEOGRAPHIC_DATA] - [GEOGRAPHIC_DATA]" at bounding box center [223, 170] width 197 height 39
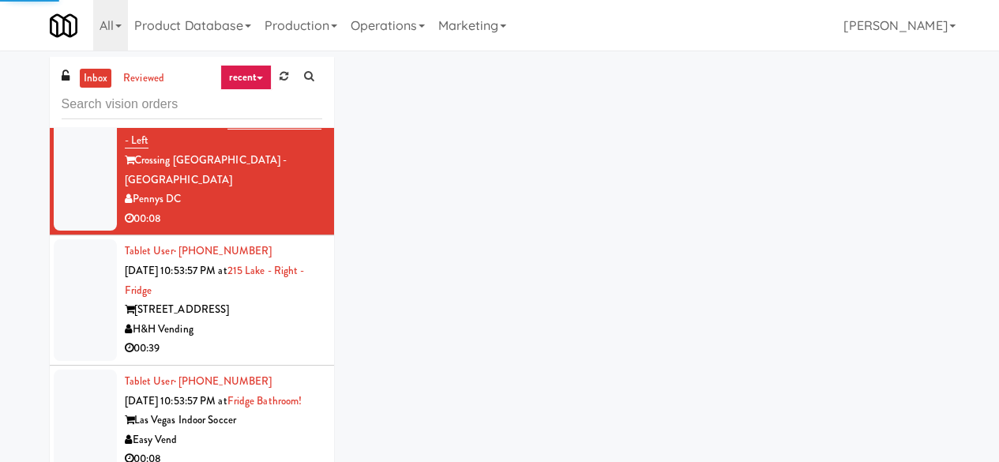
scroll to position [1343, 0]
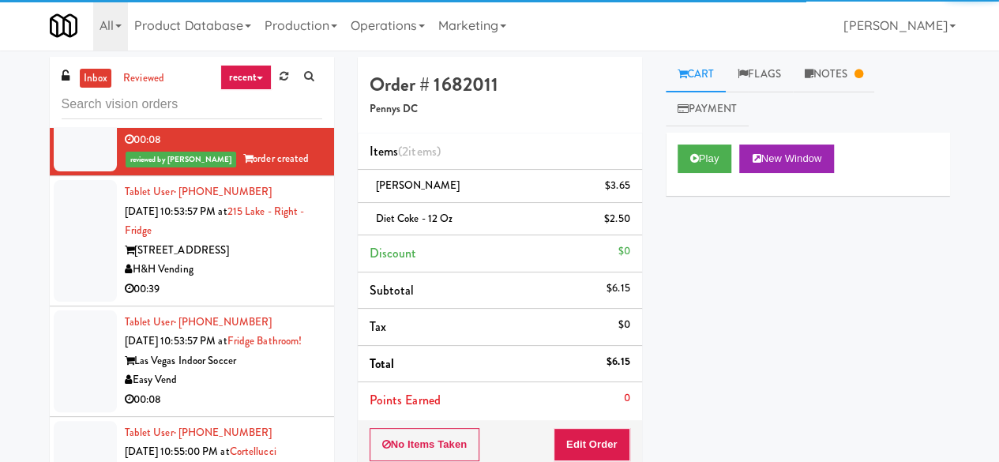
click at [265, 261] on div "[STREET_ADDRESS]" at bounding box center [223, 251] width 197 height 20
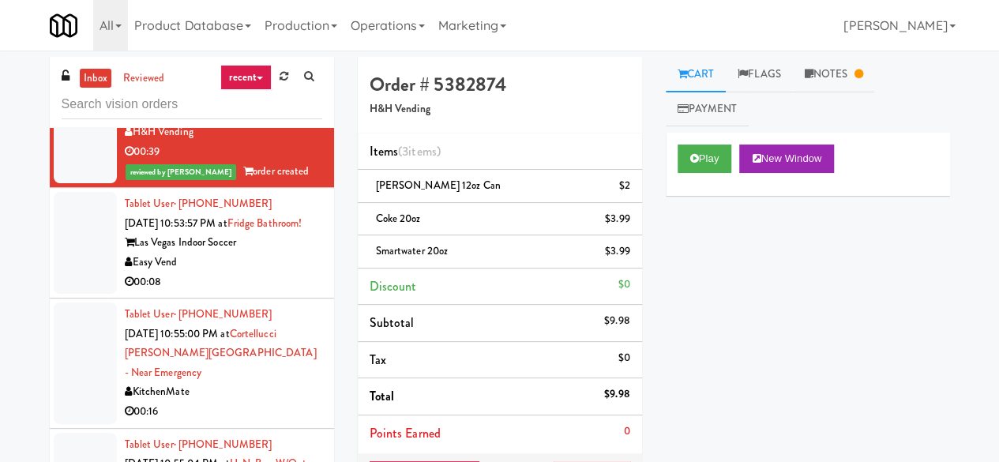
scroll to position [1580, 0]
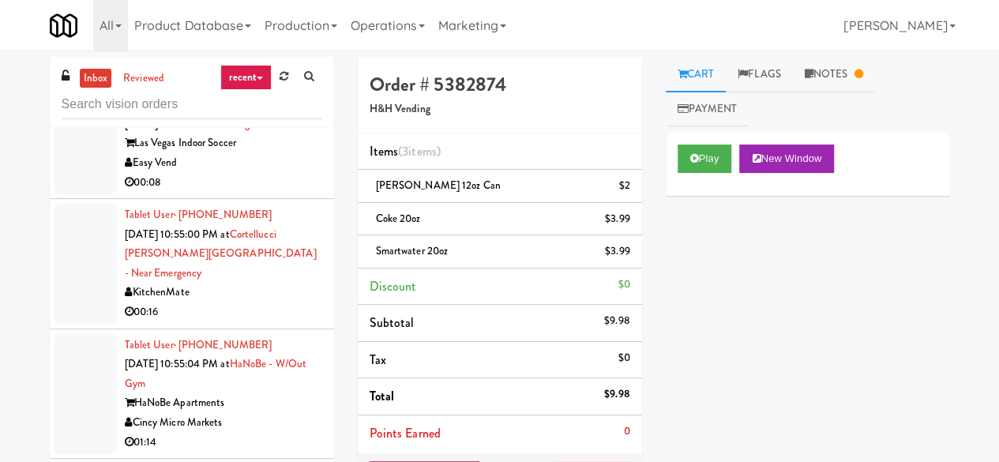
click at [239, 173] on div "Easy Vend" at bounding box center [223, 163] width 197 height 20
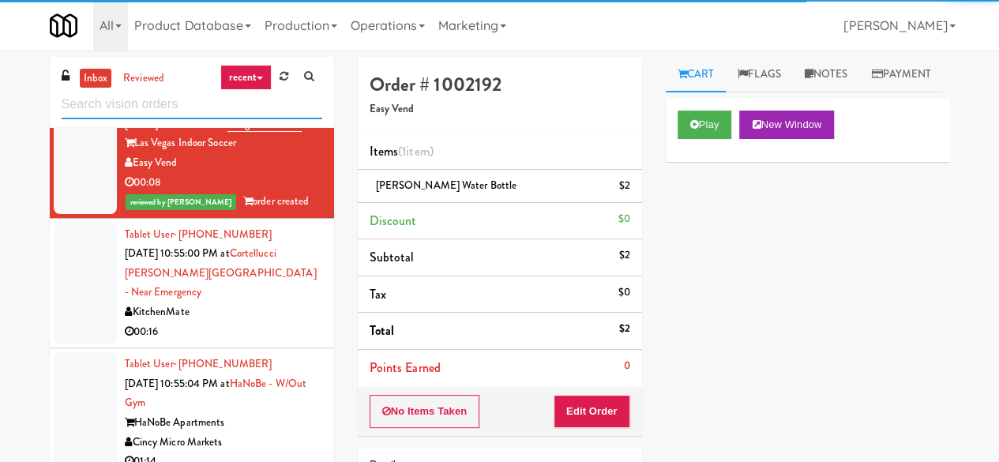
click at [222, 102] on input "text" at bounding box center [192, 104] width 261 height 29
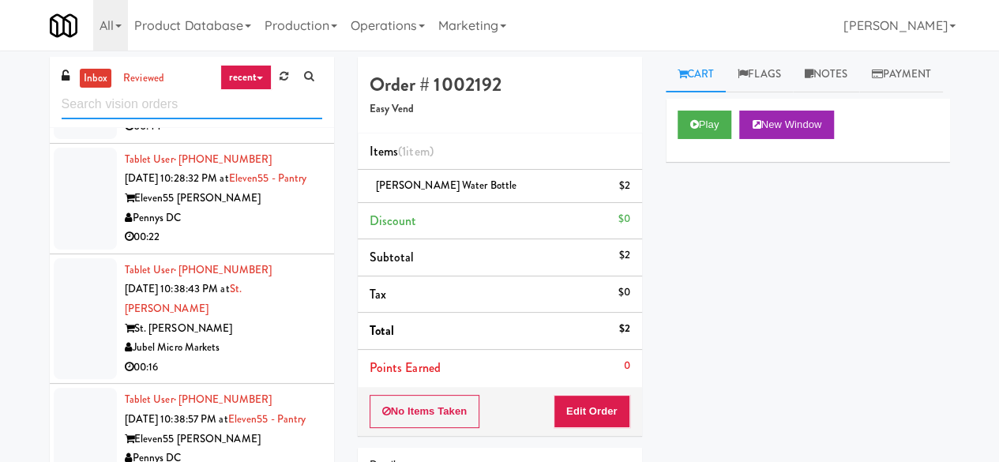
scroll to position [395, 0]
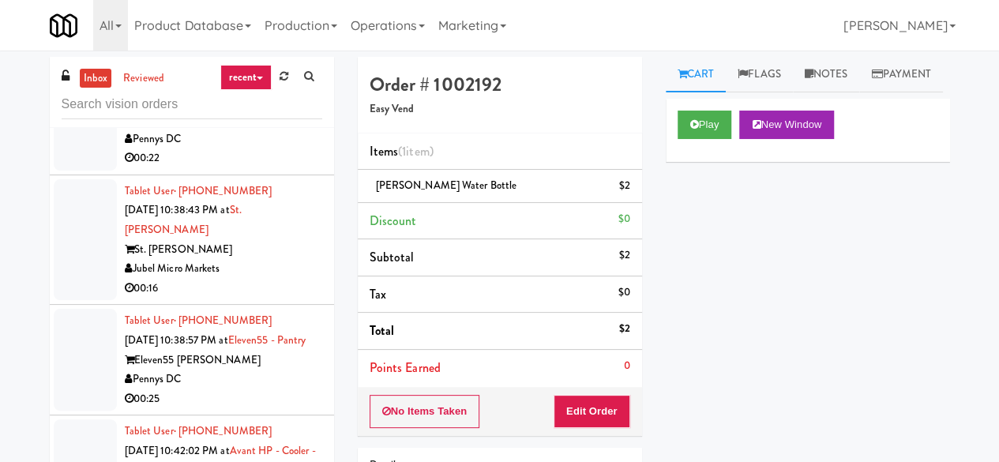
click at [261, 168] on div "00:22" at bounding box center [223, 159] width 197 height 20
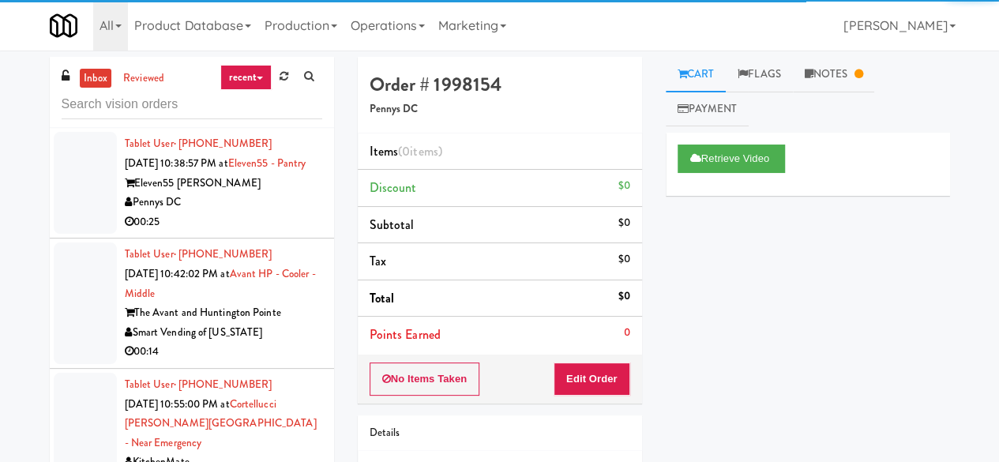
scroll to position [474, 0]
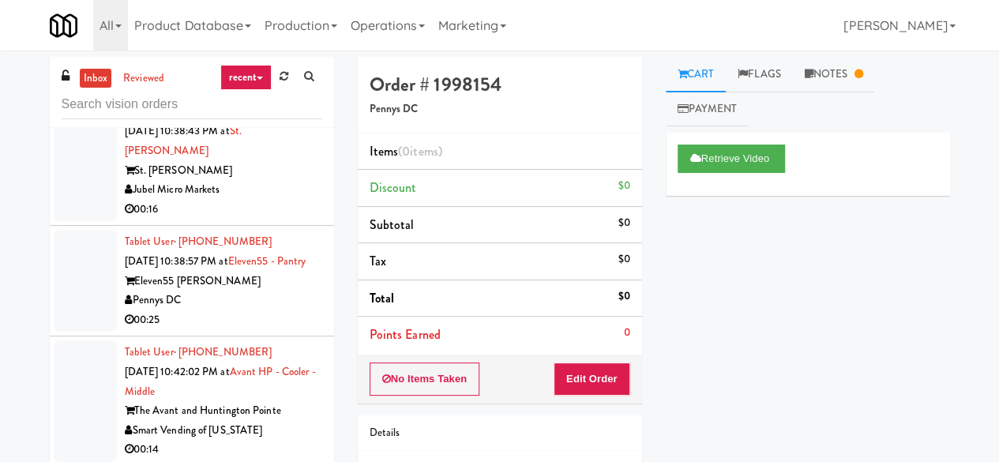
click at [254, 200] on div "Jubel Micro Markets" at bounding box center [223, 190] width 197 height 20
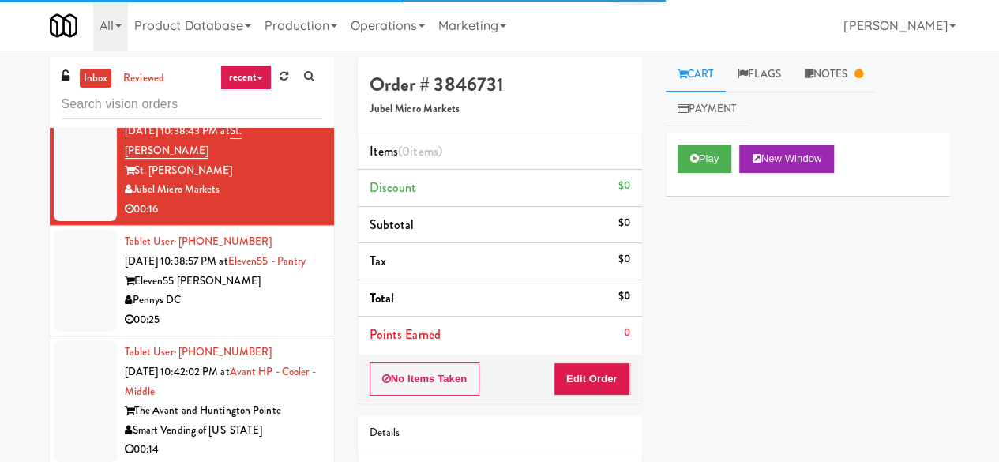
scroll to position [553, 0]
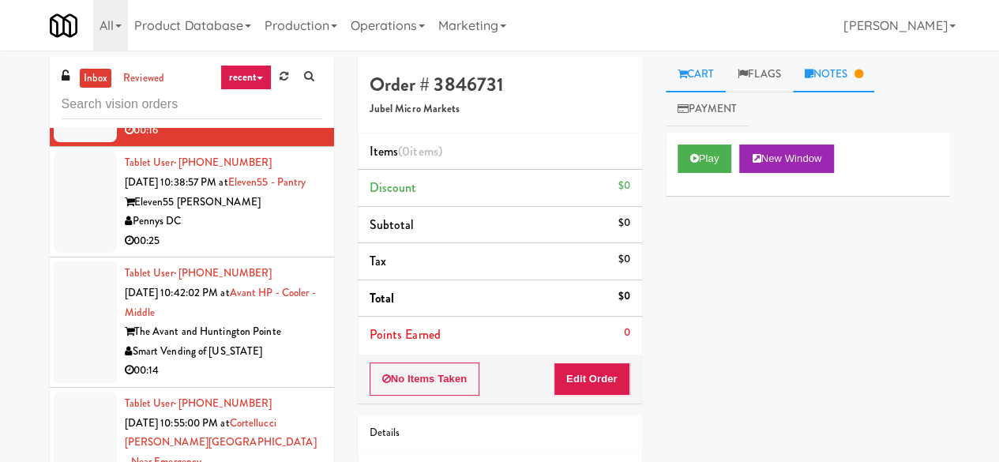
click at [867, 67] on link "Notes" at bounding box center [834, 75] width 82 height 36
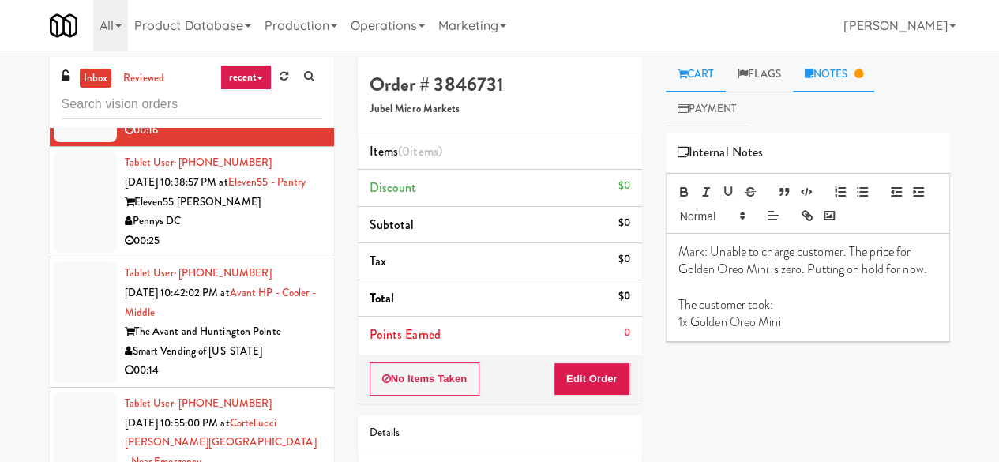
click at [681, 74] on icon at bounding box center [682, 74] width 9 height 10
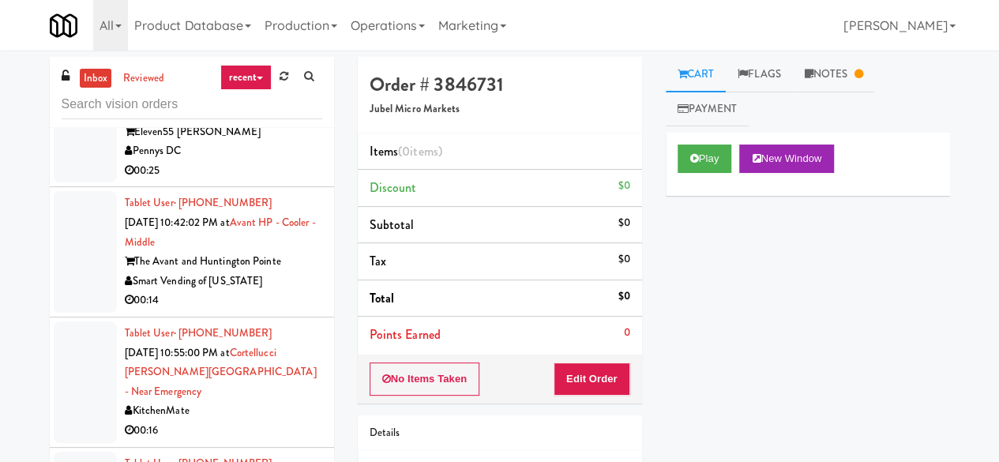
scroll to position [711, 0]
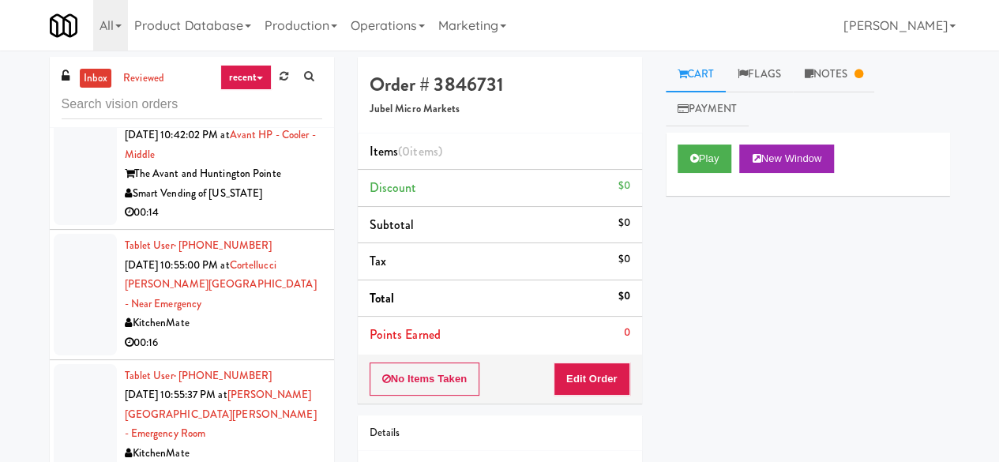
drag, startPoint x: 280, startPoint y: 170, endPoint x: 272, endPoint y: 161, distance: 12.3
click at [280, 93] on div "00:25" at bounding box center [223, 83] width 197 height 20
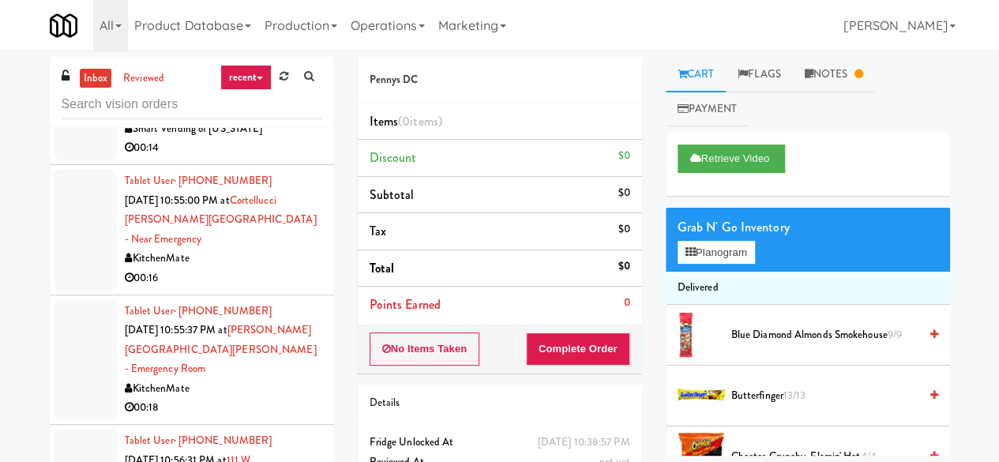
scroll to position [790, 0]
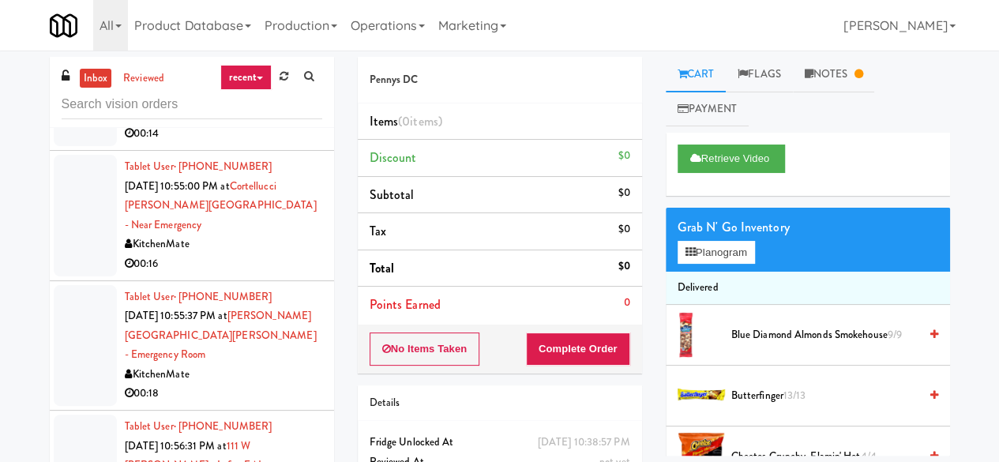
click at [240, 144] on div "00:14" at bounding box center [223, 134] width 197 height 20
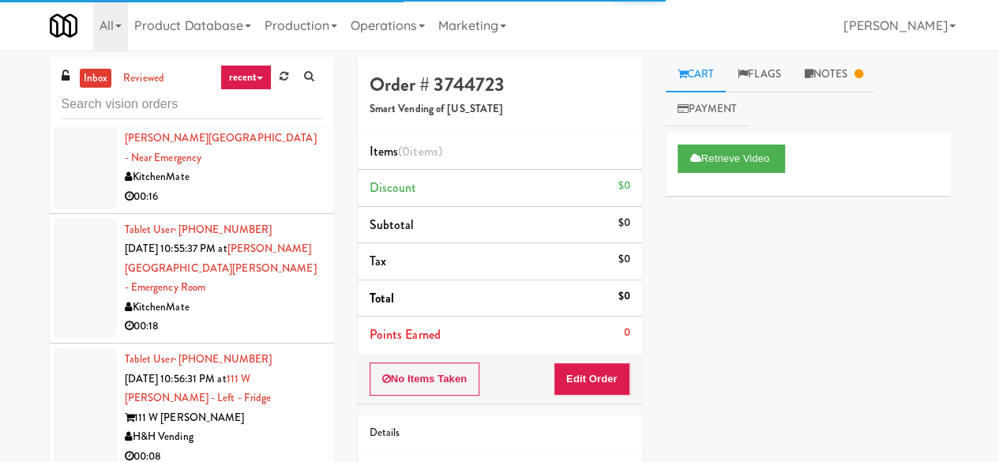
scroll to position [948, 0]
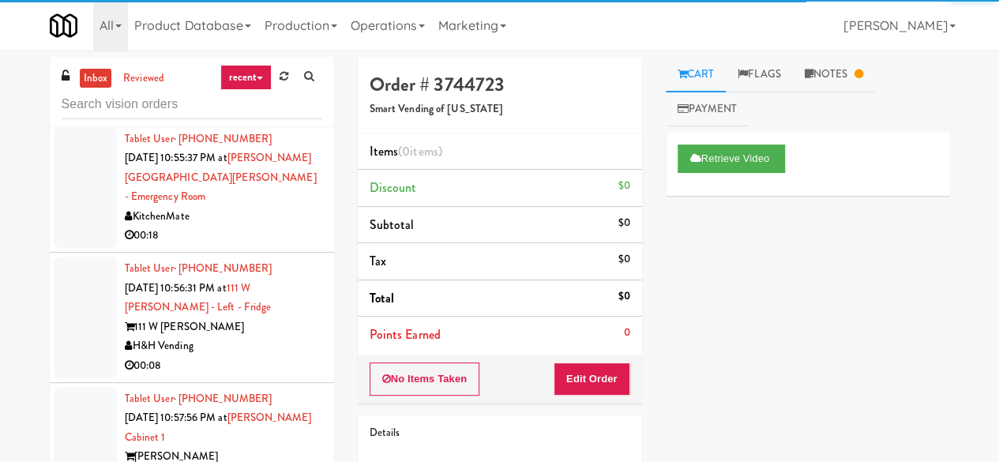
click at [279, 116] on div "00:16" at bounding box center [223, 106] width 197 height 20
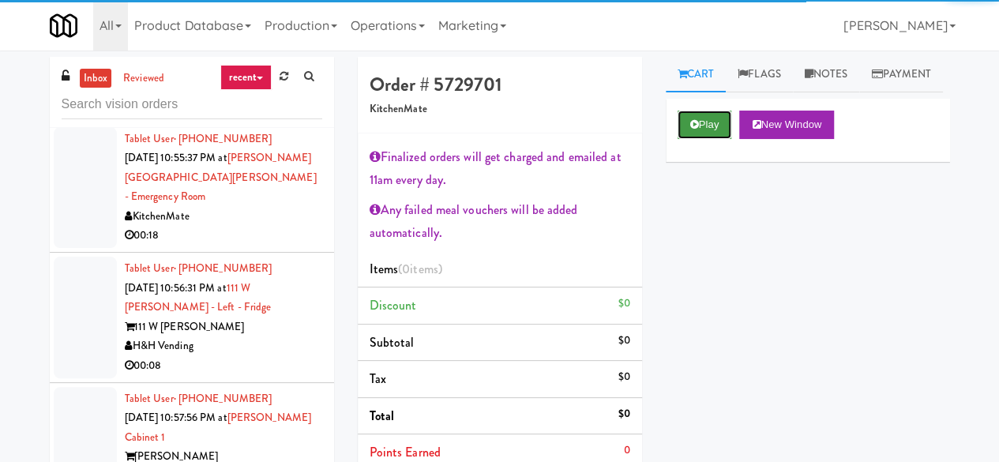
click at [686, 139] on button "Play" at bounding box center [705, 125] width 55 height 28
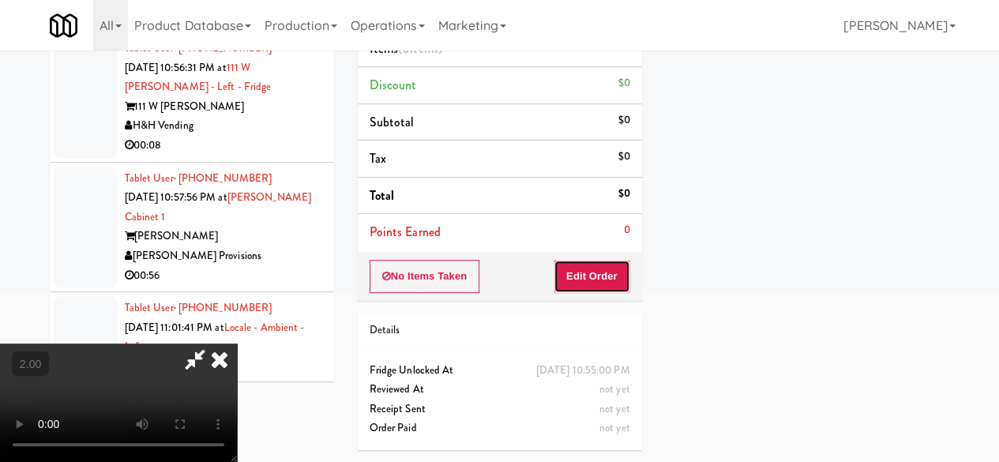
click at [581, 265] on button "Edit Order" at bounding box center [592, 276] width 77 height 33
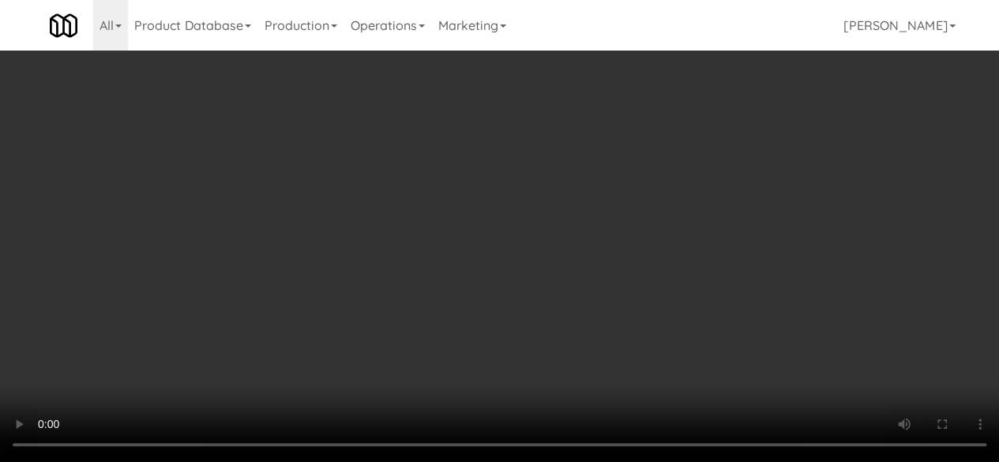
scroll to position [79, 0]
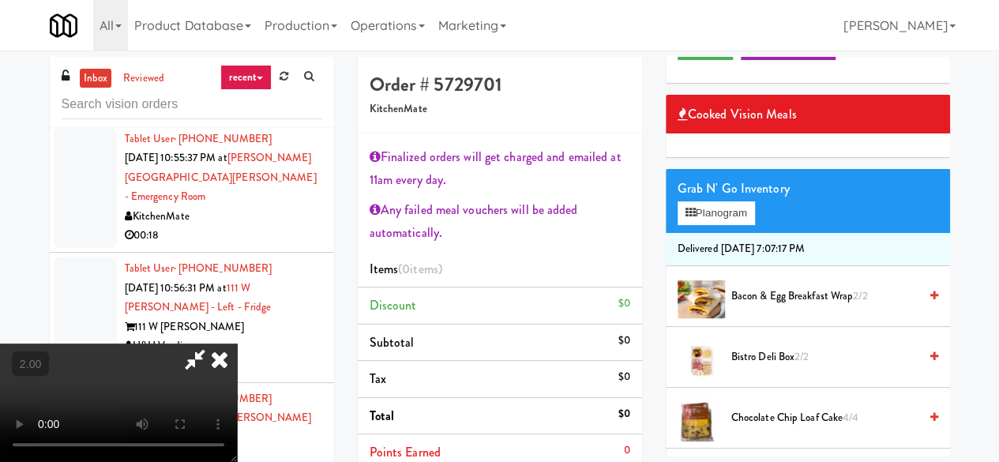
click at [752, 367] on span "Bistro Deli Box 2/2" at bounding box center [824, 358] width 187 height 20
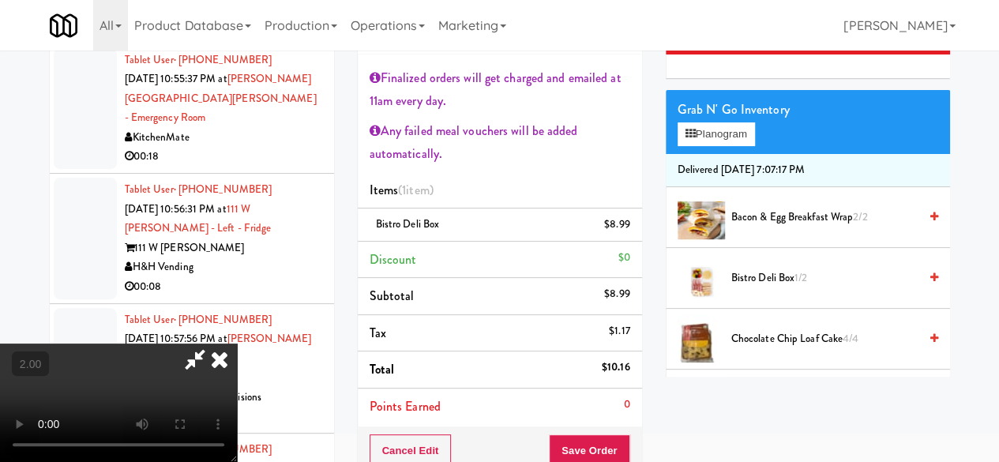
click at [614, 431] on div "Cancel Edit Save Order" at bounding box center [500, 451] width 284 height 49
click at [606, 445] on button "Save Order" at bounding box center [589, 450] width 81 height 33
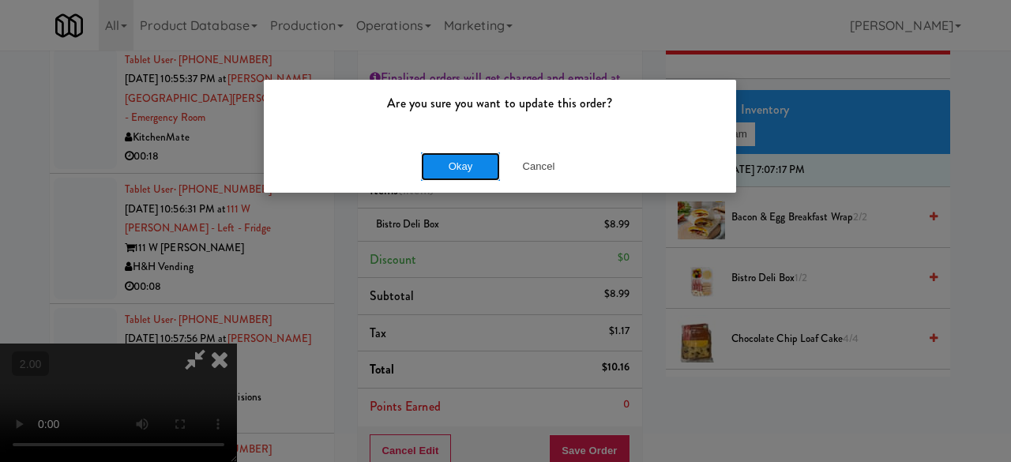
click at [449, 171] on button "Okay" at bounding box center [460, 166] width 79 height 28
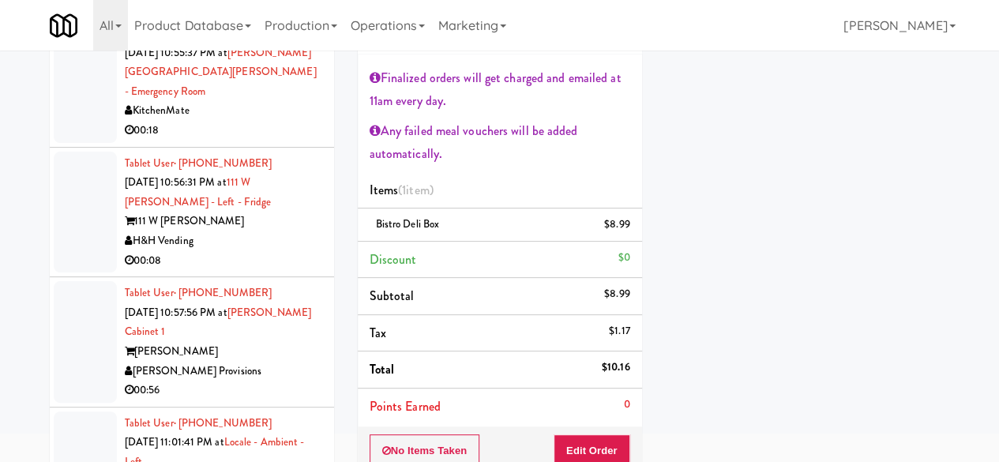
scroll to position [1027, 0]
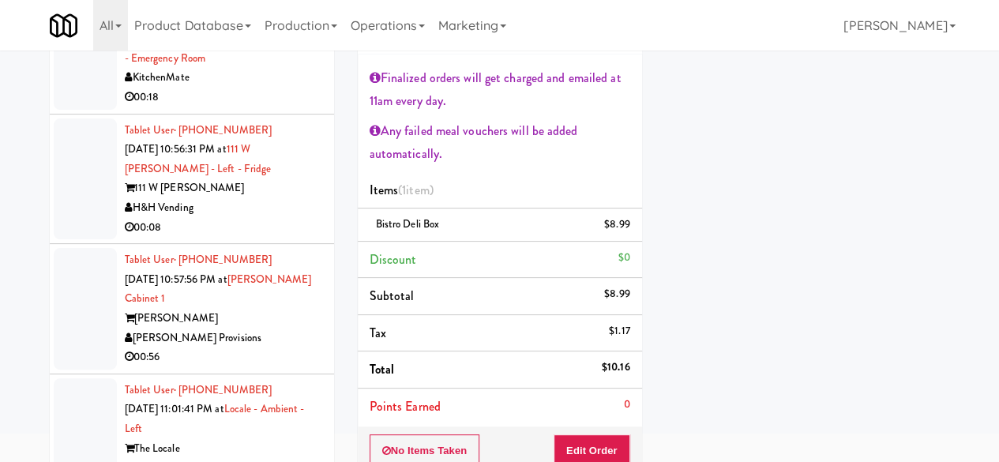
click at [271, 107] on div "00:18" at bounding box center [223, 98] width 197 height 20
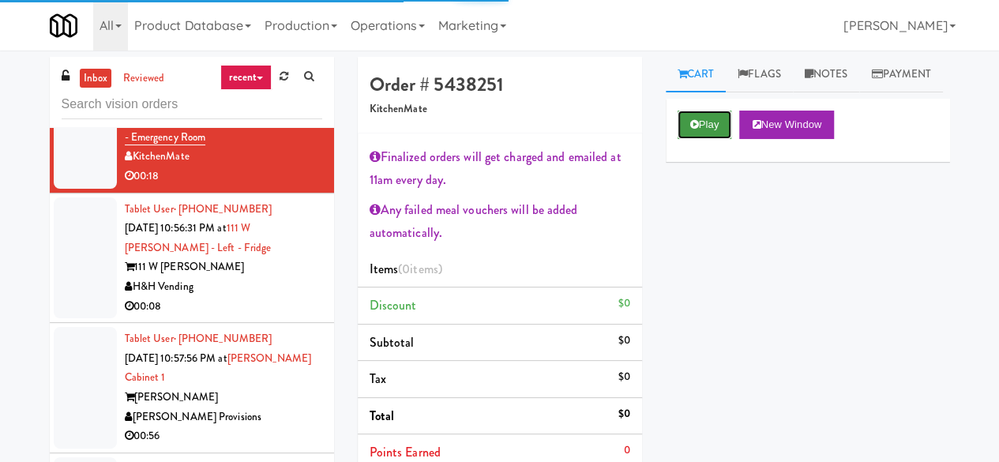
click at [681, 139] on button "Play" at bounding box center [705, 125] width 55 height 28
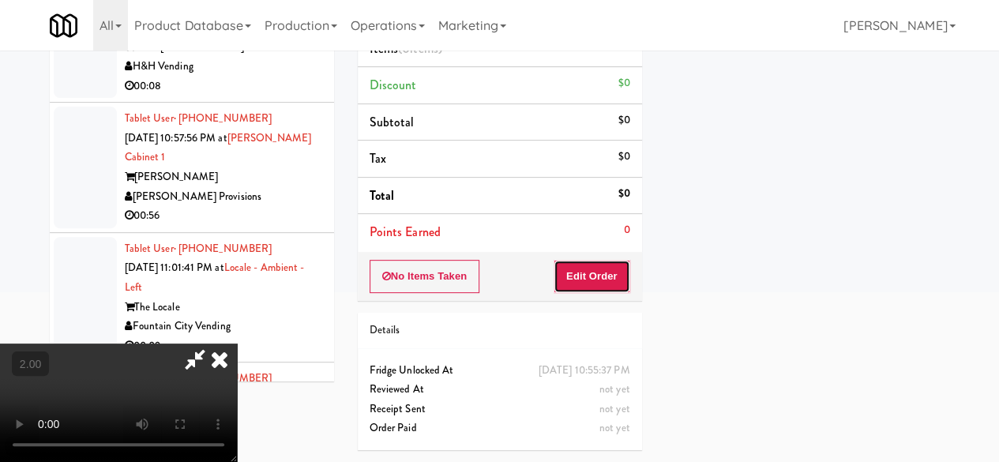
click at [615, 260] on button "Edit Order" at bounding box center [592, 276] width 77 height 33
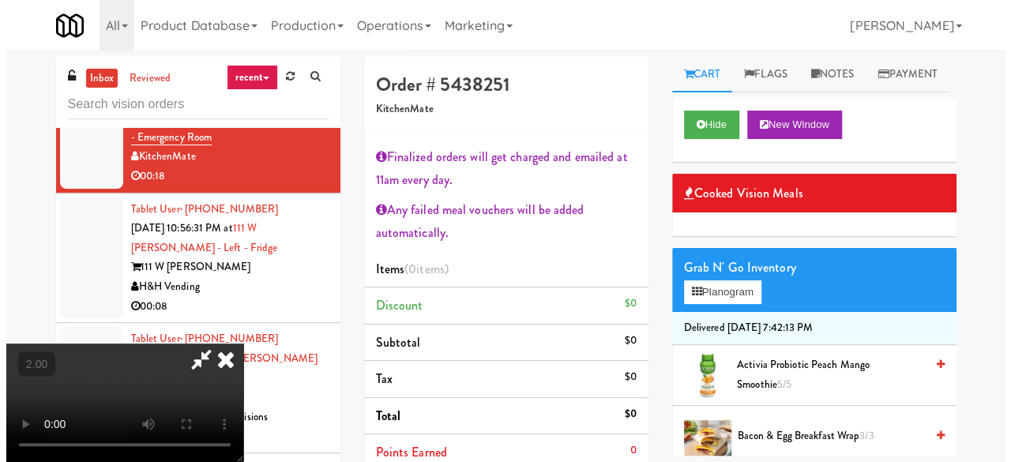
scroll to position [32, 0]
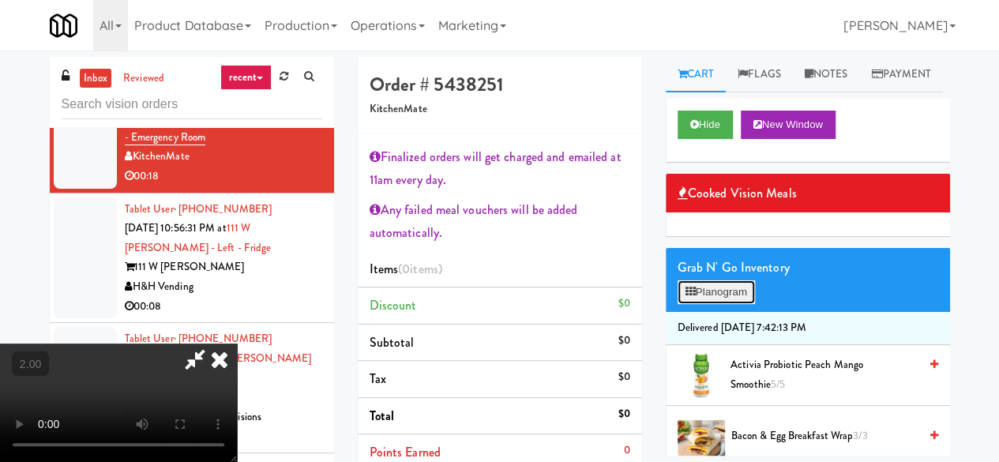
click at [720, 304] on button "Planogram" at bounding box center [716, 292] width 77 height 24
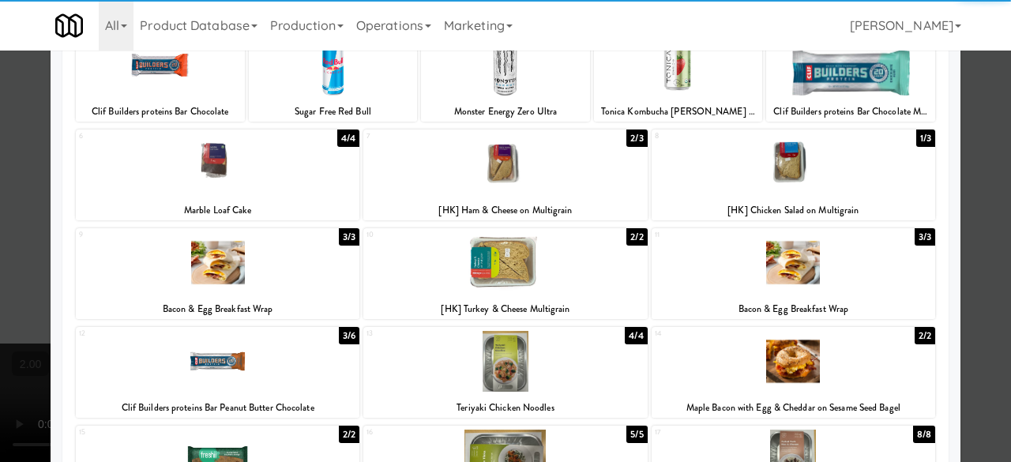
scroll to position [158, 0]
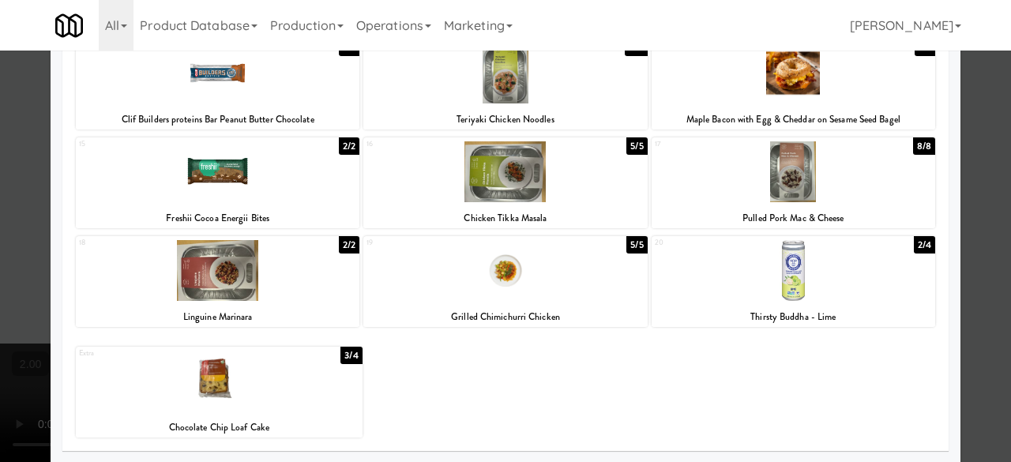
click at [769, 290] on div at bounding box center [794, 270] width 284 height 61
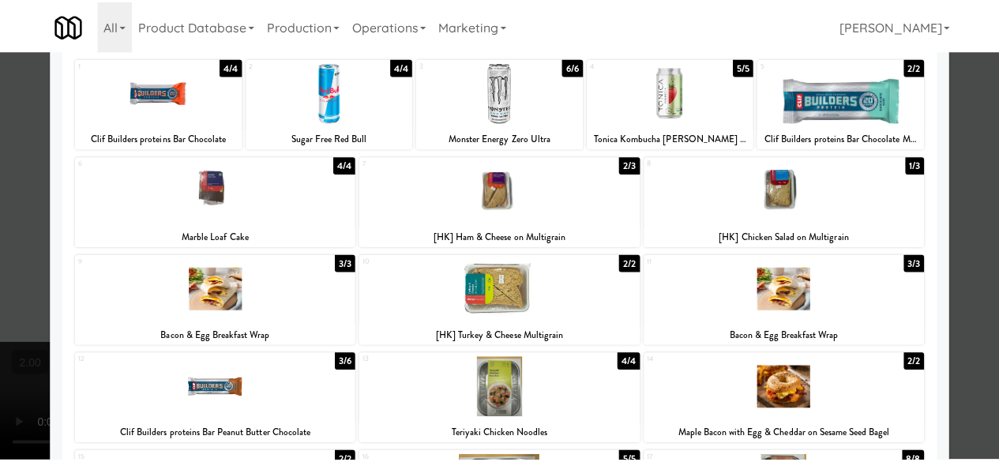
scroll to position [0, 0]
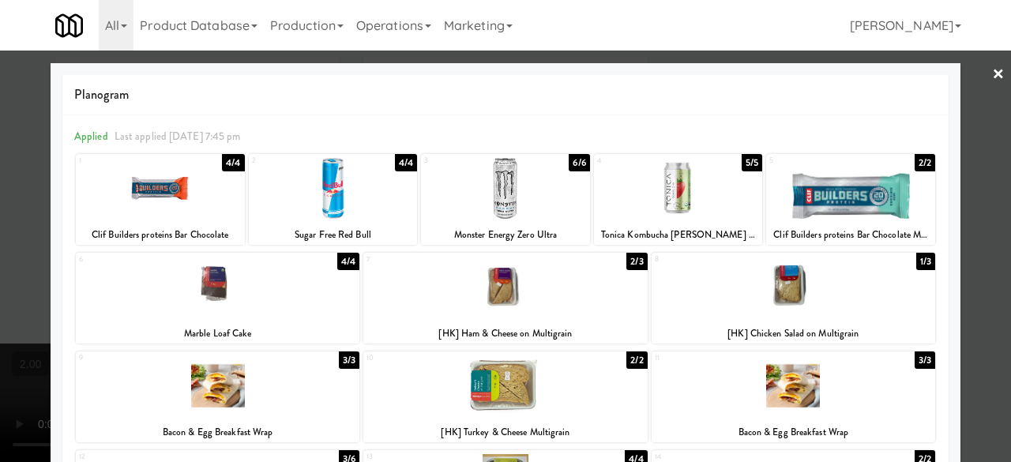
click at [993, 182] on div at bounding box center [505, 231] width 1011 height 462
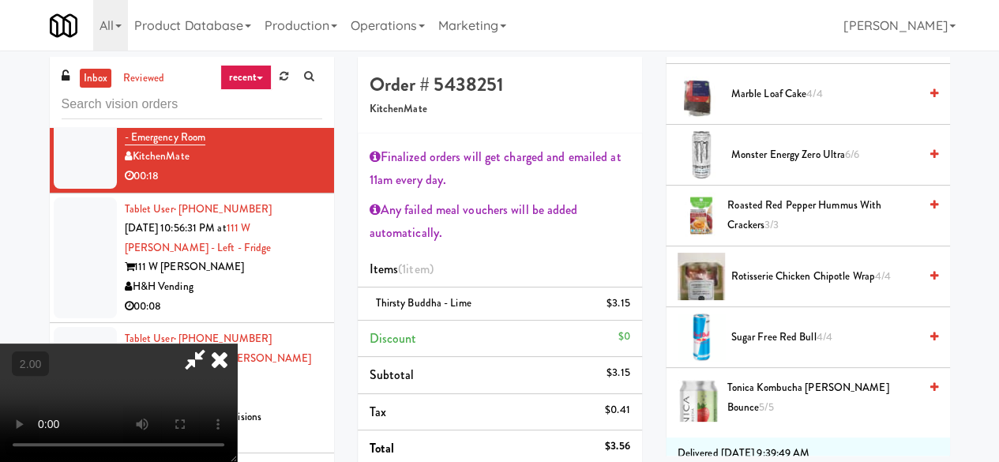
scroll to position [711, 0]
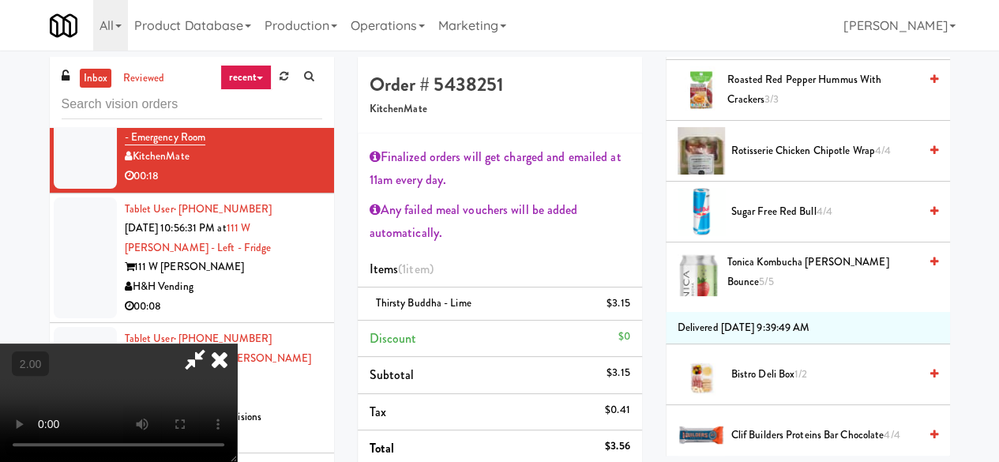
click at [797, 182] on li "Rotisserie Chicken Chipotle Wrap 4/4" at bounding box center [808, 151] width 284 height 61
click at [725, 161] on div "Rotisserie Chicken Chipotle Wrap 4/4" at bounding box center [831, 151] width 213 height 20
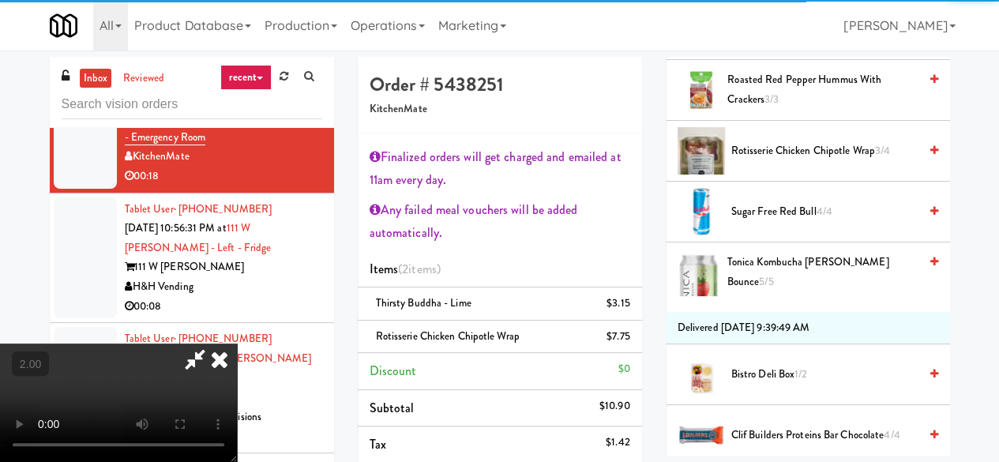
scroll to position [249, 0]
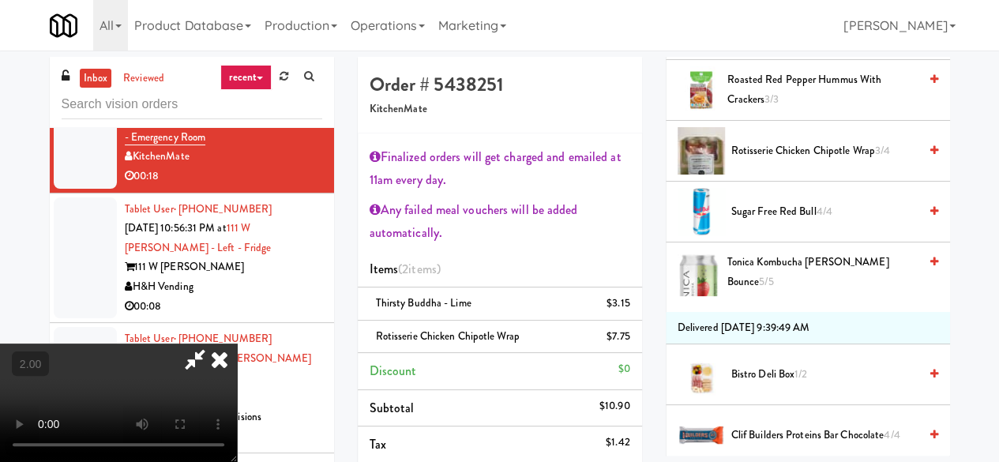
drag, startPoint x: 400, startPoint y: 299, endPoint x: 403, endPoint y: 282, distance: 17.7
click at [237, 344] on video at bounding box center [118, 403] width 237 height 118
click at [213, 344] on icon at bounding box center [195, 360] width 36 height 32
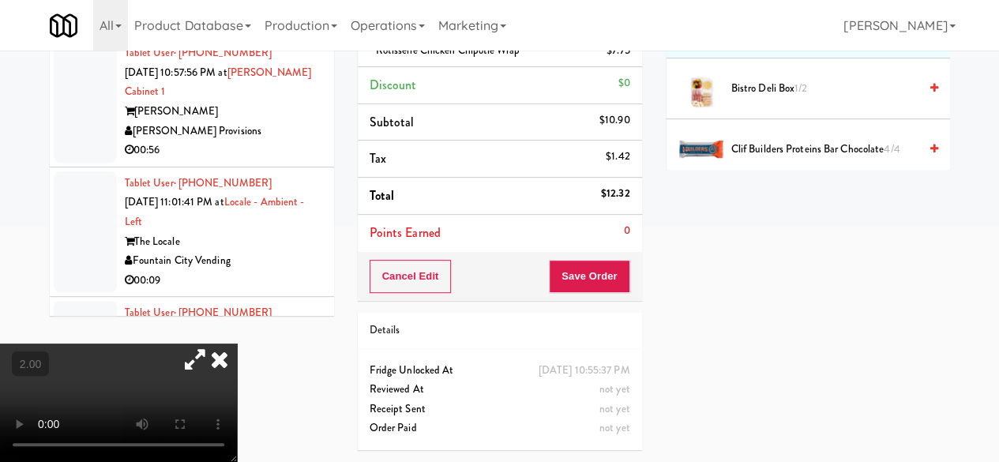
click at [589, 252] on div "Cancel Edit Save Order" at bounding box center [500, 276] width 284 height 49
click at [592, 260] on button "Save Order" at bounding box center [589, 276] width 81 height 33
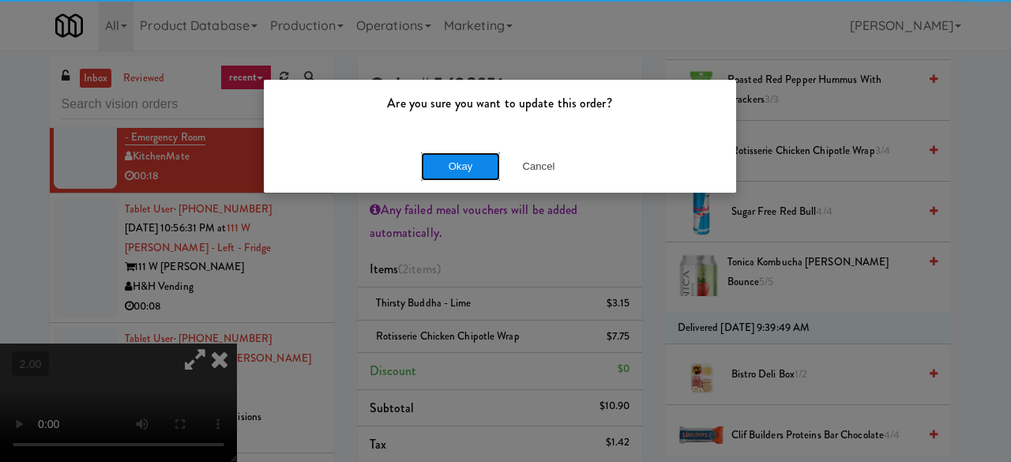
click at [438, 173] on button "Okay" at bounding box center [460, 166] width 79 height 28
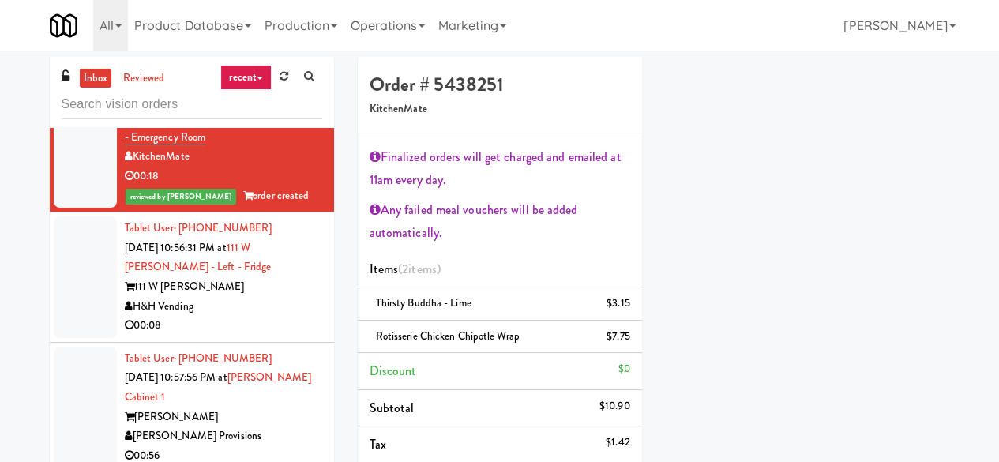
scroll to position [269, 0]
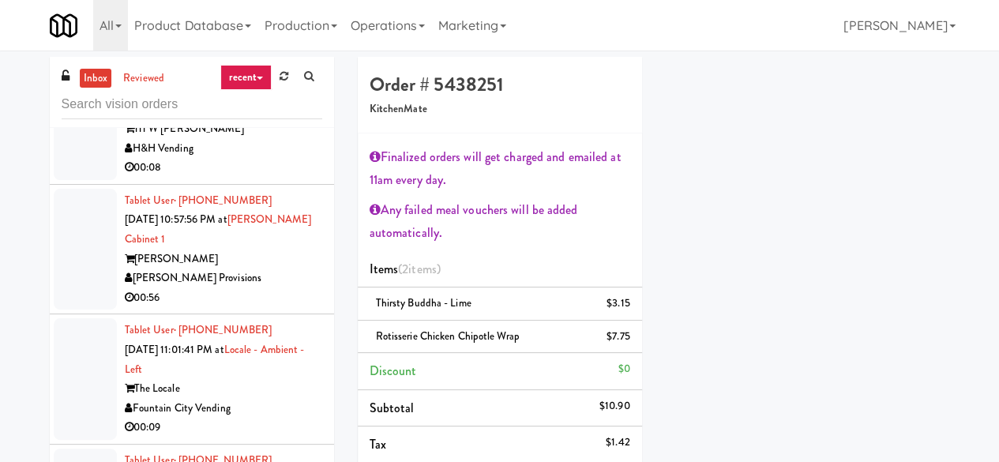
click at [256, 159] on div "H&H Vending" at bounding box center [223, 149] width 197 height 20
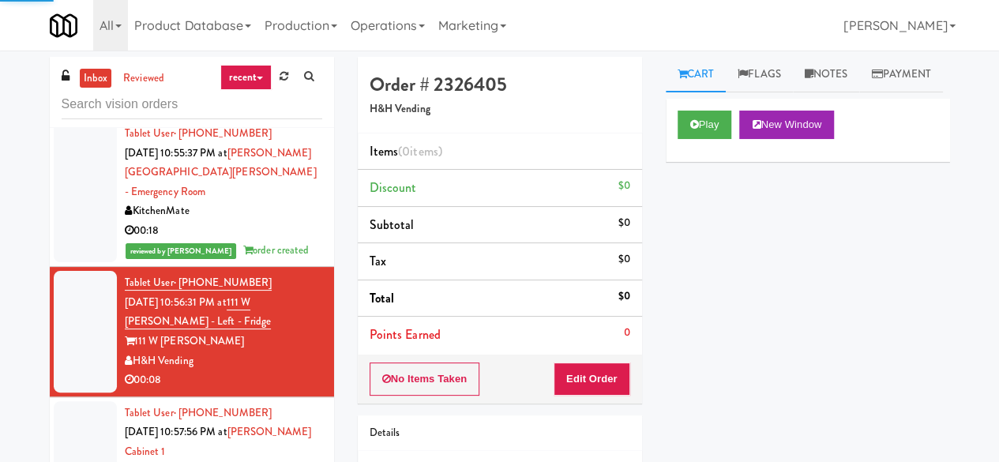
scroll to position [948, 0]
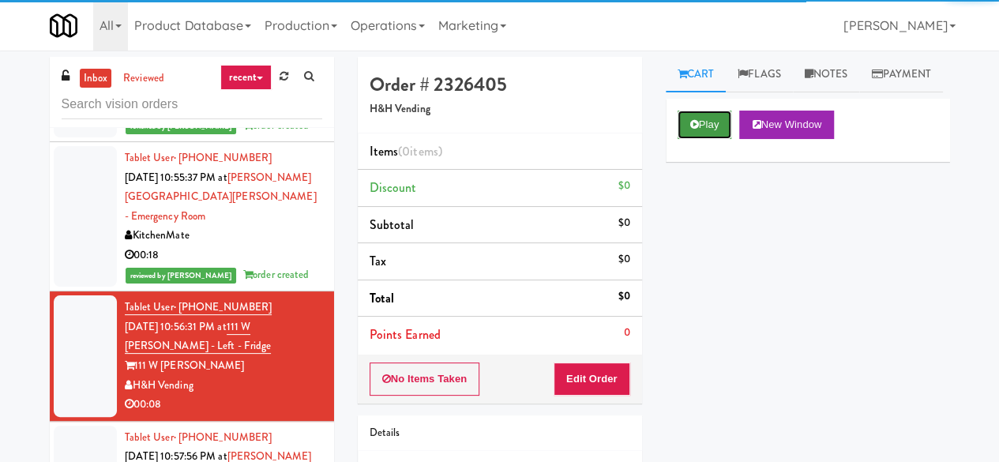
click at [707, 139] on button "Play" at bounding box center [705, 125] width 55 height 28
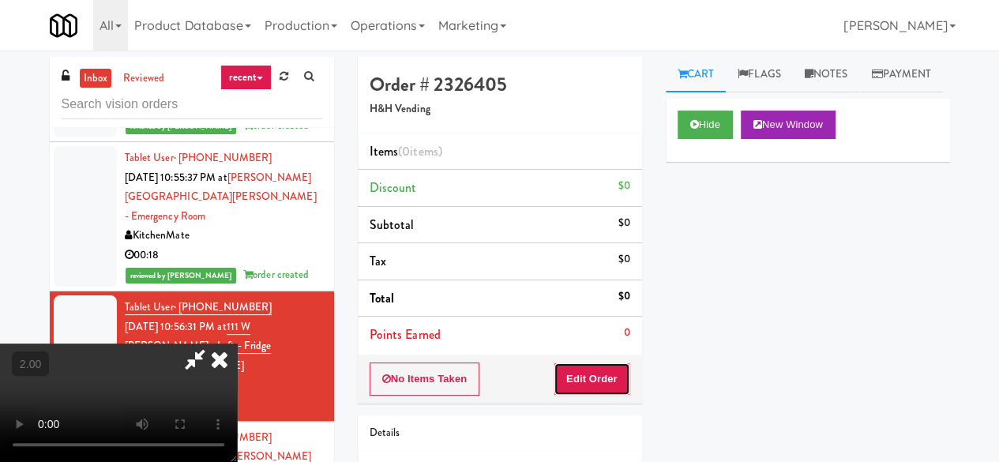
click at [615, 363] on button "Edit Order" at bounding box center [592, 379] width 77 height 33
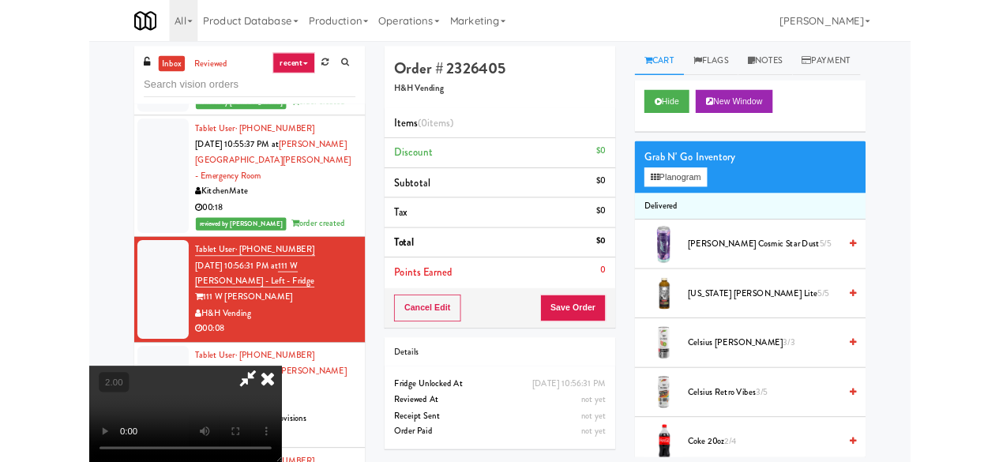
scroll to position [32, 0]
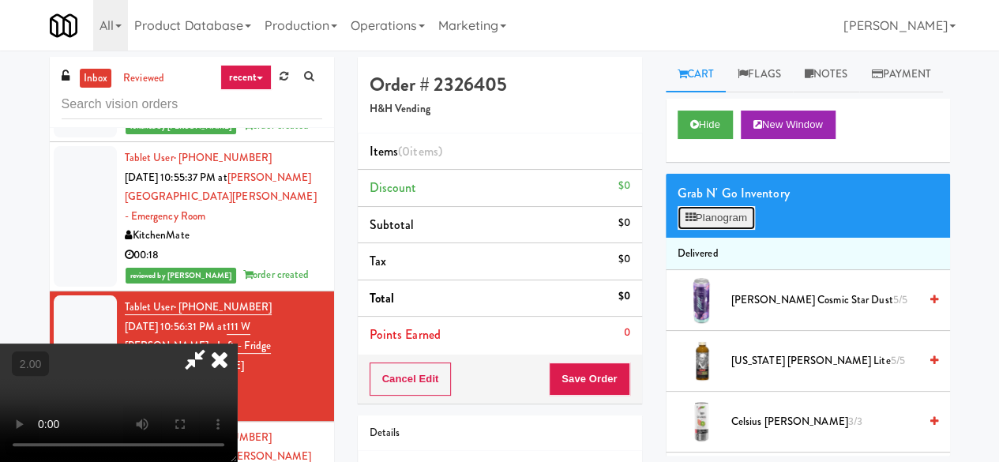
click at [693, 230] on button "Planogram" at bounding box center [716, 218] width 77 height 24
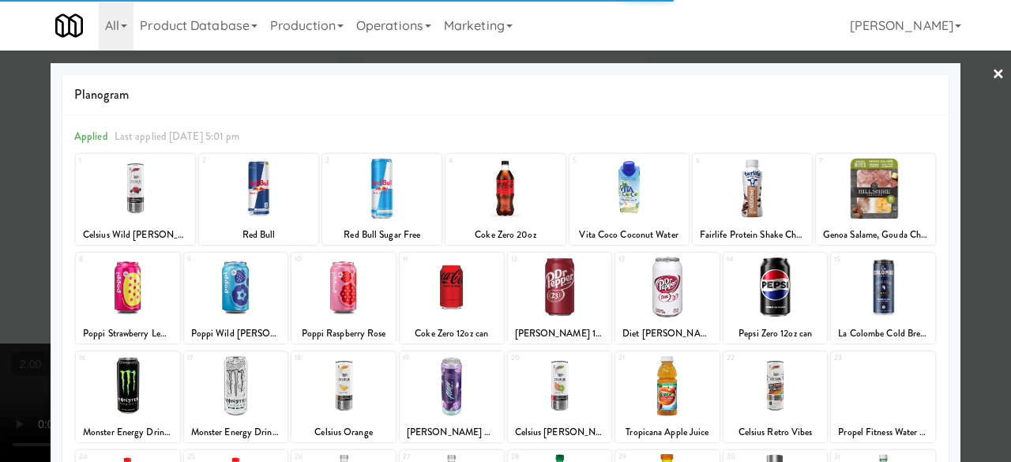
click at [267, 182] on div at bounding box center [258, 188] width 119 height 61
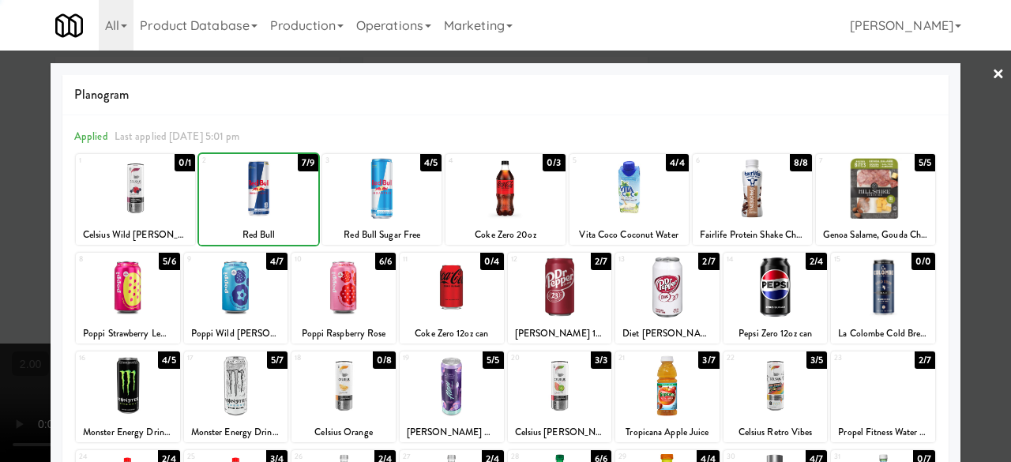
click at [267, 182] on div at bounding box center [258, 188] width 119 height 61
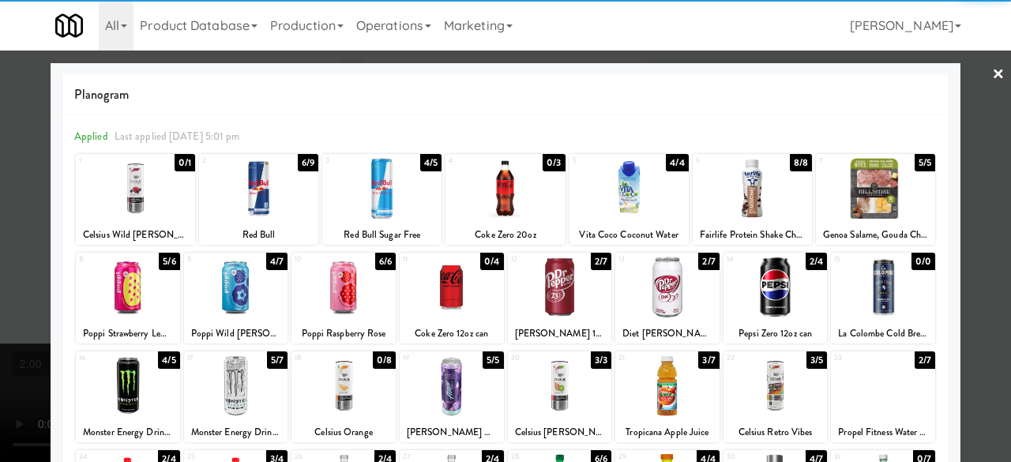
click at [992, 83] on link "×" at bounding box center [998, 75] width 13 height 49
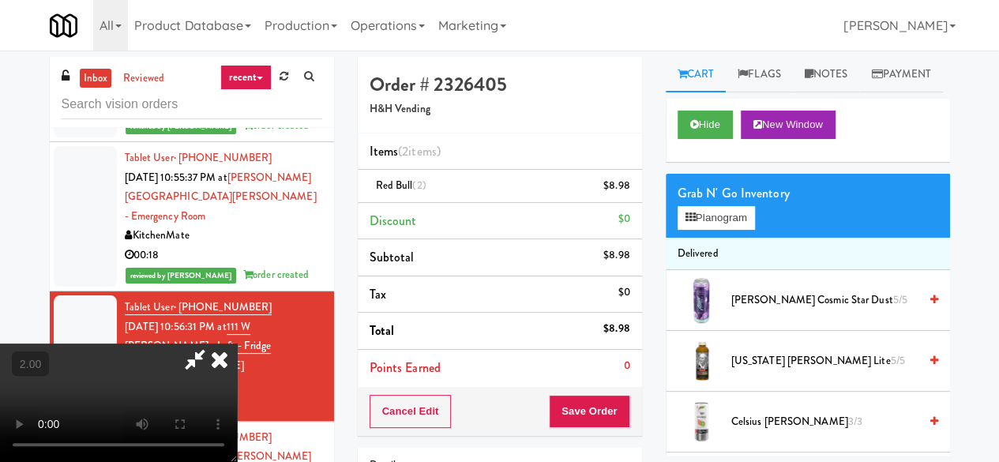
click at [213, 344] on icon at bounding box center [195, 360] width 36 height 32
click at [603, 404] on button "Save Order" at bounding box center [589, 411] width 81 height 33
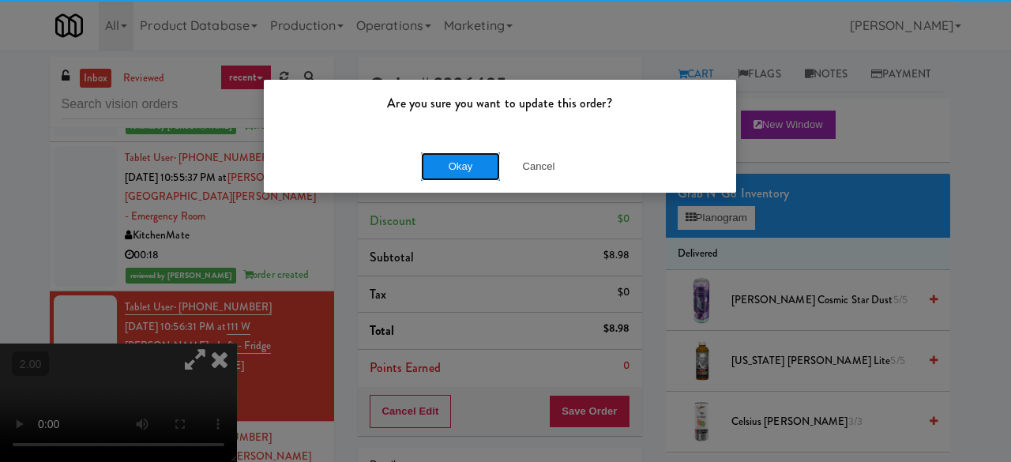
click at [468, 157] on button "Okay" at bounding box center [460, 166] width 79 height 28
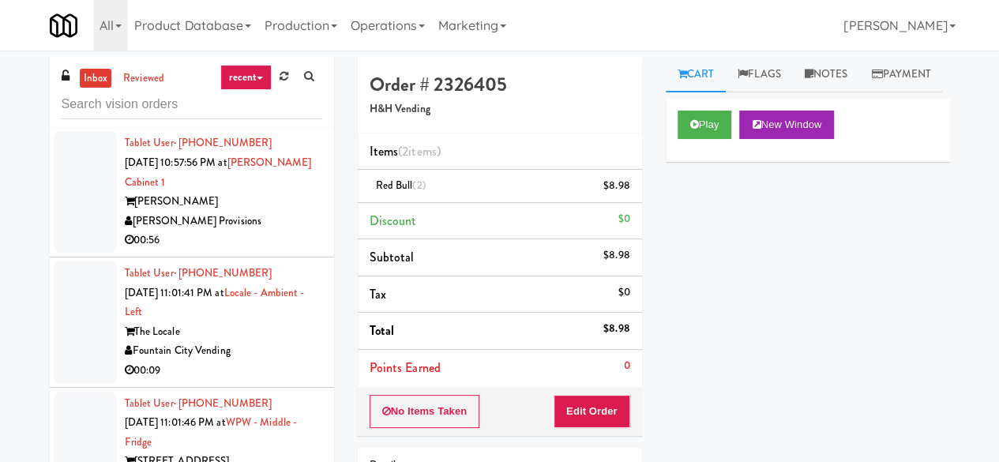
scroll to position [1264, 0]
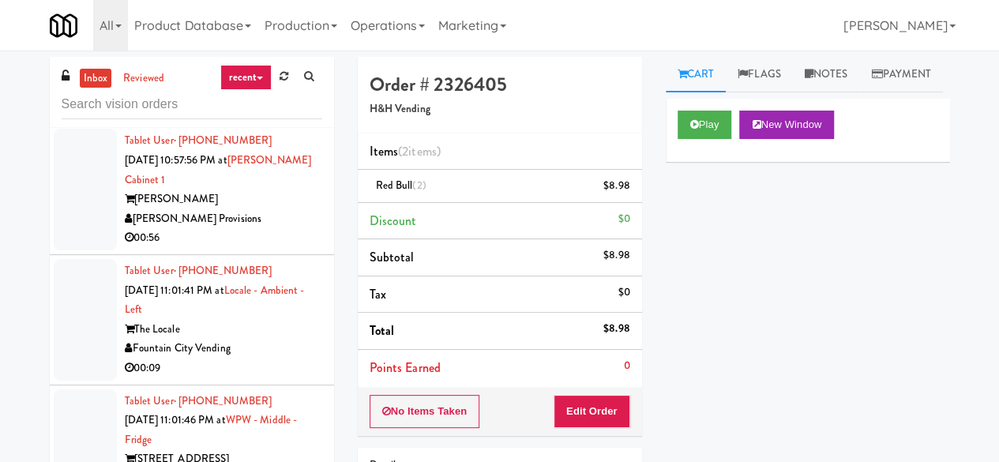
click at [250, 209] on div "Brandon Mill" at bounding box center [223, 200] width 197 height 20
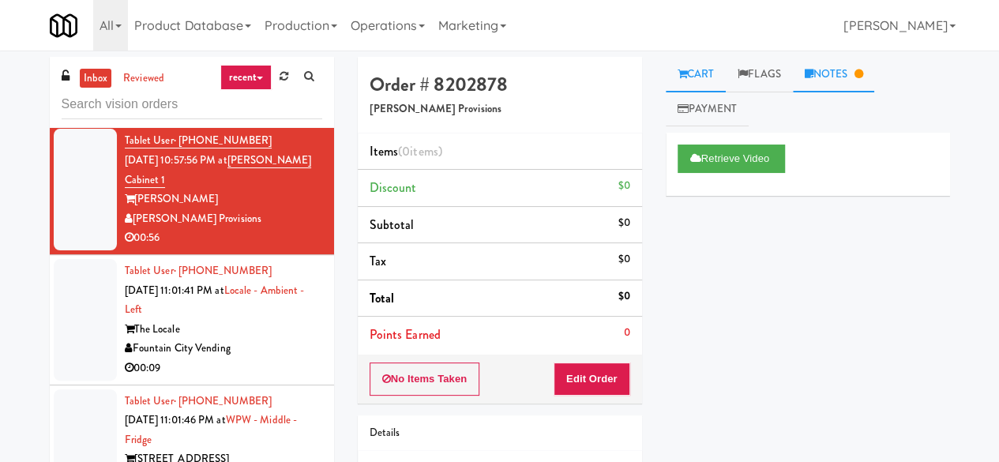
click at [856, 90] on link "Notes" at bounding box center [834, 75] width 82 height 36
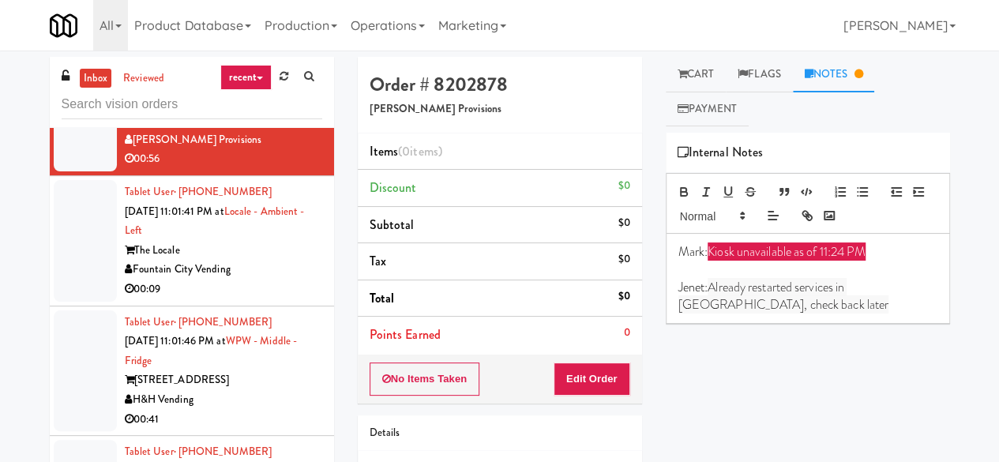
scroll to position [1422, 0]
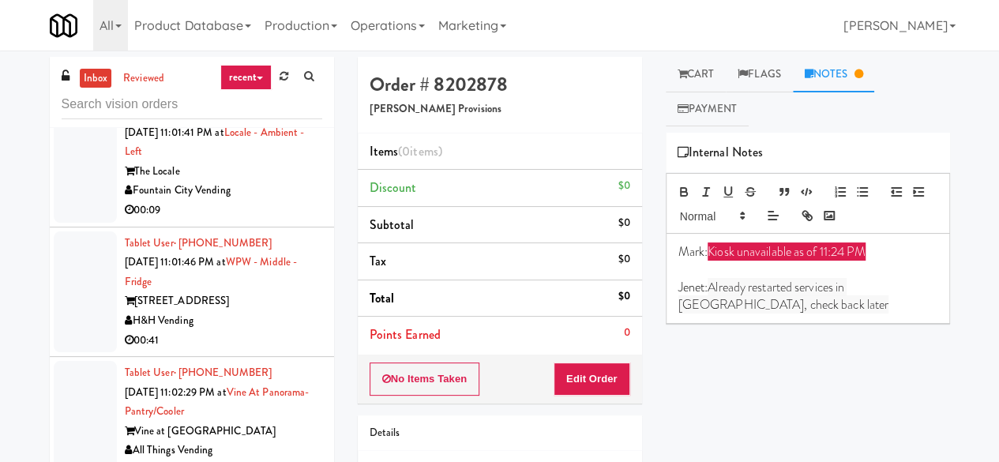
click at [283, 201] on div "Fountain City Vending" at bounding box center [223, 191] width 197 height 20
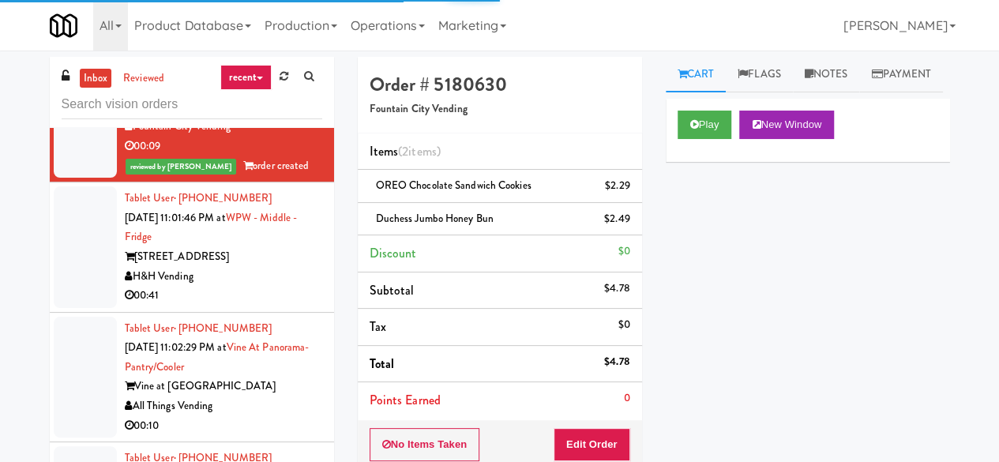
scroll to position [1501, 0]
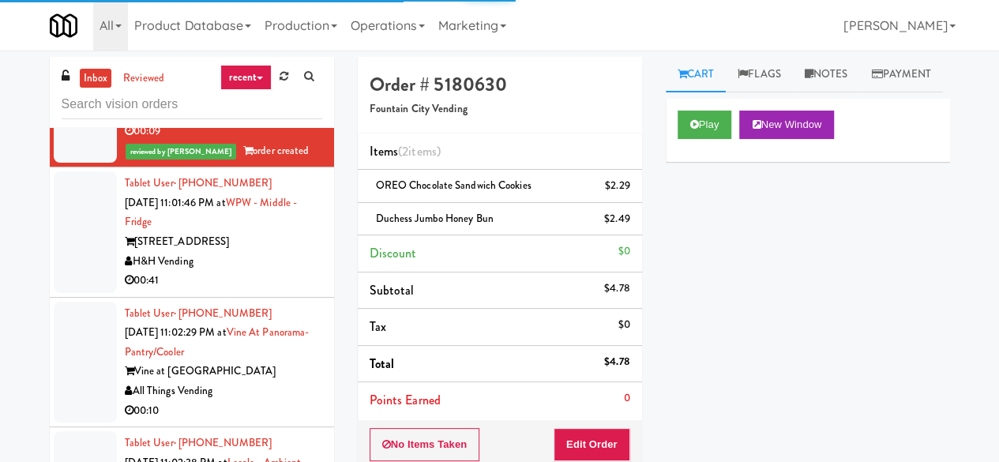
click at [283, 252] on div "[STREET_ADDRESS]" at bounding box center [223, 242] width 197 height 20
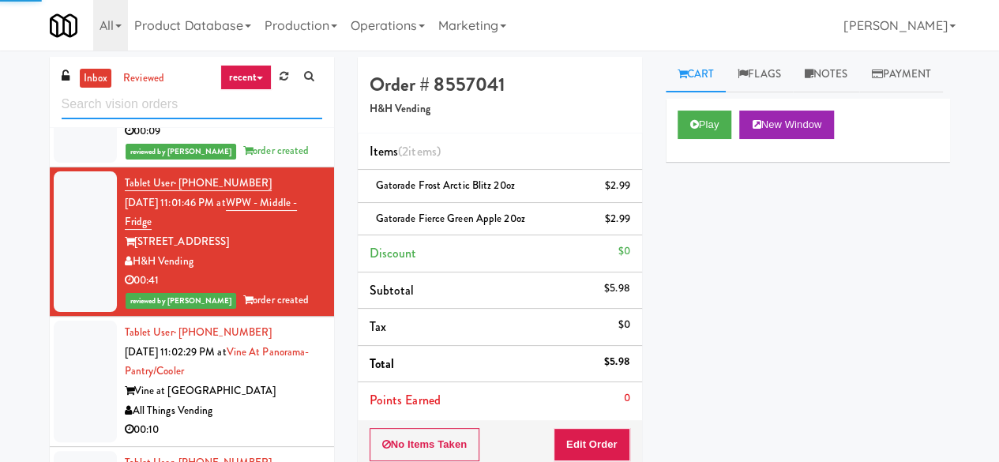
click at [189, 112] on input "text" at bounding box center [192, 104] width 261 height 29
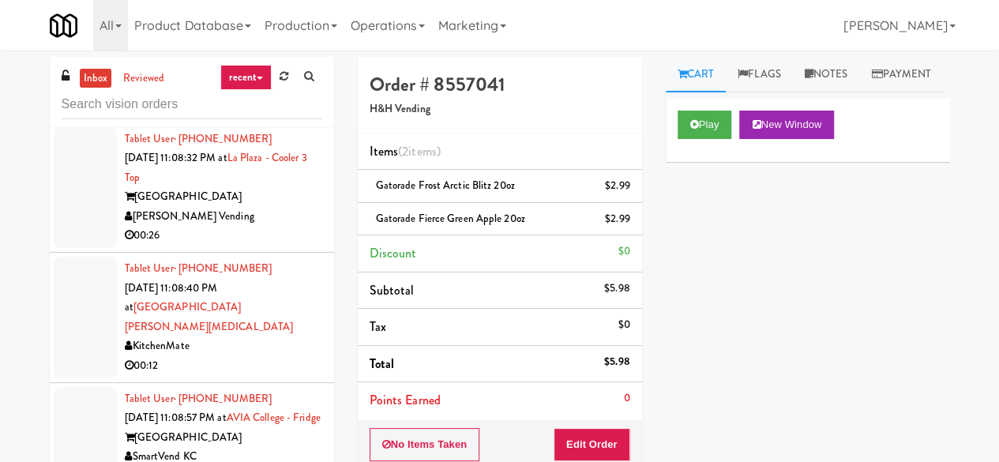
click at [280, 227] on div "[PERSON_NAME] Vending" at bounding box center [223, 217] width 197 height 20
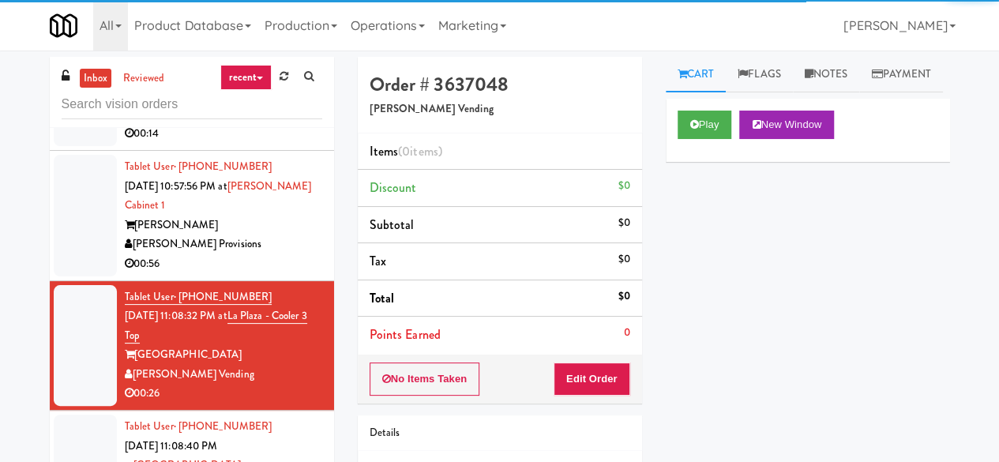
click at [265, 274] on div "Tablet User · (813) 454-1234 Sep 21, 2025 10:57:56 PM at Brandon Mill Cabinet 1…" at bounding box center [223, 215] width 197 height 117
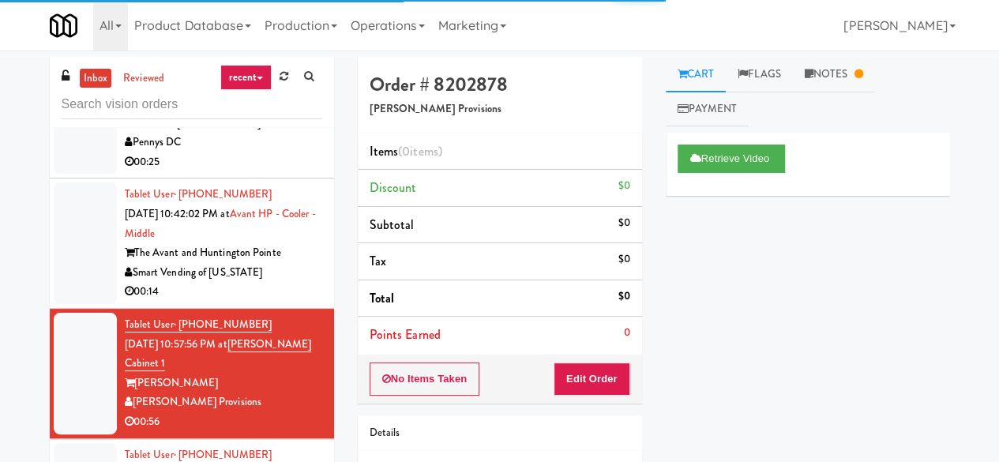
click at [299, 283] on div "Smart Vending of [US_STATE]" at bounding box center [223, 273] width 197 height 20
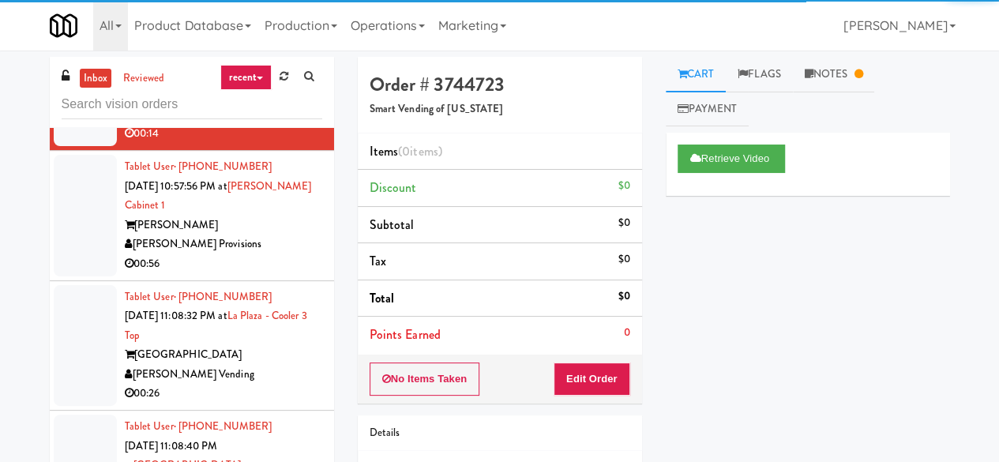
click at [266, 274] on div "00:56" at bounding box center [223, 264] width 197 height 20
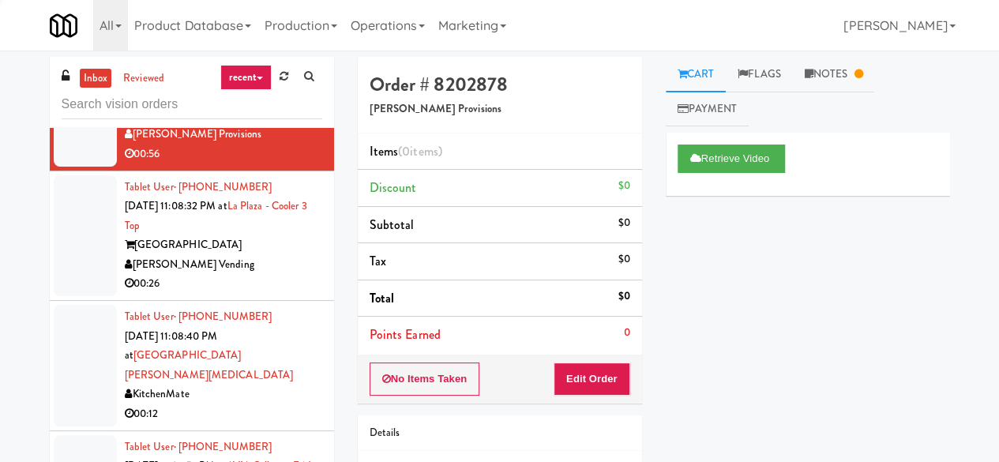
scroll to position [948, 0]
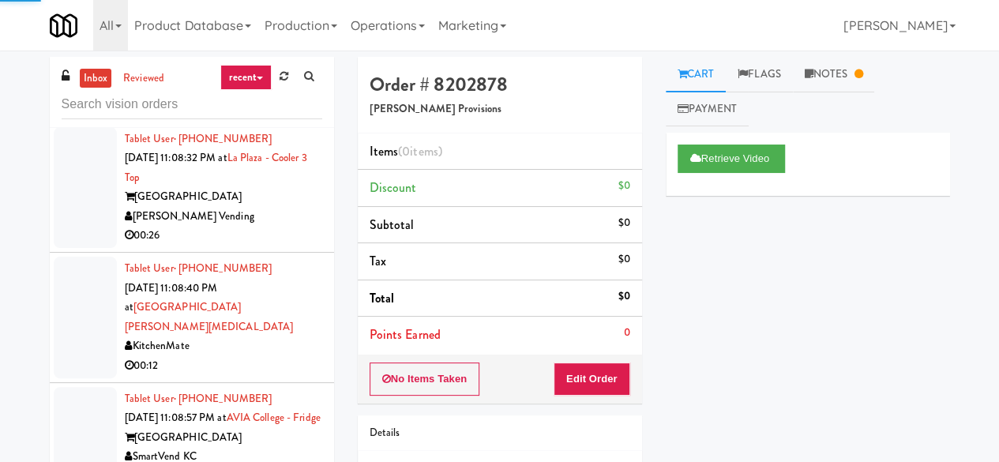
click at [220, 227] on div "[PERSON_NAME] Vending" at bounding box center [223, 217] width 197 height 20
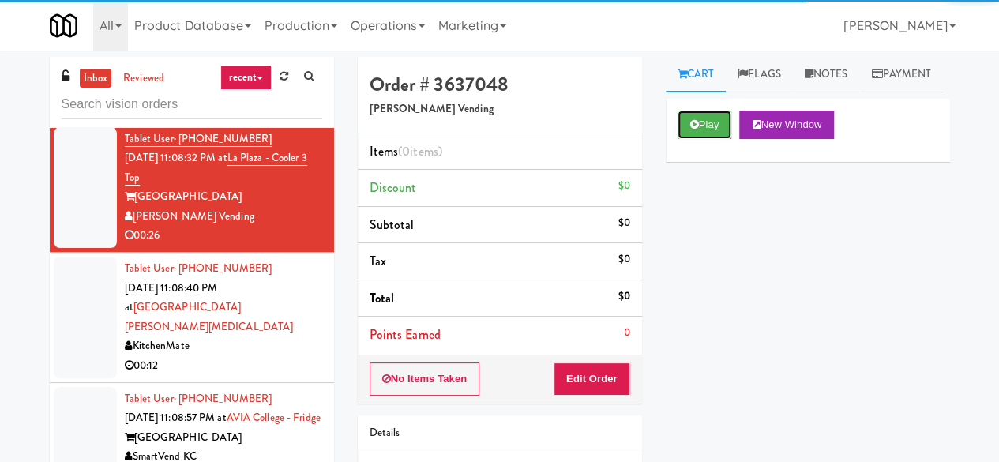
drag, startPoint x: 683, startPoint y: 159, endPoint x: 634, endPoint y: 309, distance: 158.1
click at [685, 139] on button "Play" at bounding box center [705, 125] width 55 height 28
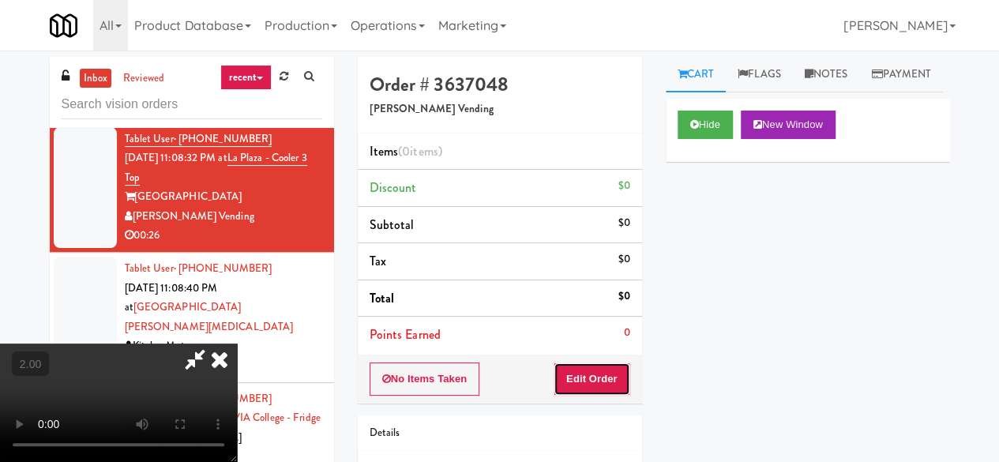
click at [602, 370] on button "Edit Order" at bounding box center [592, 379] width 77 height 33
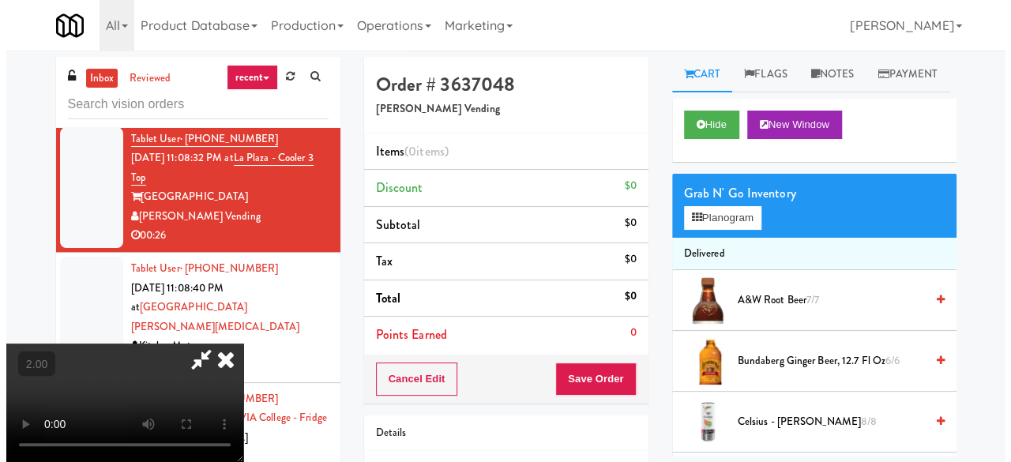
scroll to position [32, 0]
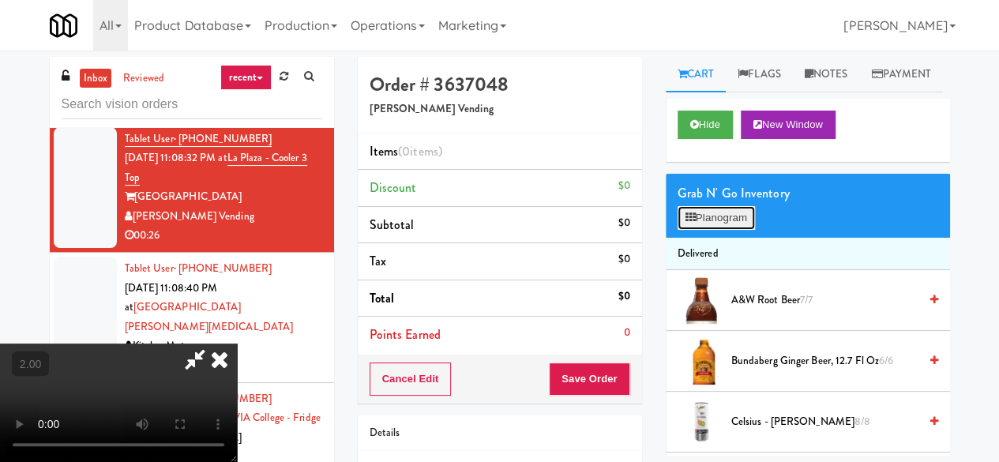
click at [713, 230] on button "Planogram" at bounding box center [716, 218] width 77 height 24
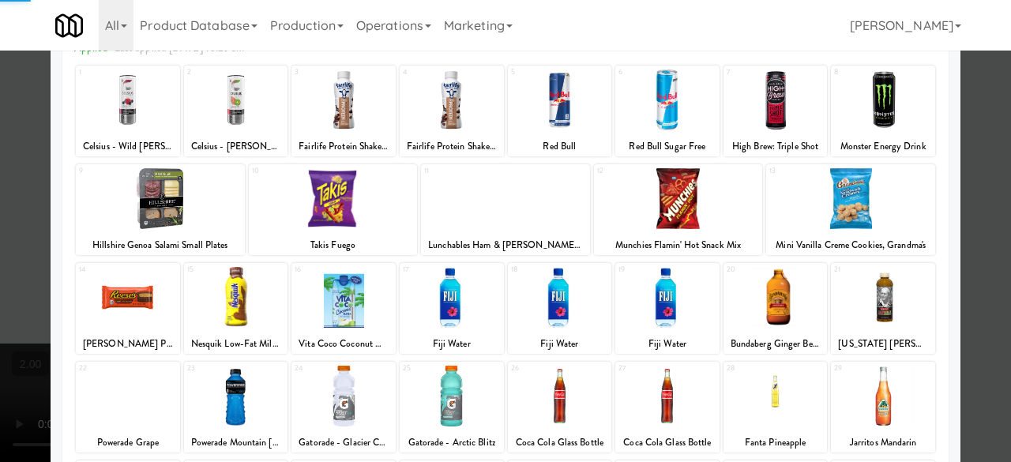
scroll to position [313, 0]
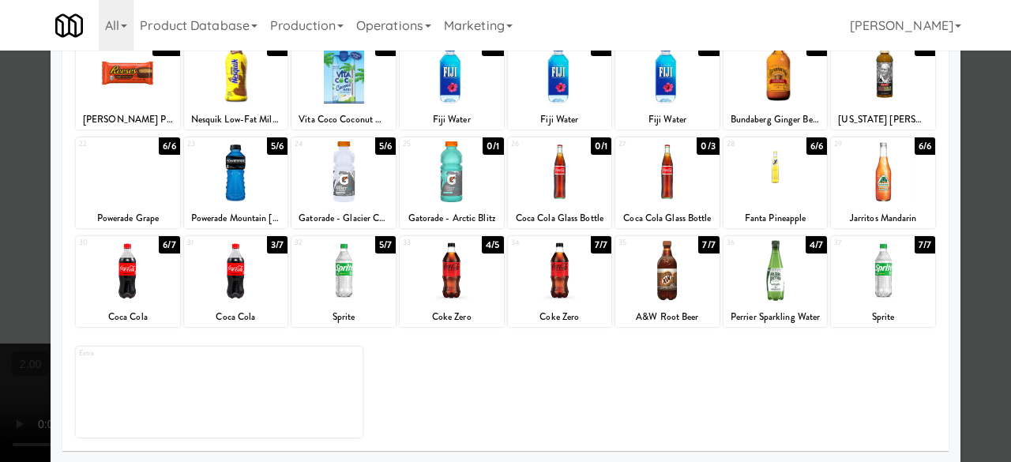
click at [903, 181] on div at bounding box center [883, 171] width 104 height 61
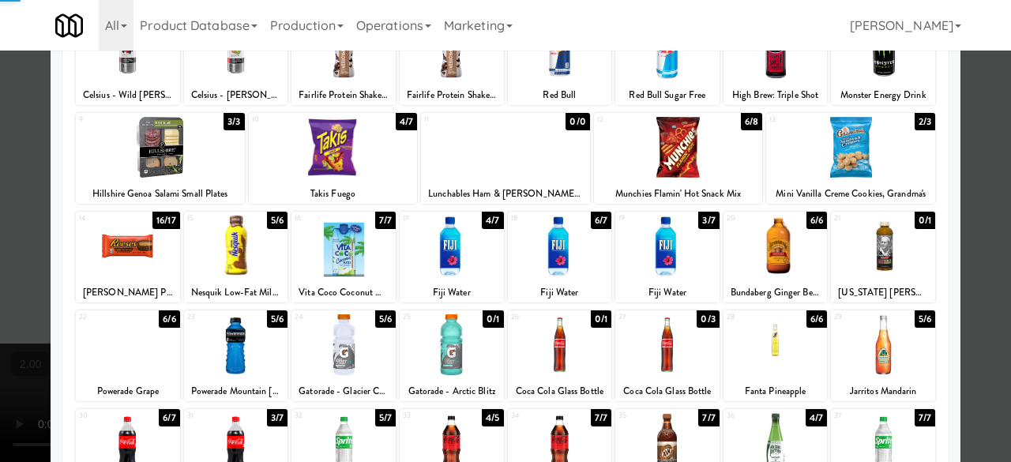
scroll to position [0, 0]
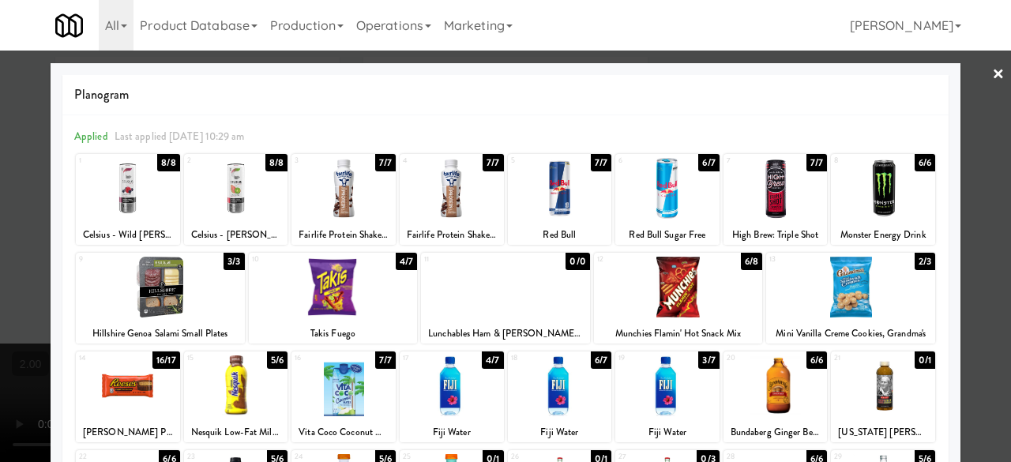
click at [137, 394] on div at bounding box center [128, 385] width 104 height 61
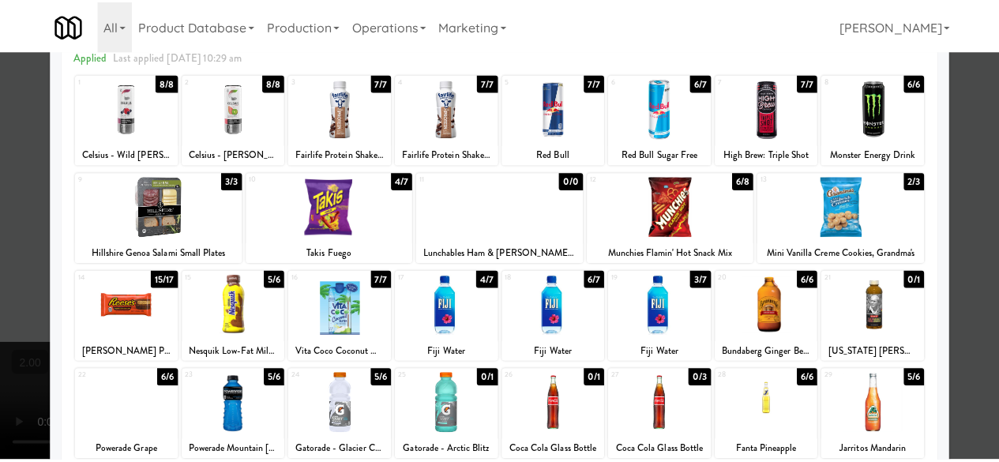
scroll to position [158, 0]
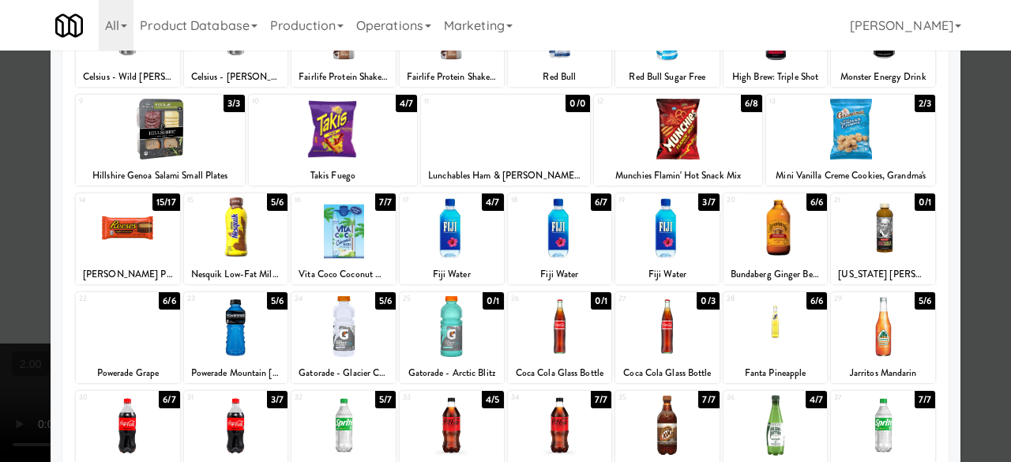
drag, startPoint x: 976, startPoint y: 176, endPoint x: 947, endPoint y: 178, distance: 28.5
click at [976, 176] on div at bounding box center [505, 231] width 1011 height 462
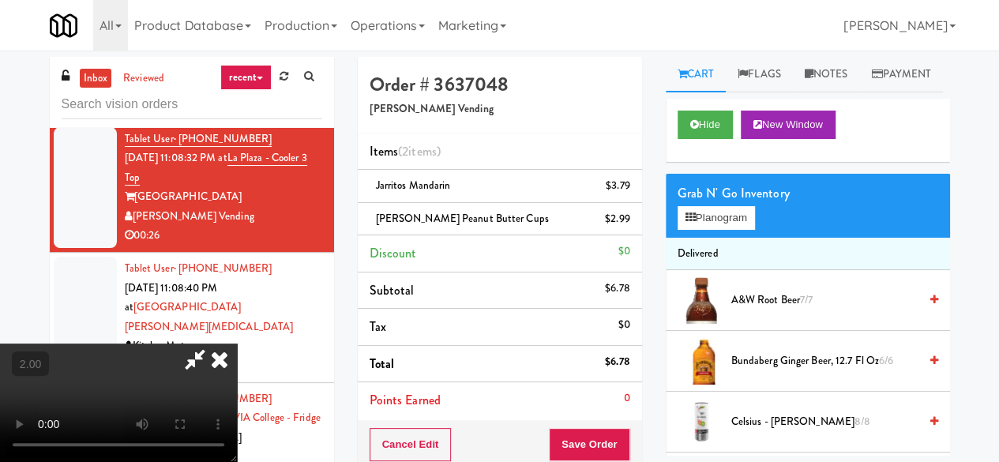
scroll to position [32, 0]
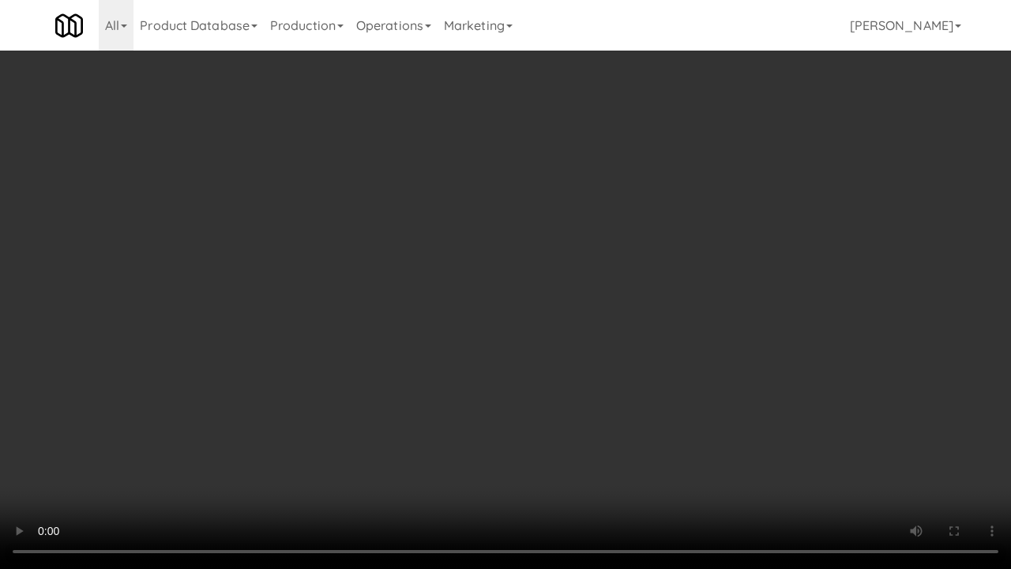
click at [411, 390] on video at bounding box center [505, 284] width 1011 height 569
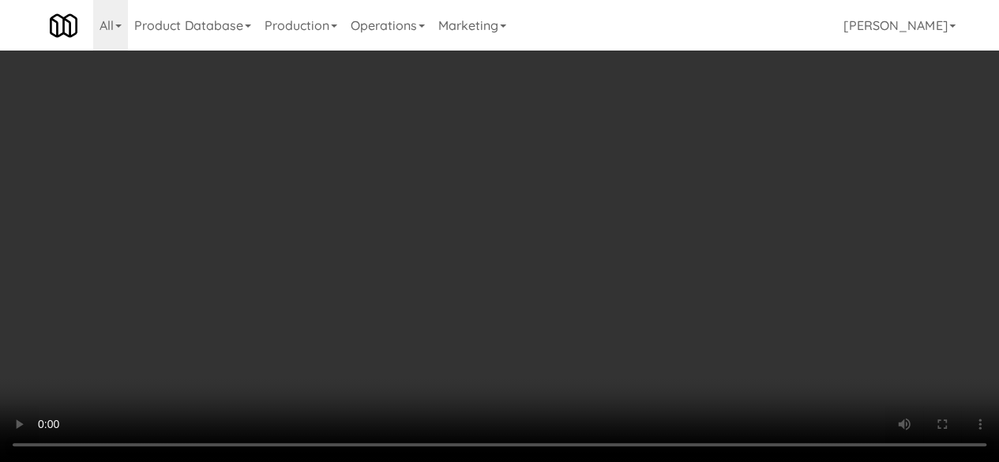
scroll to position [0, 0]
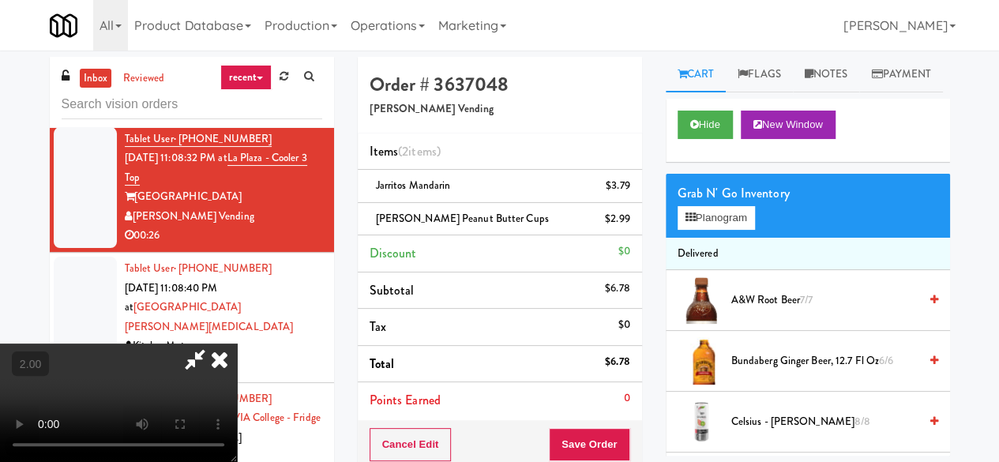
click at [213, 344] on icon at bounding box center [195, 360] width 36 height 32
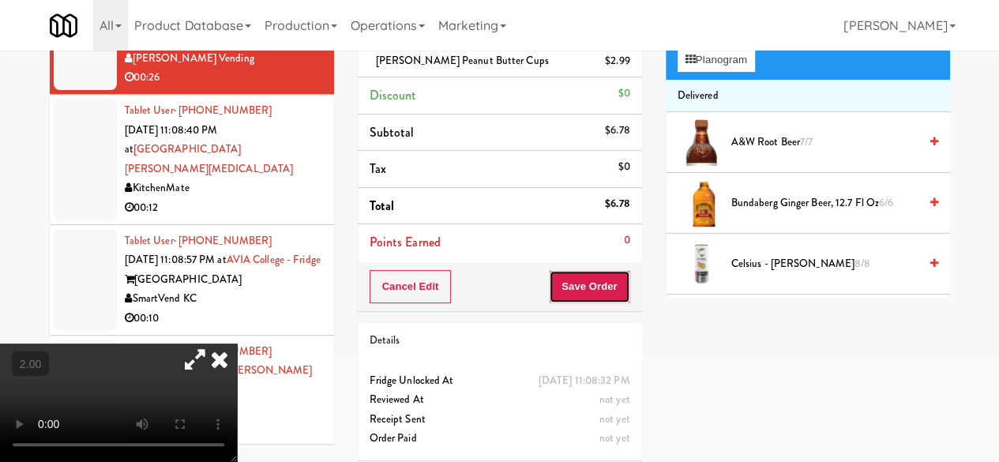
click at [578, 290] on button "Save Order" at bounding box center [589, 286] width 81 height 33
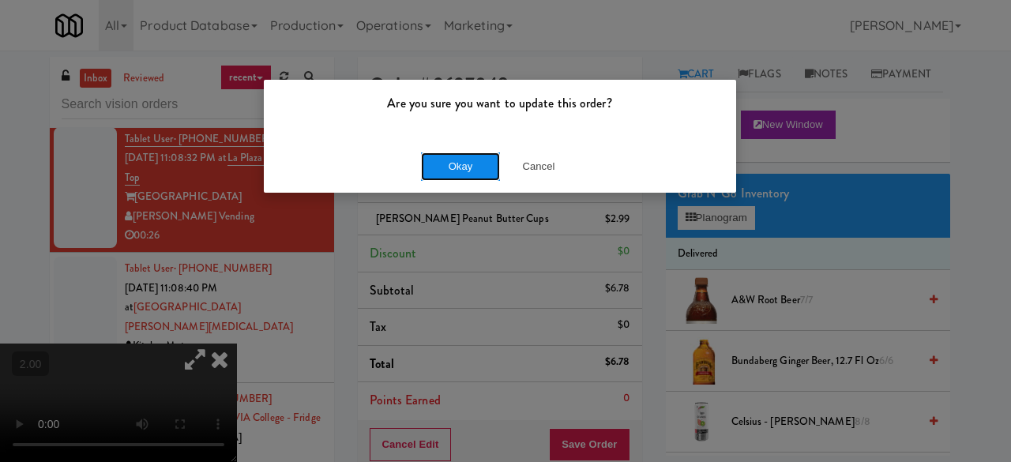
click at [476, 170] on button "Okay" at bounding box center [460, 166] width 79 height 28
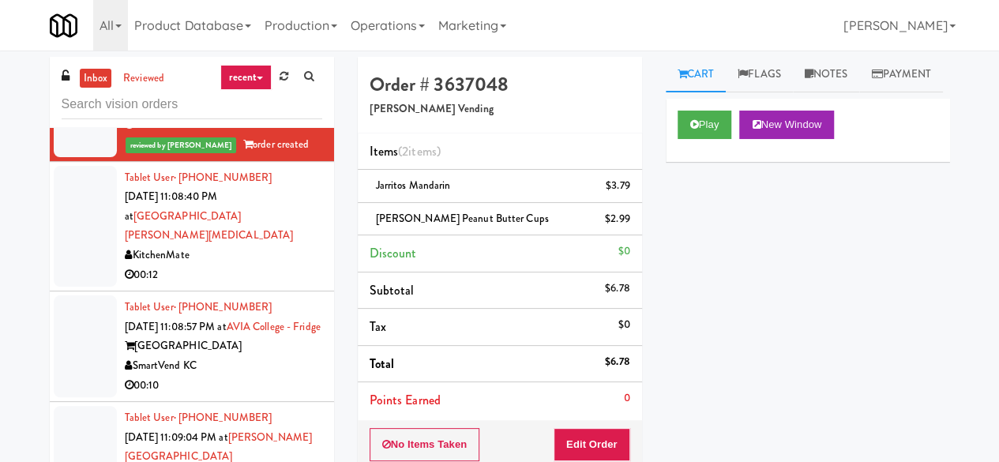
scroll to position [1185, 0]
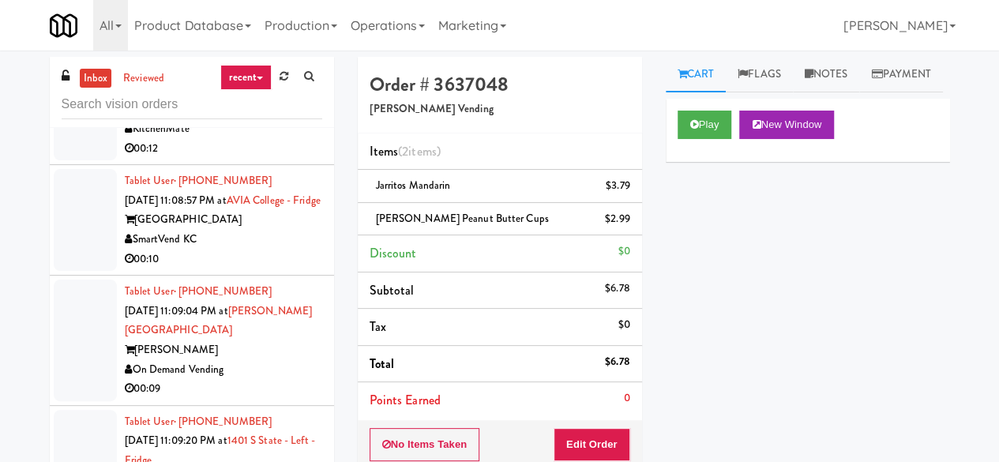
click at [247, 159] on div "00:12" at bounding box center [223, 149] width 197 height 20
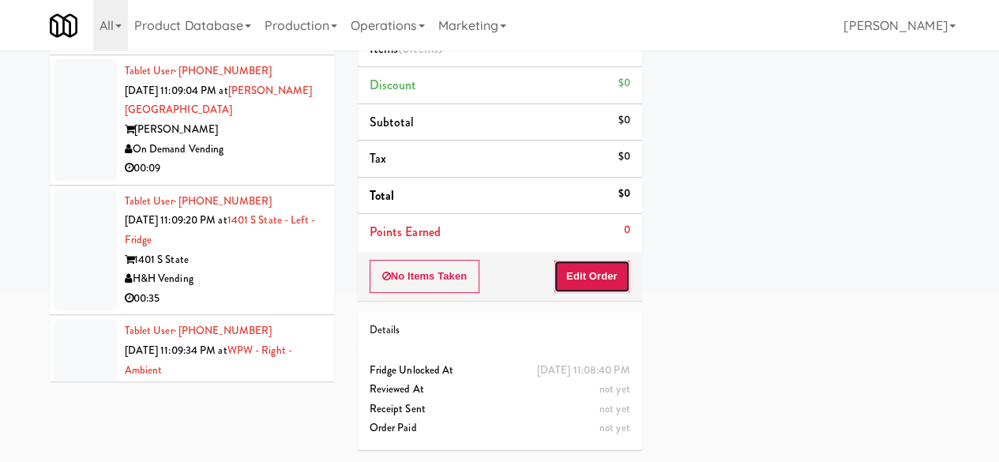
click at [601, 260] on button "Edit Order" at bounding box center [592, 276] width 77 height 33
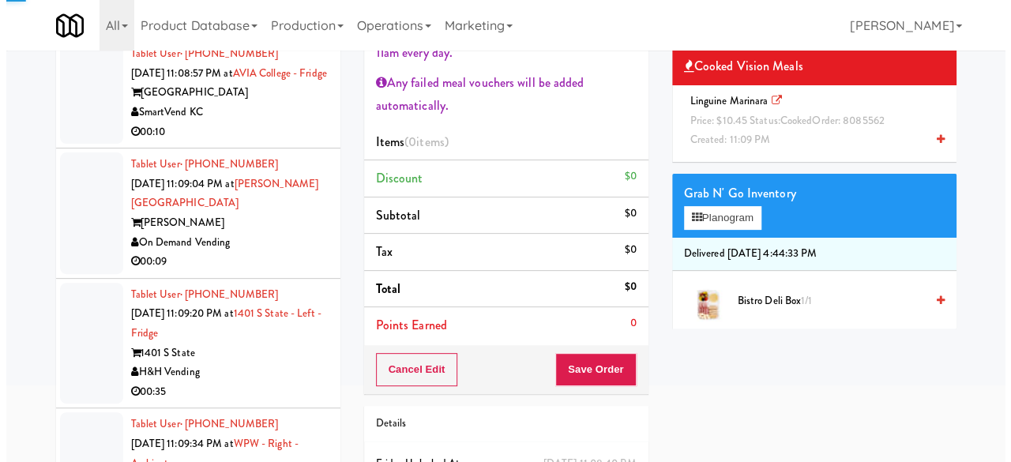
scroll to position [79, 0]
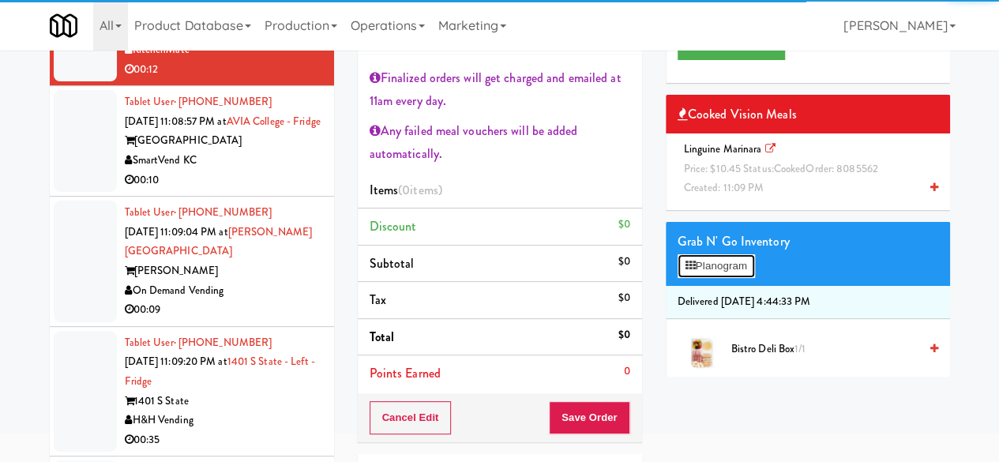
click at [727, 278] on button "Planogram" at bounding box center [716, 266] width 77 height 24
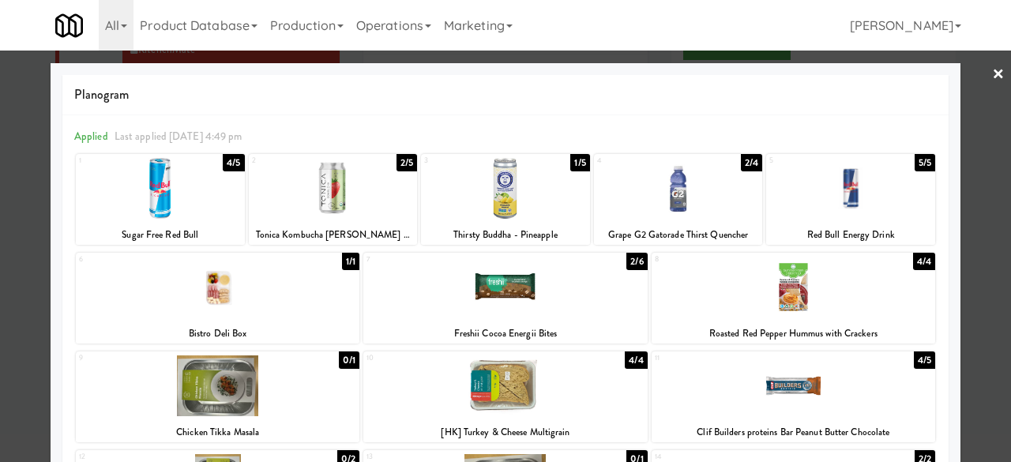
click at [973, 235] on div at bounding box center [505, 231] width 1011 height 462
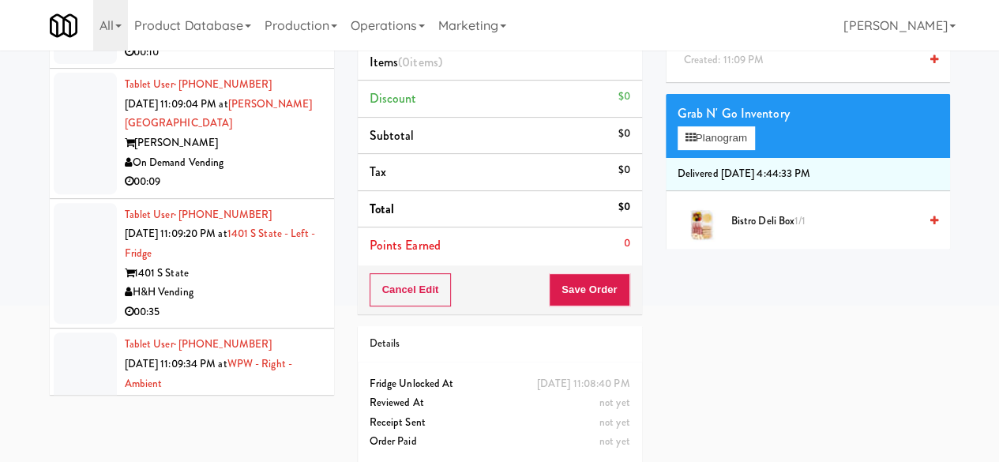
scroll to position [237, 0]
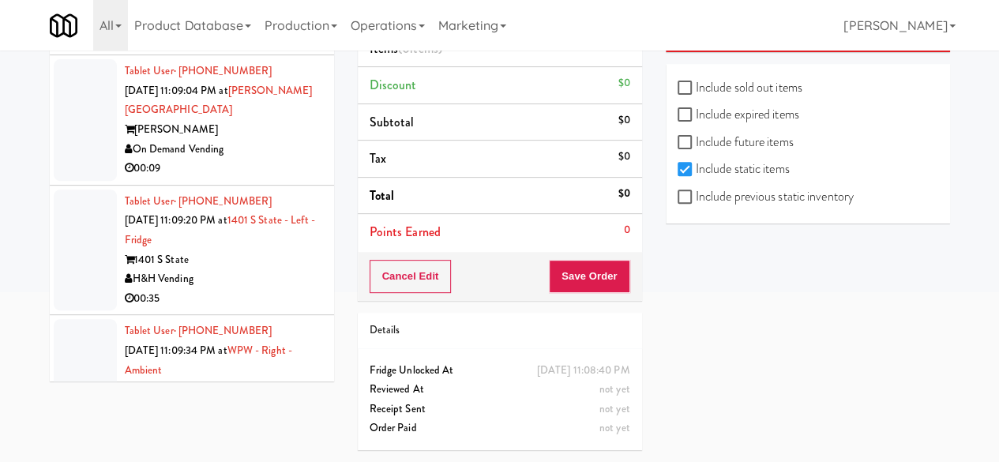
click at [773, 185] on label "Include previous static inventory" at bounding box center [766, 197] width 176 height 24
click at [696, 191] on input "Include previous static inventory" at bounding box center [687, 197] width 18 height 13
checkbox input "true"
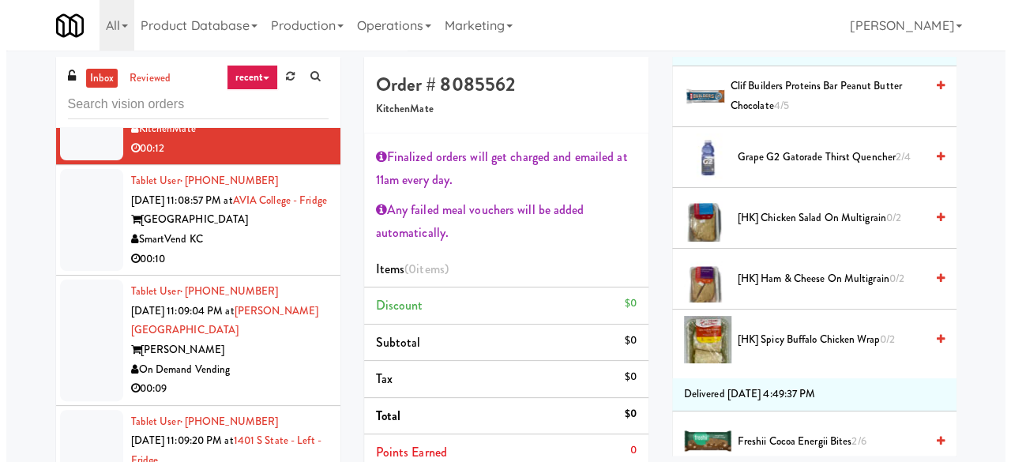
scroll to position [142, 0]
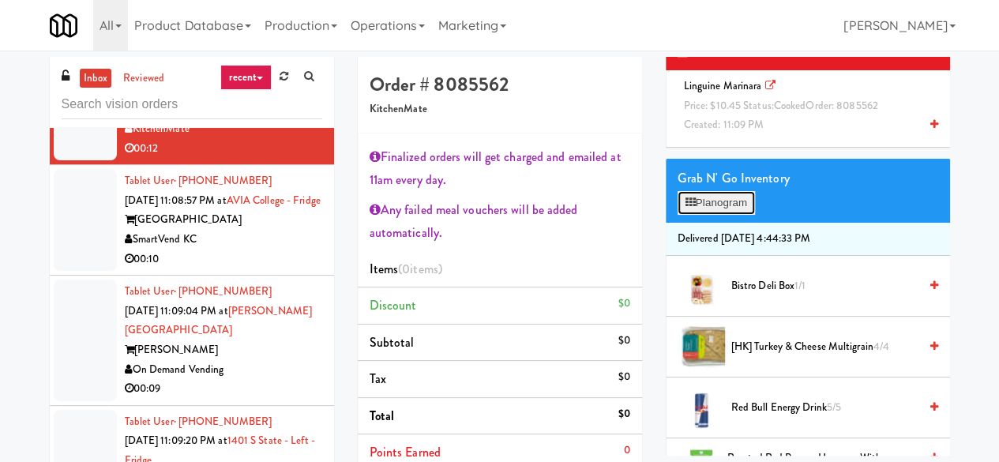
click at [719, 215] on button "Planogram" at bounding box center [716, 203] width 77 height 24
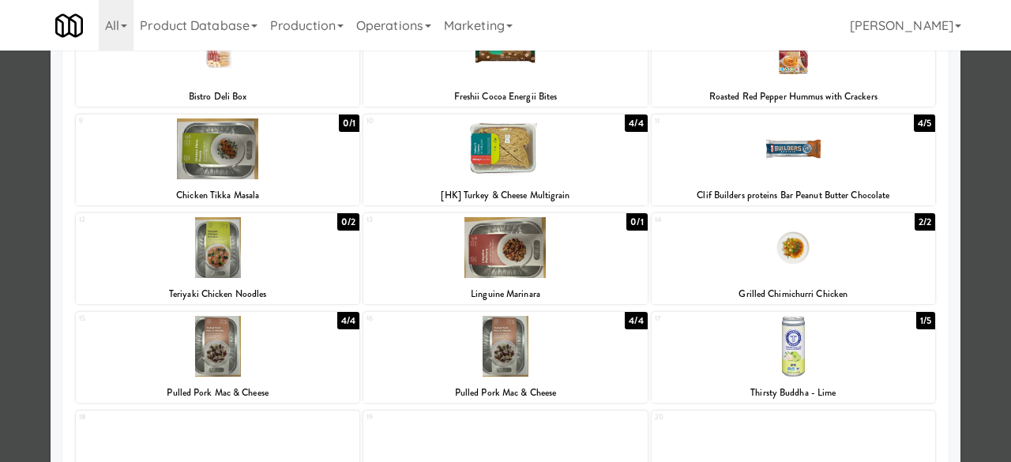
click at [513, 250] on div at bounding box center [505, 247] width 284 height 61
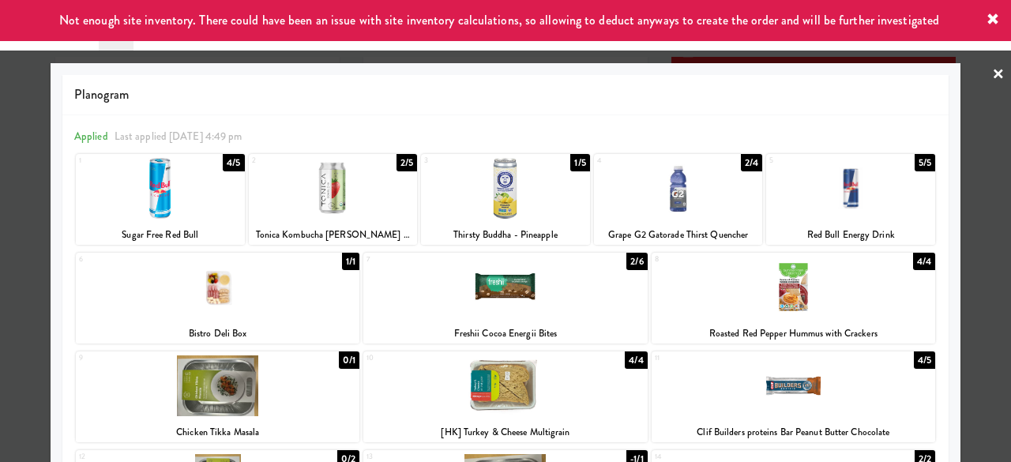
click at [402, 209] on div at bounding box center [333, 188] width 169 height 61
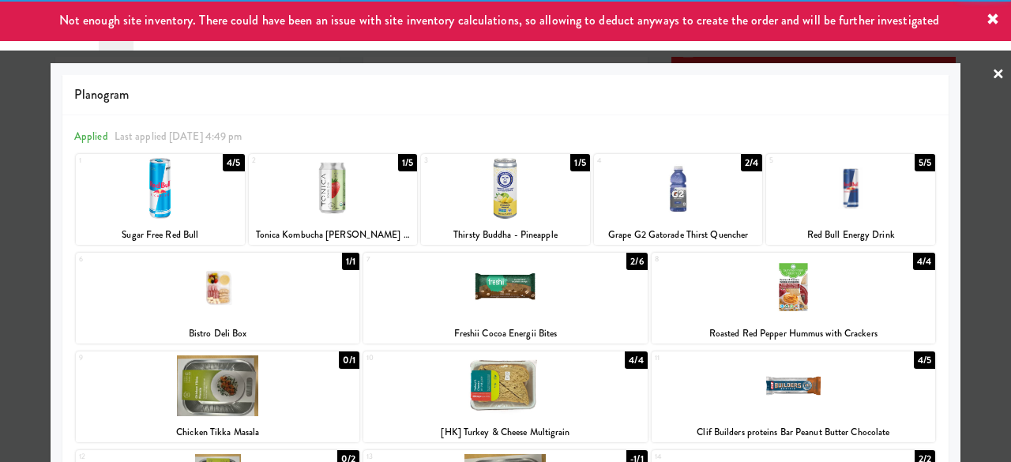
click at [952, 88] on div at bounding box center [505, 231] width 1011 height 462
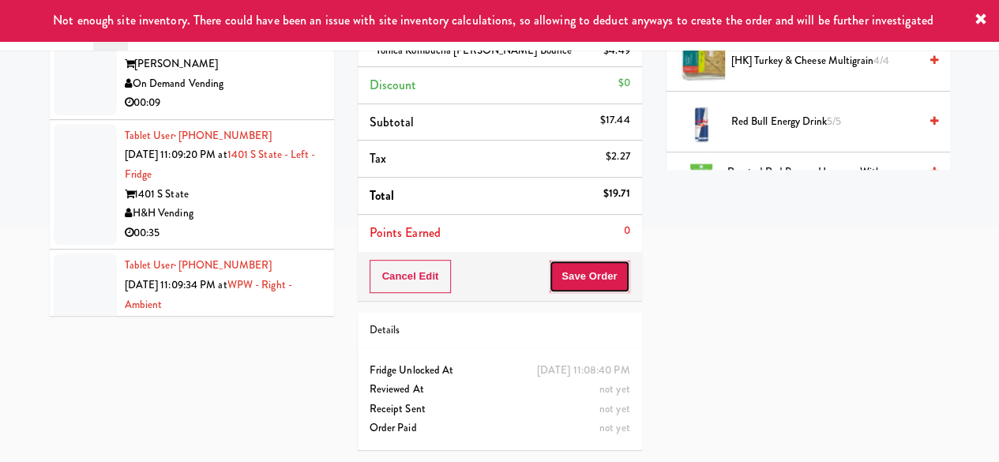
click at [586, 263] on button "Save Order" at bounding box center [589, 276] width 81 height 33
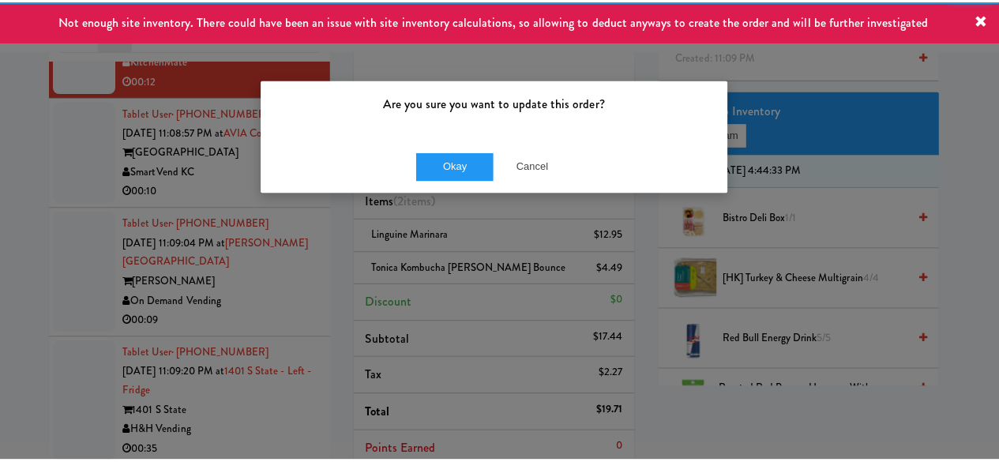
scroll to position [65, 0]
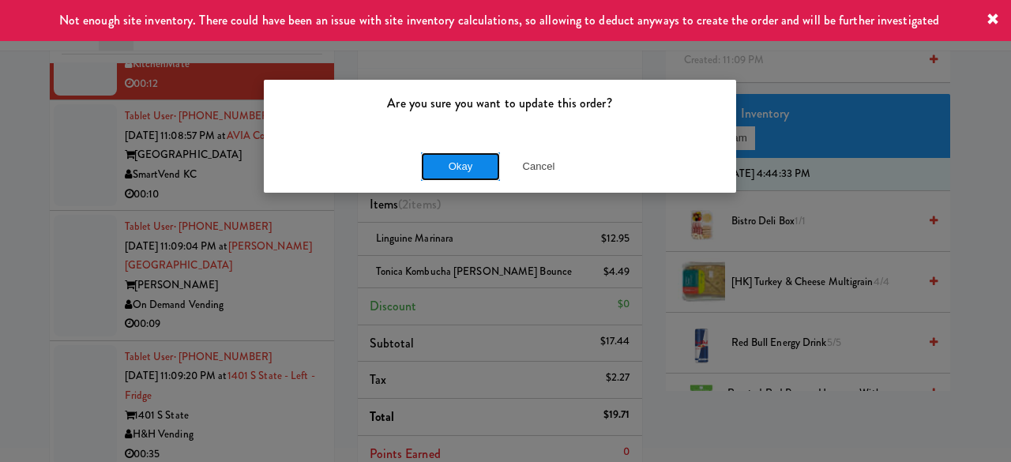
click at [470, 171] on button "Okay" at bounding box center [460, 166] width 79 height 28
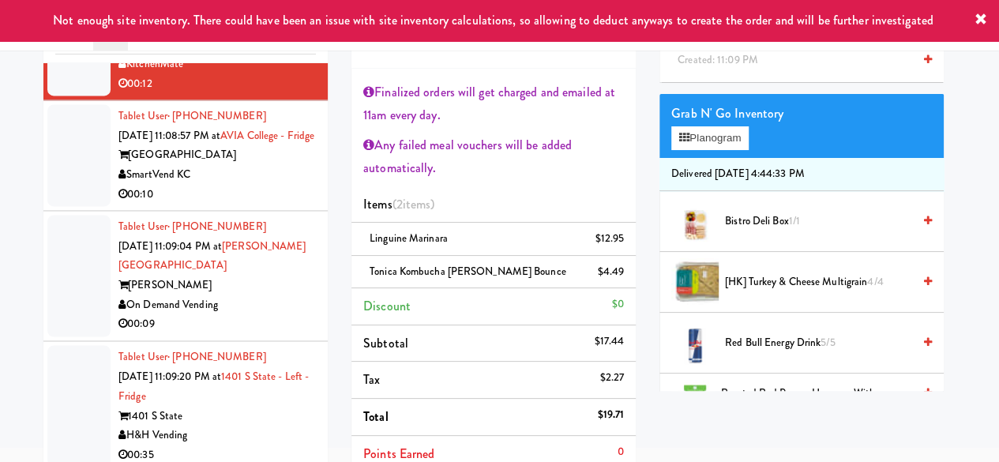
click at [273, 185] on div "SmartVend KC" at bounding box center [216, 175] width 197 height 20
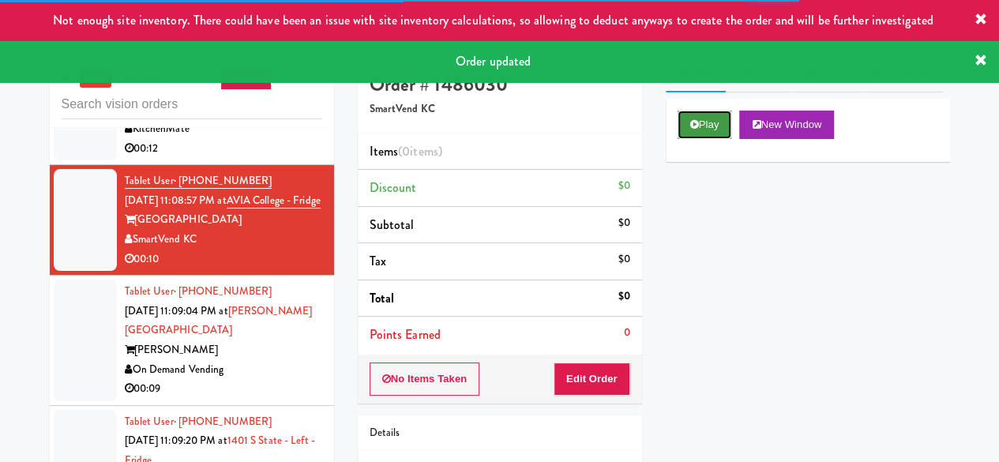
click at [713, 139] on button "Play" at bounding box center [705, 125] width 55 height 28
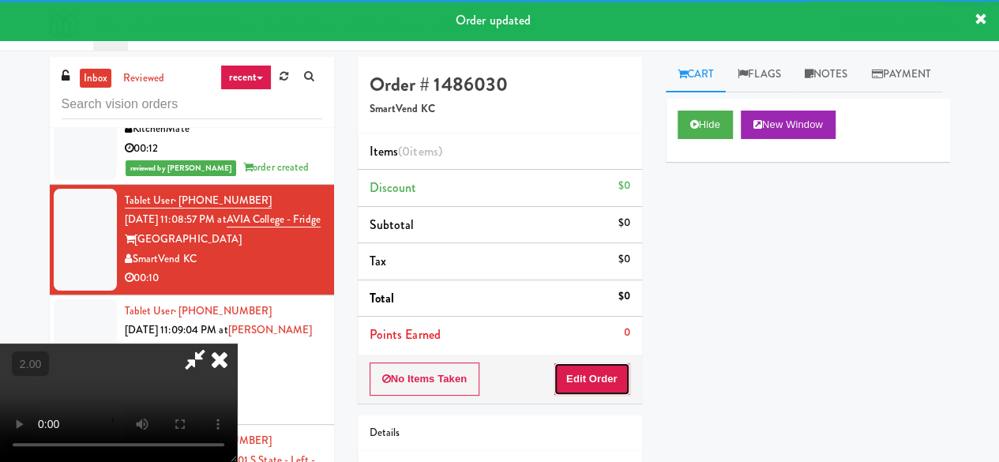
click at [619, 378] on button "Edit Order" at bounding box center [592, 379] width 77 height 33
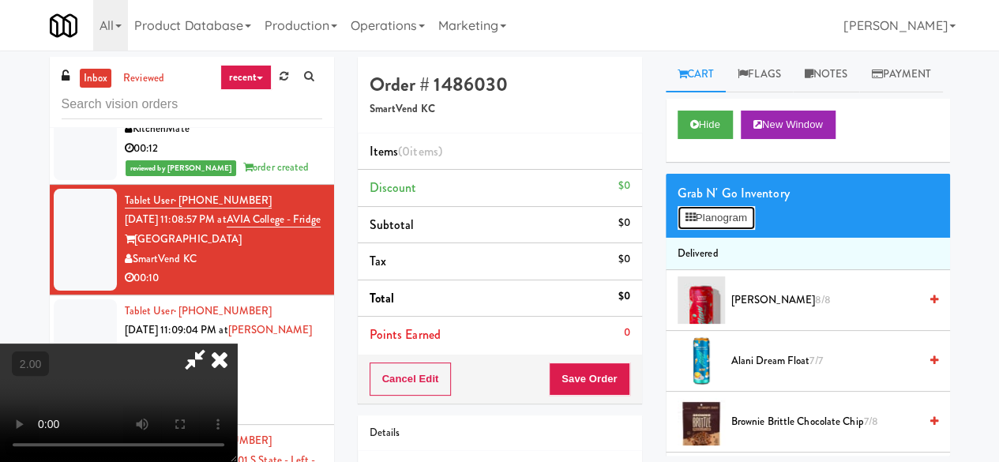
click at [710, 230] on button "Planogram" at bounding box center [716, 218] width 77 height 24
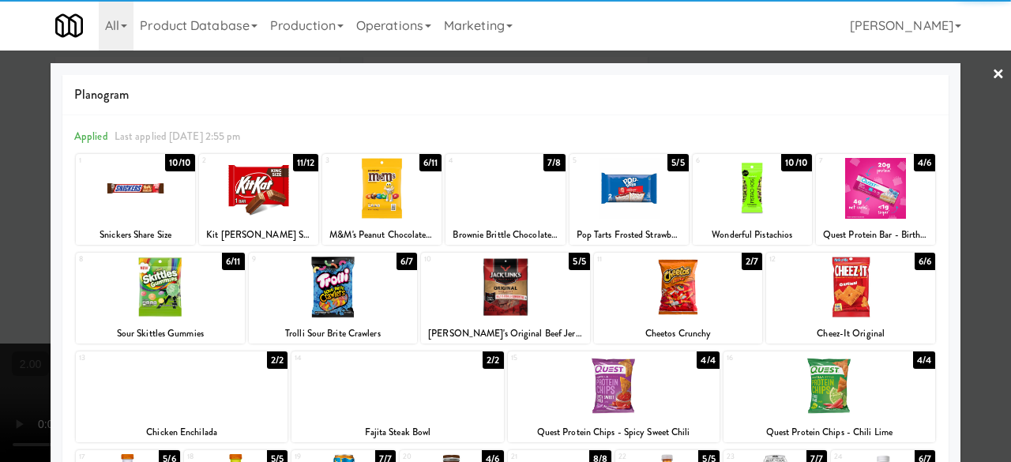
click at [992, 73] on link "×" at bounding box center [998, 75] width 13 height 49
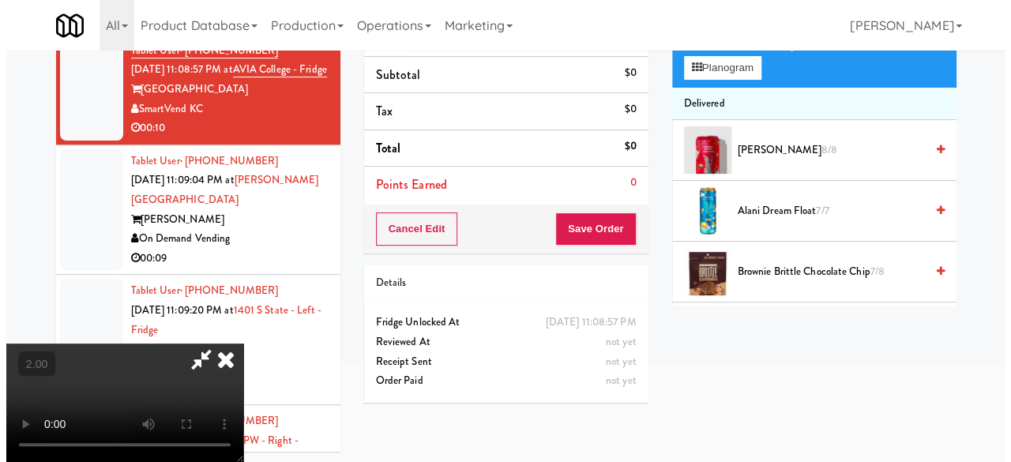
scroll to position [51, 0]
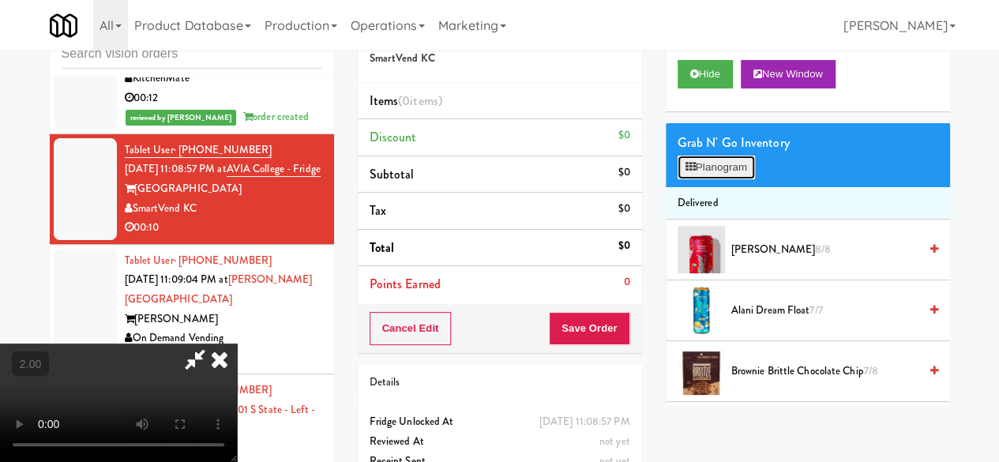
click at [733, 179] on button "Planogram" at bounding box center [716, 168] width 77 height 24
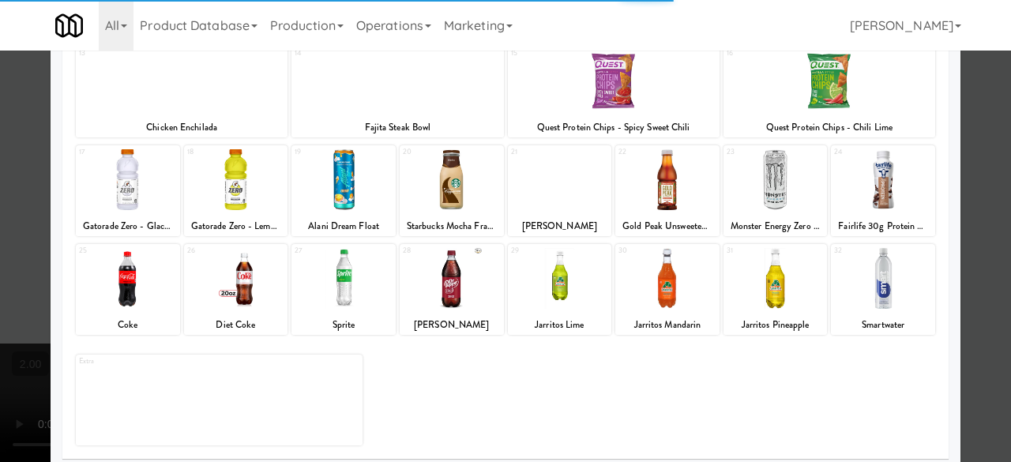
scroll to position [313, 0]
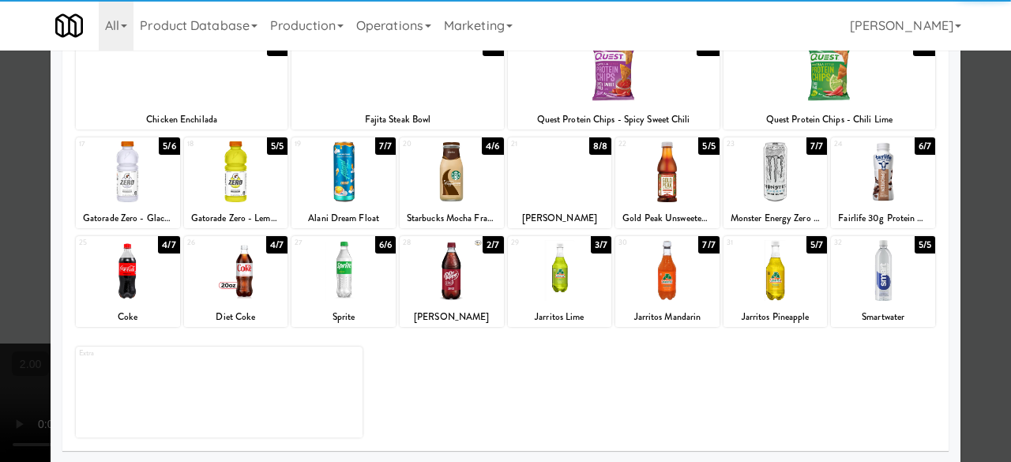
click at [117, 270] on div at bounding box center [128, 270] width 104 height 61
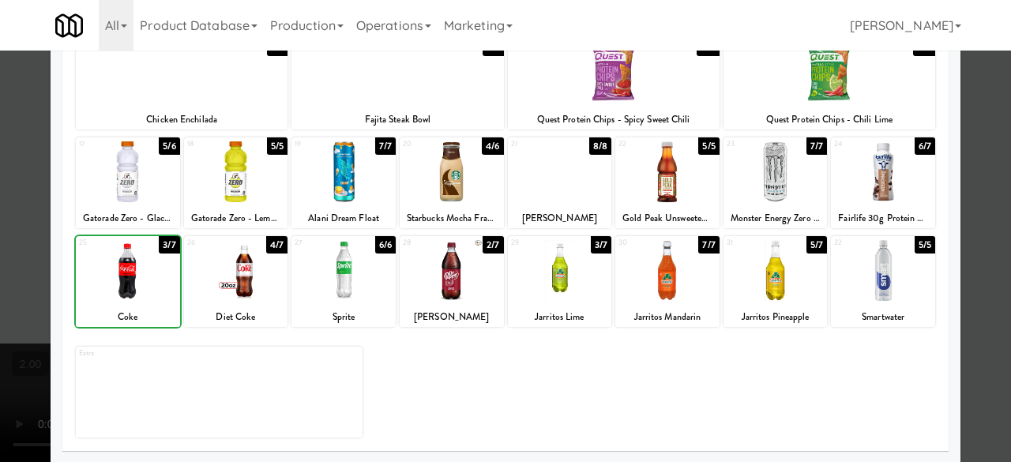
click at [117, 270] on div at bounding box center [128, 270] width 104 height 61
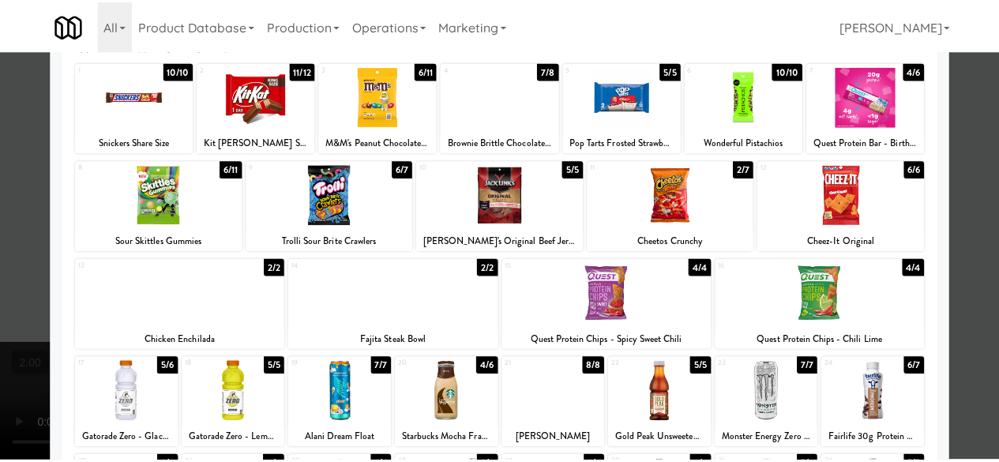
scroll to position [0, 0]
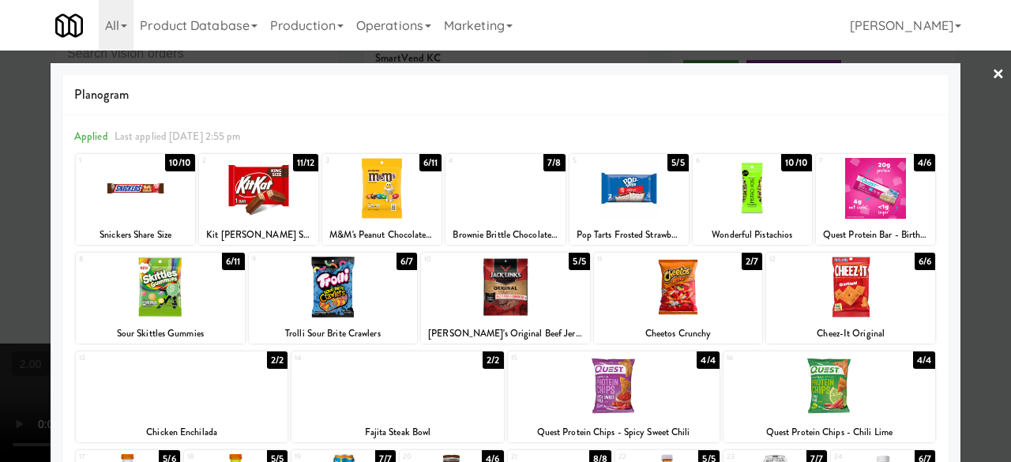
click at [953, 103] on div at bounding box center [505, 231] width 1011 height 462
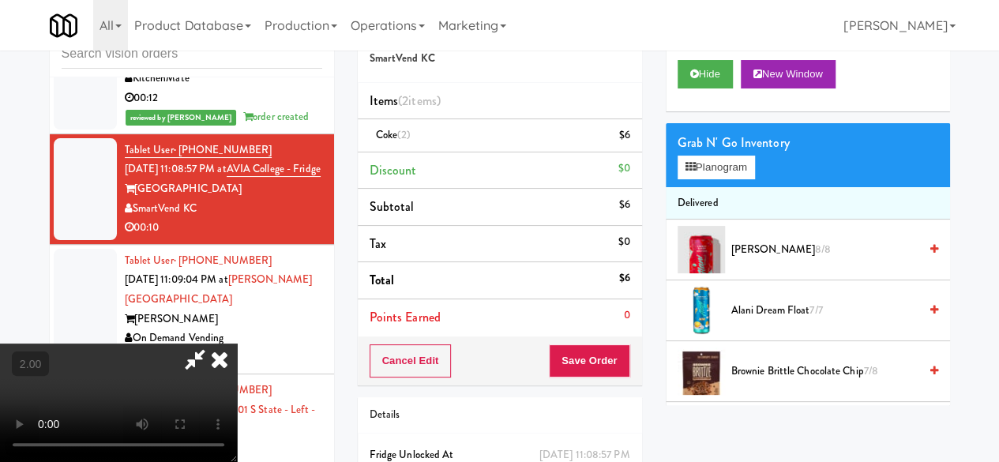
click at [213, 344] on icon at bounding box center [195, 360] width 36 height 32
click at [595, 358] on button "Save Order" at bounding box center [589, 360] width 81 height 33
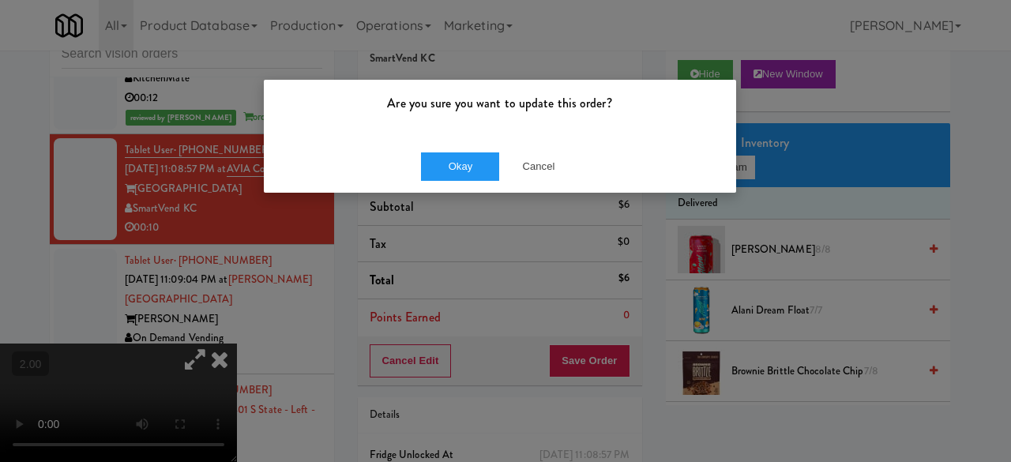
click at [415, 156] on div "Okay Cancel" at bounding box center [500, 166] width 472 height 53
click at [446, 164] on button "Okay" at bounding box center [460, 166] width 79 height 28
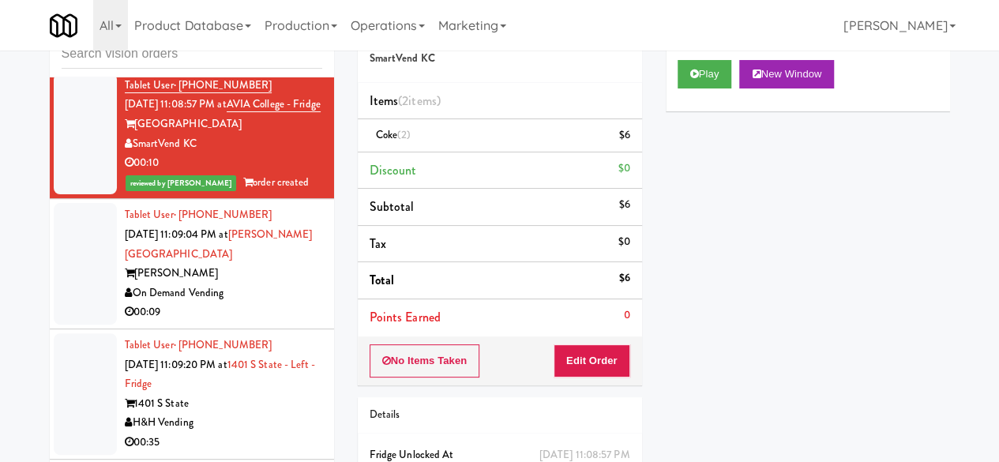
scroll to position [1343, 0]
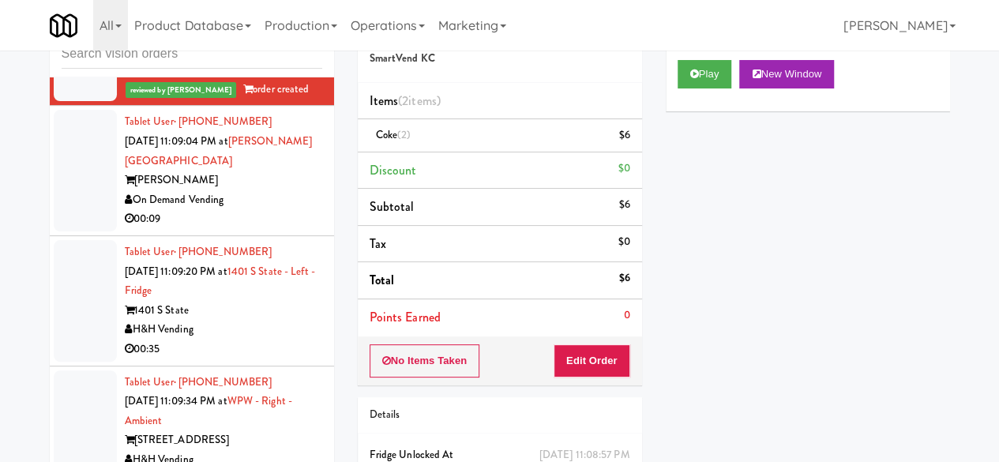
click at [253, 229] on div "00:09" at bounding box center [223, 219] width 197 height 20
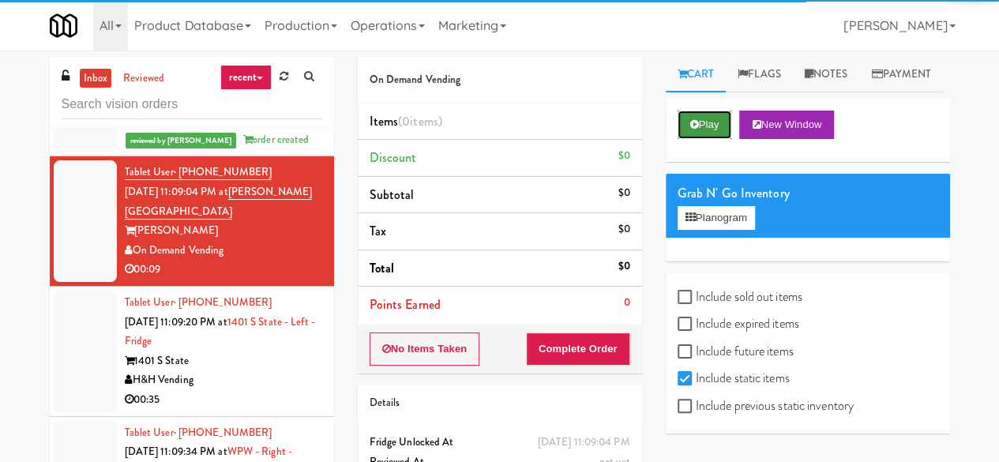
drag, startPoint x: 686, startPoint y: 152, endPoint x: 613, endPoint y: 285, distance: 152.0
click at [687, 139] on button "Play" at bounding box center [705, 125] width 55 height 28
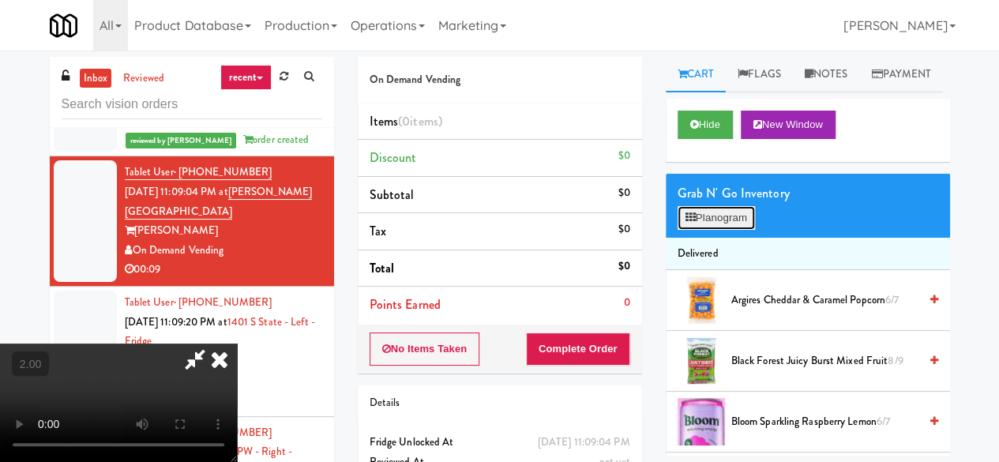
click at [728, 230] on button "Planogram" at bounding box center [716, 218] width 77 height 24
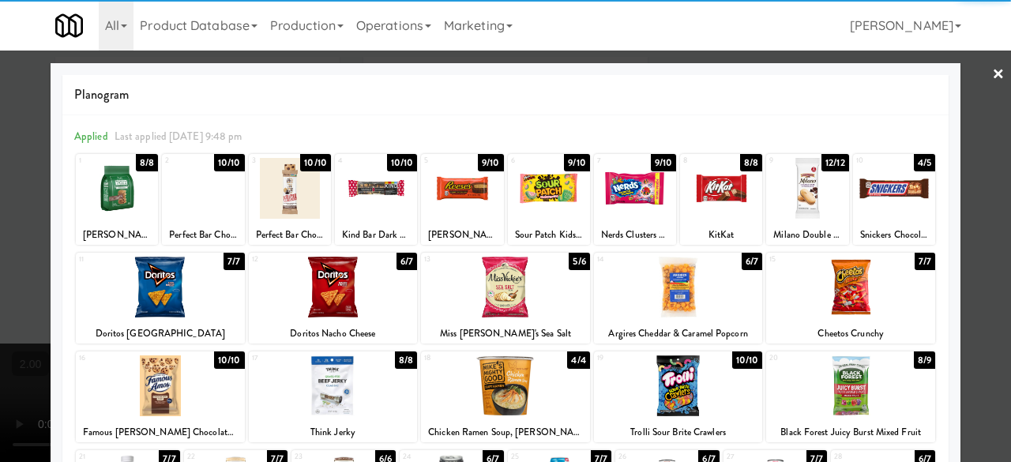
click at [439, 205] on div at bounding box center [462, 188] width 82 height 61
click at [972, 135] on div at bounding box center [505, 231] width 1011 height 462
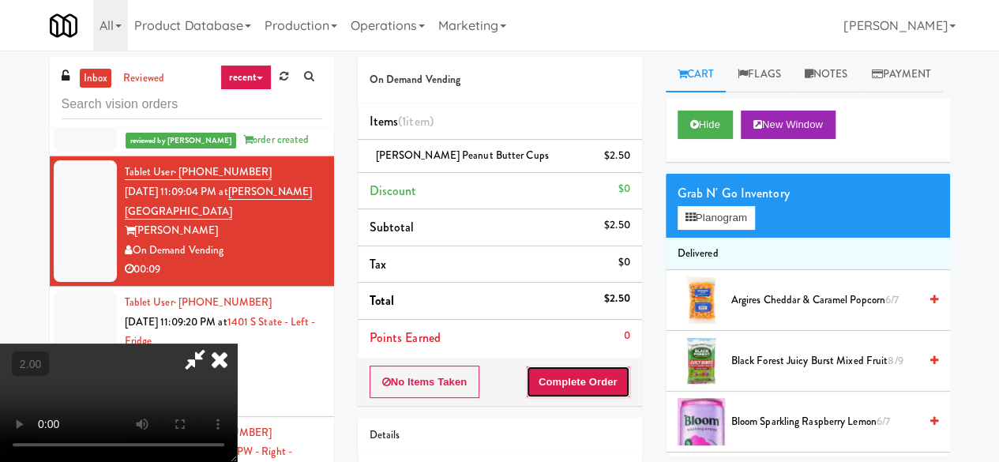
click at [619, 385] on button "Complete Order" at bounding box center [578, 382] width 104 height 33
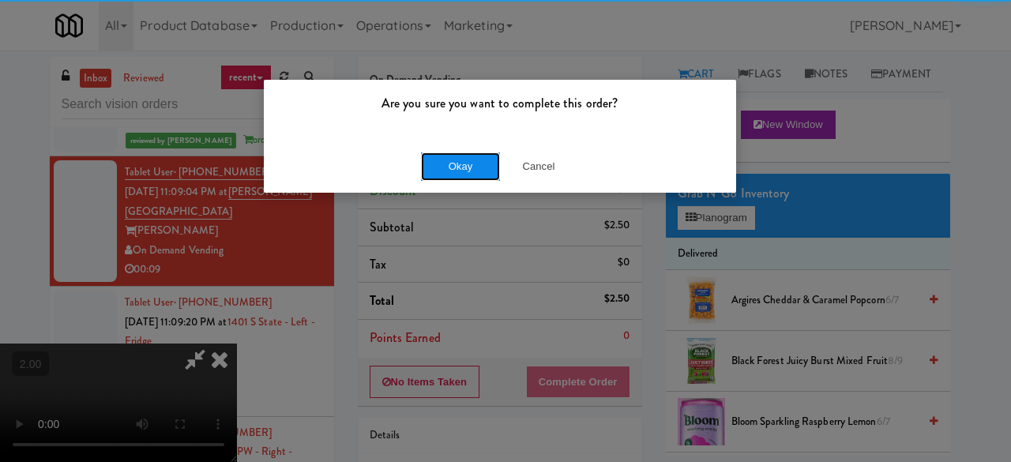
click at [461, 170] on button "Okay" at bounding box center [460, 166] width 79 height 28
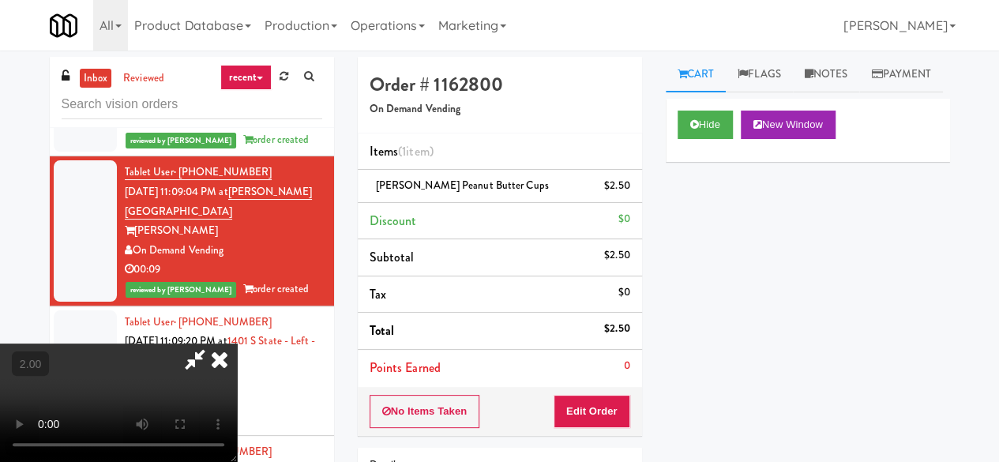
click at [237, 344] on icon at bounding box center [219, 360] width 35 height 32
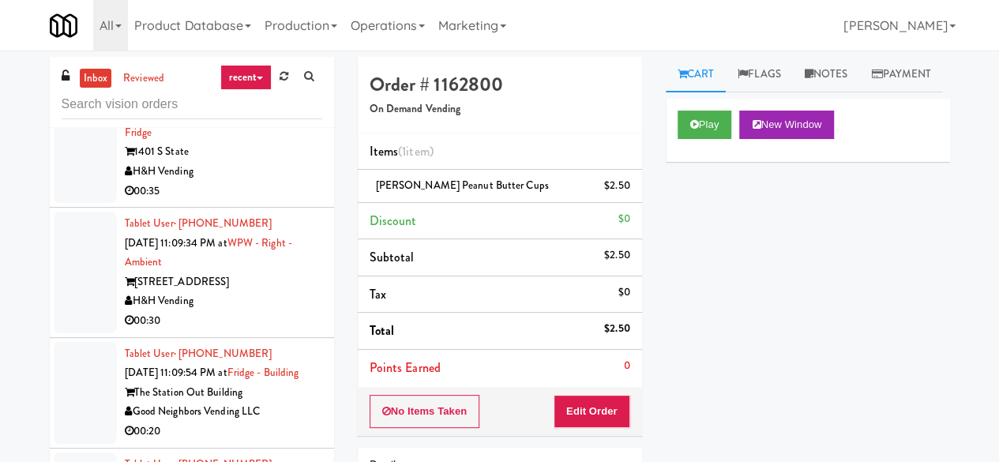
scroll to position [1580, 0]
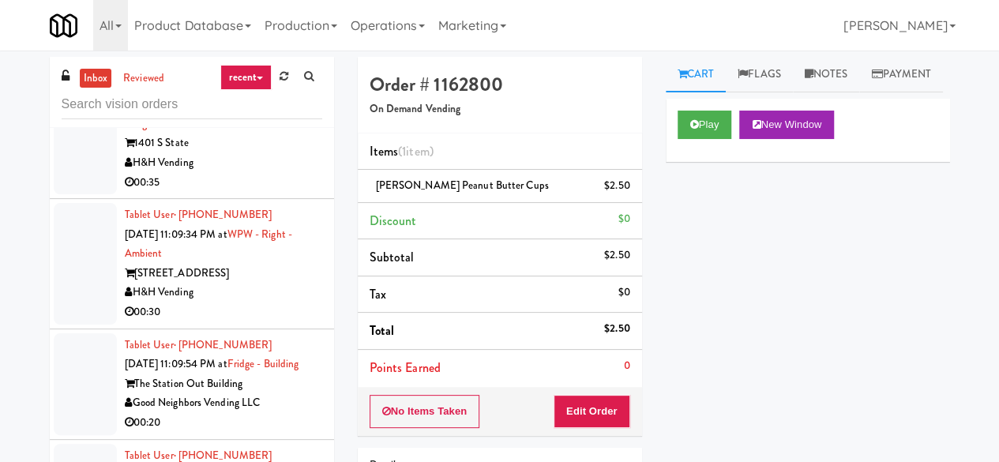
click at [261, 173] on div "H&H Vending" at bounding box center [223, 163] width 197 height 20
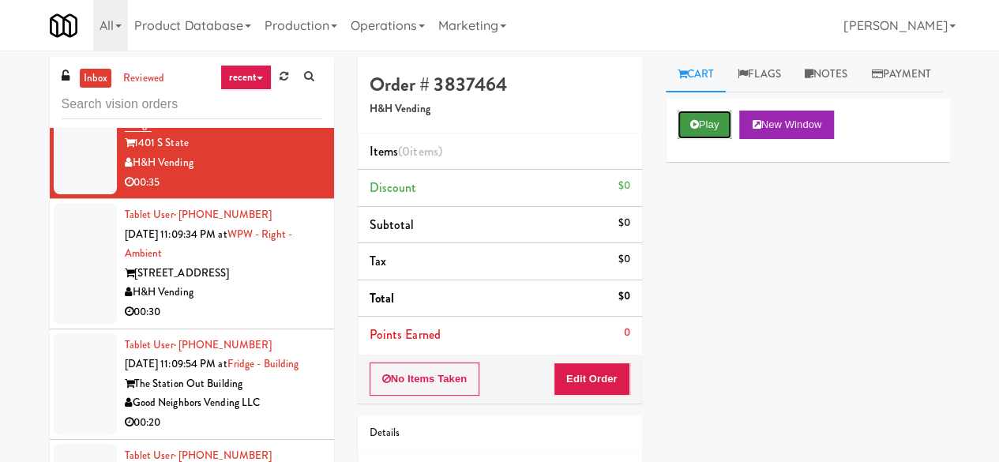
click at [722, 139] on button "Play" at bounding box center [705, 125] width 55 height 28
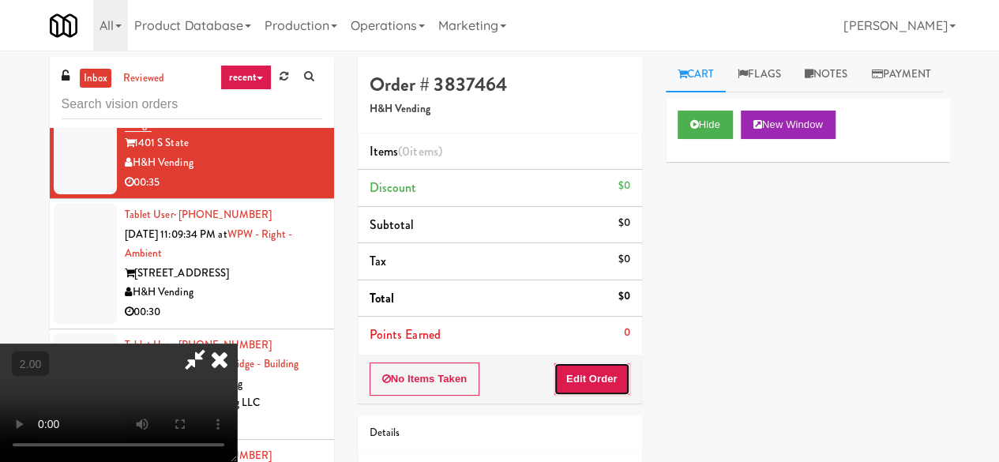
click at [608, 368] on button "Edit Order" at bounding box center [592, 379] width 77 height 33
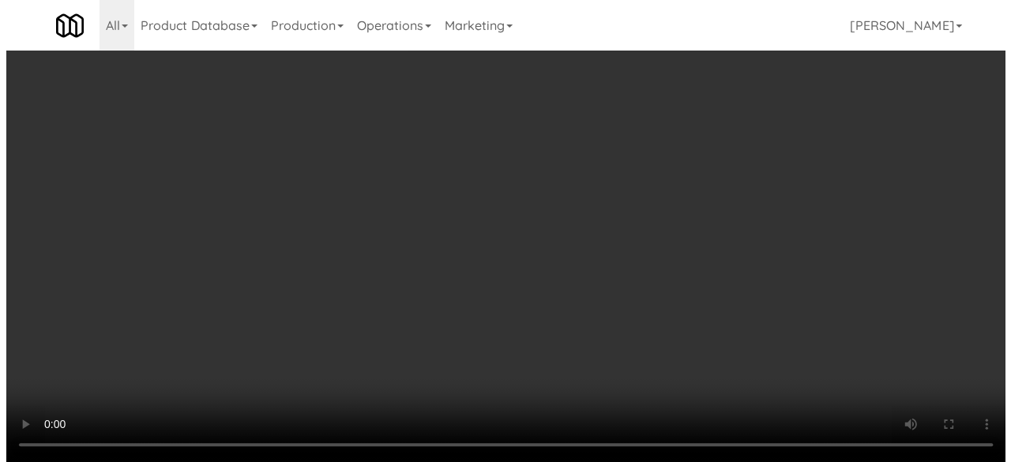
scroll to position [32, 0]
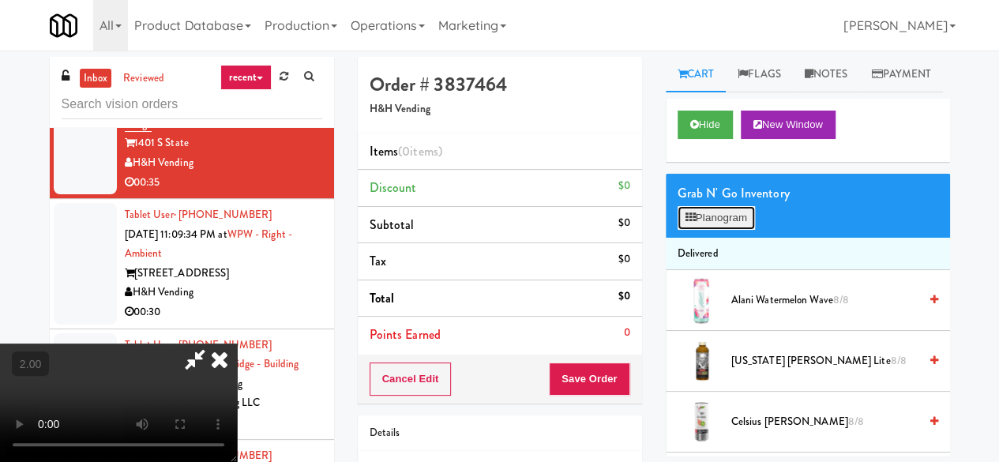
click at [724, 230] on button "Planogram" at bounding box center [716, 218] width 77 height 24
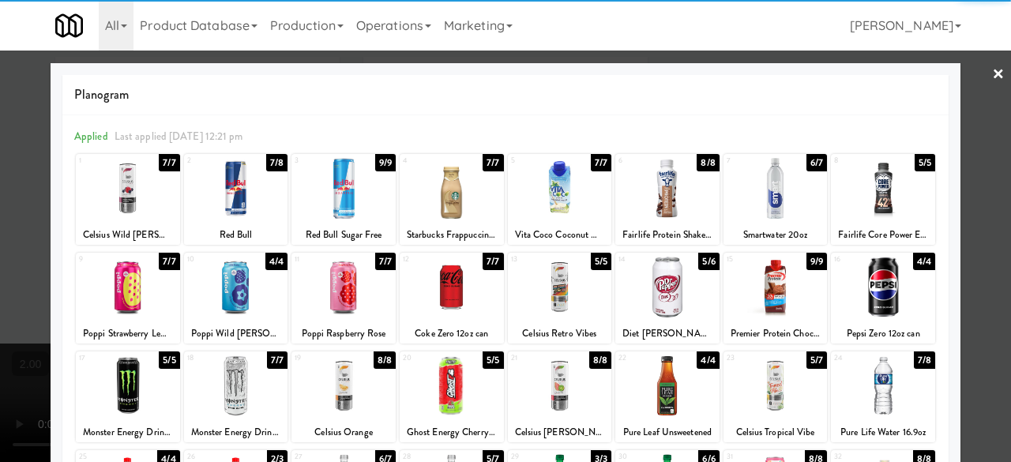
click at [765, 187] on div at bounding box center [776, 188] width 104 height 61
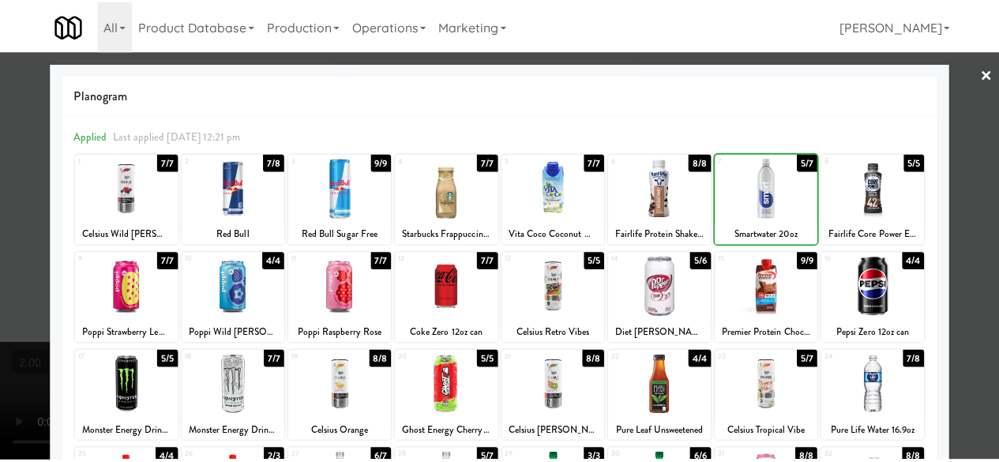
scroll to position [313, 0]
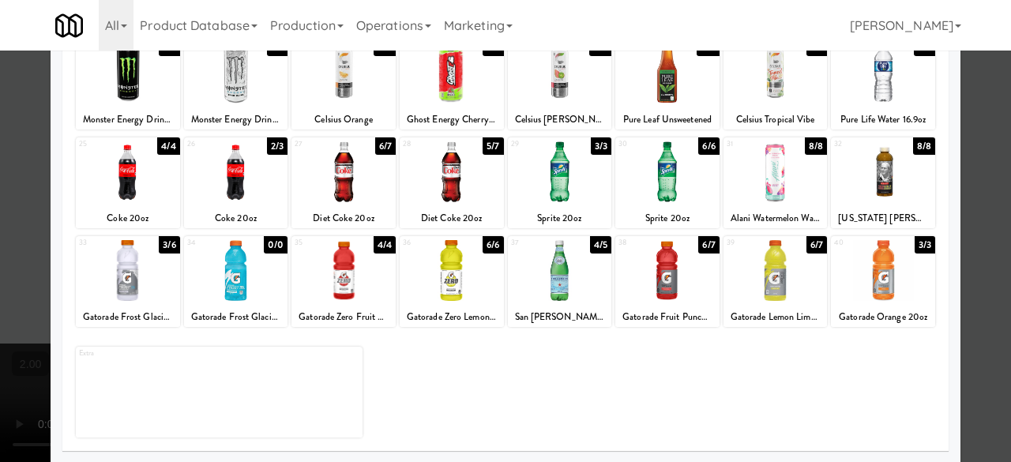
click at [787, 271] on div at bounding box center [776, 270] width 104 height 61
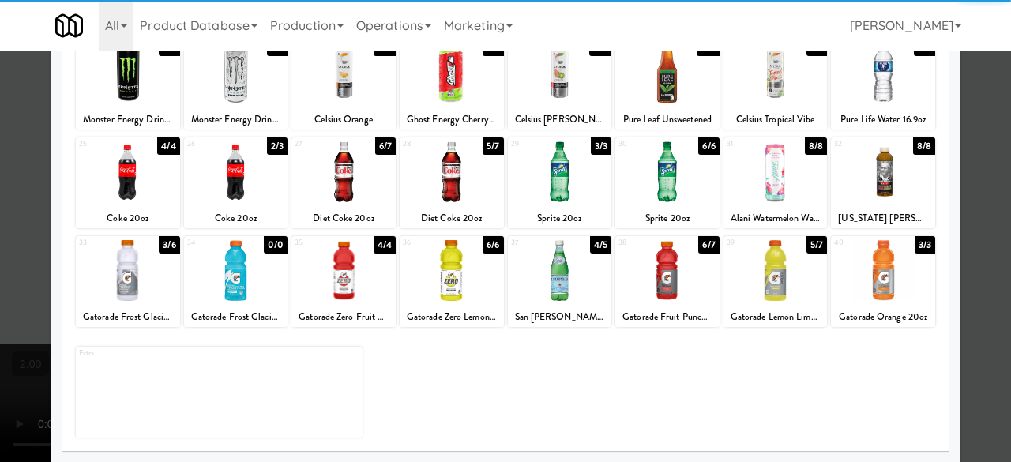
click at [976, 152] on div at bounding box center [505, 231] width 1011 height 462
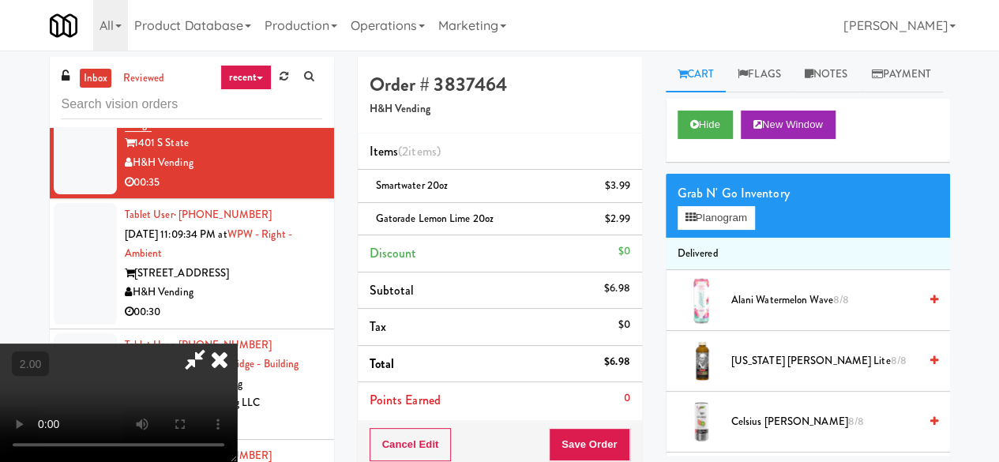
click at [213, 344] on icon at bounding box center [195, 360] width 36 height 32
click at [606, 435] on button "Save Order" at bounding box center [589, 444] width 81 height 33
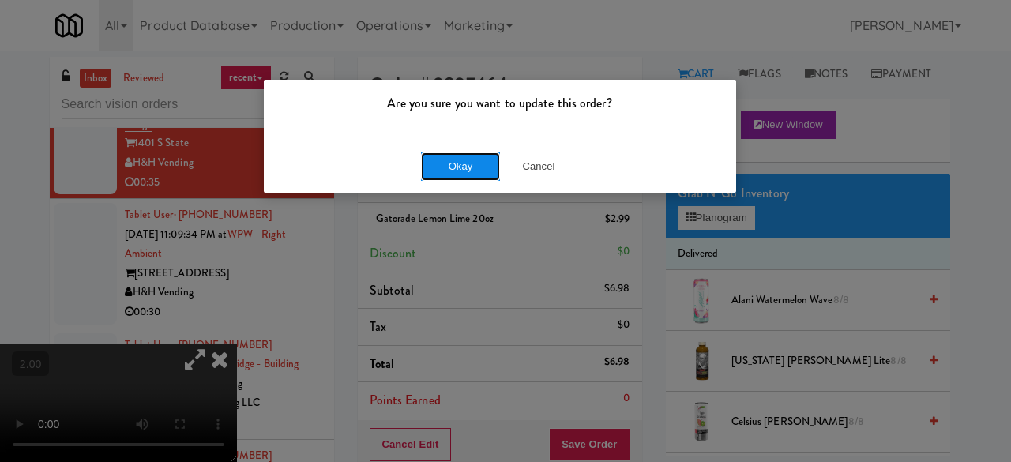
click at [477, 163] on button "Okay" at bounding box center [460, 166] width 79 height 28
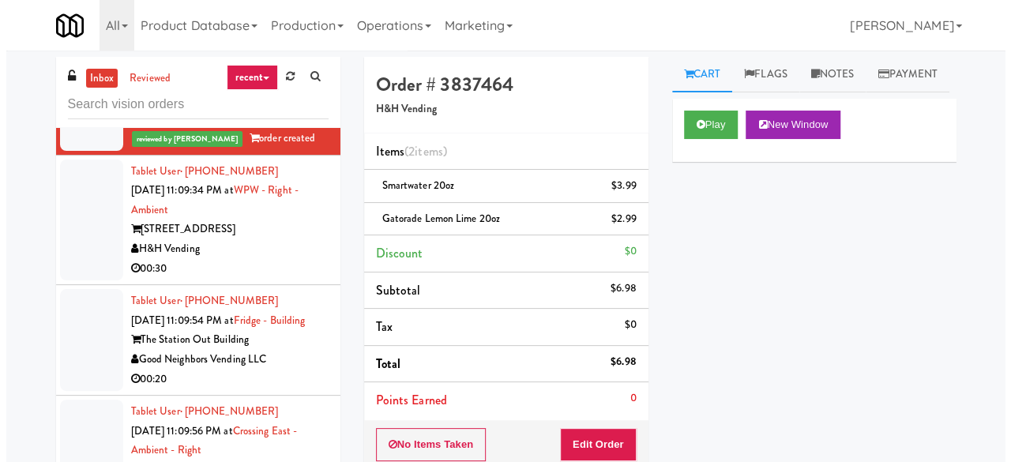
scroll to position [1738, 0]
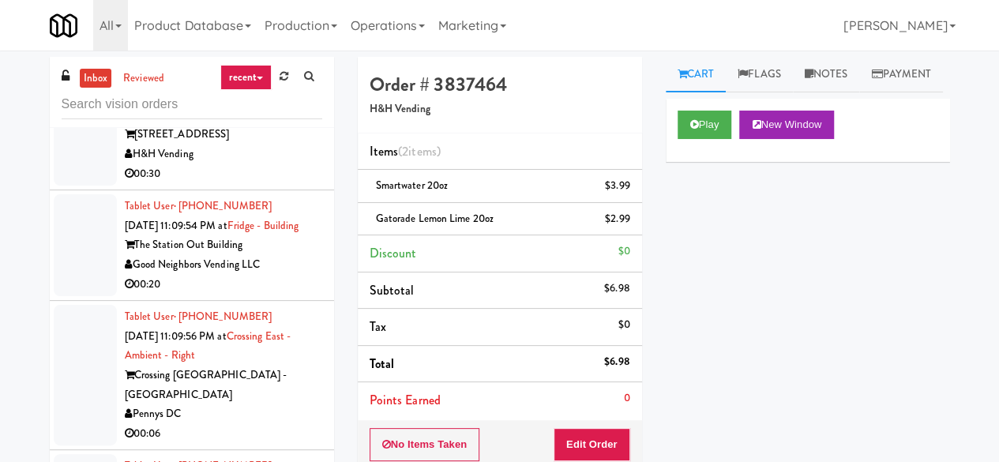
click at [254, 164] on div "H&H Vending" at bounding box center [223, 155] width 197 height 20
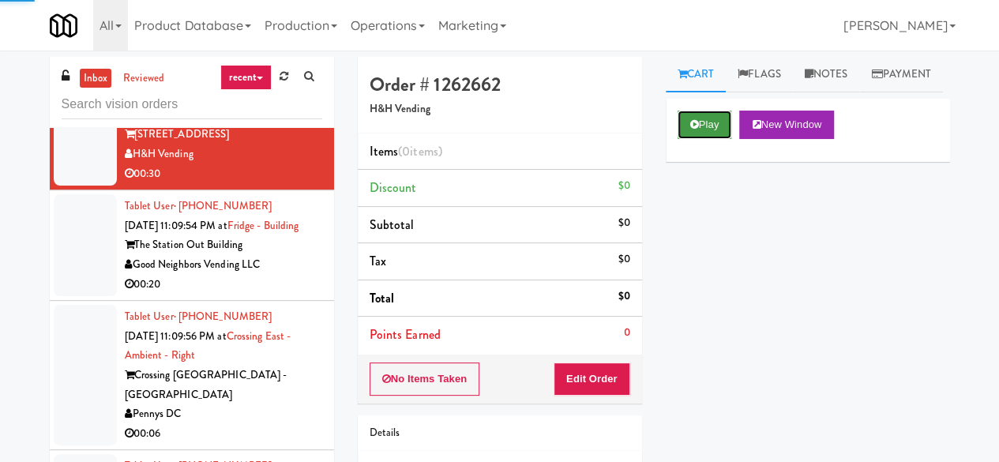
click at [703, 139] on button "Play" at bounding box center [705, 125] width 55 height 28
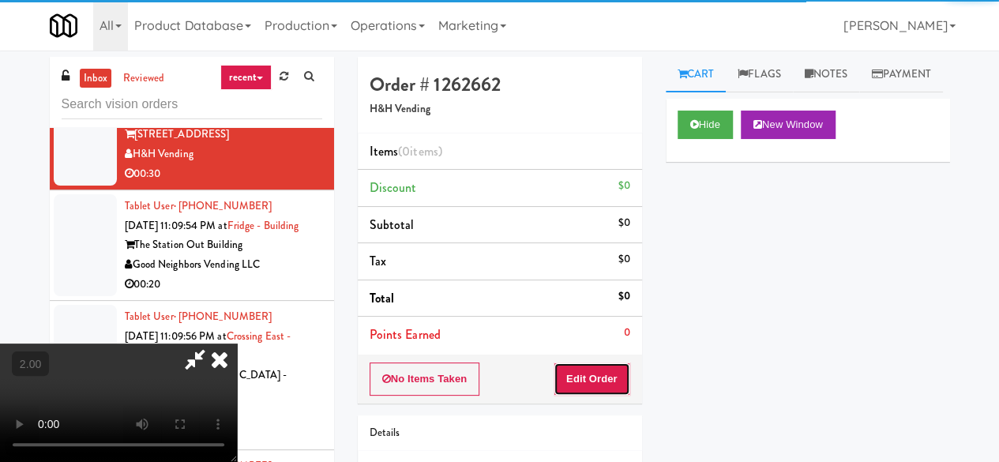
drag, startPoint x: 605, startPoint y: 382, endPoint x: 611, endPoint y: 352, distance: 30.7
click at [605, 382] on button "Edit Order" at bounding box center [592, 379] width 77 height 33
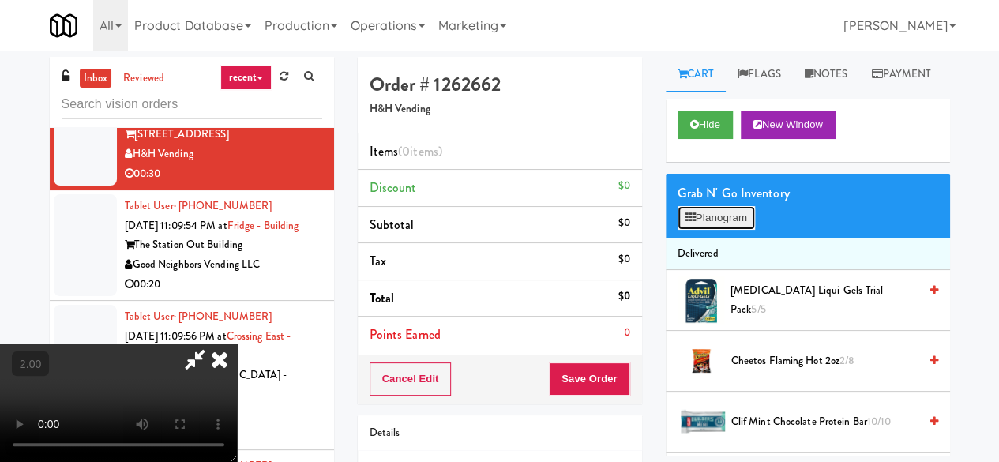
click at [752, 230] on button "Planogram" at bounding box center [716, 218] width 77 height 24
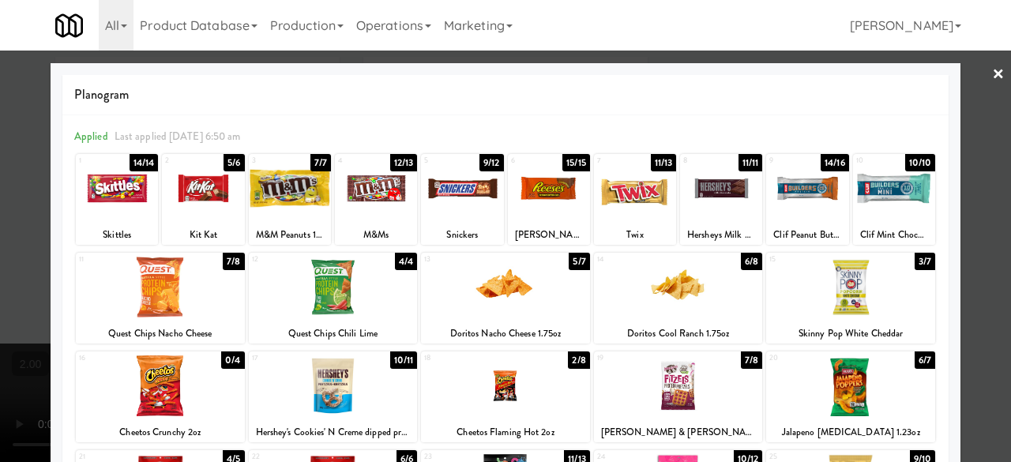
click at [833, 294] on div at bounding box center [850, 287] width 169 height 61
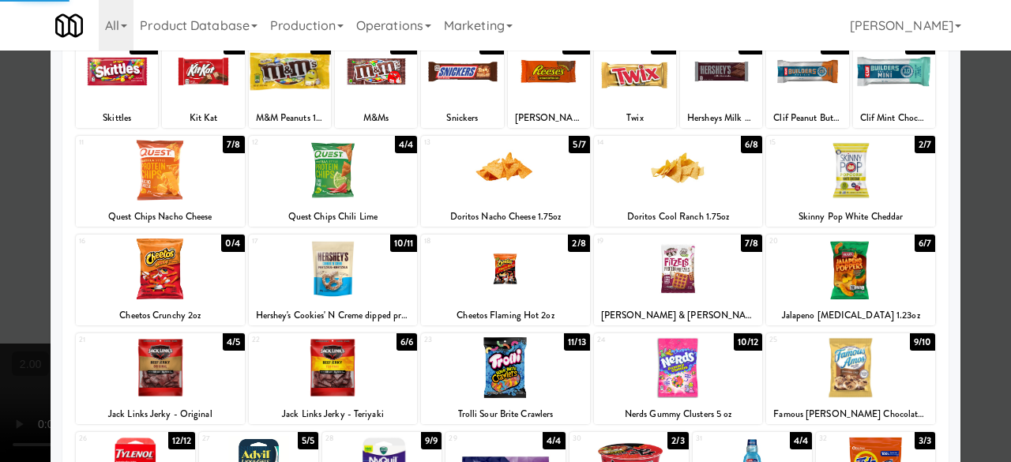
scroll to position [158, 0]
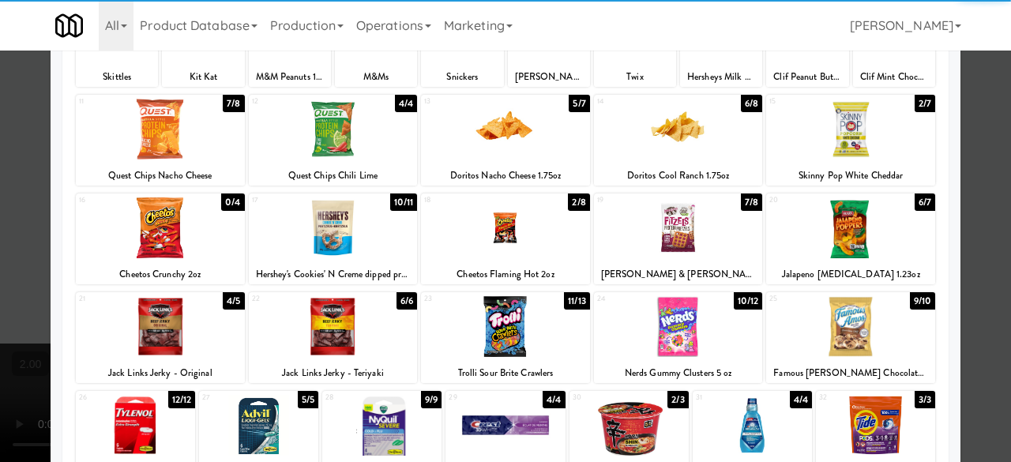
drag, startPoint x: 348, startPoint y: 247, endPoint x: 434, endPoint y: 291, distance: 96.8
click at [348, 247] on div at bounding box center [333, 227] width 169 height 61
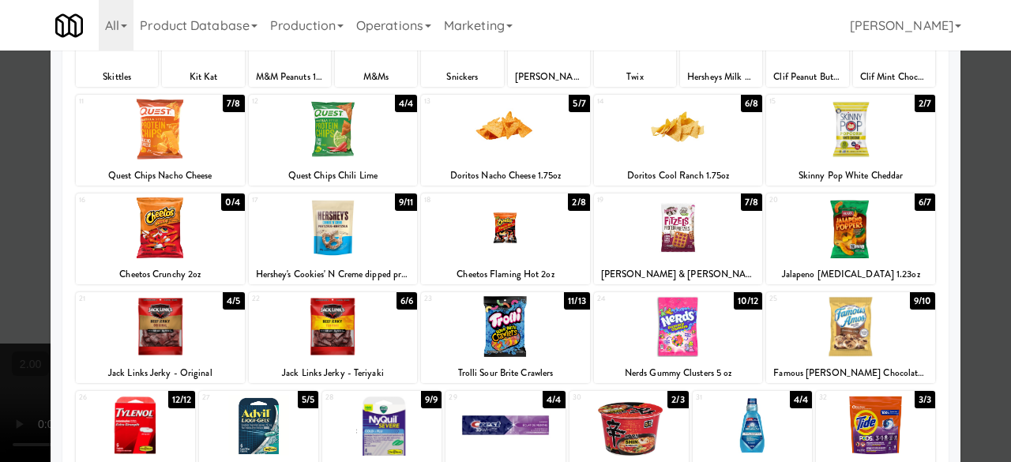
click at [514, 333] on div at bounding box center [505, 326] width 169 height 61
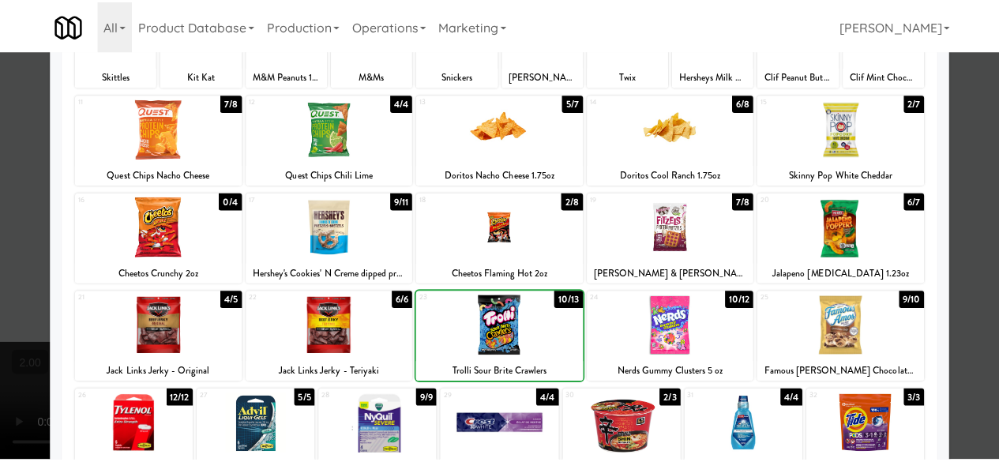
scroll to position [0, 0]
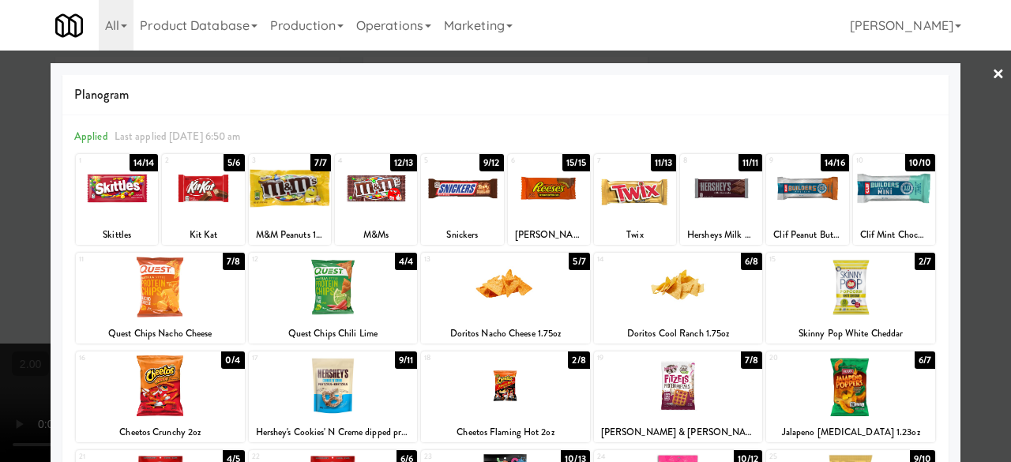
drag, startPoint x: 993, startPoint y: 209, endPoint x: 908, endPoint y: 211, distance: 84.6
click at [992, 208] on div at bounding box center [505, 231] width 1011 height 462
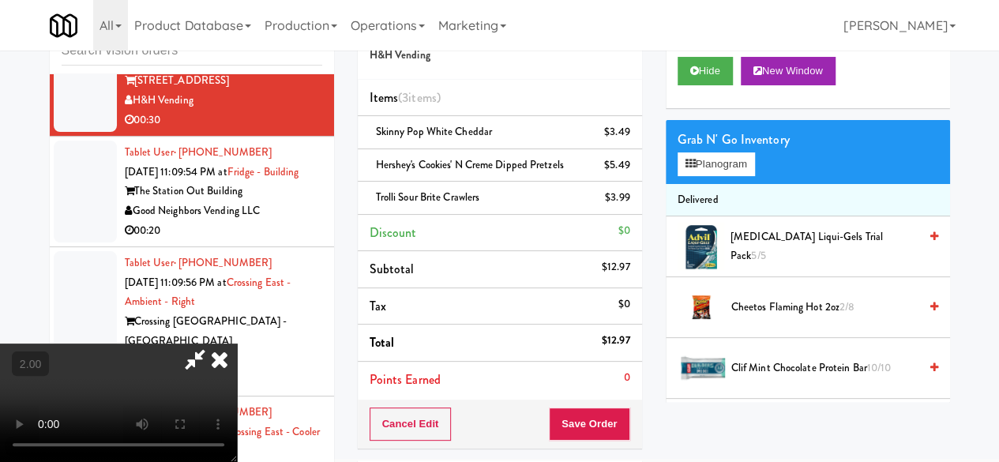
scroll to position [79, 0]
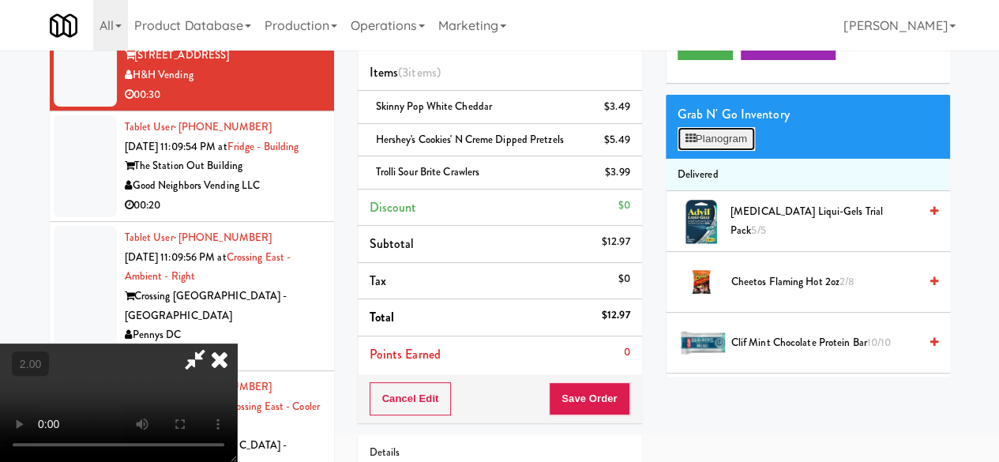
click at [701, 151] on button "Planogram" at bounding box center [716, 139] width 77 height 24
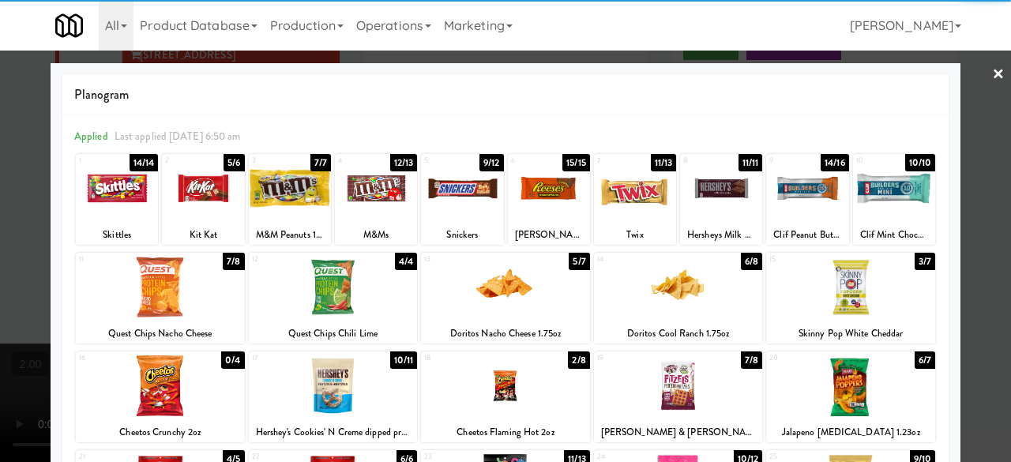
click at [360, 200] on div at bounding box center [376, 188] width 82 height 61
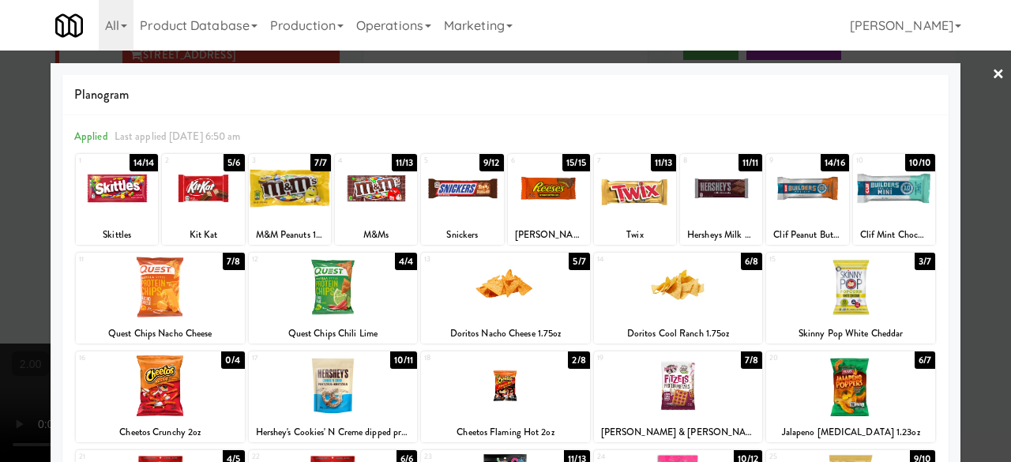
click at [992, 89] on link "×" at bounding box center [998, 75] width 13 height 49
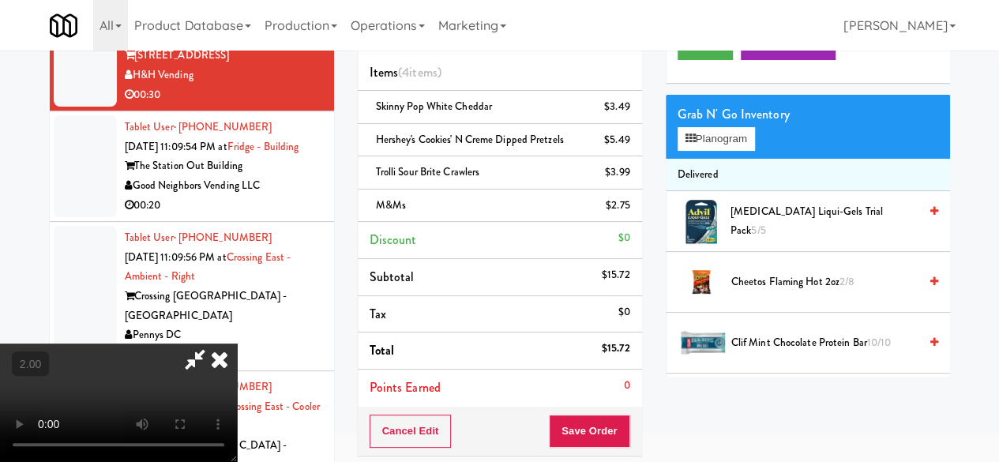
click at [213, 344] on icon at bounding box center [195, 360] width 36 height 32
drag, startPoint x: 616, startPoint y: 454, endPoint x: 612, endPoint y: 443, distance: 11.7
click at [616, 456] on div "Order # 1262662 H&H Vending Items (4 items ) Skinny Pop White Cheddar $3.49 Her…" at bounding box center [500, 297] width 308 height 639
click at [609, 427] on button "Save Order" at bounding box center [589, 431] width 81 height 33
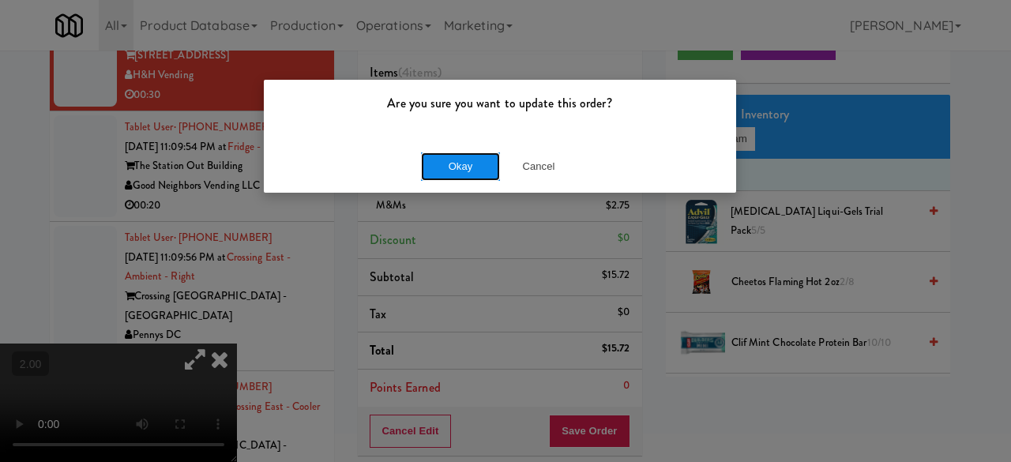
click at [474, 169] on button "Okay" at bounding box center [460, 166] width 79 height 28
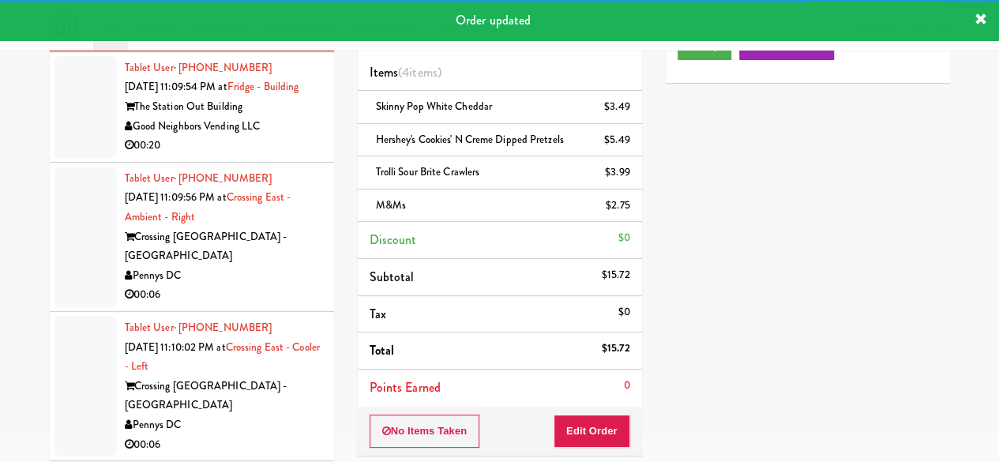
click at [267, 117] on div "The Station Out Building" at bounding box center [223, 107] width 197 height 20
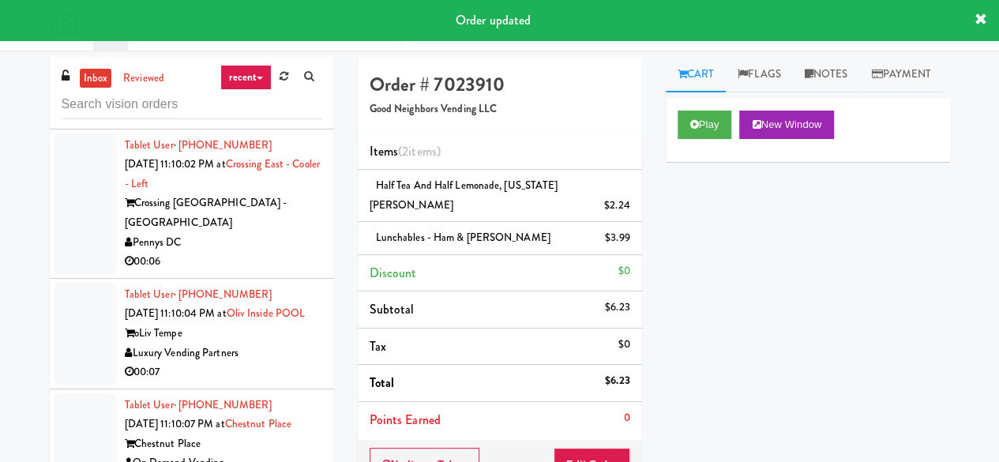
scroll to position [2133, 0]
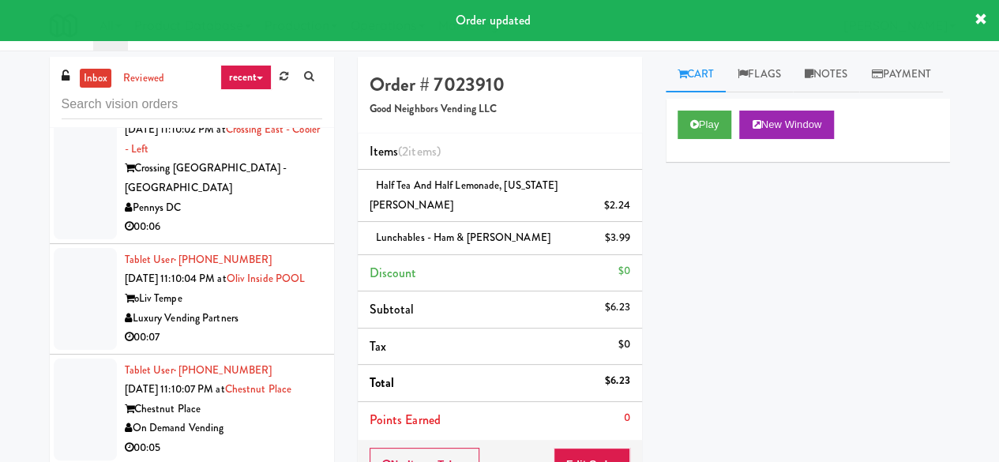
click at [282, 88] on div "00:06" at bounding box center [223, 78] width 197 height 20
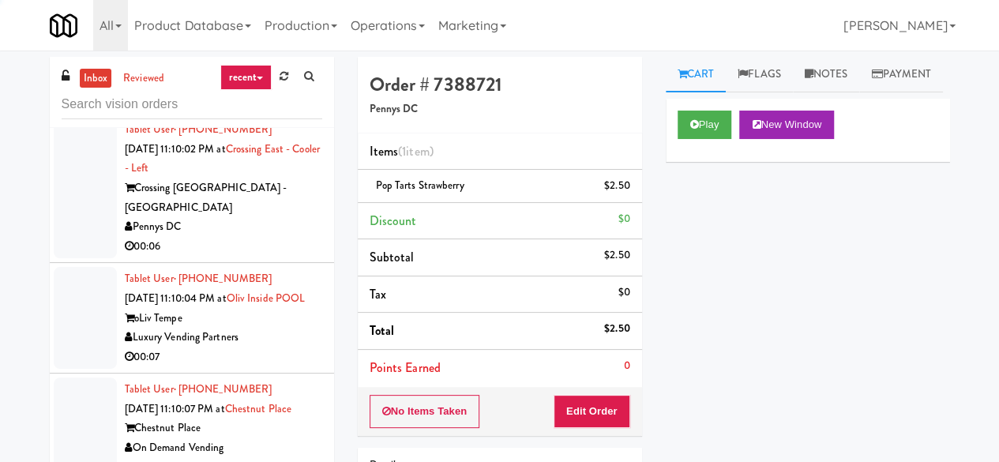
click at [269, 217] on div "Crossing [GEOGRAPHIC_DATA] - [GEOGRAPHIC_DATA]" at bounding box center [223, 198] width 197 height 39
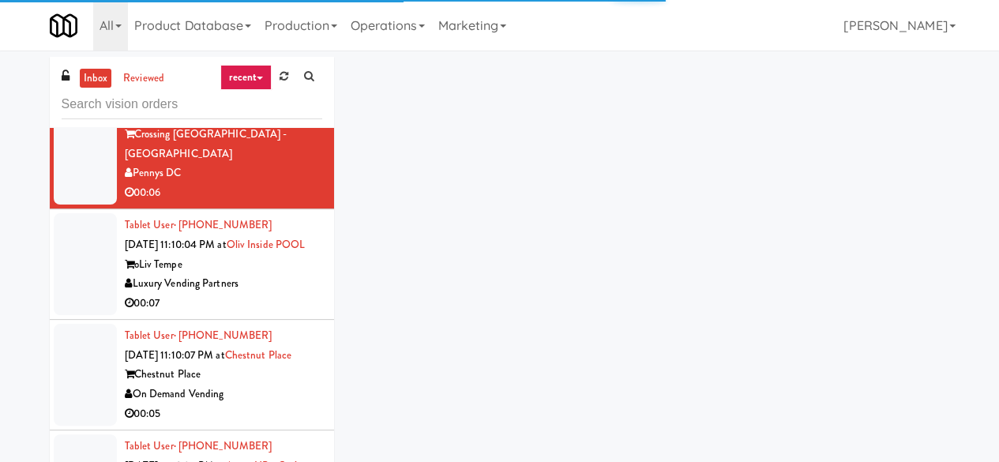
scroll to position [2212, 0]
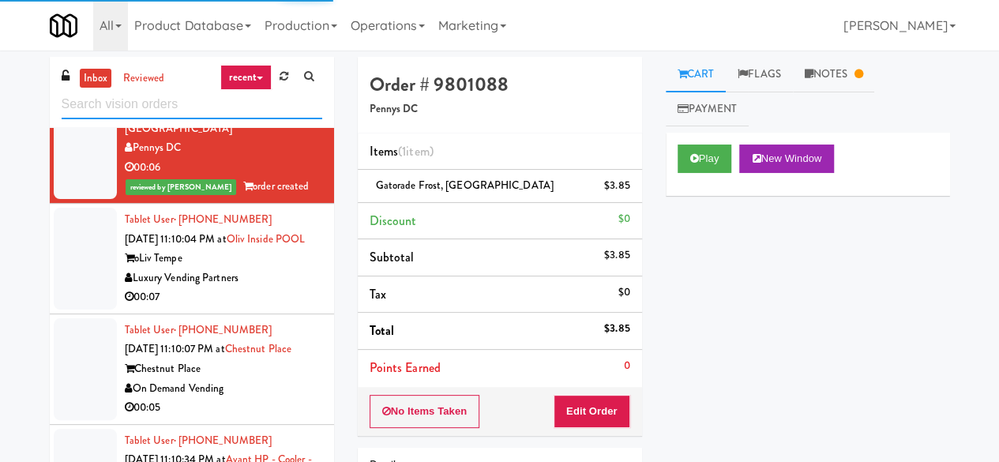
click at [198, 110] on input "text" at bounding box center [192, 104] width 261 height 29
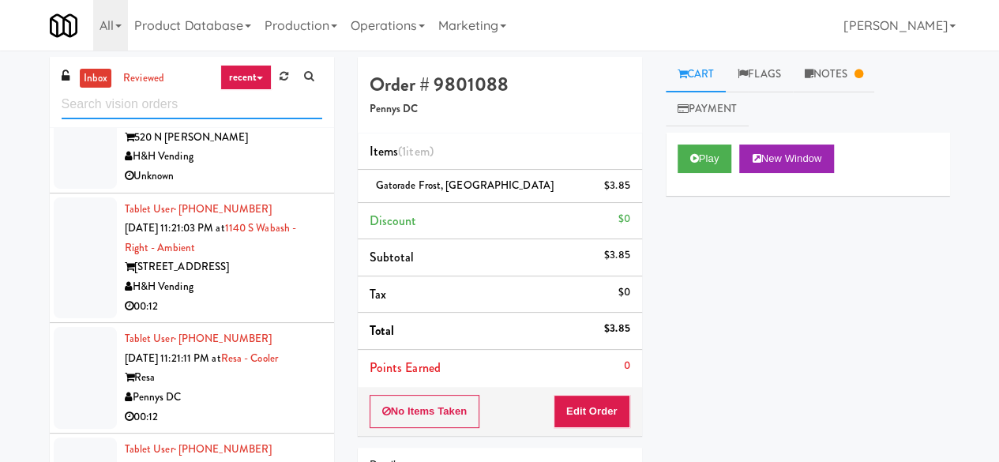
scroll to position [869, 0]
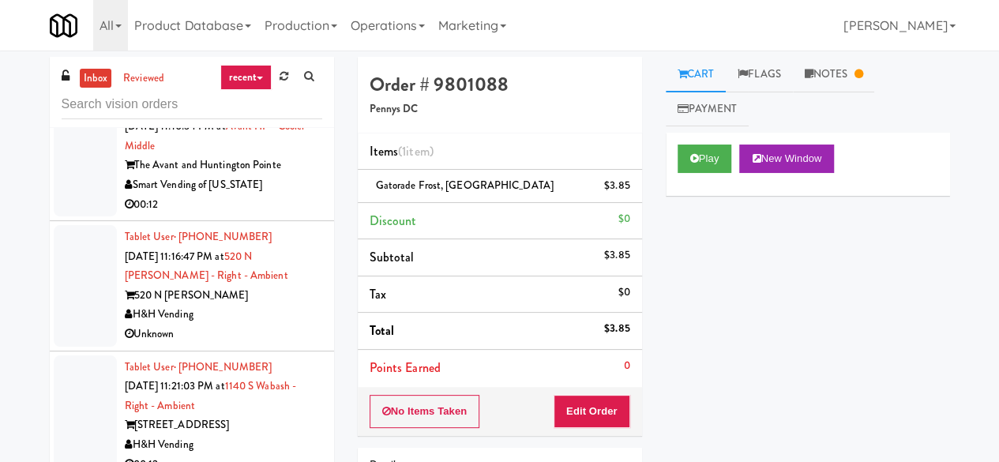
click at [270, 215] on div "00:12" at bounding box center [223, 205] width 197 height 20
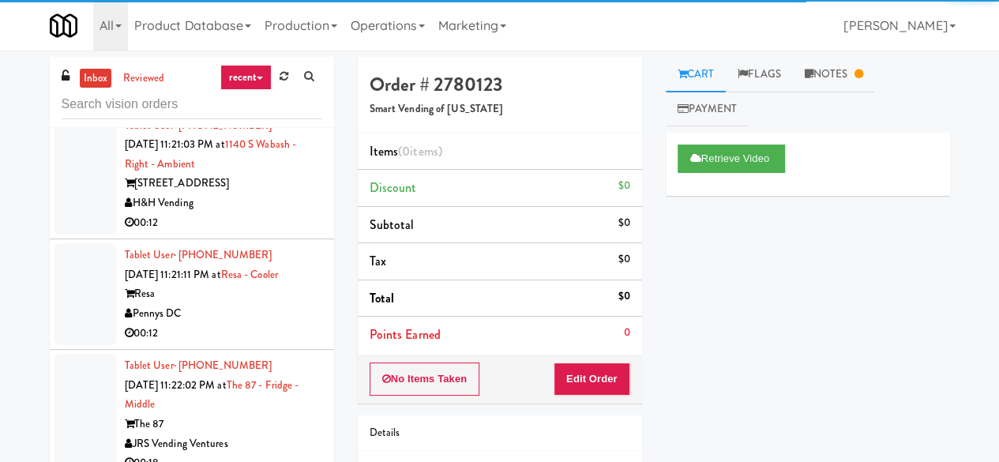
scroll to position [1185, 0]
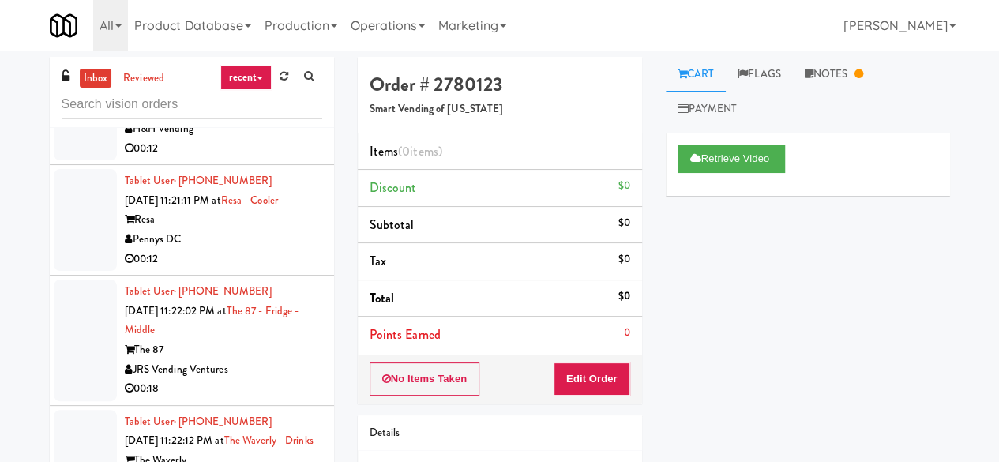
click at [265, 159] on div "00:12" at bounding box center [223, 149] width 197 height 20
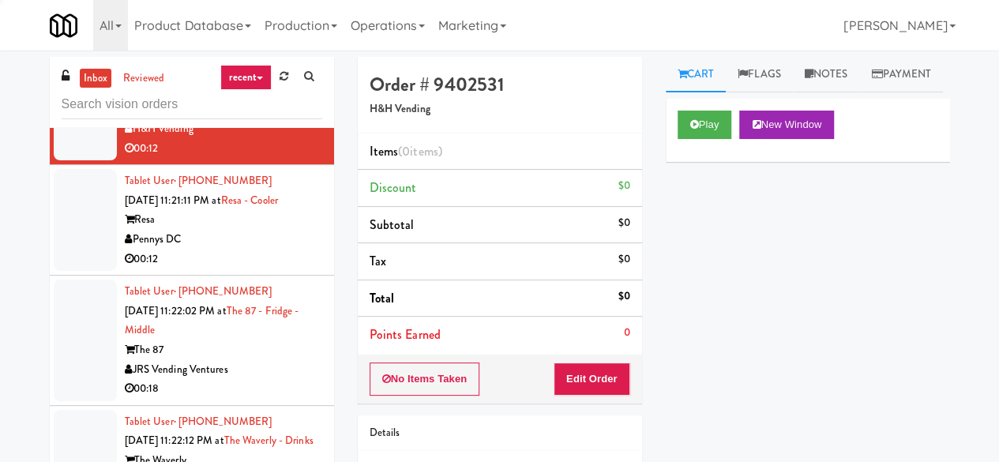
scroll to position [1264, 0]
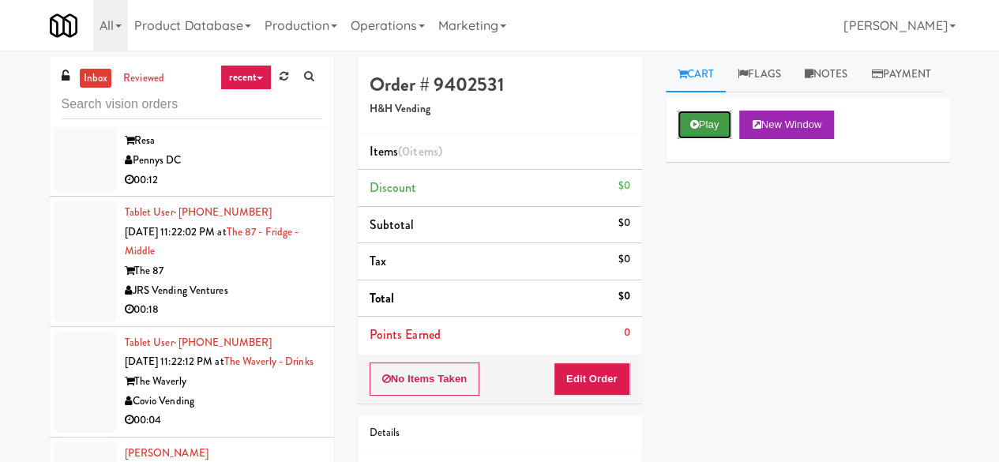
click at [721, 139] on button "Play" at bounding box center [705, 125] width 55 height 28
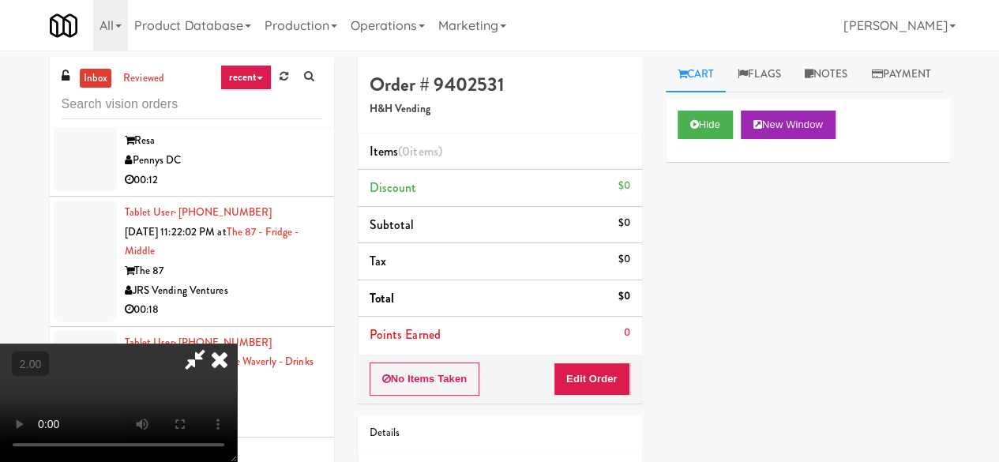
click at [237, 344] on icon at bounding box center [219, 360] width 35 height 32
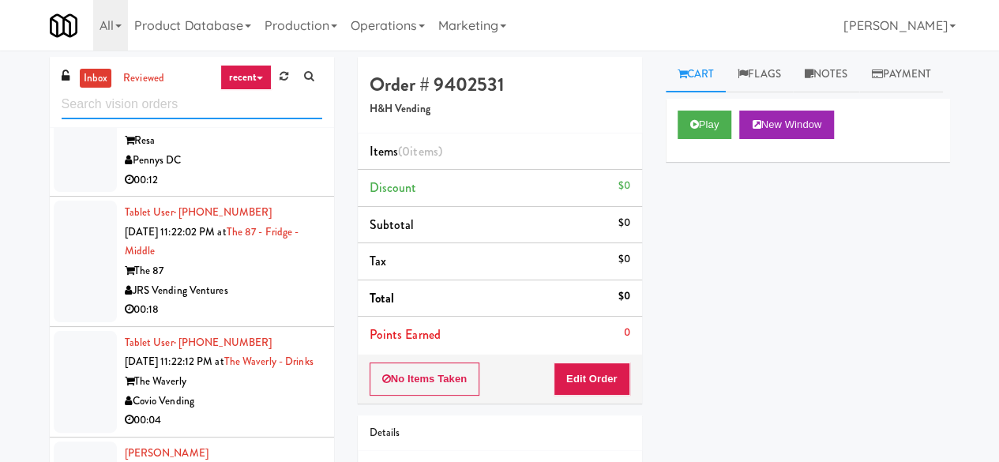
click at [199, 108] on input "text" at bounding box center [192, 104] width 261 height 29
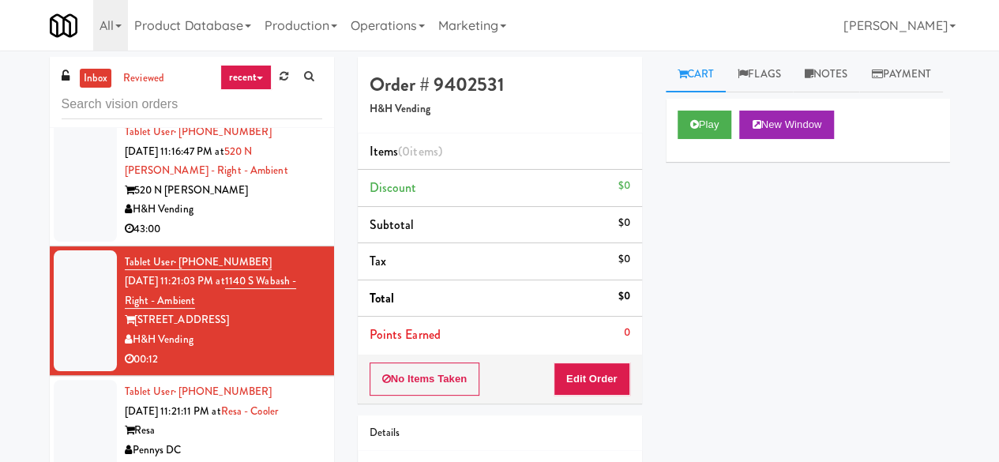
click at [281, 220] on div "H&H Vending" at bounding box center [223, 210] width 197 height 20
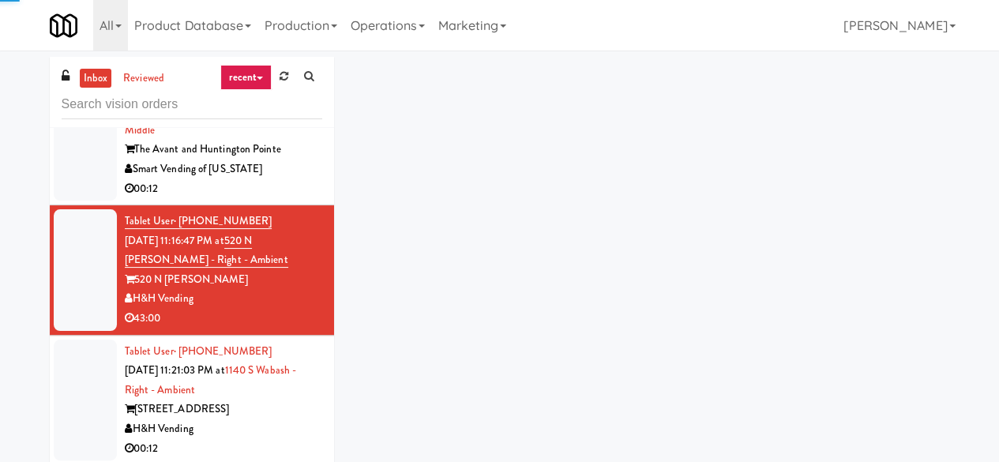
scroll to position [816, 0]
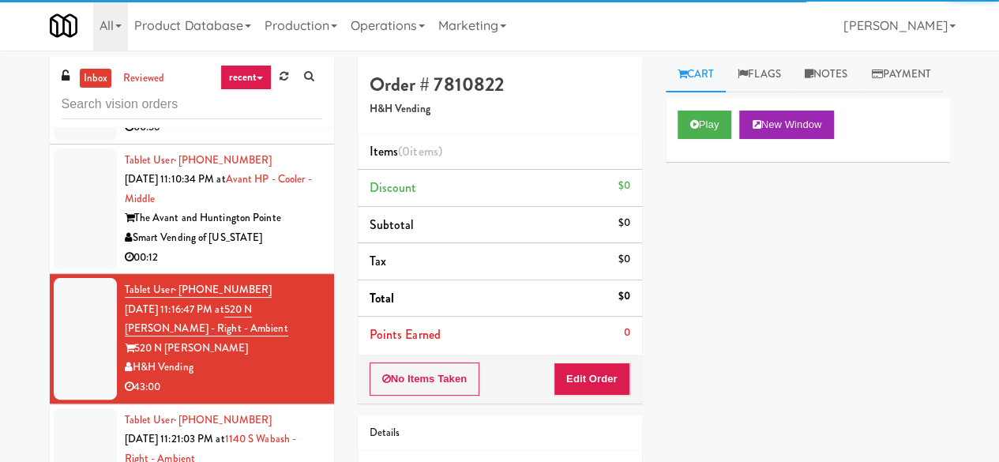
click at [276, 268] on div "00:12" at bounding box center [223, 258] width 197 height 20
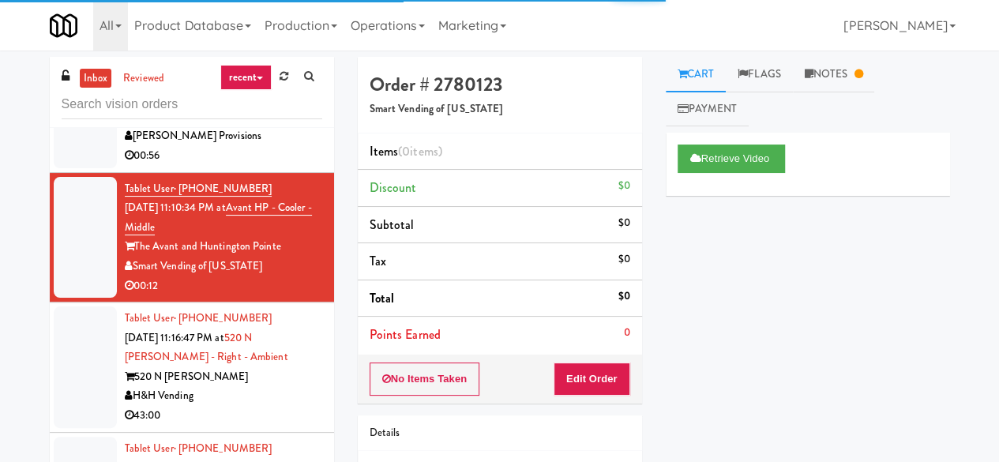
scroll to position [895, 0]
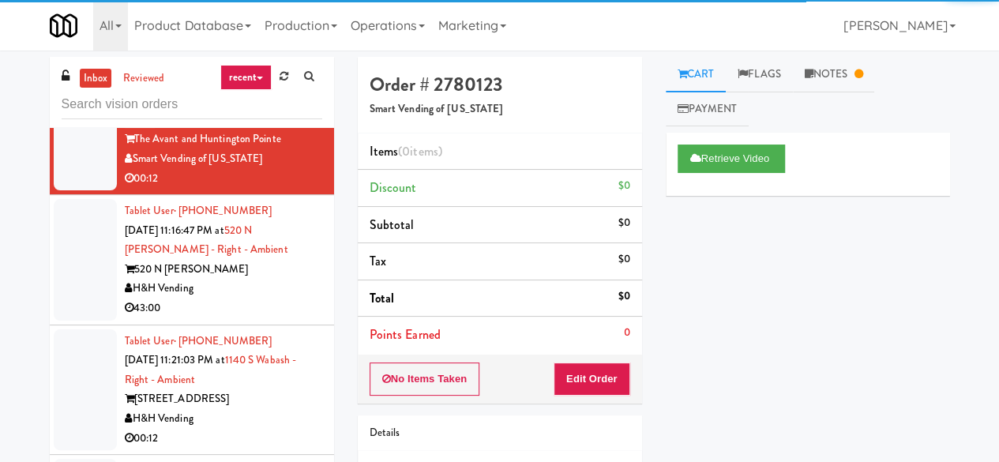
click at [279, 299] on div "H&H Vending" at bounding box center [223, 289] width 197 height 20
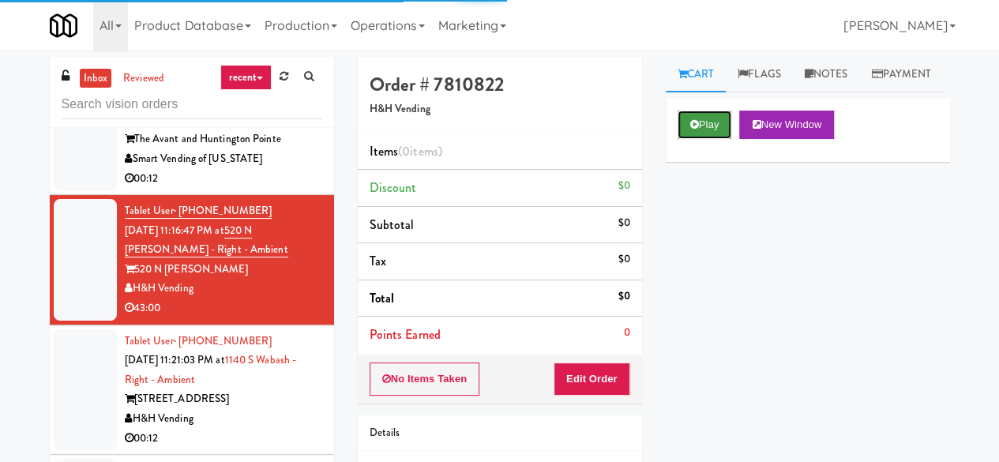
click at [713, 139] on button "Play" at bounding box center [705, 125] width 55 height 28
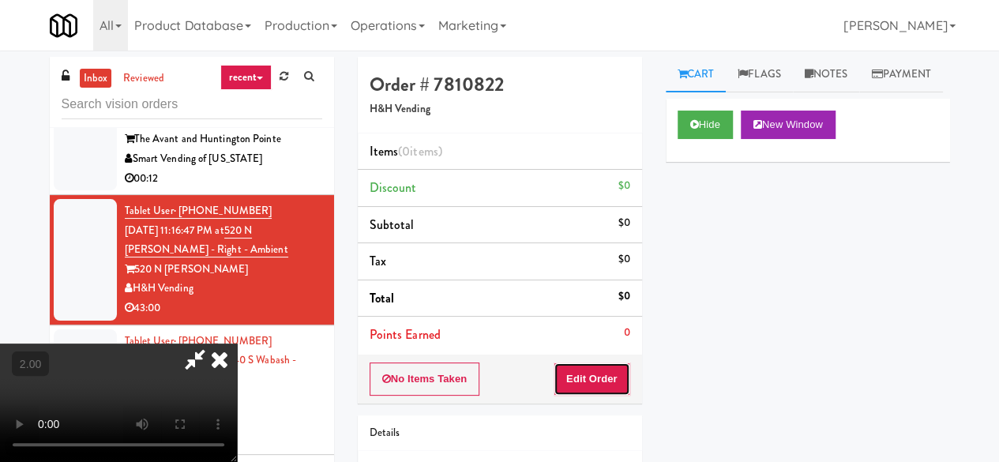
click at [622, 363] on button "Edit Order" at bounding box center [592, 379] width 77 height 33
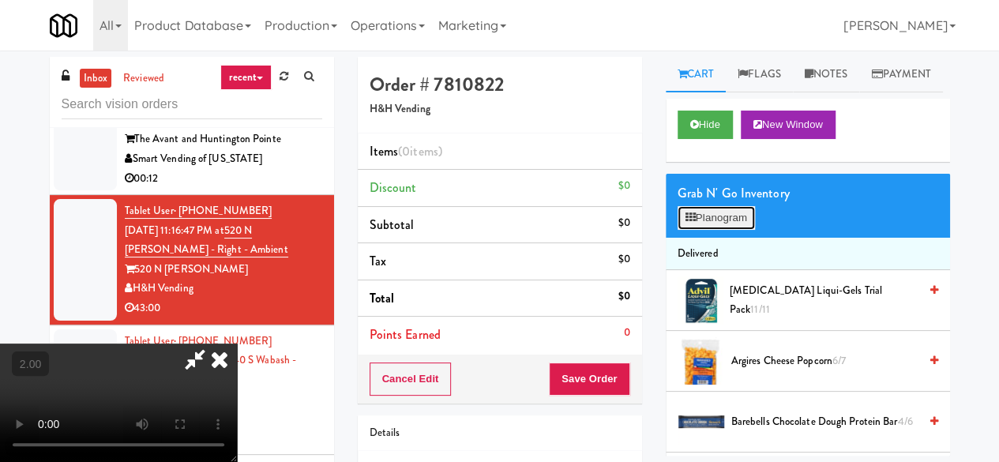
click at [739, 230] on button "Planogram" at bounding box center [716, 218] width 77 height 24
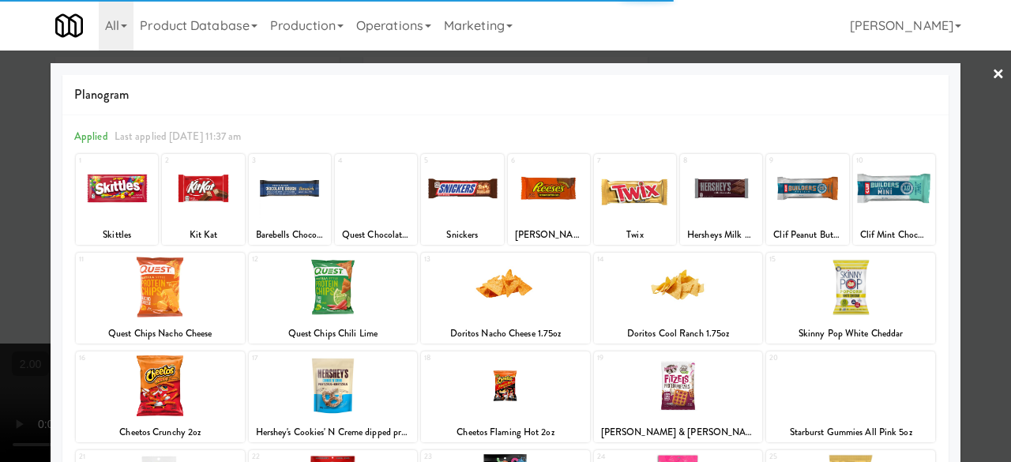
click at [476, 192] on div at bounding box center [462, 188] width 82 height 61
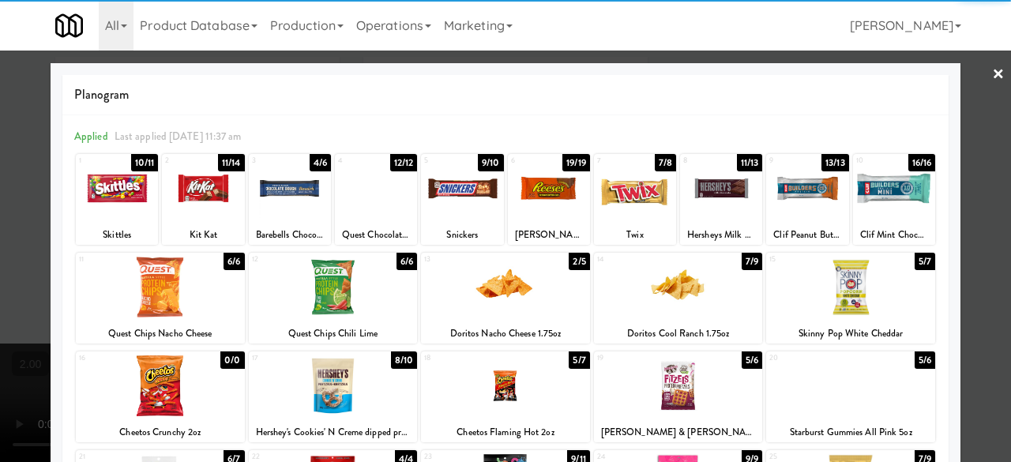
click at [992, 66] on link "×" at bounding box center [998, 75] width 13 height 49
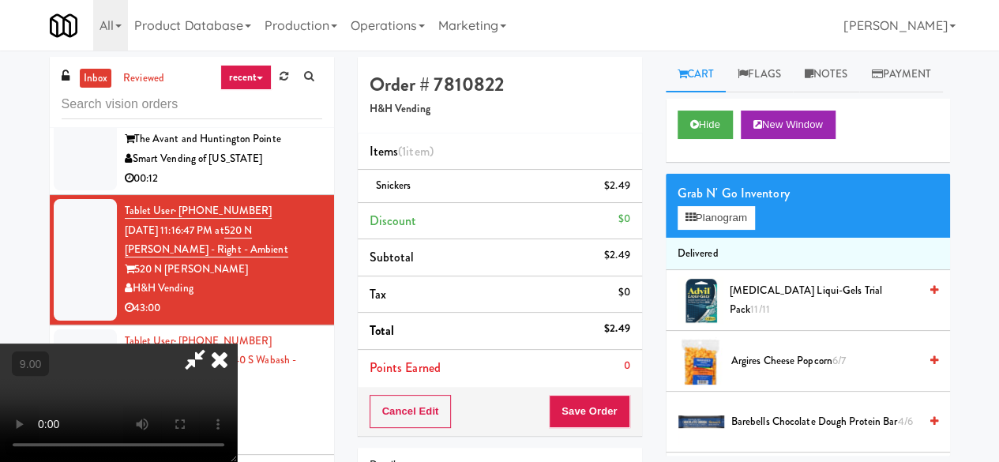
click at [237, 344] on icon at bounding box center [219, 360] width 35 height 32
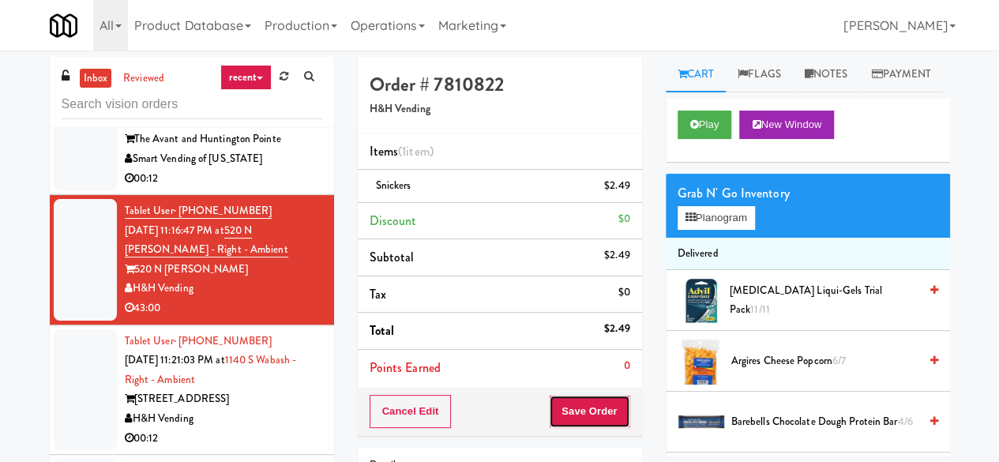
click at [597, 407] on button "Save Order" at bounding box center [589, 411] width 81 height 33
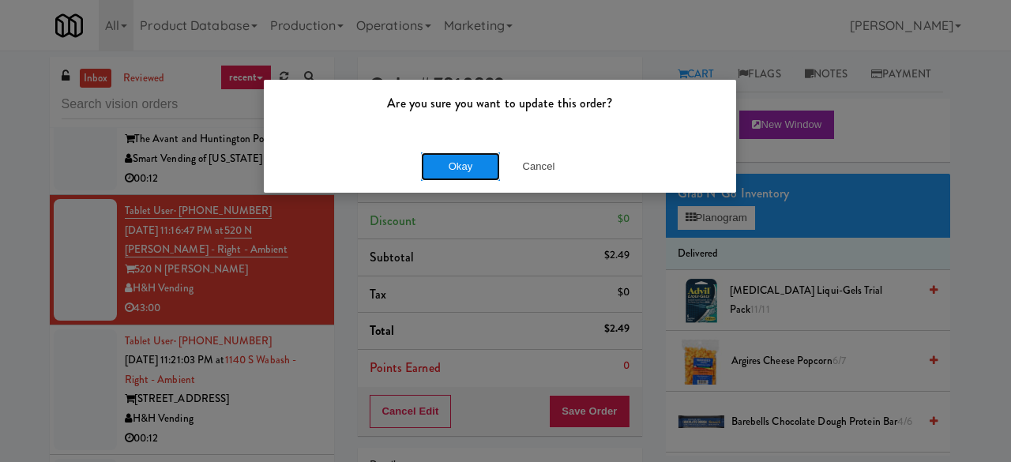
click at [436, 160] on button "Okay" at bounding box center [460, 166] width 79 height 28
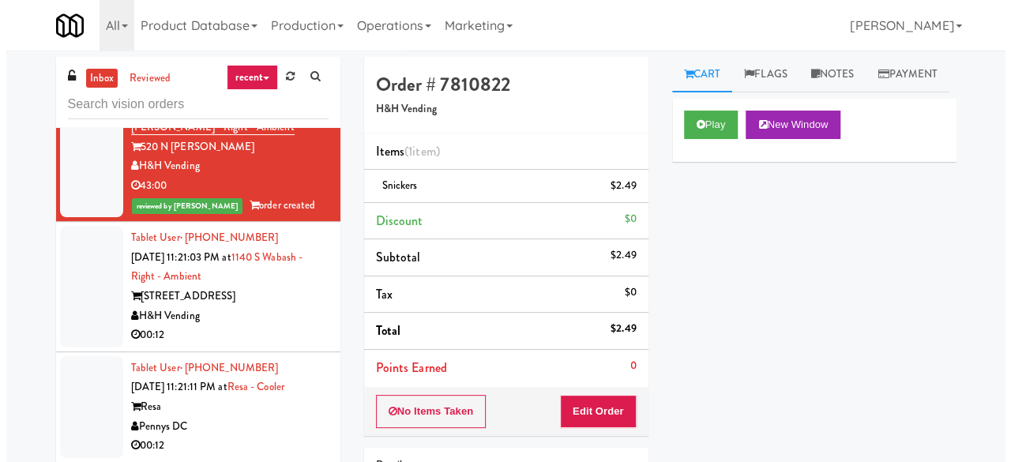
scroll to position [1053, 0]
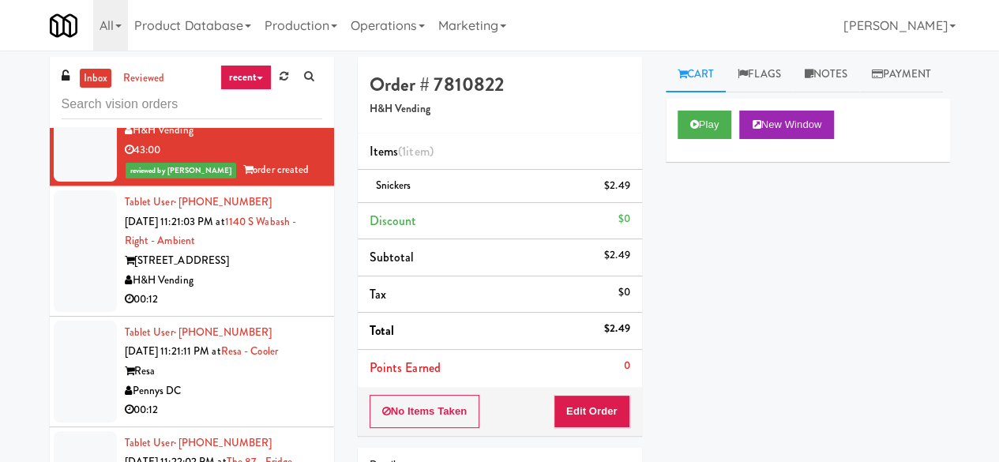
click at [265, 291] on div "H&H Vending" at bounding box center [223, 281] width 197 height 20
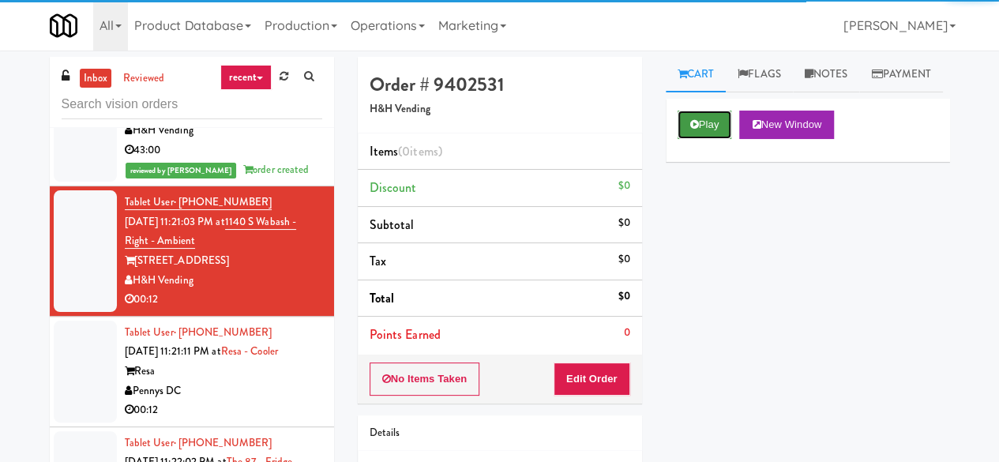
click at [706, 139] on button "Play" at bounding box center [705, 125] width 55 height 28
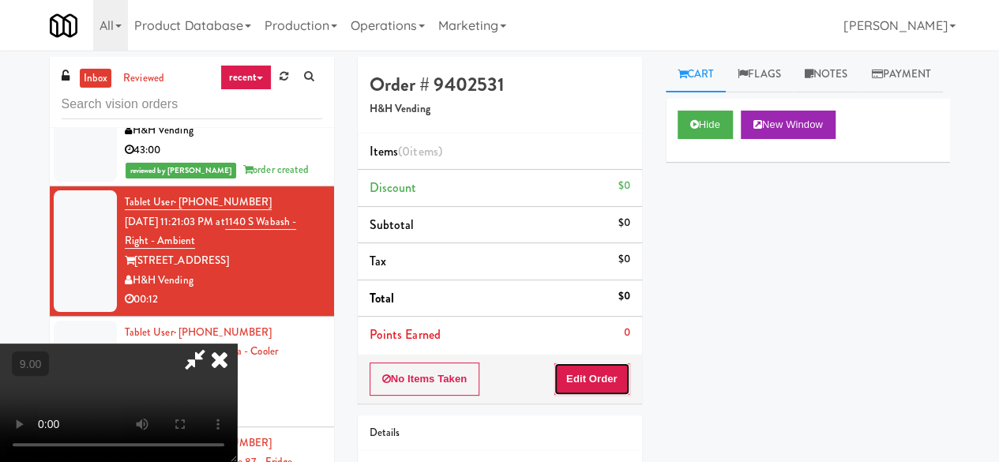
click at [611, 378] on button "Edit Order" at bounding box center [592, 379] width 77 height 33
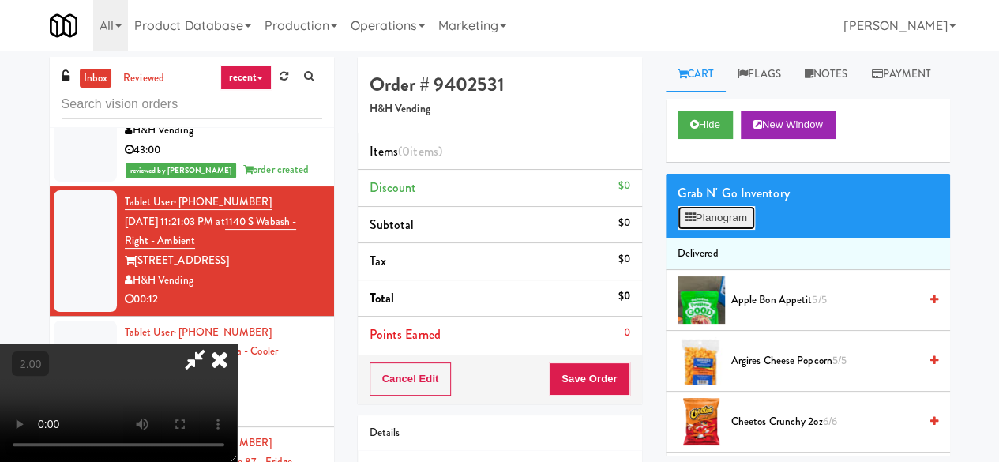
click at [748, 230] on button "Planogram" at bounding box center [716, 218] width 77 height 24
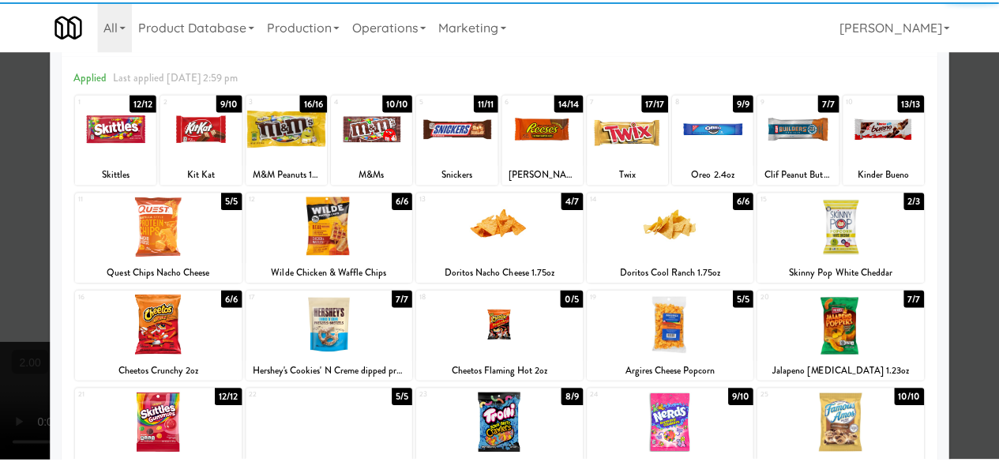
scroll to position [158, 0]
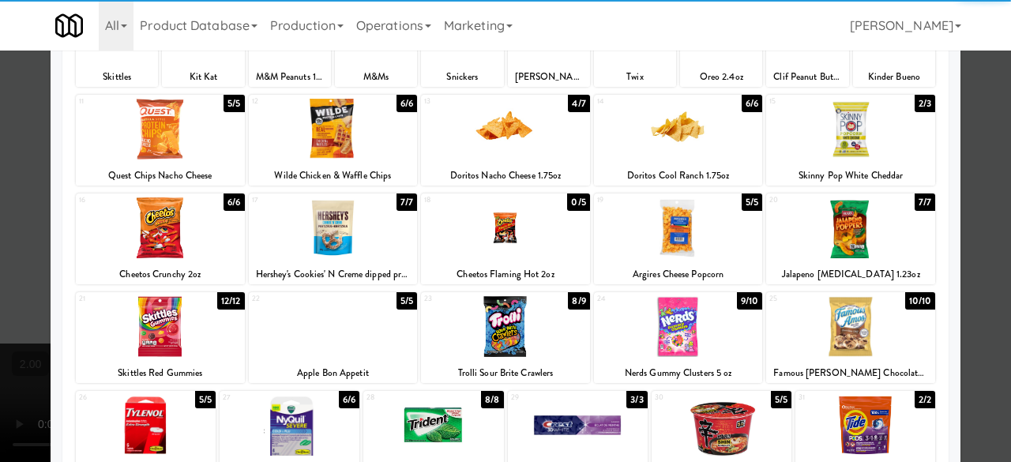
click at [838, 235] on div at bounding box center [850, 227] width 169 height 61
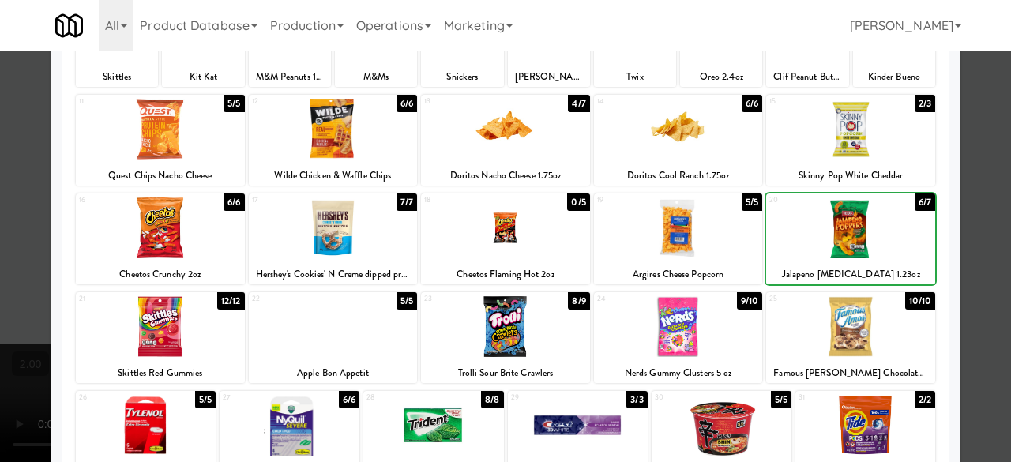
click at [838, 235] on div at bounding box center [850, 227] width 169 height 61
click at [980, 158] on div at bounding box center [505, 231] width 1011 height 462
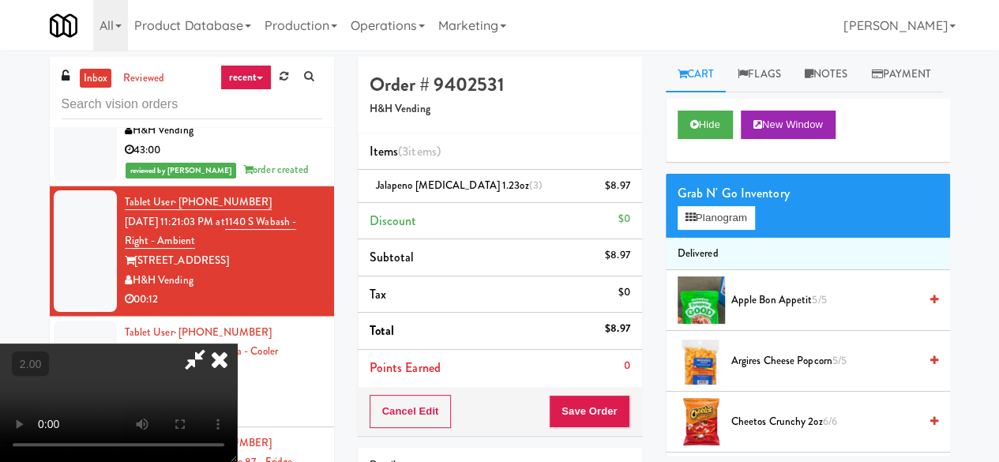
click at [213, 344] on icon at bounding box center [195, 360] width 36 height 32
click at [593, 404] on button "Save Order" at bounding box center [589, 411] width 81 height 33
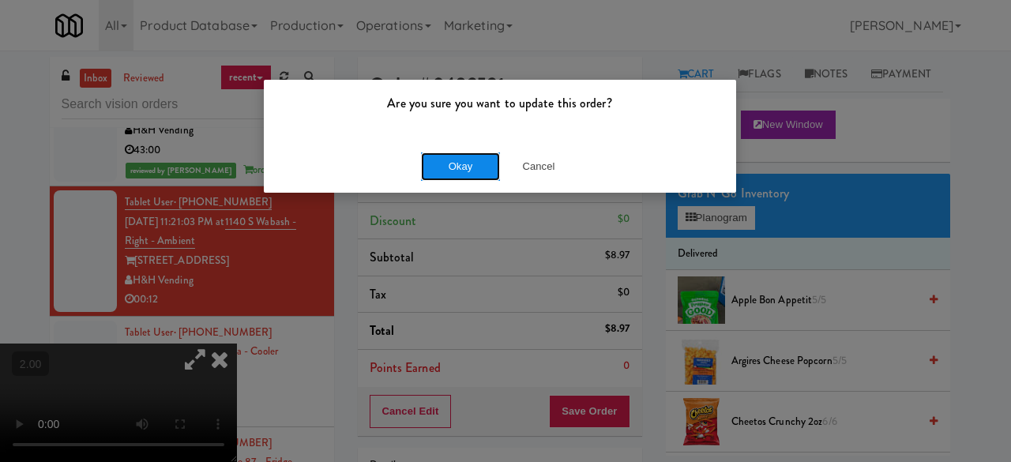
click at [481, 162] on button "Okay" at bounding box center [460, 166] width 79 height 28
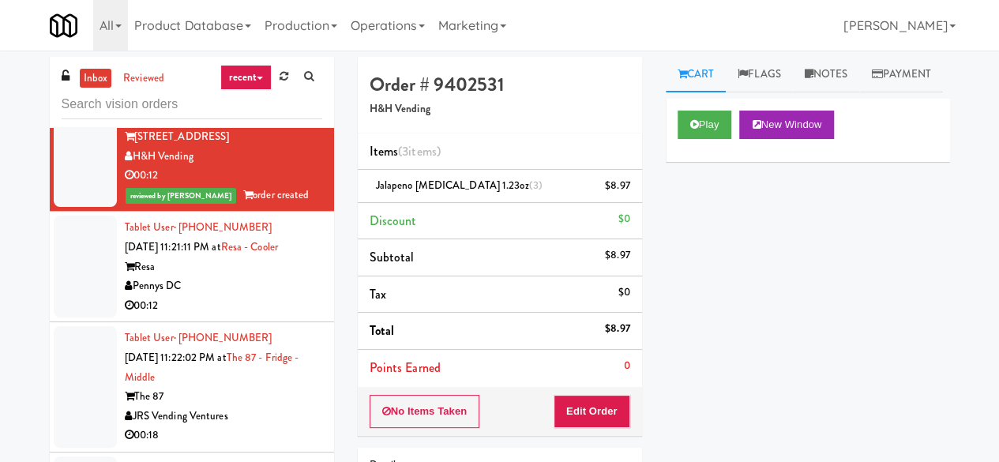
scroll to position [1290, 0]
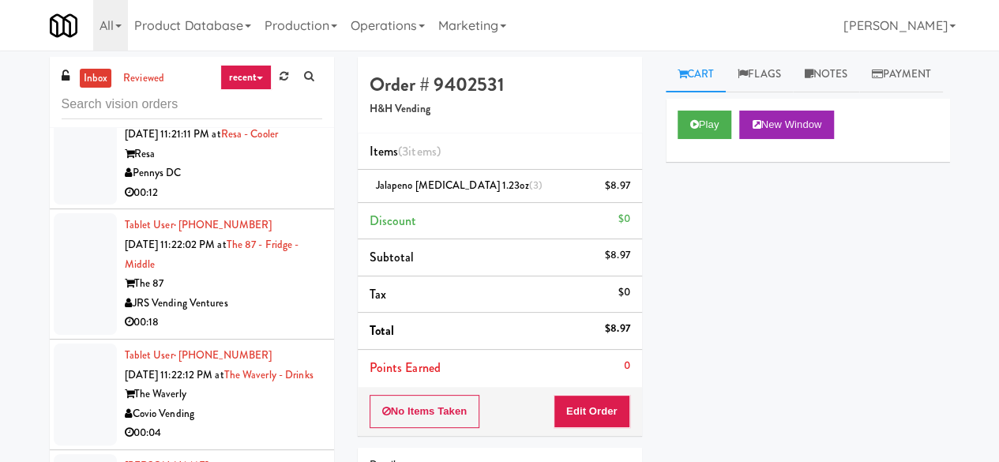
click at [275, 209] on li "Tablet User · (915) 474-6831 Sep 21, 2025 11:21:11 PM at Resa - Cooler Resa Pen…" at bounding box center [192, 154] width 284 height 111
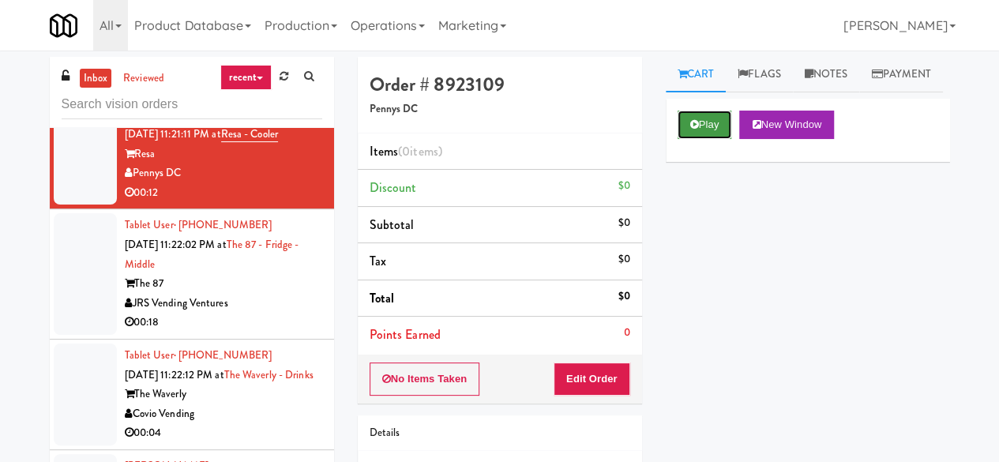
click at [692, 130] on icon at bounding box center [694, 124] width 9 height 10
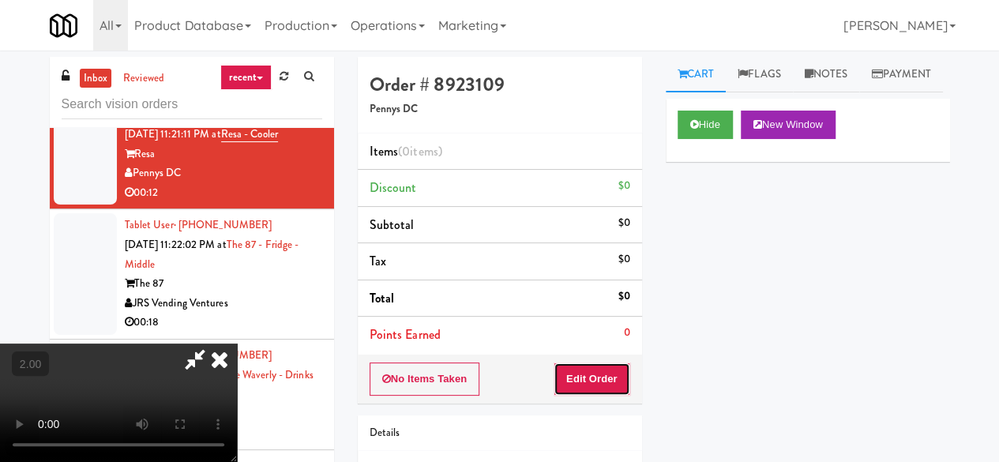
click at [613, 370] on button "Edit Order" at bounding box center [592, 379] width 77 height 33
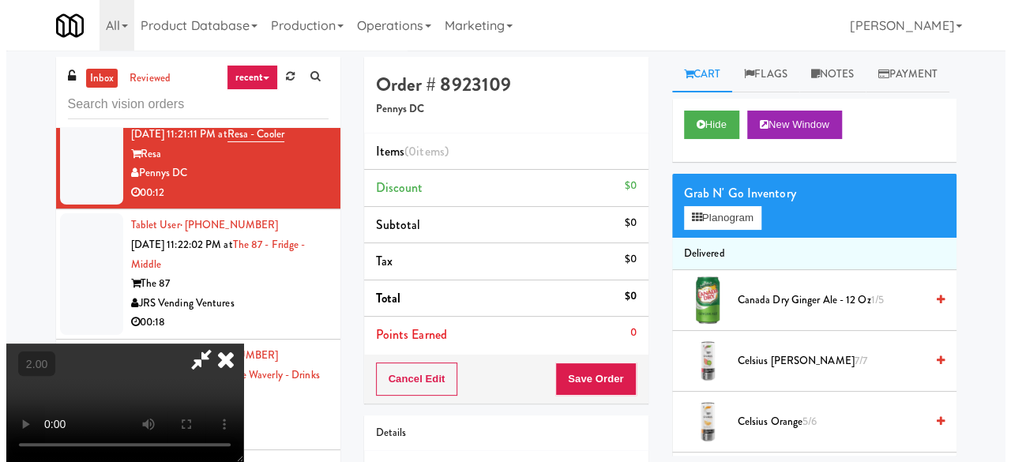
scroll to position [32, 0]
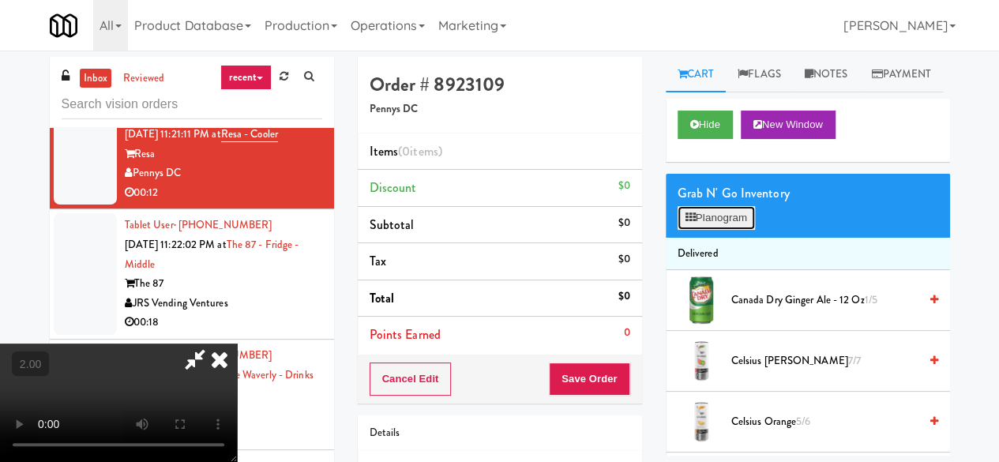
click at [705, 230] on button "Planogram" at bounding box center [716, 218] width 77 height 24
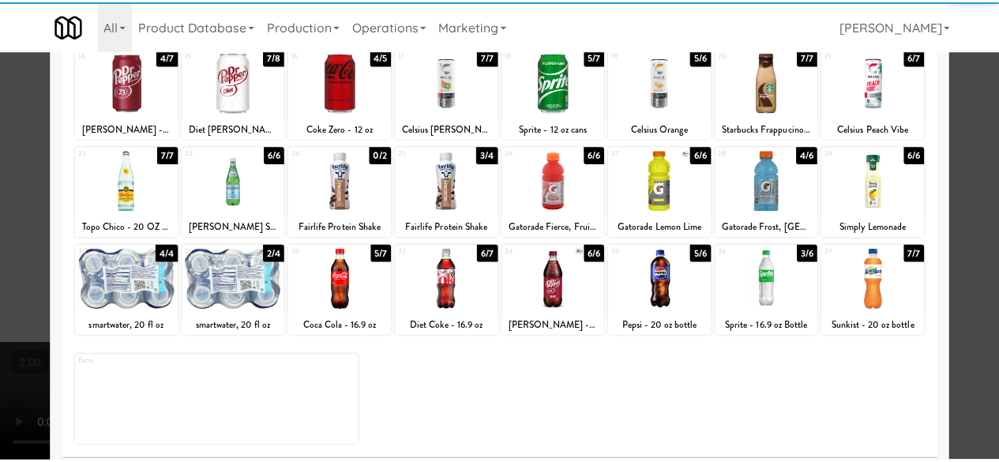
scroll to position [313, 0]
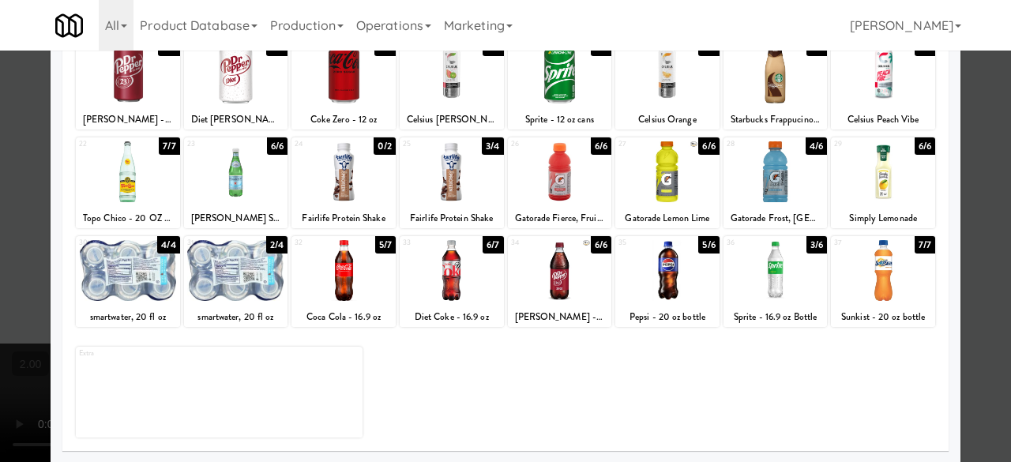
click at [134, 263] on div at bounding box center [128, 270] width 104 height 61
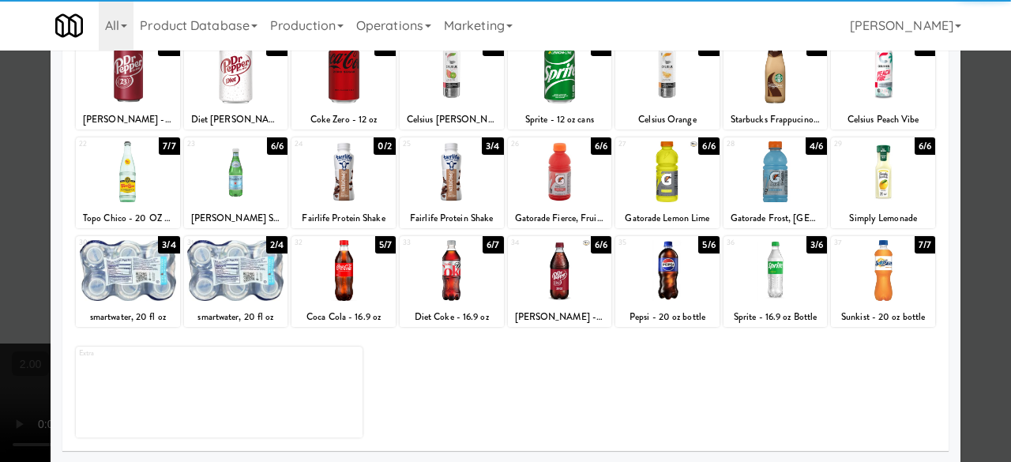
click at [988, 171] on div at bounding box center [505, 231] width 1011 height 462
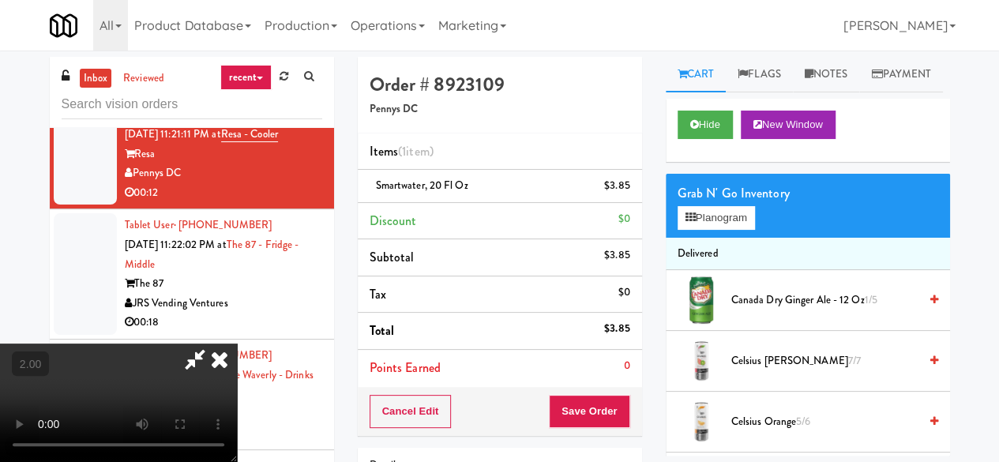
click at [213, 344] on icon at bounding box center [195, 360] width 36 height 32
click at [574, 396] on button "Save Order" at bounding box center [589, 411] width 81 height 33
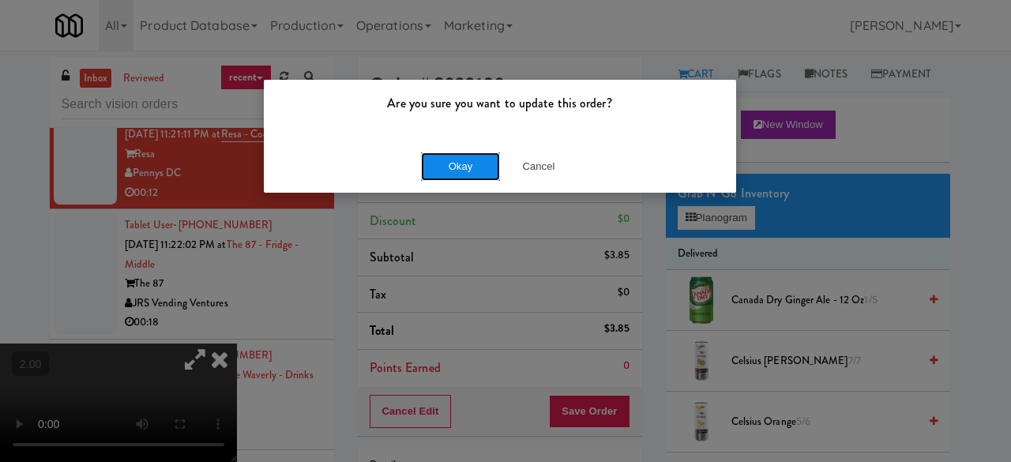
click at [465, 171] on button "Okay" at bounding box center [460, 166] width 79 height 28
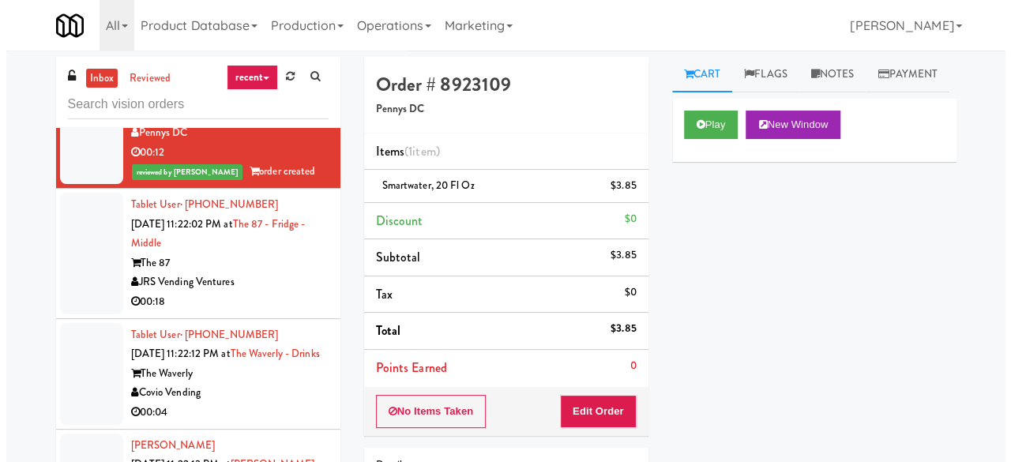
scroll to position [1448, 0]
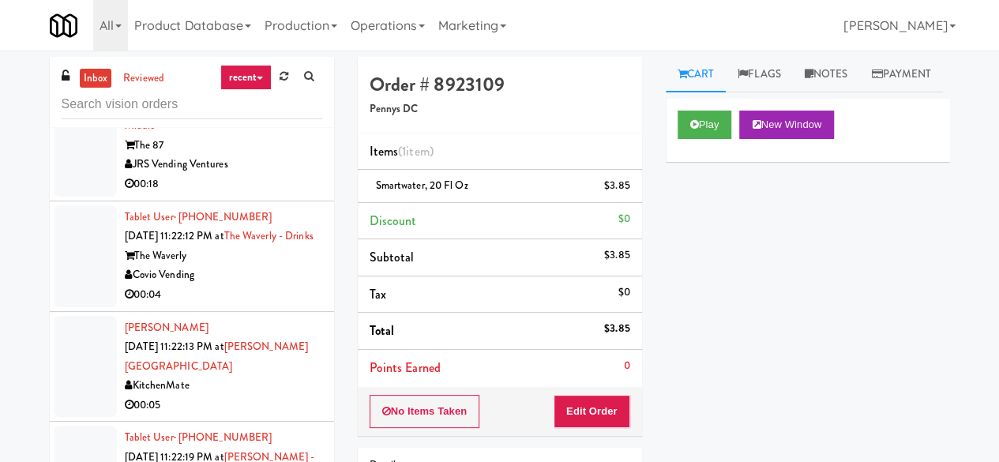
click at [284, 175] on div "JRS Vending Ventures" at bounding box center [223, 165] width 197 height 20
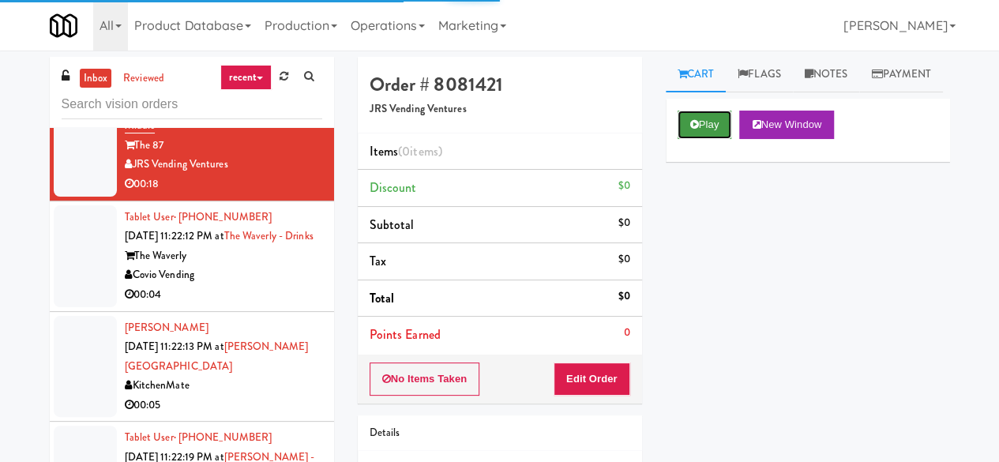
click at [701, 139] on button "Play" at bounding box center [705, 125] width 55 height 28
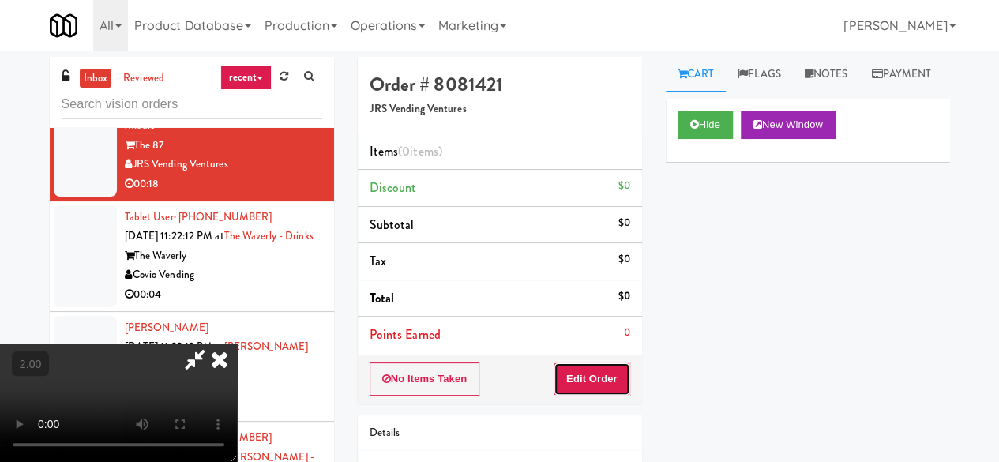
click at [605, 374] on button "Edit Order" at bounding box center [592, 379] width 77 height 33
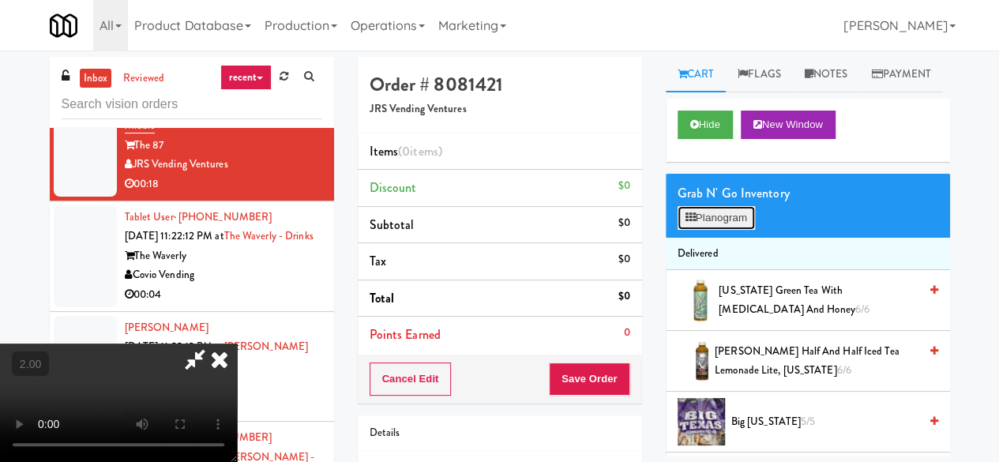
click at [724, 230] on button "Planogram" at bounding box center [716, 218] width 77 height 24
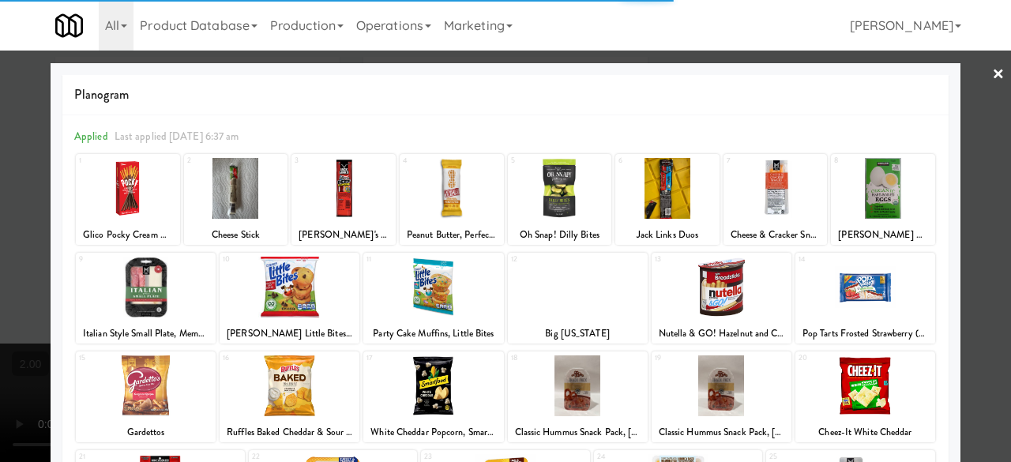
scroll to position [79, 0]
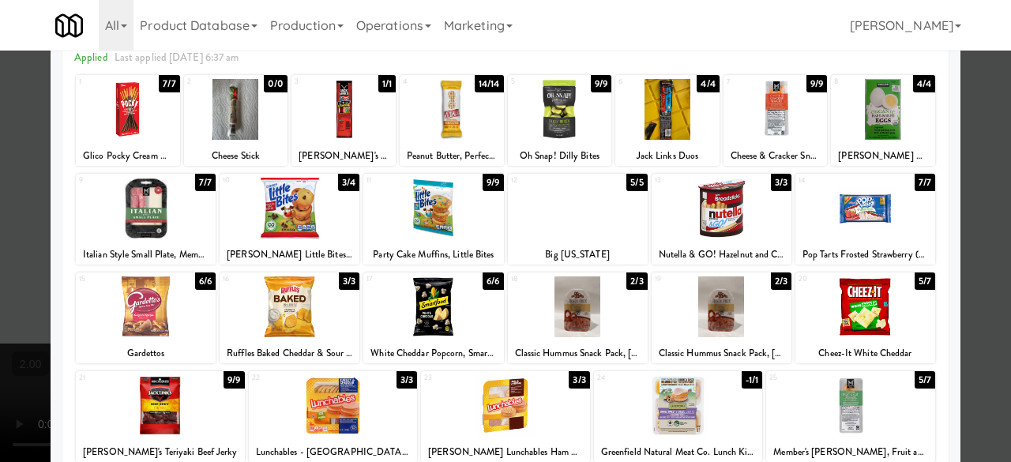
click at [730, 325] on div at bounding box center [722, 306] width 140 height 61
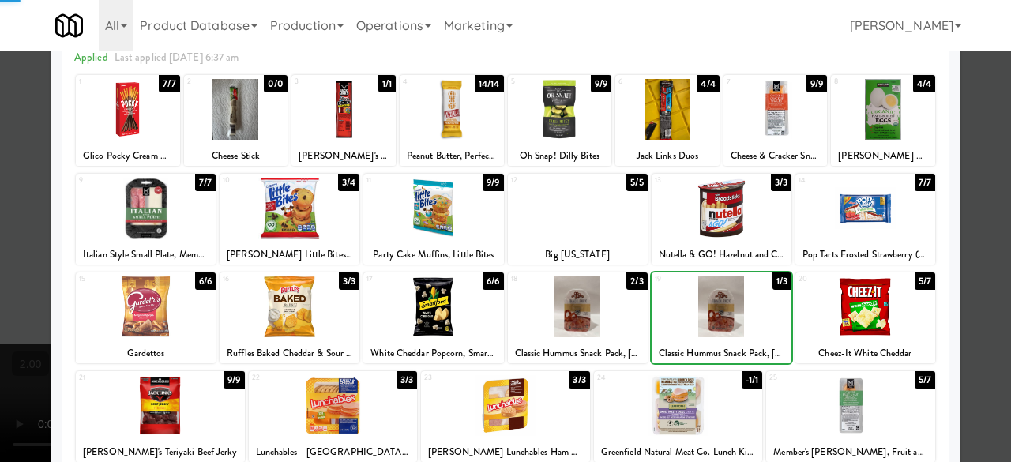
scroll to position [0, 0]
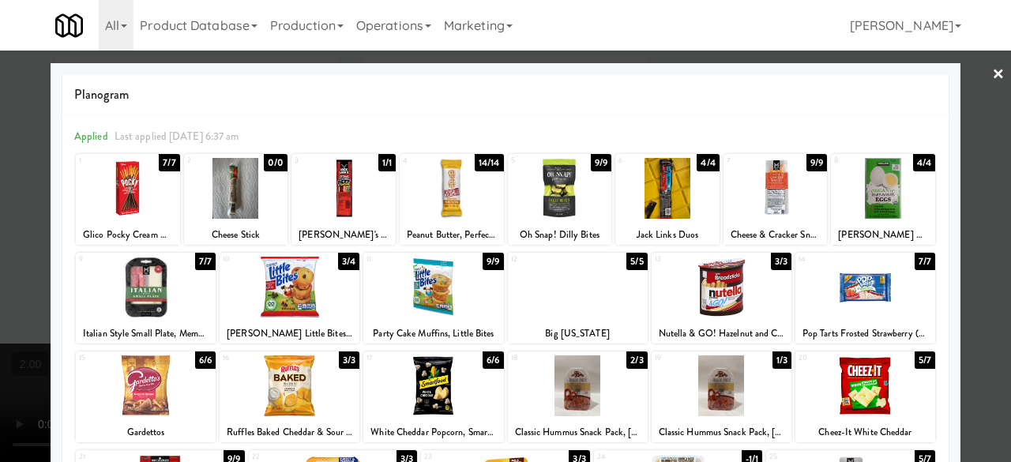
click at [165, 288] on div at bounding box center [146, 287] width 140 height 61
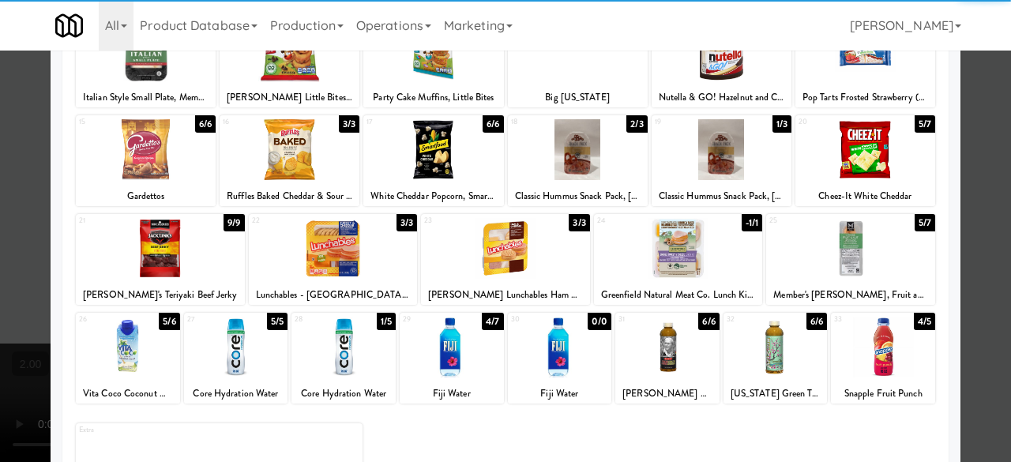
scroll to position [237, 0]
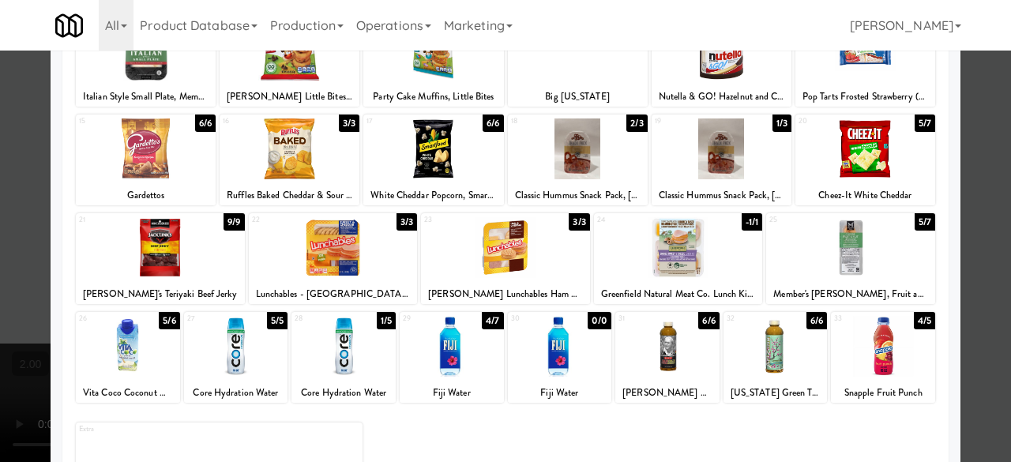
click at [975, 157] on div at bounding box center [505, 231] width 1011 height 462
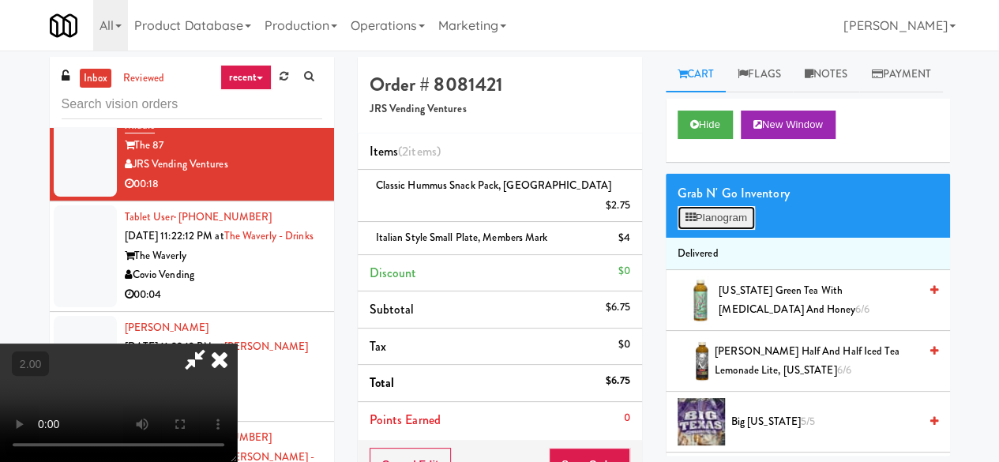
click at [727, 230] on button "Planogram" at bounding box center [716, 218] width 77 height 24
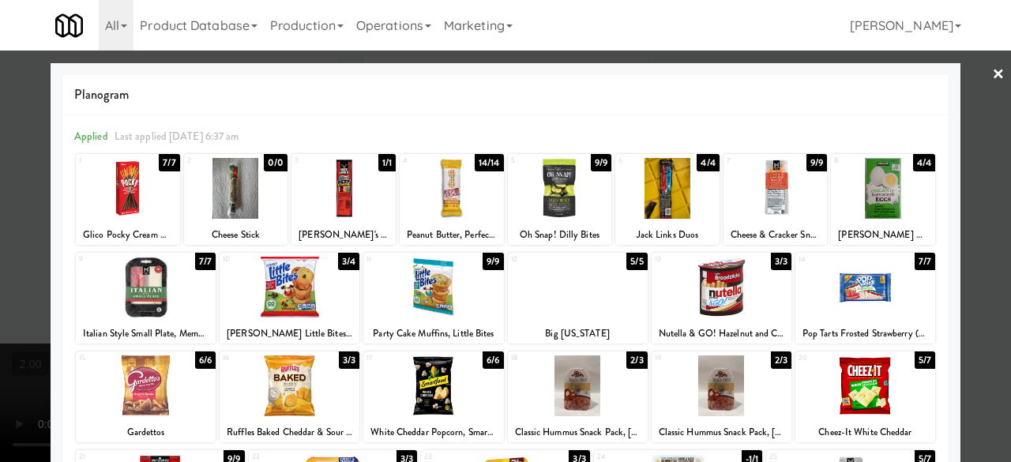
click at [968, 99] on div at bounding box center [505, 231] width 1011 height 462
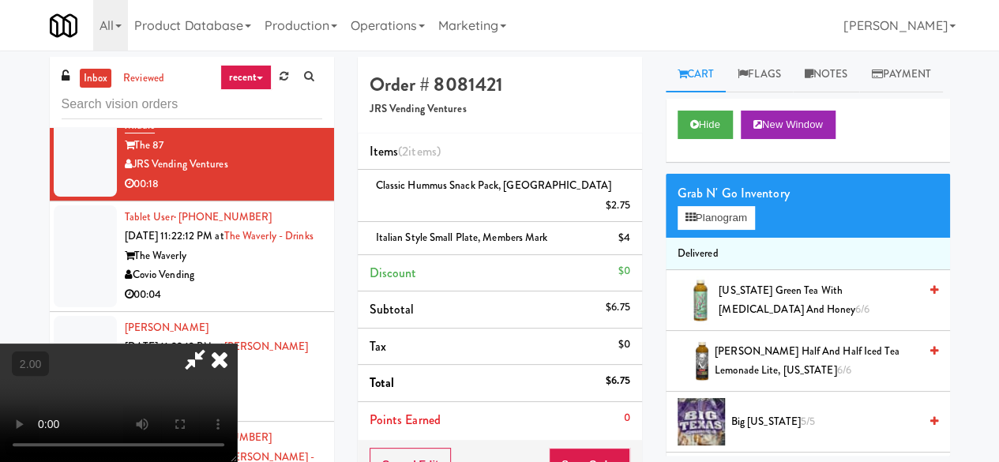
click at [213, 344] on icon at bounding box center [195, 360] width 36 height 32
click at [590, 448] on button "Save Order" at bounding box center [589, 464] width 81 height 33
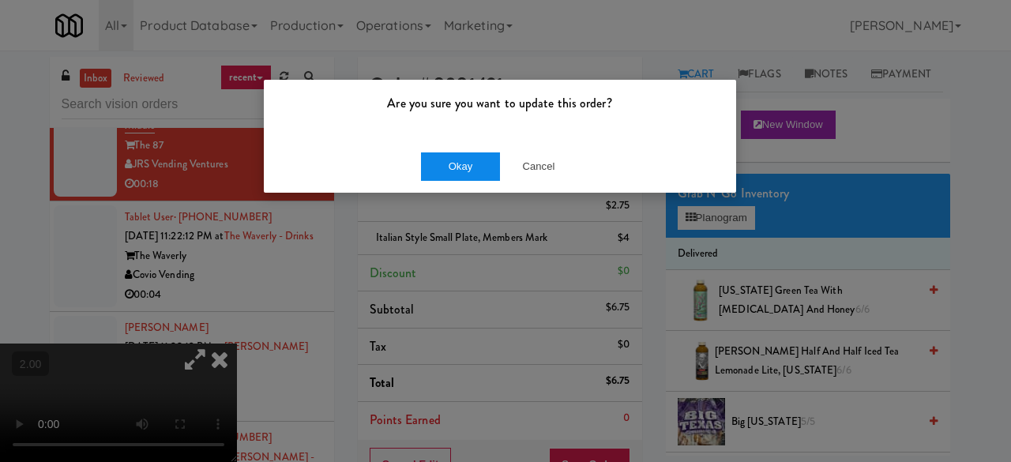
drag, startPoint x: 486, startPoint y: 185, endPoint x: 485, endPoint y: 175, distance: 9.5
click at [486, 176] on div "Okay Cancel" at bounding box center [500, 166] width 472 height 53
click at [484, 172] on button "Okay" at bounding box center [460, 166] width 79 height 28
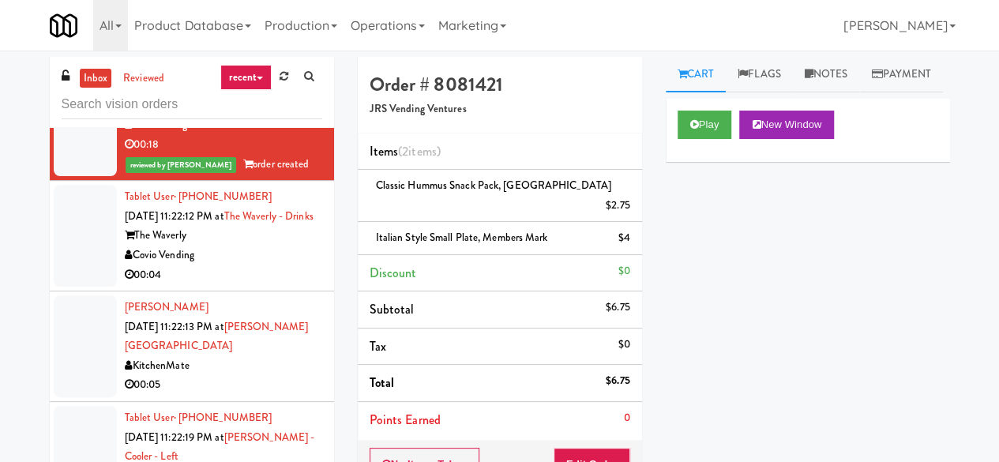
scroll to position [1606, 0]
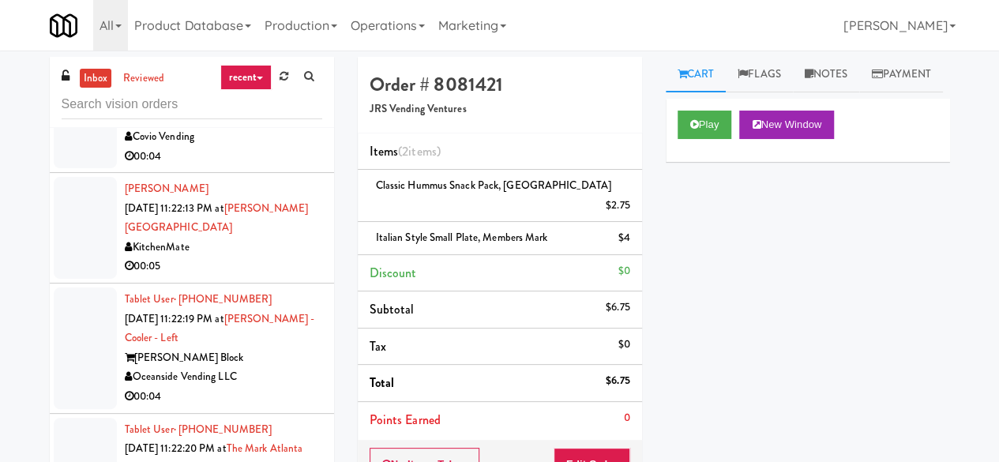
click at [258, 167] on div "00:04" at bounding box center [223, 157] width 197 height 20
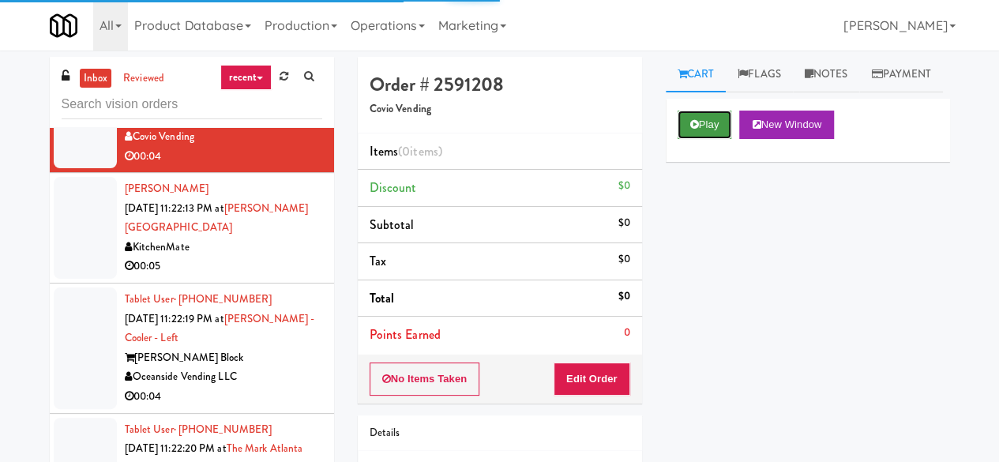
click at [717, 139] on button "Play" at bounding box center [705, 125] width 55 height 28
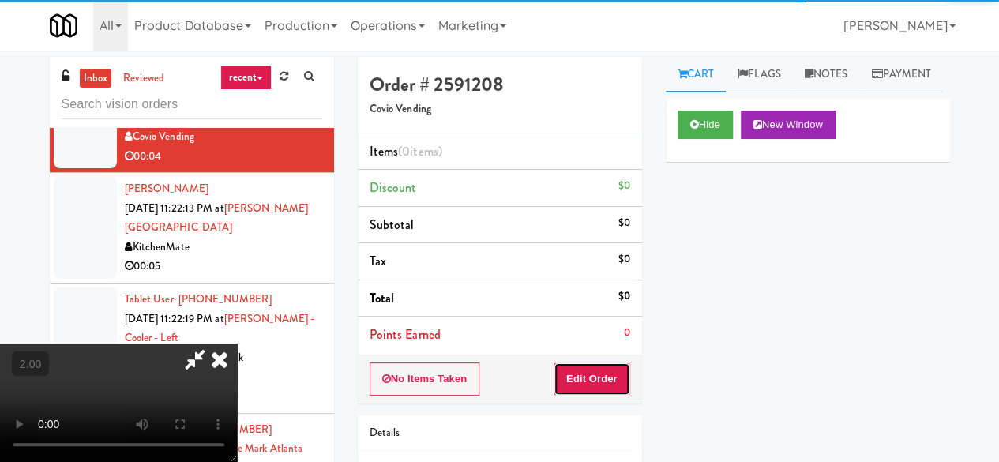
click at [600, 370] on button "Edit Order" at bounding box center [592, 379] width 77 height 33
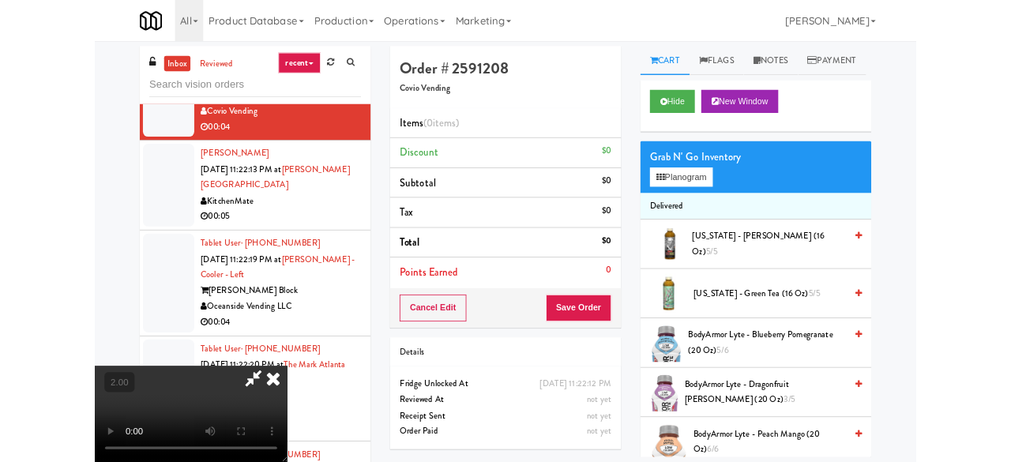
scroll to position [32, 0]
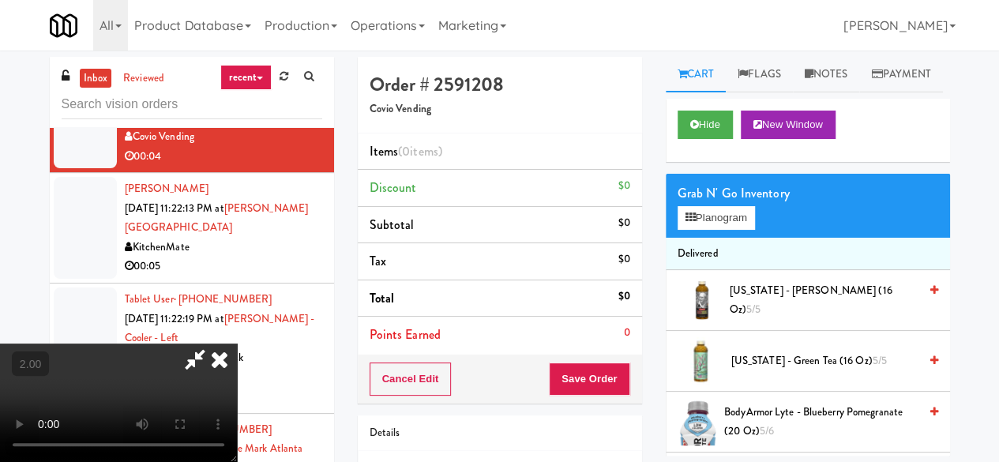
click at [673, 238] on div "Grab N' Go Inventory Planogram" at bounding box center [808, 206] width 284 height 64
click at [684, 230] on button "Planogram" at bounding box center [716, 218] width 77 height 24
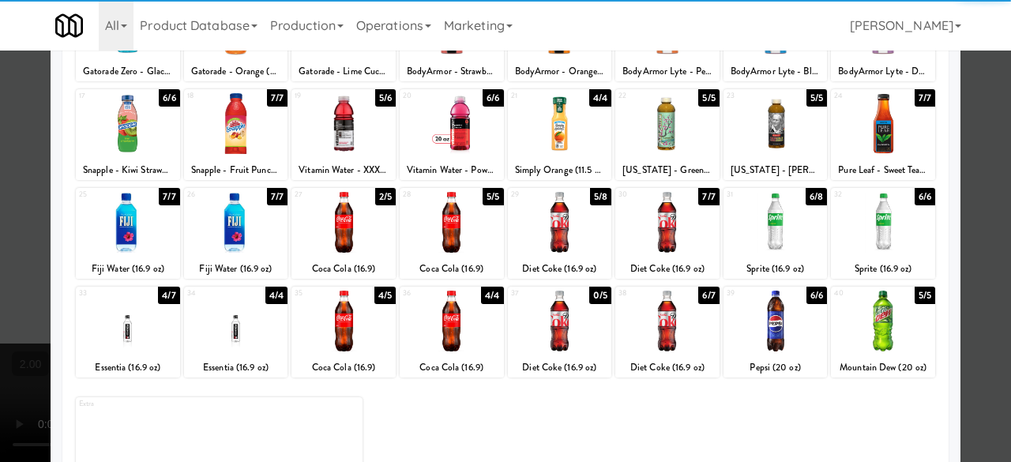
scroll to position [313, 0]
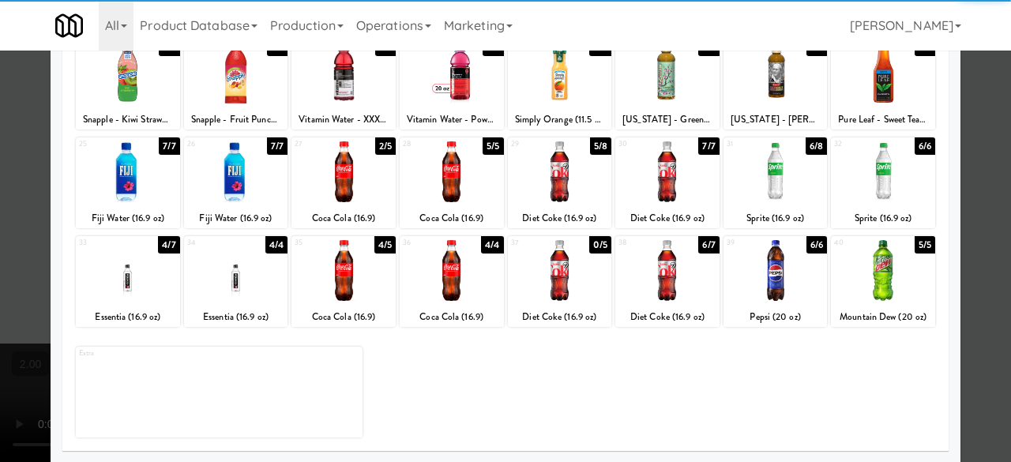
click at [448, 285] on div at bounding box center [452, 270] width 104 height 61
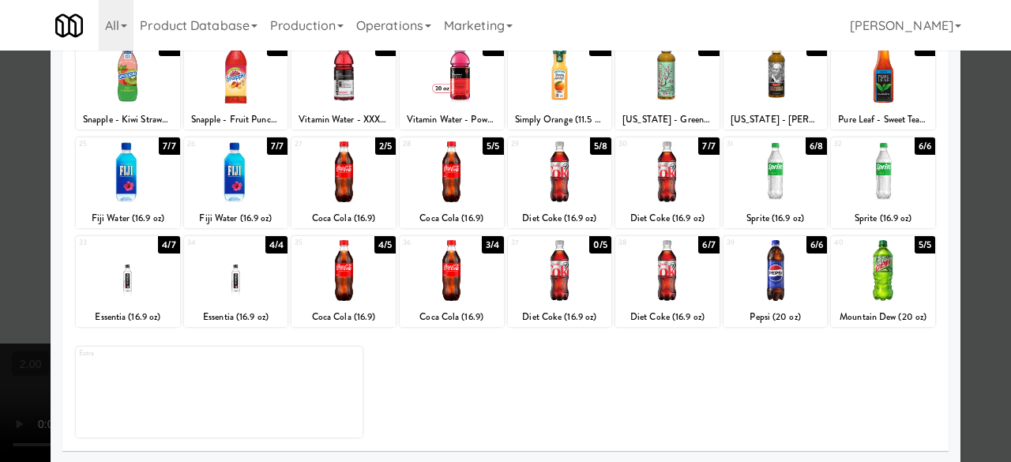
click at [555, 270] on div at bounding box center [560, 270] width 104 height 61
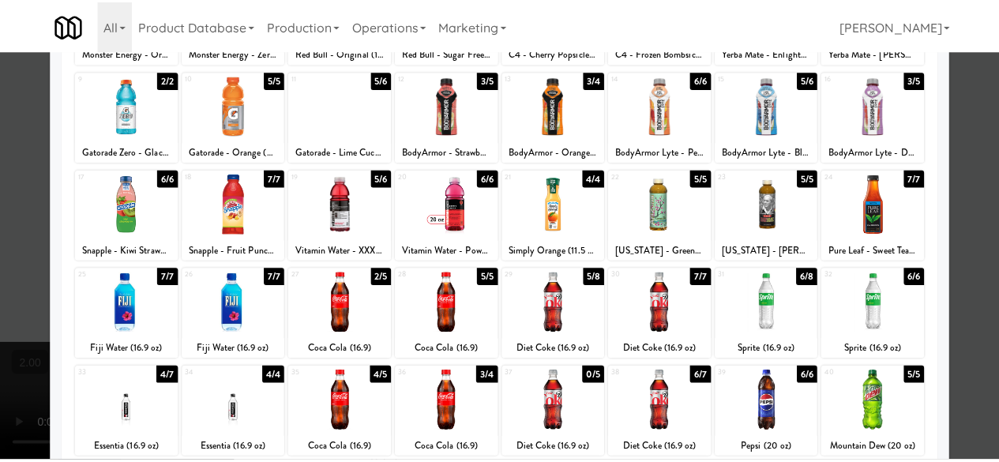
scroll to position [76, 0]
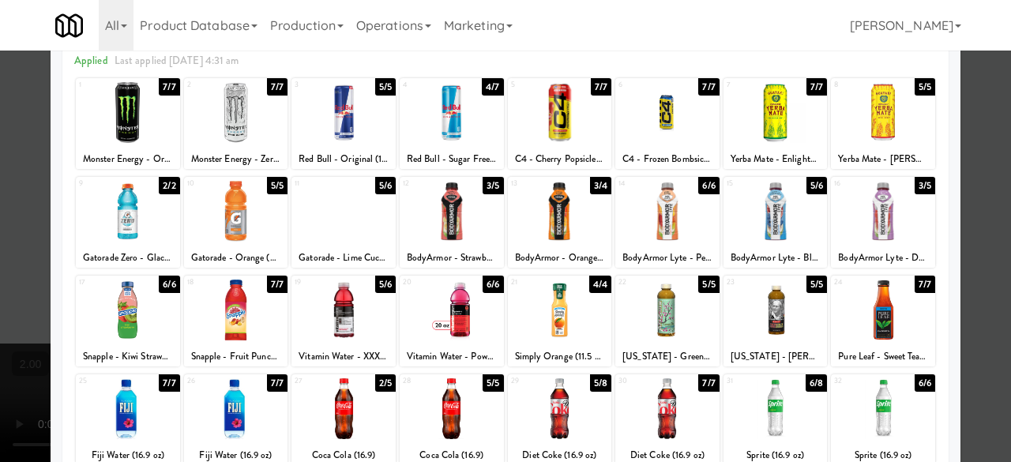
click at [964, 177] on div at bounding box center [505, 231] width 1011 height 462
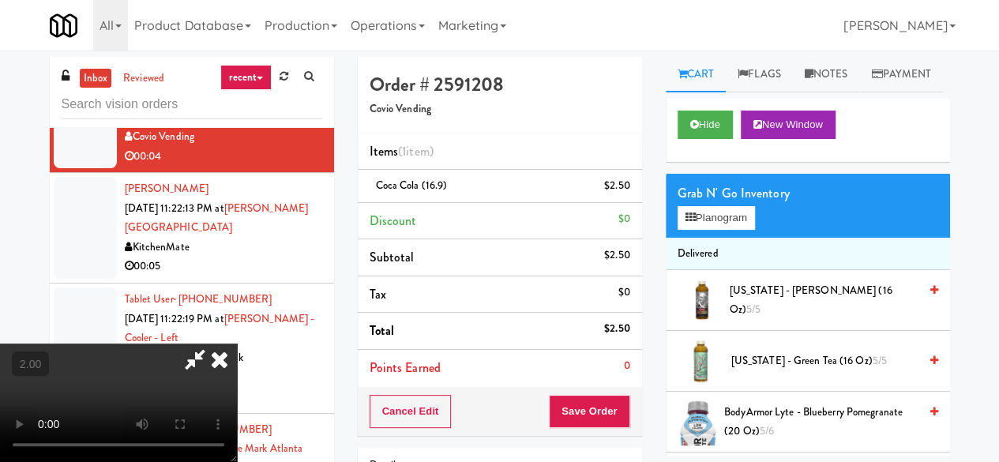
drag, startPoint x: 620, startPoint y: 190, endPoint x: 645, endPoint y: 201, distance: 26.9
click at [621, 190] on link at bounding box center [628, 192] width 14 height 20
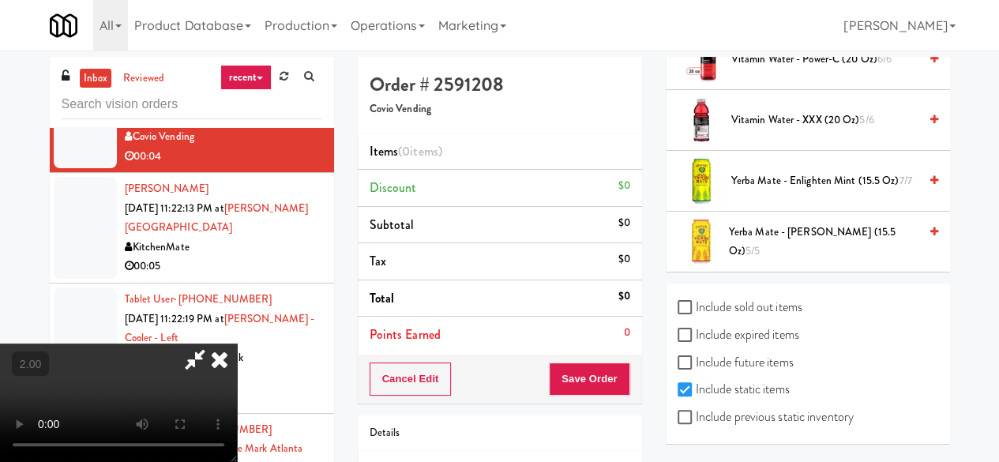
click at [694, 424] on label "Include previous static inventory" at bounding box center [766, 417] width 176 height 24
click at [694, 424] on input "Include previous static inventory" at bounding box center [687, 418] width 18 height 13
checkbox input "true"
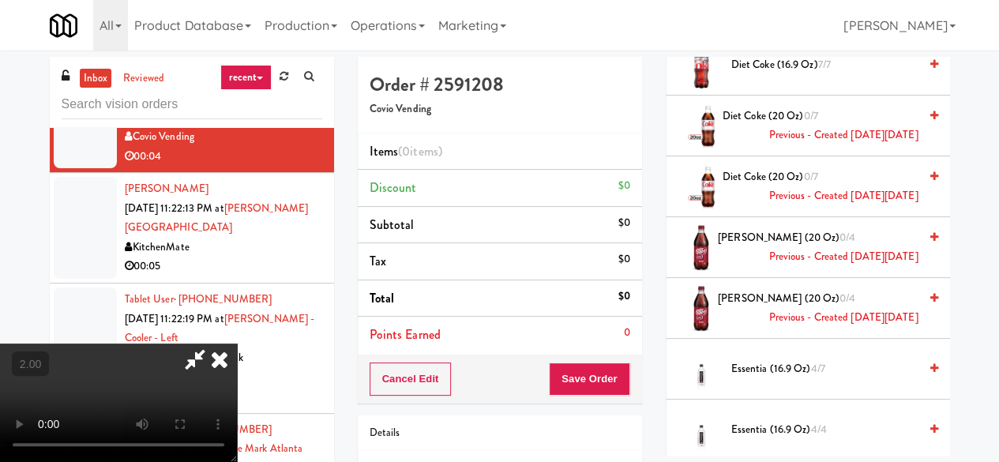
scroll to position [208, 0]
click at [237, 344] on video at bounding box center [118, 403] width 237 height 118
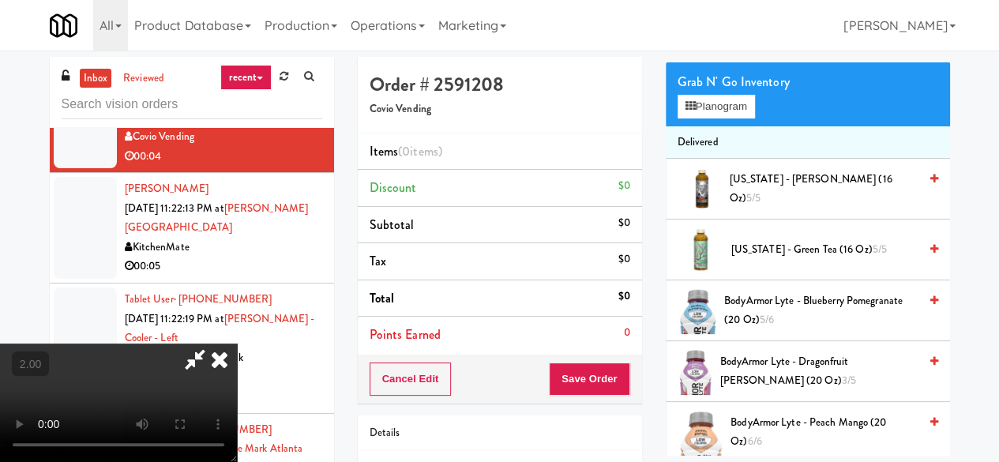
scroll to position [0, 0]
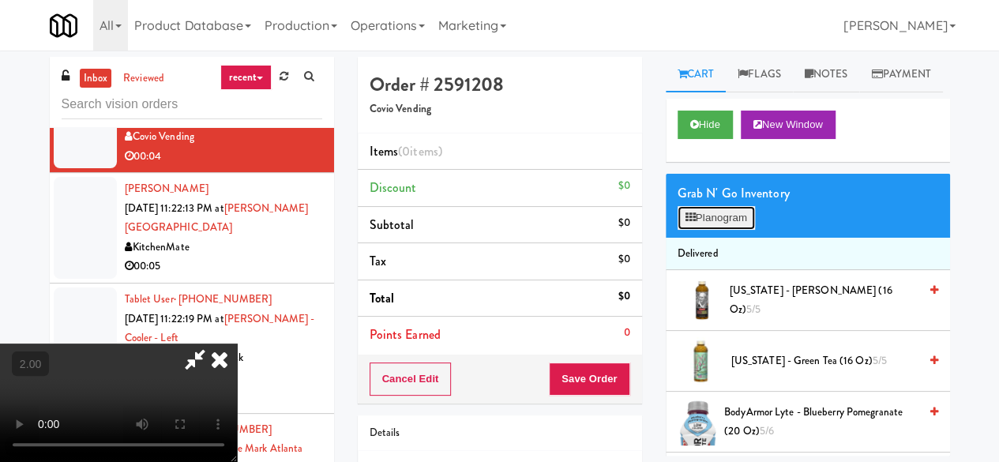
click at [715, 230] on button "Planogram" at bounding box center [716, 218] width 77 height 24
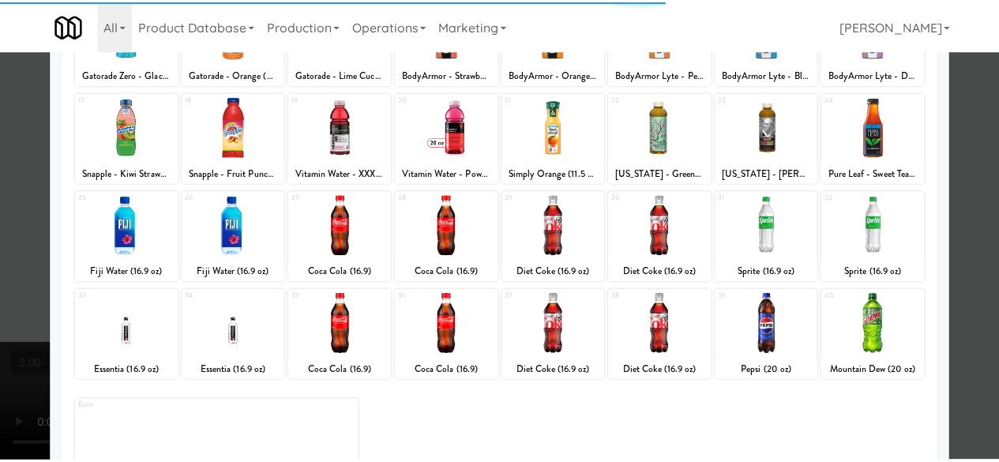
scroll to position [313, 0]
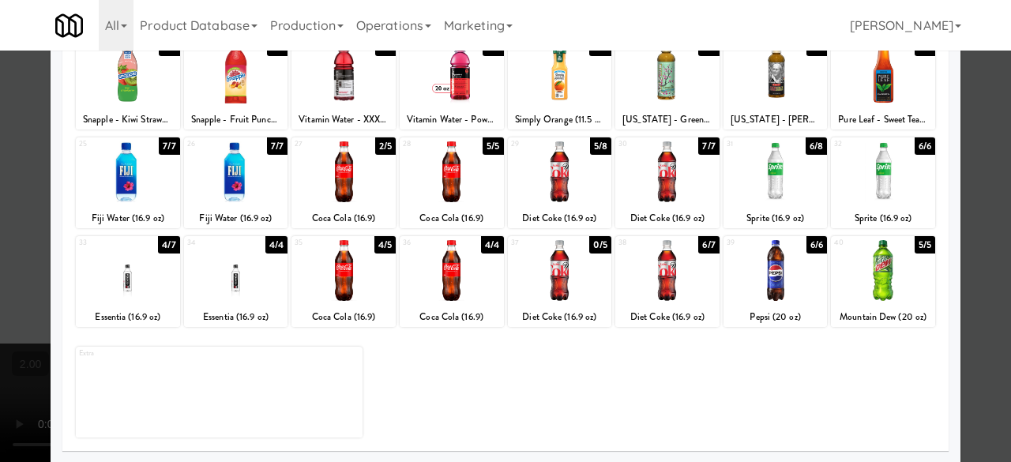
click at [551, 279] on div at bounding box center [560, 270] width 104 height 61
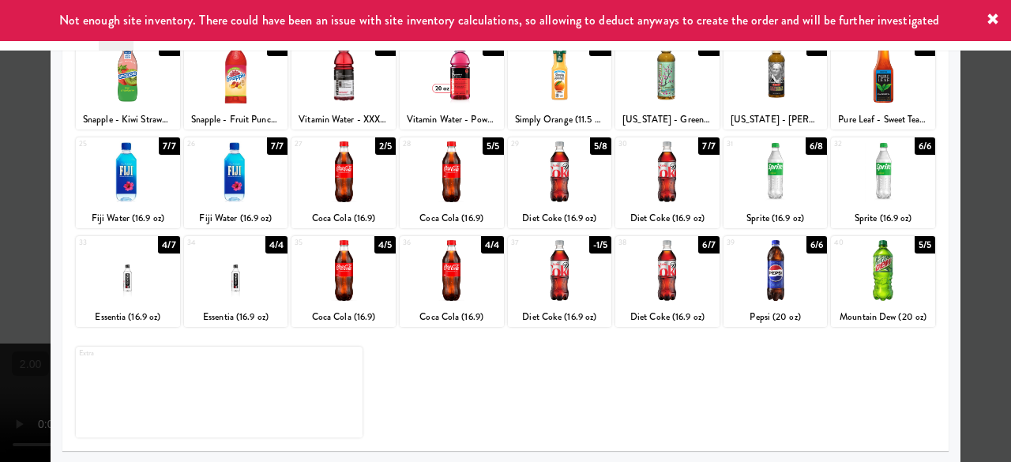
click at [972, 121] on div at bounding box center [505, 231] width 1011 height 462
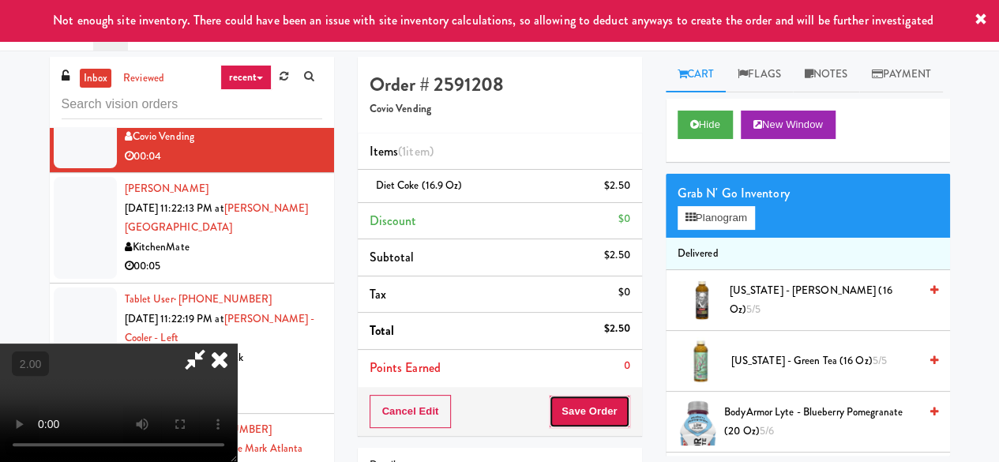
click at [624, 403] on button "Save Order" at bounding box center [589, 411] width 81 height 33
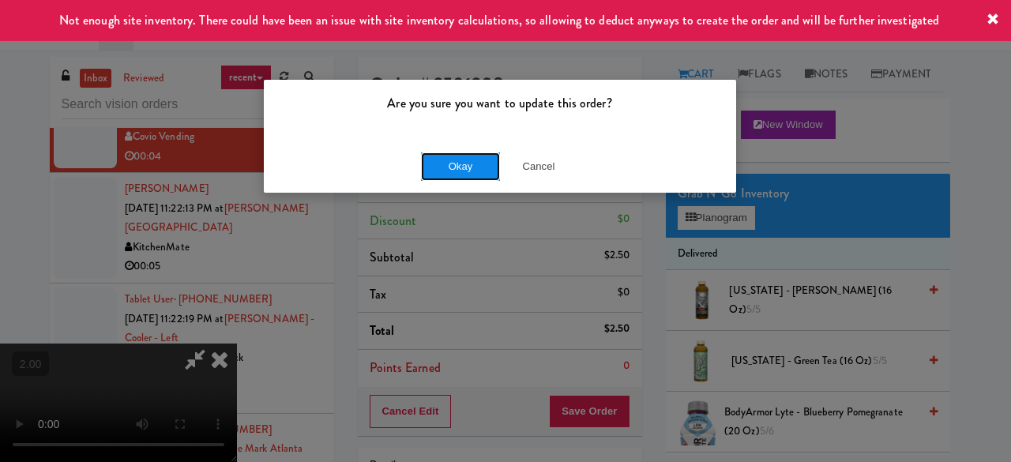
click at [471, 178] on button "Okay" at bounding box center [460, 166] width 79 height 28
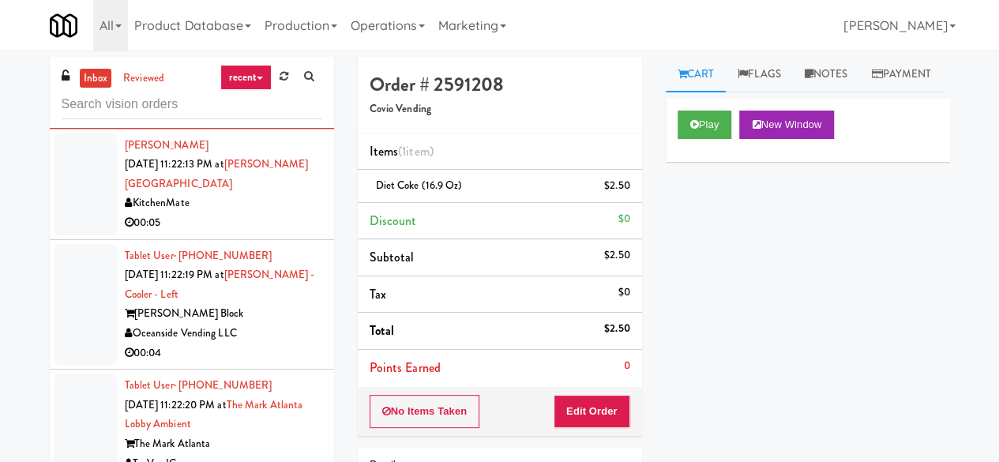
scroll to position [1764, 0]
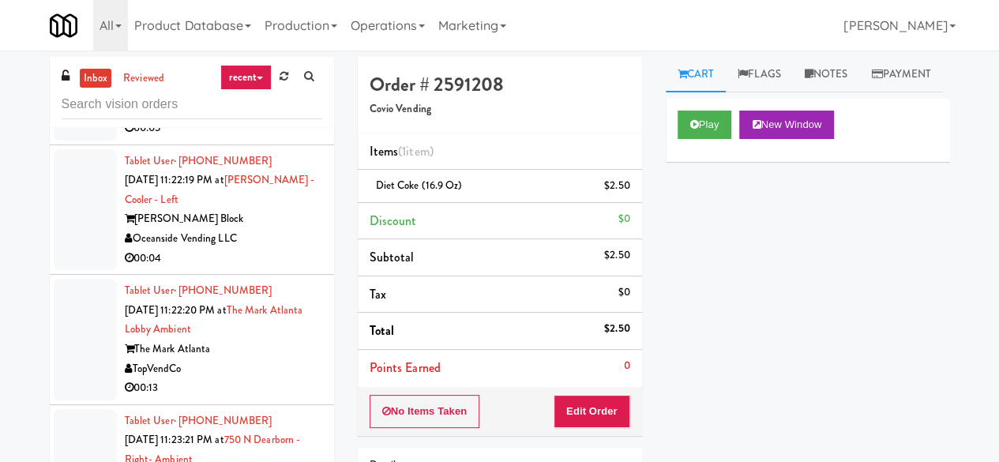
click at [258, 138] on div "00:05" at bounding box center [223, 128] width 197 height 20
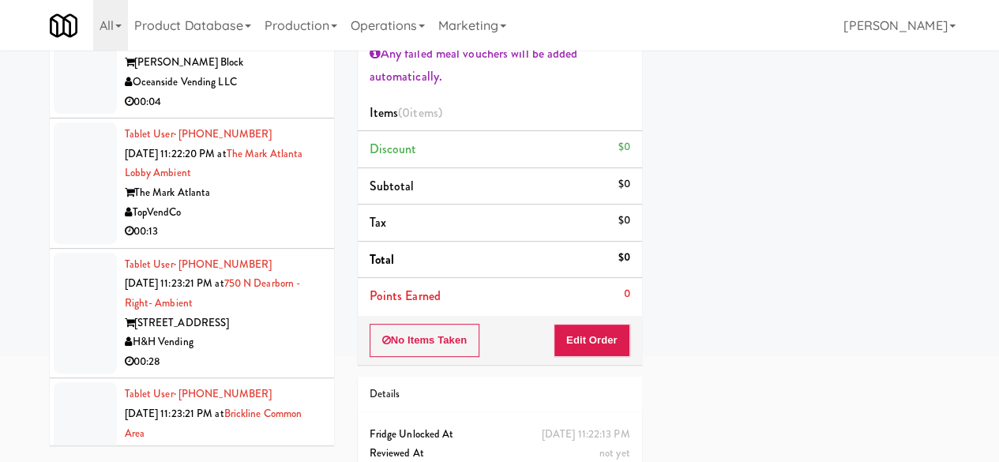
scroll to position [158, 0]
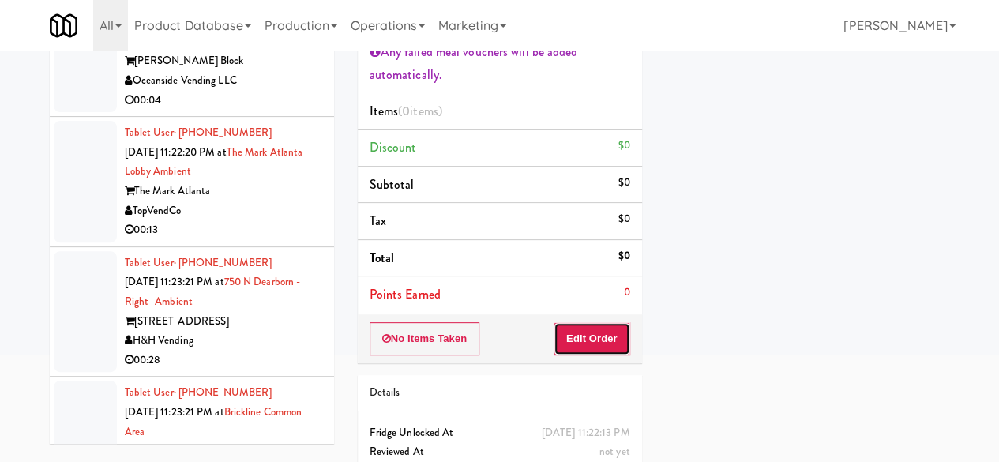
click at [602, 337] on button "Edit Order" at bounding box center [592, 338] width 77 height 33
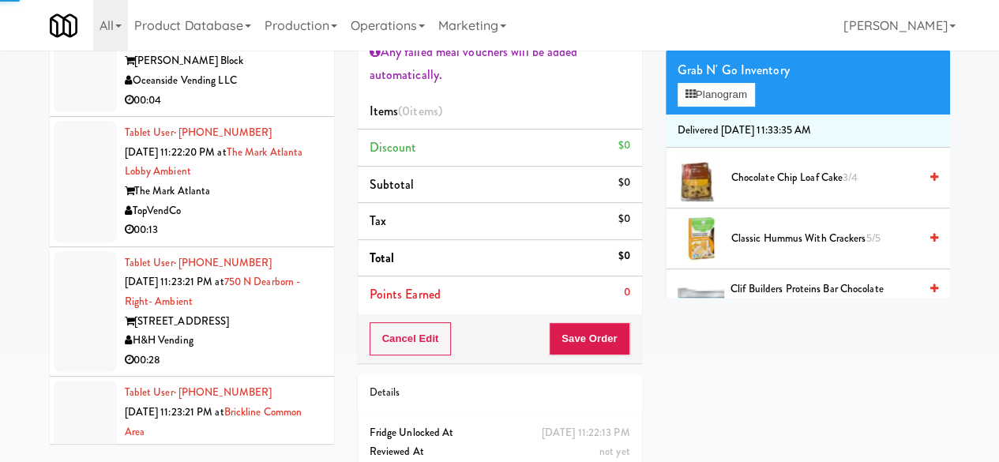
scroll to position [0, 0]
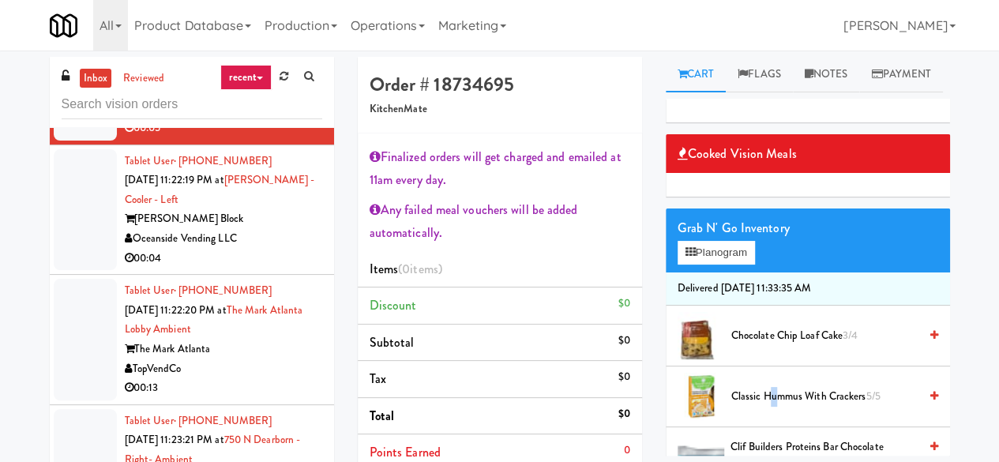
drag, startPoint x: 773, startPoint y: 426, endPoint x: 720, endPoint y: 394, distance: 61.6
click at [773, 407] on span "Classic Hummus With Crackers 5/5" at bounding box center [824, 397] width 187 height 20
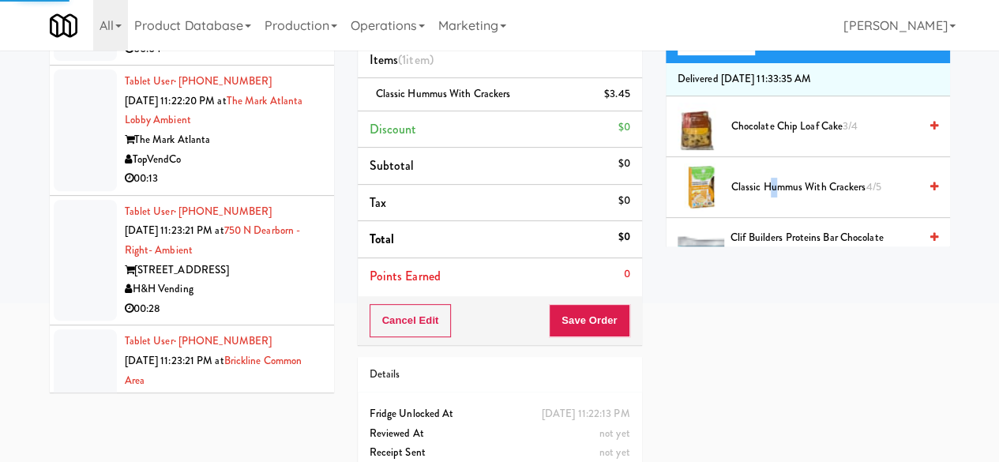
scroll to position [237, 0]
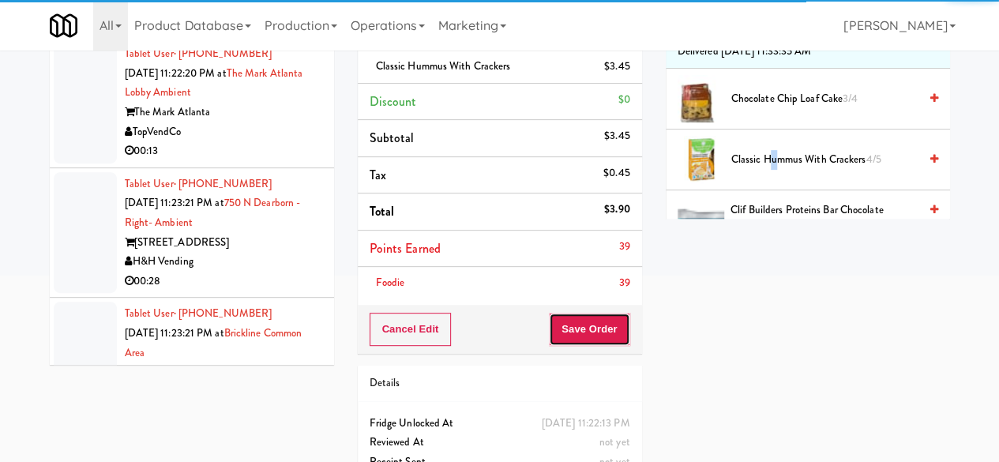
click at [584, 320] on button "Save Order" at bounding box center [589, 329] width 81 height 33
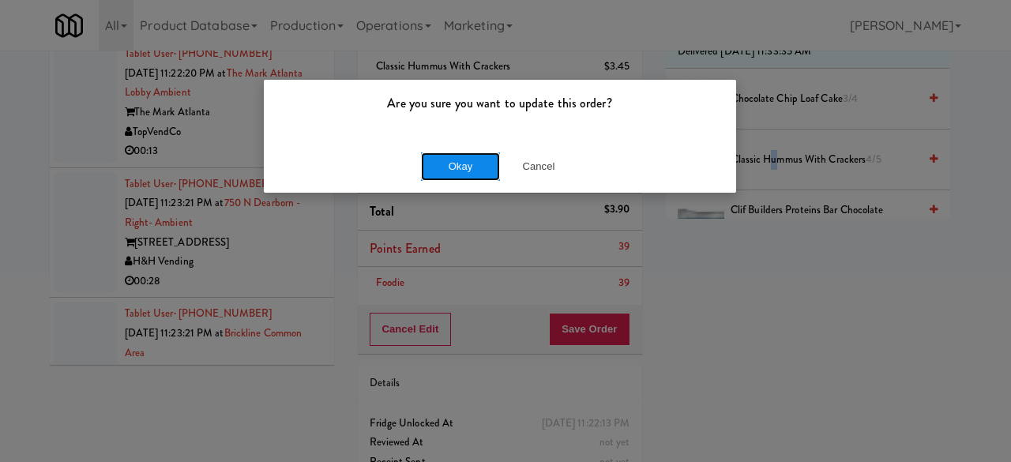
click at [463, 171] on button "Okay" at bounding box center [460, 166] width 79 height 28
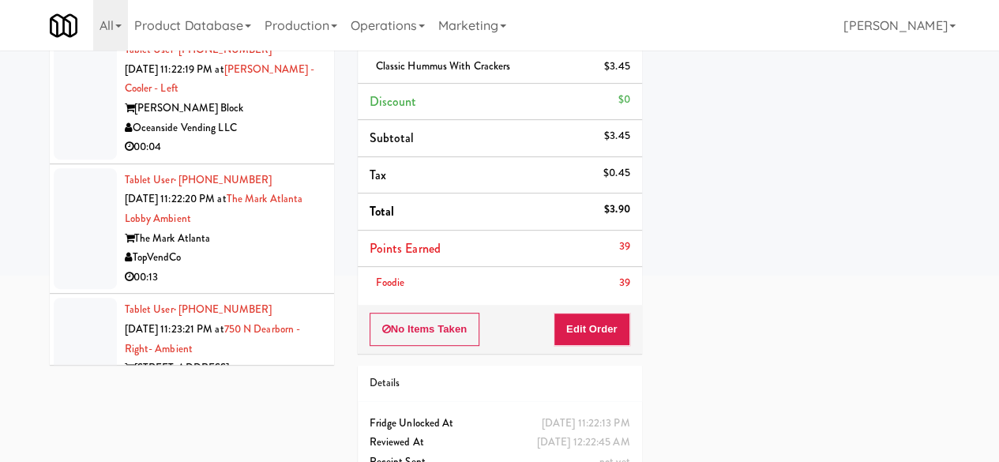
scroll to position [1606, 0]
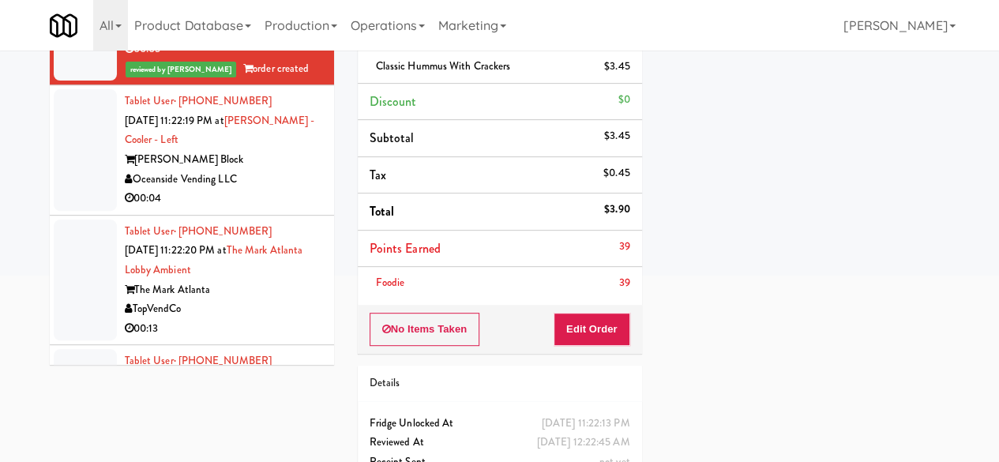
click at [288, 190] on div "Oceanside Vending LLC" at bounding box center [223, 180] width 197 height 20
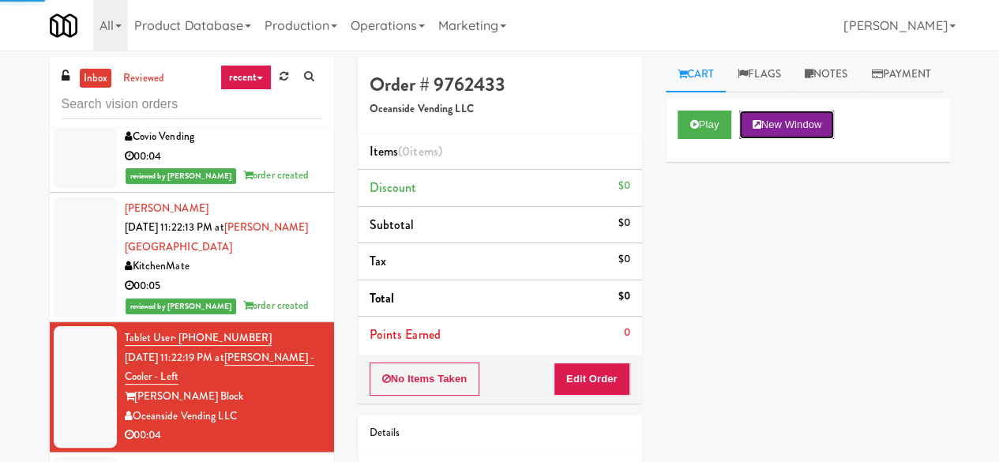
click at [755, 139] on button "New Window" at bounding box center [786, 125] width 95 height 28
click at [704, 162] on div "Play New Window" at bounding box center [808, 130] width 284 height 63
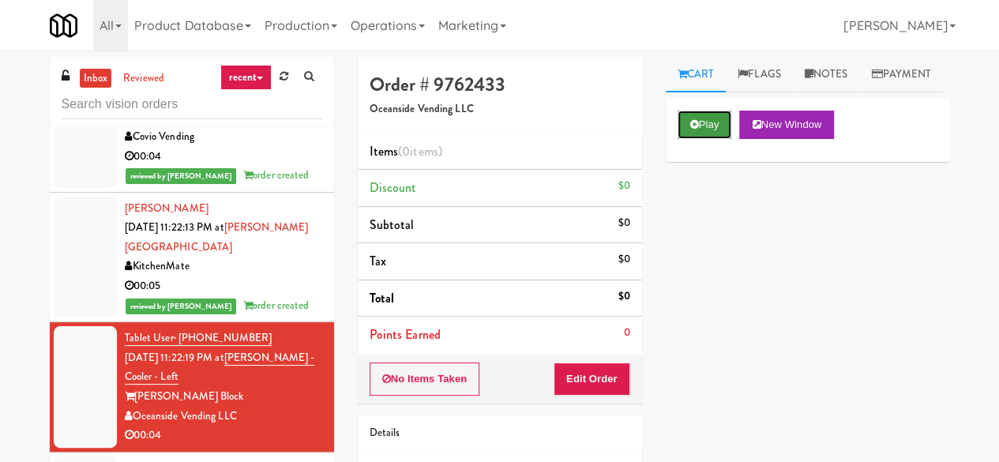
click at [698, 139] on button "Play" at bounding box center [705, 125] width 55 height 28
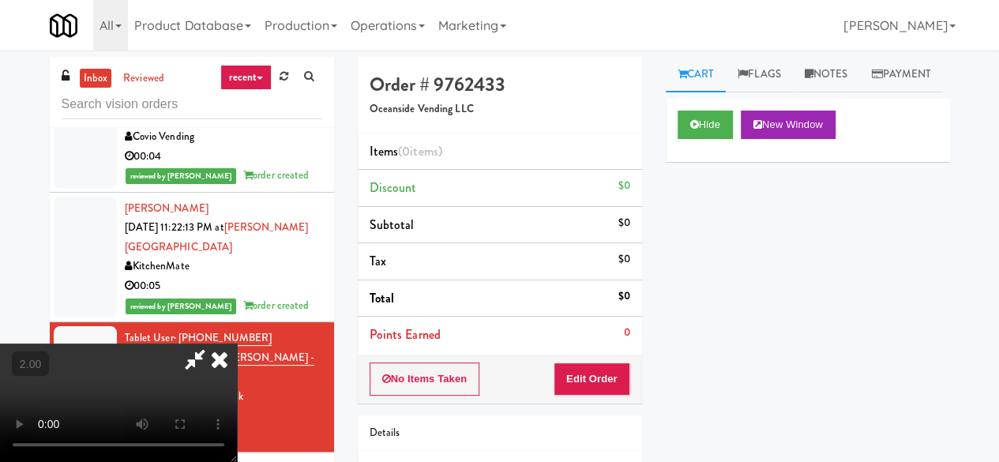
click at [600, 396] on div "No Items Taken Edit Order" at bounding box center [500, 379] width 284 height 49
click at [592, 391] on button "Edit Order" at bounding box center [592, 379] width 77 height 33
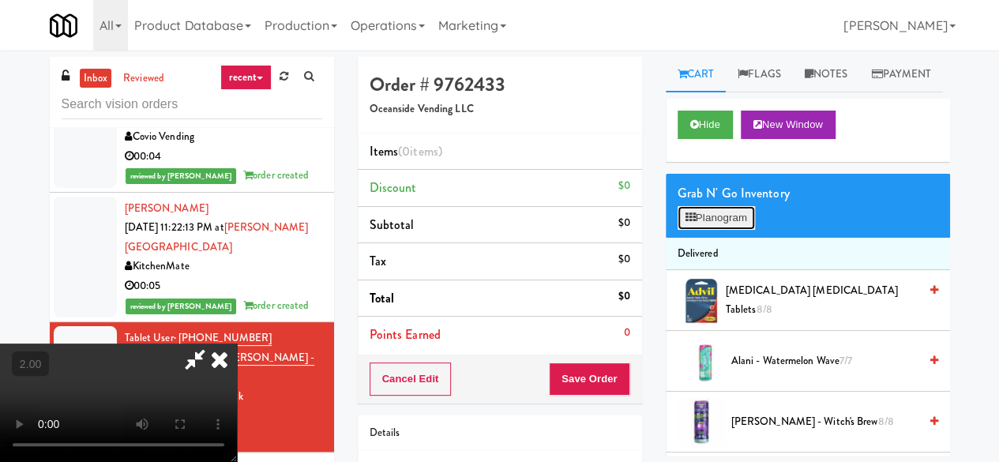
click at [735, 230] on button "Planogram" at bounding box center [716, 218] width 77 height 24
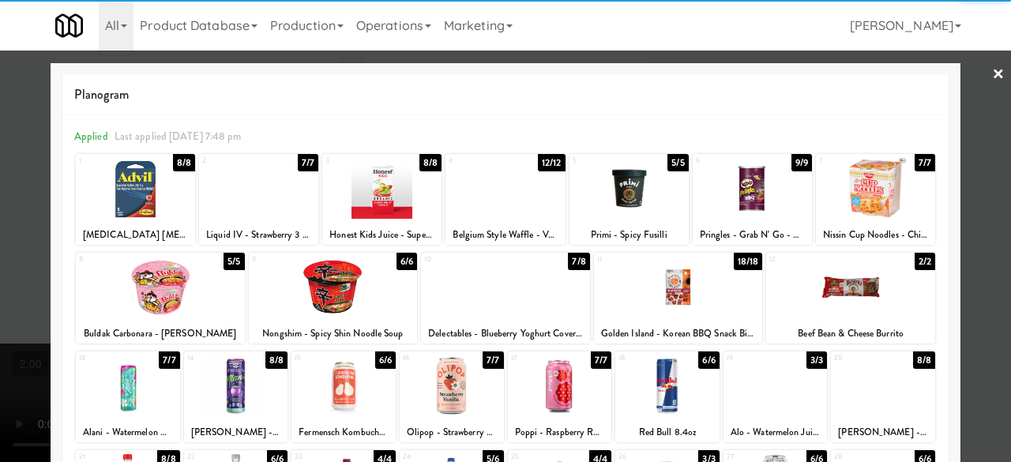
click at [739, 203] on div at bounding box center [752, 188] width 119 height 61
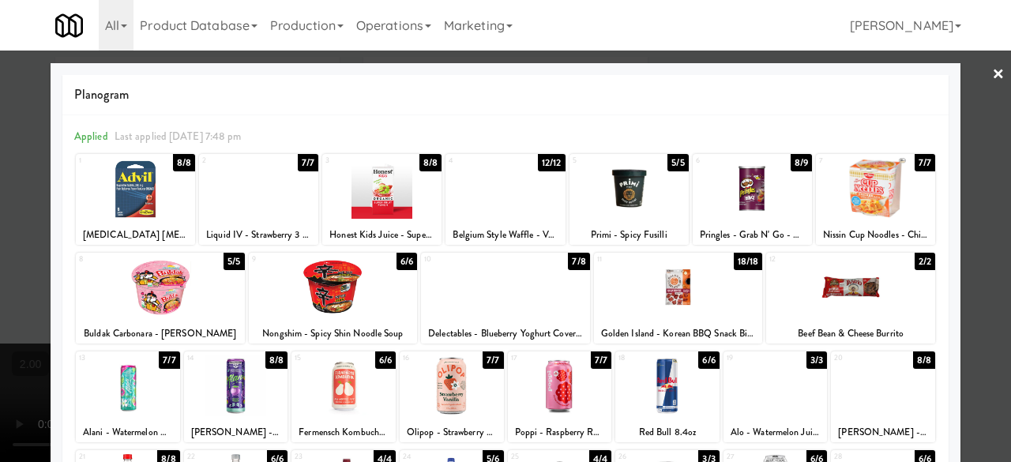
click at [970, 139] on div at bounding box center [505, 231] width 1011 height 462
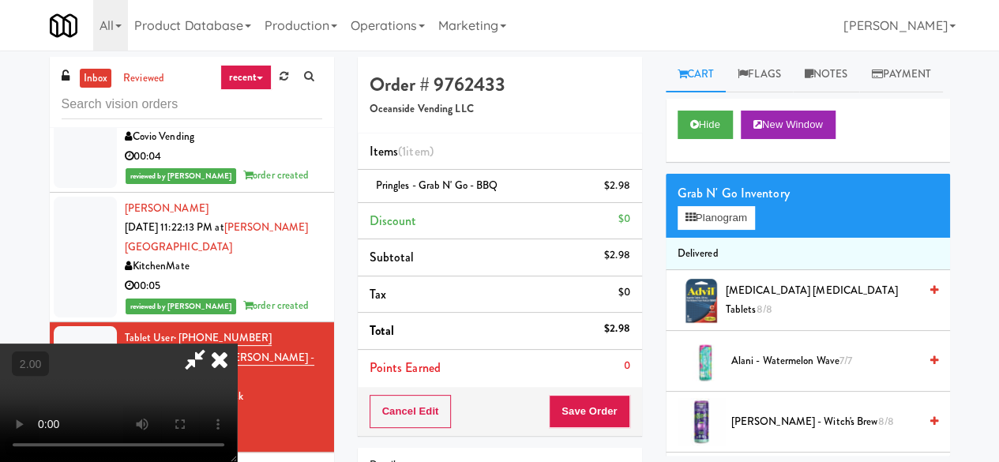
click at [237, 396] on video at bounding box center [118, 403] width 237 height 118
click at [606, 395] on button "Save Order" at bounding box center [589, 411] width 81 height 33
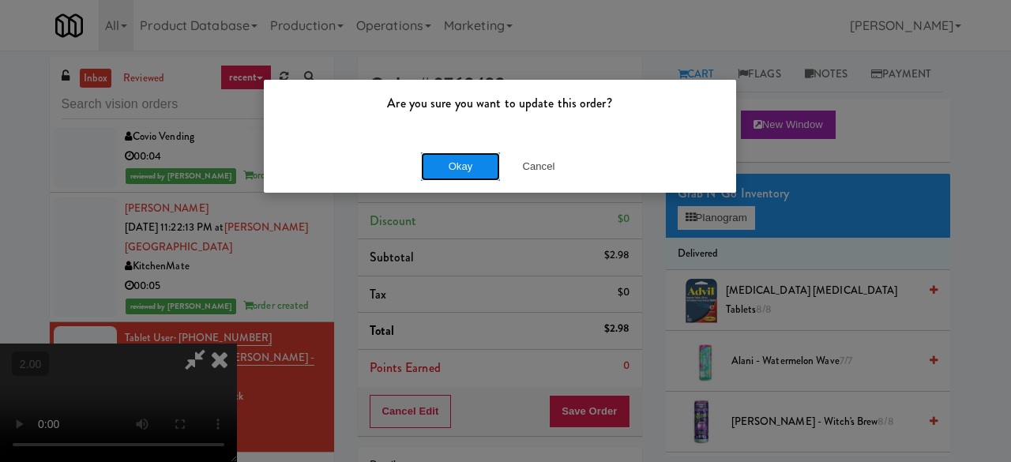
click at [455, 178] on button "Okay" at bounding box center [460, 166] width 79 height 28
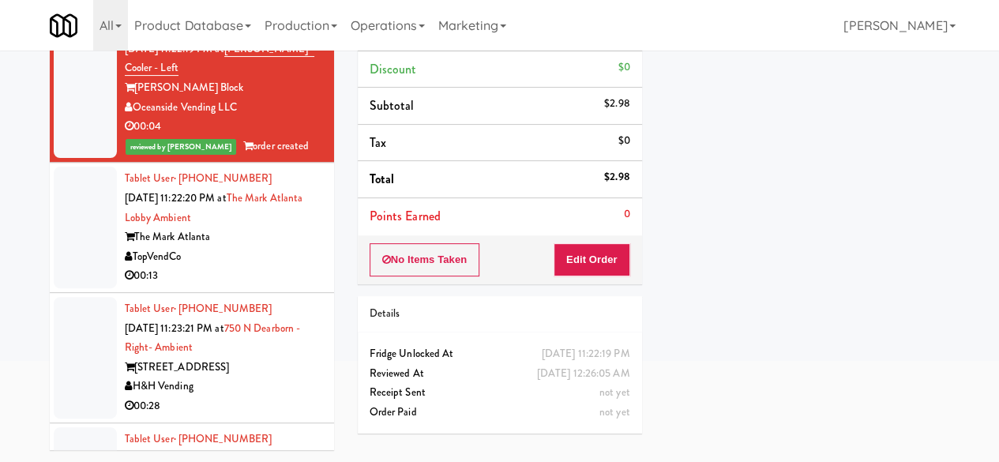
scroll to position [1764, 0]
click at [265, 266] on div "TopVendCo" at bounding box center [223, 256] width 197 height 20
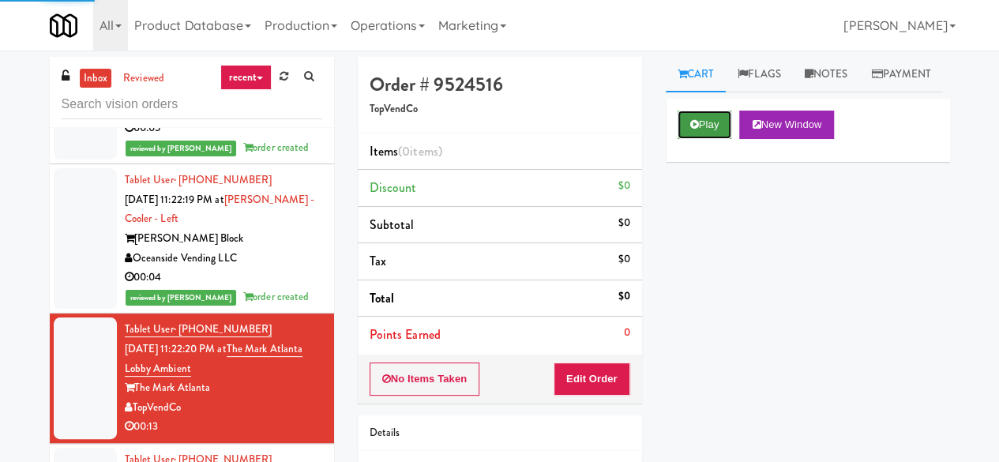
click at [709, 139] on button "Play" at bounding box center [705, 125] width 55 height 28
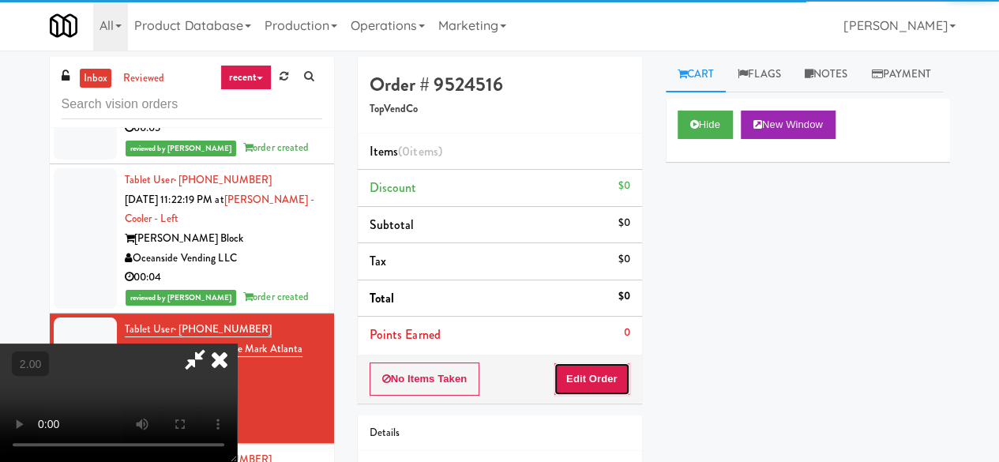
click at [591, 377] on button "Edit Order" at bounding box center [592, 379] width 77 height 33
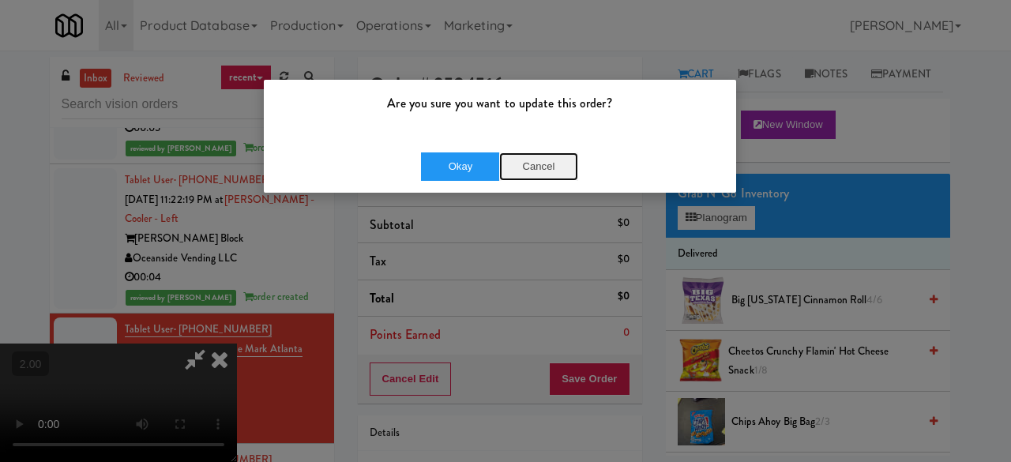
click at [551, 173] on button "Cancel" at bounding box center [538, 166] width 79 height 28
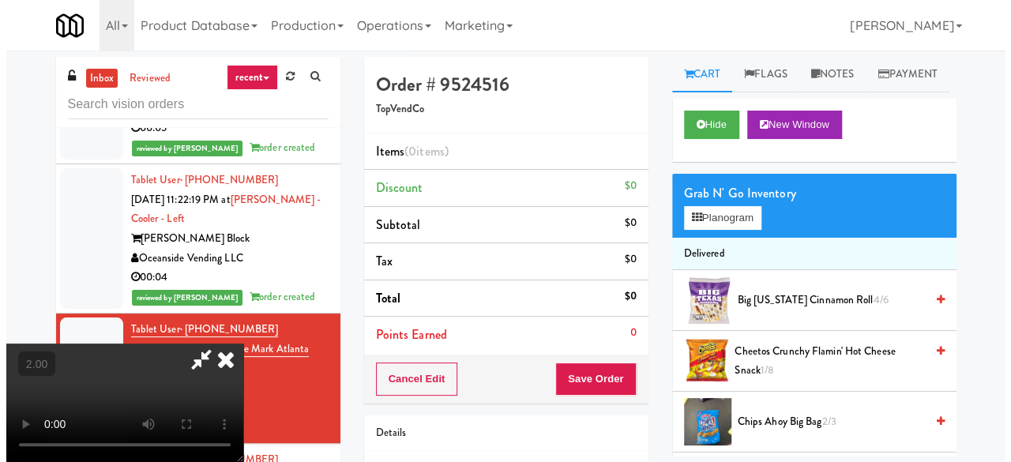
scroll to position [32, 0]
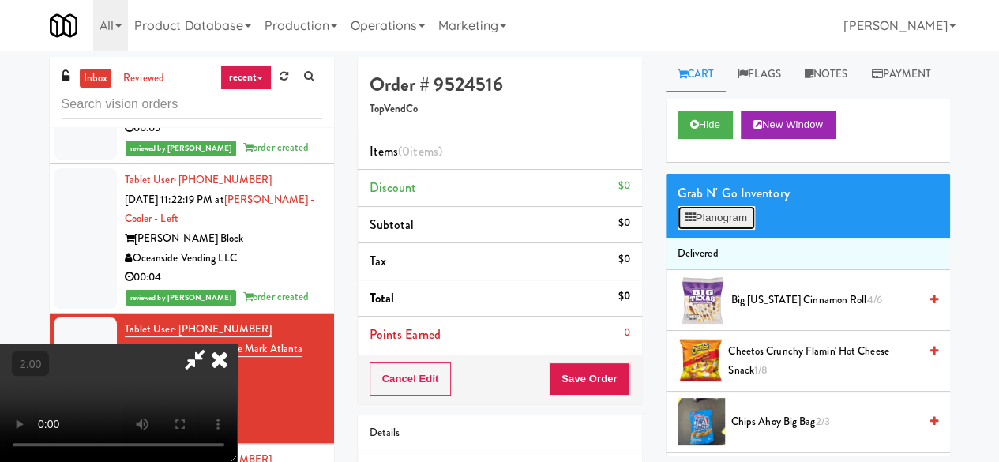
click at [706, 230] on button "Planogram" at bounding box center [716, 218] width 77 height 24
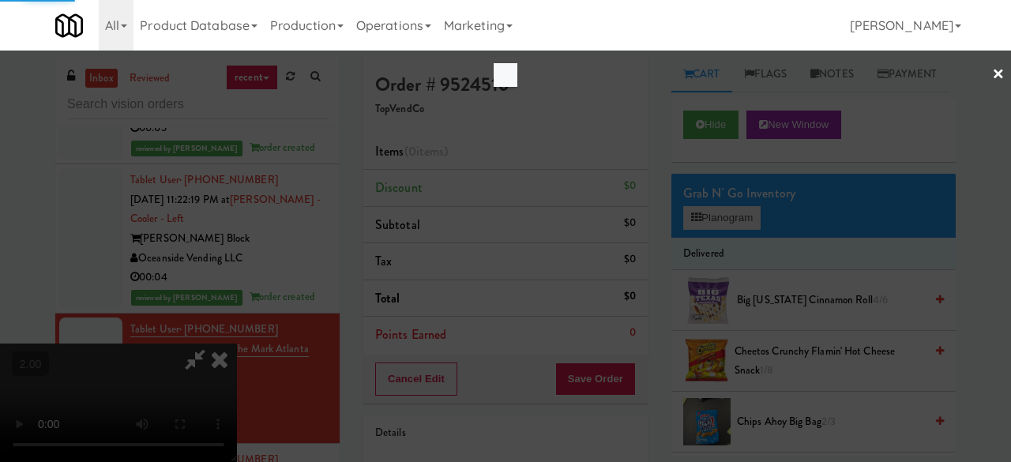
click at [706, 261] on div at bounding box center [505, 231] width 1011 height 462
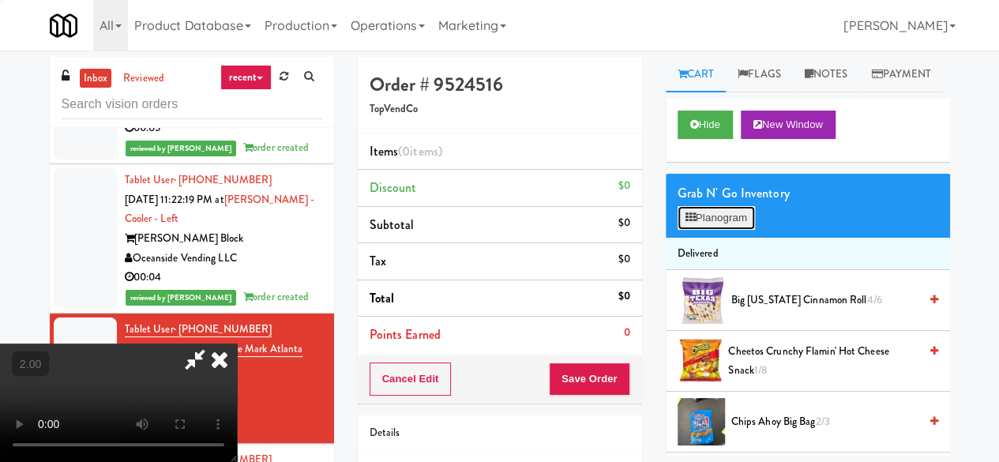
click at [705, 230] on button "Planogram" at bounding box center [716, 218] width 77 height 24
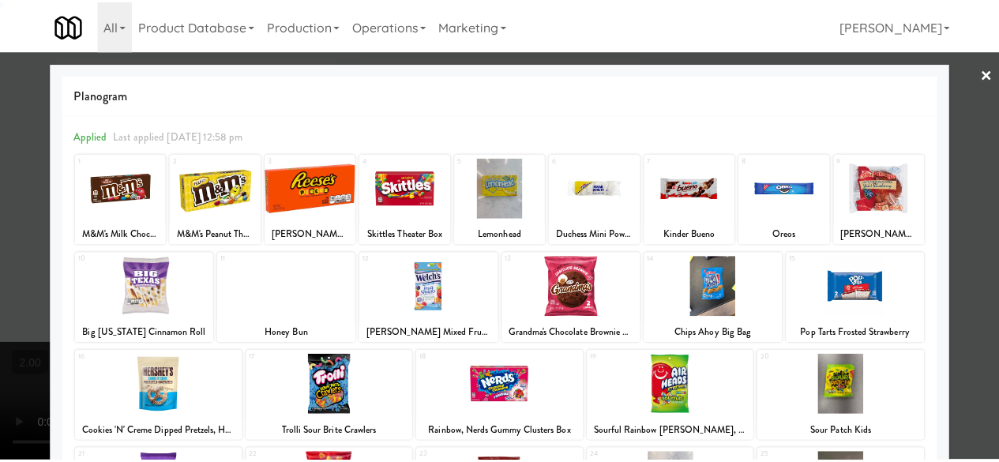
scroll to position [313, 0]
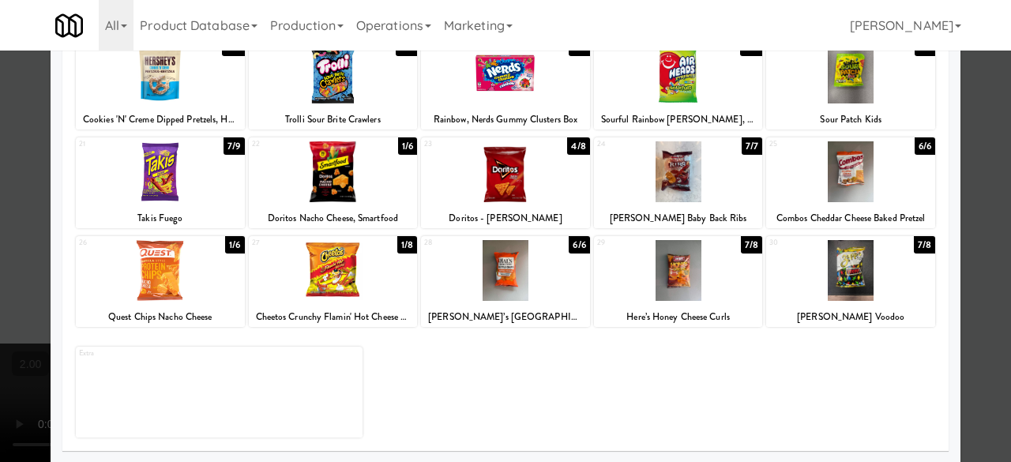
click at [531, 283] on div at bounding box center [505, 270] width 169 height 61
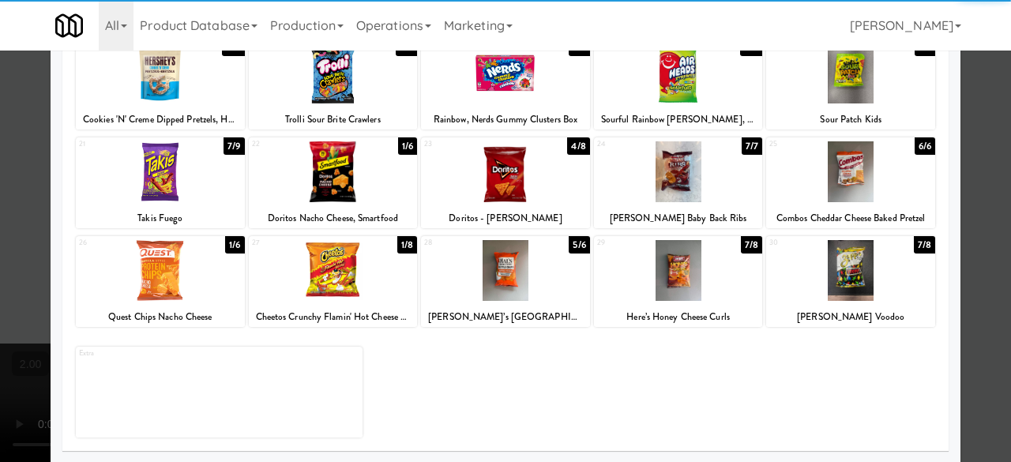
click at [479, 210] on div "Doritos - Nacho Cheese" at bounding box center [505, 219] width 164 height 20
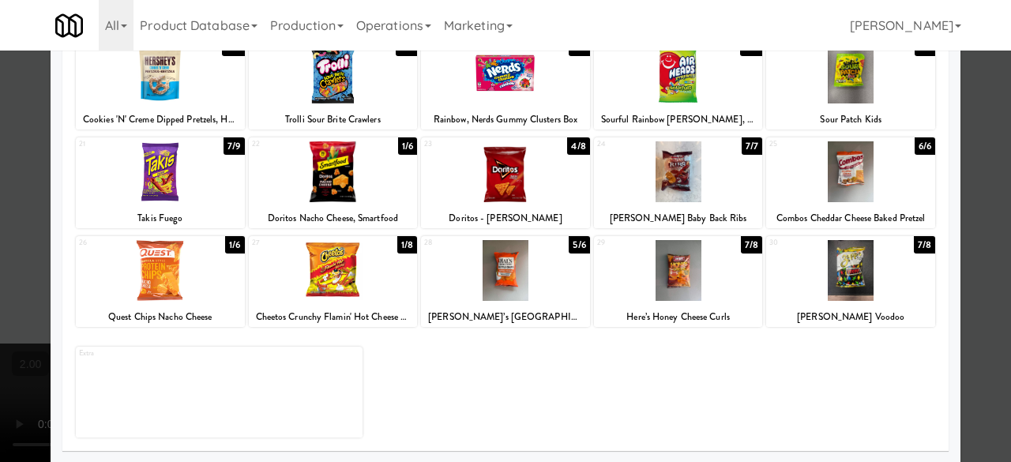
drag, startPoint x: 530, startPoint y: 190, endPoint x: 543, endPoint y: 192, distance: 13.5
click at [531, 190] on div at bounding box center [505, 171] width 169 height 61
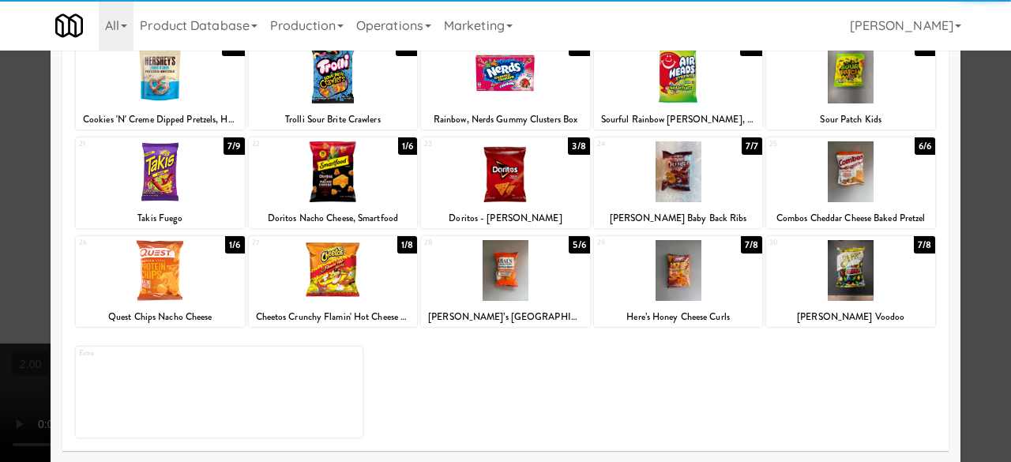
click at [964, 172] on div at bounding box center [505, 231] width 1011 height 462
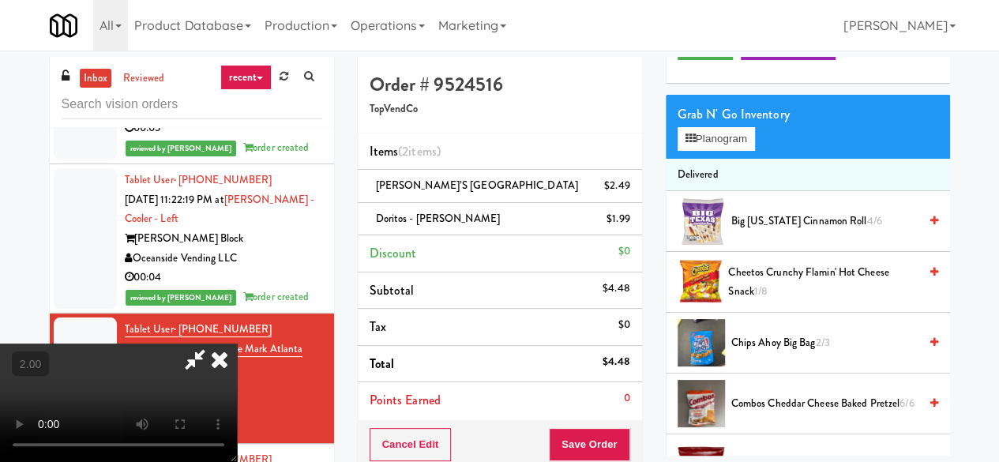
click at [213, 344] on icon at bounding box center [195, 360] width 36 height 32
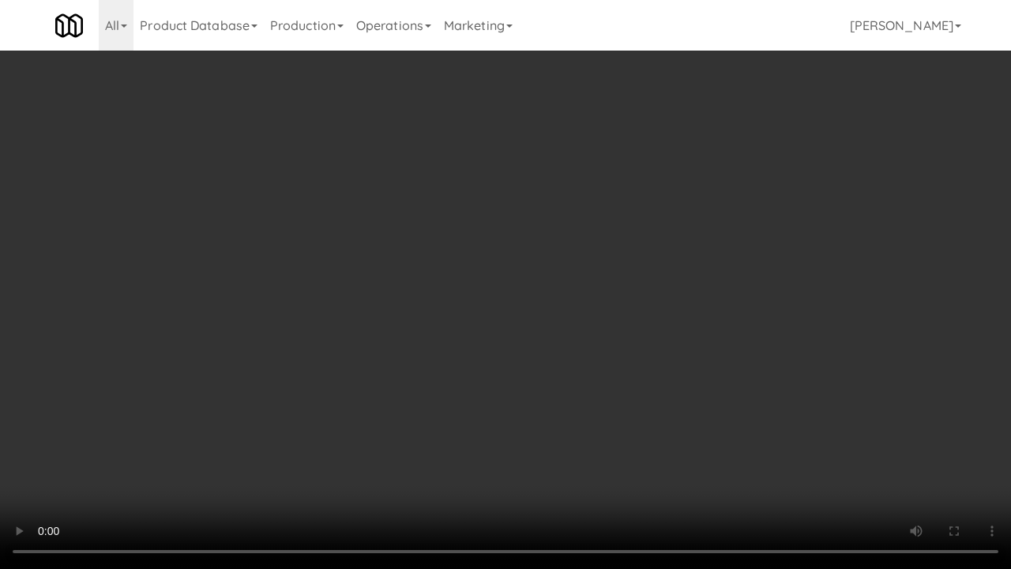
click at [398, 435] on video at bounding box center [505, 284] width 1011 height 569
click at [499, 438] on video at bounding box center [505, 284] width 1011 height 569
click at [463, 315] on video at bounding box center [505, 284] width 1011 height 569
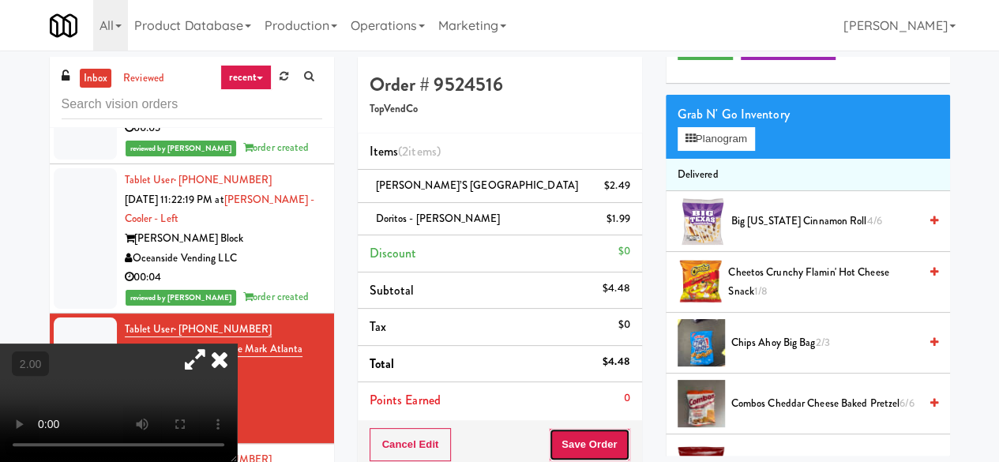
click at [604, 446] on button "Save Order" at bounding box center [589, 444] width 81 height 33
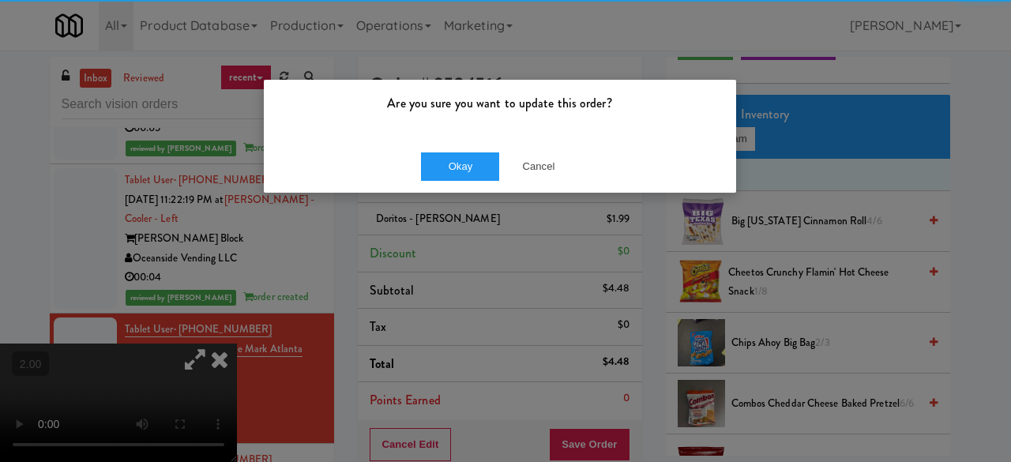
click at [452, 149] on div "Okay Cancel" at bounding box center [500, 166] width 472 height 53
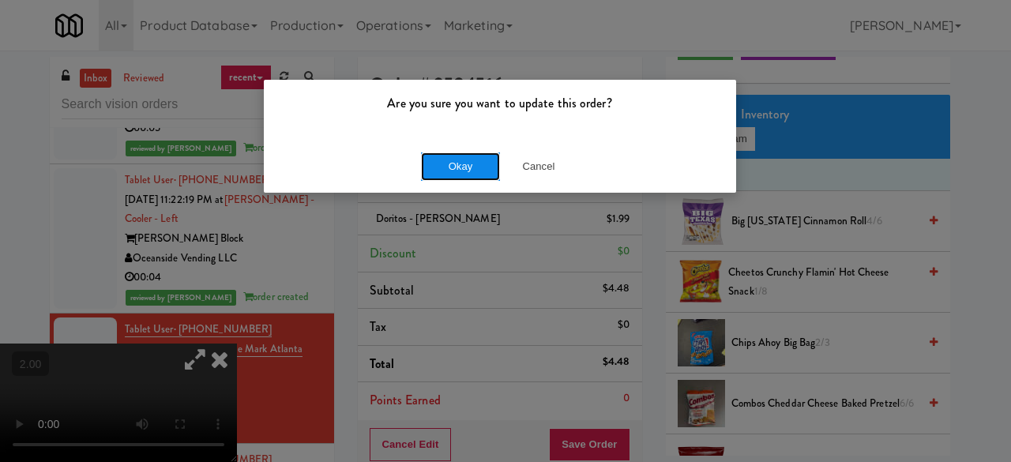
click at [468, 164] on button "Okay" at bounding box center [460, 166] width 79 height 28
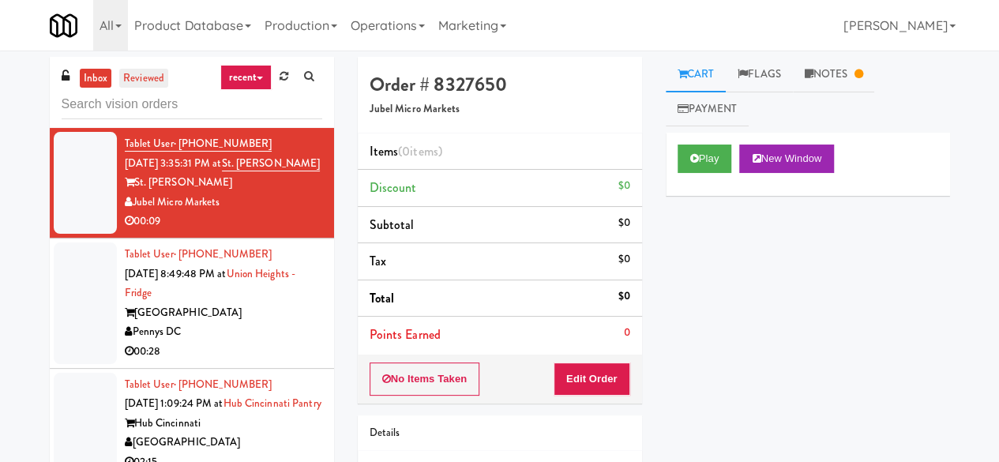
click at [149, 69] on link "reviewed" at bounding box center [143, 79] width 49 height 20
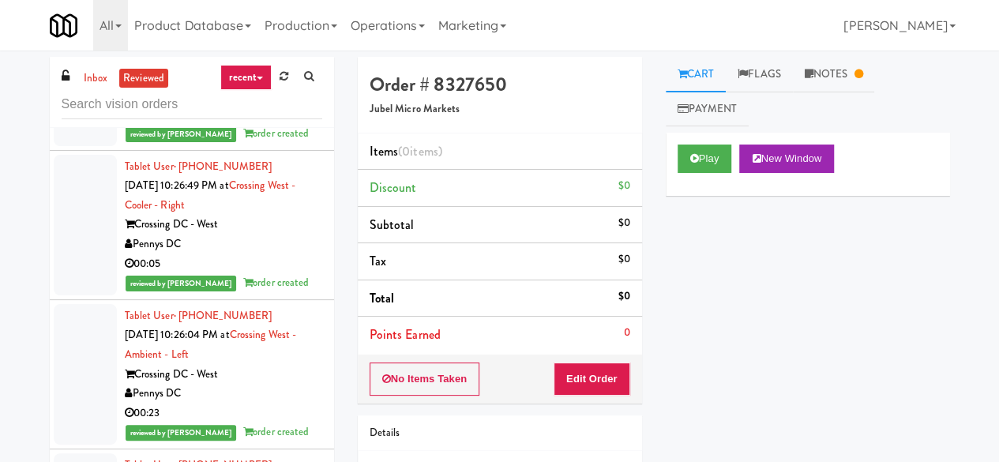
scroll to position [1185, 0]
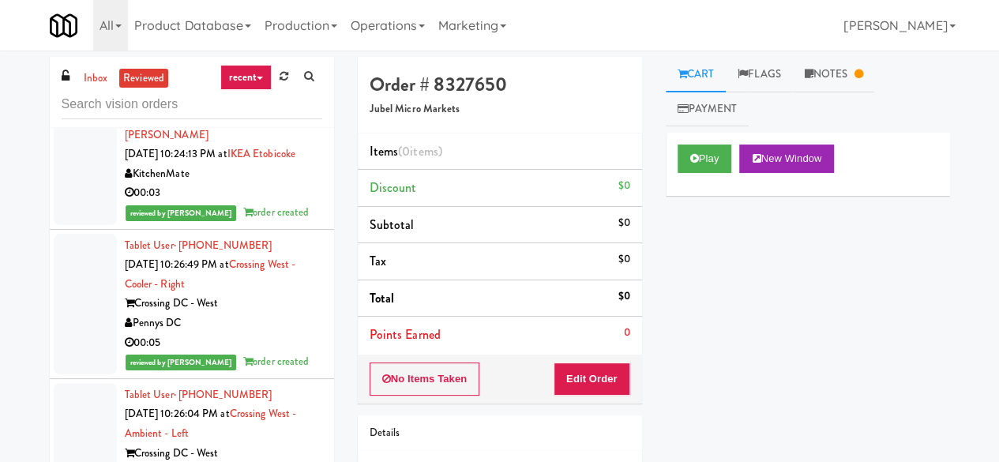
click at [268, 314] on div "Crossing DC - West" at bounding box center [223, 304] width 197 height 20
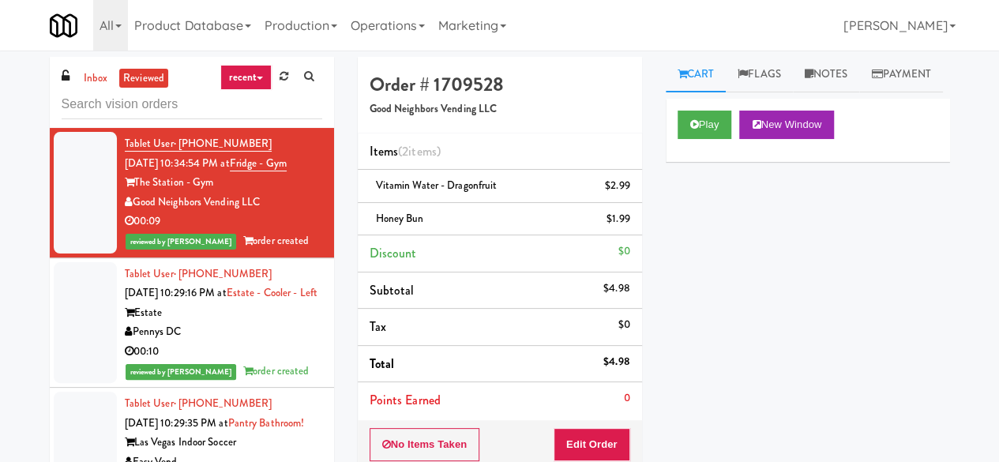
click at [248, 78] on link "recent" at bounding box center [246, 77] width 52 height 25
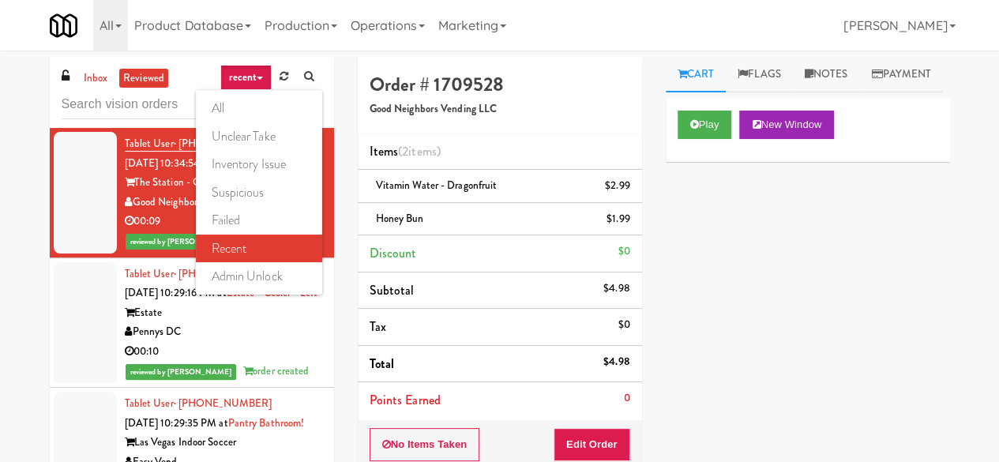
click at [250, 253] on link "recent" at bounding box center [259, 249] width 126 height 28
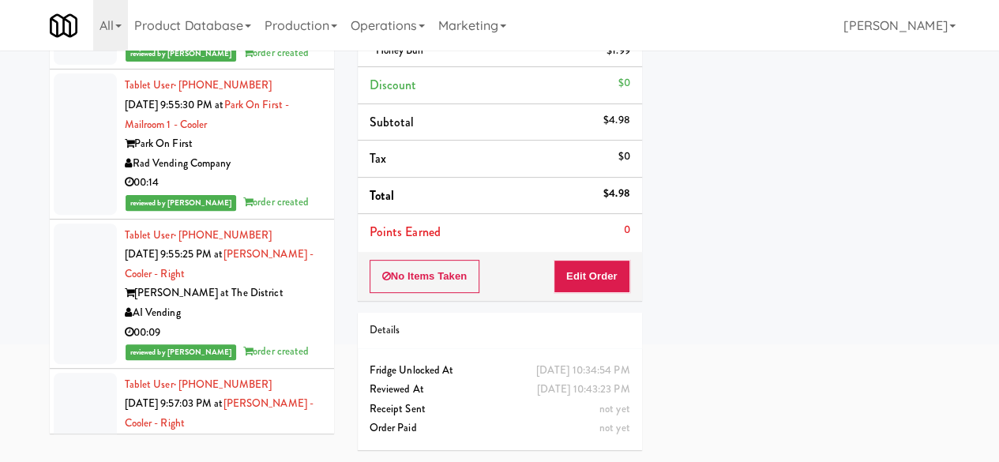
scroll to position [23069, 0]
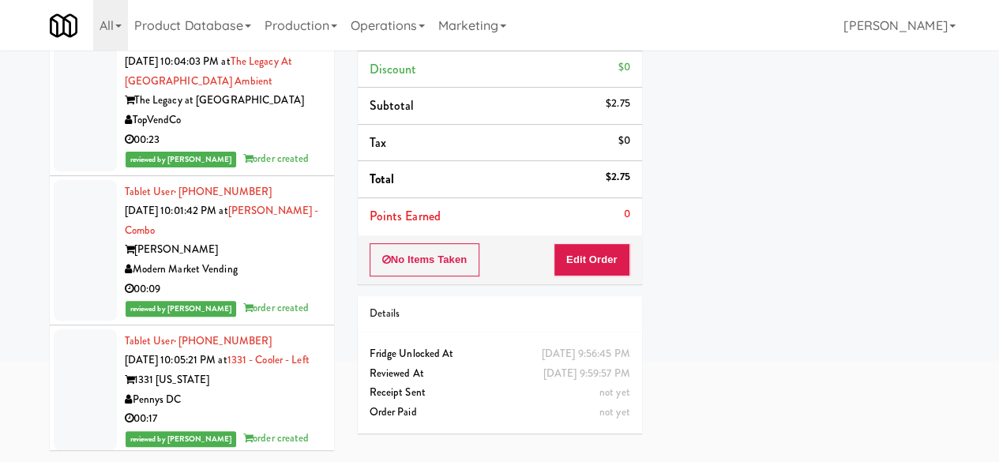
scroll to position [19910, 0]
